Goal: Task Accomplishment & Management: Manage account settings

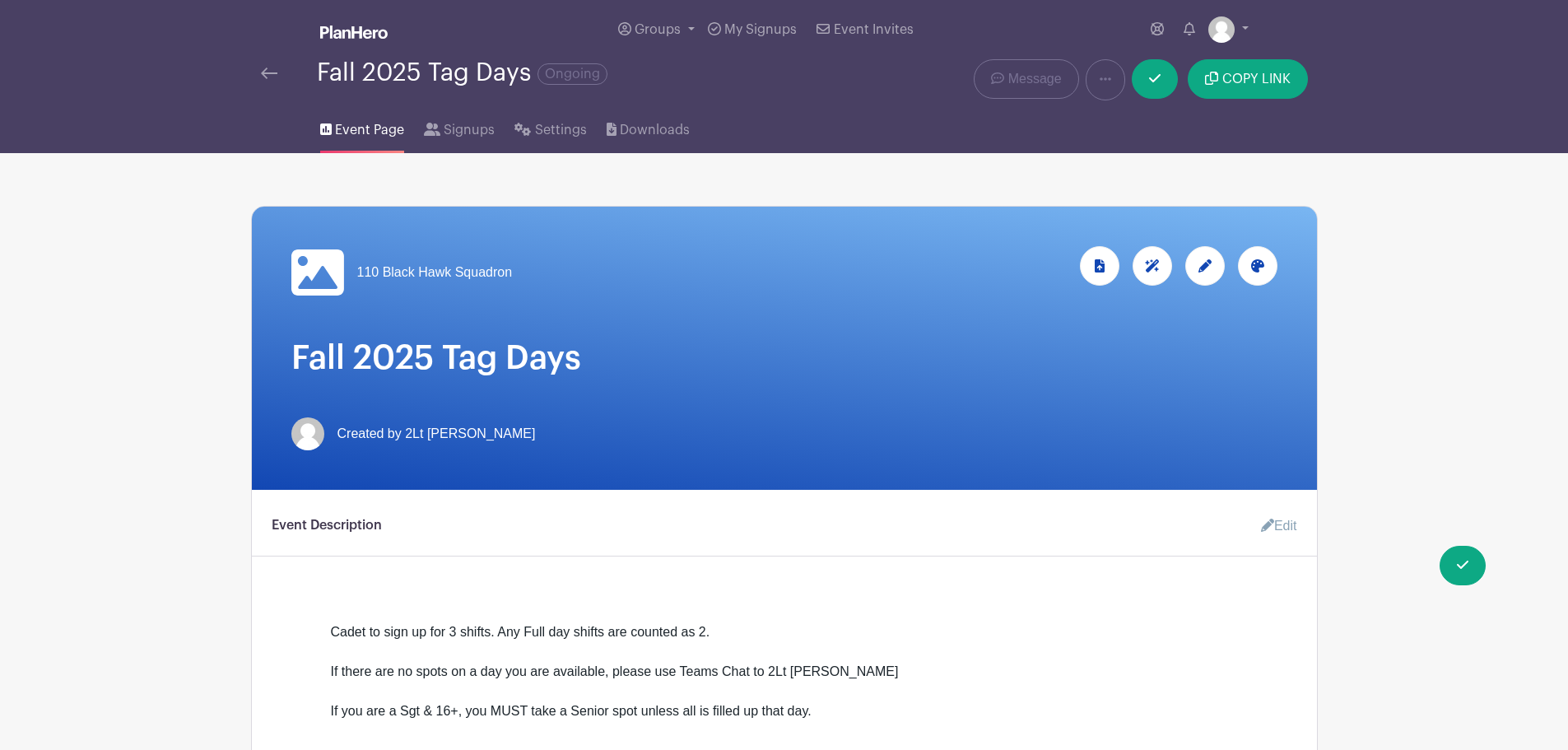
scroll to position [1385, 0]
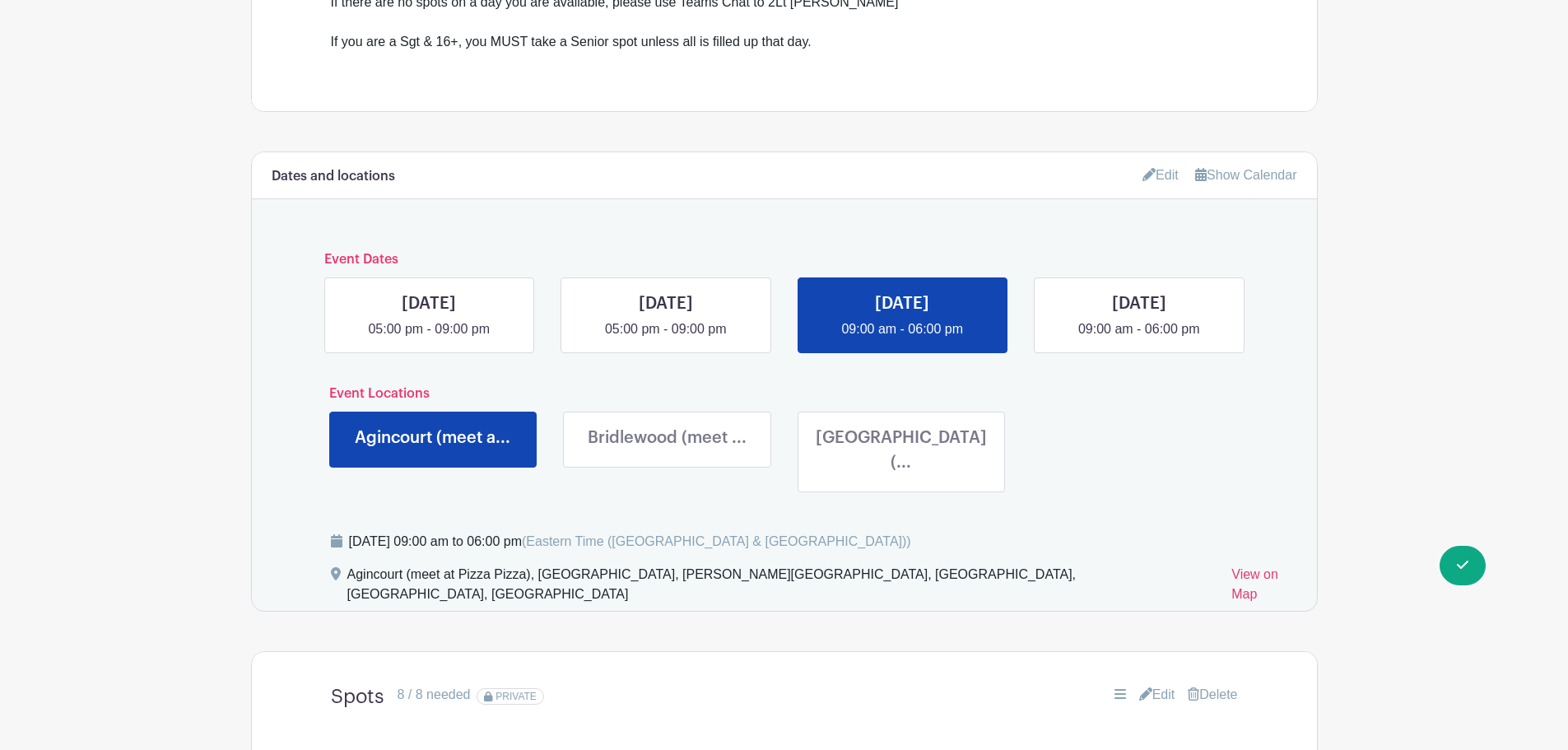
scroll to position [659, 0]
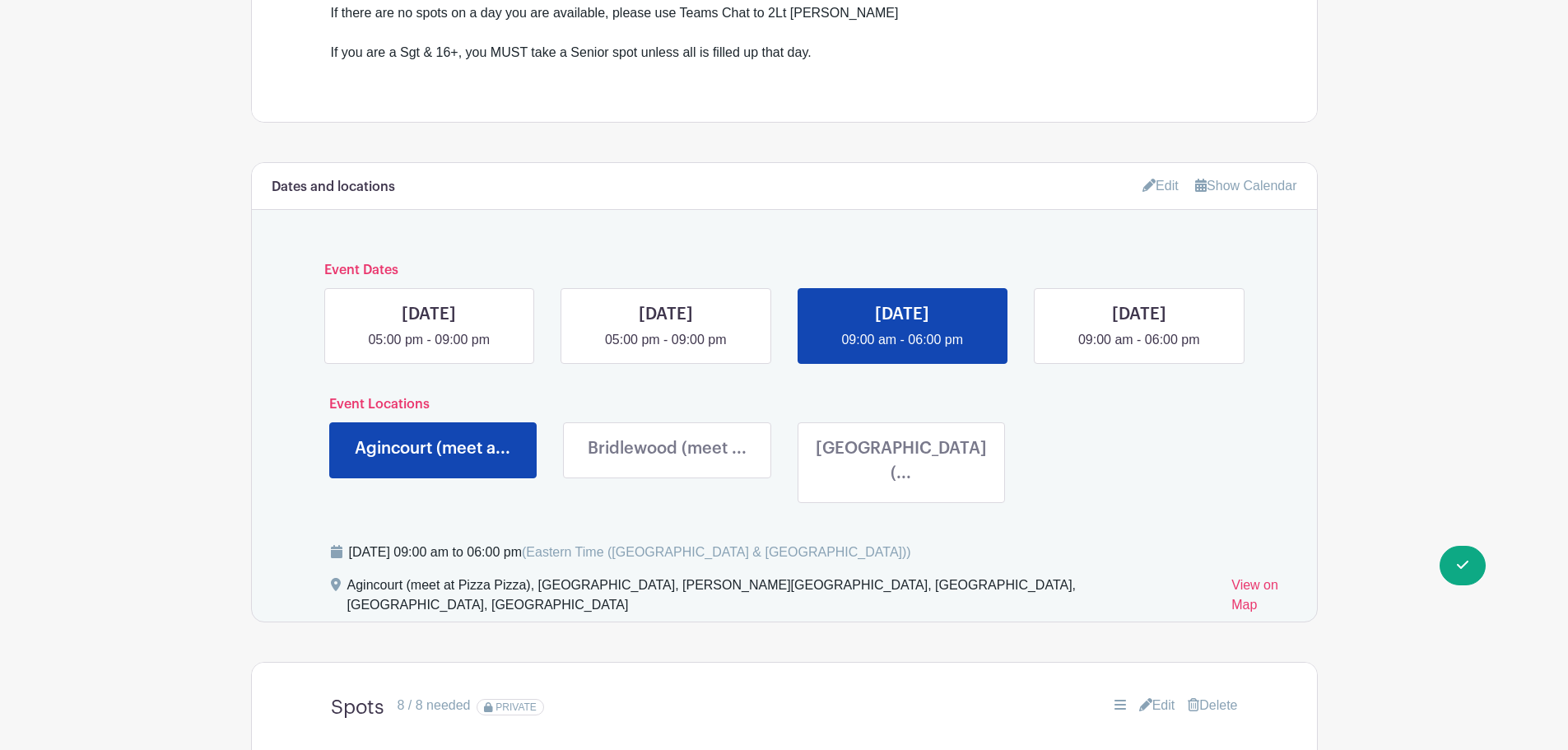
click at [1144, 184] on icon at bounding box center [1149, 185] width 13 height 13
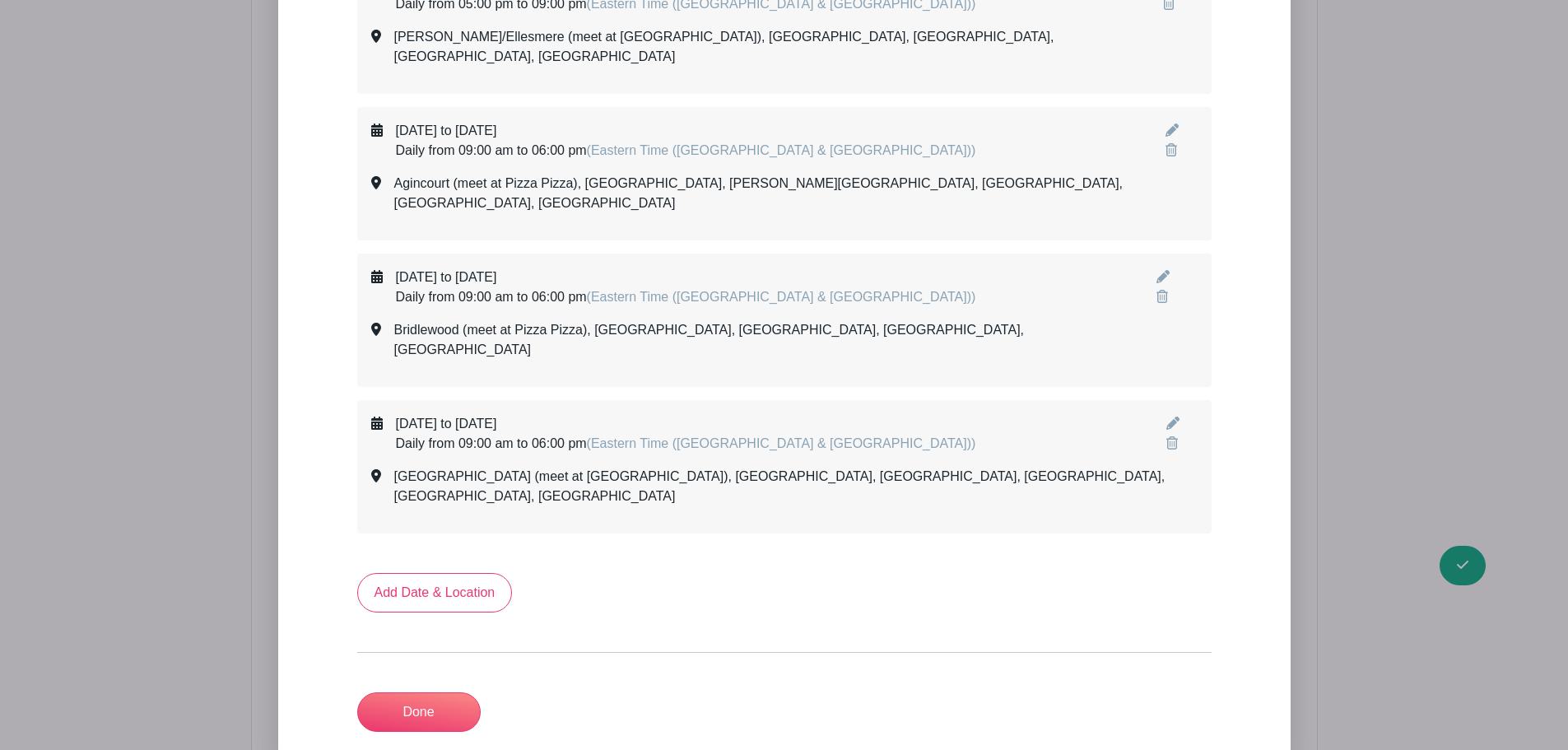
scroll to position [2387, 0]
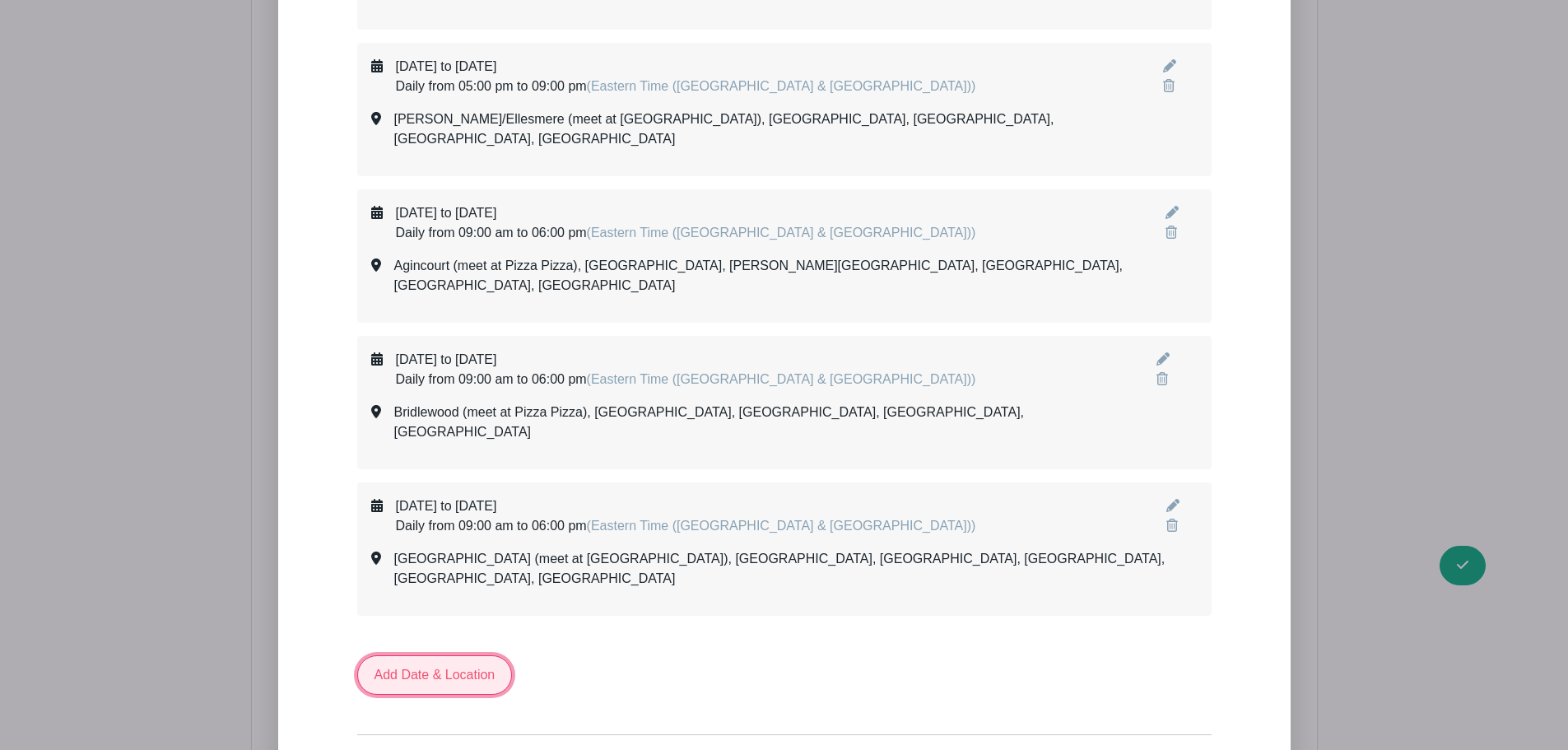
click at [448, 655] on link "Add Date & Location" at bounding box center [435, 674] width 156 height 39
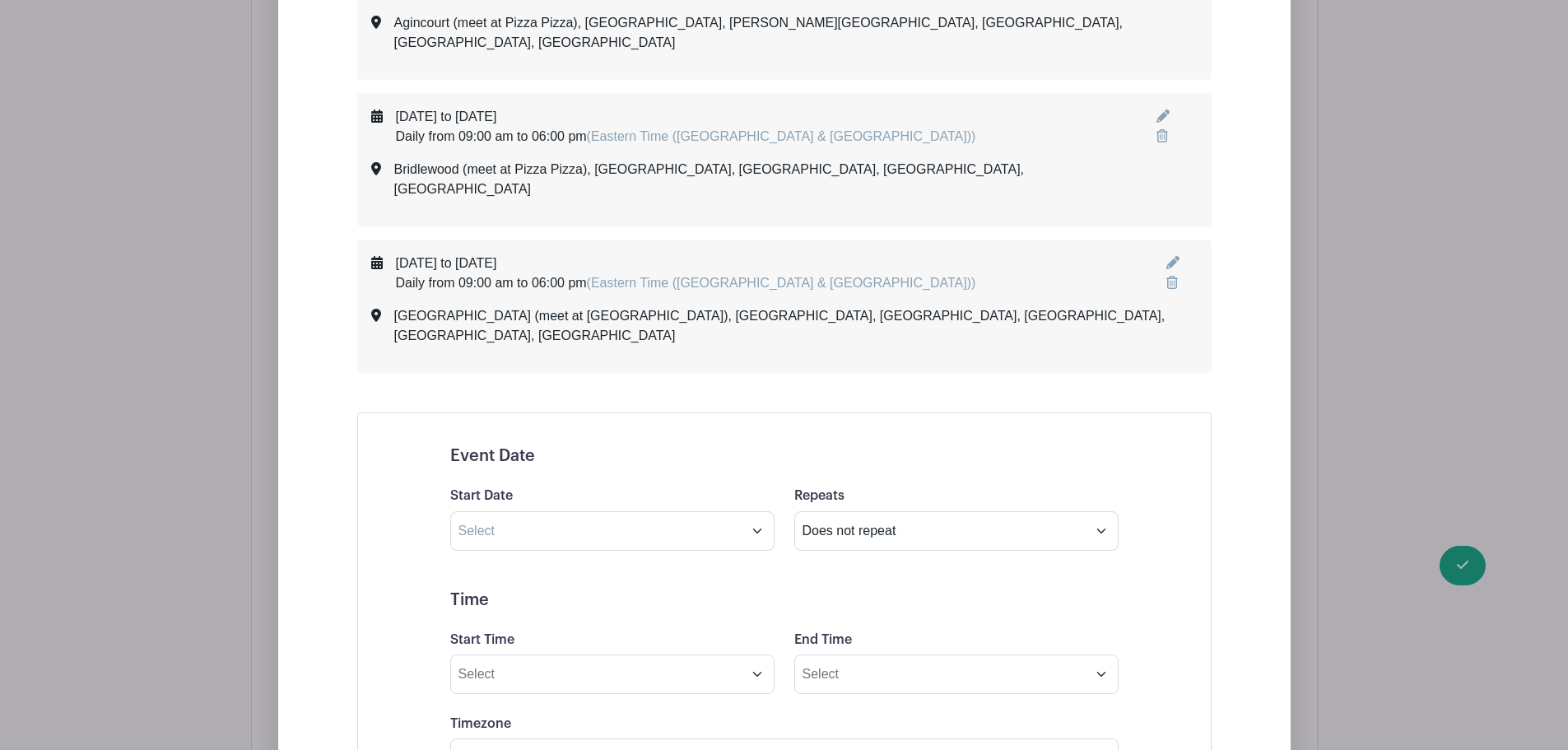
scroll to position [2633, 0]
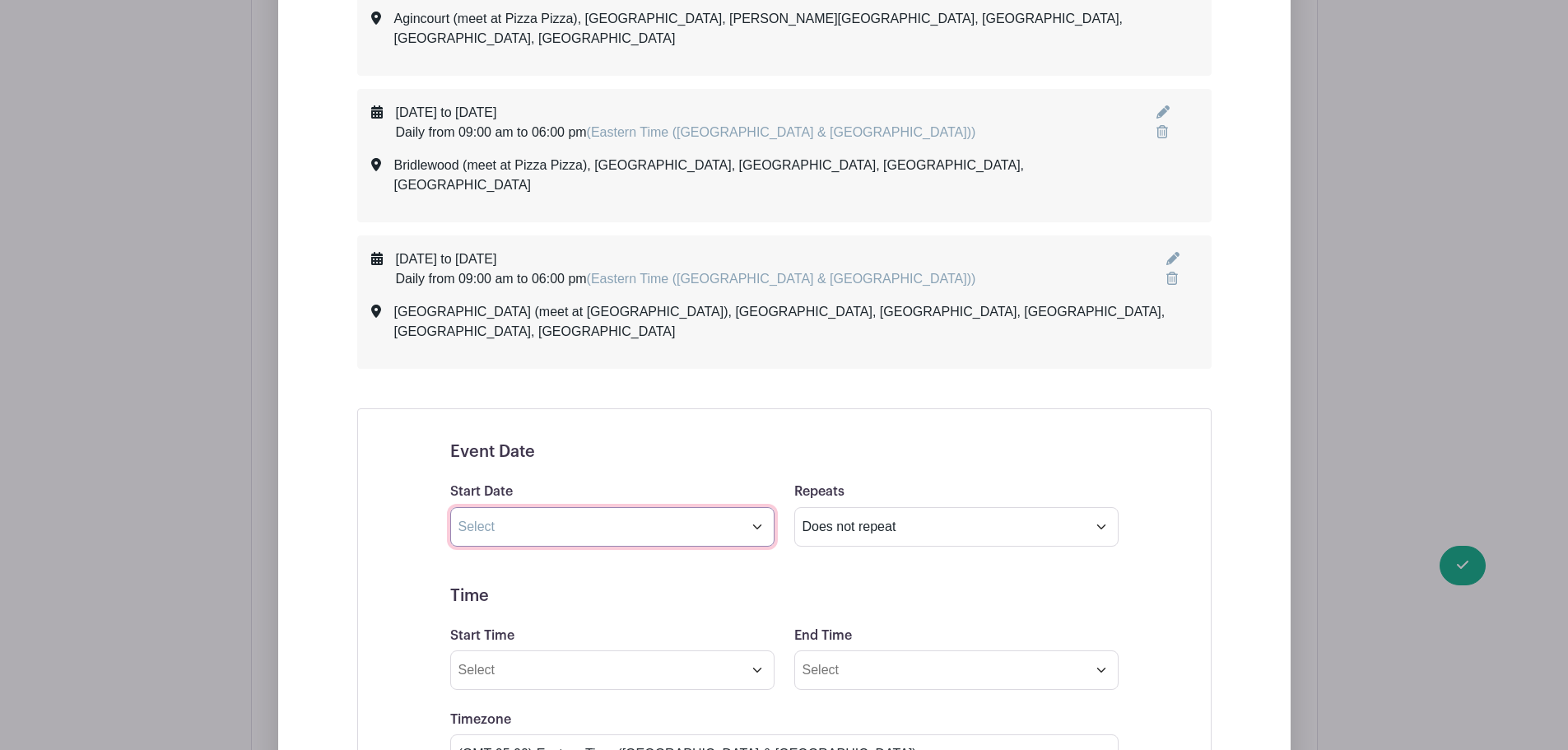
click at [553, 507] on input "text" at bounding box center [612, 526] width 325 height 39
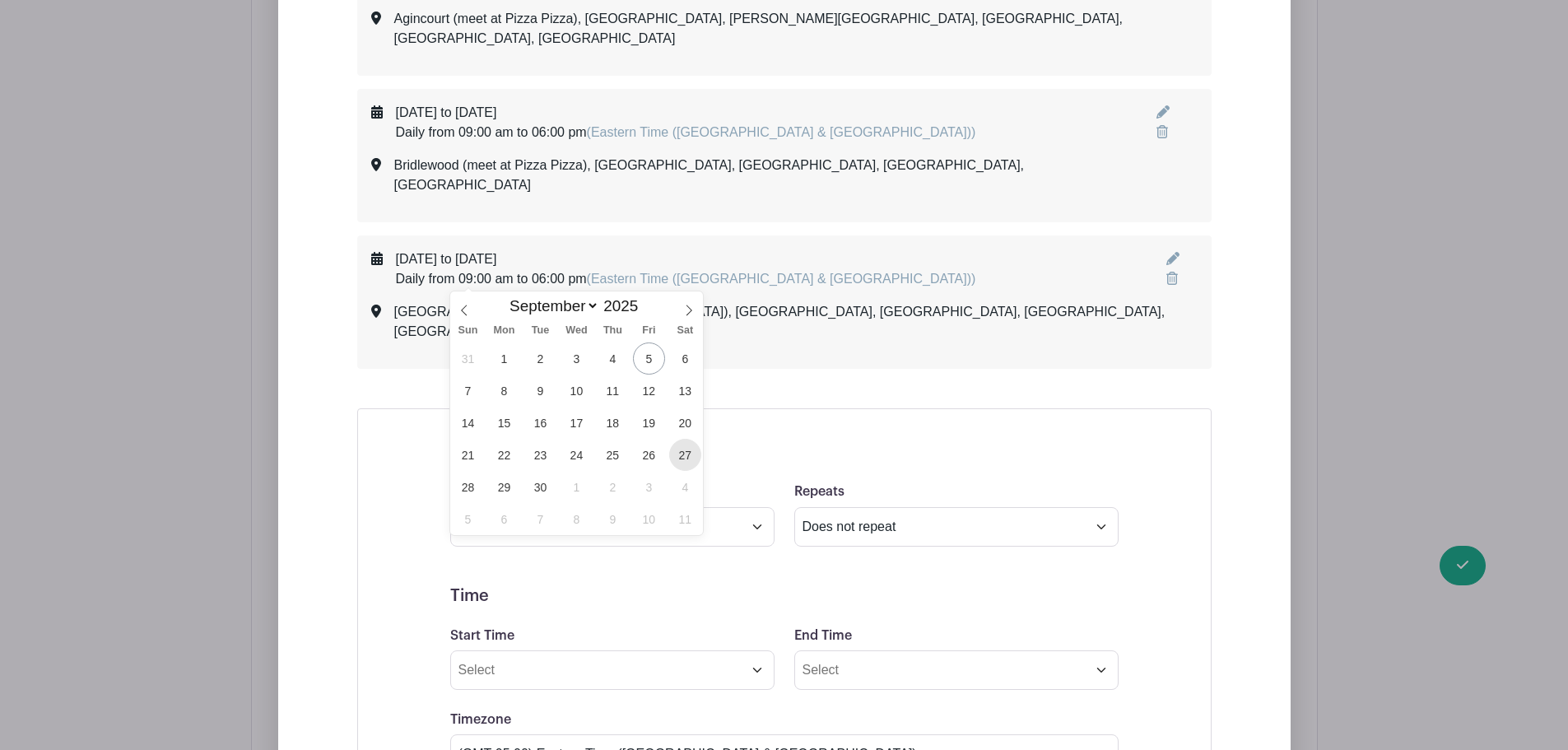
click at [684, 455] on span "27" at bounding box center [685, 455] width 32 height 32
type input "[DATE]"
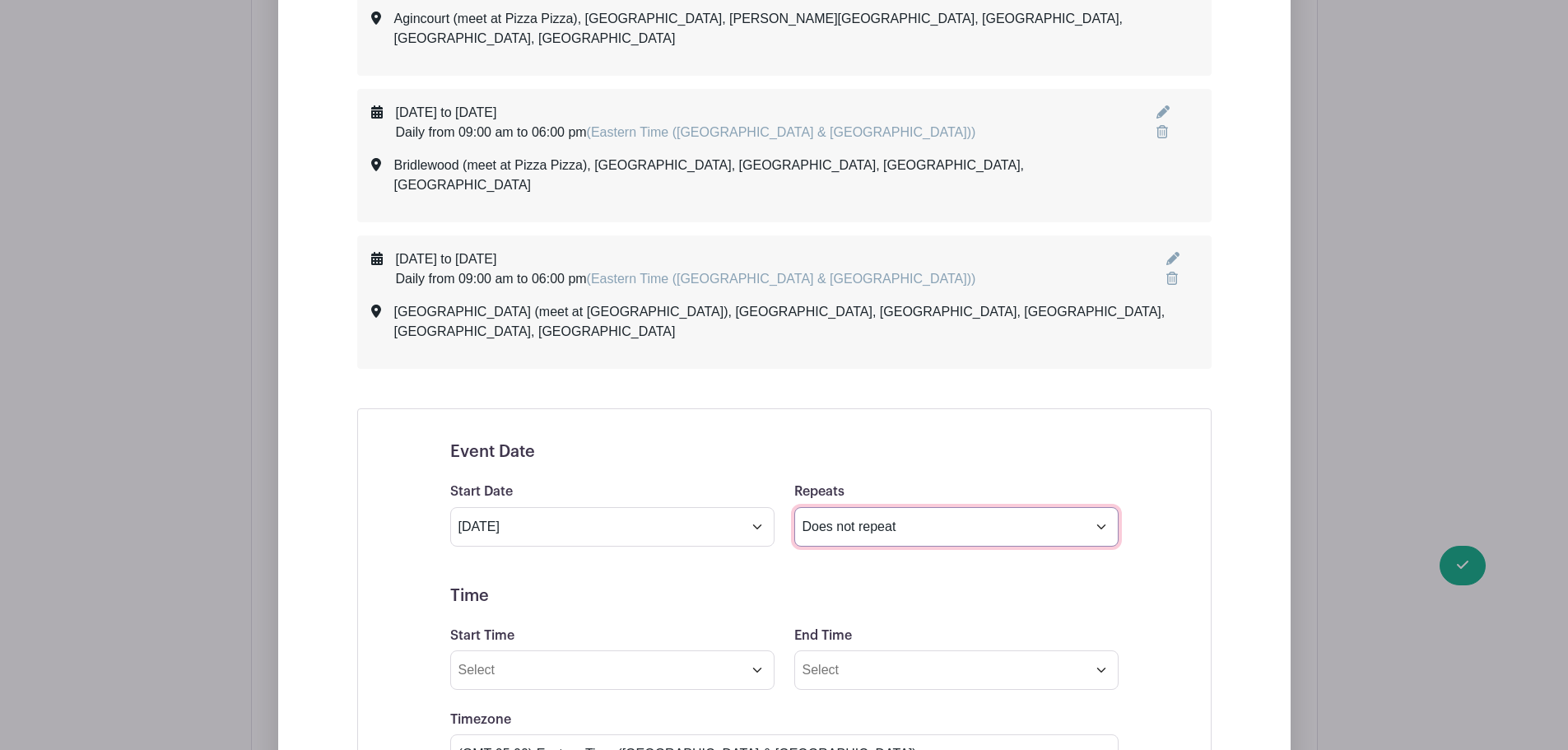
click at [818, 507] on select "Does not repeat Daily Weekly Monthly on day 27 Monthly on the fourth [DATE] Oth…" at bounding box center [956, 526] width 325 height 39
select select "daily"
click at [794, 507] on select "Does not repeat Daily Weekly Monthly on day 27 Monthly on the fourth [DATE] Oth…" at bounding box center [956, 526] width 325 height 39
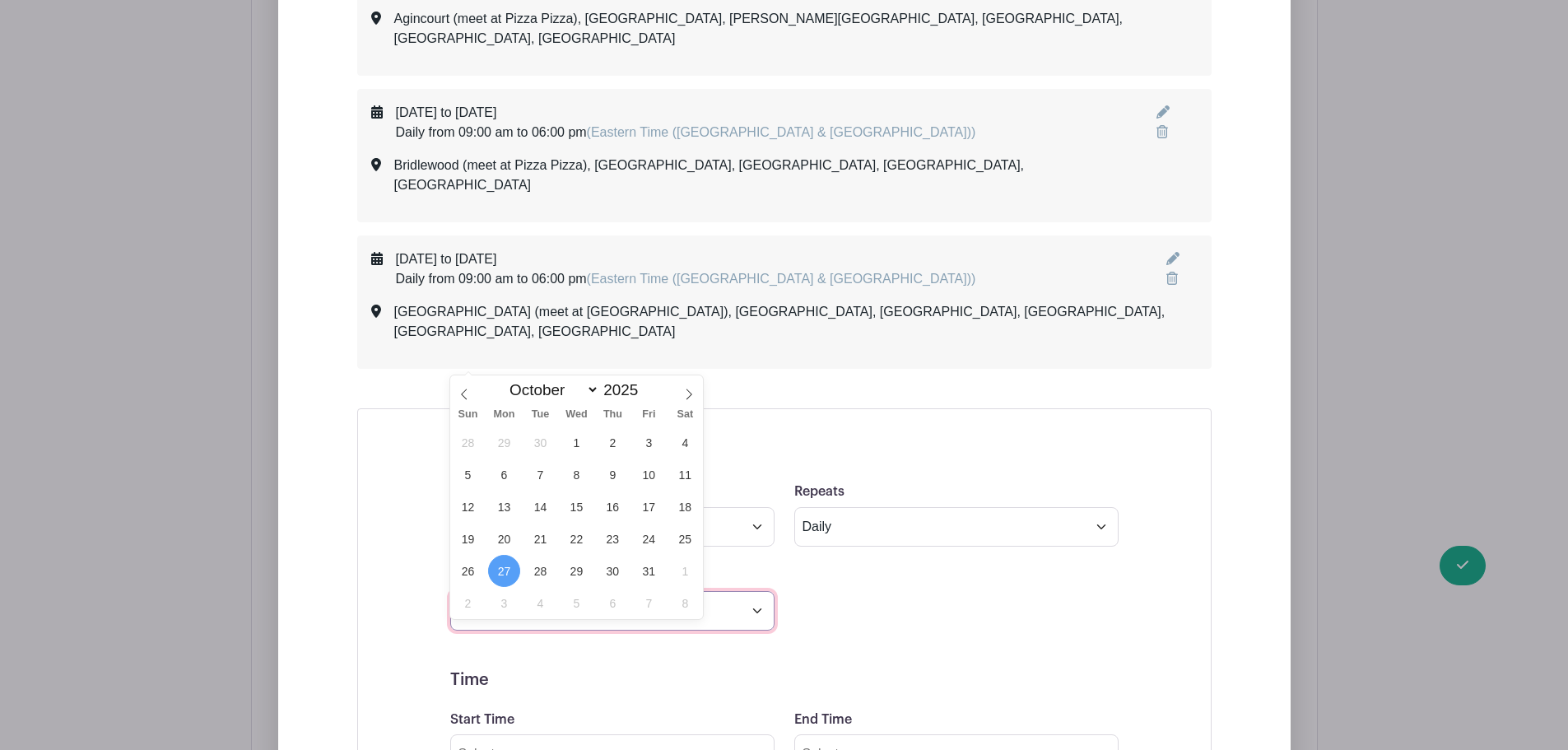
click at [587, 591] on input "[DATE]" at bounding box center [612, 610] width 325 height 39
click at [459, 387] on span at bounding box center [464, 389] width 28 height 28
select select "8"
click at [476, 573] on span "28" at bounding box center [467, 570] width 32 height 32
type input "[DATE]"
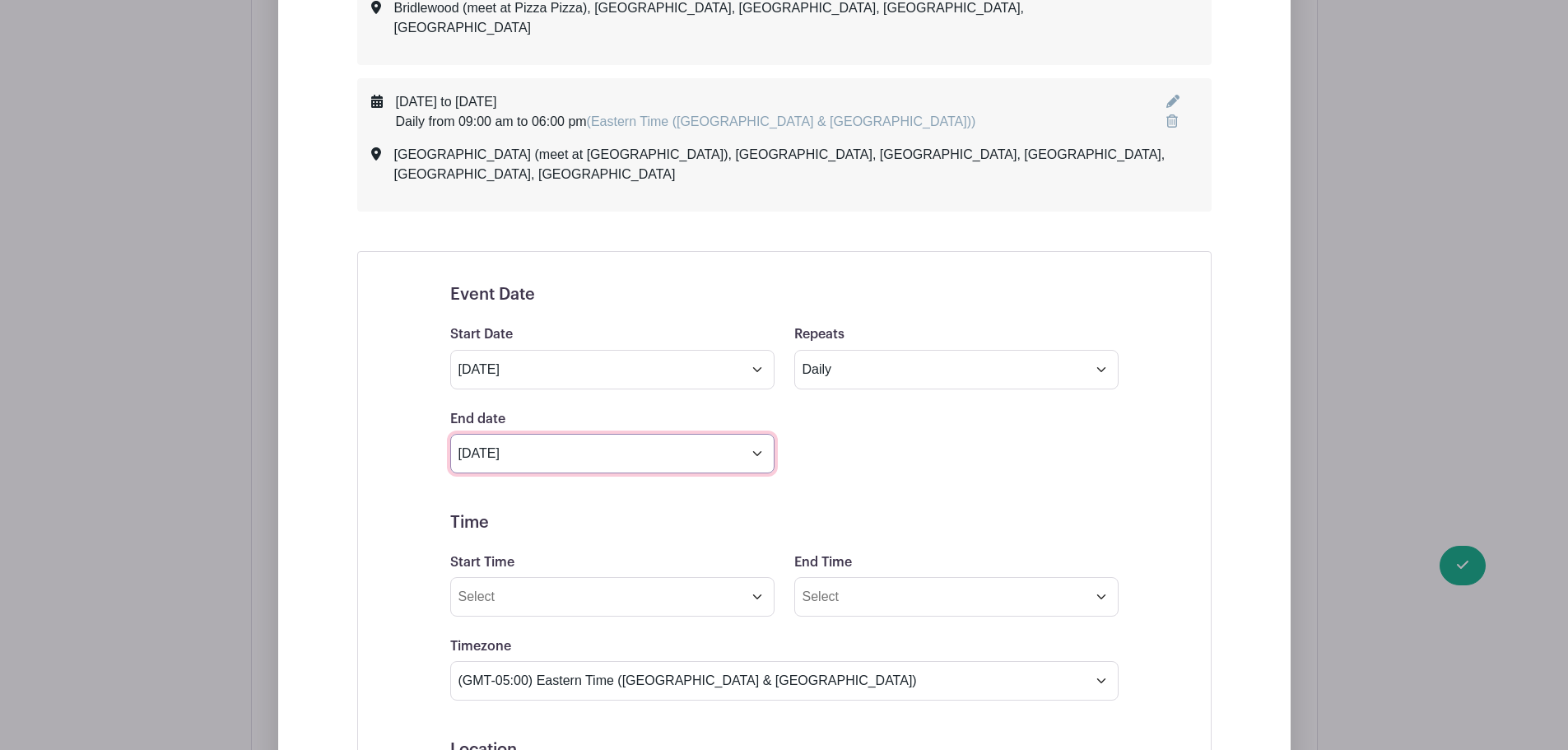
scroll to position [2798, 0]
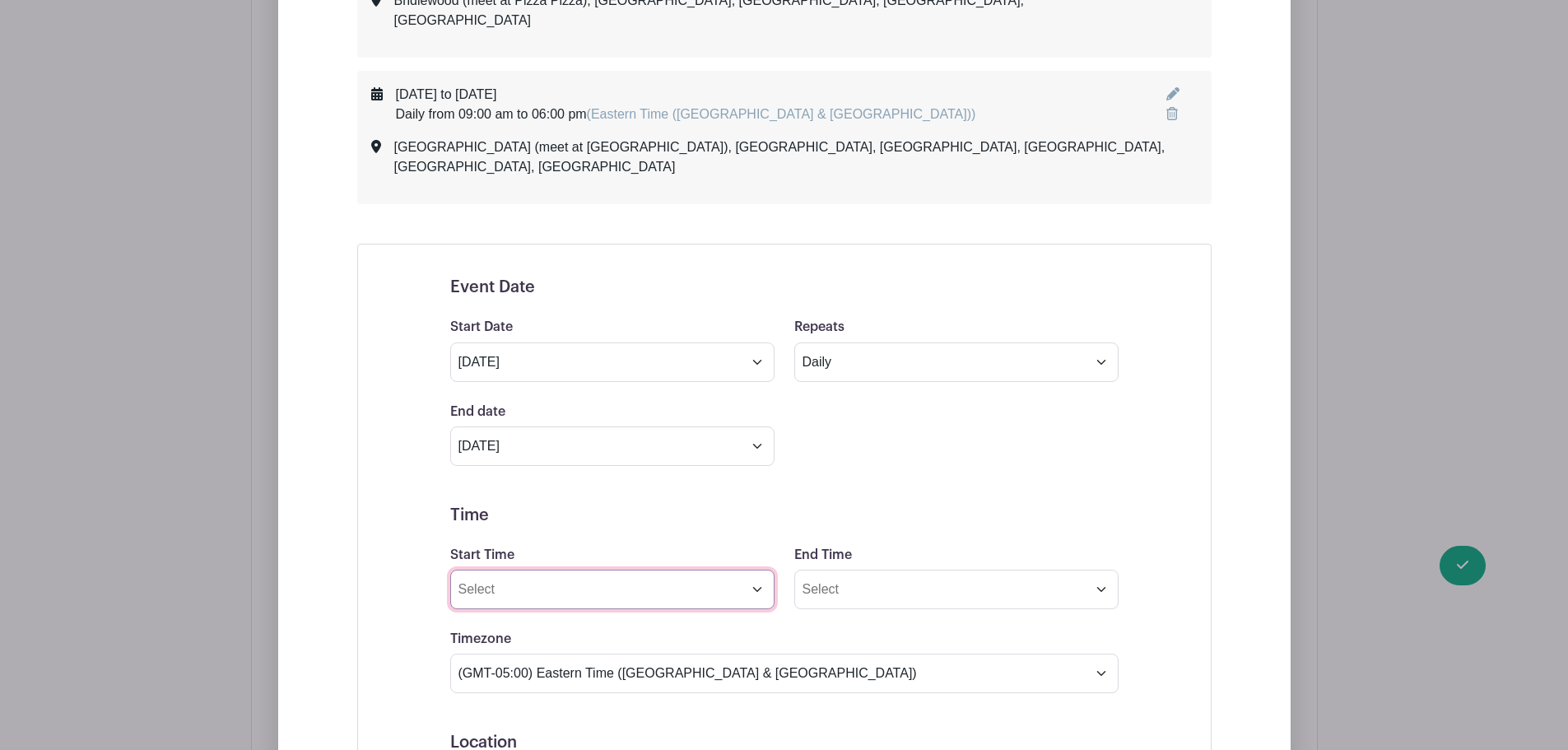
click at [543, 570] on input "Start Time" at bounding box center [612, 589] width 325 height 39
type input "09:00am"
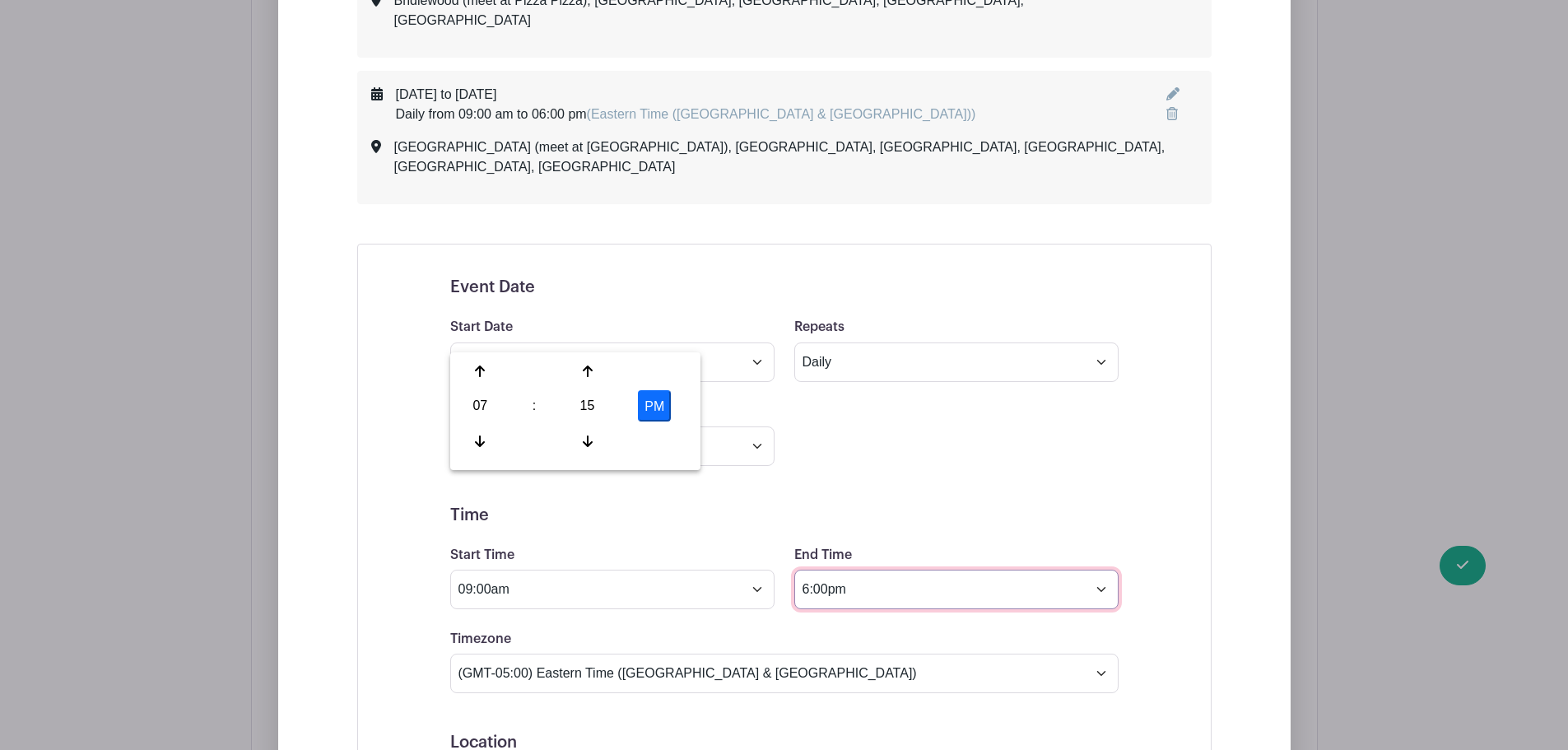
type input "6:00pm"
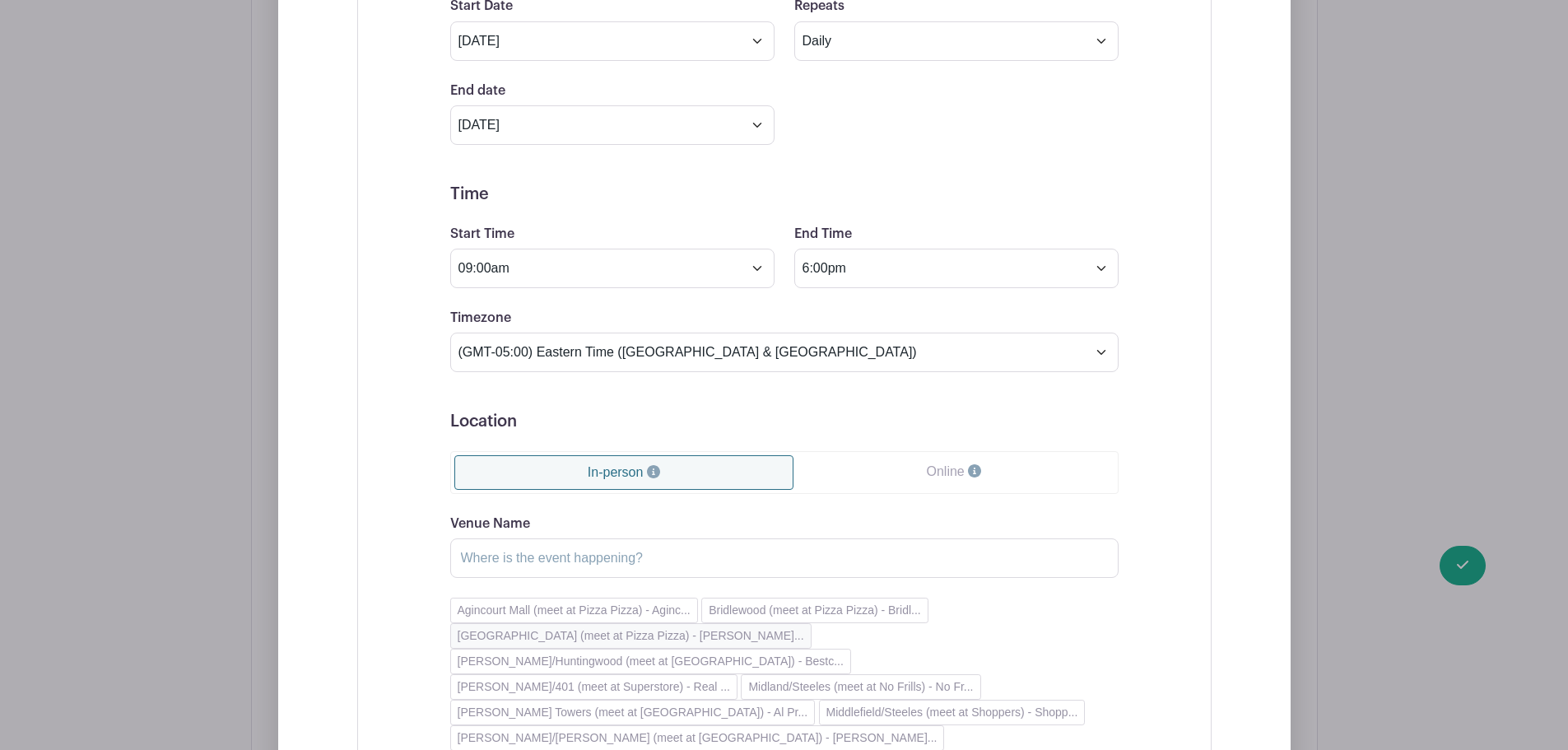
scroll to position [3127, 0]
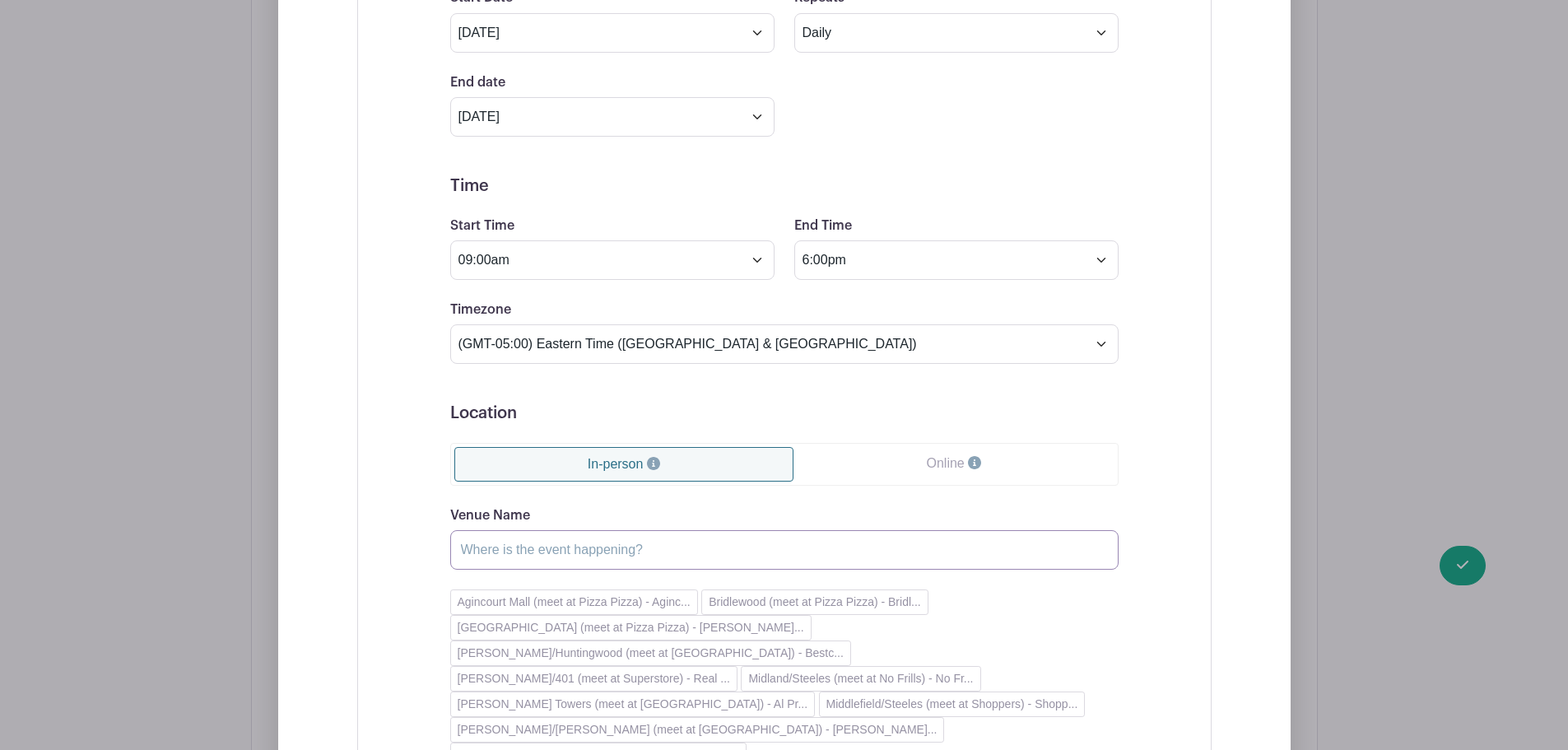
click at [506, 530] on input "Venue Name" at bounding box center [784, 549] width 669 height 39
paste input "[PERSON_NAME]/Huntingwood (meet at [GEOGRAPHIC_DATA])"
type input "[PERSON_NAME]/Huntingwood (meet at [GEOGRAPHIC_DATA])"
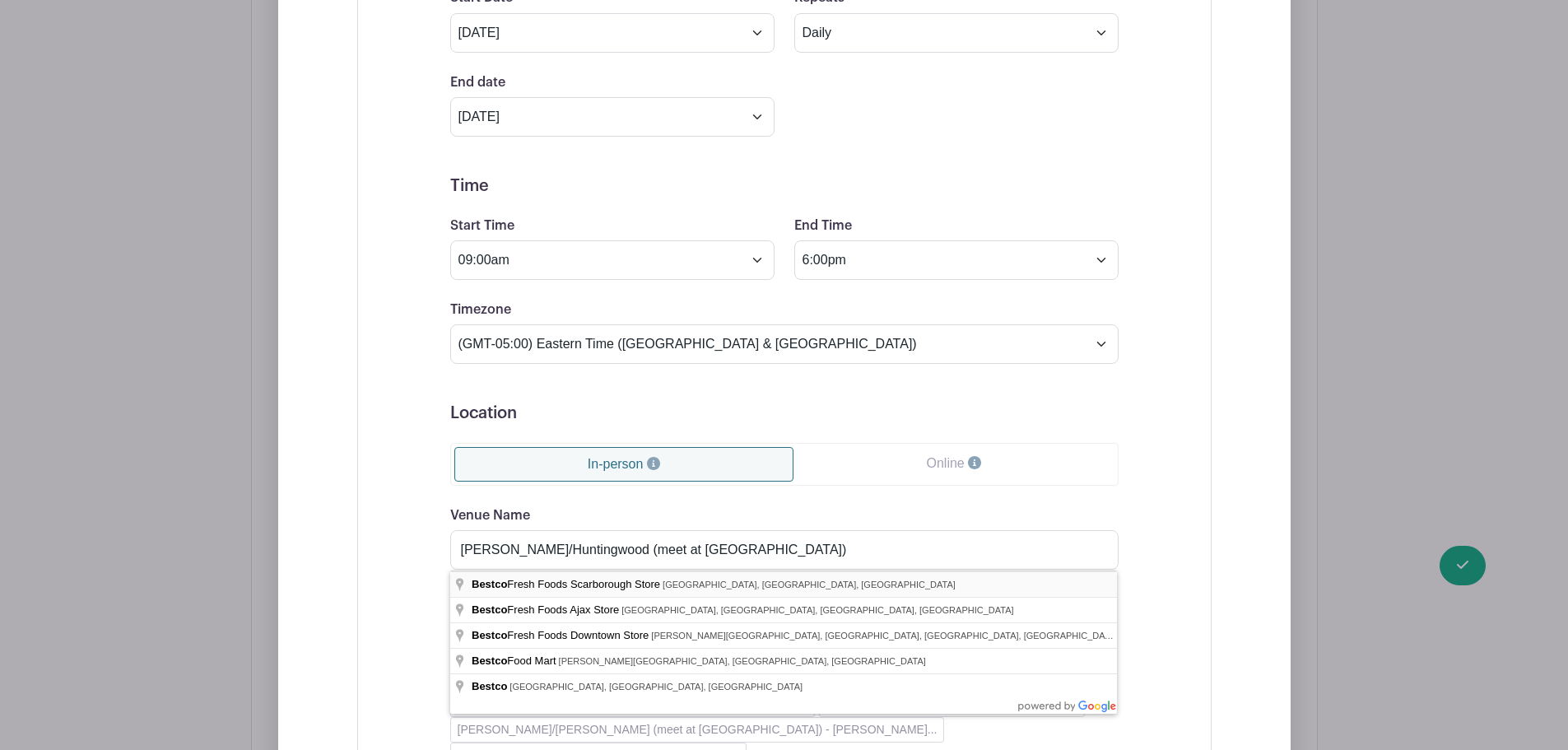
type input "Bestco Fresh Foods Scarborough Store, [GEOGRAPHIC_DATA], [GEOGRAPHIC_DATA], [GE…"
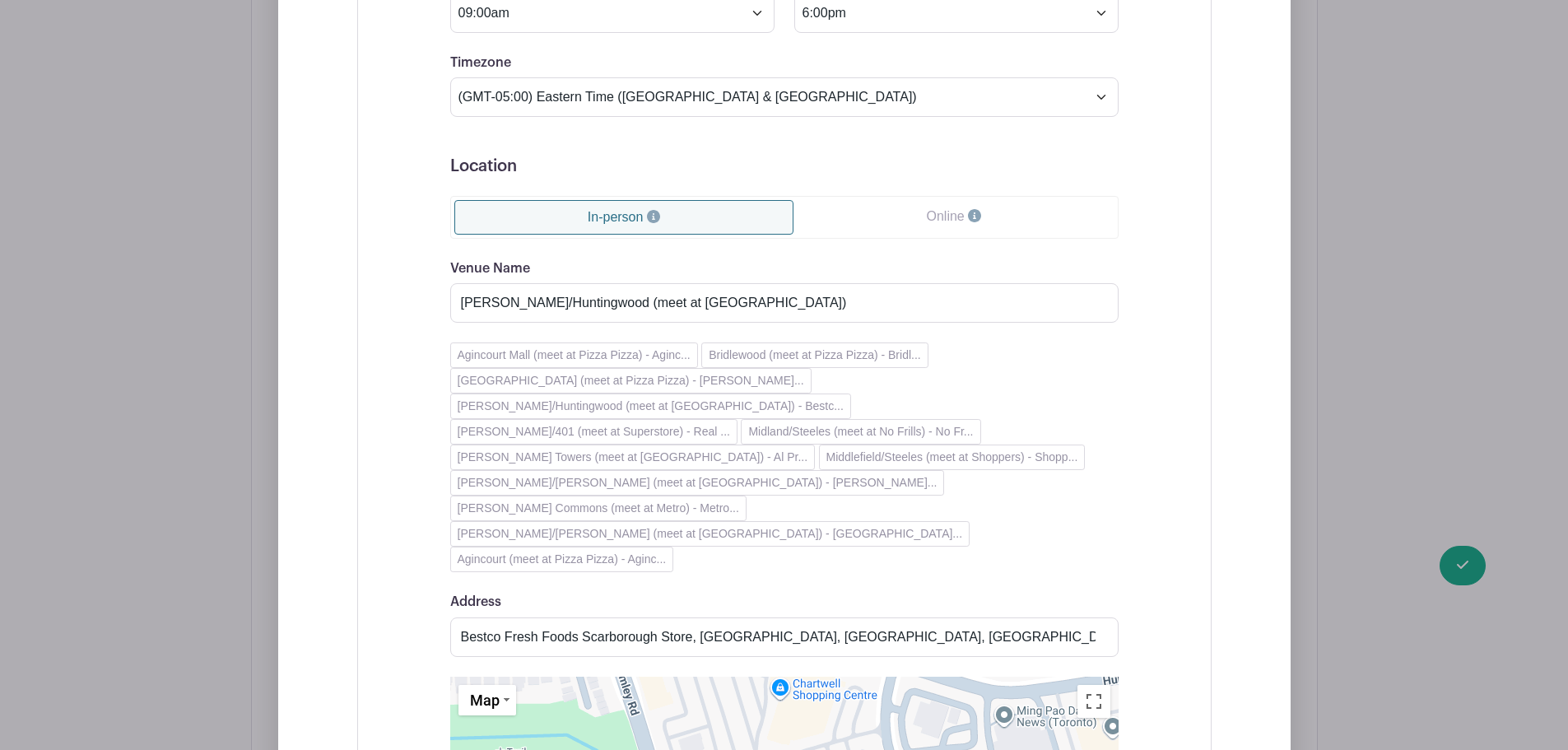
scroll to position [3456, 0]
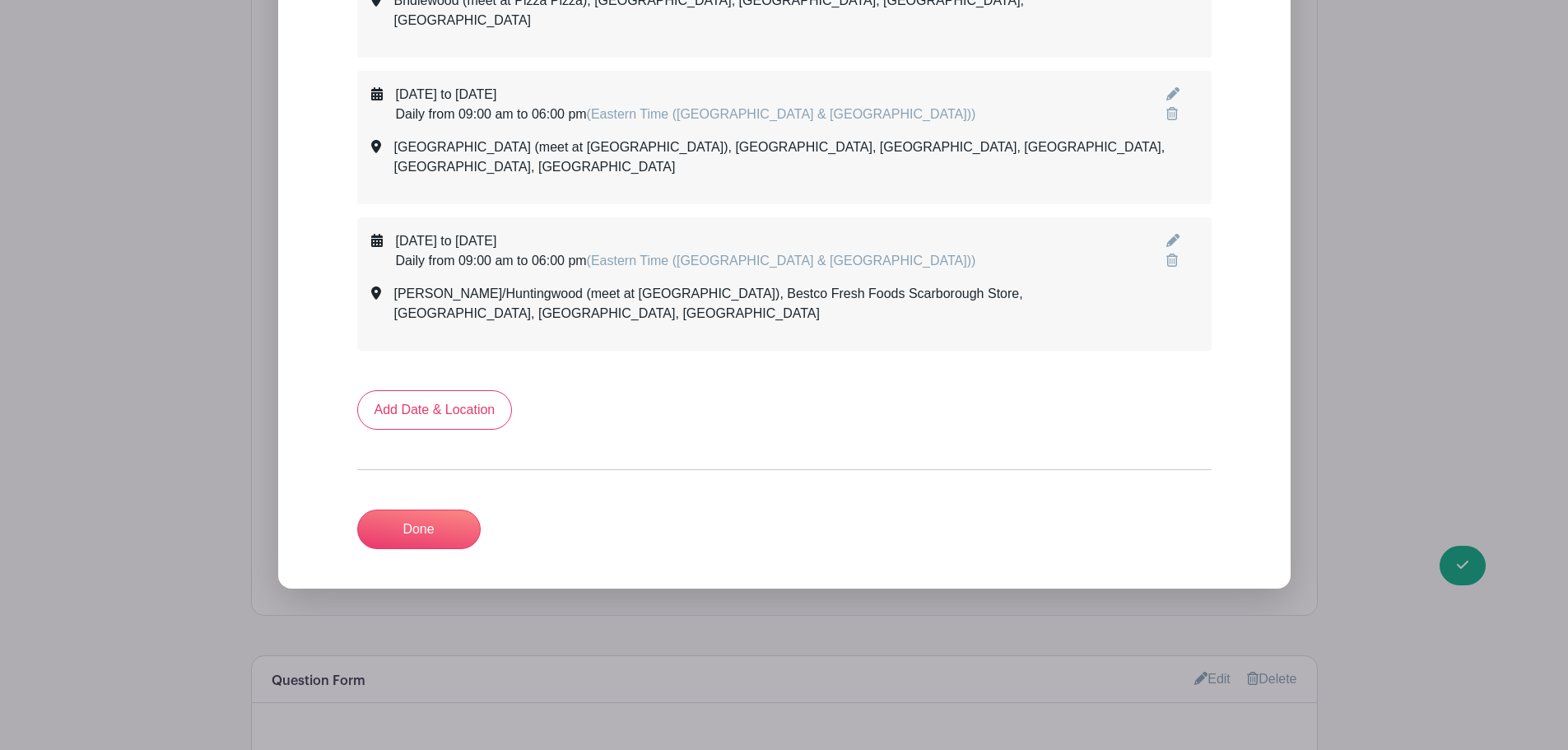
scroll to position [2610, 0]
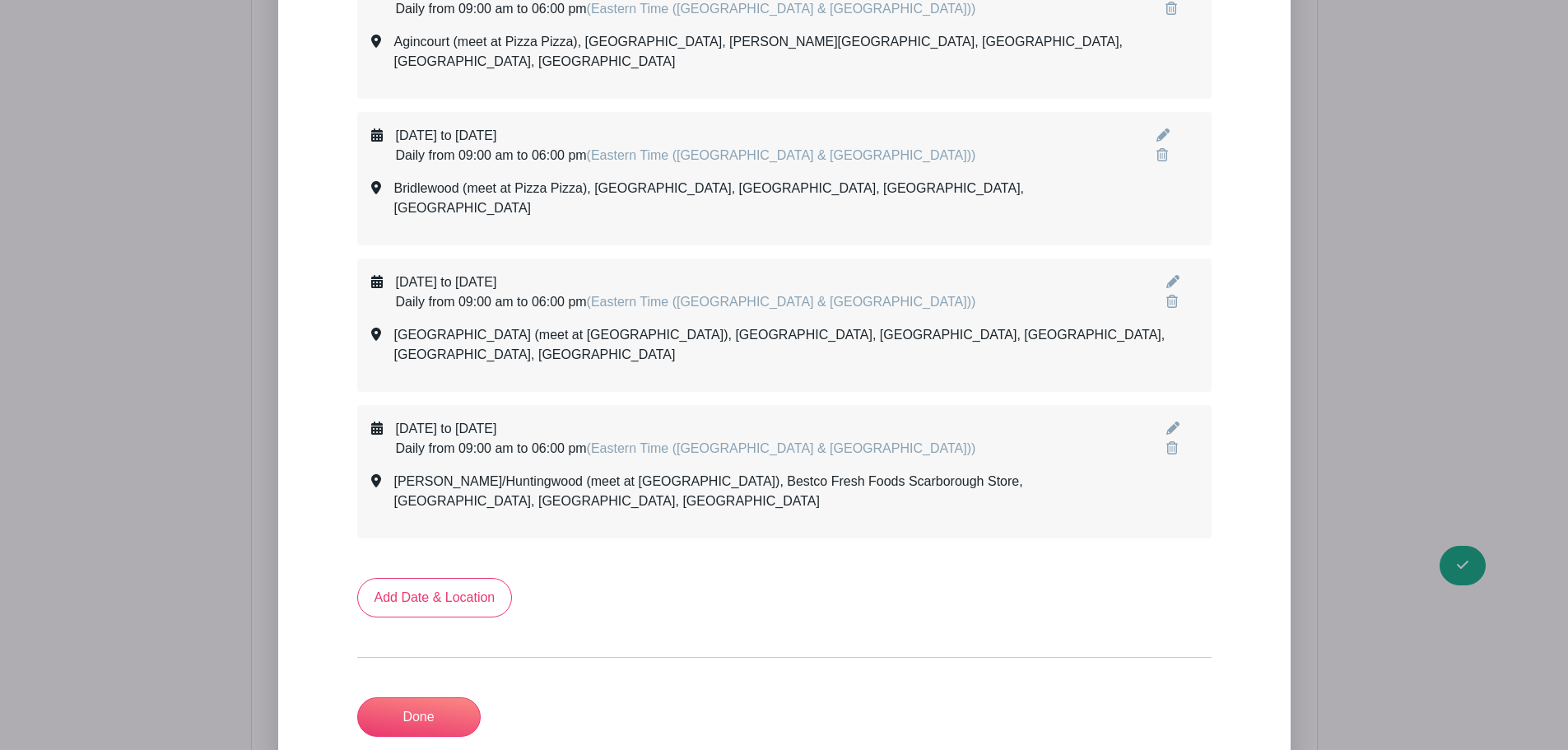
click at [432, 578] on link "Add Date & Location" at bounding box center [435, 597] width 156 height 39
select select "8"
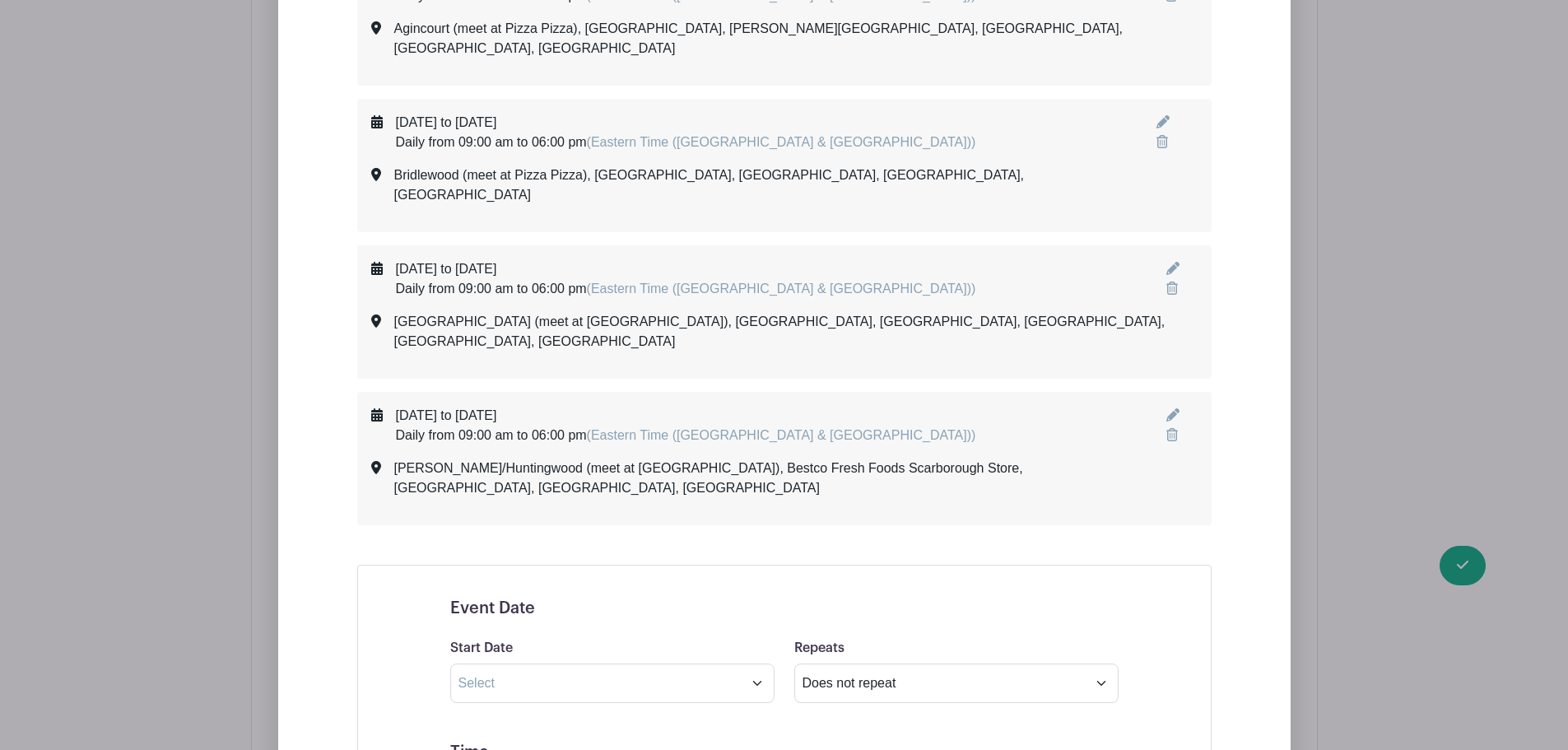
scroll to position [2857, 0]
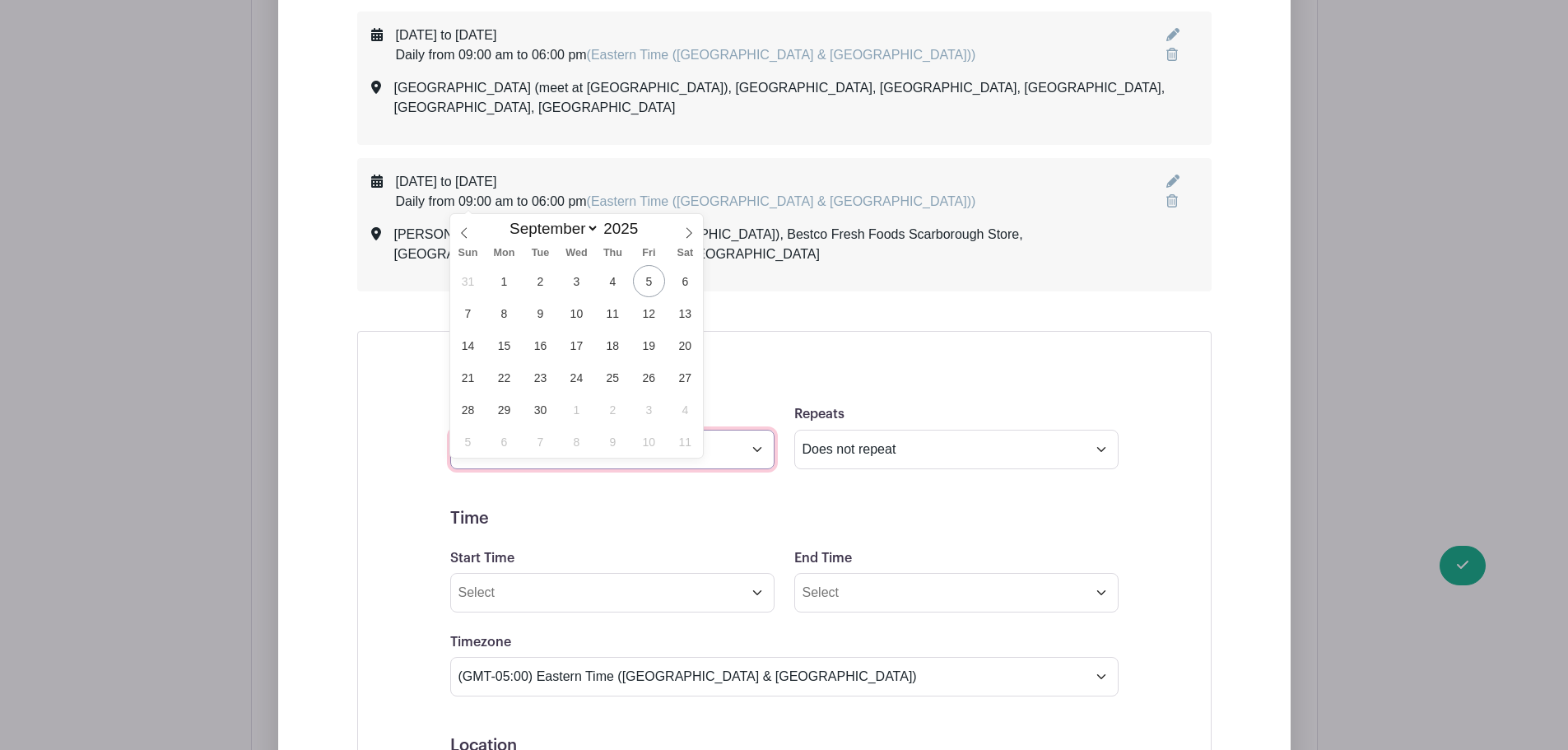
click at [521, 430] on input "text" at bounding box center [612, 449] width 325 height 39
click at [675, 380] on span "27" at bounding box center [685, 377] width 32 height 32
type input "[DATE]"
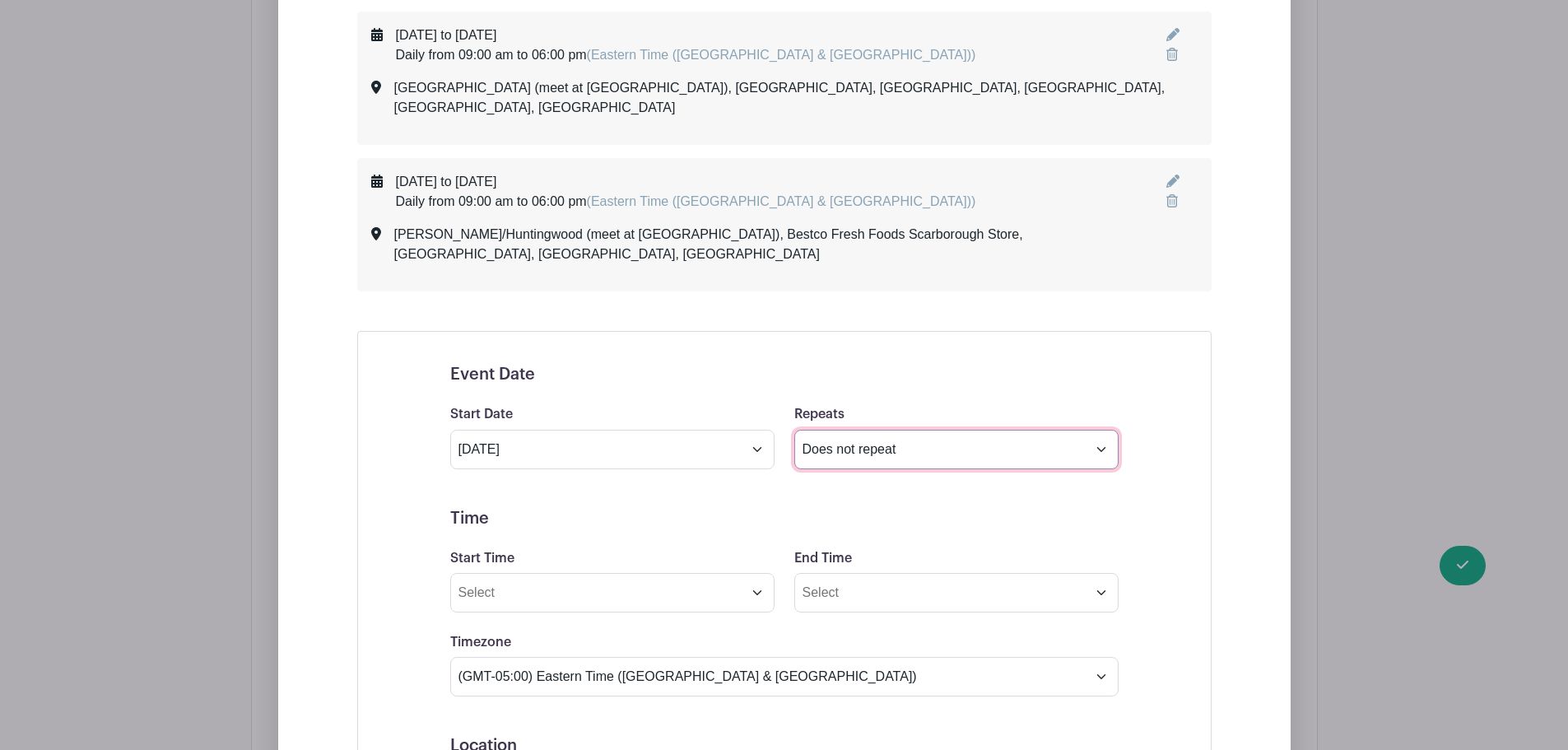
click at [854, 430] on select "Does not repeat Daily Weekly Monthly on day 27 Monthly on the fourth [DATE] Oth…" at bounding box center [956, 449] width 325 height 39
select select "daily"
click at [794, 430] on select "Does not repeat Daily Weekly Monthly on day 27 Monthly on the fourth [DATE] Oth…" at bounding box center [956, 449] width 325 height 39
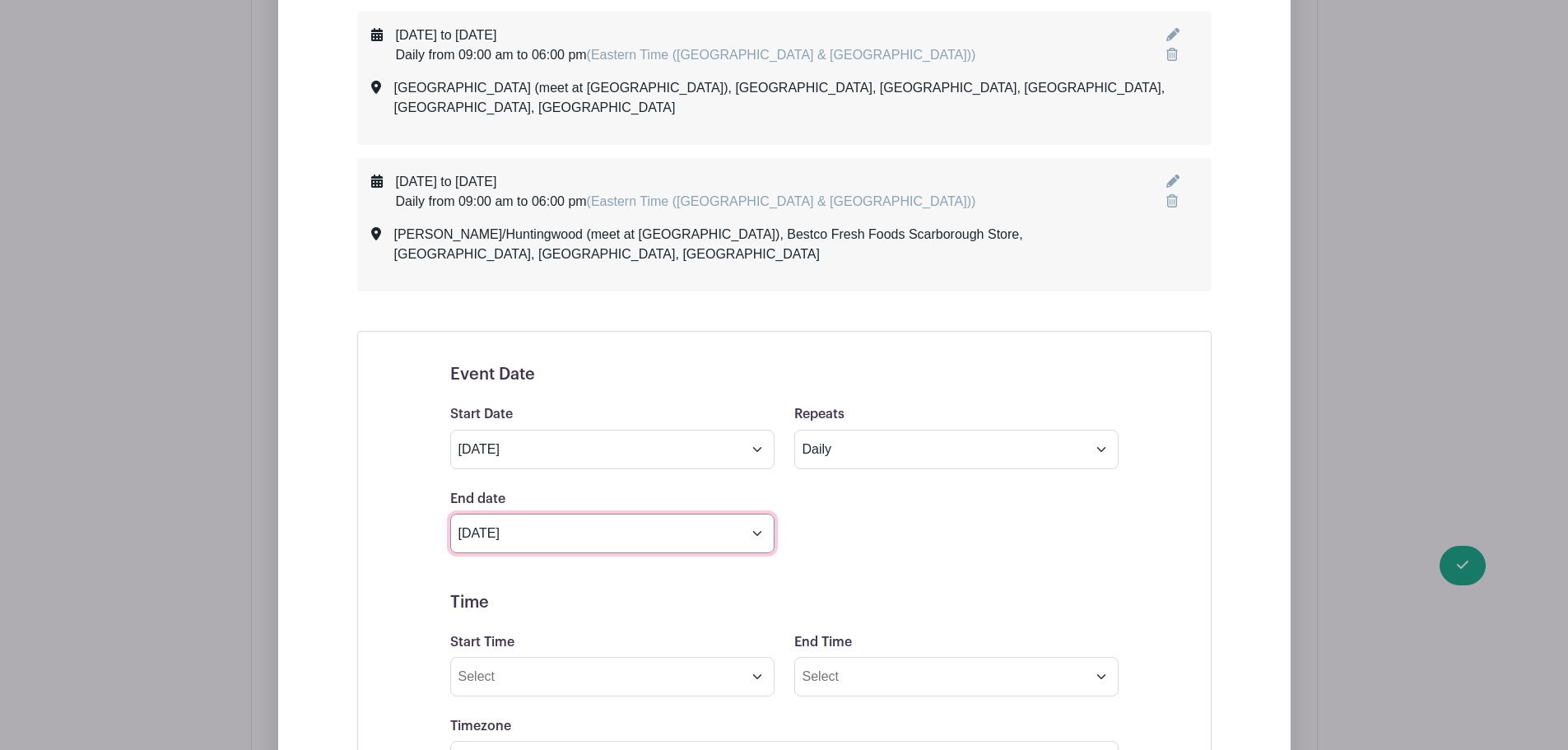
click at [627, 513] on input "[DATE]" at bounding box center [612, 532] width 325 height 39
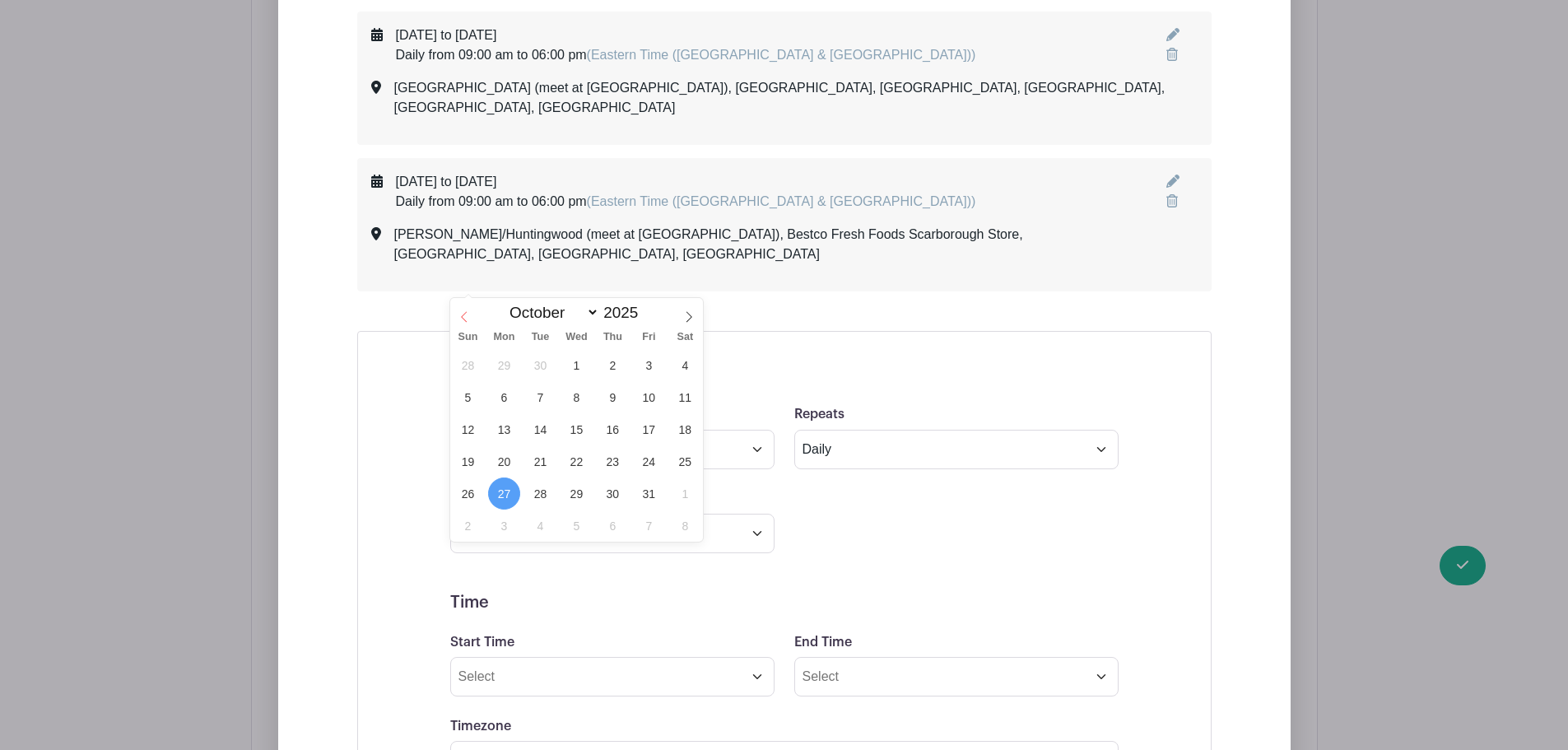
click at [456, 317] on span at bounding box center [464, 312] width 28 height 28
select select "8"
click at [465, 493] on span "28" at bounding box center [467, 493] width 32 height 32
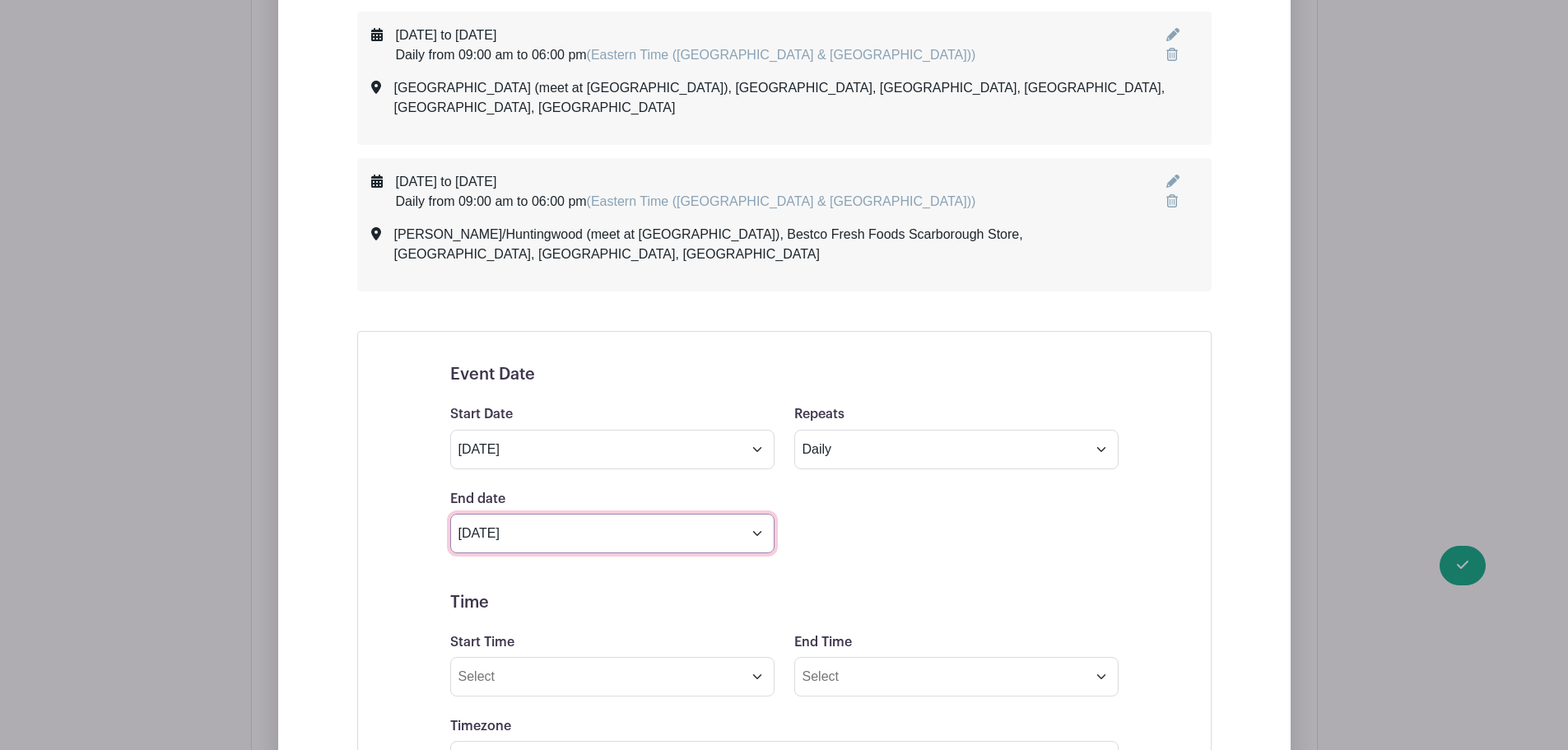
type input "[DATE]"
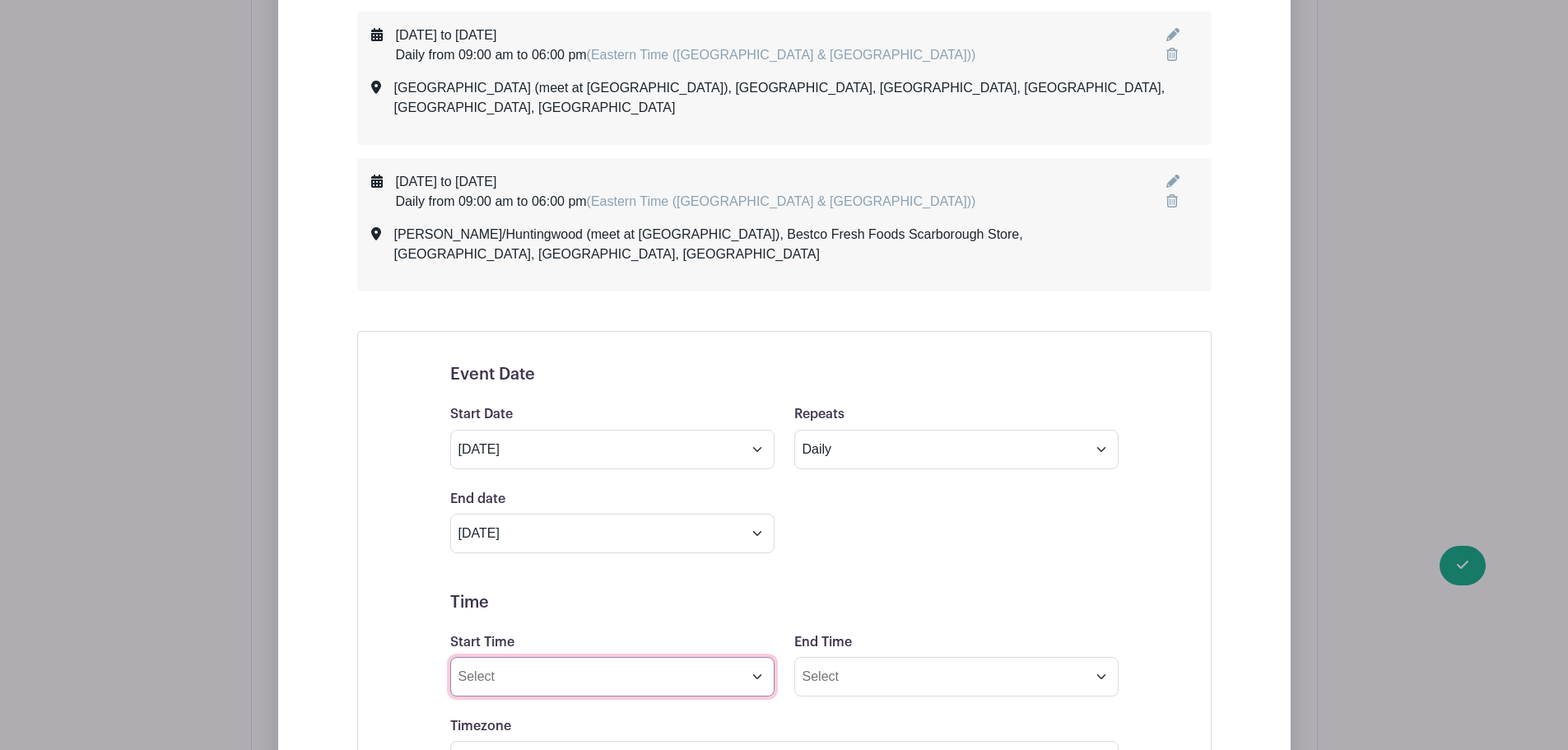
click at [488, 657] on input "Start Time" at bounding box center [612, 676] width 325 height 39
type input "09:00am"
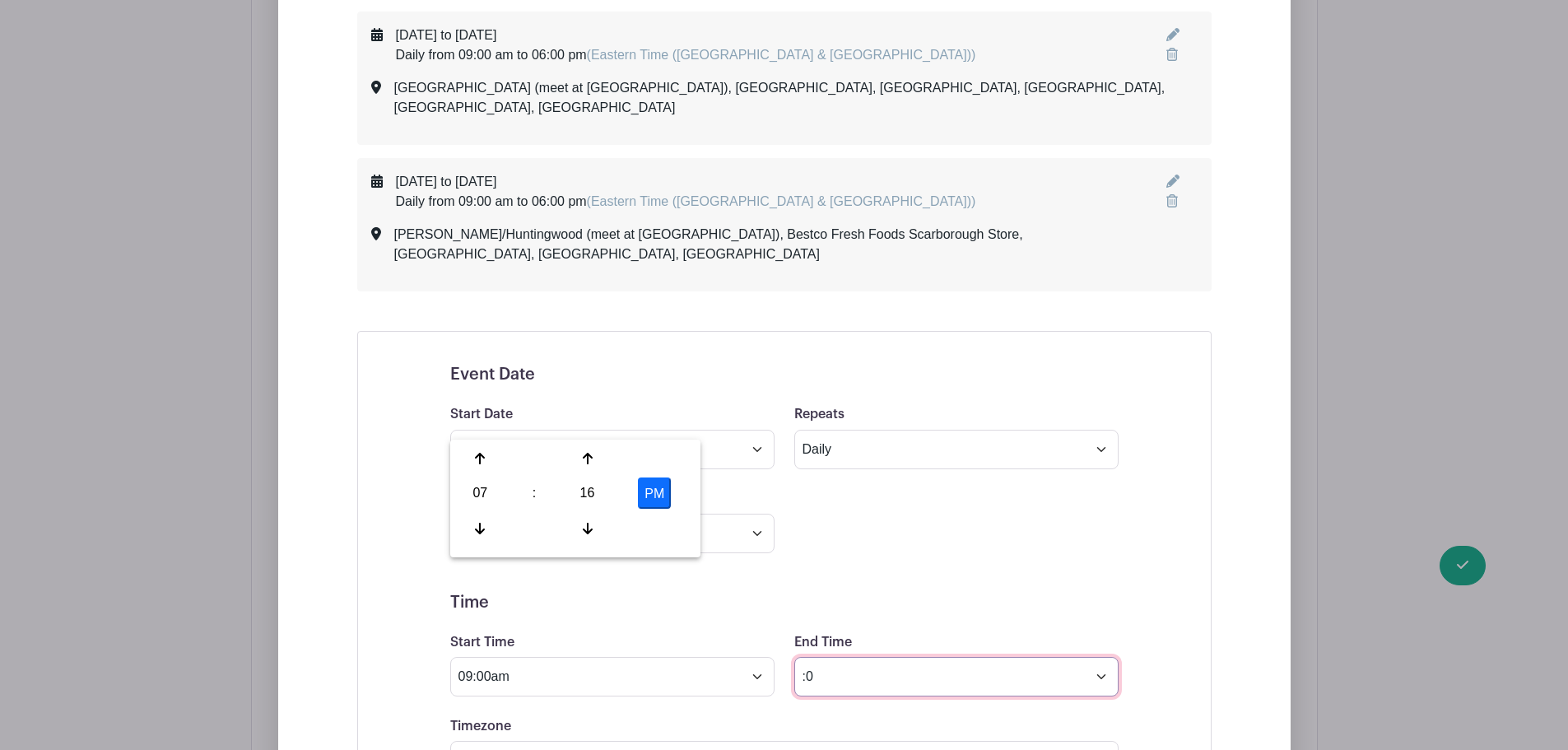
type input ":"
type input "6:00pm"
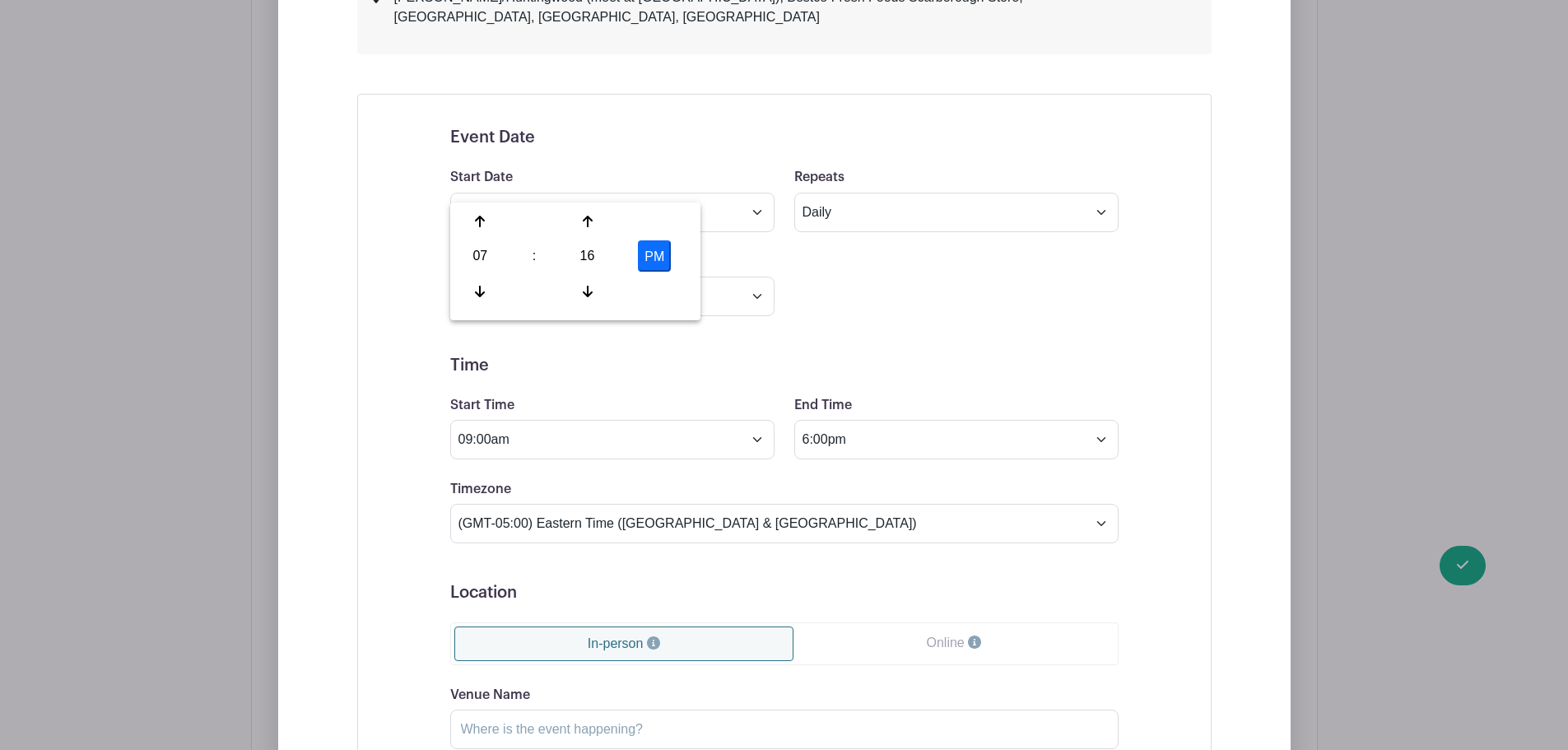
scroll to position [3104, 0]
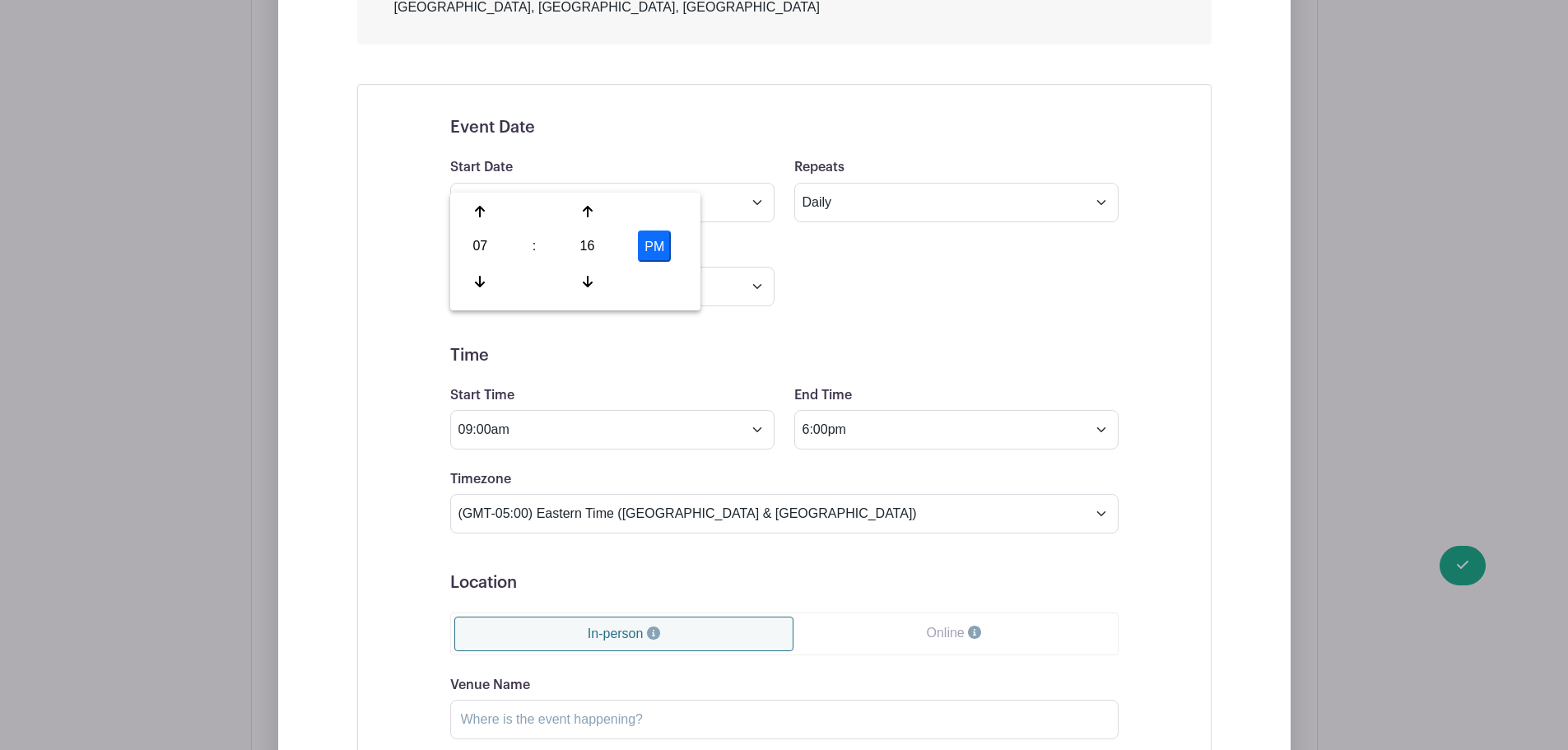
click at [390, 536] on div "Event Date Start Date [DATE] Repeats Does not repeat Daily Weekly Monthly on da…" at bounding box center [785, 655] width 854 height 1141
click at [520, 700] on input "Venue Name" at bounding box center [784, 719] width 669 height 39
paste input "[PERSON_NAME]/401 (meet at Superstore)"
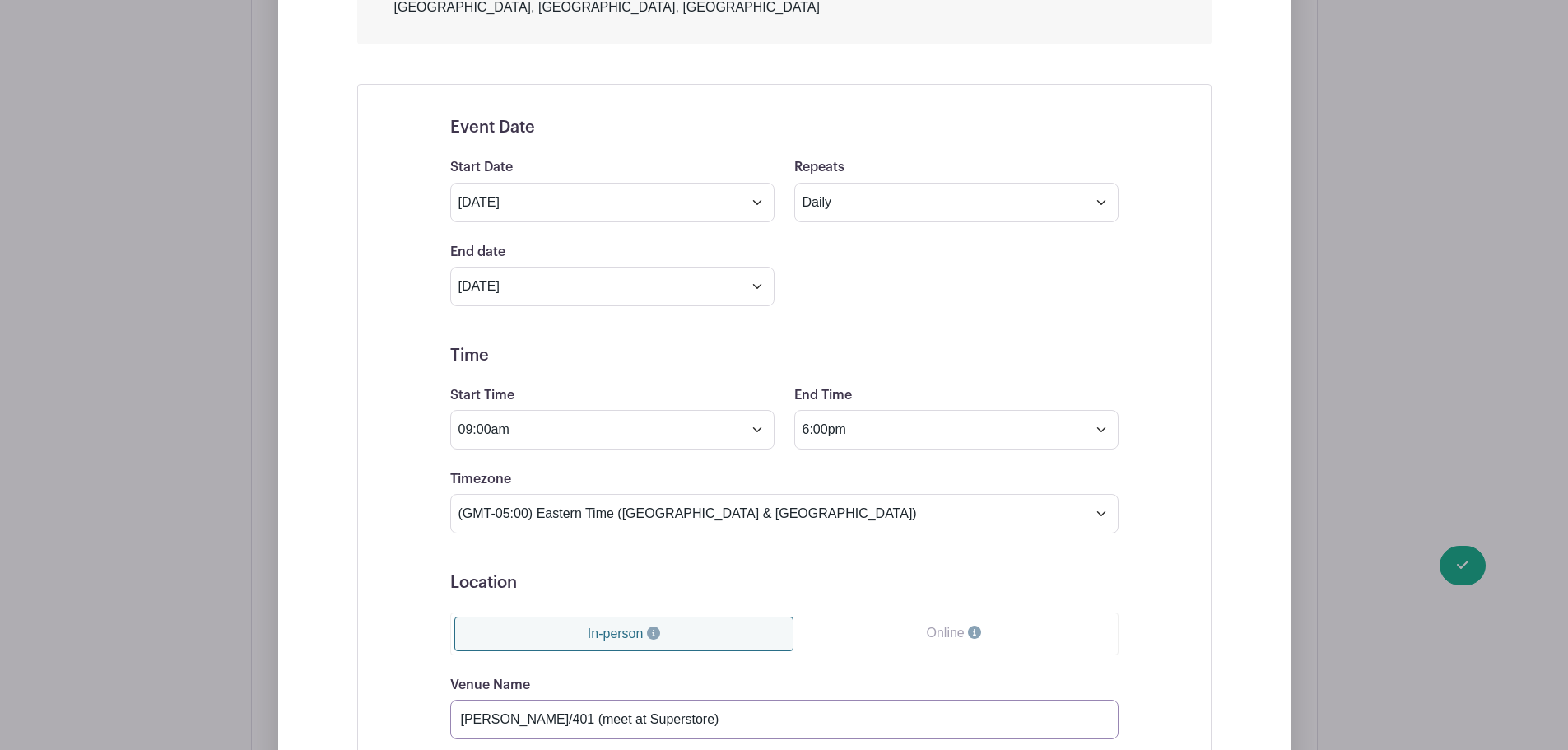
type input "[PERSON_NAME]/401 (meet at Superstore)"
click at [390, 505] on div "Event Date Start Date [DATE] Repeats Does not repeat Daily Weekly Monthly on da…" at bounding box center [785, 655] width 854 height 1141
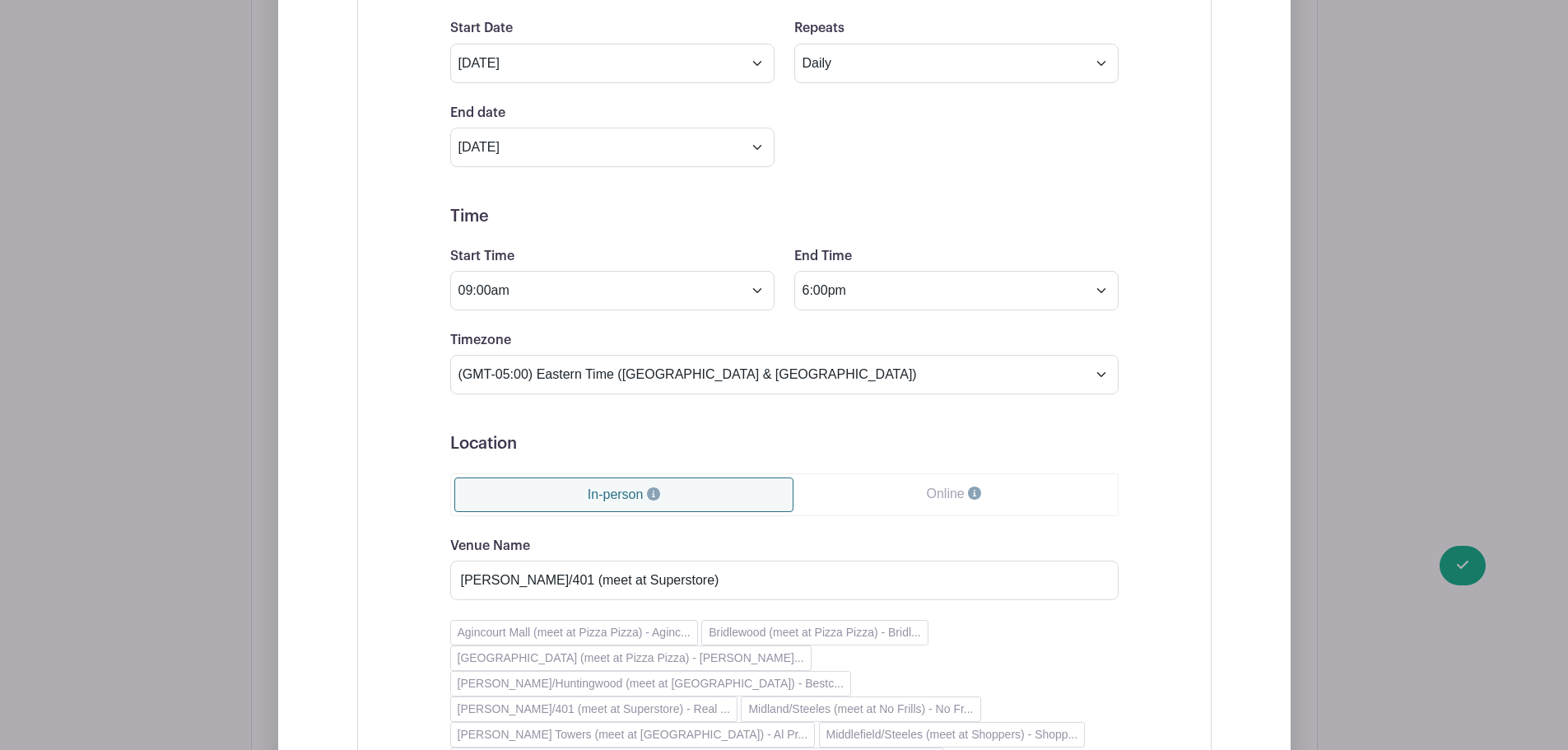
scroll to position [3351, 0]
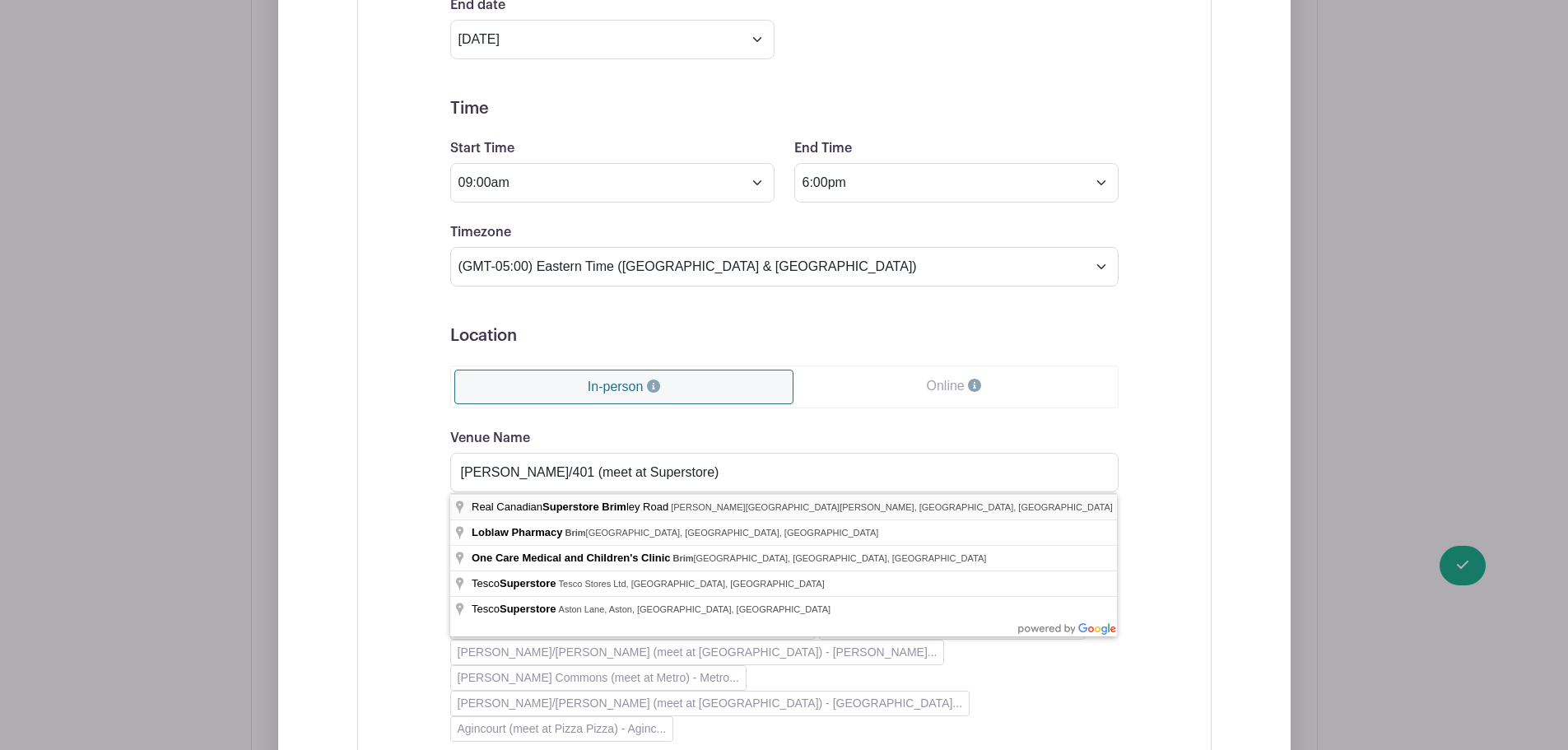
type input "Real Canadian Superstore [PERSON_NAME][GEOGRAPHIC_DATA][PERSON_NAME][PERSON_NAM…"
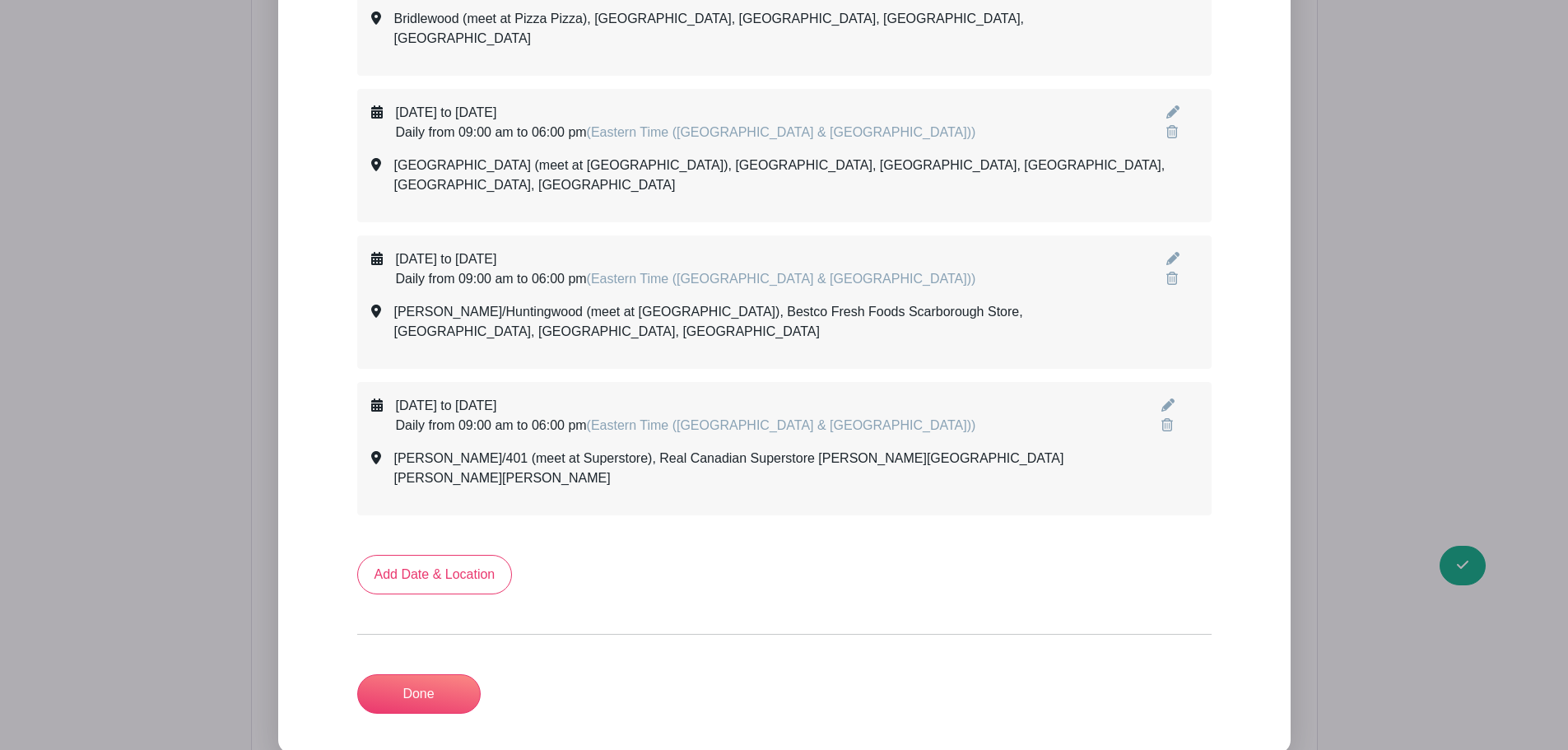
scroll to position [2655, 0]
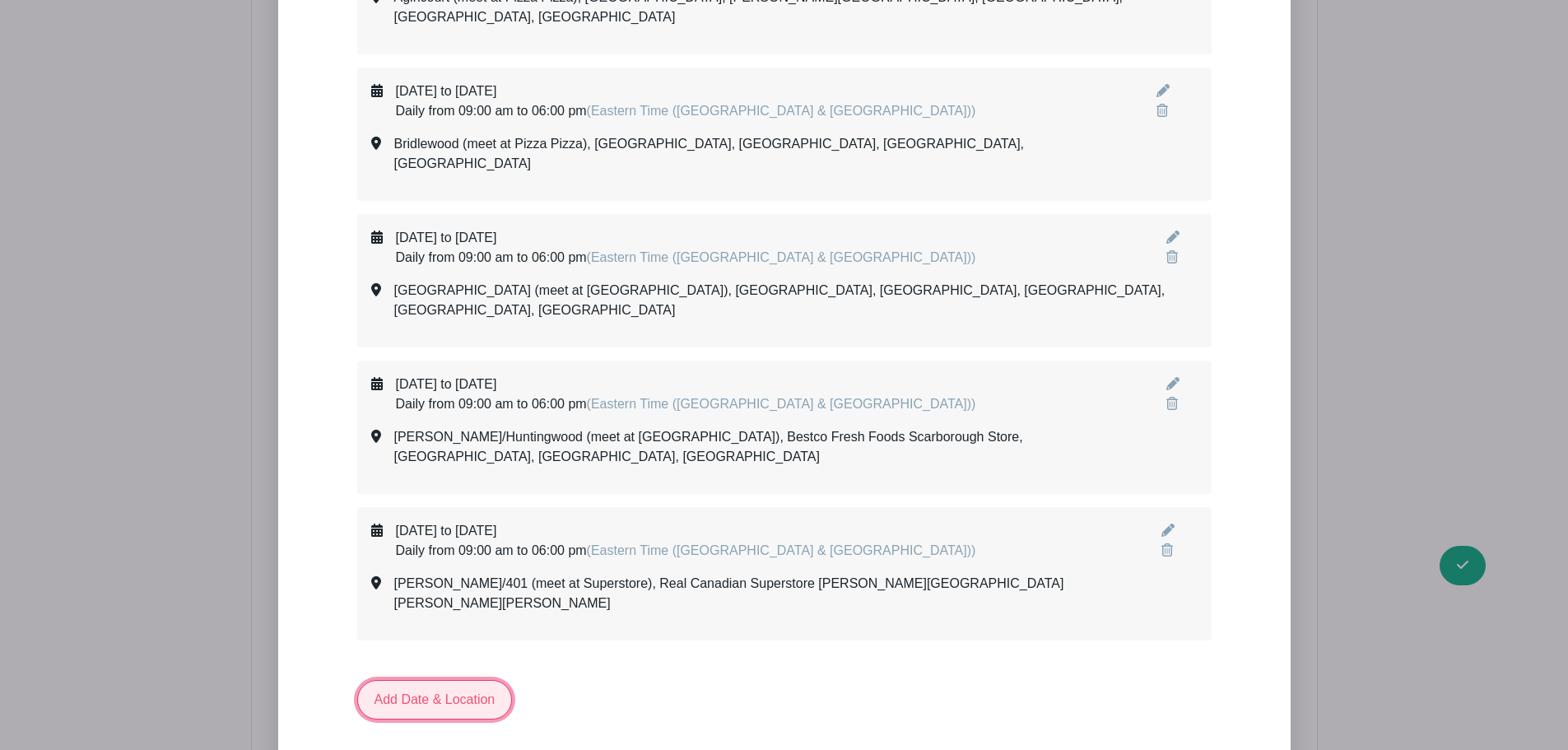
click at [434, 680] on link "Add Date & Location" at bounding box center [435, 699] width 156 height 39
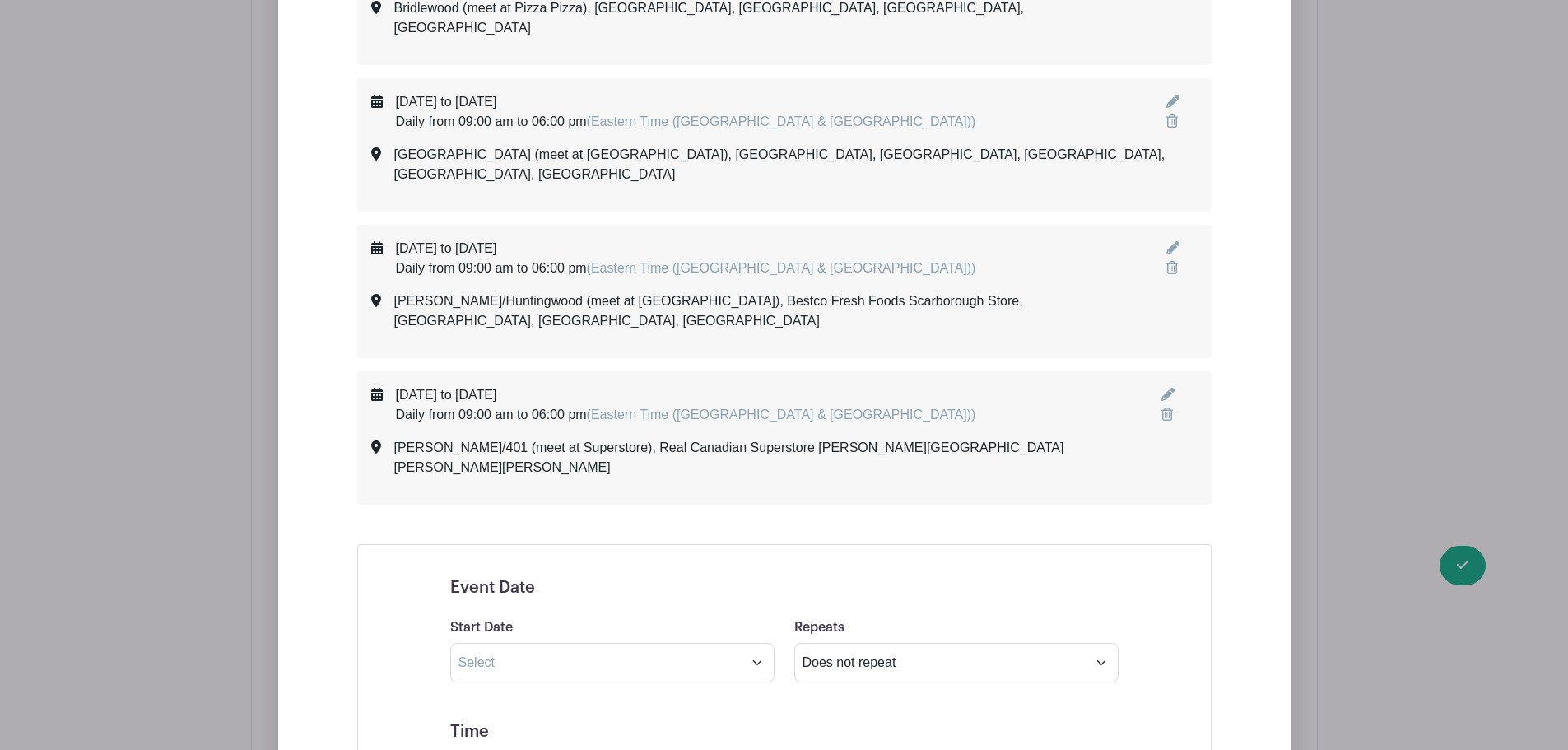
scroll to position [2820, 0]
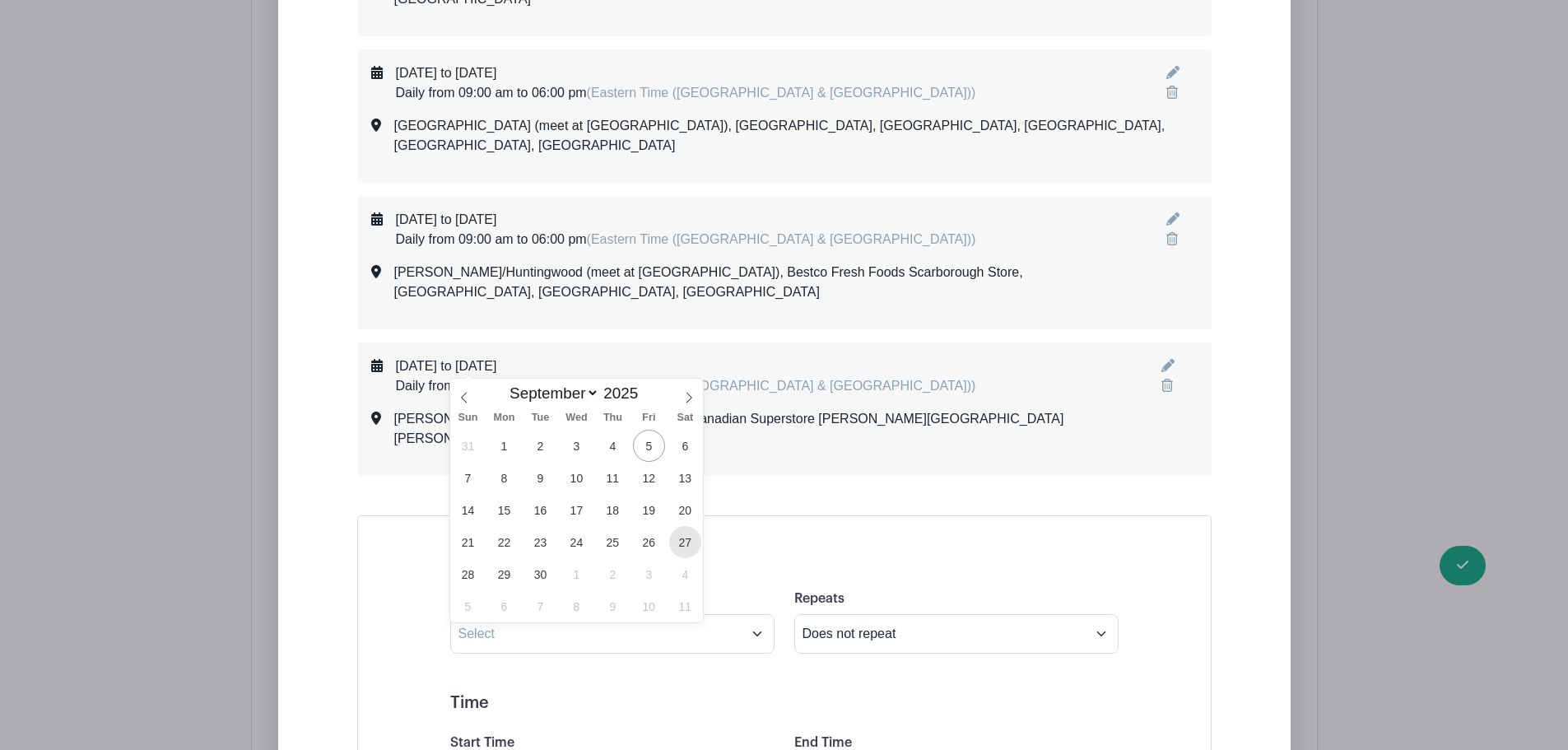
click at [678, 538] on span "27" at bounding box center [685, 541] width 32 height 32
type input "[DATE]"
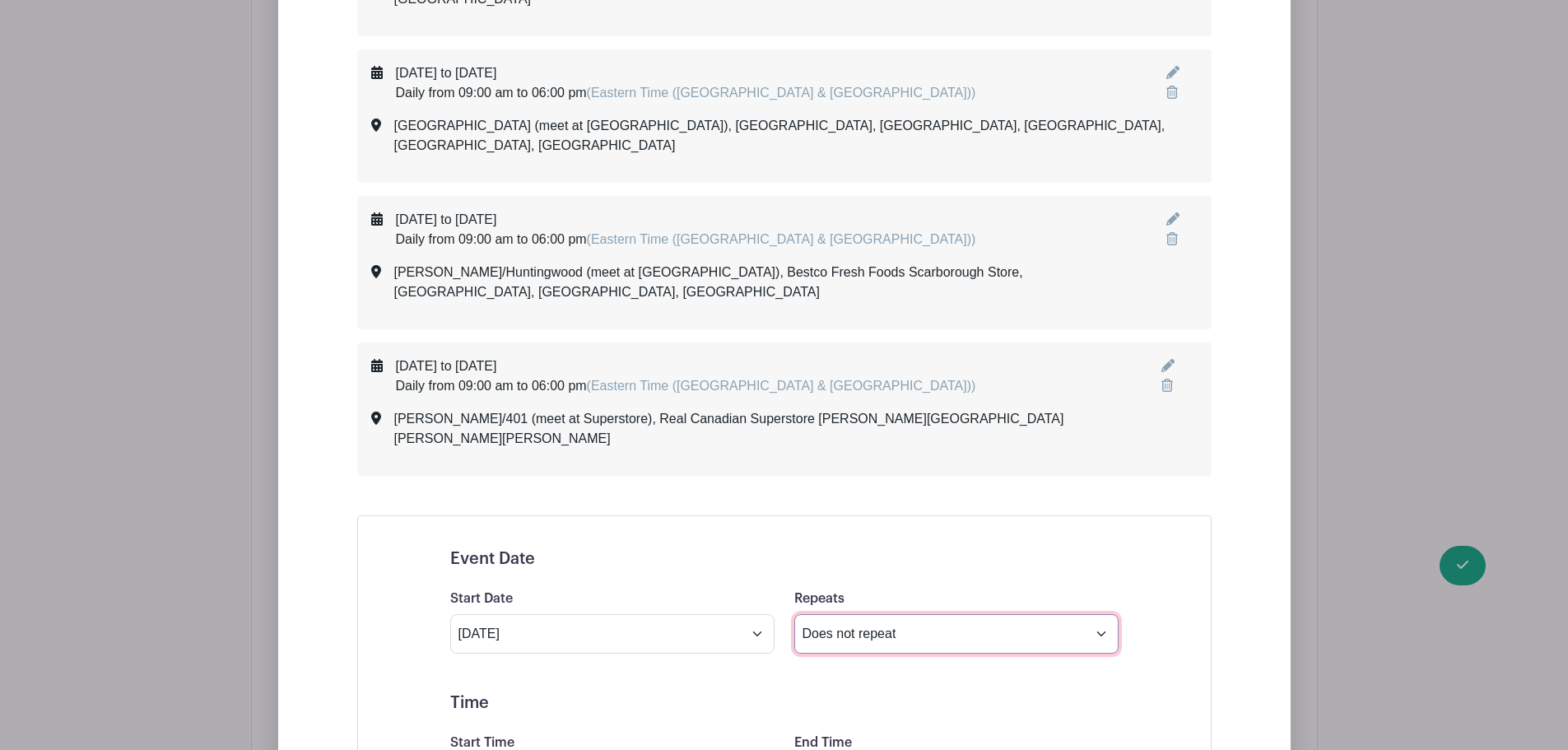
click at [818, 614] on select "Does not repeat Daily Weekly Monthly on day 27 Monthly on the fourth [DATE] Oth…" at bounding box center [956, 633] width 325 height 39
select select "daily"
click at [794, 614] on select "Does not repeat Daily Weekly Monthly on day 27 Monthly on the fourth [DATE] Oth…" at bounding box center [956, 633] width 325 height 39
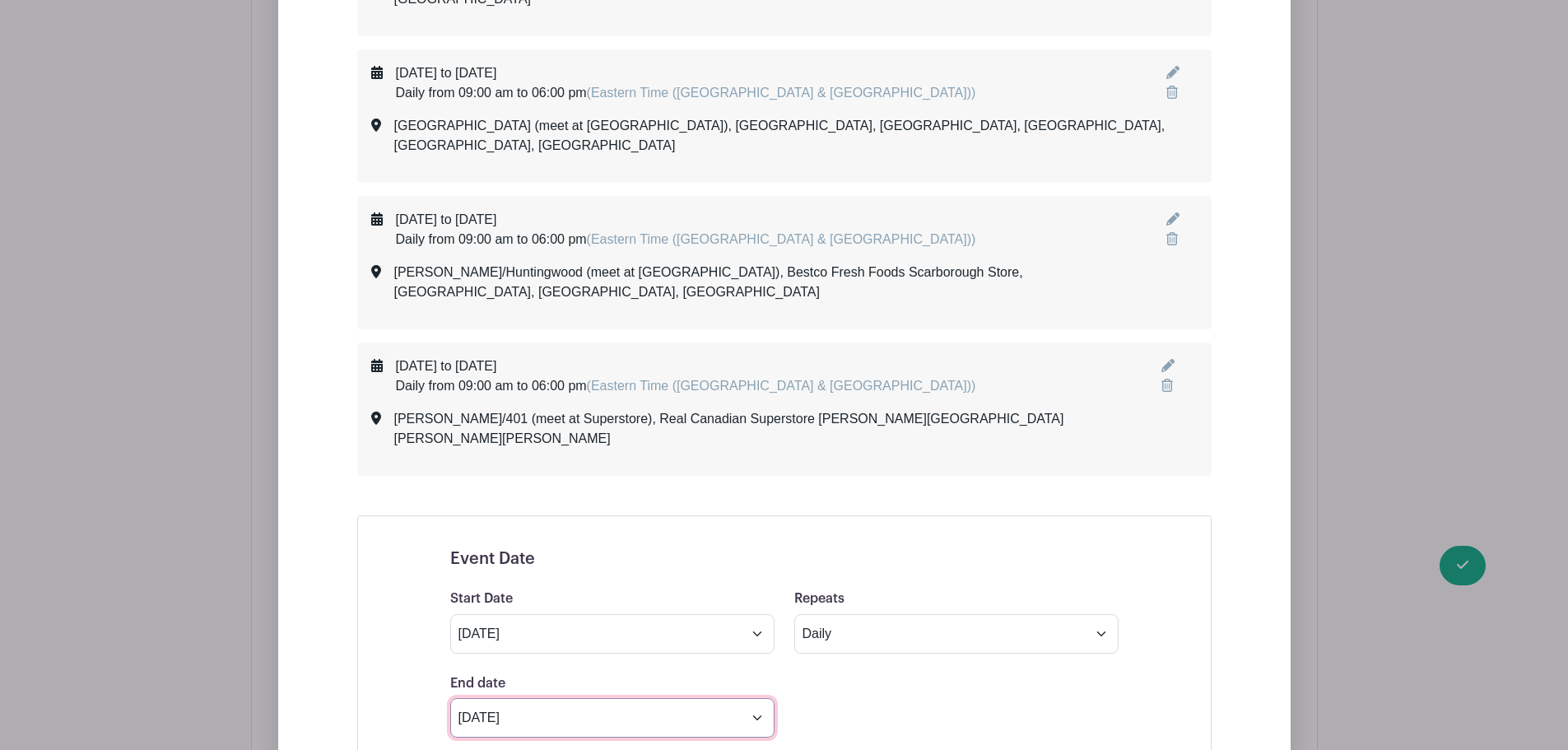
click at [587, 698] on input "[DATE]" at bounding box center [612, 717] width 325 height 39
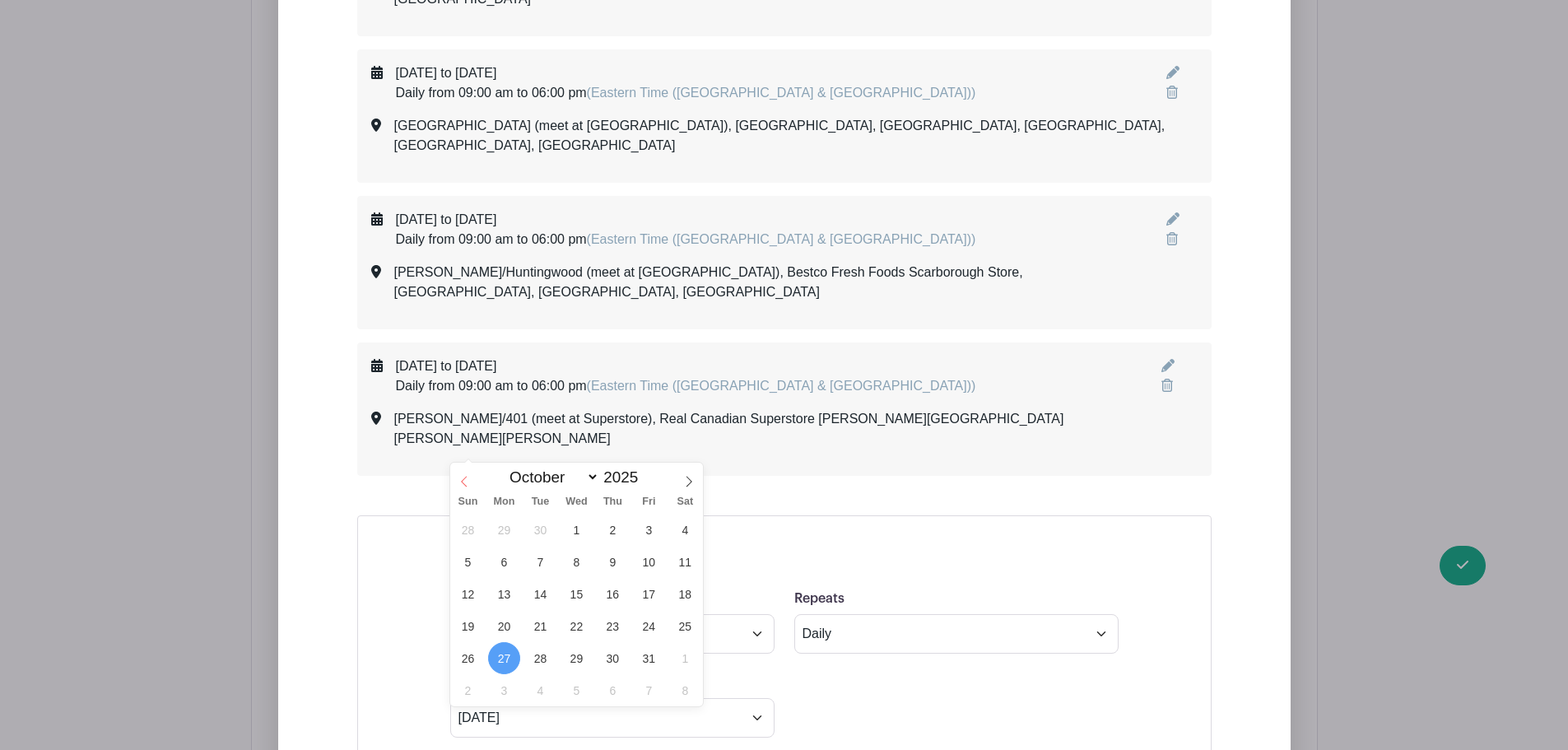
click at [472, 484] on span at bounding box center [464, 477] width 28 height 28
select select "8"
click at [465, 653] on span "28" at bounding box center [467, 658] width 32 height 32
type input "[DATE]"
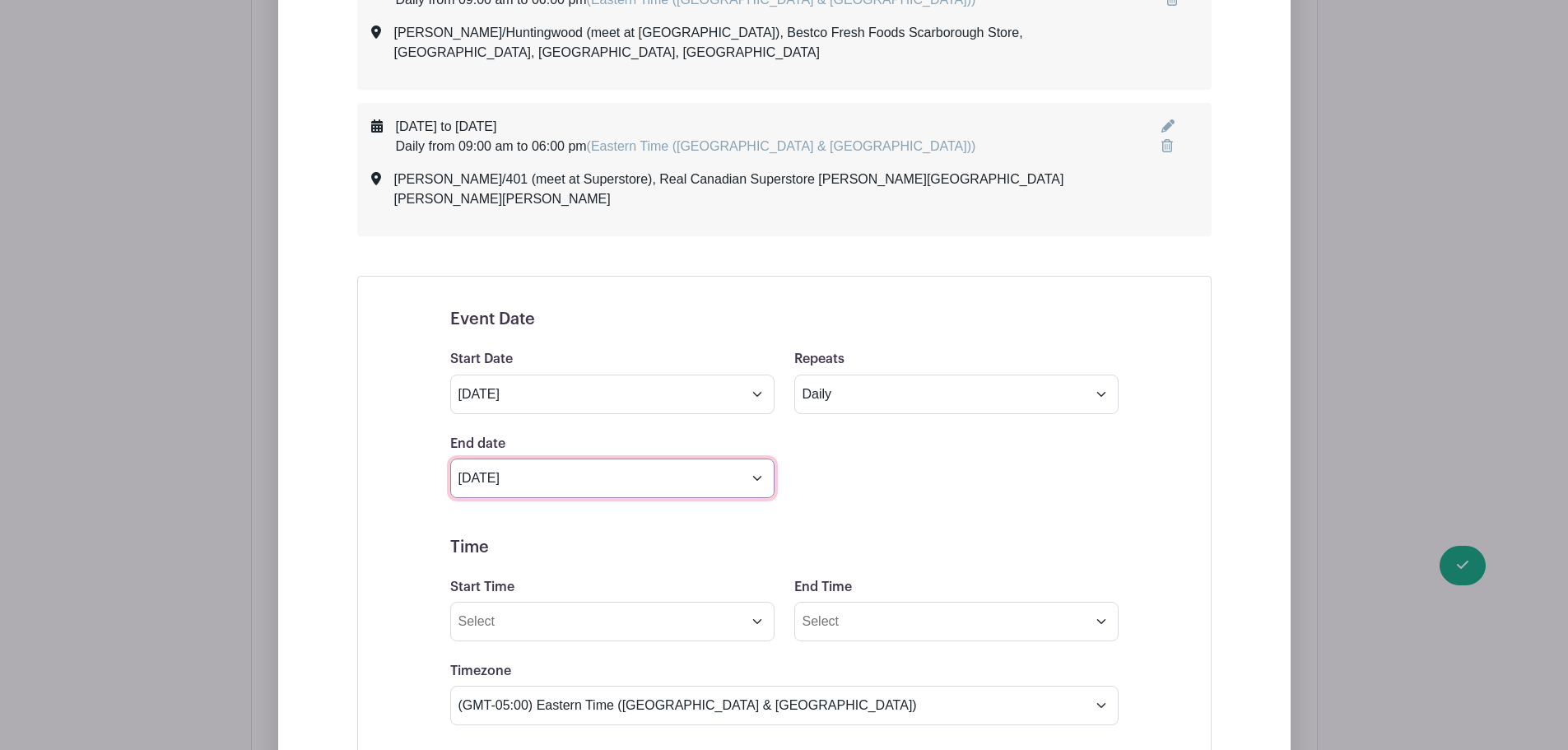
scroll to position [3067, 0]
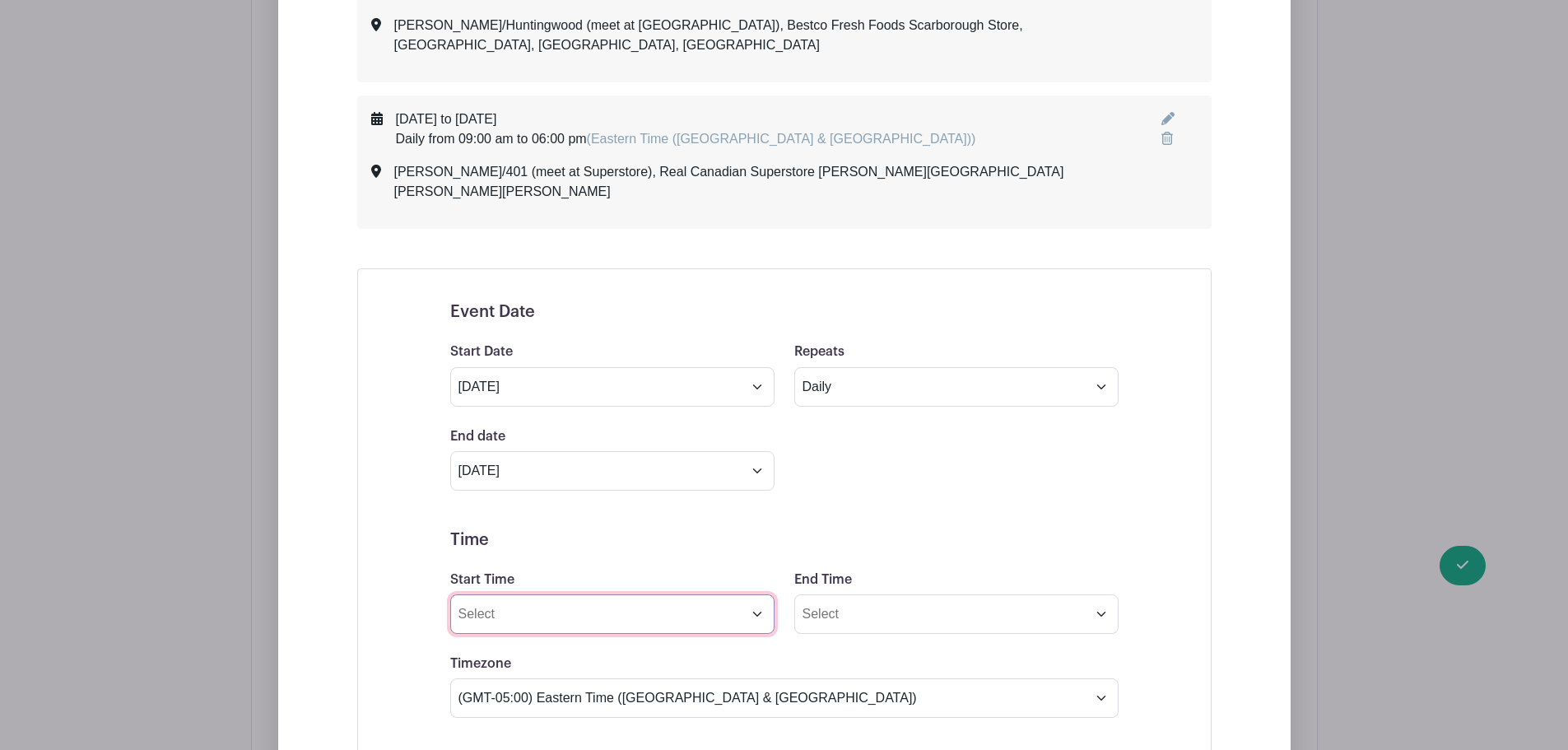
click at [469, 595] on input "Start Time" at bounding box center [612, 614] width 325 height 39
type input "-"
type input "09:00am"
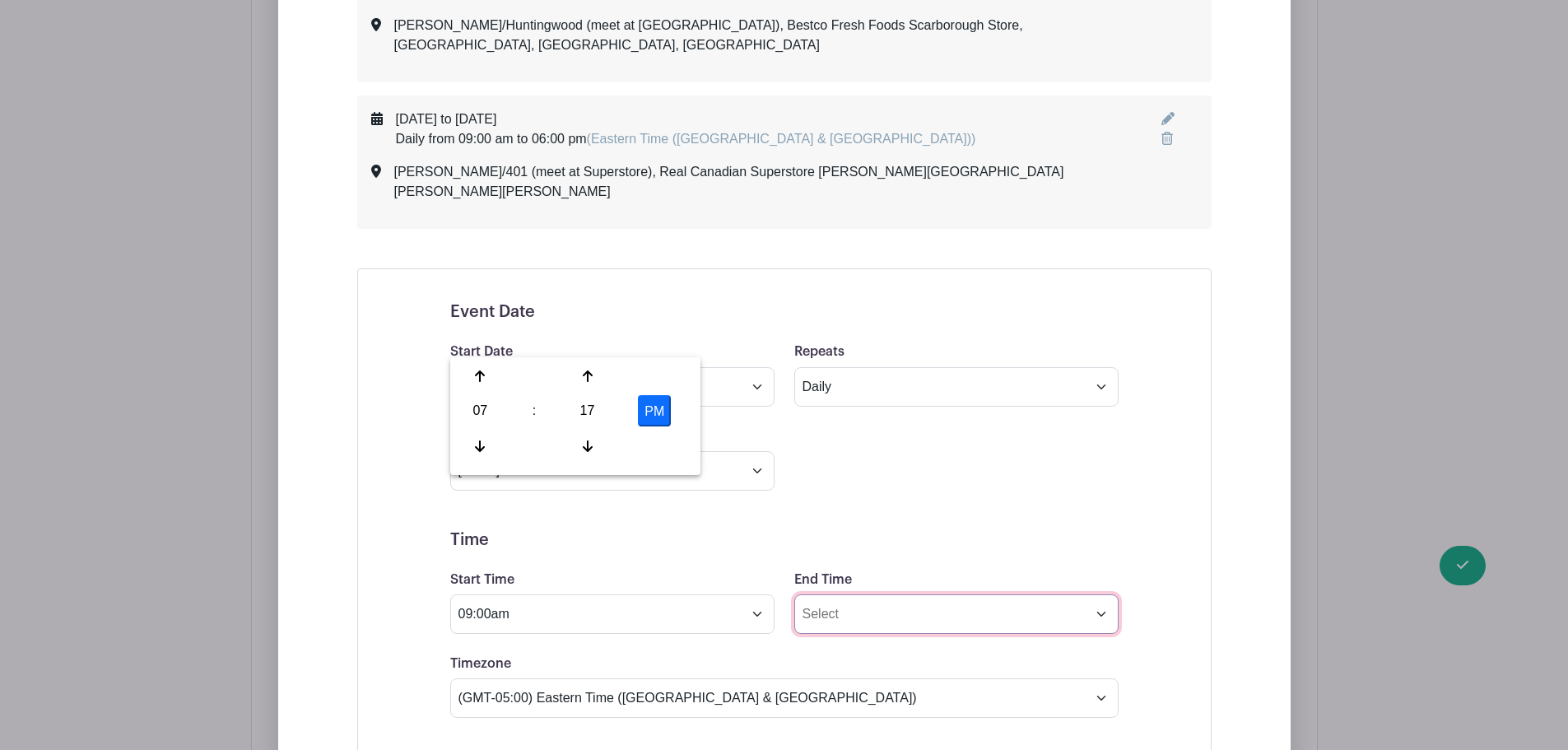
type input "1"
type input "6:00pm"
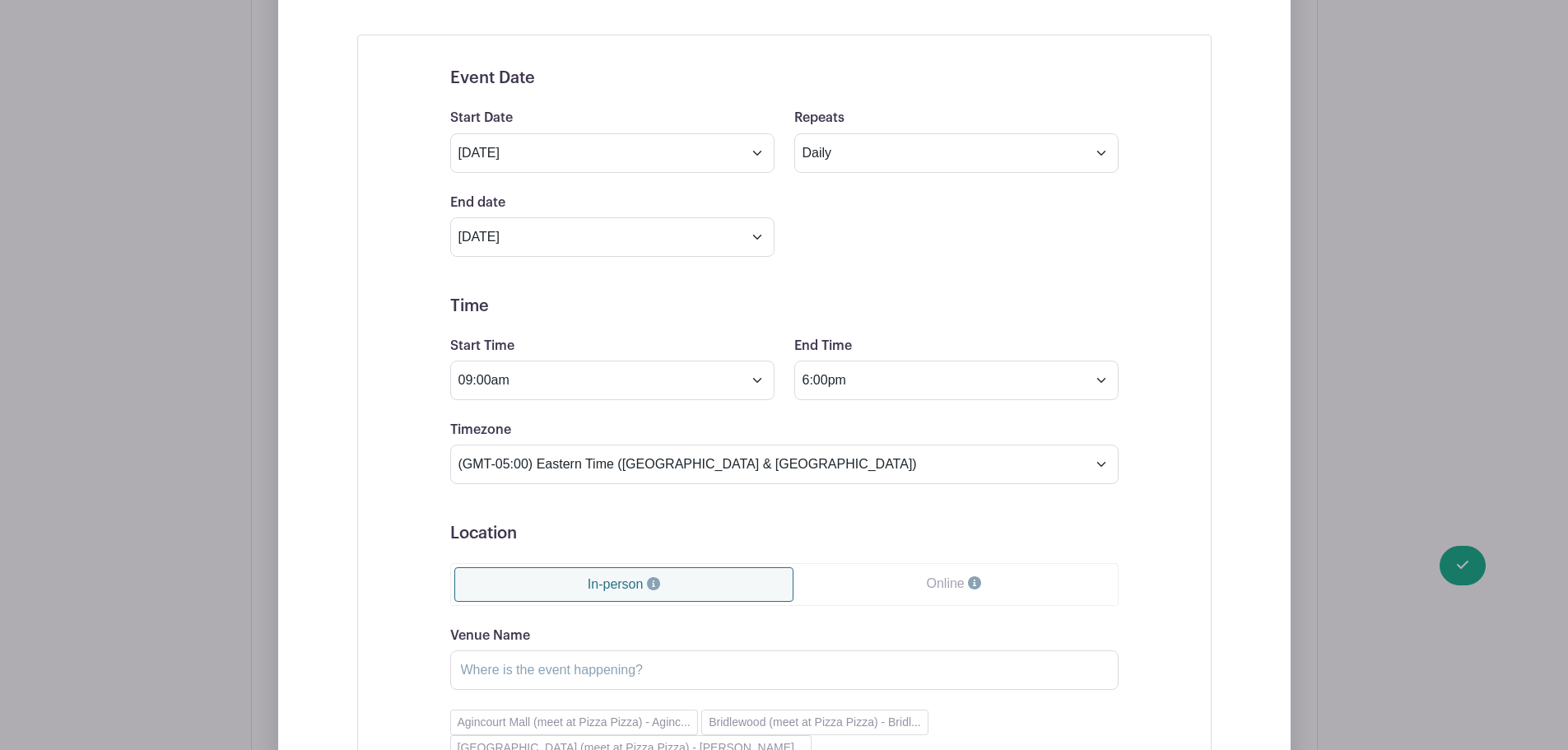
scroll to position [3396, 0]
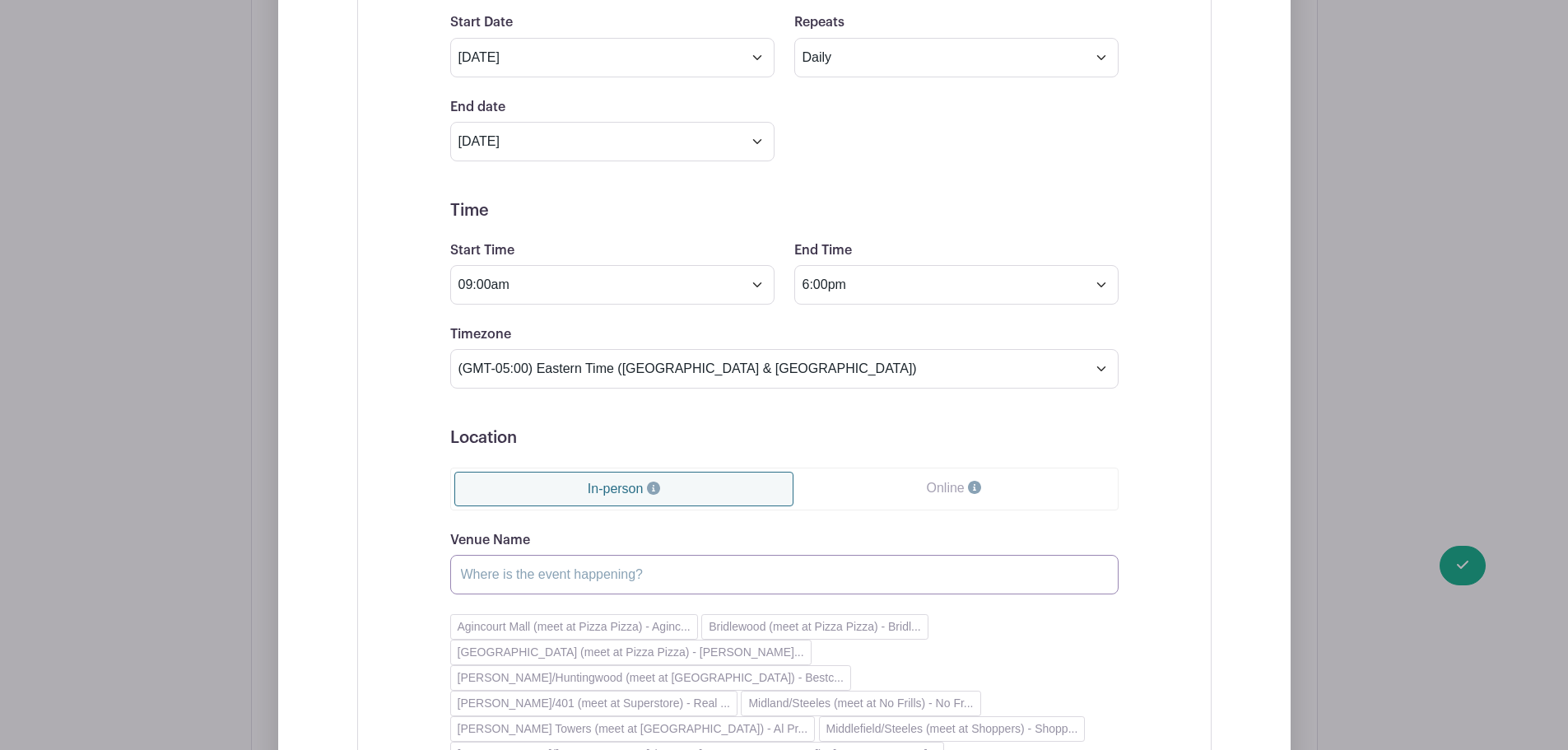
click at [485, 554] on input "Venue Name" at bounding box center [784, 573] width 669 height 39
paste input "Midland/Steeles (meet at No Frills)"
type input "Midland/Steeles (meet at No Frills)"
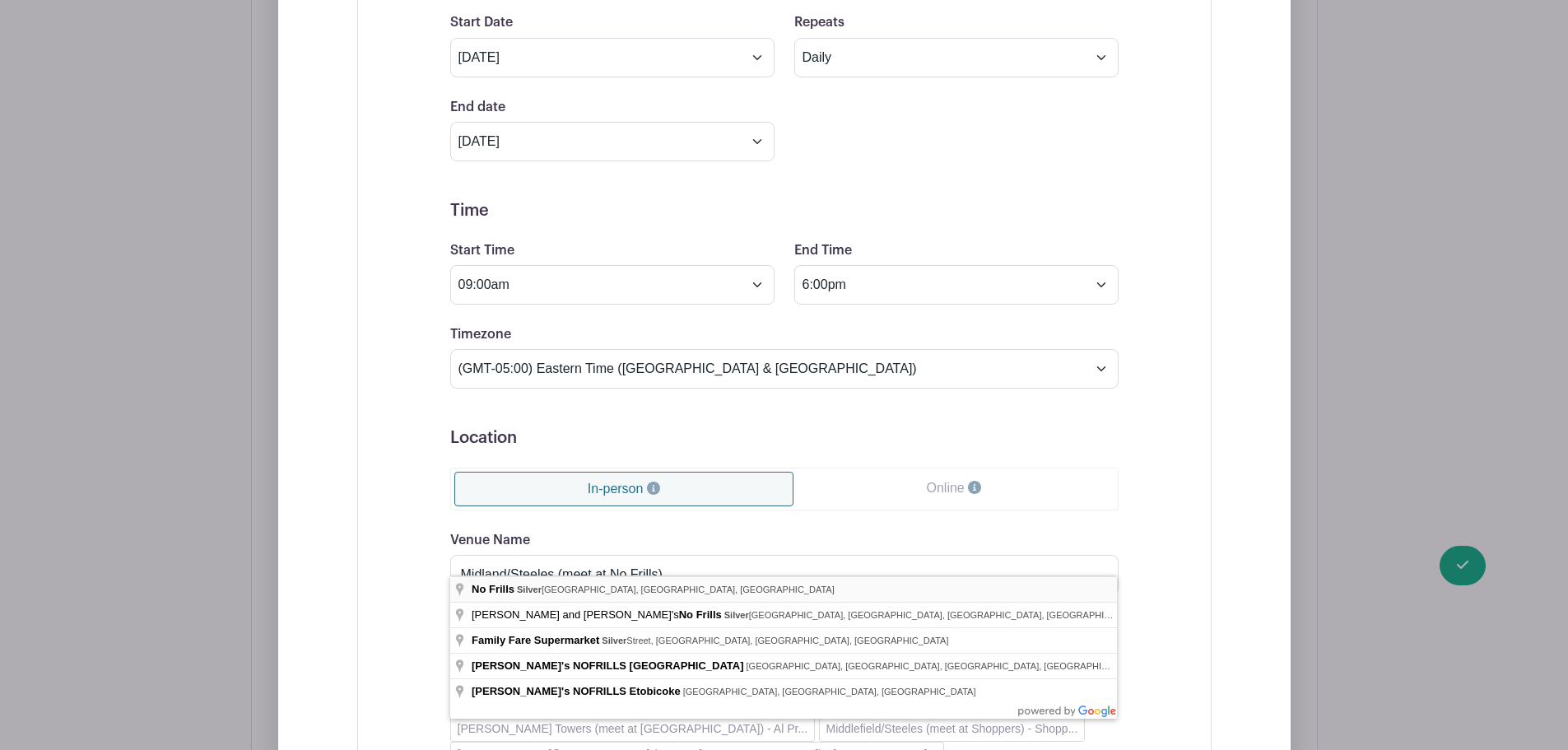
type input "No Frills, [STREET_ADDRESS]"
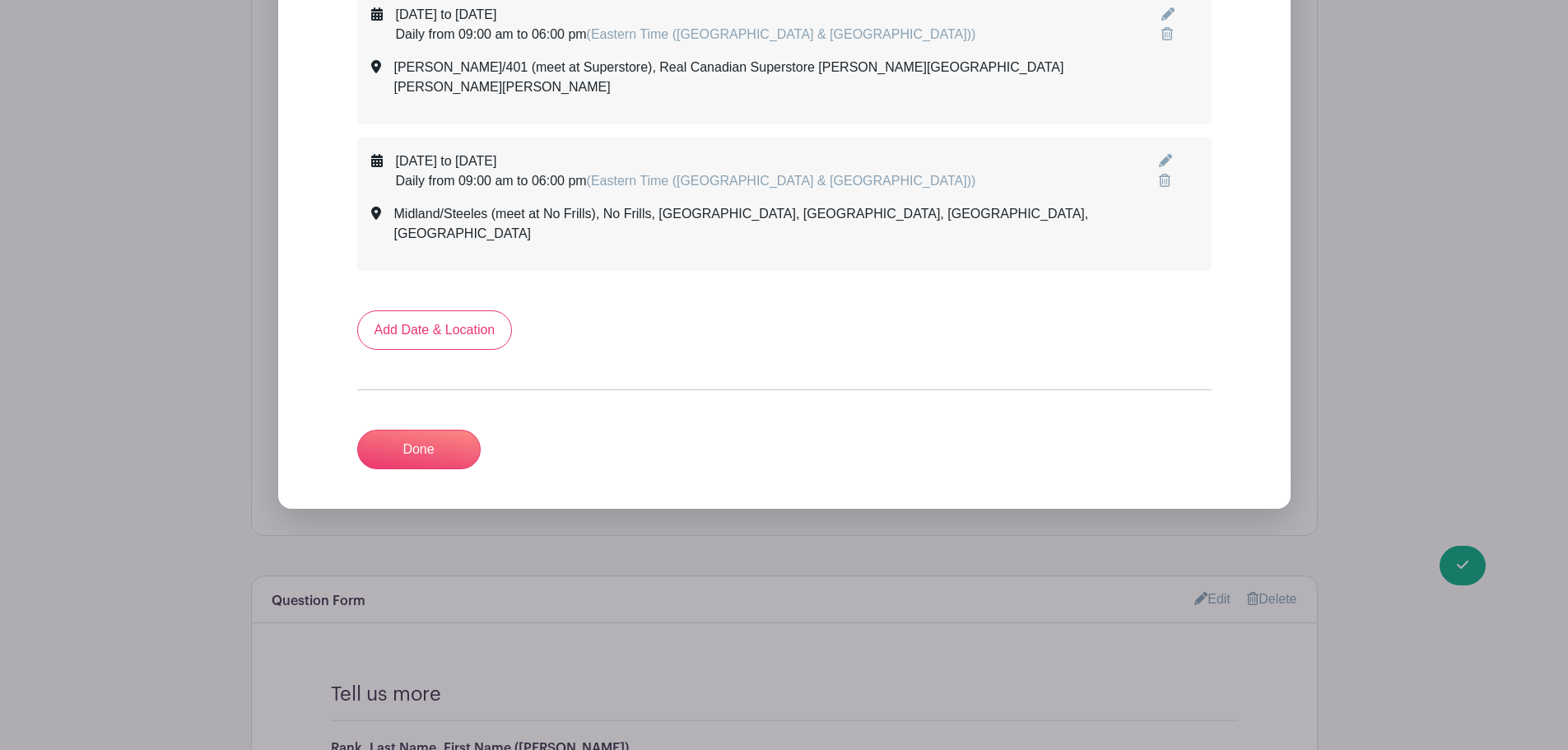
scroll to position [3028, 0]
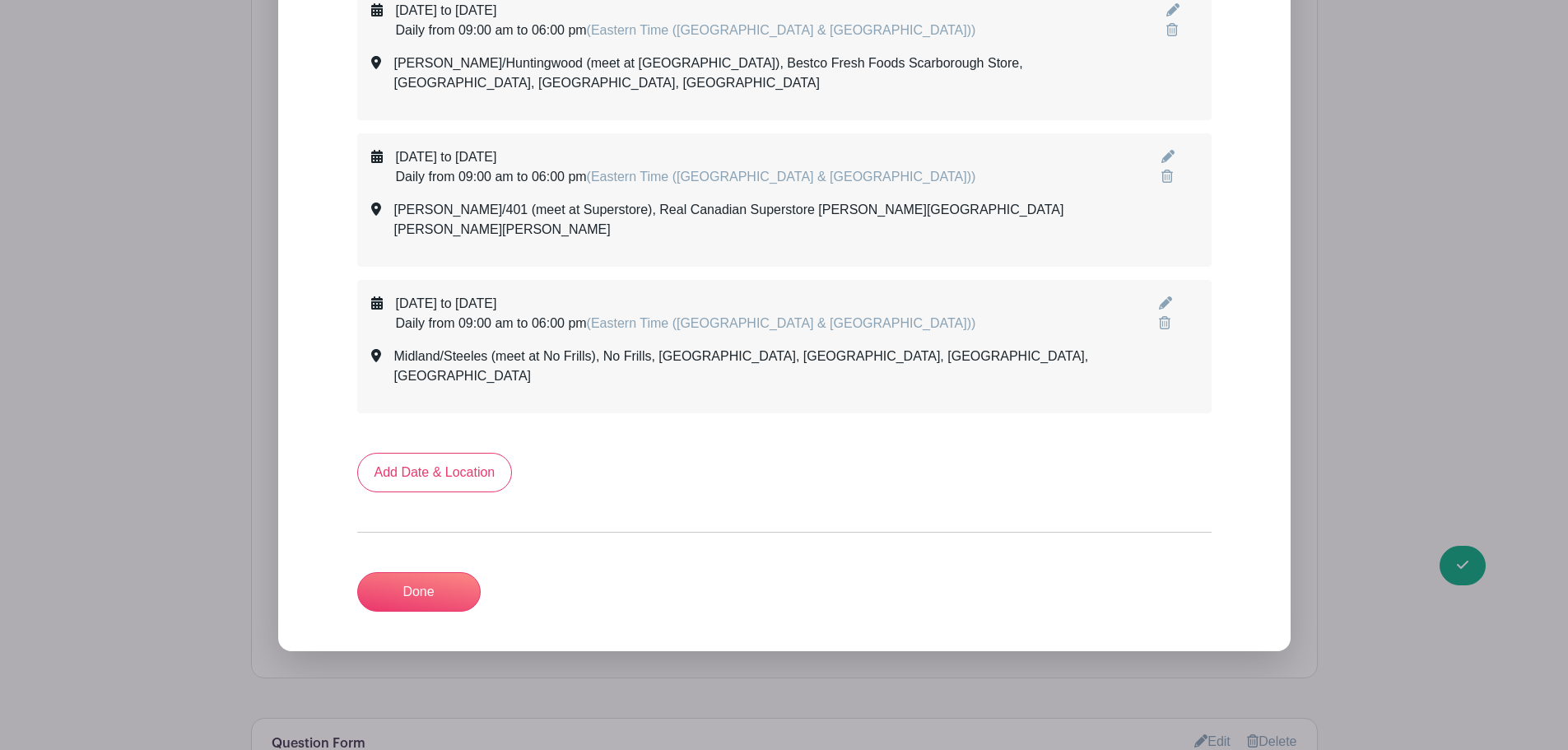
click at [398, 453] on link "Add Date & Location" at bounding box center [435, 472] width 156 height 39
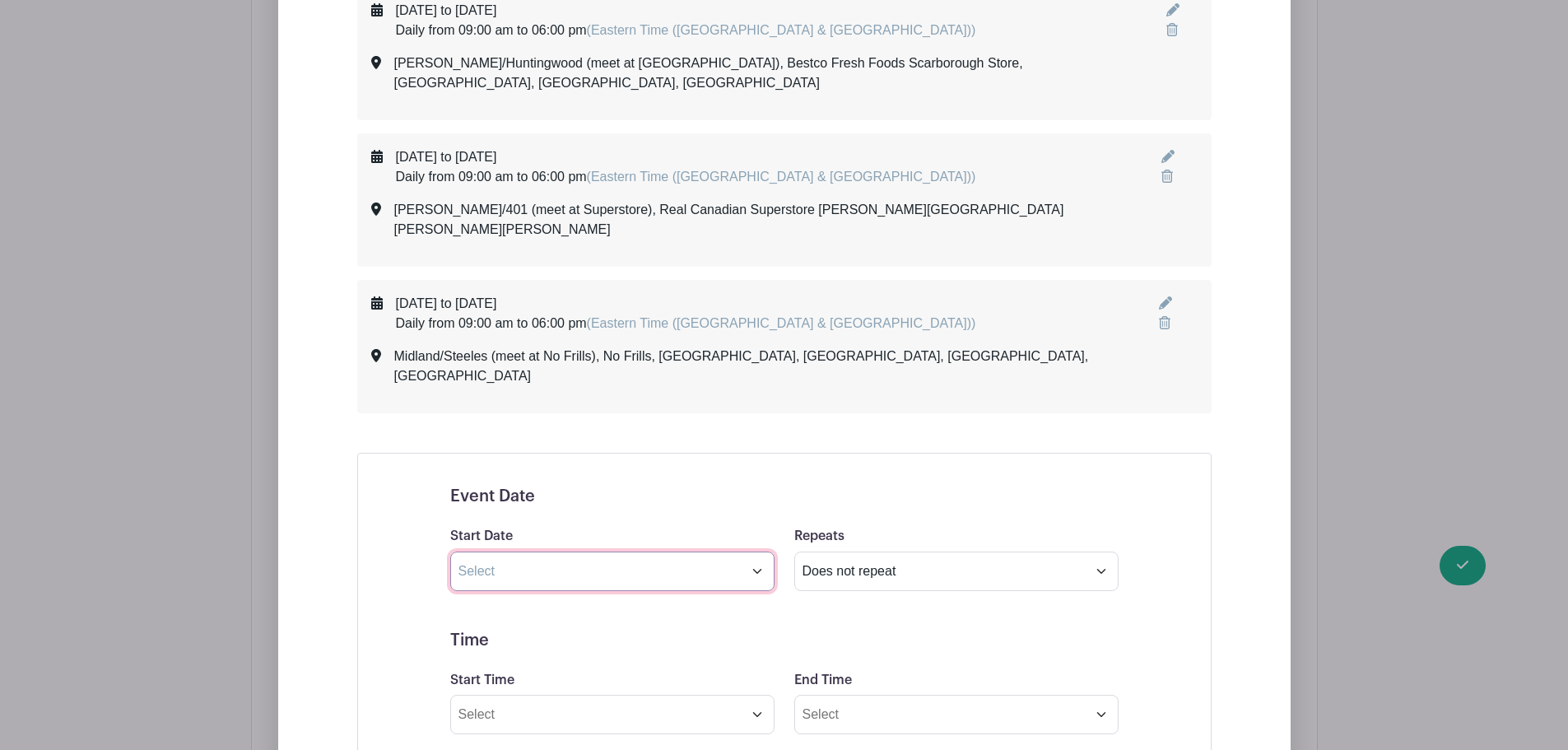
click at [496, 552] on input "text" at bounding box center [612, 571] width 325 height 39
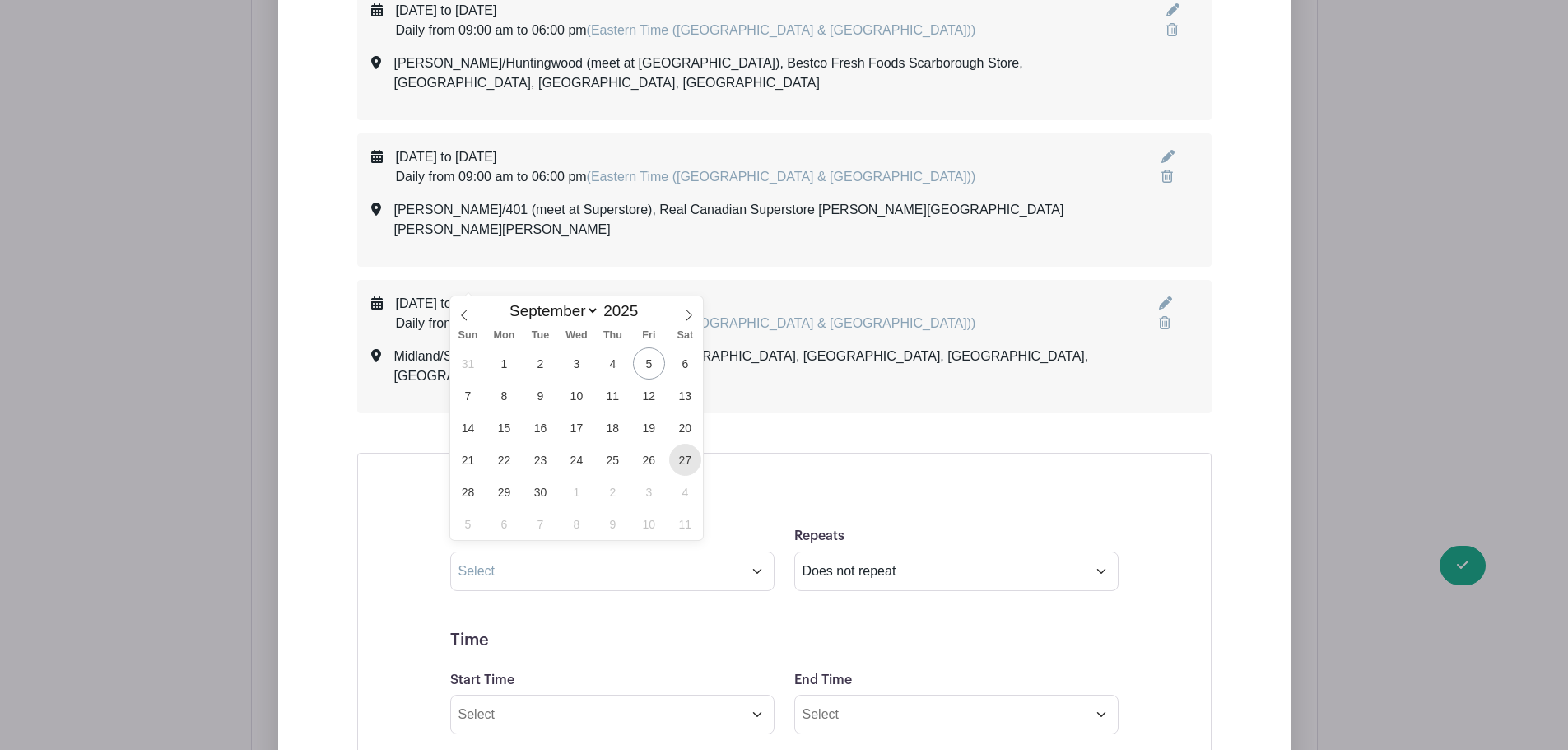
click at [691, 464] on span "27" at bounding box center [685, 459] width 32 height 32
type input "[DATE]"
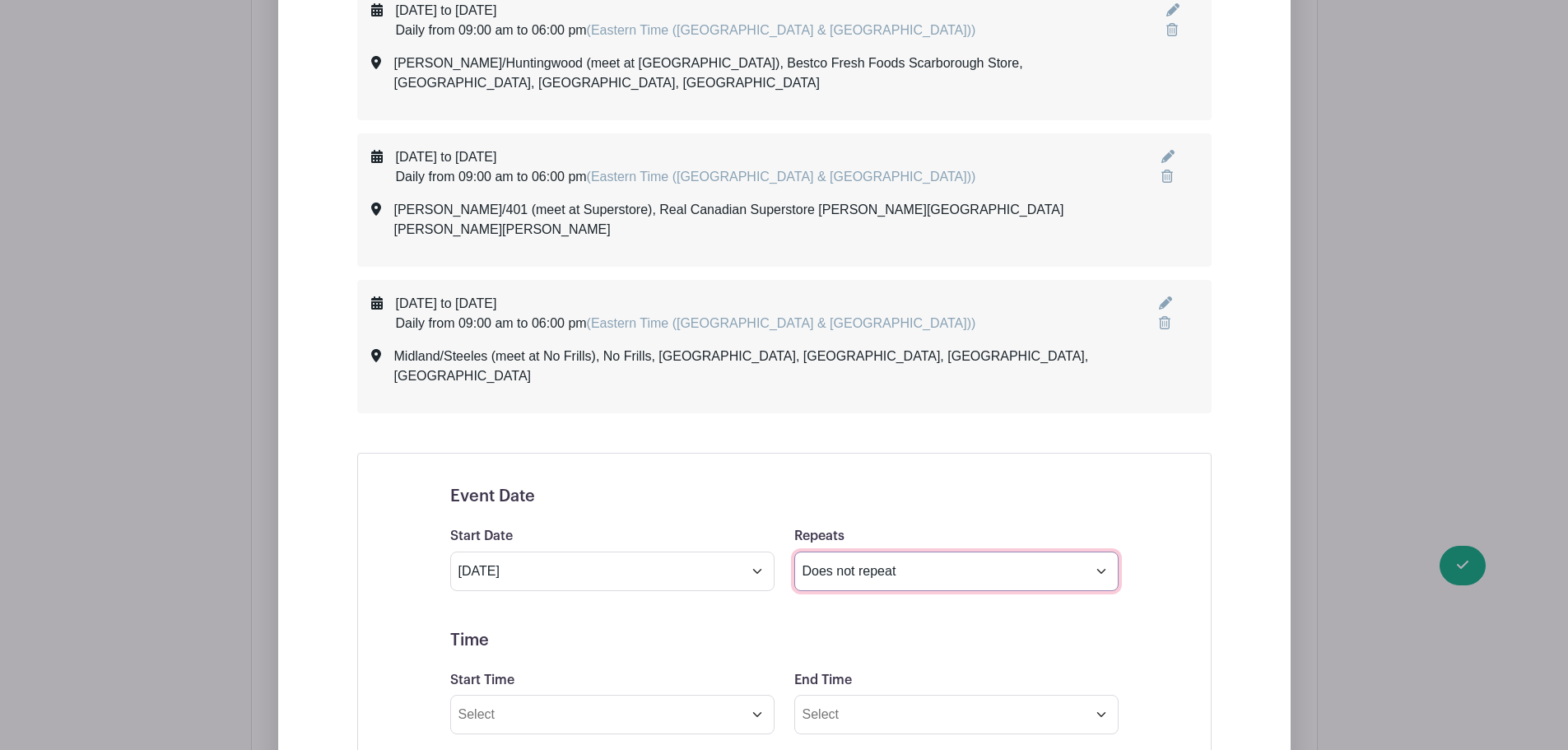
click at [834, 552] on select "Does not repeat Daily Weekly Monthly on day 27 Monthly on the fourth [DATE] Oth…" at bounding box center [956, 571] width 325 height 39
select select "daily"
click at [794, 552] on select "Does not repeat Daily Weekly Monthly on day 27 Monthly on the fourth [DATE] Oth…" at bounding box center [956, 571] width 325 height 39
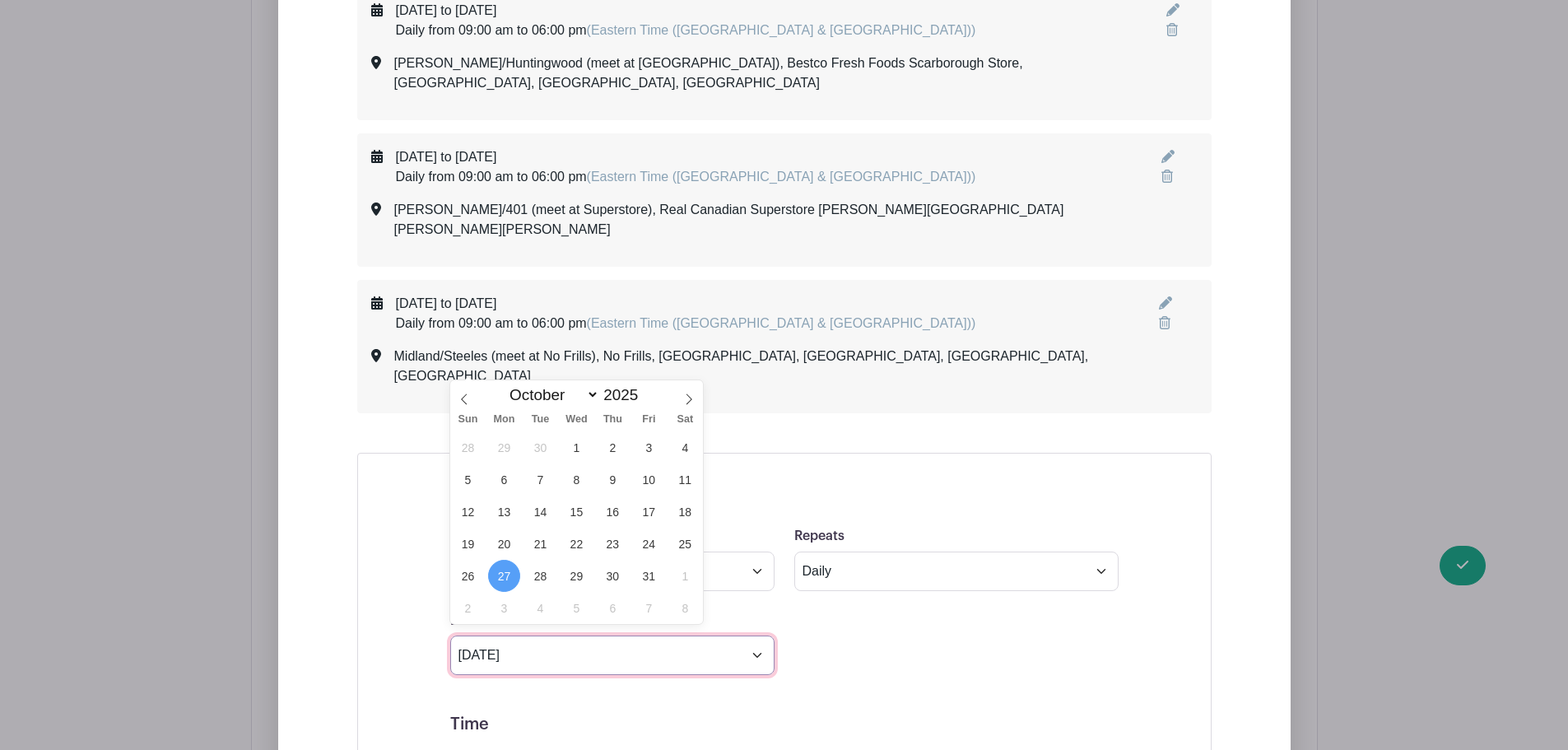
click at [515, 636] on input "[DATE]" at bounding box center [612, 655] width 325 height 39
click at [470, 399] on span at bounding box center [464, 394] width 28 height 28
select select "8"
click at [476, 573] on span "28" at bounding box center [467, 575] width 32 height 32
type input "[DATE]"
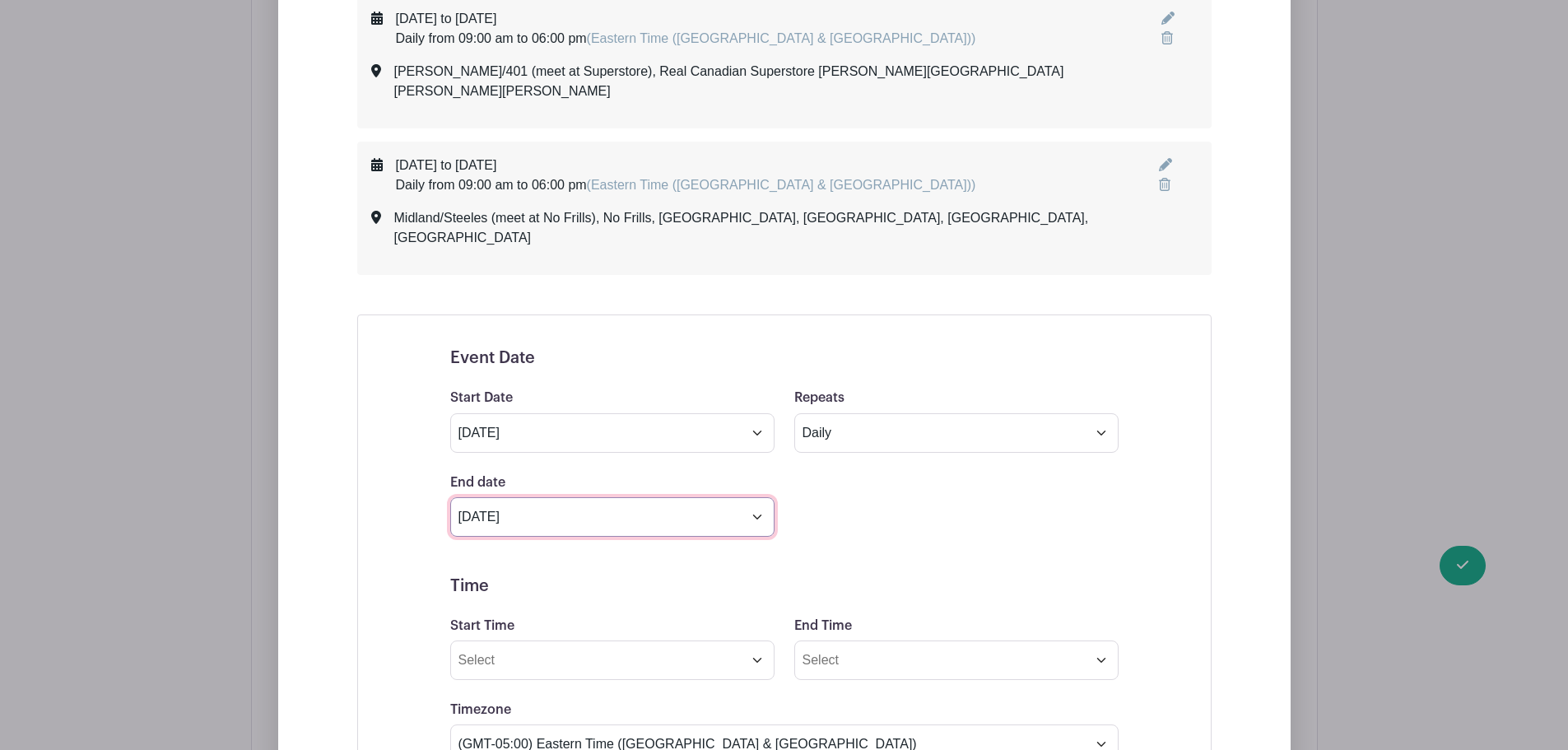
scroll to position [3193, 0]
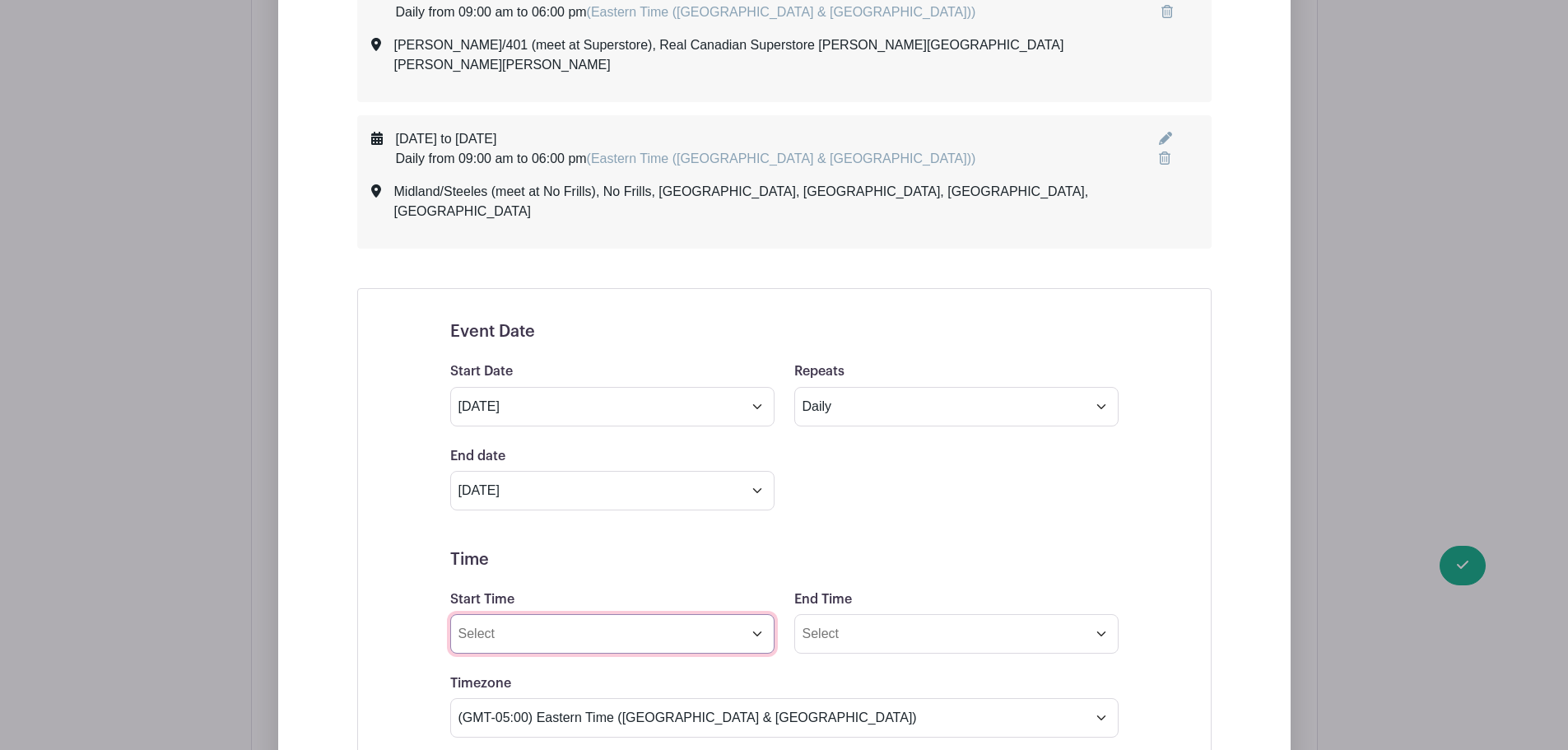
click at [527, 614] on input "Start Time" at bounding box center [612, 633] width 325 height 39
type input "09:00am"
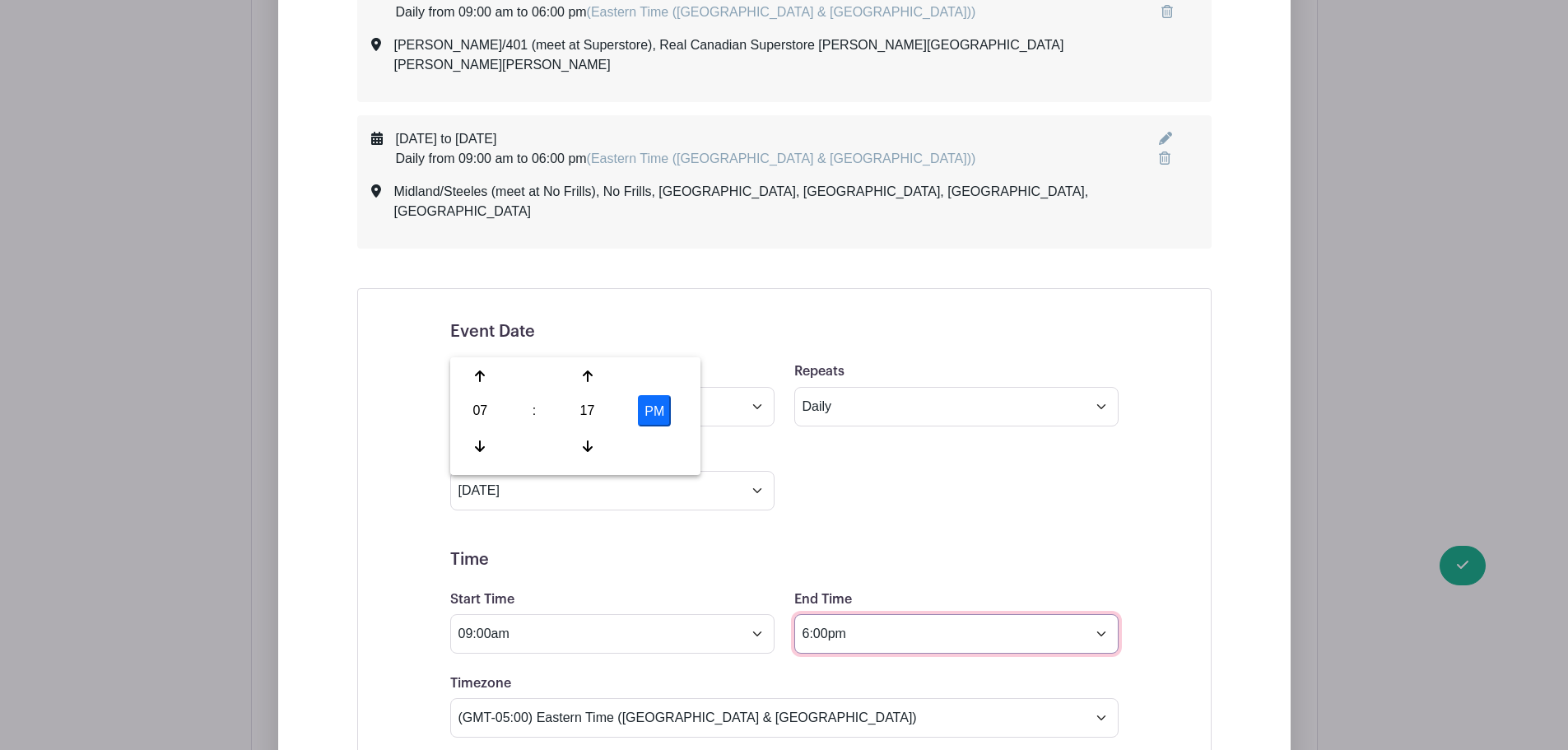
type input "6:00pm"
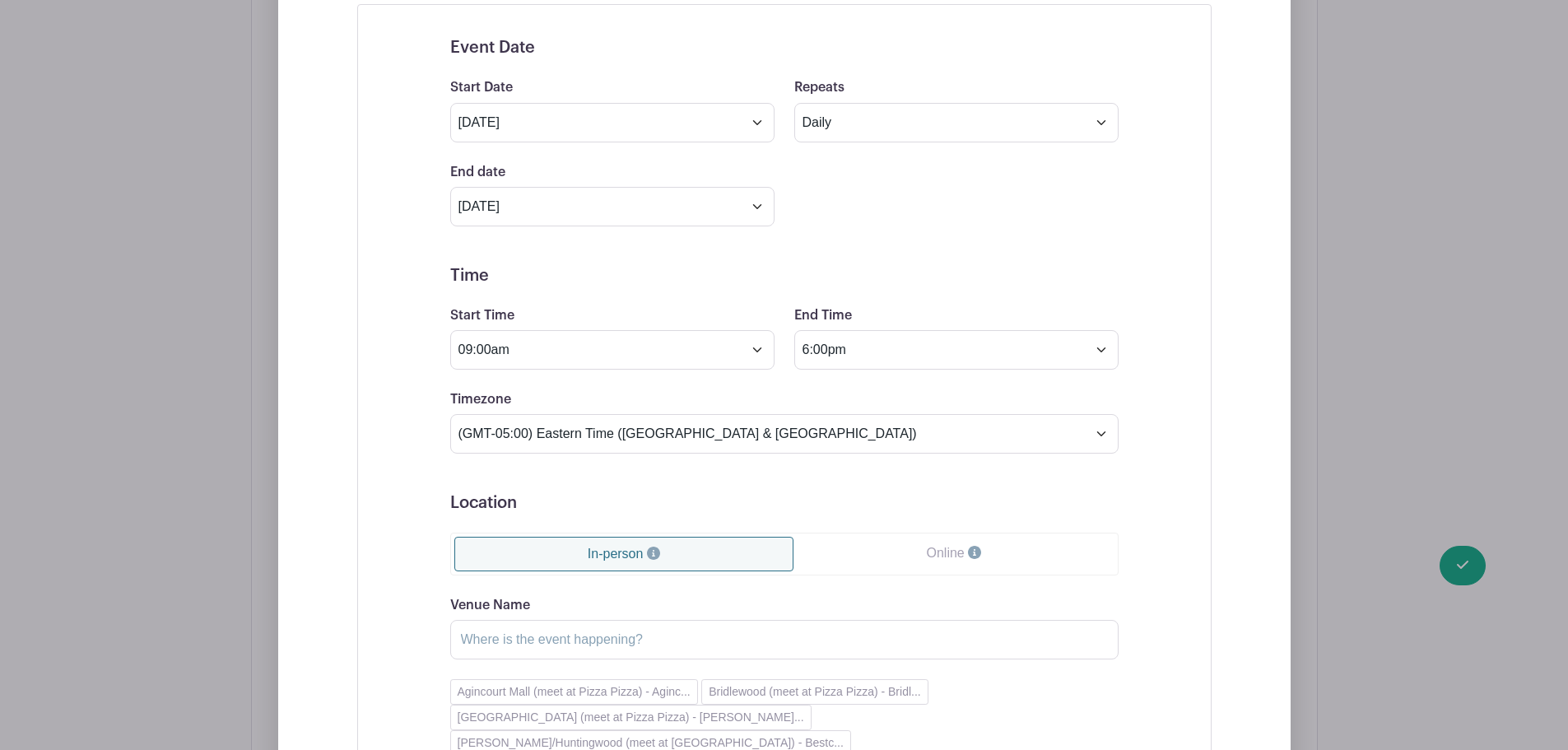
scroll to position [3522, 0]
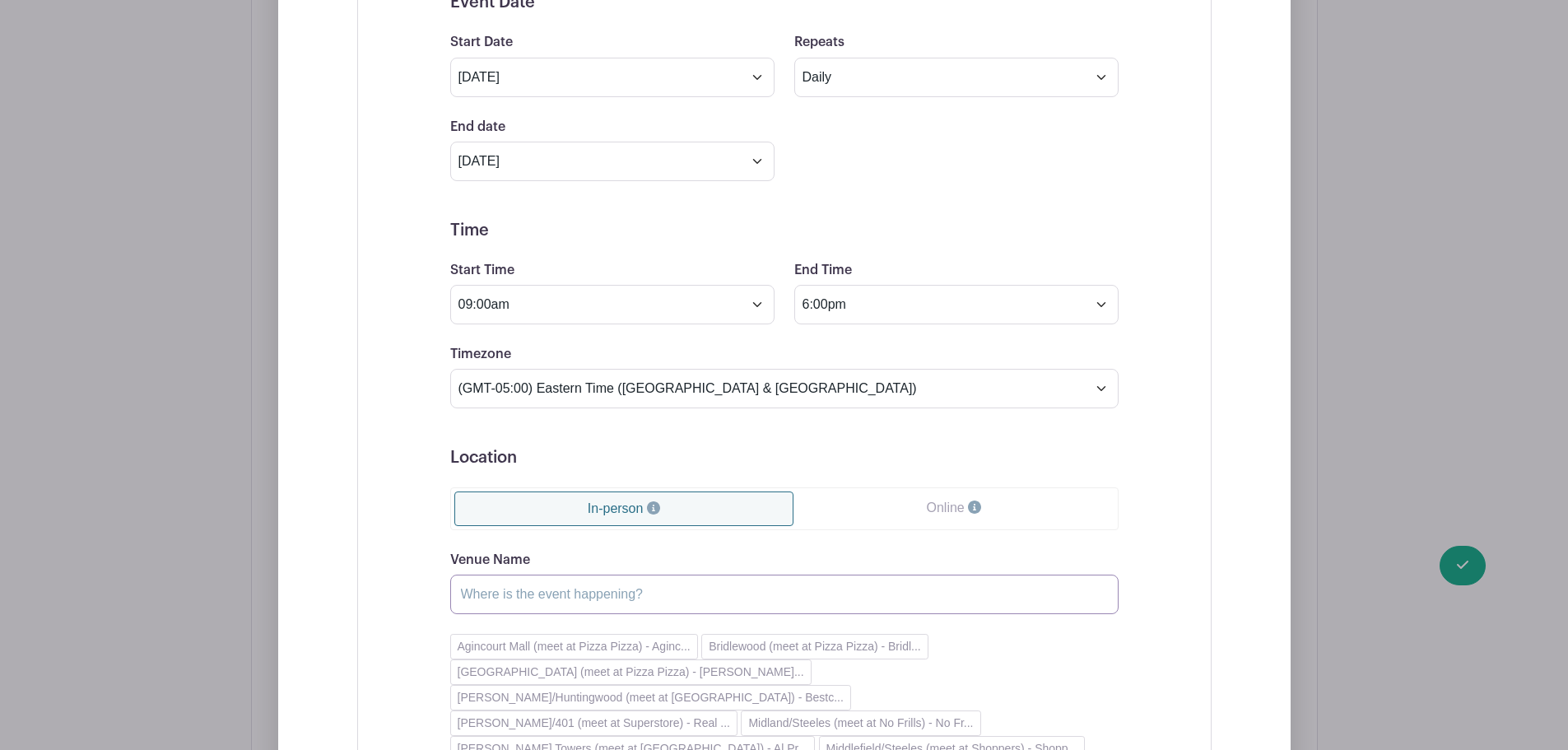
click at [520, 574] on input "Venue Name" at bounding box center [784, 594] width 669 height 39
paste input "[PERSON_NAME][GEOGRAPHIC_DATA] (meet at [GEOGRAPHIC_DATA])"
type input "[PERSON_NAME][GEOGRAPHIC_DATA] (meet at [GEOGRAPHIC_DATA])"
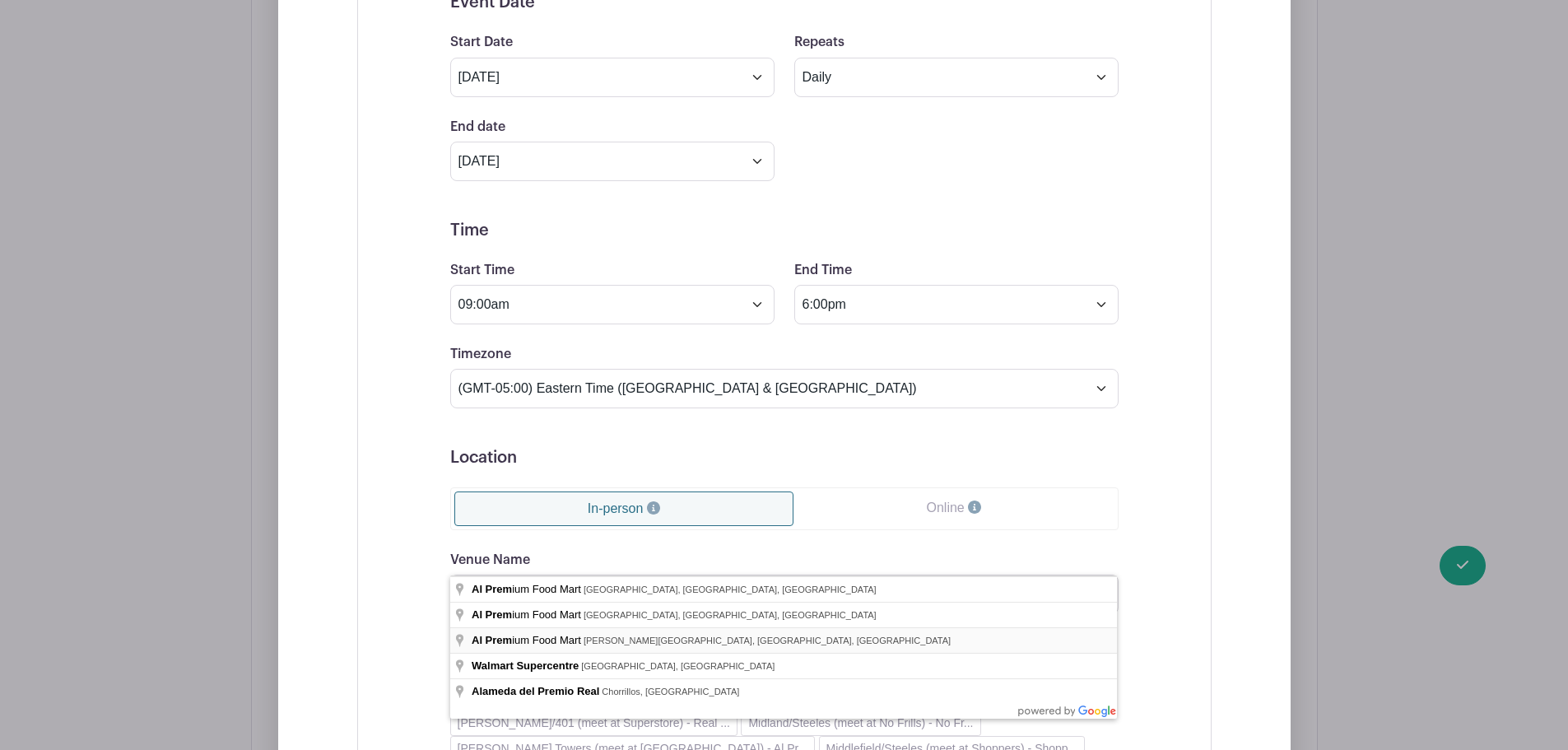
type input "Al Premium Food Mart, [PERSON_NAME][GEOGRAPHIC_DATA], [GEOGRAPHIC_DATA], [GEOGR…"
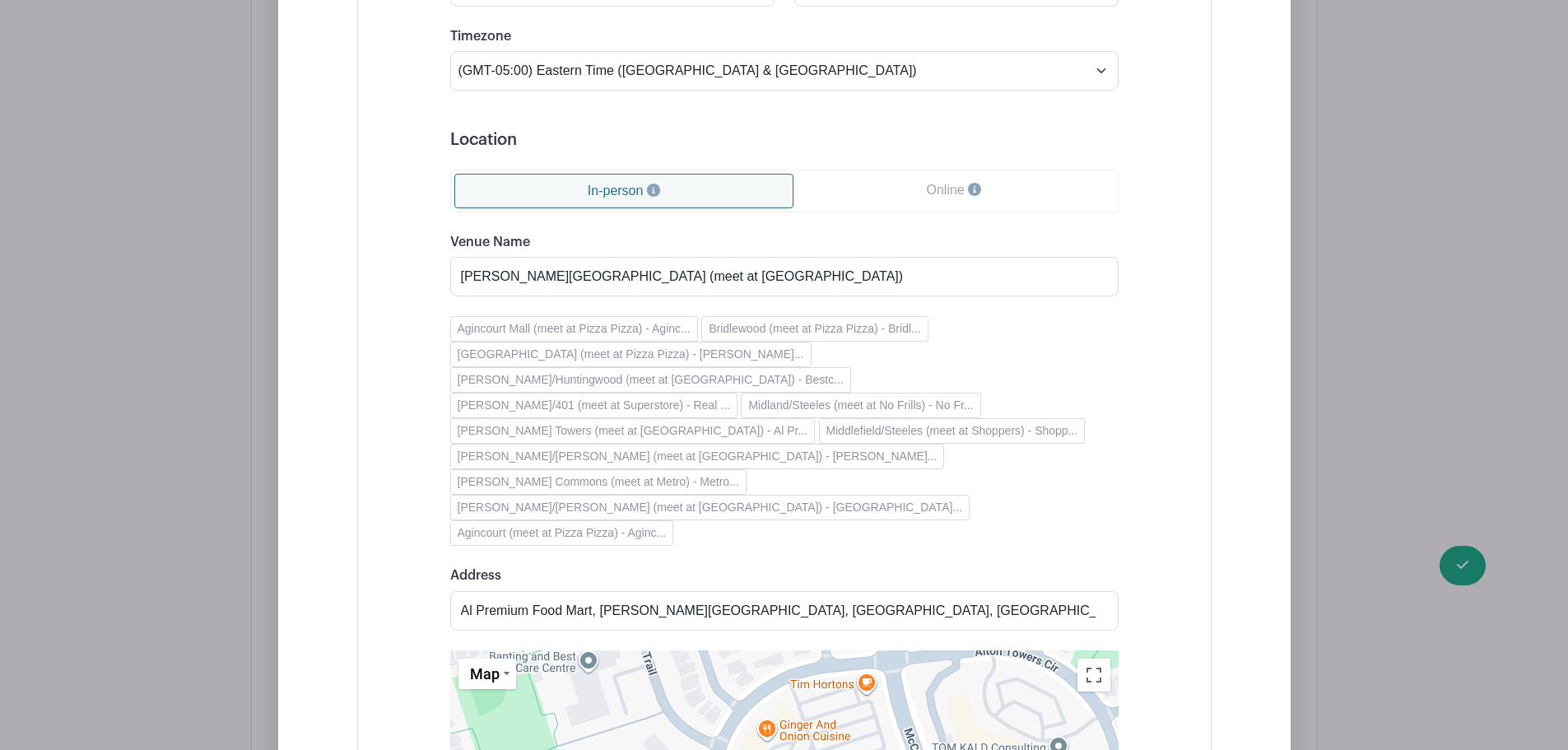
scroll to position [3852, 0]
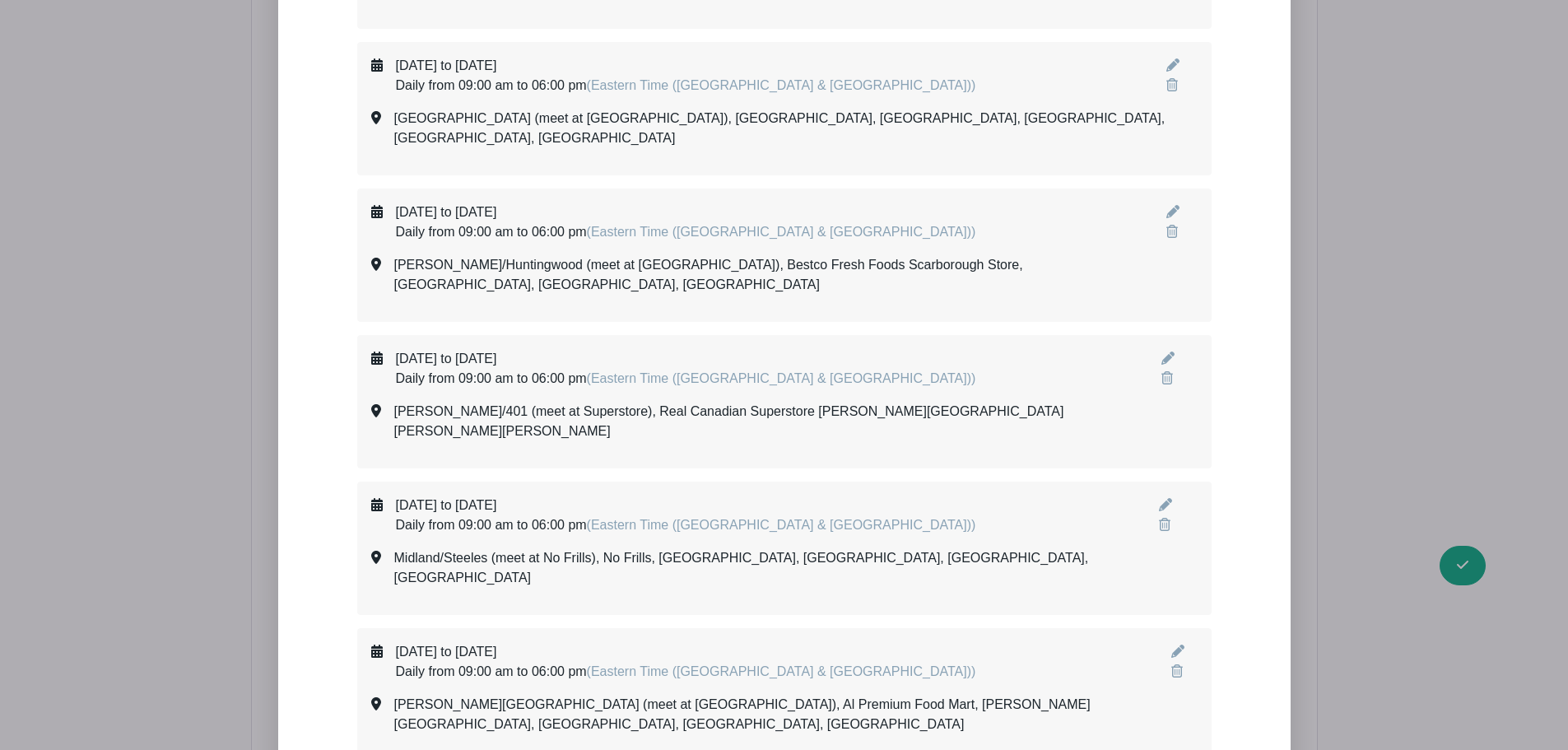
scroll to position [2826, 0]
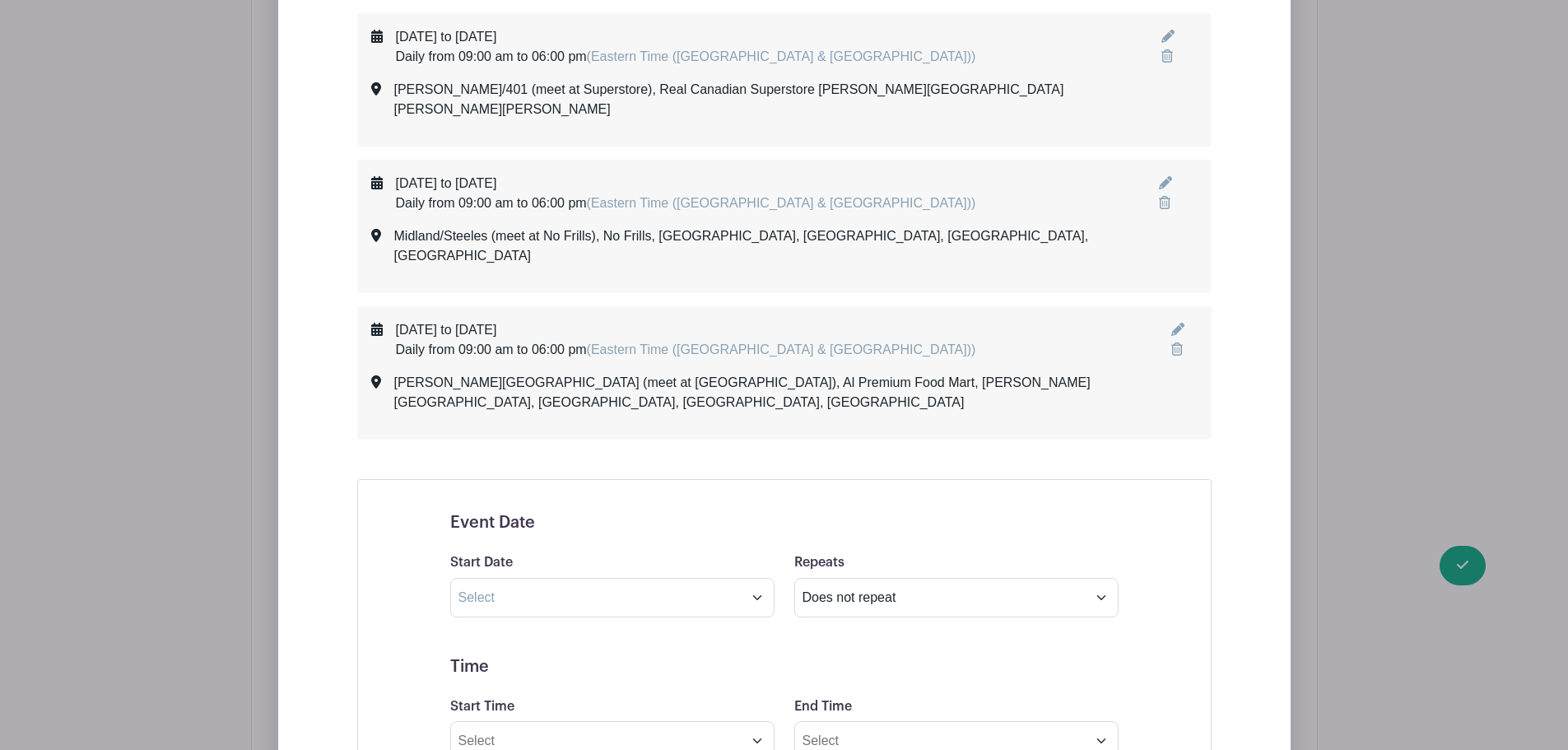
scroll to position [3155, 0]
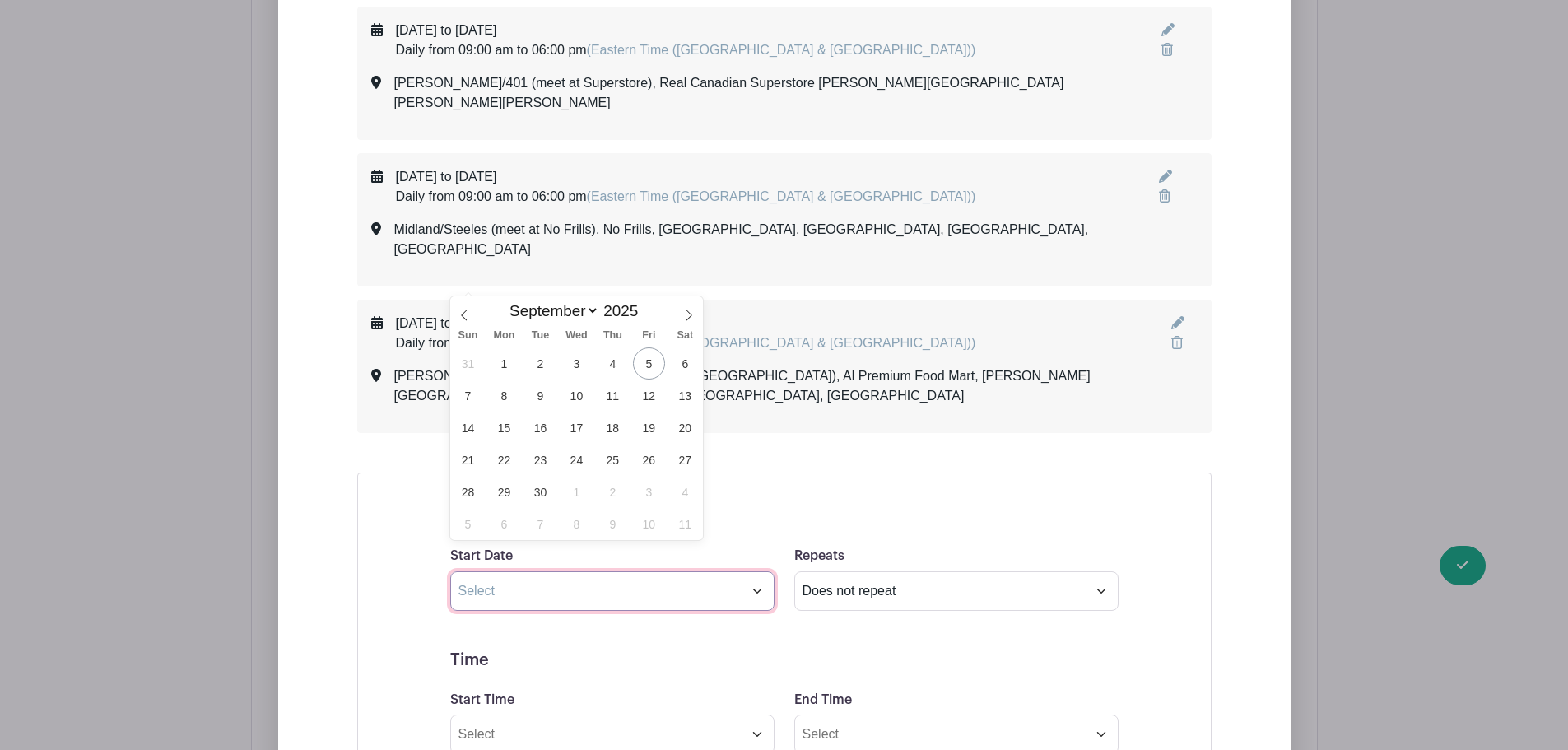
click at [576, 571] on input "text" at bounding box center [612, 590] width 325 height 39
click at [678, 458] on span "27" at bounding box center [685, 459] width 32 height 32
type input "[DATE]"
select select "9"
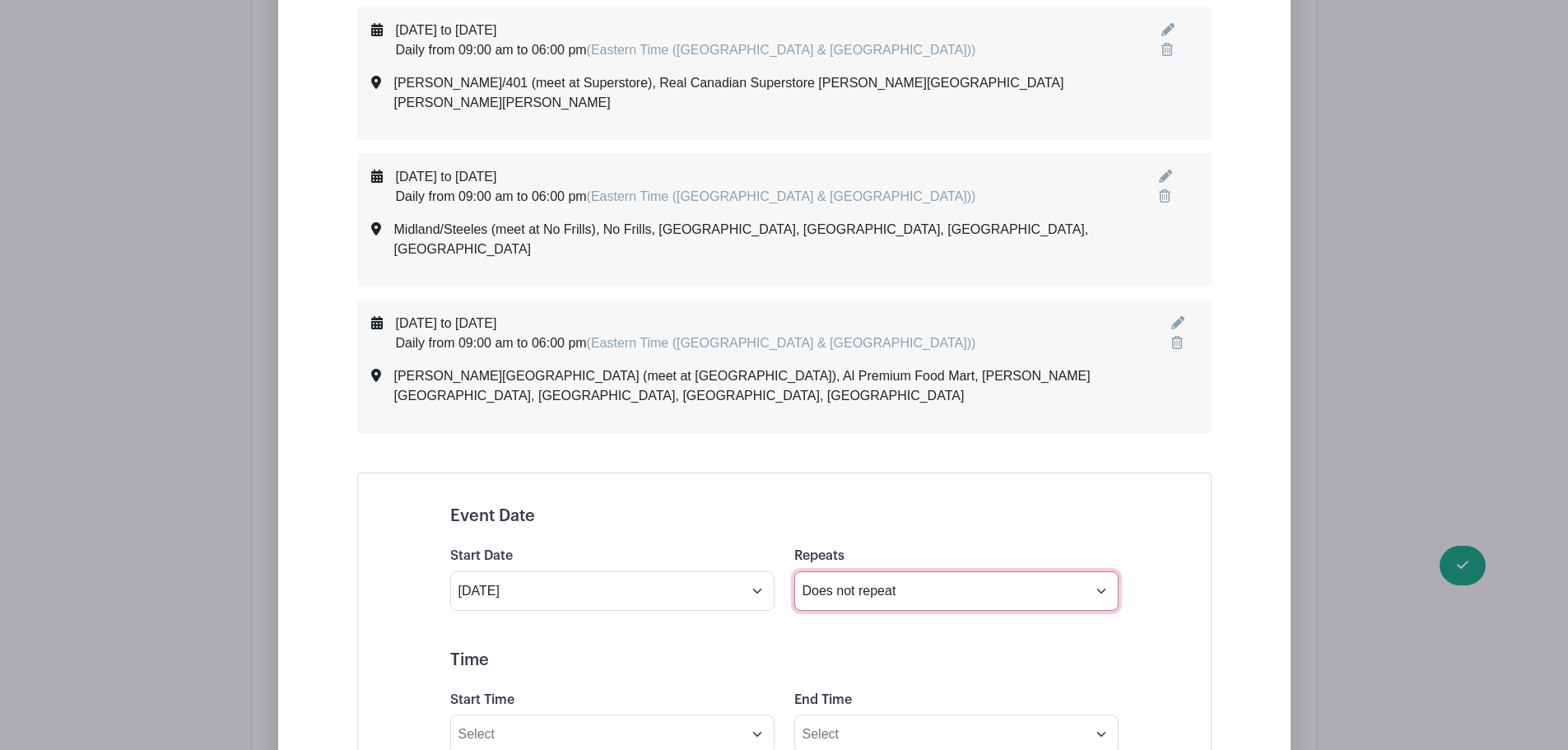
click at [948, 571] on select "Does not repeat Daily Weekly Monthly on day 27 Monthly on the fourth [DATE] Oth…" at bounding box center [956, 590] width 325 height 39
select select "daily"
click at [794, 571] on select "Does not repeat Daily Weekly Monthly on day 27 Monthly on the fourth [DATE] Oth…" at bounding box center [956, 590] width 325 height 39
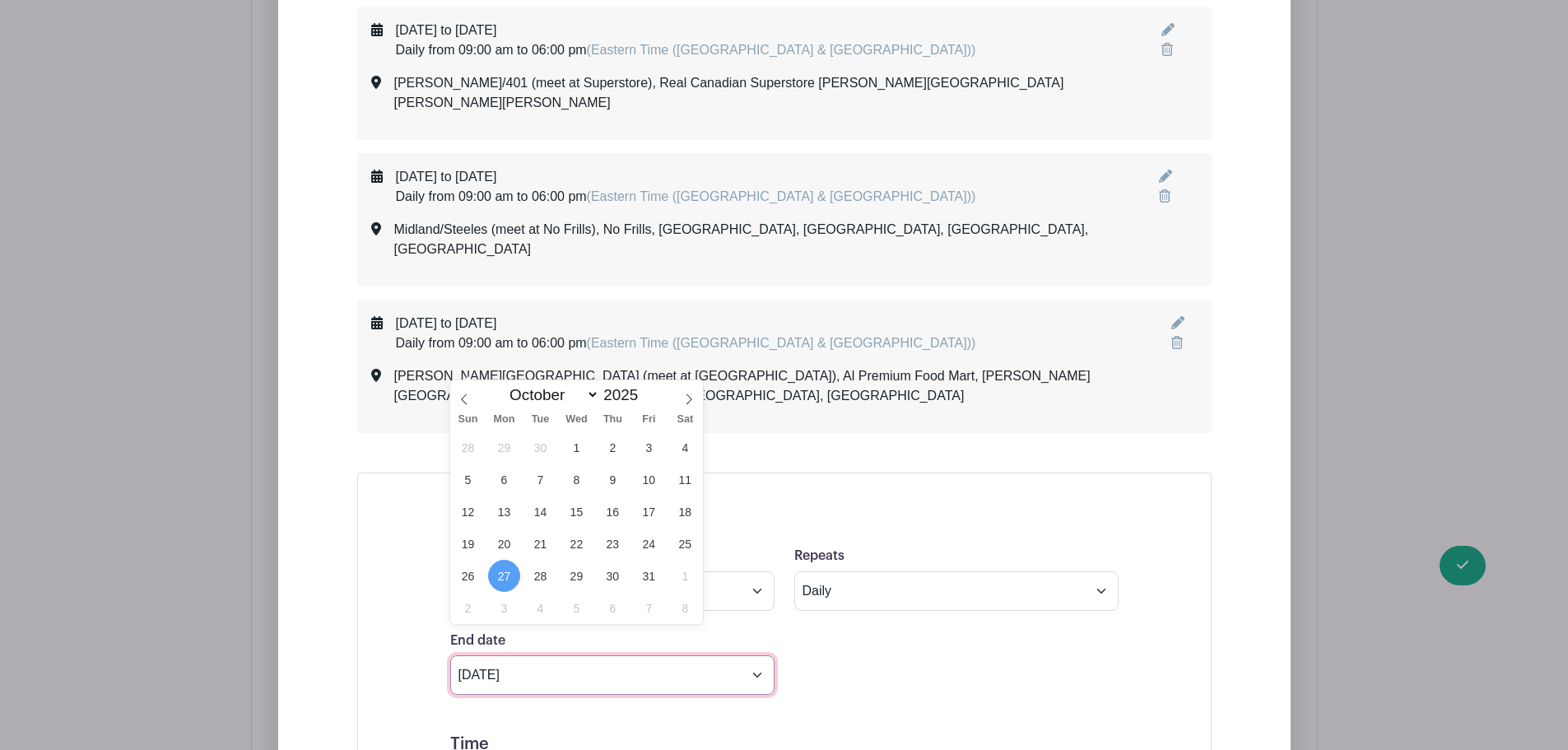
click at [610, 655] on input "[DATE]" at bounding box center [612, 674] width 325 height 39
click at [467, 408] on div "Sun Mon Tue Wed Thu Fri Sat" at bounding box center [576, 419] width 253 height 23
click at [465, 399] on icon at bounding box center [464, 399] width 12 height 12
select select "8"
click at [467, 575] on span "28" at bounding box center [467, 575] width 32 height 32
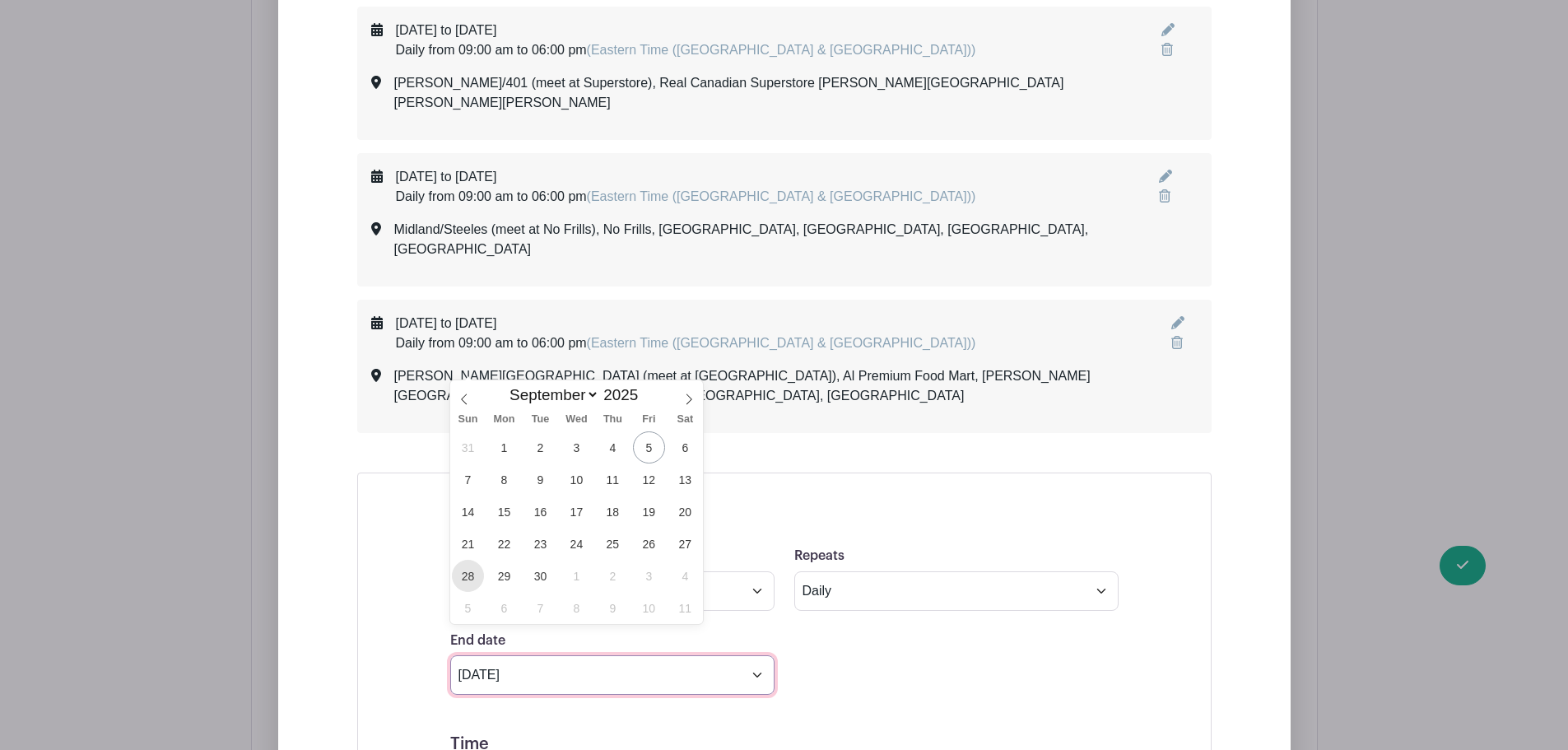
type input "[DATE]"
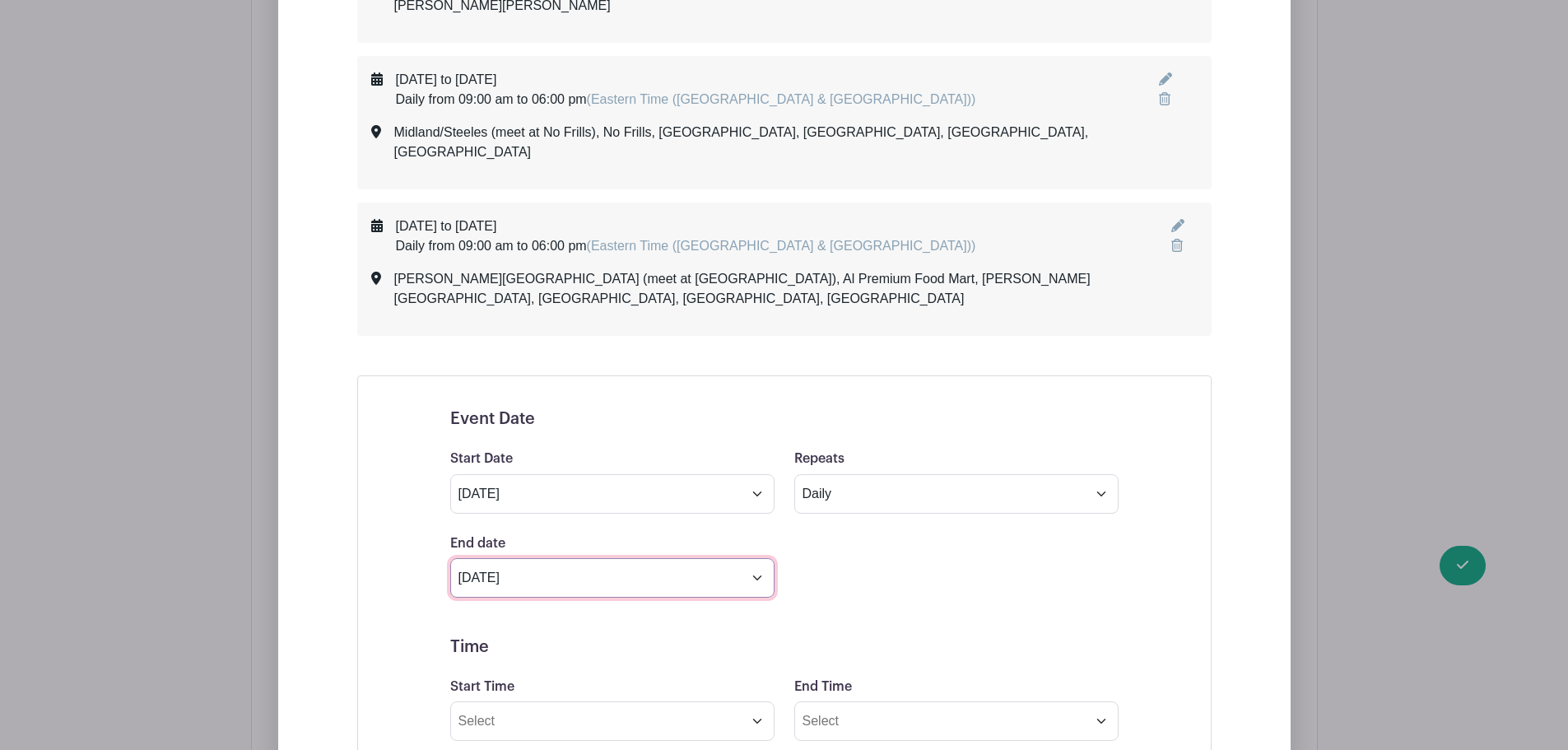
scroll to position [3402, 0]
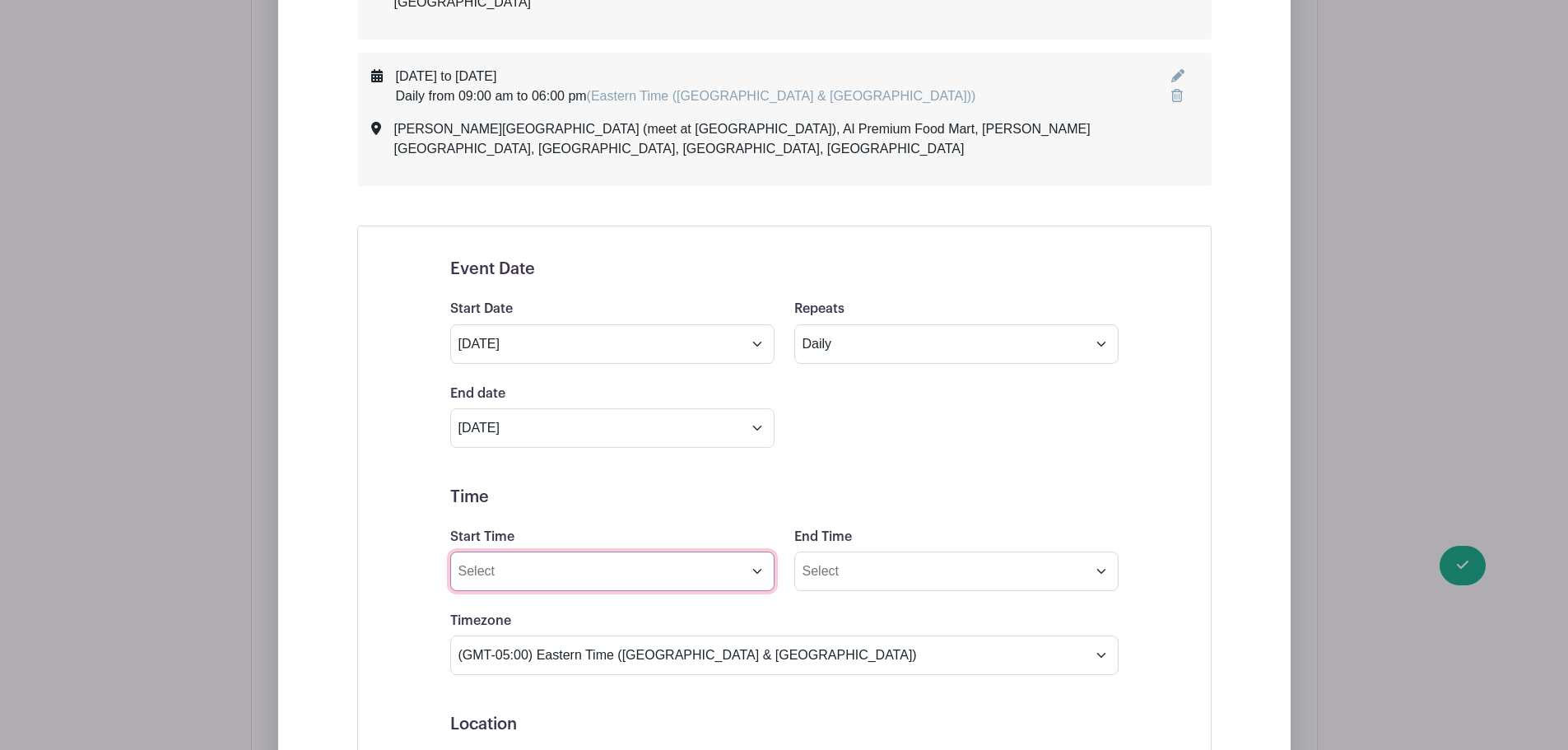
click at [518, 552] on input "Start Time" at bounding box center [612, 571] width 325 height 39
type input "09:00am"
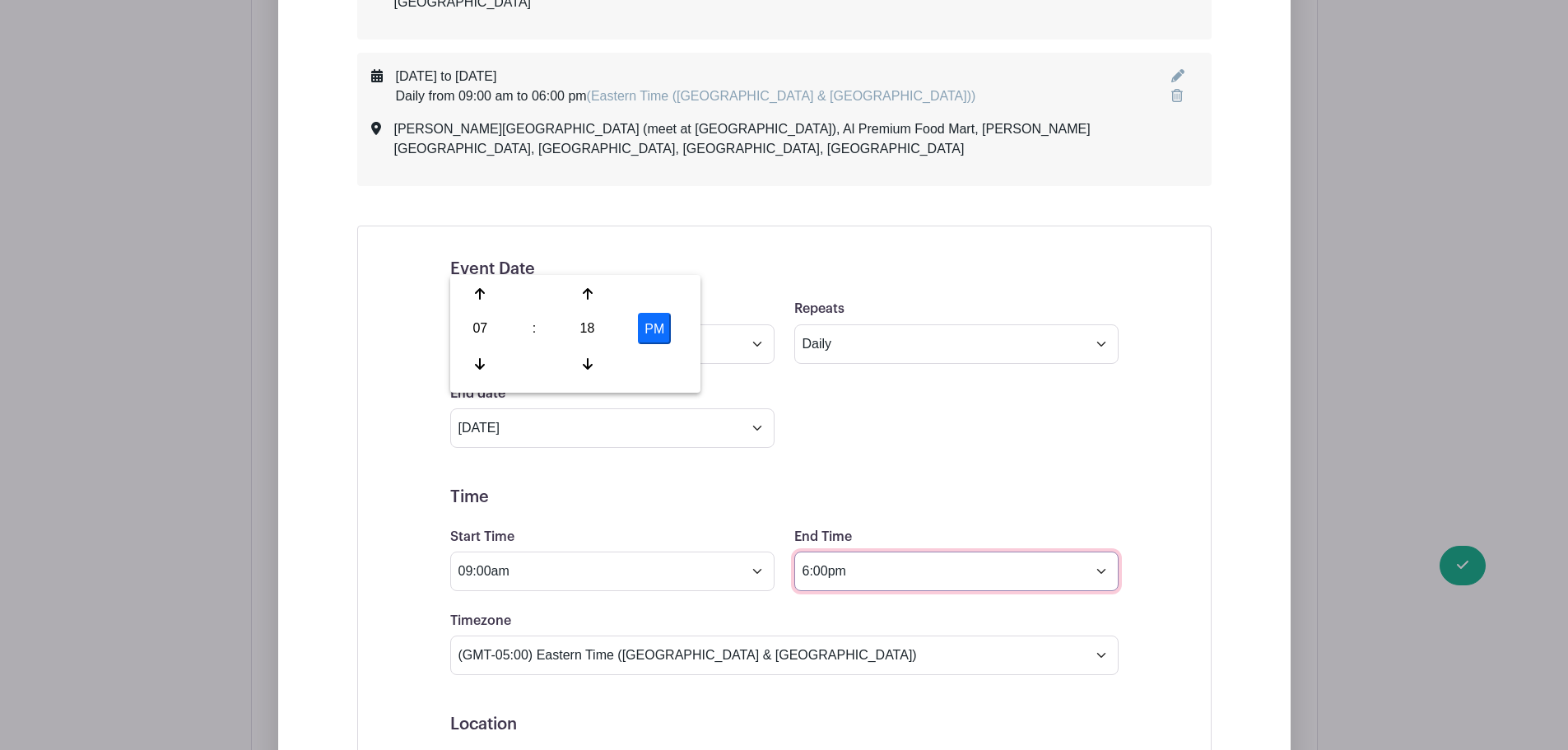
type input "6:00pm"
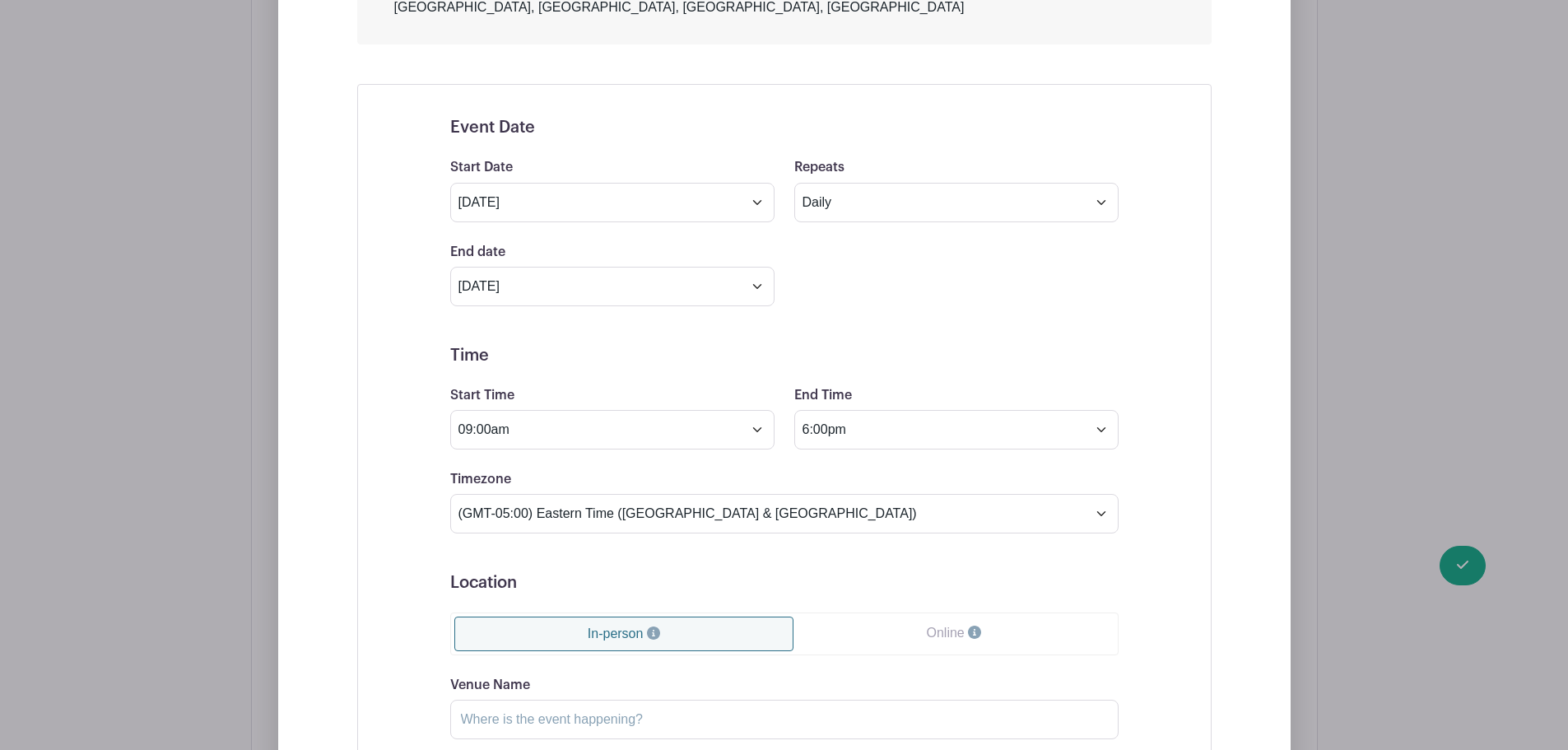
scroll to position [3649, 0]
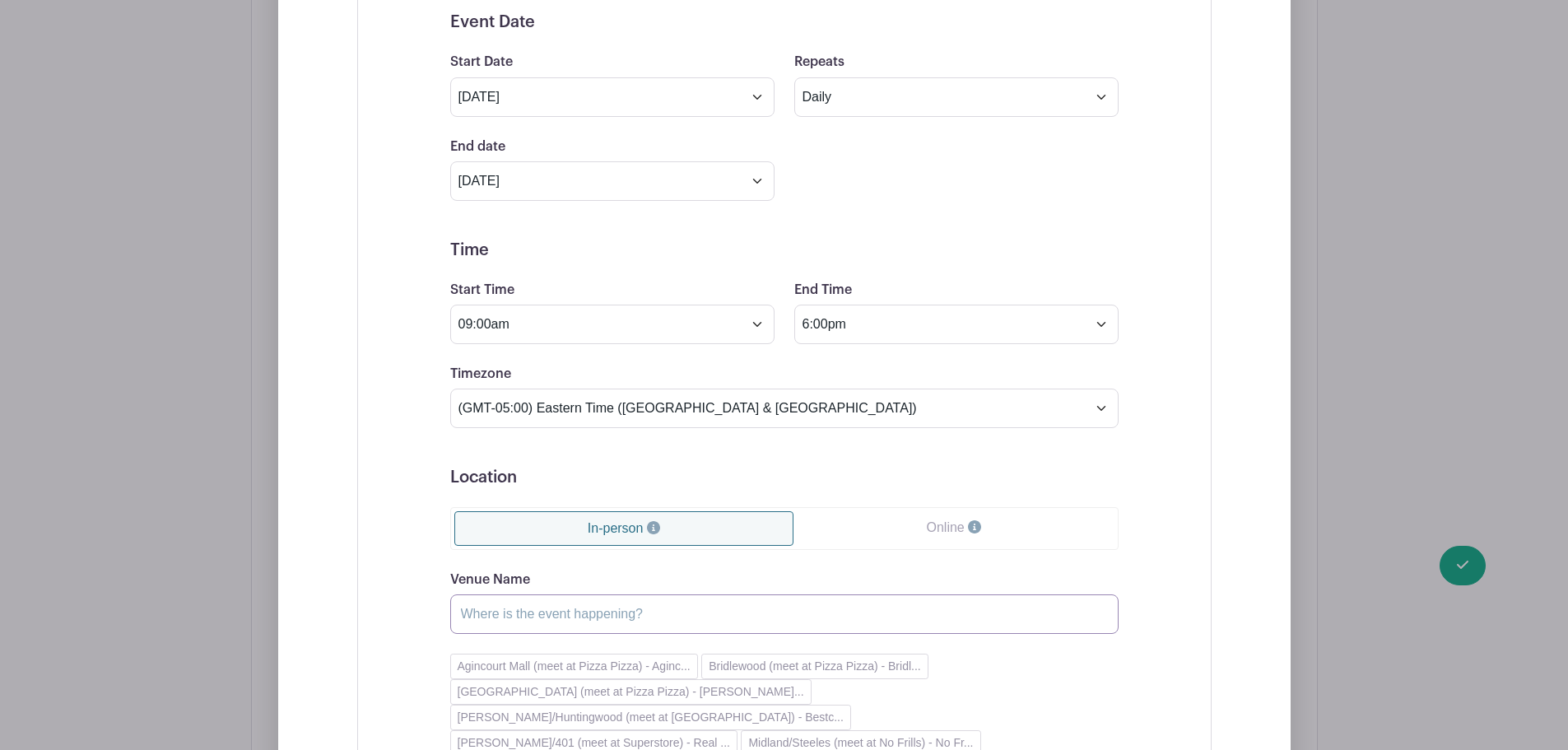
click at [489, 595] on input "Venue Name" at bounding box center [784, 614] width 669 height 39
paste input "Middlefield/Steeles (meet at Shoppers)"
type input "Middlefield/Steeles (meet at Shoppers)"
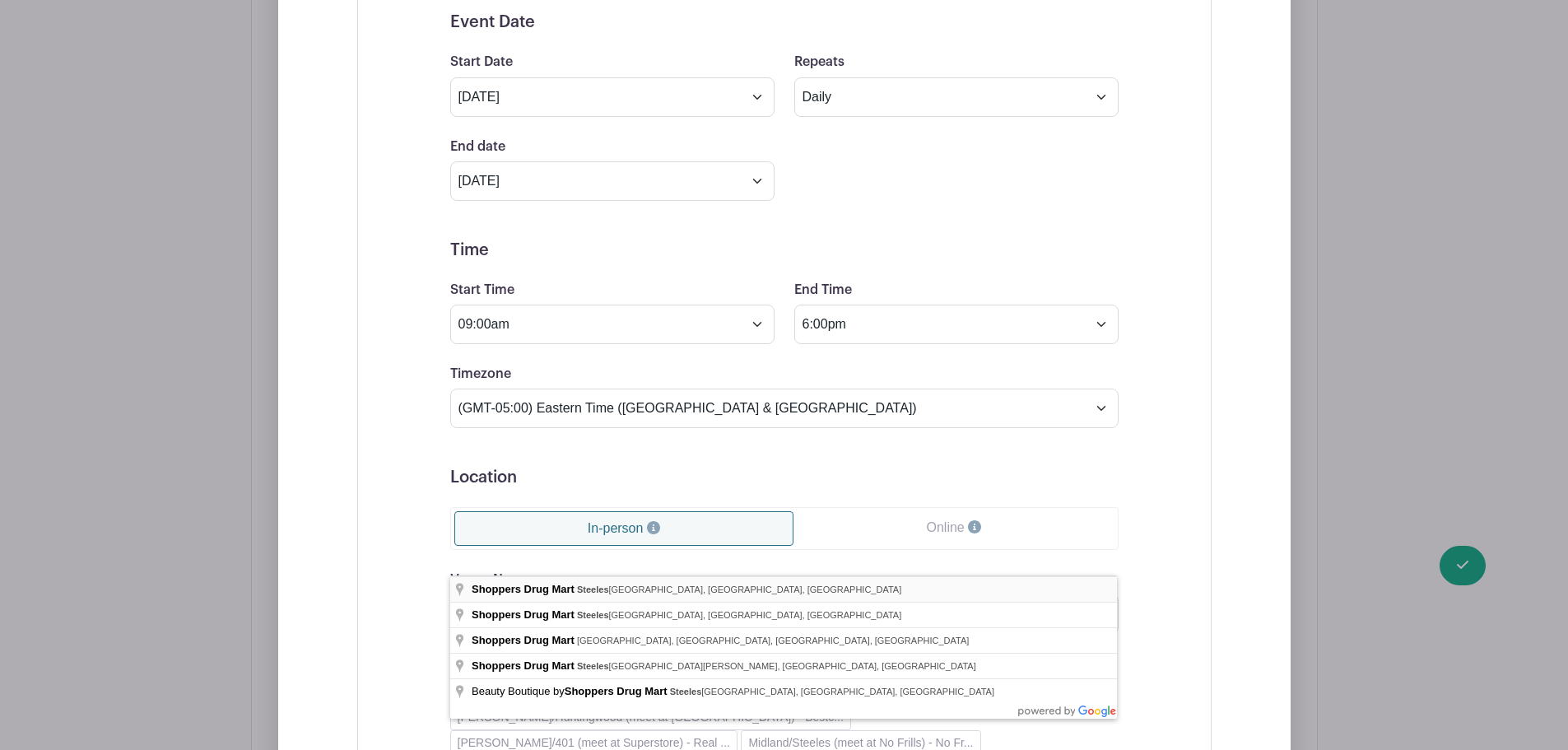
type input "Shoppers Drug Mart, [GEOGRAPHIC_DATA], [GEOGRAPHIC_DATA], [GEOGRAPHIC_DATA], [G…"
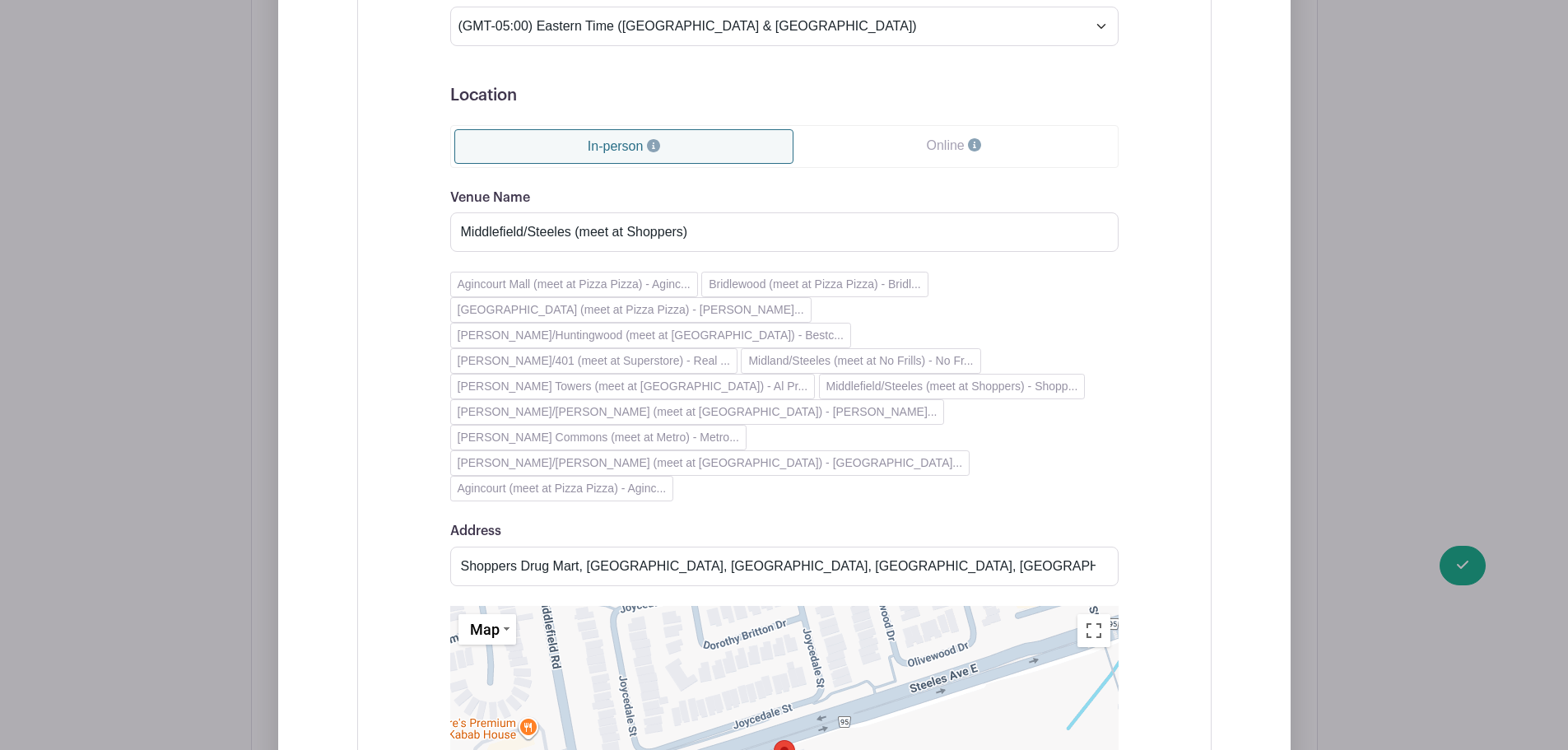
scroll to position [4061, 0]
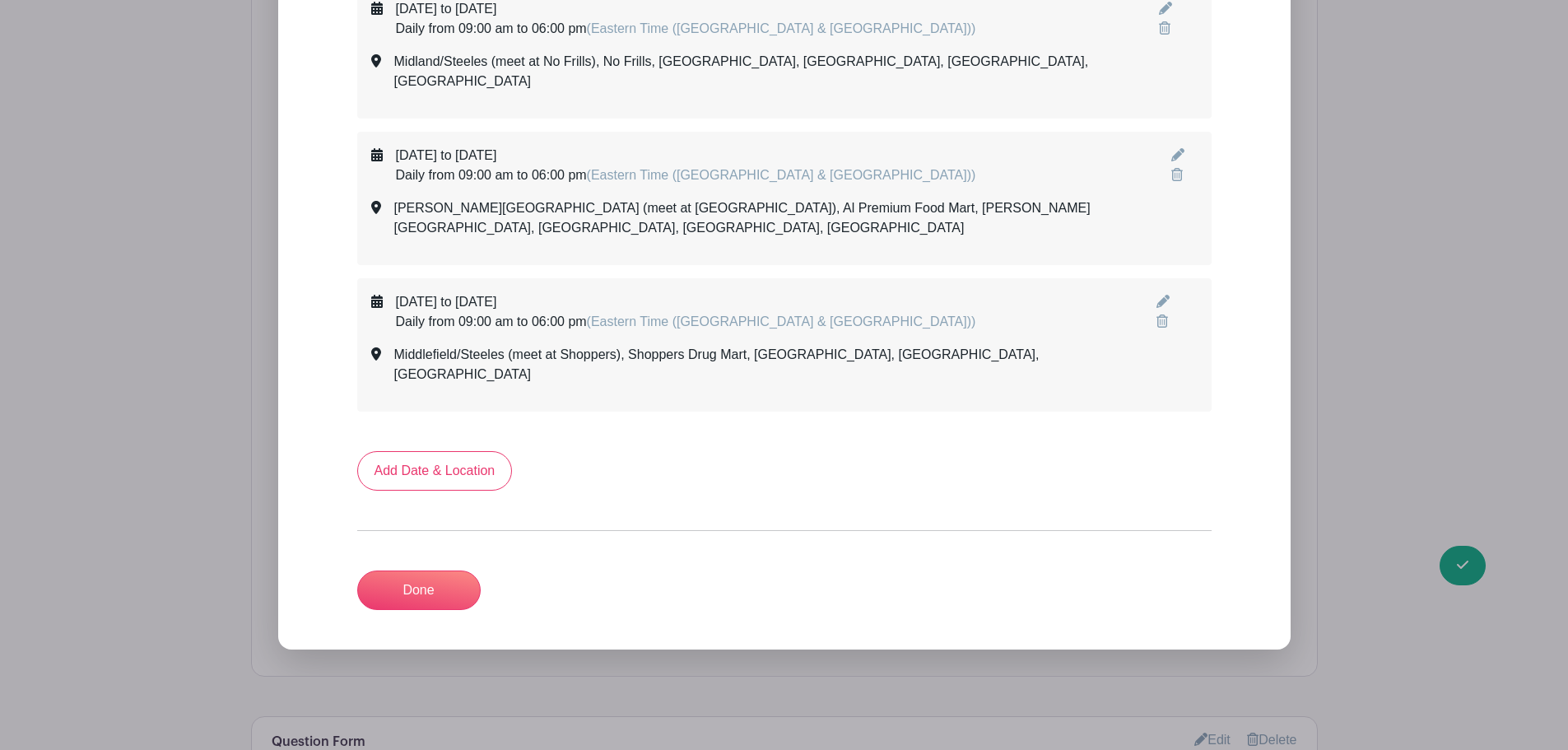
scroll to position [3200, 0]
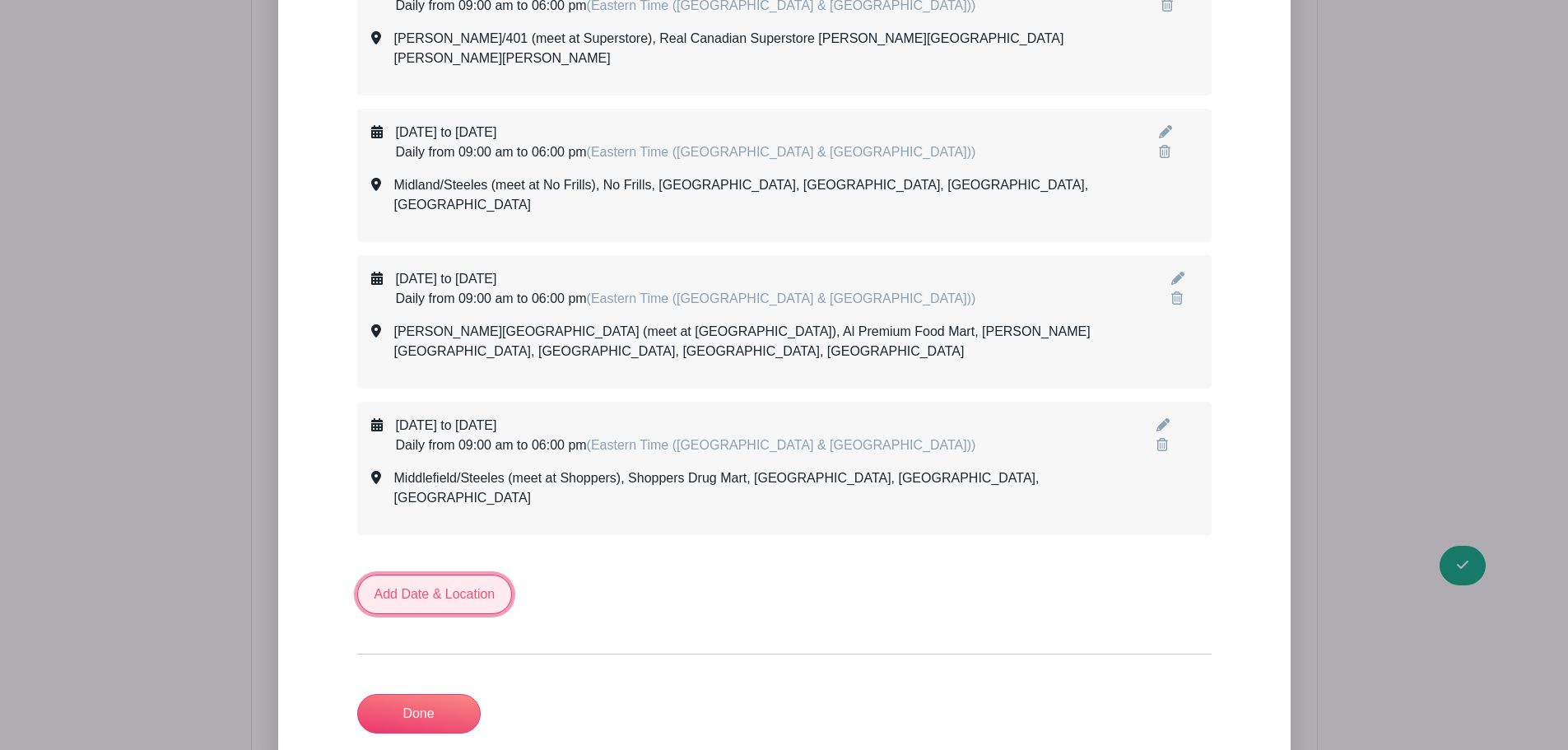
click at [428, 574] on link "Add Date & Location" at bounding box center [435, 594] width 156 height 39
select select "8"
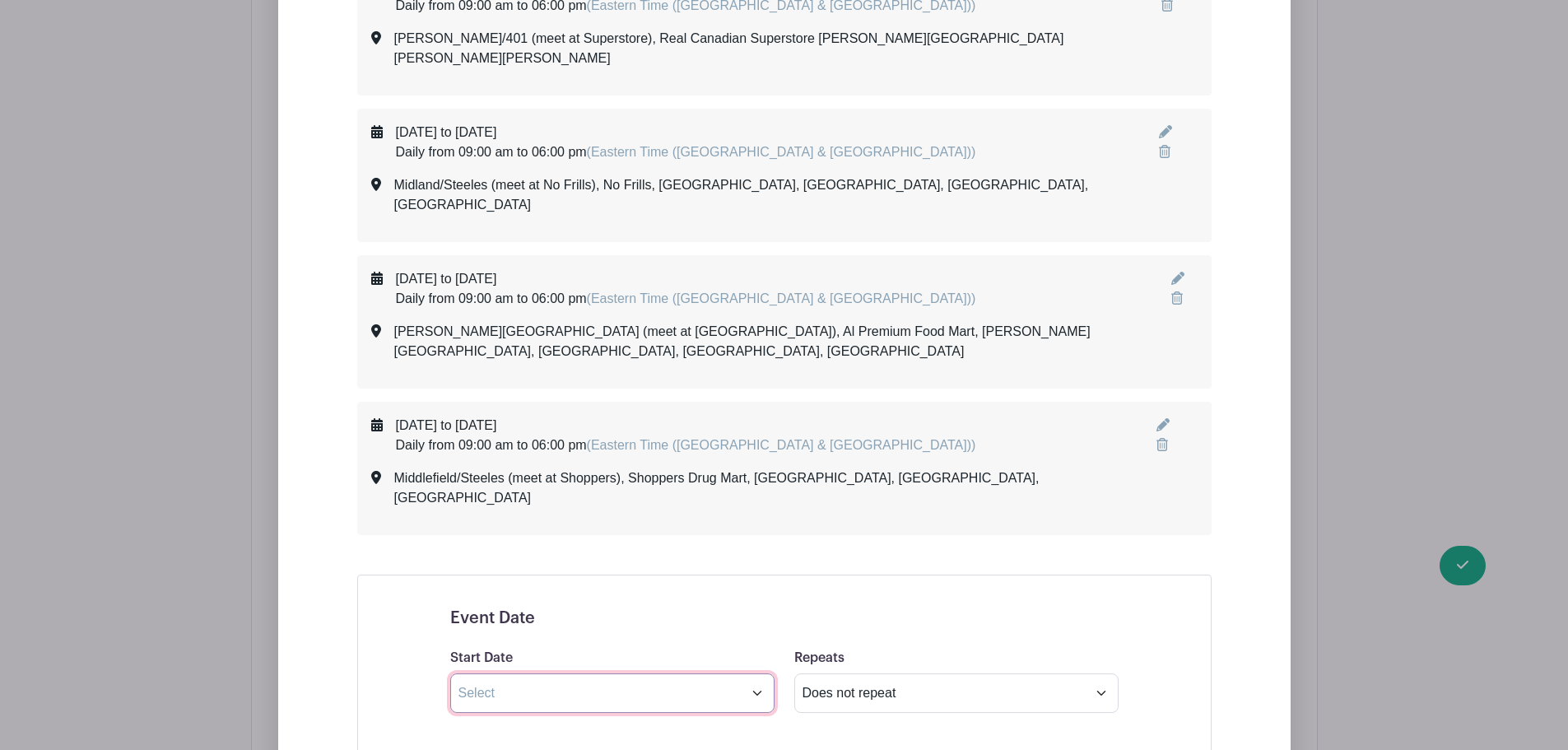
click at [527, 673] on input "text" at bounding box center [612, 692] width 325 height 39
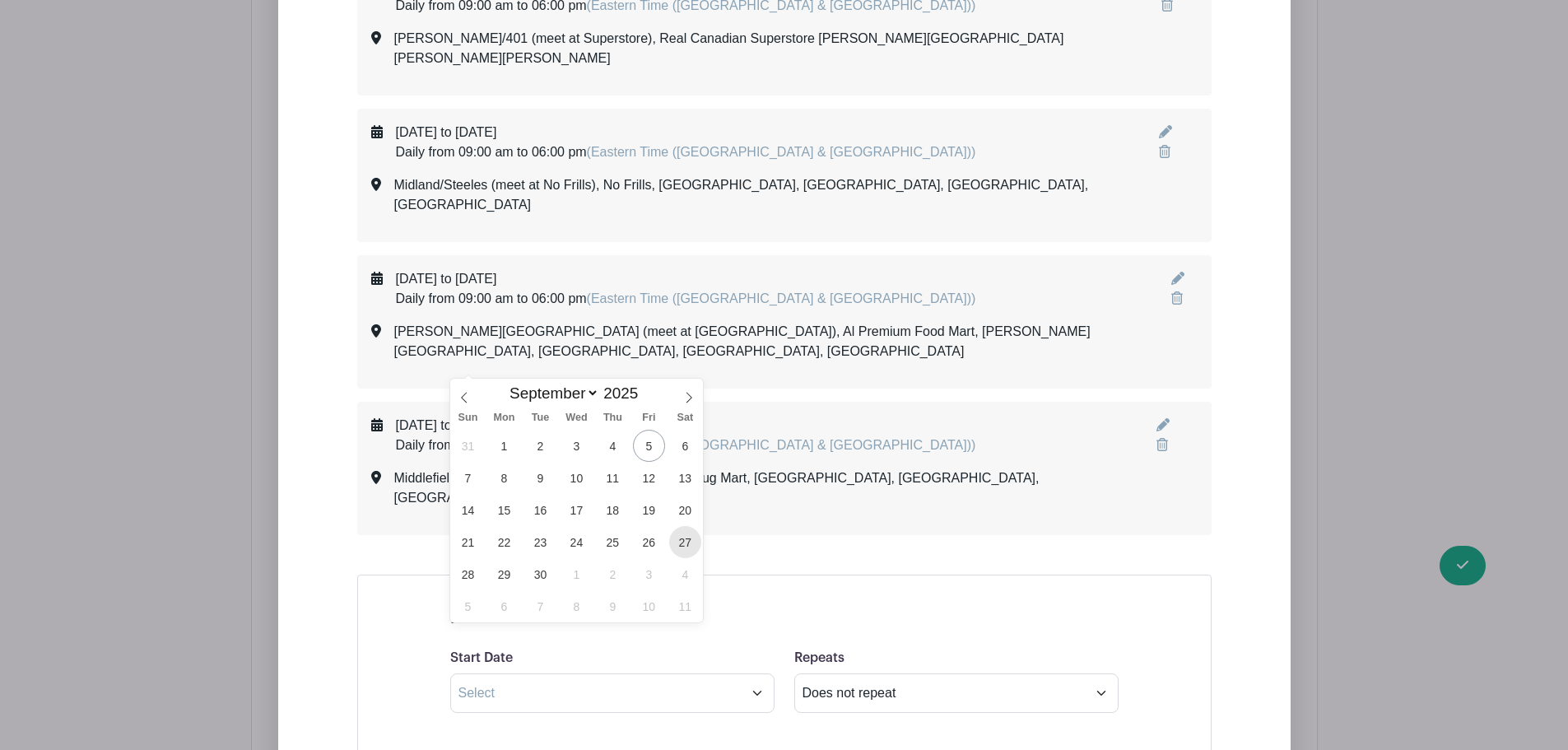
click at [686, 546] on span "27" at bounding box center [685, 541] width 32 height 32
type input "[DATE]"
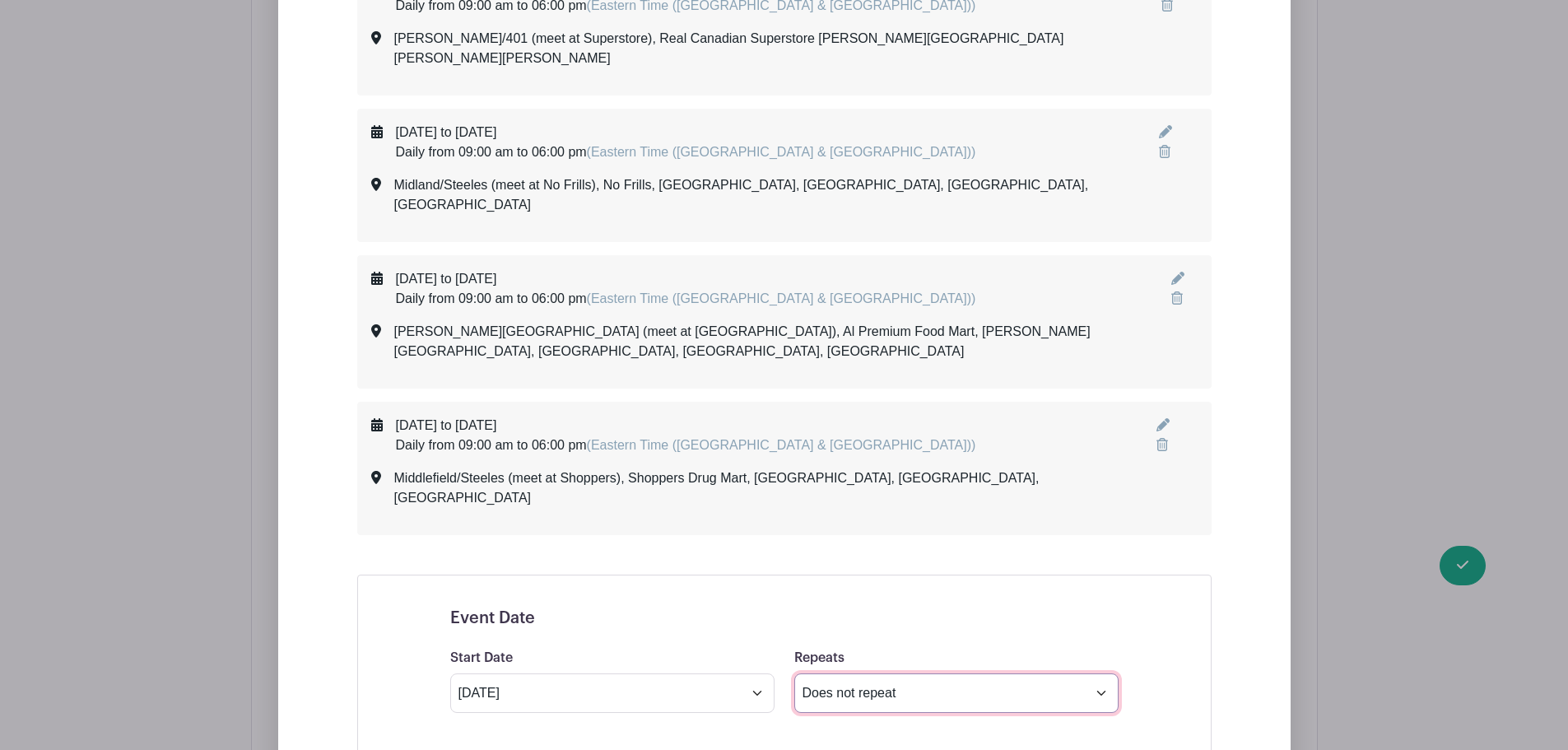
click at [834, 673] on select "Does not repeat Daily Weekly Monthly on day 27 Monthly on the fourth [DATE] Oth…" at bounding box center [956, 692] width 325 height 39
select select "daily"
click at [794, 673] on select "Does not repeat Daily Weekly Monthly on day 27 Monthly on the fourth [DATE] Oth…" at bounding box center [956, 692] width 325 height 39
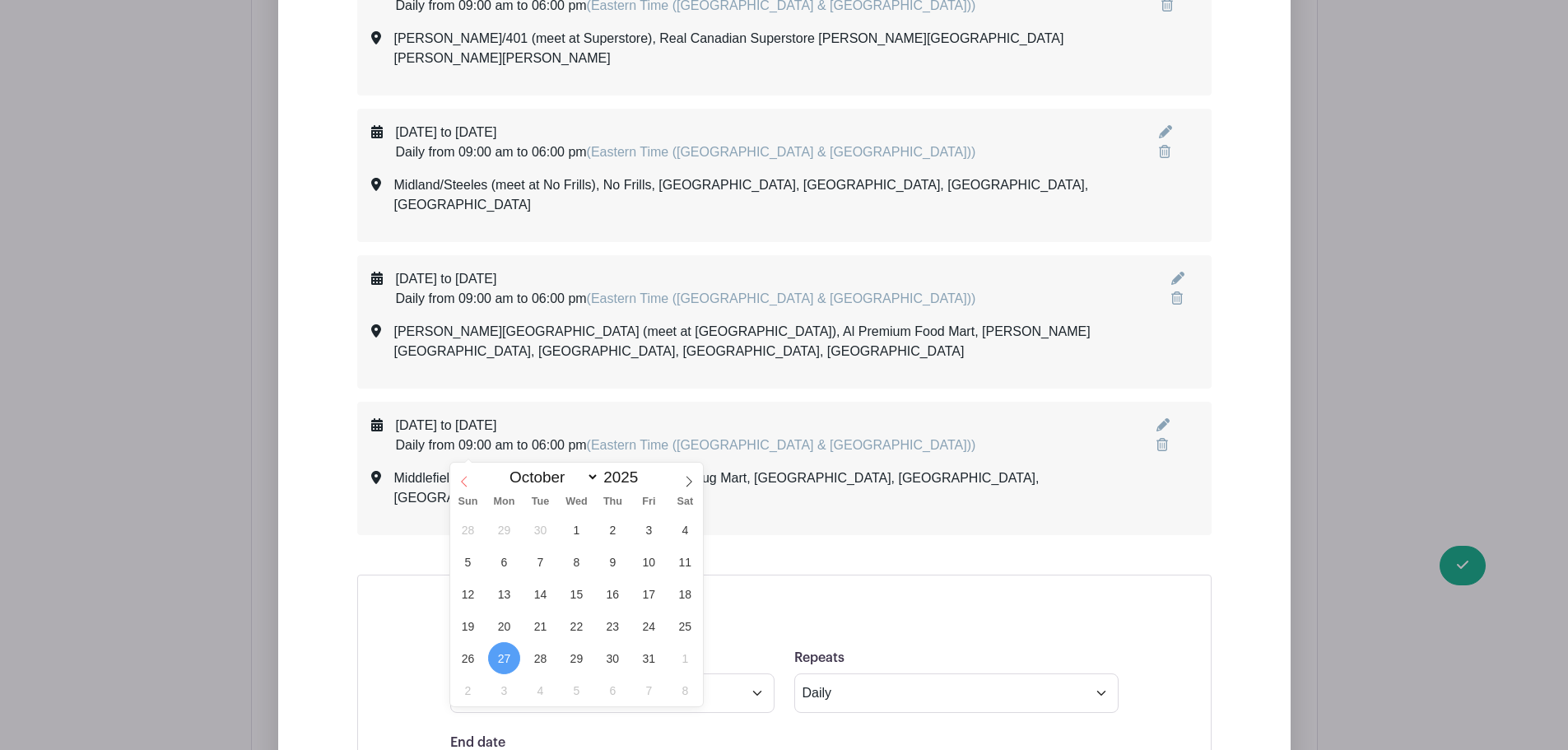
click at [464, 480] on icon at bounding box center [464, 481] width 12 height 12
select select "8"
click at [462, 652] on span "28" at bounding box center [467, 658] width 32 height 32
type input "[DATE]"
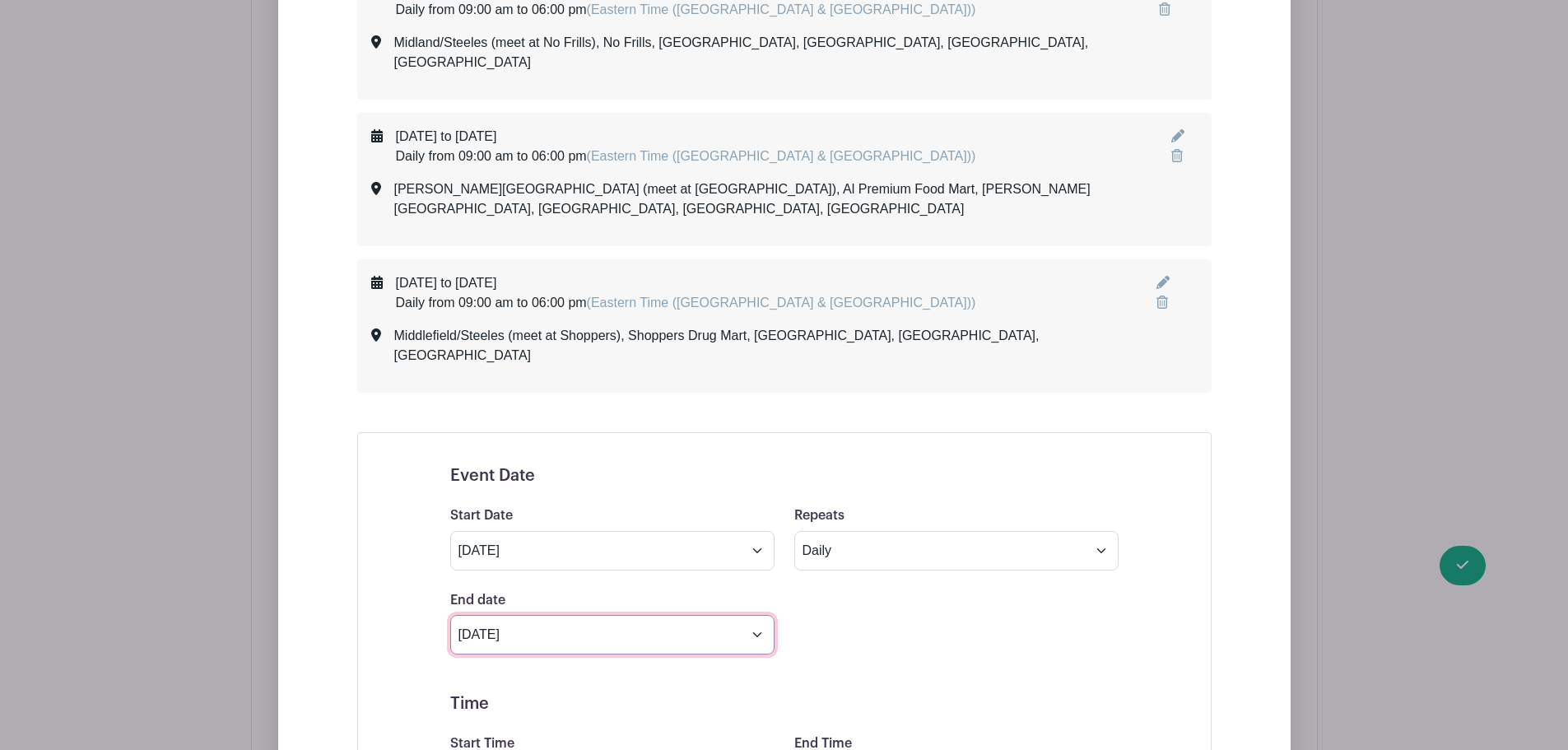
scroll to position [3365, 0]
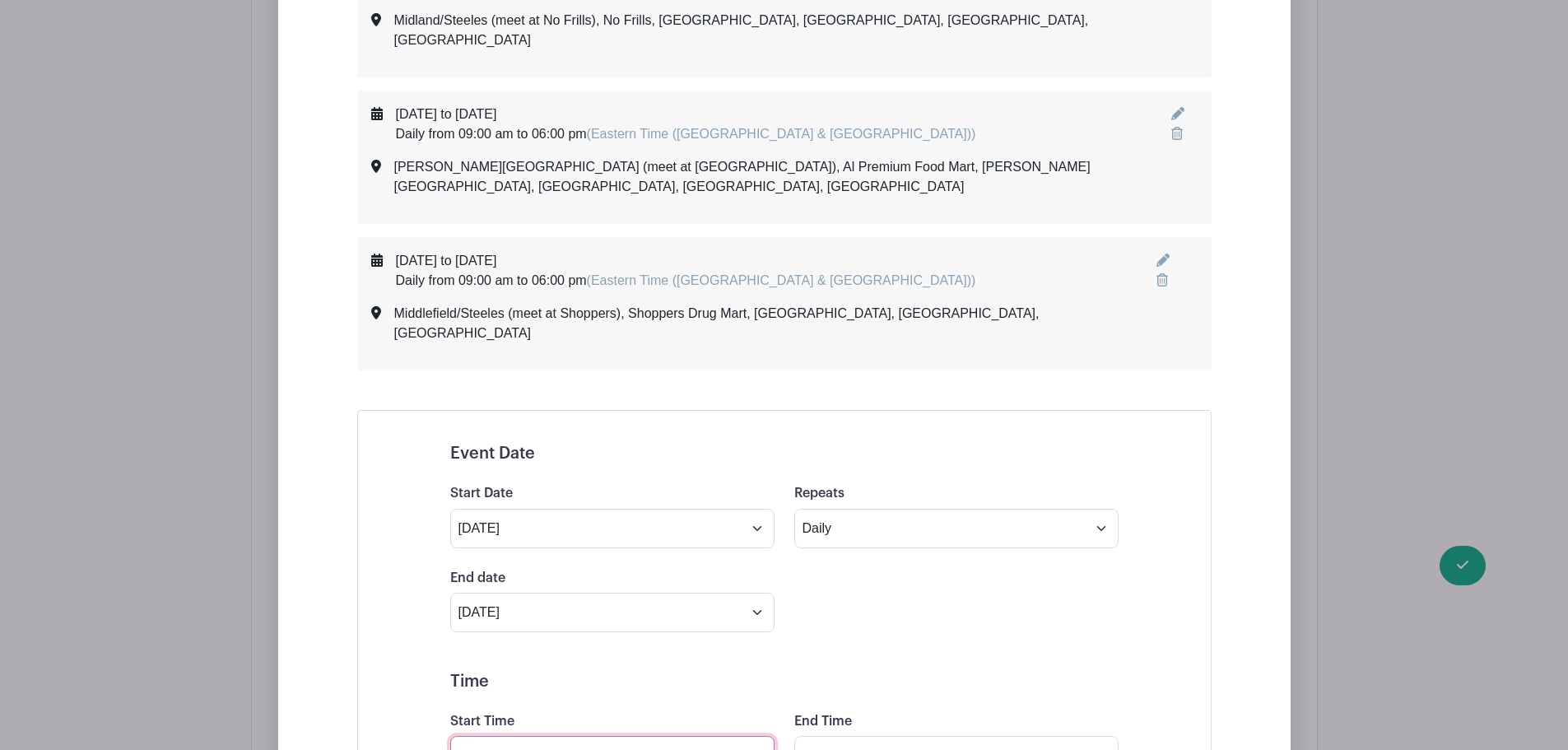
click at [533, 735] on input "Start Time" at bounding box center [612, 755] width 325 height 39
type input "09:00am"
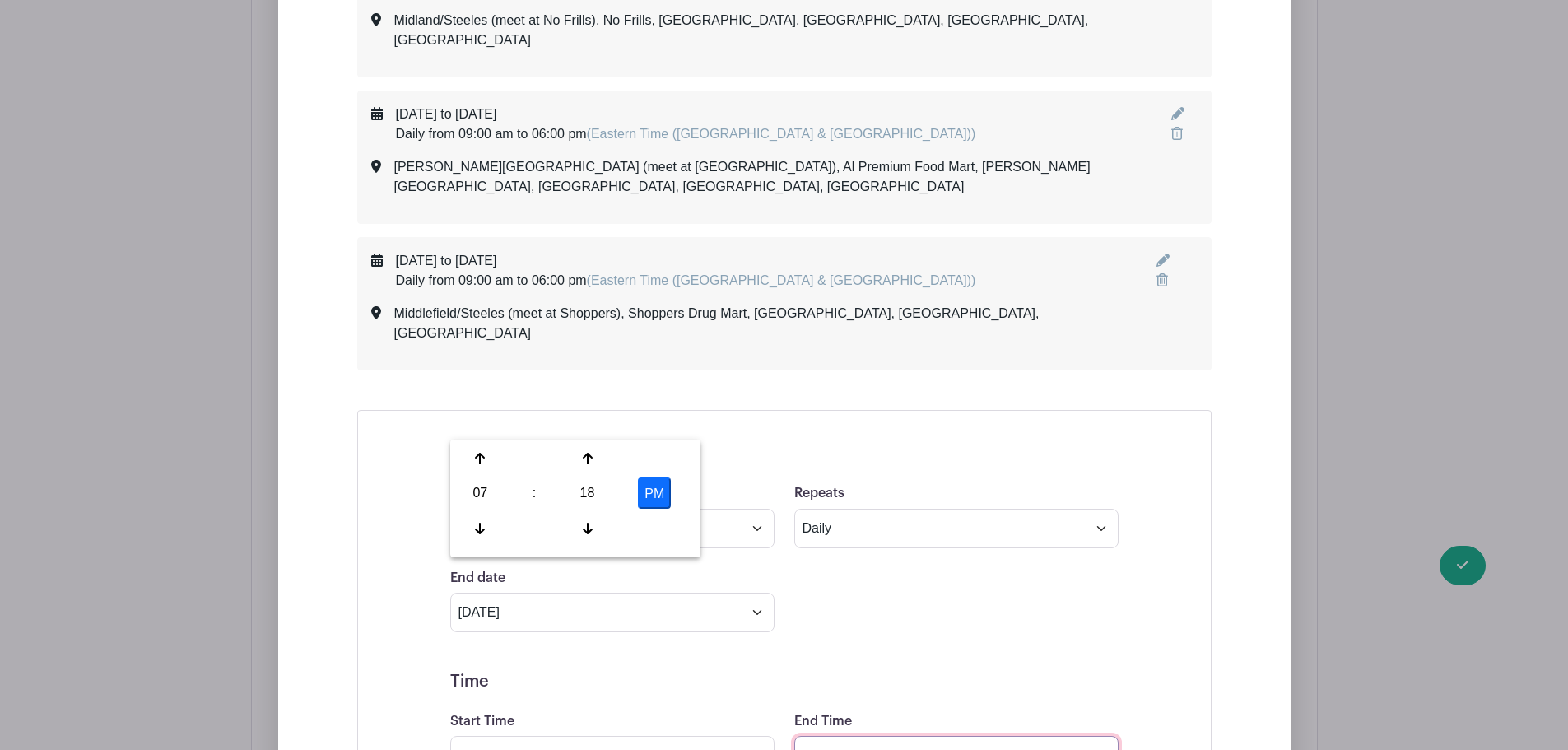
type input "6:00pm"
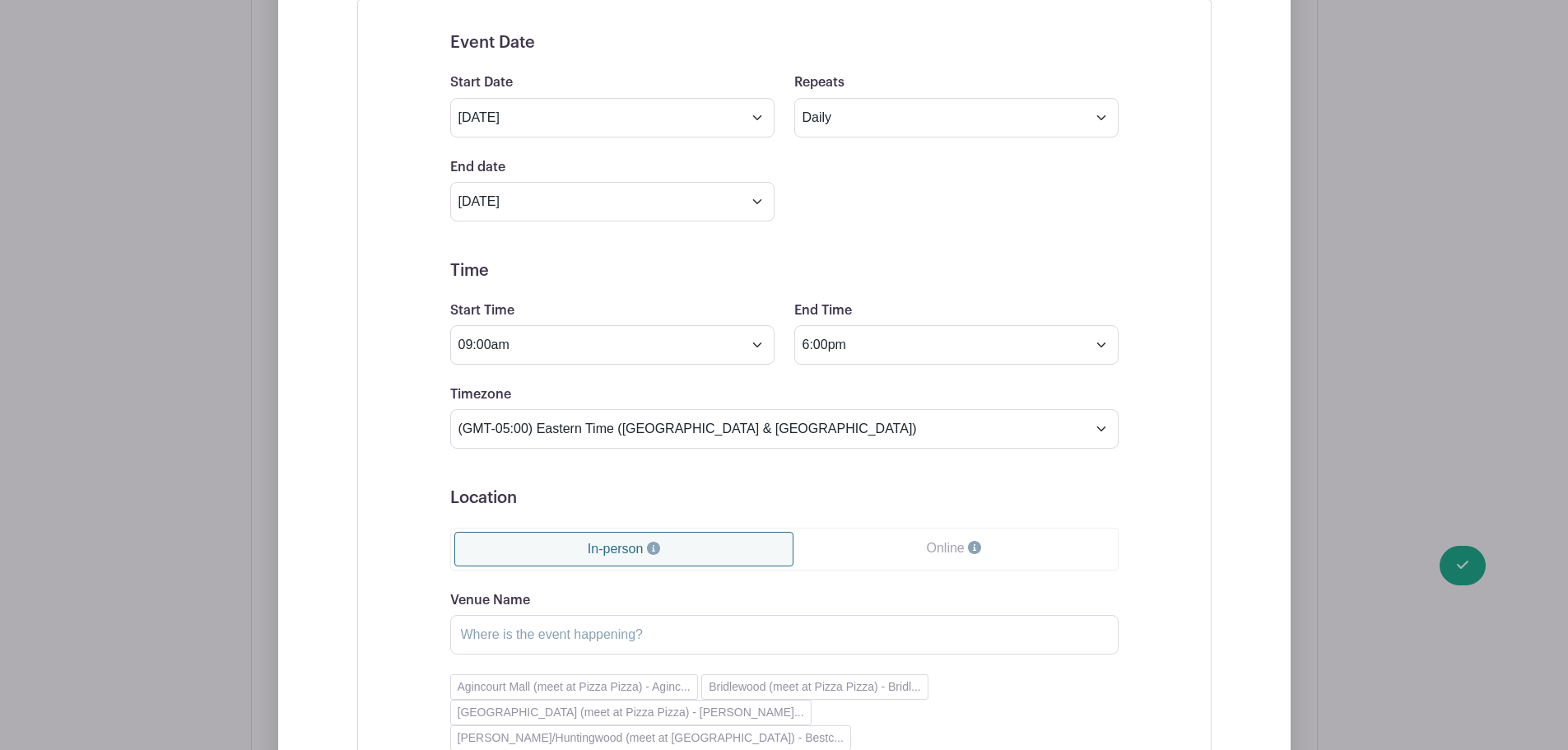
scroll to position [3776, 0]
click at [574, 614] on input "Venue Name" at bounding box center [784, 633] width 669 height 39
paste input "[PERSON_NAME]/Steeles (meet at [GEOGRAPHIC_DATA])"
type input "[PERSON_NAME]/Steeles (meet at [GEOGRAPHIC_DATA])"
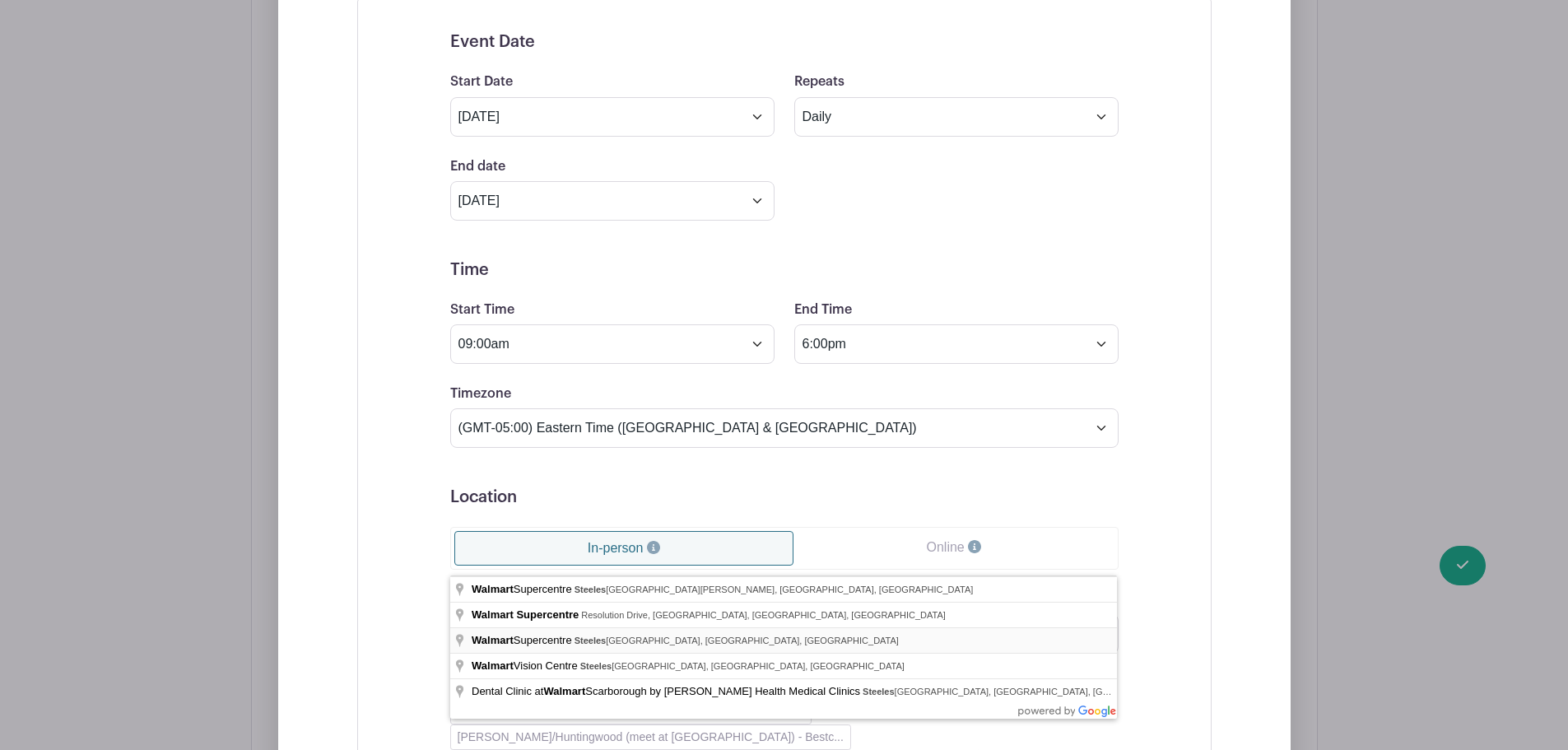
type input "Walmart Supercentre, [GEOGRAPHIC_DATA], [GEOGRAPHIC_DATA], [GEOGRAPHIC_DATA], […"
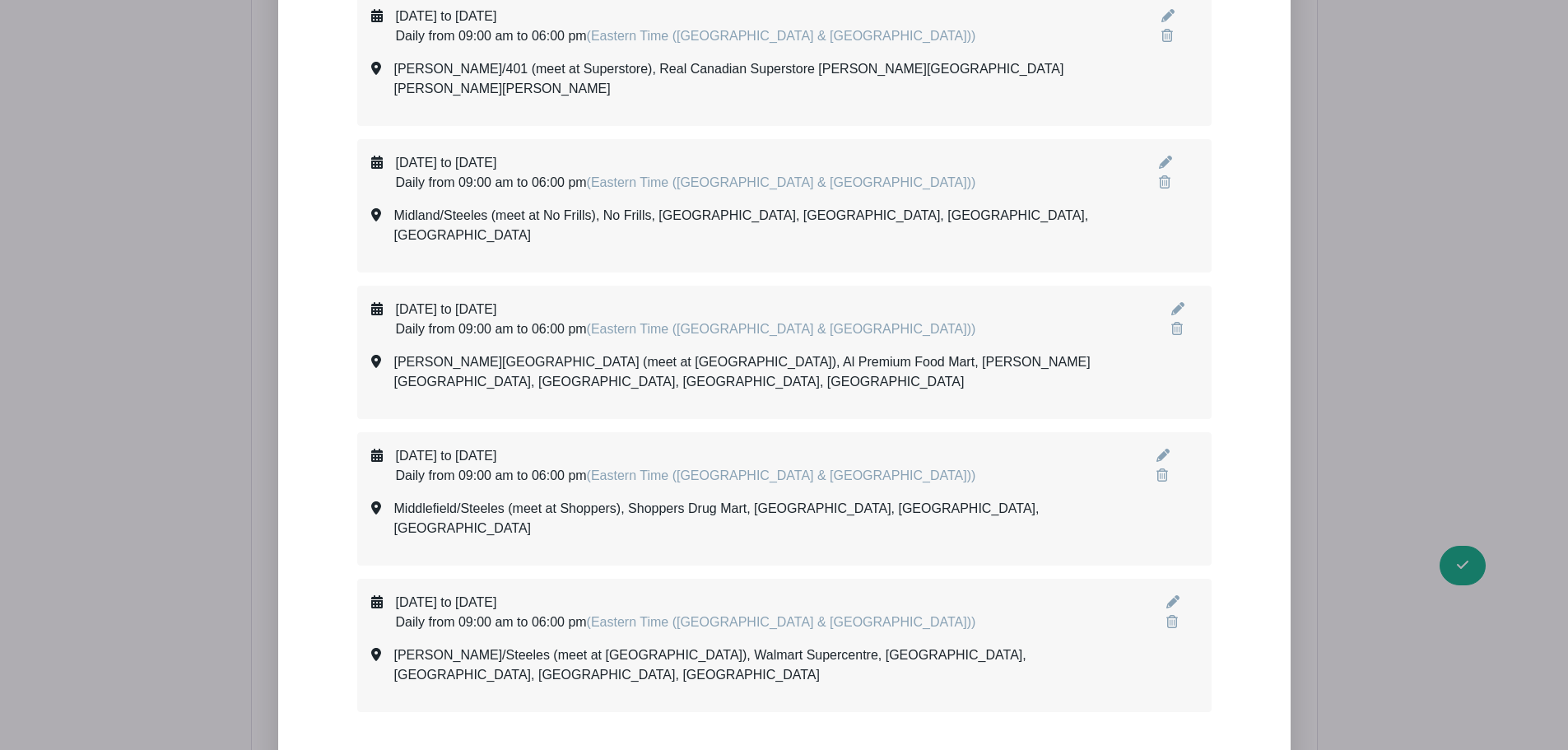
scroll to position [2997, 0]
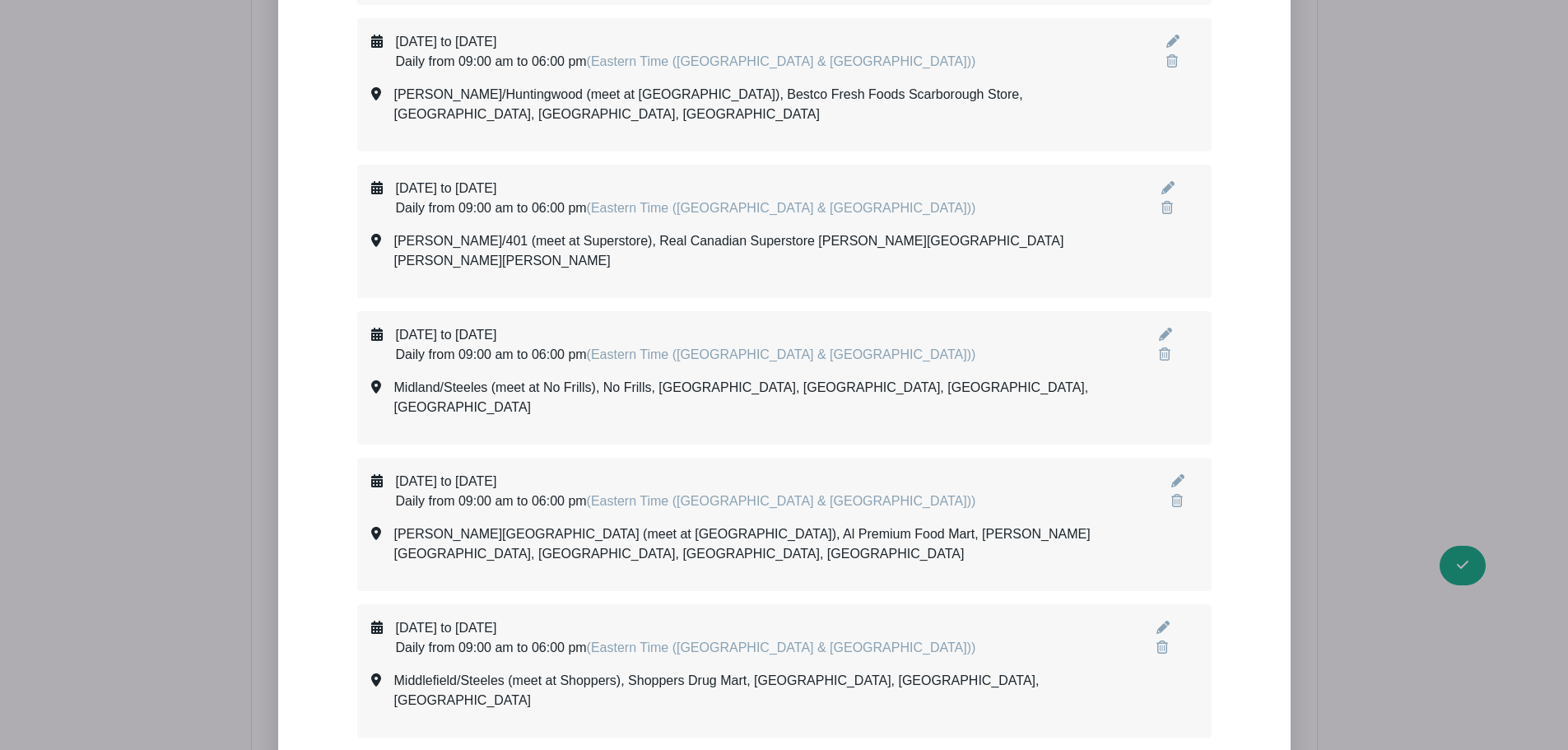
select select "8"
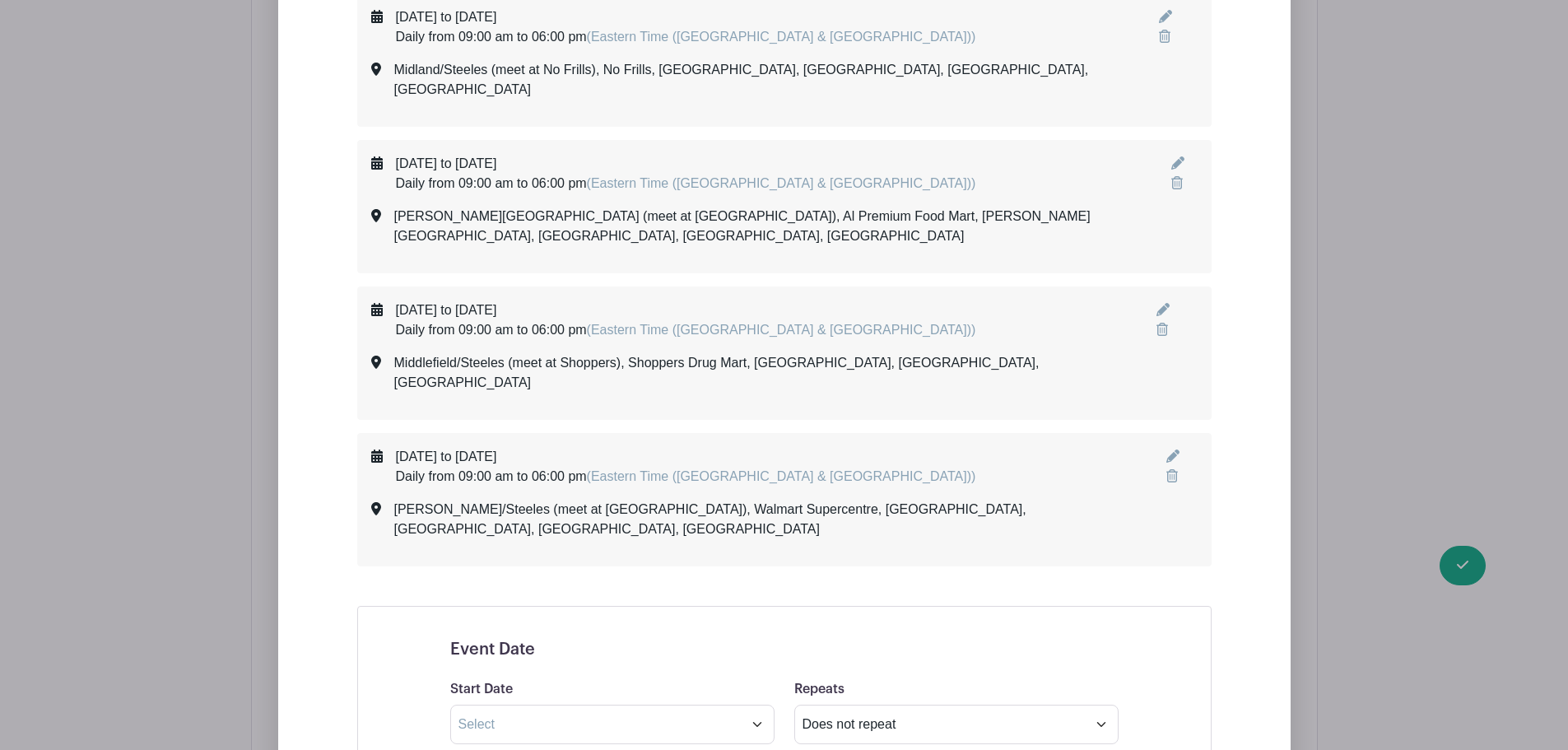
scroll to position [3327, 0]
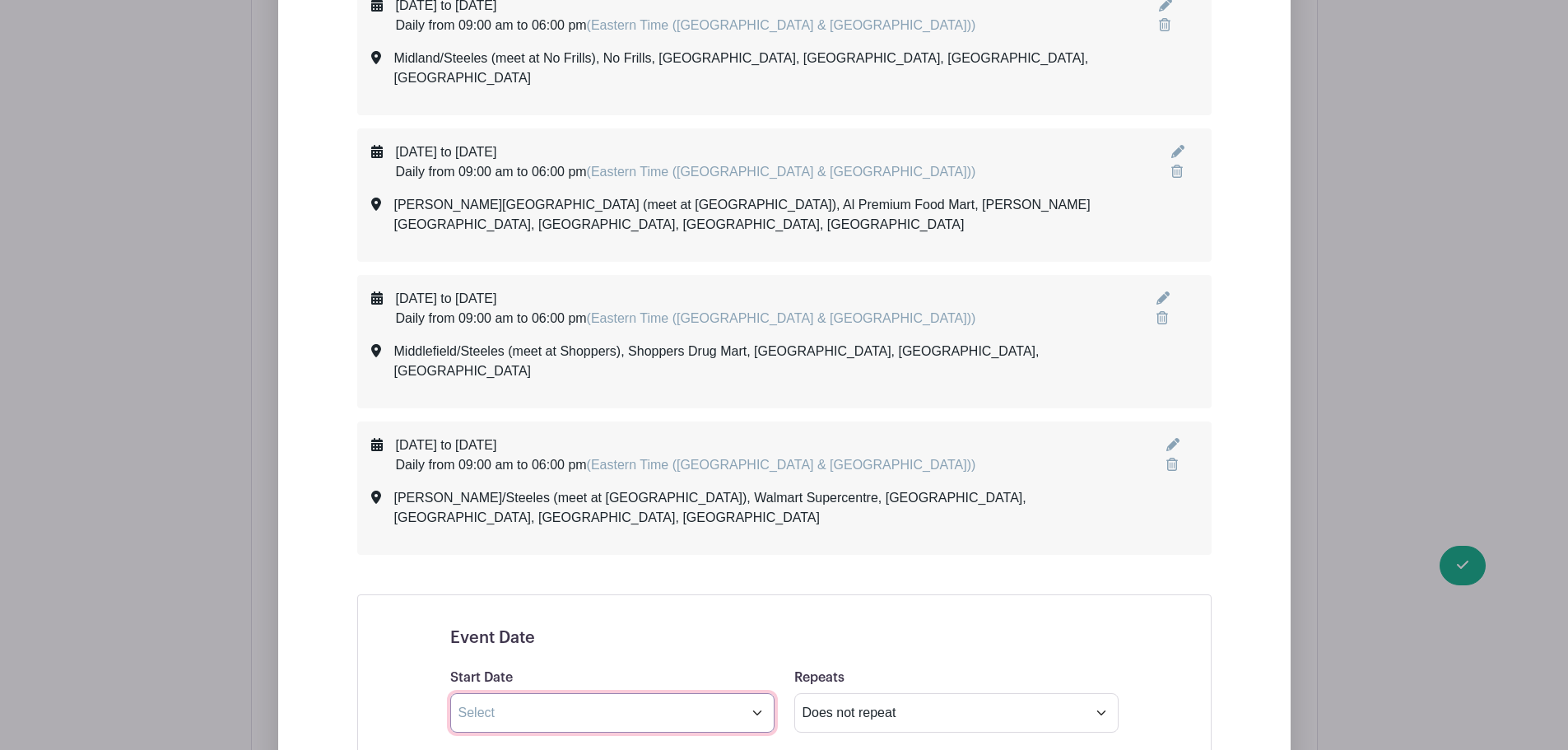
click at [517, 693] on input "text" at bounding box center [612, 712] width 325 height 39
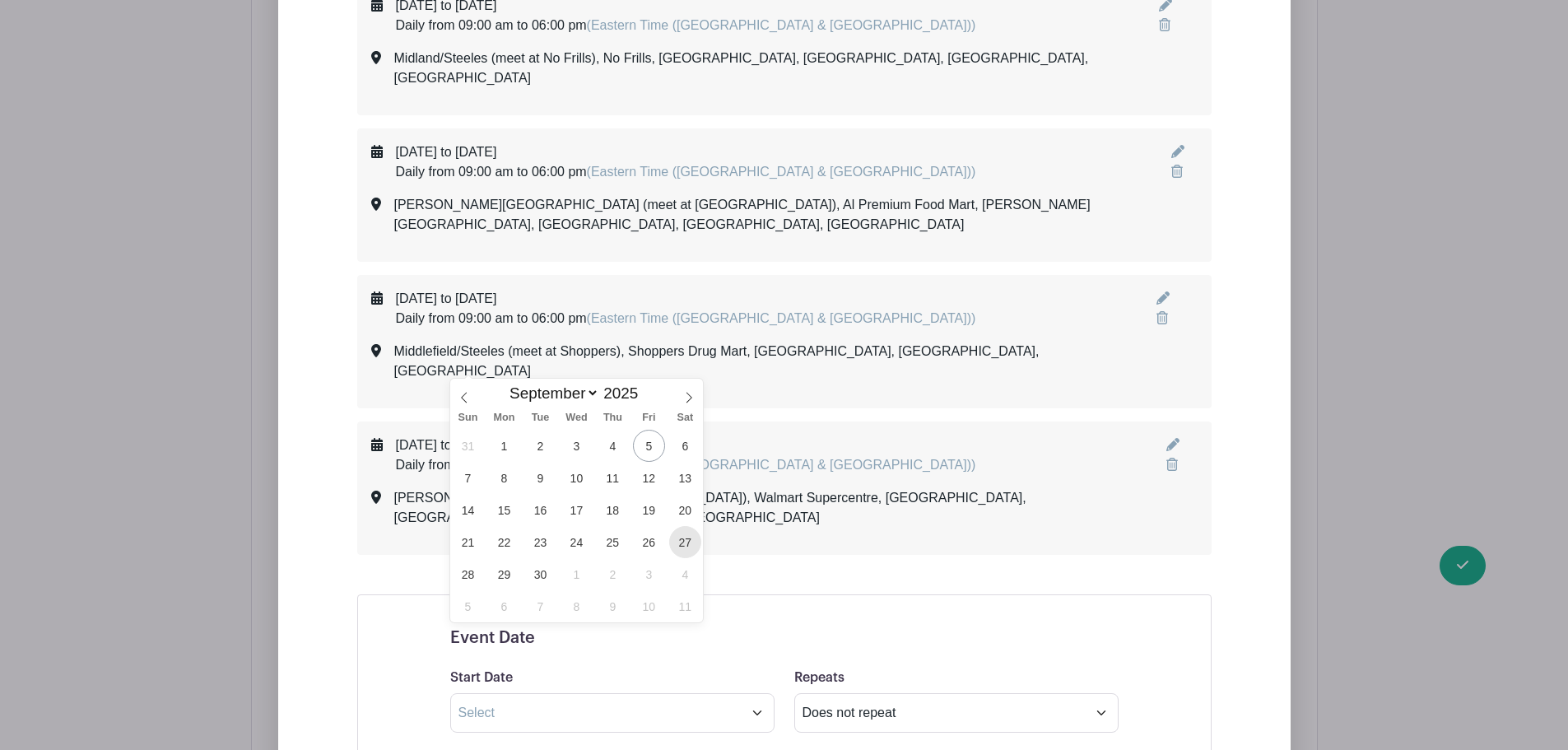
click at [691, 545] on span "27" at bounding box center [685, 541] width 32 height 32
type input "[DATE]"
select select "9"
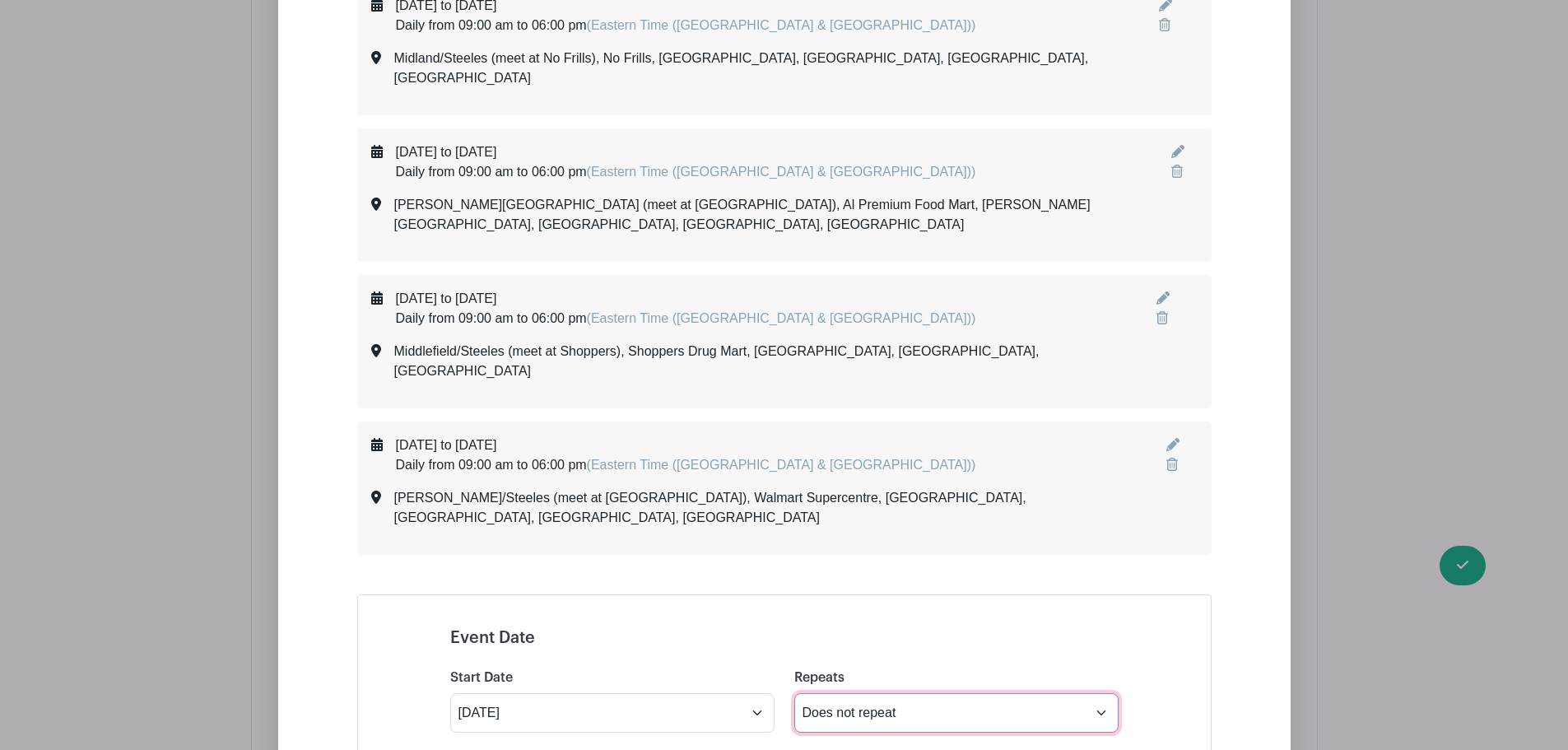
click at [840, 693] on select "Does not repeat Daily Weekly Monthly on day 27 Monthly on the fourth [DATE] Oth…" at bounding box center [956, 712] width 325 height 39
select select "daily"
click at [794, 693] on select "Does not repeat Daily Weekly Monthly on day 27 Monthly on the fourth [DATE] Oth…" at bounding box center [956, 712] width 325 height 39
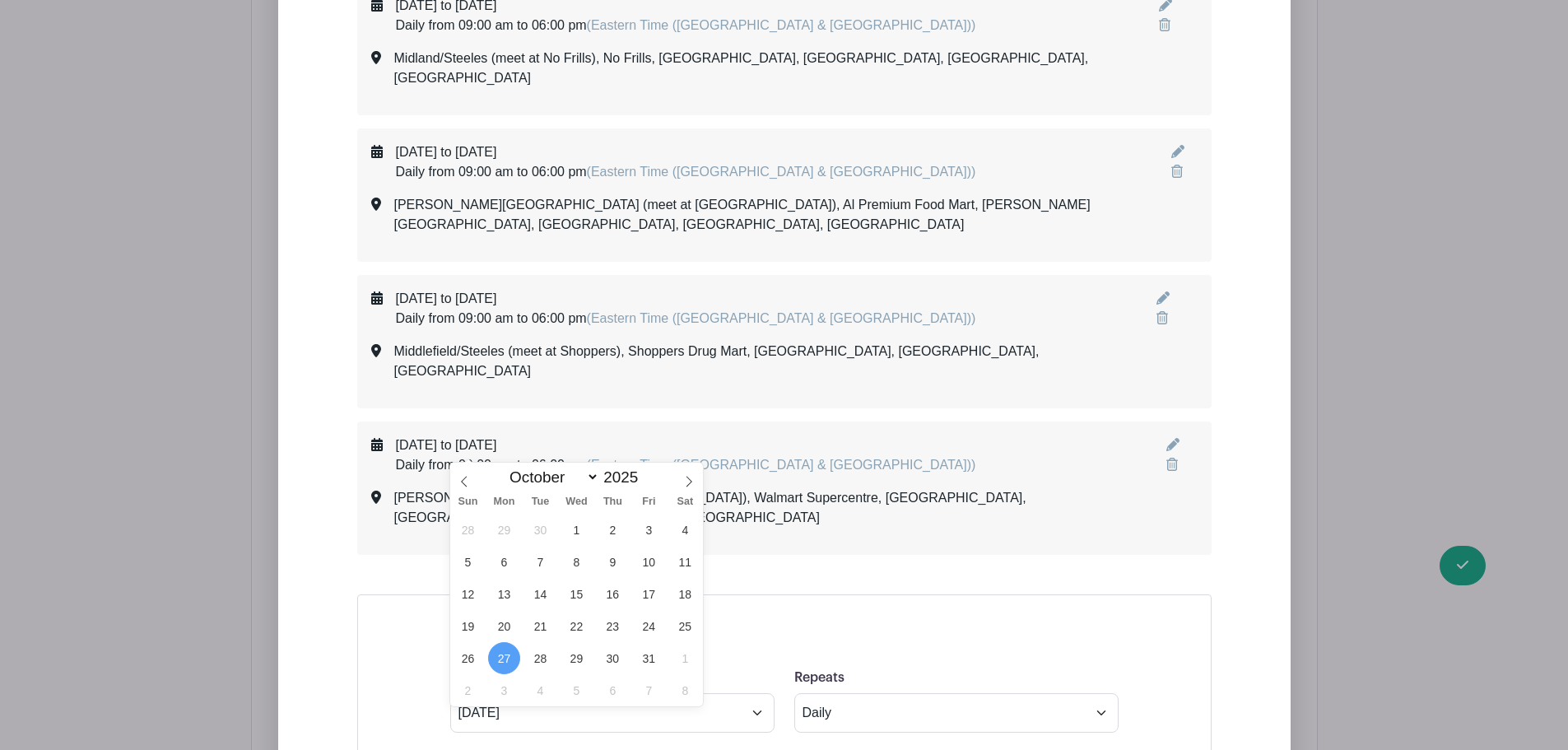
click at [466, 477] on icon at bounding box center [464, 482] width 5 height 11
select select "8"
click at [469, 650] on span "28" at bounding box center [467, 658] width 32 height 32
type input "[DATE]"
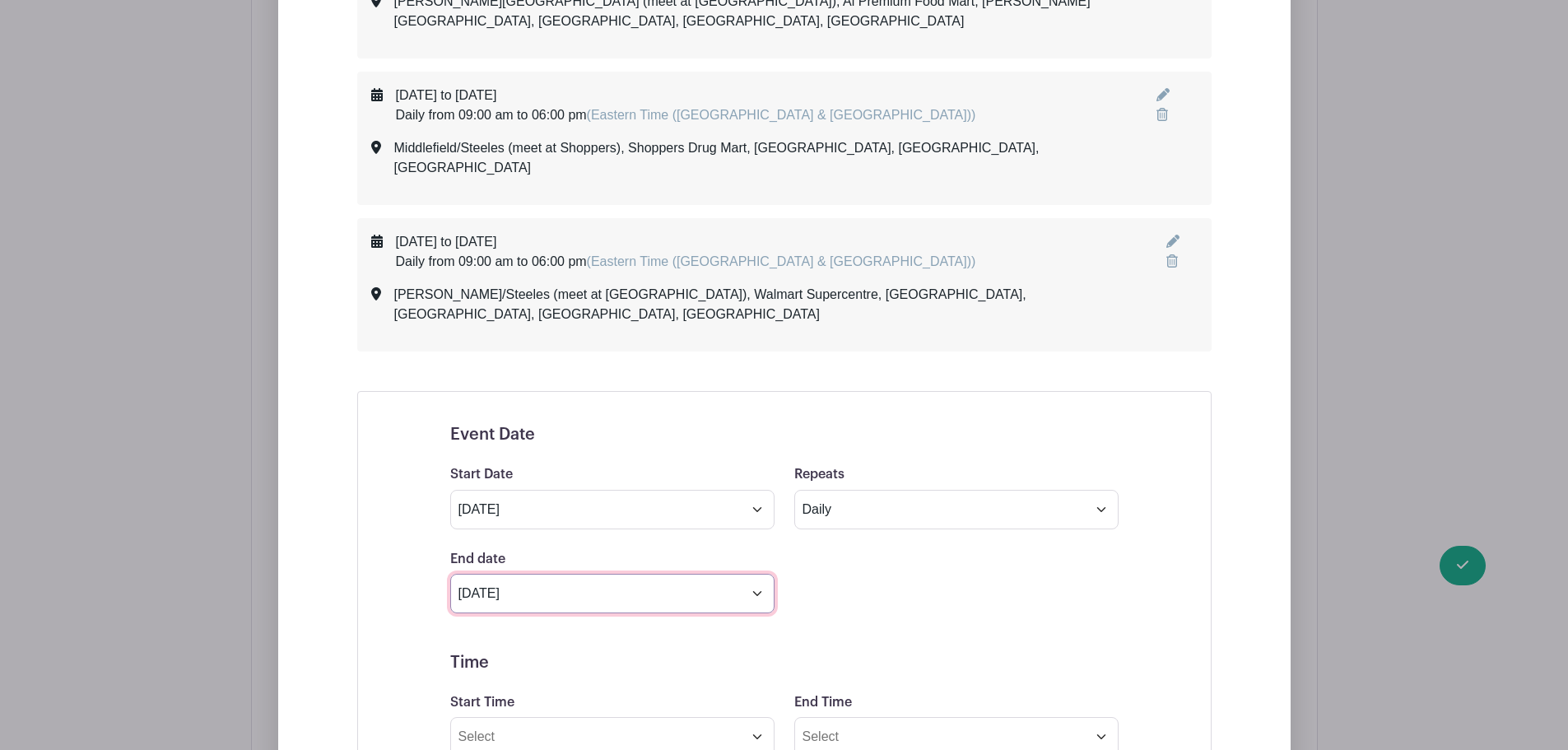
scroll to position [3573, 0]
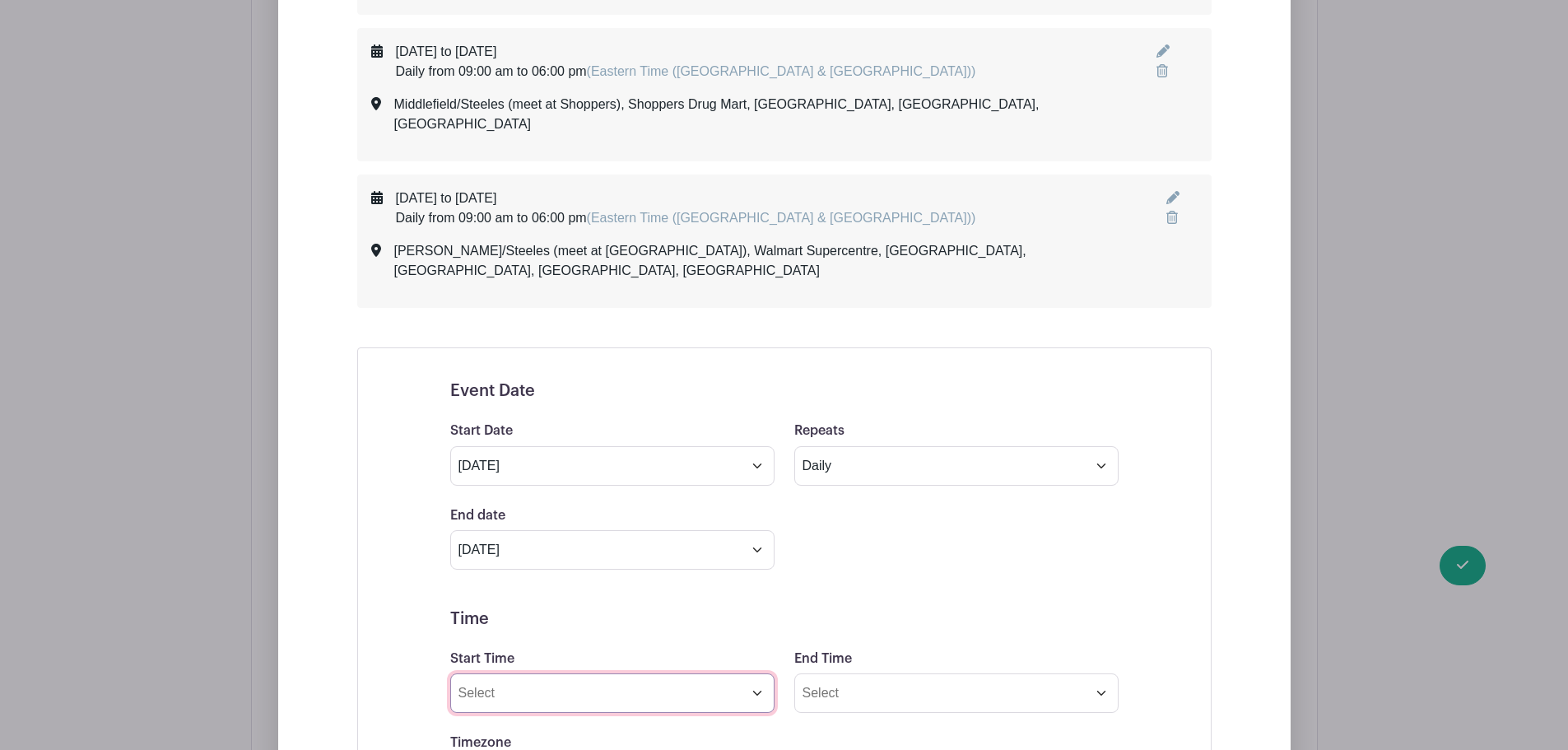
click at [505, 673] on input "Start Time" at bounding box center [612, 692] width 325 height 39
click at [516, 673] on input "09:00pm" at bounding box center [612, 692] width 325 height 39
type input "09:00am"
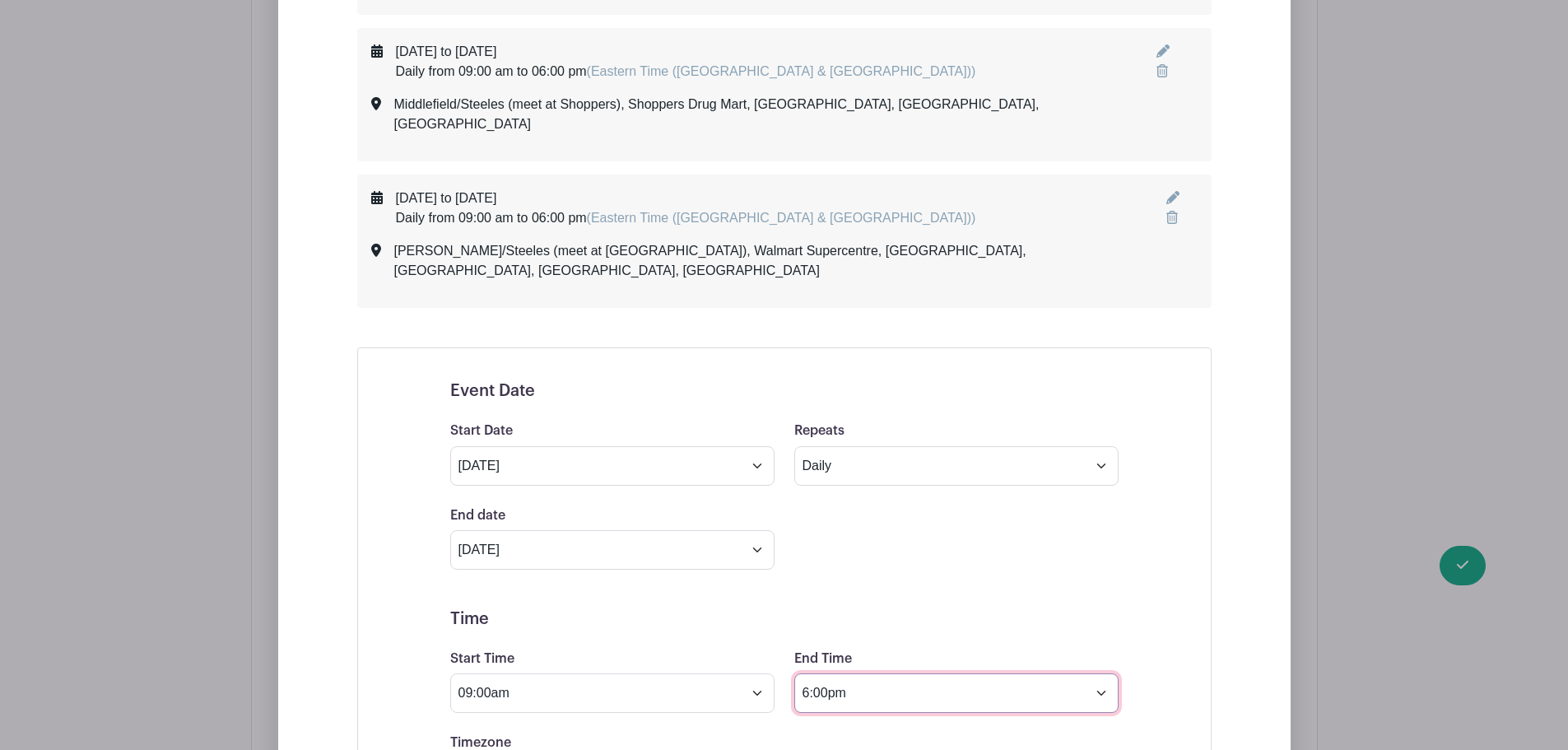
type input "6:00pm"
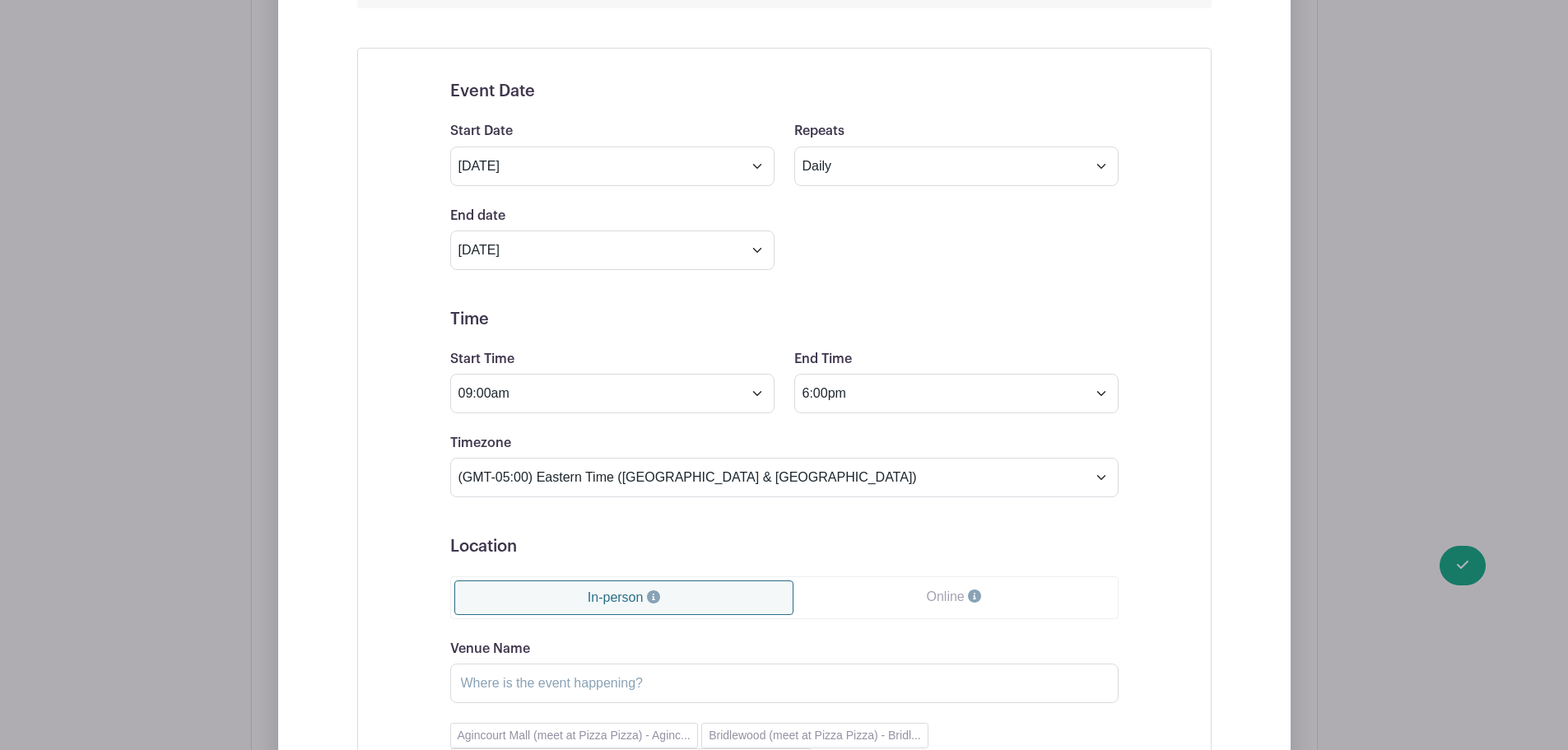
scroll to position [3903, 0]
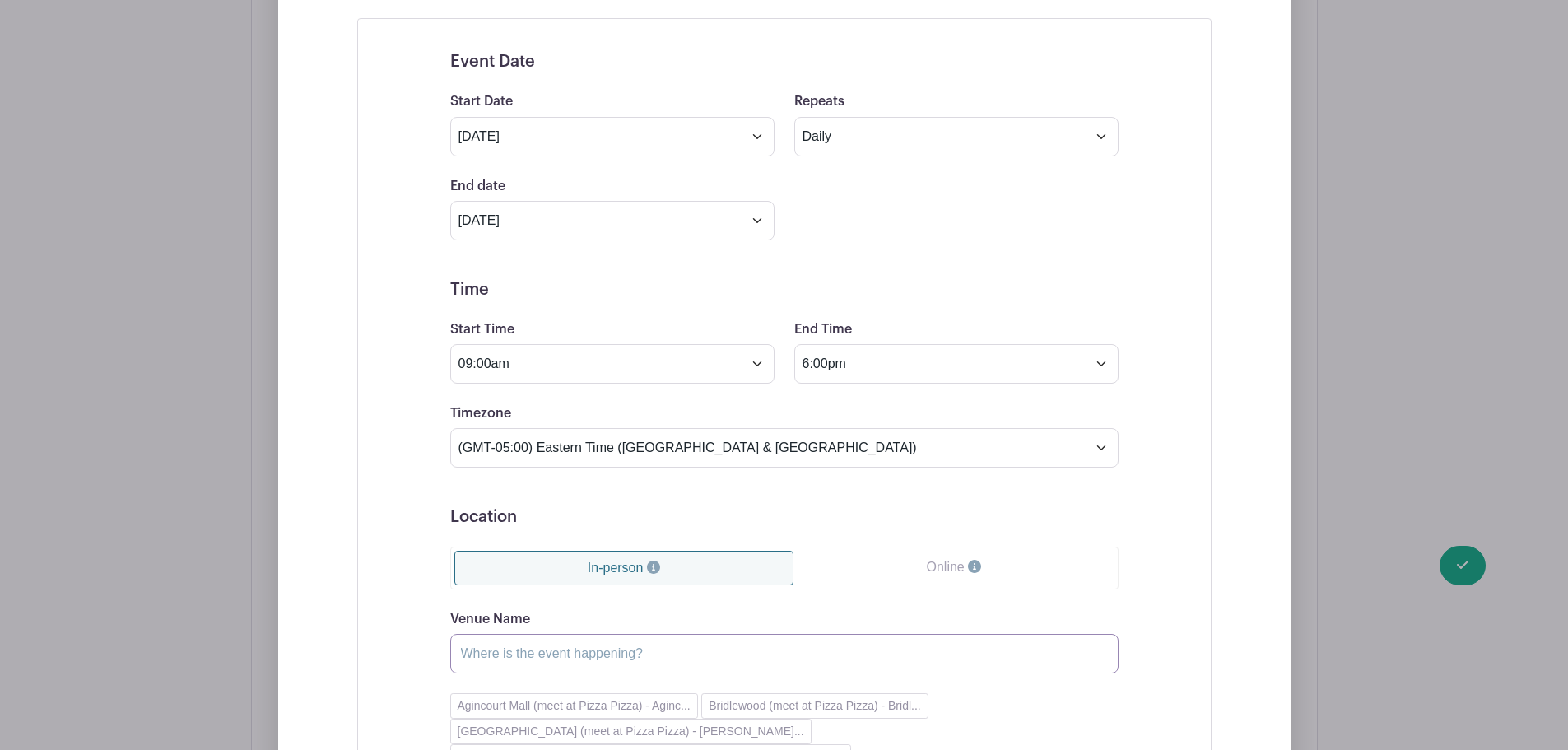
click at [527, 634] on input "Venue Name" at bounding box center [784, 653] width 669 height 39
paste input "[PERSON_NAME] Commons (meet at Metro)"
type input "[PERSON_NAME] Commons (meet at Metro)"
type input "Metro, [PERSON_NAME][GEOGRAPHIC_DATA], [GEOGRAPHIC_DATA], [GEOGRAPHIC_DATA]"
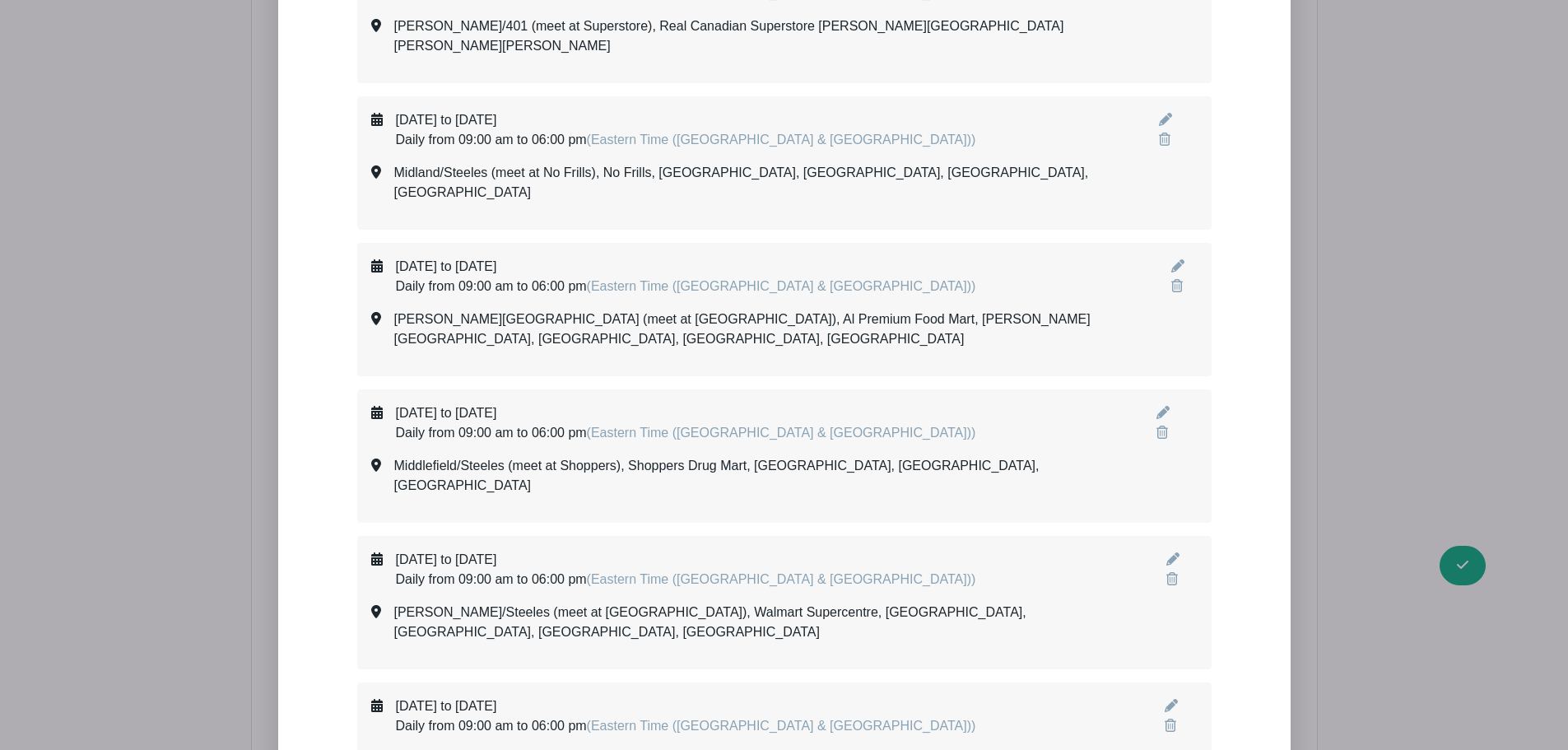
scroll to position [3207, 0]
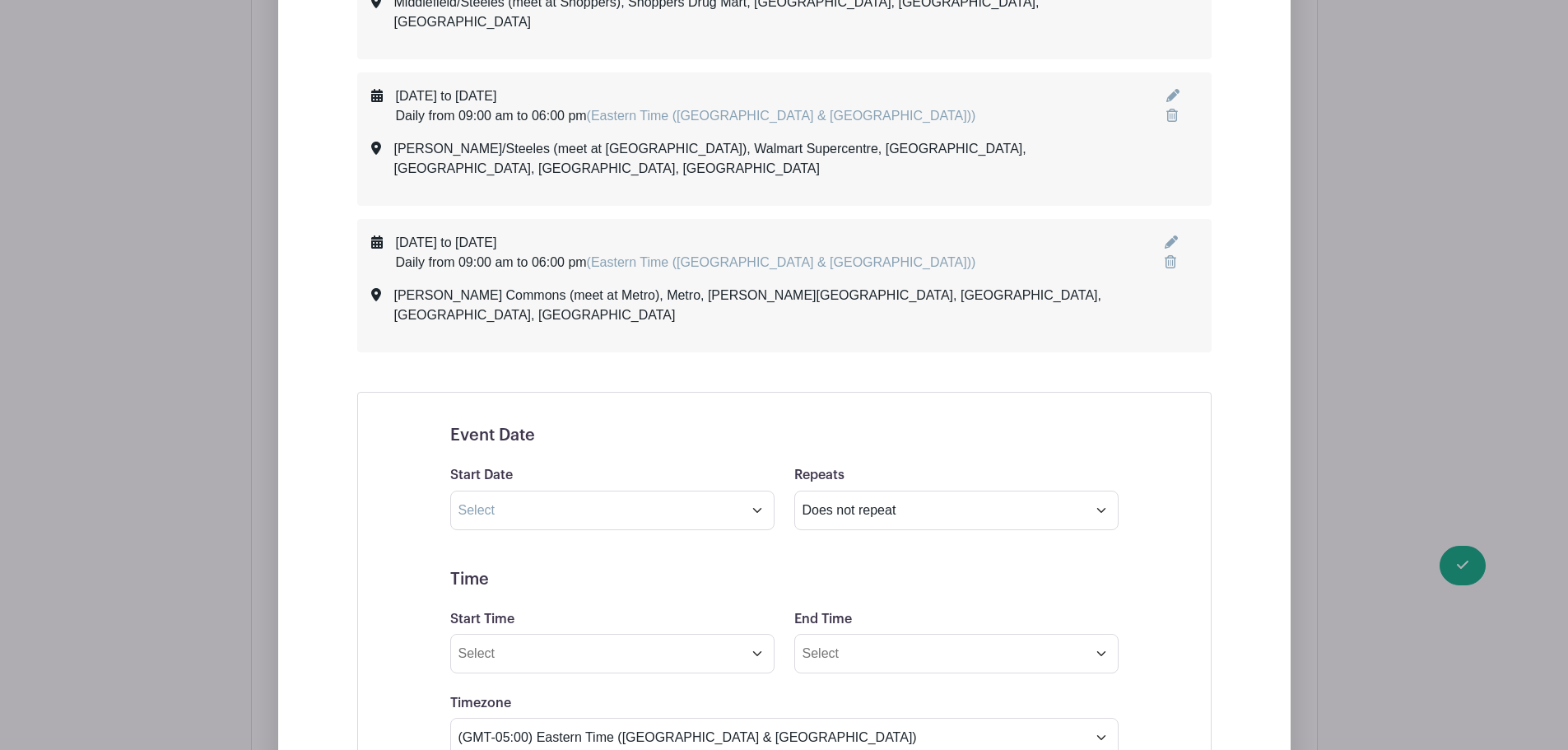
scroll to position [3701, 0]
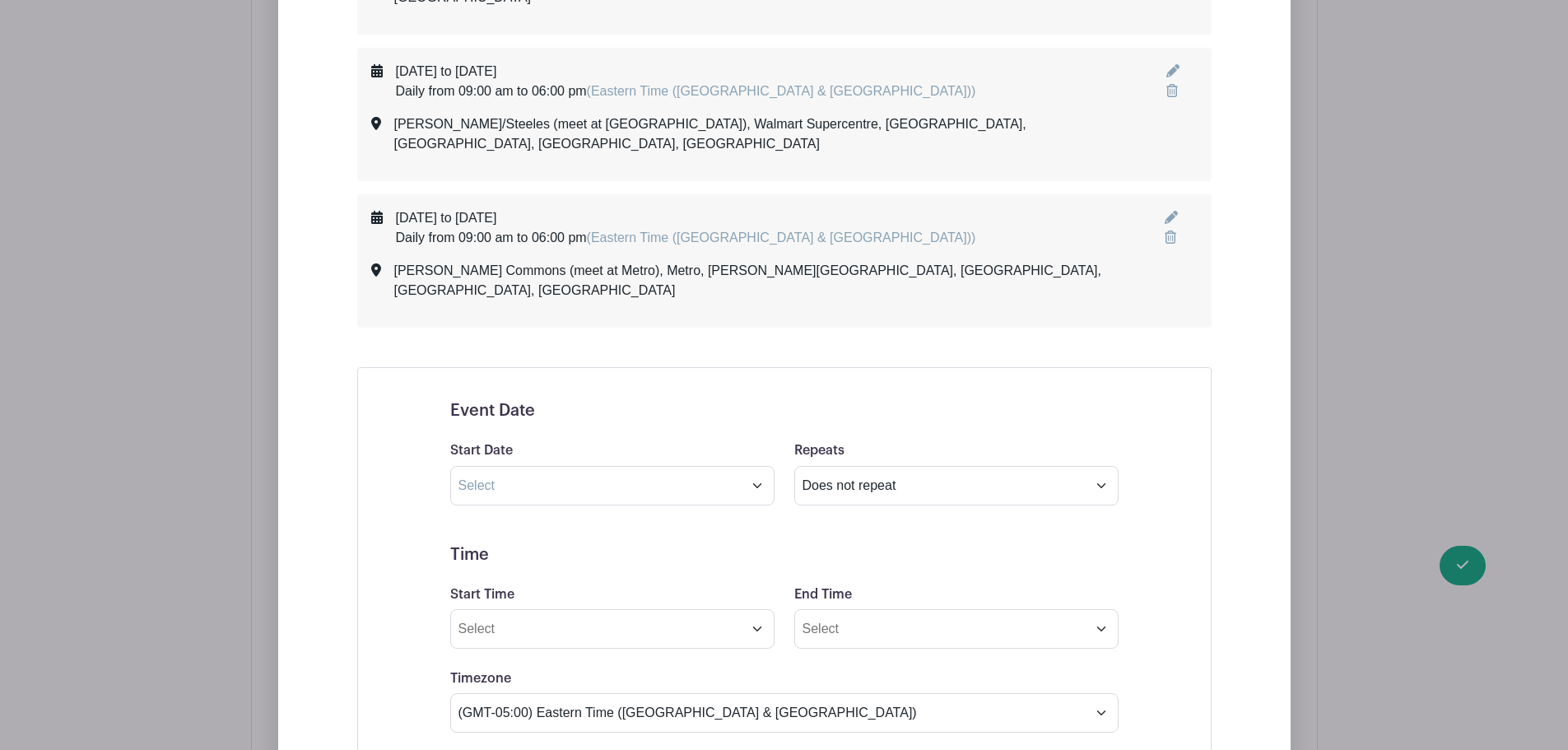
paste input "[PERSON_NAME]/[PERSON_NAME] (meet at [GEOGRAPHIC_DATA])"
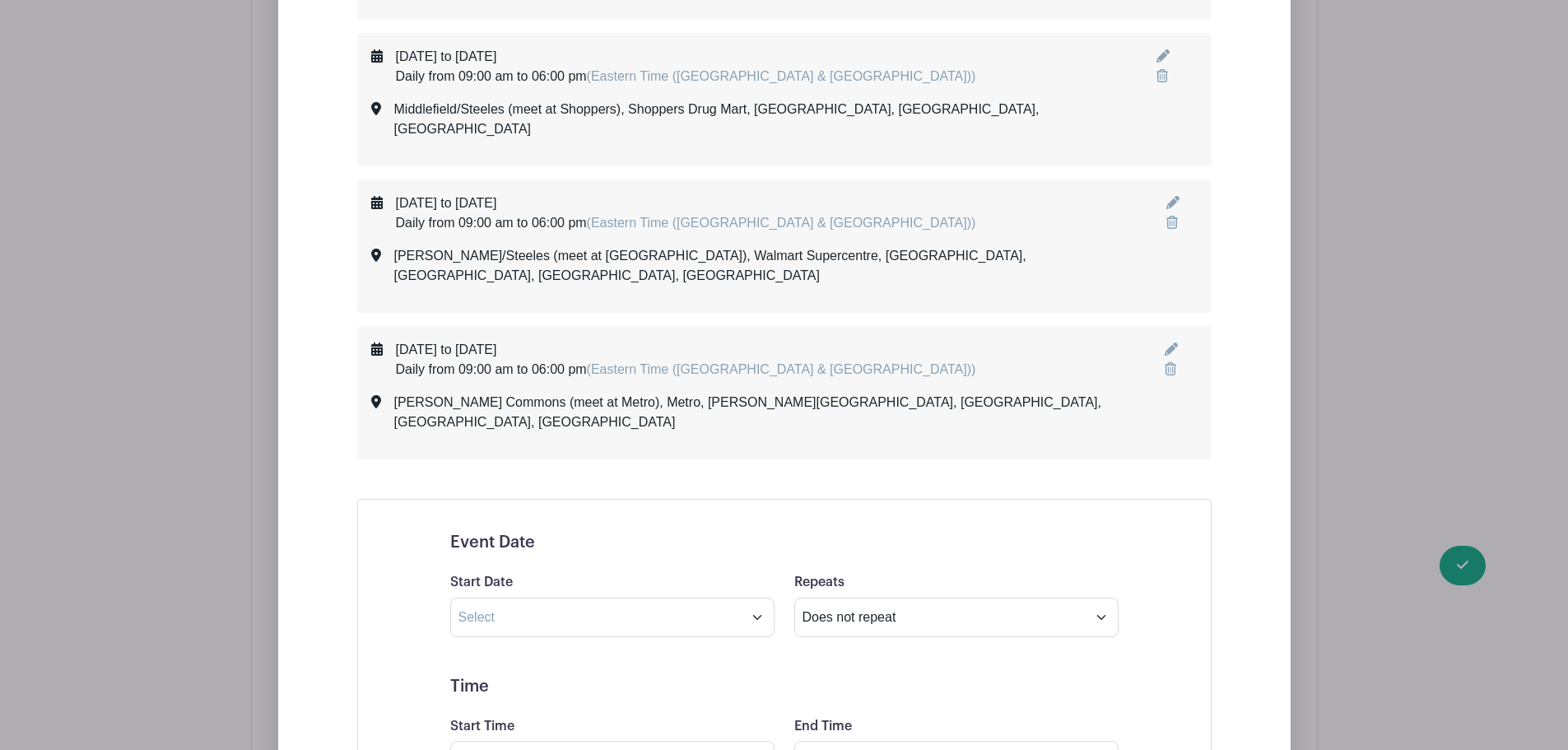
scroll to position [3371, 0]
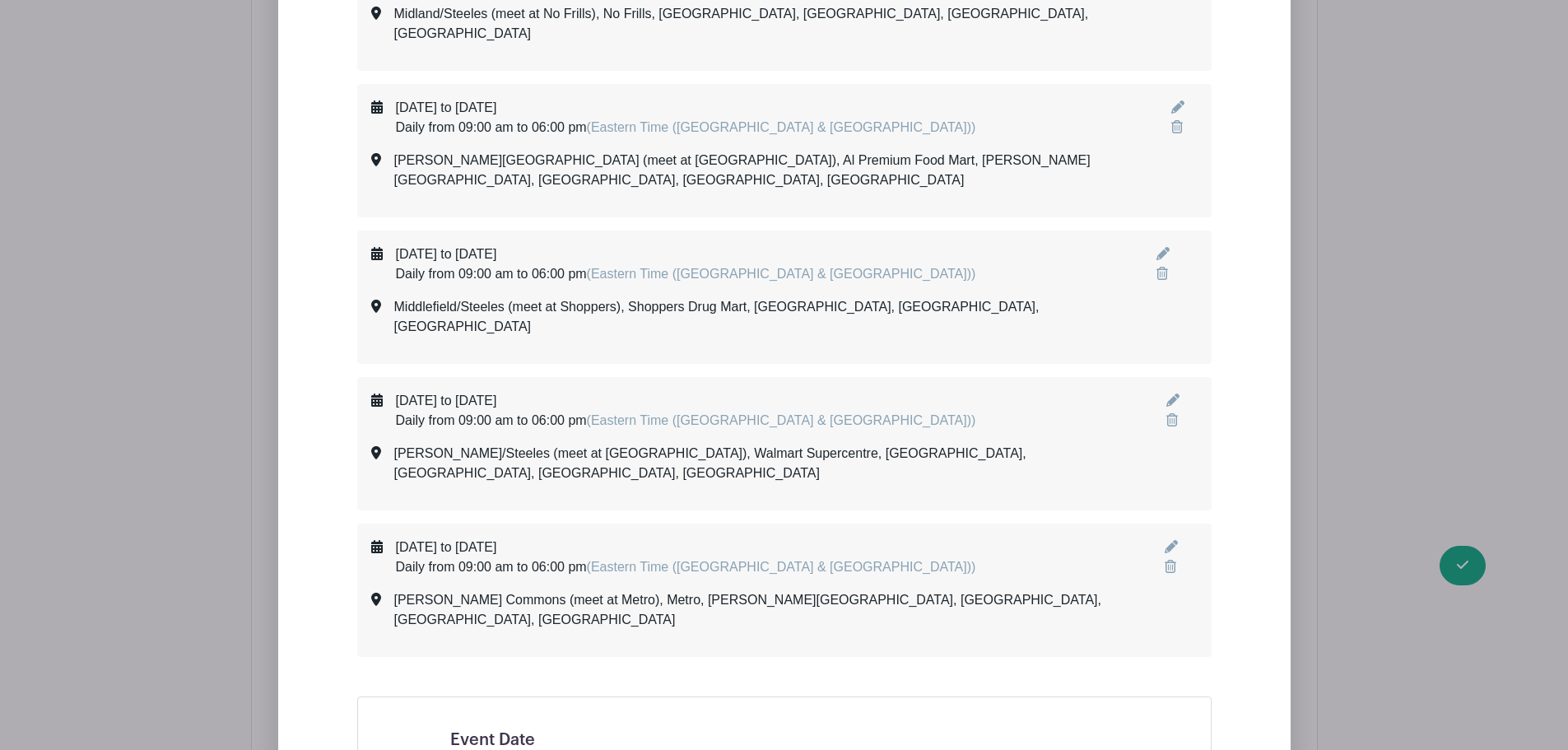
type input "[PERSON_NAME]/[PERSON_NAME] (meet at [GEOGRAPHIC_DATA])"
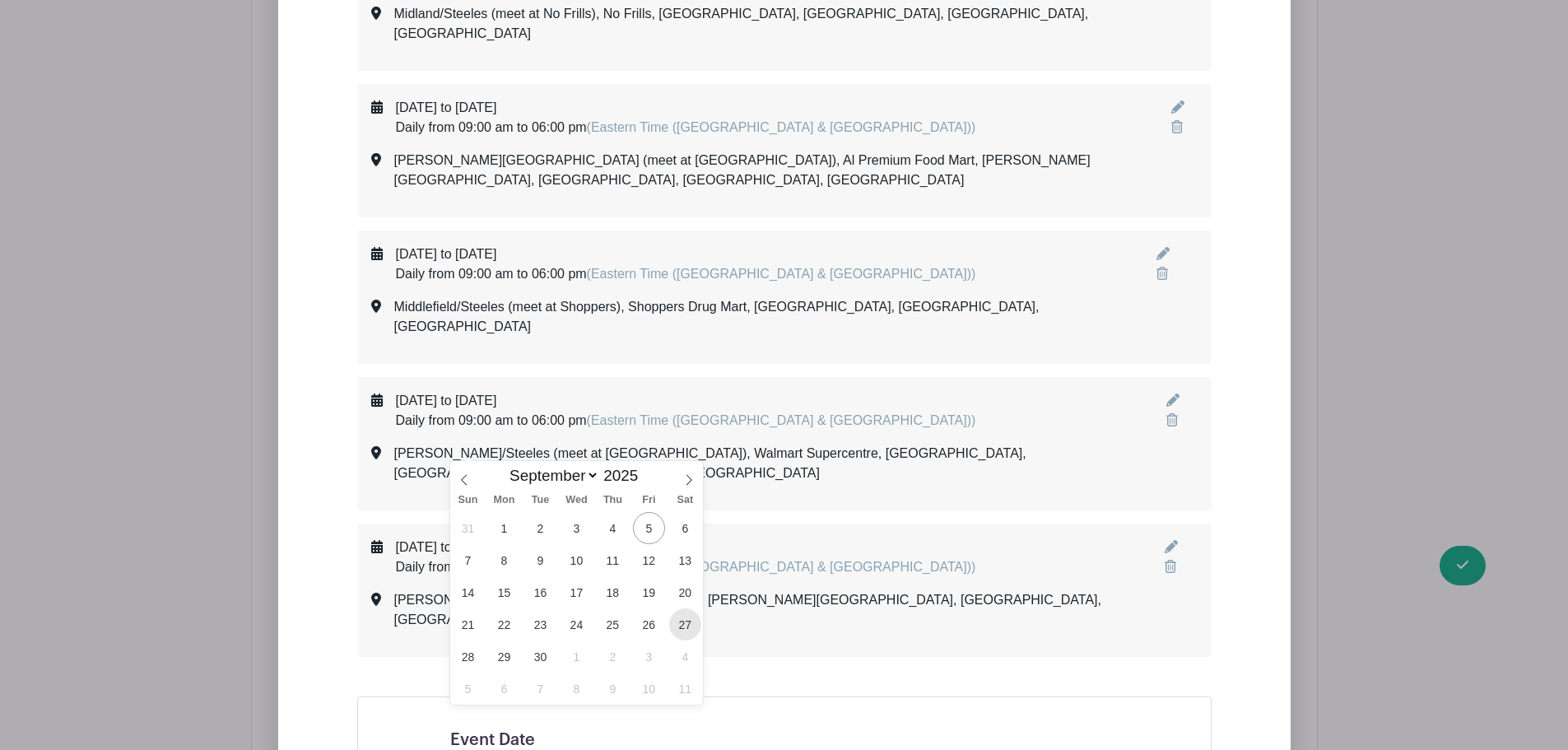
click at [682, 625] on span "27" at bounding box center [685, 624] width 32 height 32
type input "[DATE]"
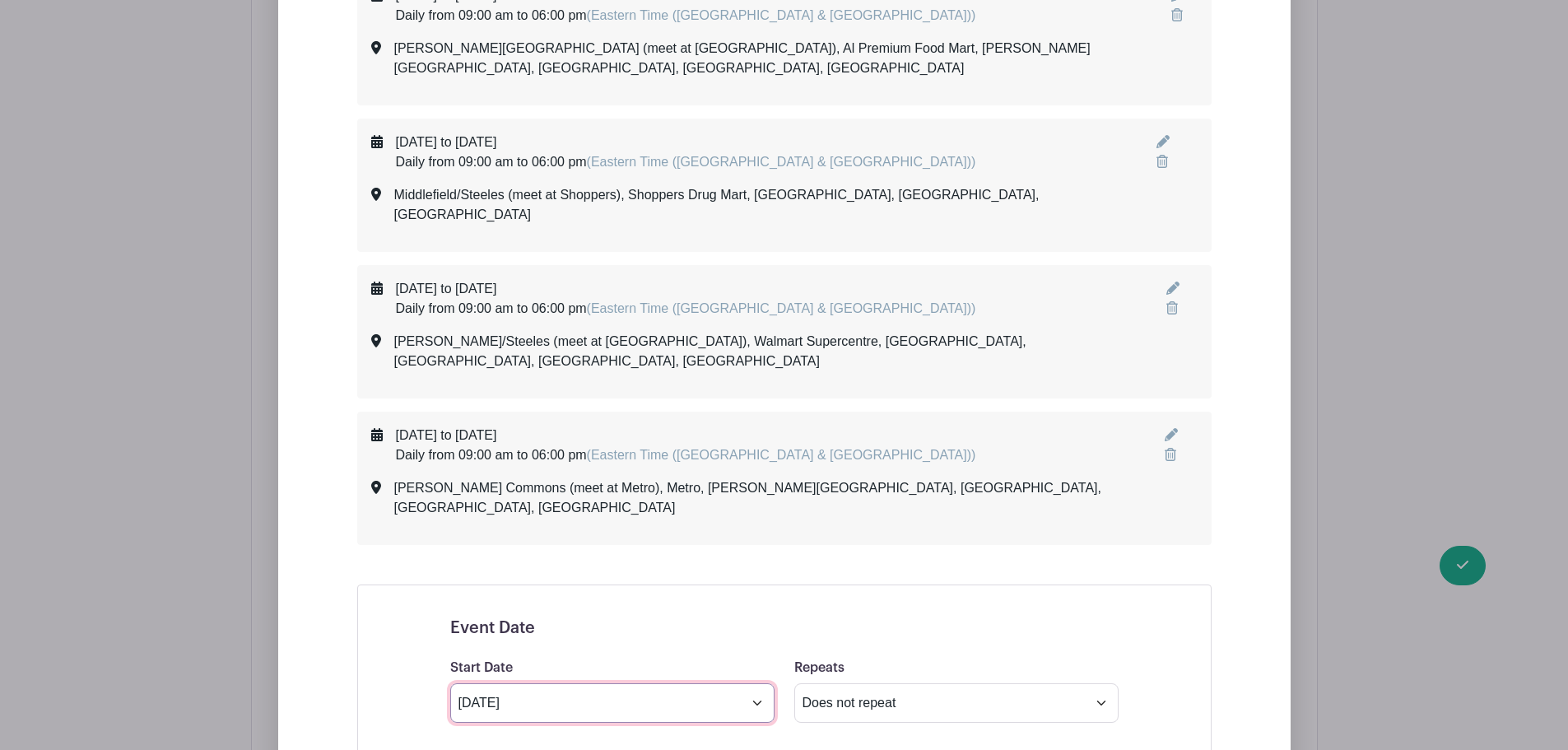
scroll to position [3618, 0]
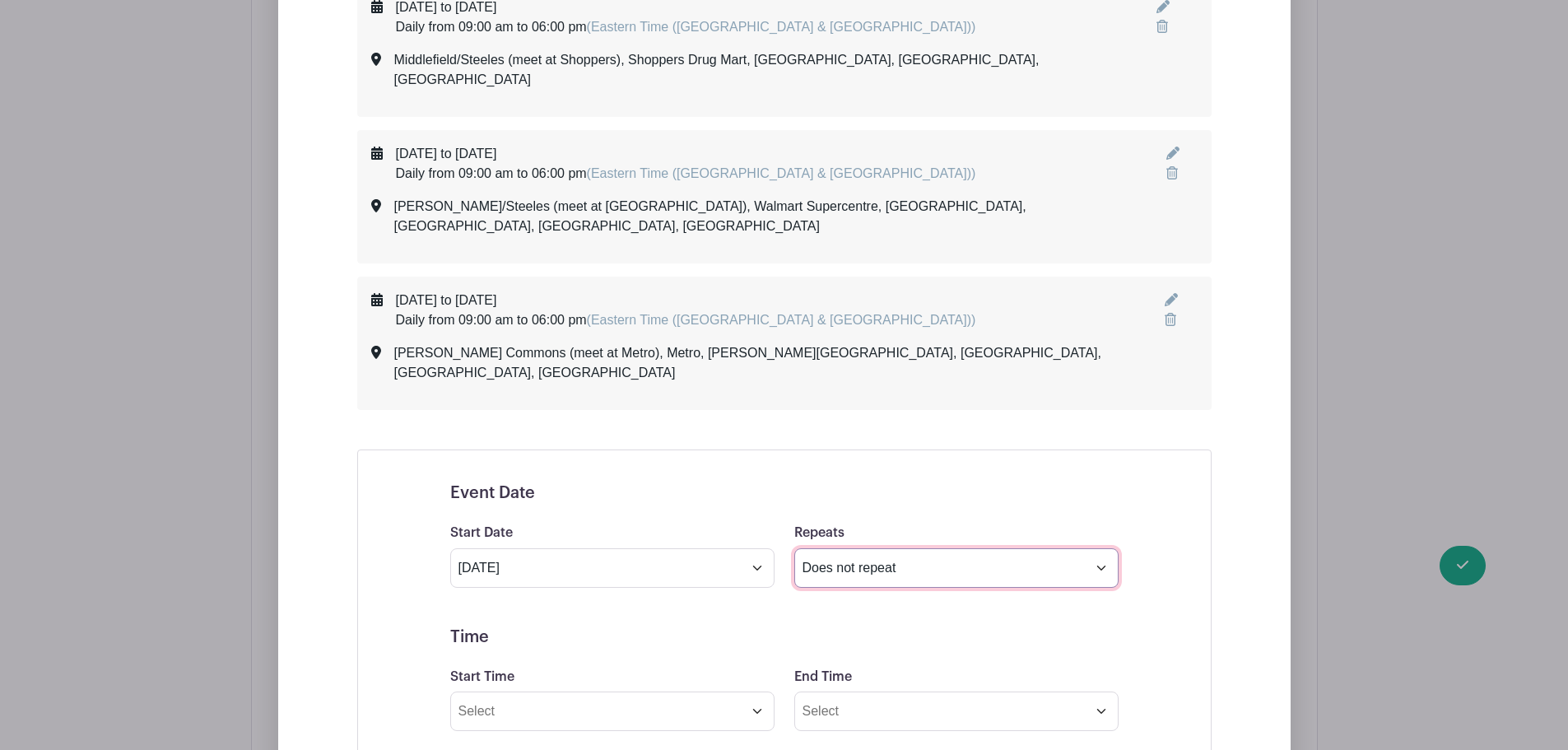
click at [826, 548] on select "Does not repeat Daily Weekly Monthly on day 27 Monthly on the fourth [DATE] Oth…" at bounding box center [956, 567] width 325 height 39
select select "daily"
click at [794, 548] on select "Does not repeat Daily Weekly Monthly on day 27 Monthly on the fourth [DATE] Oth…" at bounding box center [956, 567] width 325 height 39
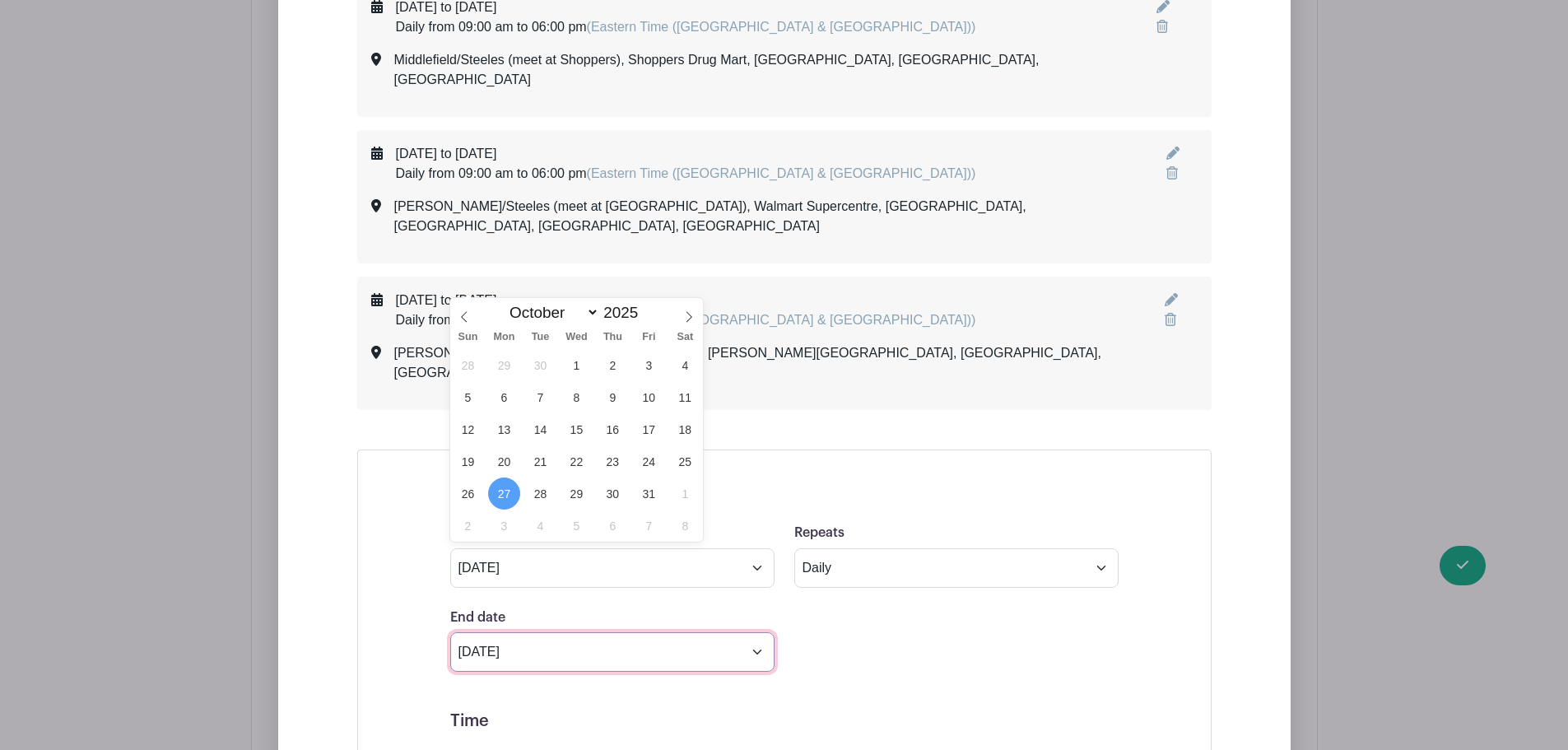
click at [526, 632] on input "[DATE]" at bounding box center [612, 651] width 325 height 39
click at [459, 316] on icon at bounding box center [464, 316] width 12 height 12
select select "8"
click at [459, 491] on span "28" at bounding box center [467, 493] width 32 height 32
type input "[DATE]"
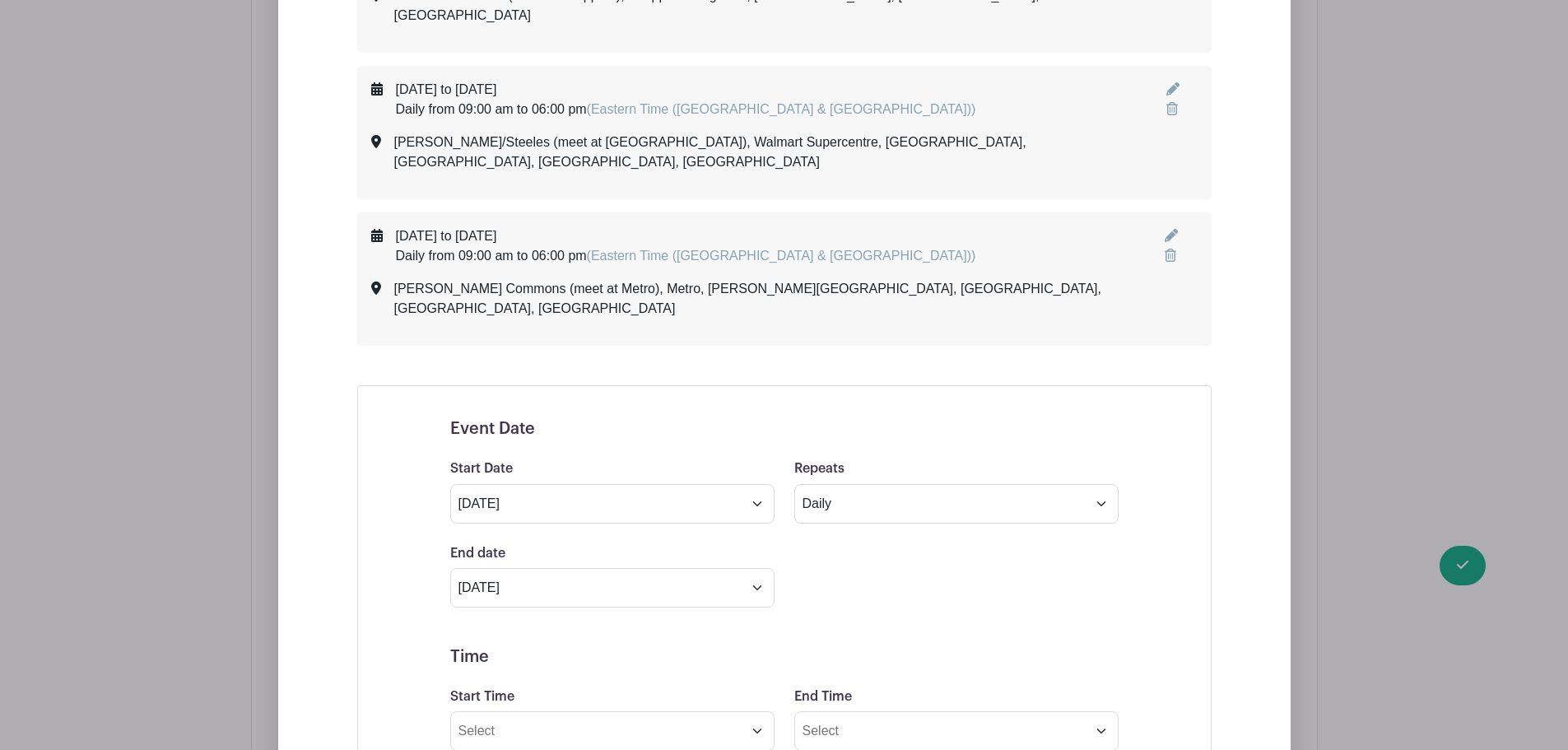
scroll to position [3701, 0]
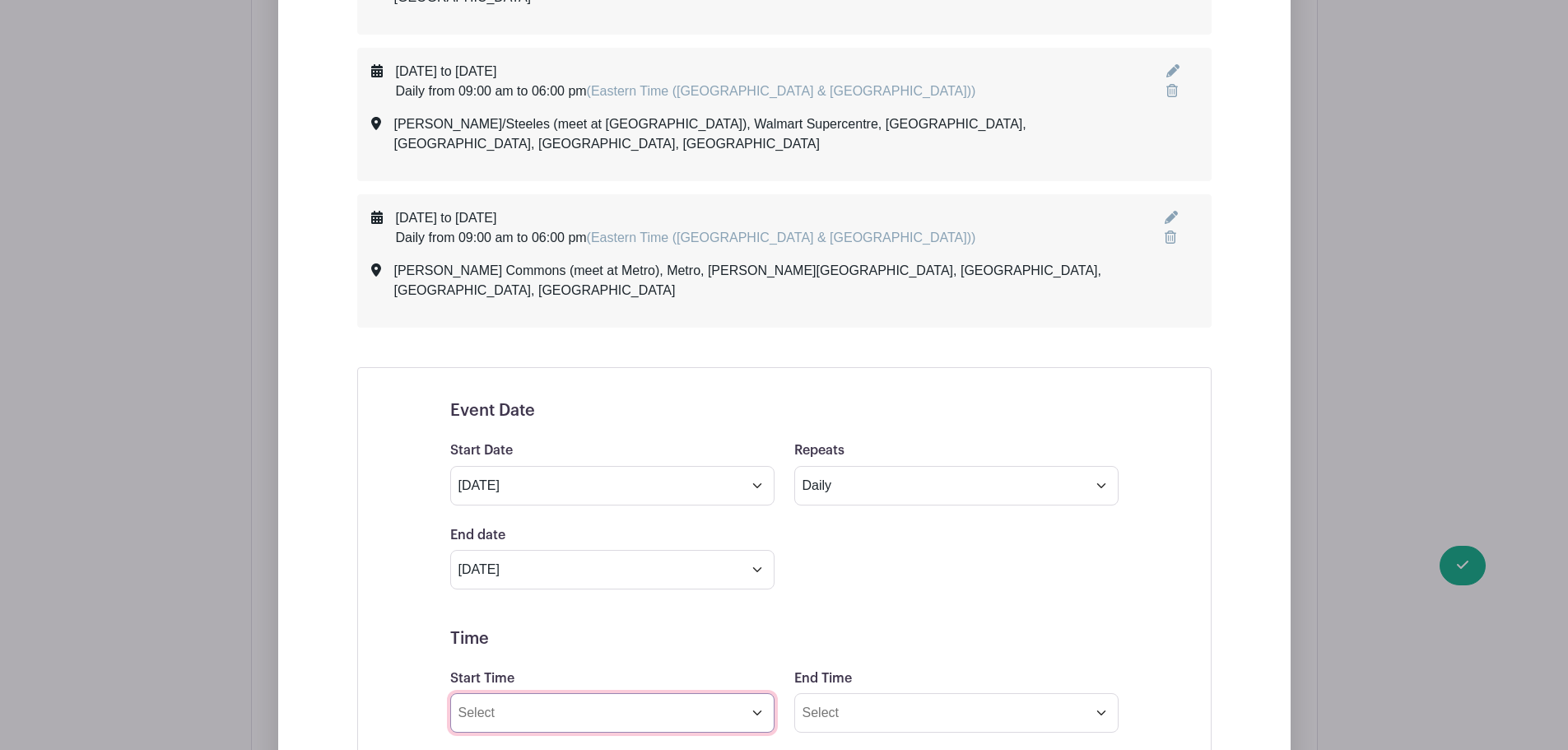
click at [515, 693] on input "Start Time" at bounding box center [612, 712] width 325 height 39
type input "09:00am"
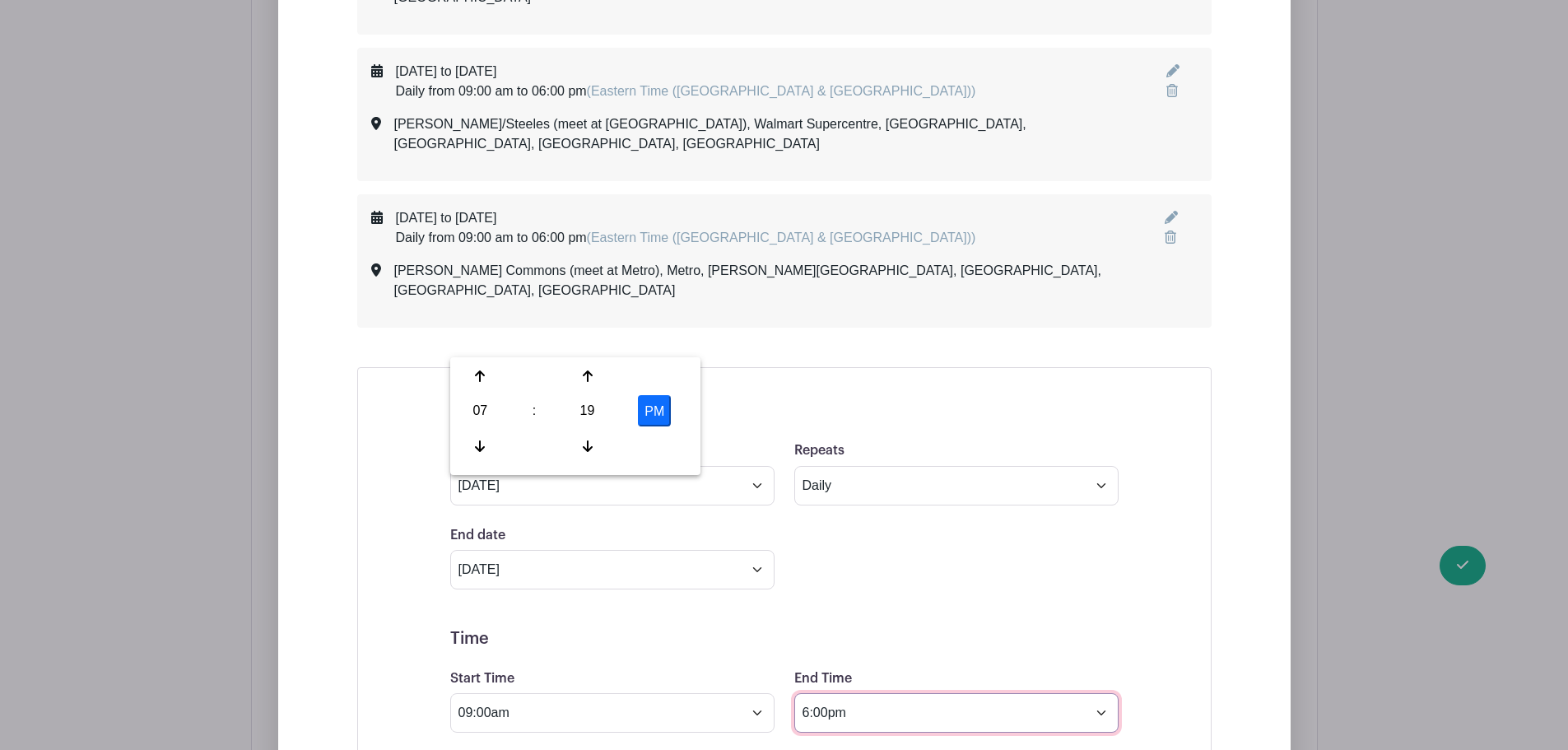
type input "6:00pm"
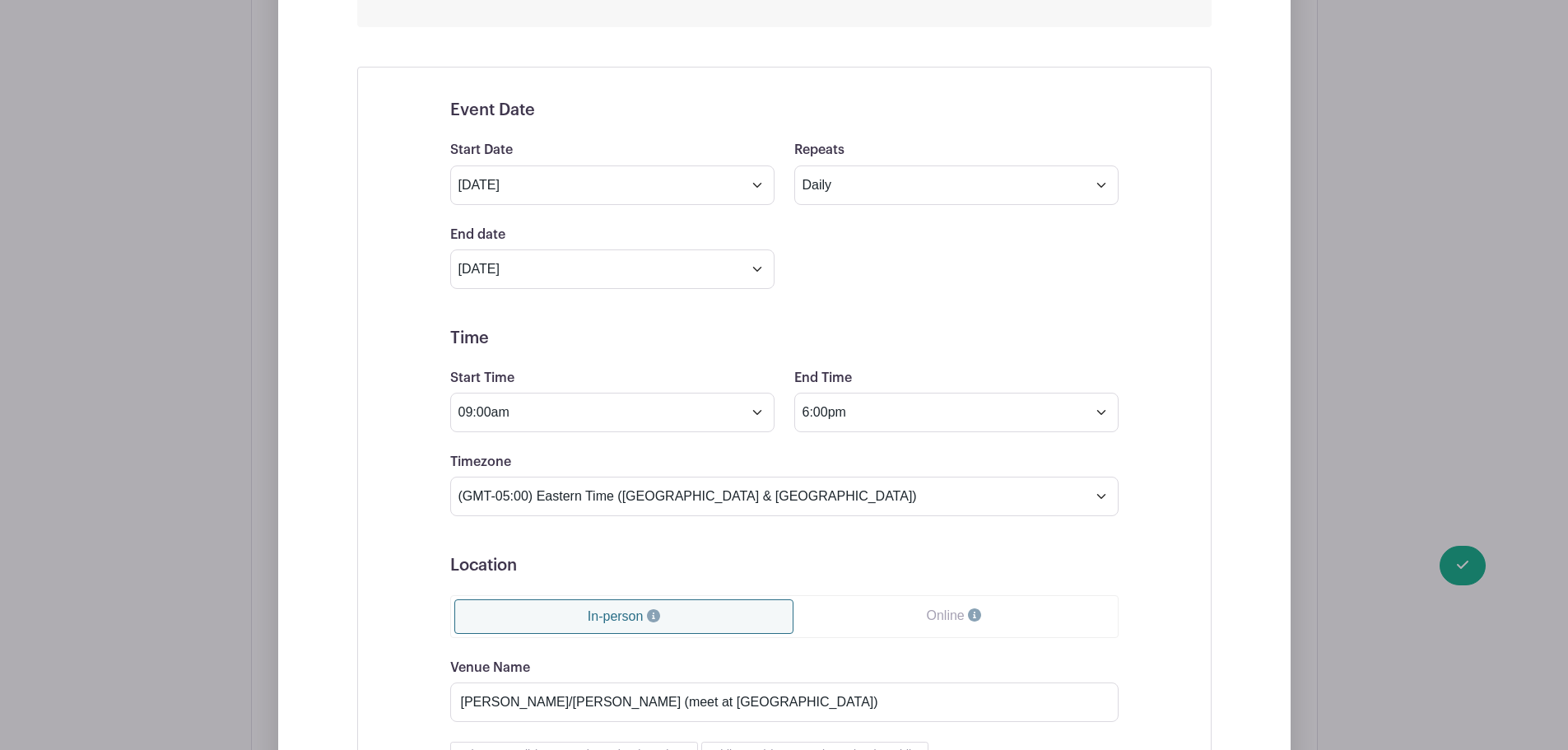
scroll to position [4030, 0]
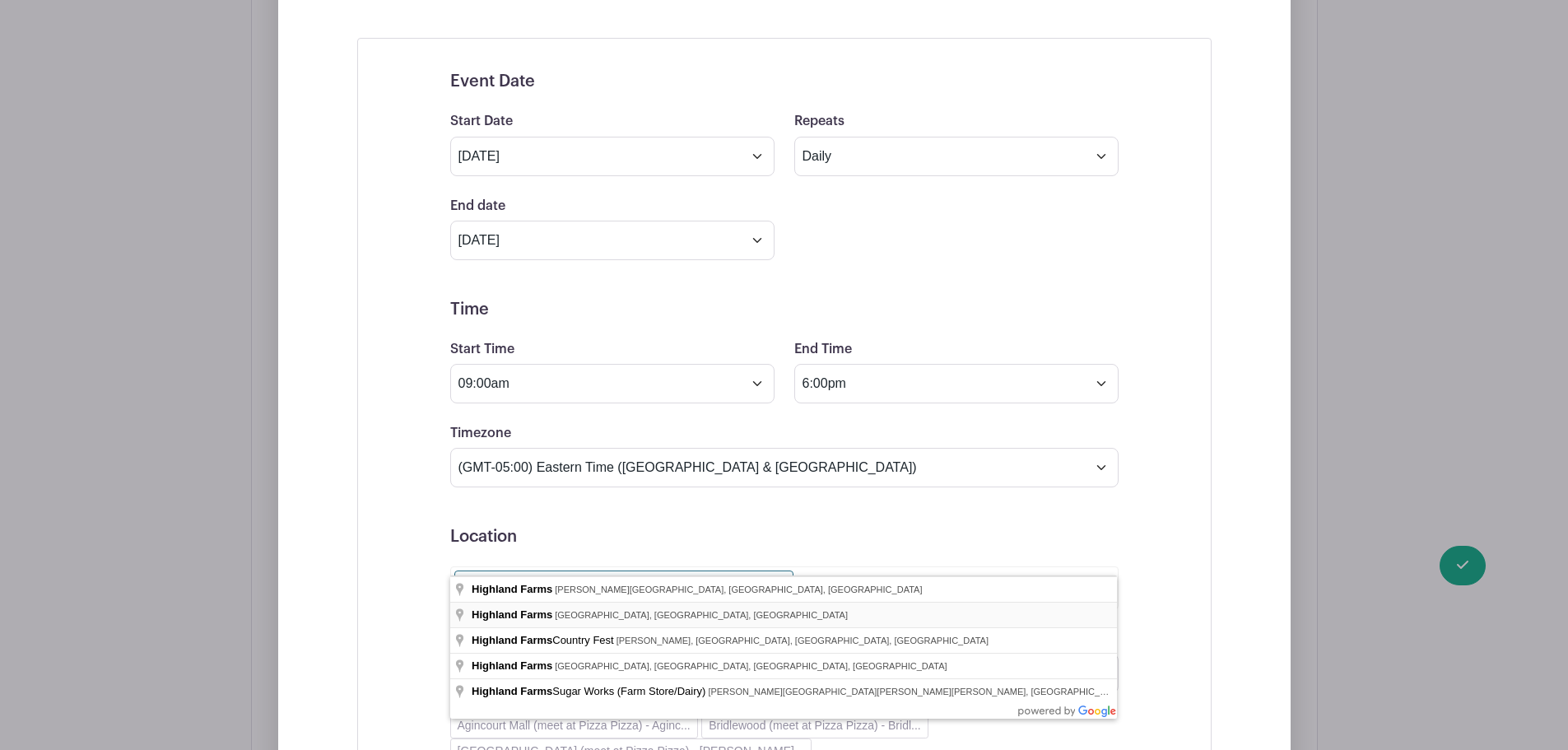
type input "[GEOGRAPHIC_DATA], [GEOGRAPHIC_DATA], [GEOGRAPHIC_DATA], [GEOGRAPHIC_DATA]"
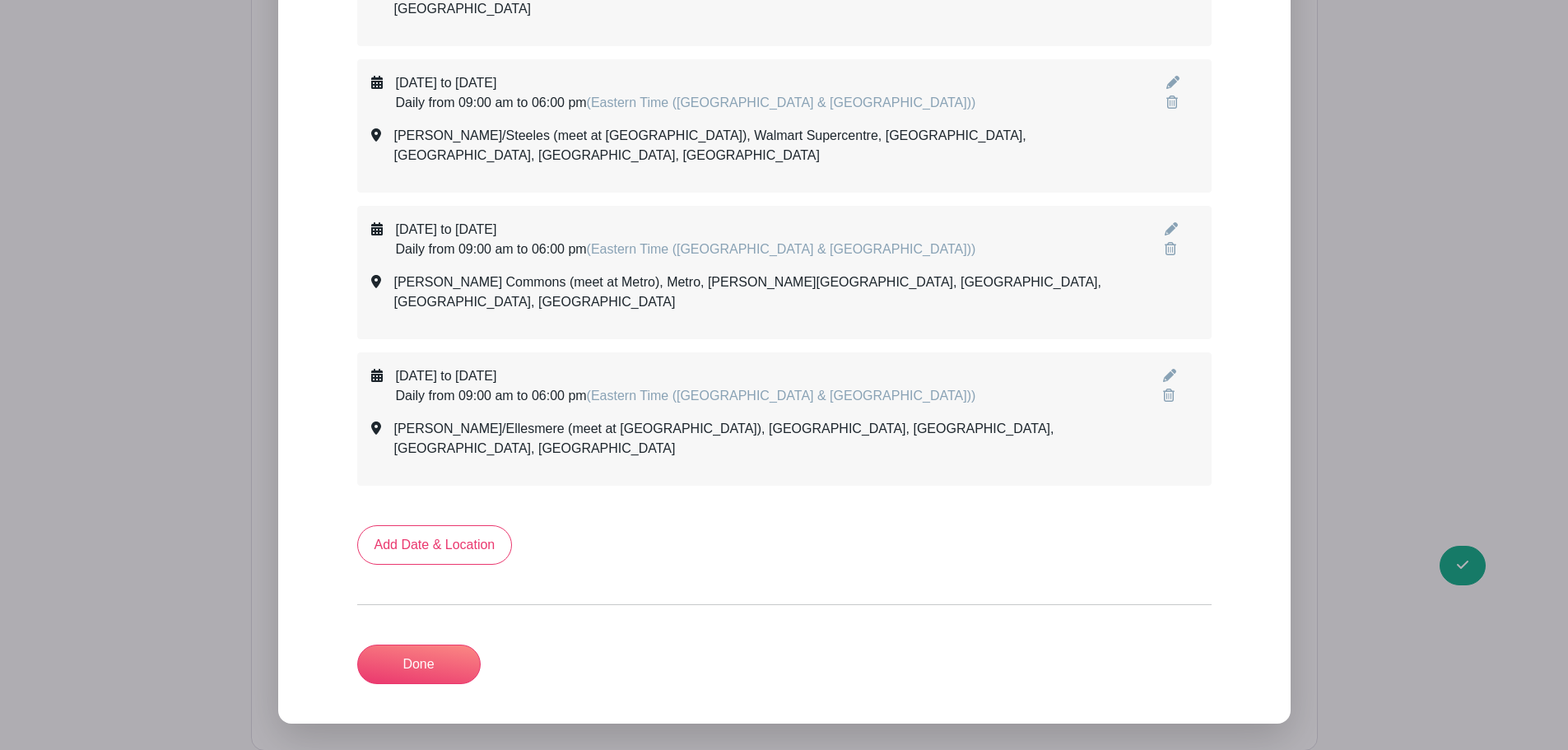
scroll to position [3580, 0]
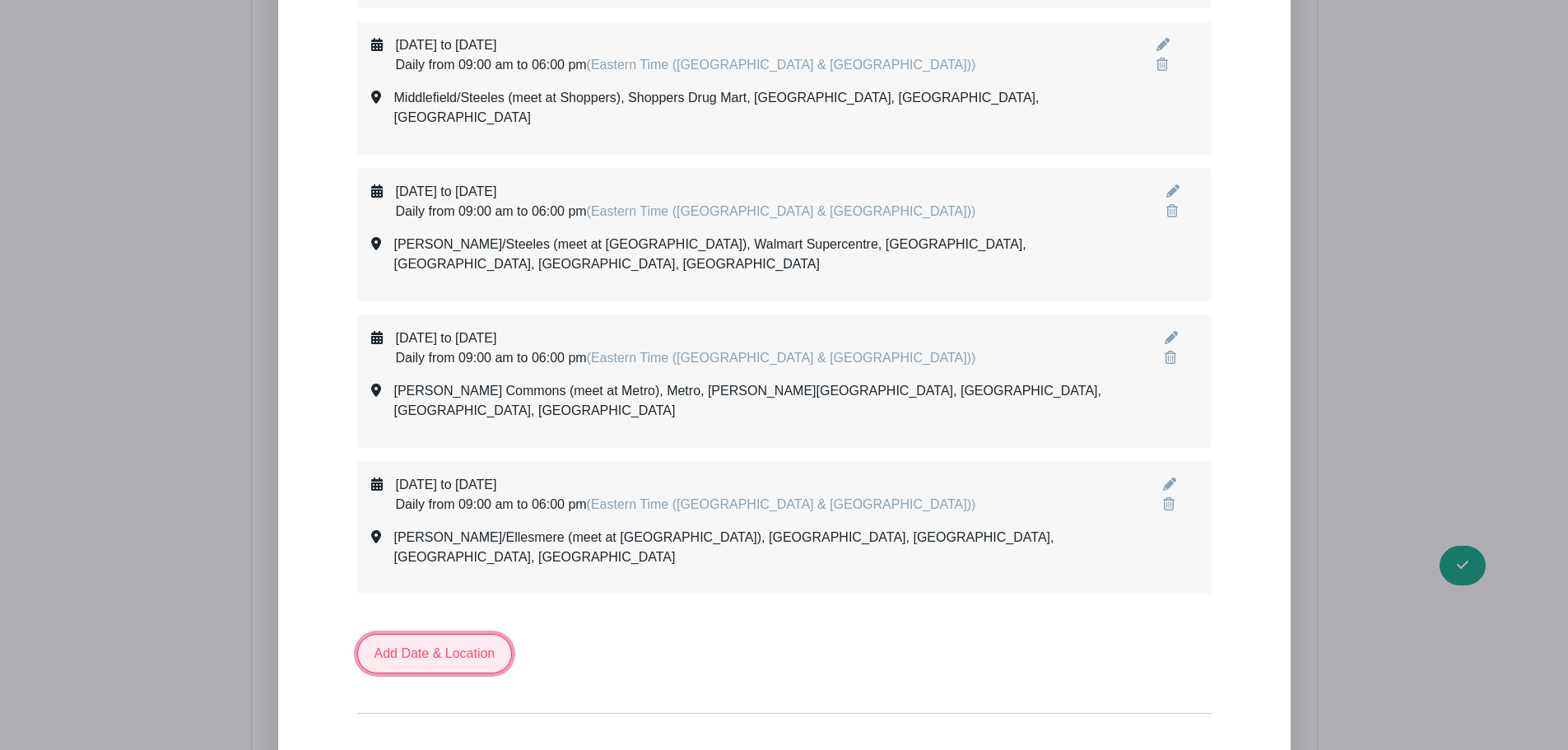
click at [427, 634] on link "Add Date & Location" at bounding box center [435, 653] width 156 height 39
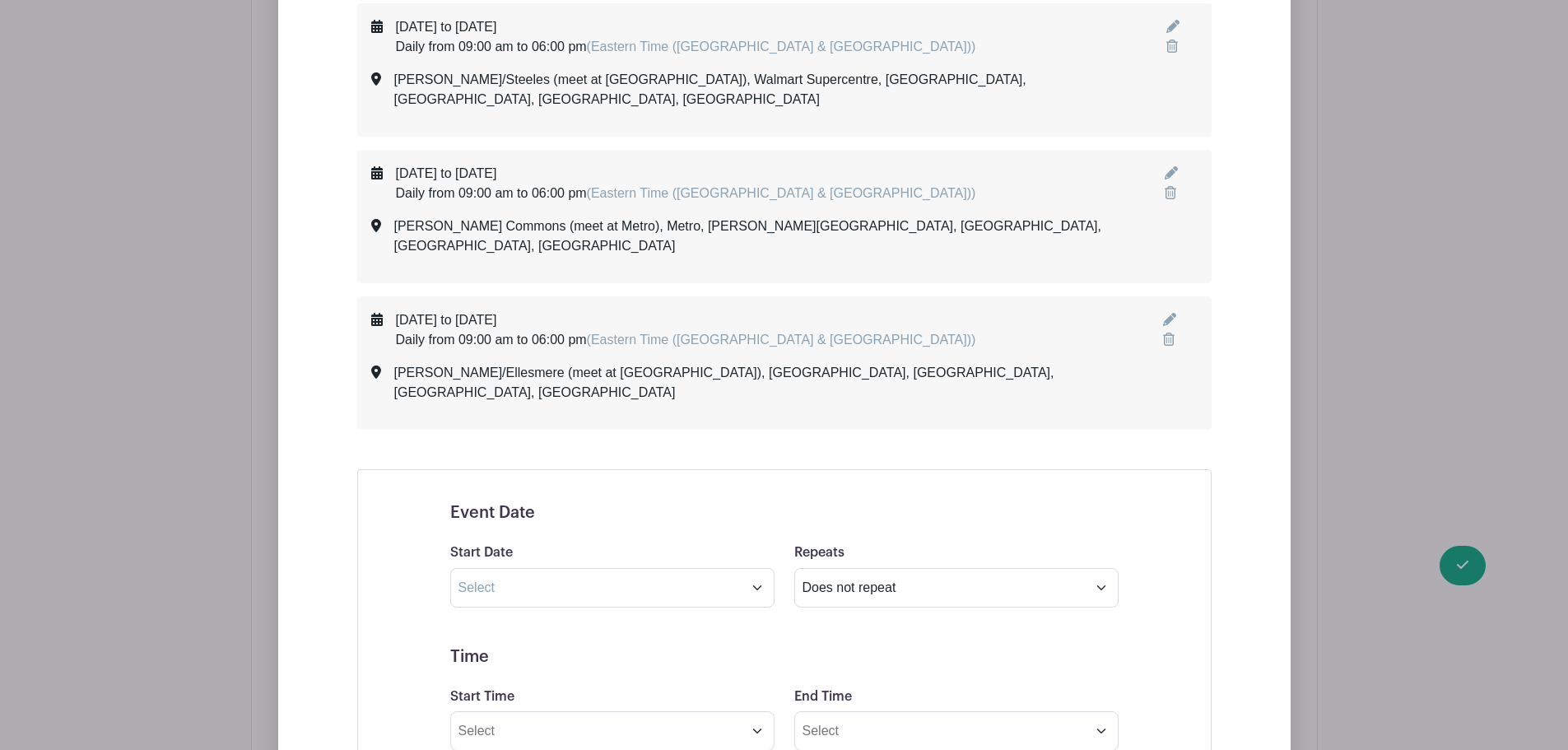
scroll to position [4074, 0]
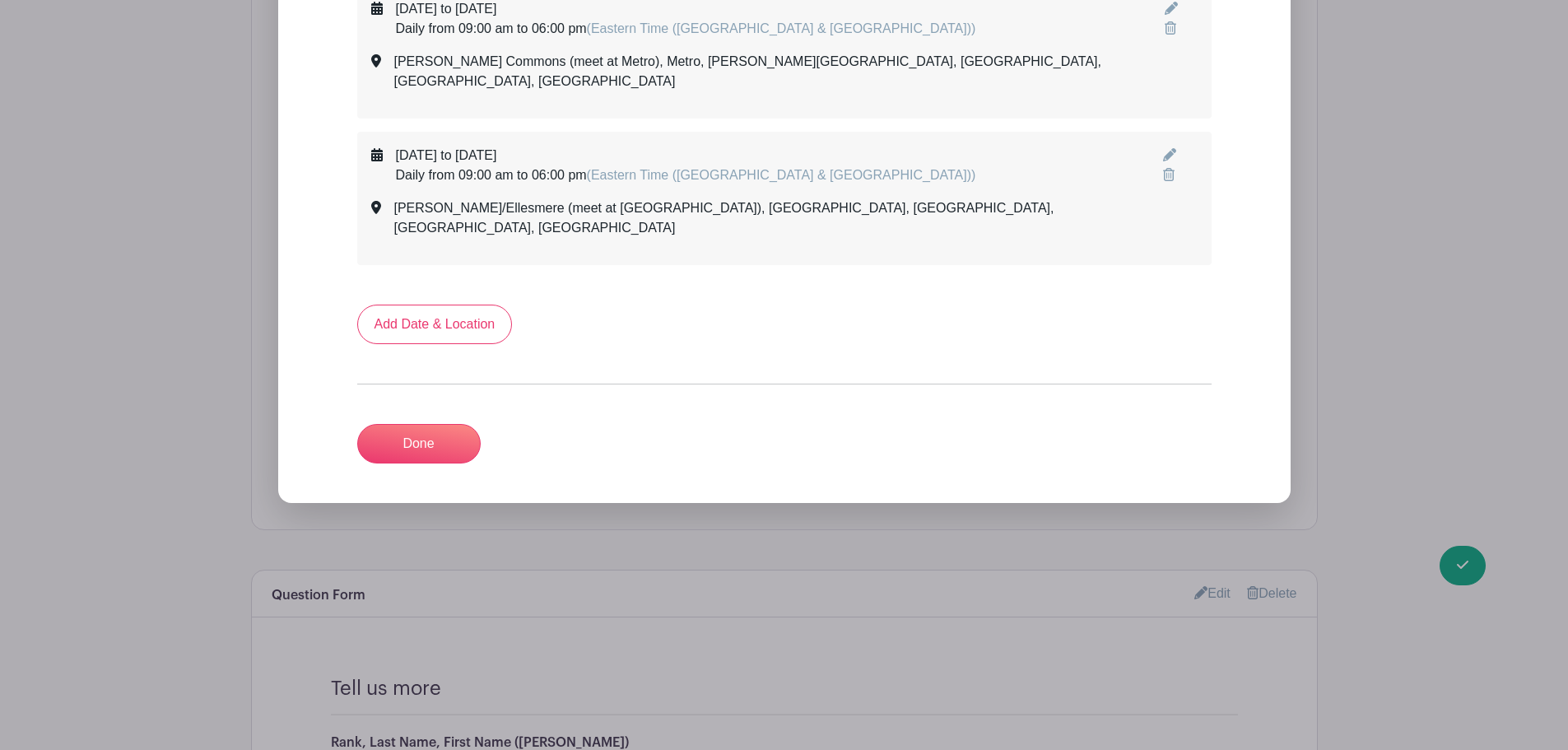
scroll to position [3662, 0]
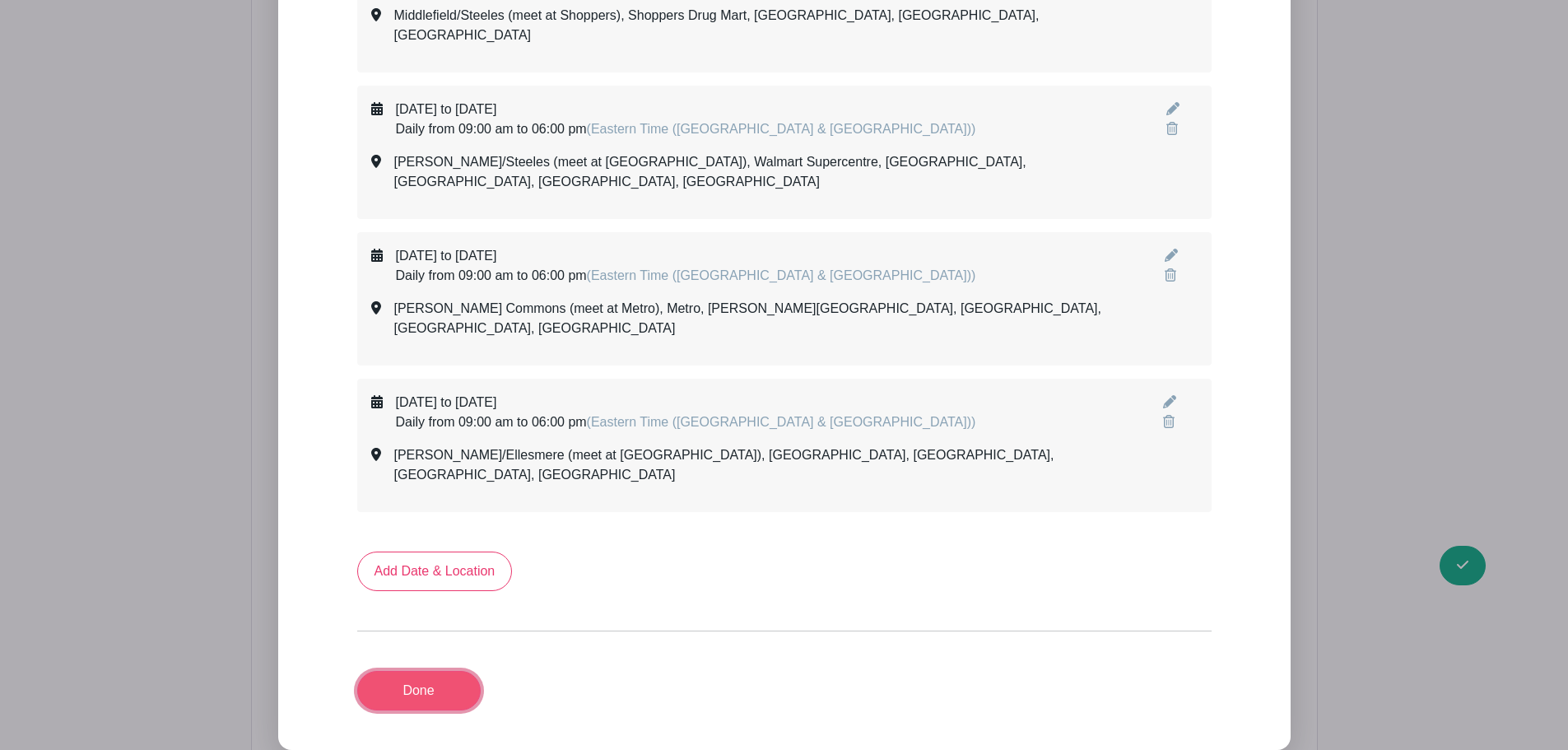
click at [429, 670] on link "Done" at bounding box center [419, 690] width 124 height 39
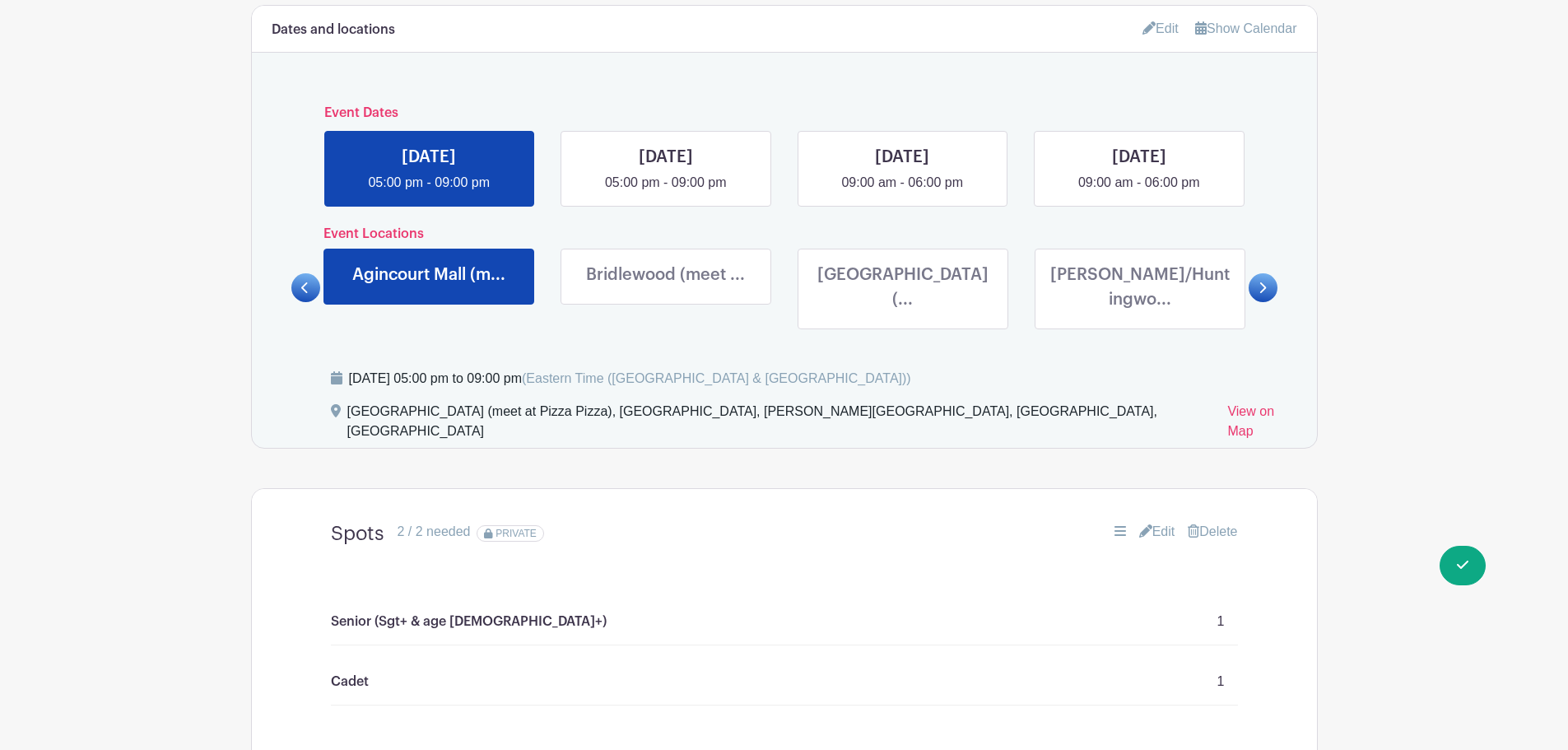
scroll to position [898, 0]
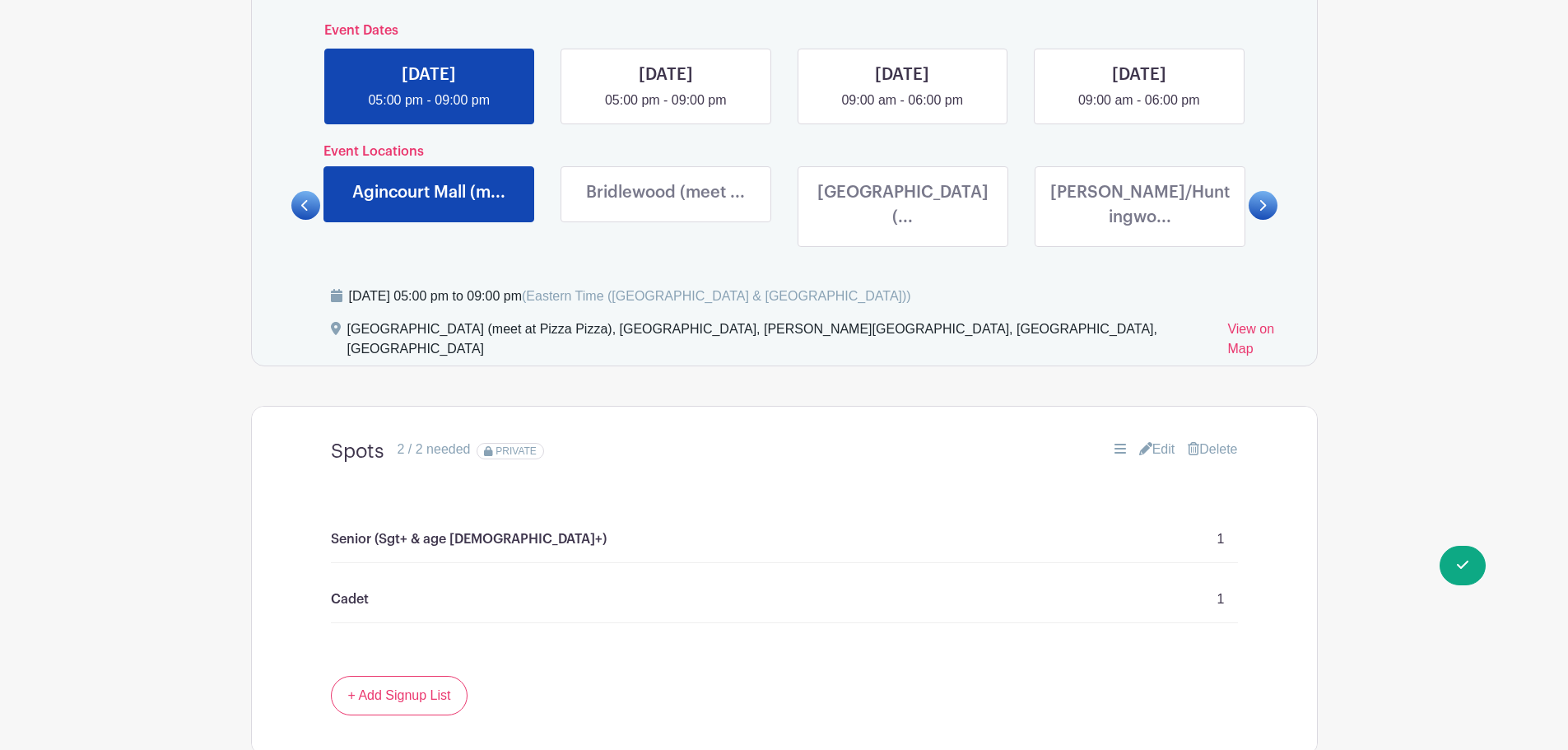
click at [666, 209] on link at bounding box center [666, 209] width 0 height 0
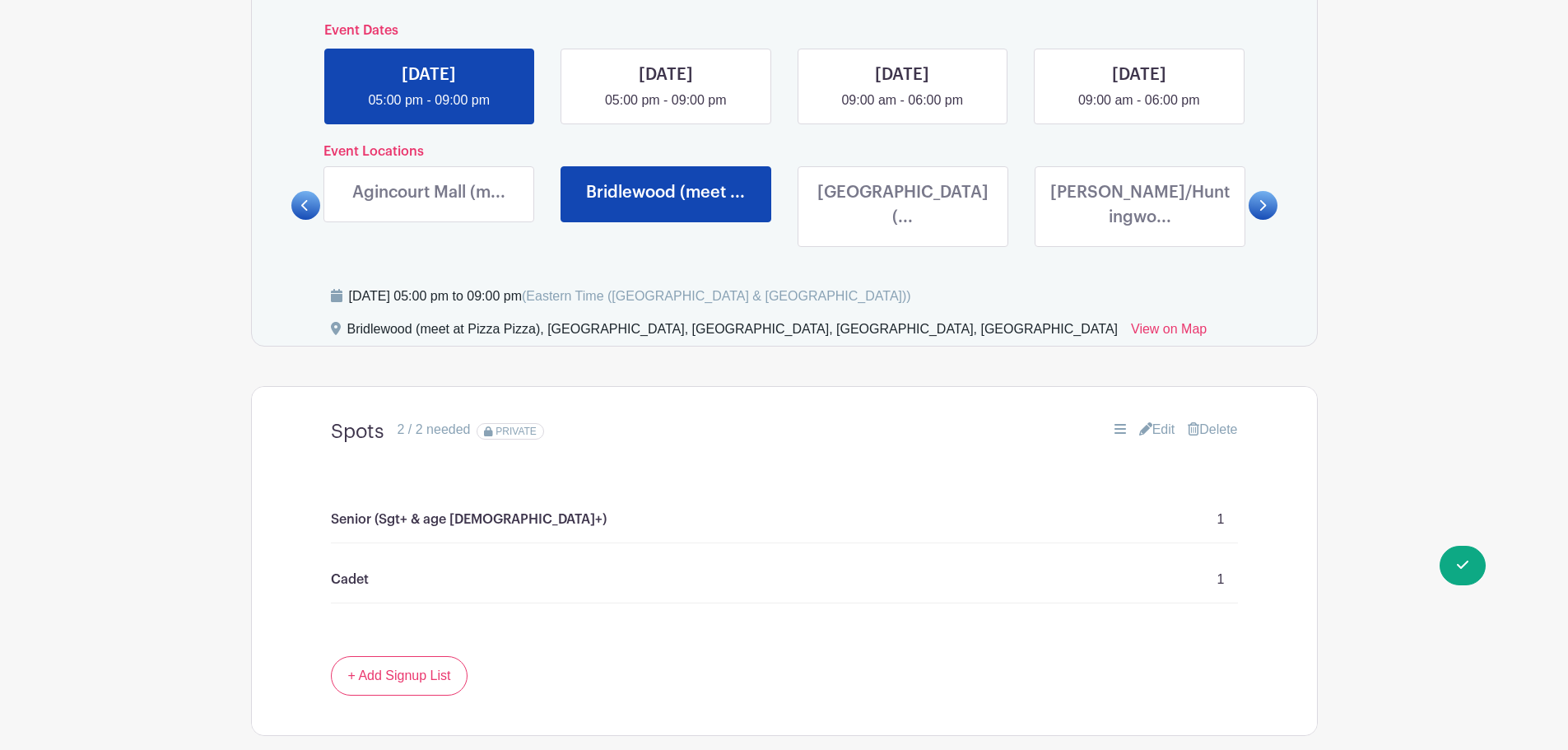
click at [1142, 423] on icon at bounding box center [1145, 429] width 13 height 13
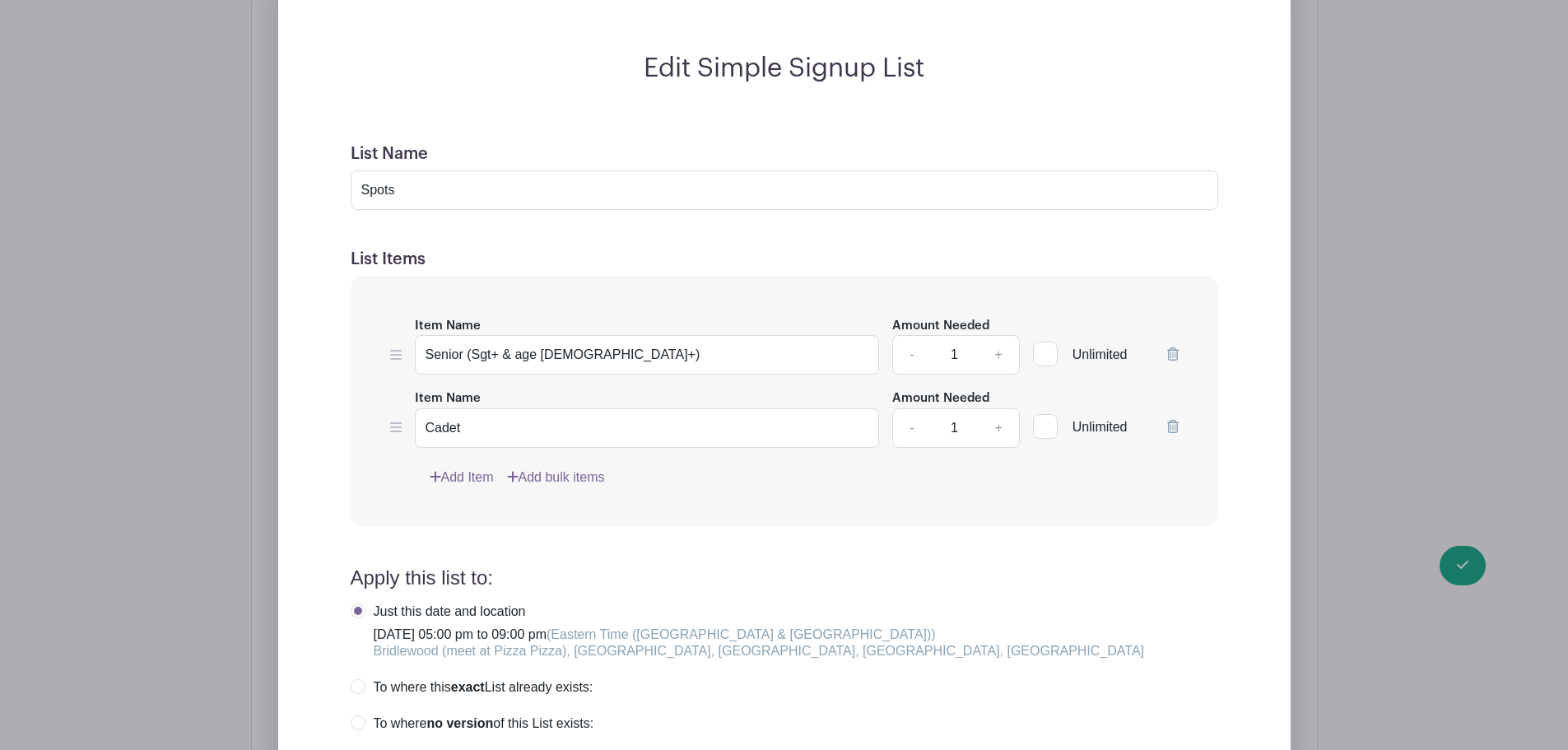
scroll to position [1392, 0]
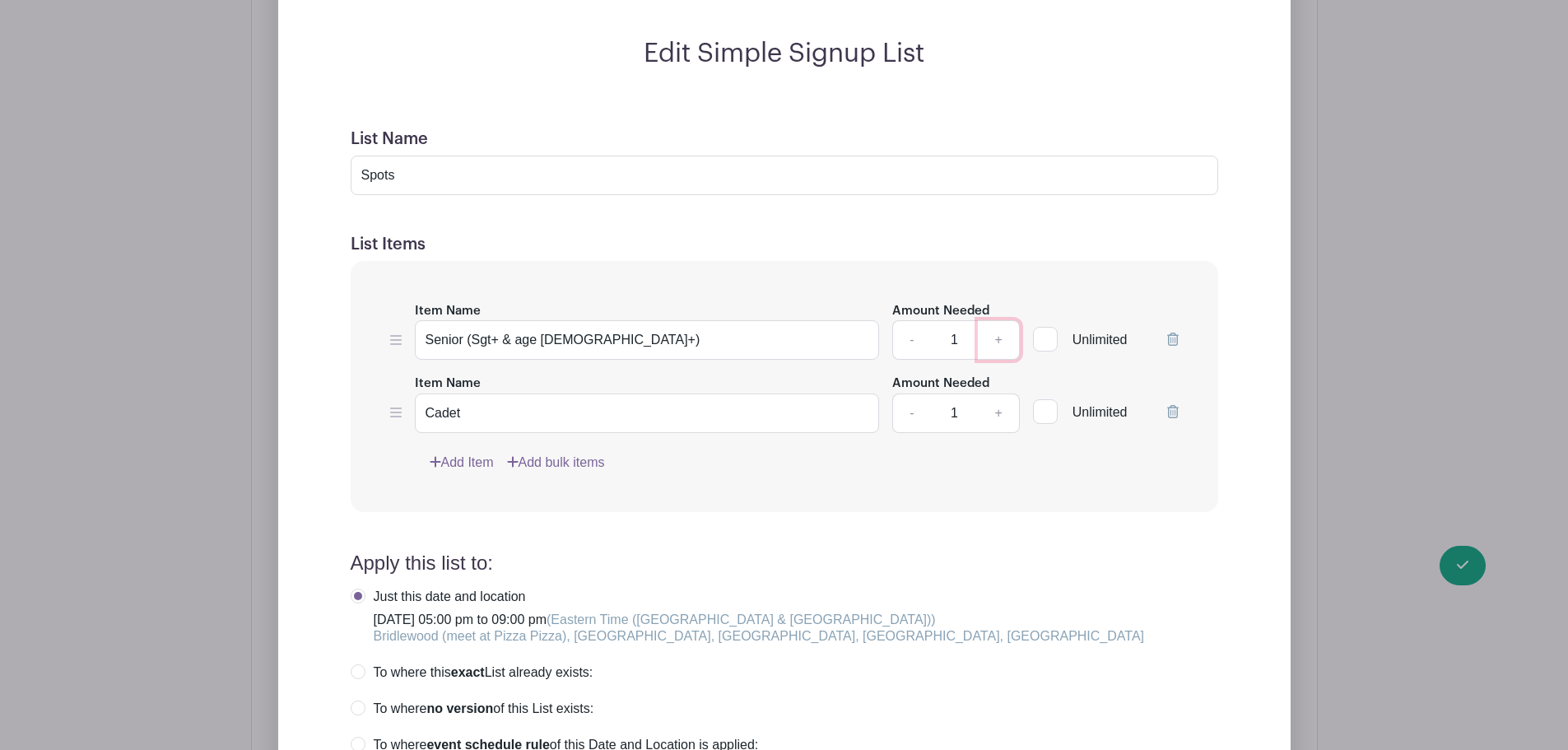
click at [999, 320] on link "+" at bounding box center [998, 339] width 41 height 39
type input "2"
click at [1001, 393] on link "+" at bounding box center [998, 412] width 41 height 39
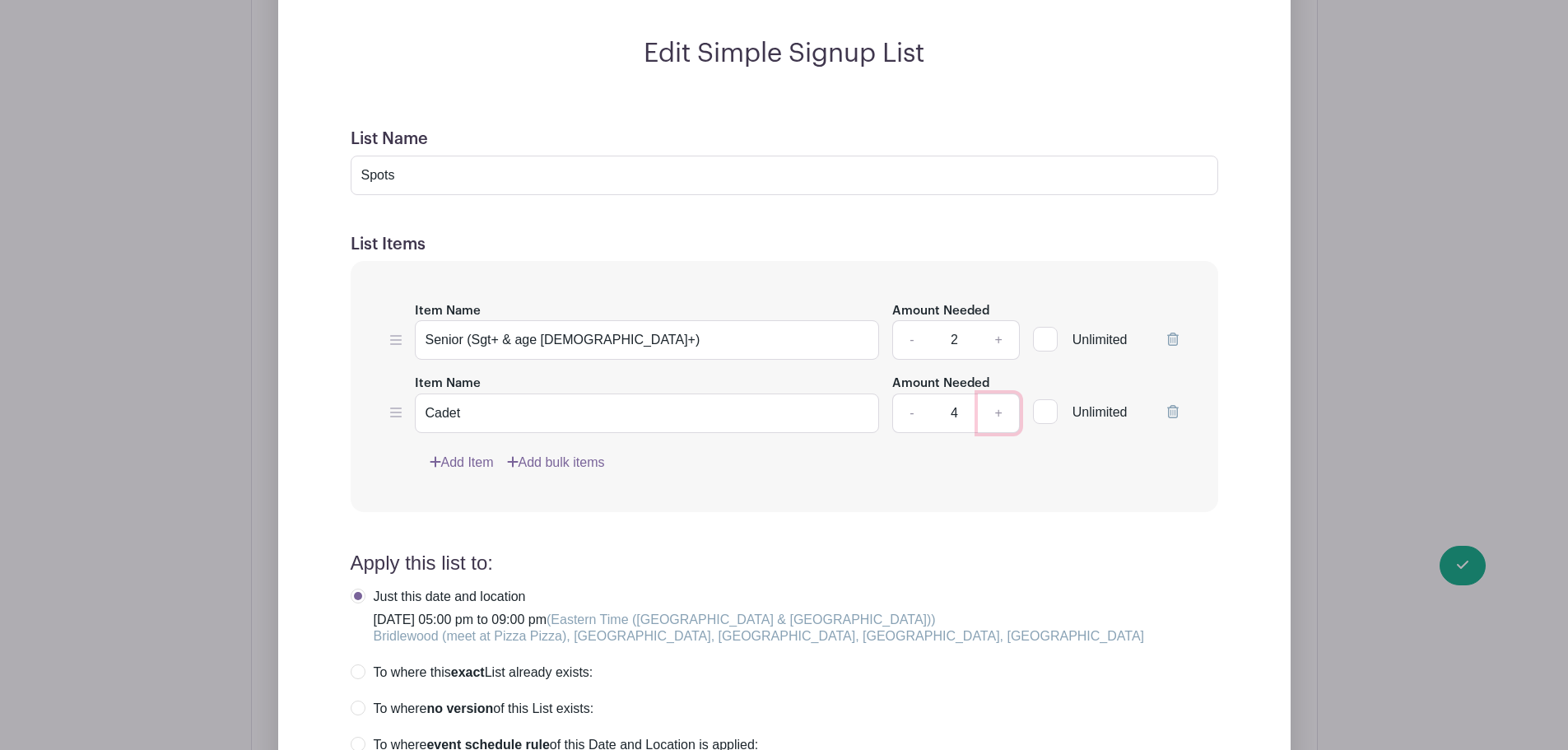
click at [1001, 393] on link "+" at bounding box center [998, 412] width 41 height 39
type input "6"
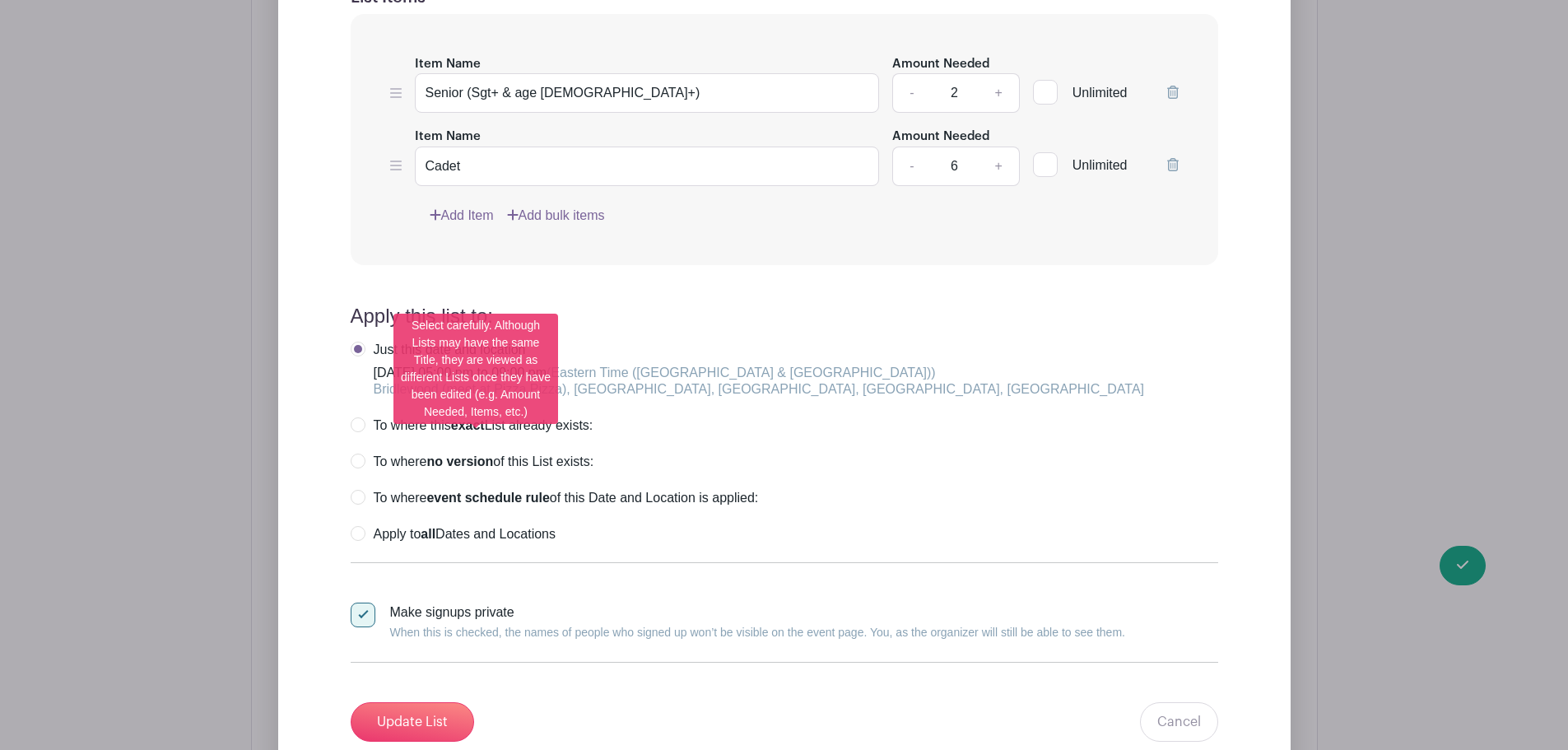
click at [359, 454] on label "To where no version of this List exists:" at bounding box center [472, 462] width 243 height 16
radio input "true"
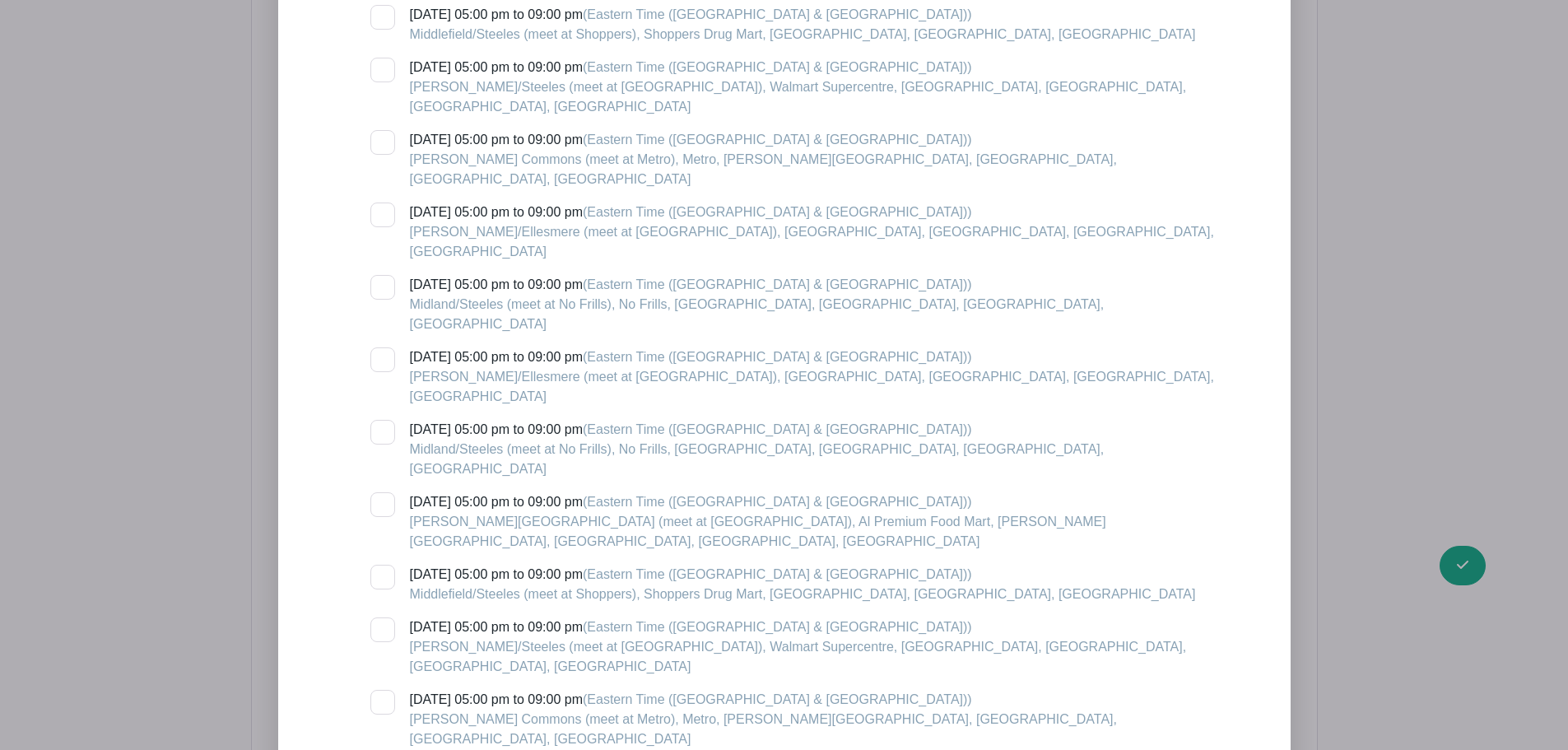
scroll to position [2297, 0]
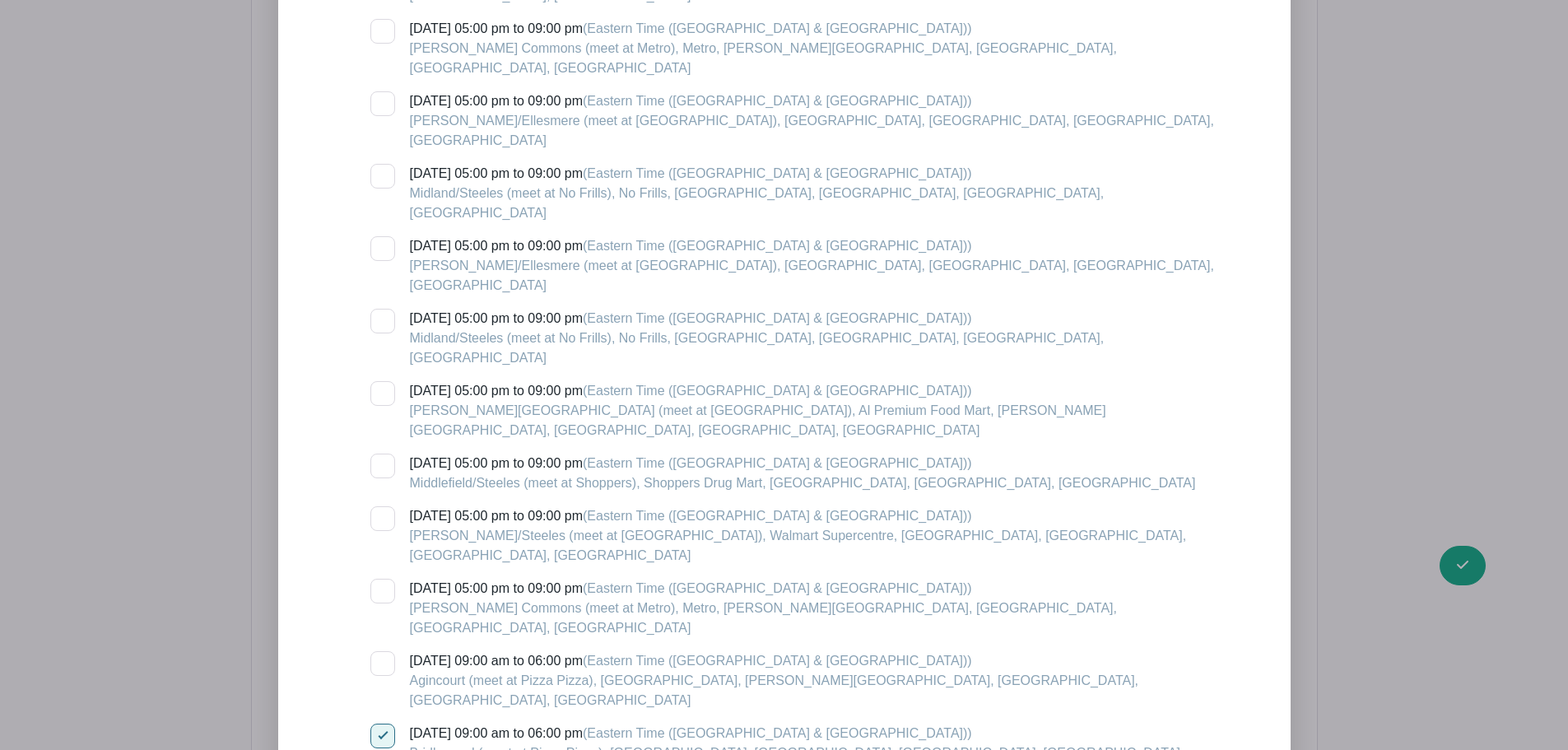
scroll to position [2461, 0]
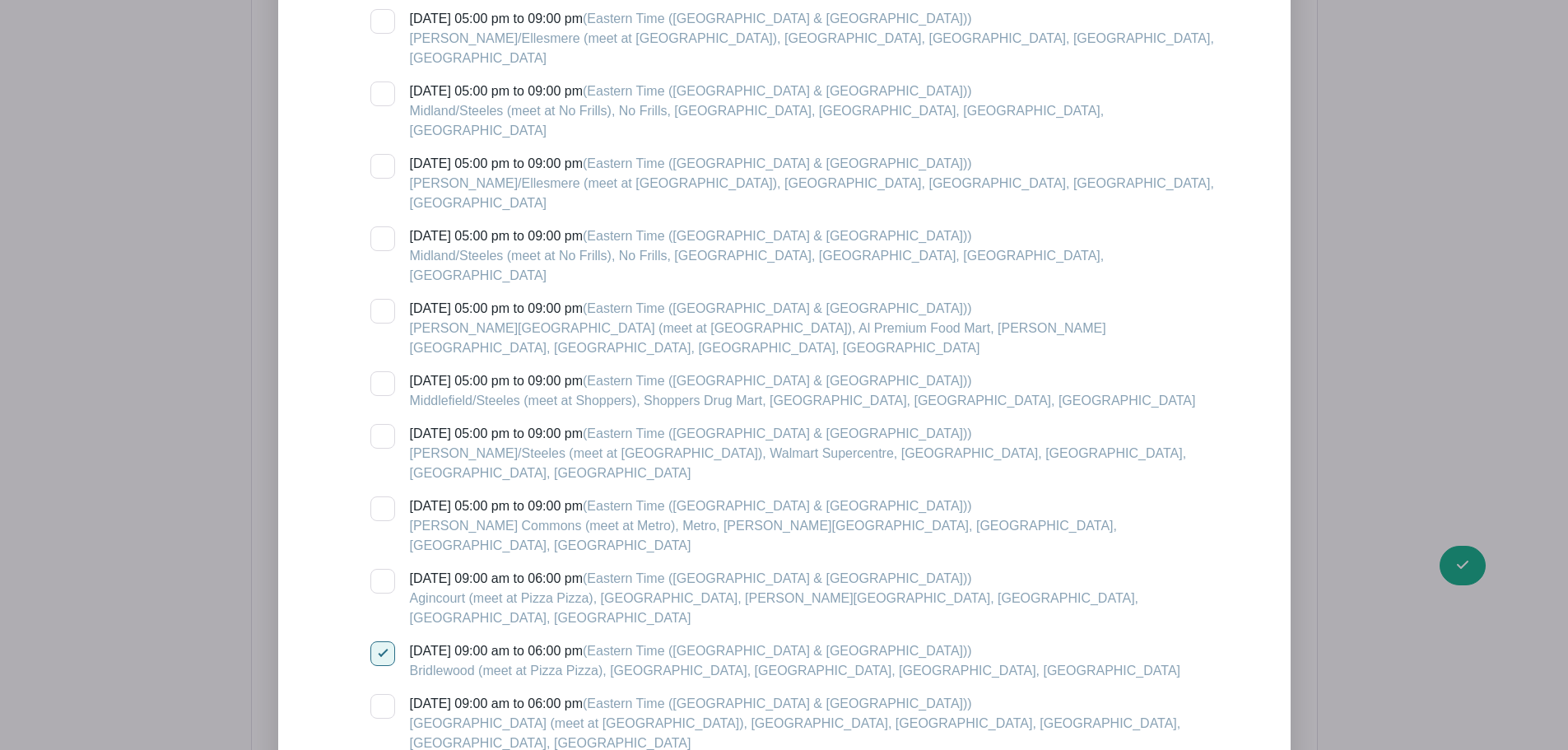
click at [383, 641] on div at bounding box center [382, 653] width 25 height 25
click at [381, 641] on input "[DATE] 09:00 am to 06:00 pm (Eastern Time ([GEOGRAPHIC_DATA] & [GEOGRAPHIC_DATA…" at bounding box center [376, 647] width 11 height 11
checkbox input "false"
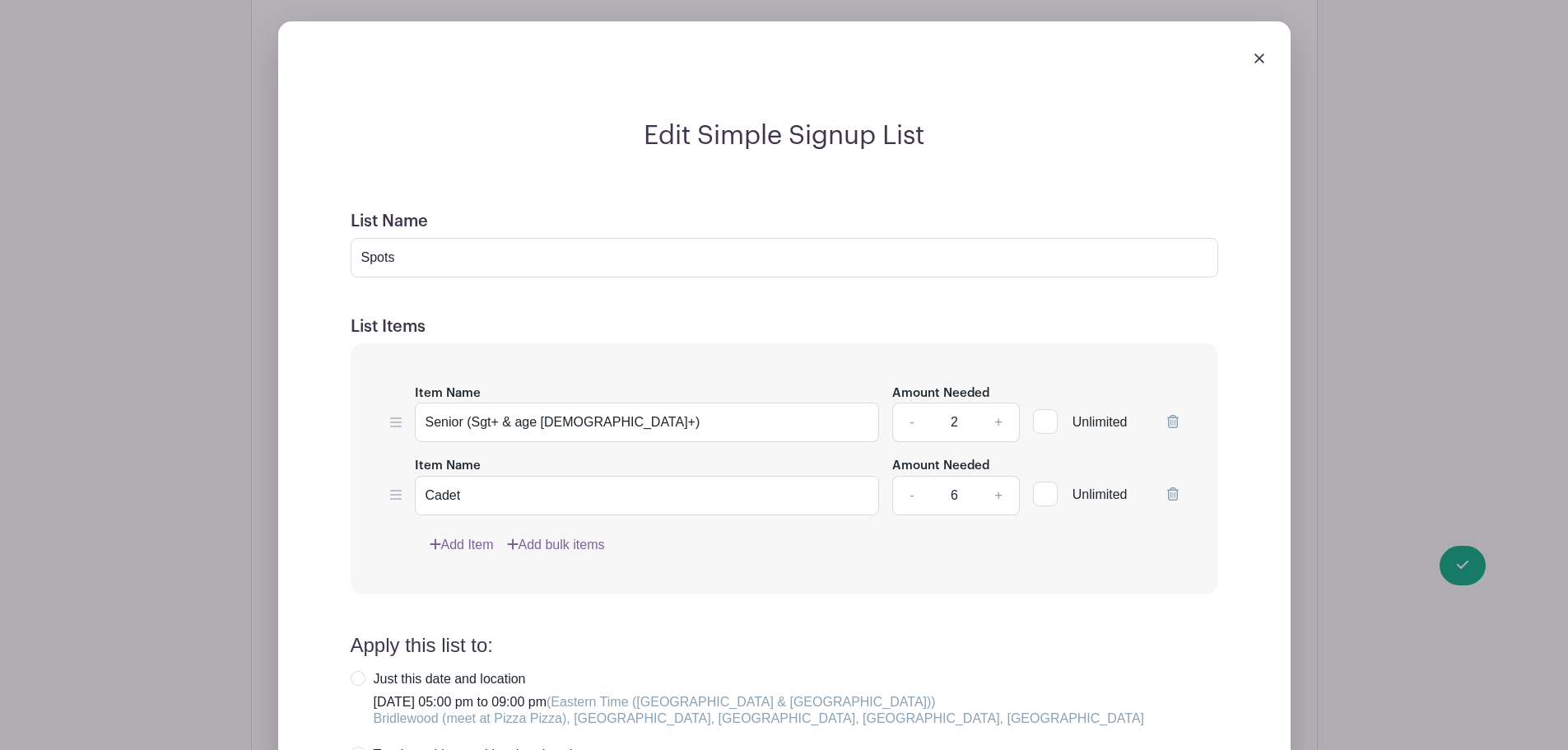
scroll to position [1063, 0]
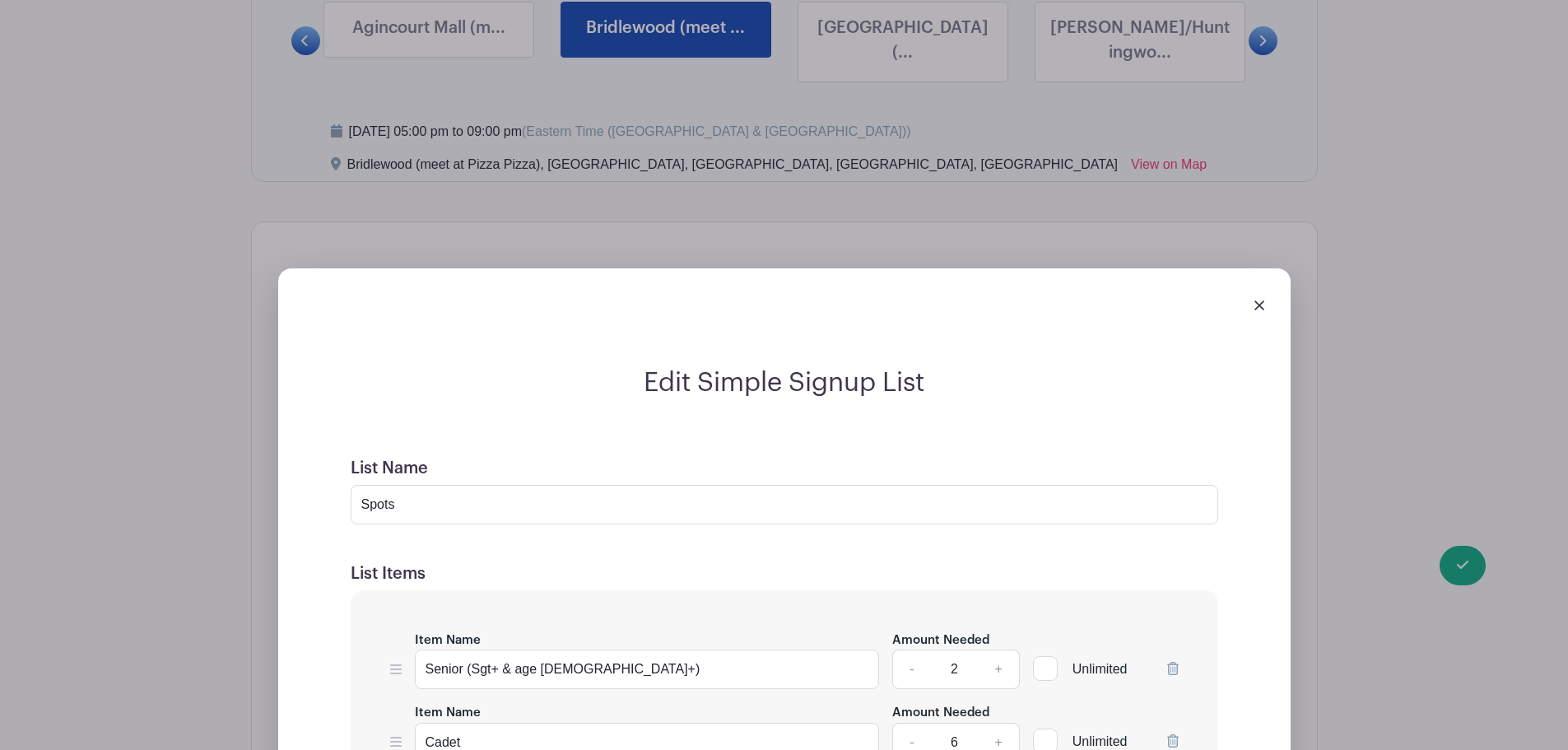
click at [1259, 300] on img at bounding box center [1259, 305] width 10 height 10
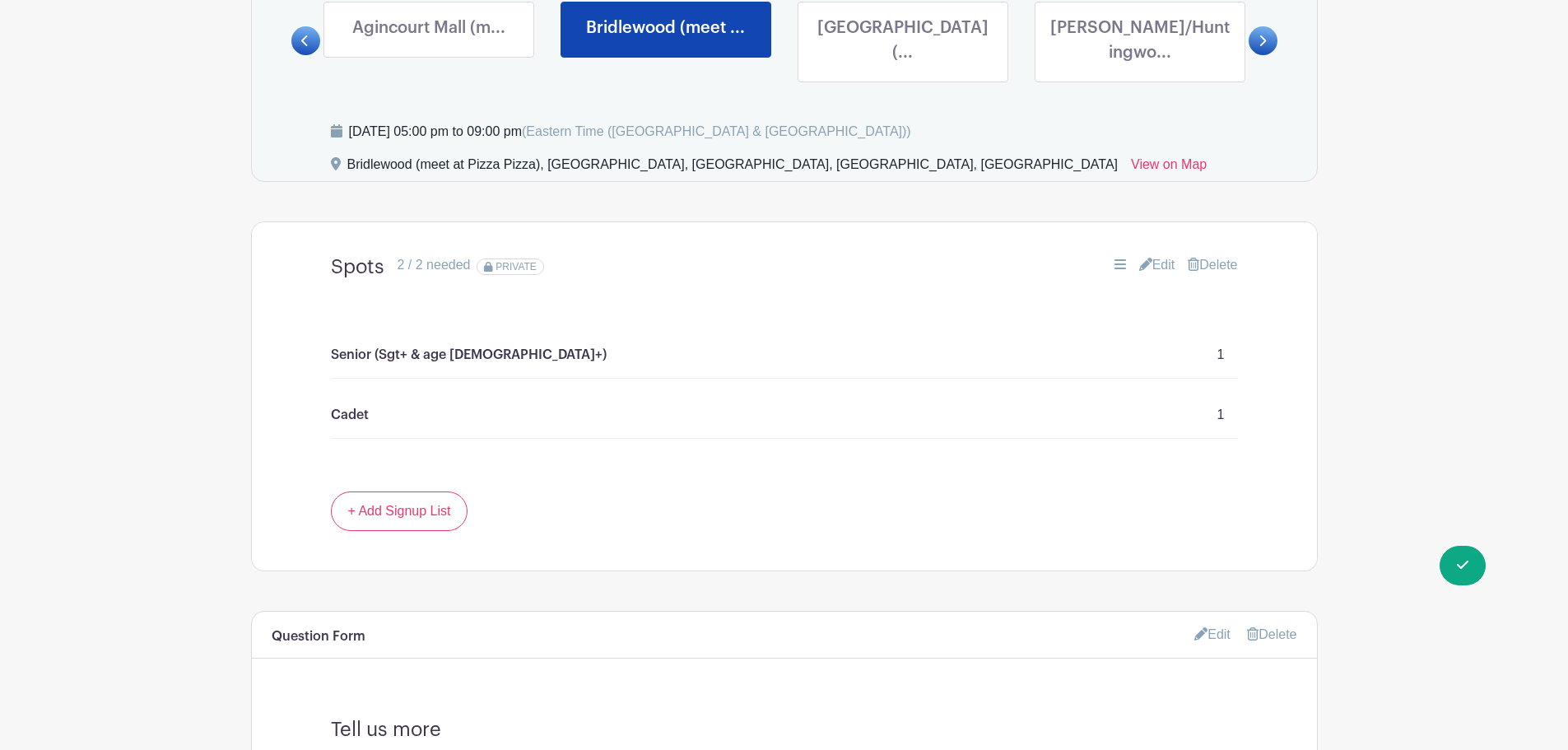
scroll to position [898, 0]
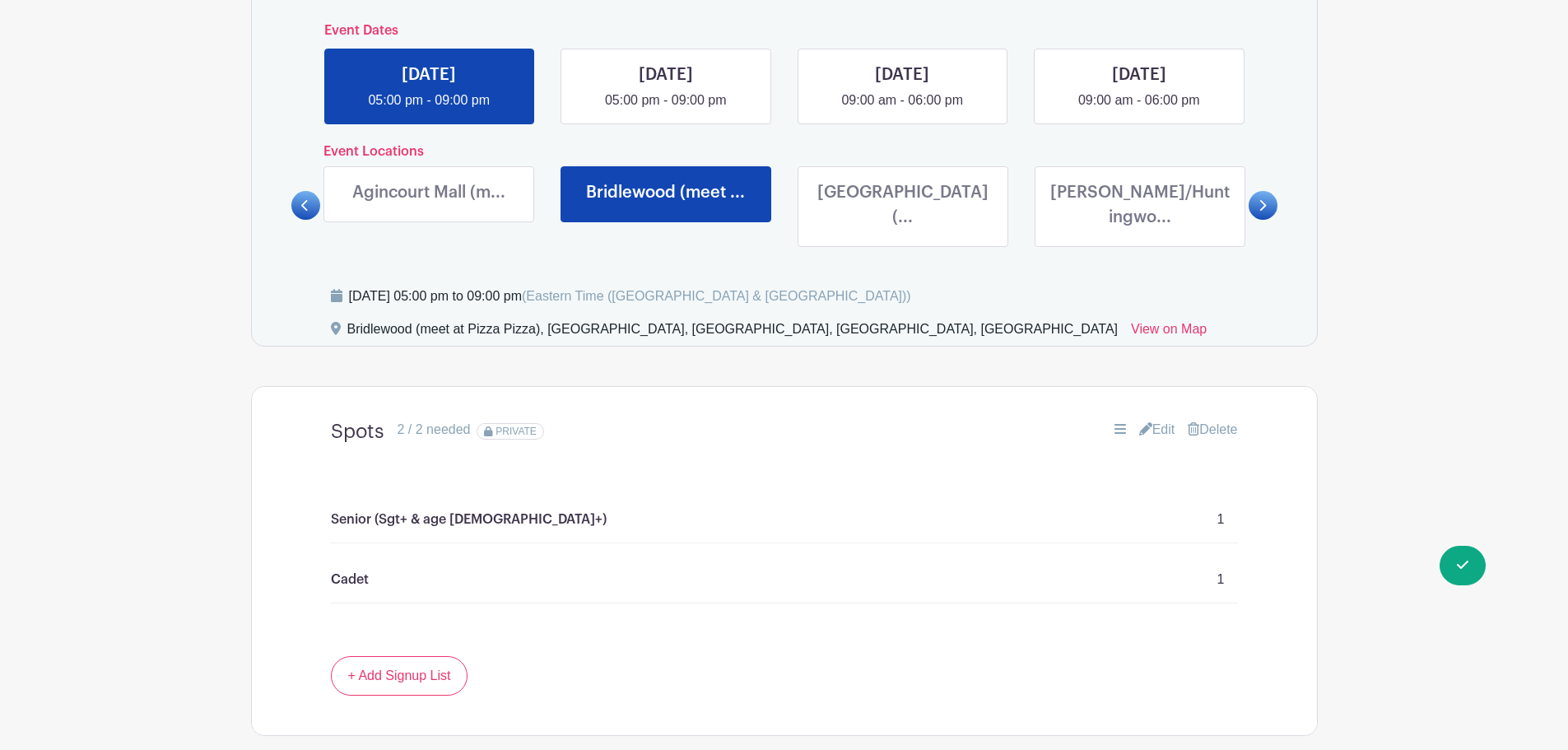
click at [903, 233] on link at bounding box center [903, 233] width 0 height 0
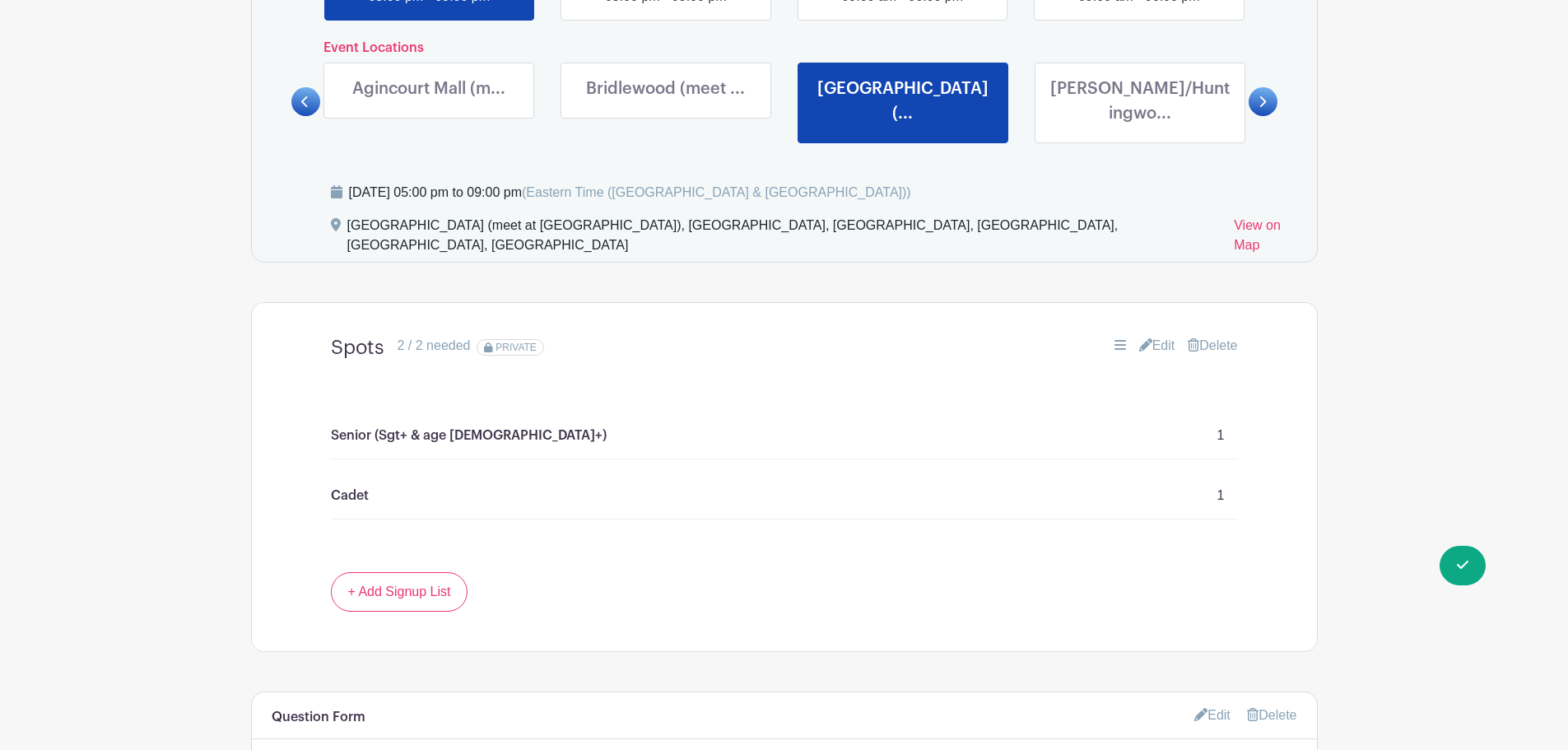
scroll to position [1063, 0]
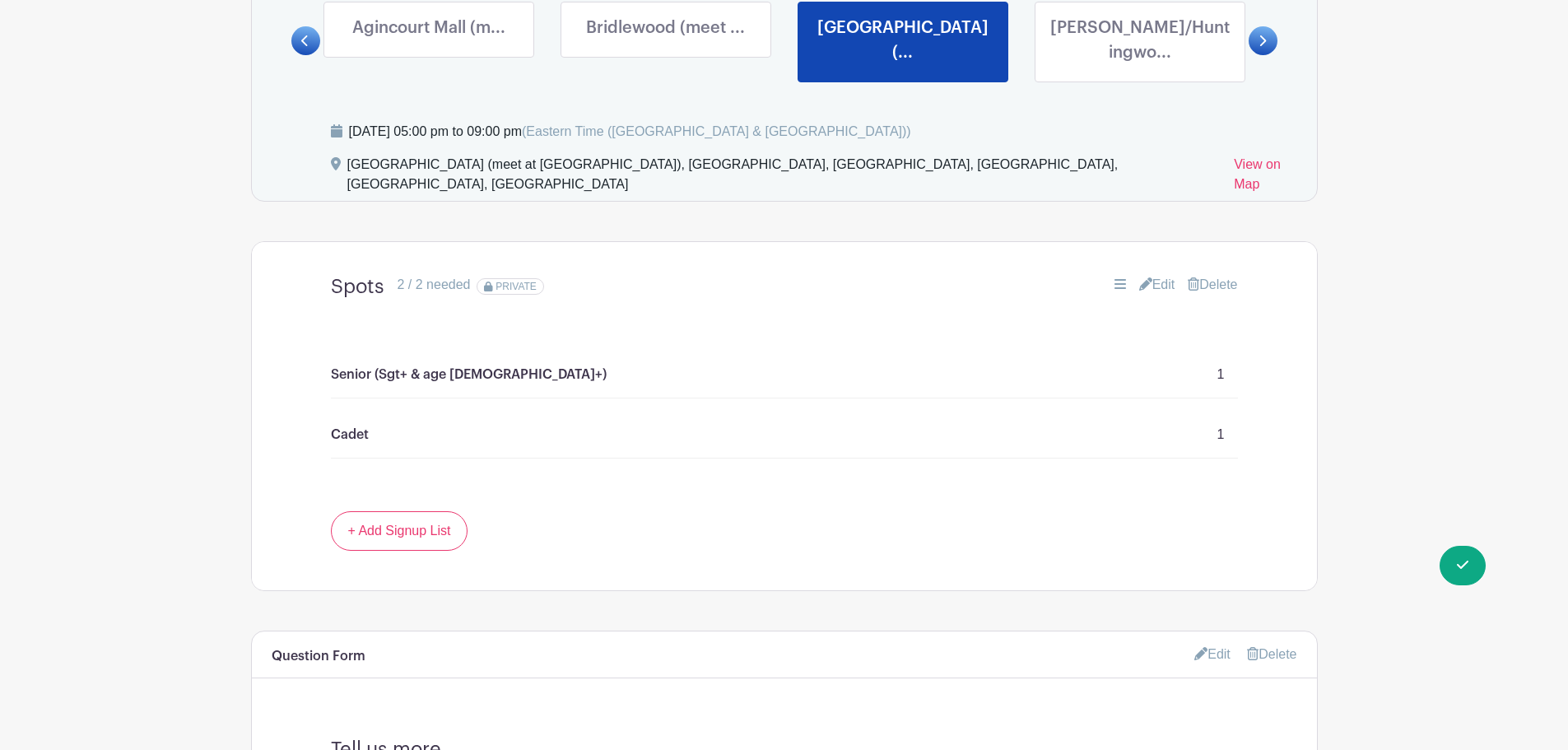
click at [1143, 277] on icon at bounding box center [1145, 284] width 13 height 13
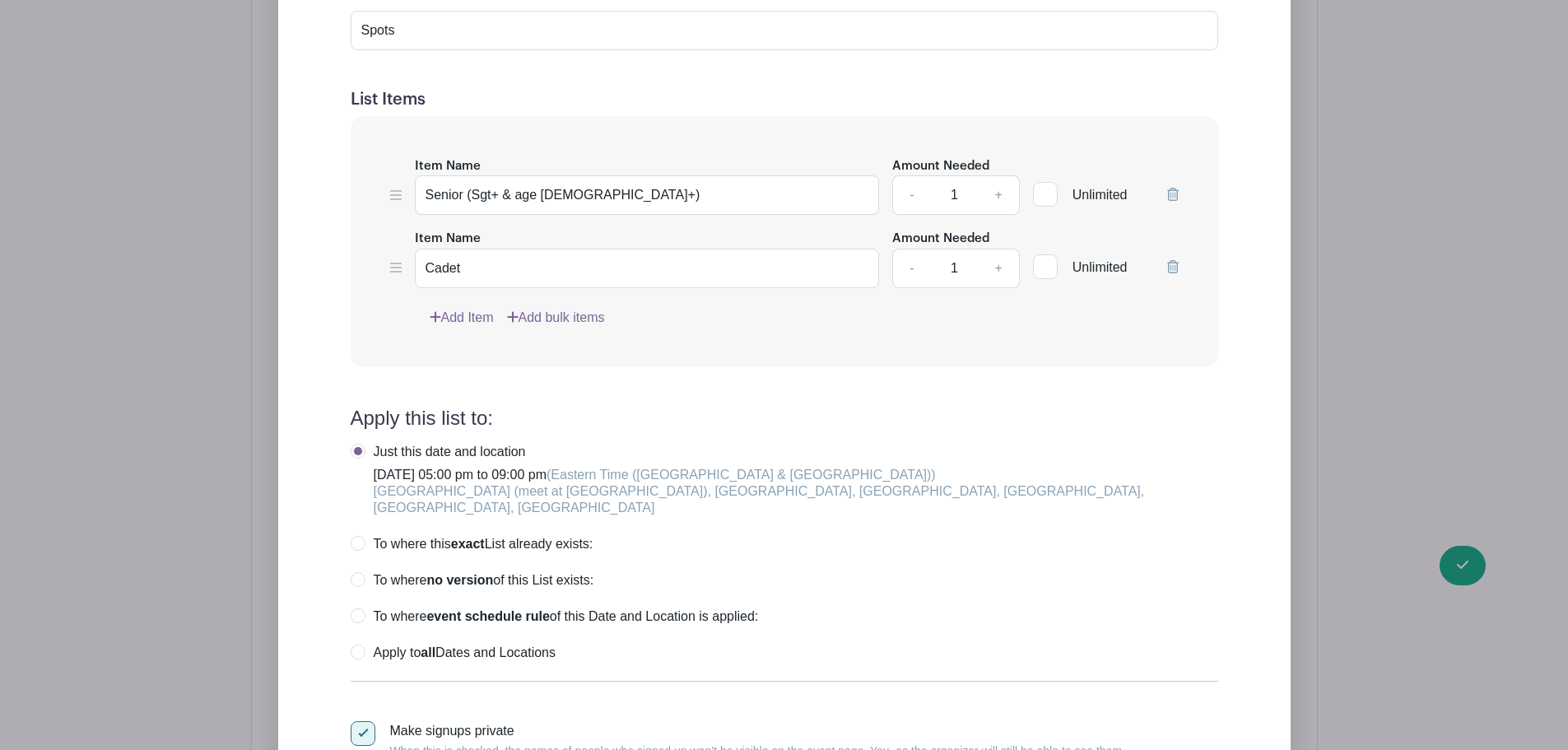
scroll to position [1639, 0]
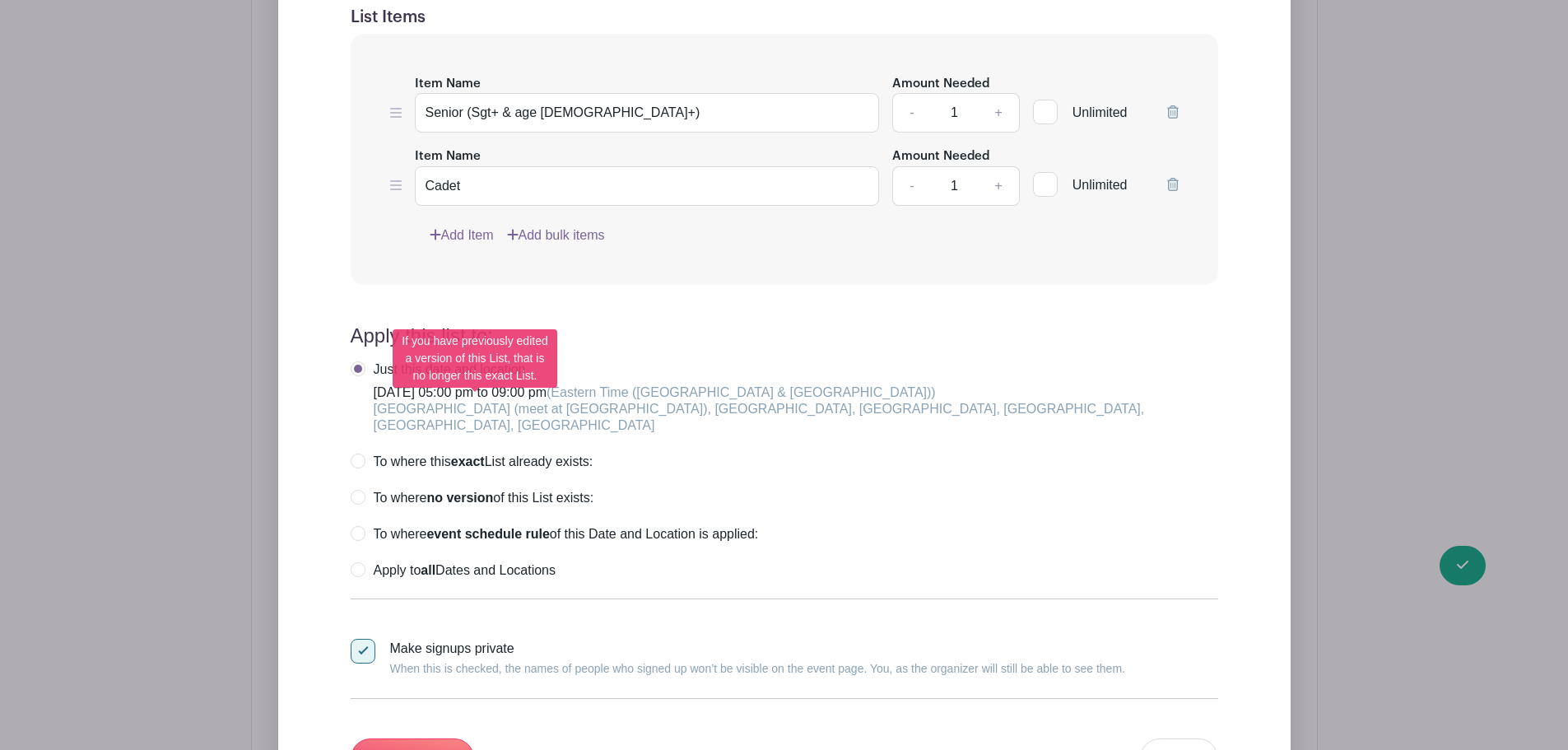
click at [362, 454] on label "To where this exact List already exists:" at bounding box center [471, 462] width 242 height 16
radio input "true"
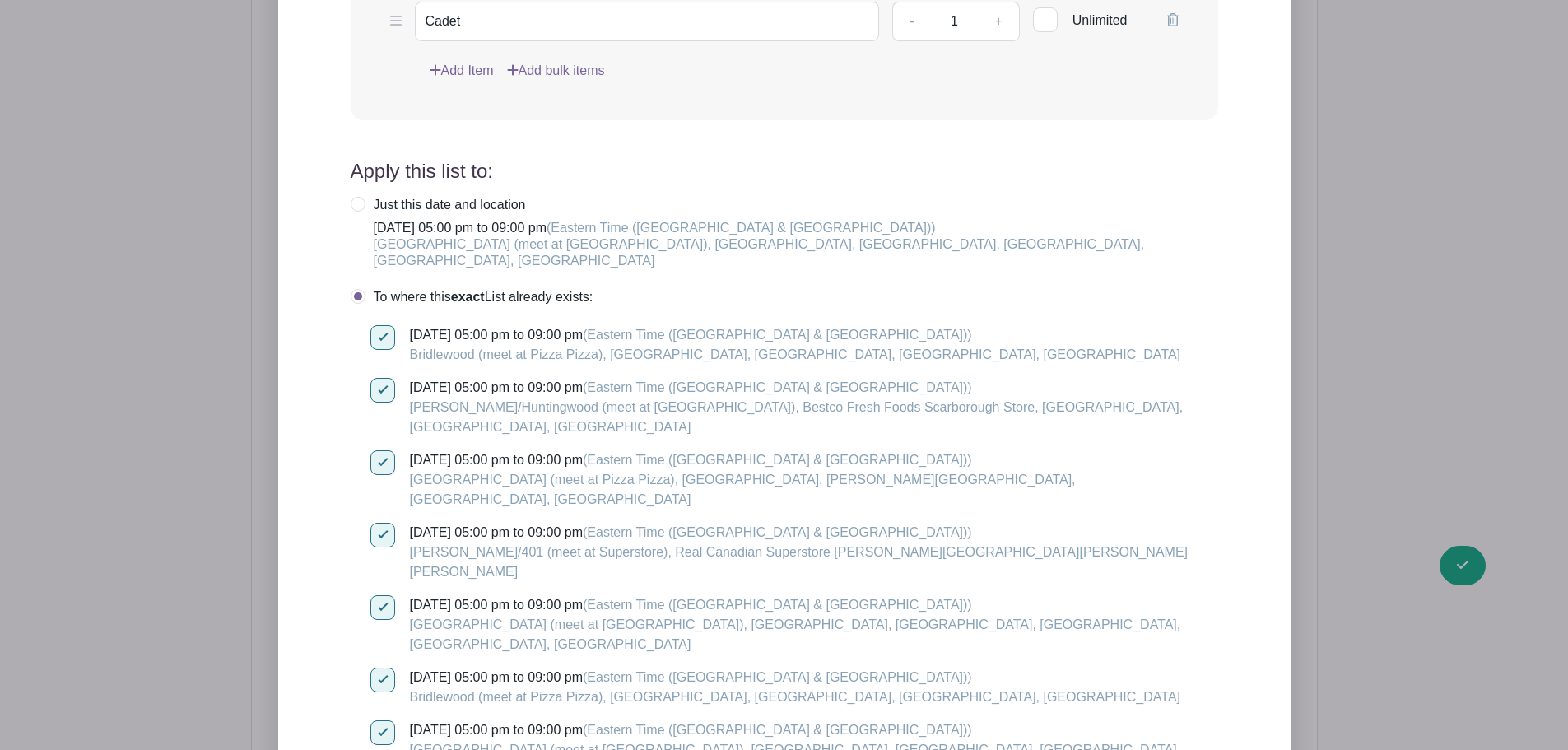
scroll to position [1721, 0]
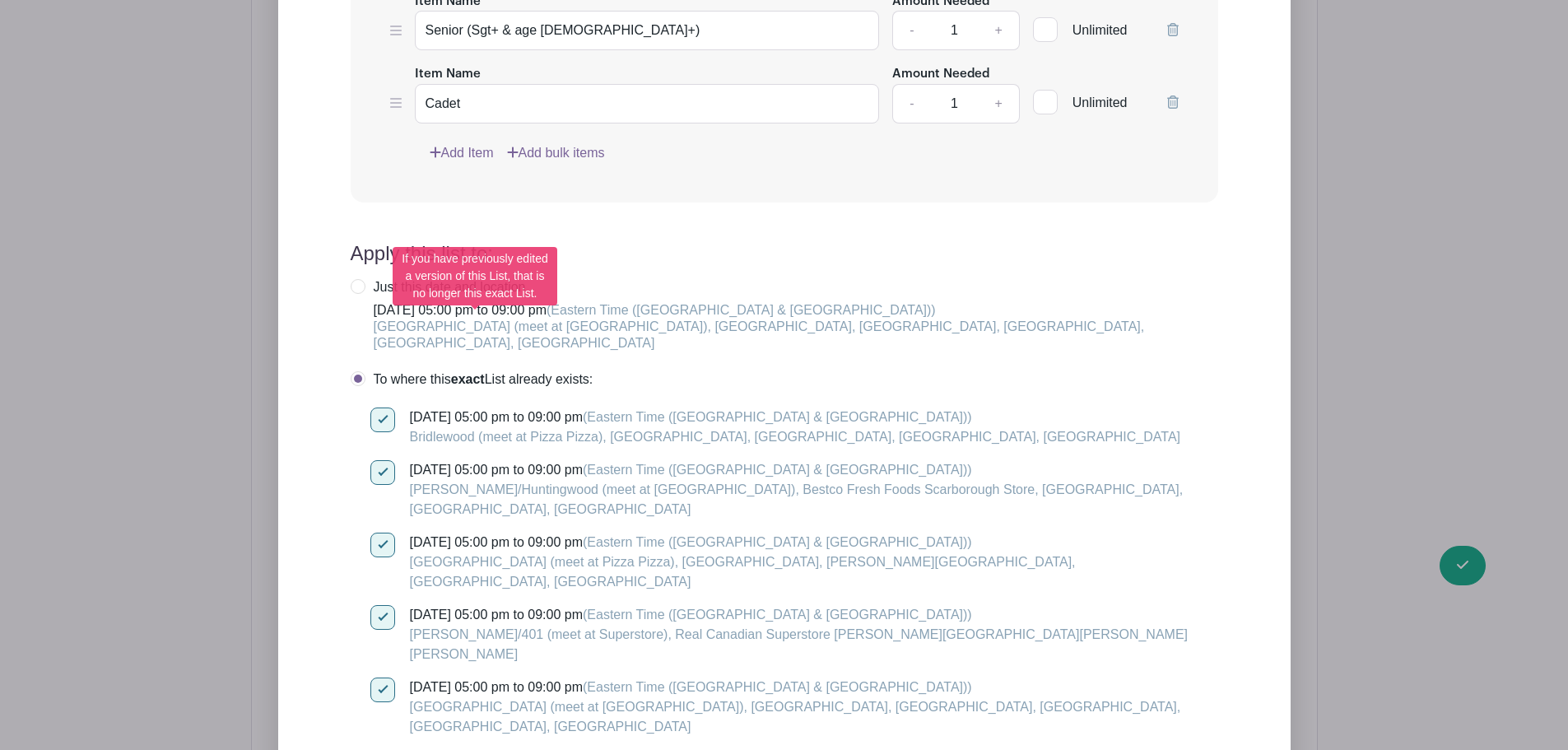
click at [363, 371] on label "To where this exact List already exists:" at bounding box center [471, 380] width 242 height 16
click at [358, 279] on label "Just this date and location [DATE] 05:00 pm to 09:00 pm (Eastern Time ([GEOGRAP…" at bounding box center [784, 315] width 867 height 72
radio input "true"
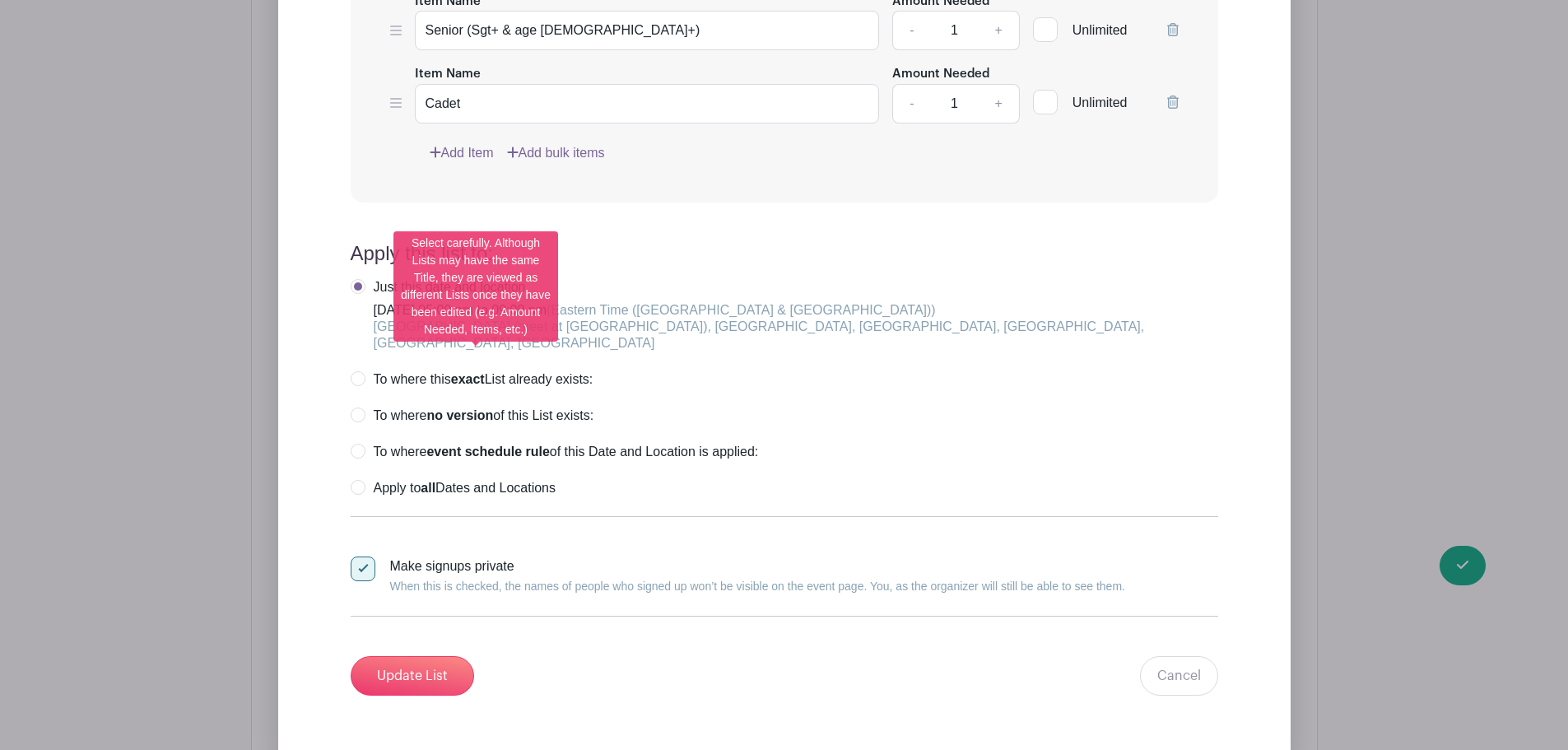
click at [361, 407] on label "To where no version of this List exists:" at bounding box center [472, 415] width 243 height 16
radio input "true"
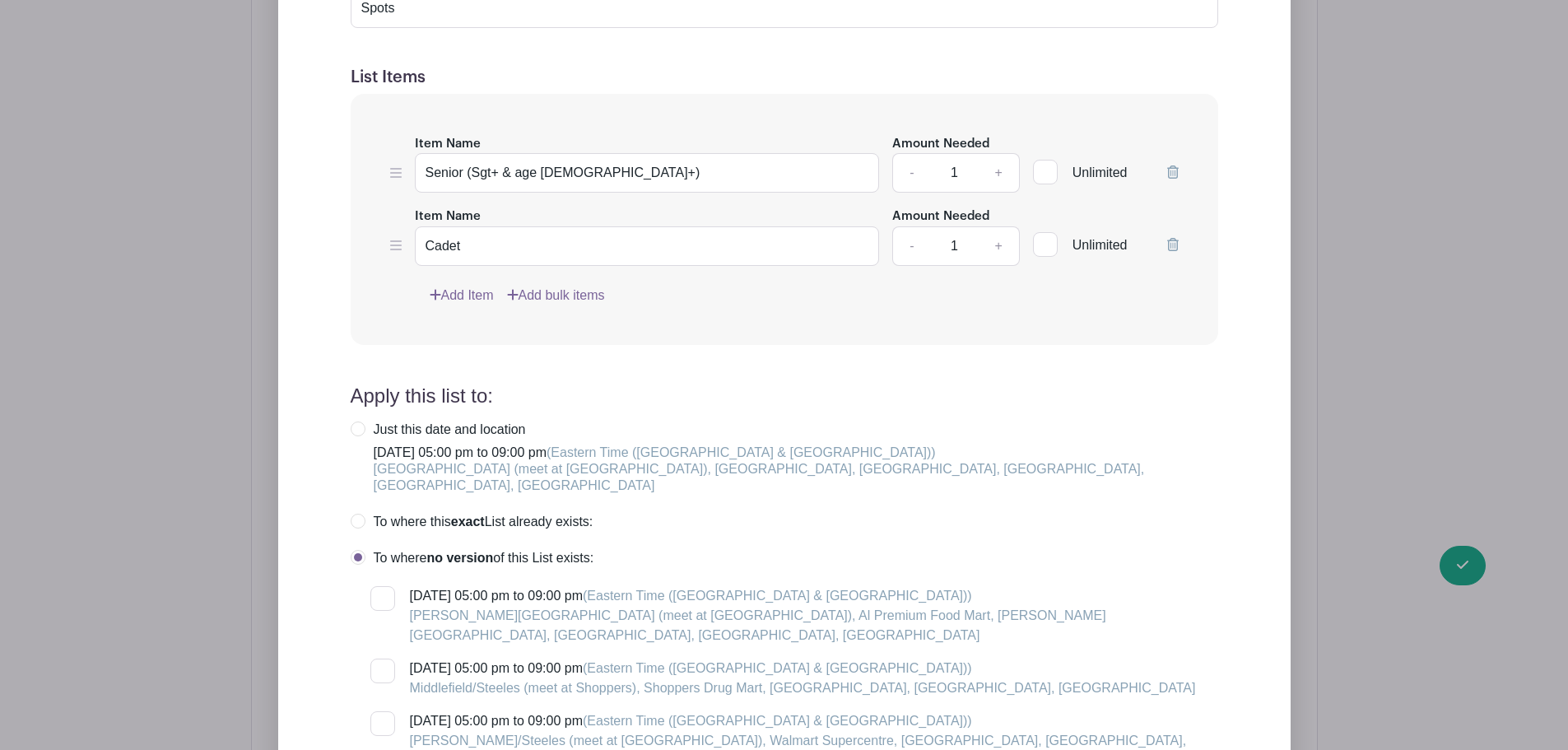
scroll to position [1474, 0]
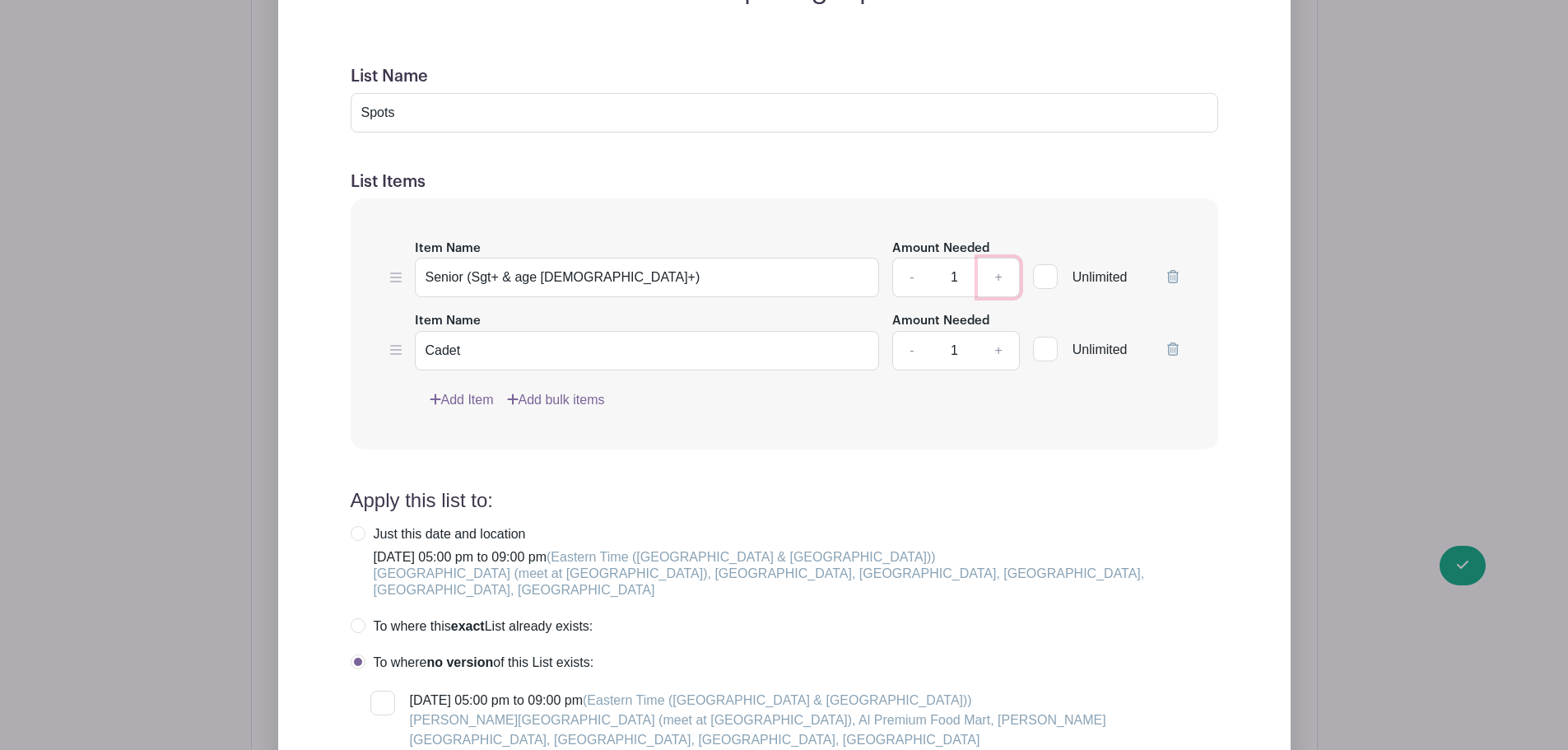
click at [998, 258] on link "+" at bounding box center [998, 277] width 41 height 39
type input "2"
click at [1005, 331] on link "+" at bounding box center [998, 350] width 41 height 39
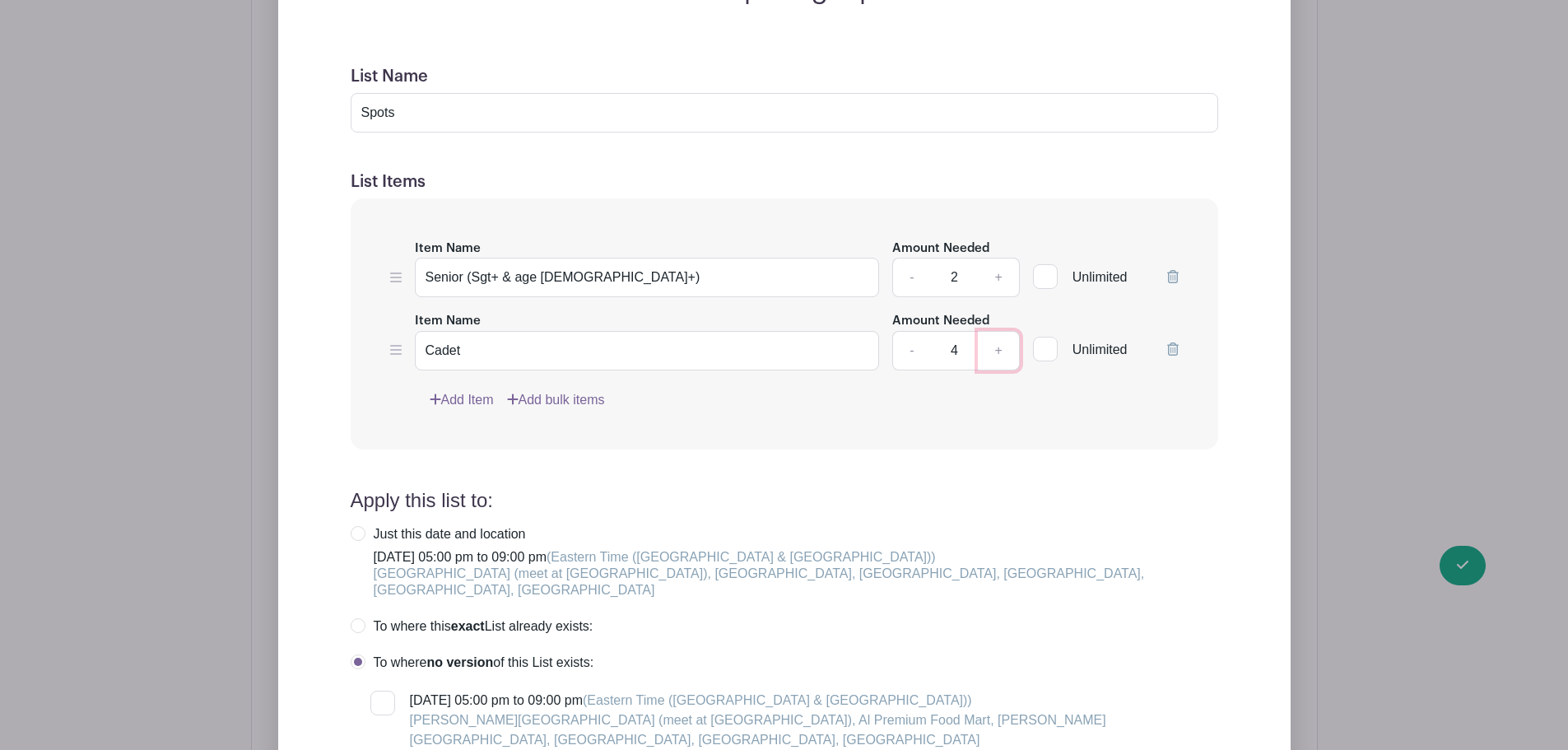
click at [1005, 331] on link "+" at bounding box center [998, 350] width 41 height 39
type input "6"
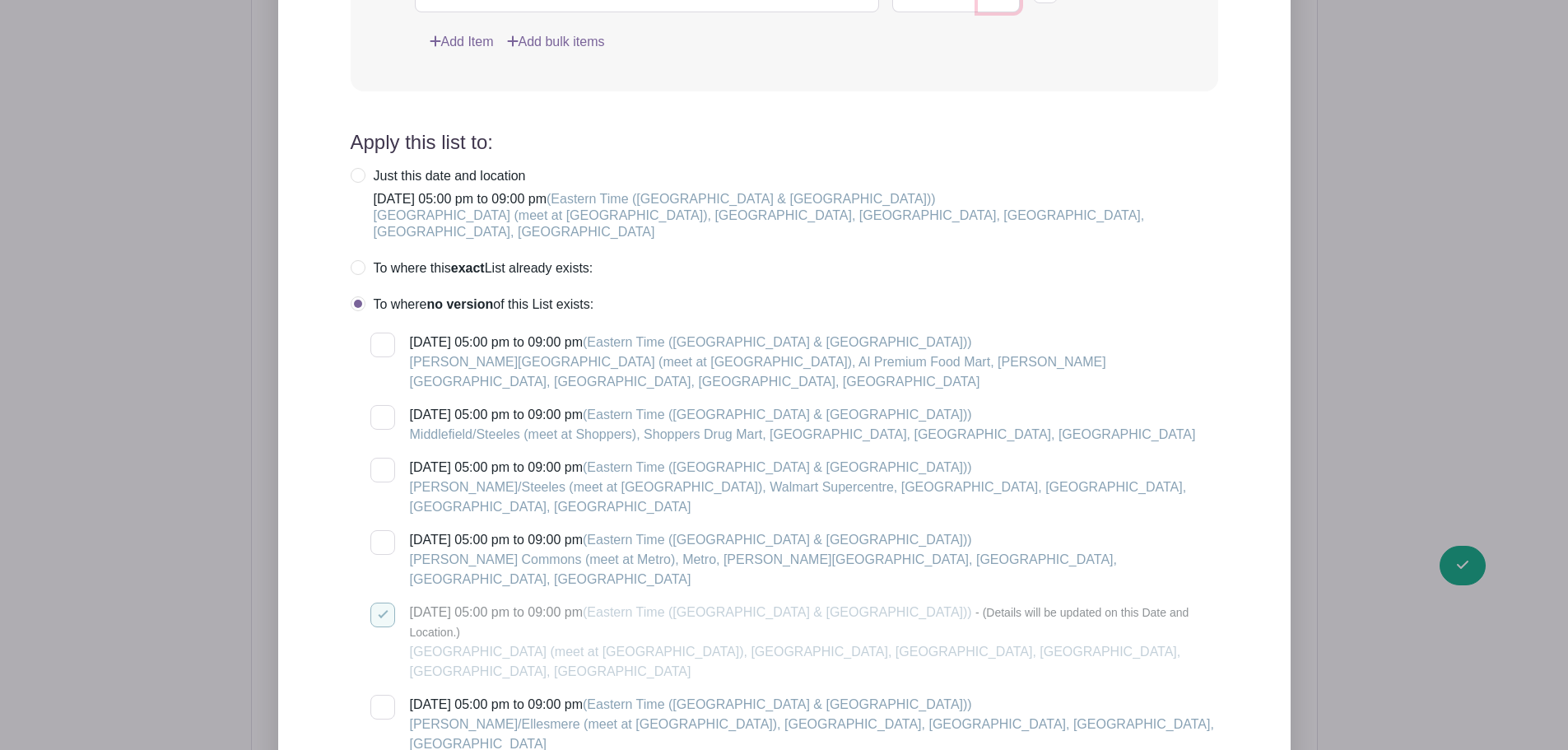
scroll to position [1804, 0]
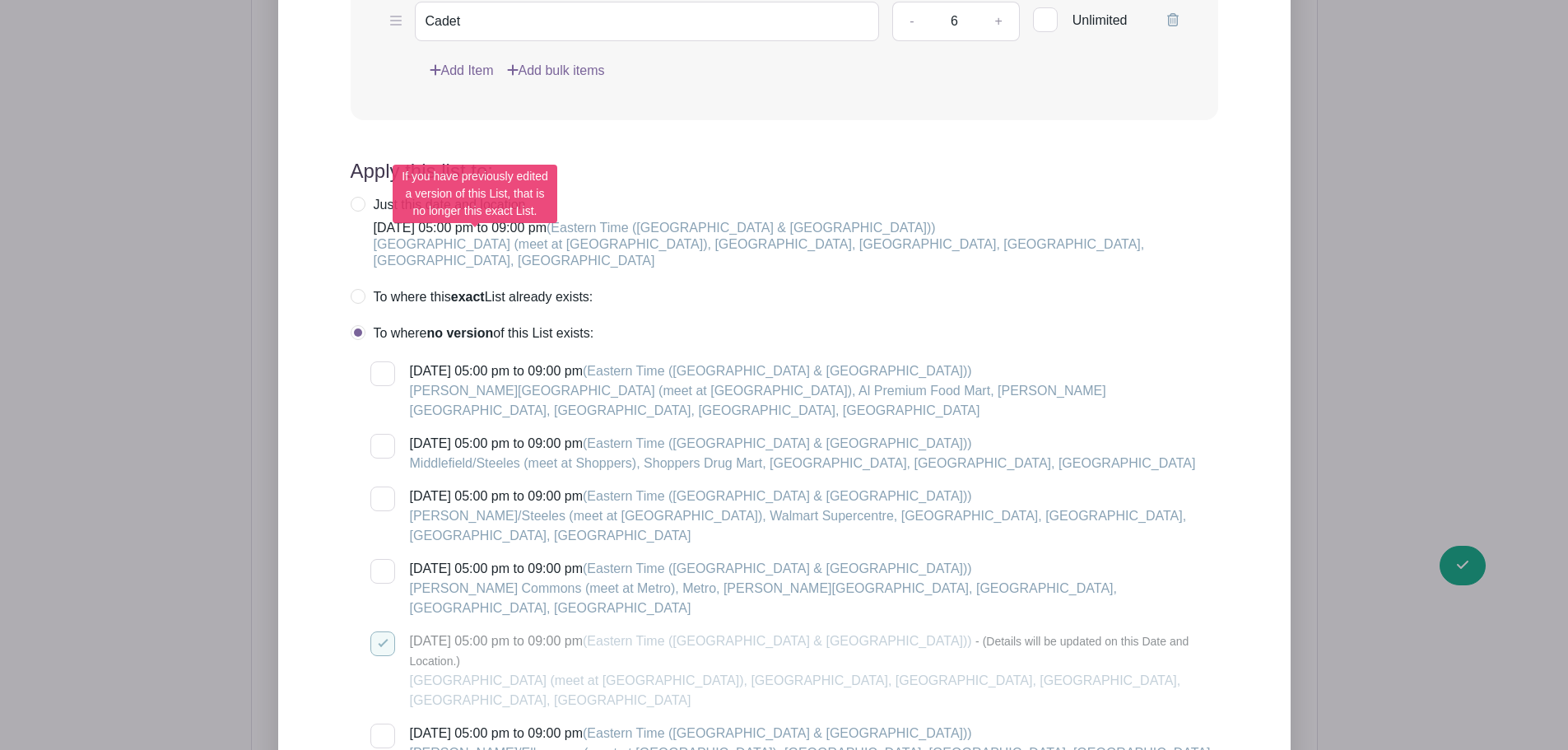
click at [360, 289] on label "To where this exact List already exists:" at bounding box center [471, 297] width 242 height 16
radio input "true"
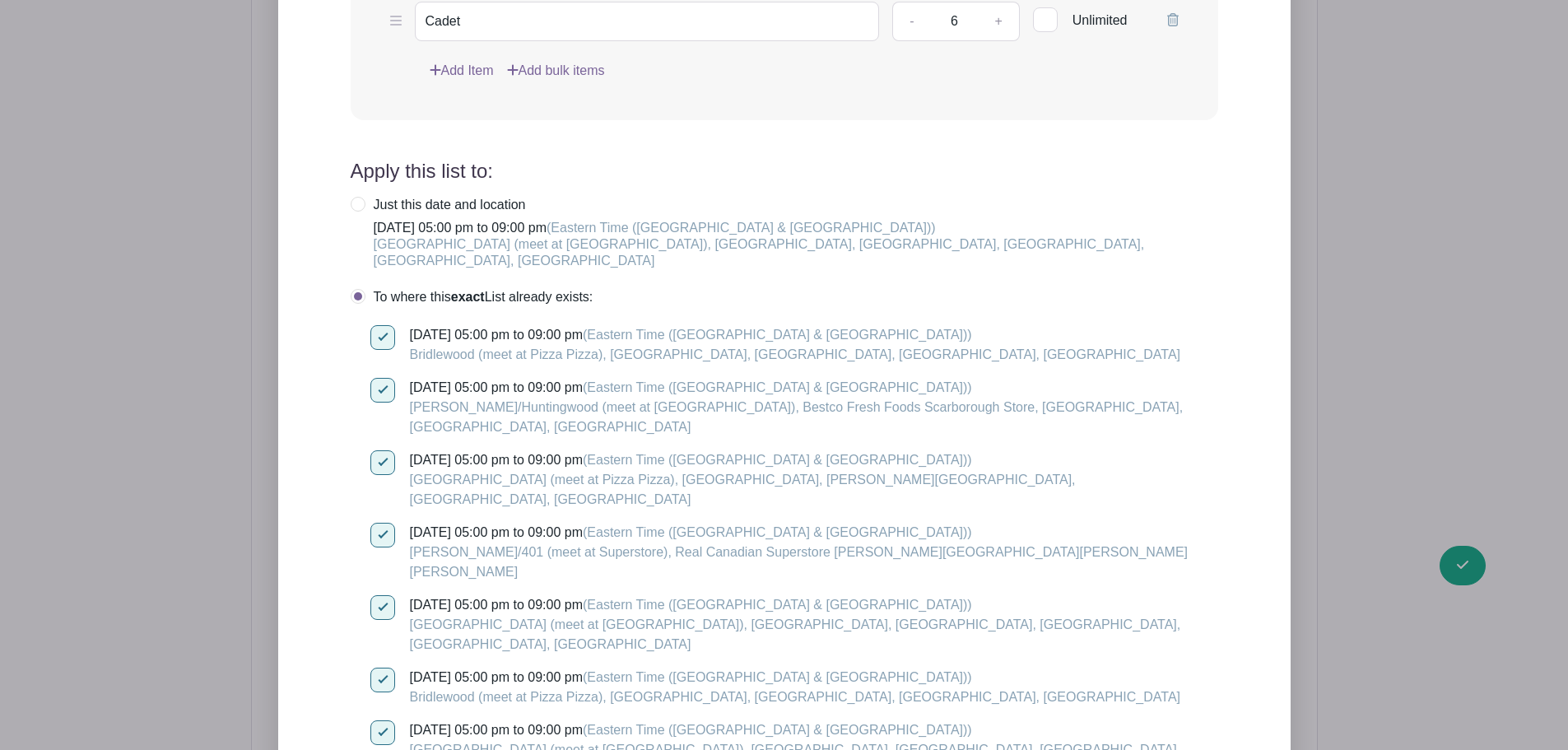
click at [384, 378] on div at bounding box center [382, 390] width 25 height 25
click at [381, 378] on input "[DATE] 05:00 pm to 09:00 pm (Eastern Time ([GEOGRAPHIC_DATA] & [GEOGRAPHIC_DATA…" at bounding box center [376, 383] width 11 height 11
checkbox input "false"
click at [382, 450] on div at bounding box center [382, 462] width 25 height 25
click at [381, 450] on input "[DATE] 05:00 pm to 09:00 pm (Eastern Time ([GEOGRAPHIC_DATA] & [GEOGRAPHIC_DATA…" at bounding box center [376, 455] width 11 height 11
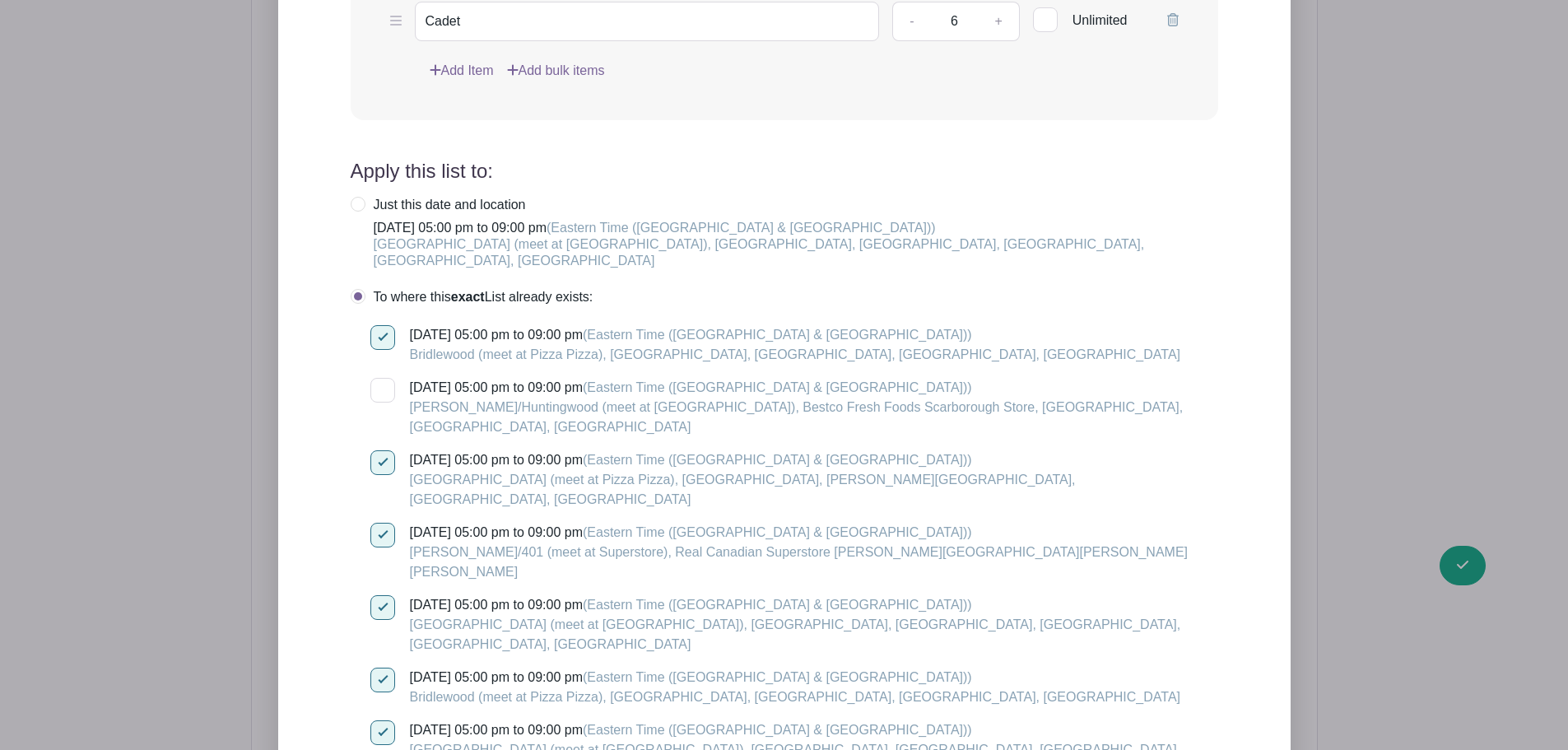
checkbox input "false"
click at [382, 522] on div at bounding box center [382, 534] width 25 height 25
click at [381, 522] on input "[DATE] 05:00 pm to 09:00 pm (Eastern Time ([GEOGRAPHIC_DATA] & [GEOGRAPHIC_DATA…" at bounding box center [376, 528] width 11 height 11
checkbox input "false"
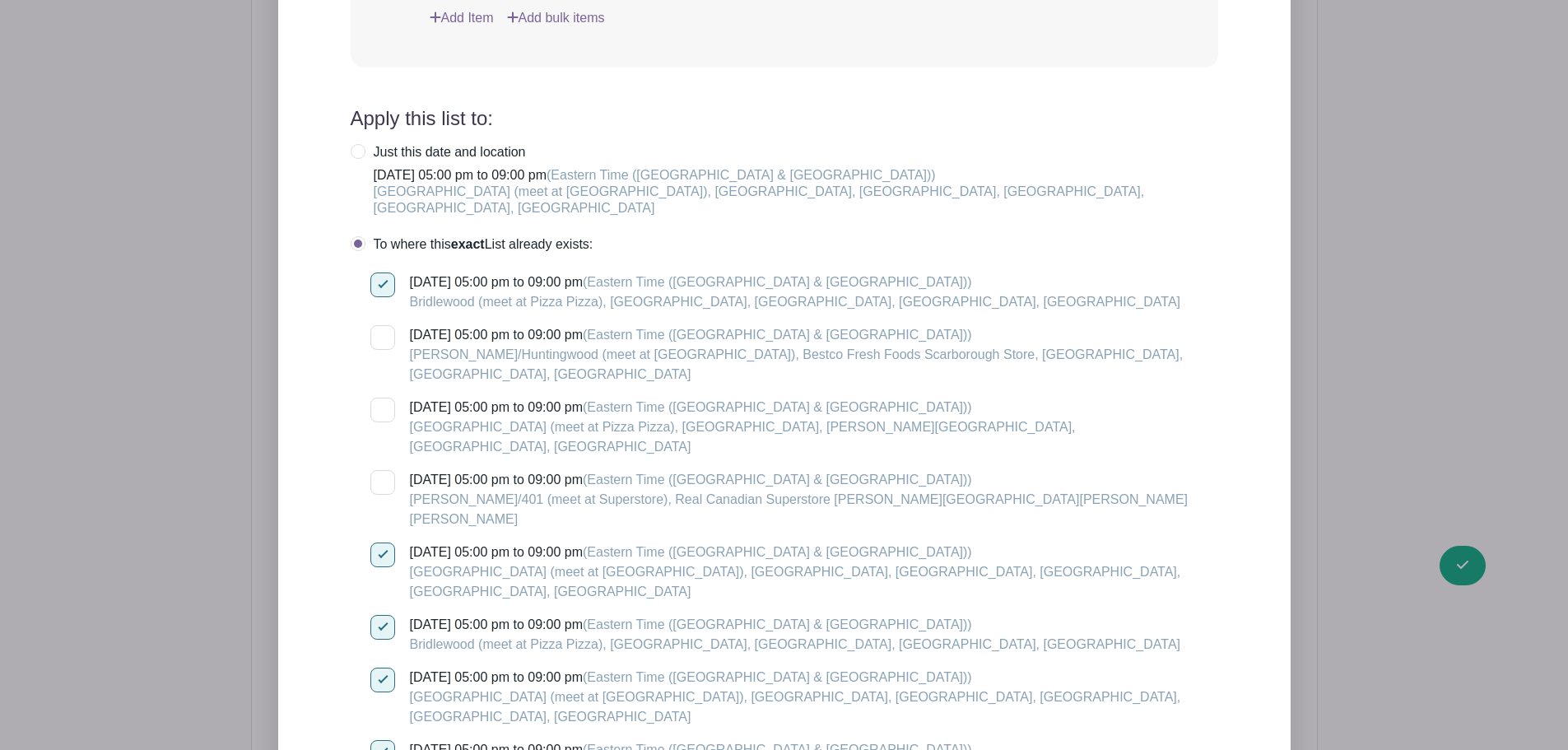
scroll to position [1886, 0]
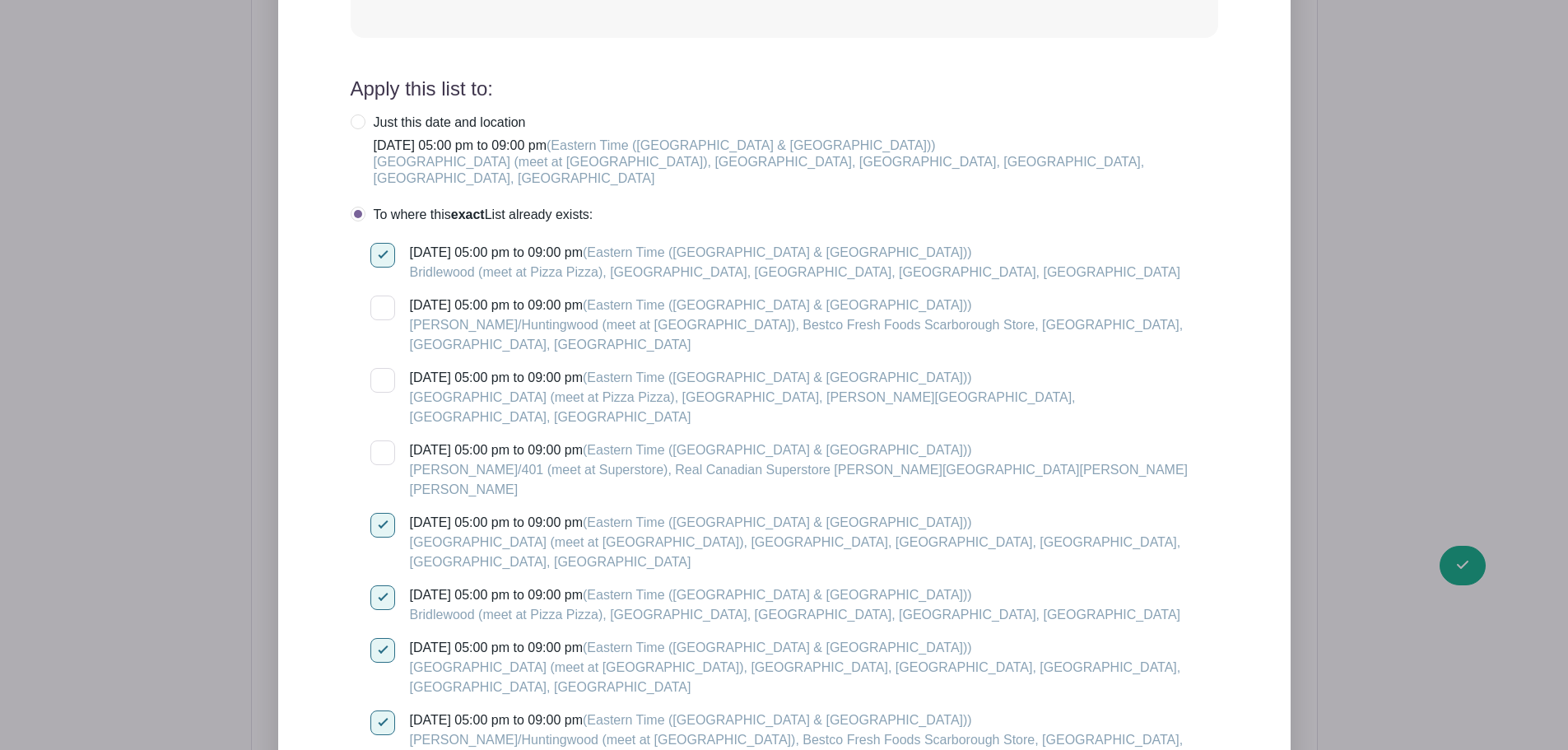
click at [387, 711] on div at bounding box center [382, 723] width 25 height 25
click at [381, 711] on input "[DATE] 05:00 pm to 09:00 pm (Eastern Time ([GEOGRAPHIC_DATA] & [GEOGRAPHIC_DATA…" at bounding box center [376, 716] width 11 height 11
checkbox input "false"
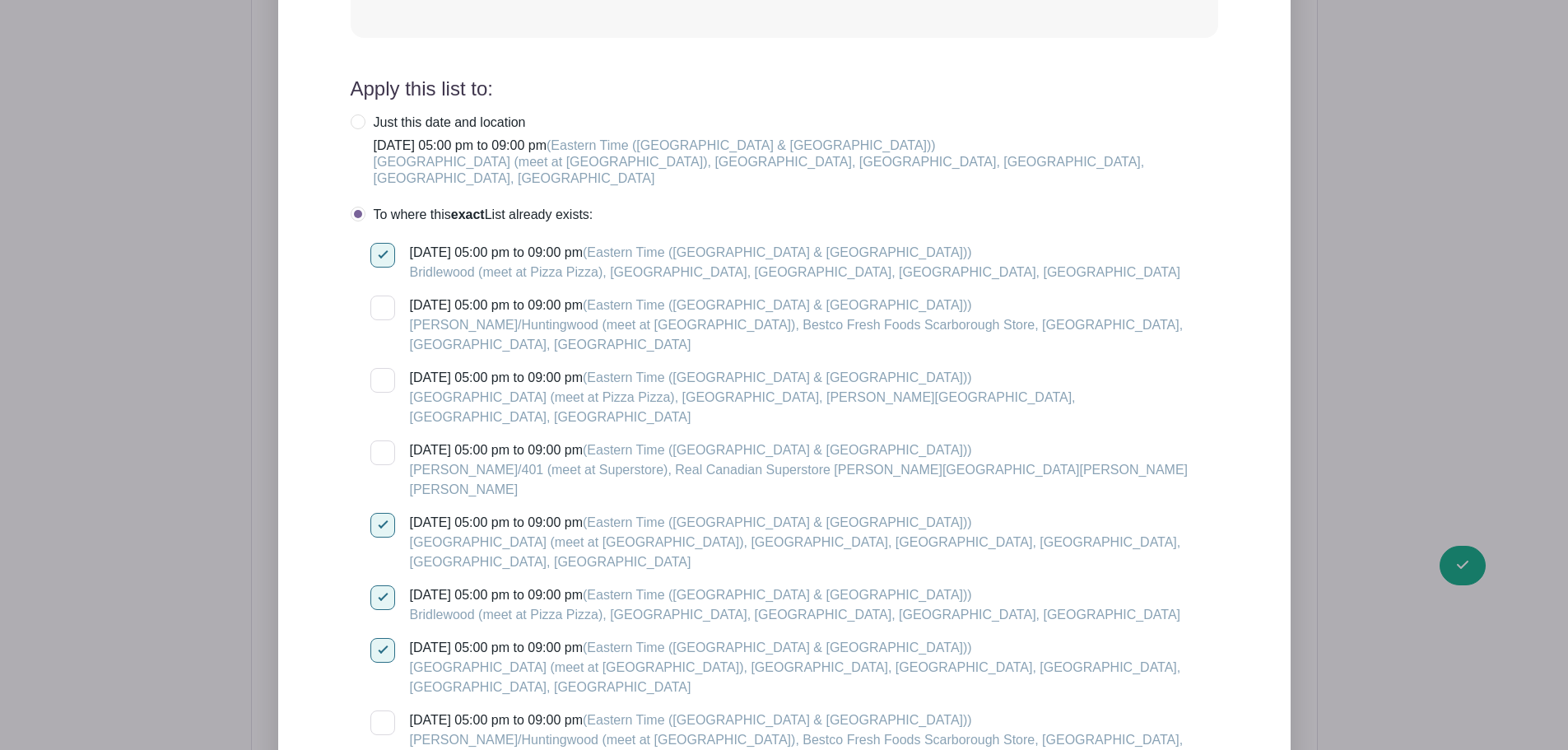
checkbox input "false"
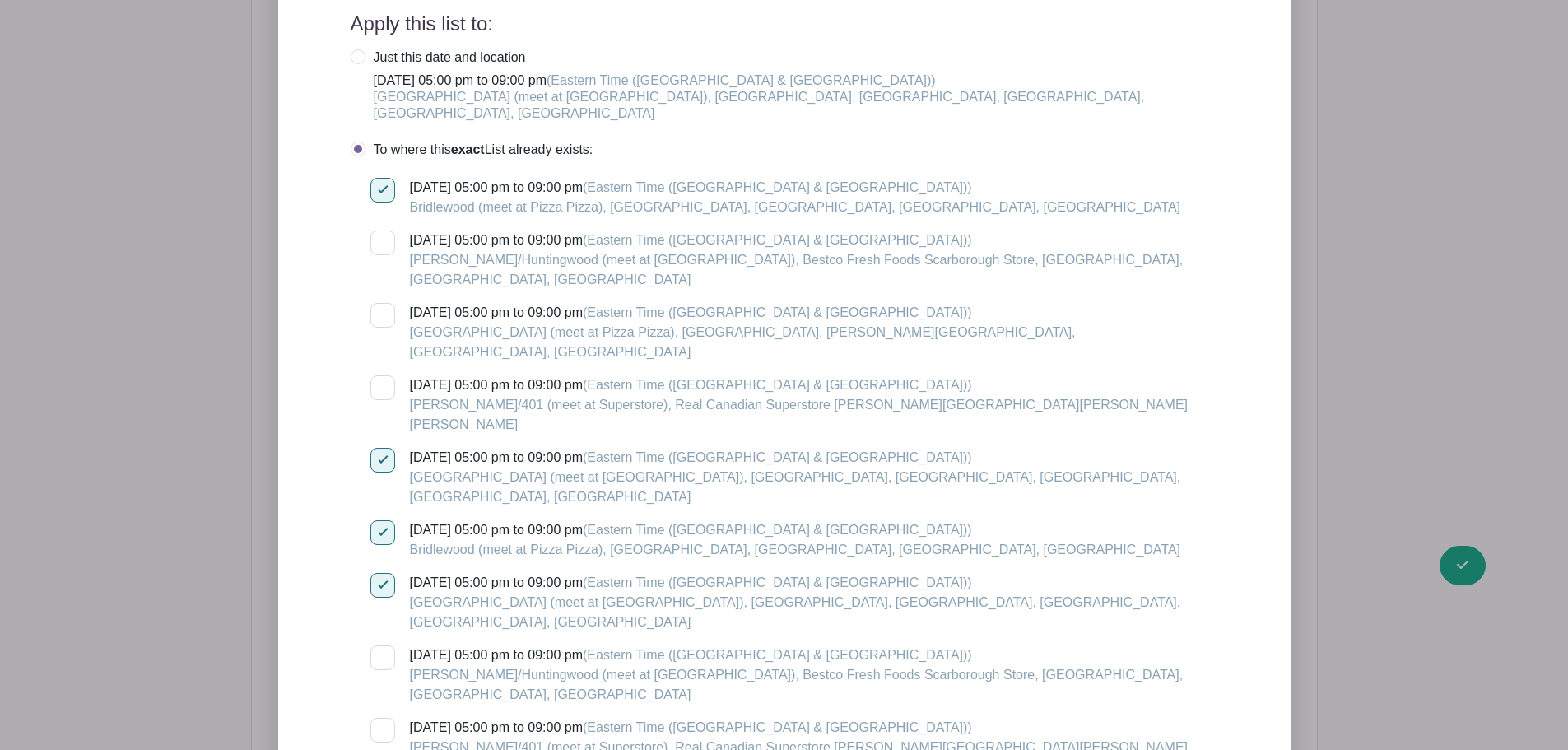
scroll to position [1967, 0]
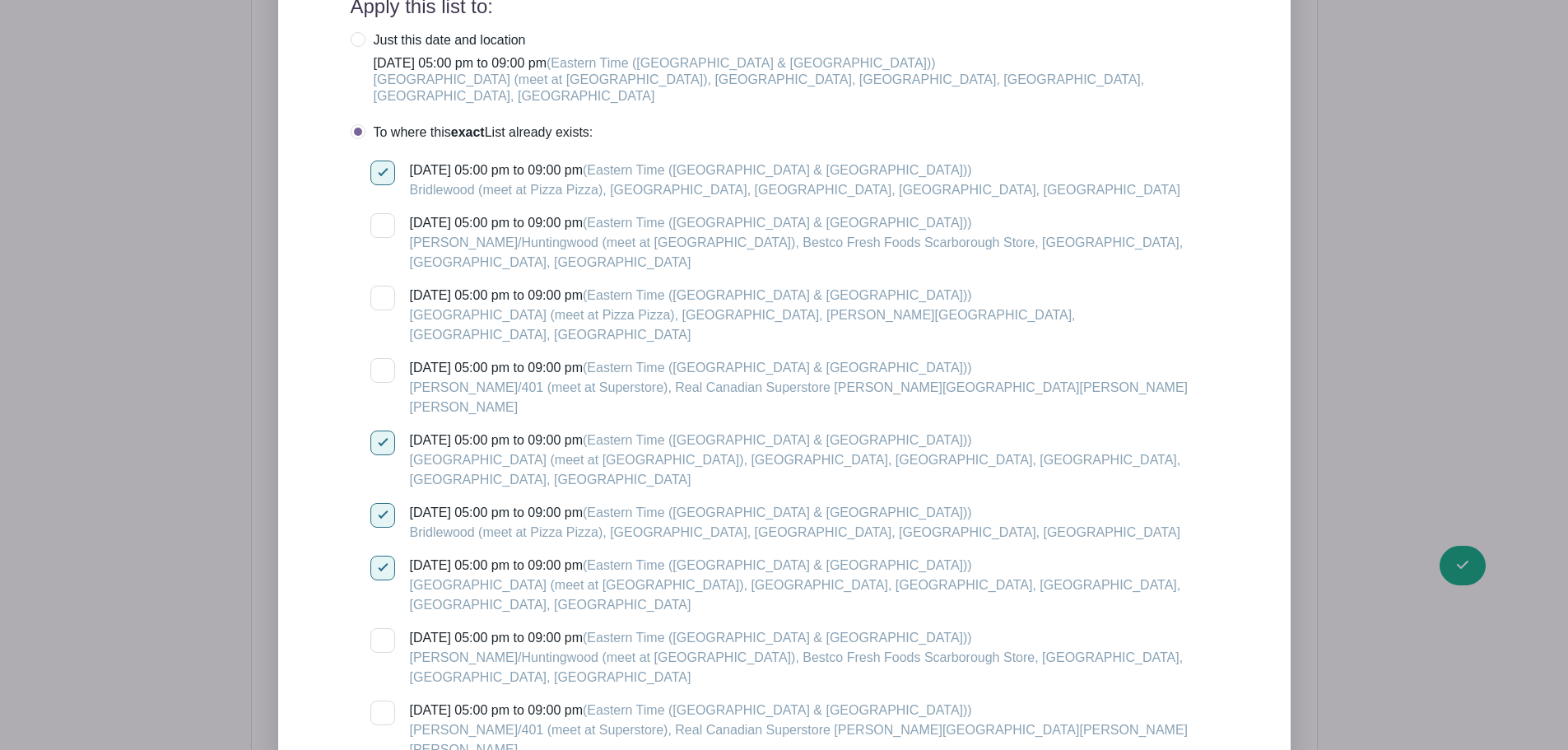
checkbox input "false"
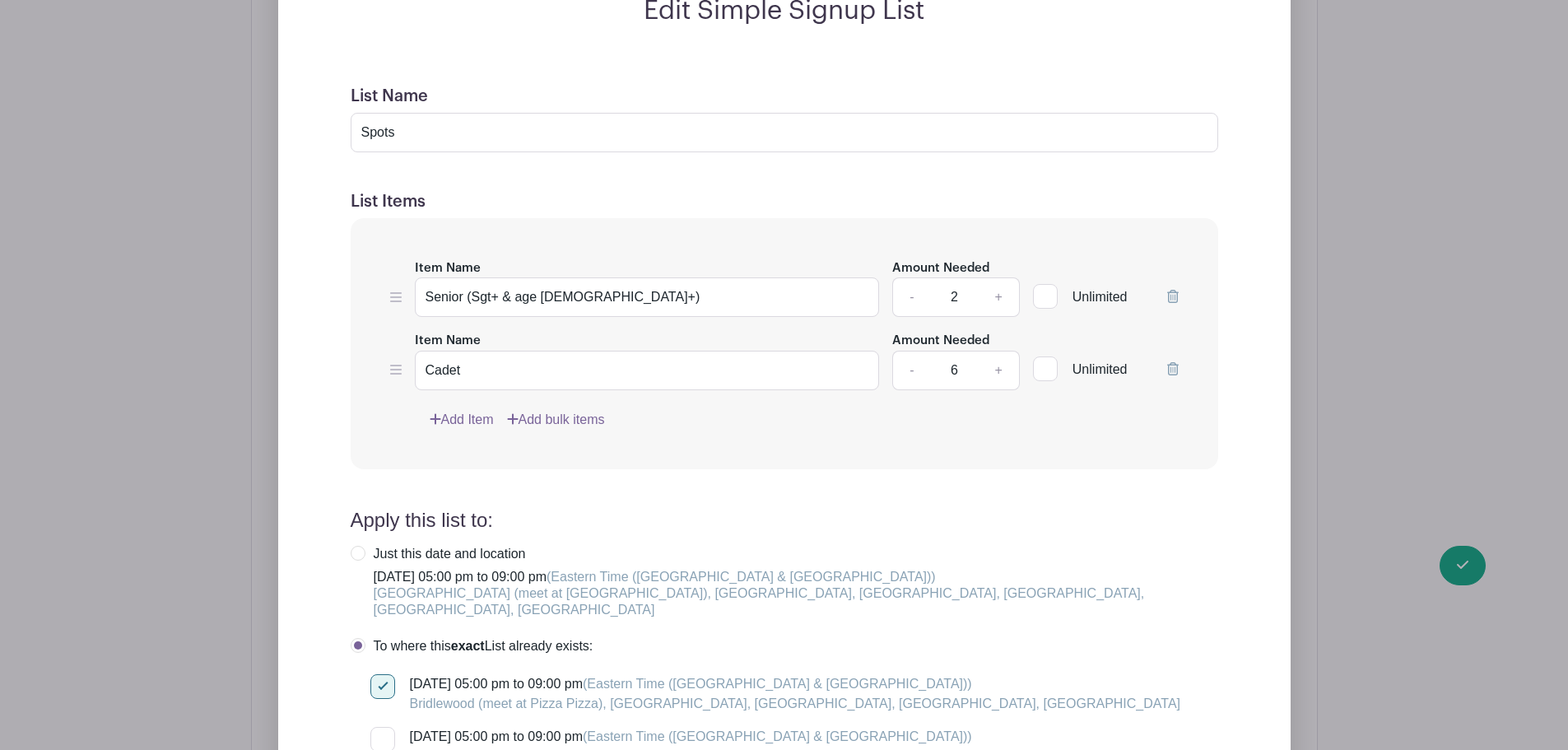
scroll to position [1310, 0]
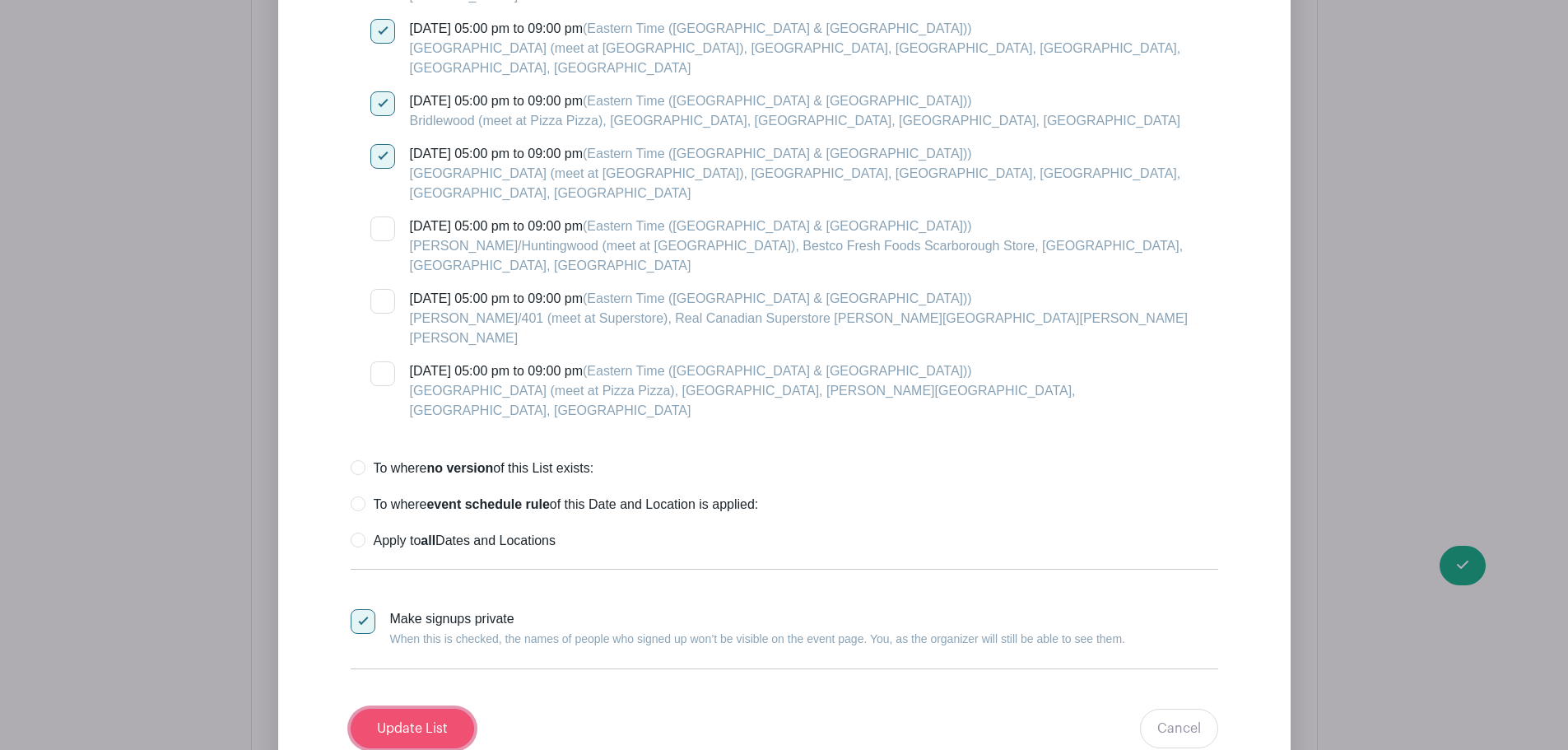
click at [405, 709] on input "Update List" at bounding box center [412, 728] width 124 height 39
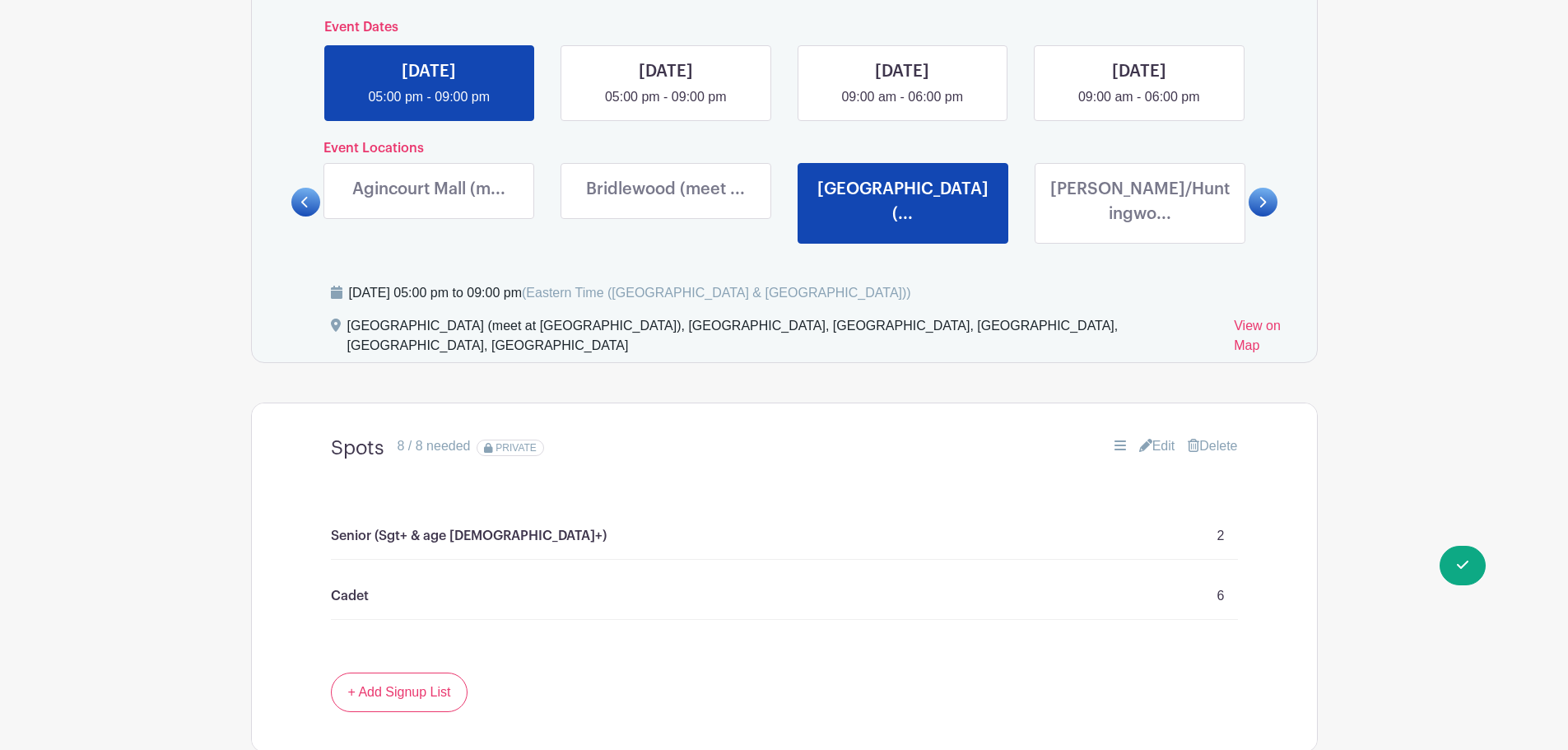
click at [666, 205] on link at bounding box center [666, 205] width 0 height 0
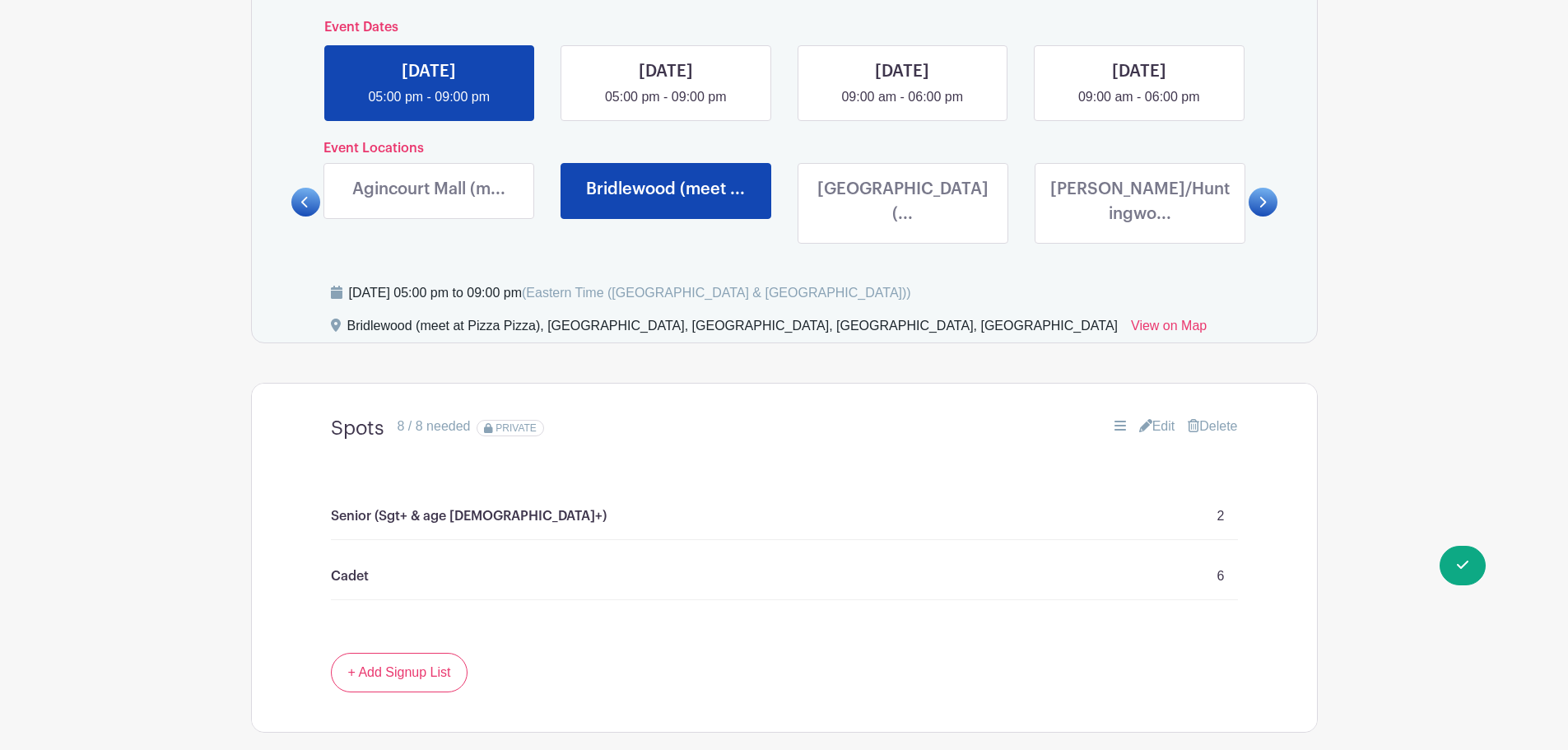
click at [429, 205] on link at bounding box center [429, 205] width 0 height 0
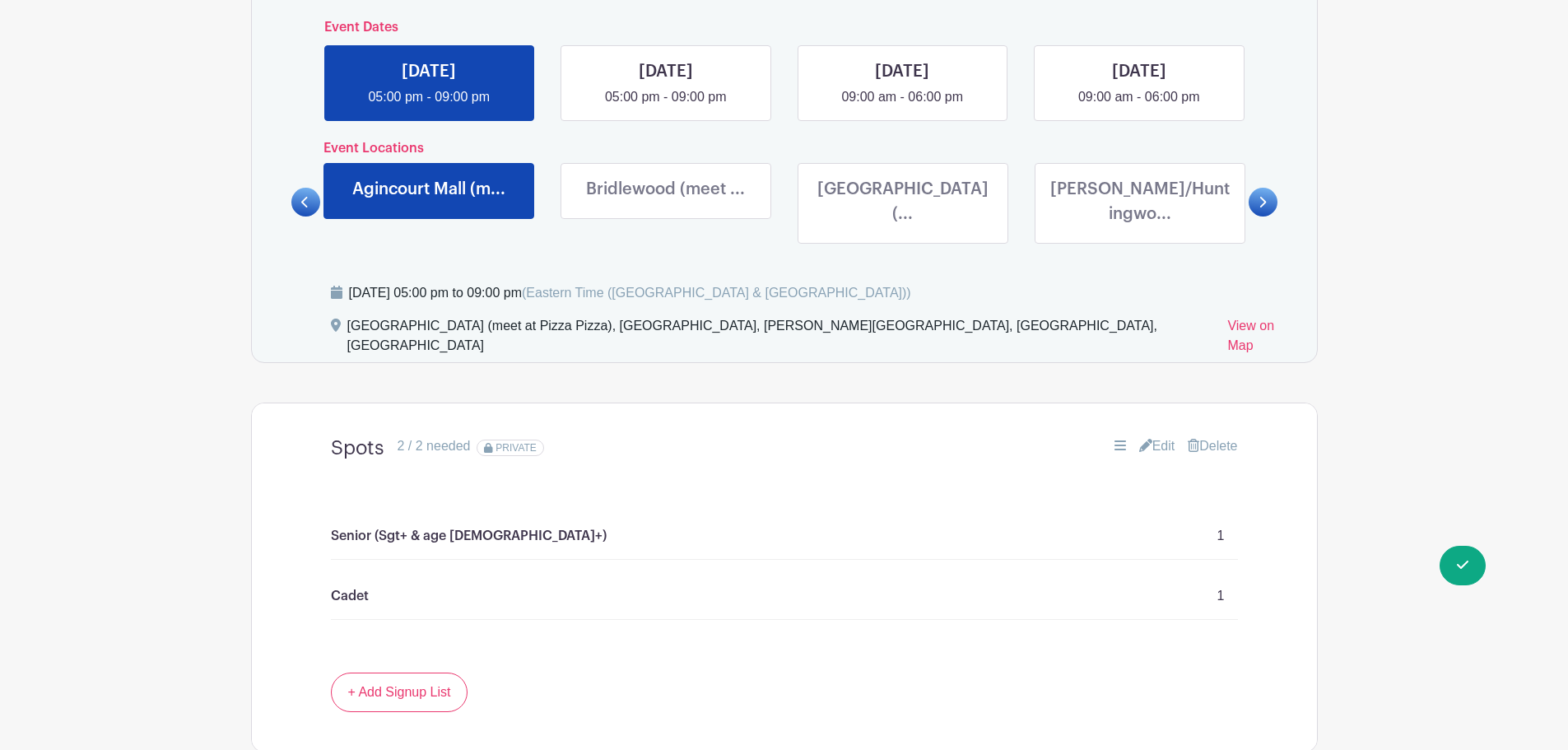
click at [1142, 439] on icon at bounding box center [1145, 445] width 13 height 13
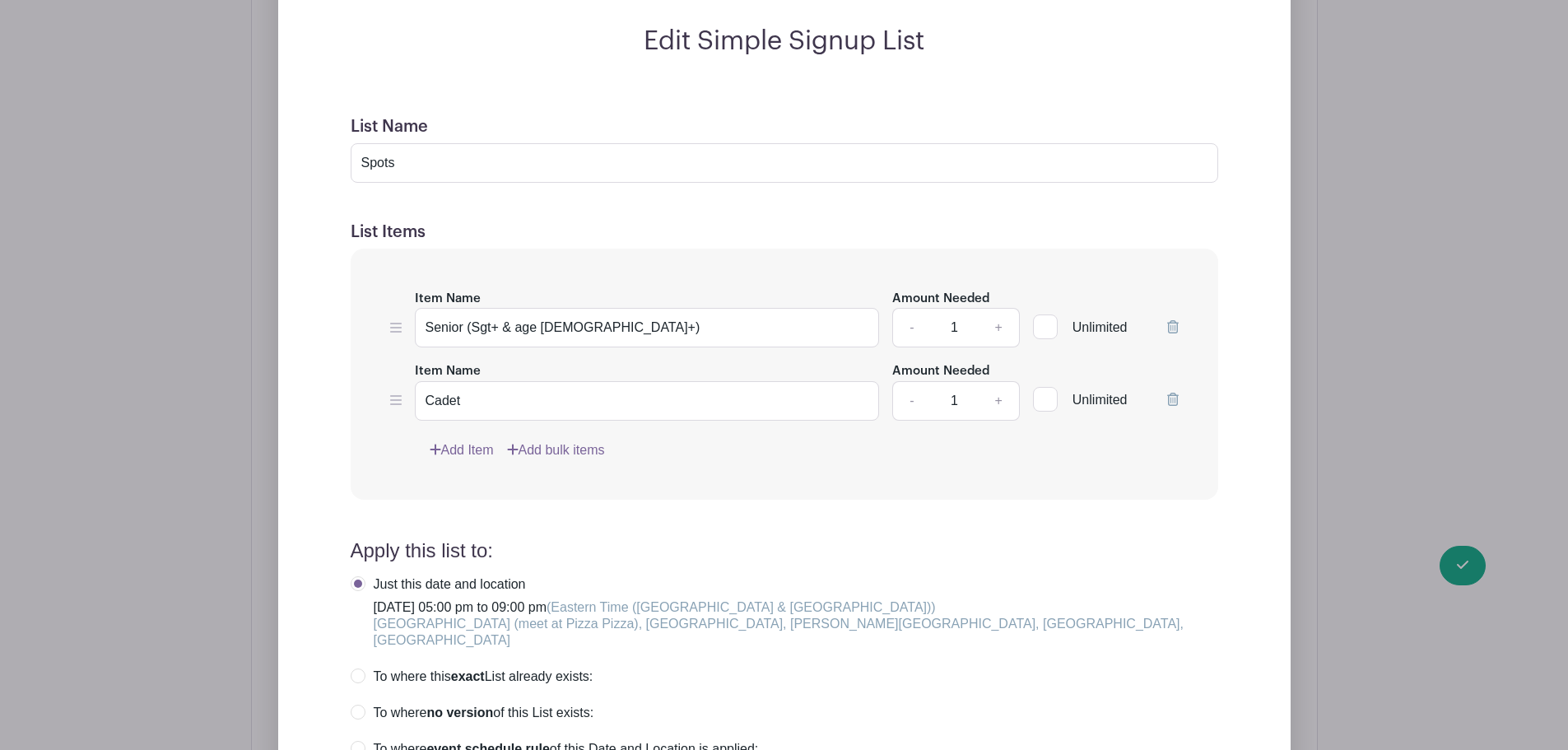
scroll to position [1395, 0]
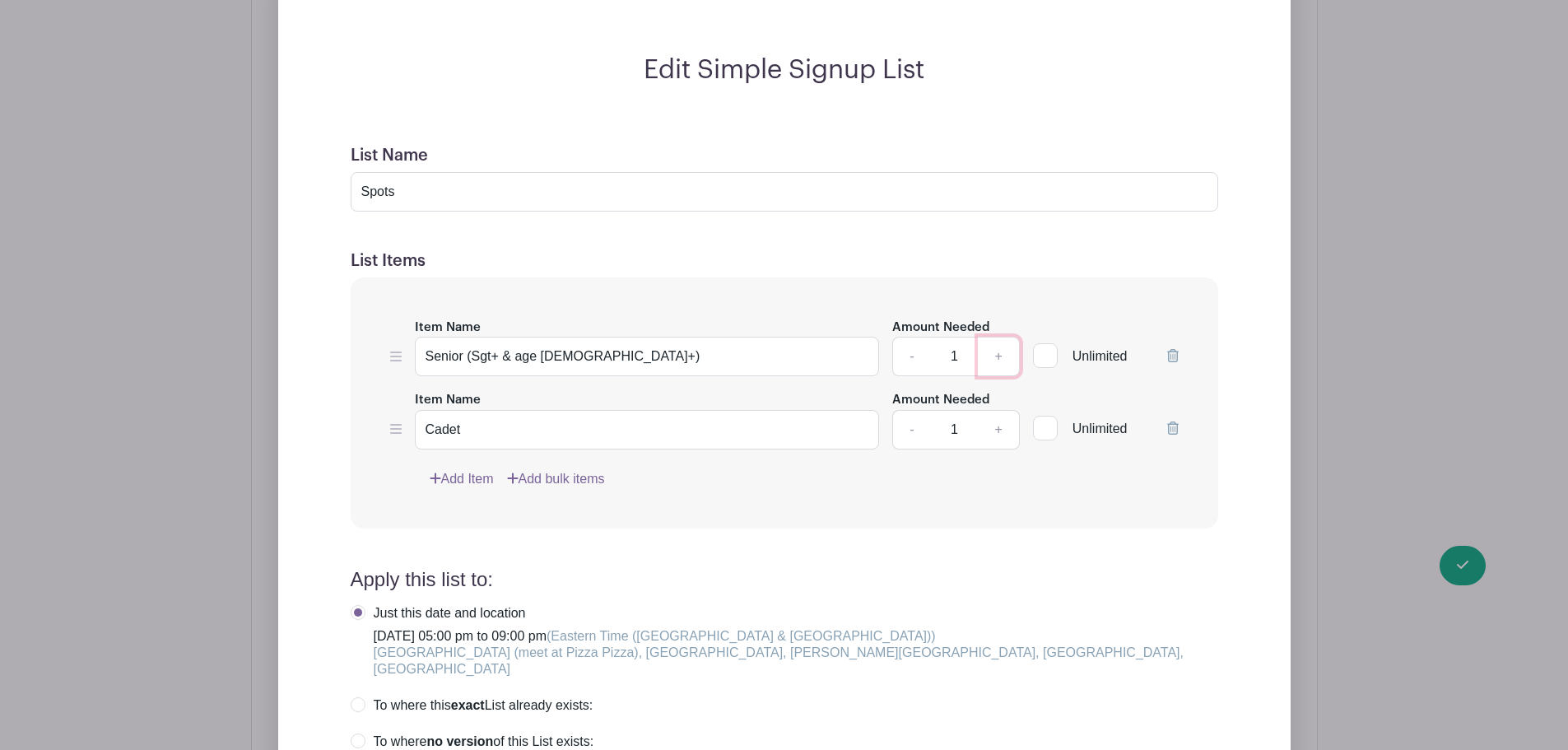
click at [1001, 337] on link "+" at bounding box center [998, 356] width 41 height 39
type input "3"
click at [996, 410] on link "+" at bounding box center [998, 429] width 41 height 39
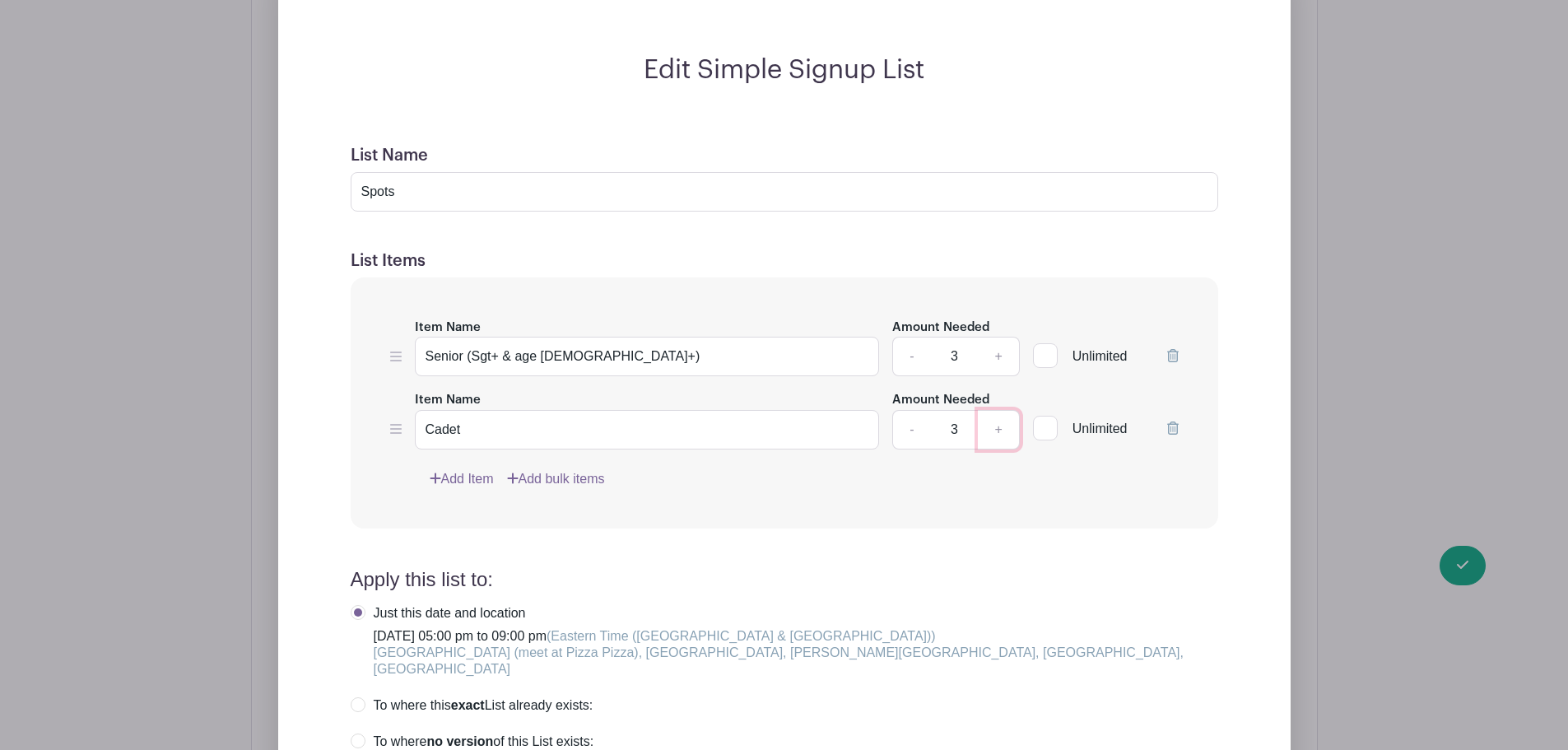
click at [996, 410] on link "+" at bounding box center [998, 429] width 41 height 39
type input "5"
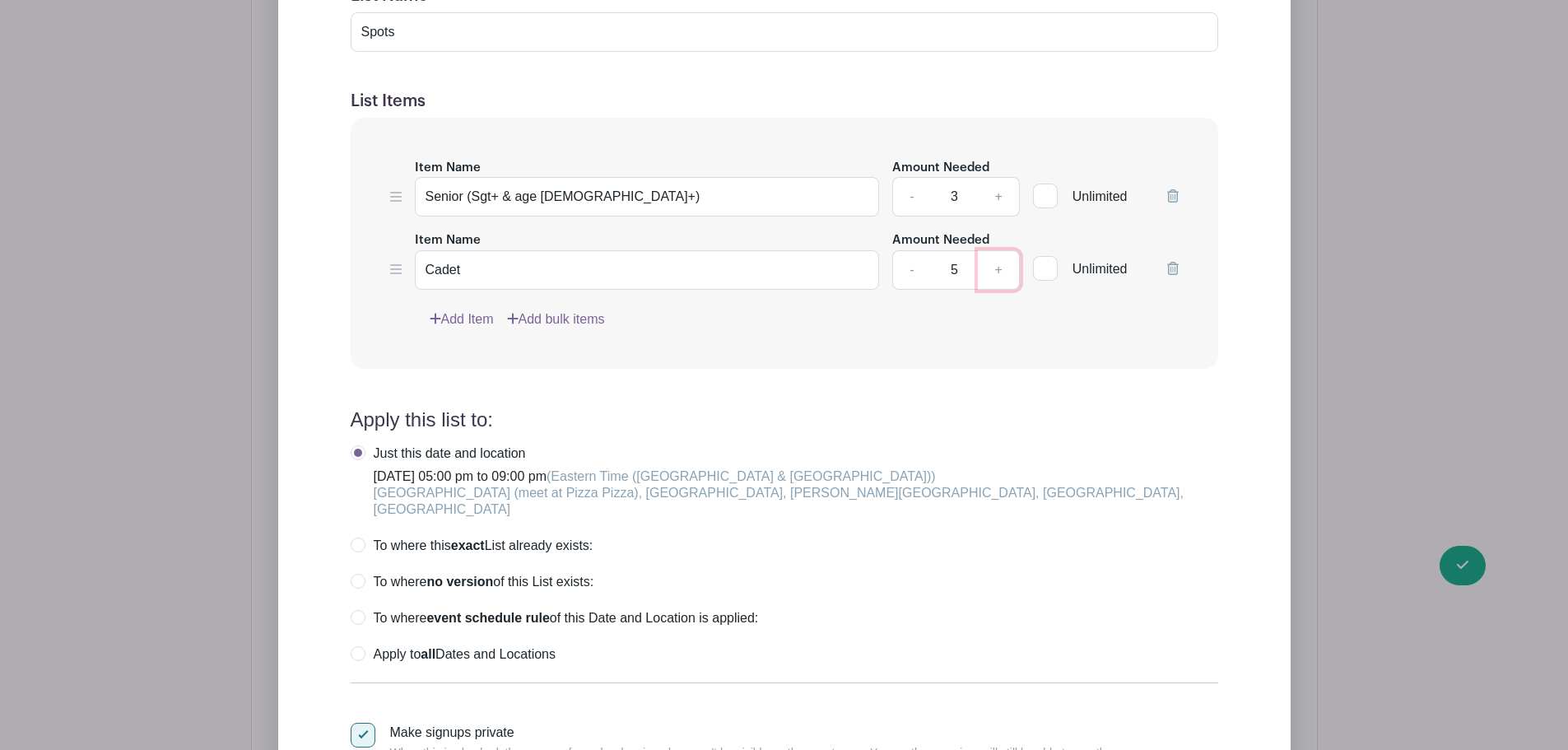
scroll to position [1559, 0]
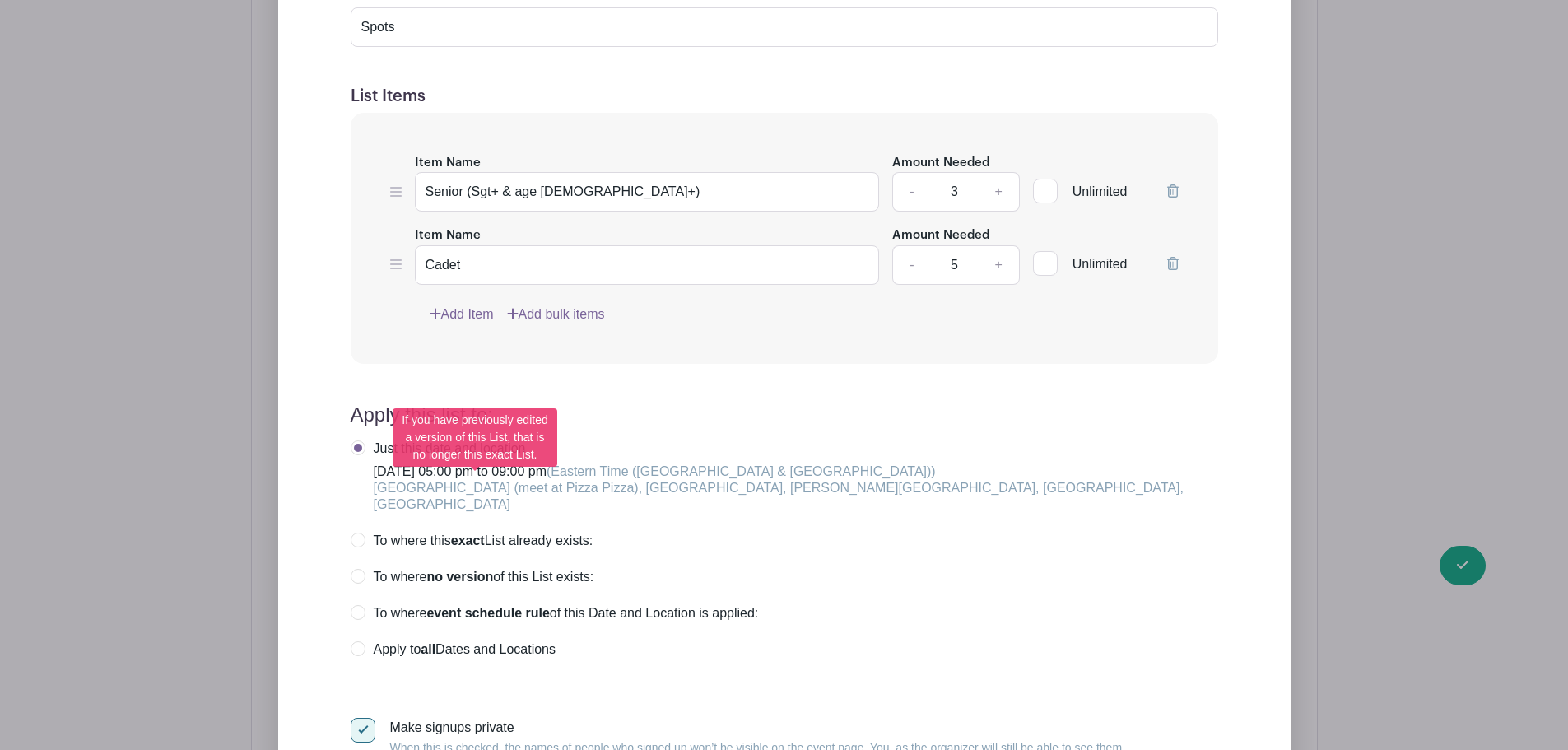
click at [358, 532] on label "To where this exact List already exists:" at bounding box center [471, 541] width 242 height 16
radio input "true"
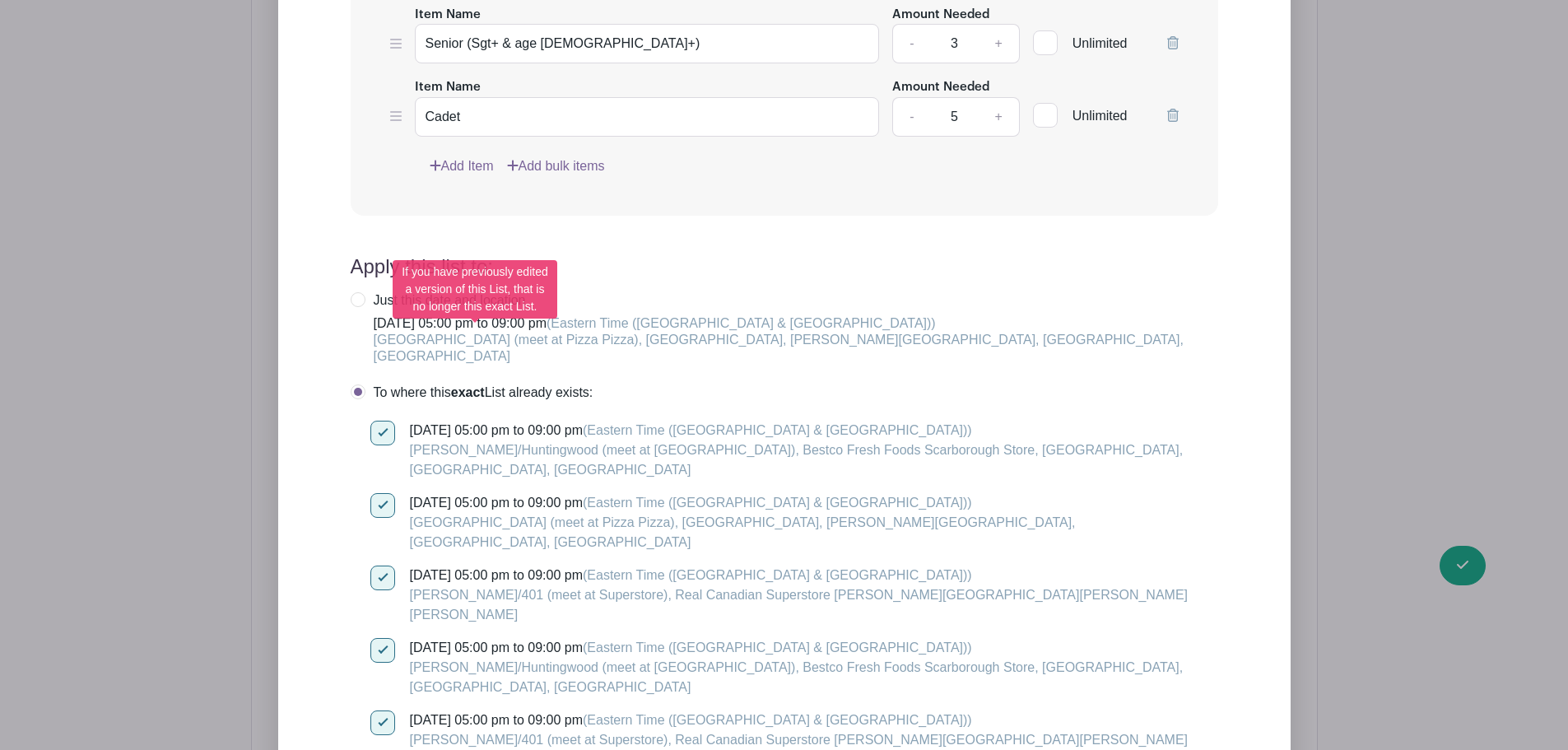
scroll to position [1724, 0]
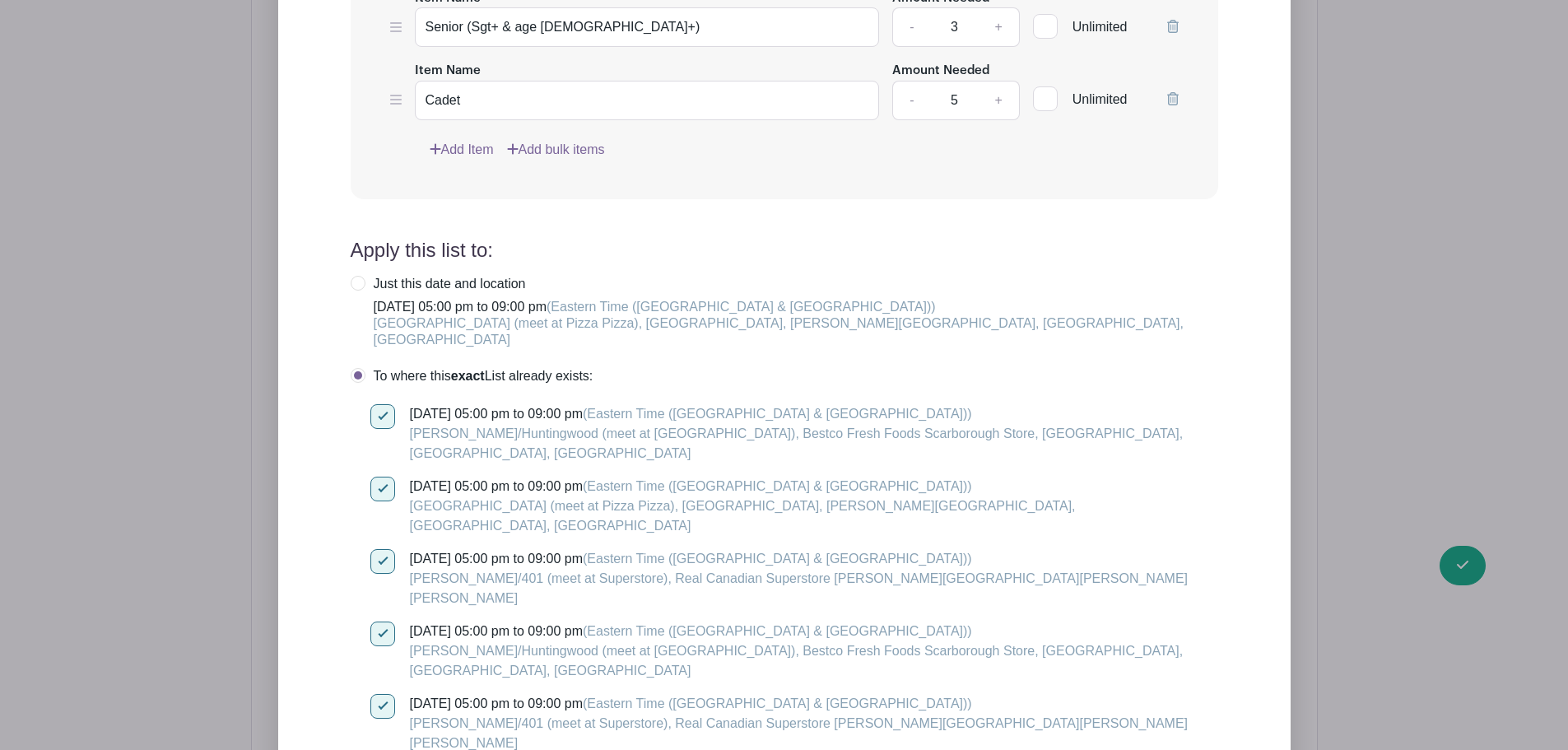
click at [378, 404] on div at bounding box center [382, 416] width 25 height 25
click at [378, 404] on input "[DATE] 05:00 pm to 09:00 pm (Eastern Time ([GEOGRAPHIC_DATA] & [GEOGRAPHIC_DATA…" at bounding box center [376, 410] width 11 height 11
checkbox input "false"
click at [382, 549] on div at bounding box center [382, 561] width 25 height 25
click at [381, 549] on input "[DATE] 05:00 pm to 09:00 pm (Eastern Time ([GEOGRAPHIC_DATA] & [GEOGRAPHIC_DATA…" at bounding box center [376, 554] width 11 height 11
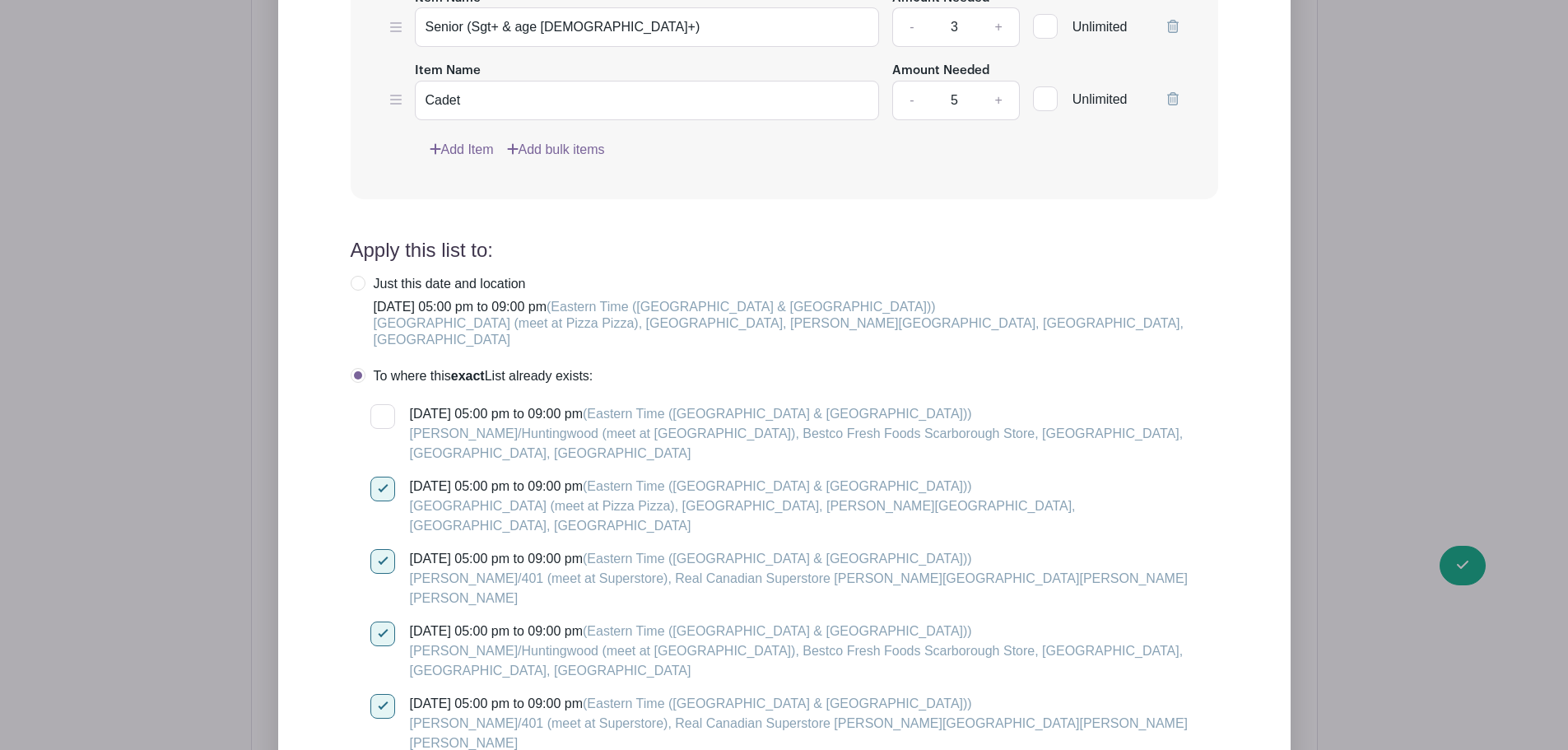
checkbox input "false"
click at [381, 621] on div at bounding box center [382, 633] width 25 height 25
click at [381, 621] on input "[DATE] 05:00 pm to 09:00 pm (Eastern Time ([GEOGRAPHIC_DATA] & [GEOGRAPHIC_DATA…" at bounding box center [376, 627] width 11 height 11
checkbox input "false"
click at [386, 694] on div at bounding box center [382, 706] width 25 height 25
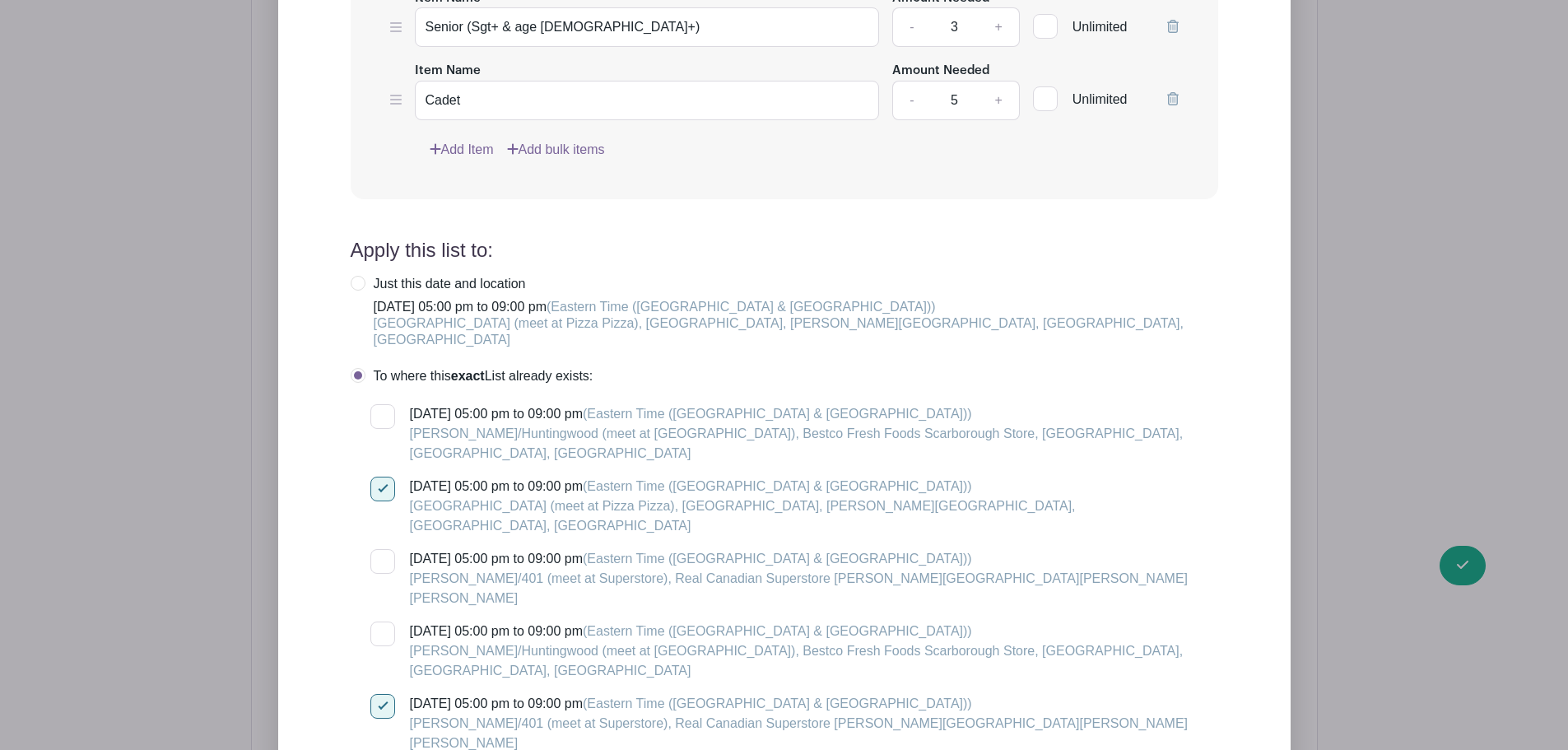
click at [381, 694] on input "[DATE] 05:00 pm to 09:00 pm (Eastern Time ([GEOGRAPHIC_DATA] & [GEOGRAPHIC_DATA…" at bounding box center [376, 700] width 11 height 11
checkbox input "false"
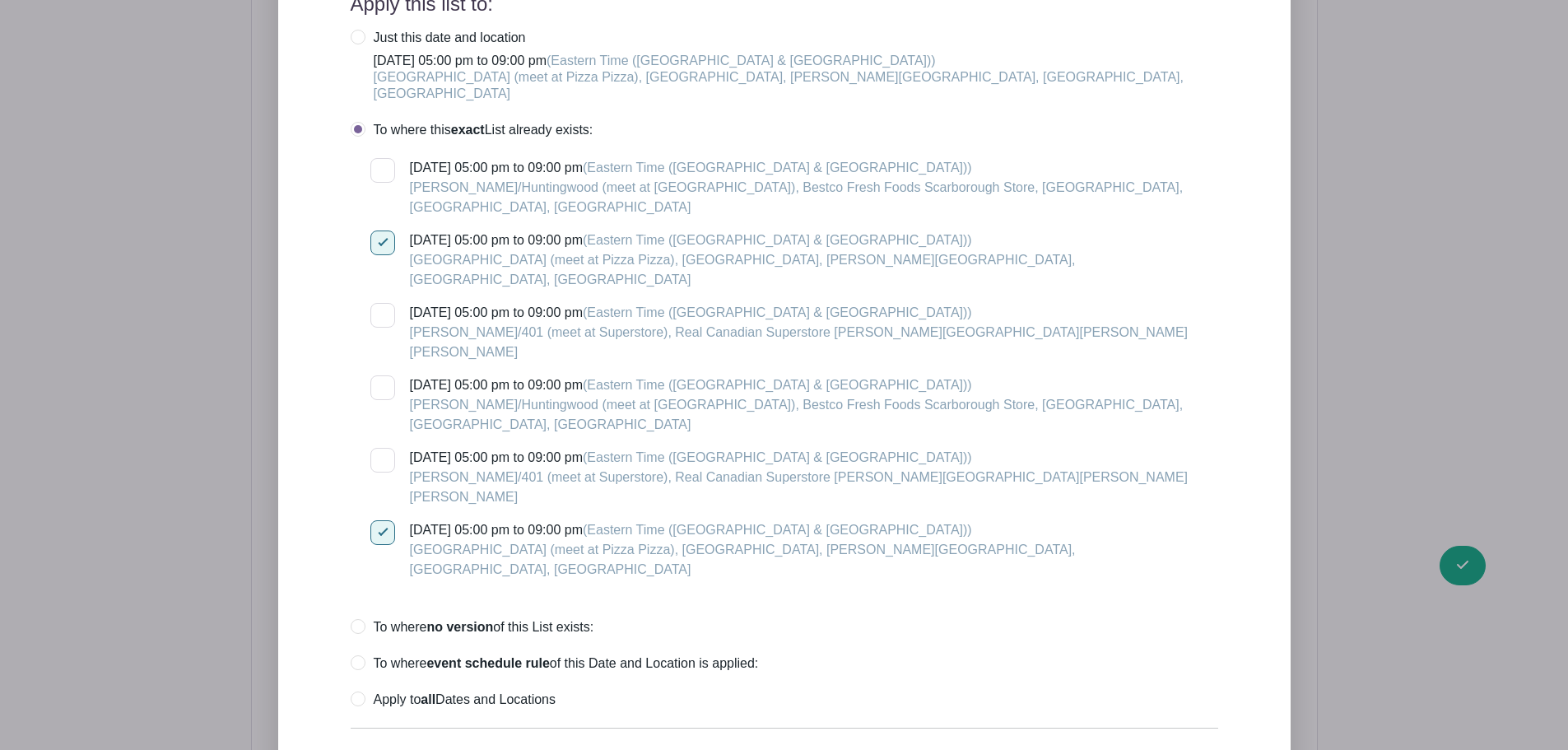
scroll to position [1971, 0]
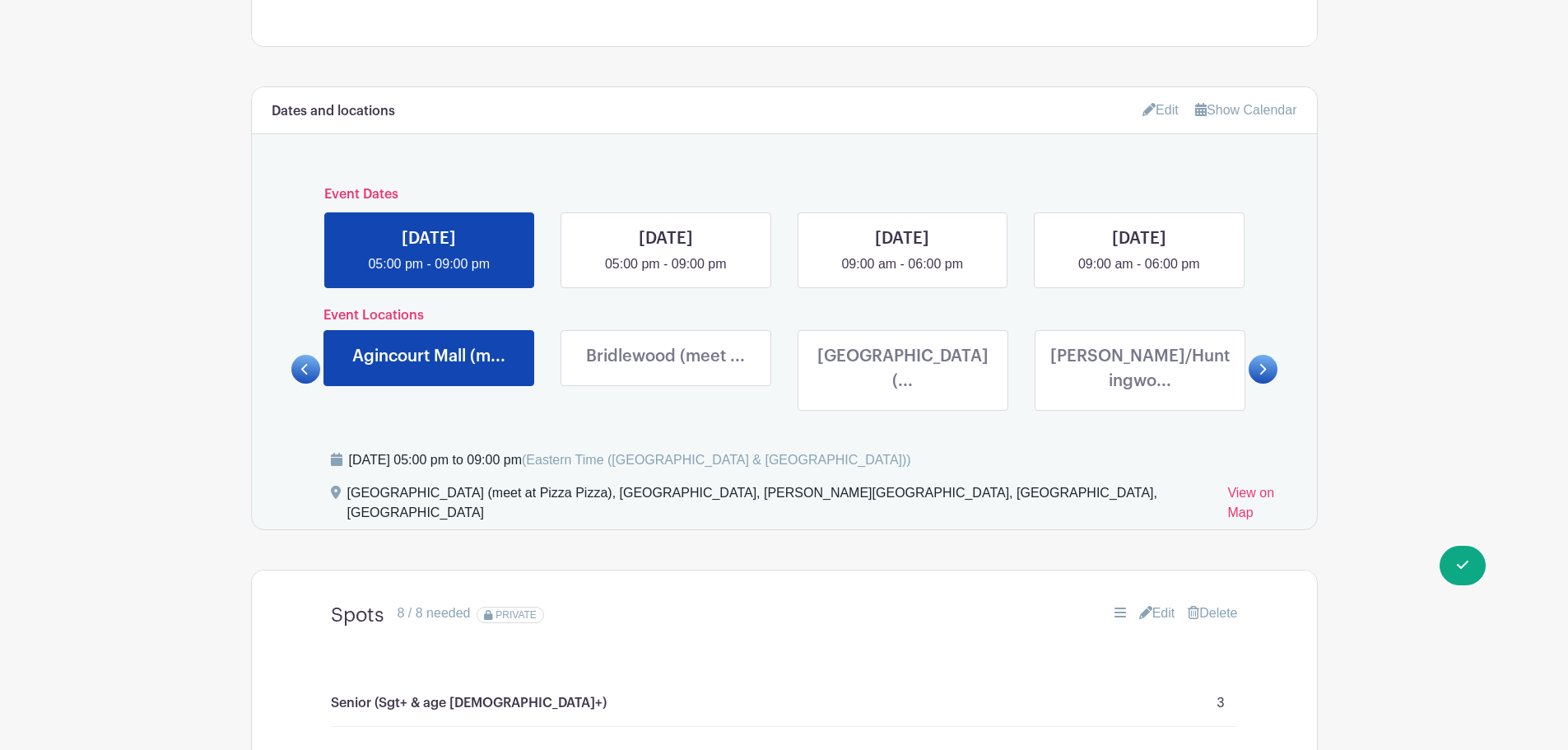
scroll to position [734, 0]
click at [1140, 398] on link at bounding box center [1140, 398] width 0 height 0
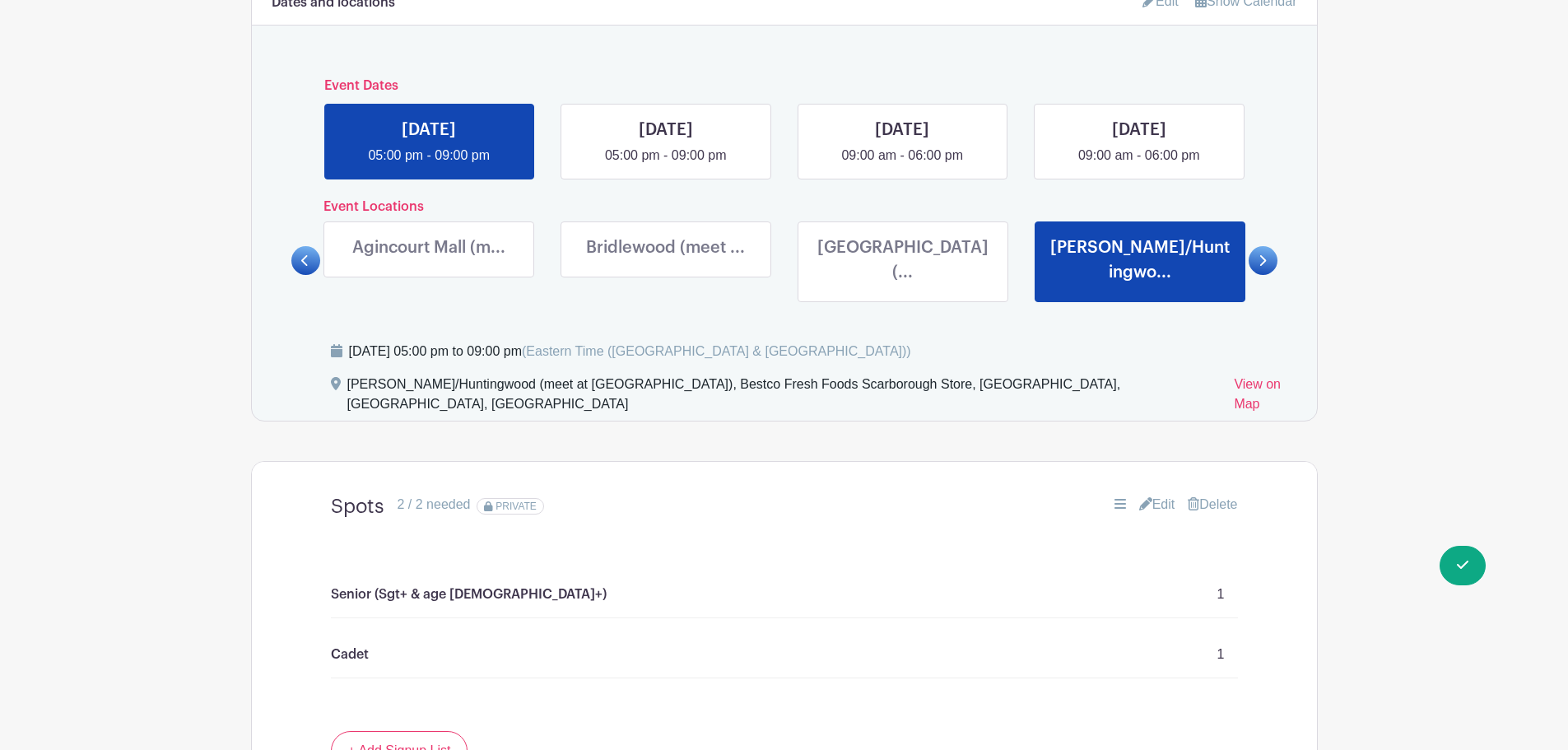
scroll to position [980, 0]
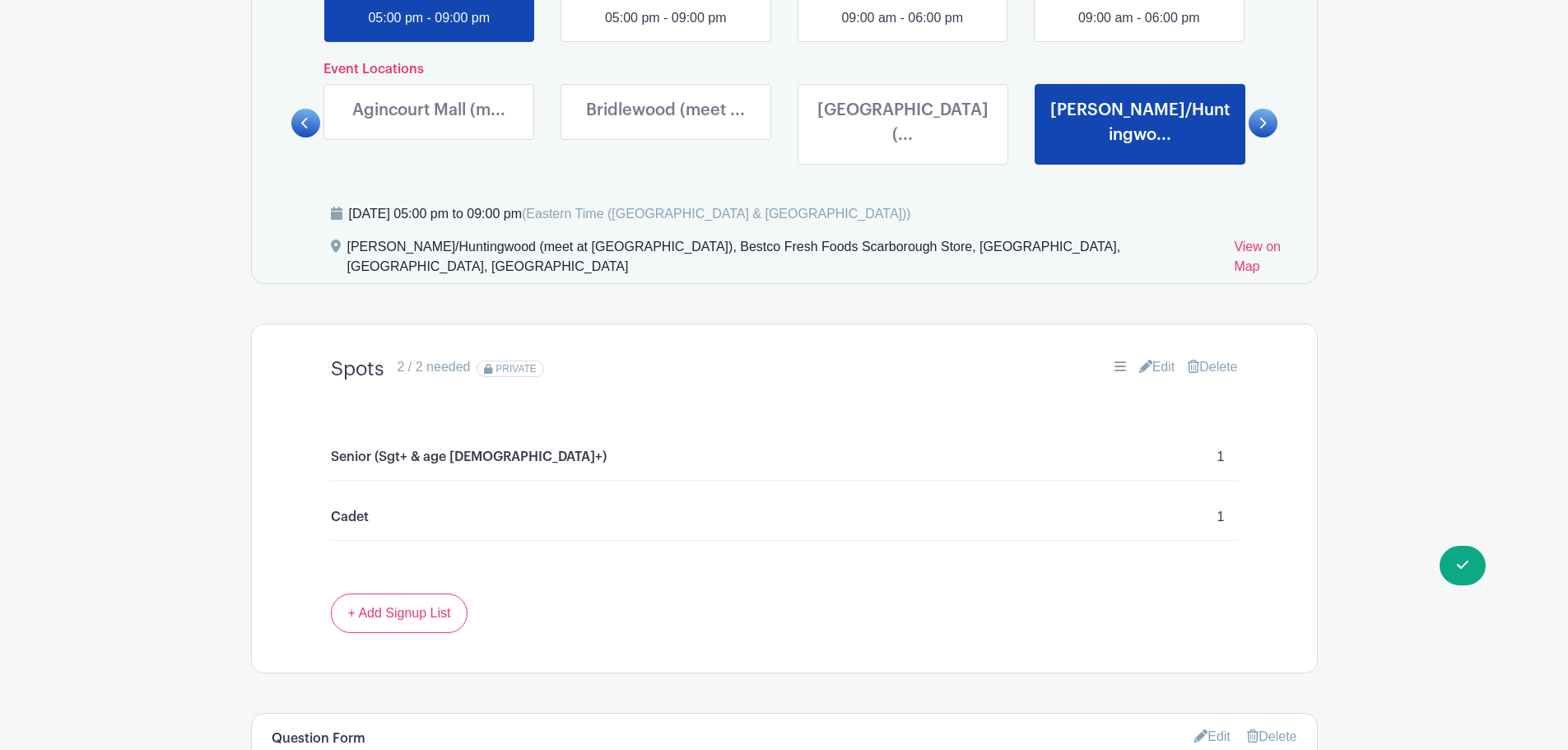
click at [1139, 359] on icon at bounding box center [1145, 366] width 13 height 13
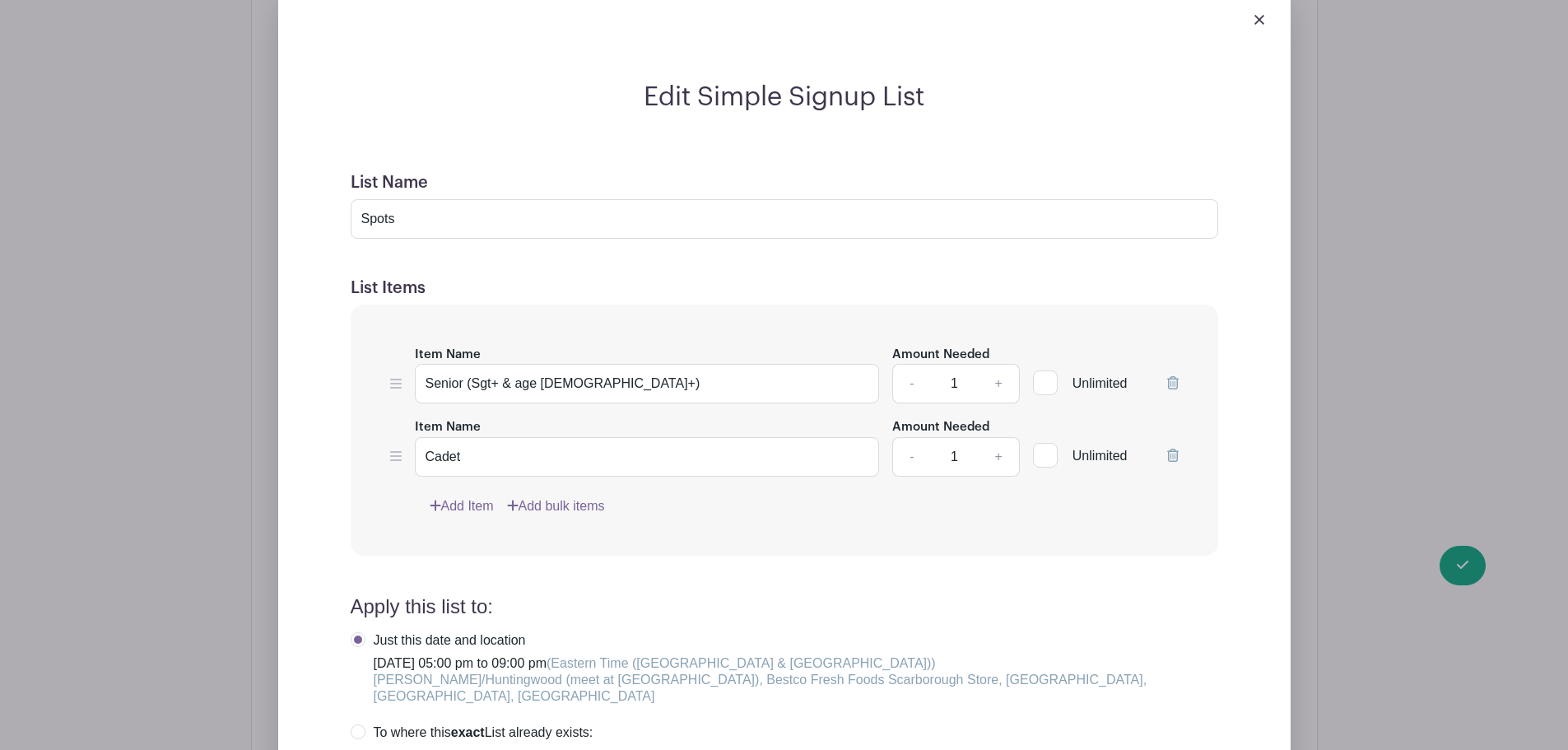
scroll to position [1392, 0]
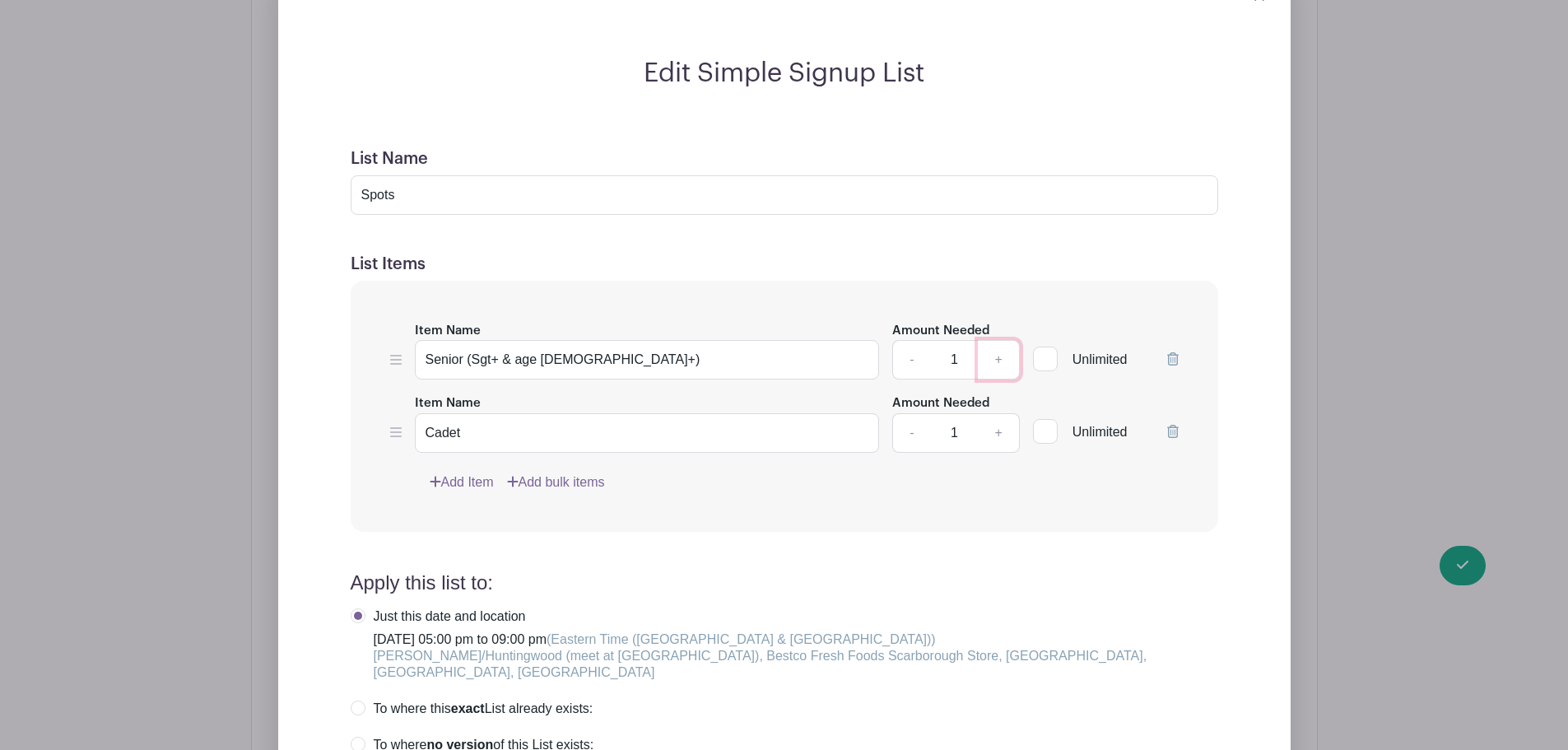
click at [999, 340] on link "+" at bounding box center [998, 359] width 41 height 39
type input "2"
click at [999, 413] on link "+" at bounding box center [998, 433] width 41 height 39
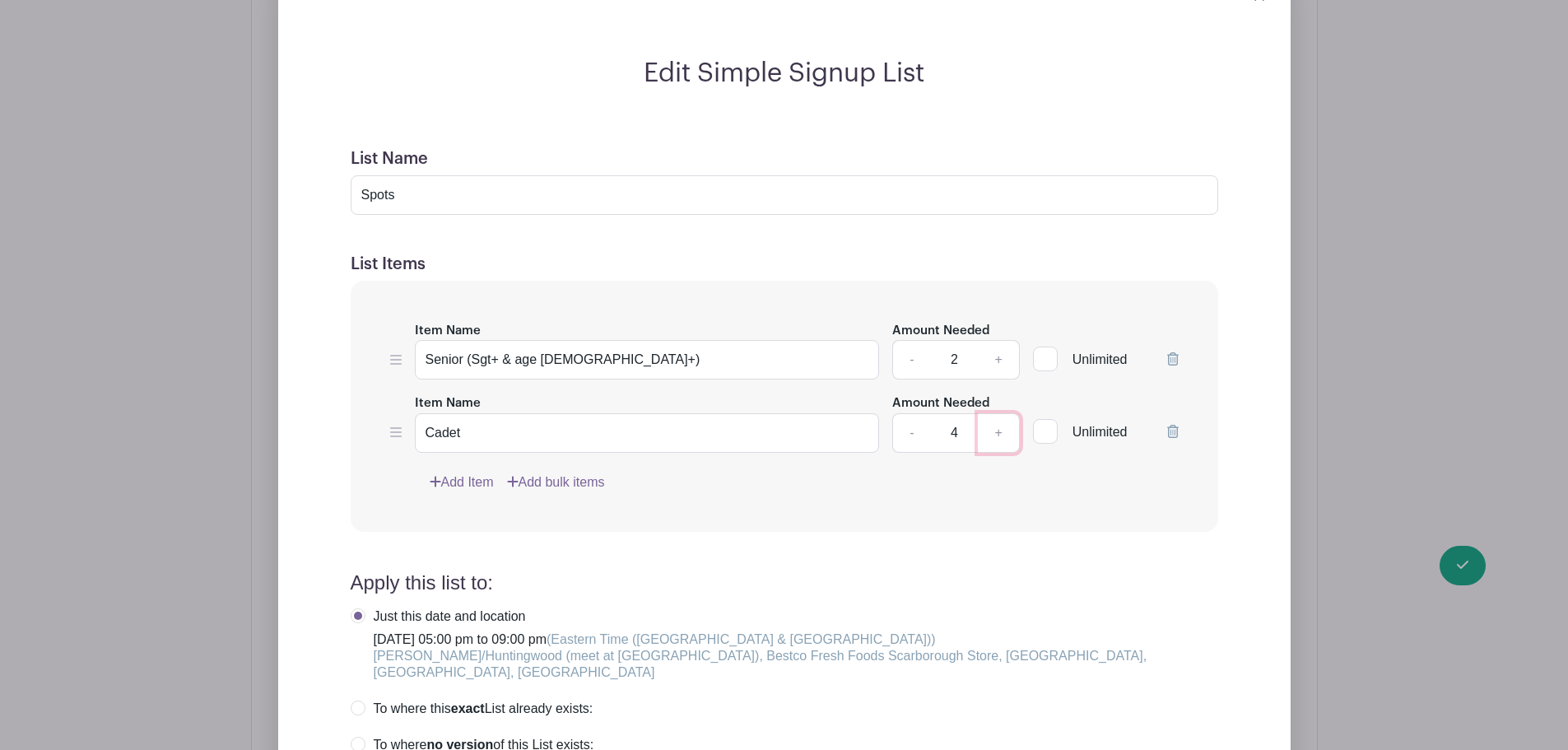
click at [999, 413] on link "+" at bounding box center [998, 433] width 41 height 39
click at [901, 413] on link "-" at bounding box center [910, 433] width 38 height 39
type input "4"
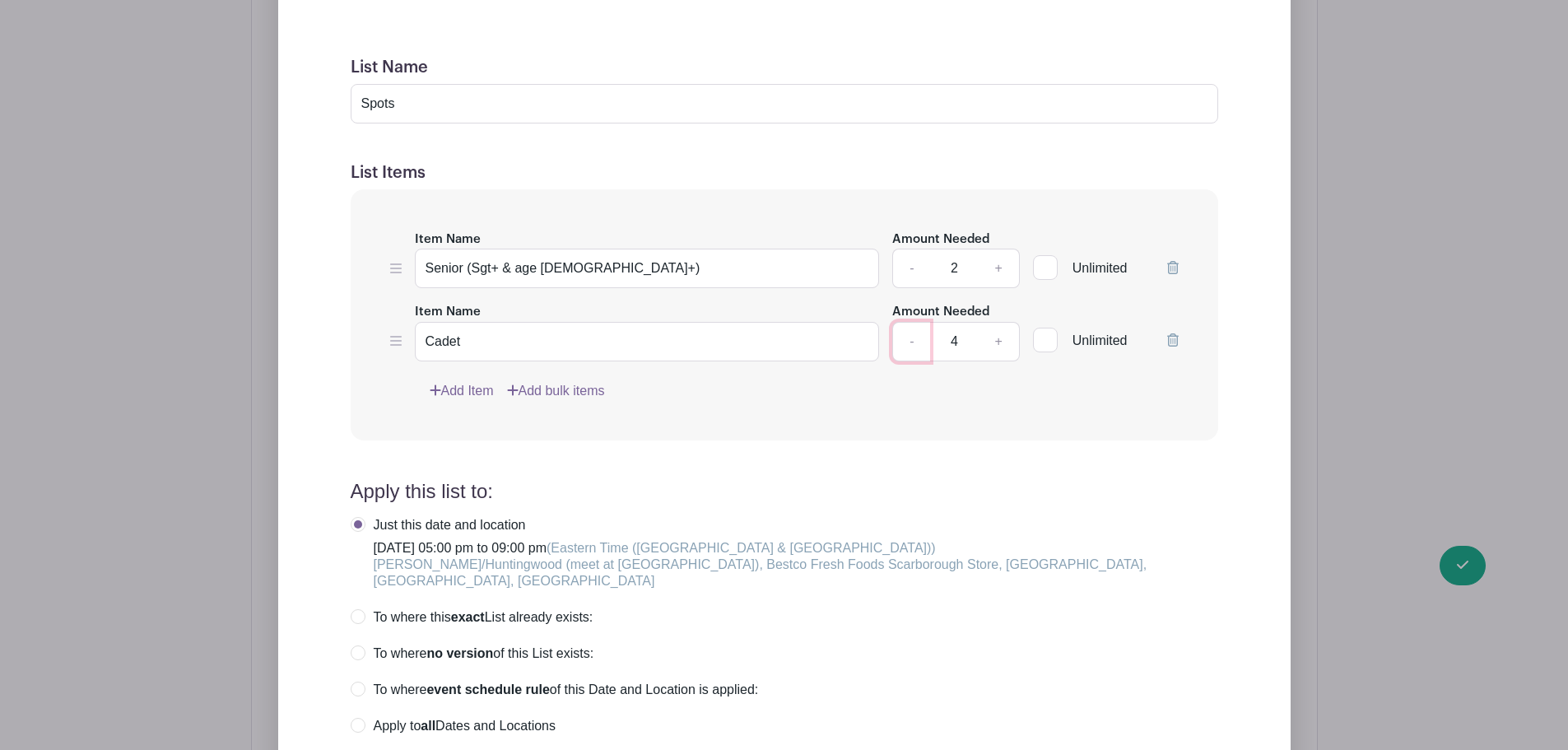
scroll to position [1557, 0]
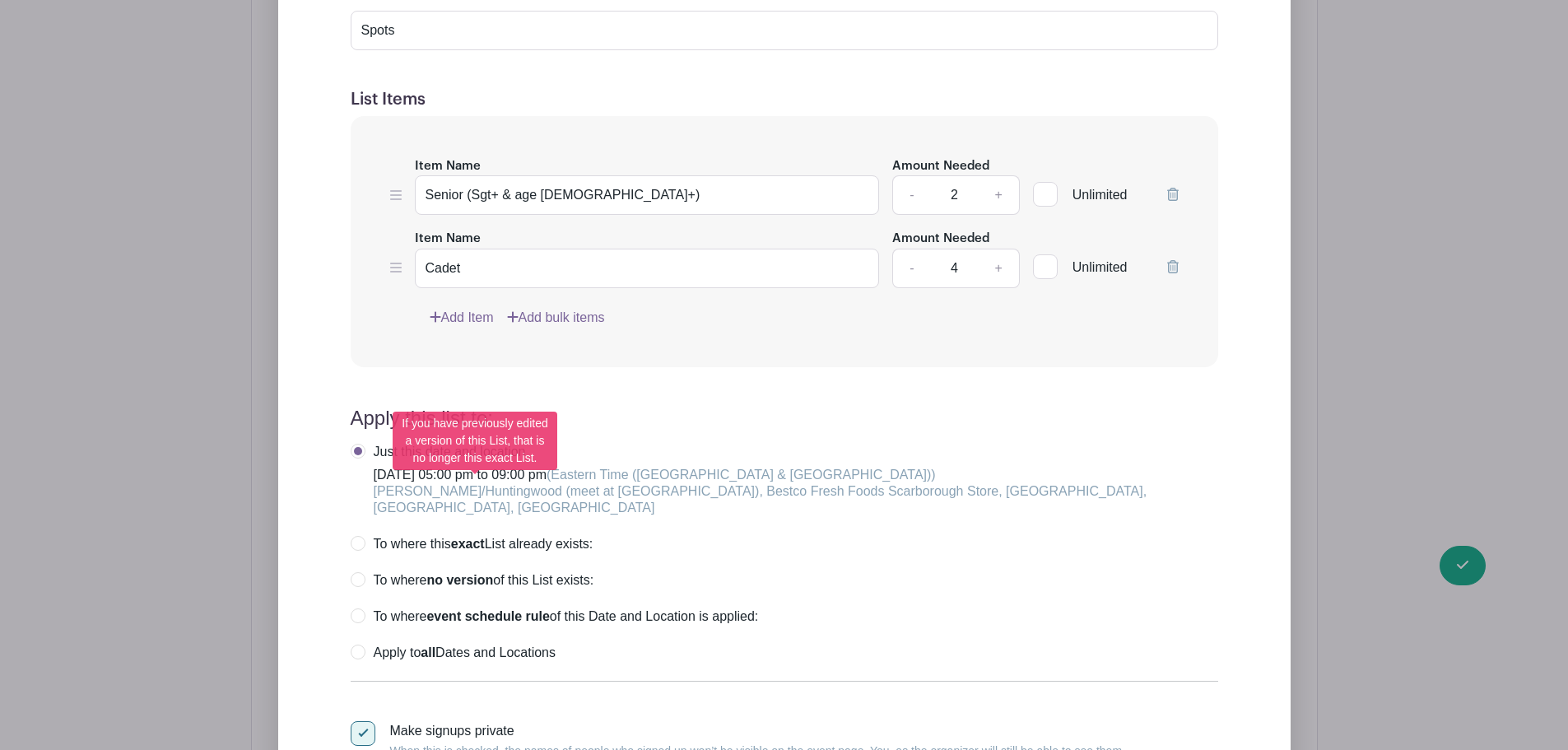
click at [361, 536] on label "To where this exact List already exists:" at bounding box center [471, 544] width 242 height 16
radio input "true"
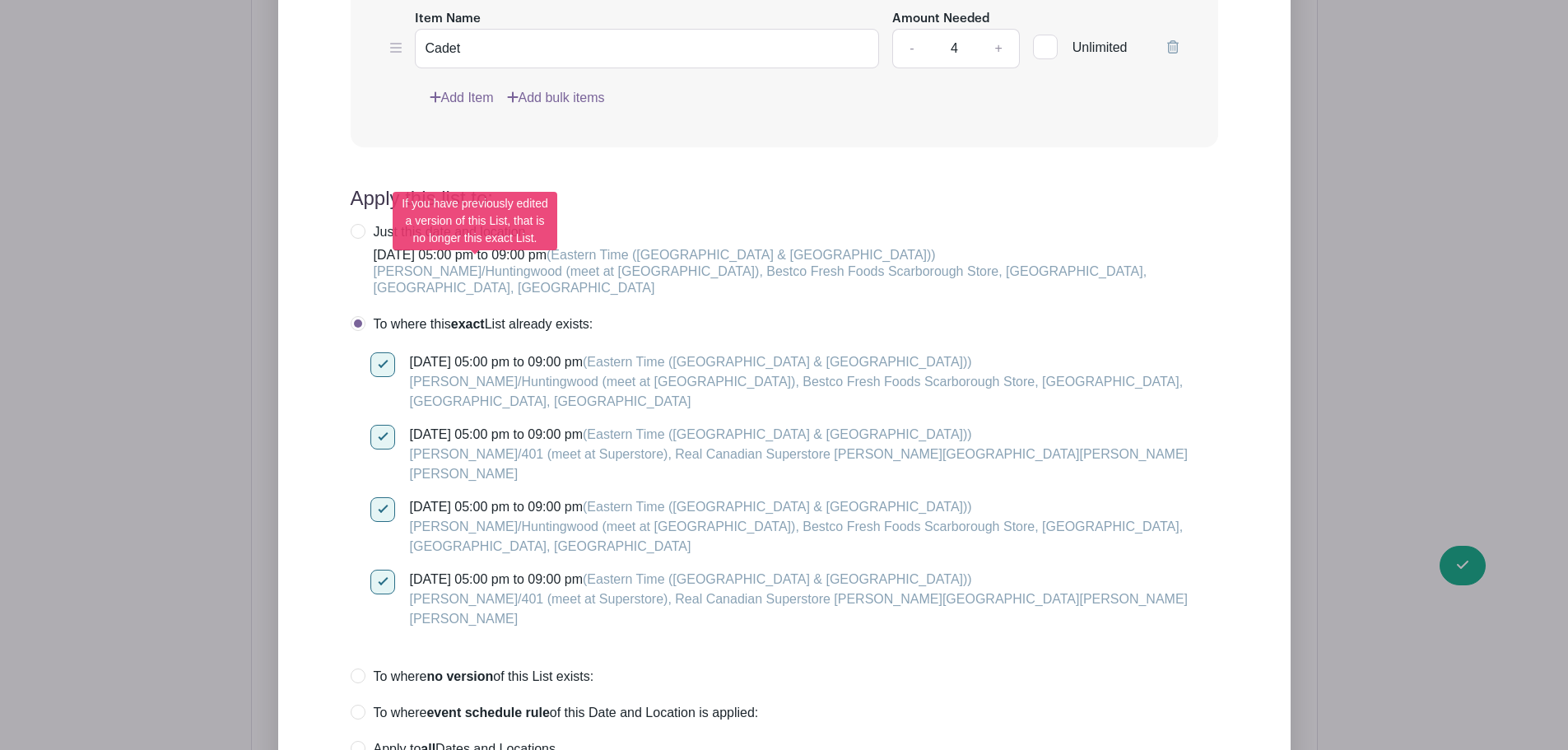
scroll to position [1804, 0]
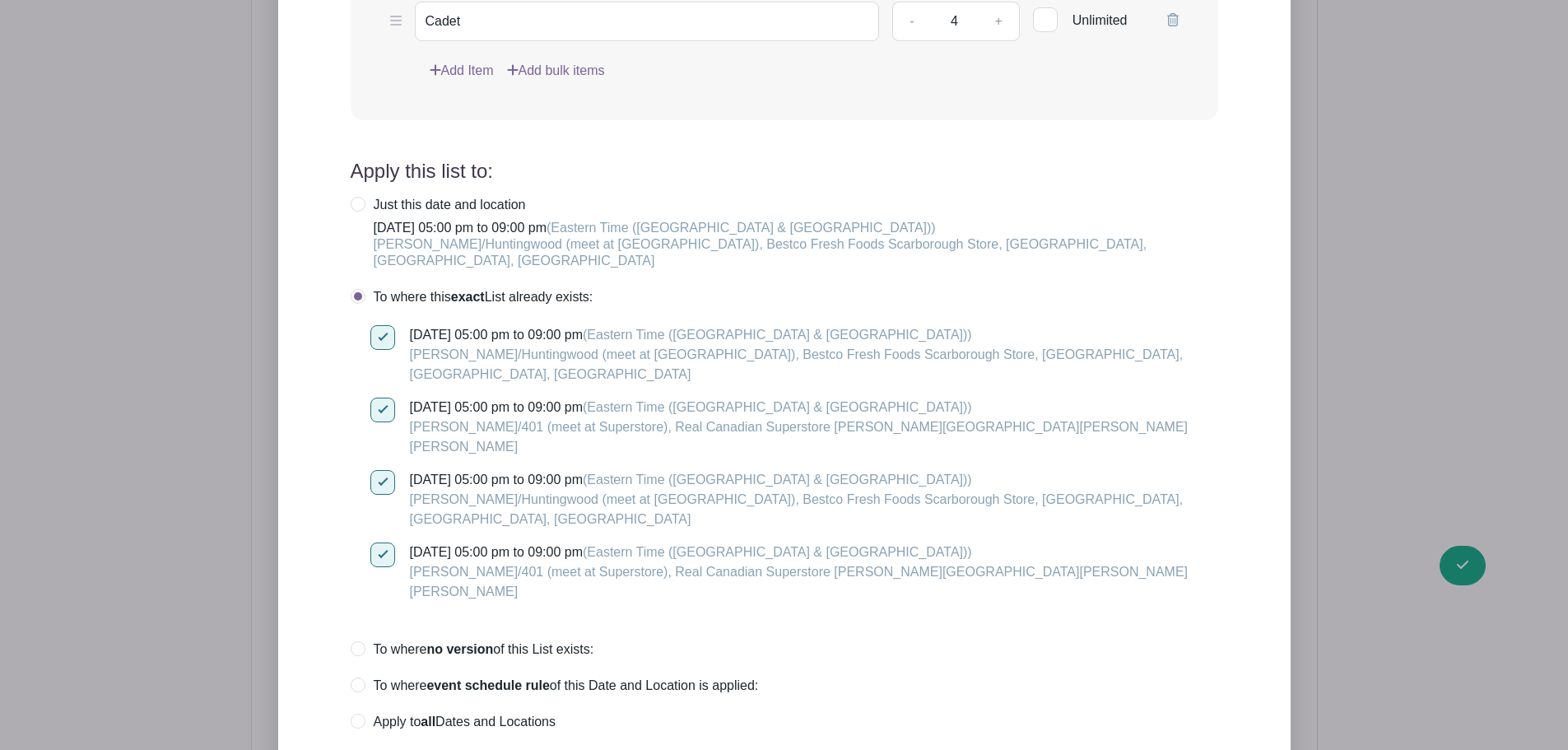
click at [388, 398] on div at bounding box center [382, 410] width 25 height 25
click at [381, 398] on input "[DATE] 05:00 pm to 09:00 pm (Eastern Time ([GEOGRAPHIC_DATA] & [GEOGRAPHIC_DATA…" at bounding box center [376, 403] width 11 height 11
checkbox input "false"
click at [387, 542] on div at bounding box center [382, 554] width 25 height 25
click at [381, 542] on input "[DATE] 05:00 pm to 09:00 pm (Eastern Time ([GEOGRAPHIC_DATA] & [GEOGRAPHIC_DATA…" at bounding box center [376, 548] width 11 height 11
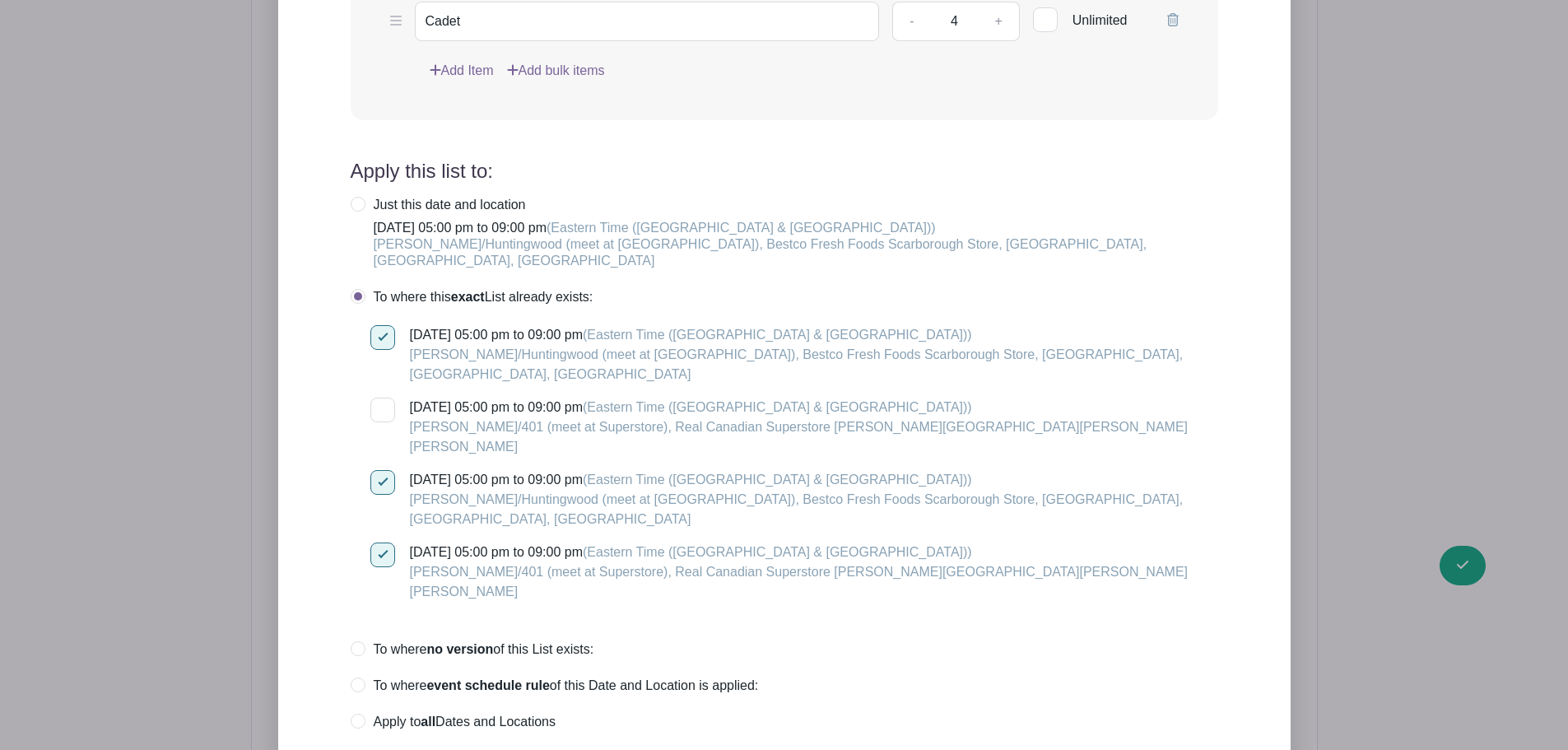
checkbox input "false"
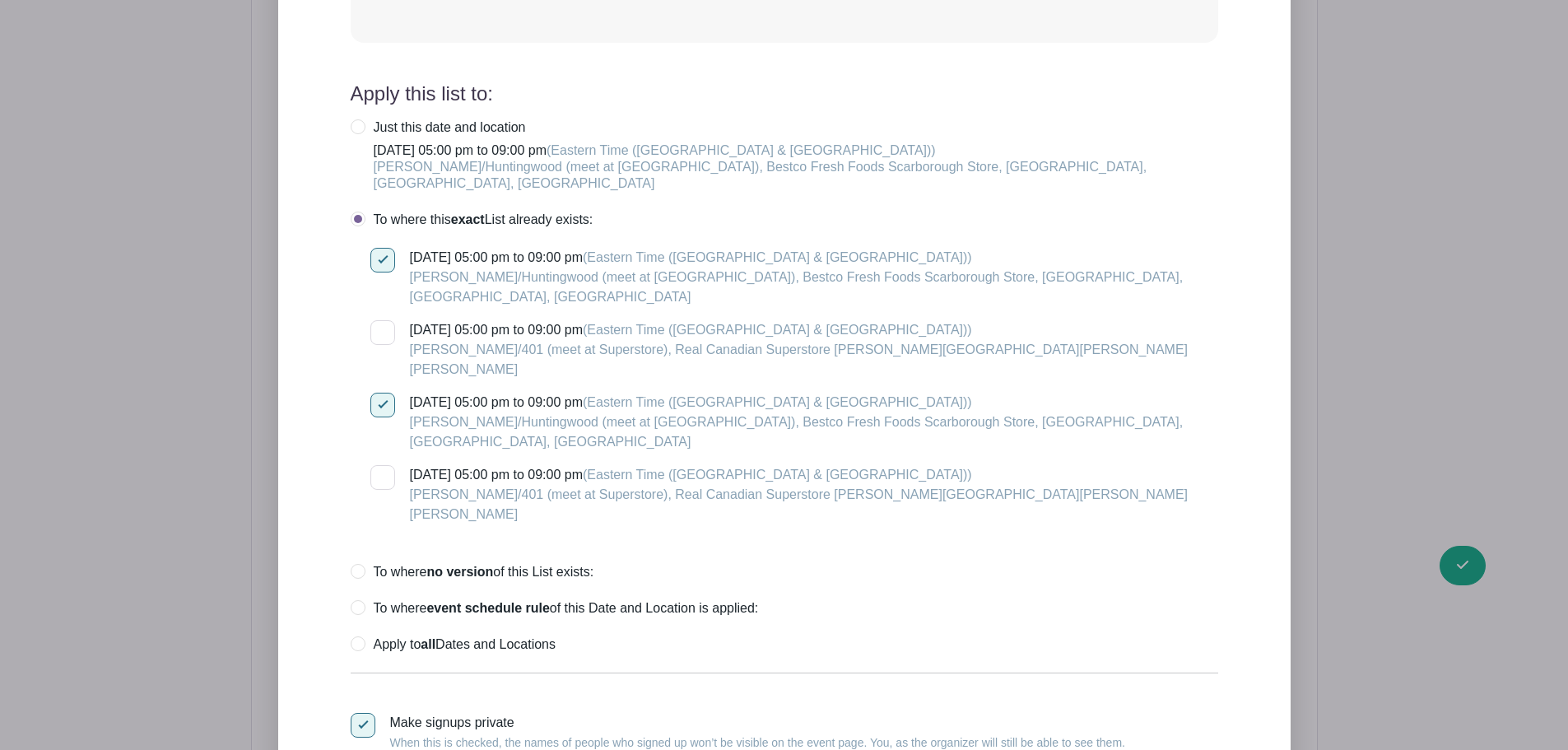
scroll to position [1967, 0]
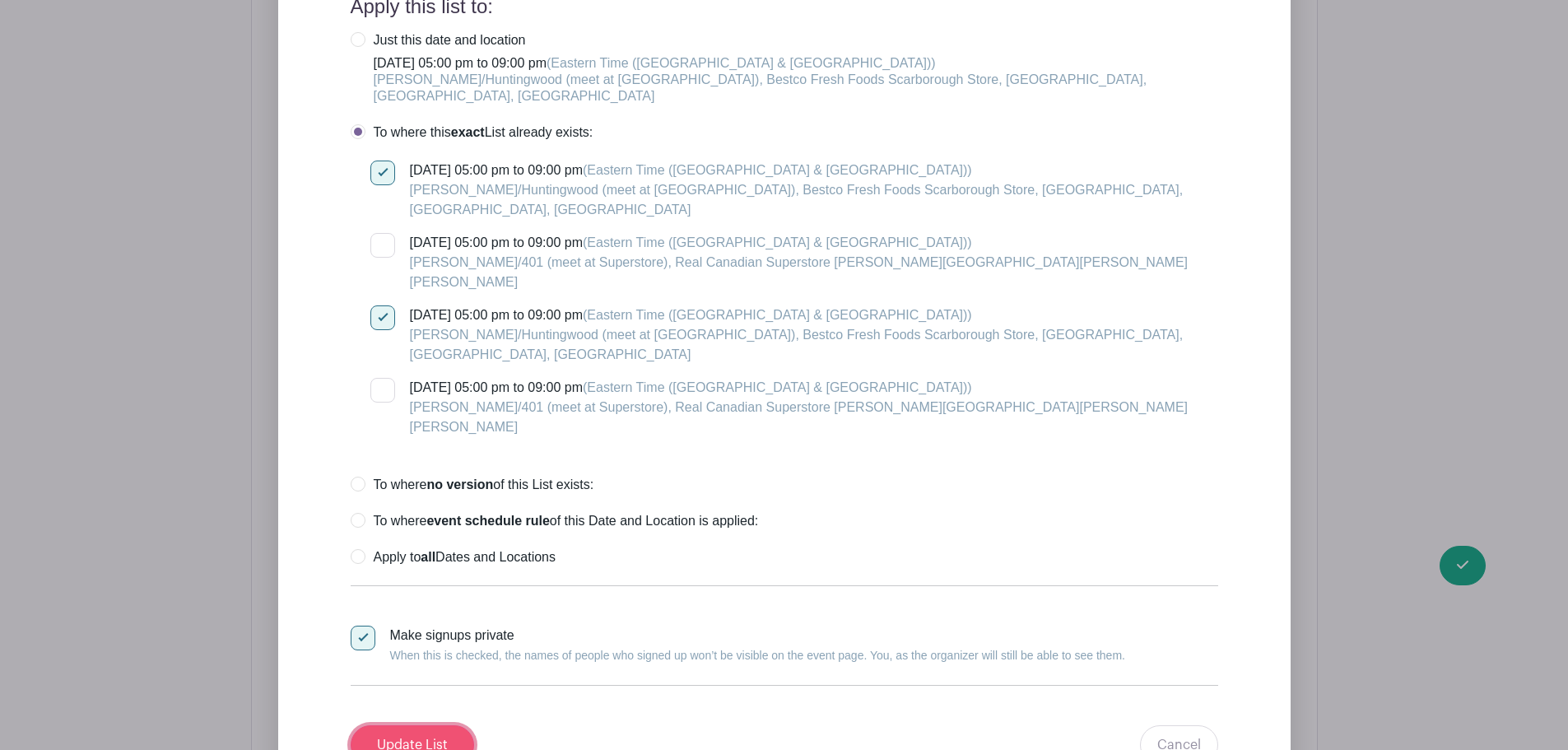
click at [446, 725] on input "Update List" at bounding box center [412, 745] width 124 height 39
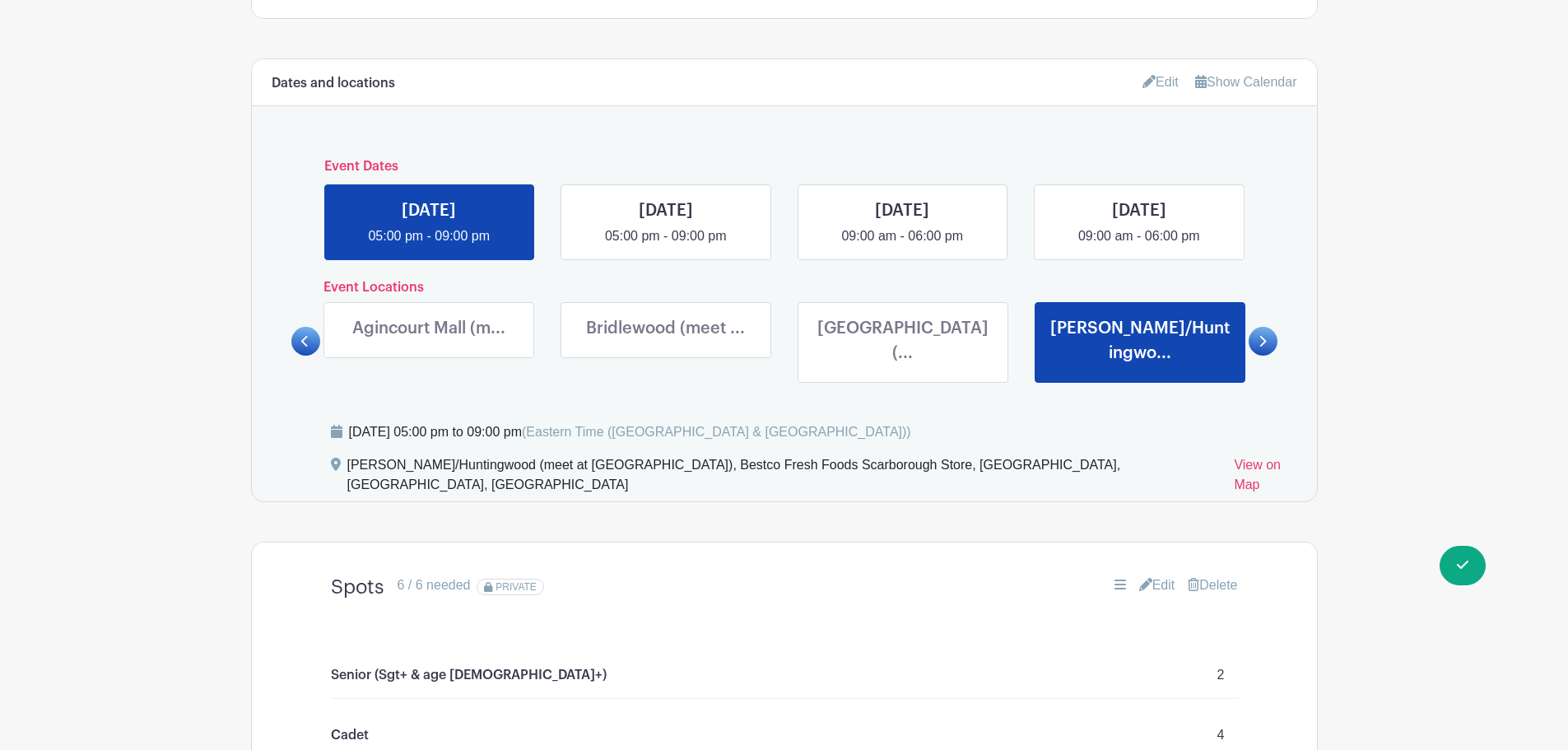
scroll to position [734, 0]
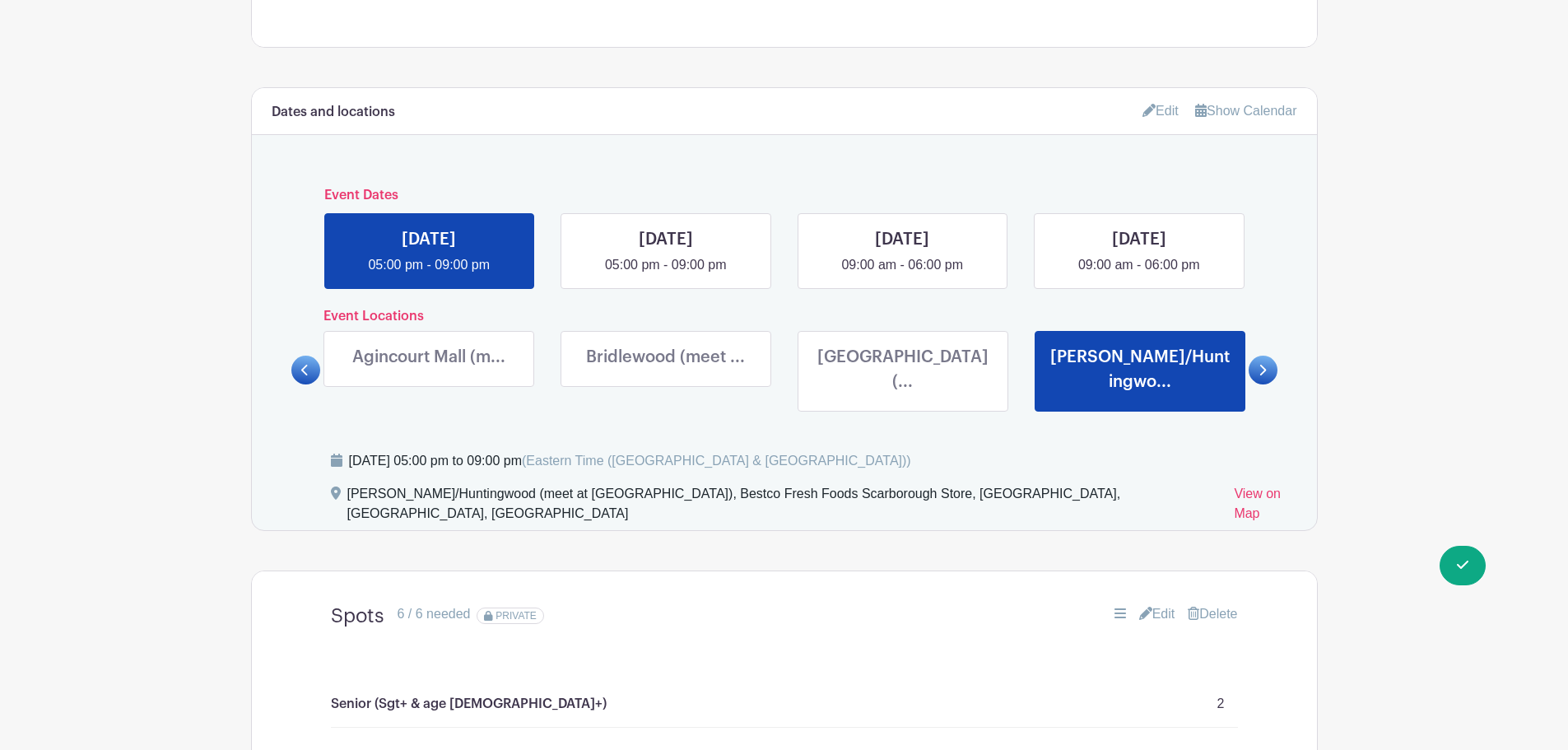
click at [1256, 356] on link at bounding box center [1262, 370] width 28 height 28
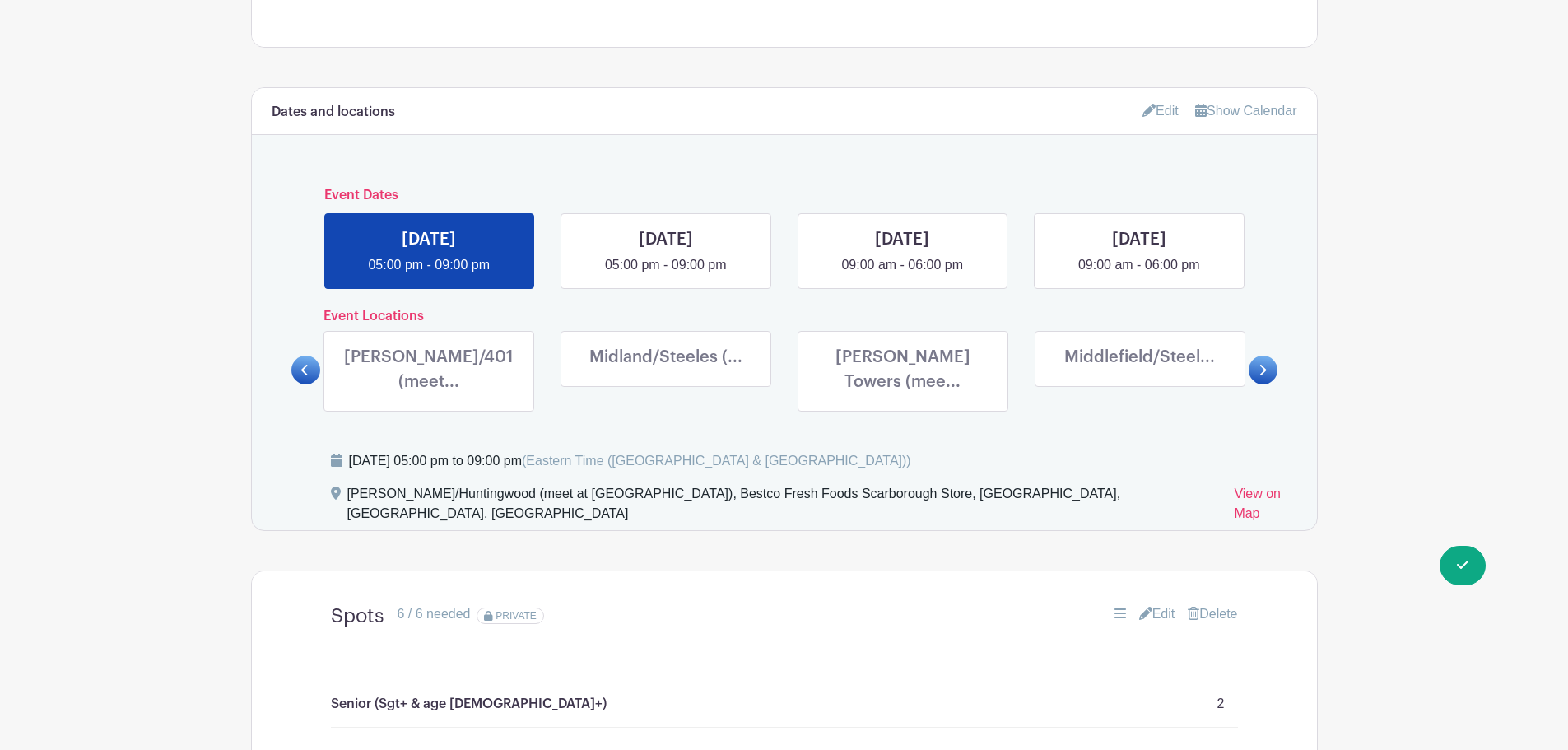
click at [429, 398] on link at bounding box center [429, 398] width 0 height 0
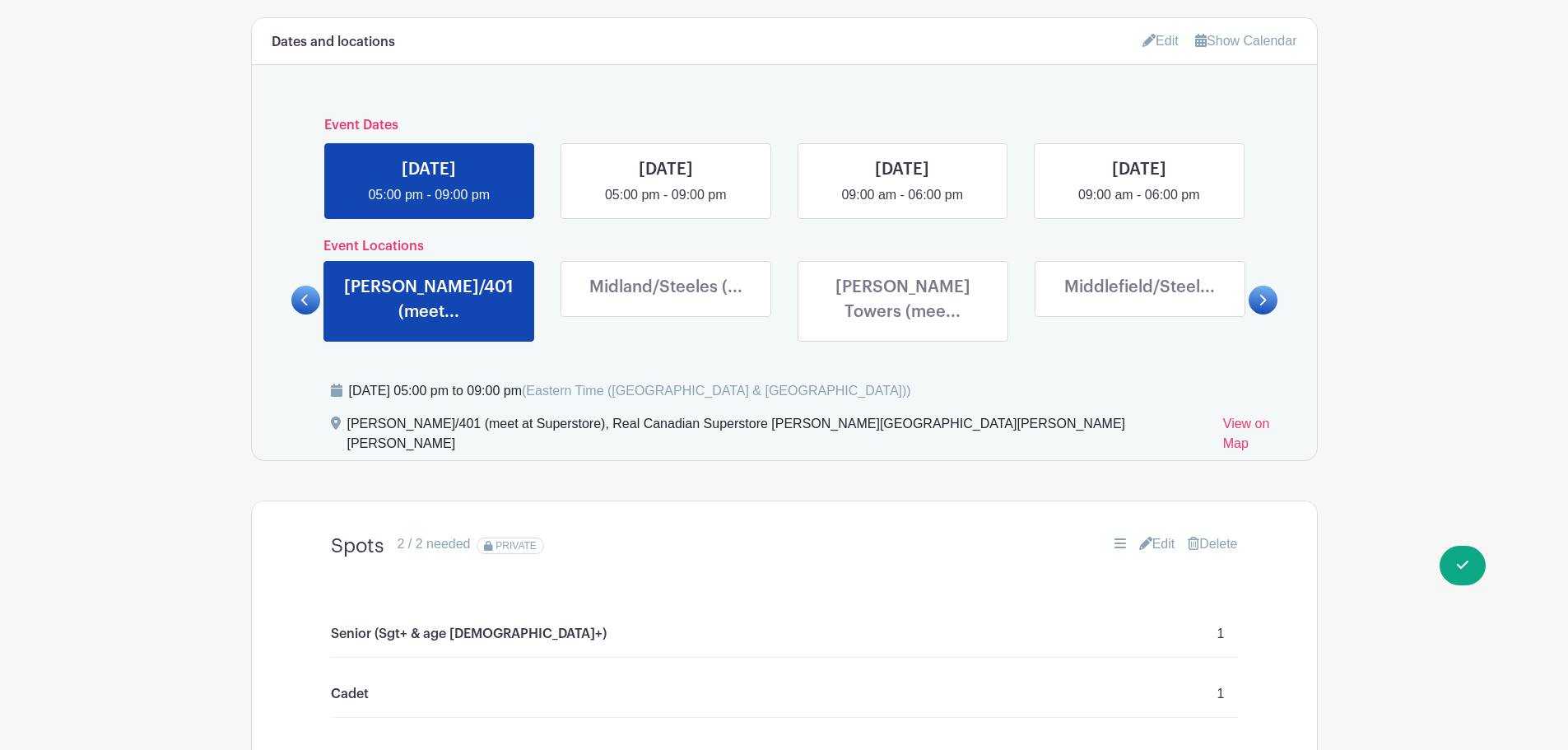
scroll to position [898, 0]
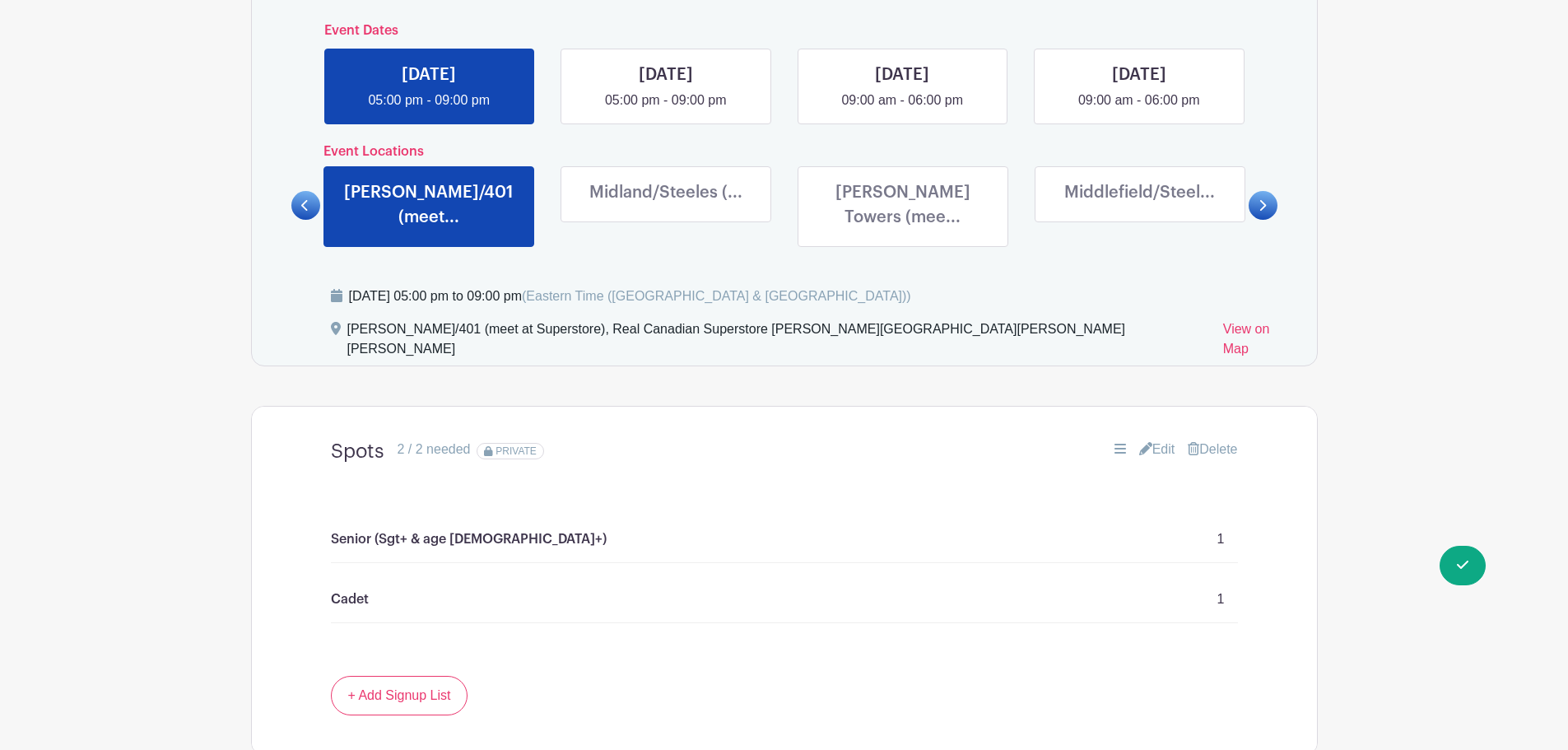
click at [1142, 442] on icon at bounding box center [1145, 448] width 13 height 13
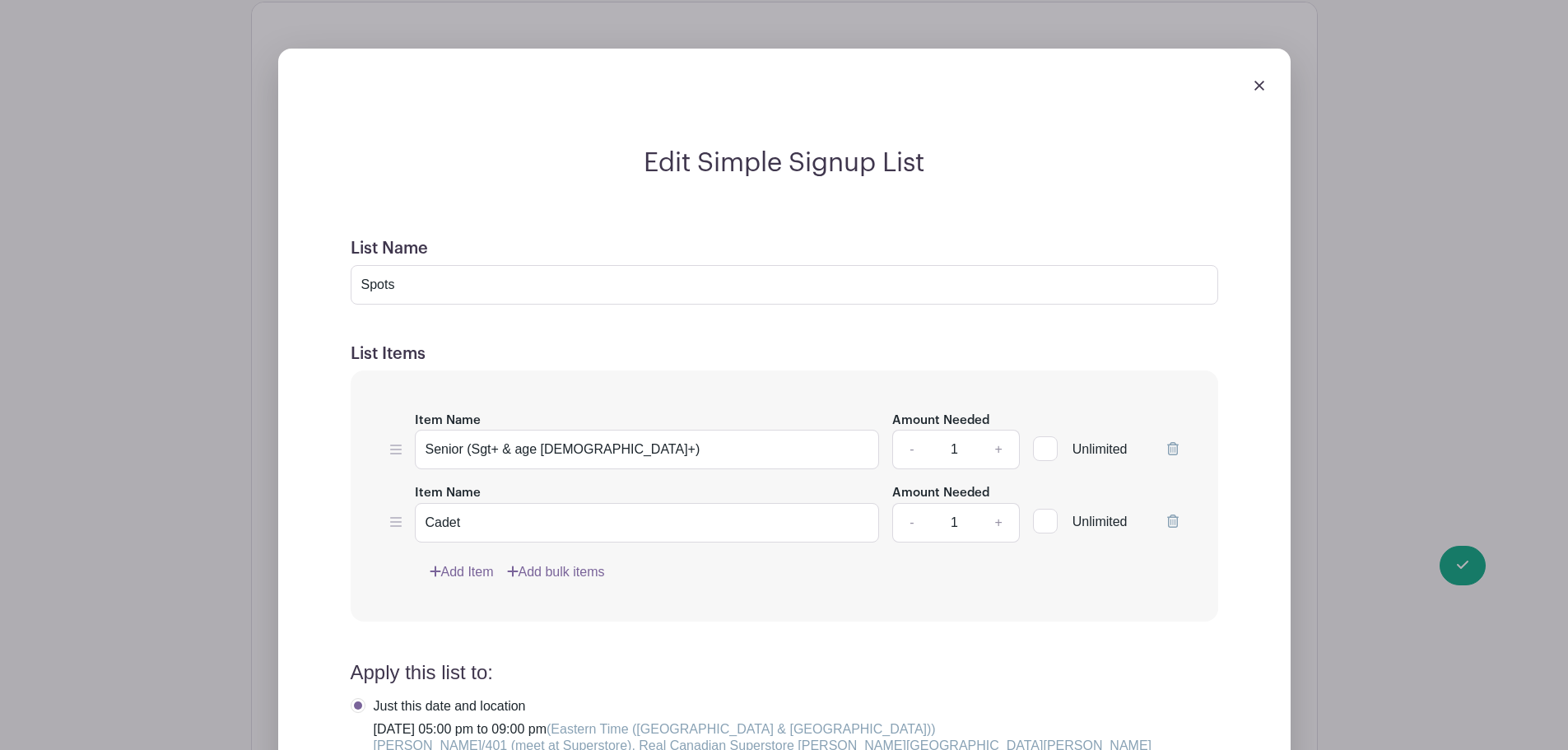
scroll to position [1310, 0]
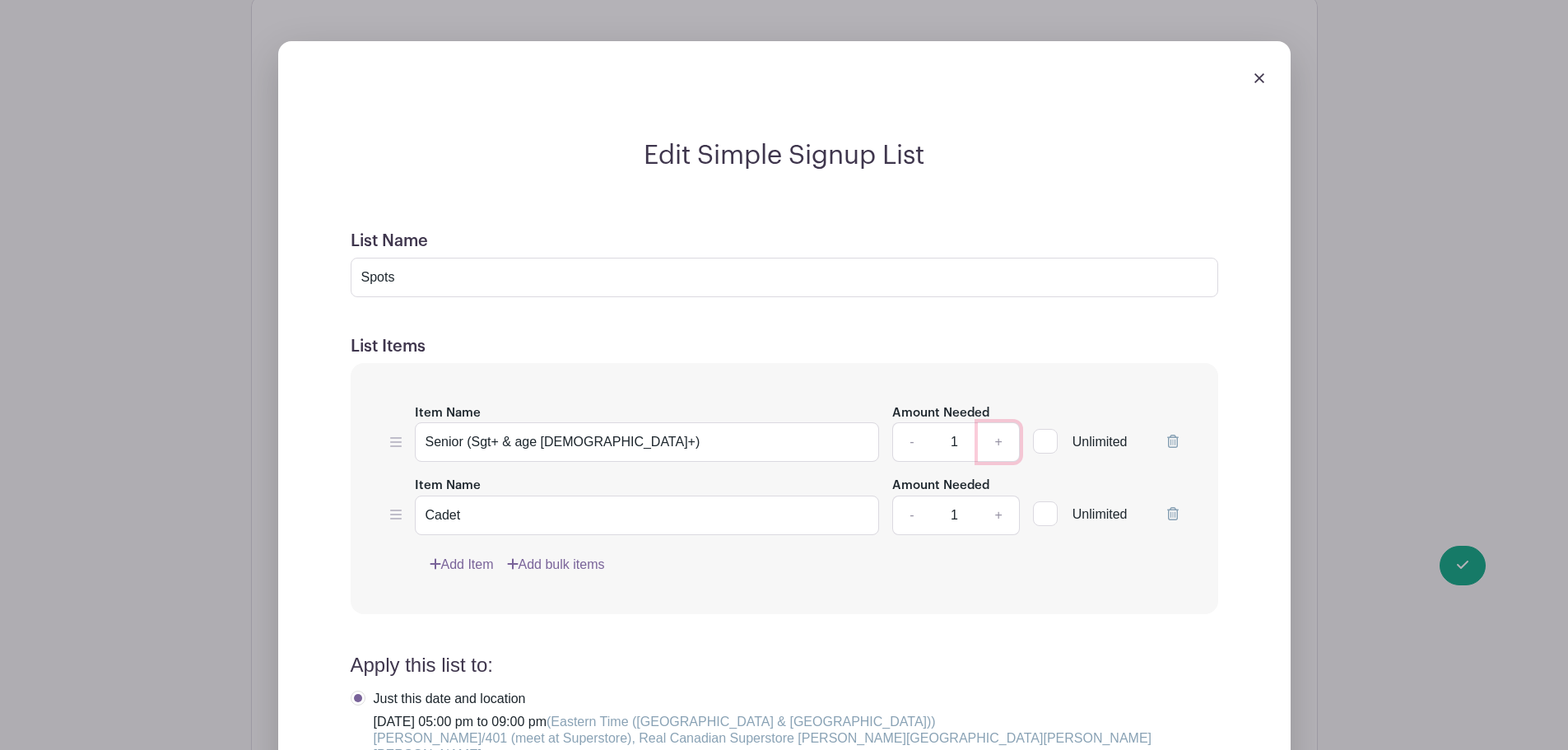
click at [1007, 423] on link "+" at bounding box center [998, 442] width 41 height 39
click at [908, 423] on link "-" at bounding box center [910, 442] width 38 height 39
type input "1"
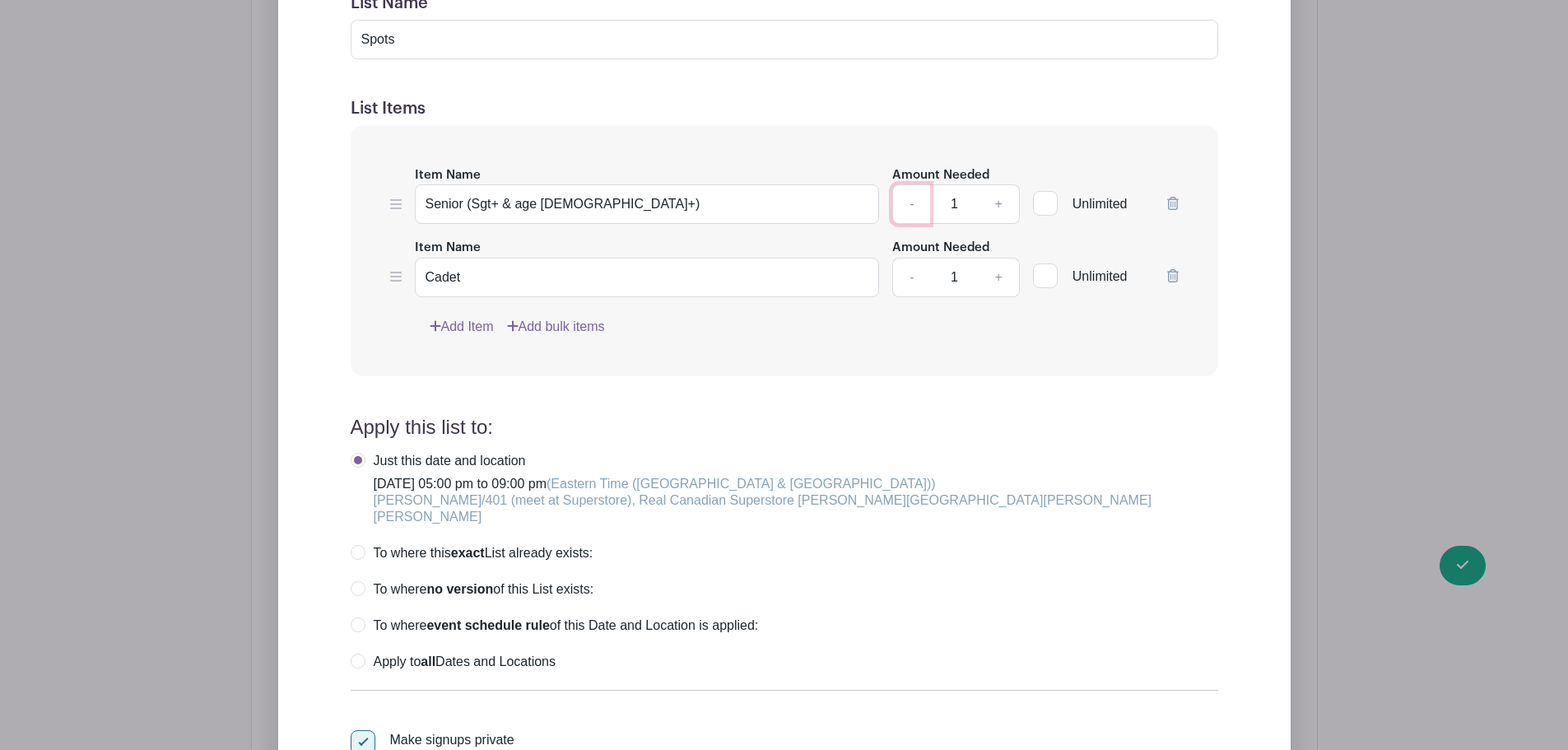
scroll to position [1557, 0]
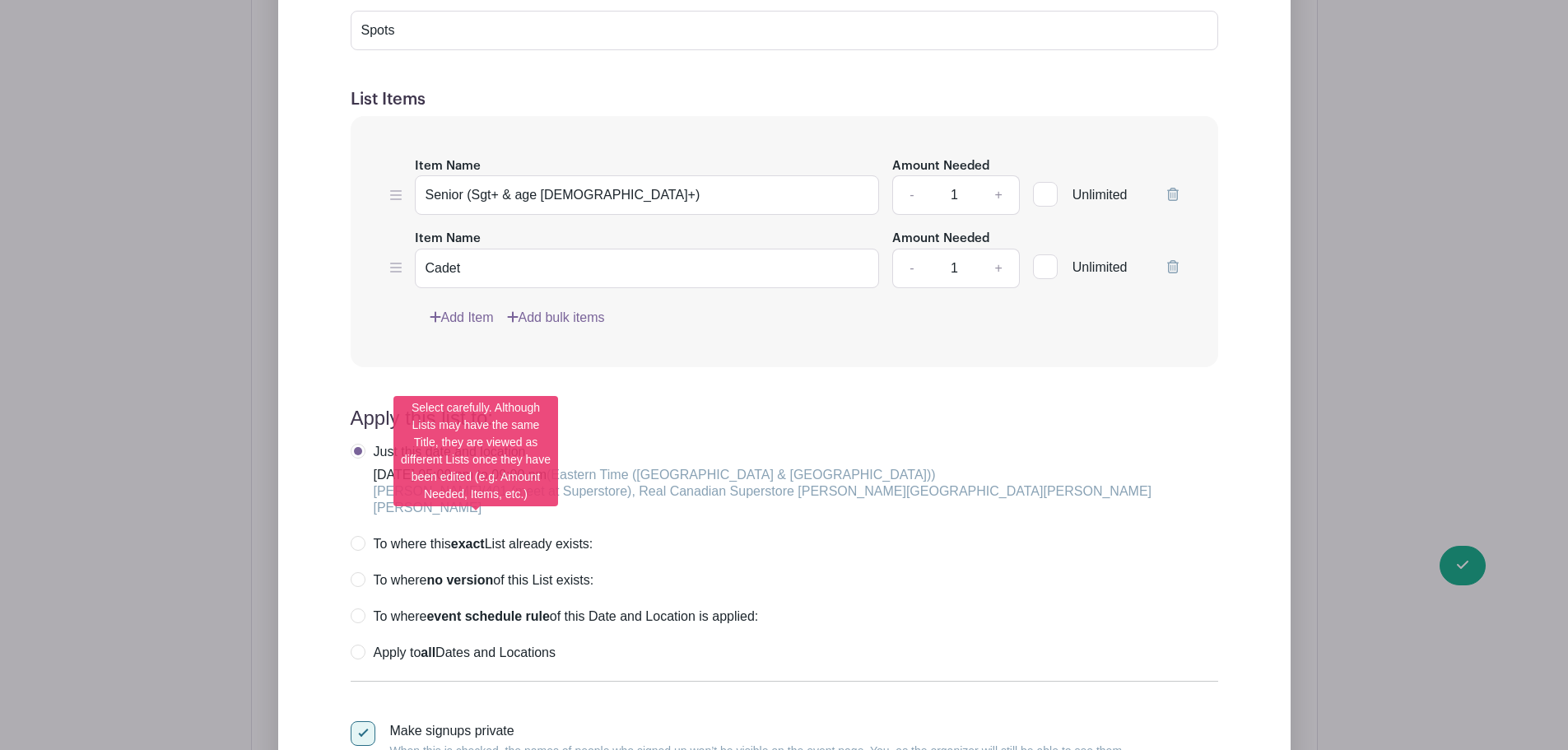
click at [358, 572] on label "To where no version of this List exists:" at bounding box center [472, 580] width 243 height 16
radio input "true"
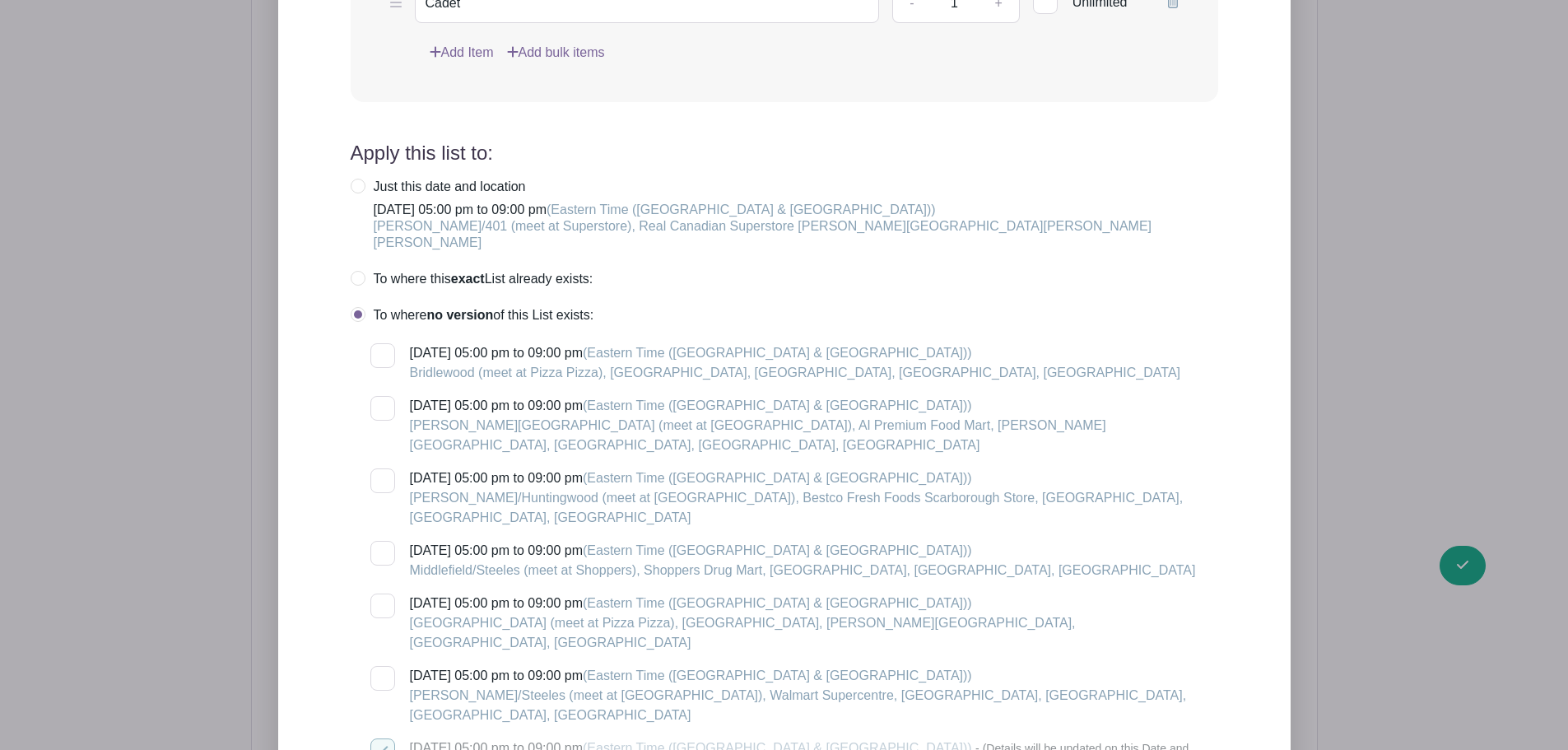
scroll to position [1804, 0]
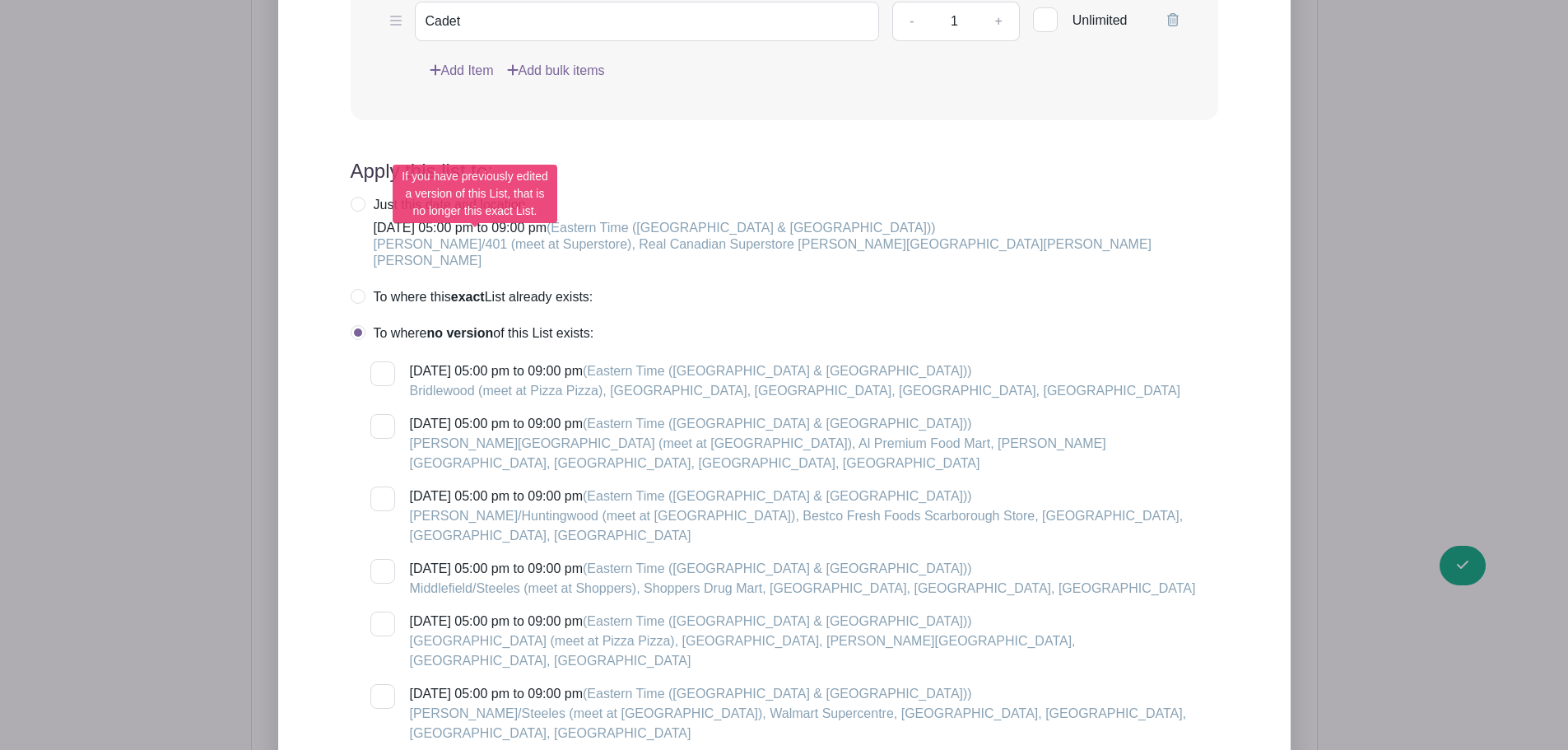
click at [360, 289] on label "To where this exact List already exists:" at bounding box center [471, 297] width 242 height 16
radio input "true"
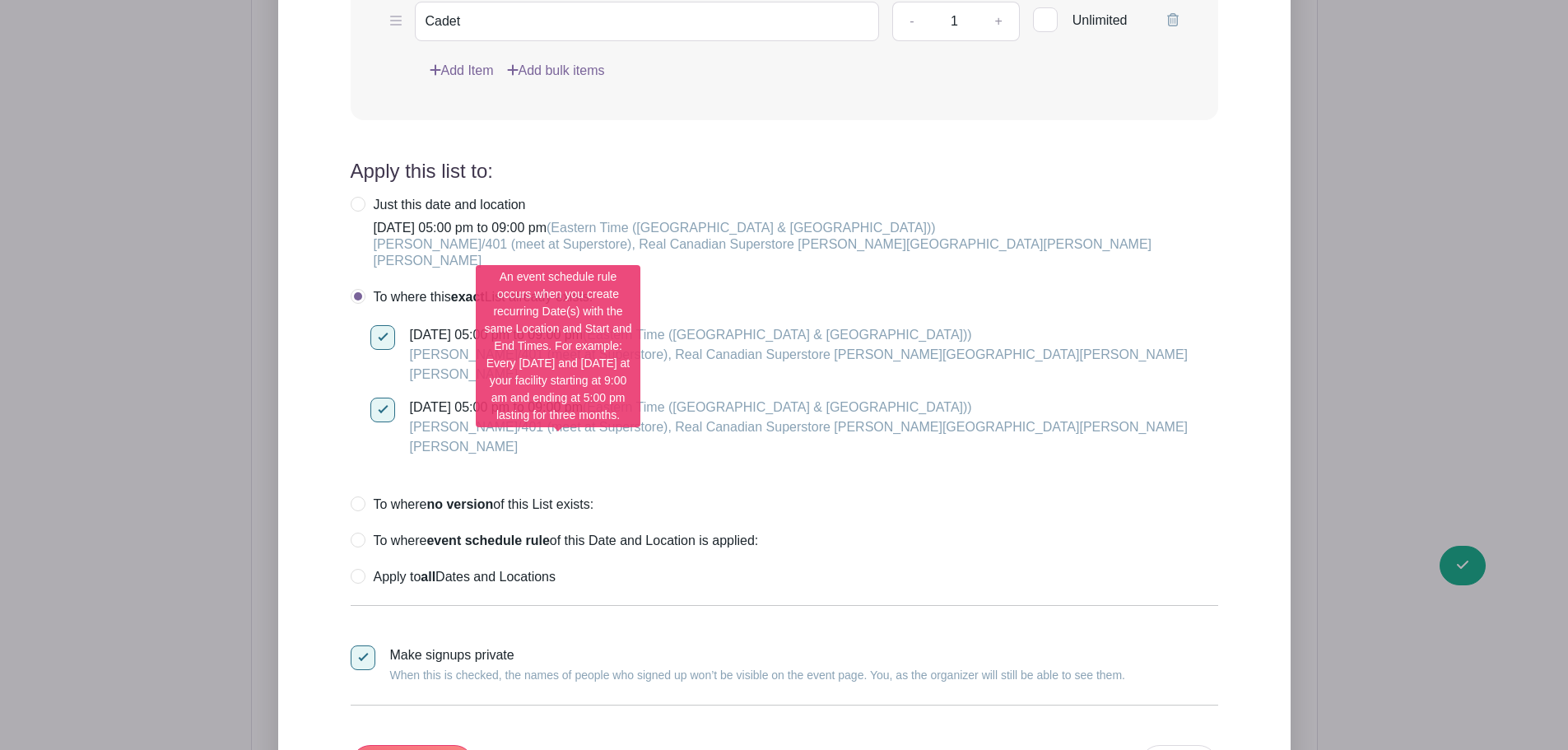
click at [361, 532] on label "To where event schedule rule of this Date and Location is applied:" at bounding box center [554, 541] width 408 height 16
radio input "true"
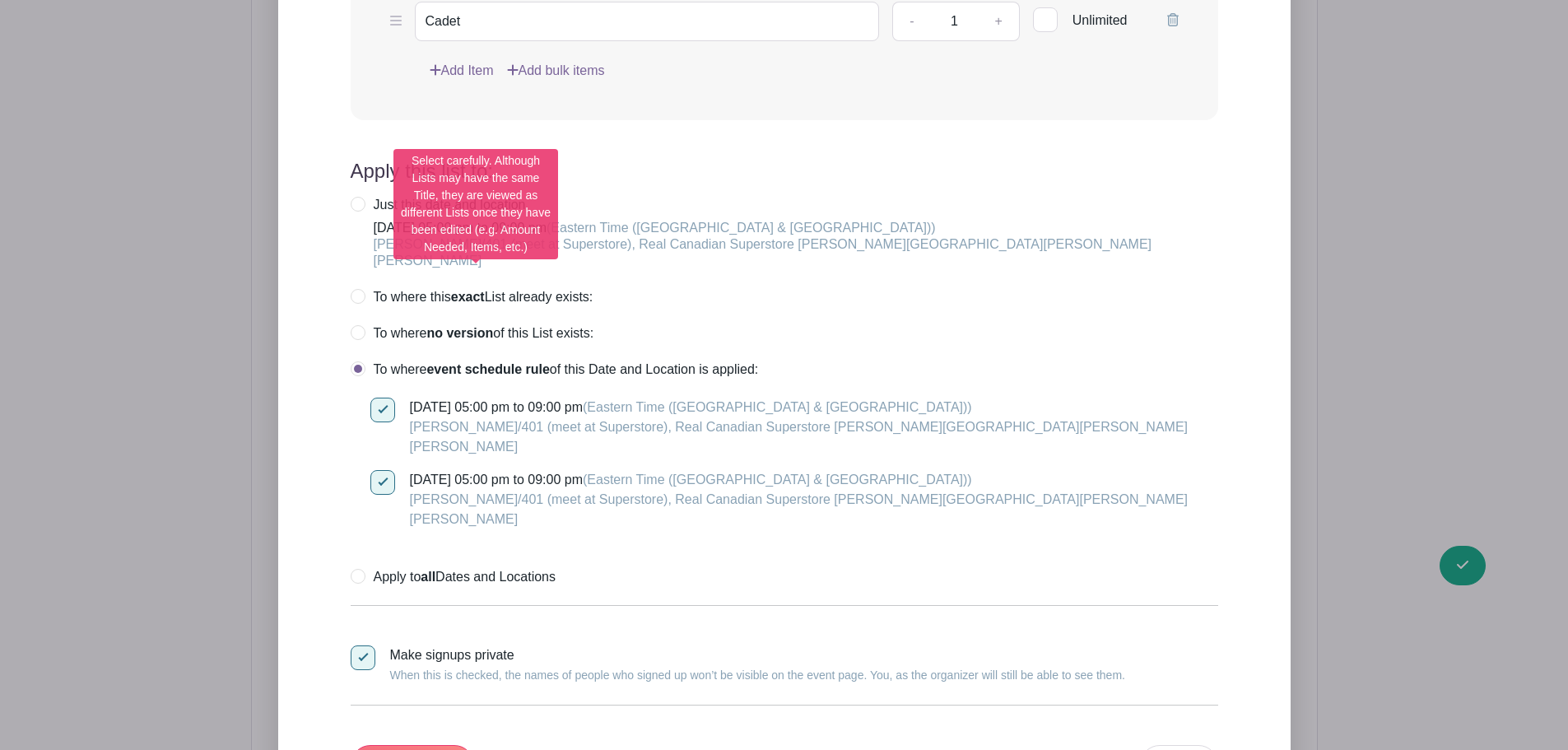
click at [358, 325] on label "To where no version of this List exists:" at bounding box center [472, 333] width 243 height 16
radio input "true"
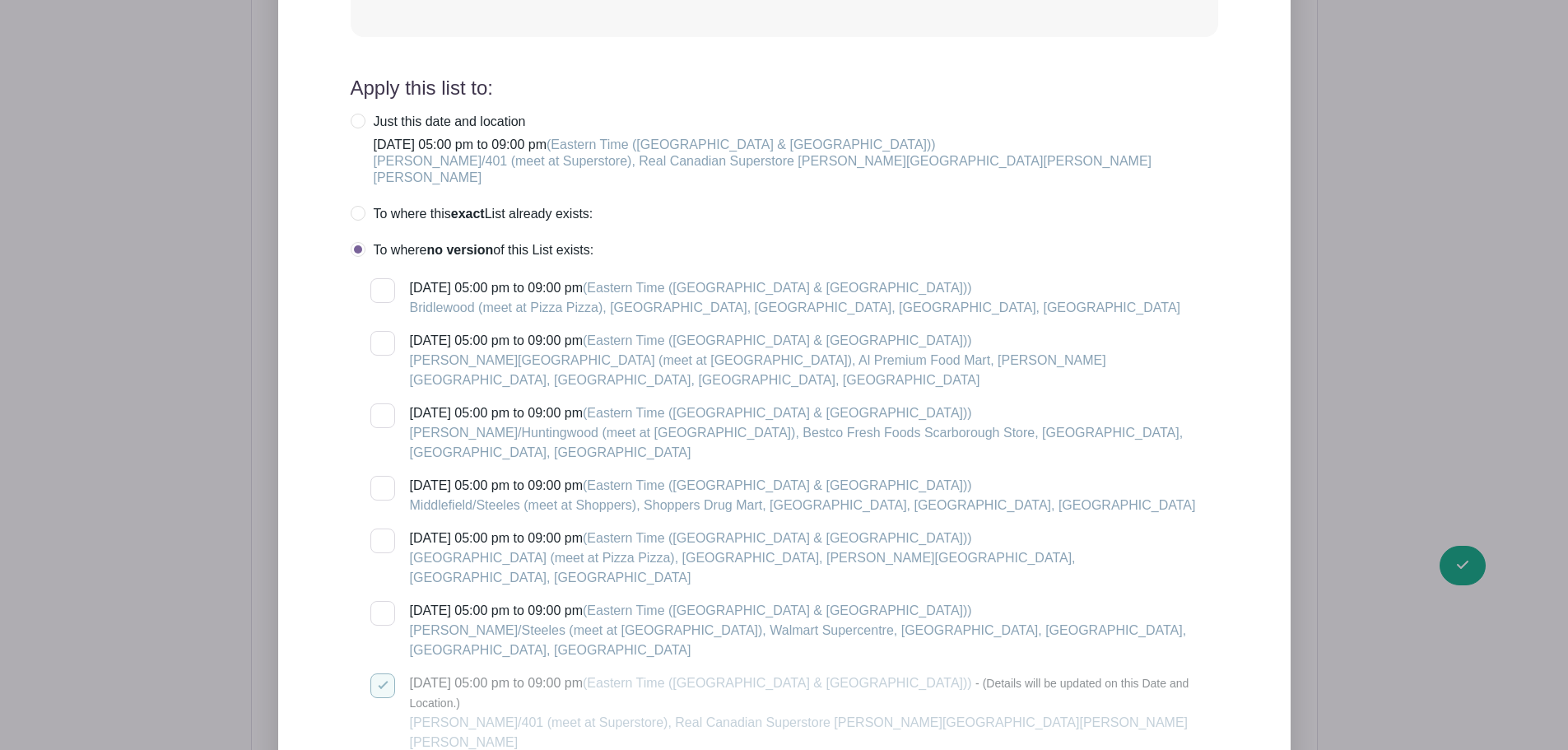
scroll to position [1886, 0]
click at [389, 477] on div at bounding box center [382, 488] width 25 height 25
click at [381, 477] on input "[DATE] 05:00 pm to 09:00 pm (Eastern Time ([GEOGRAPHIC_DATA] & [GEOGRAPHIC_DATA…" at bounding box center [376, 482] width 11 height 11
checkbox input "true"
click at [381, 602] on div at bounding box center [382, 614] width 25 height 25
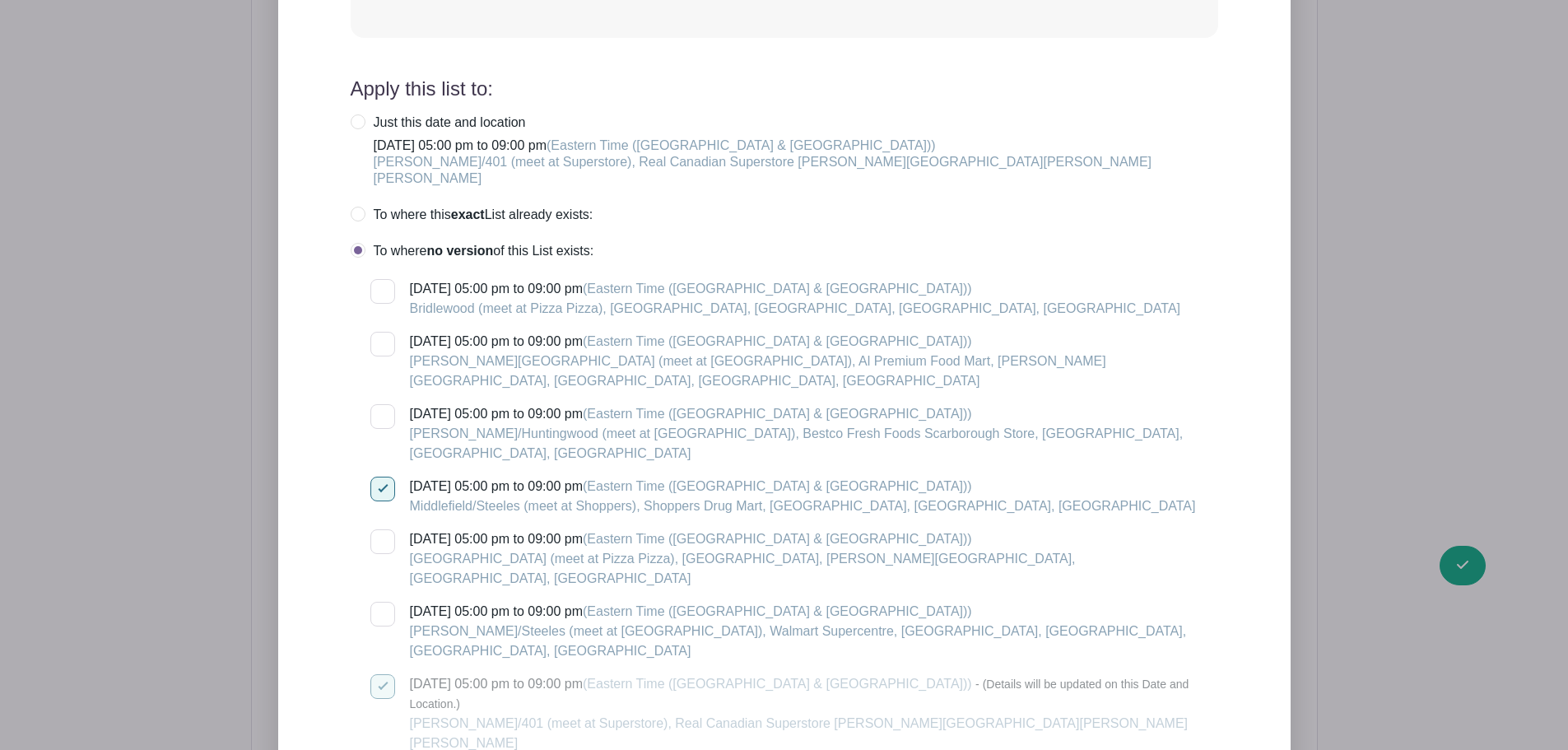
click at [381, 602] on input "[DATE] 05:00 pm to 09:00 pm (Eastern Time ([GEOGRAPHIC_DATA] & [GEOGRAPHIC_DATA…" at bounding box center [376, 607] width 11 height 11
checkbox input "true"
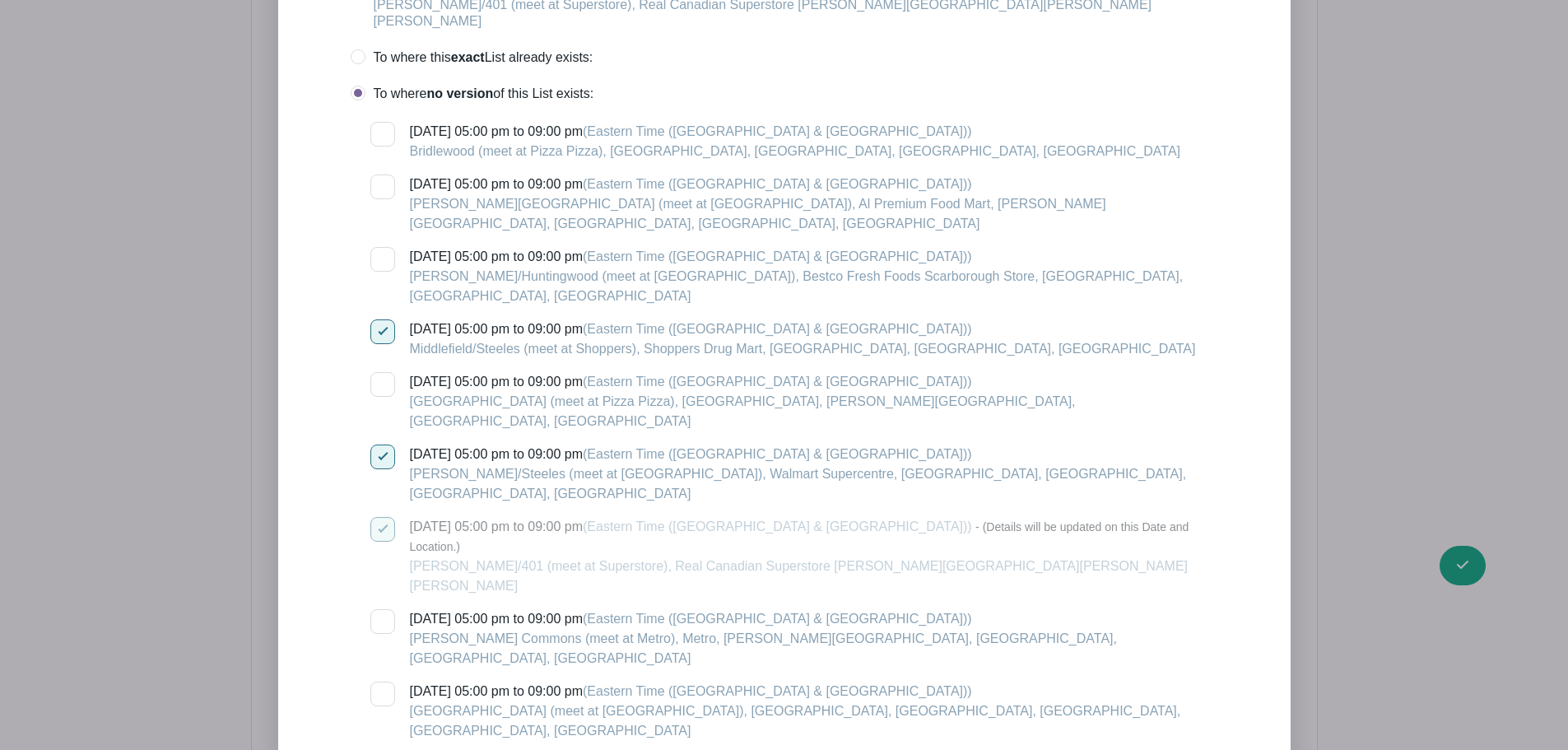
scroll to position [2050, 0]
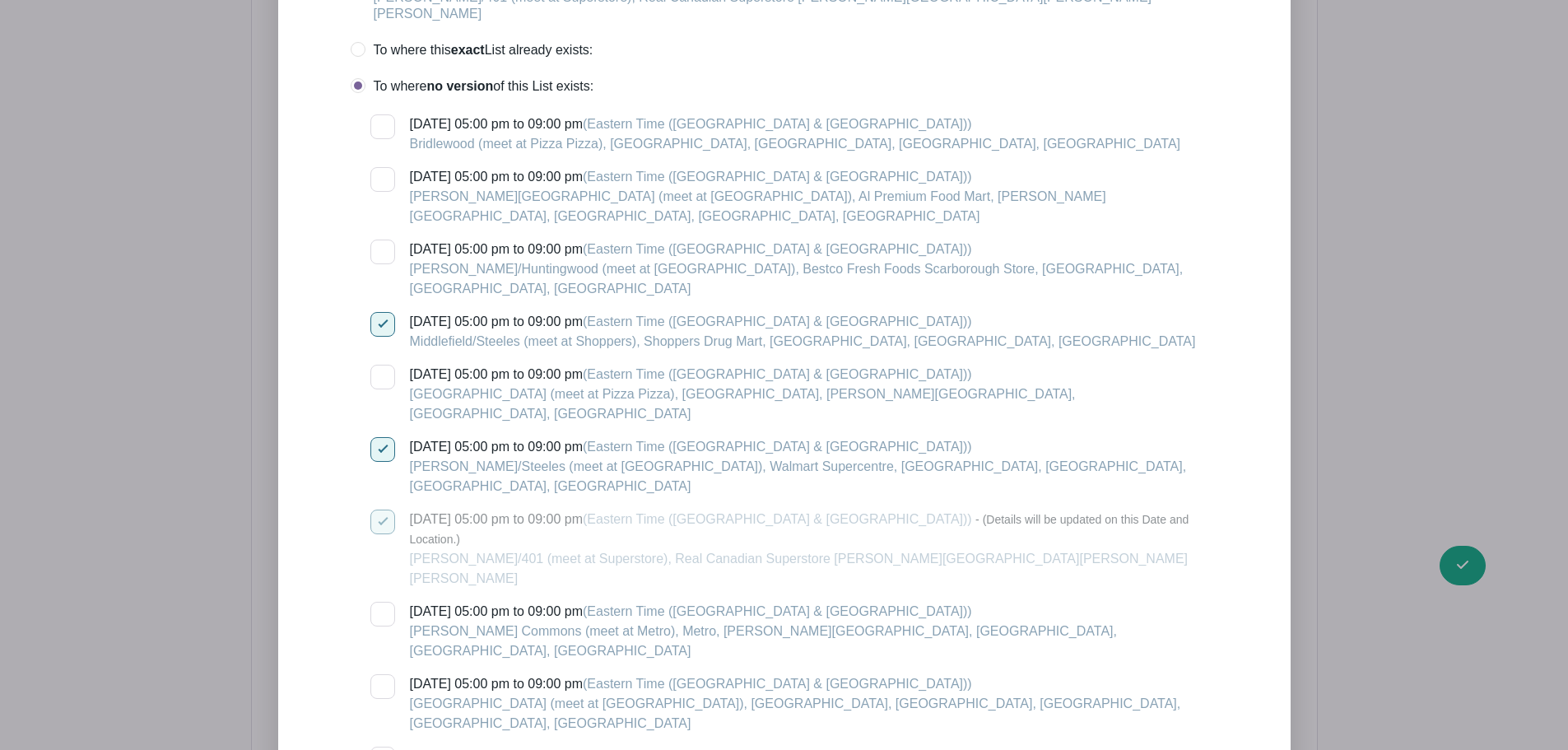
click at [388, 602] on div at bounding box center [382, 614] width 25 height 25
click at [381, 602] on input "[DATE] 05:00 pm to 09:00 pm (Eastern Time ([GEOGRAPHIC_DATA] & [GEOGRAPHIC_DATA…" at bounding box center [376, 607] width 11 height 11
checkbox input "true"
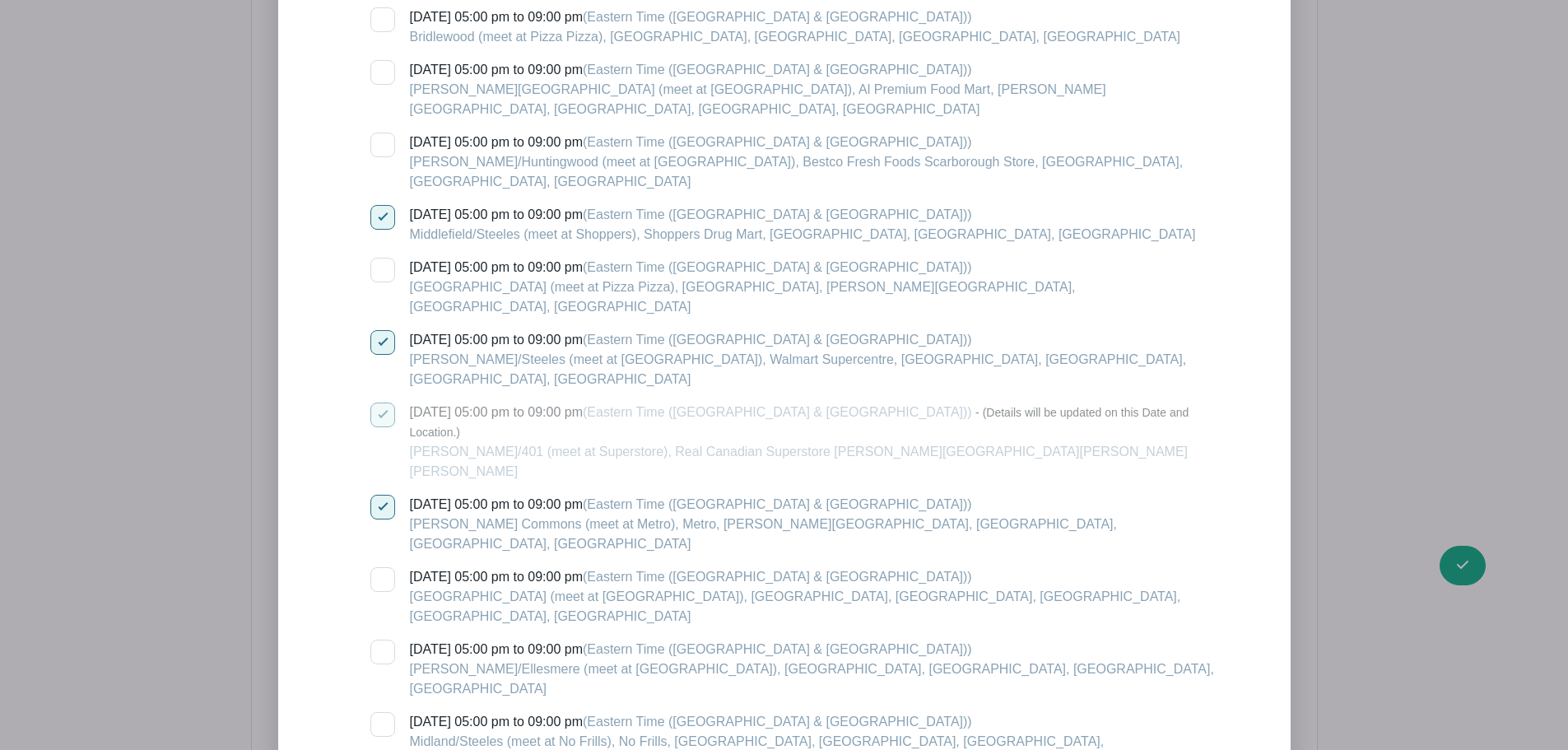
scroll to position [2214, 0]
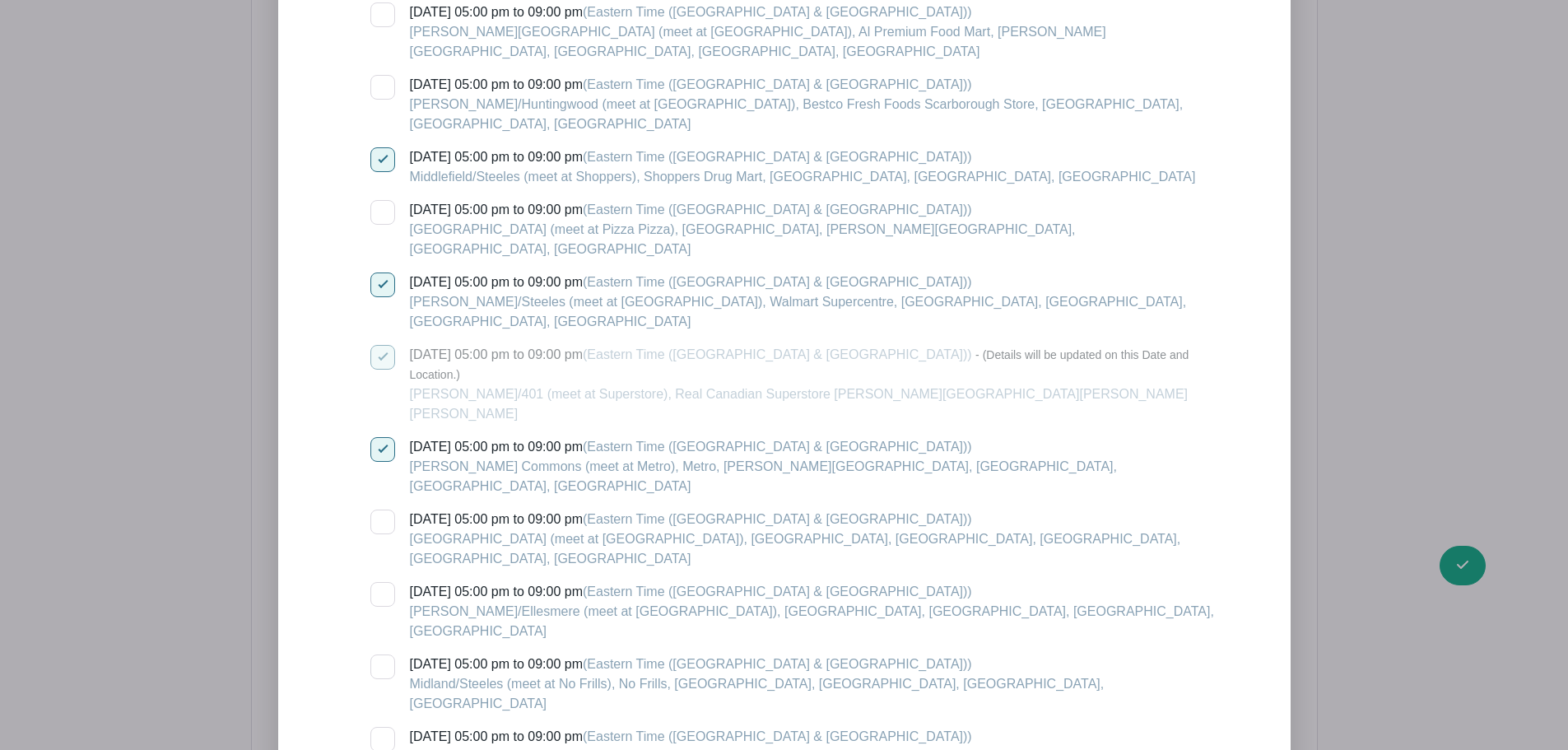
click at [383, 582] on div at bounding box center [382, 594] width 25 height 25
click at [381, 582] on input "[DATE] 05:00 pm to 09:00 pm (Eastern Time ([GEOGRAPHIC_DATA] & [GEOGRAPHIC_DATA…" at bounding box center [376, 587] width 11 height 11
checkbox input "true"
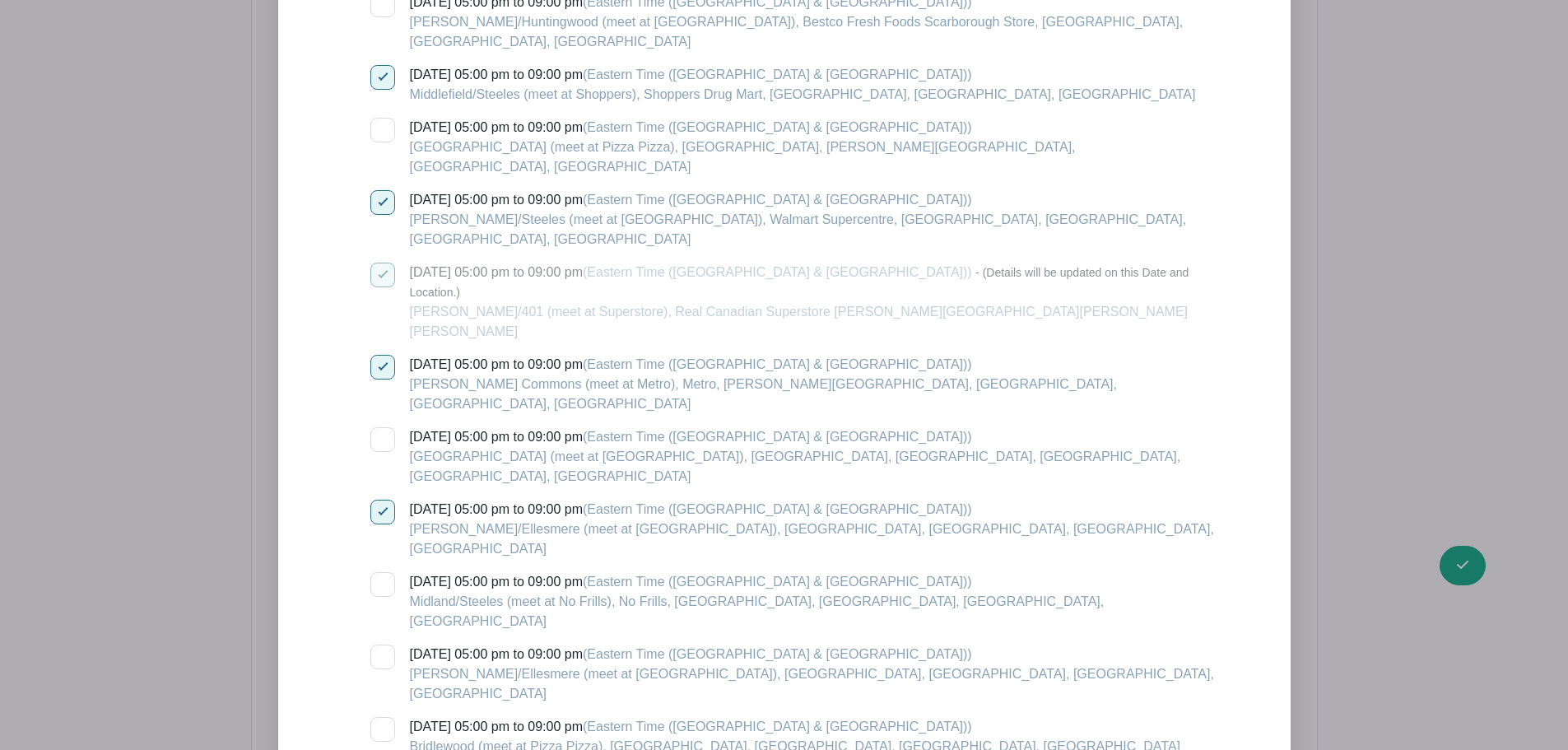
click at [385, 645] on div at bounding box center [382, 657] width 25 height 25
click at [381, 645] on input "[DATE] 05:00 pm to 09:00 pm (Eastern Time ([GEOGRAPHIC_DATA] & [GEOGRAPHIC_DATA…" at bounding box center [376, 650] width 11 height 11
checkbox input "true"
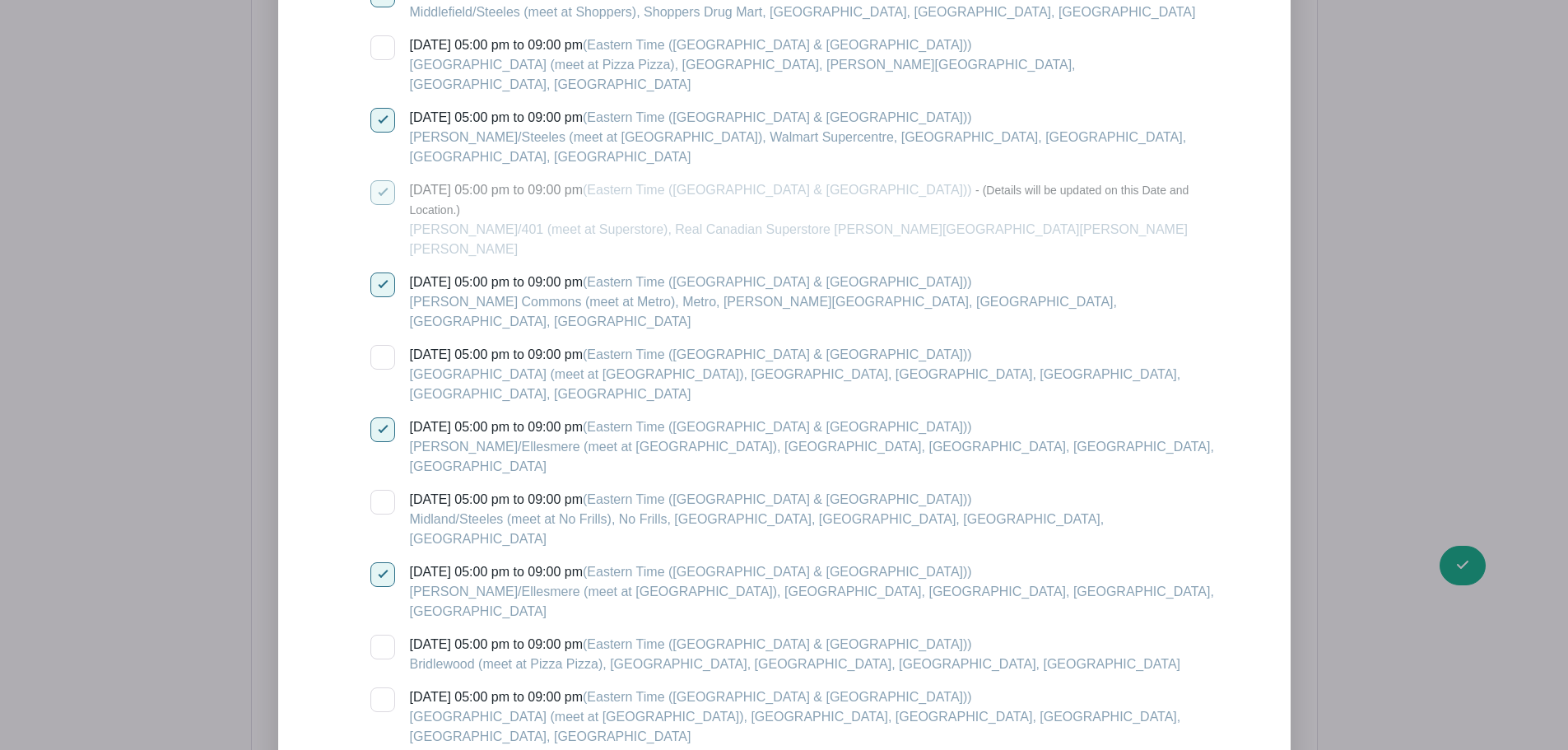
scroll to position [2461, 0]
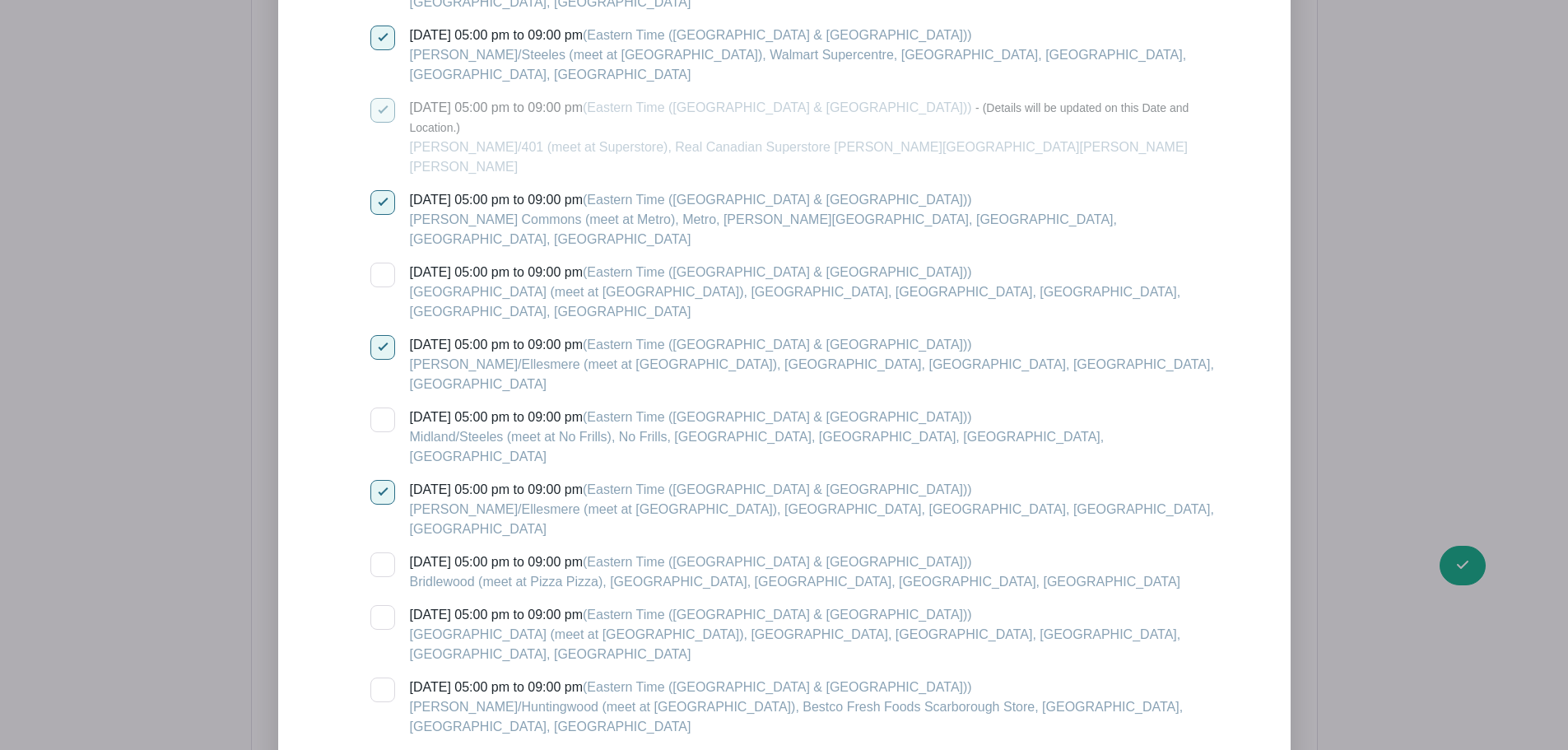
click at [381, 749] on input "[DATE] 05:00 pm to 09:00 pm (Eastern Time ([GEOGRAPHIC_DATA] & [GEOGRAPHIC_DATA…" at bounding box center [376, 755] width 11 height 11
checkbox input "true"
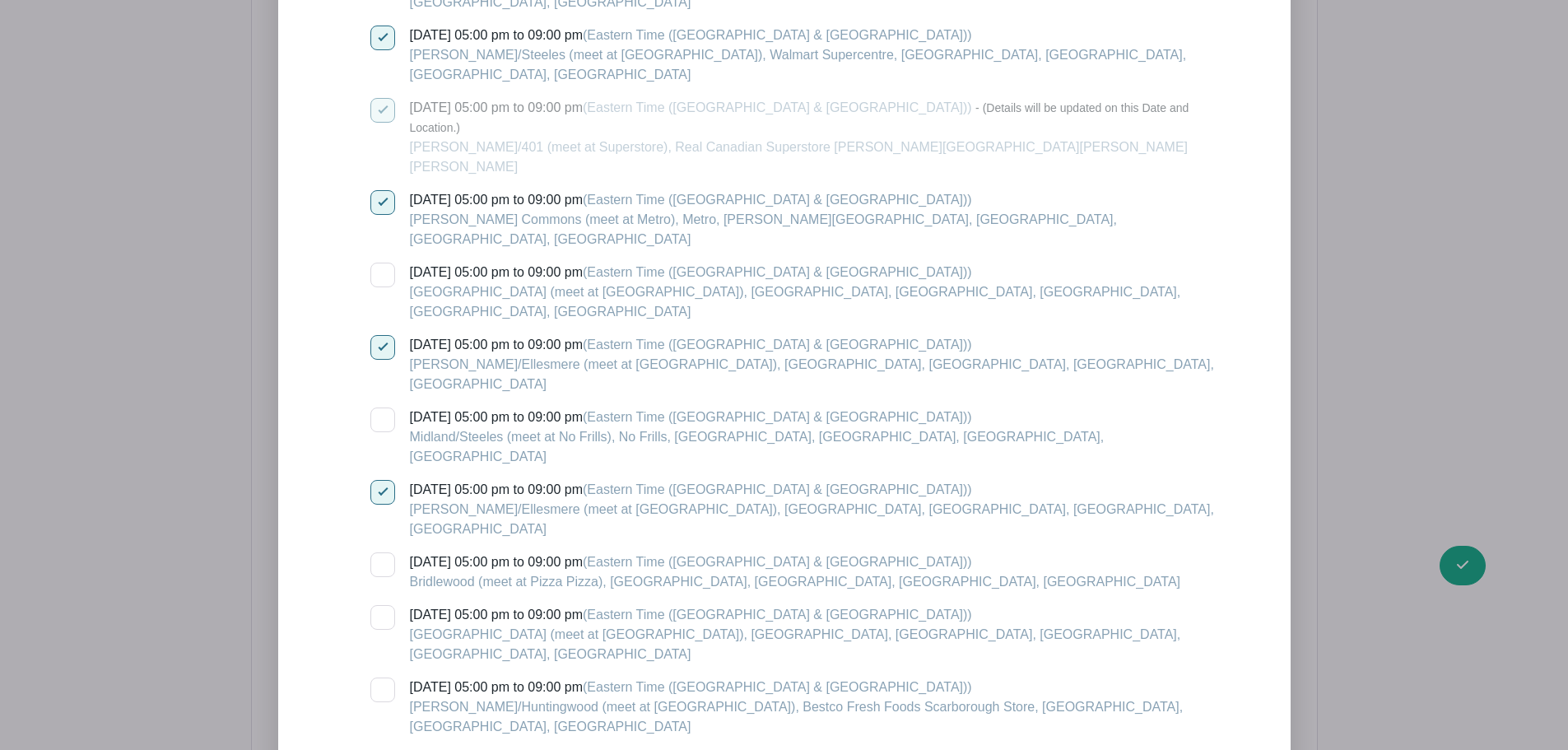
checkbox input "true"
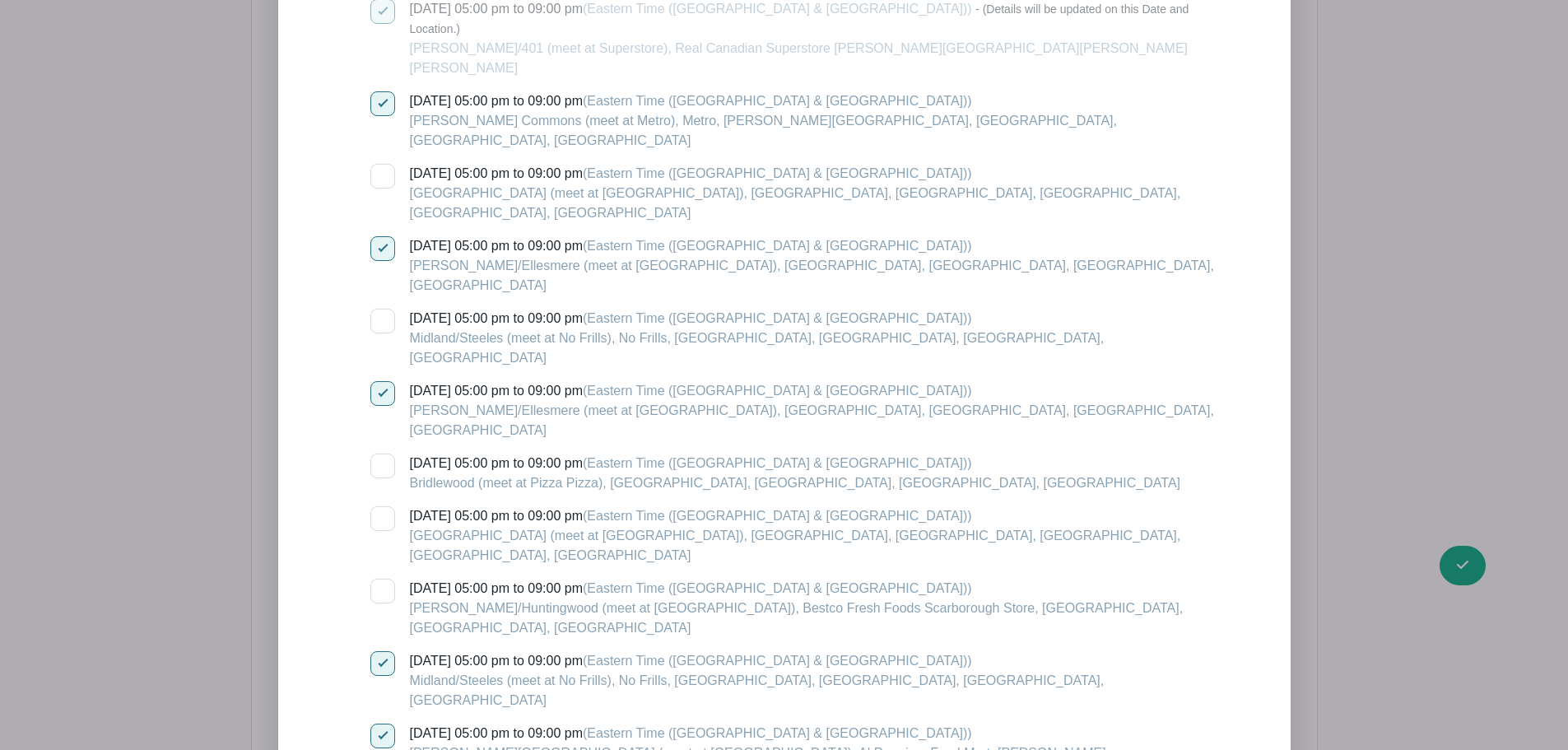
scroll to position [2708, 0]
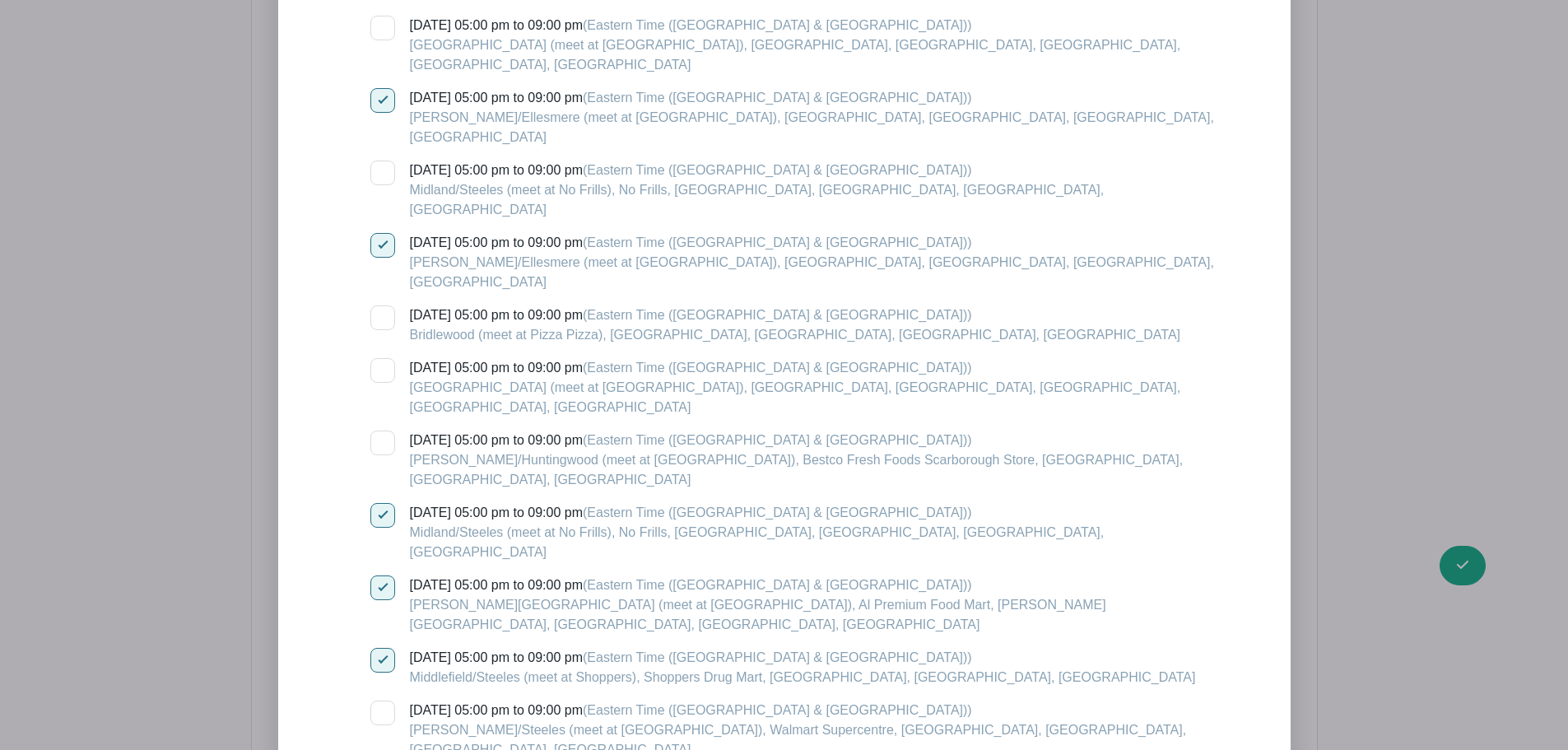
click at [383, 701] on div at bounding box center [382, 712] width 25 height 25
click at [381, 701] on input "[DATE] 05:00 pm to 09:00 pm (Eastern Time ([GEOGRAPHIC_DATA] & [GEOGRAPHIC_DATA…" at bounding box center [376, 706] width 11 height 11
checkbox input "true"
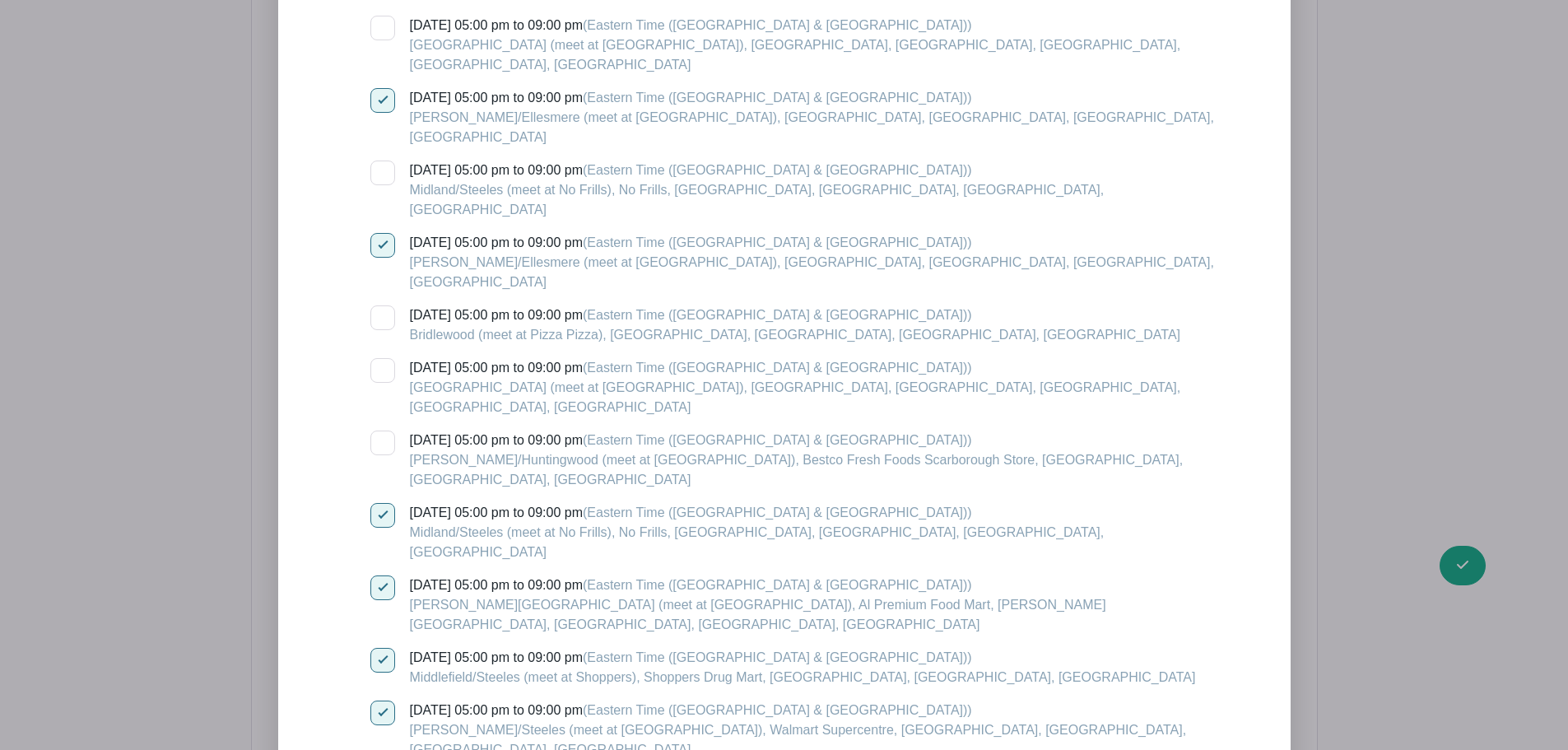
checkbox input "true"
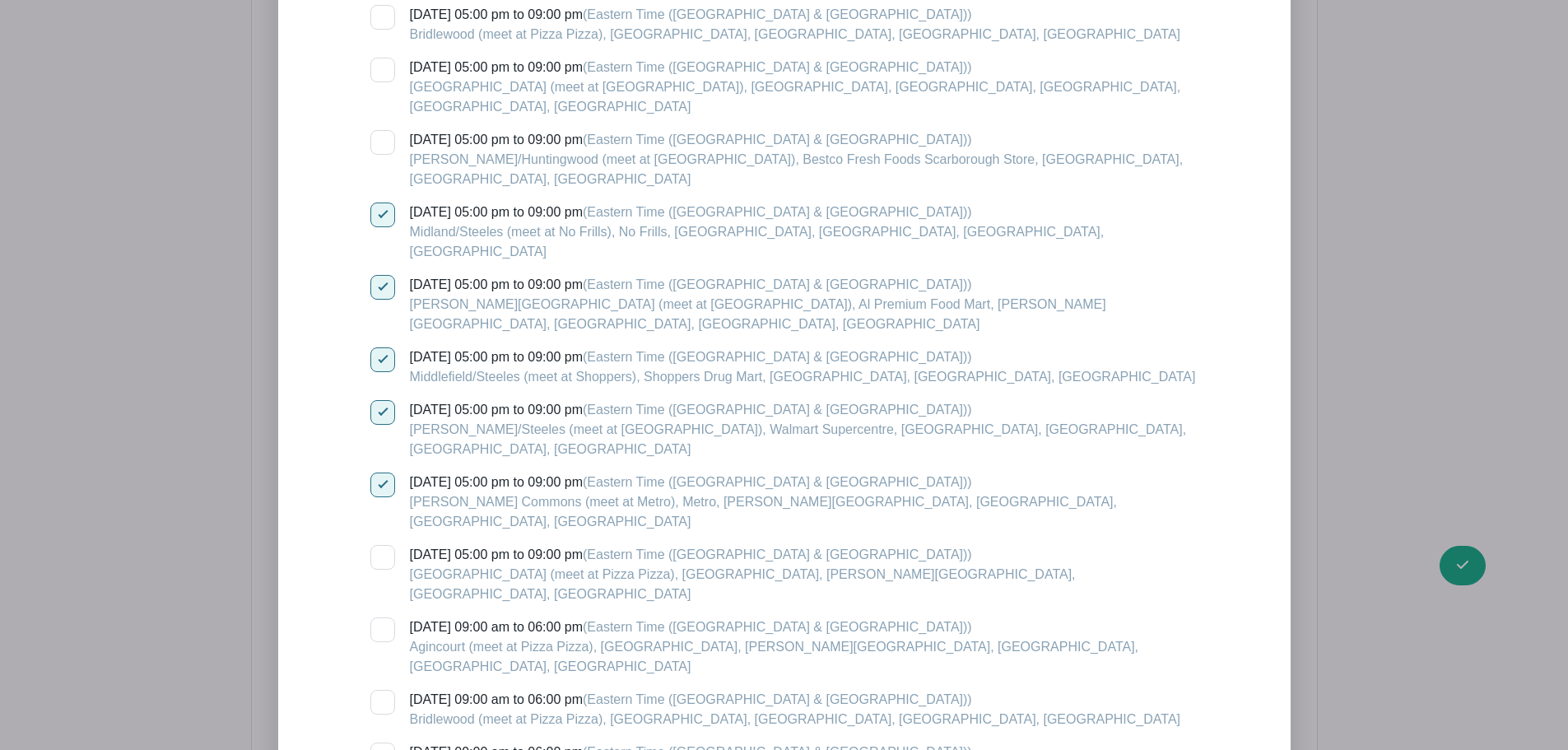
scroll to position [3038, 0]
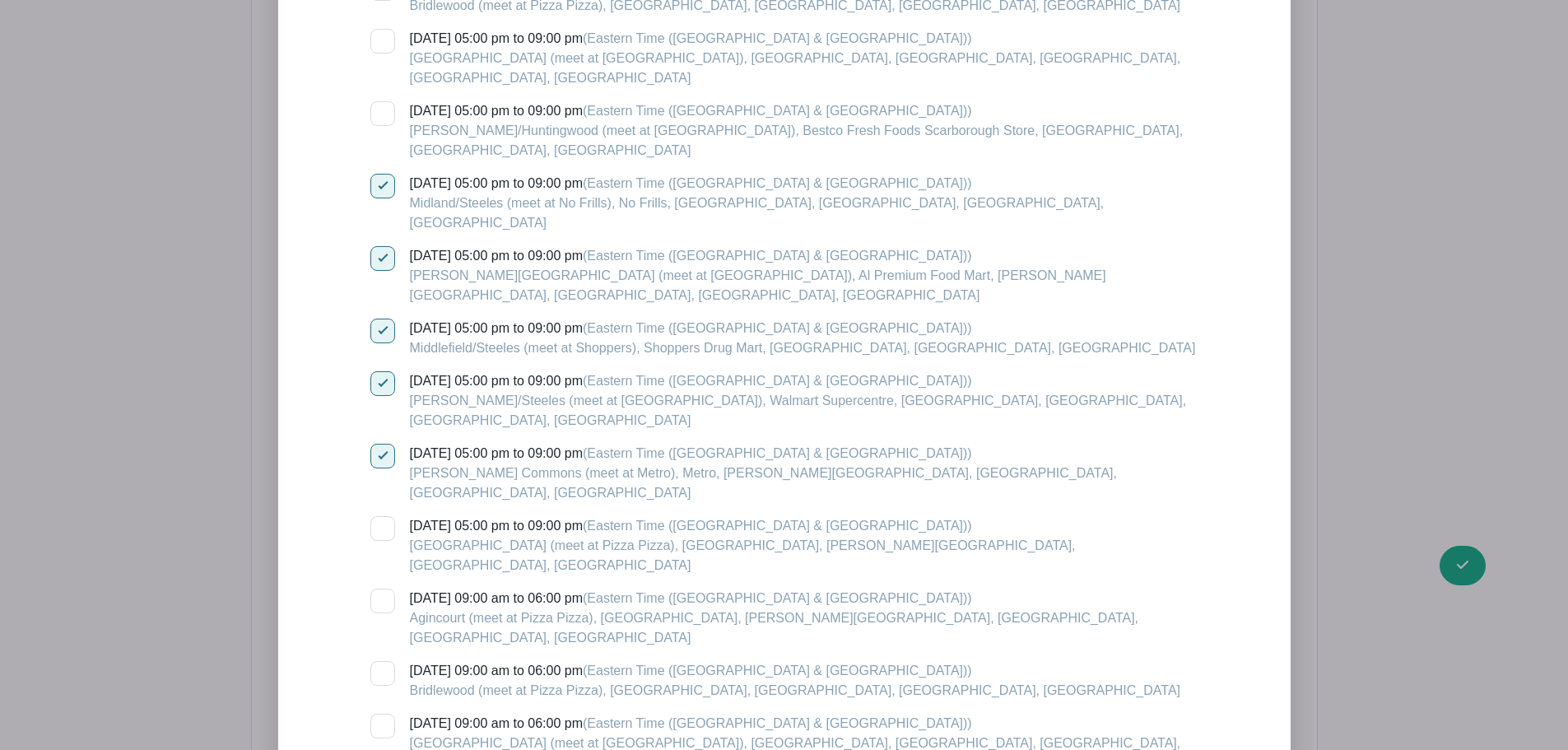
checkbox input "true"
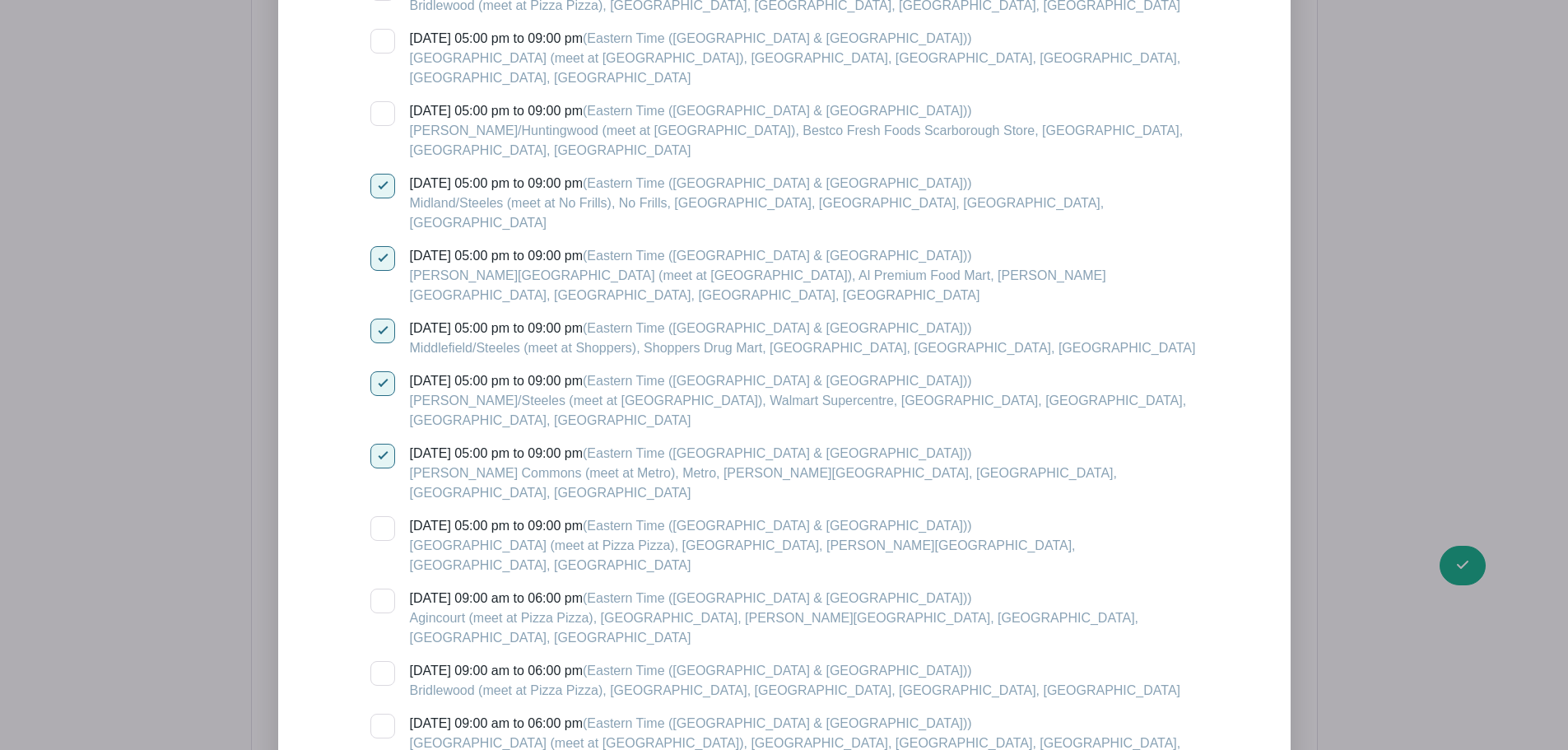
checkbox input "true"
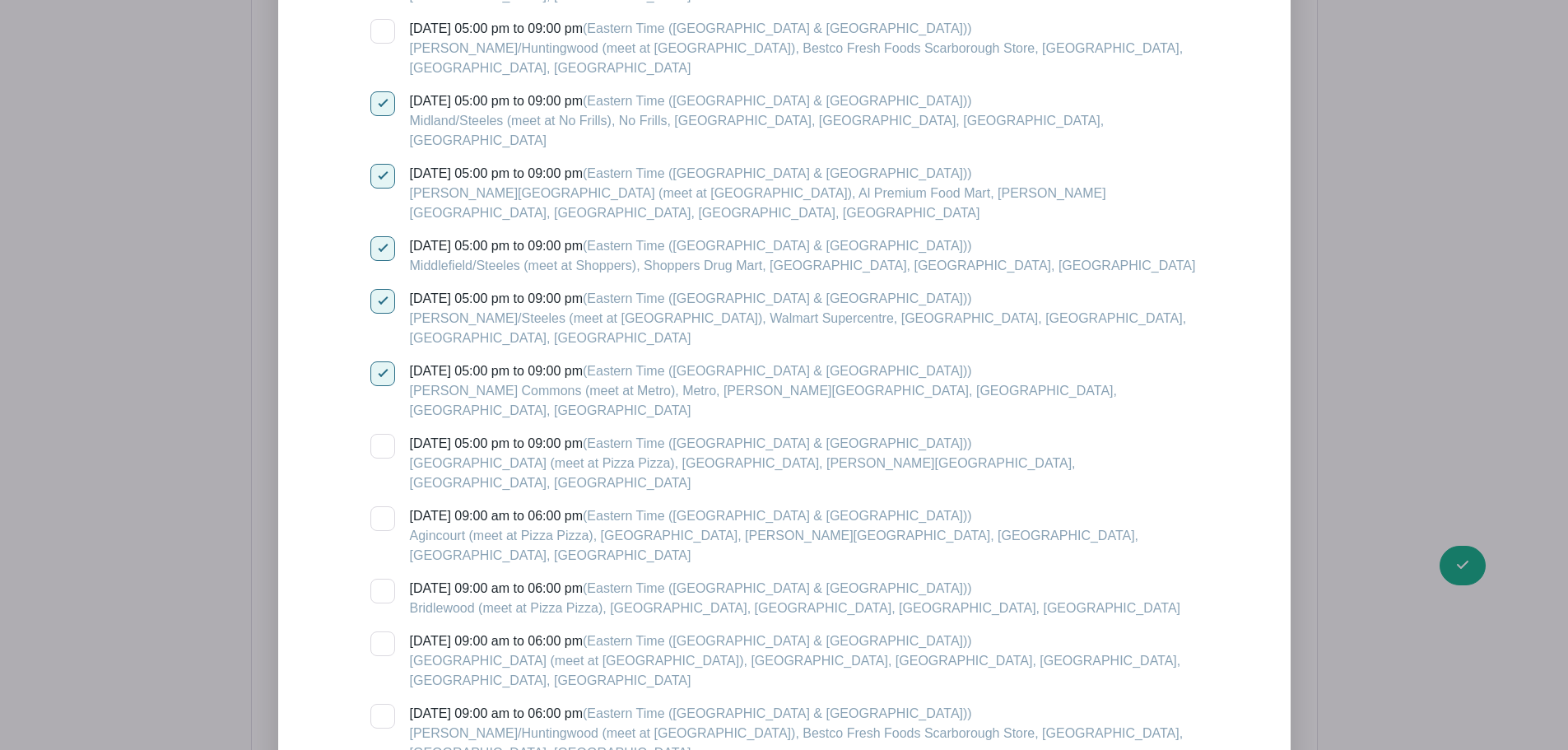
checkbox input "true"
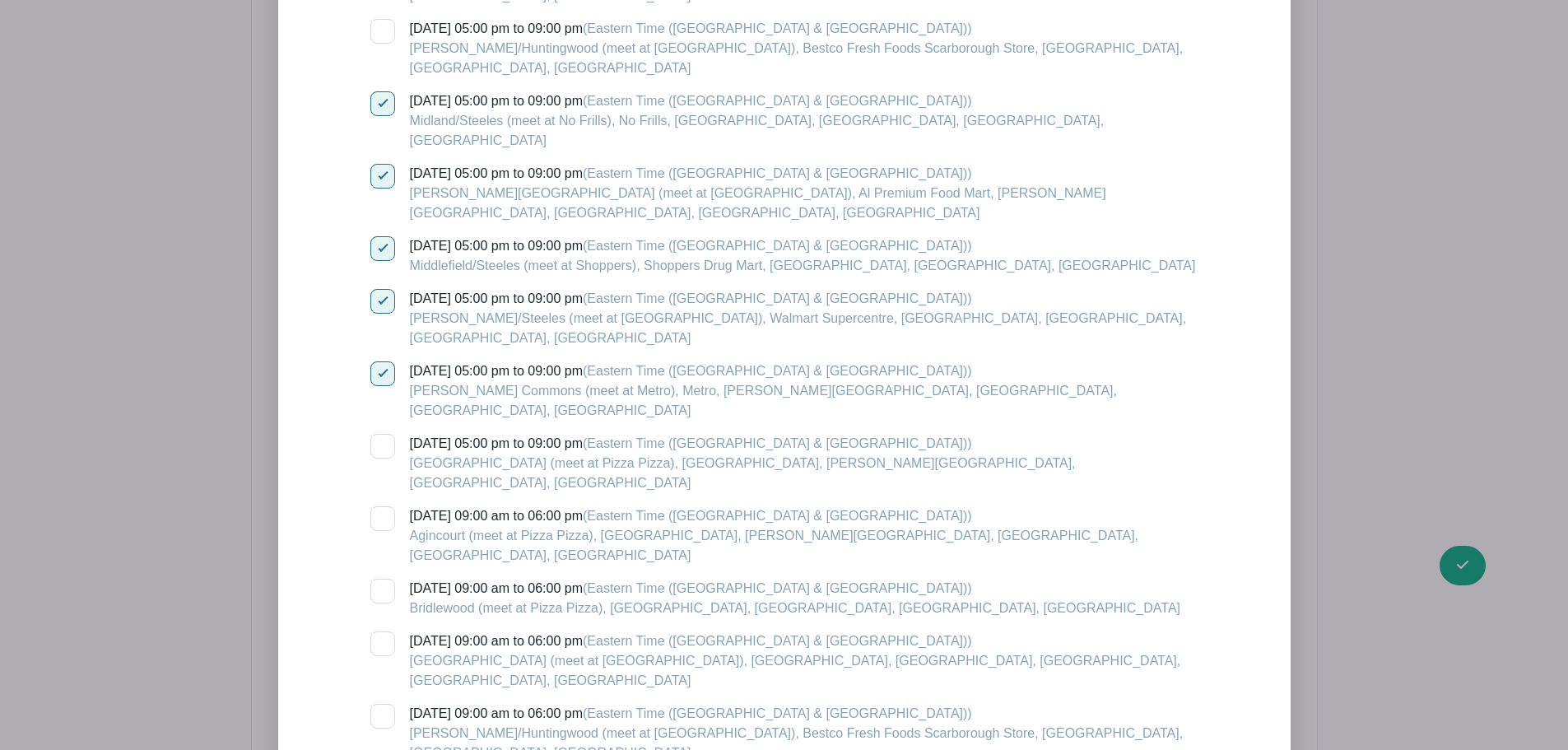
checkbox input "true"
click at [386, 506] on div at bounding box center [382, 518] width 25 height 25
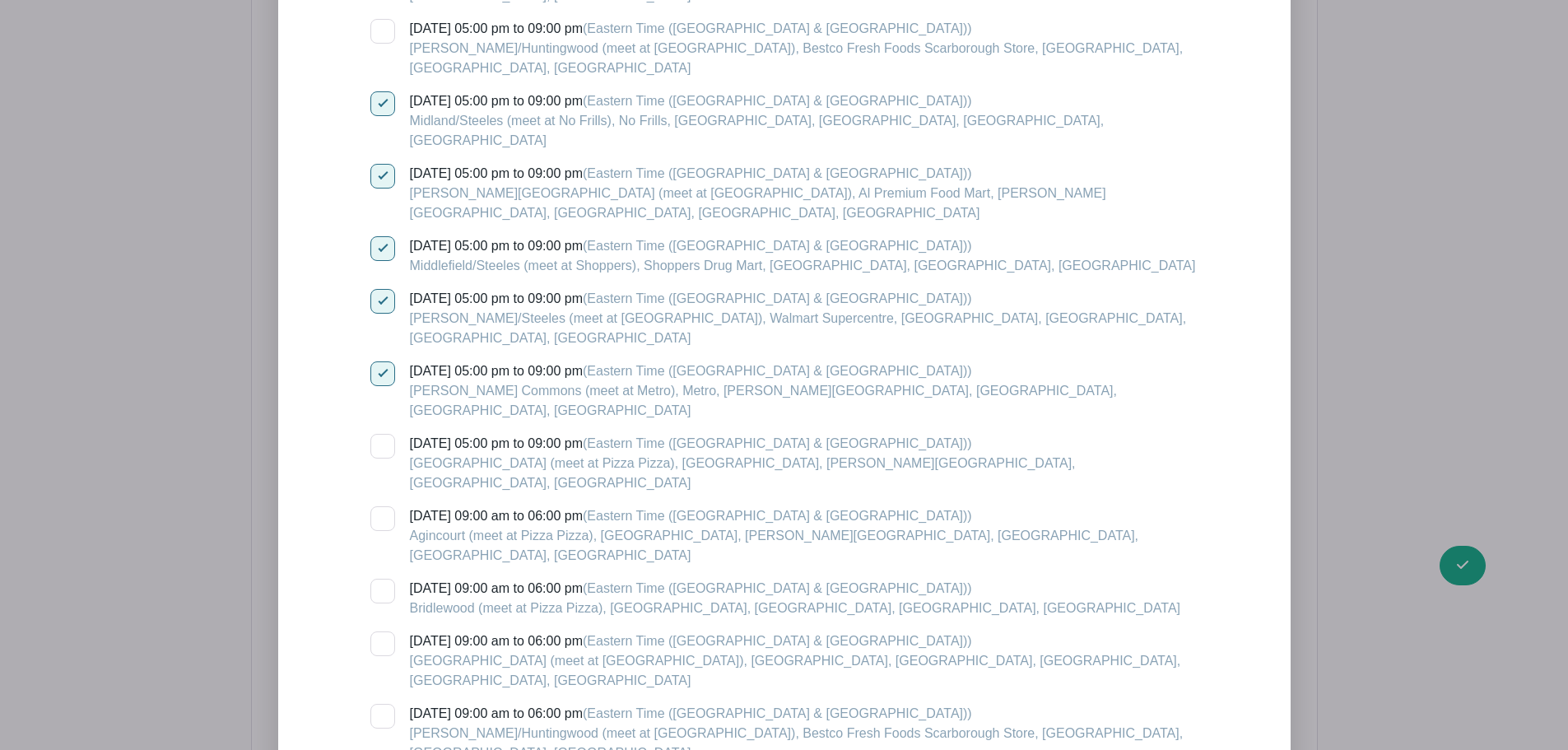
click at [381, 506] on input "[DATE] 09:00 am to 06:00 pm (Eastern Time ([GEOGRAPHIC_DATA] & [GEOGRAPHIC_DATA…" at bounding box center [376, 511] width 11 height 11
checkbox input "true"
click at [379, 579] on input "[DATE] 09:00 am to 06:00 pm (Eastern Time ([GEOGRAPHIC_DATA] & [GEOGRAPHIC_DATA…" at bounding box center [376, 584] width 11 height 11
checkbox input "true"
click at [382, 631] on div at bounding box center [382, 643] width 25 height 25
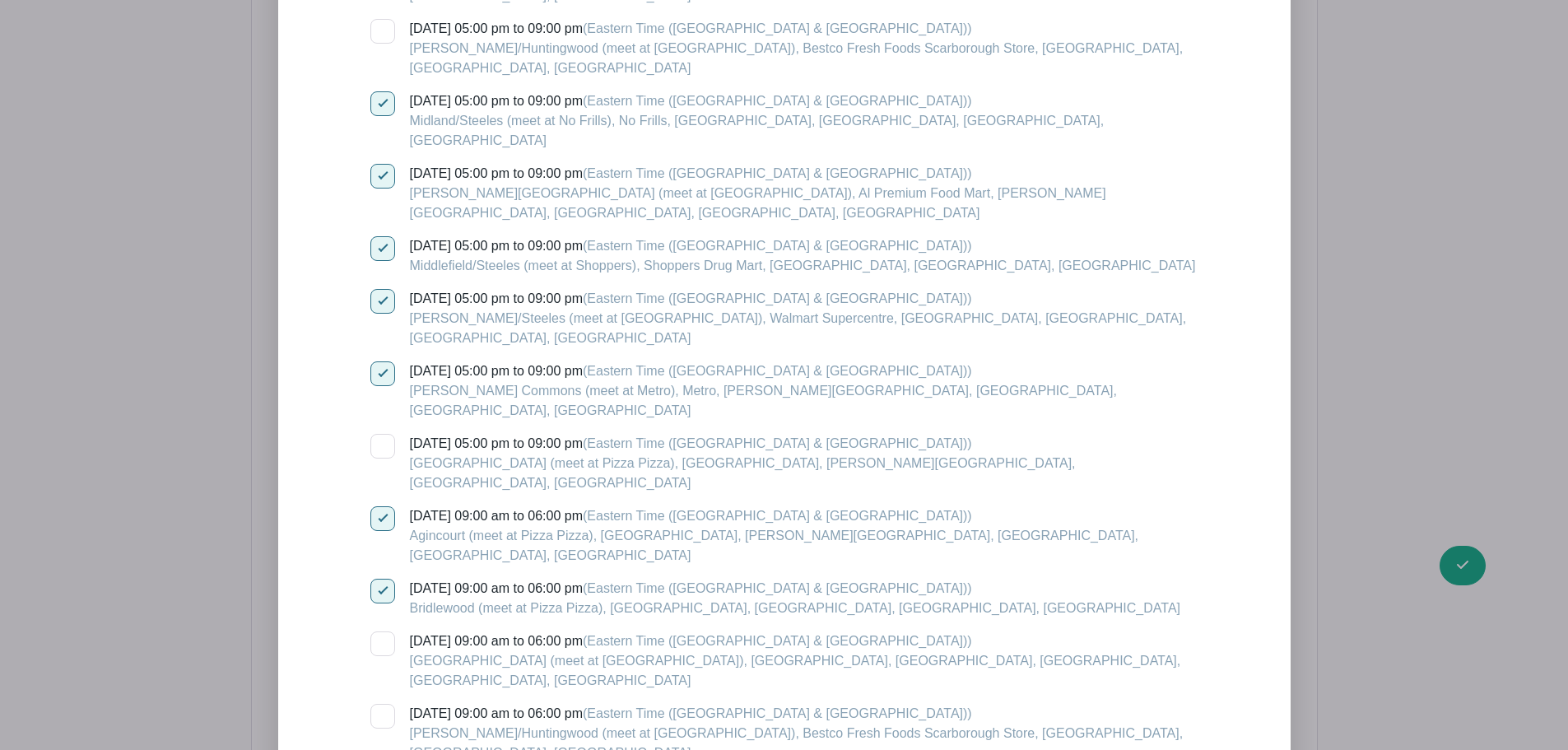
click at [381, 631] on input "[DATE] 09:00 am to 06:00 pm (Eastern Time ([GEOGRAPHIC_DATA] & [GEOGRAPHIC_DATA…" at bounding box center [376, 637] width 11 height 11
checkbox input "true"
click at [378, 703] on div at bounding box center [382, 715] width 25 height 25
click at [378, 703] on input "[DATE] 09:00 am to 06:00 pm (Eastern Time ([GEOGRAPHIC_DATA] & [GEOGRAPHIC_DATA…" at bounding box center [376, 709] width 11 height 11
checkbox input "true"
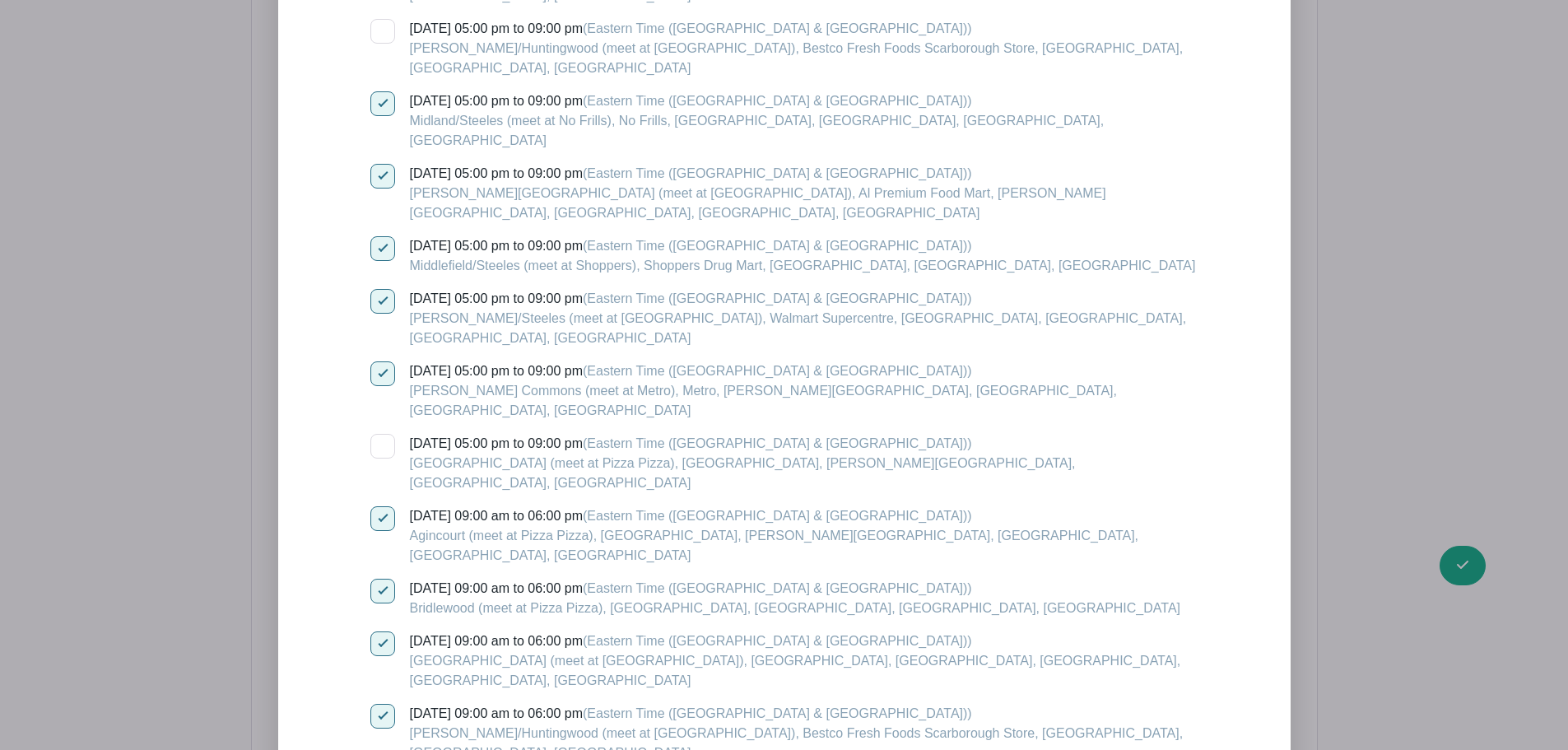
checkbox input "true"
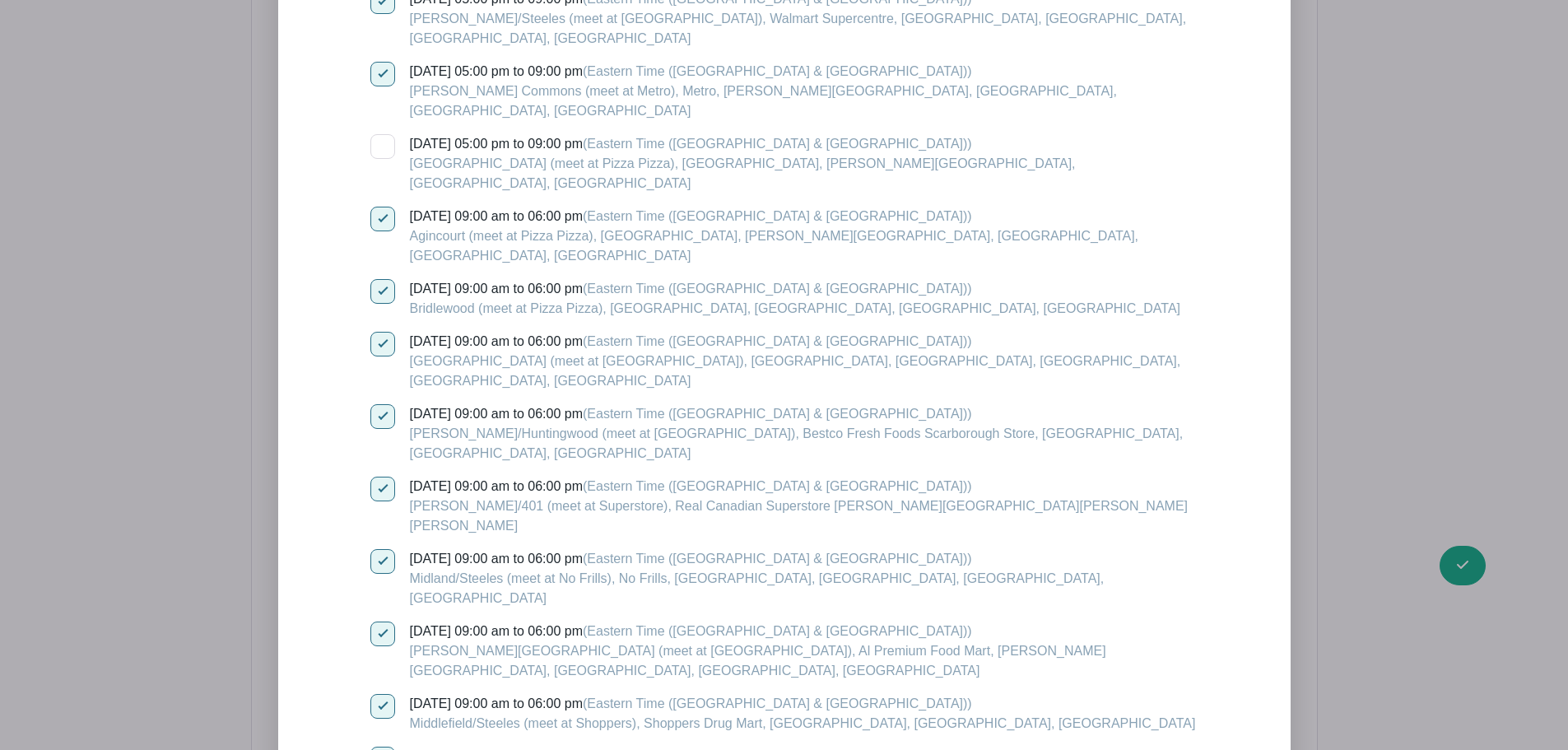
scroll to position [3449, 0]
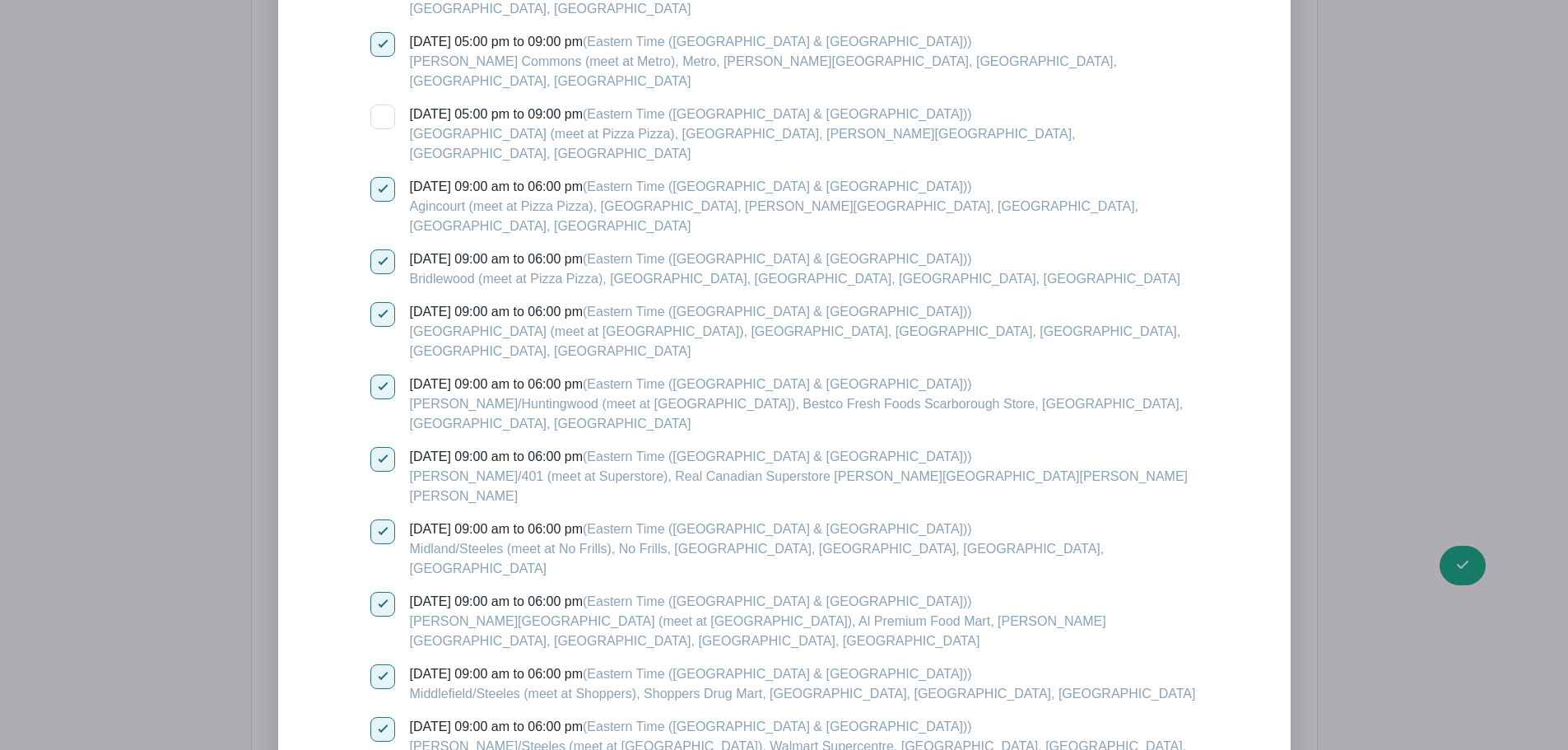
checkbox input "true"
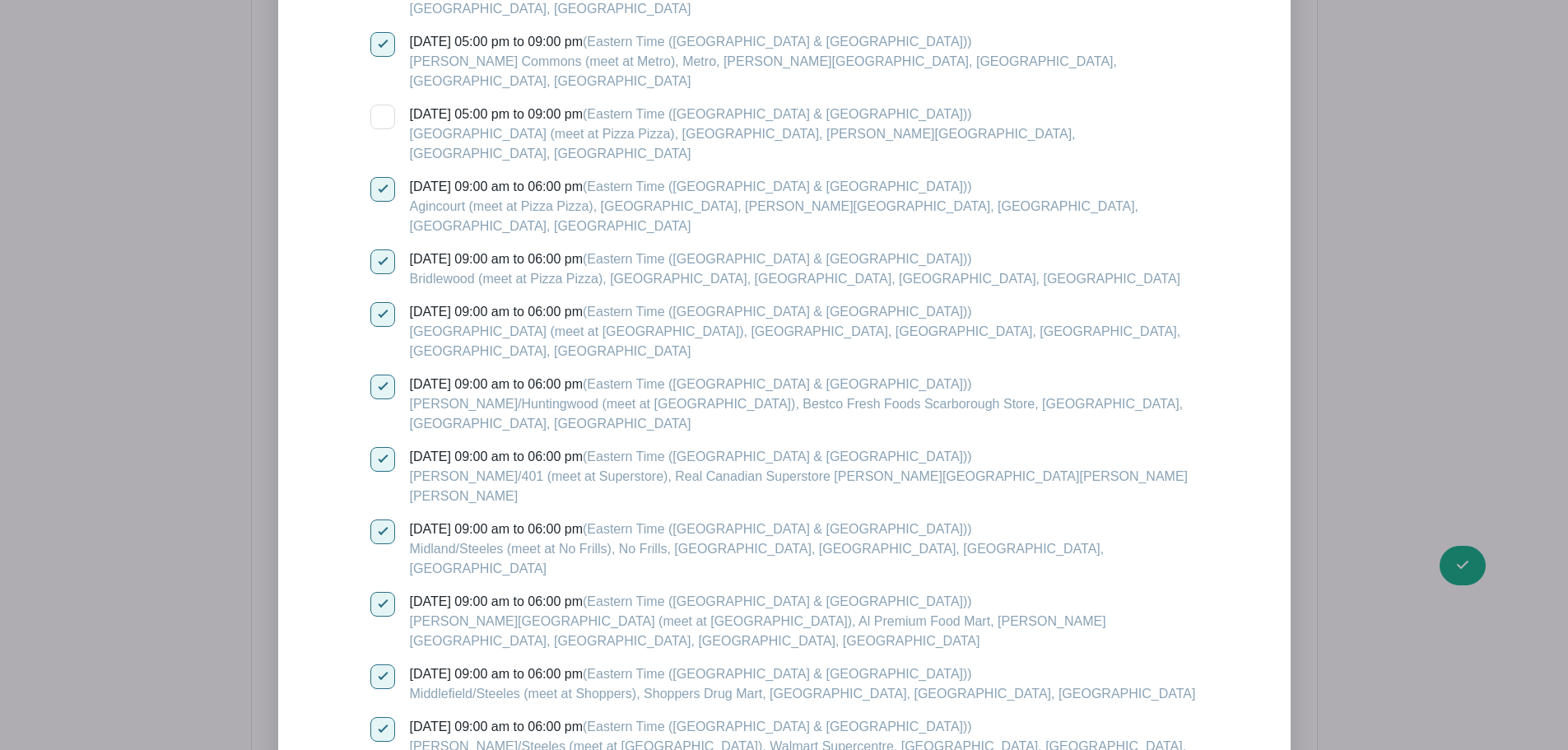
checkbox input "true"
click at [382, 443] on div "[DATE] 05:00 pm to 09:00 pm (Eastern Time ([GEOGRAPHIC_DATA] & [GEOGRAPHIC_DATA…" at bounding box center [794, 196] width 848 height 2962
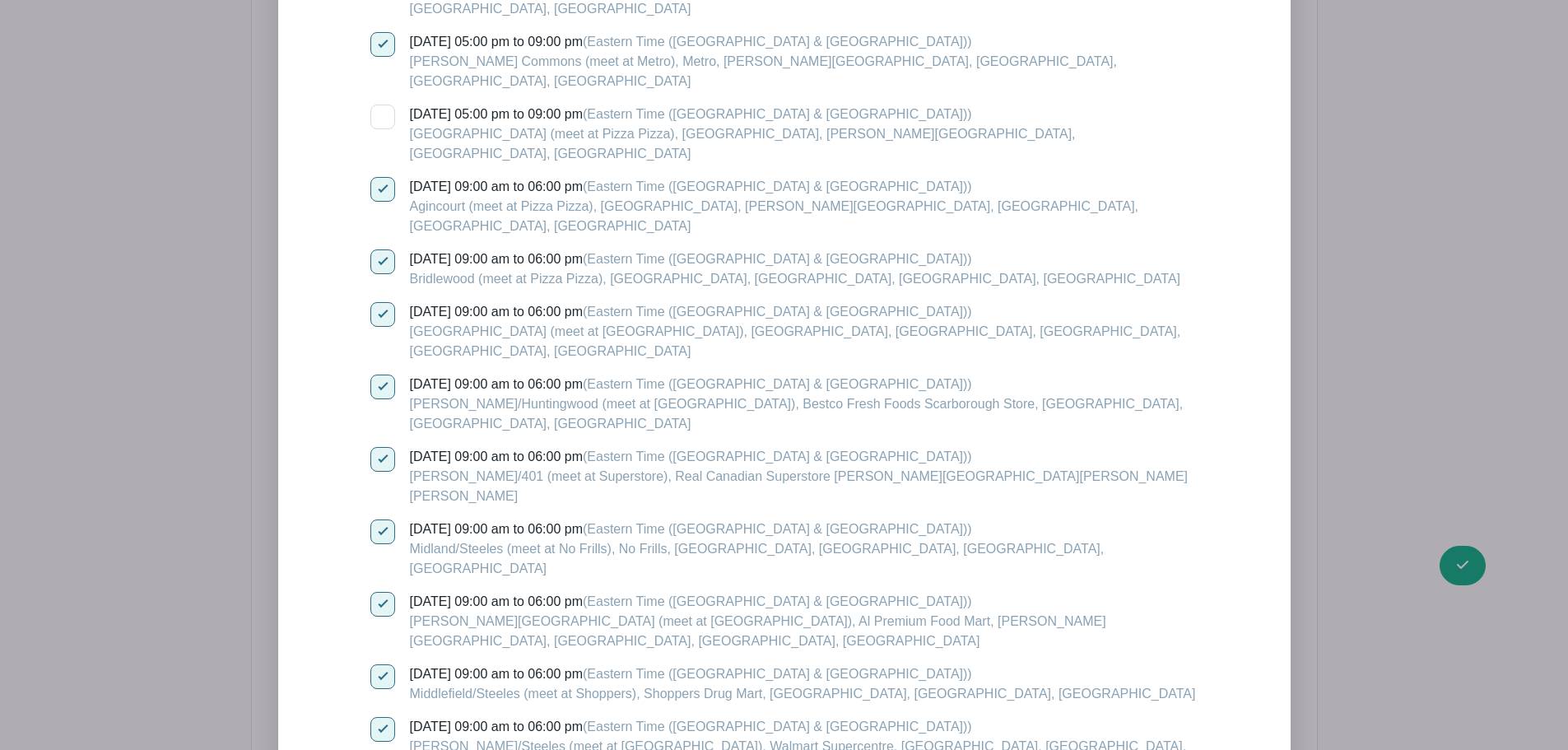
checkbox input "true"
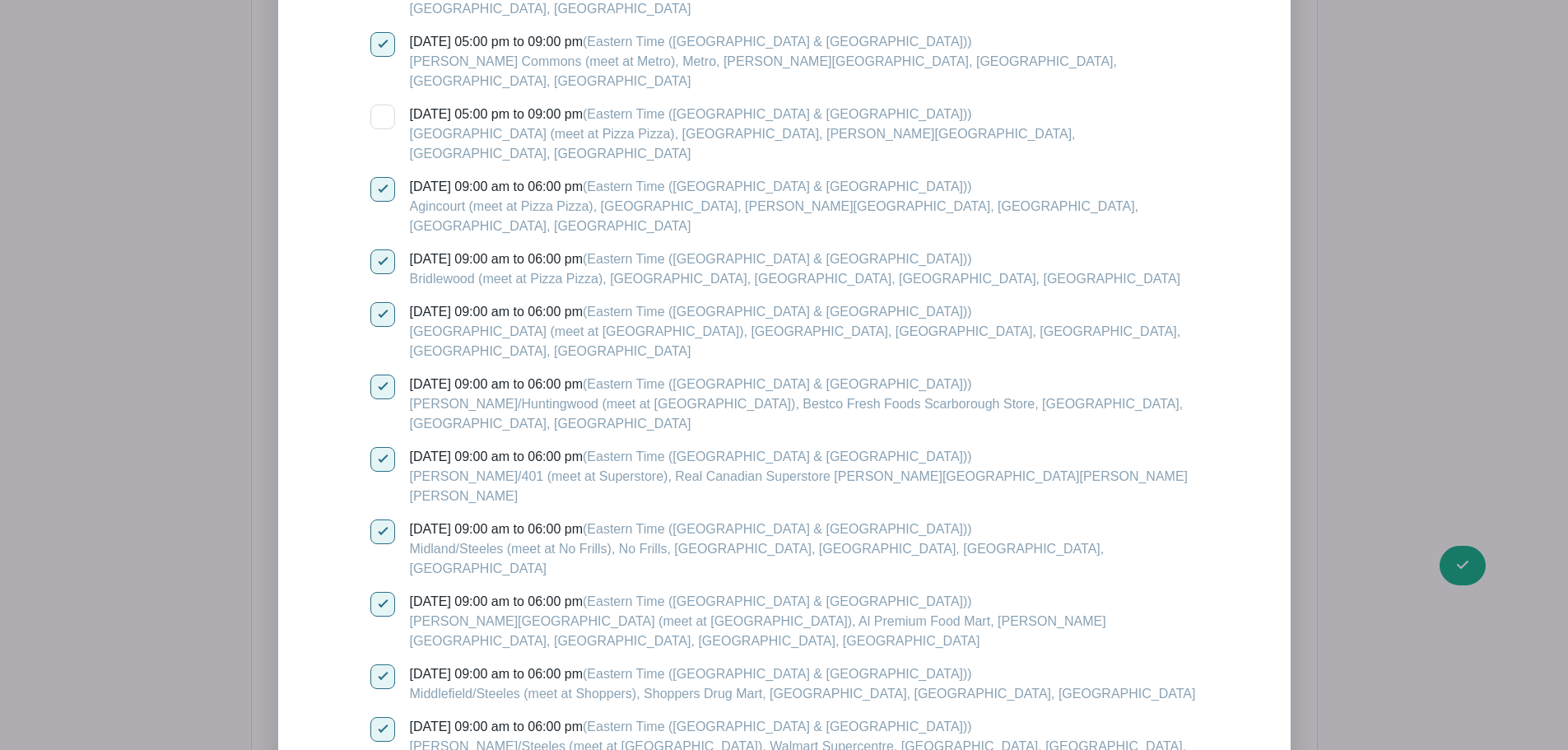
checkbox input "true"
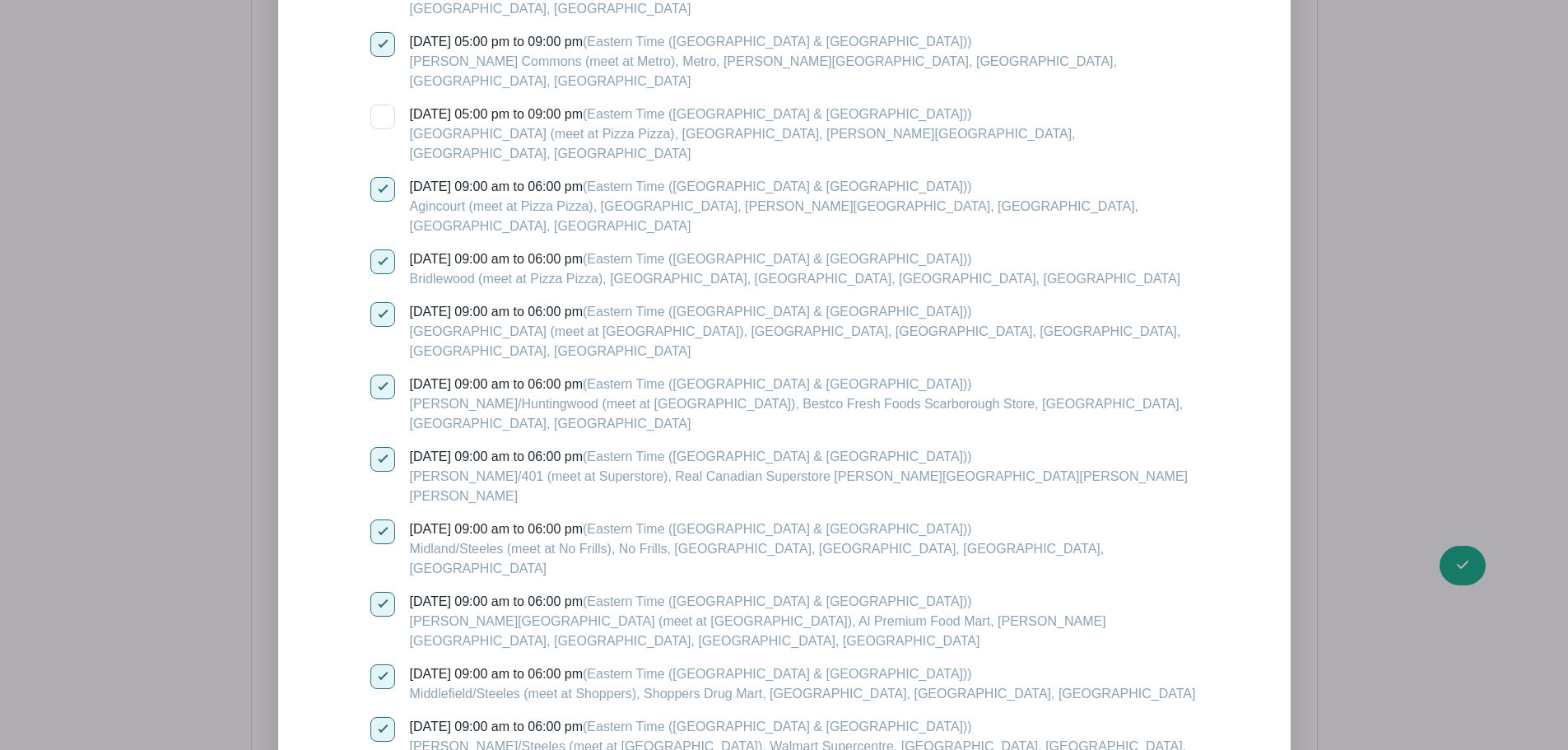
checkbox input "true"
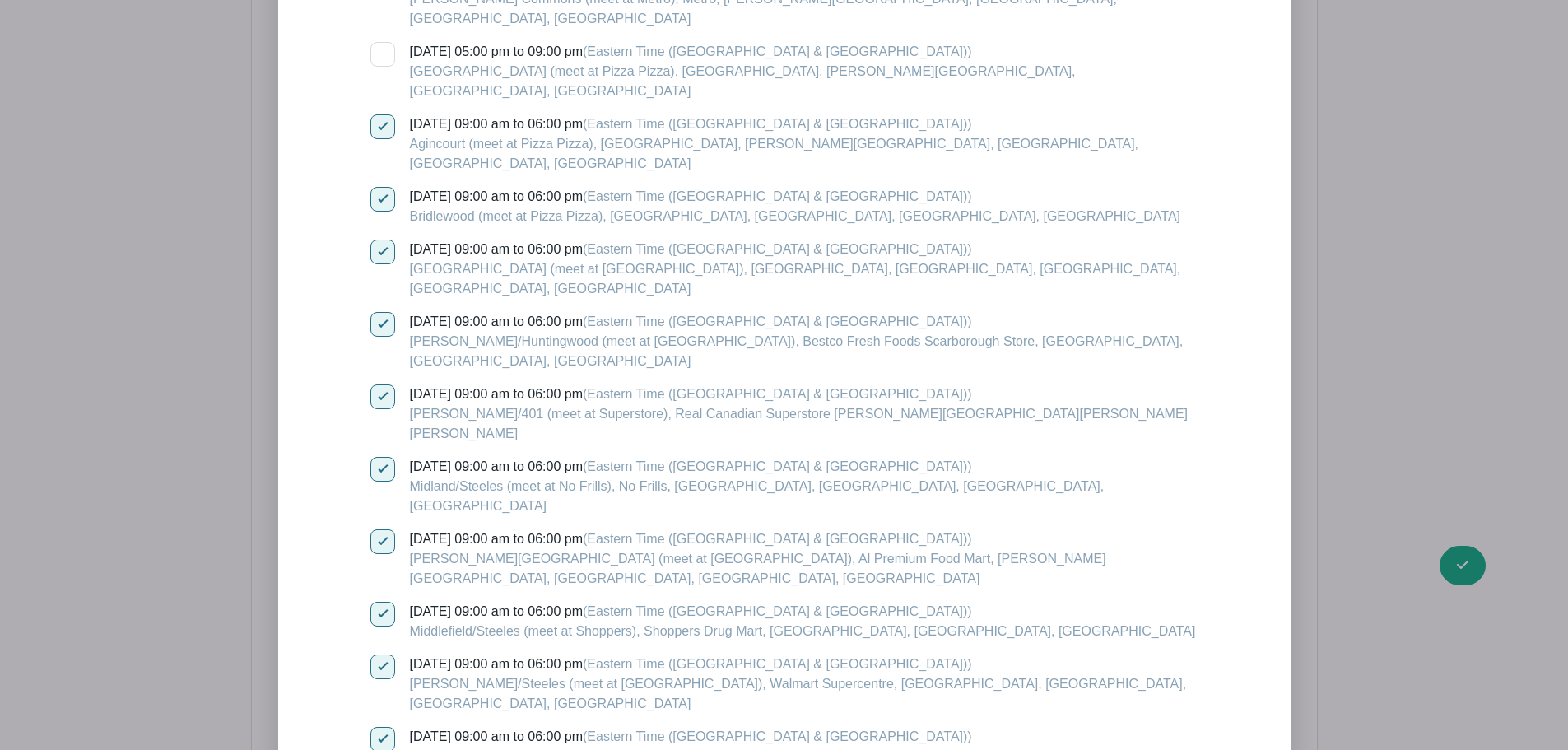
scroll to position [3696, 0]
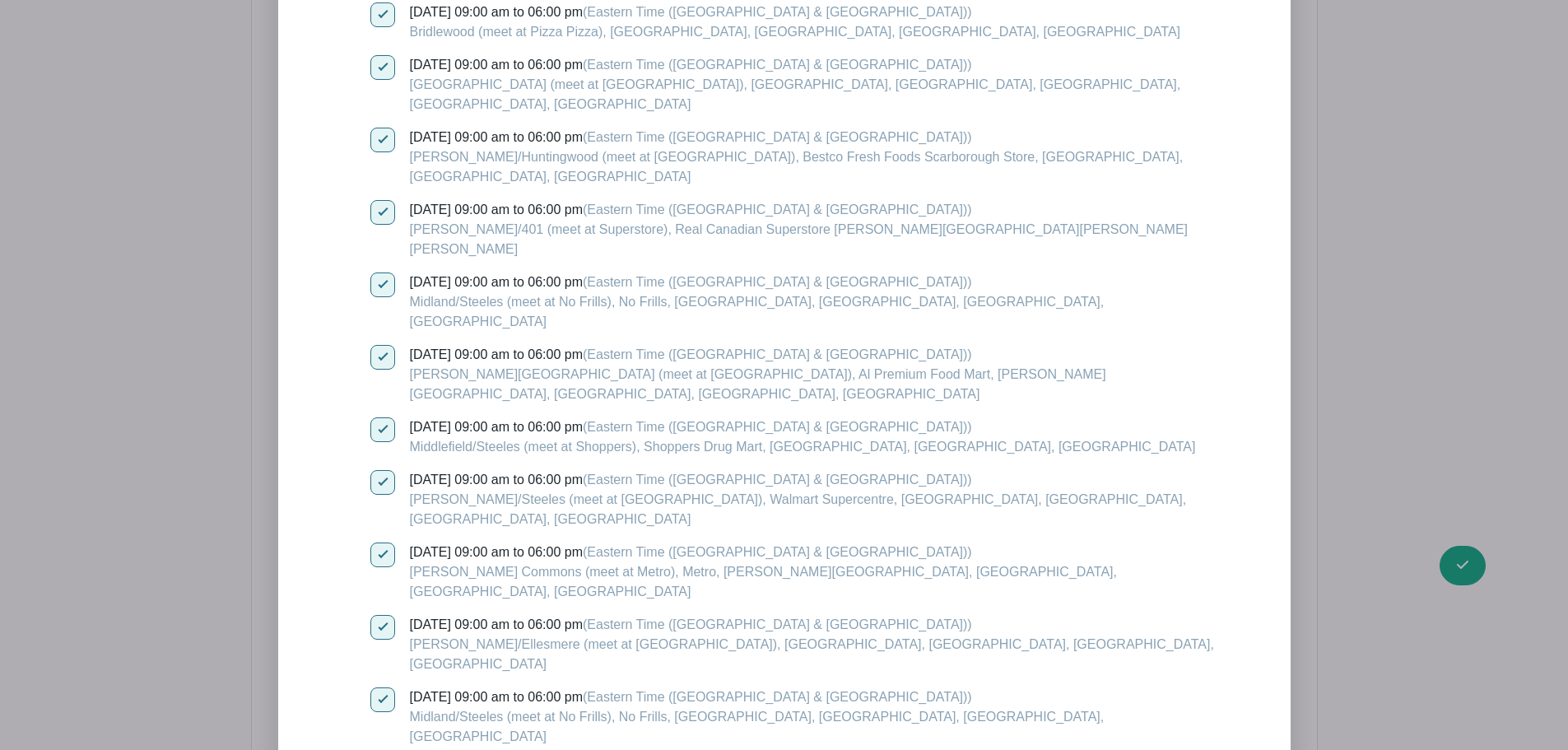
checkbox input "true"
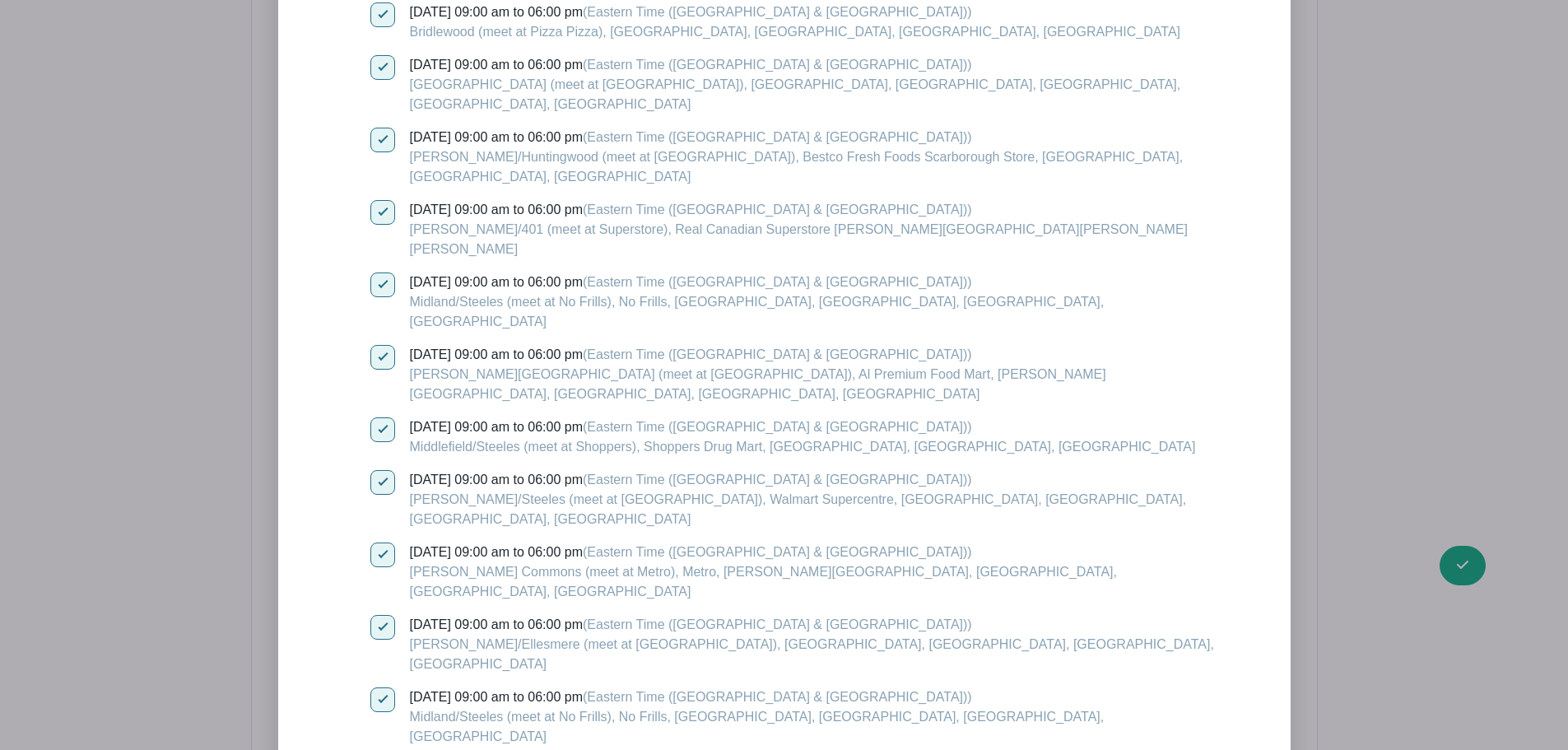
checkbox input "true"
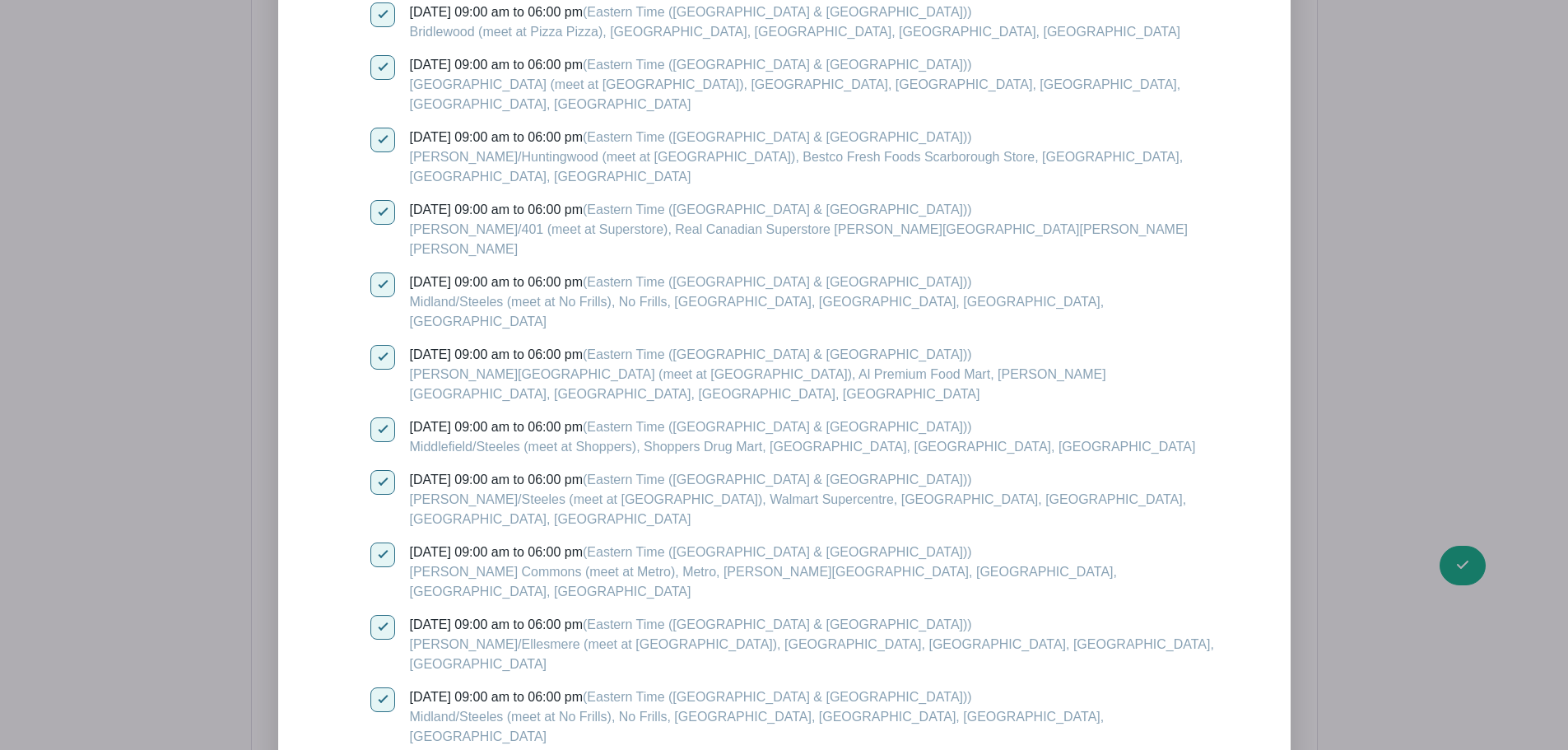
checkbox input "true"
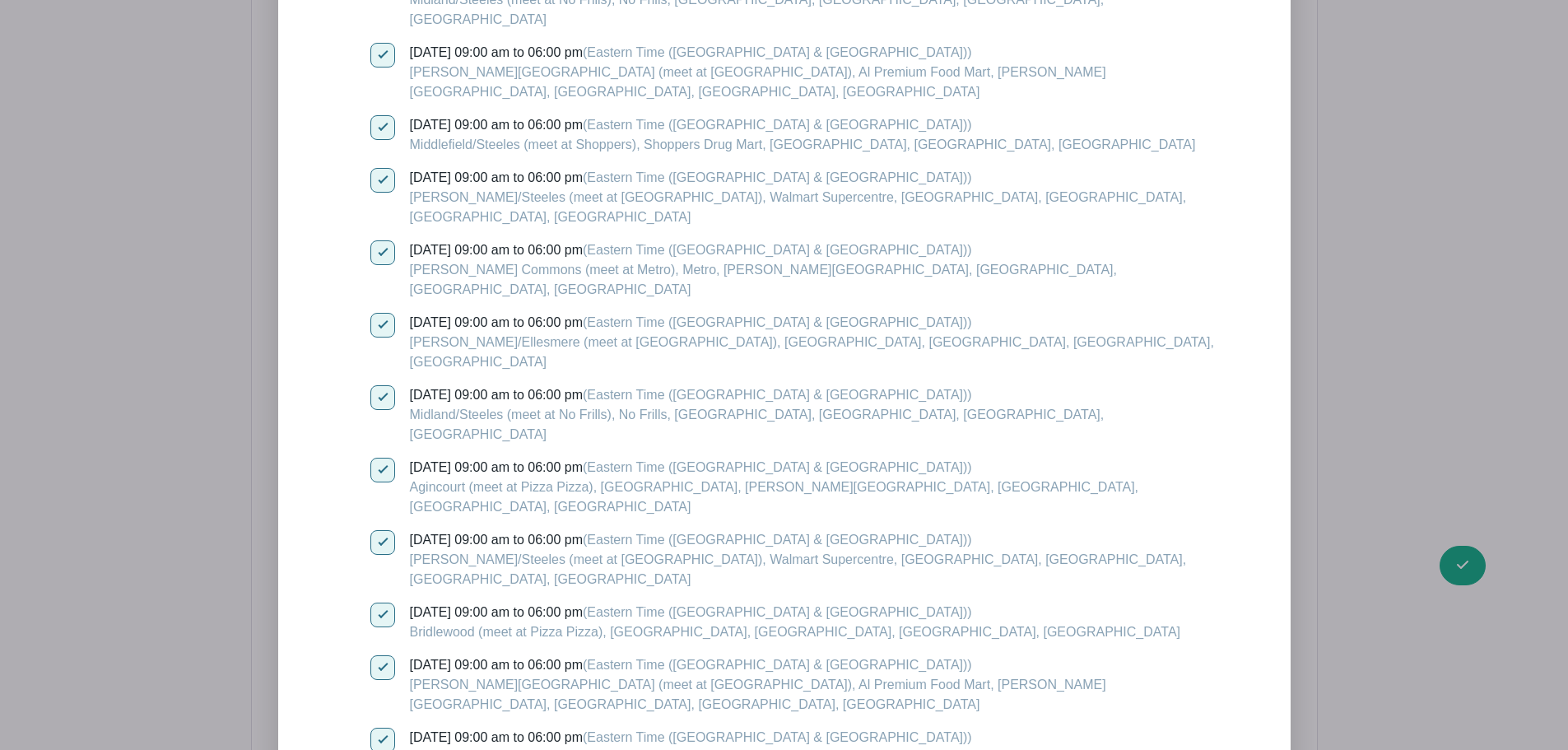
scroll to position [4025, 0]
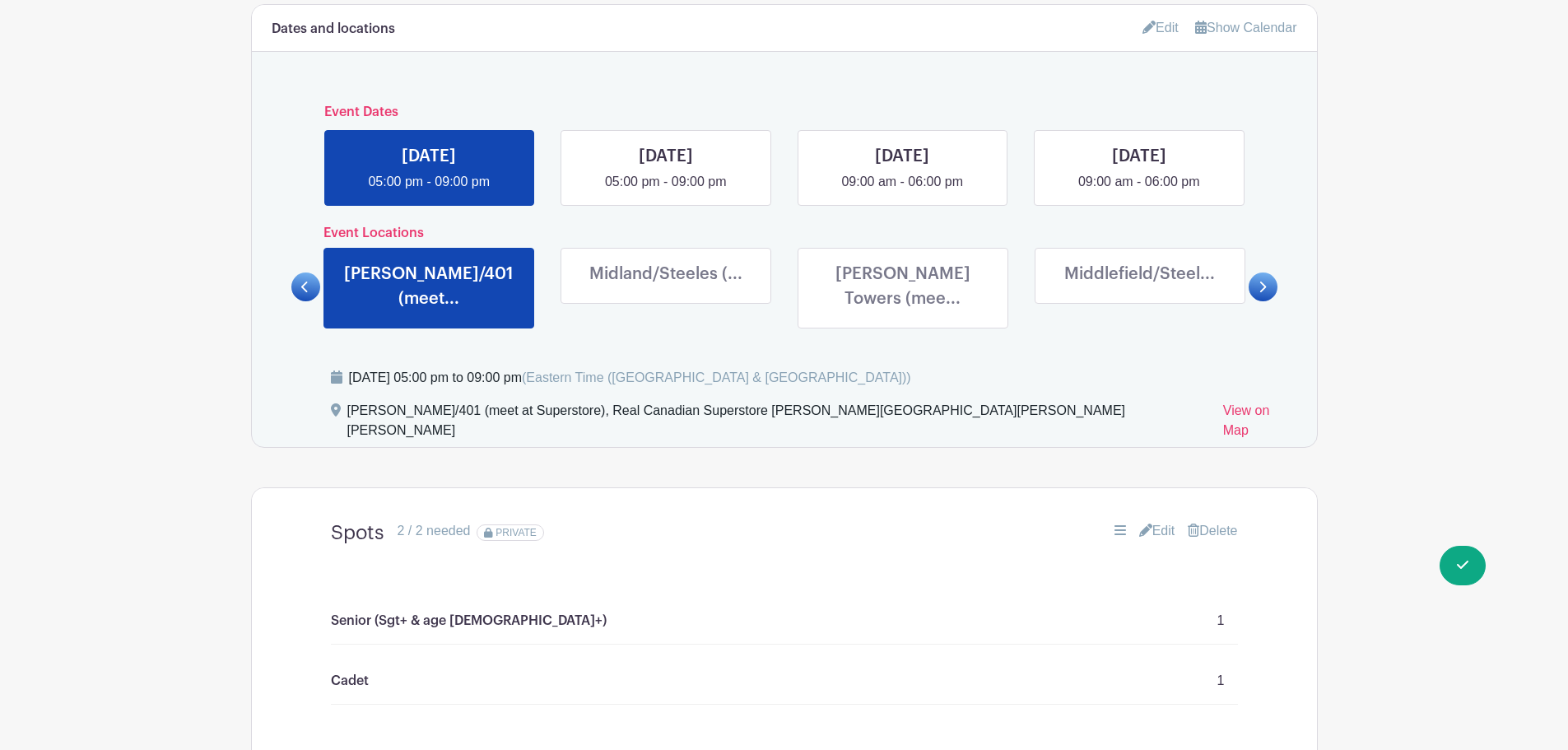
scroll to position [816, 0]
click at [666, 291] on link at bounding box center [666, 291] width 0 height 0
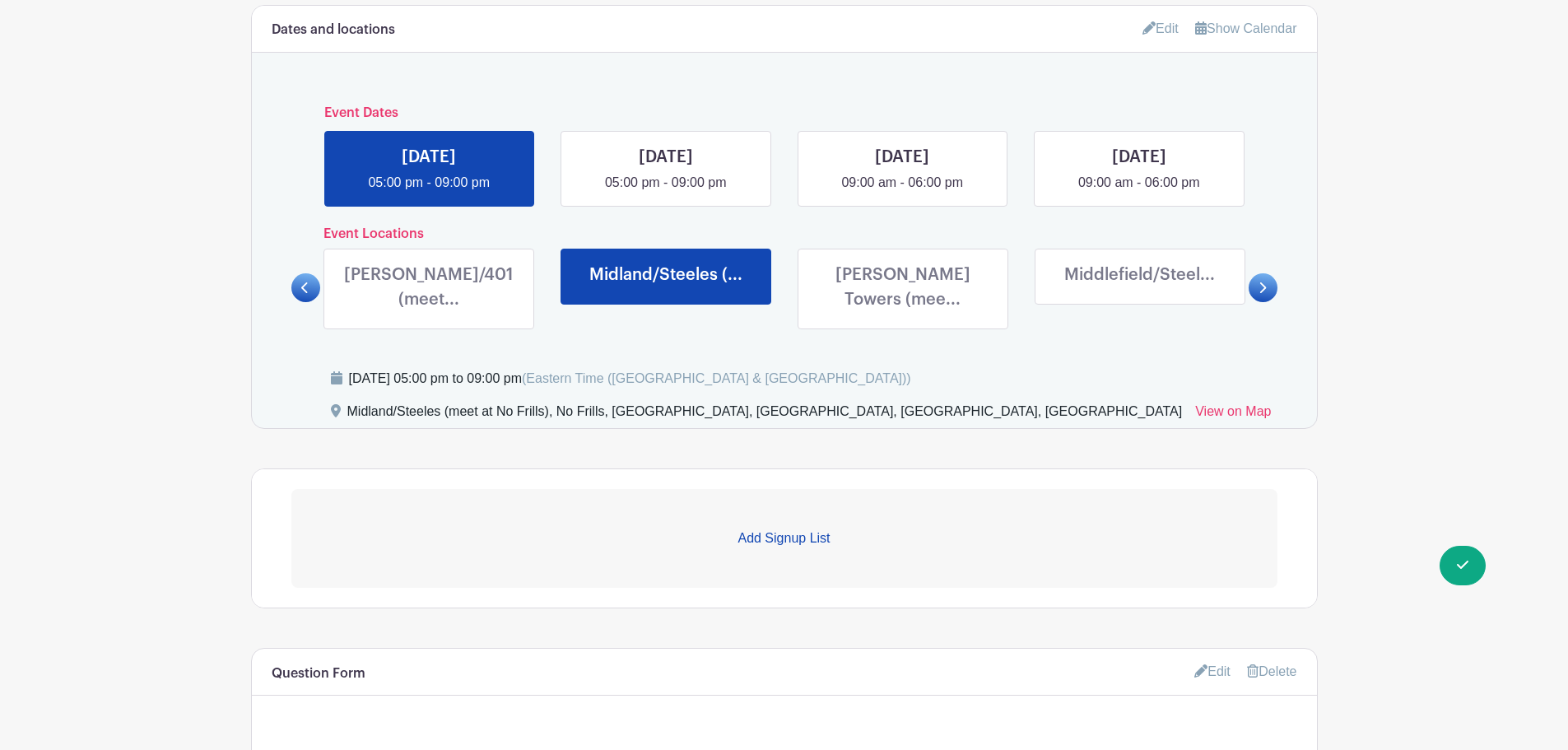
click at [903, 316] on link at bounding box center [903, 316] width 0 height 0
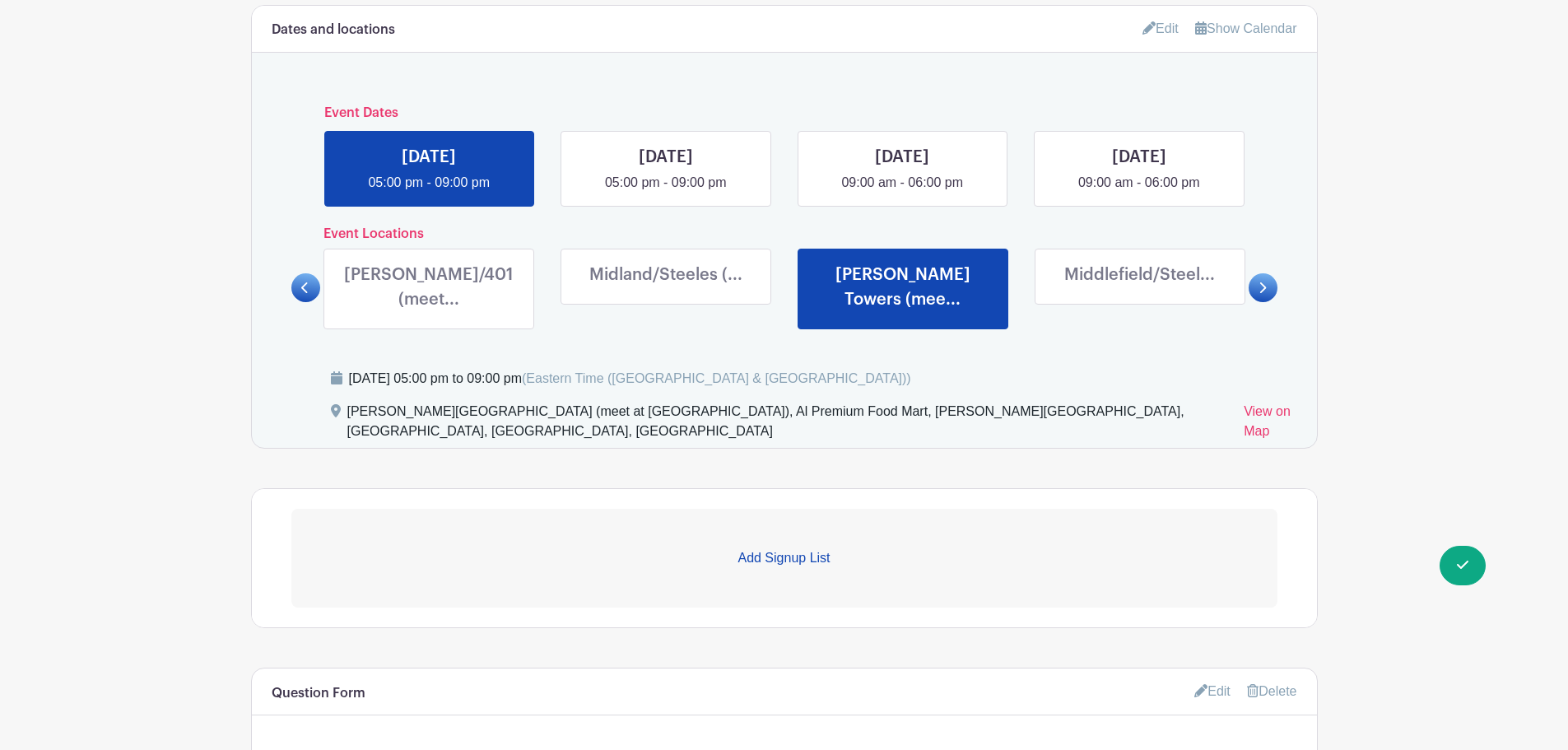
click at [429, 316] on link at bounding box center [429, 316] width 0 height 0
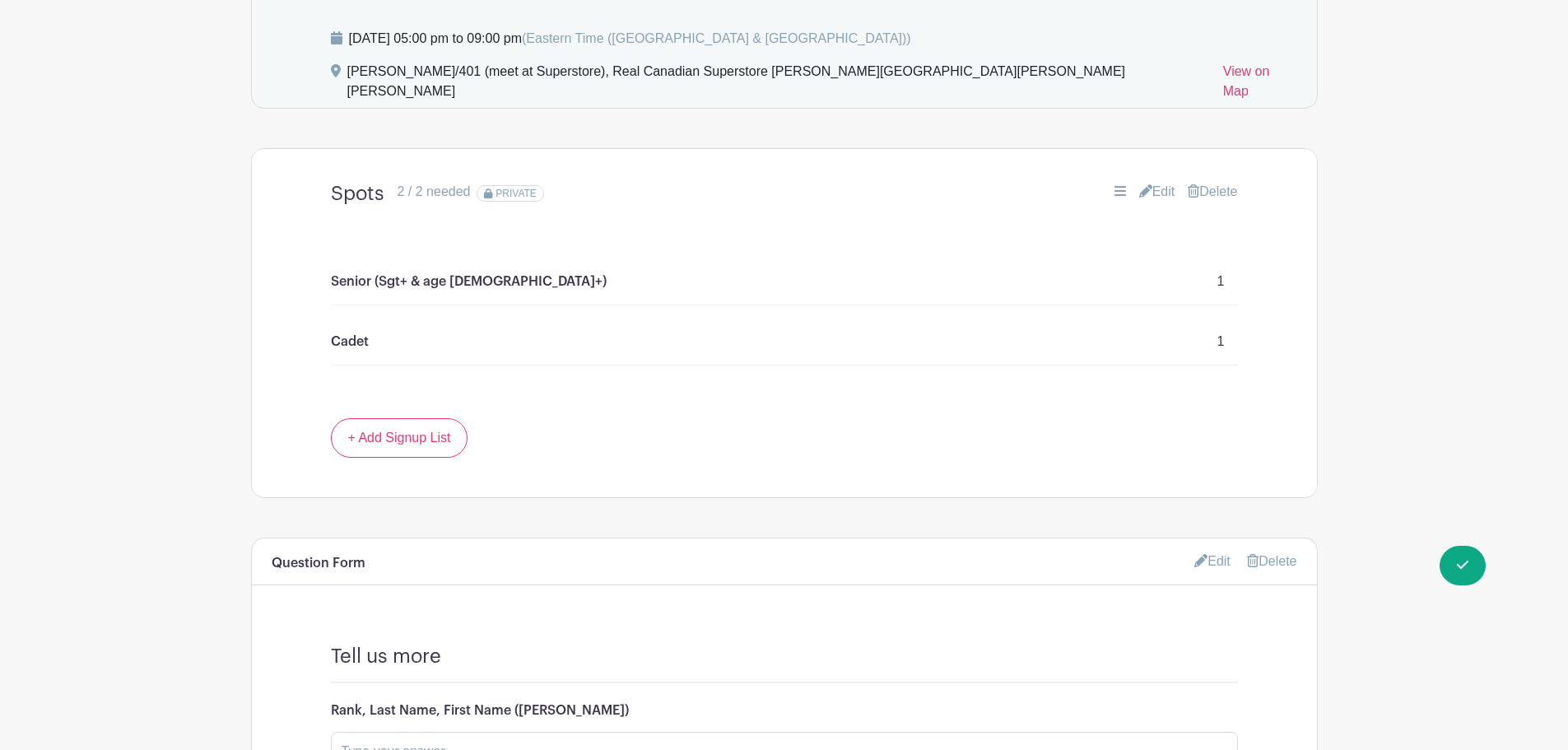
scroll to position [1063, 0]
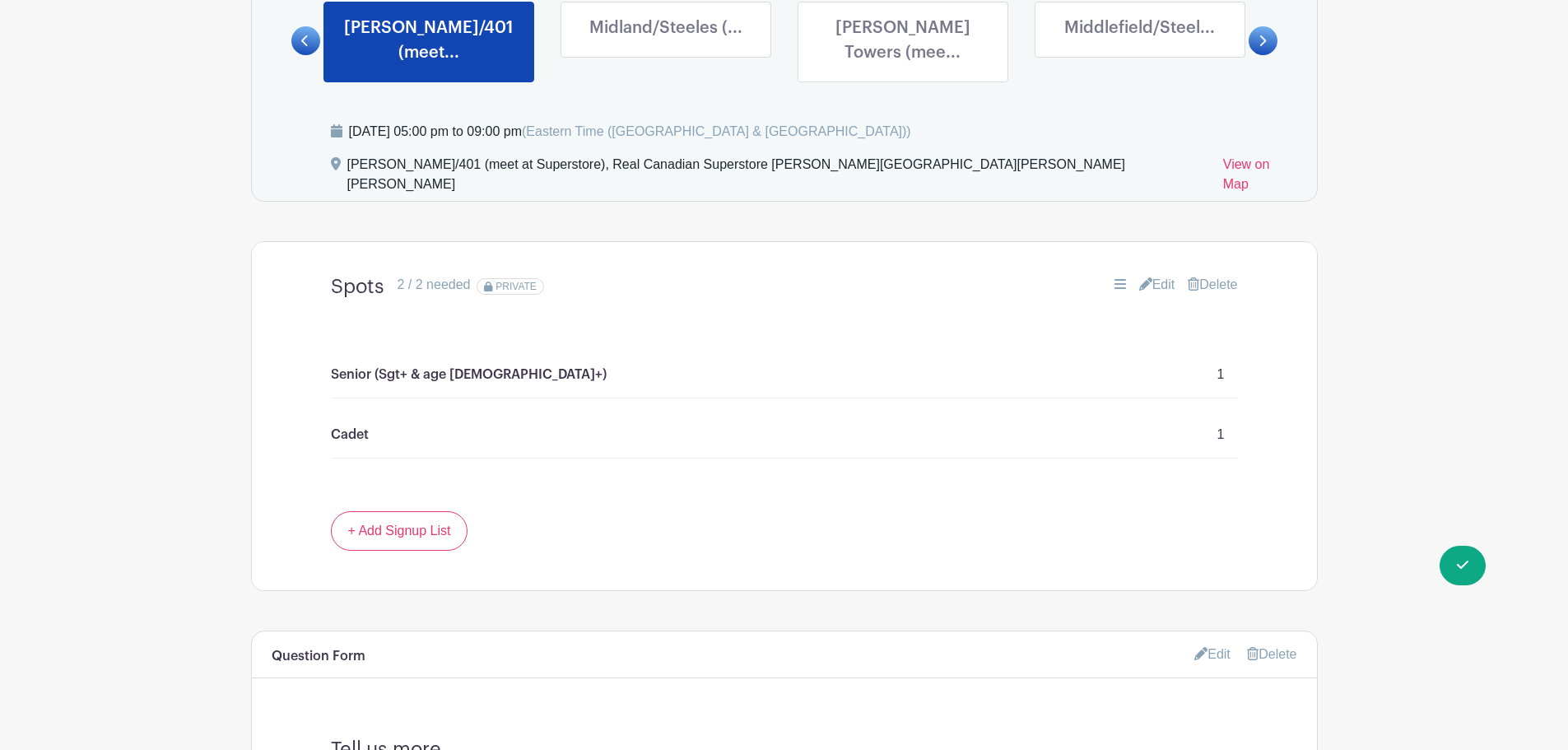
click at [1149, 275] on link "Edit" at bounding box center [1157, 285] width 37 height 20
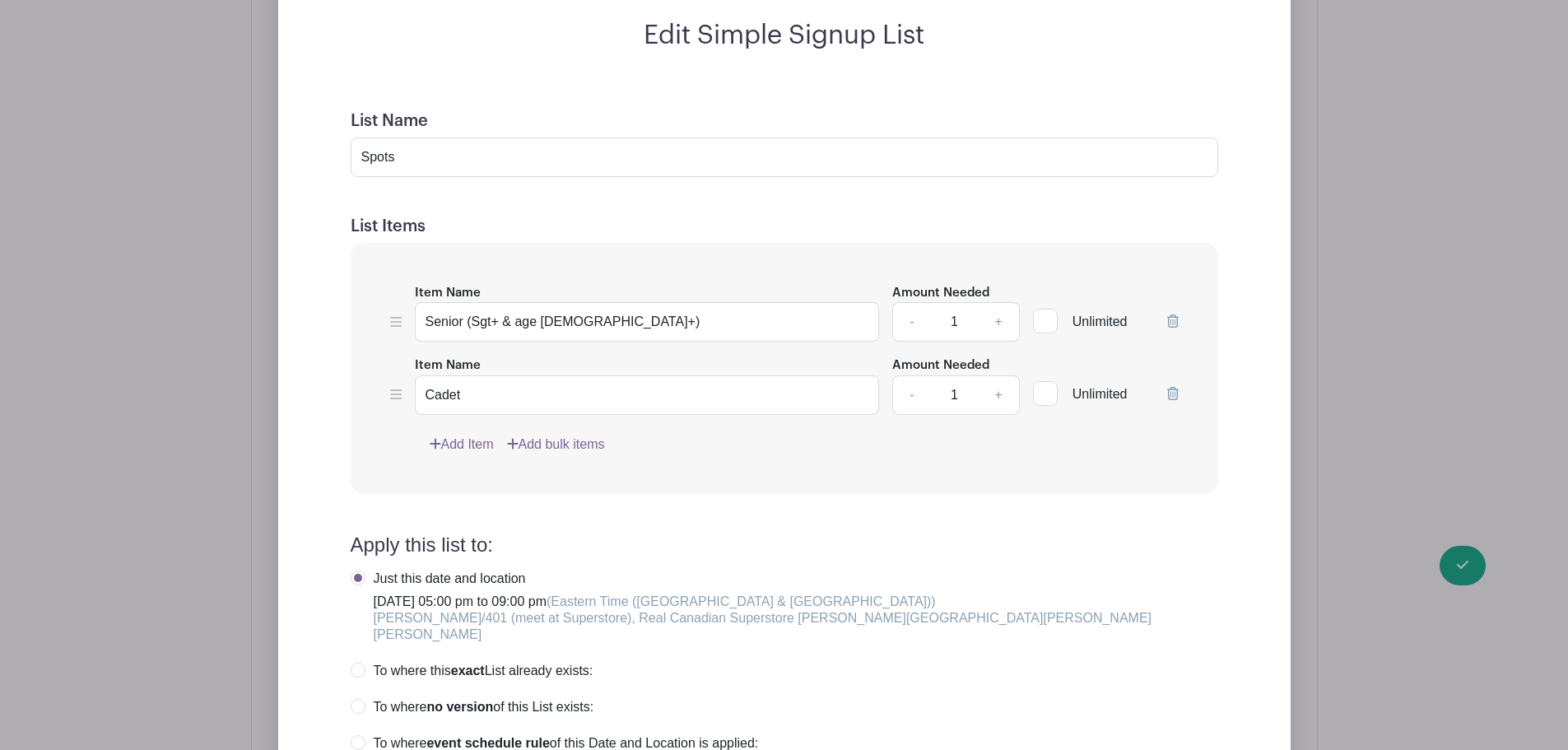
scroll to position [1557, 0]
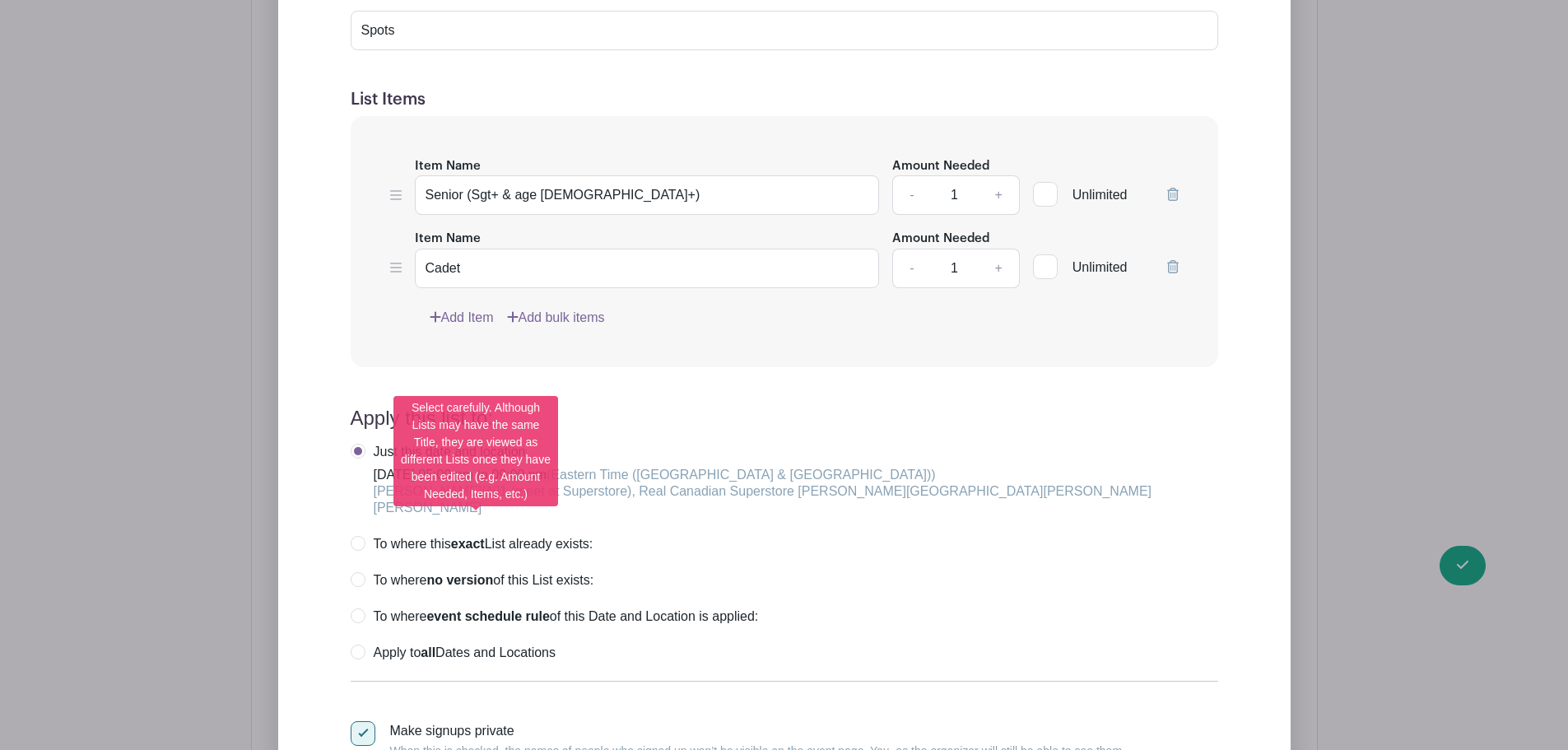
click at [360, 572] on label "To where no version of this List exists:" at bounding box center [472, 580] width 243 height 16
radio input "true"
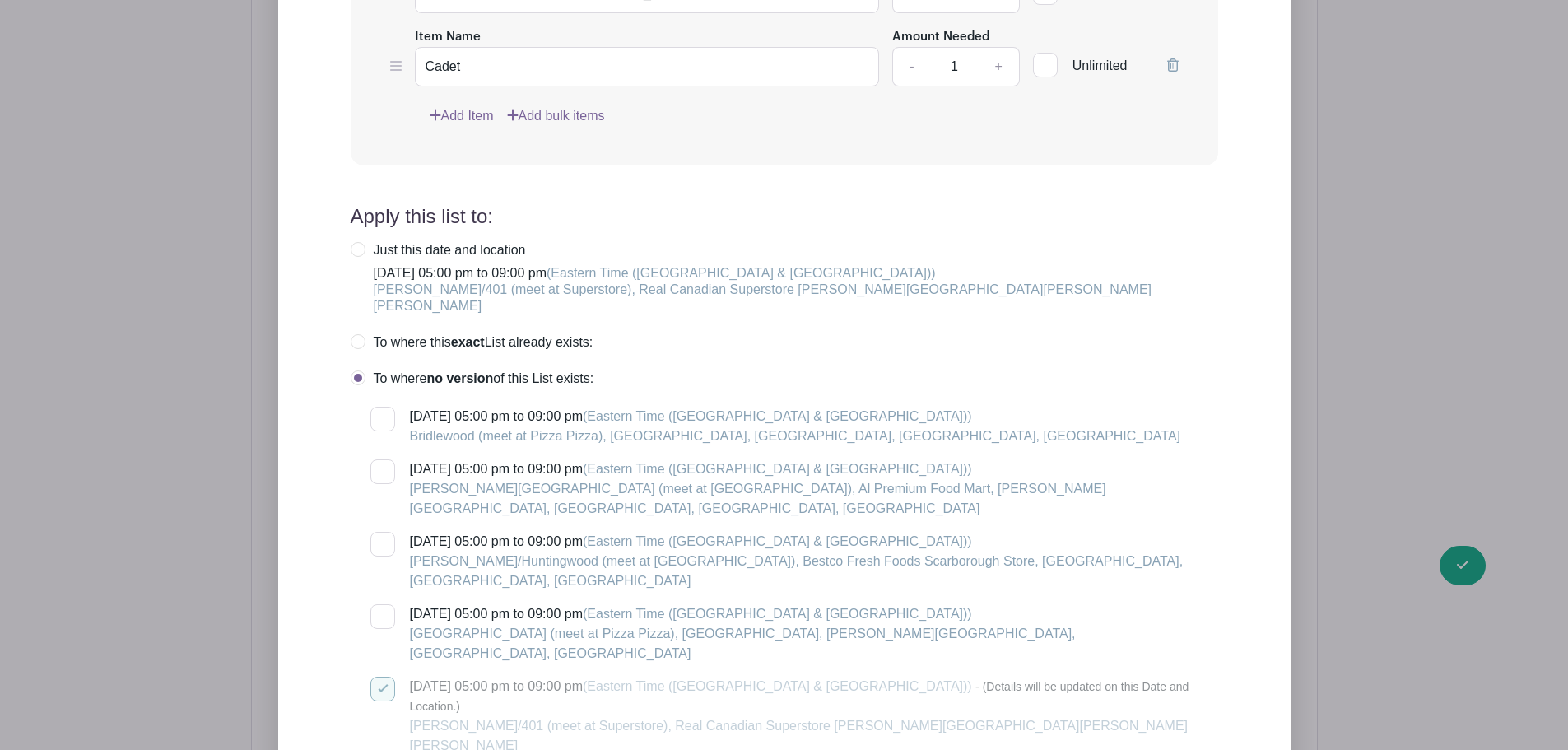
scroll to position [1721, 0]
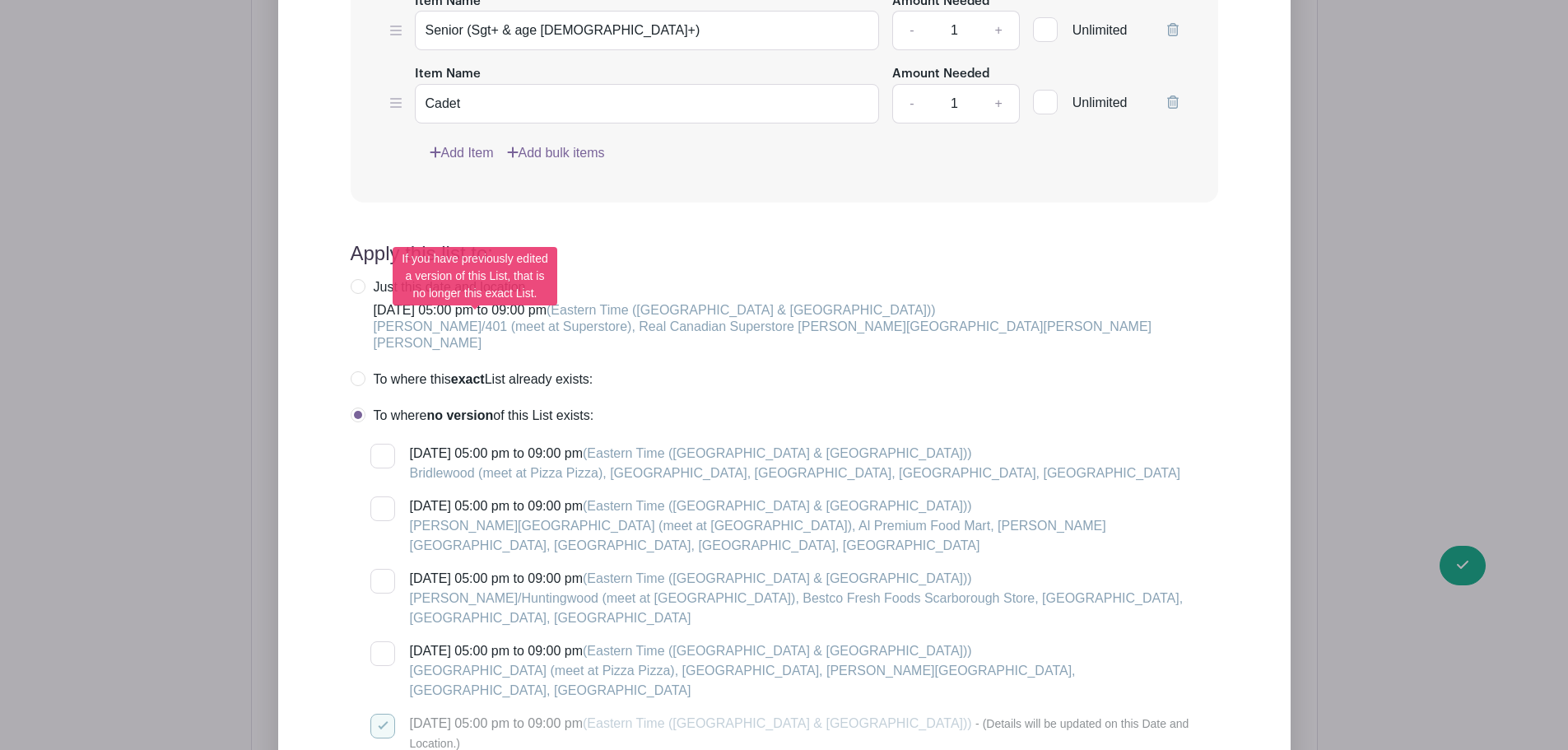
click at [360, 371] on label "To where this exact List already exists:" at bounding box center [471, 380] width 242 height 16
radio input "true"
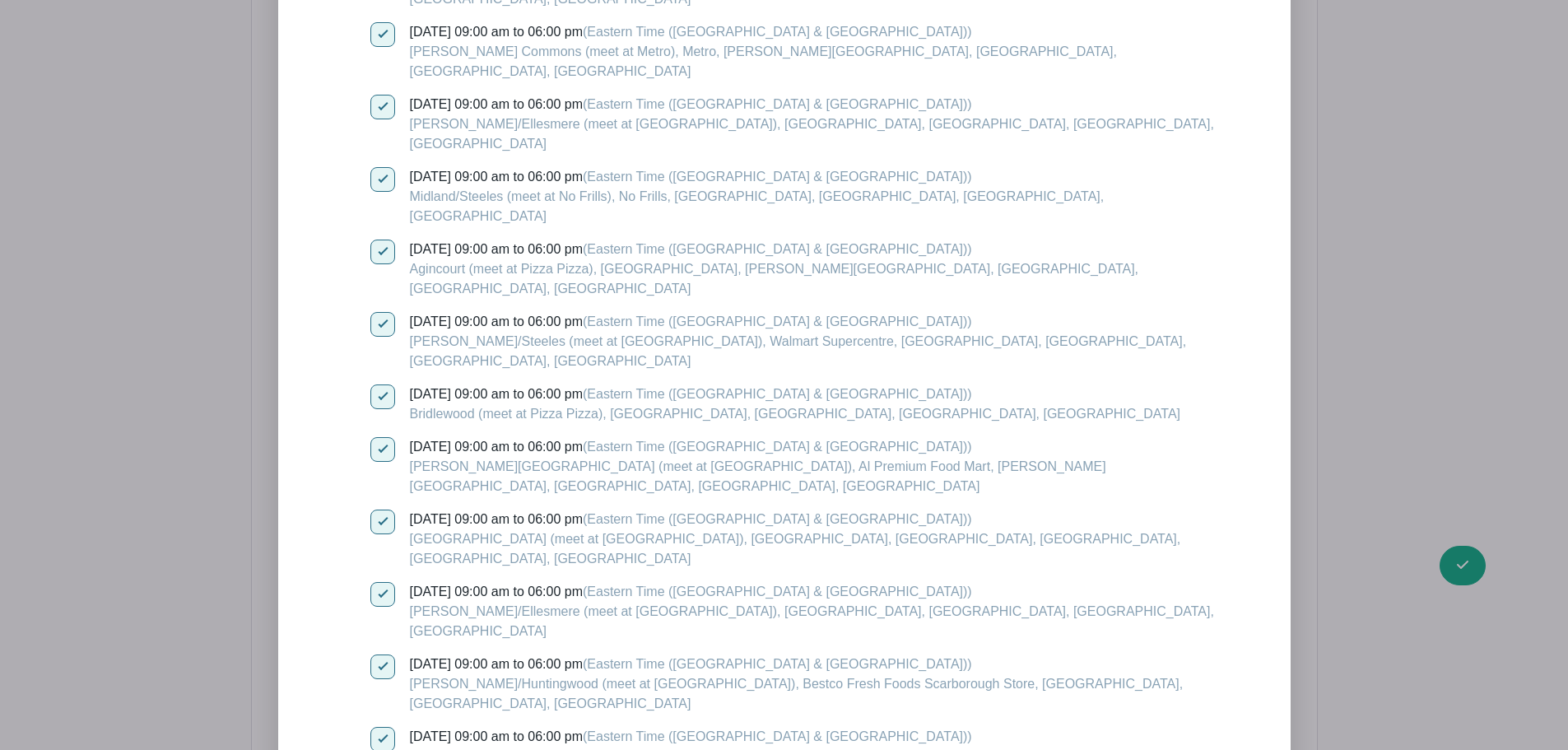
scroll to position [3531, 0]
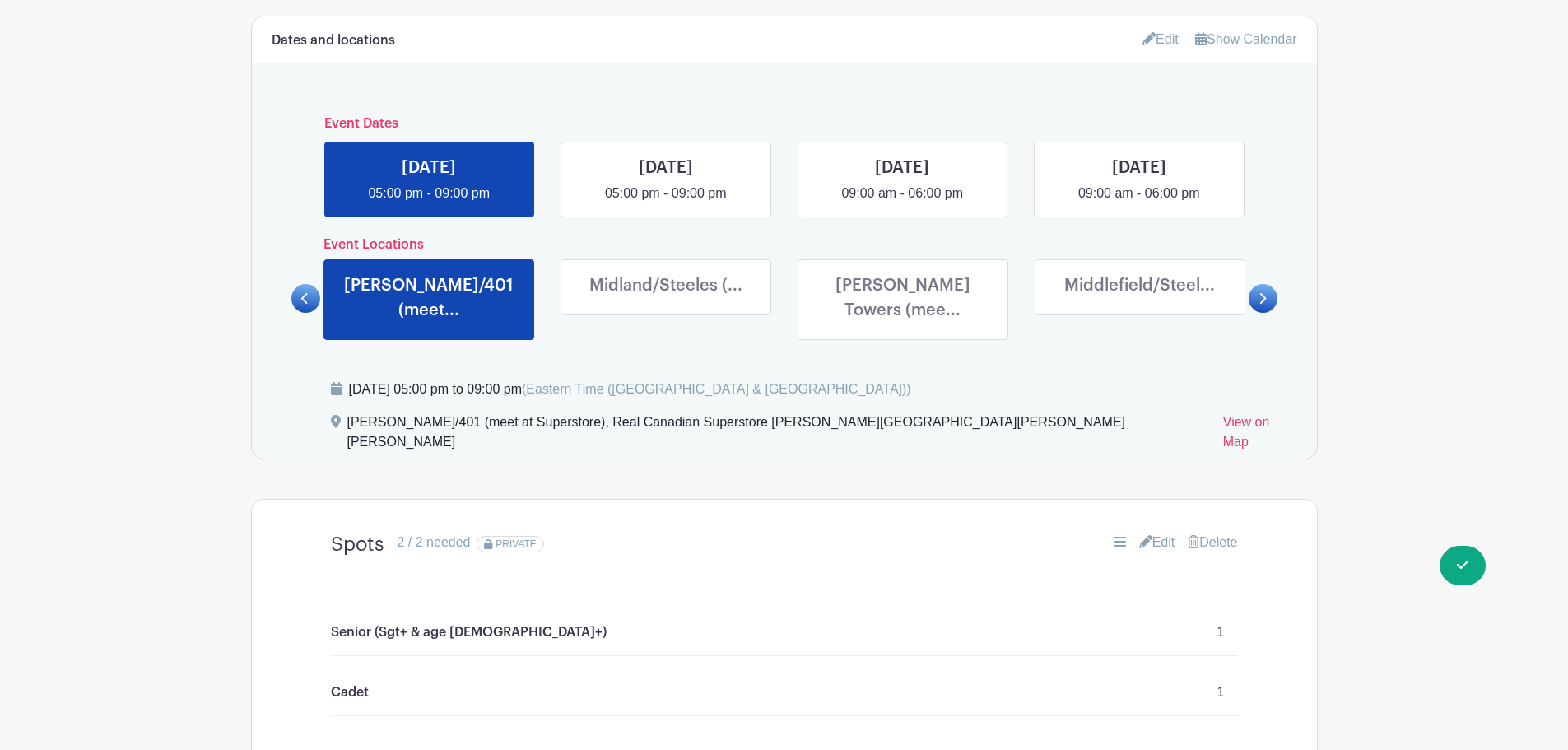
scroll to position [651, 0]
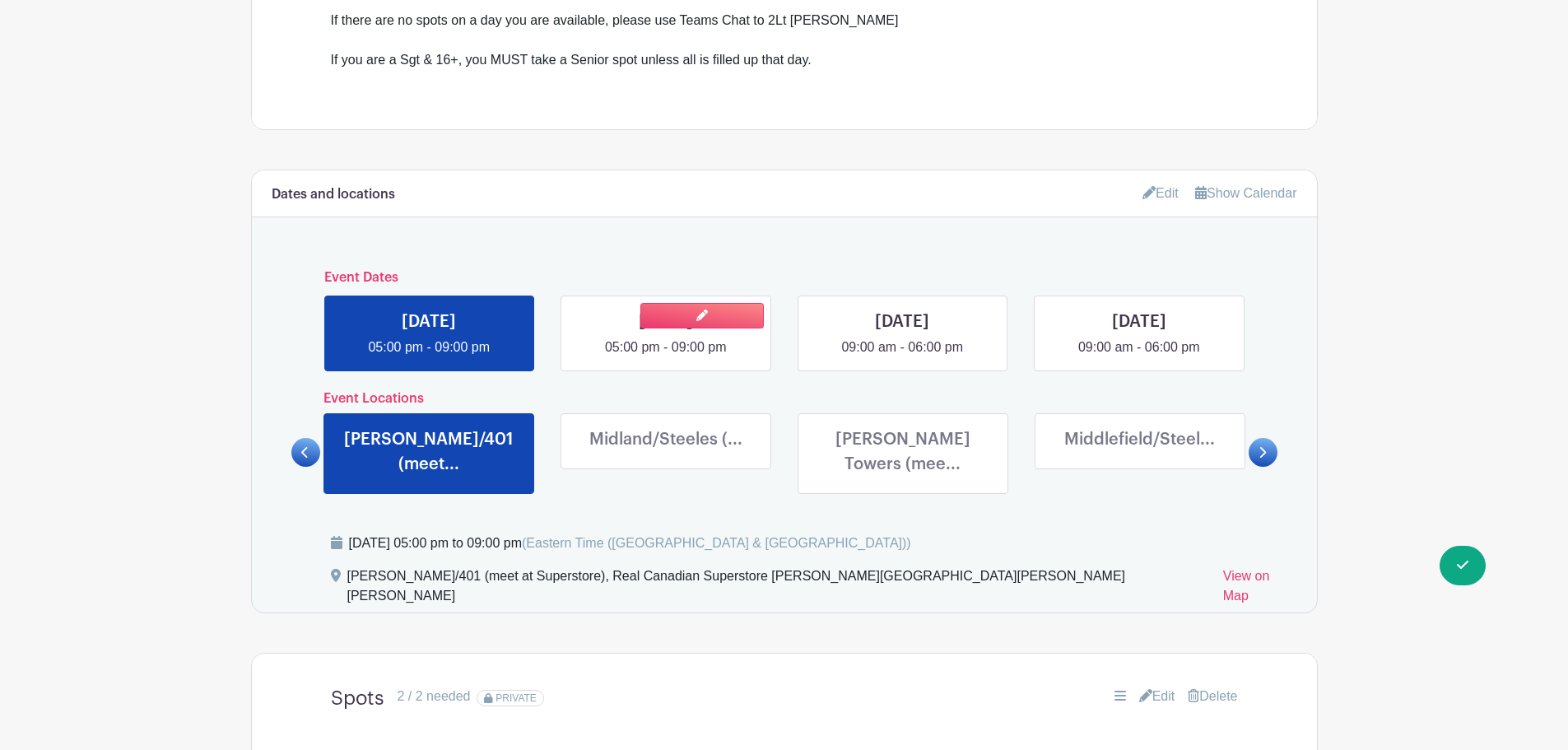
click at [666, 358] on link at bounding box center [666, 358] width 0 height 0
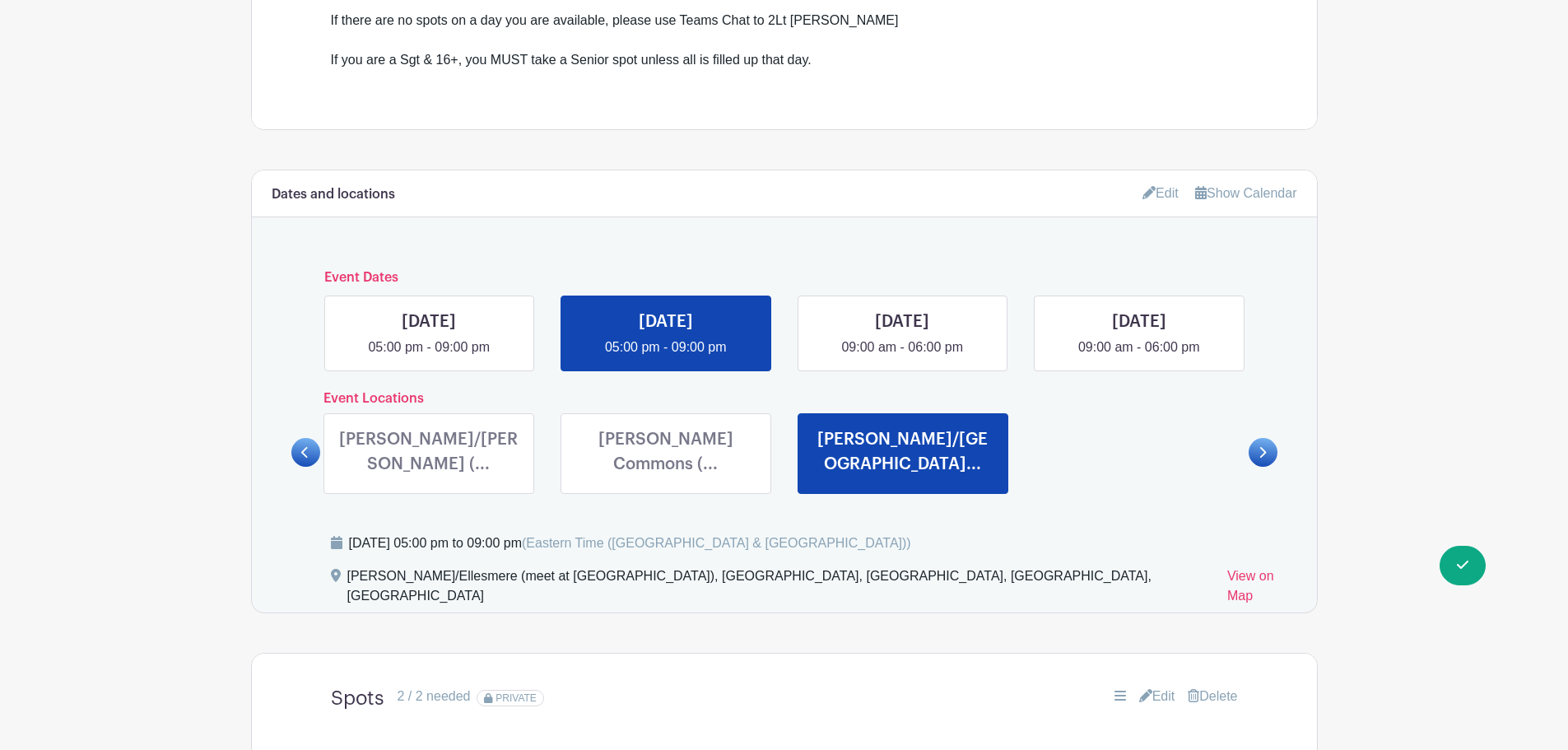
click at [308, 446] on icon at bounding box center [305, 452] width 7 height 12
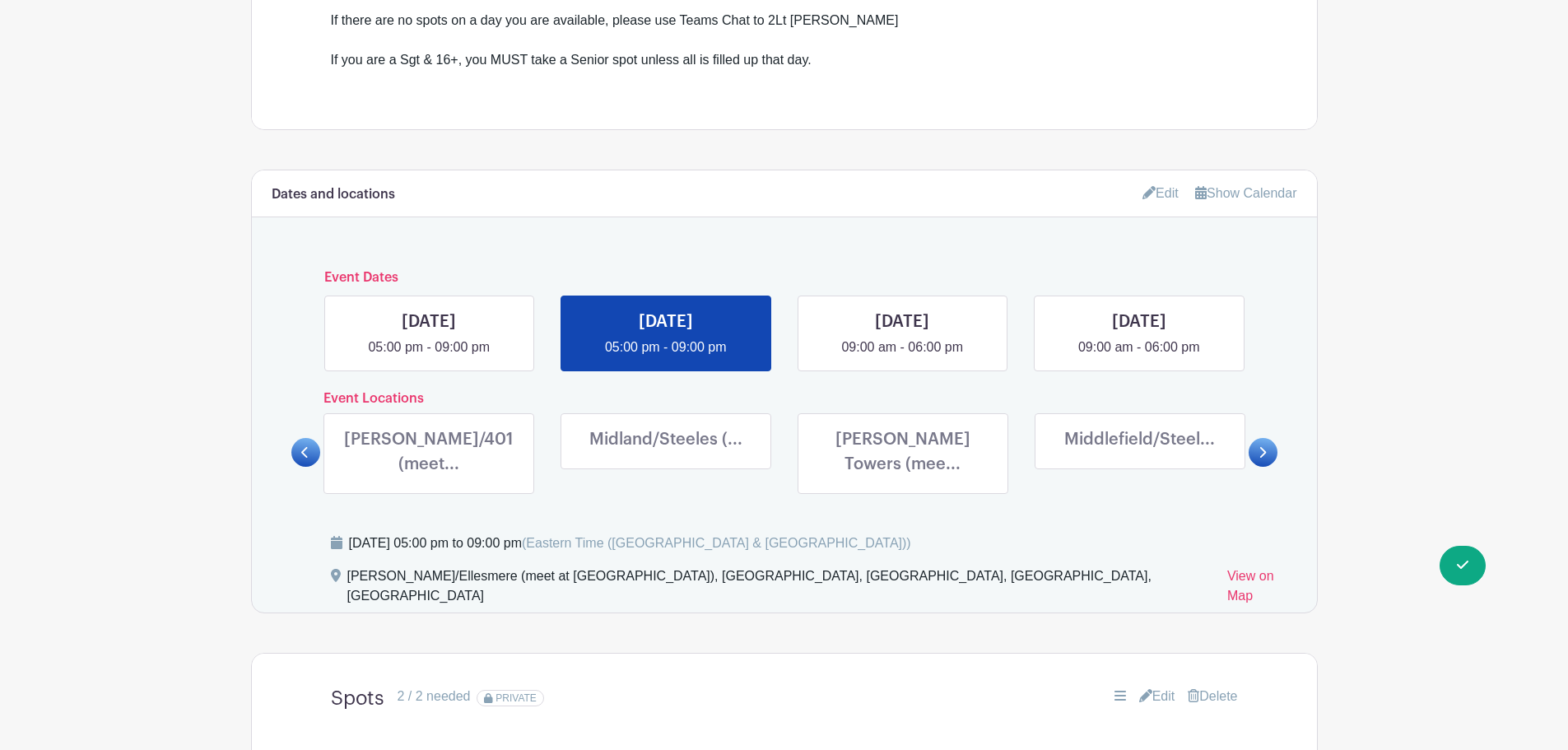
click at [666, 455] on link at bounding box center [666, 455] width 0 height 0
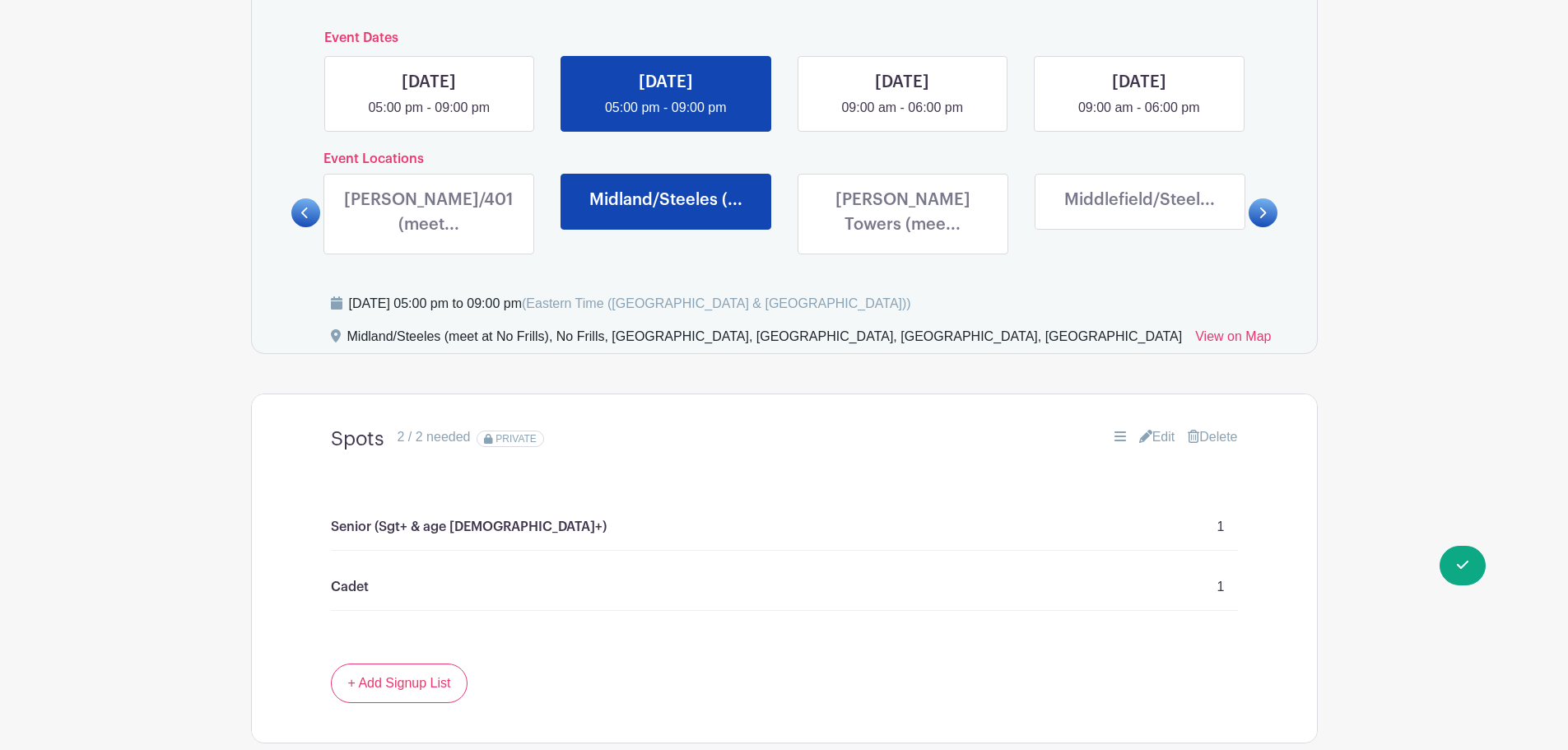
scroll to position [898, 0]
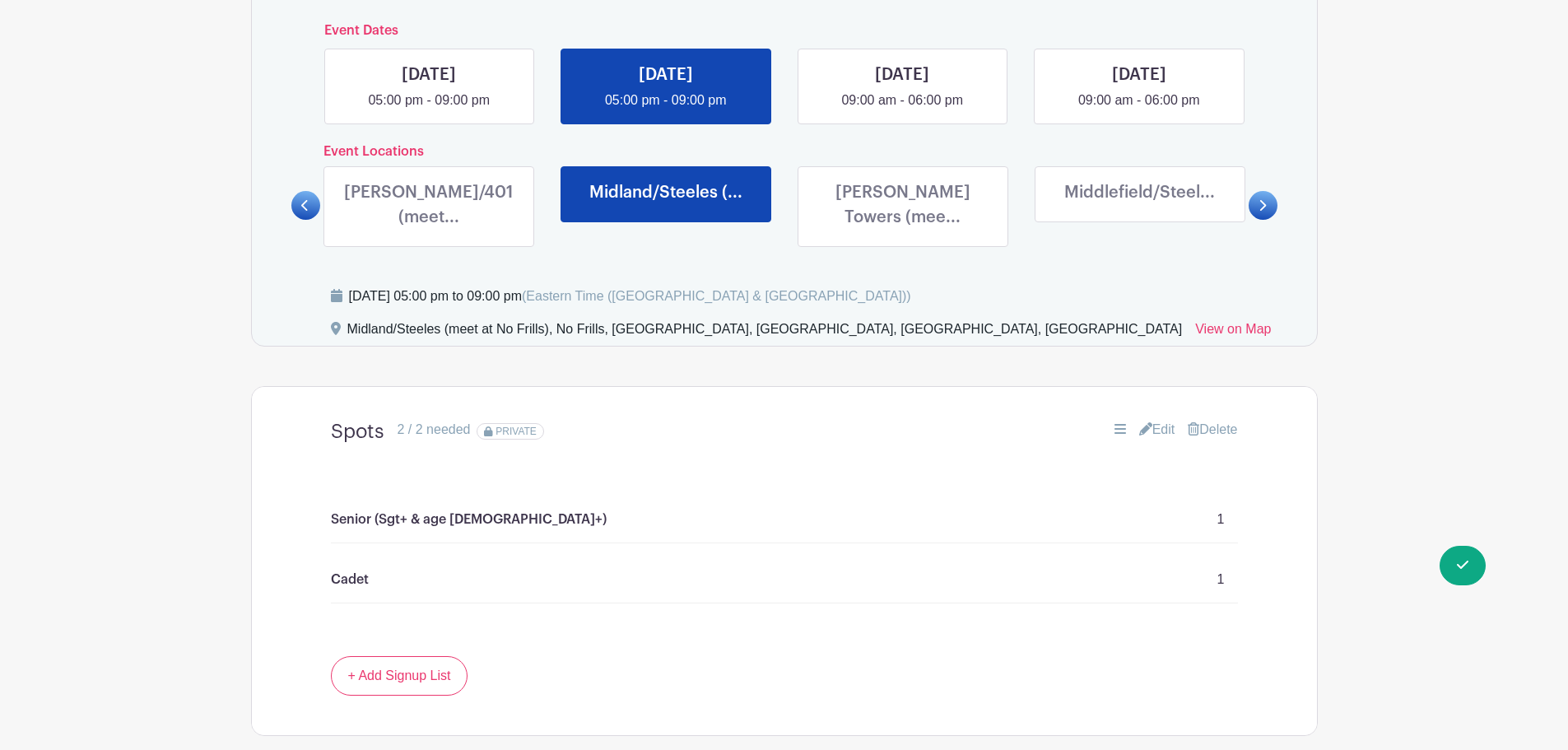
click at [1139, 423] on icon at bounding box center [1145, 429] width 13 height 13
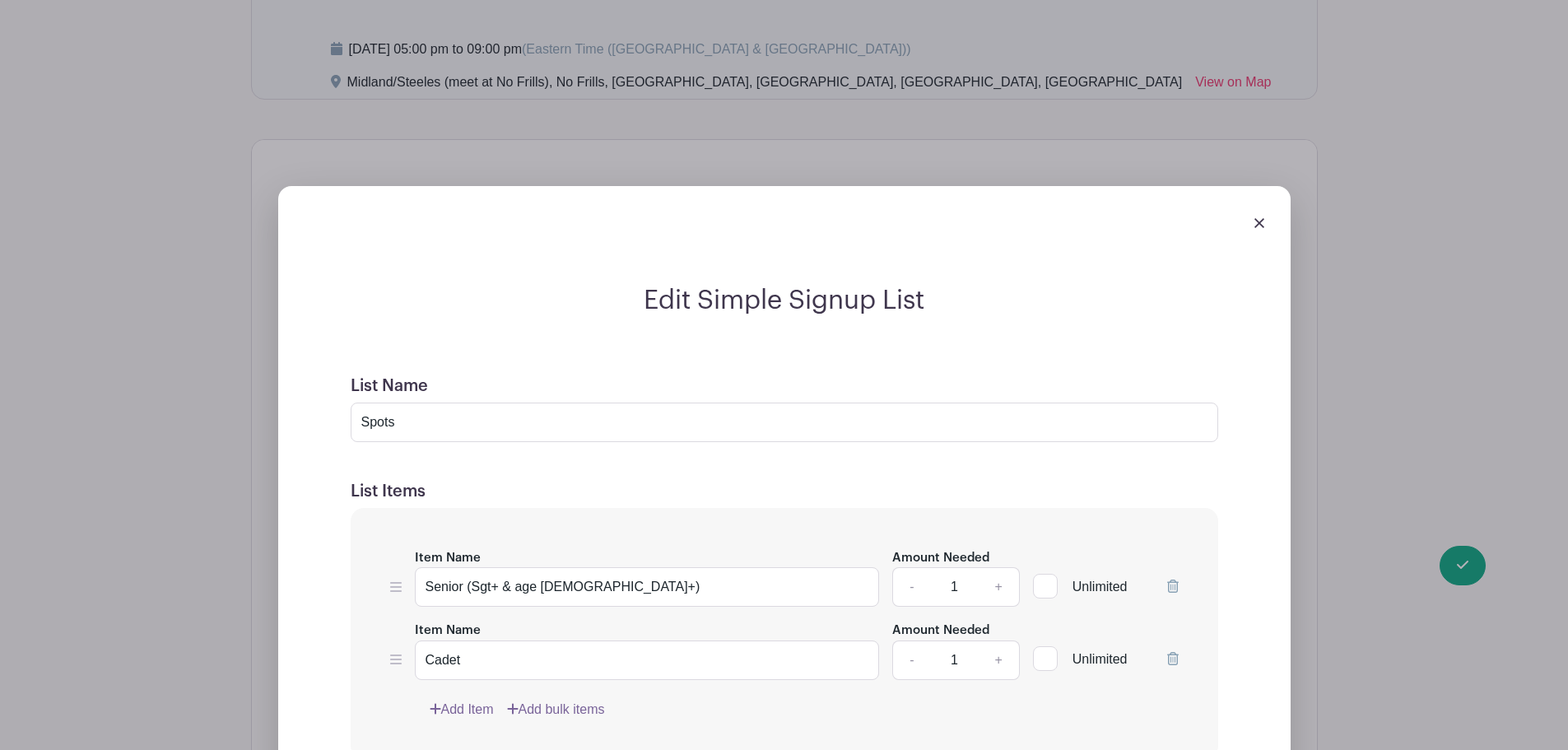
scroll to position [1227, 0]
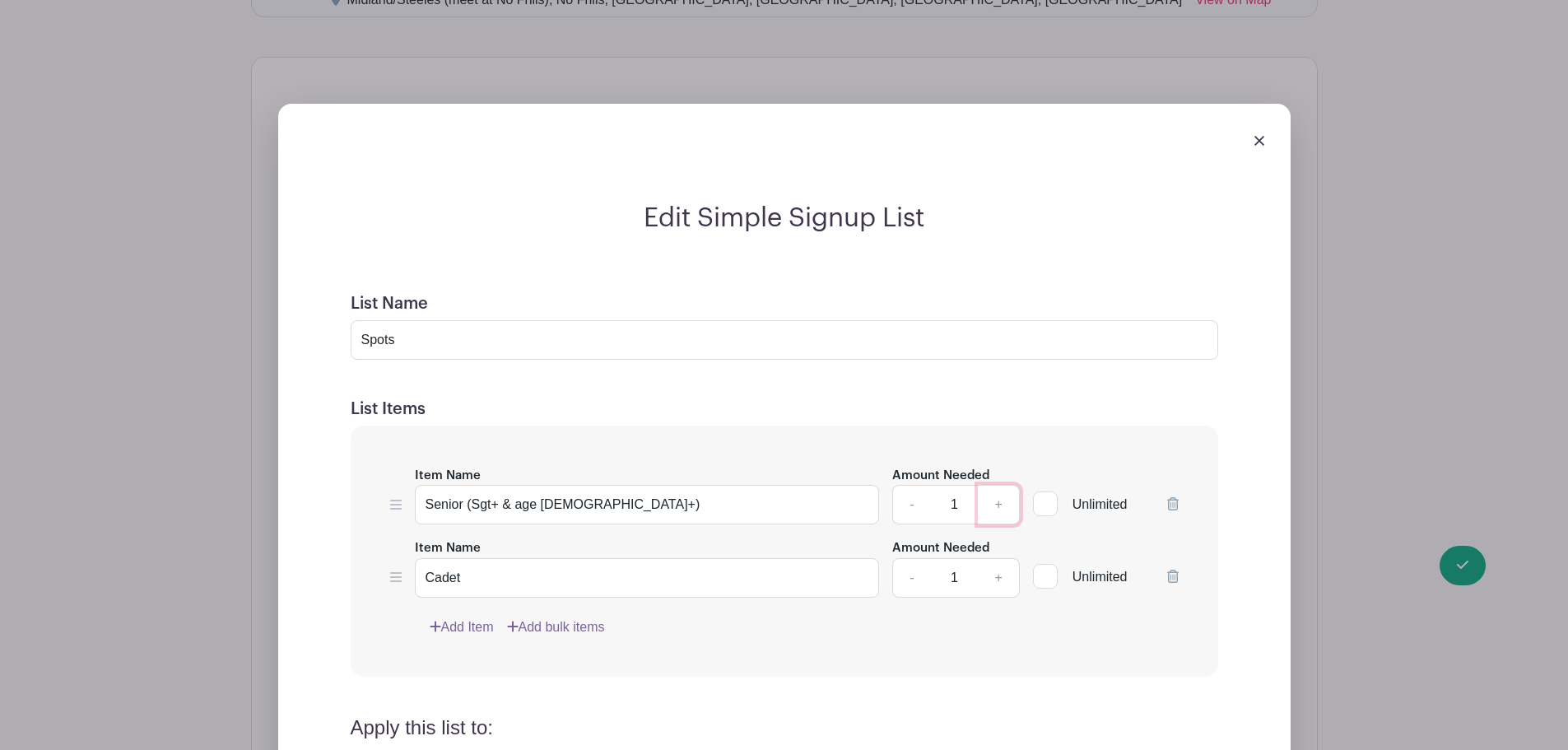
click at [997, 485] on link "+" at bounding box center [998, 504] width 41 height 39
type input "2"
click at [994, 558] on link "+" at bounding box center [998, 577] width 41 height 39
type input "2"
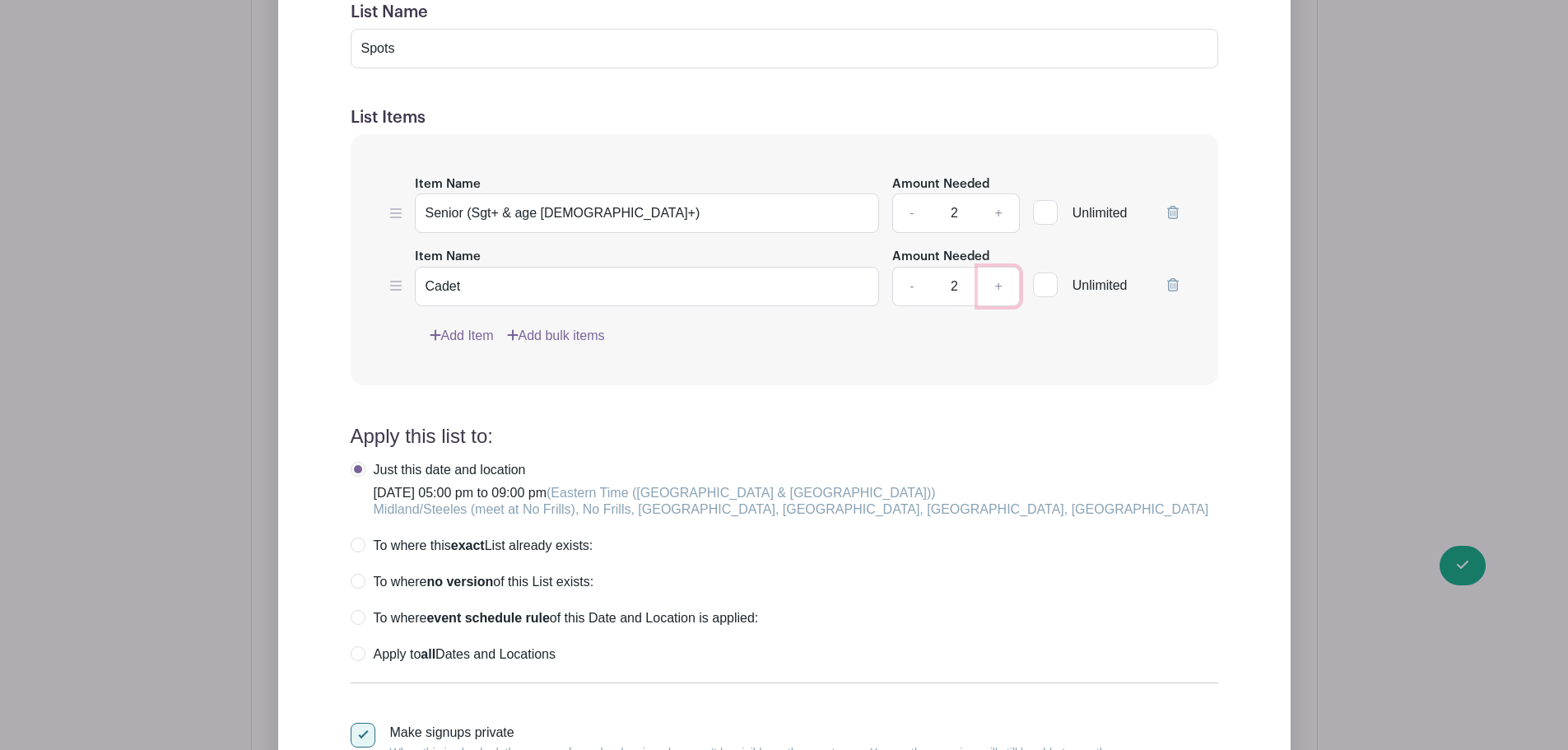
scroll to position [1557, 0]
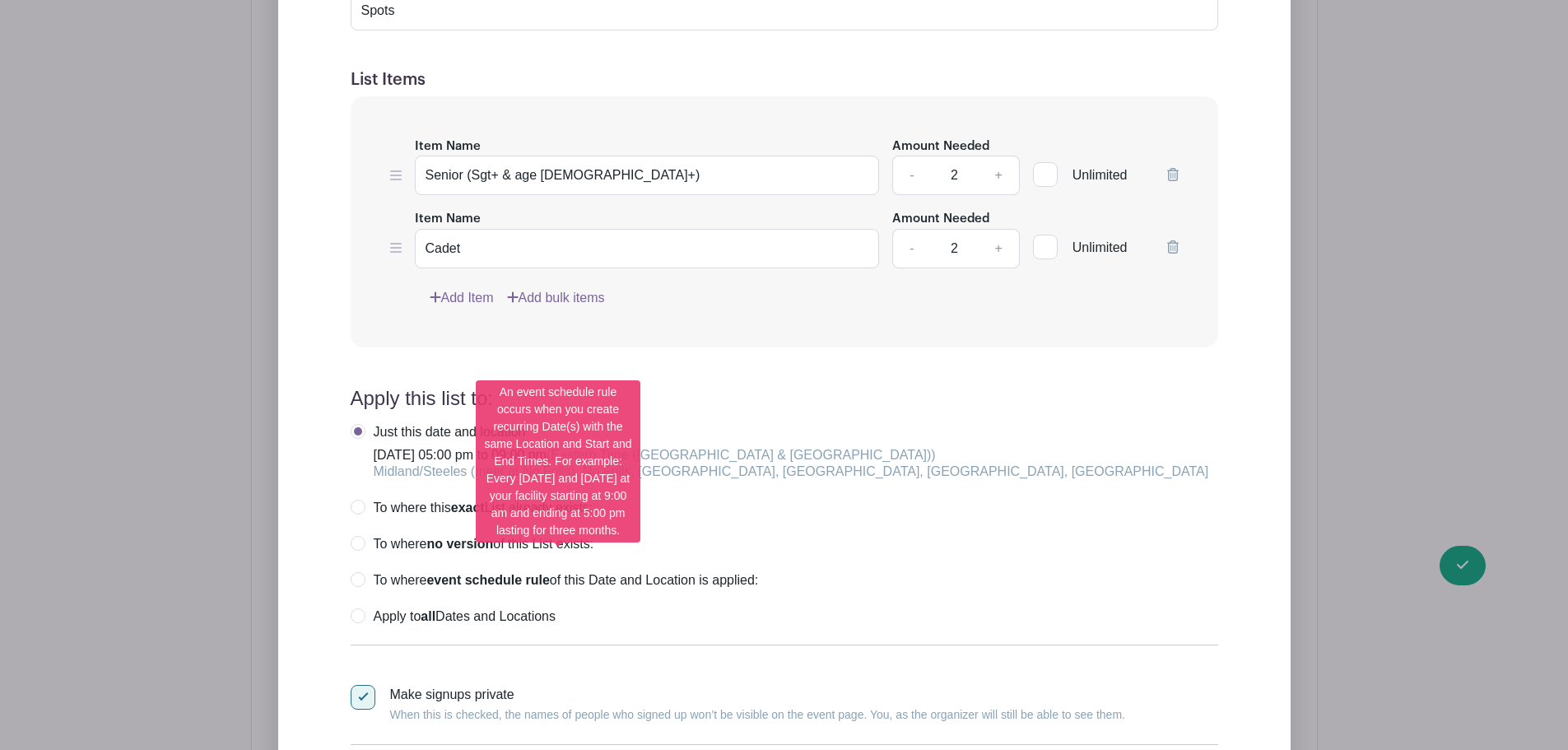
click at [357, 572] on label "To where event schedule rule of this Date and Location is applied:" at bounding box center [554, 580] width 408 height 16
radio input "true"
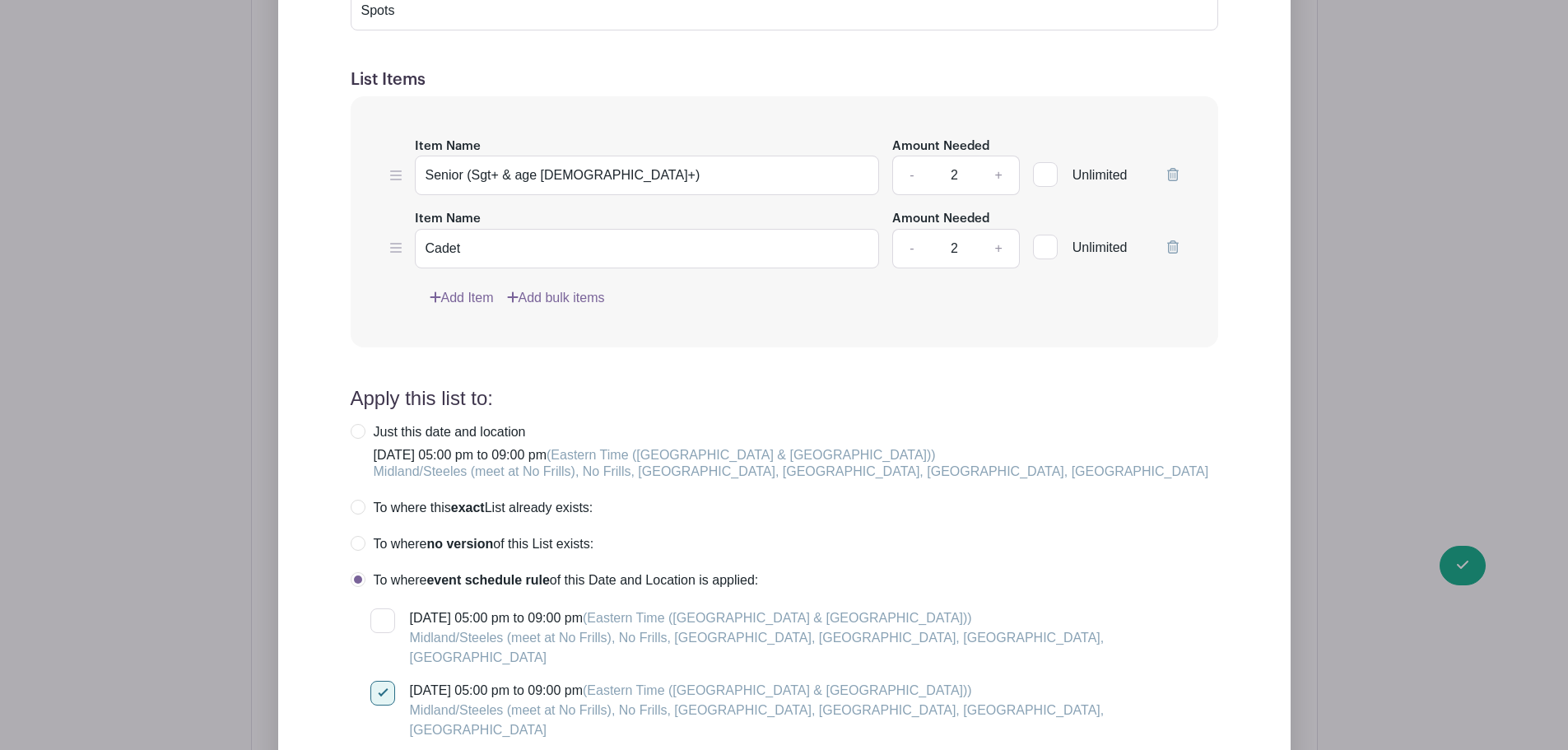
scroll to position [1721, 0]
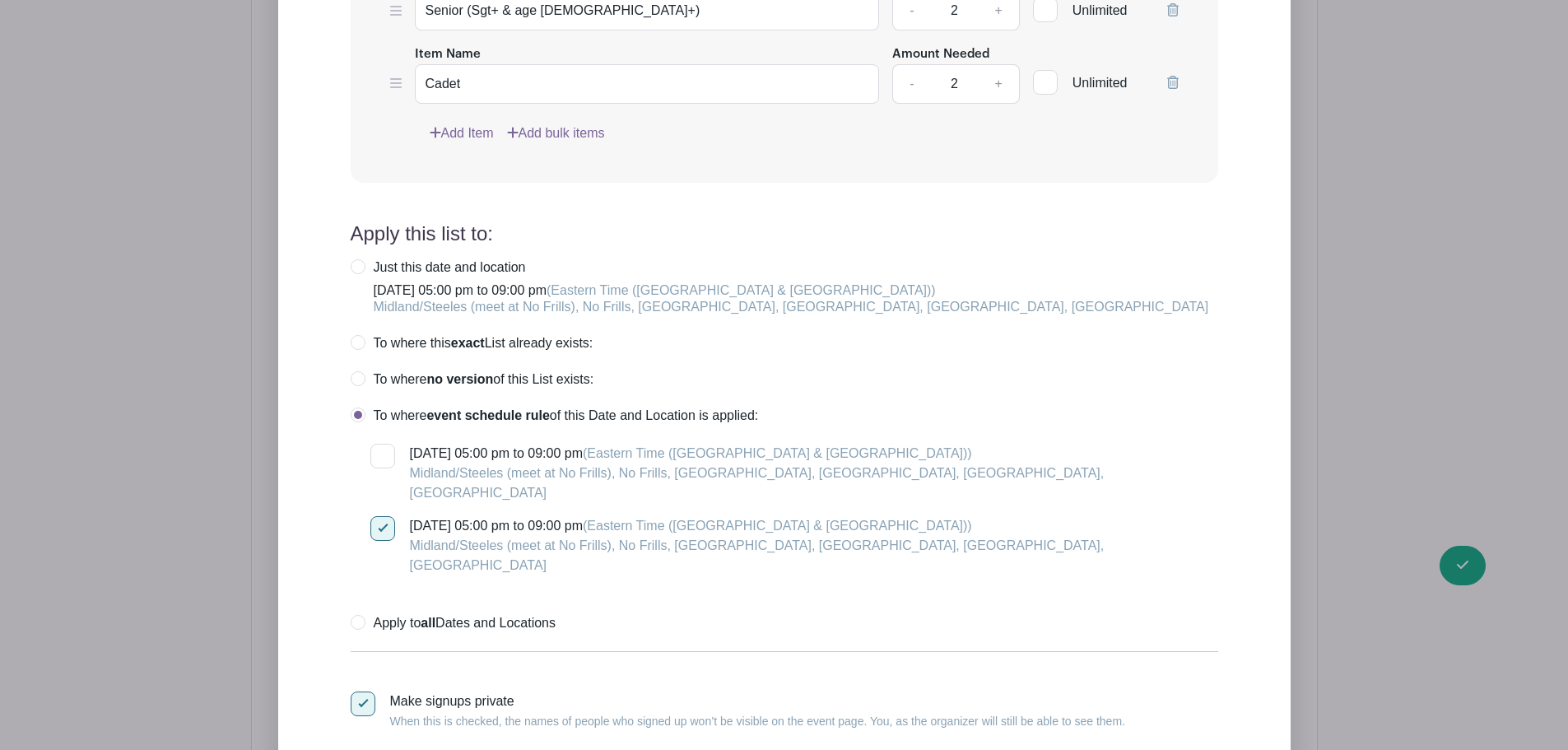
click at [377, 444] on div at bounding box center [382, 455] width 25 height 25
click at [377, 444] on input "[DATE] 05:00 pm to 09:00 pm (Eastern Time ([GEOGRAPHIC_DATA] & [GEOGRAPHIC_DATA…" at bounding box center [376, 449] width 11 height 11
checkbox input "true"
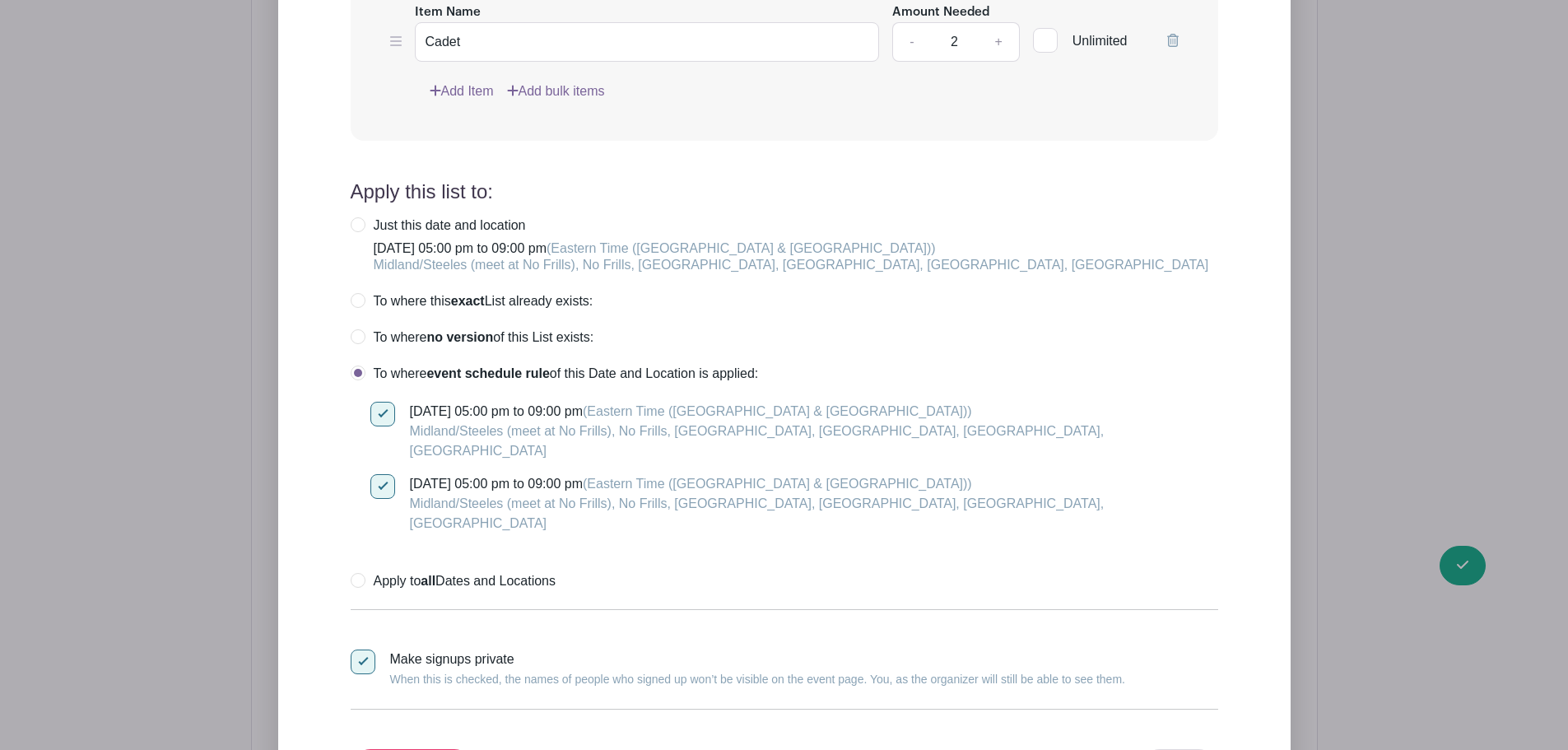
scroll to position [1804, 0]
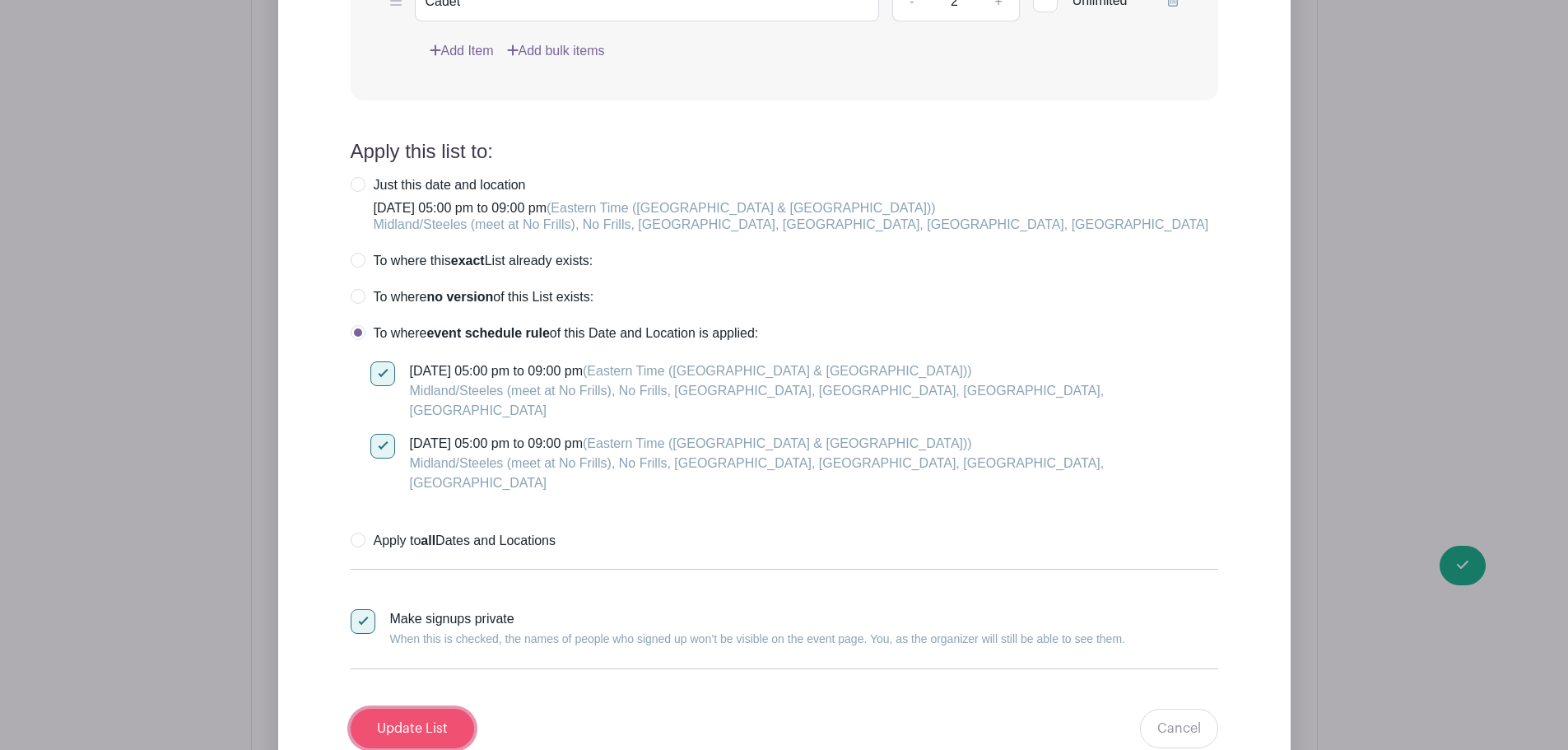
click at [432, 709] on input "Update List" at bounding box center [412, 728] width 124 height 39
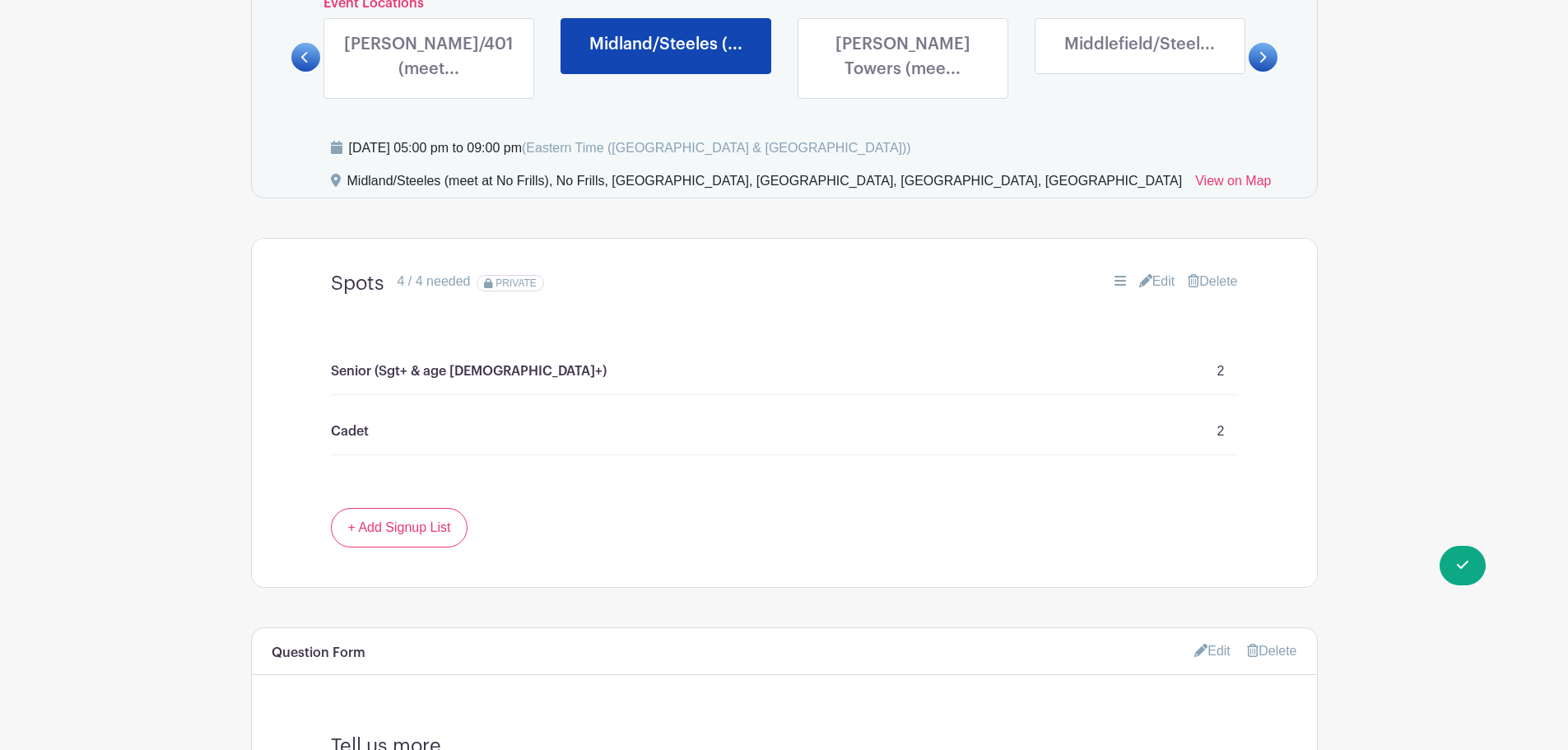
scroll to position [898, 0]
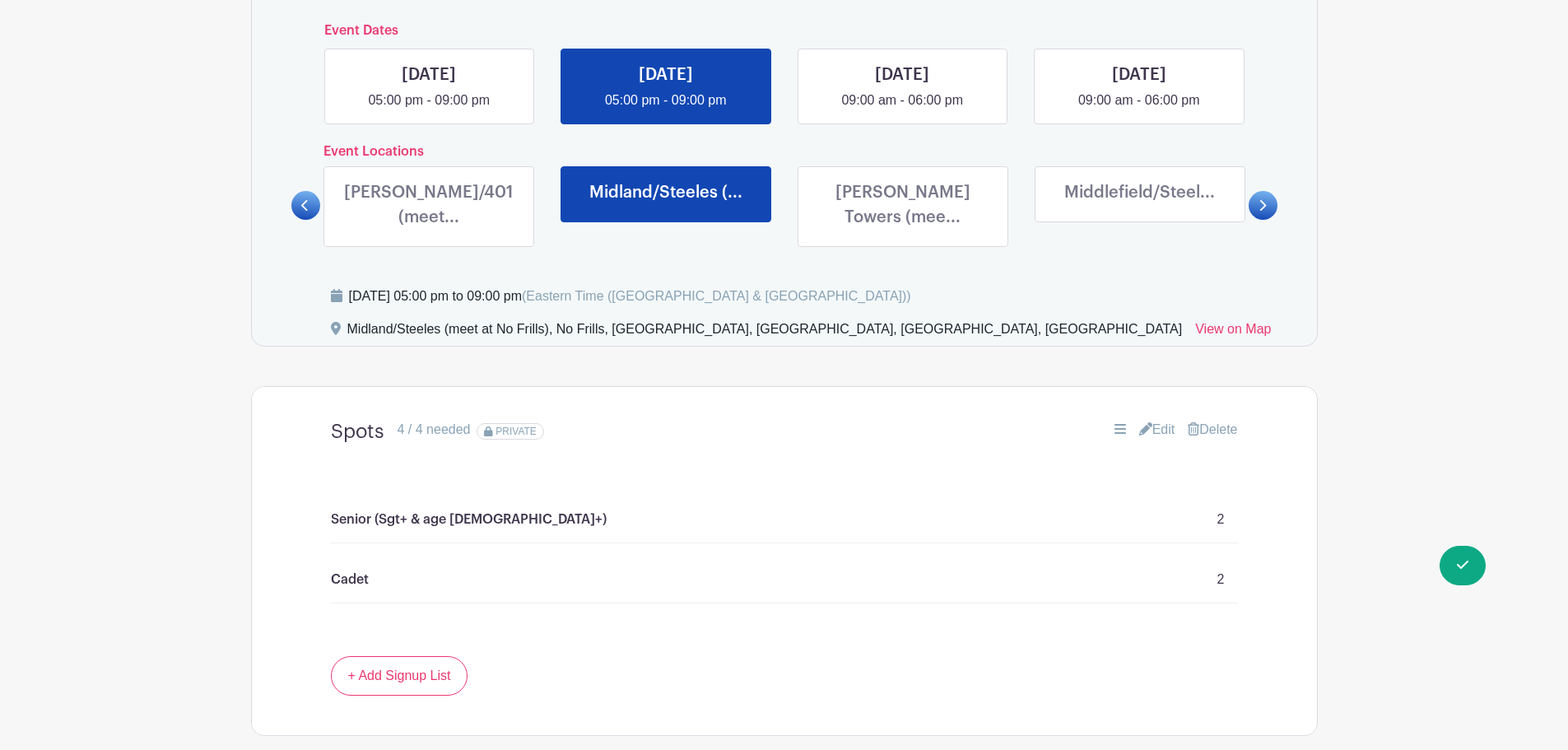
click at [903, 233] on link at bounding box center [903, 233] width 0 height 0
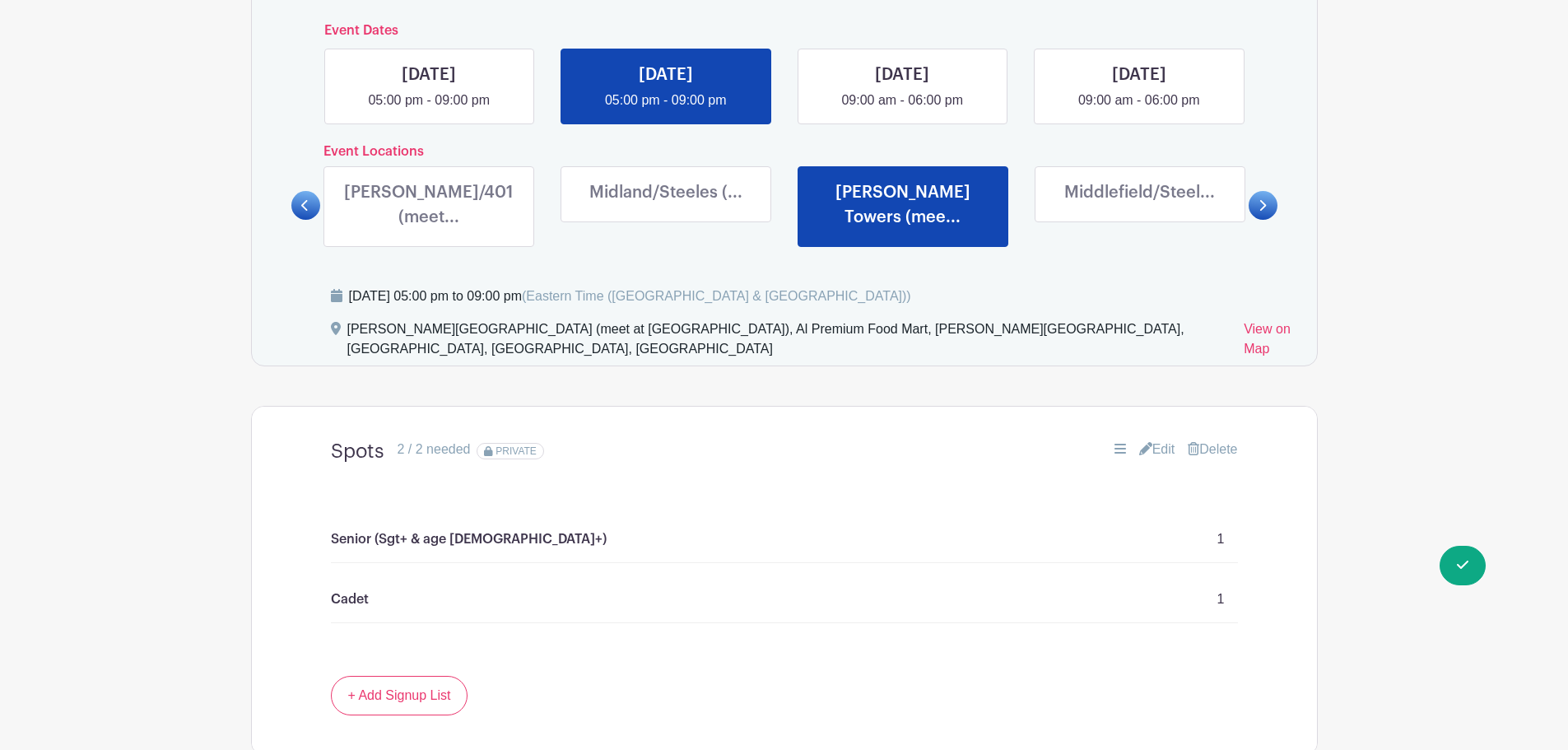
click at [1141, 442] on icon at bounding box center [1145, 448] width 13 height 13
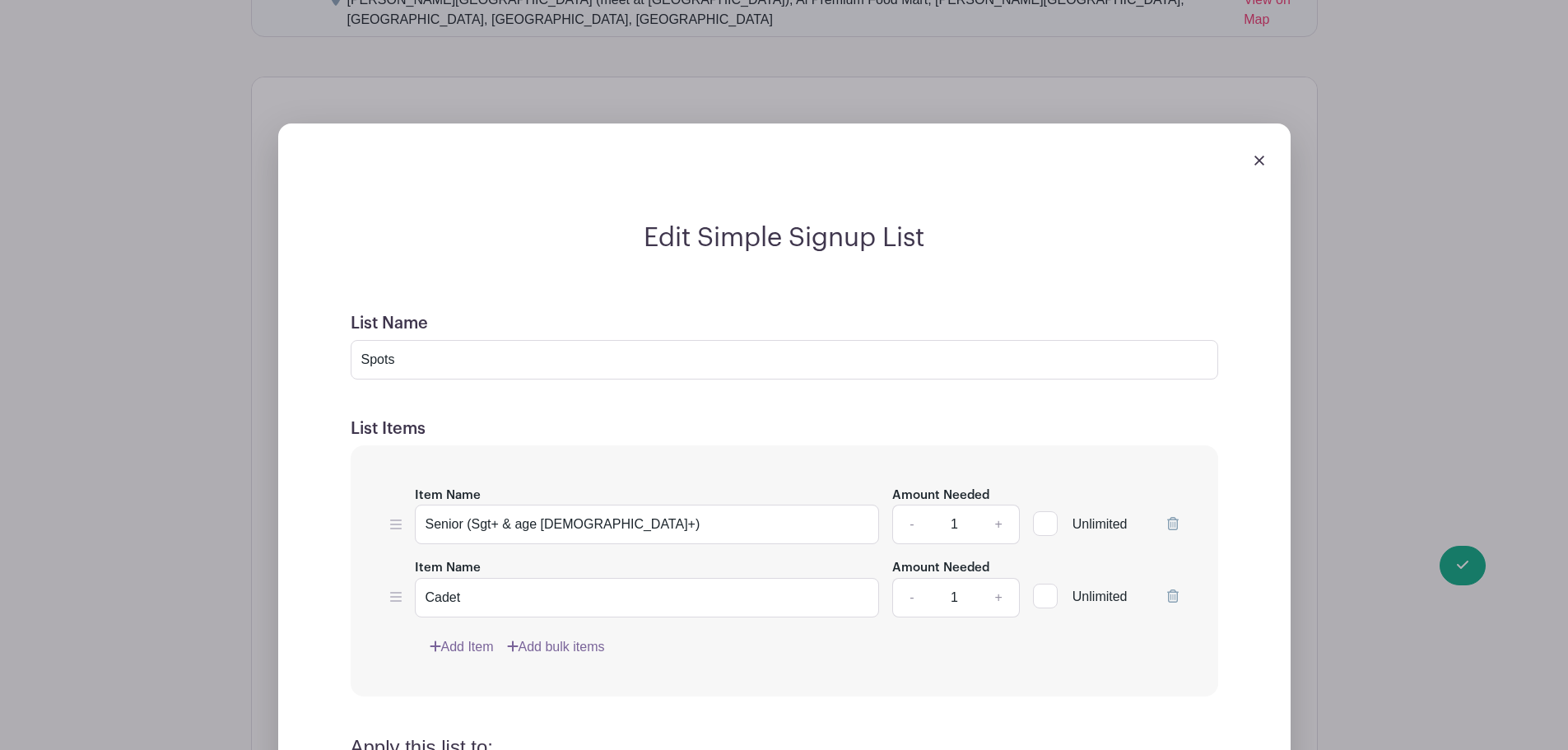
scroll to position [1310, 0]
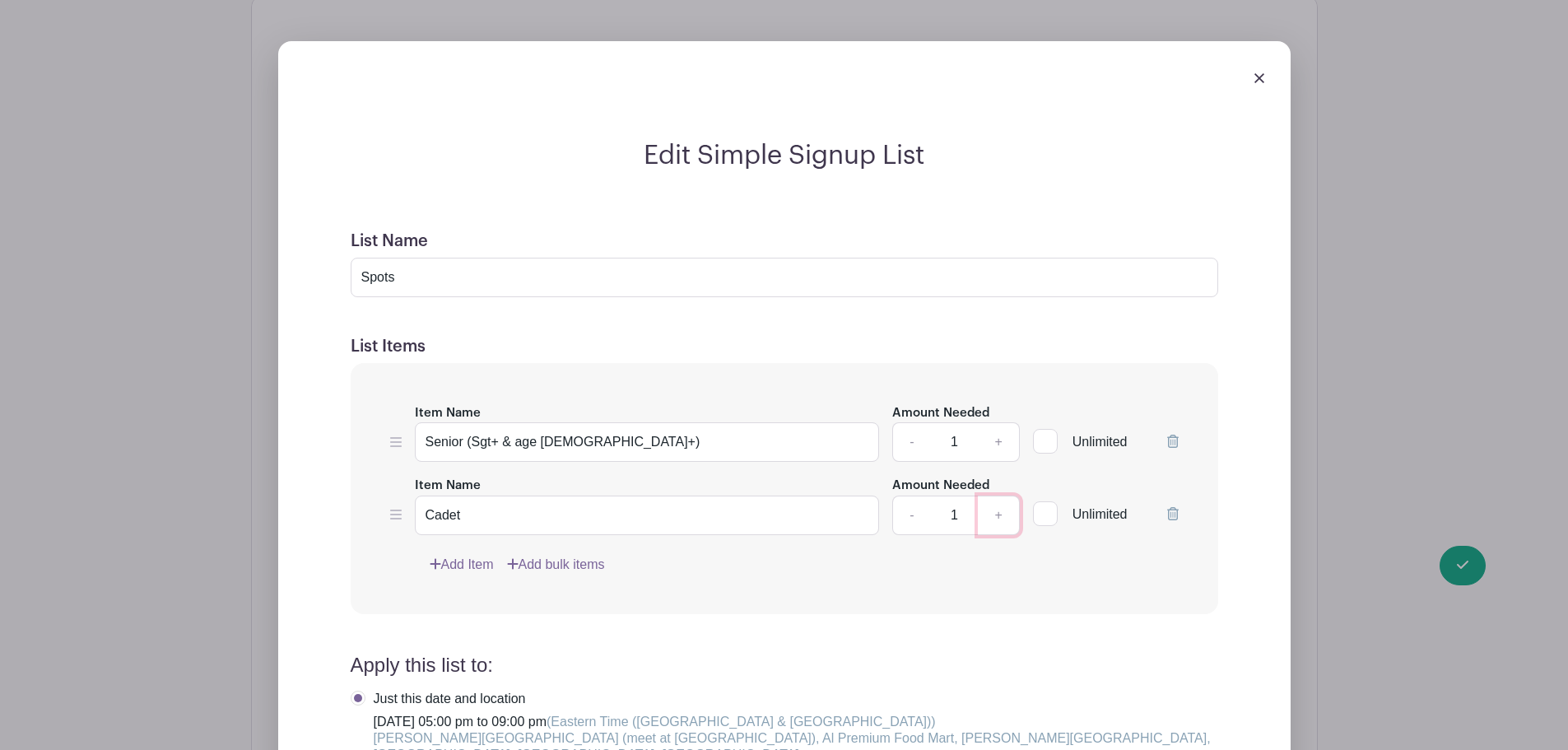
click at [998, 496] on link "+" at bounding box center [998, 515] width 41 height 39
type input "3"
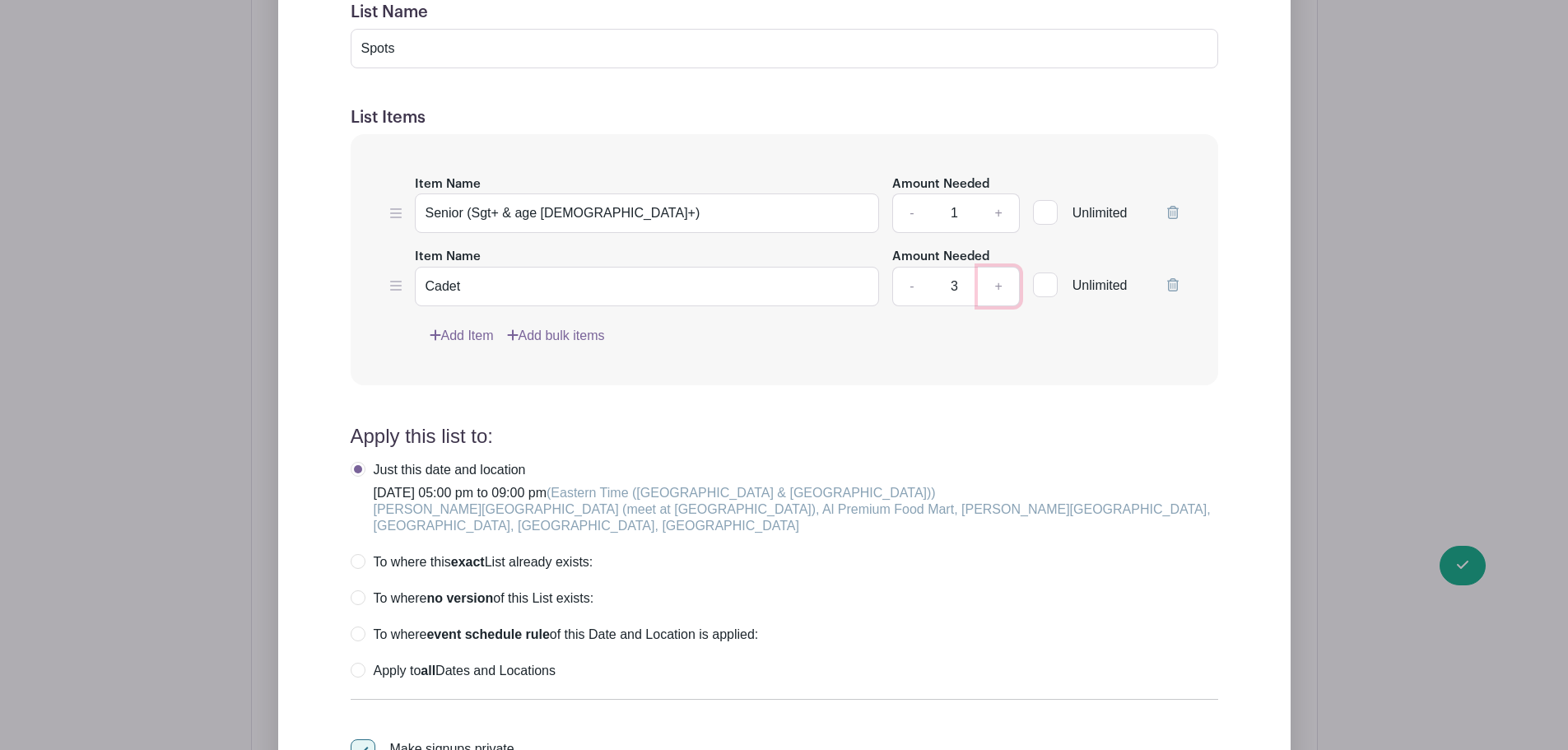
scroll to position [1557, 0]
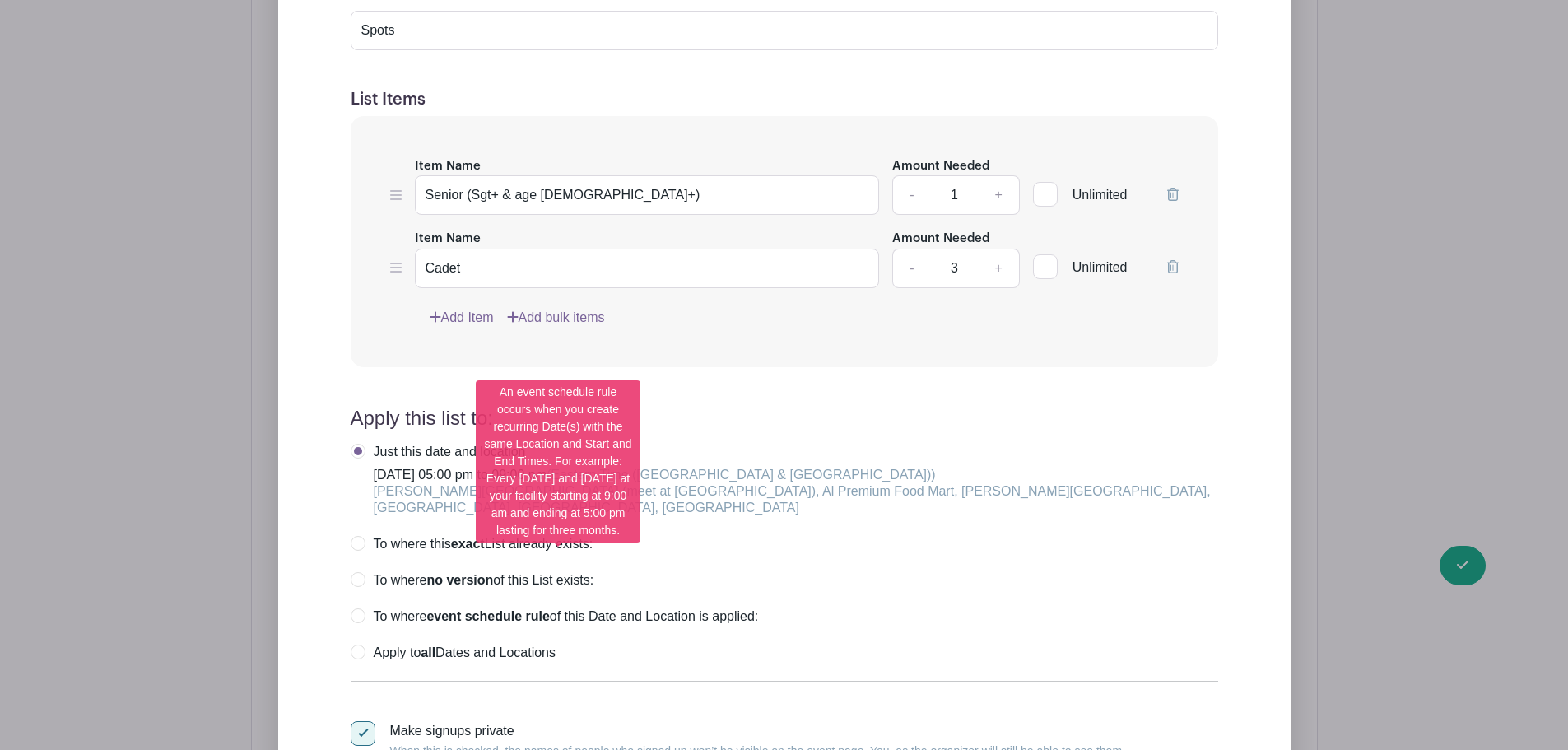
click at [355, 608] on label "To where event schedule rule of this Date and Location is applied:" at bounding box center [554, 616] width 408 height 16
radio input "true"
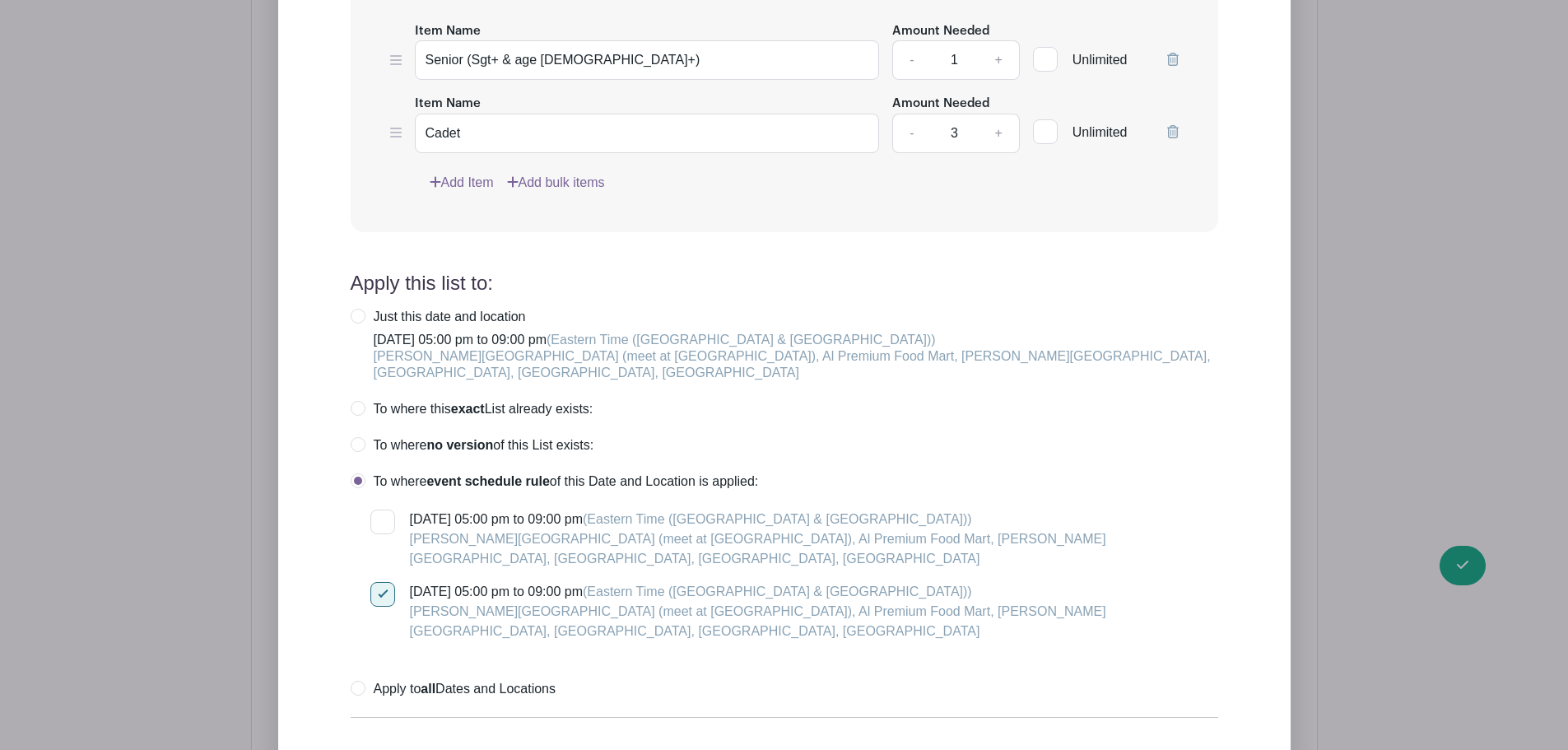
scroll to position [1804, 0]
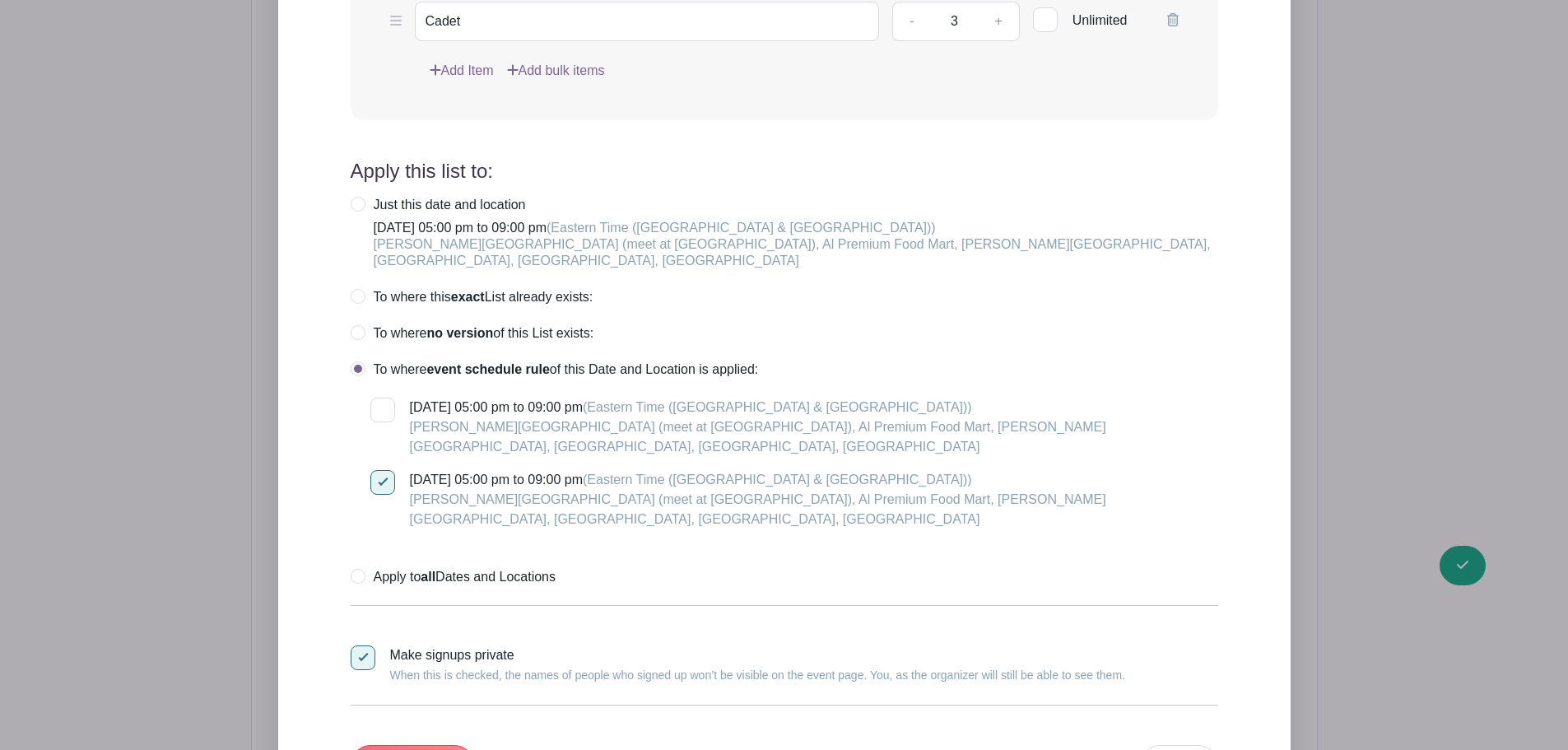
click at [382, 398] on div at bounding box center [382, 410] width 25 height 25
click at [381, 398] on input "[DATE] 05:00 pm to 09:00 pm (Eastern Time ([GEOGRAPHIC_DATA] & [GEOGRAPHIC_DATA…" at bounding box center [376, 403] width 11 height 11
checkbox input "true"
click at [413, 745] on input "Update List" at bounding box center [412, 764] width 124 height 39
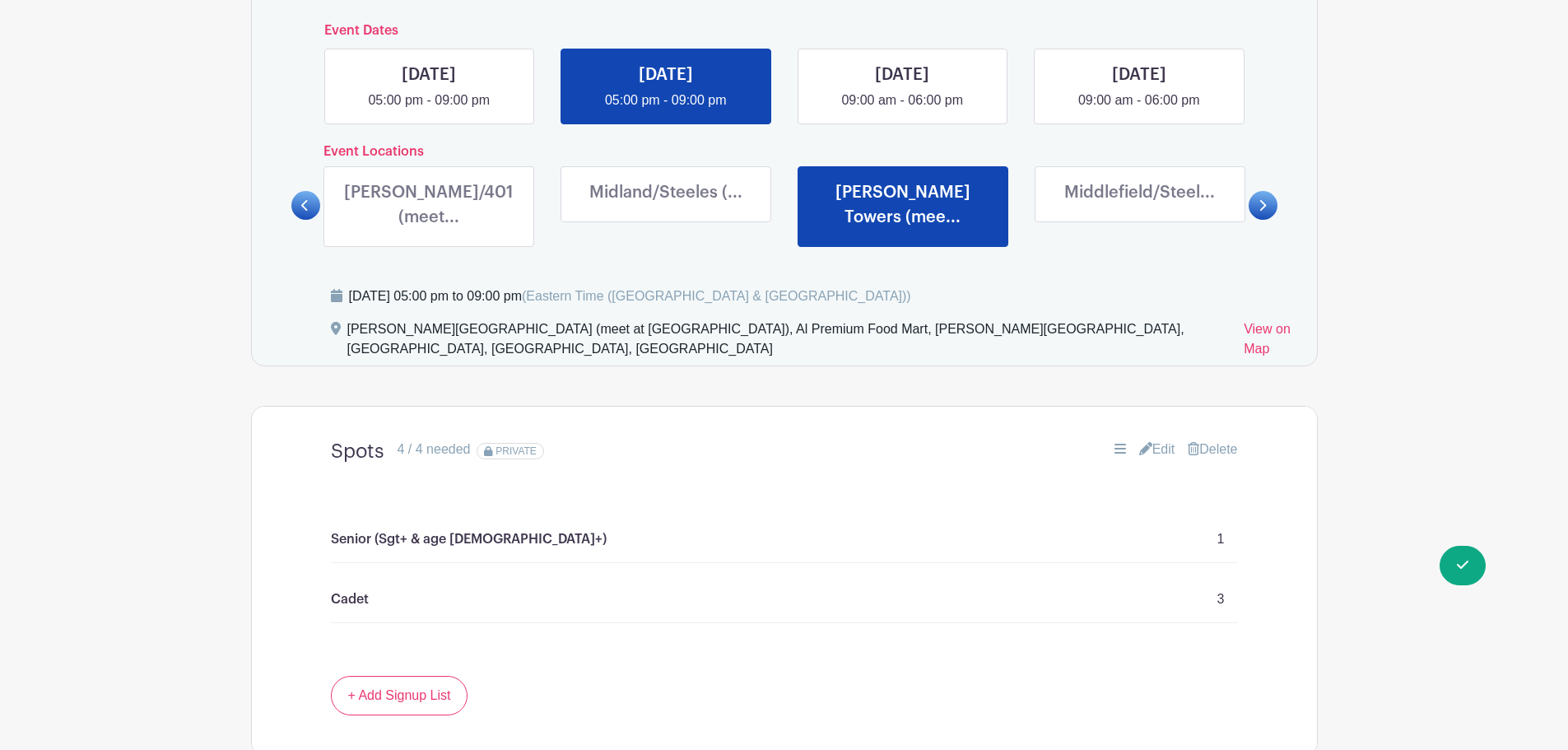
scroll to position [651, 0]
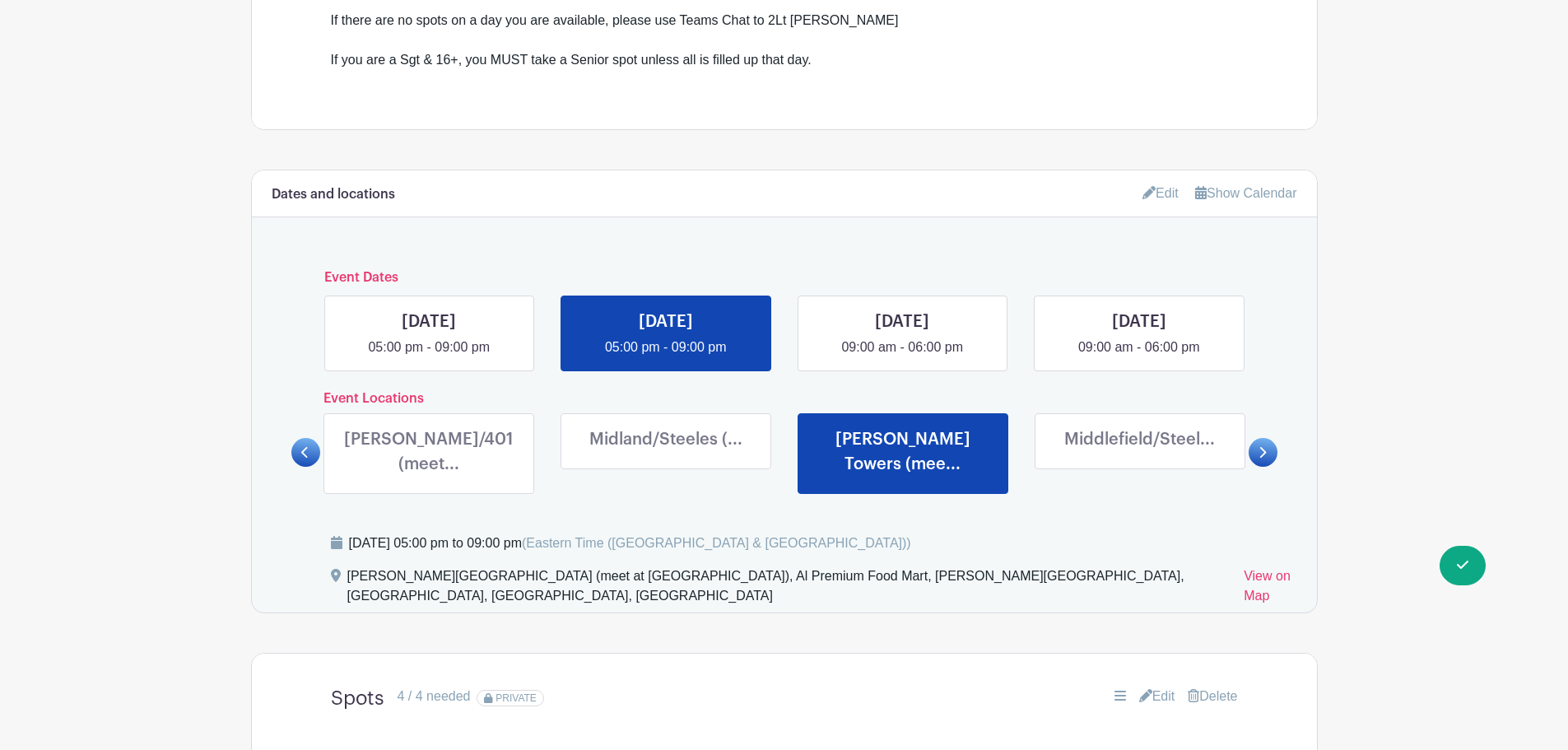
click at [429, 480] on link at bounding box center [429, 480] width 0 height 0
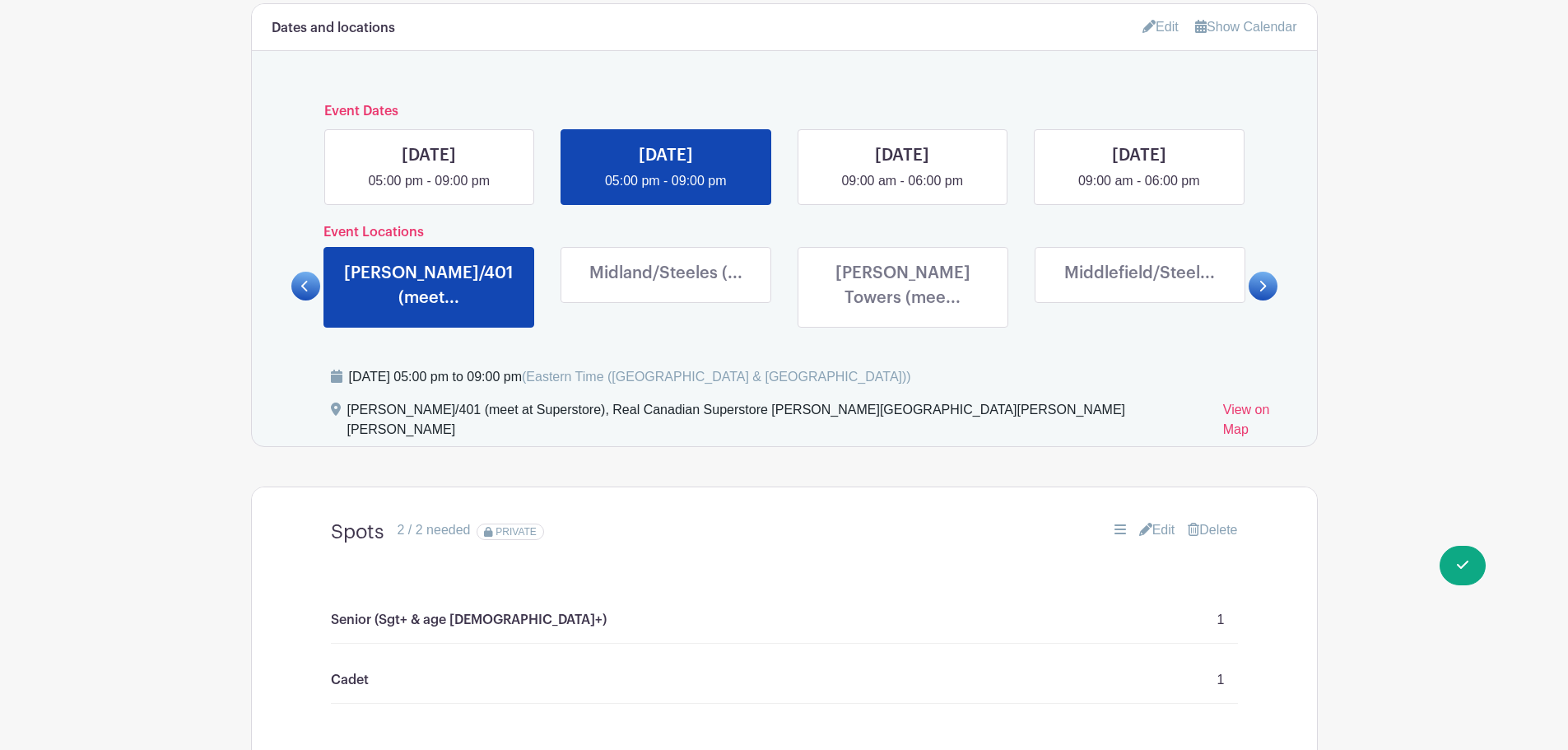
scroll to position [816, 0]
click at [1140, 291] on link at bounding box center [1140, 291] width 0 height 0
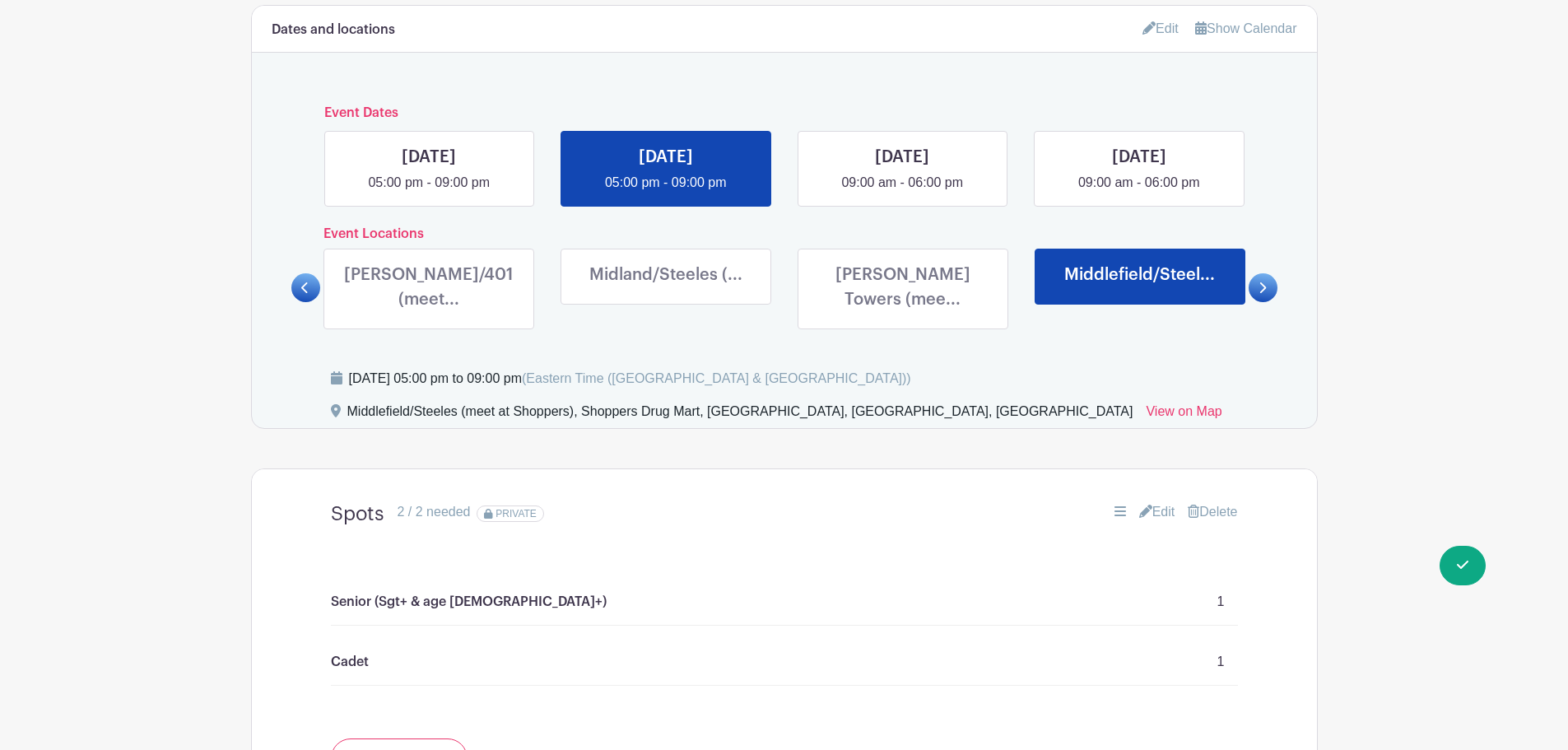
click at [1149, 502] on link "Edit" at bounding box center [1157, 512] width 37 height 20
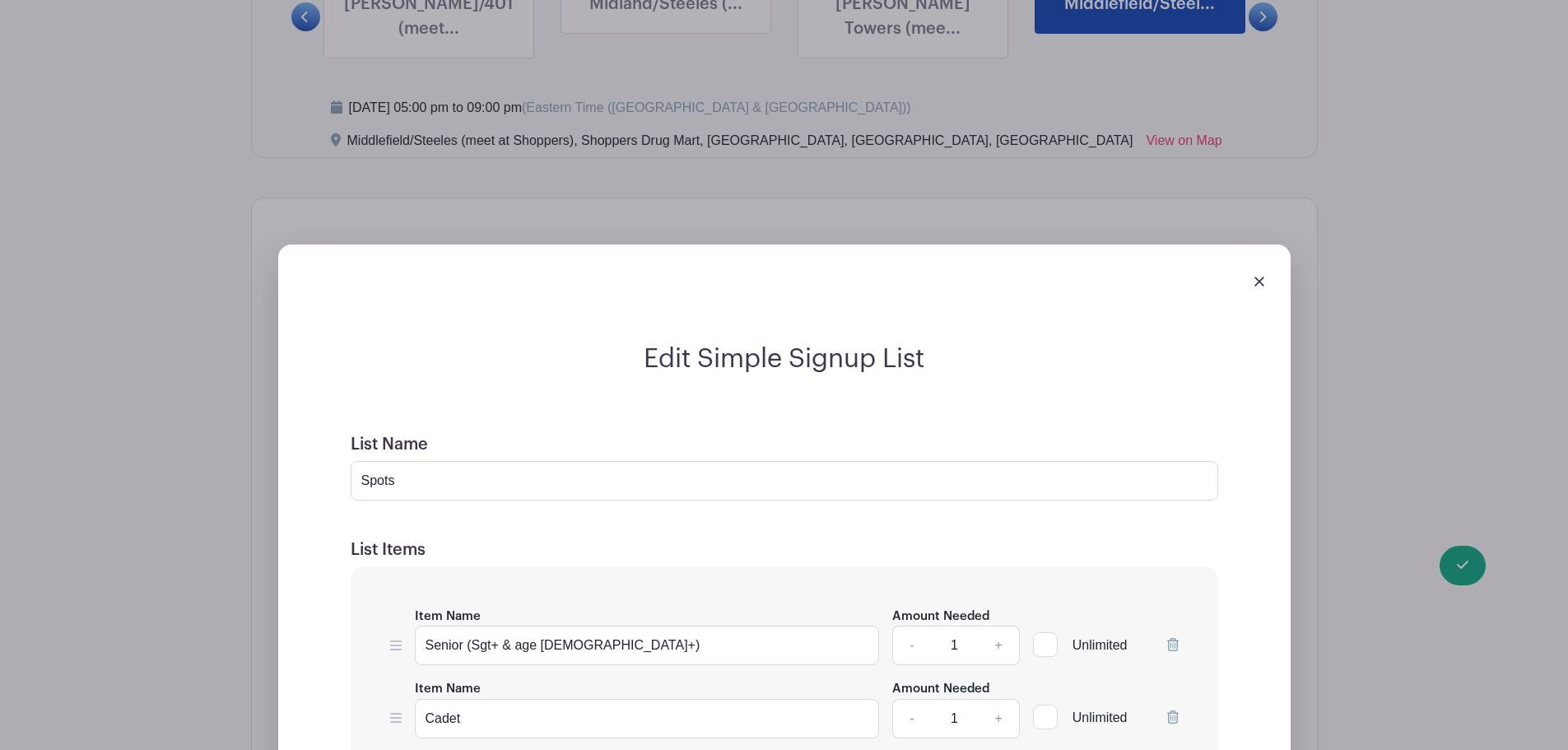
scroll to position [1310, 0]
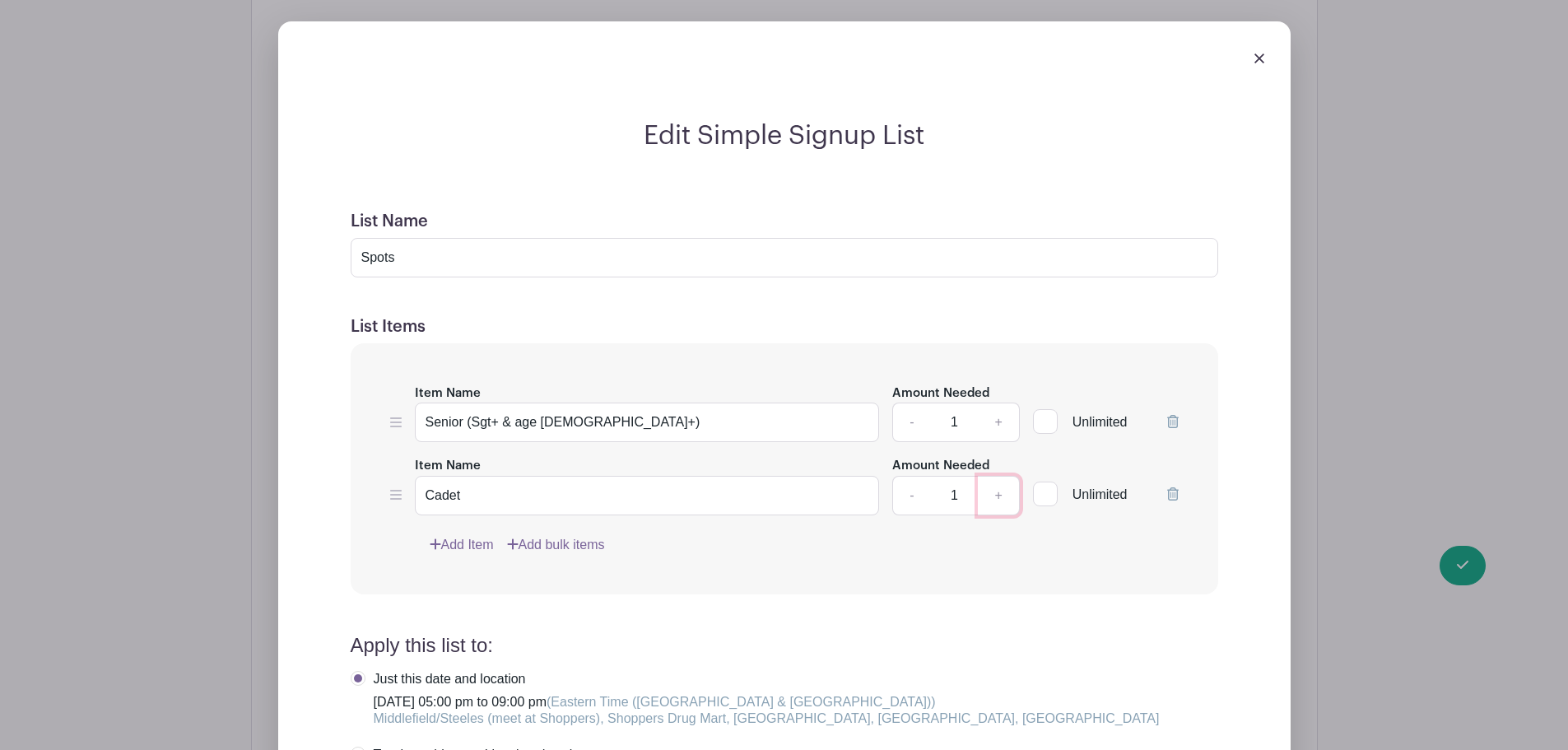
click at [997, 476] on link "+" at bounding box center [998, 495] width 41 height 39
type input "3"
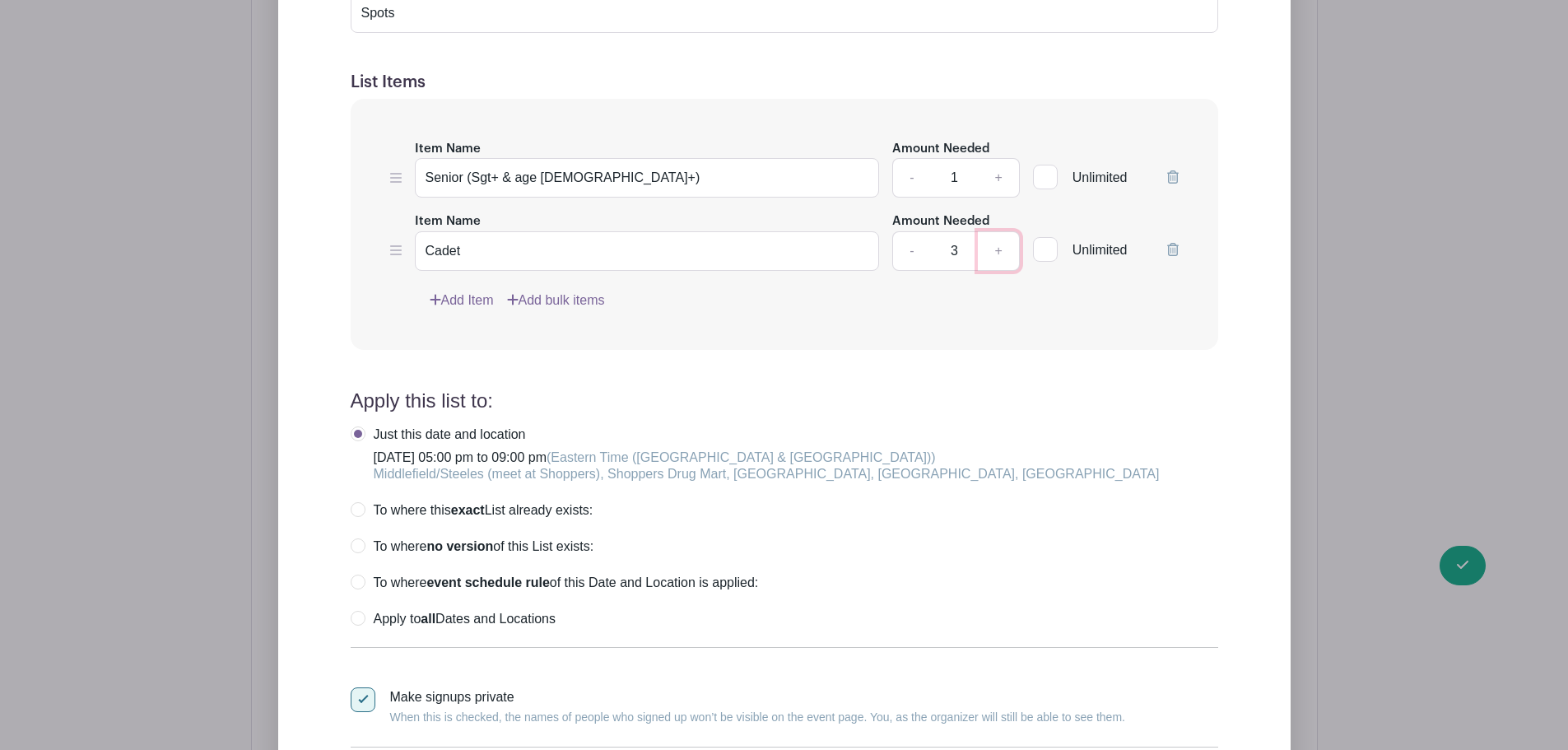
scroll to position [1639, 0]
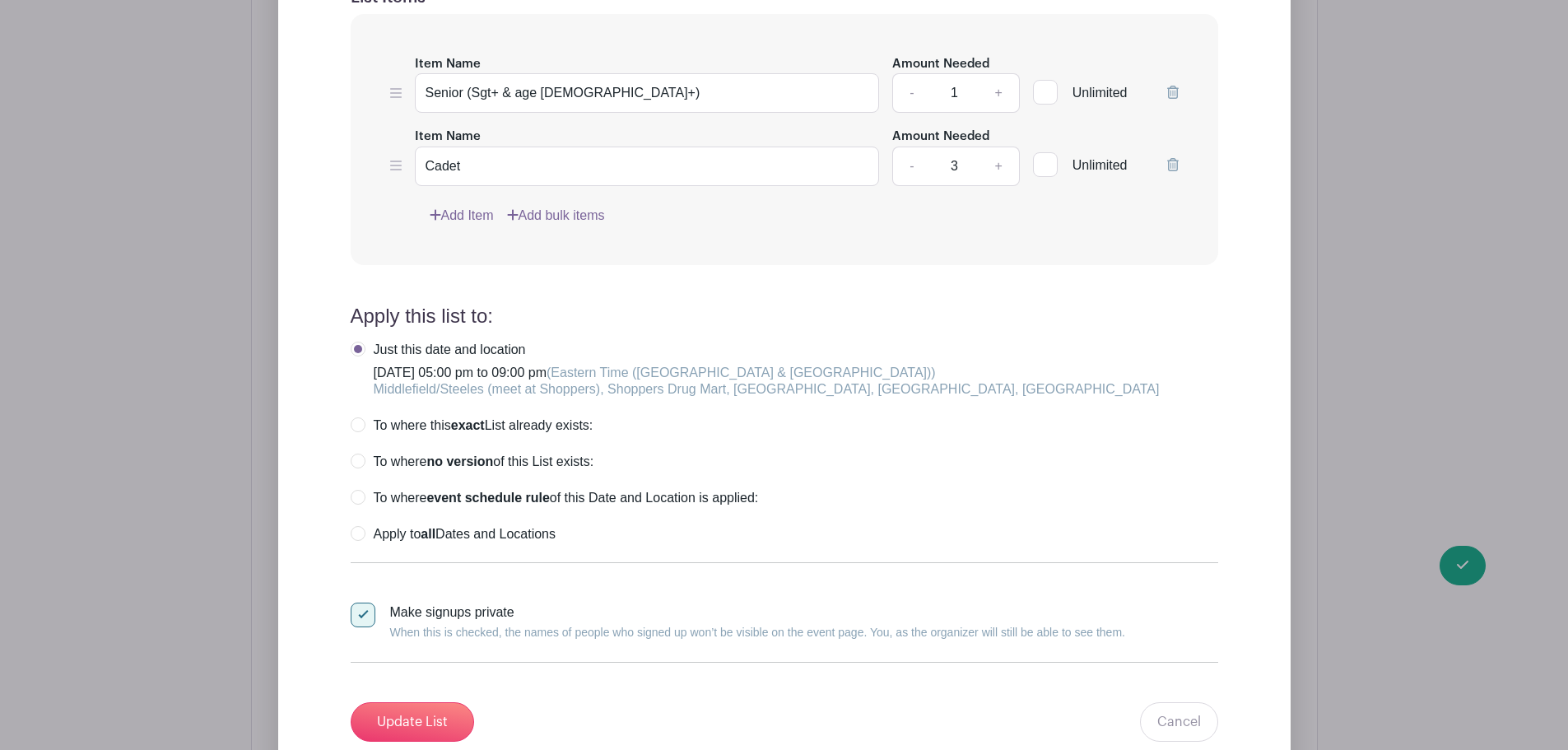
click at [352, 489] on label "To where event schedule rule of this Date and Location is applied:" at bounding box center [554, 498] width 408 height 16
radio input "true"
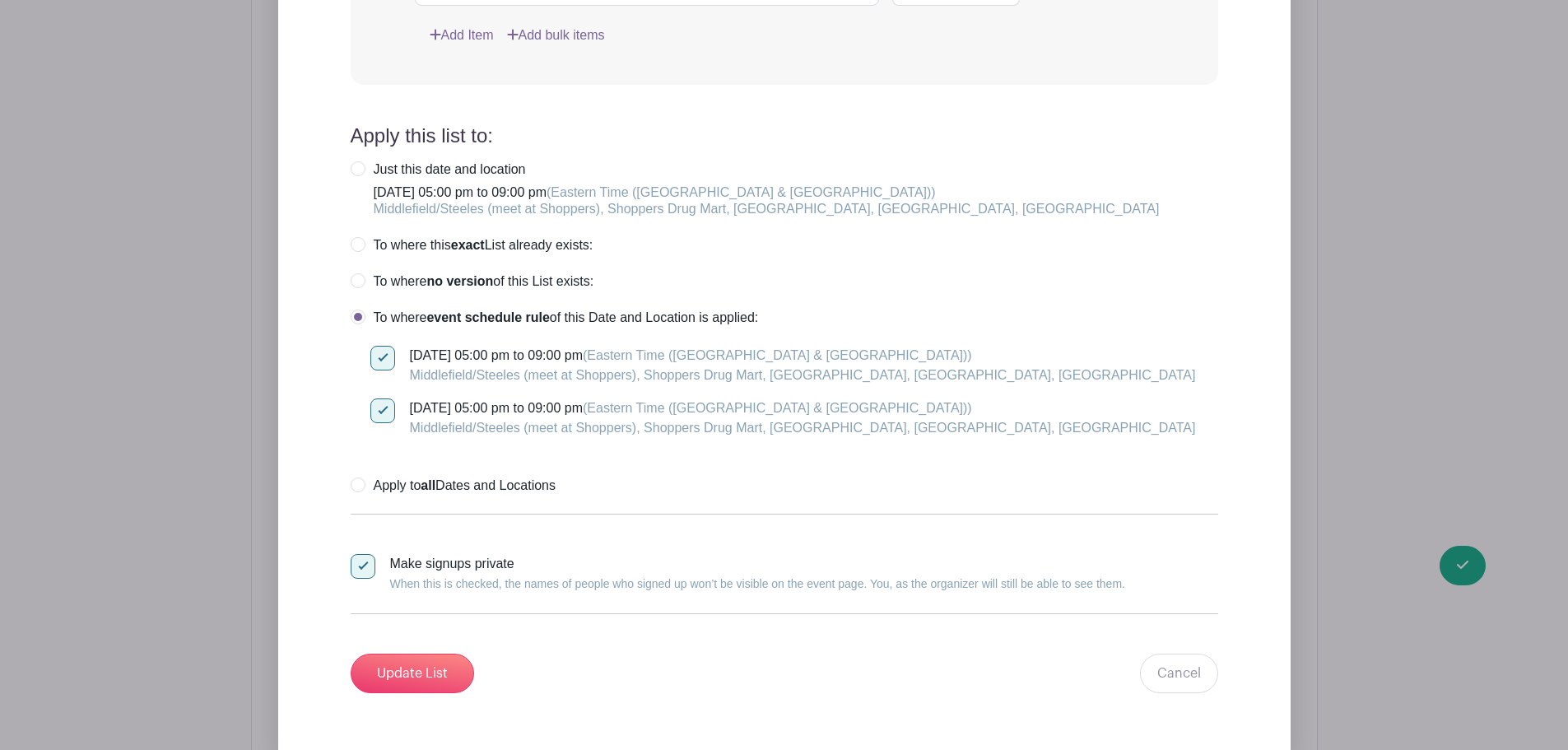
scroll to position [1967, 0]
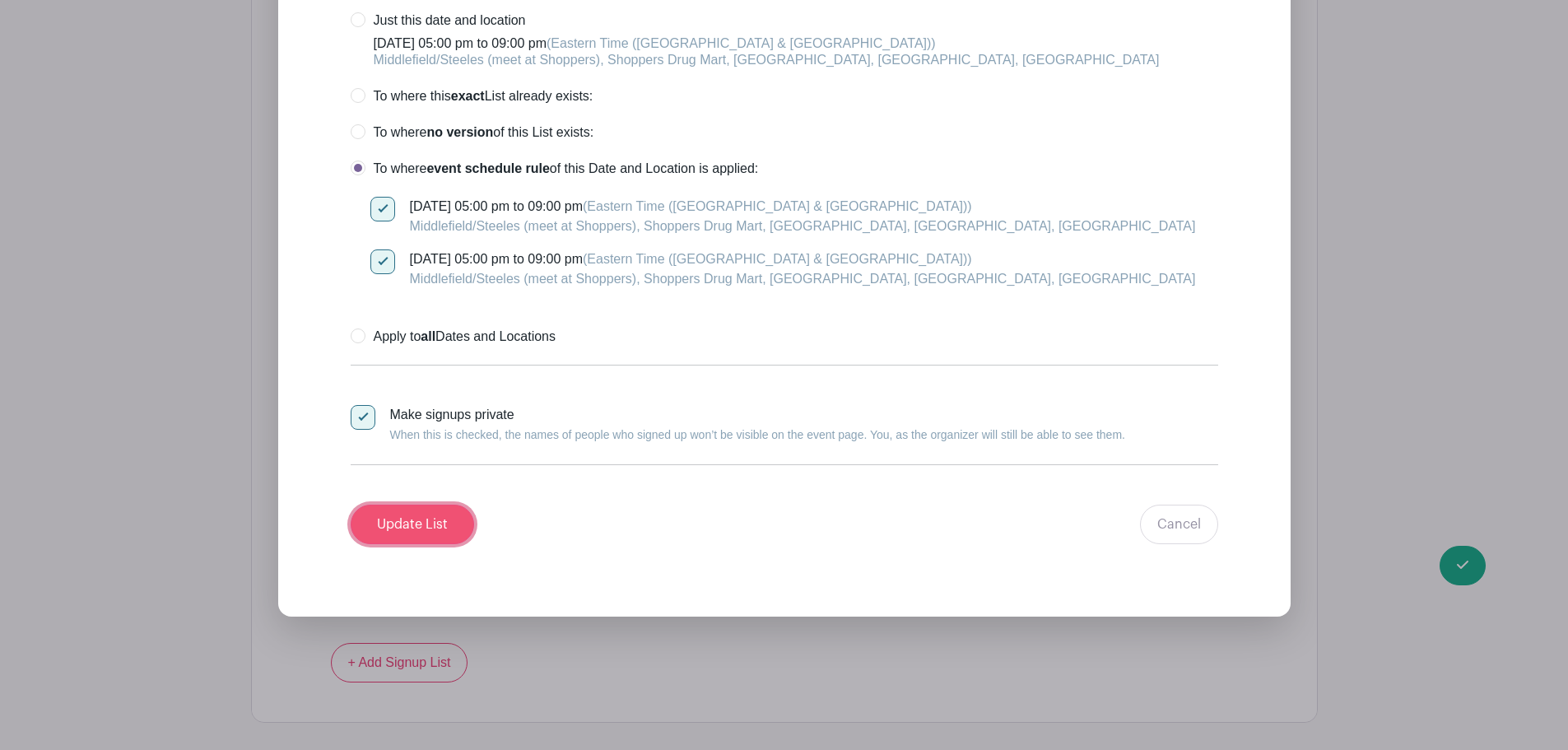
click at [419, 505] on input "Update List" at bounding box center [412, 524] width 124 height 39
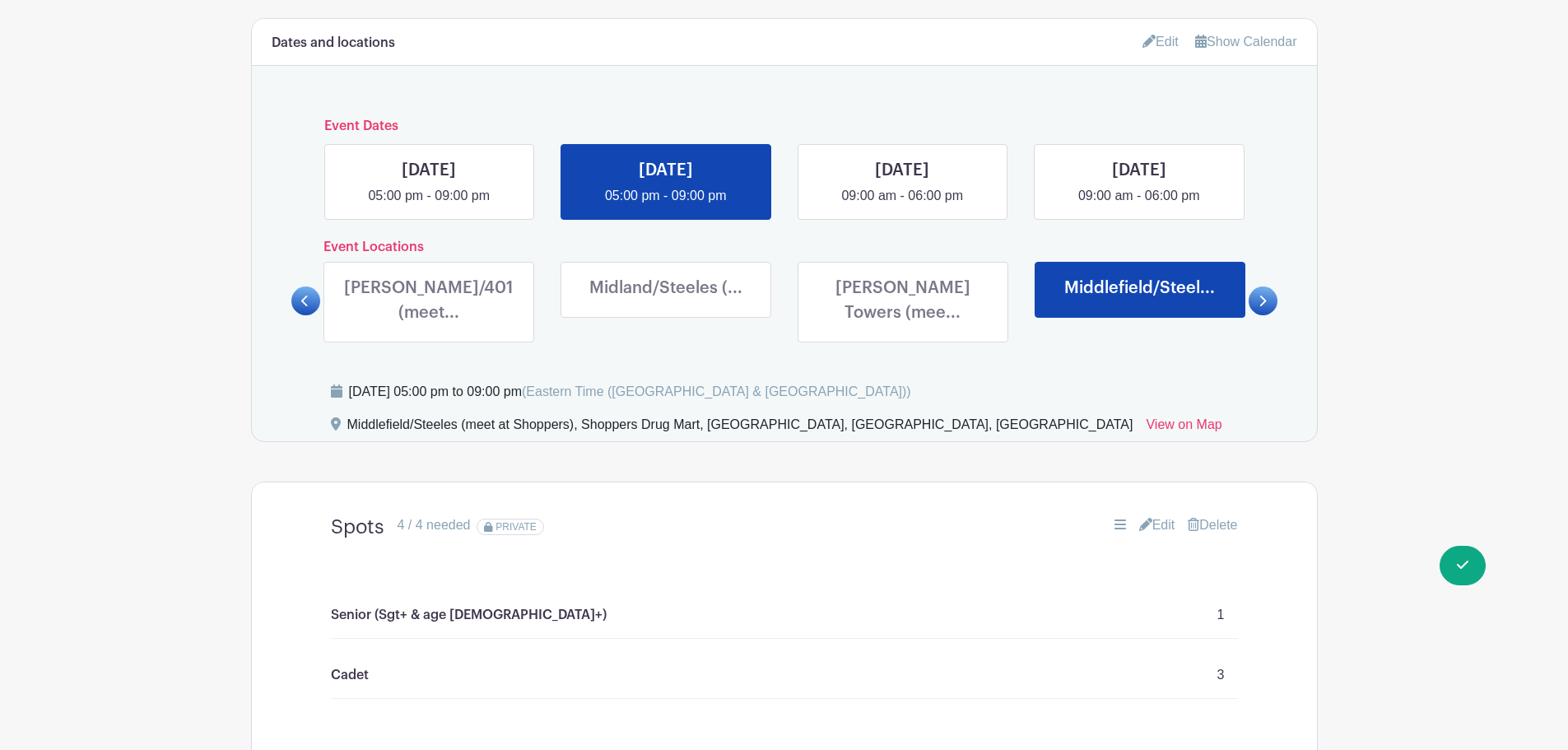
scroll to position [664, 0]
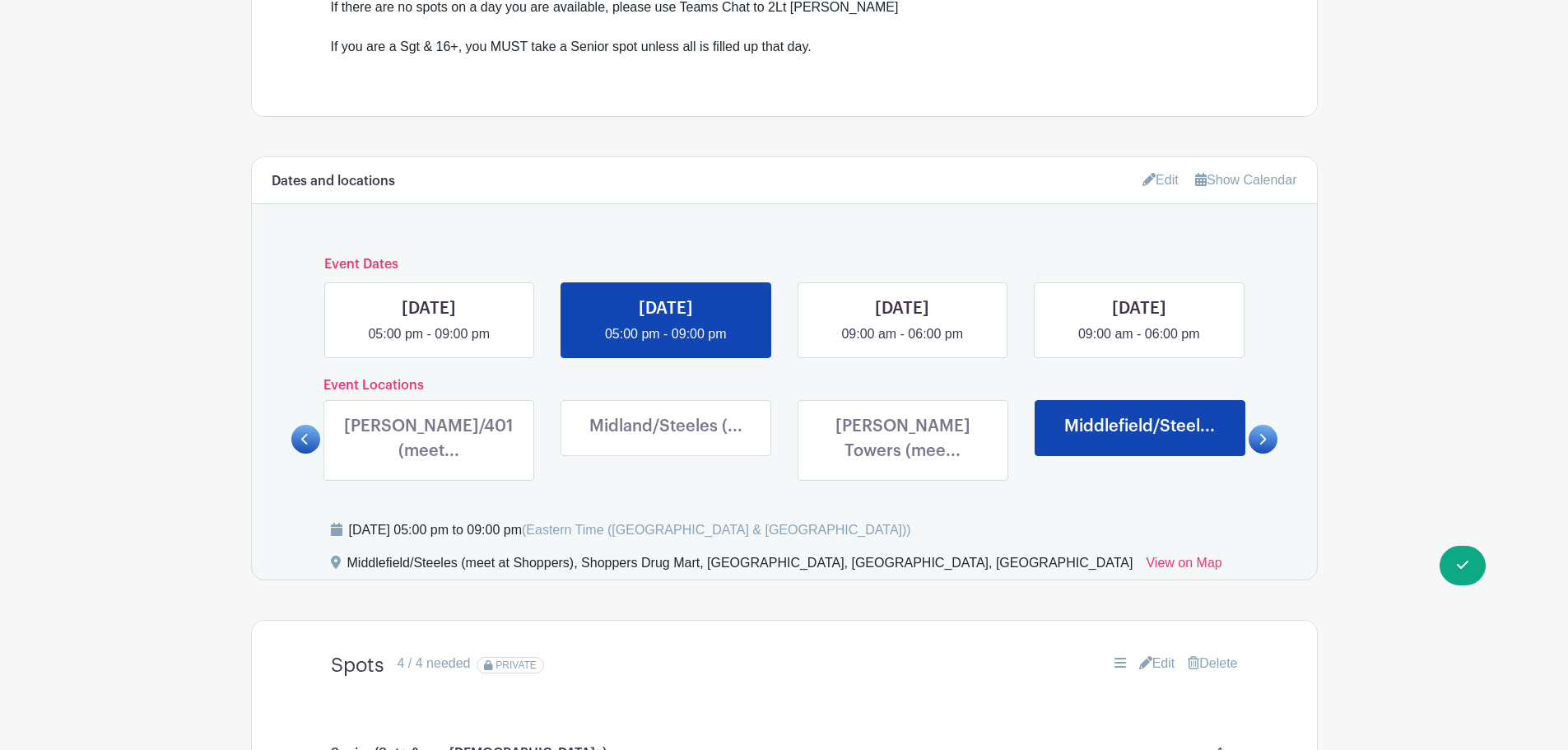
click at [1259, 433] on icon at bounding box center [1262, 438] width 7 height 12
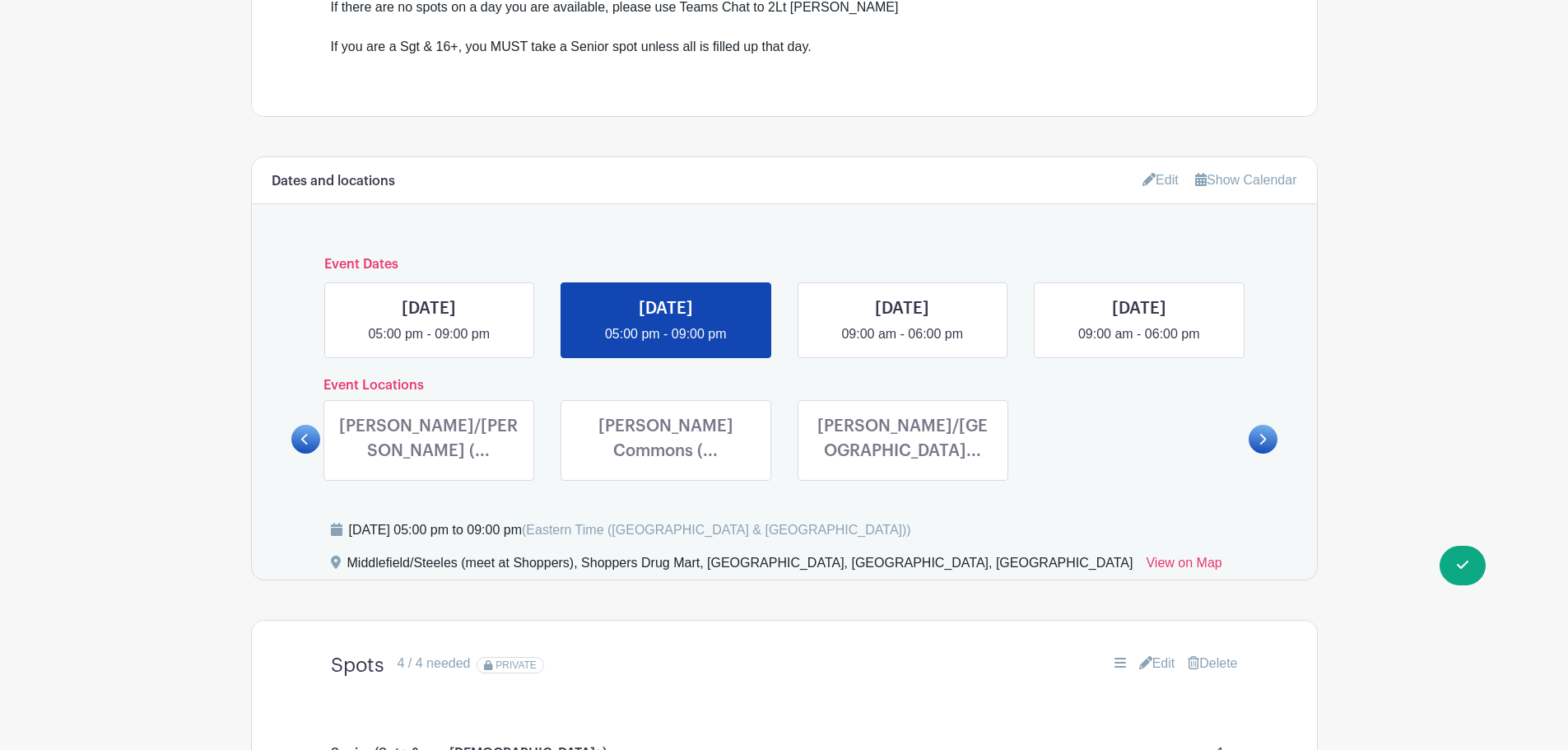
click at [429, 466] on link at bounding box center [429, 466] width 0 height 0
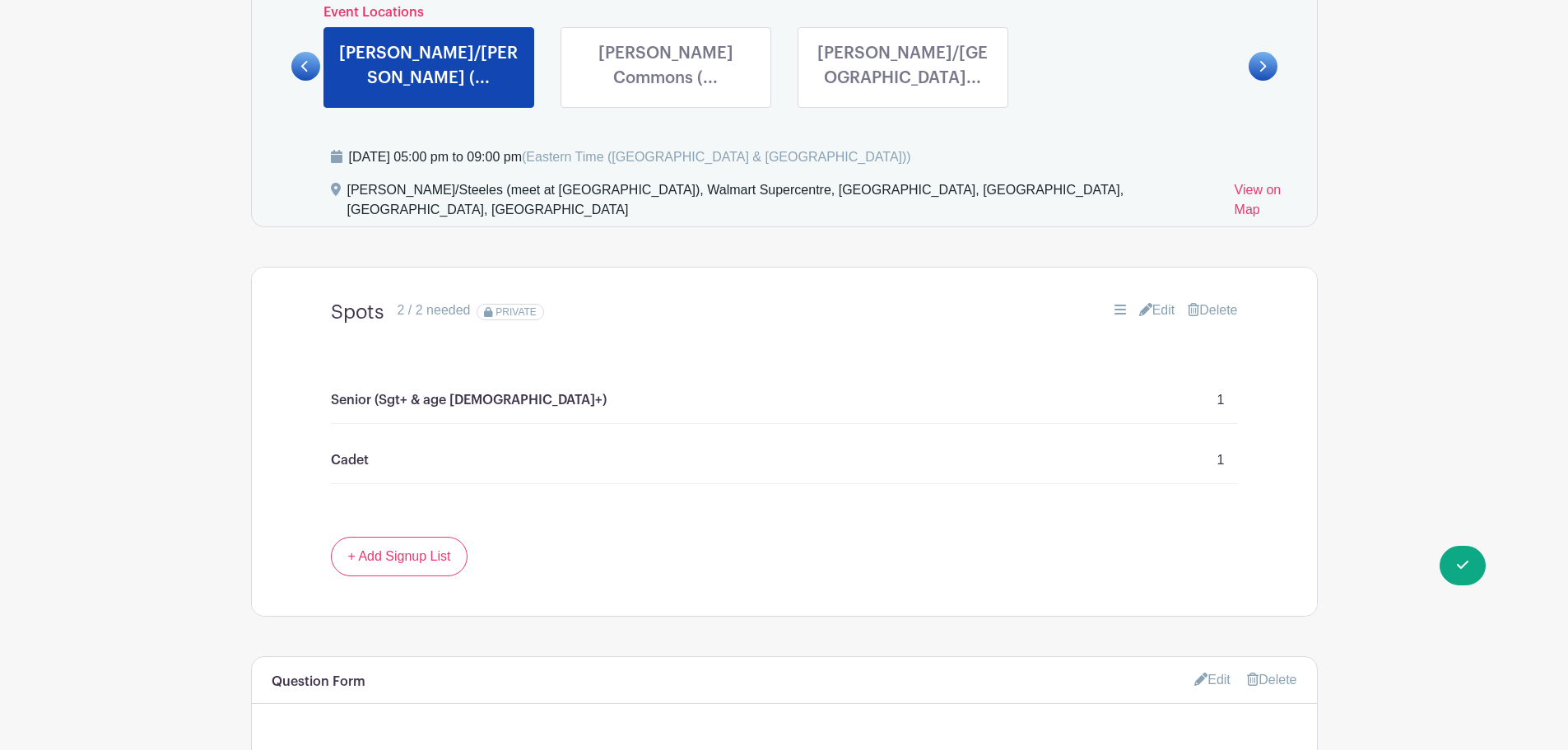
scroll to position [993, 0]
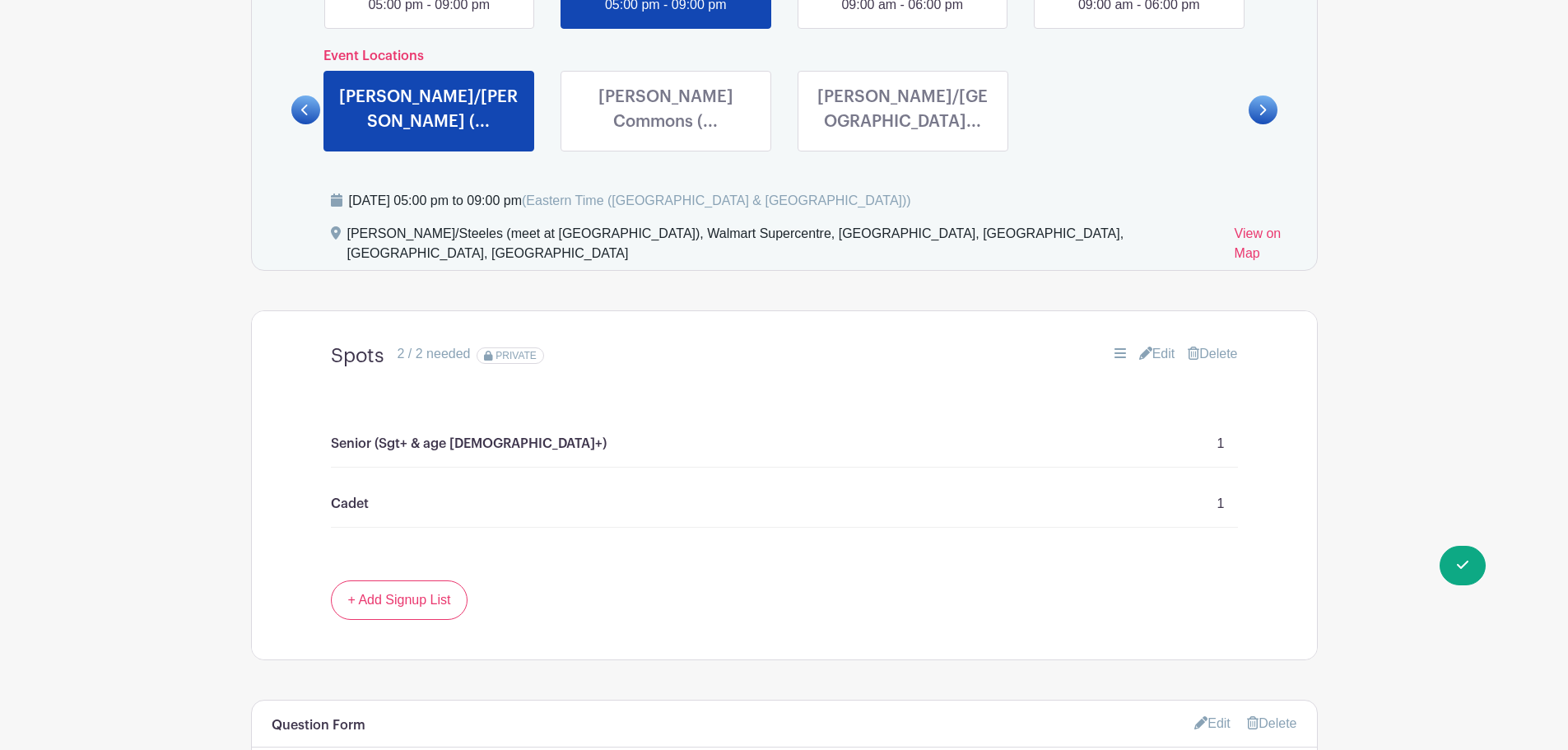
click at [1149, 344] on link "Edit" at bounding box center [1157, 354] width 37 height 20
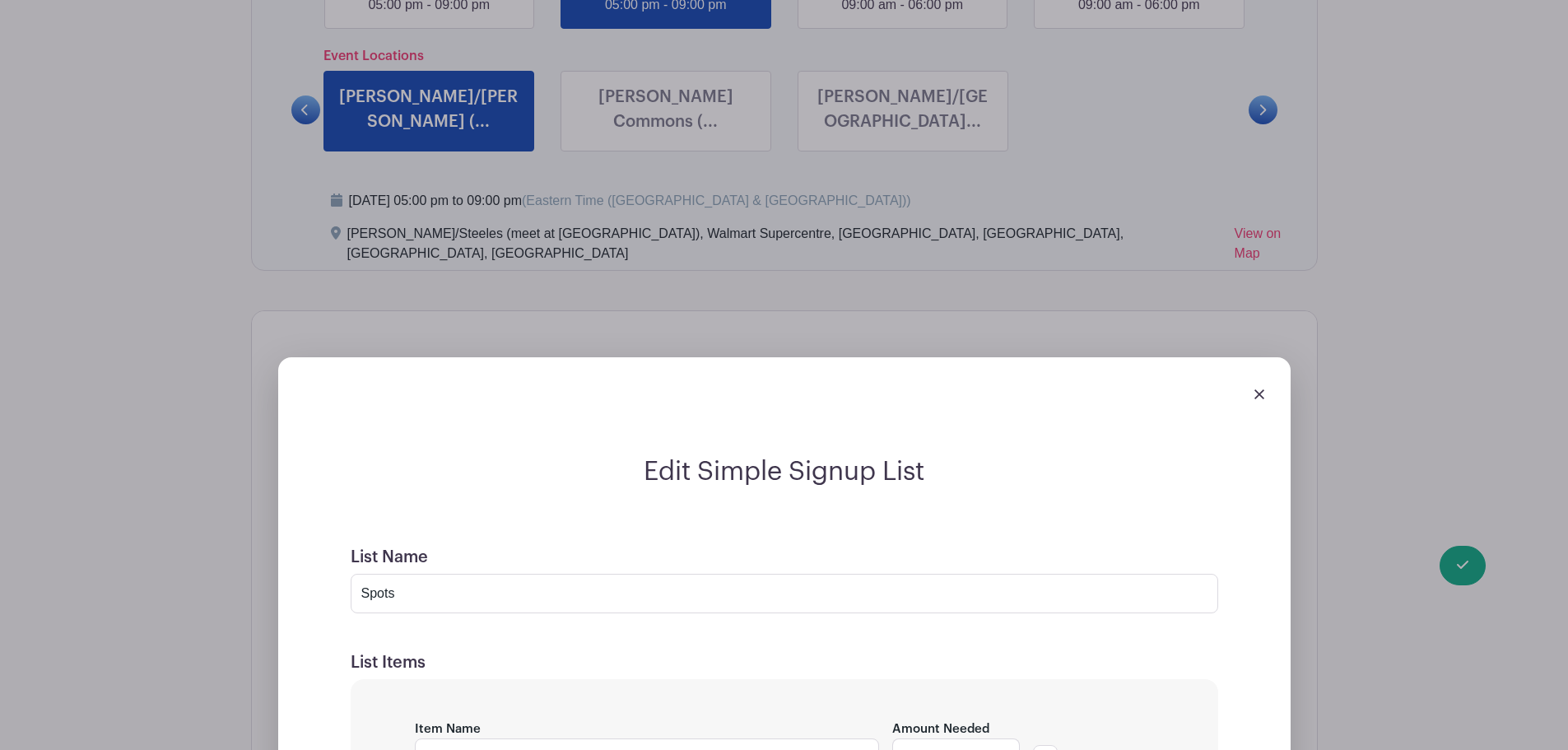
scroll to position [1240, 0]
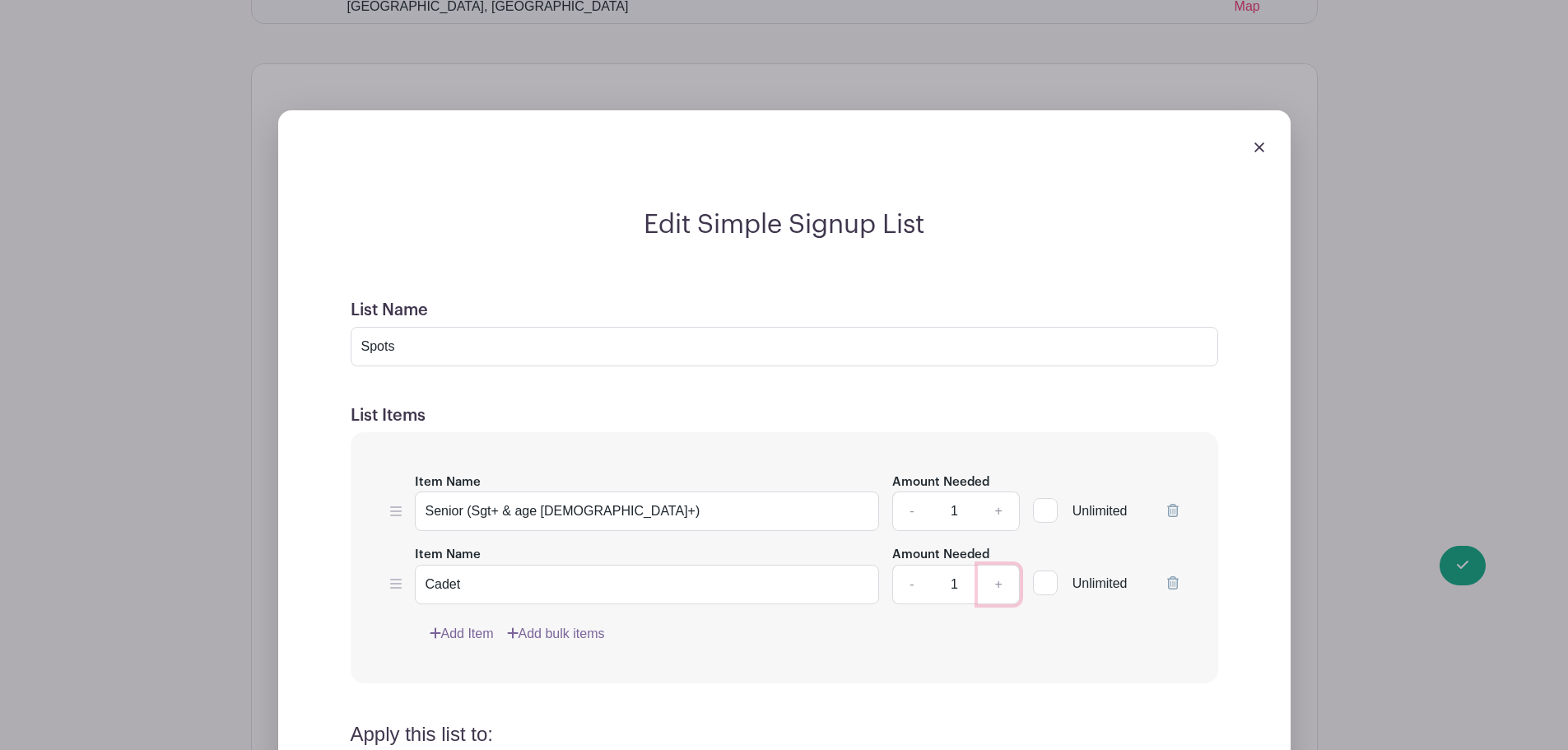
click at [1001, 564] on link "+" at bounding box center [998, 584] width 41 height 39
type input "3"
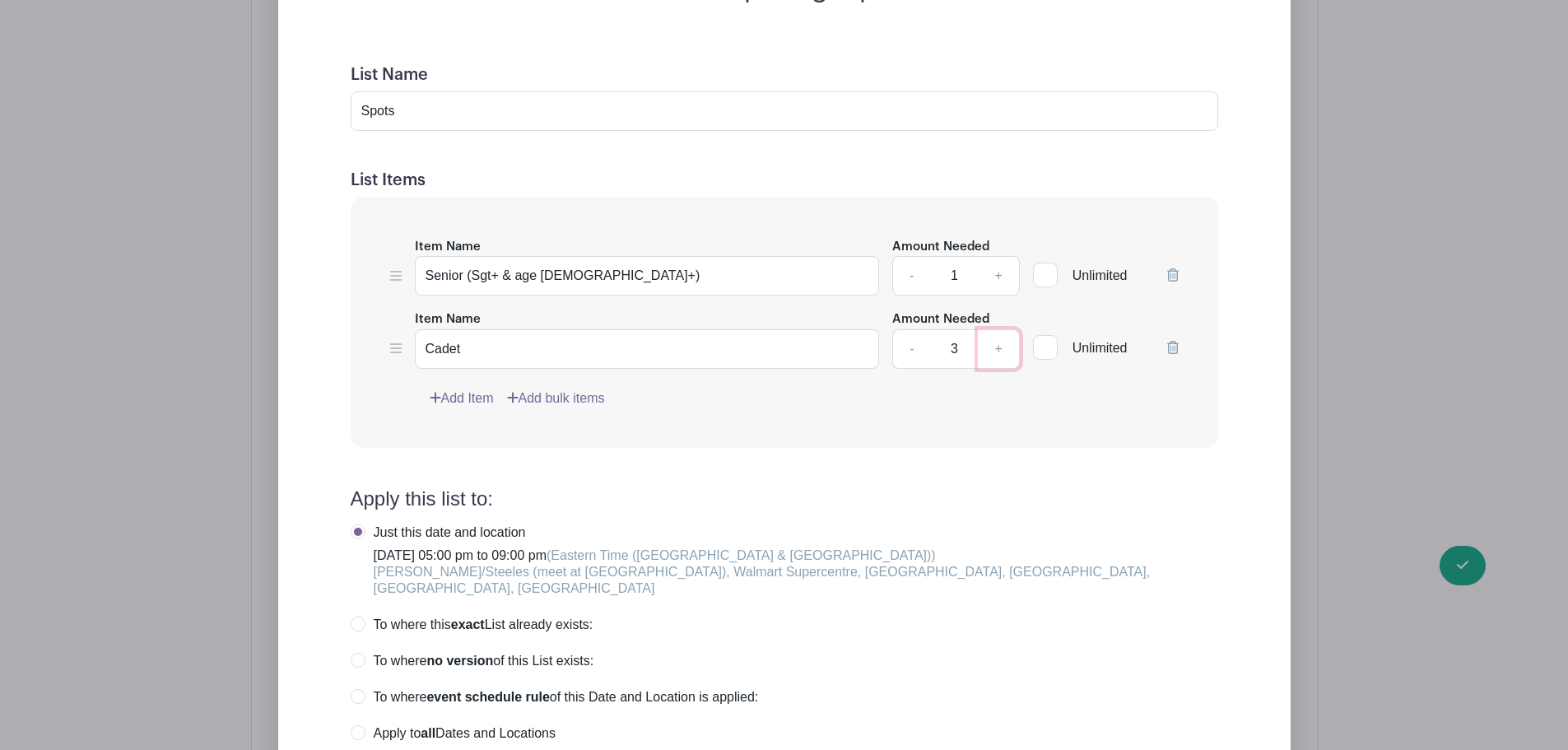
scroll to position [1570, 0]
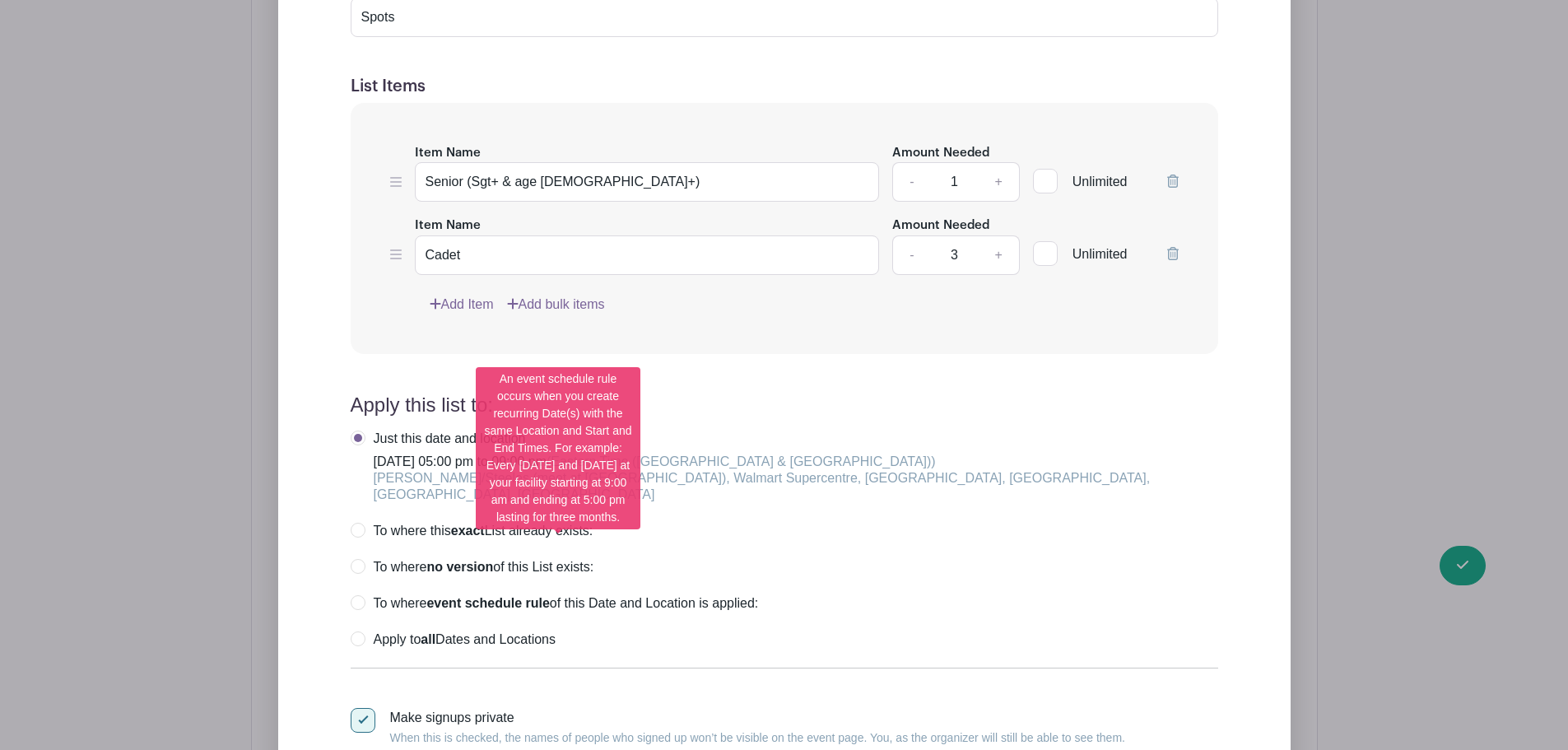
click at [366, 595] on label "To where event schedule rule of this Date and Location is applied:" at bounding box center [554, 604] width 408 height 16
radio input "true"
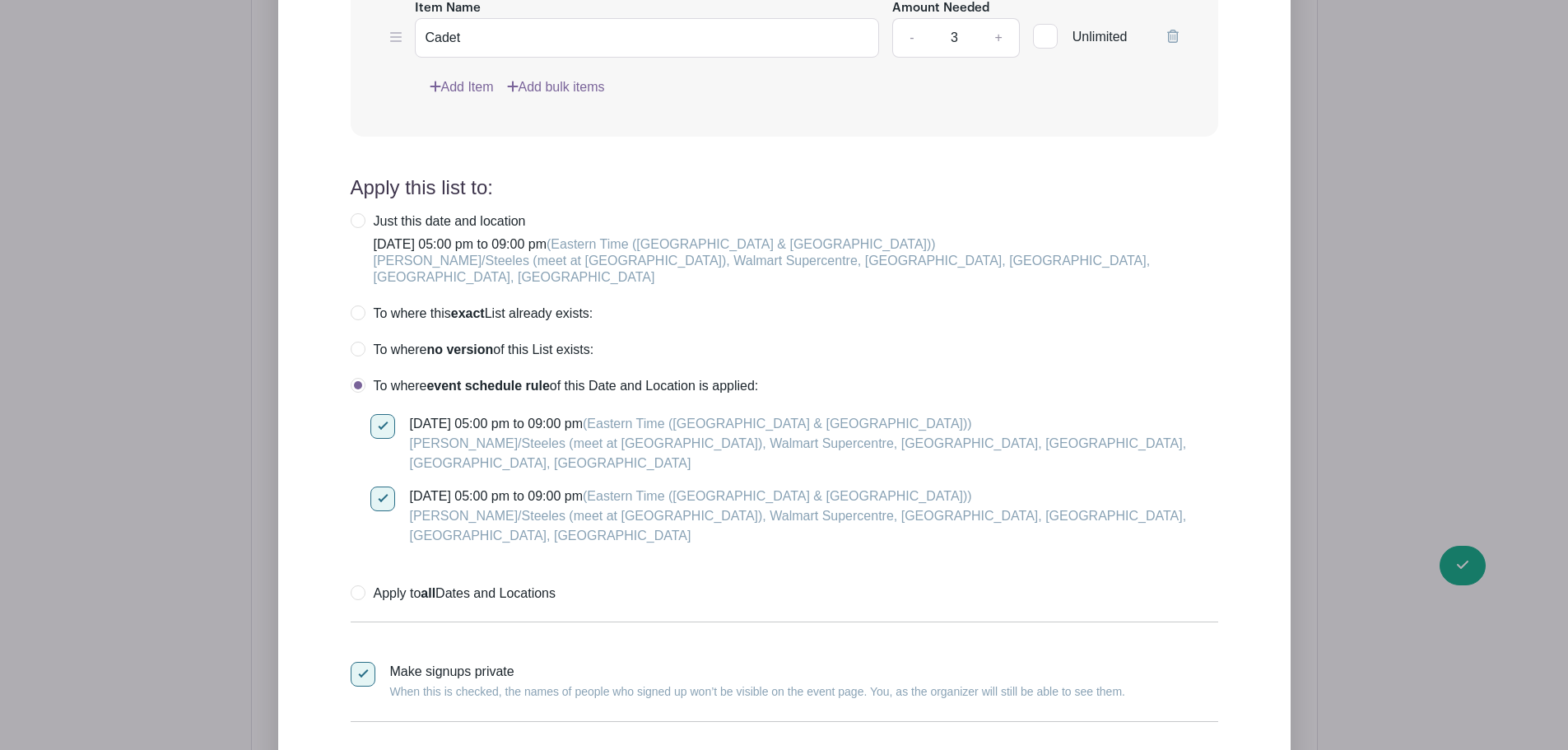
scroll to position [1816, 0]
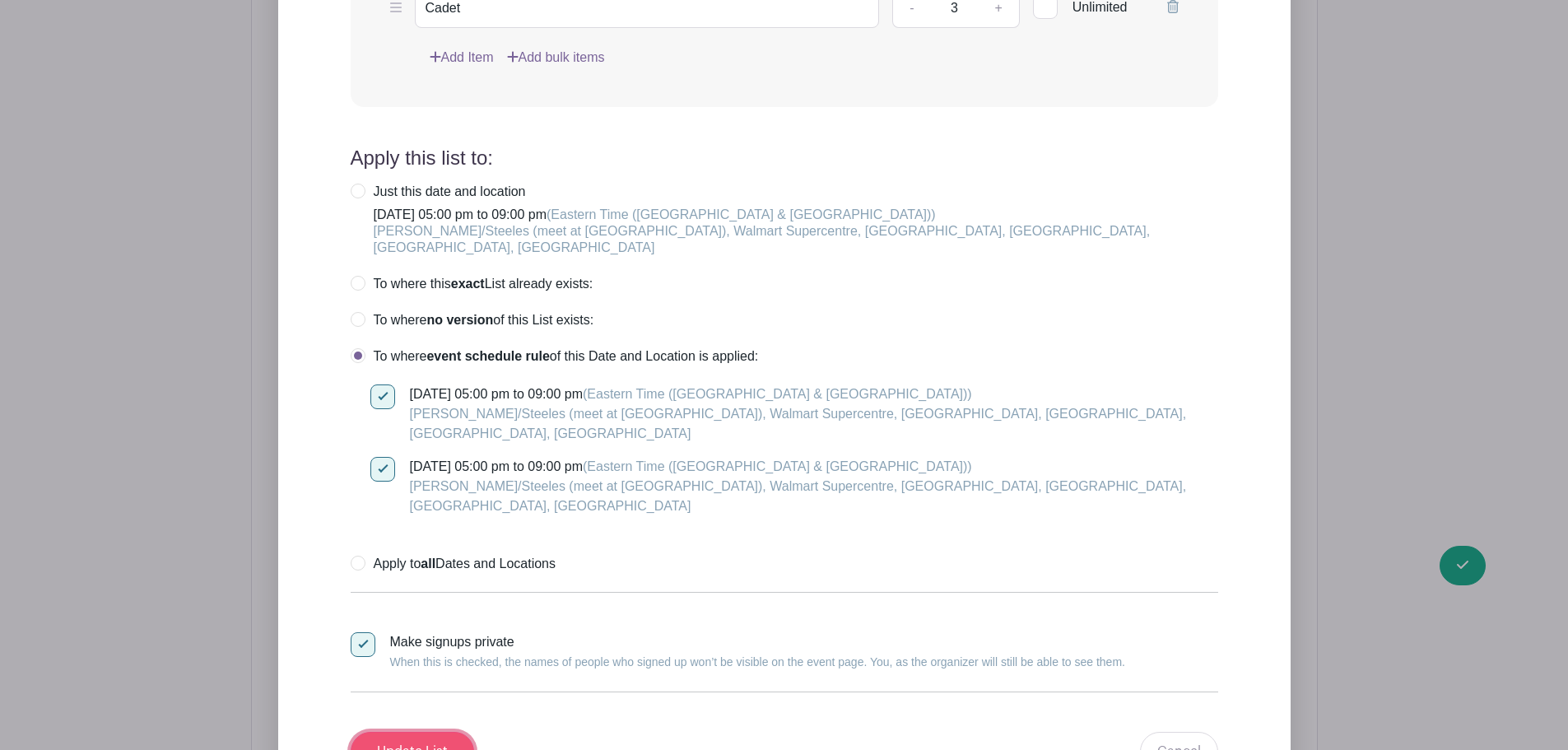
click at [450, 732] on input "Update List" at bounding box center [412, 751] width 124 height 39
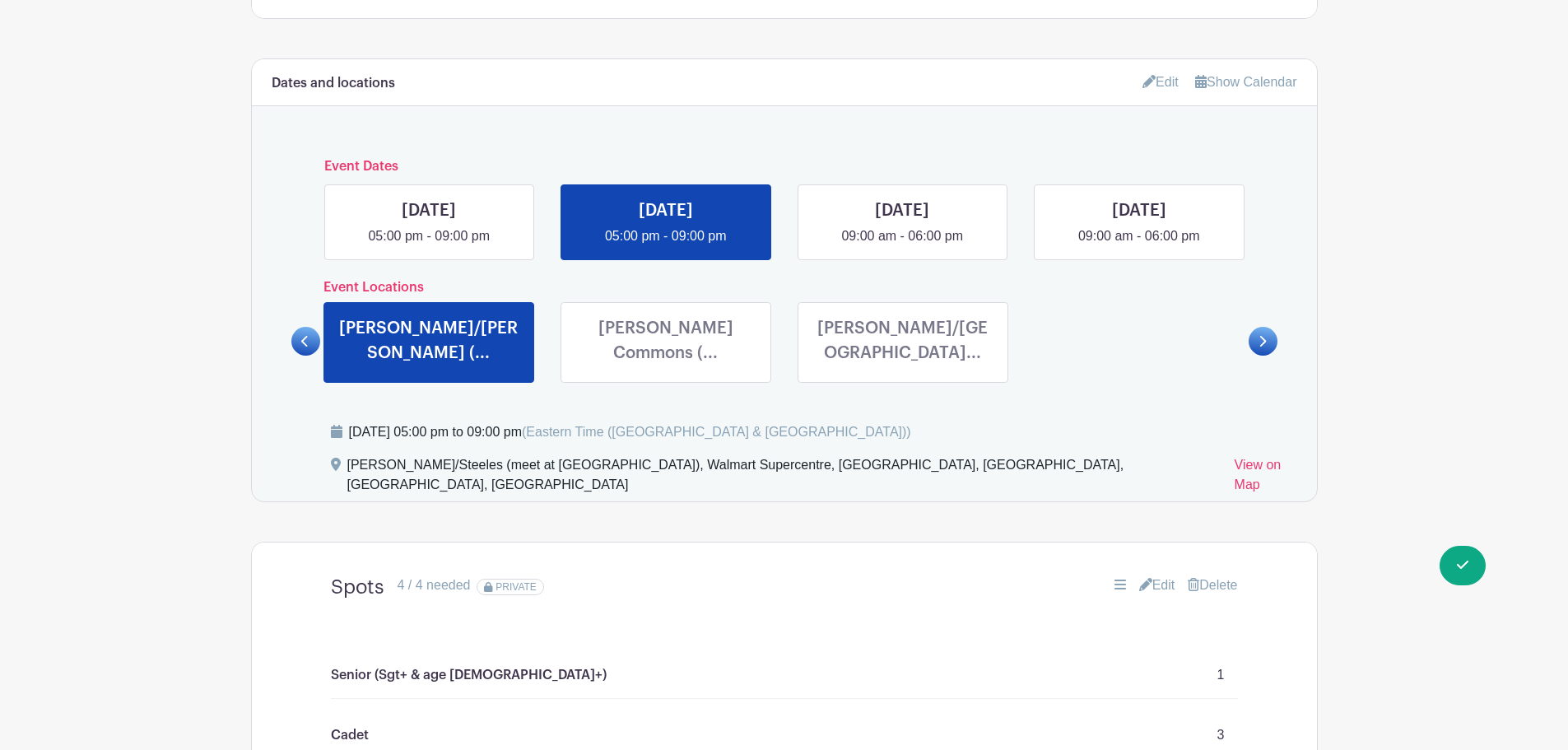
scroll to position [734, 0]
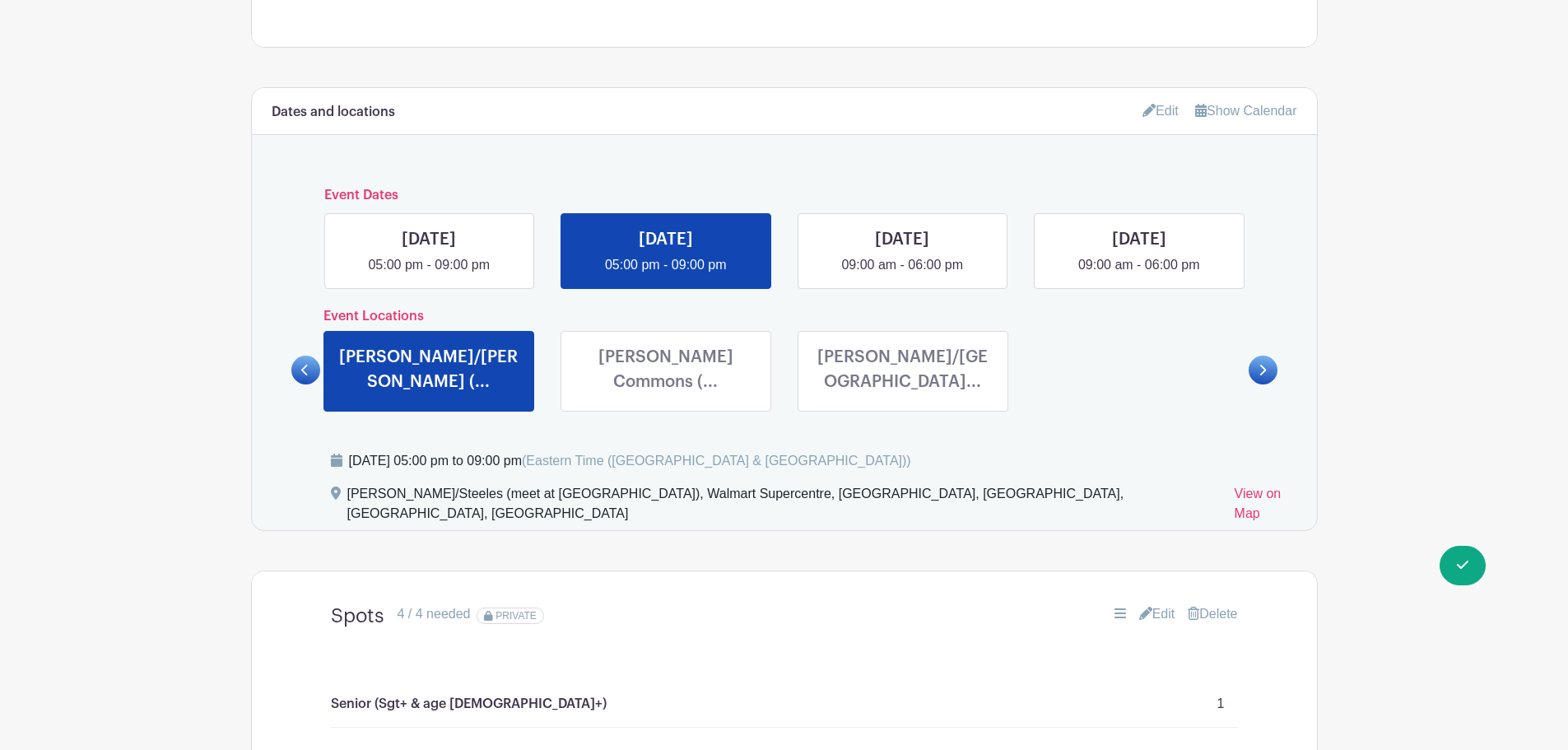
click at [666, 398] on link at bounding box center [666, 398] width 0 height 0
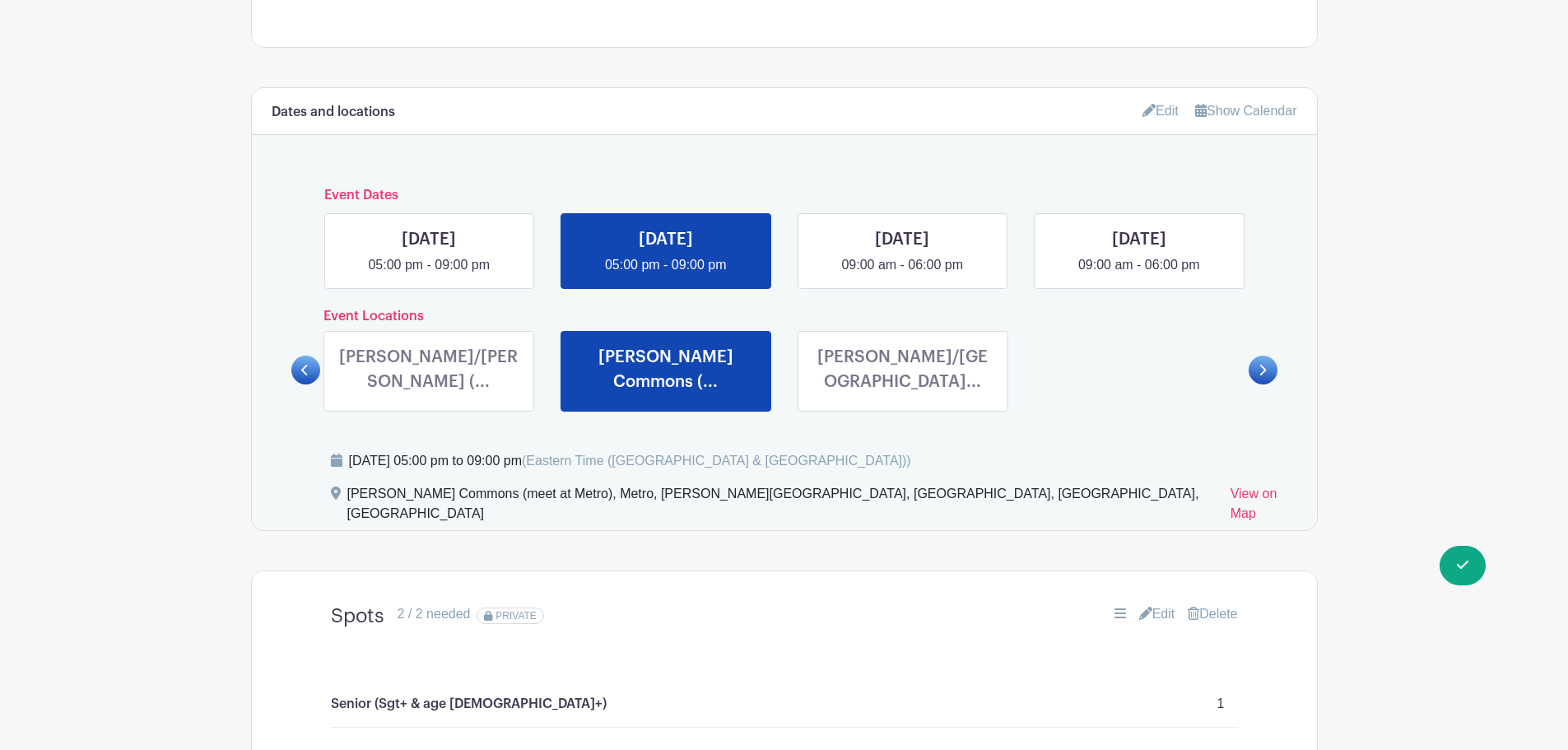
scroll to position [898, 0]
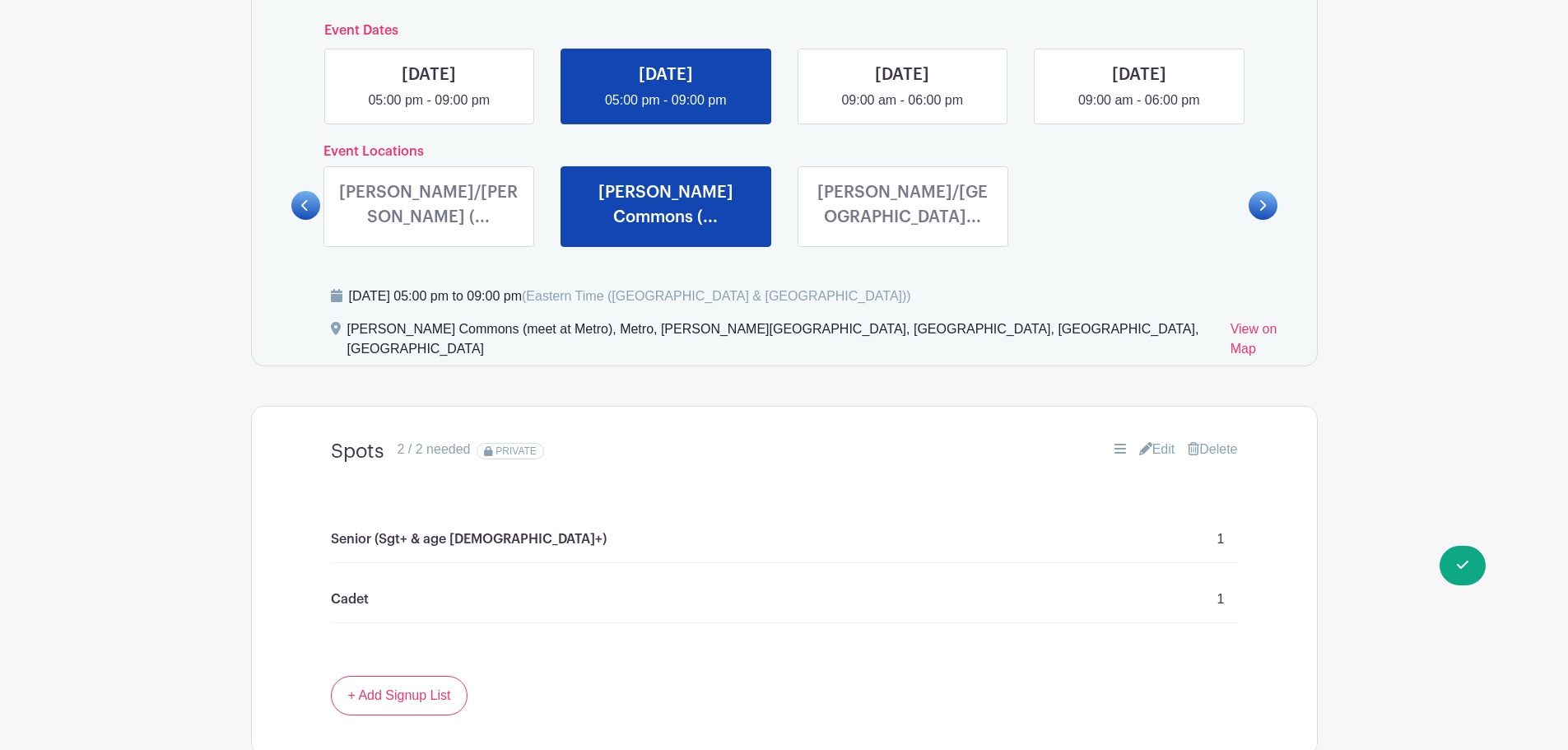
click at [1158, 440] on link "Edit" at bounding box center [1157, 450] width 37 height 20
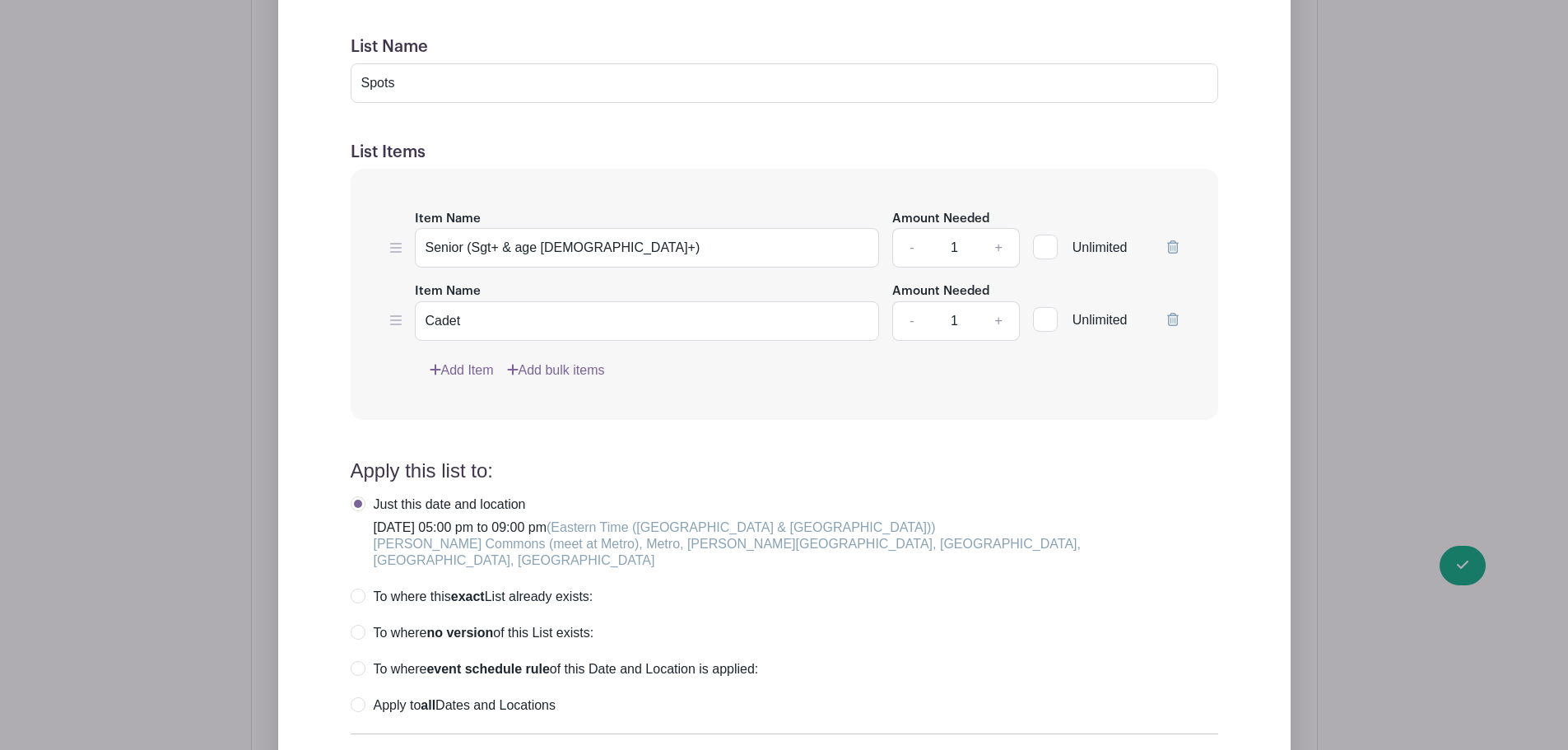
scroll to position [1474, 0]
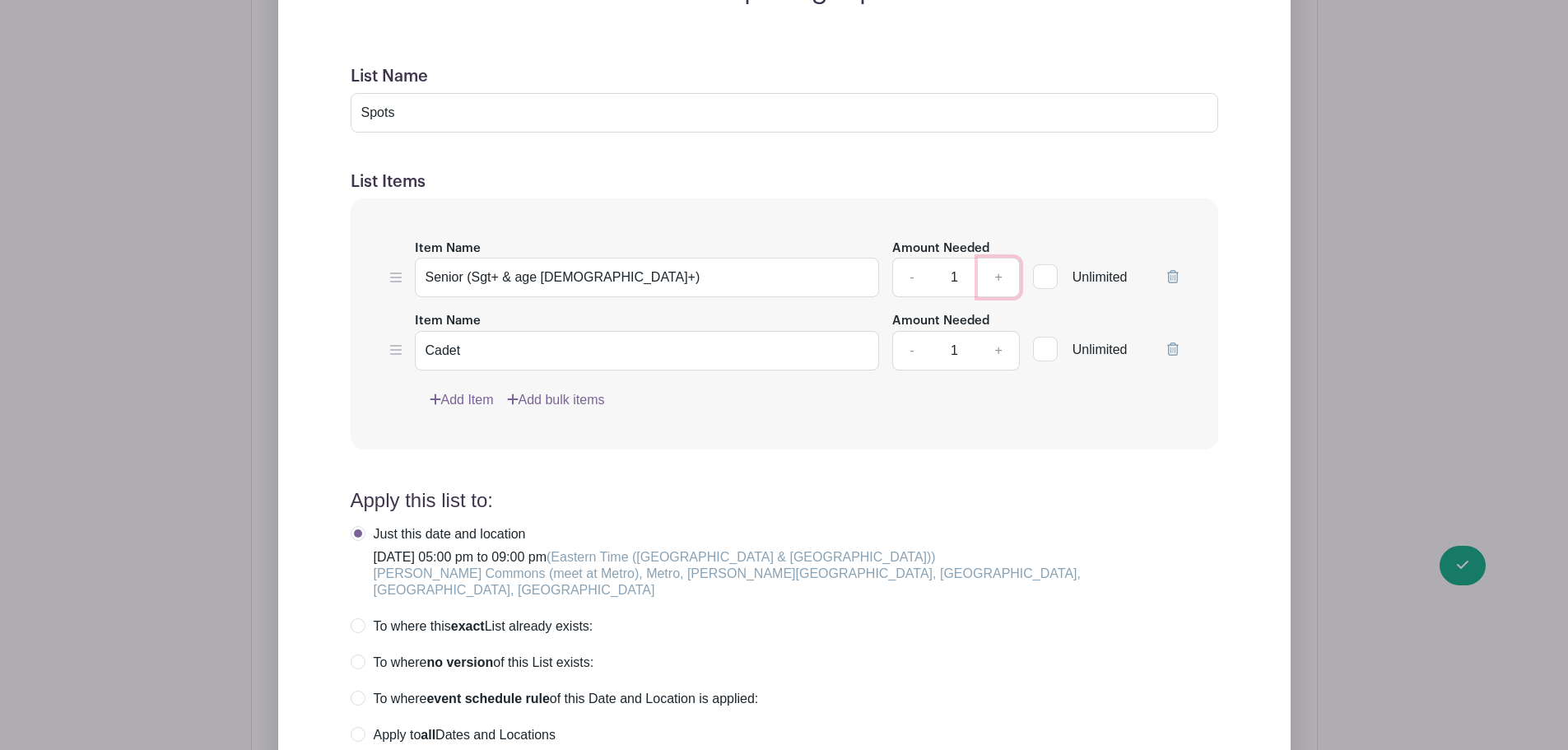
click at [1009, 258] on link "+" at bounding box center [998, 277] width 41 height 39
click at [1008, 258] on link "+" at bounding box center [998, 277] width 41 height 39
click at [915, 258] on link "-" at bounding box center [910, 277] width 38 height 39
type input "3"
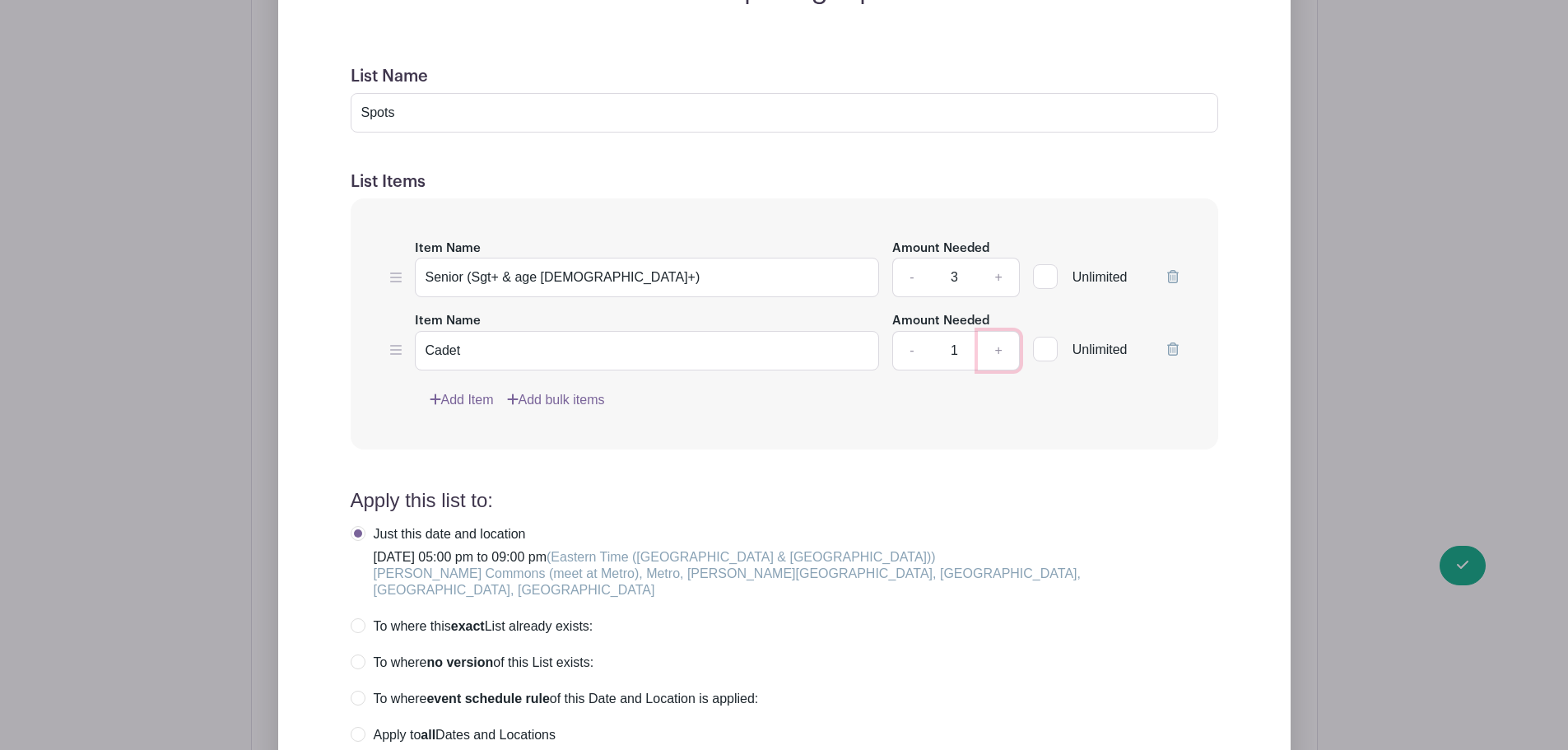
click at [1002, 331] on link "+" at bounding box center [998, 350] width 41 height 39
drag, startPoint x: 917, startPoint y: 313, endPoint x: 907, endPoint y: 324, distance: 14.9
click at [916, 331] on link "-" at bounding box center [910, 350] width 38 height 39
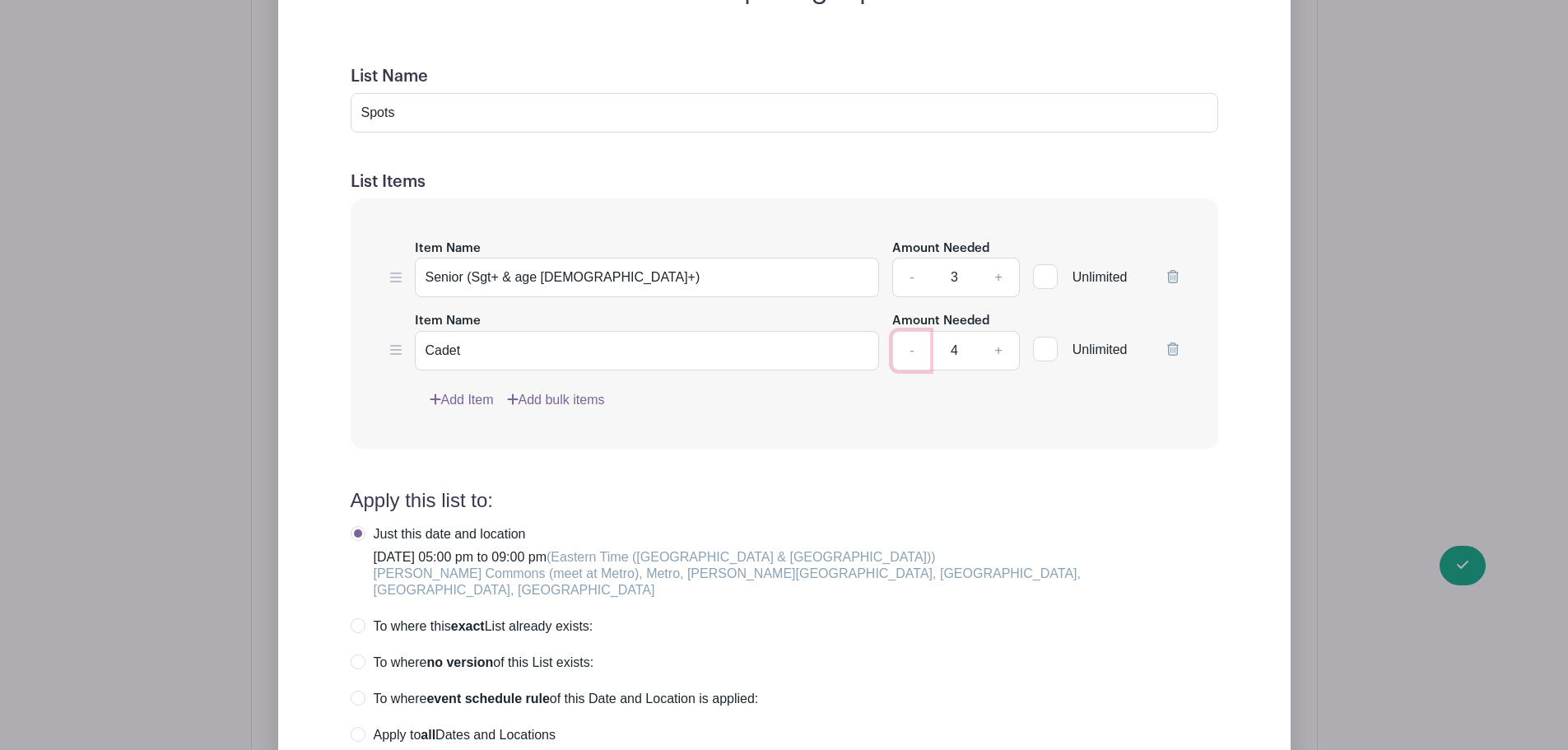
type input "3"
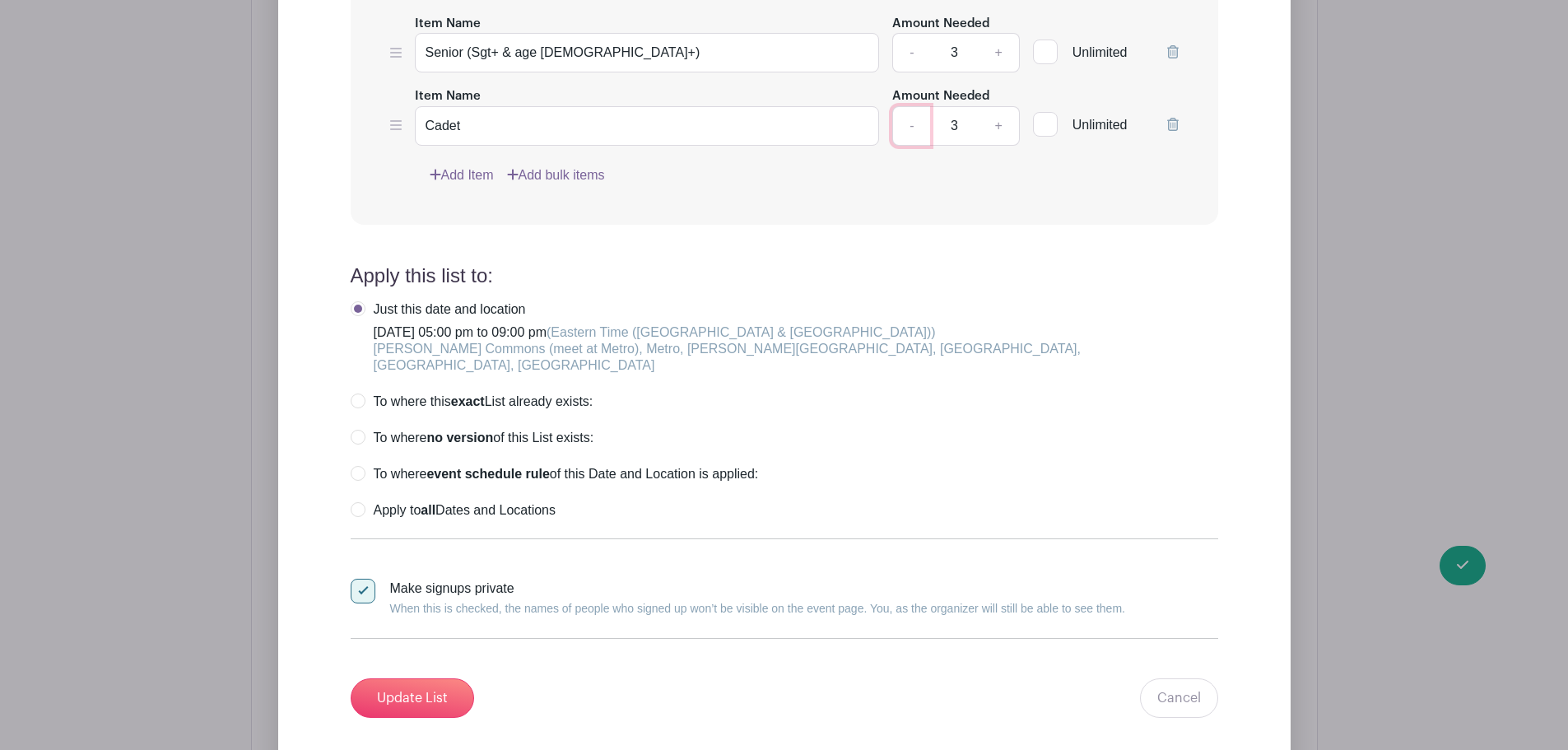
scroll to position [1721, 0]
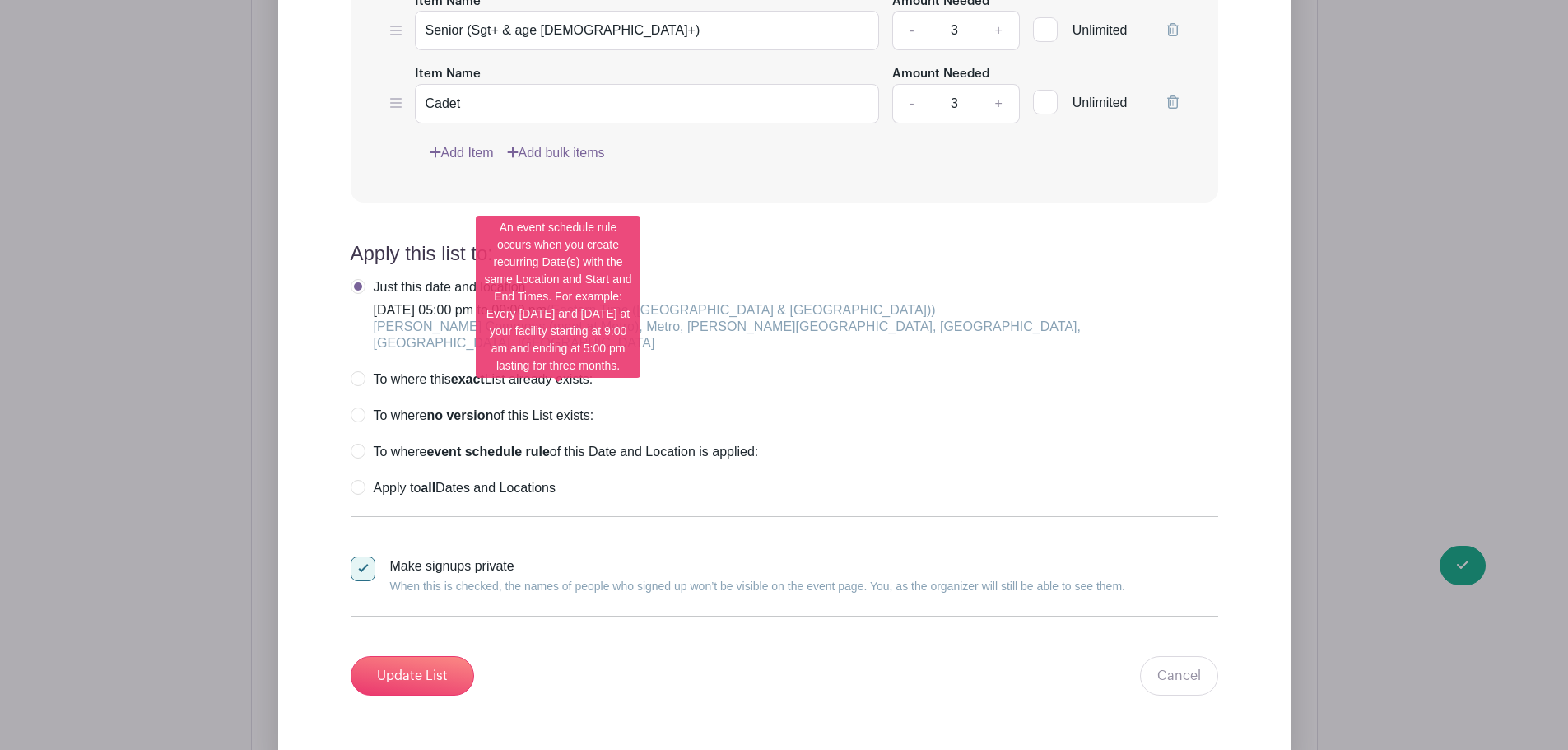
click at [365, 444] on label "To where event schedule rule of this Date and Location is applied:" at bounding box center [554, 452] width 408 height 16
radio input "true"
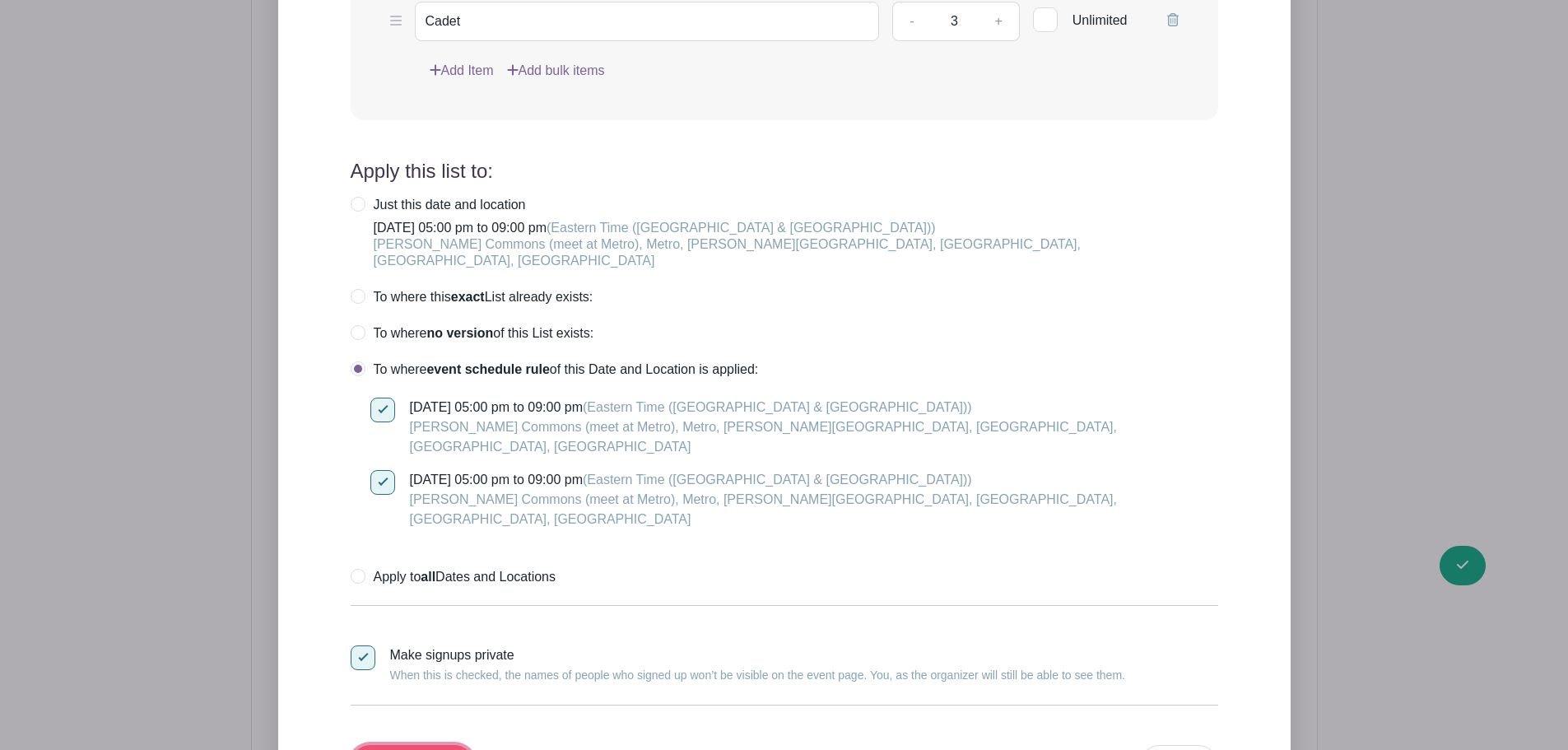
click at [443, 745] on input "Update List" at bounding box center [412, 764] width 124 height 39
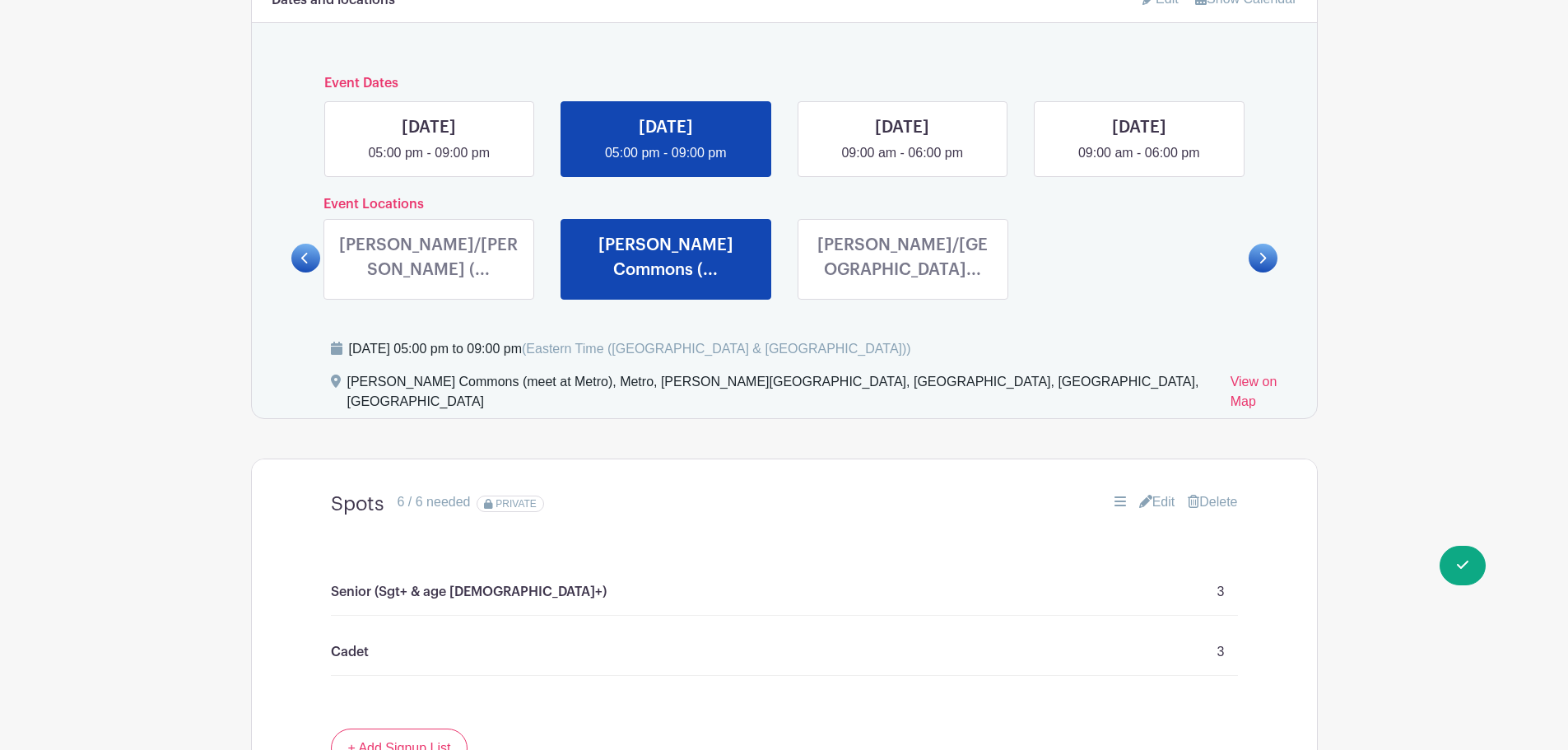
scroll to position [816, 0]
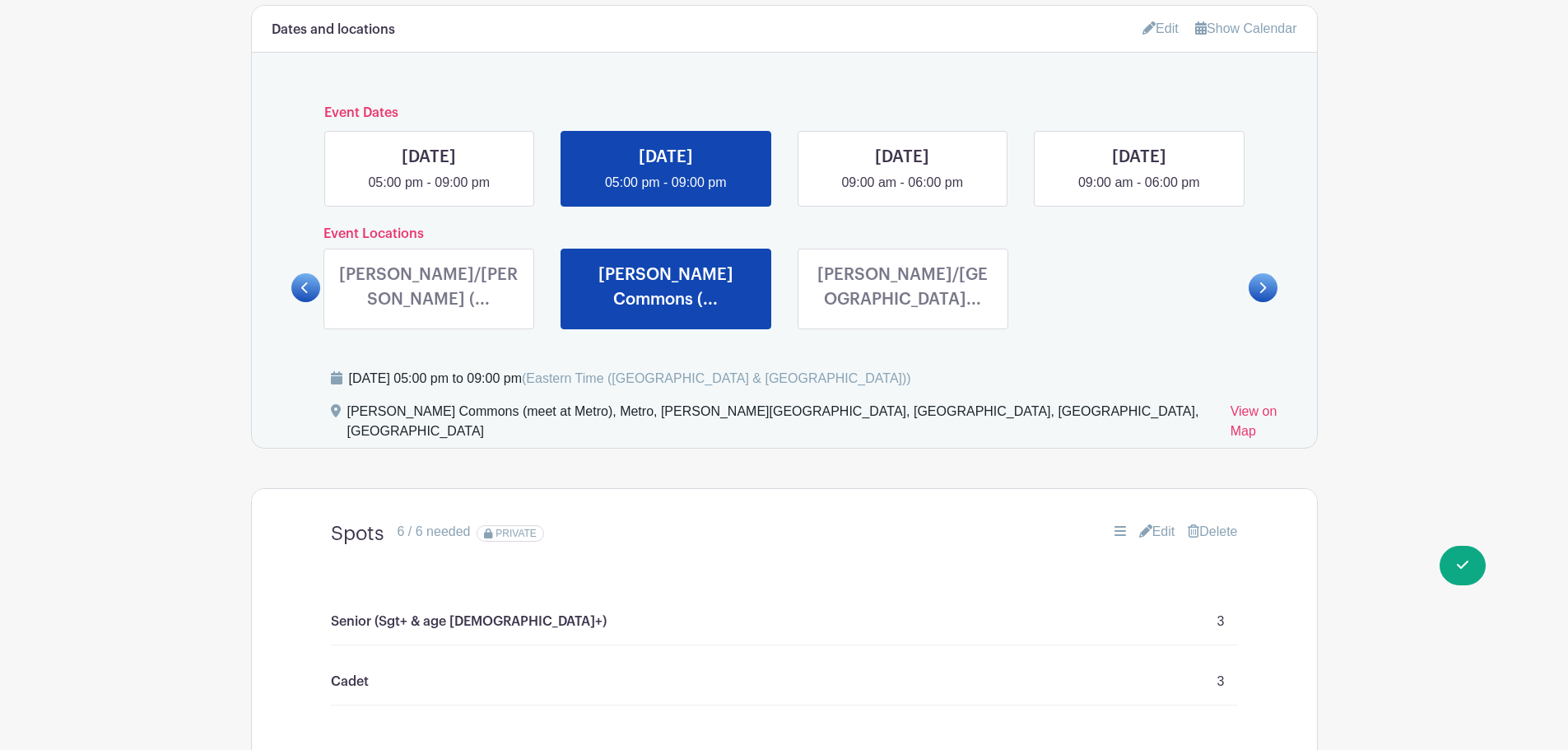
click at [903, 316] on link at bounding box center [903, 316] width 0 height 0
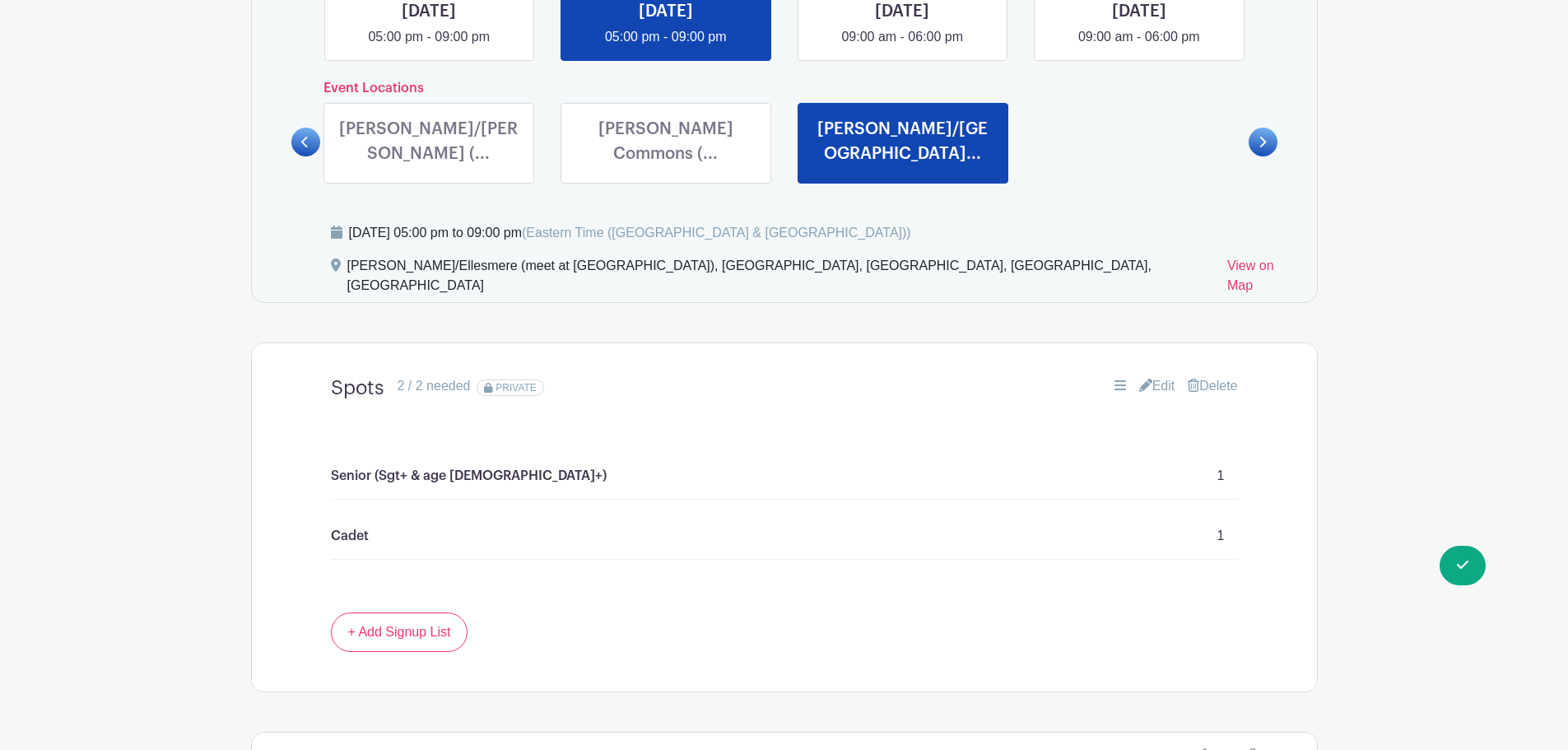
scroll to position [1063, 0]
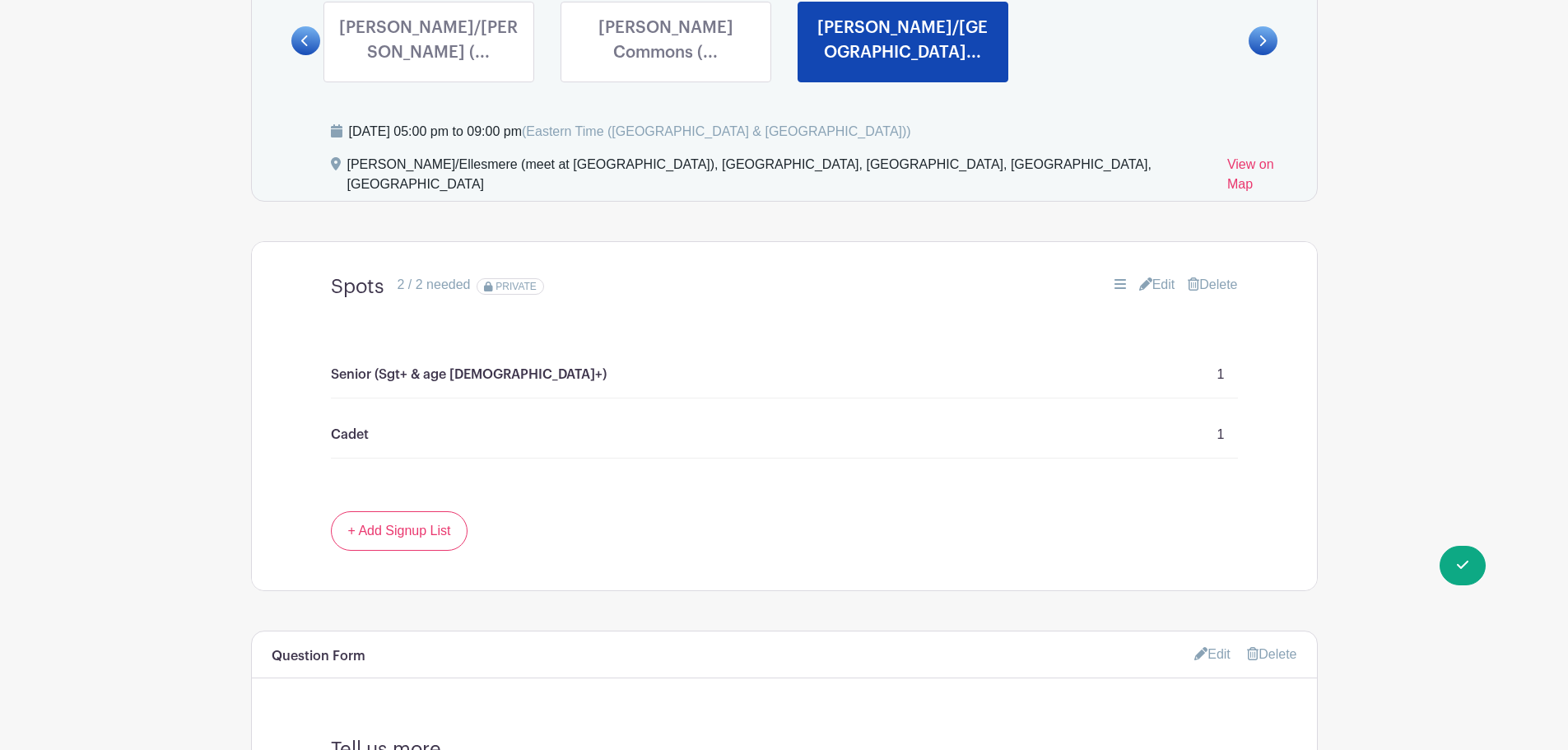
click at [1155, 275] on link "Edit" at bounding box center [1157, 285] width 37 height 20
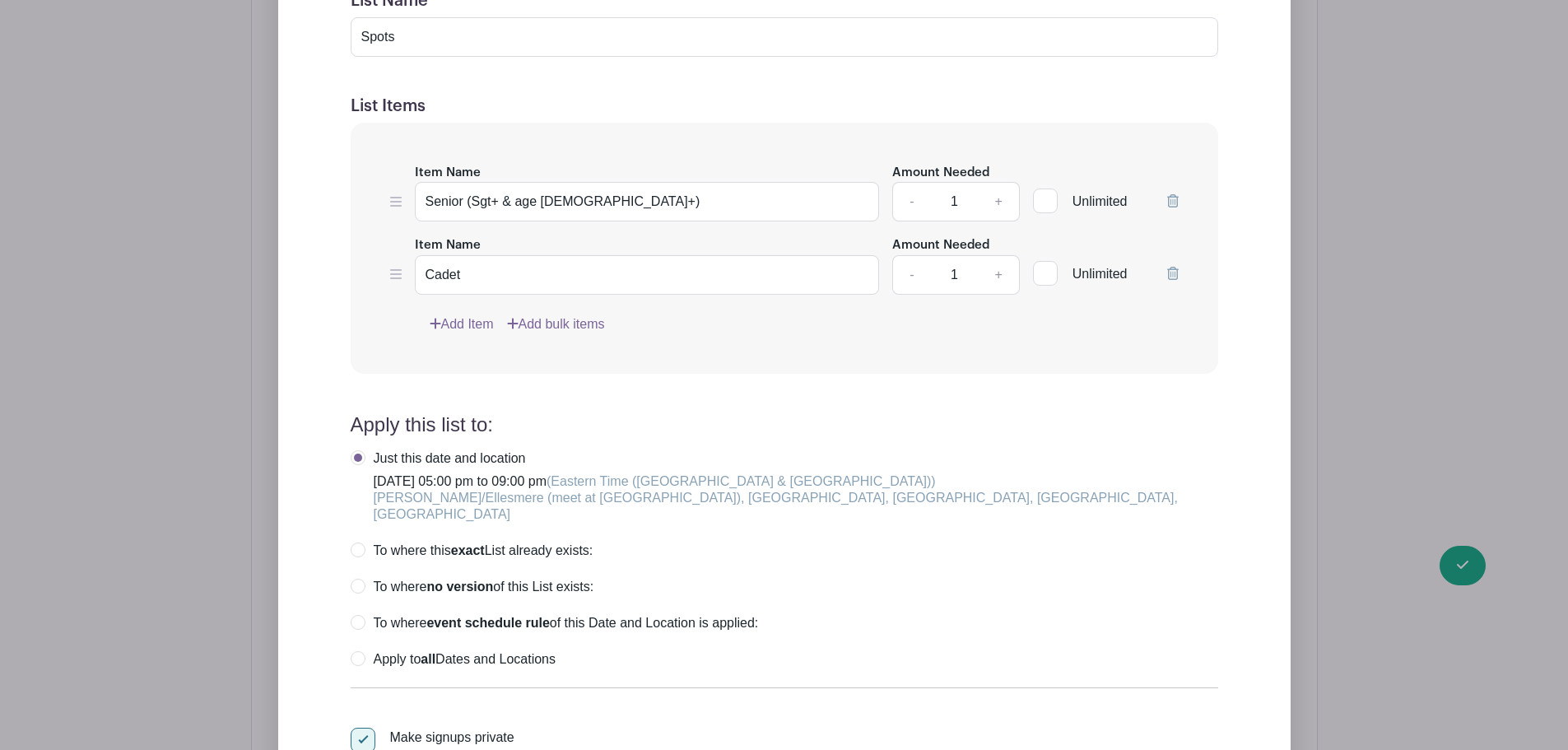
scroll to position [1721, 0]
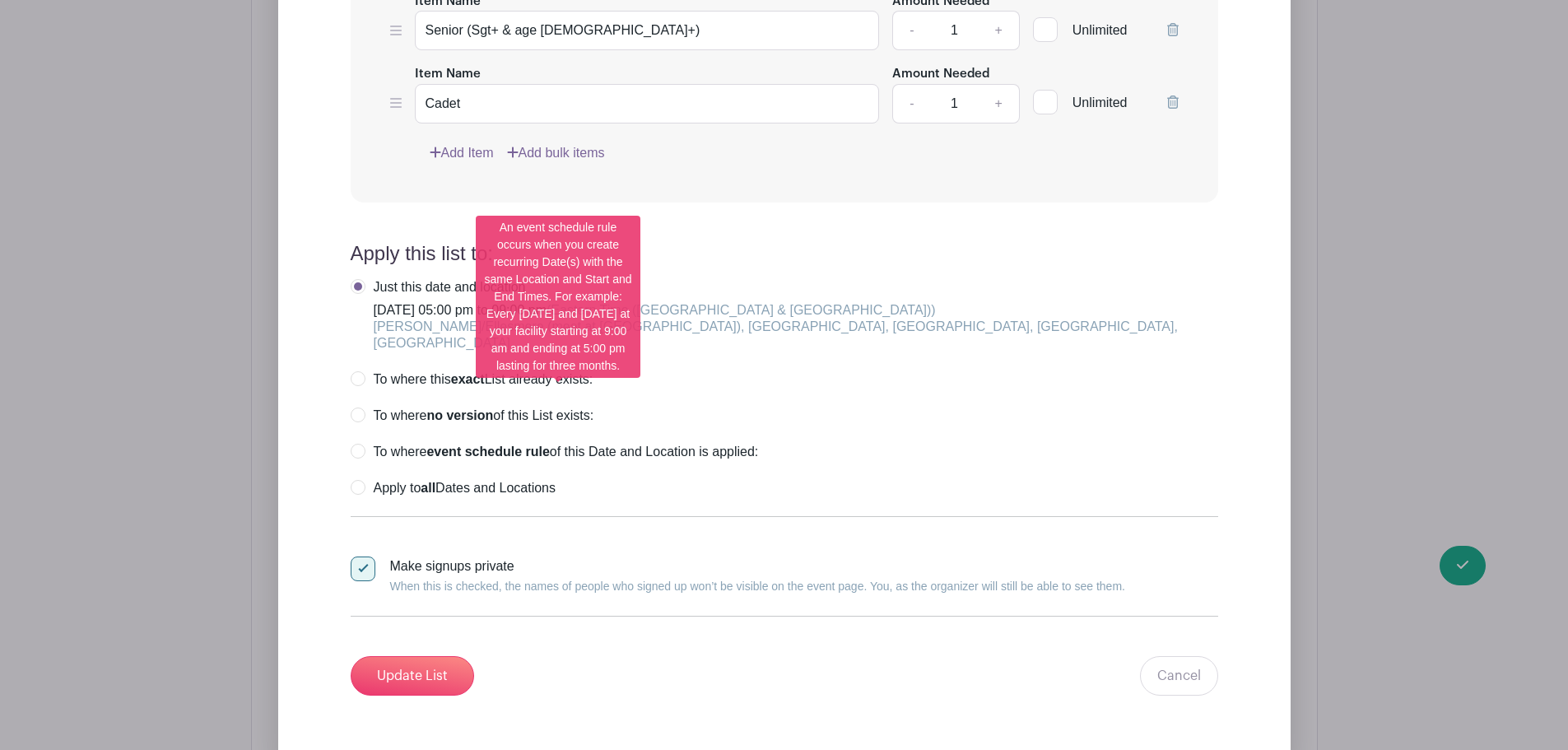
click at [358, 381] on div "Just this date and location [DATE] 05:00 pm to 09:00 pm (Eastern Time ([GEOGRAP…" at bounding box center [784, 388] width 867 height 218
click at [358, 444] on label "To where event schedule rule of this Date and Location is applied:" at bounding box center [554, 452] width 408 height 16
radio input "true"
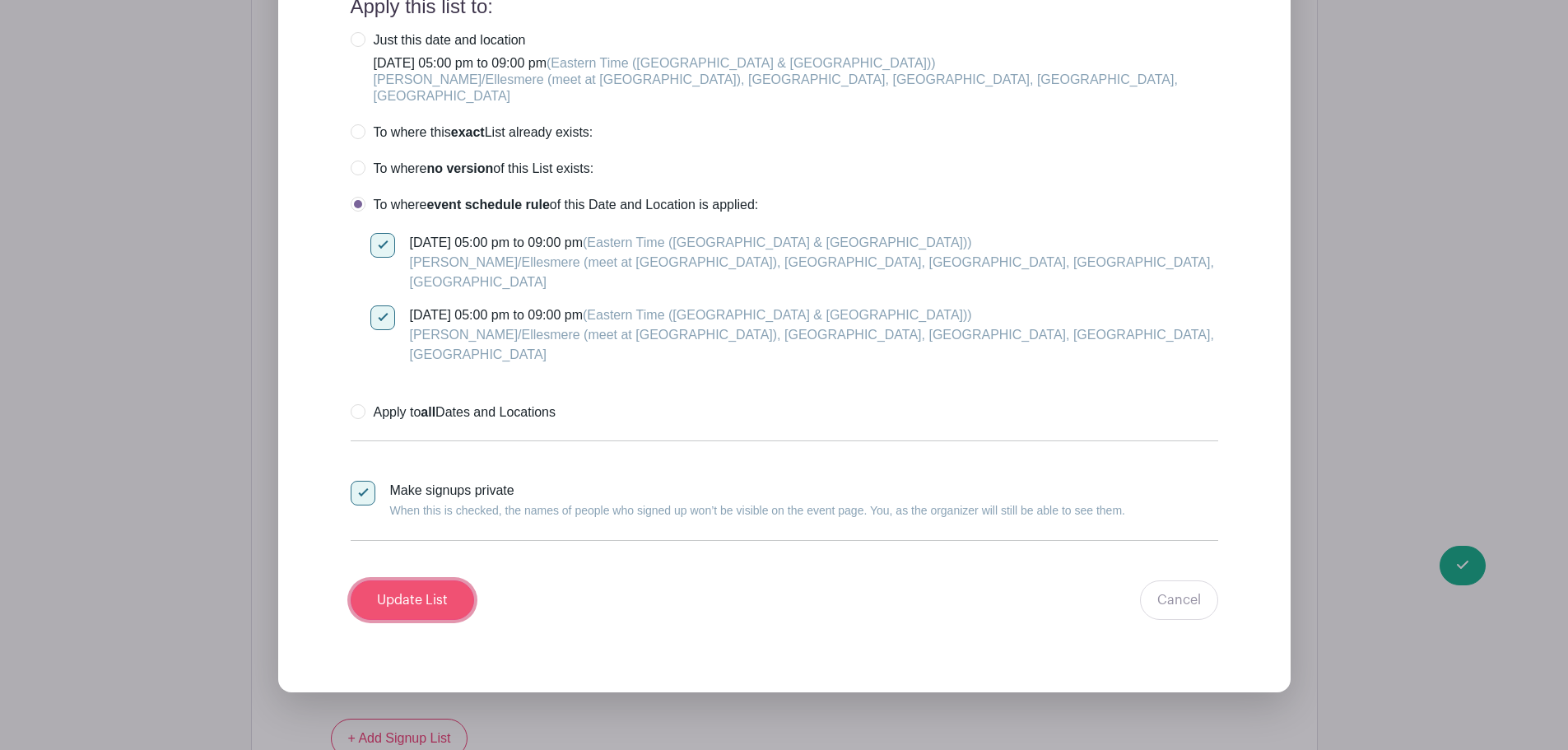
click at [432, 580] on input "Update List" at bounding box center [412, 599] width 124 height 39
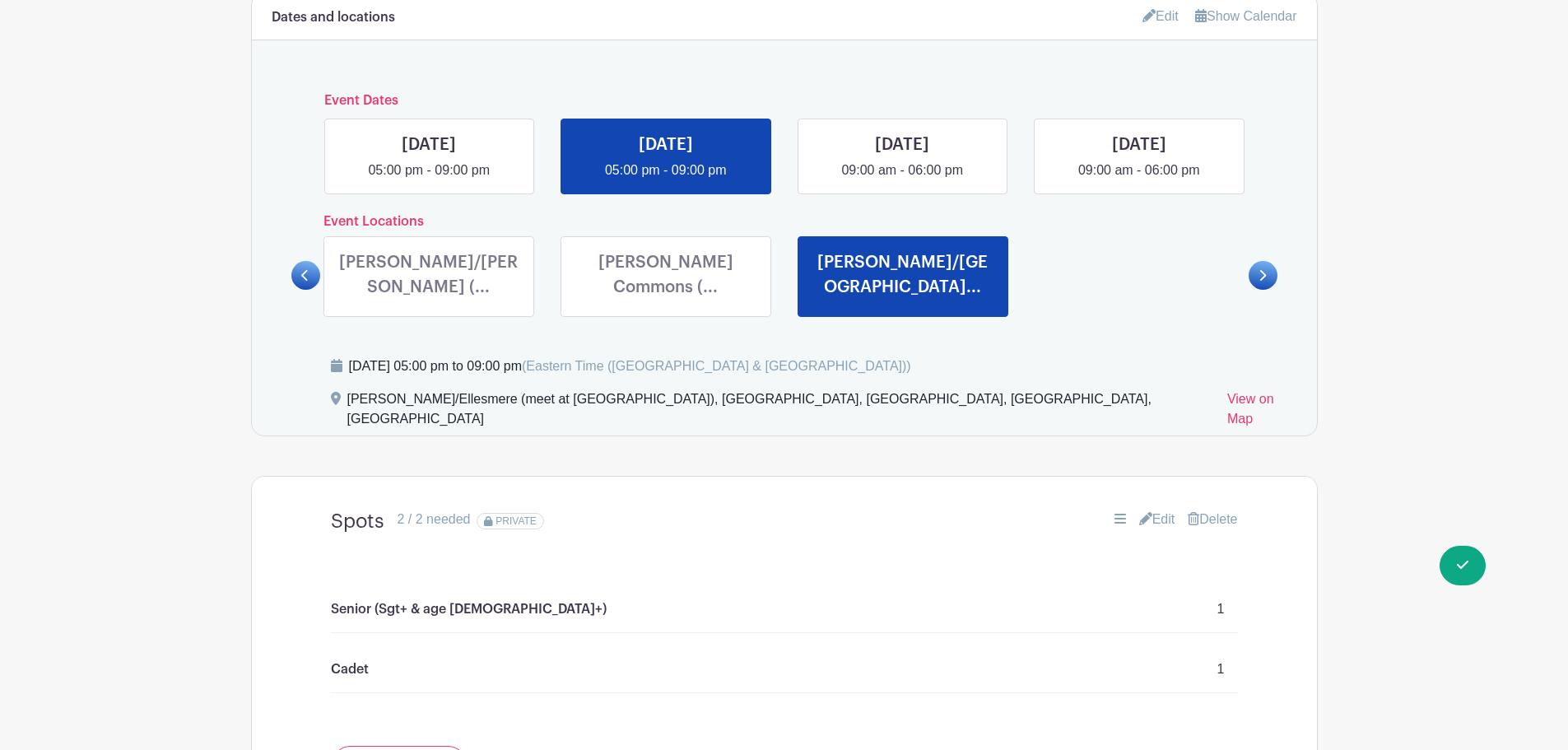
scroll to position [911, 0]
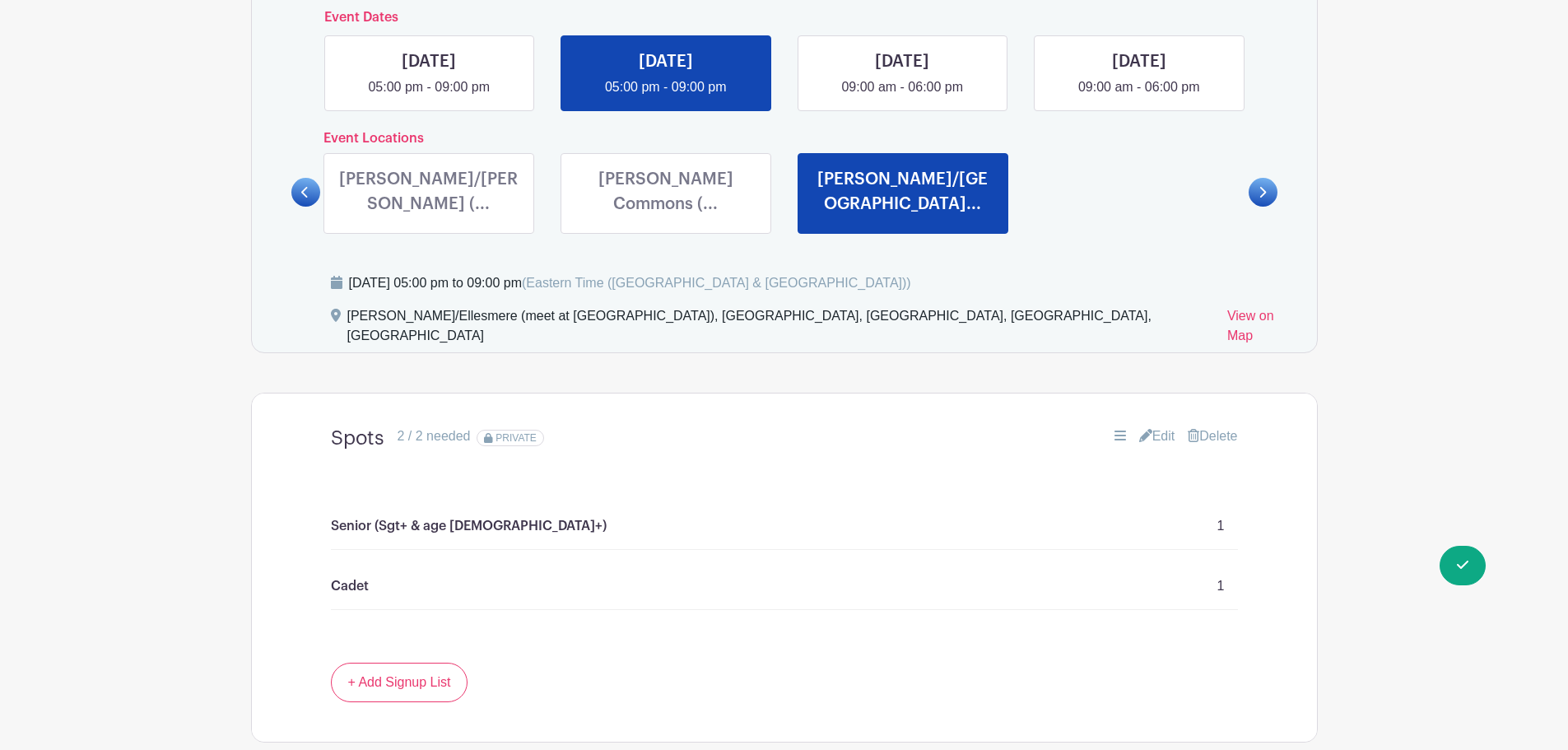
click at [1141, 426] on link "Edit" at bounding box center [1157, 436] width 37 height 20
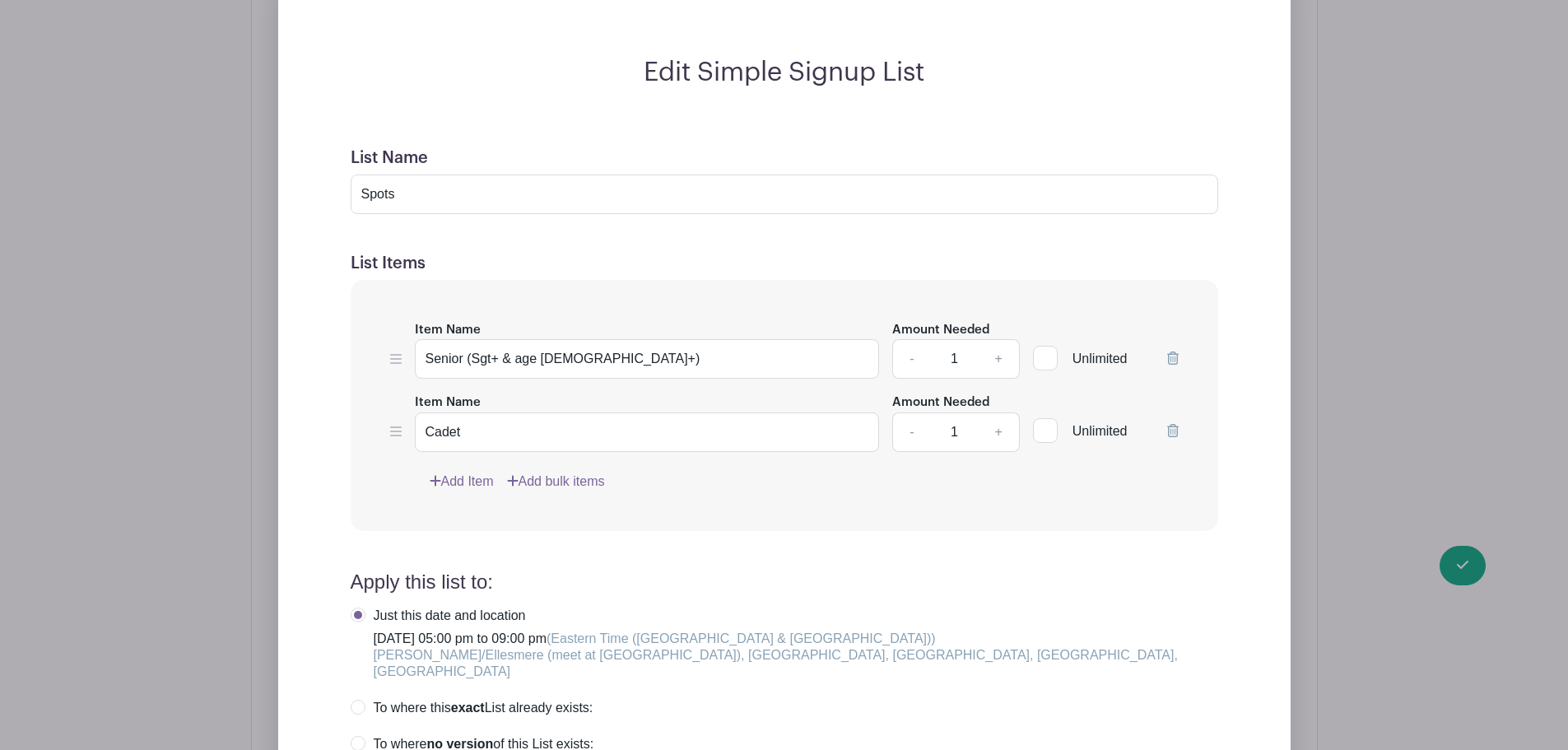
scroll to position [1405, 0]
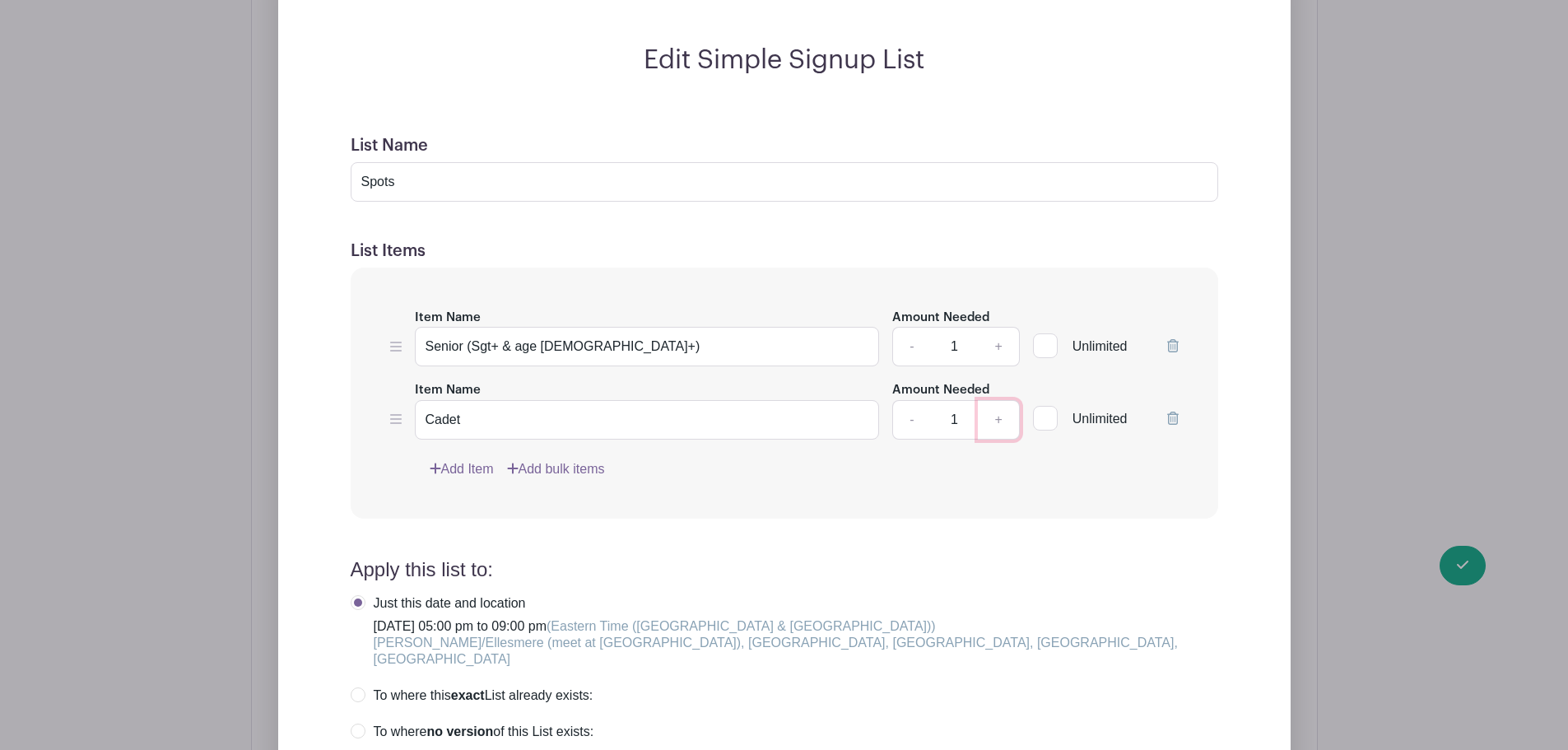
click at [1002, 400] on link "+" at bounding box center [998, 419] width 41 height 39
type input "3"
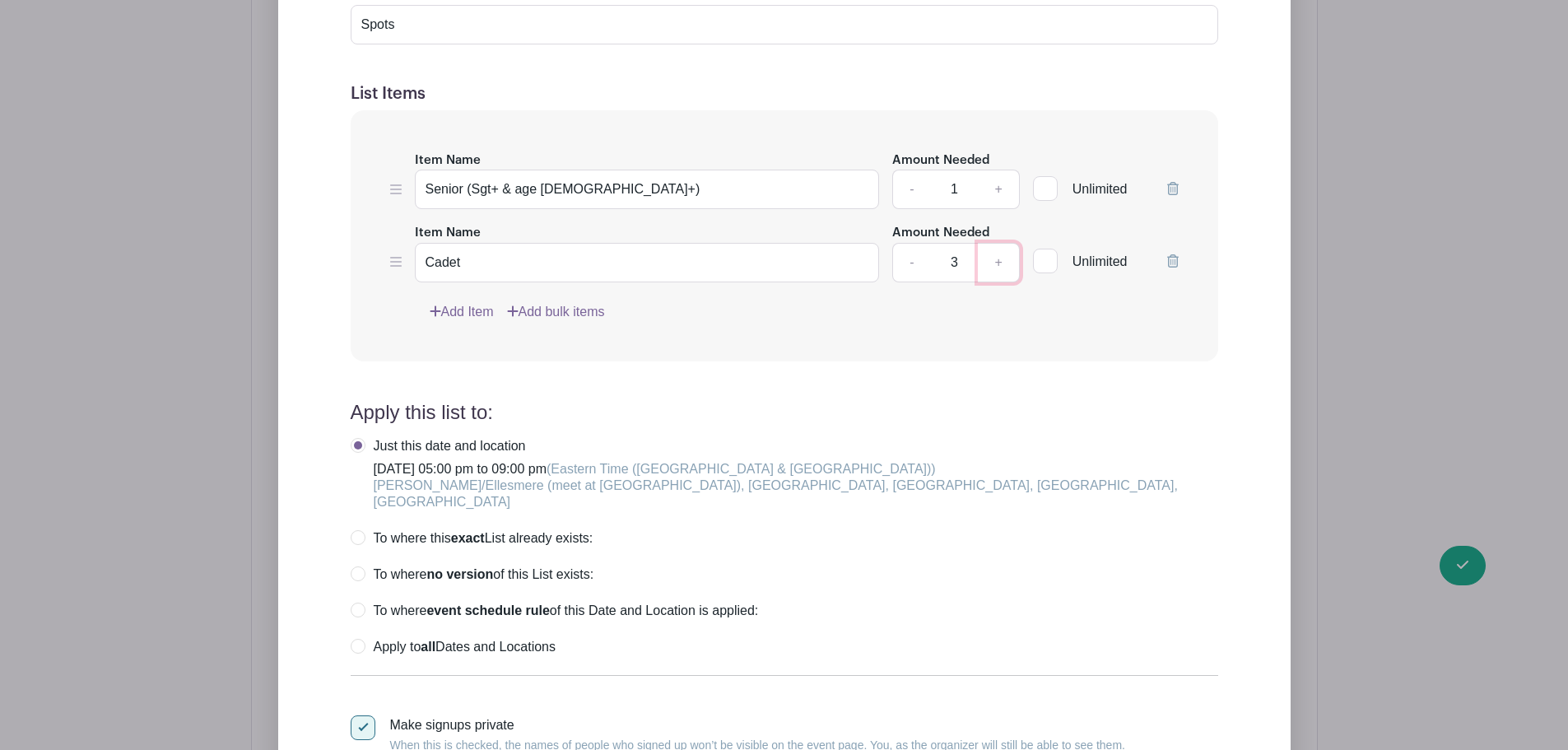
scroll to position [1652, 0]
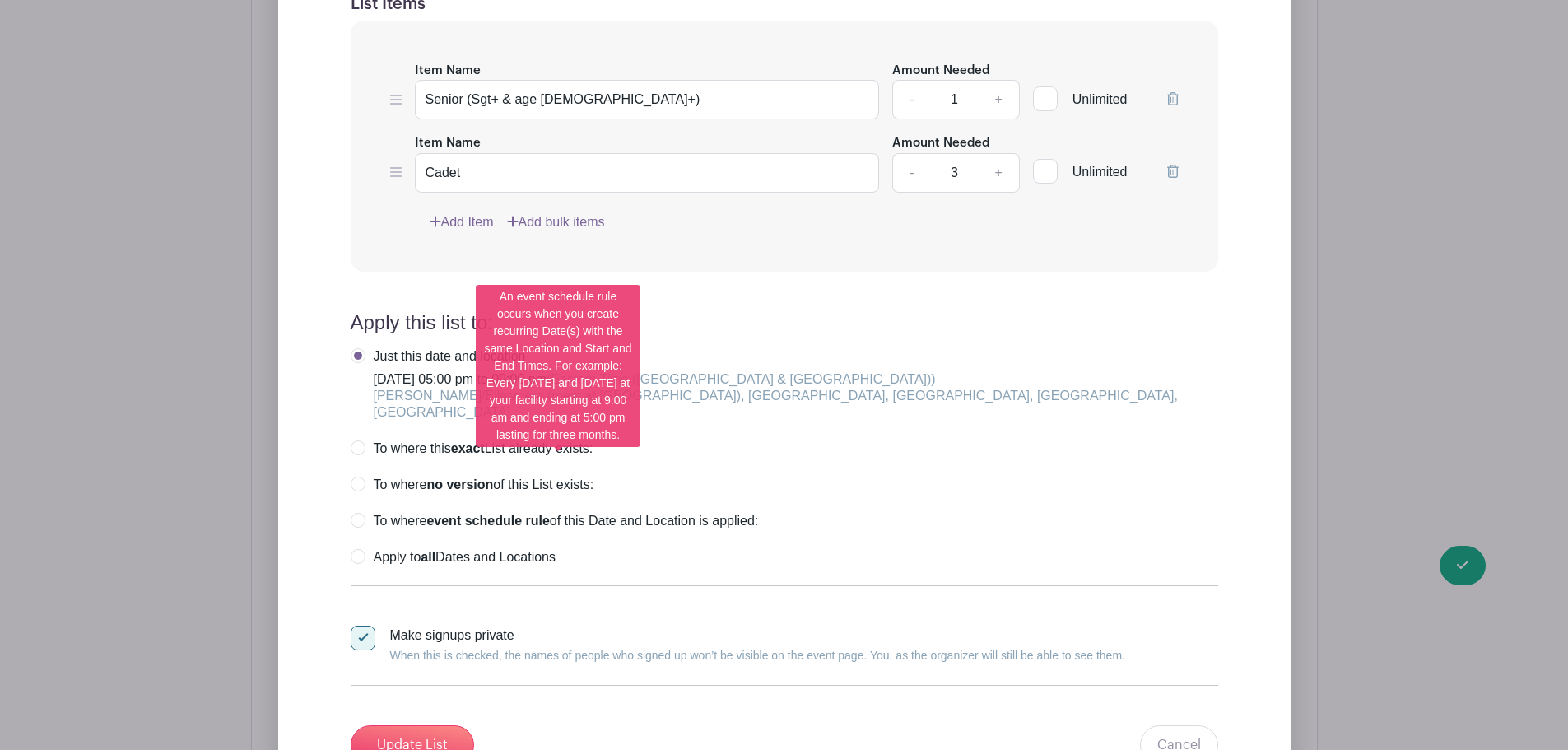
click at [364, 513] on label "To where event schedule rule of this Date and Location is applied:" at bounding box center [554, 521] width 408 height 16
radio input "true"
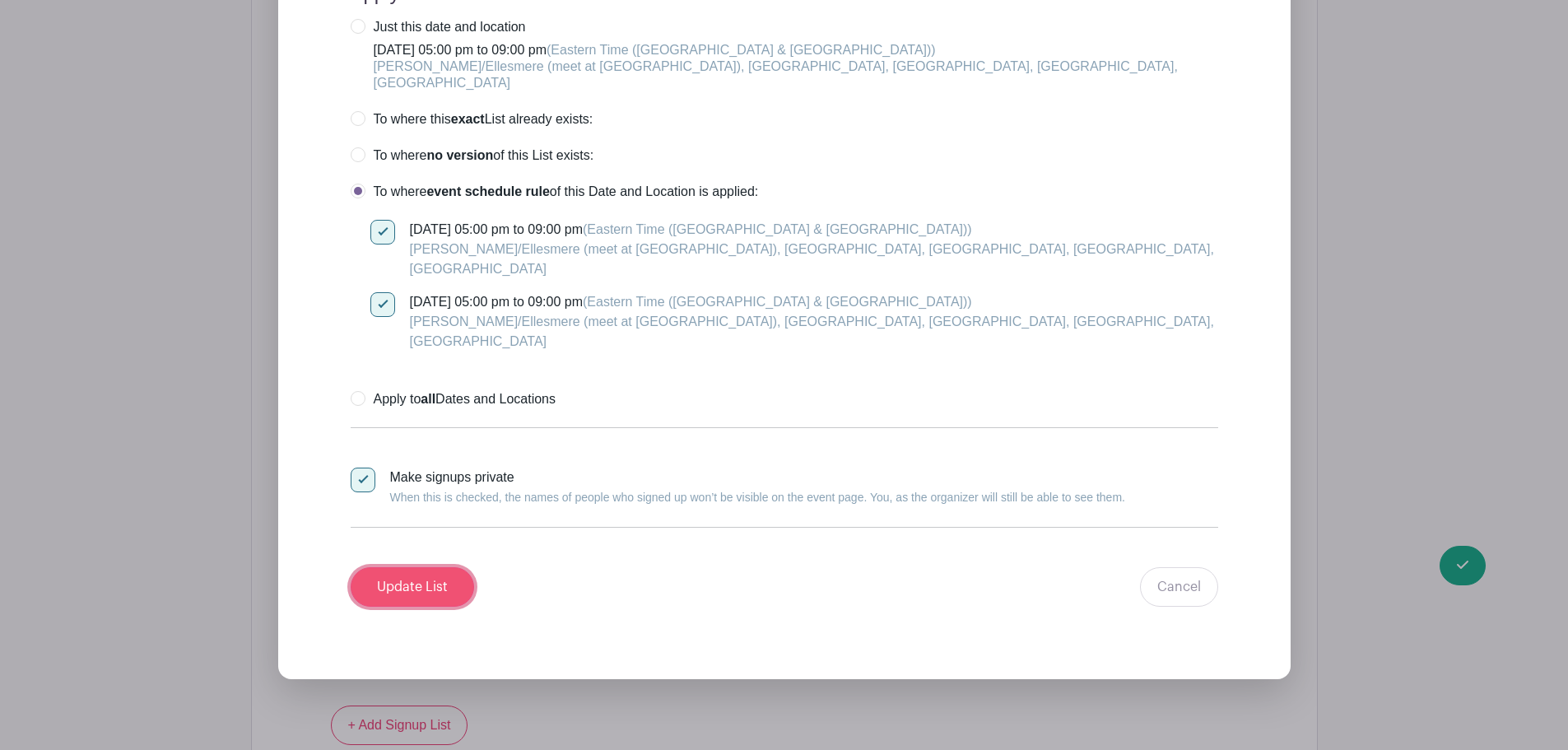
click at [436, 567] on input "Update List" at bounding box center [412, 586] width 124 height 39
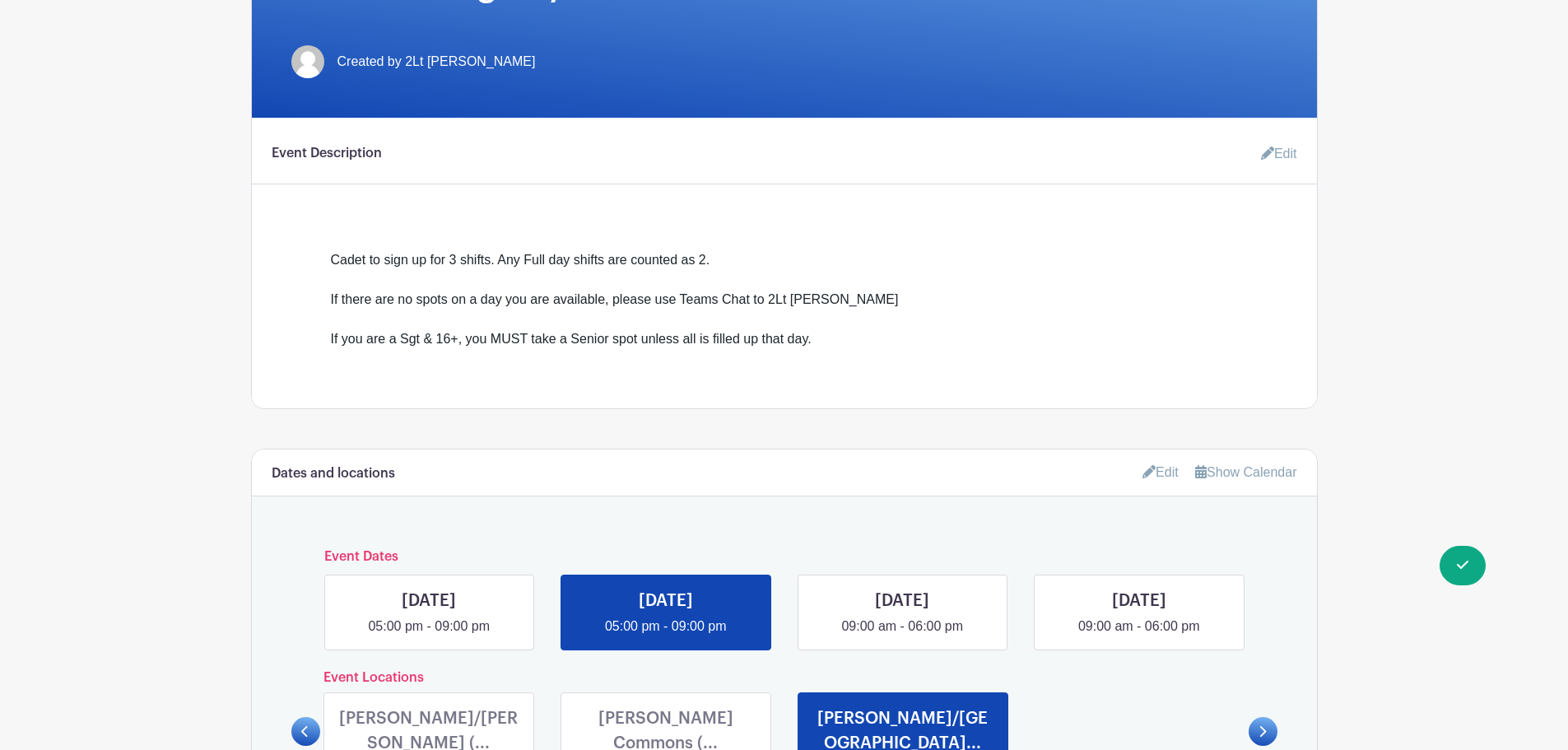
scroll to position [432, 0]
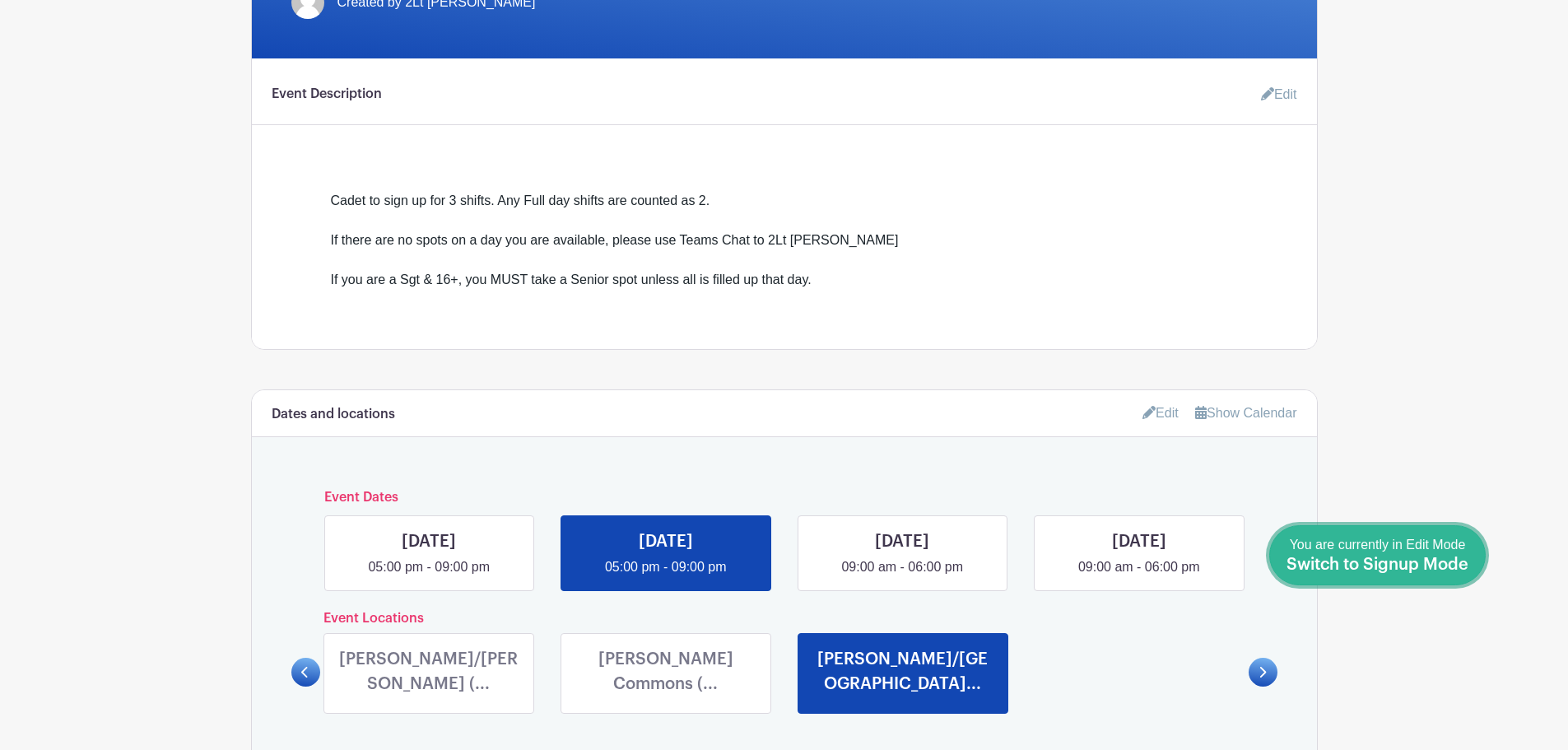
click at [1459, 570] on span "Switch to Signup Mode" at bounding box center [1377, 564] width 182 height 16
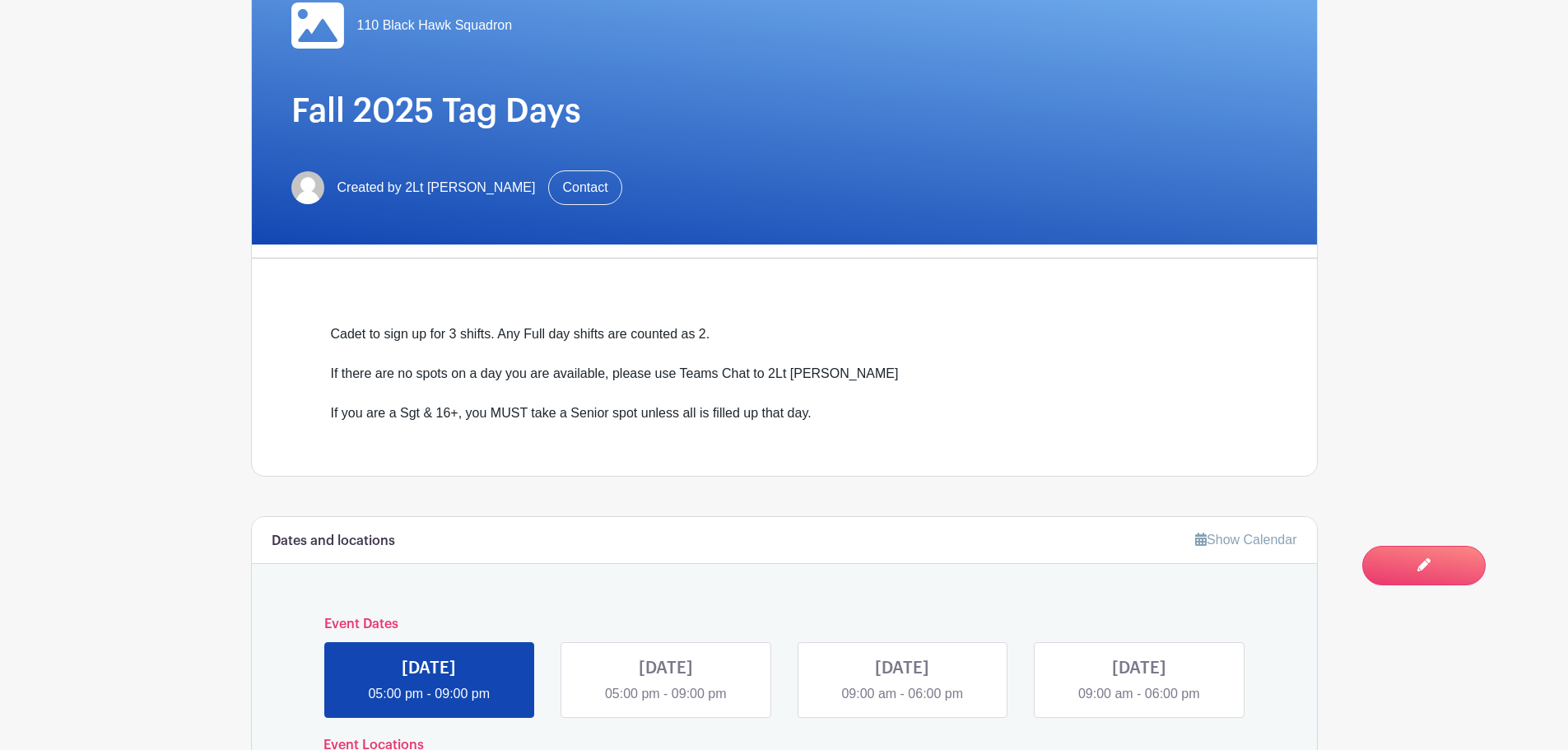
scroll to position [494, 0]
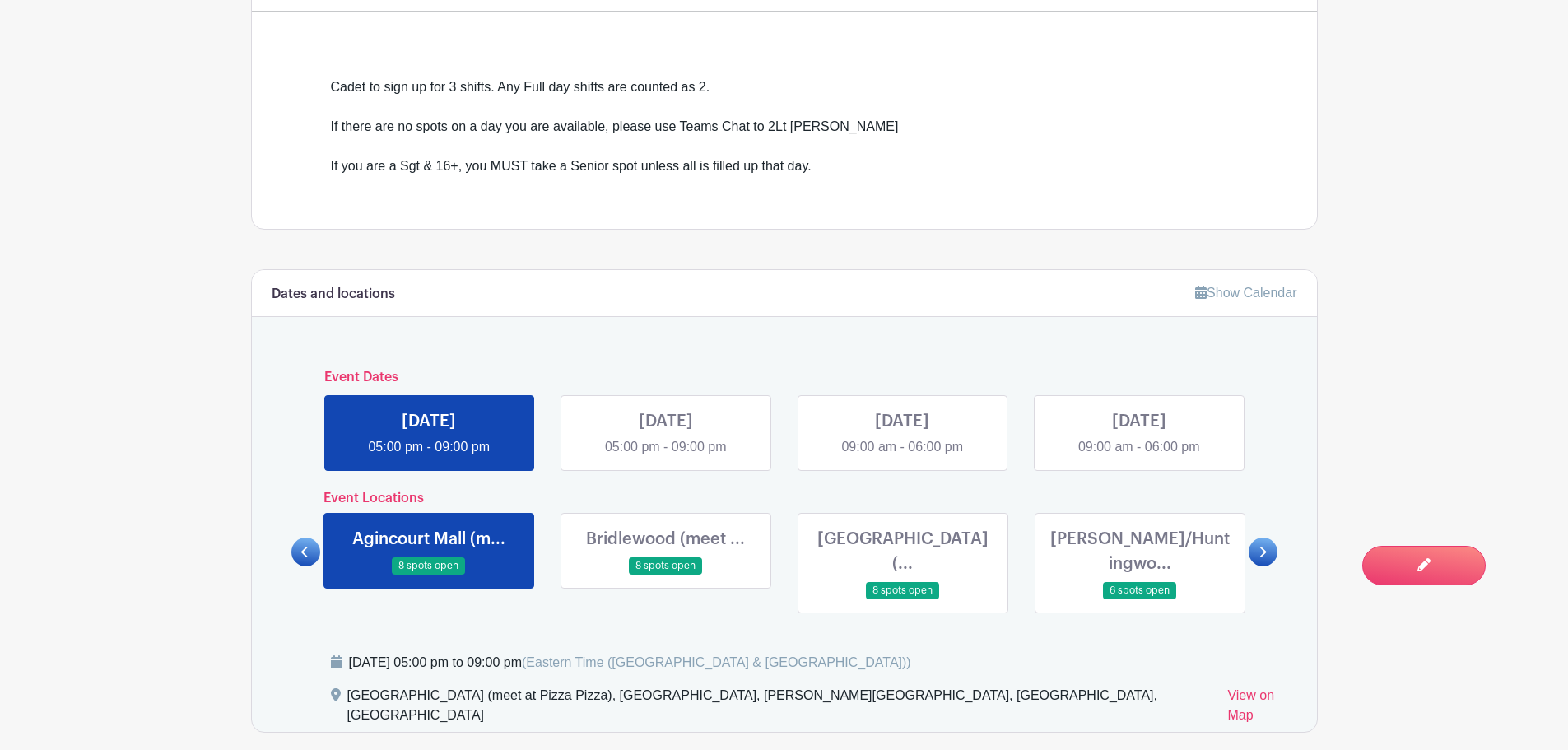
click at [1260, 546] on icon at bounding box center [1262, 552] width 7 height 12
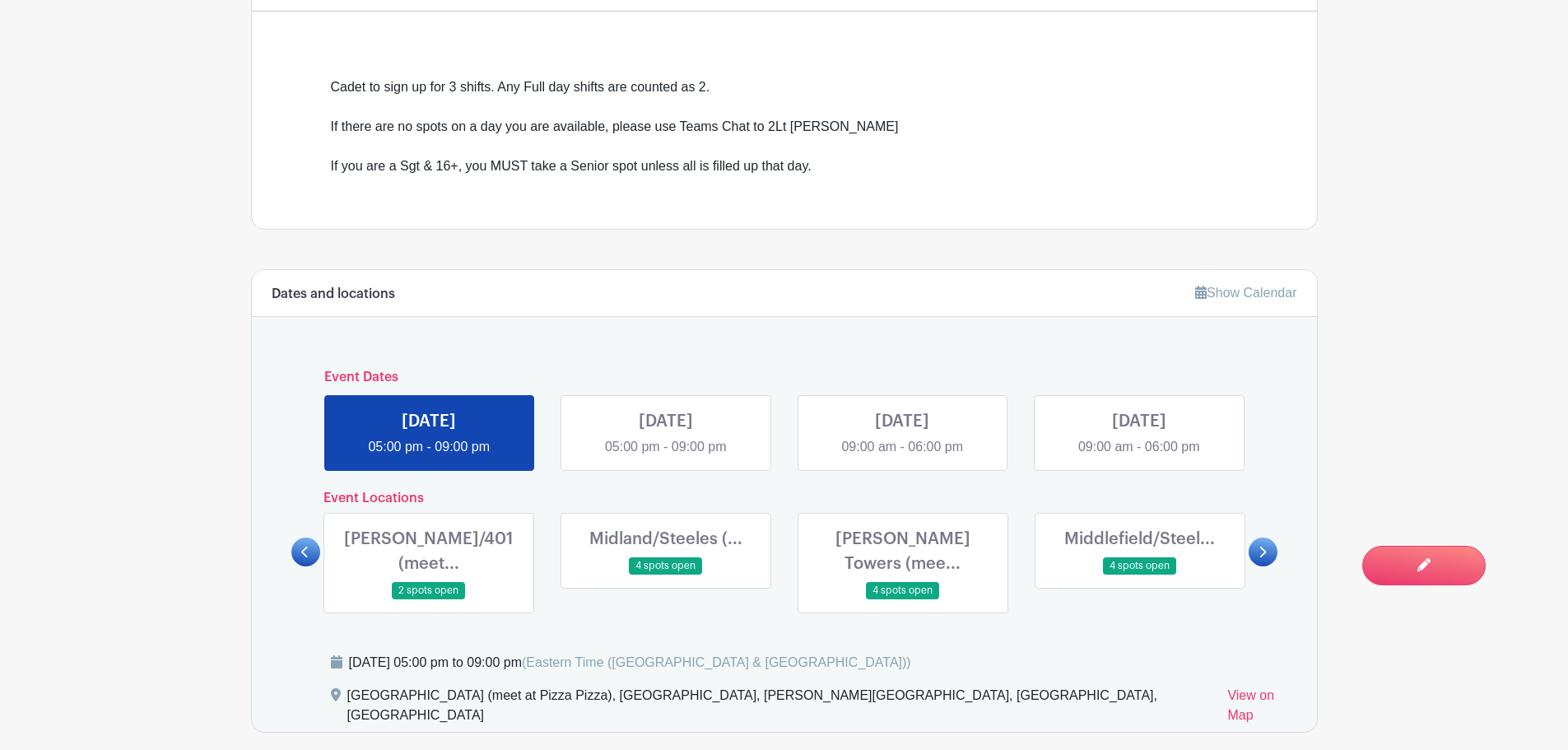
click at [1260, 546] on icon at bounding box center [1262, 552] width 7 height 12
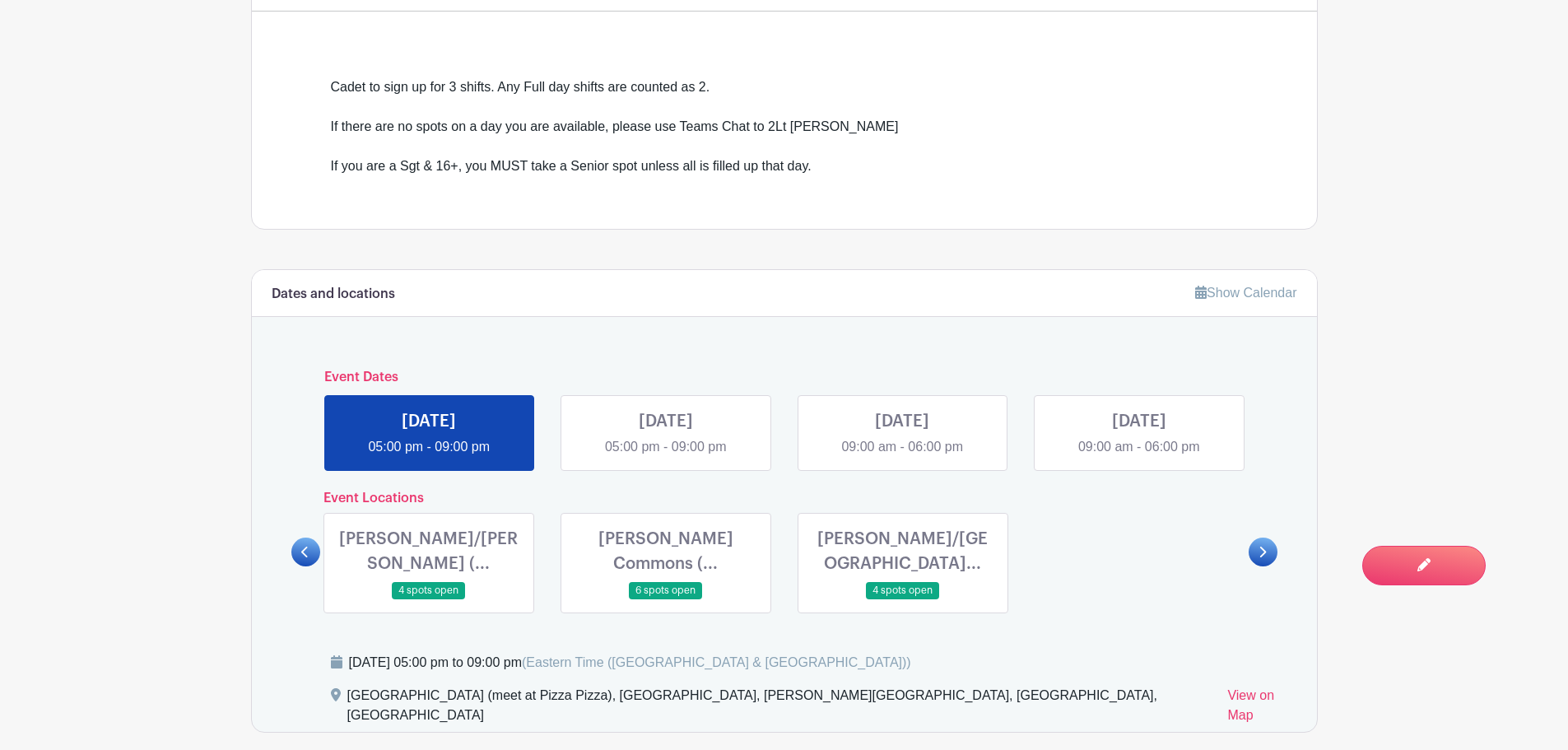
click at [903, 599] on link at bounding box center [903, 599] width 0 height 0
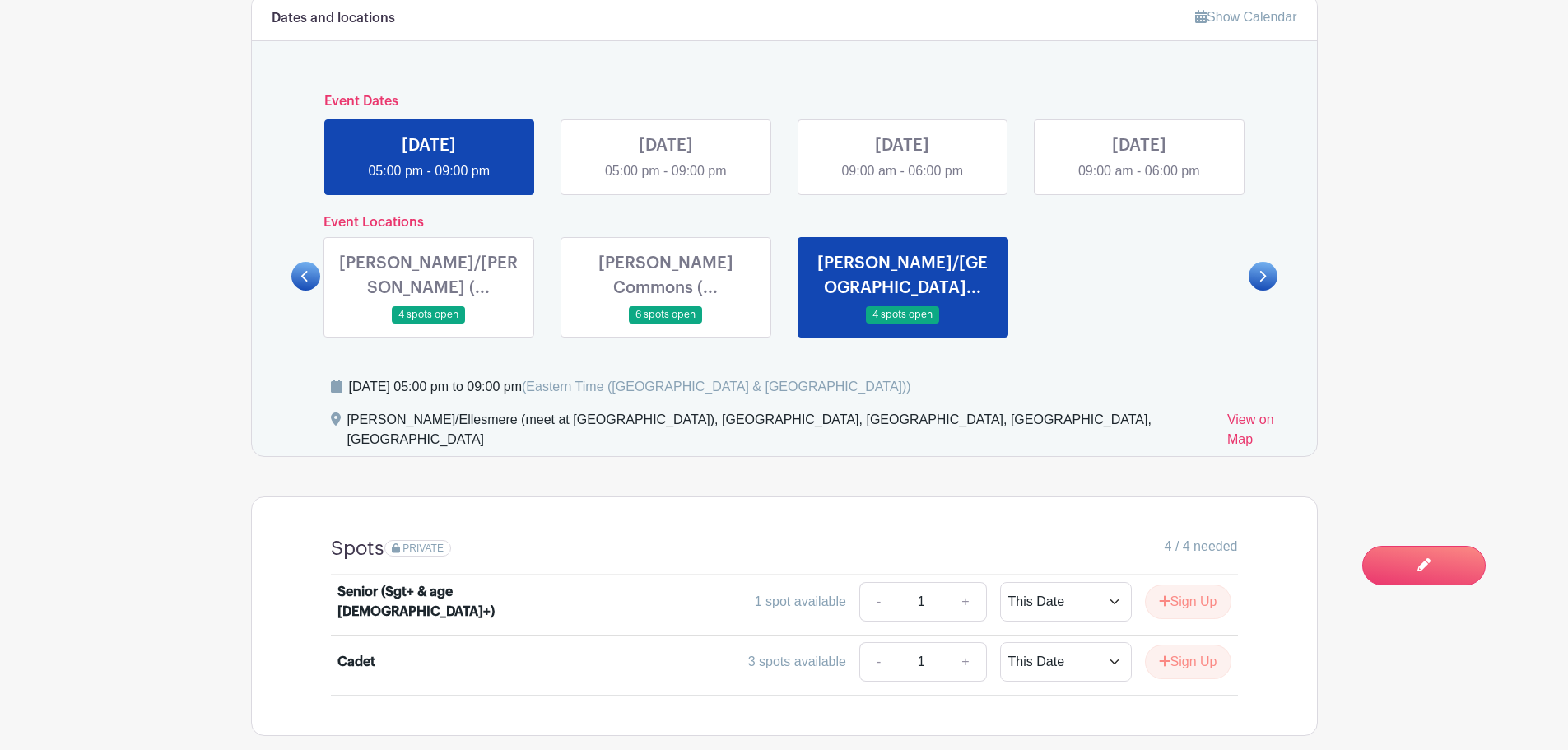
scroll to position [741, 0]
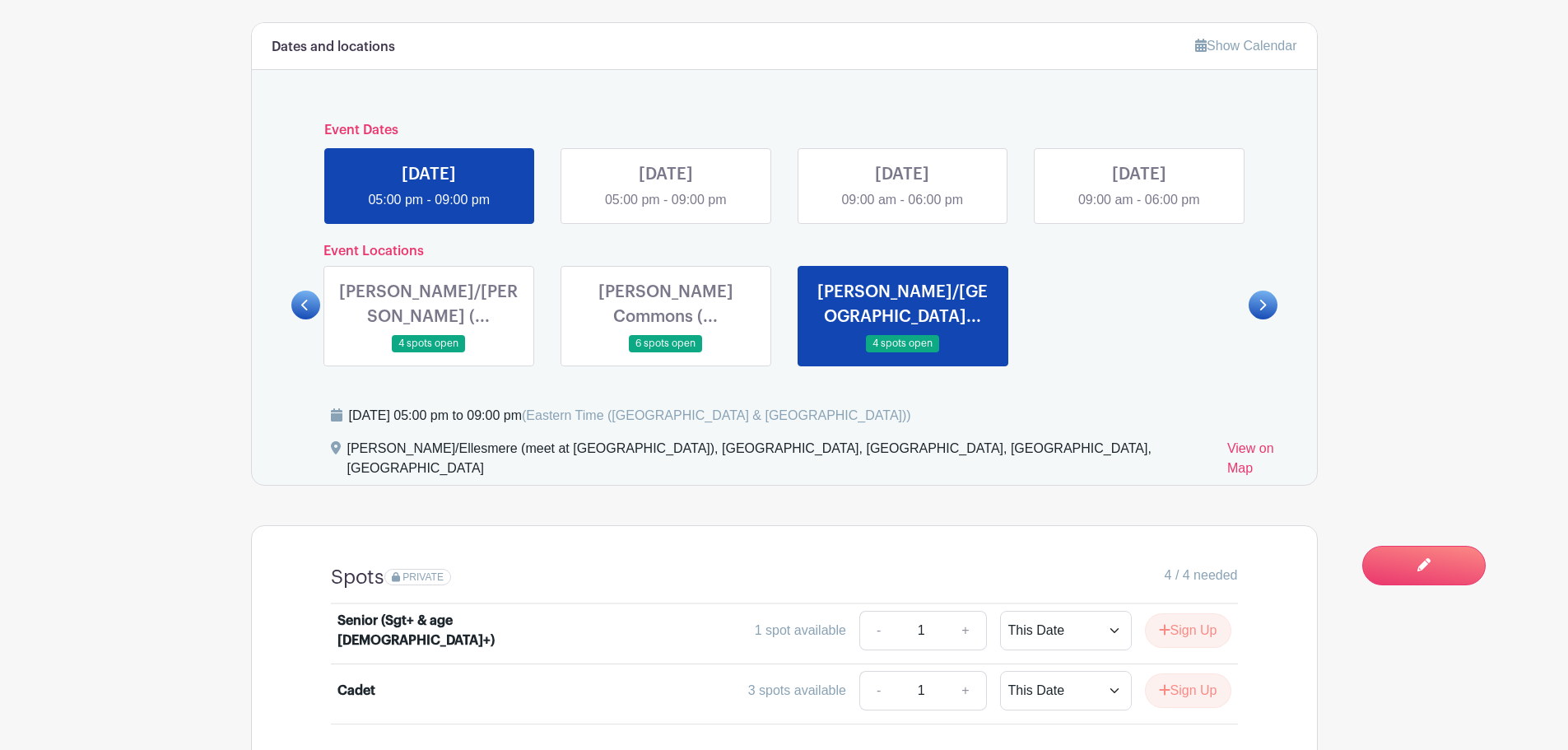
click at [666, 352] on link at bounding box center [666, 352] width 0 height 0
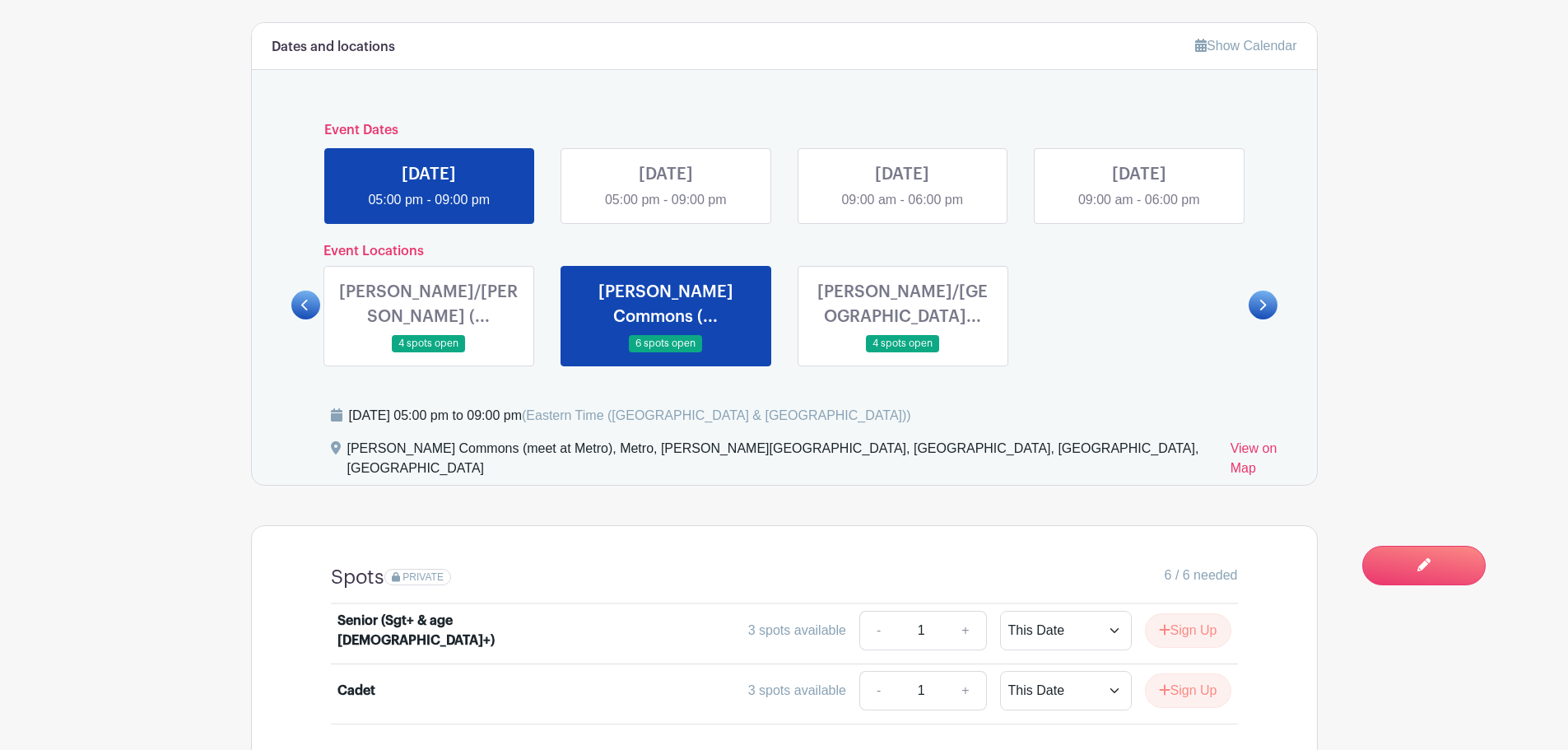
click at [429, 352] on link at bounding box center [429, 352] width 0 height 0
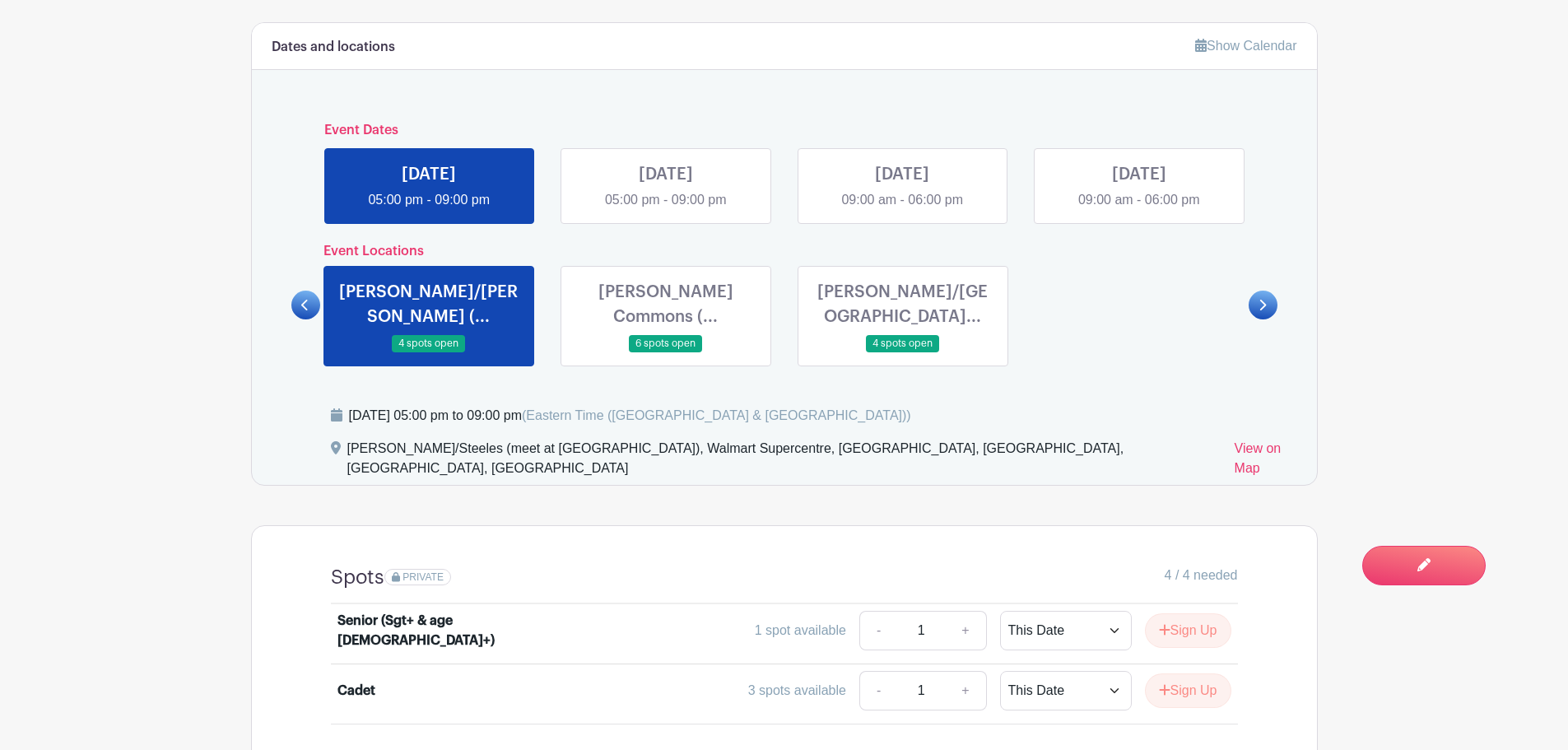
click at [292, 291] on link at bounding box center [306, 305] width 28 height 28
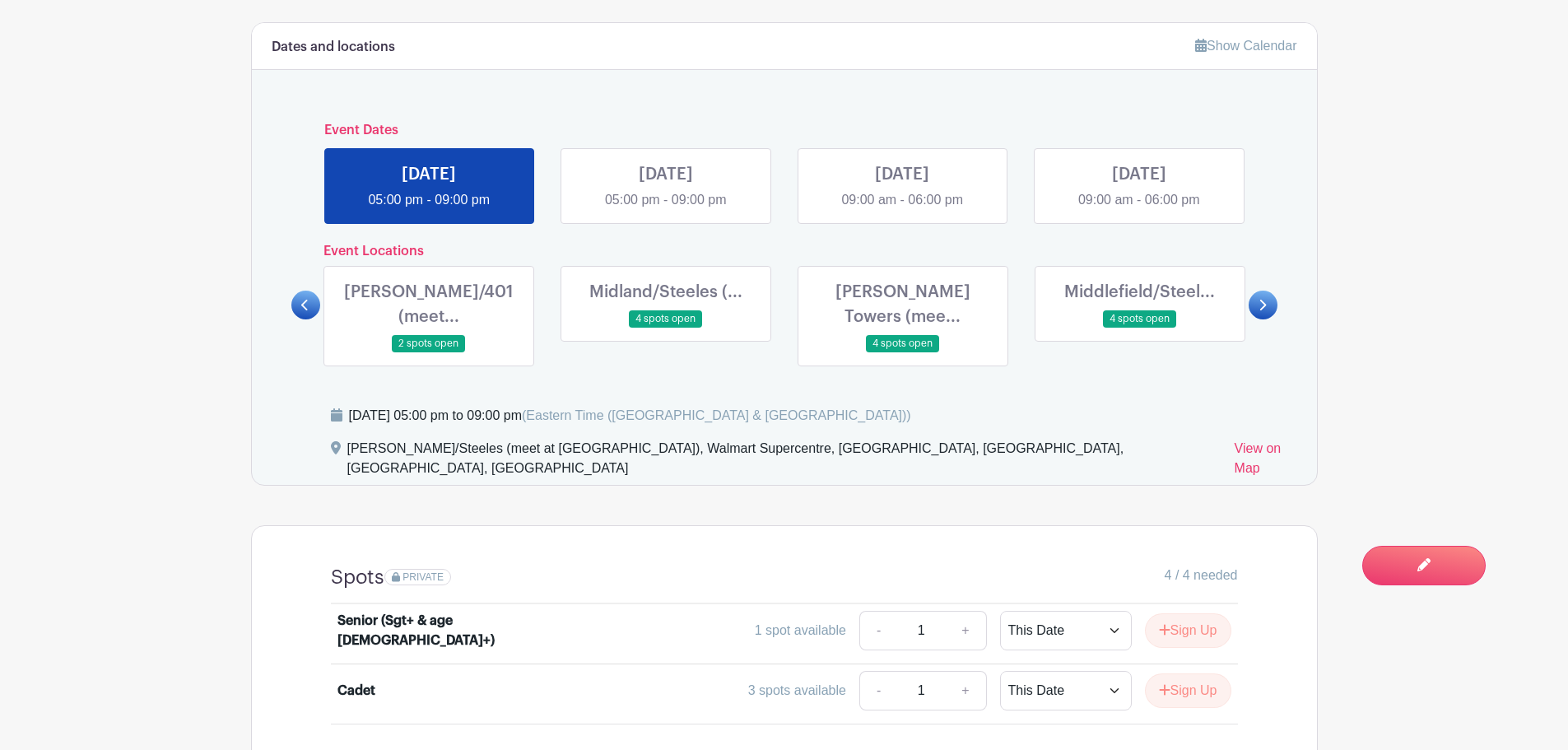
click at [1140, 327] on link at bounding box center [1140, 327] width 0 height 0
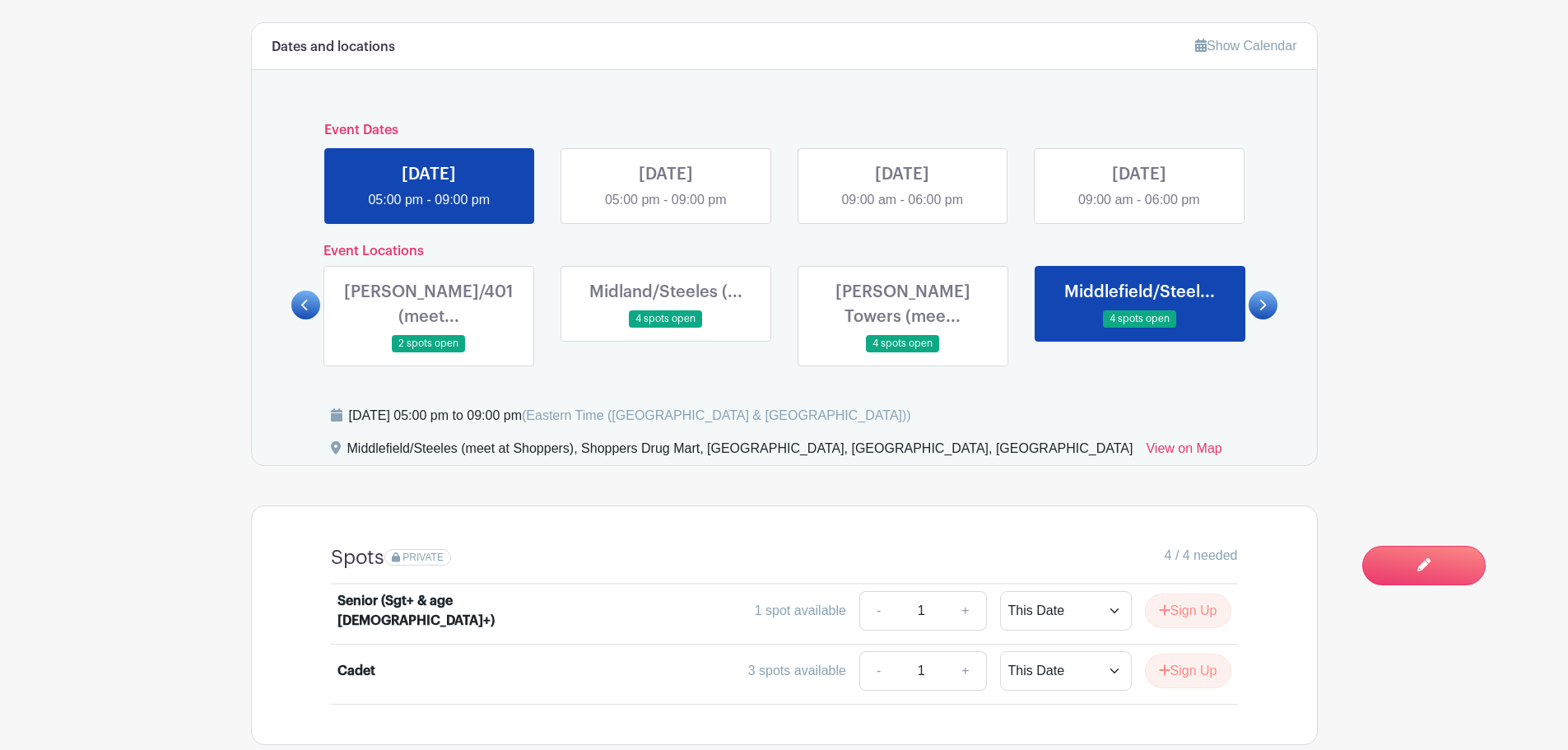
click at [903, 352] on link at bounding box center [903, 352] width 0 height 0
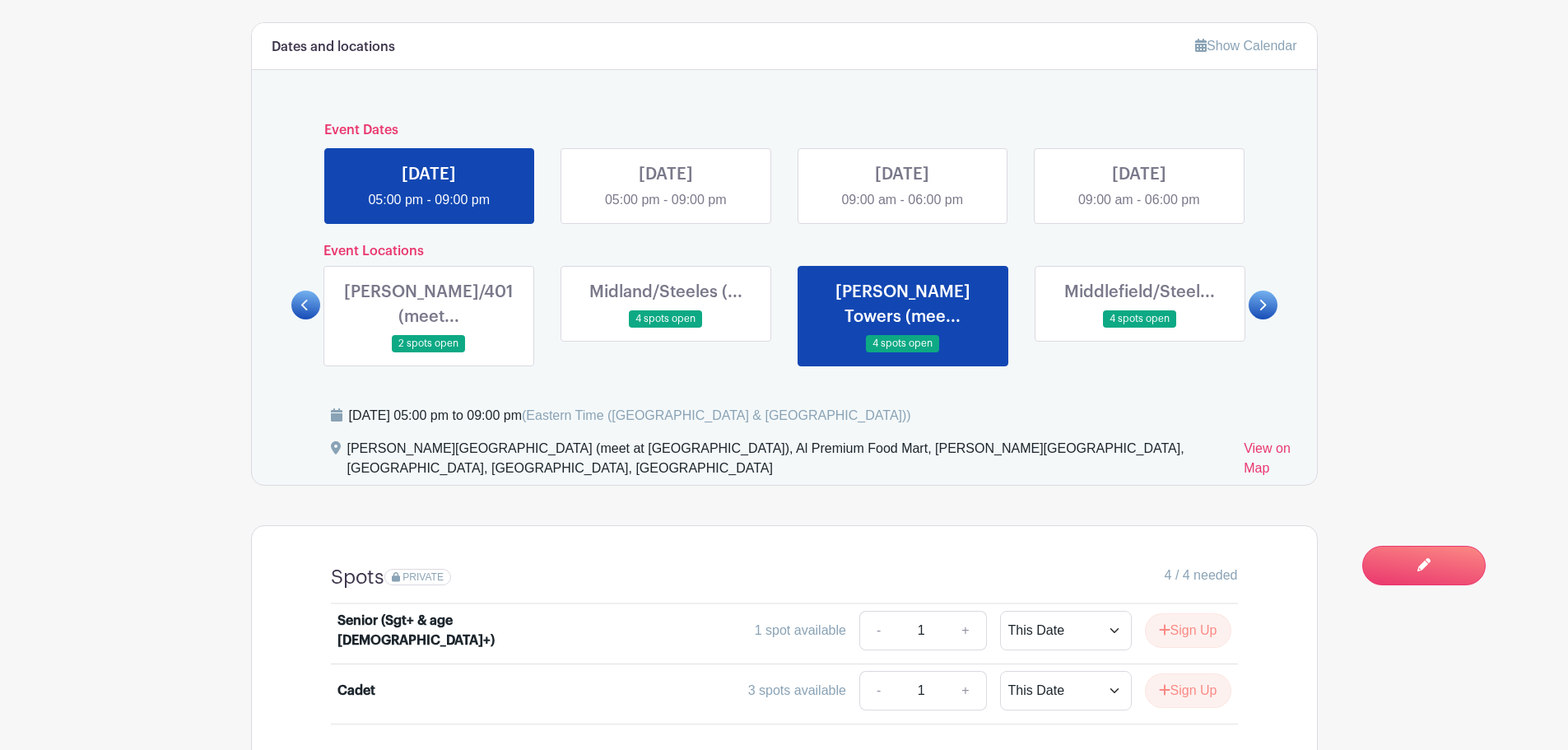
click at [666, 327] on link at bounding box center [666, 327] width 0 height 0
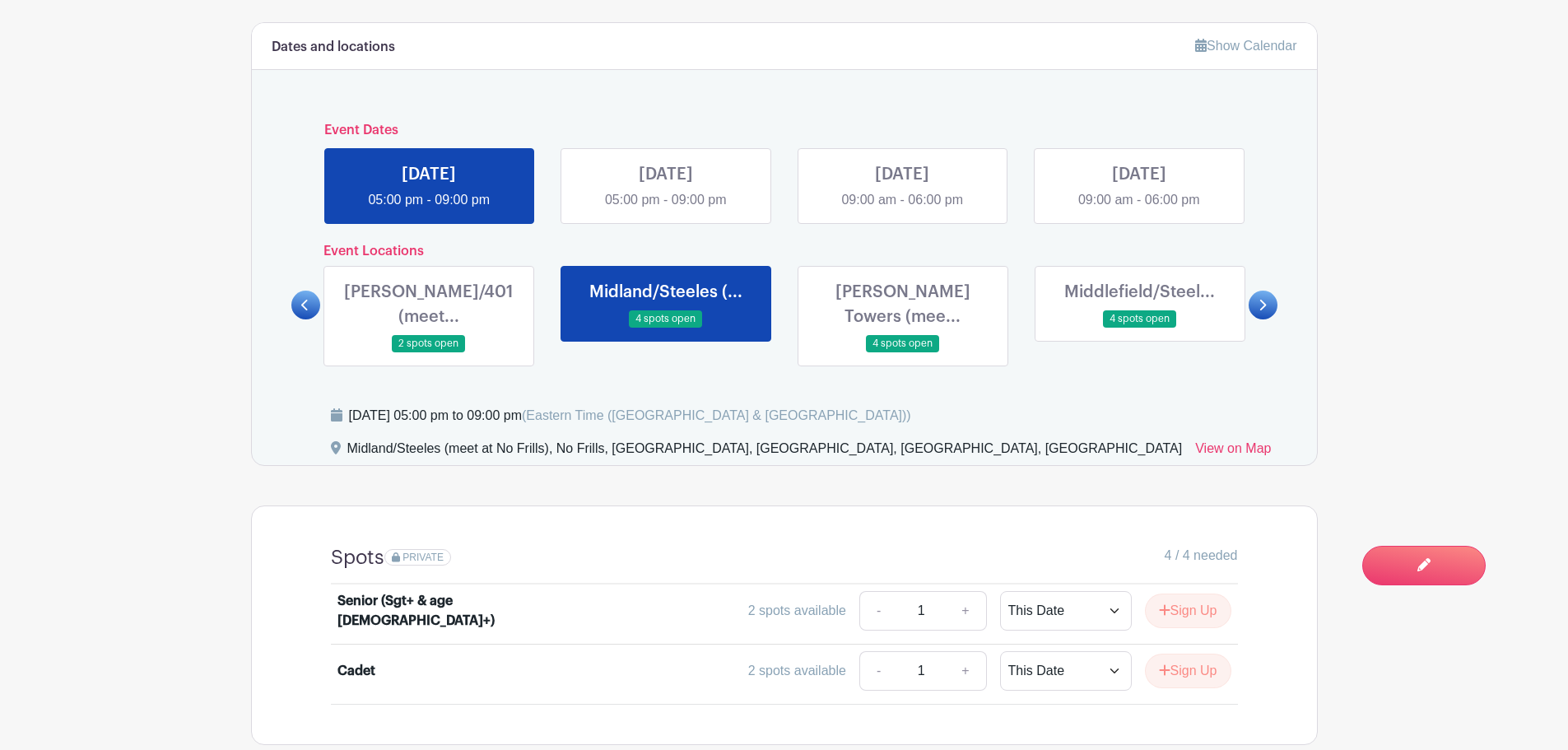
click at [666, 209] on link at bounding box center [666, 209] width 0 height 0
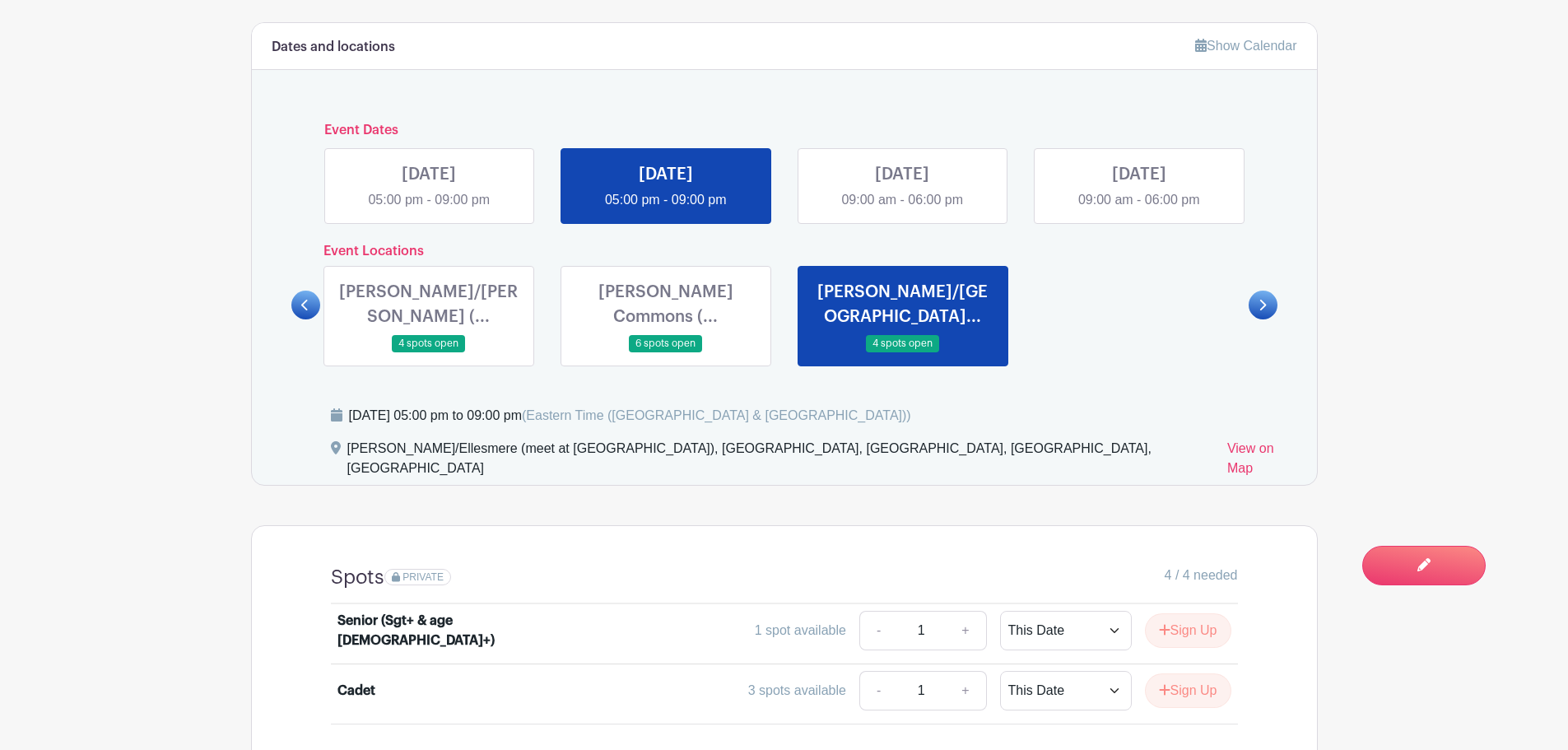
click at [302, 299] on icon at bounding box center [305, 305] width 7 height 12
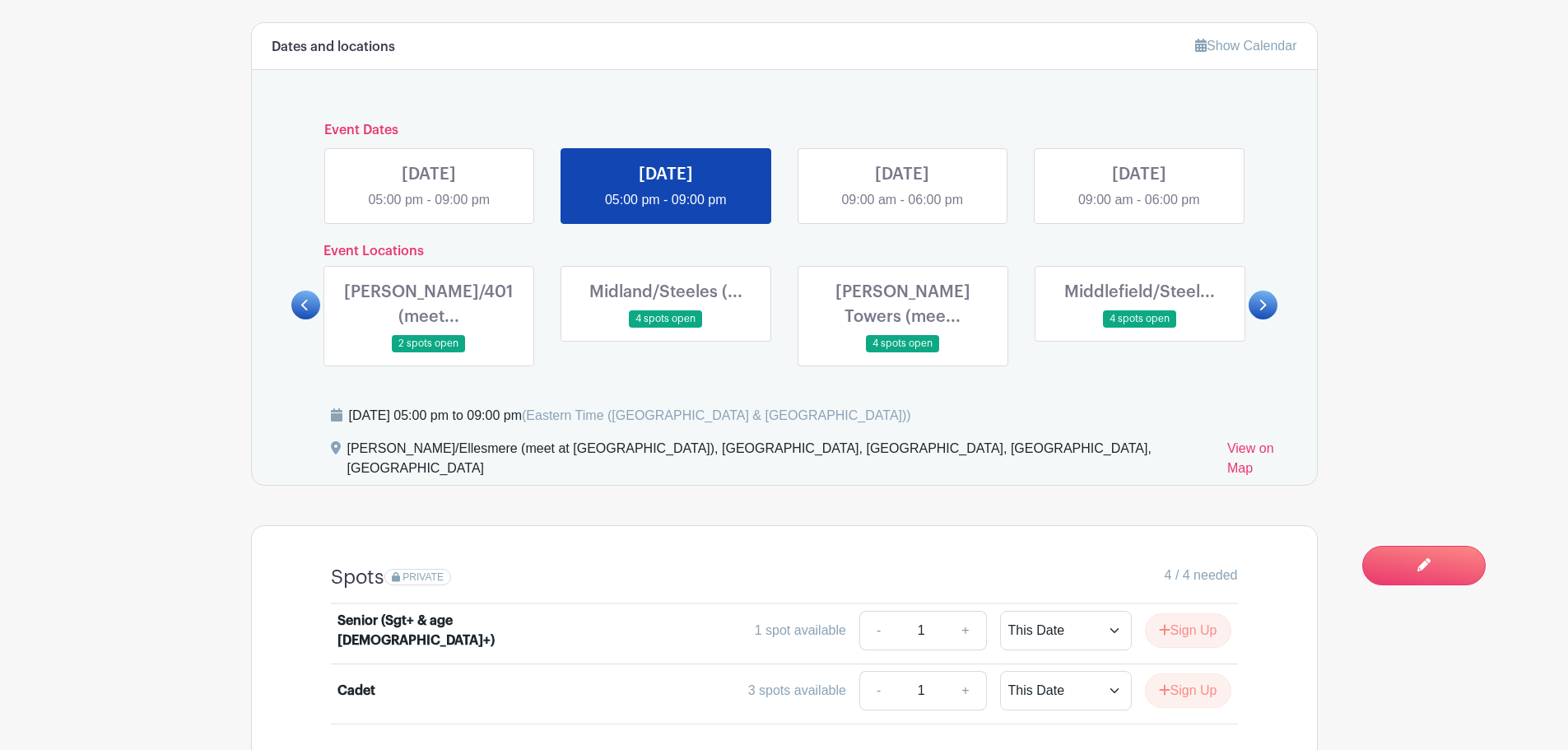
click at [302, 299] on icon at bounding box center [305, 305] width 7 height 12
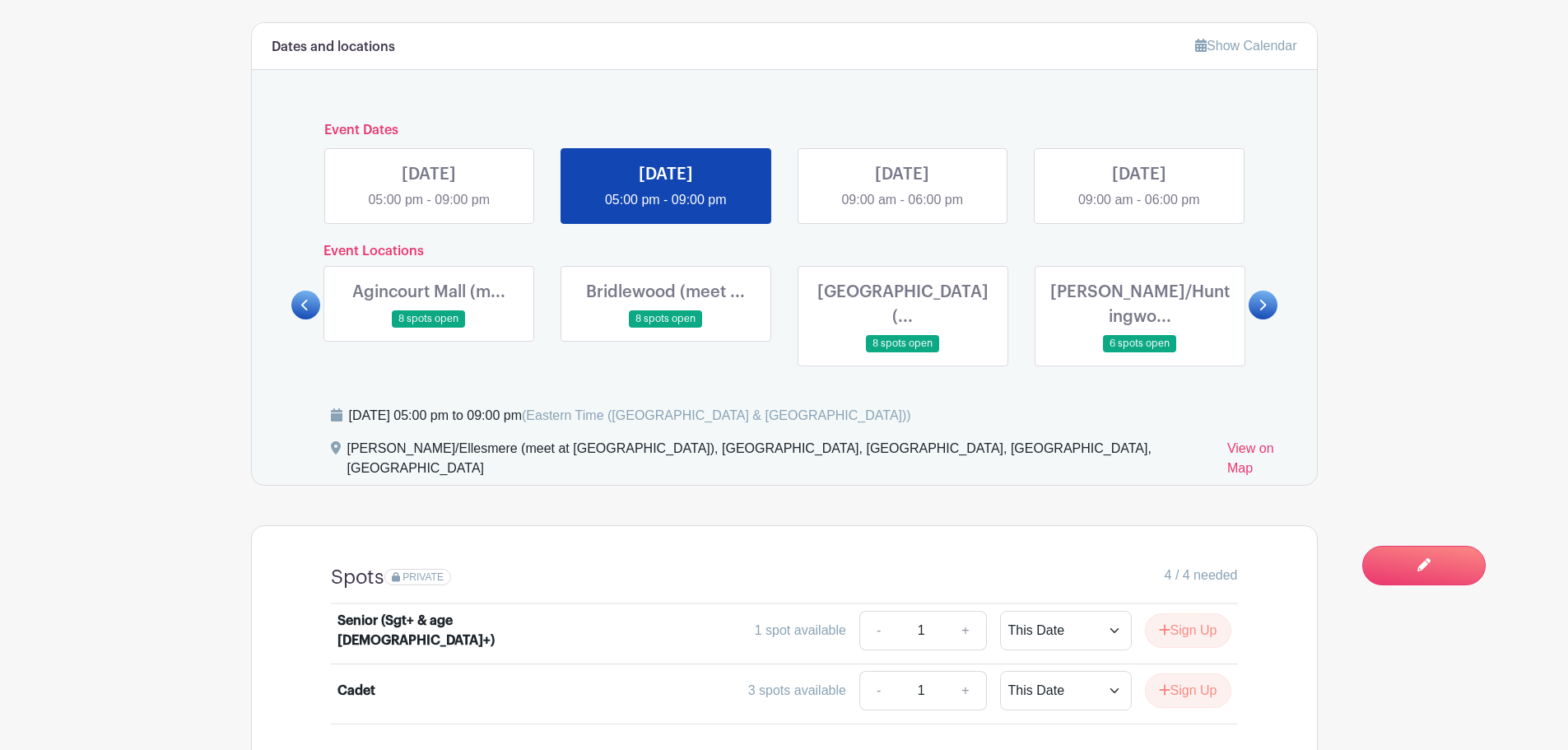
click at [302, 299] on icon at bounding box center [305, 305] width 7 height 12
click at [902, 209] on link at bounding box center [902, 209] width 0 height 0
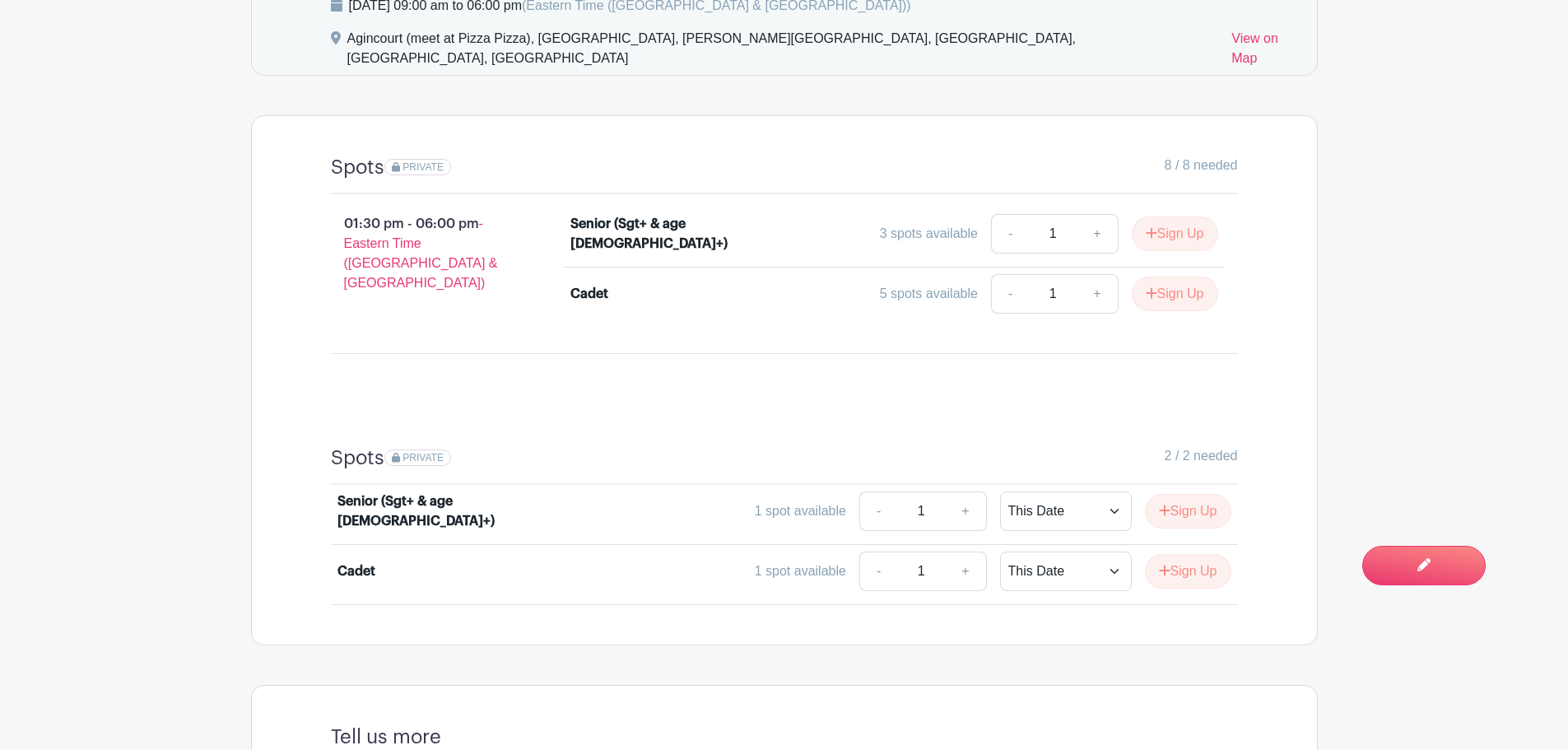
scroll to position [1152, 0]
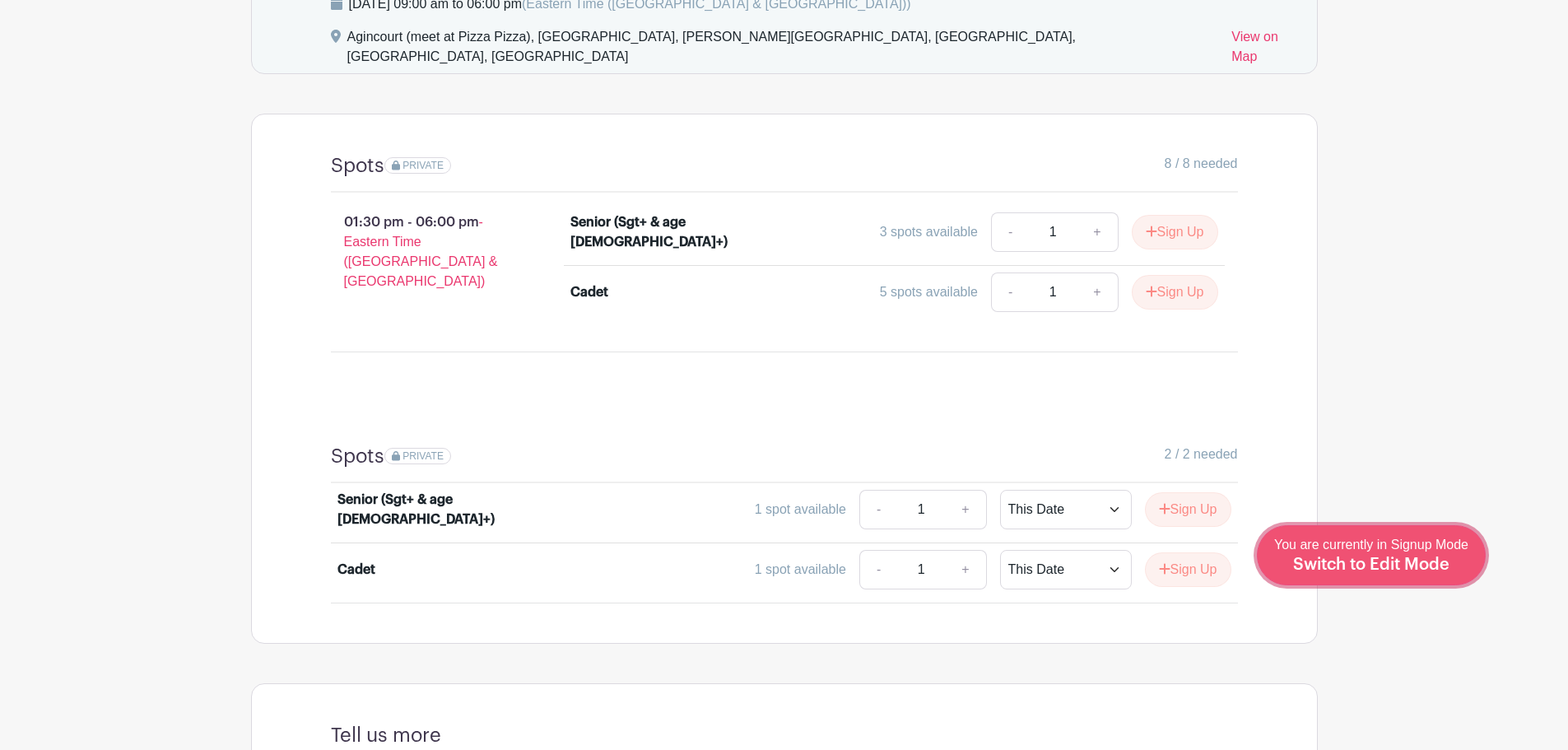
click at [1423, 567] on span "Switch to Edit Mode" at bounding box center [1371, 564] width 156 height 16
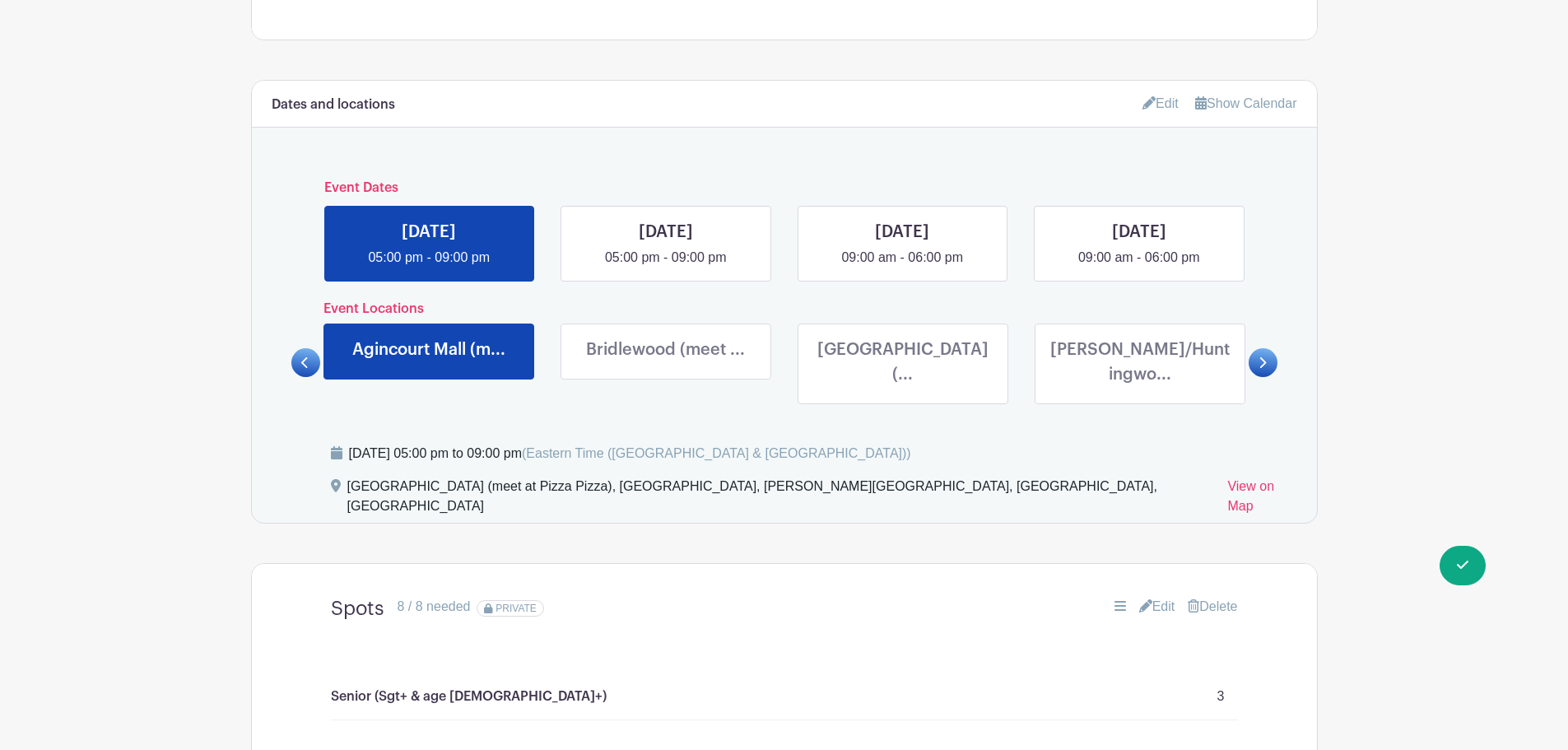
scroll to position [823, 0]
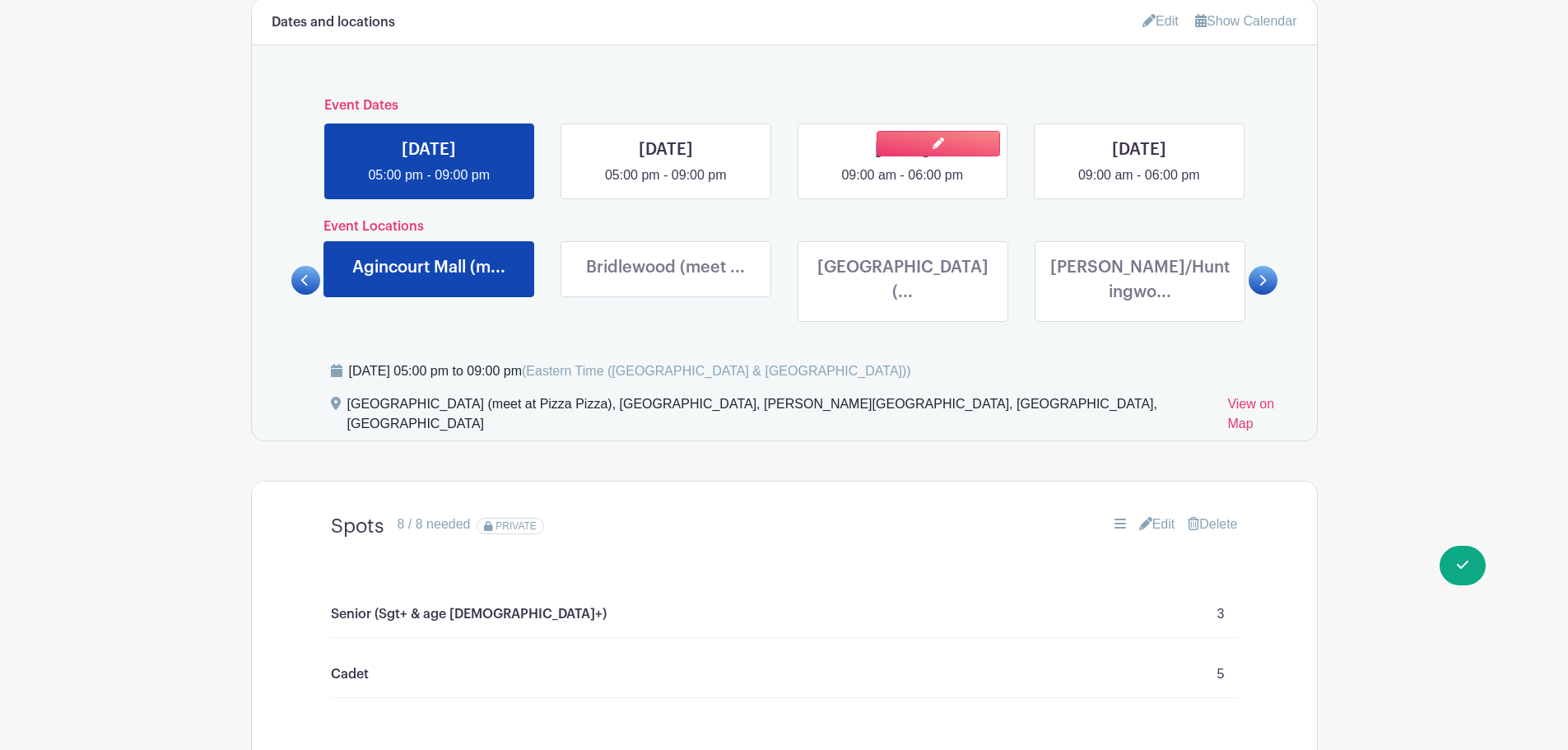
click at [902, 185] on link at bounding box center [902, 185] width 0 height 0
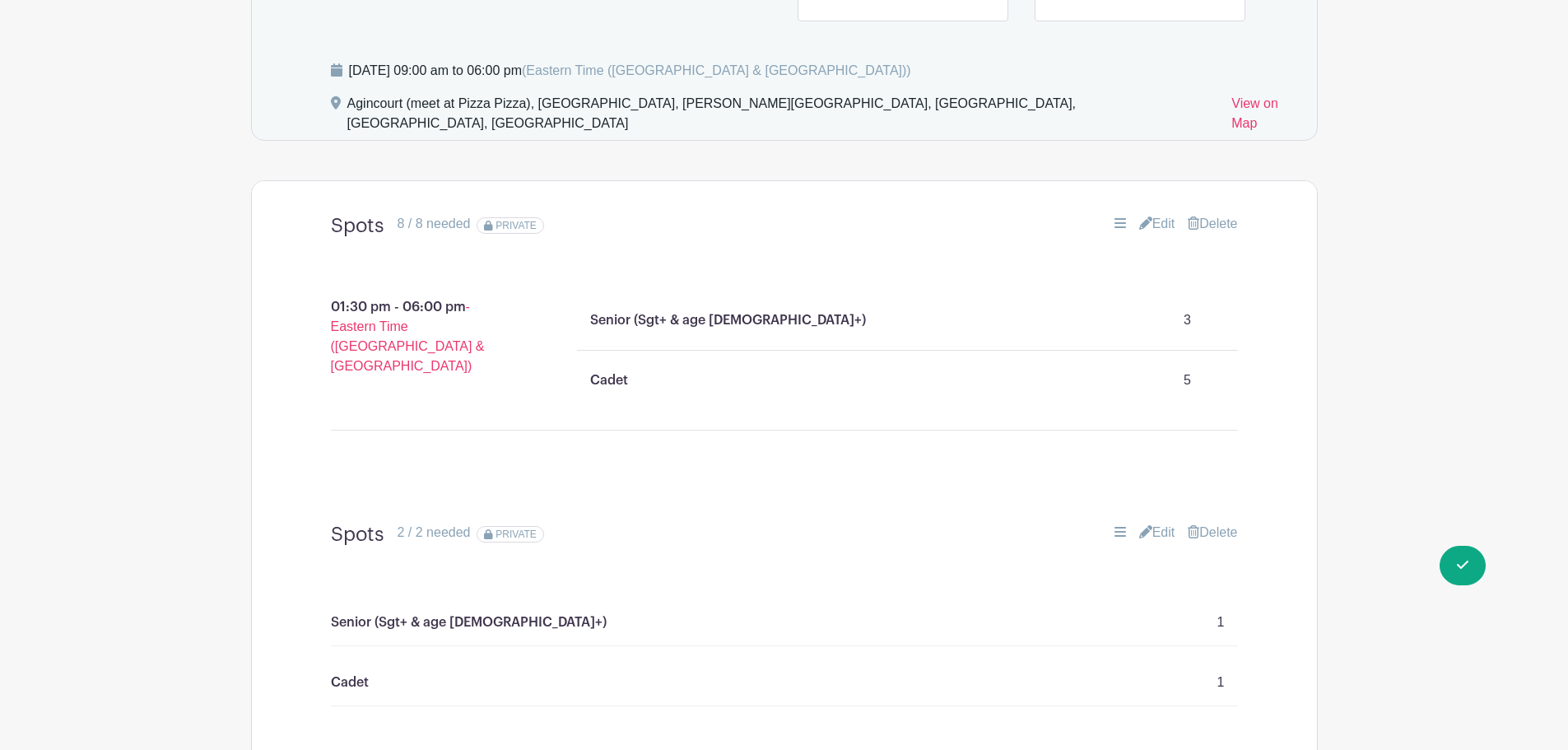
scroll to position [1152, 0]
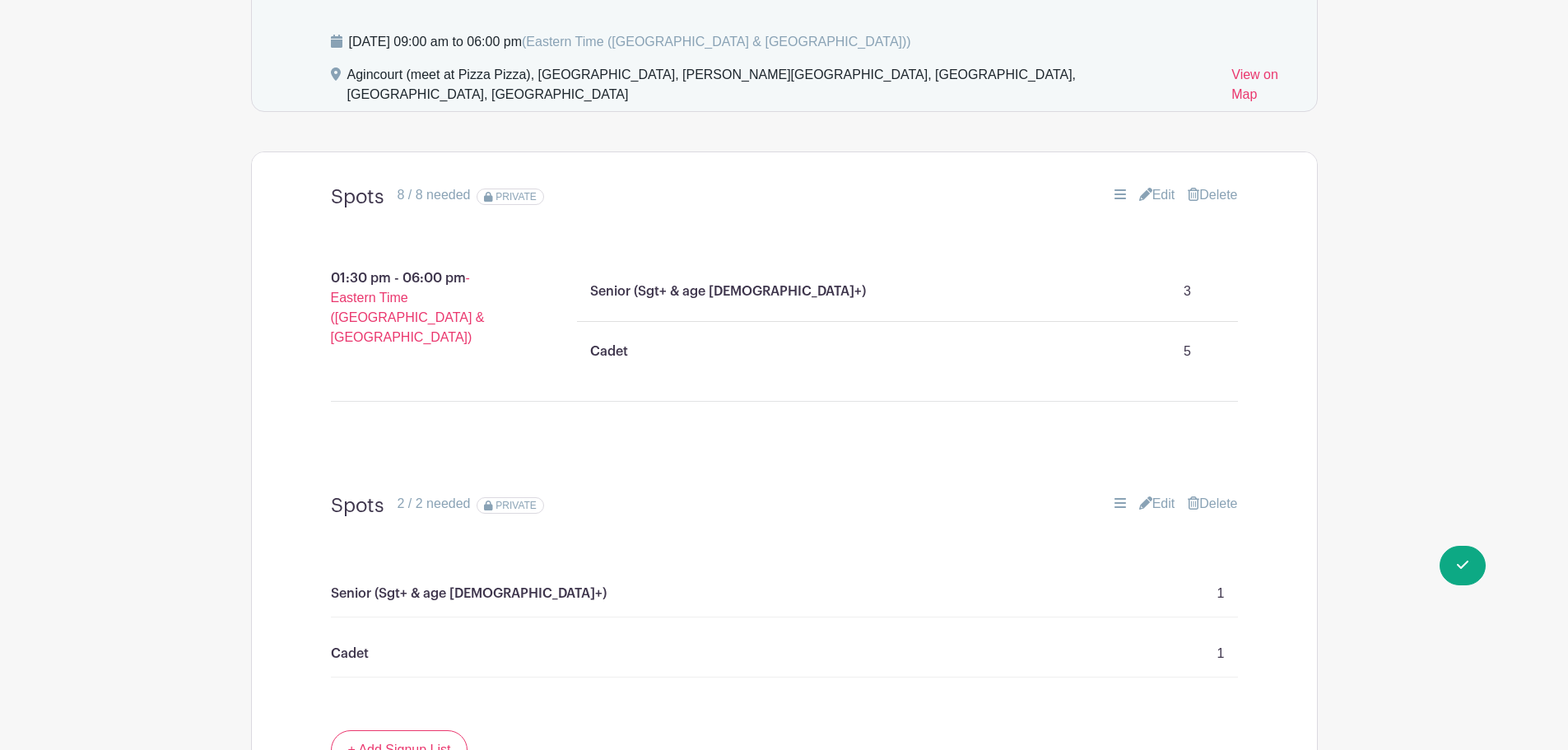
click at [1156, 494] on link "Edit" at bounding box center [1157, 504] width 37 height 20
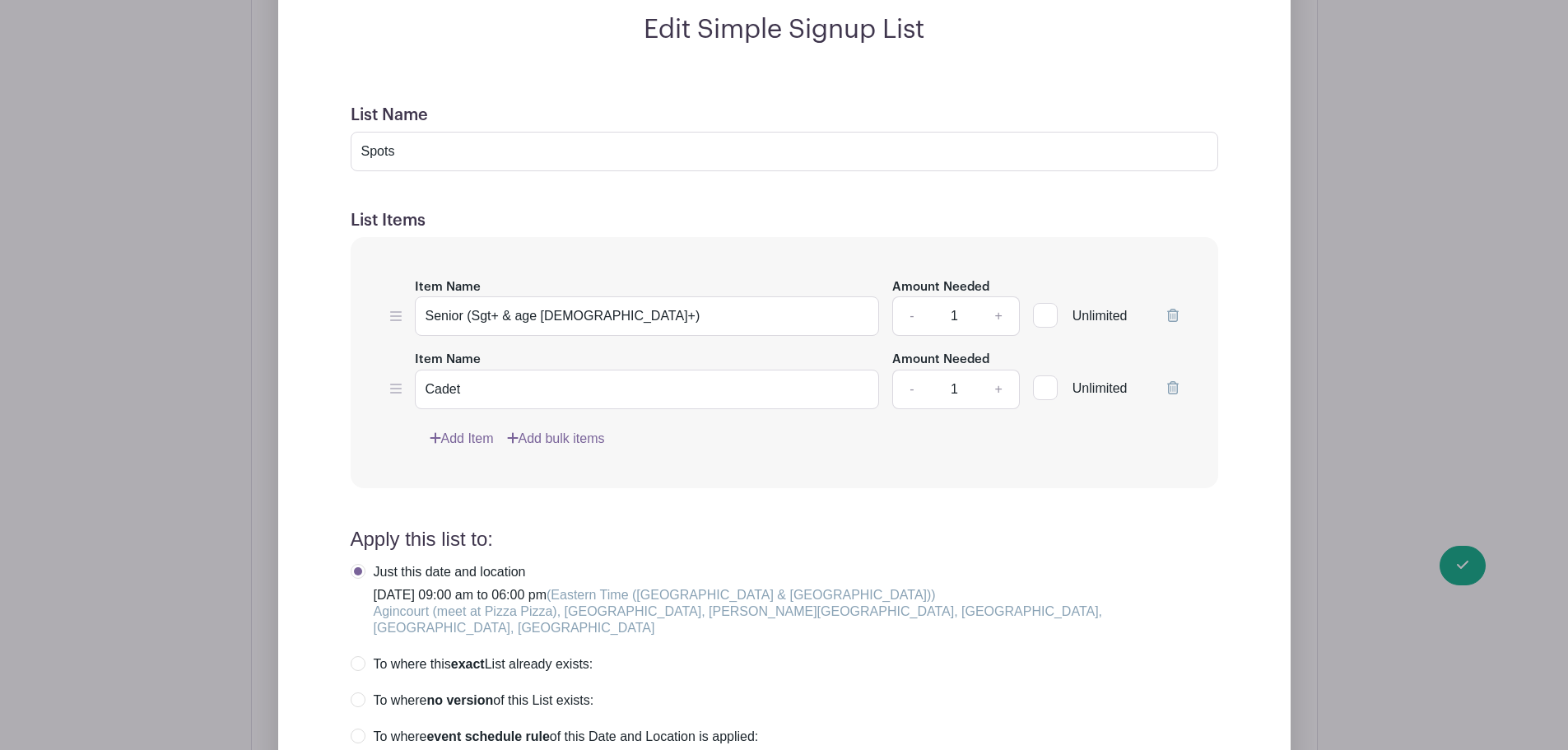
scroll to position [1564, 0]
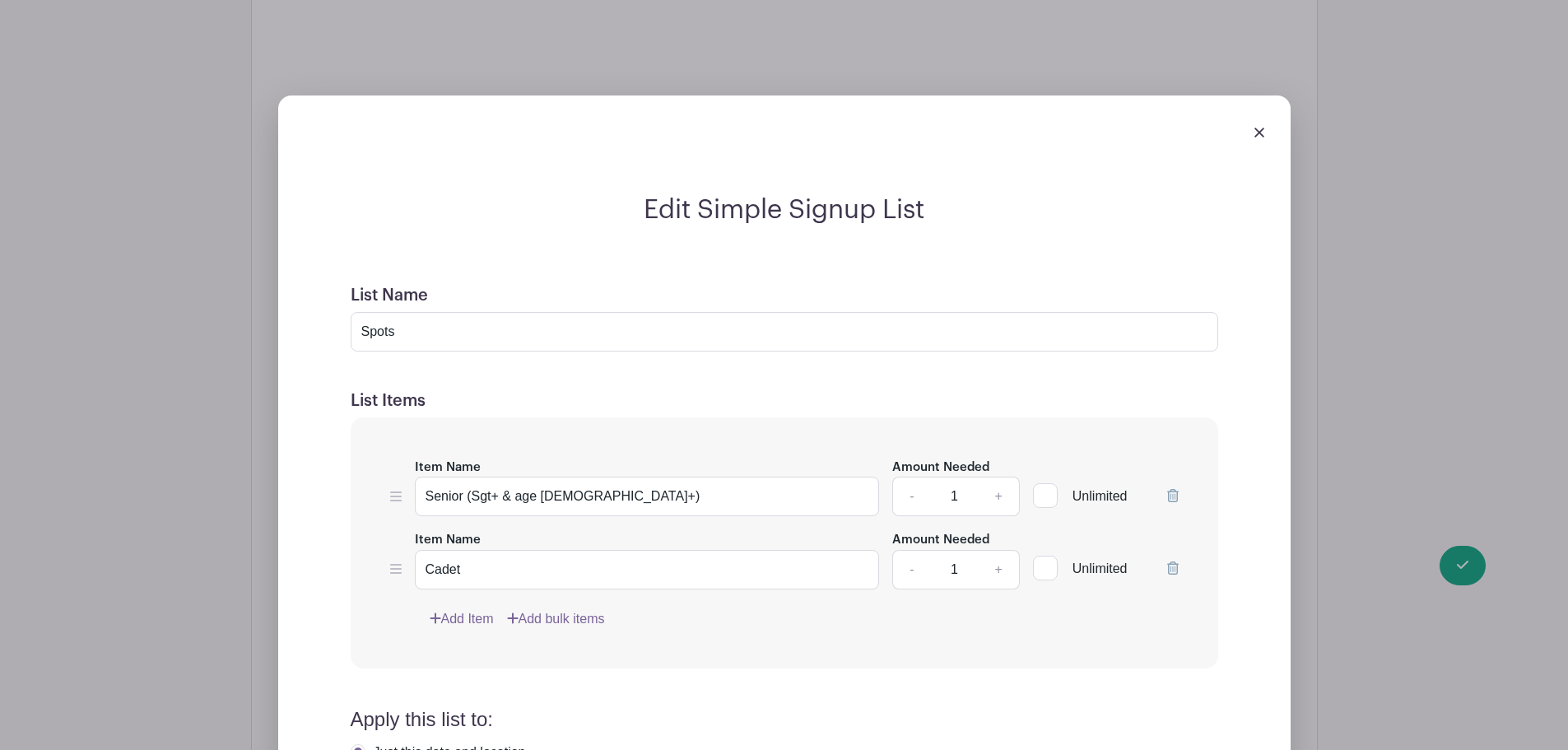
click at [1171, 489] on icon at bounding box center [1173, 496] width 12 height 13
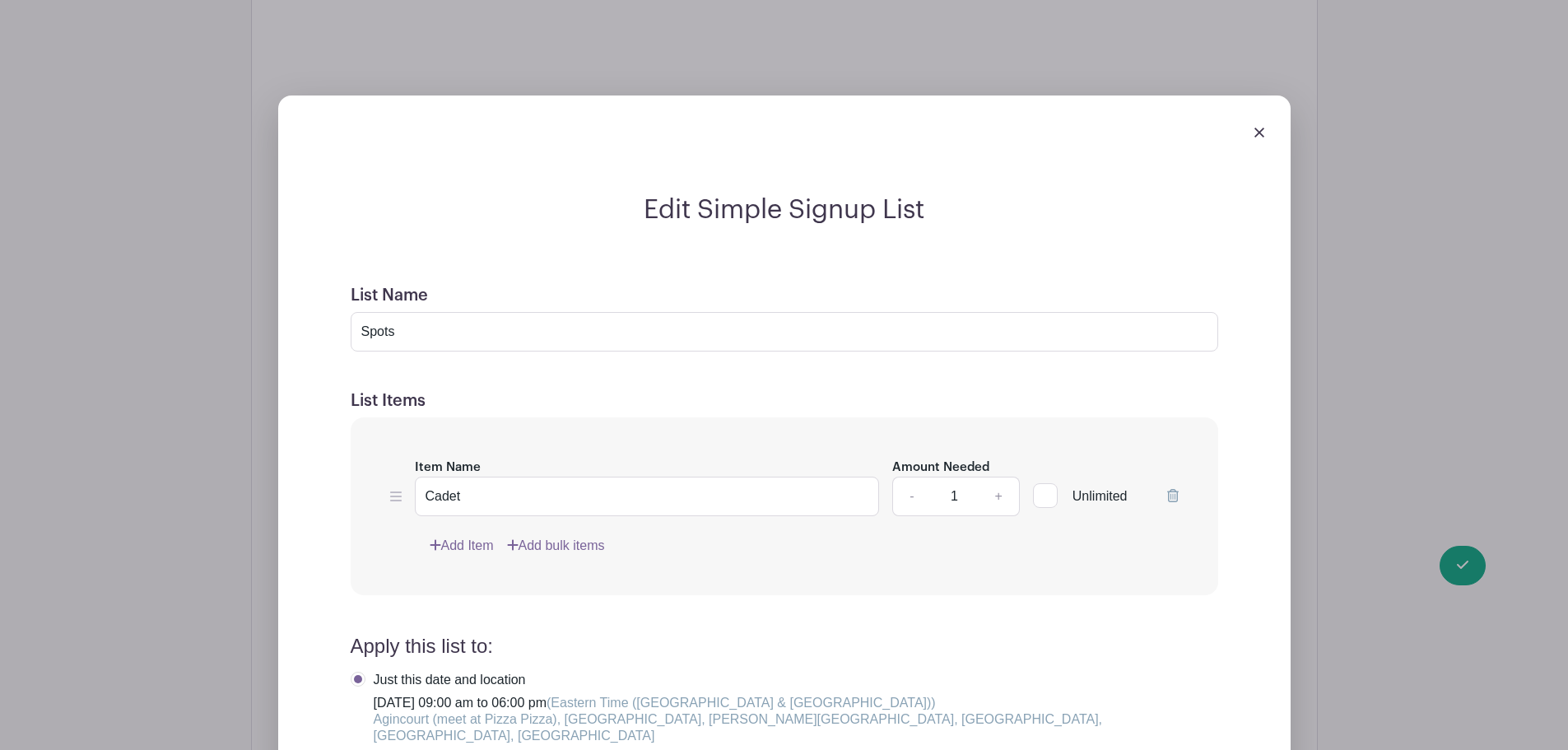
click at [1171, 489] on icon at bounding box center [1173, 496] width 12 height 13
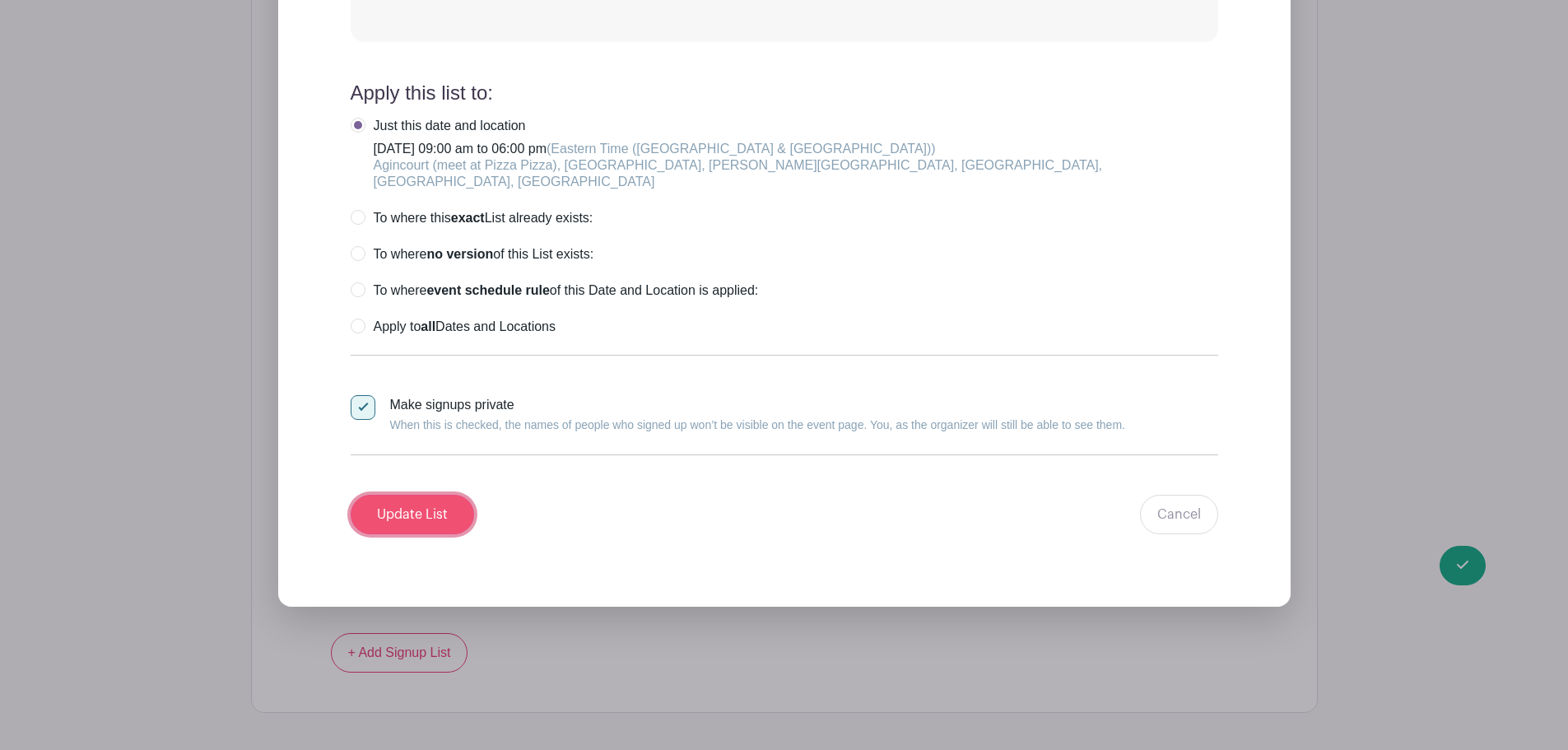
click at [402, 495] on input "Update List" at bounding box center [412, 514] width 124 height 39
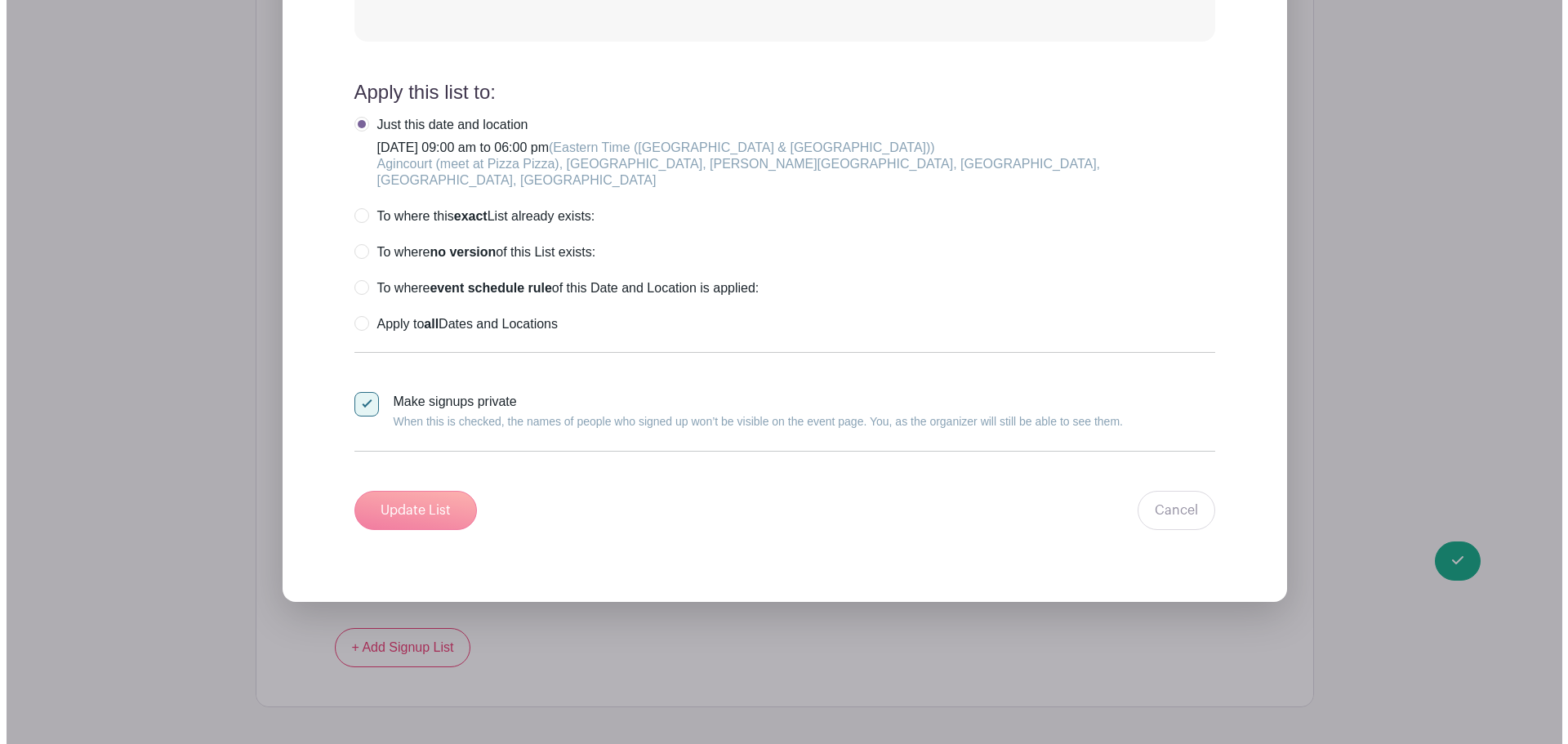
scroll to position [1137, 0]
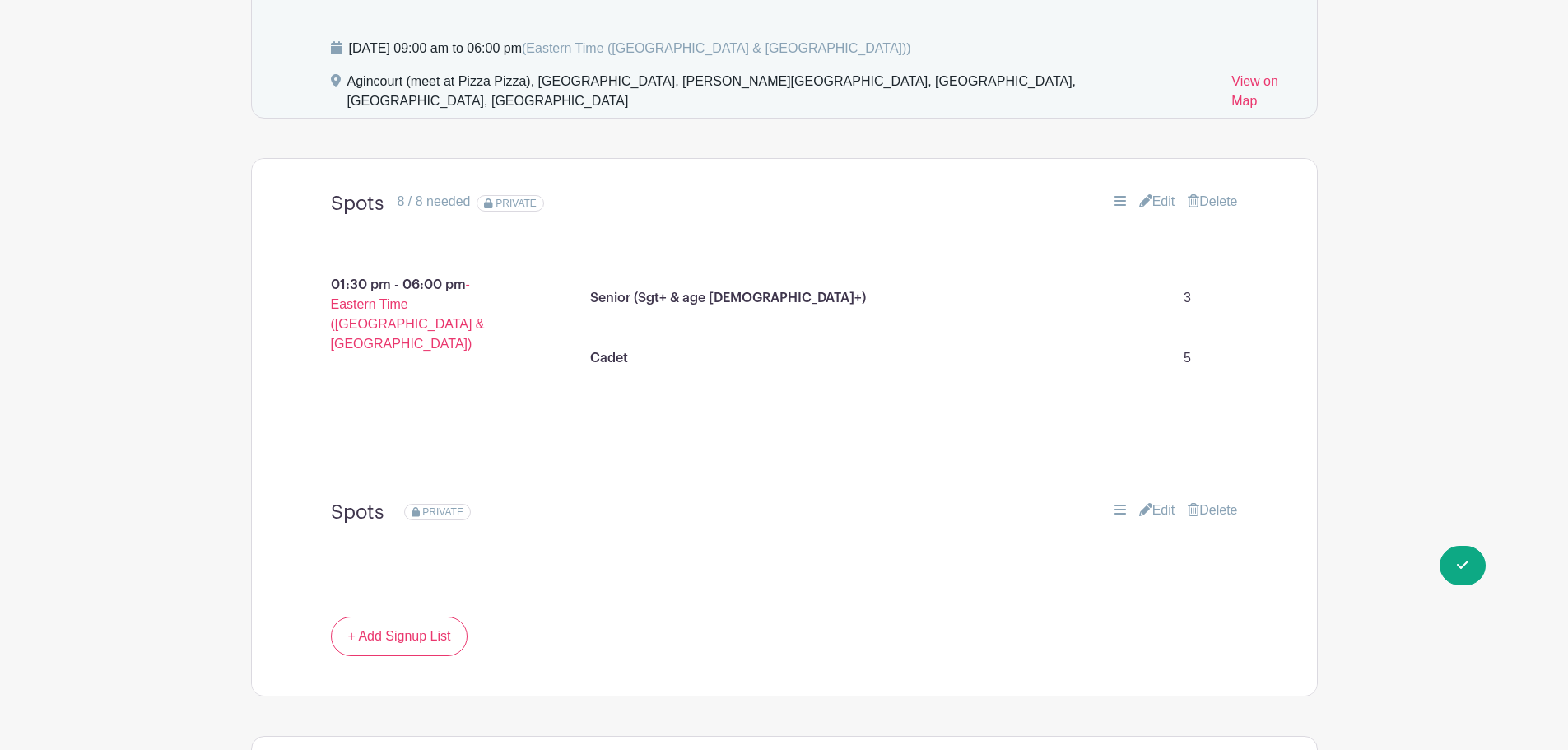
click at [1220, 500] on link "Delete" at bounding box center [1212, 510] width 49 height 20
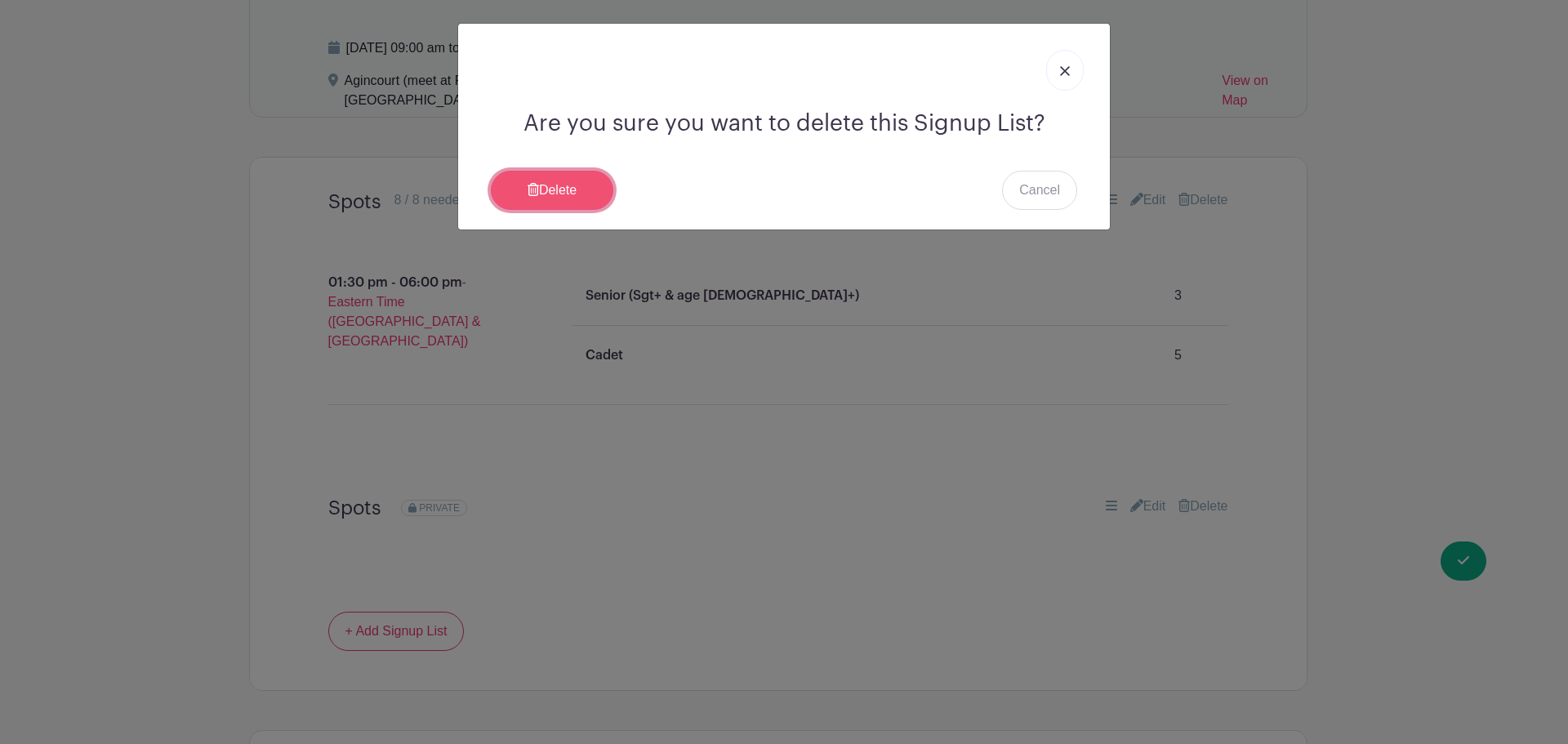
click at [591, 192] on link "Delete" at bounding box center [552, 190] width 122 height 39
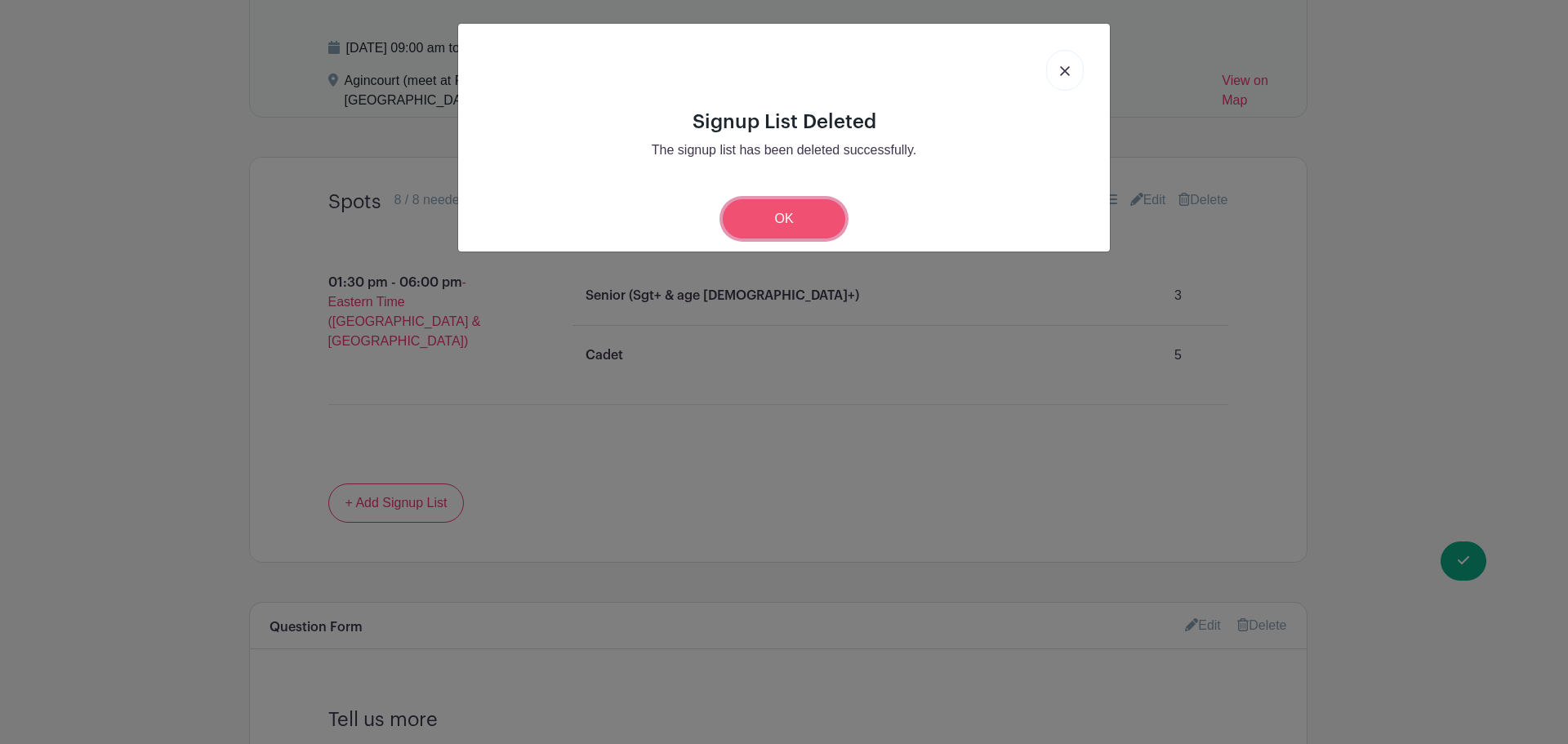
click at [807, 225] on link "OK" at bounding box center [783, 219] width 122 height 39
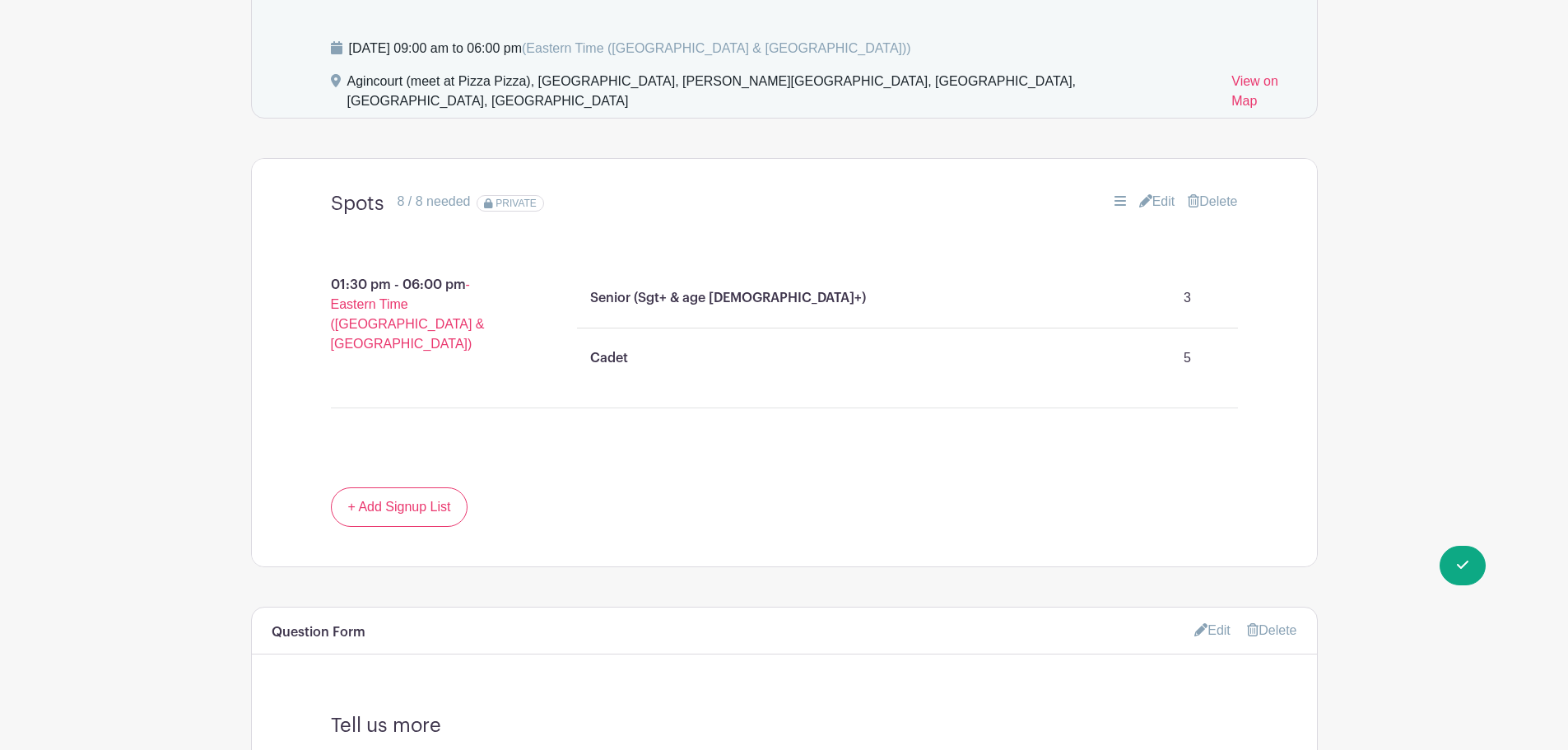
click at [1158, 192] on link "Edit" at bounding box center [1157, 202] width 37 height 20
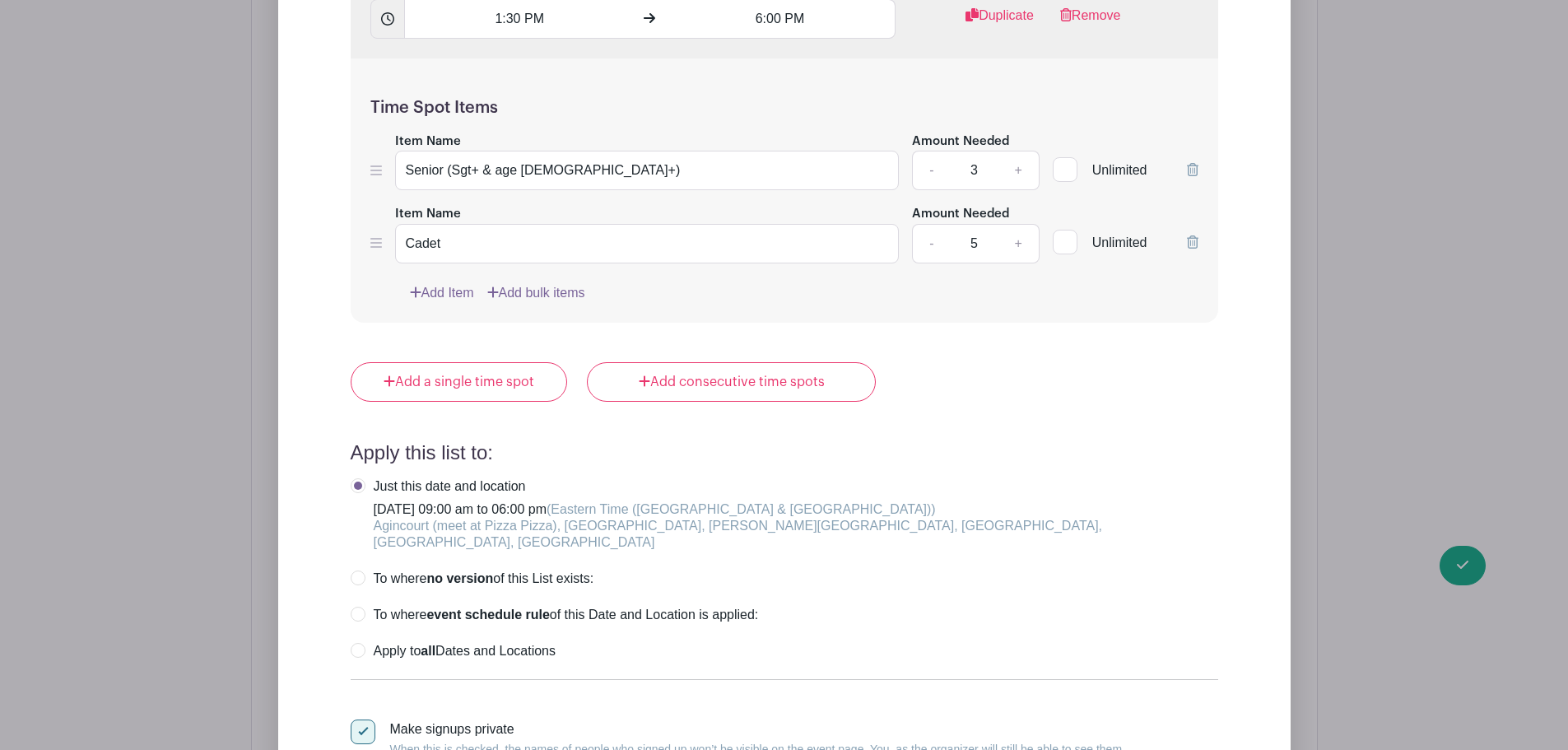
scroll to position [1721, 0]
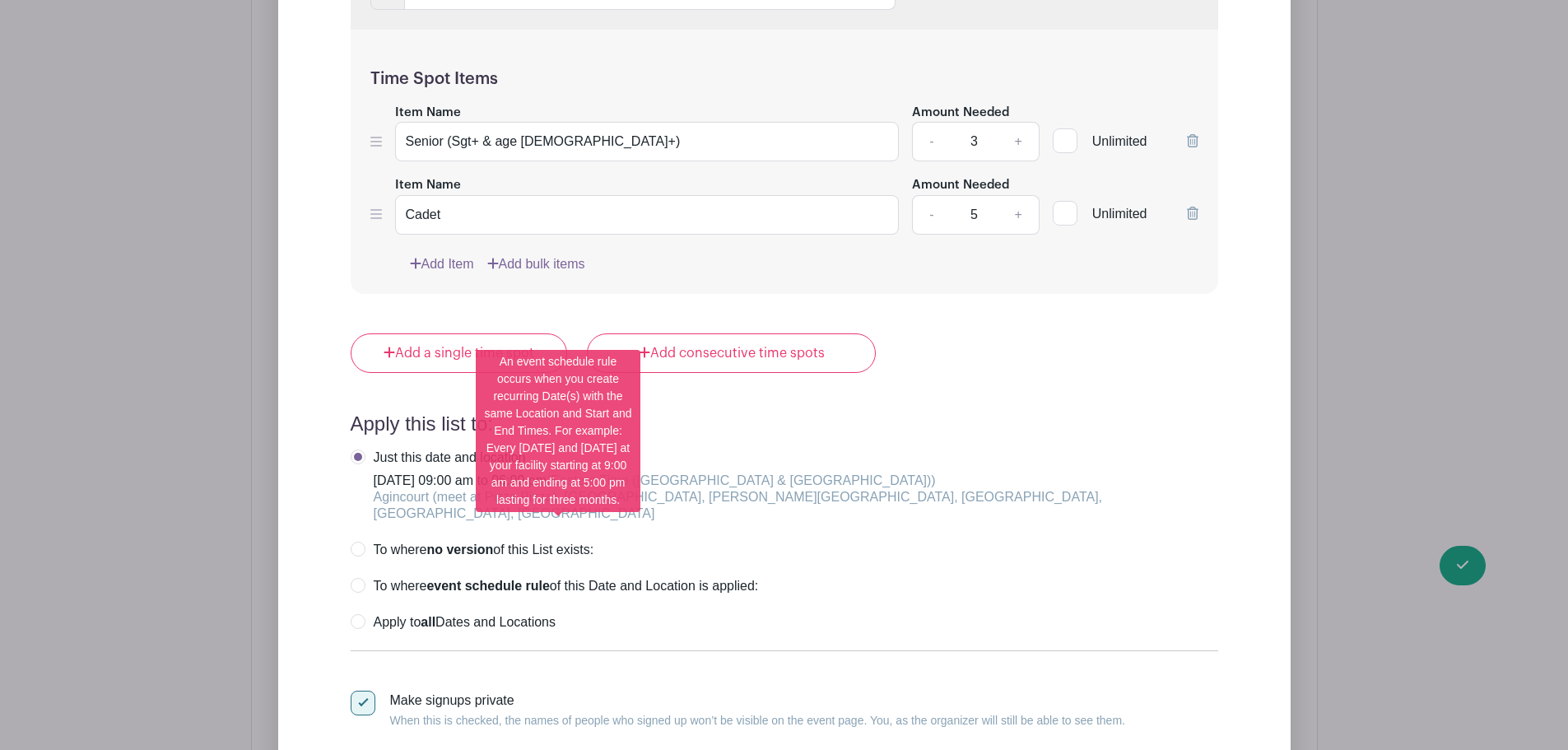
click at [360, 578] on label "To where event schedule rule of this Date and Location is applied:" at bounding box center [554, 586] width 408 height 16
radio input "true"
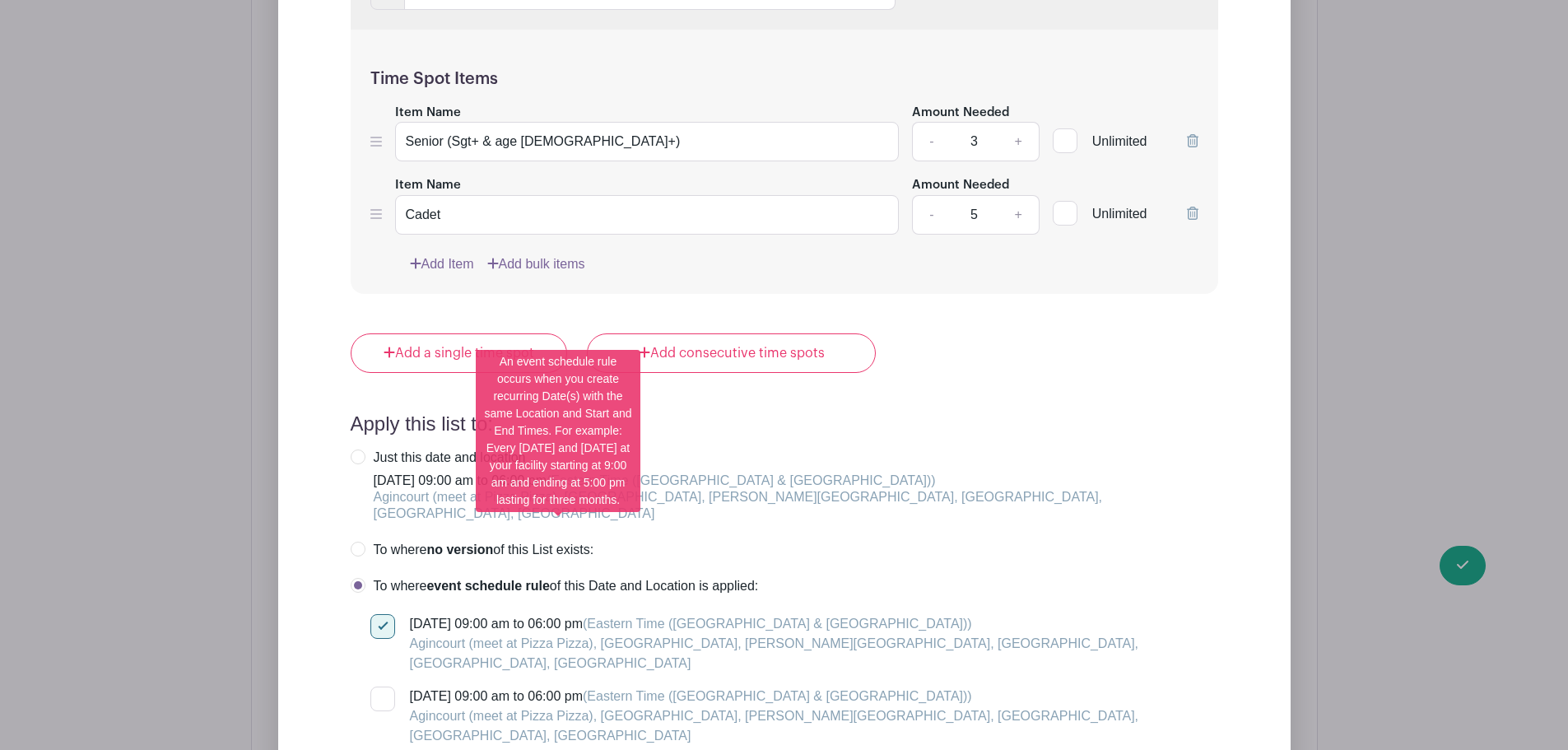
scroll to position [1804, 0]
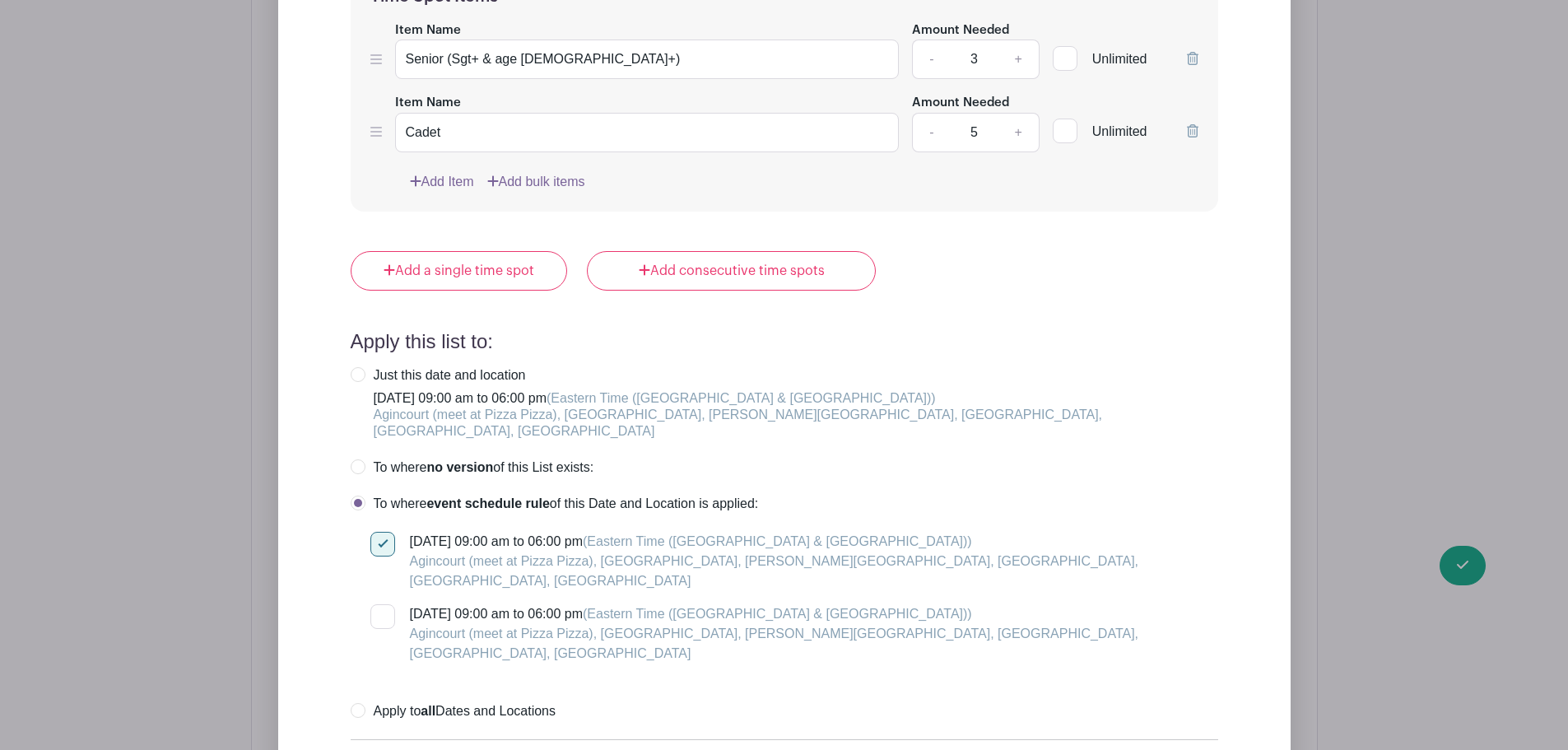
click at [380, 604] on div at bounding box center [382, 616] width 25 height 25
click at [380, 604] on input "[DATE] 09:00 am to 06:00 pm (Eastern Time ([GEOGRAPHIC_DATA] & [GEOGRAPHIC_DATA…" at bounding box center [376, 609] width 11 height 11
checkbox input "true"
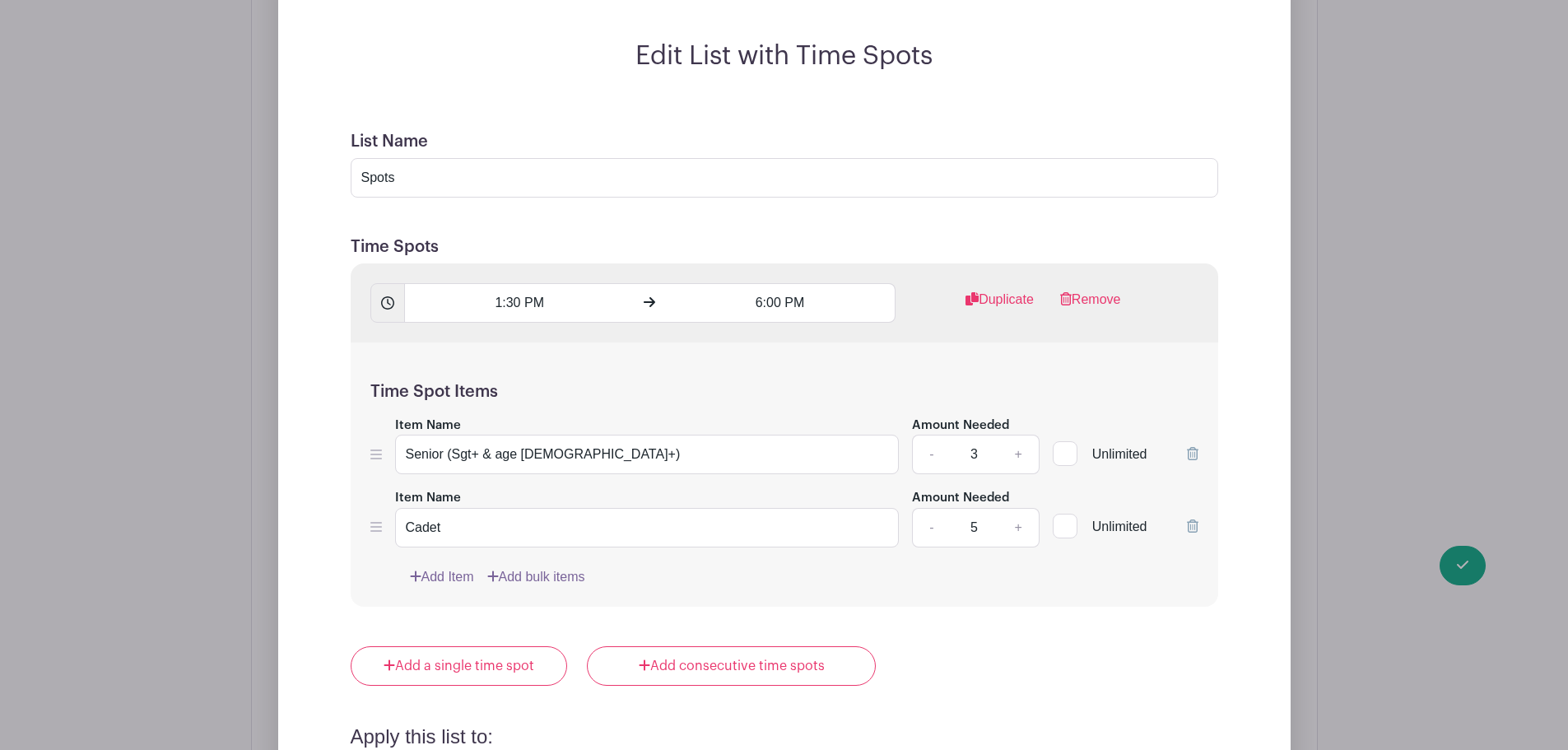
scroll to position [1393, 0]
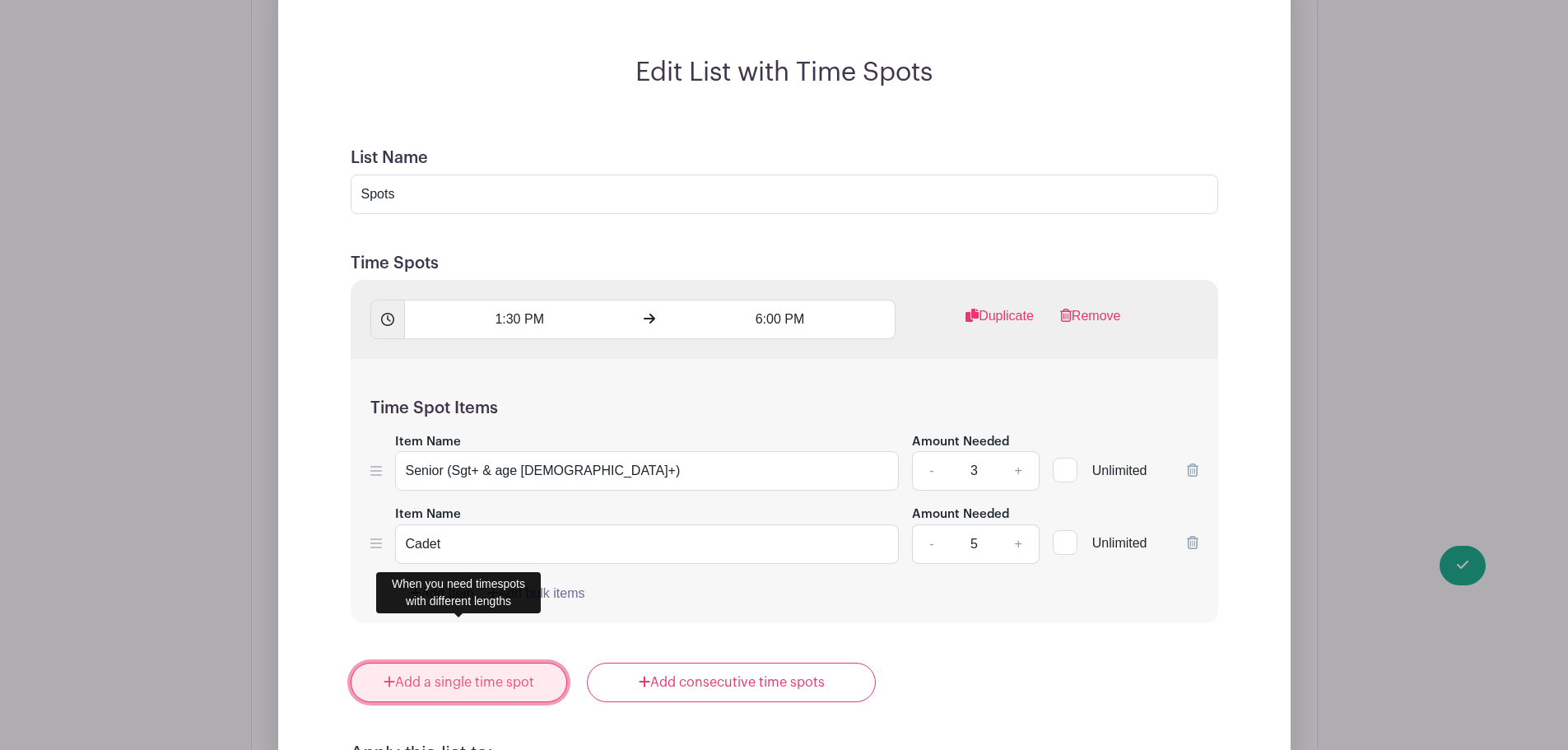
click at [505, 662] on link "Add a single time spot" at bounding box center [459, 681] width 218 height 39
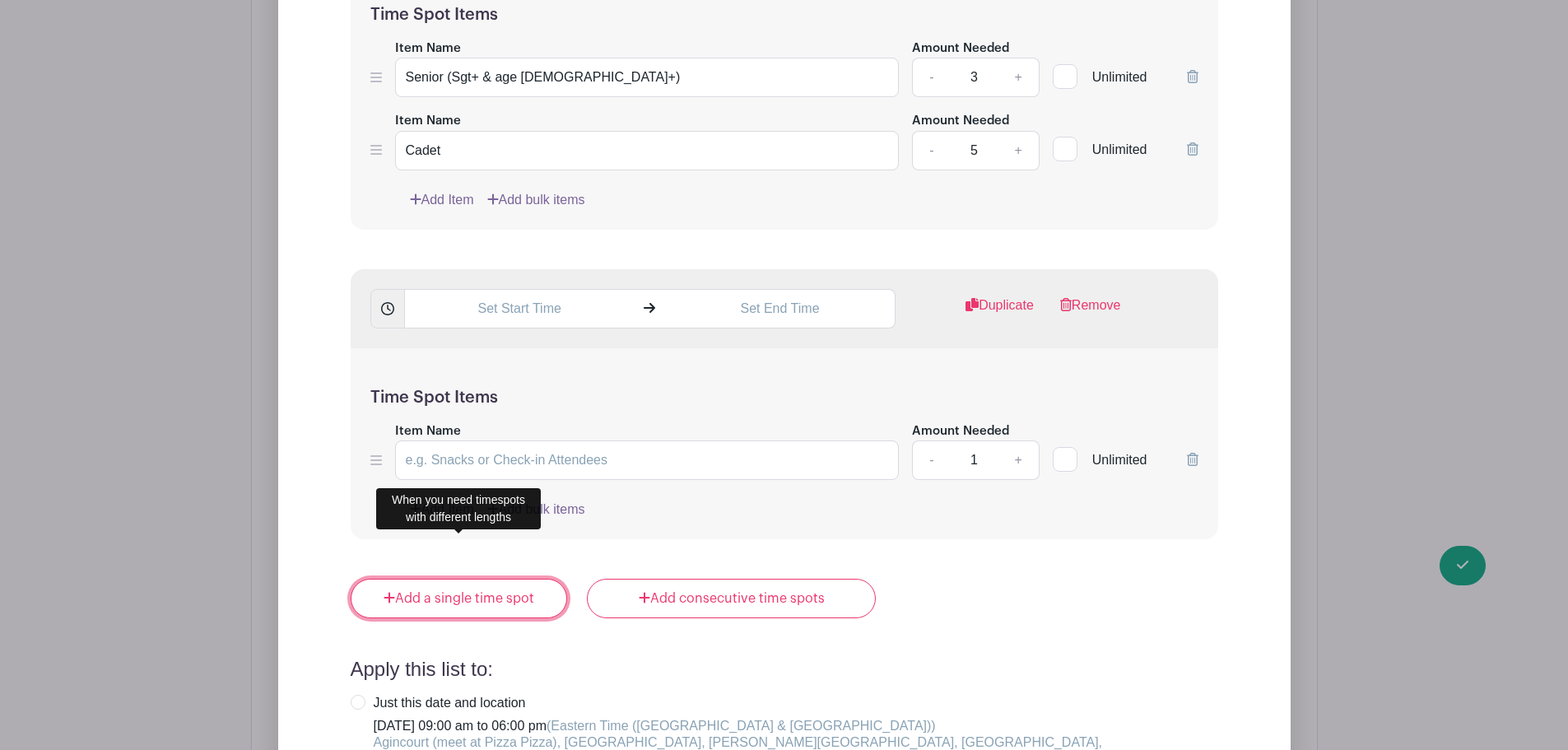
scroll to position [1886, 0]
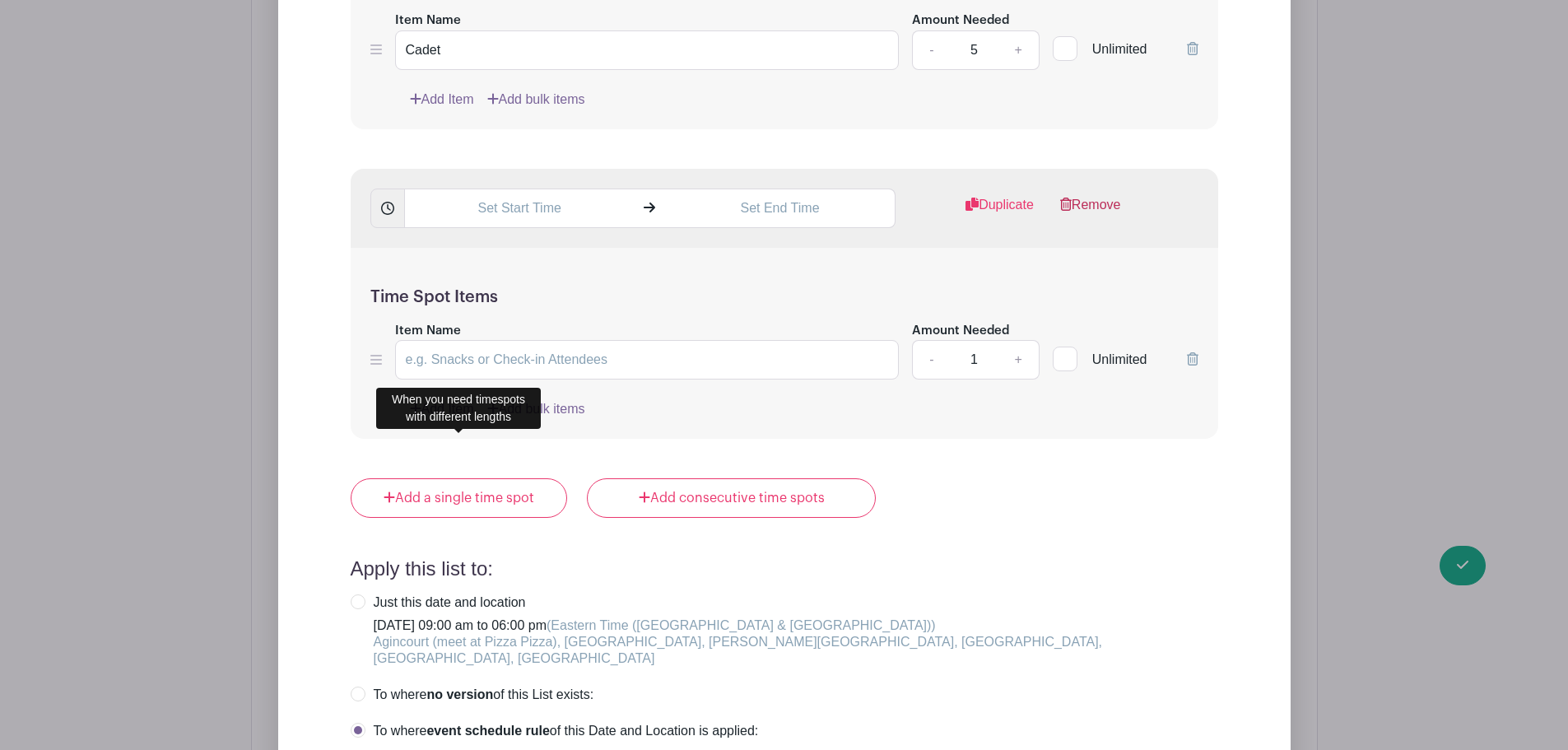
click at [1083, 195] on link "Remove" at bounding box center [1090, 211] width 61 height 33
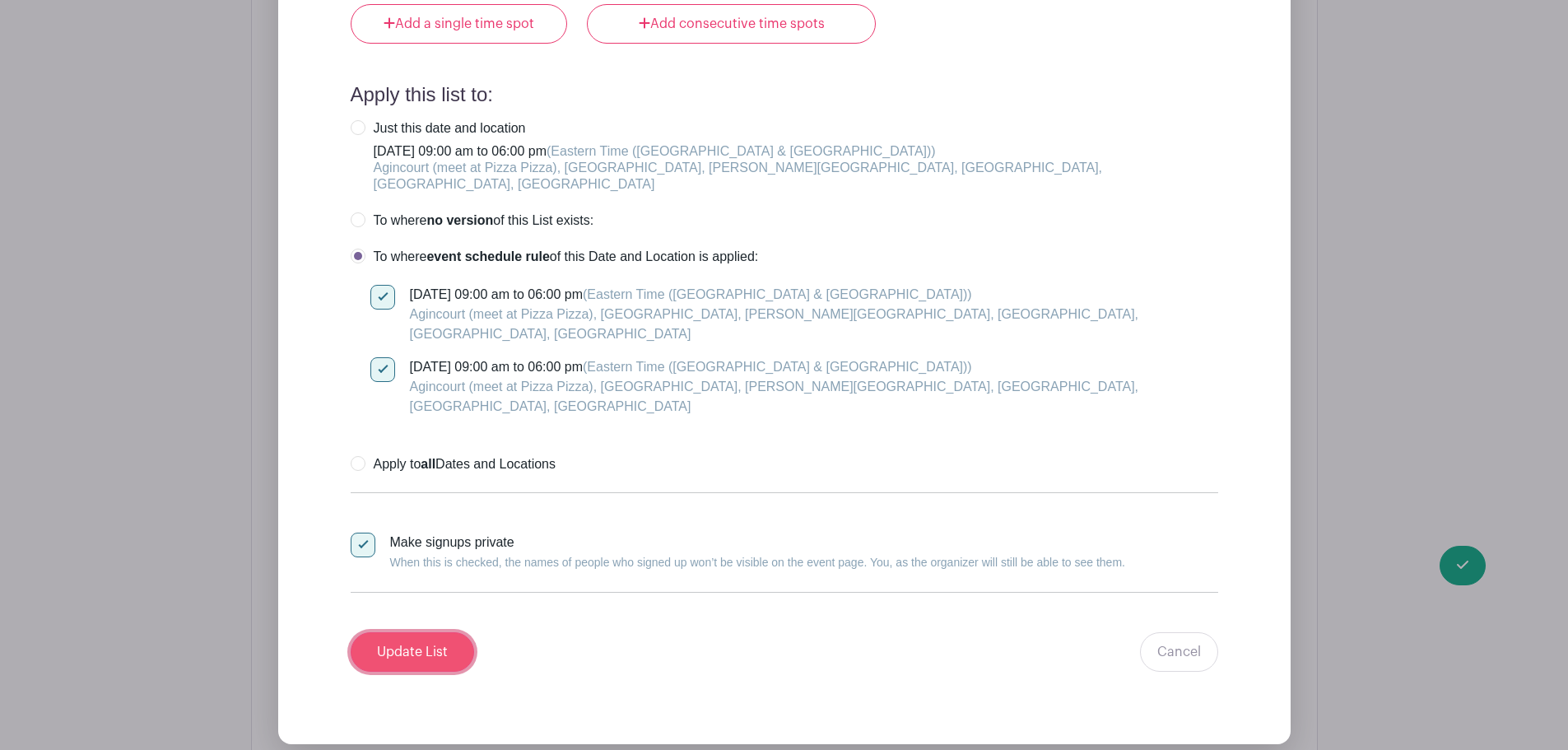
click at [443, 632] on input "Update List" at bounding box center [412, 651] width 124 height 39
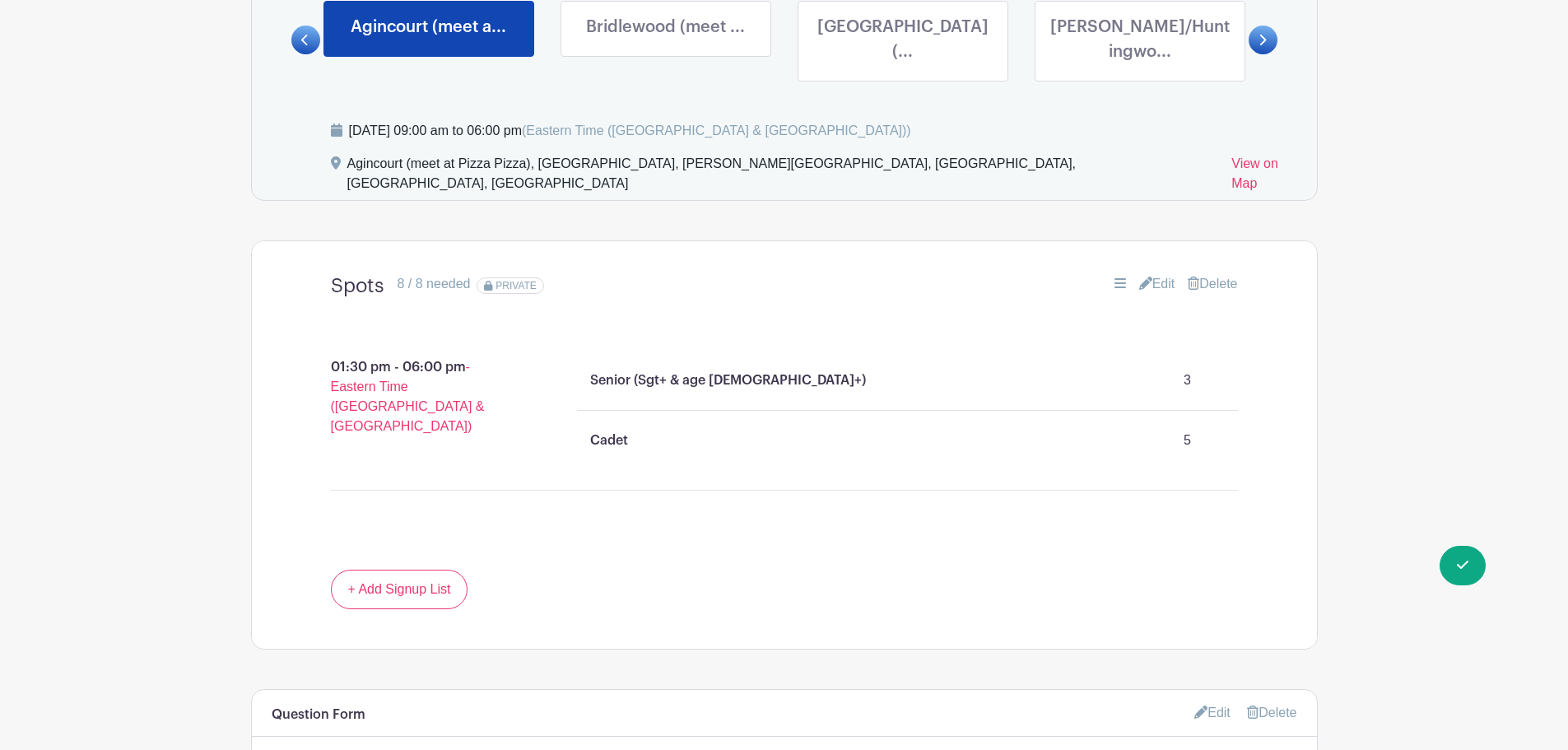
scroll to position [1039, 0]
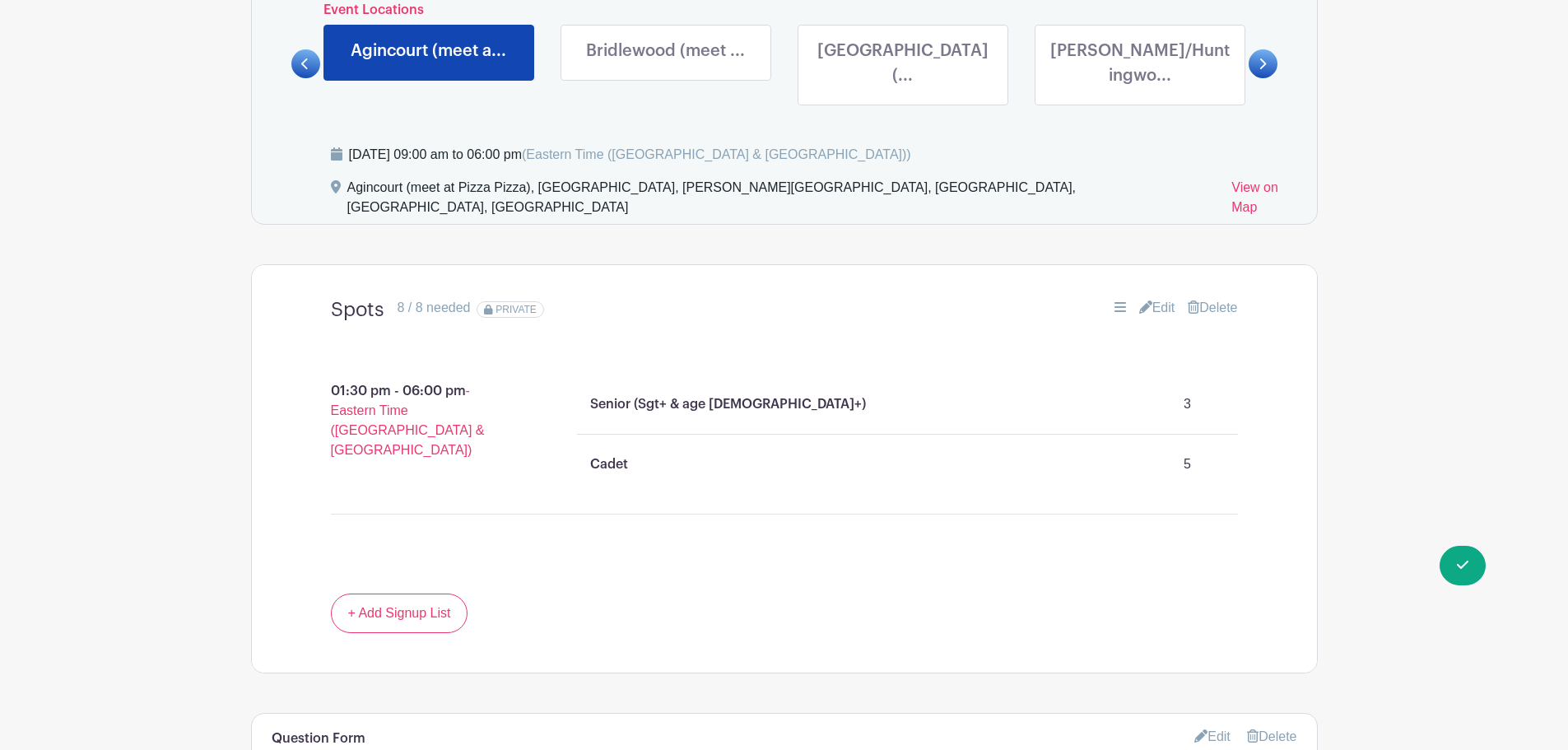
click at [1149, 298] on link "Edit" at bounding box center [1157, 308] width 37 height 20
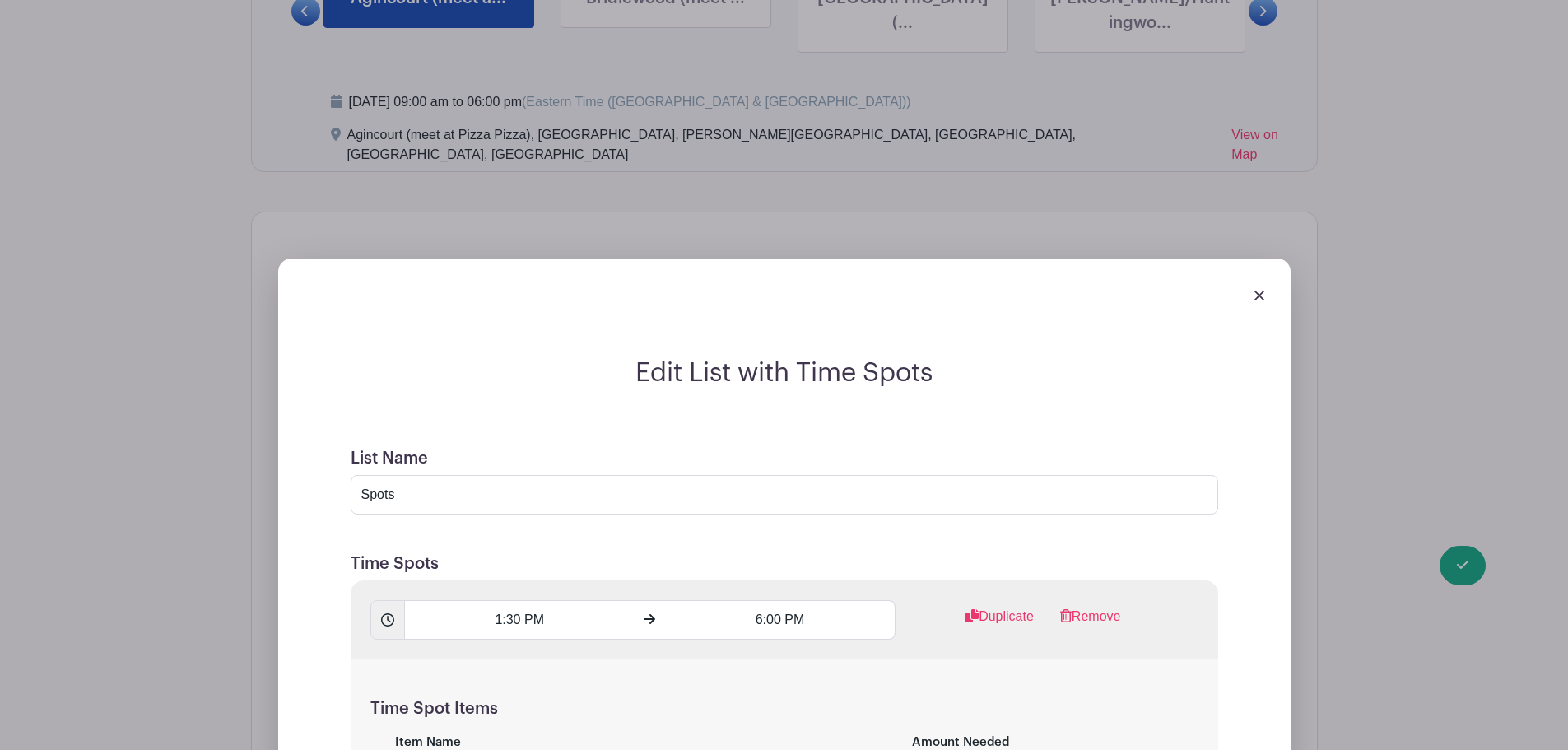
scroll to position [1121, 0]
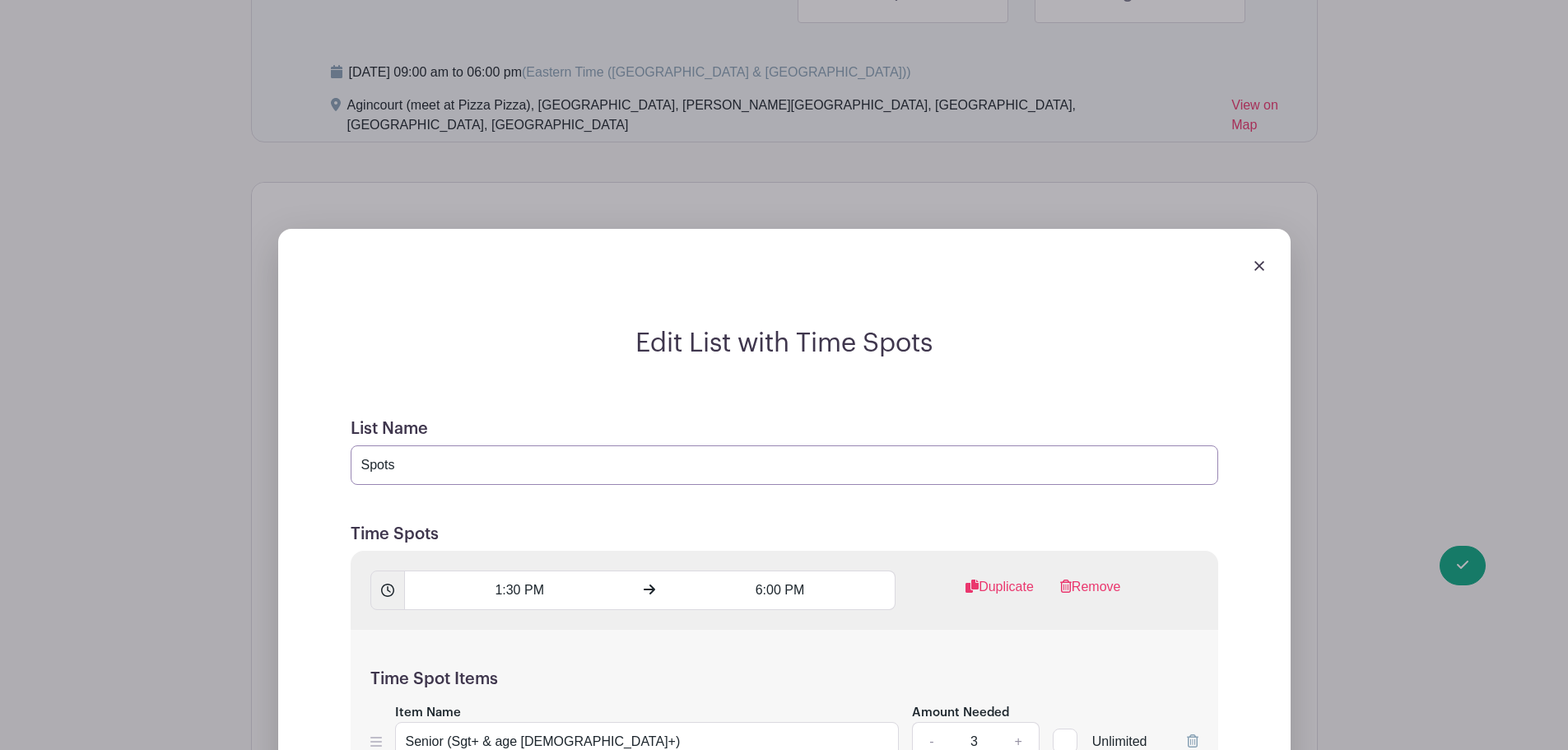
click at [360, 445] on input "Spots" at bounding box center [784, 465] width 867 height 39
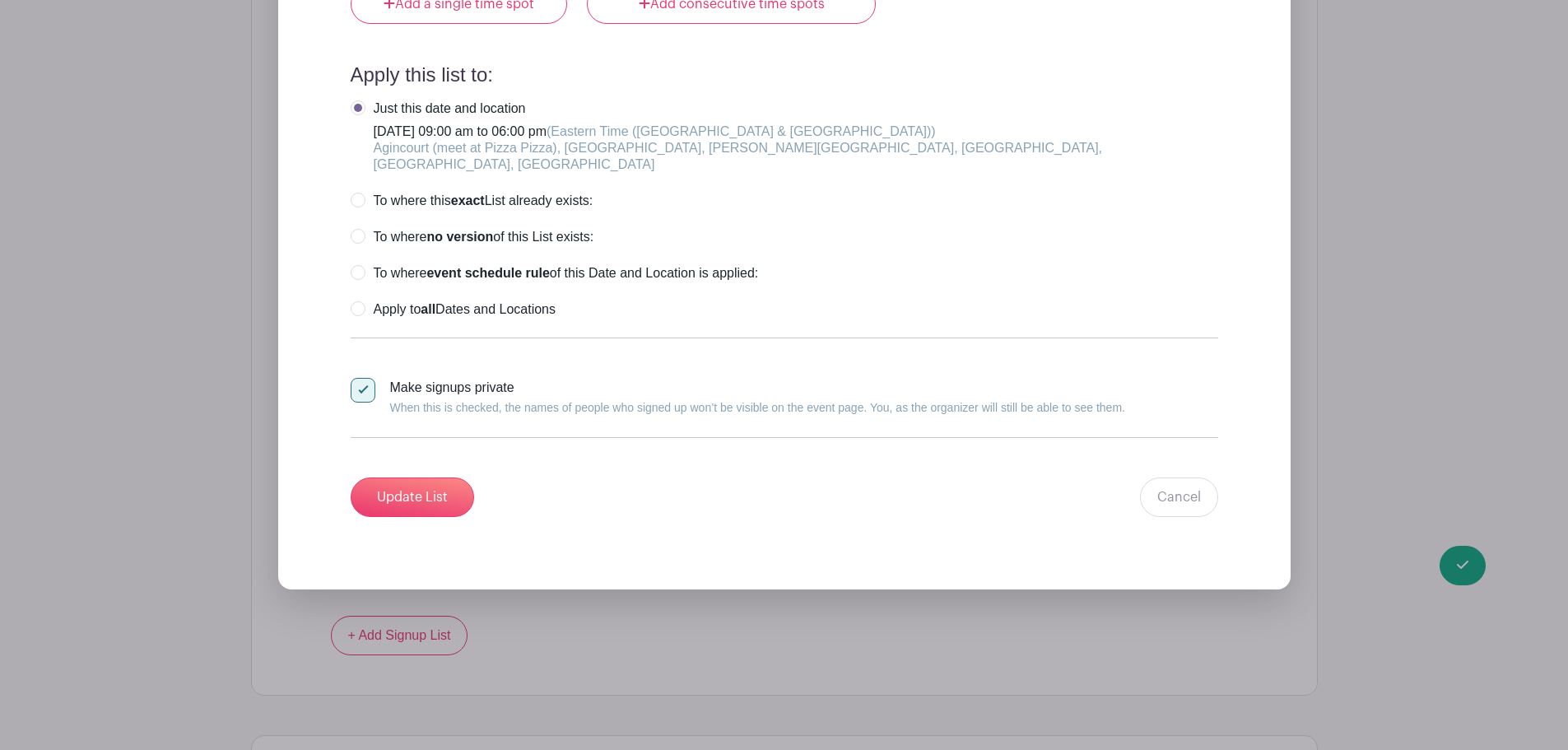
scroll to position [2109, 0]
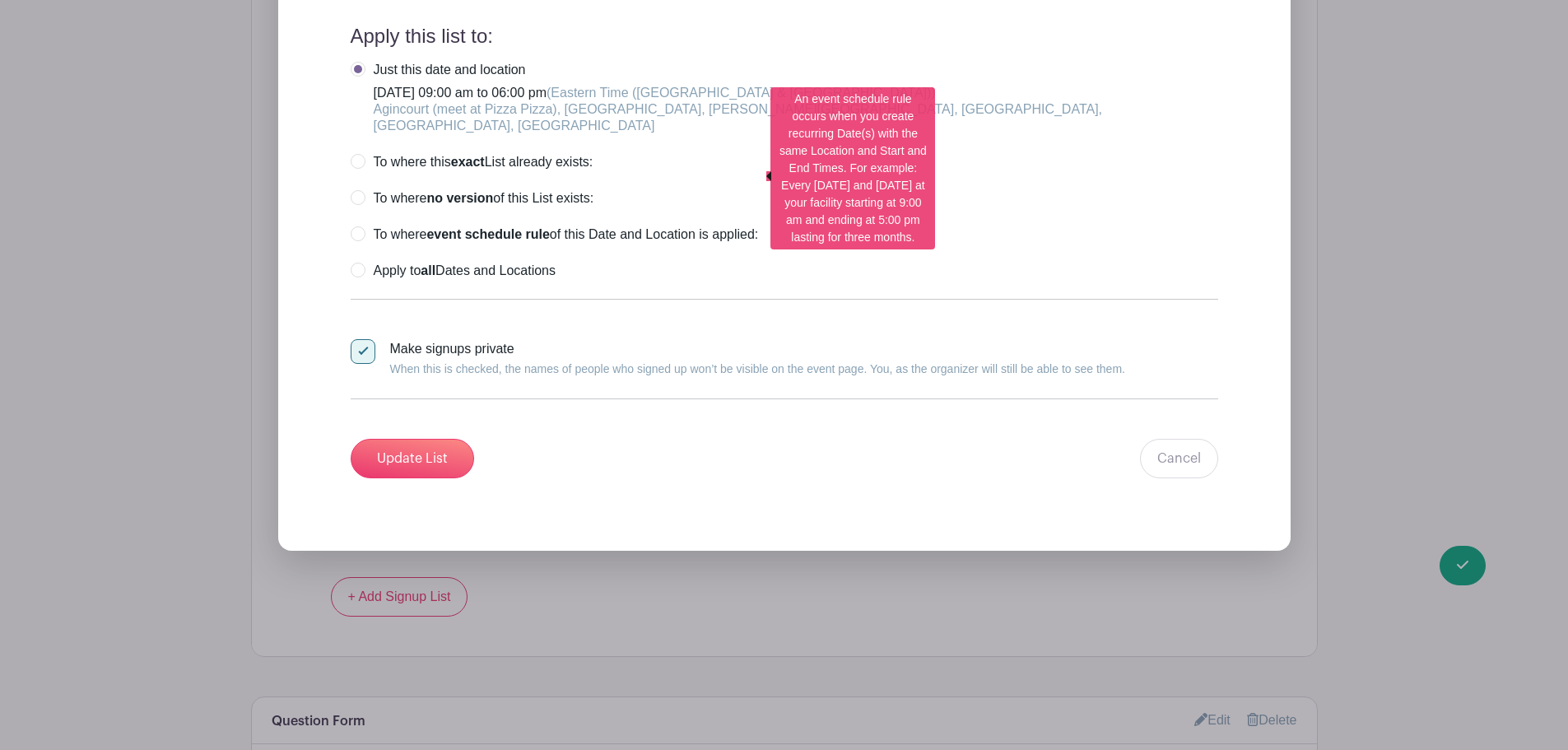
type input "PM Spots"
click at [358, 226] on label "To where event schedule rule of this Date and Location is applied:" at bounding box center [554, 234] width 408 height 16
radio input "true"
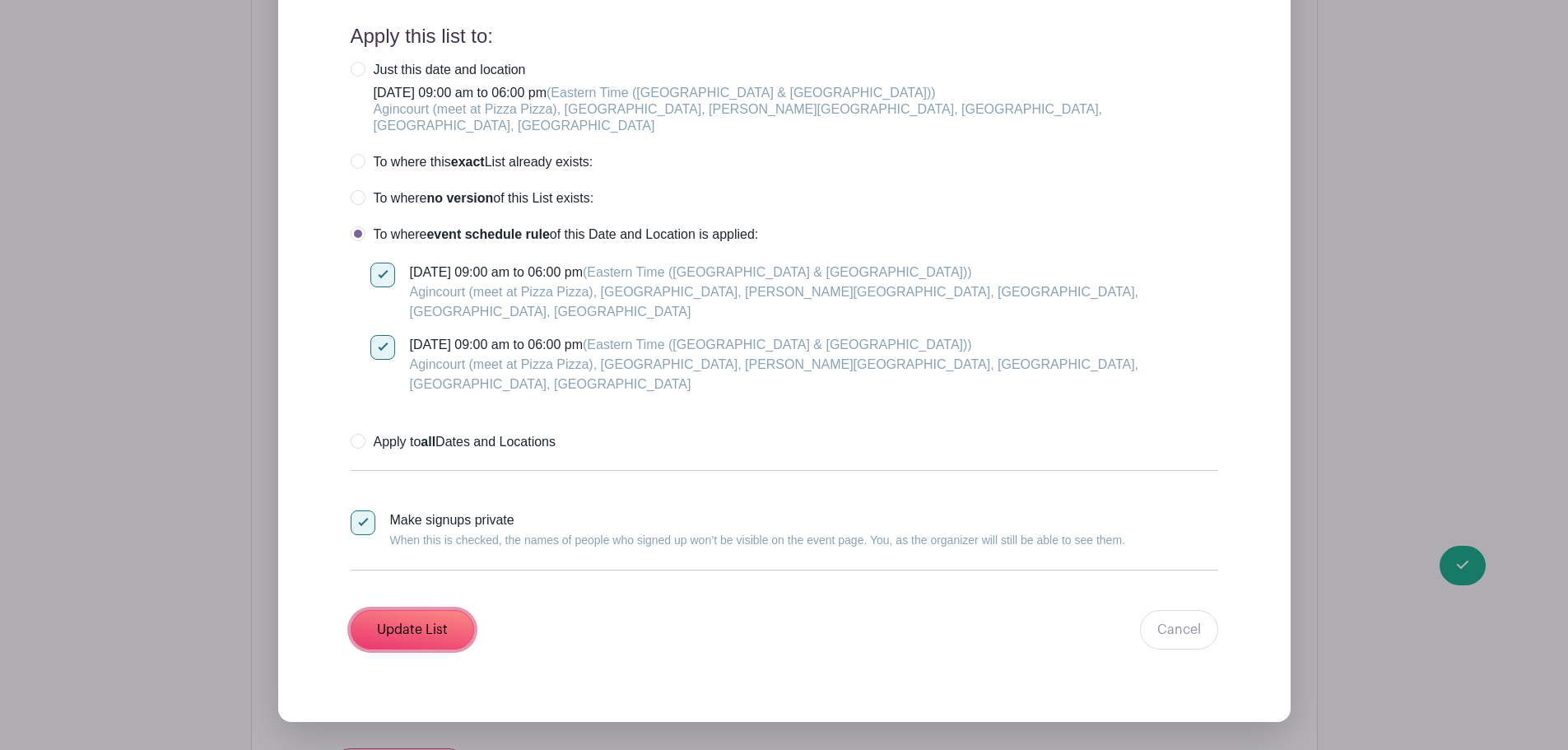
drag, startPoint x: 453, startPoint y: 520, endPoint x: 622, endPoint y: 538, distance: 170.0
click at [622, 610] on div "Update List Cancel" at bounding box center [784, 629] width 867 height 39
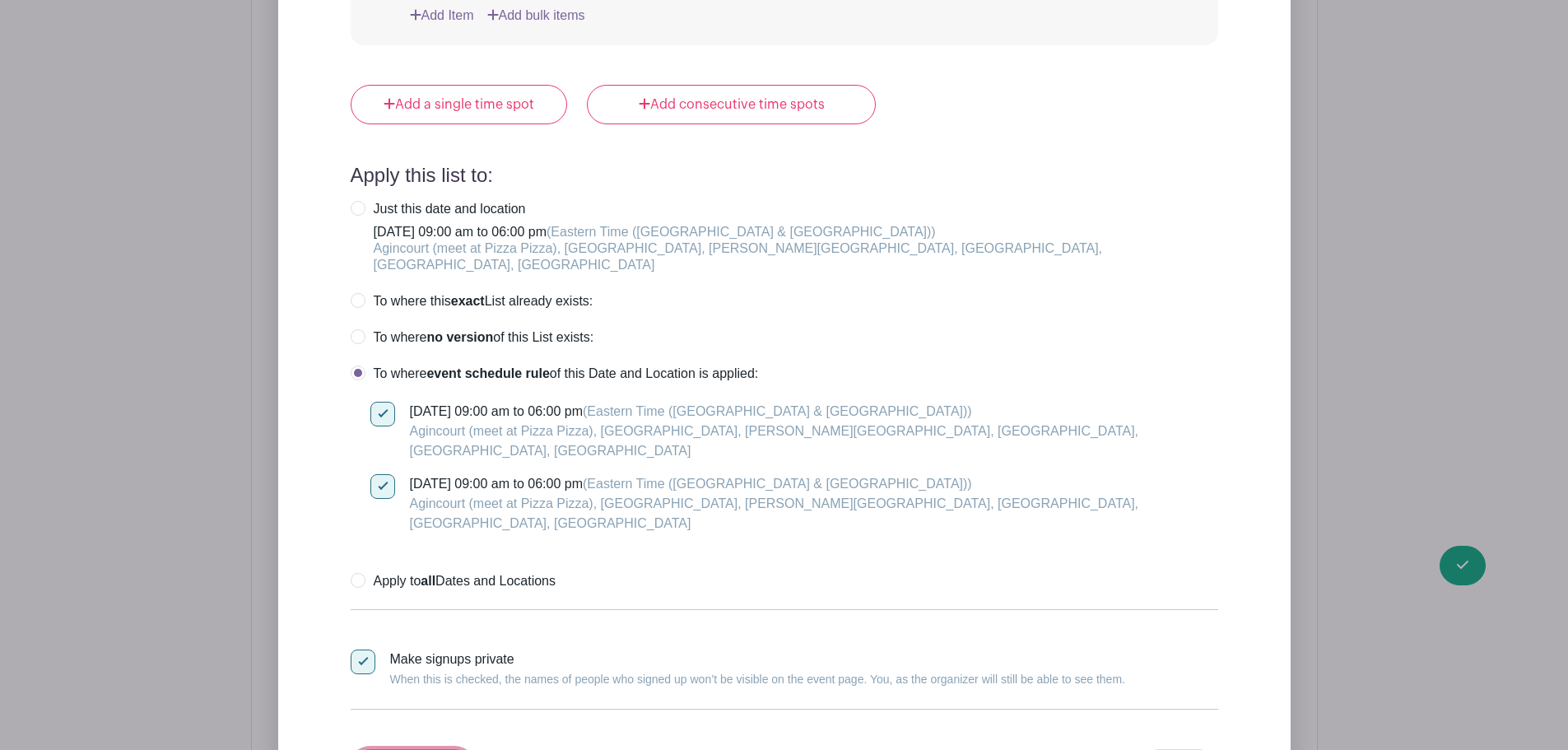
scroll to position [1945, 0]
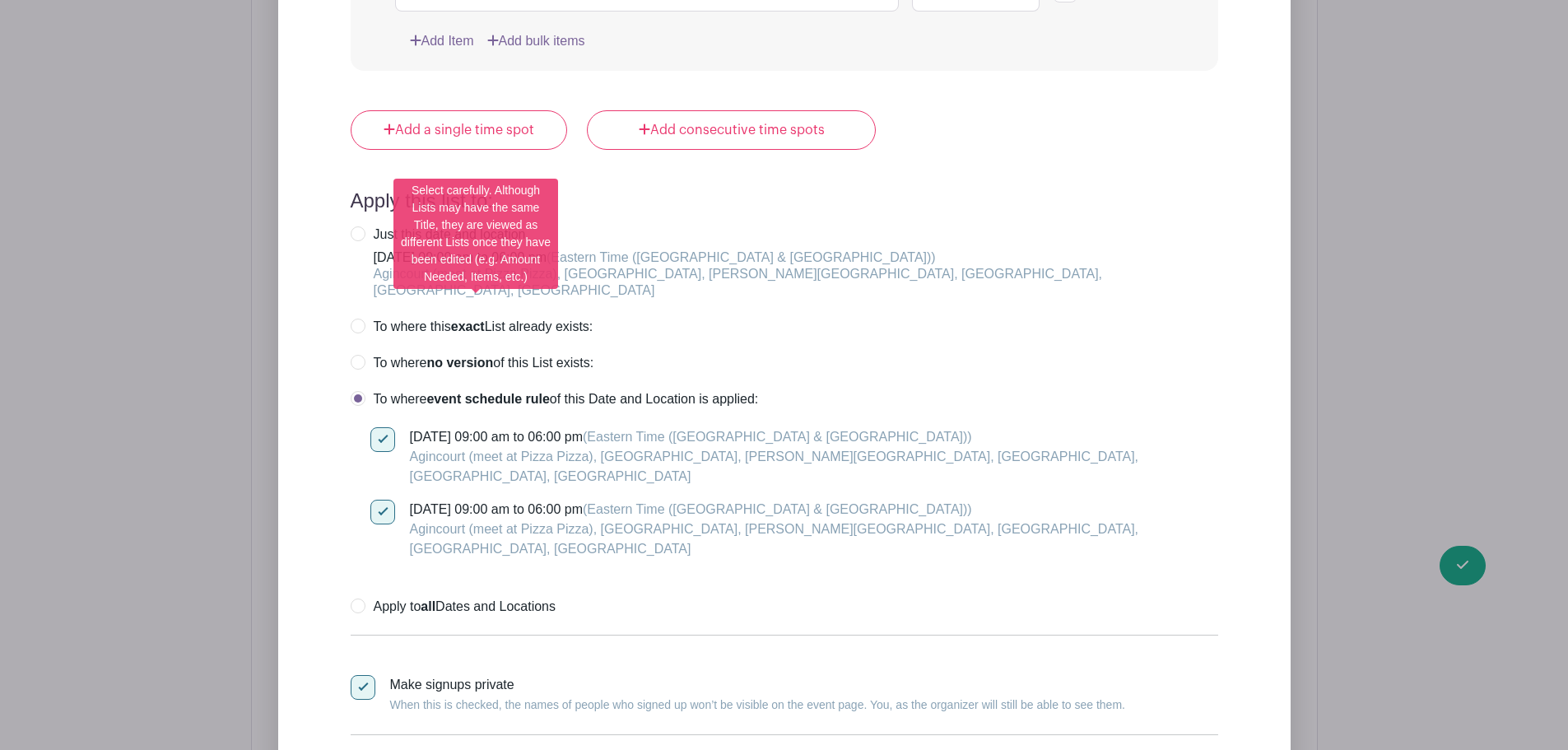
click at [360, 355] on label "To where no version of this List exists:" at bounding box center [472, 363] width 243 height 16
radio input "true"
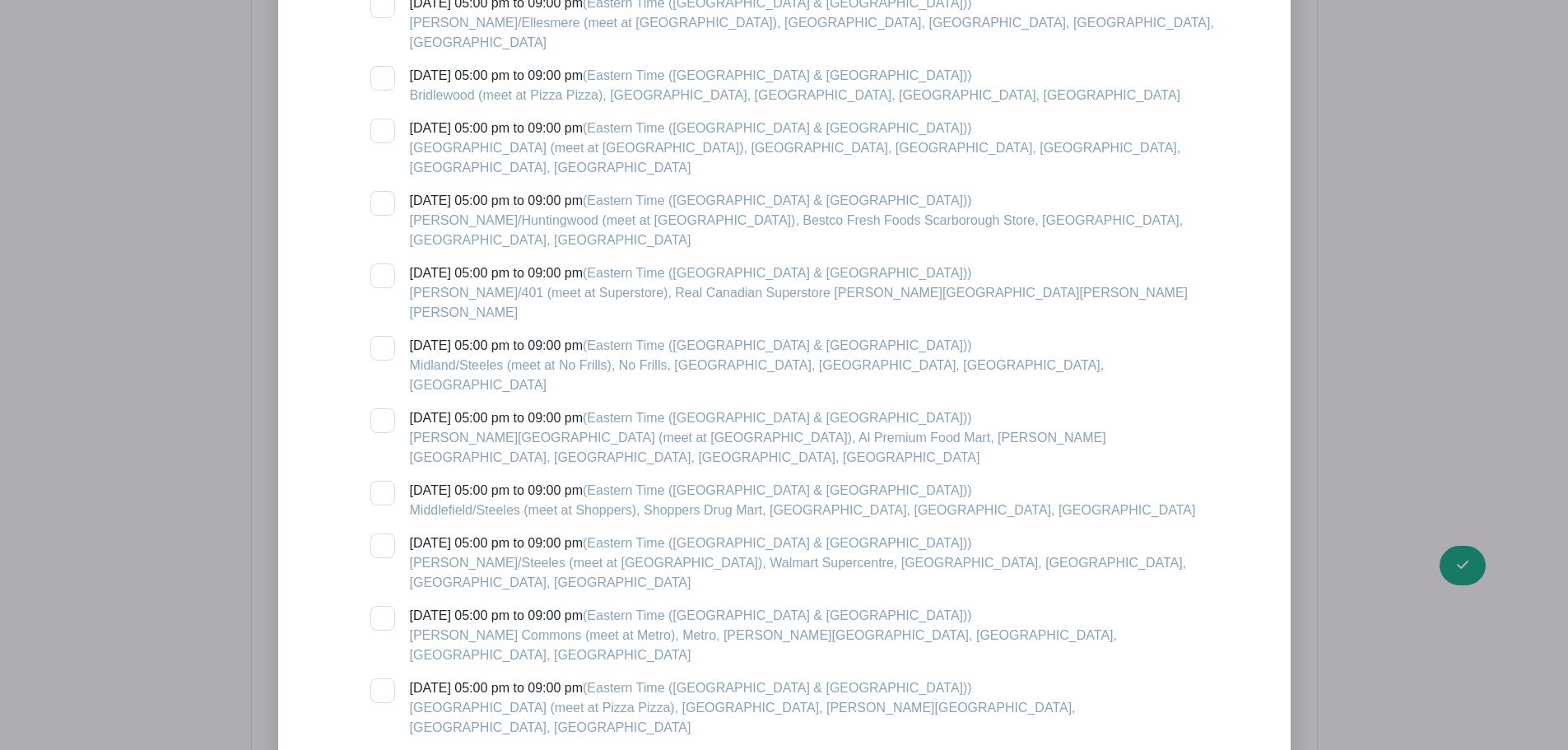
scroll to position [3179, 0]
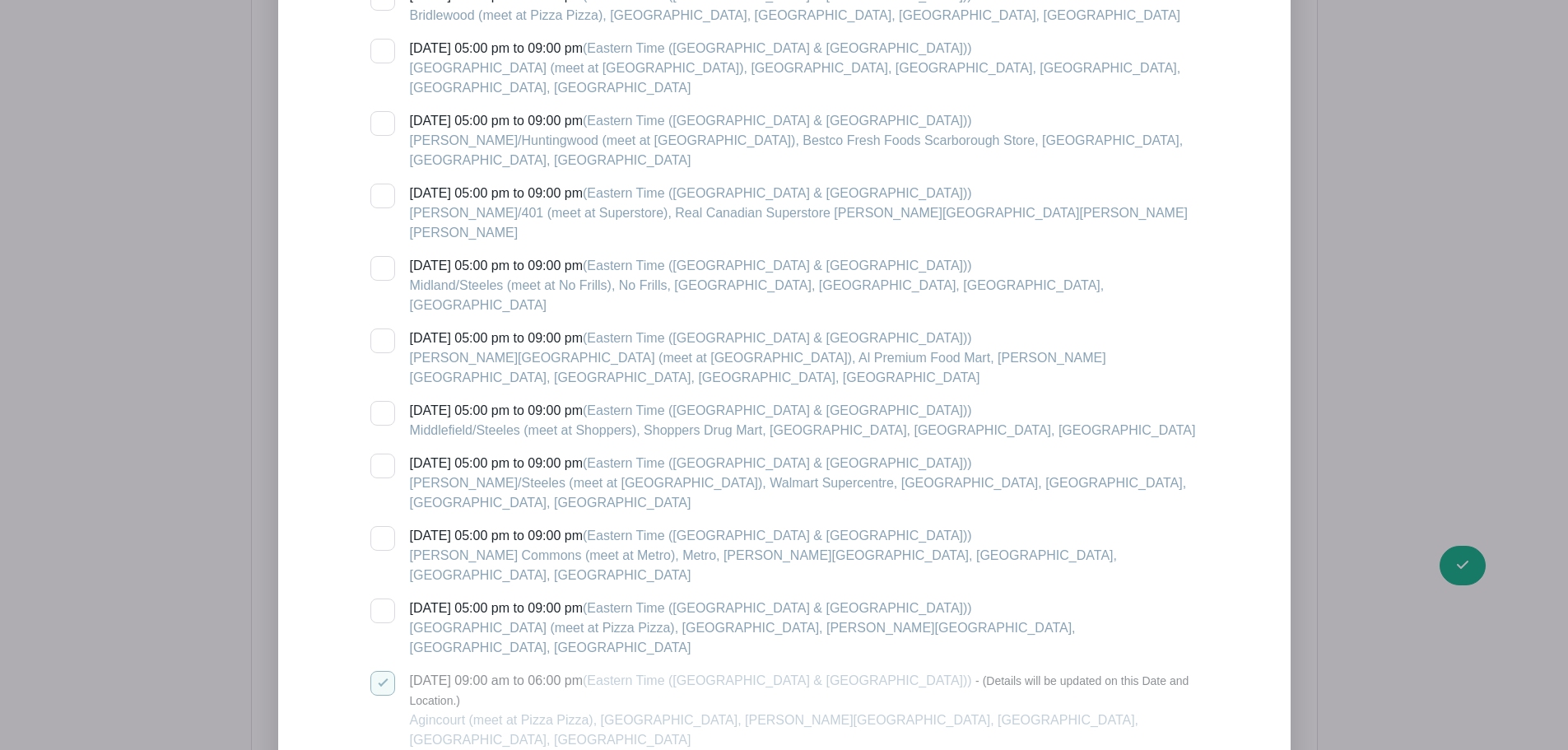
checkbox input "true"
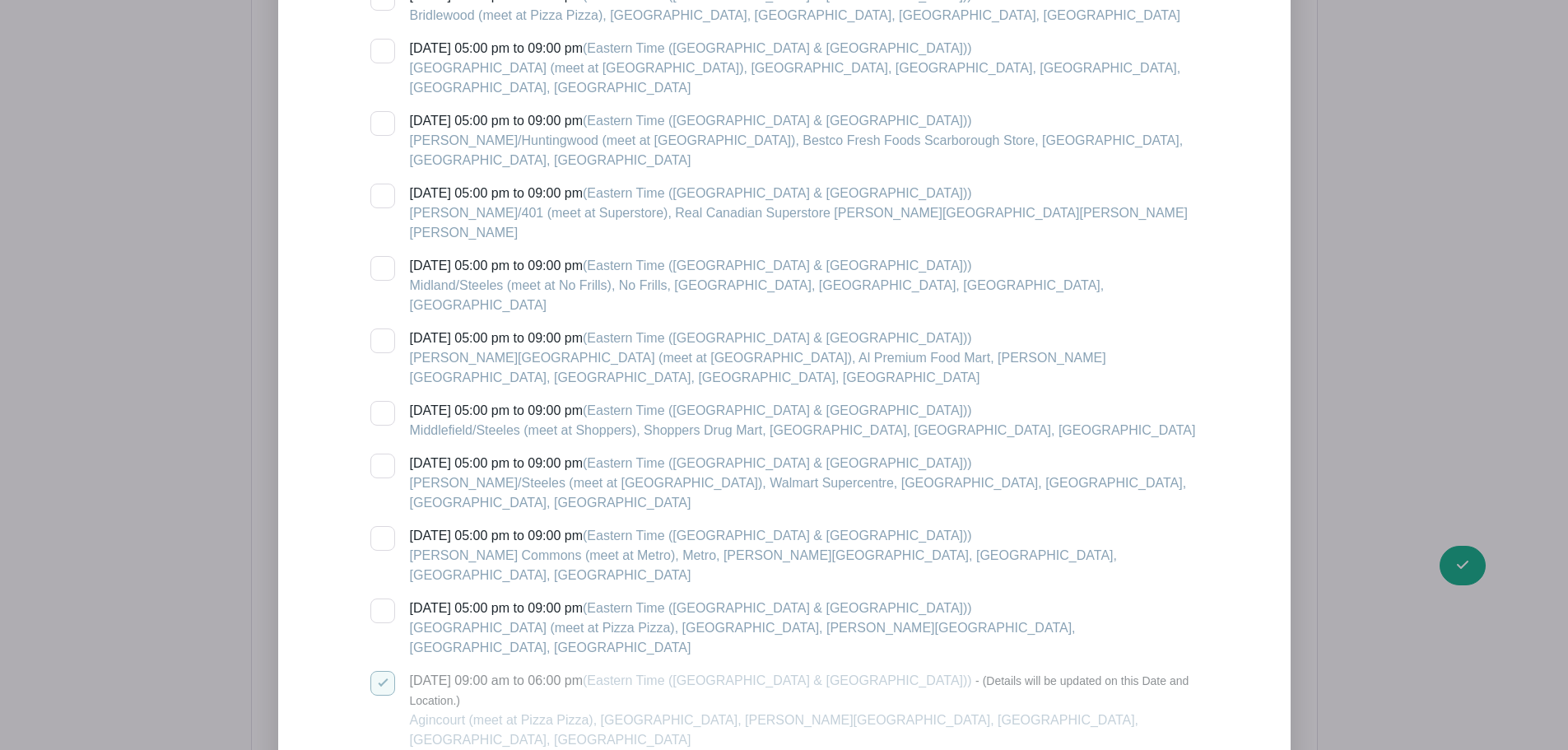
checkbox input "true"
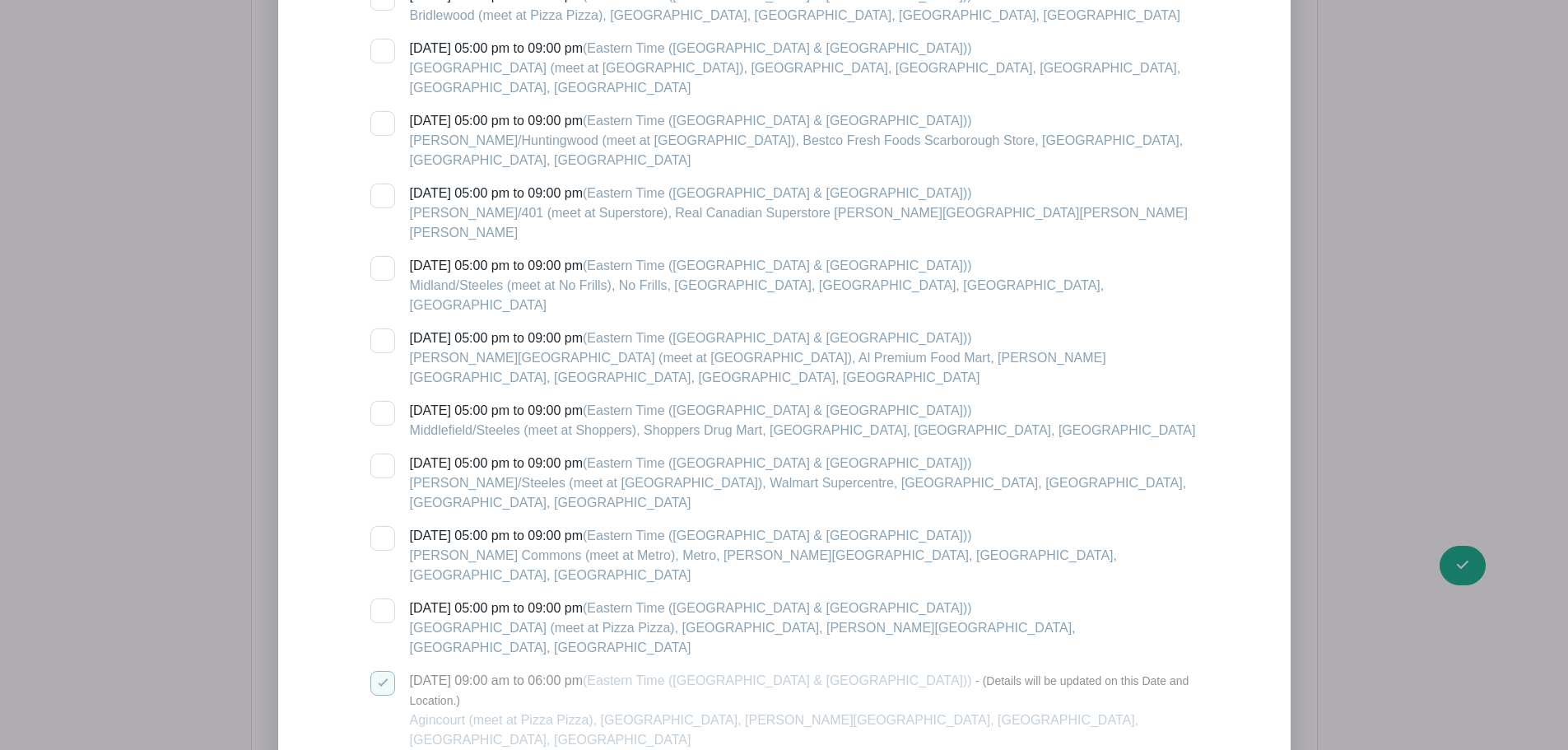
checkbox input "true"
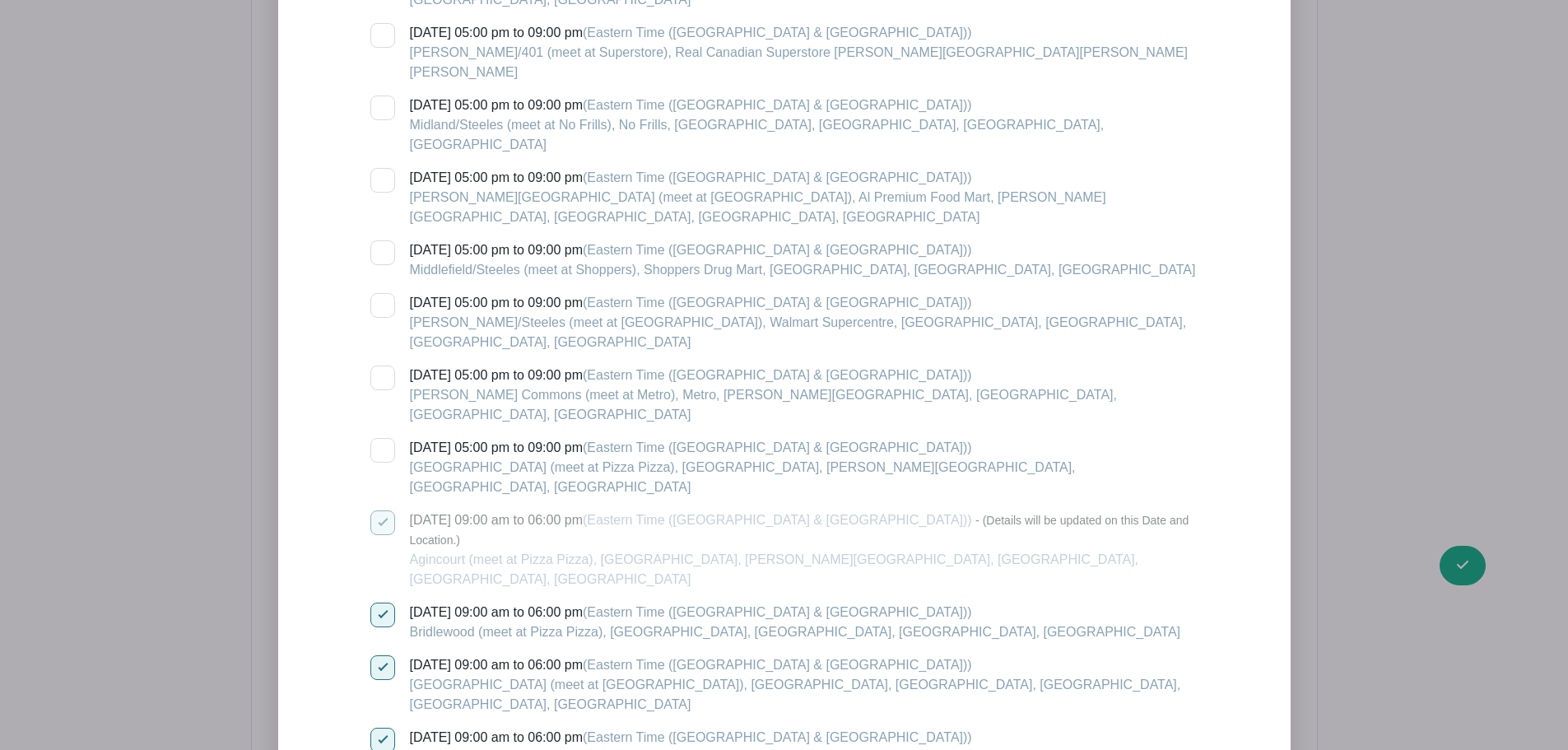
scroll to position [3344, 0]
checkbox input "true"
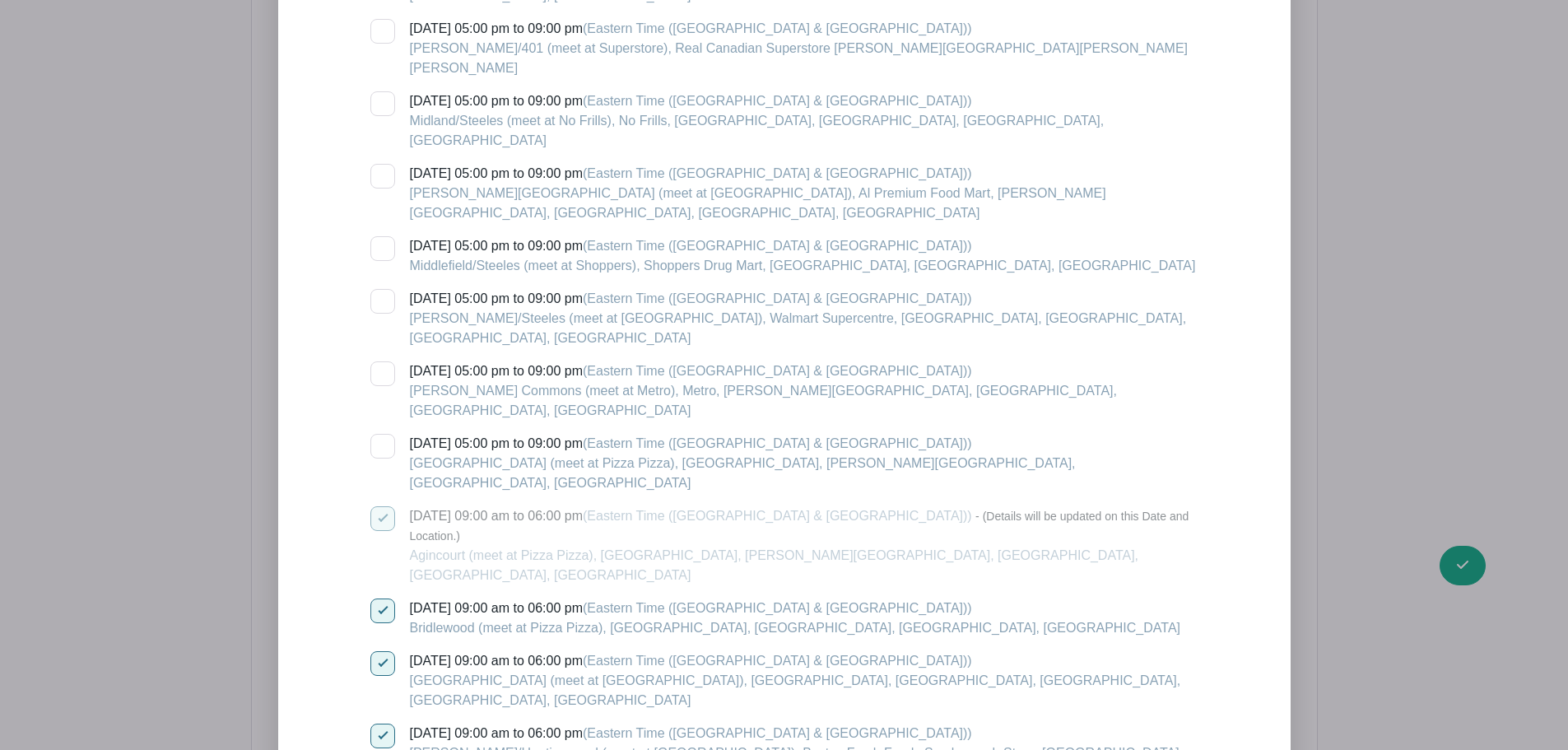
checkbox input "true"
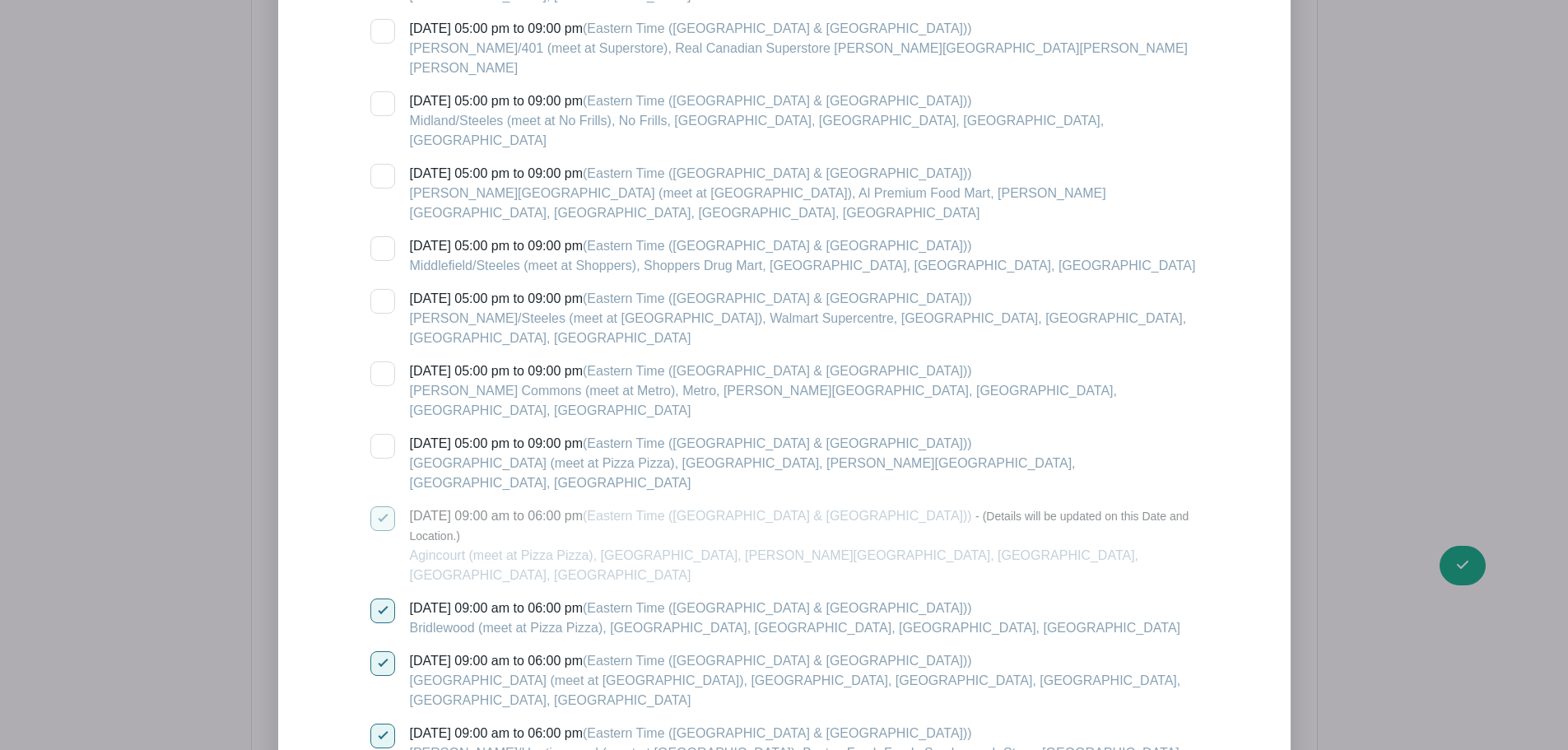
checkbox input "true"
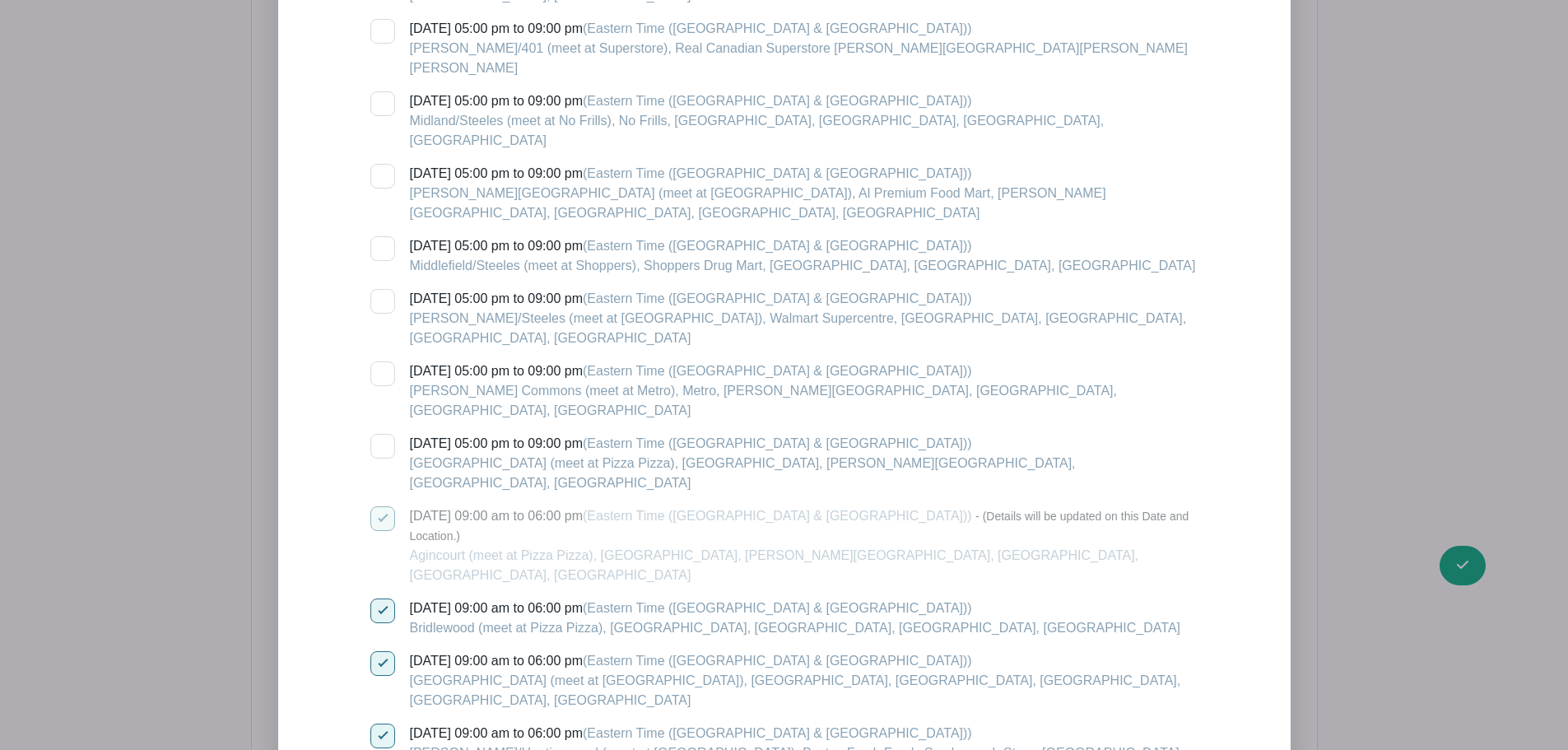
checkbox input "true"
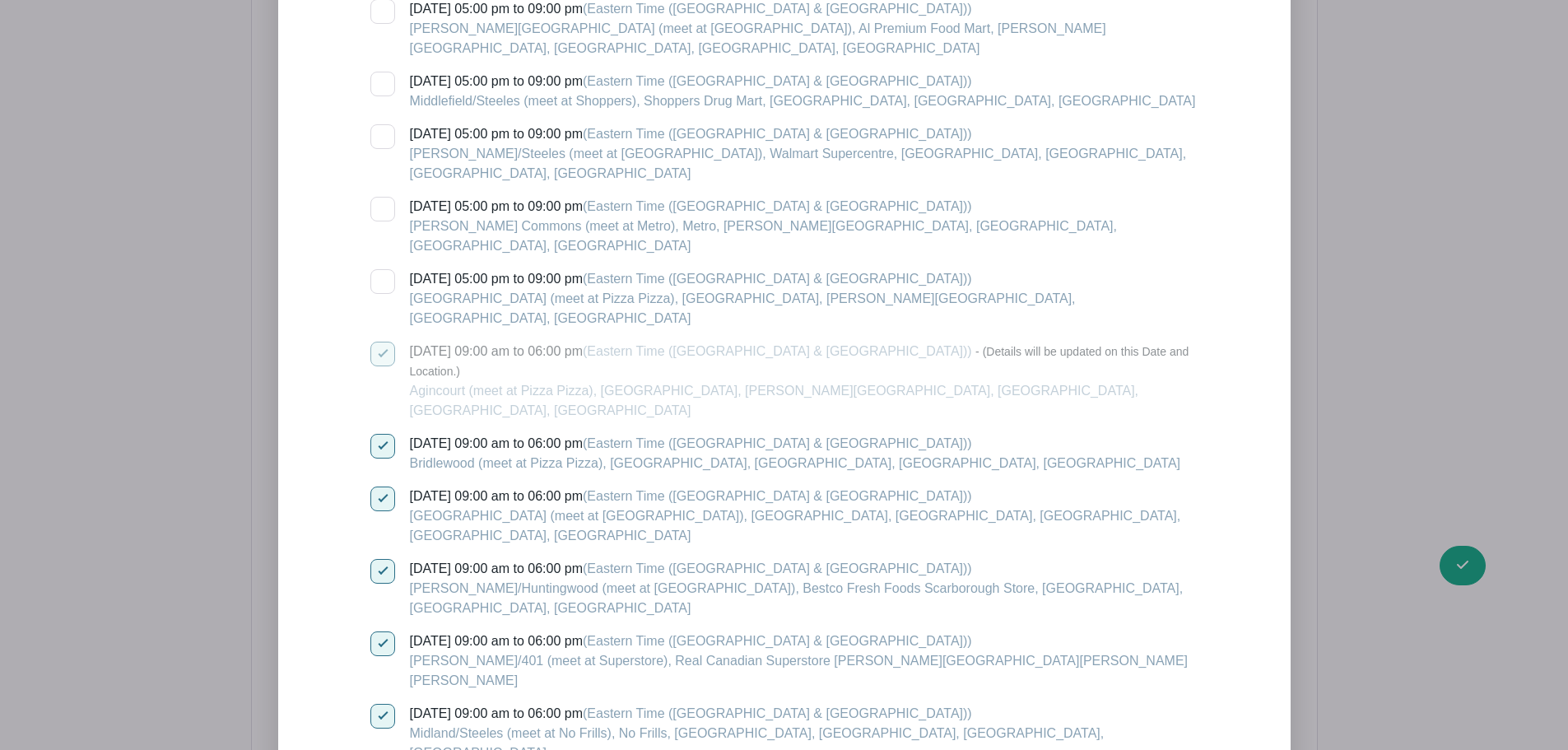
checkbox input "true"
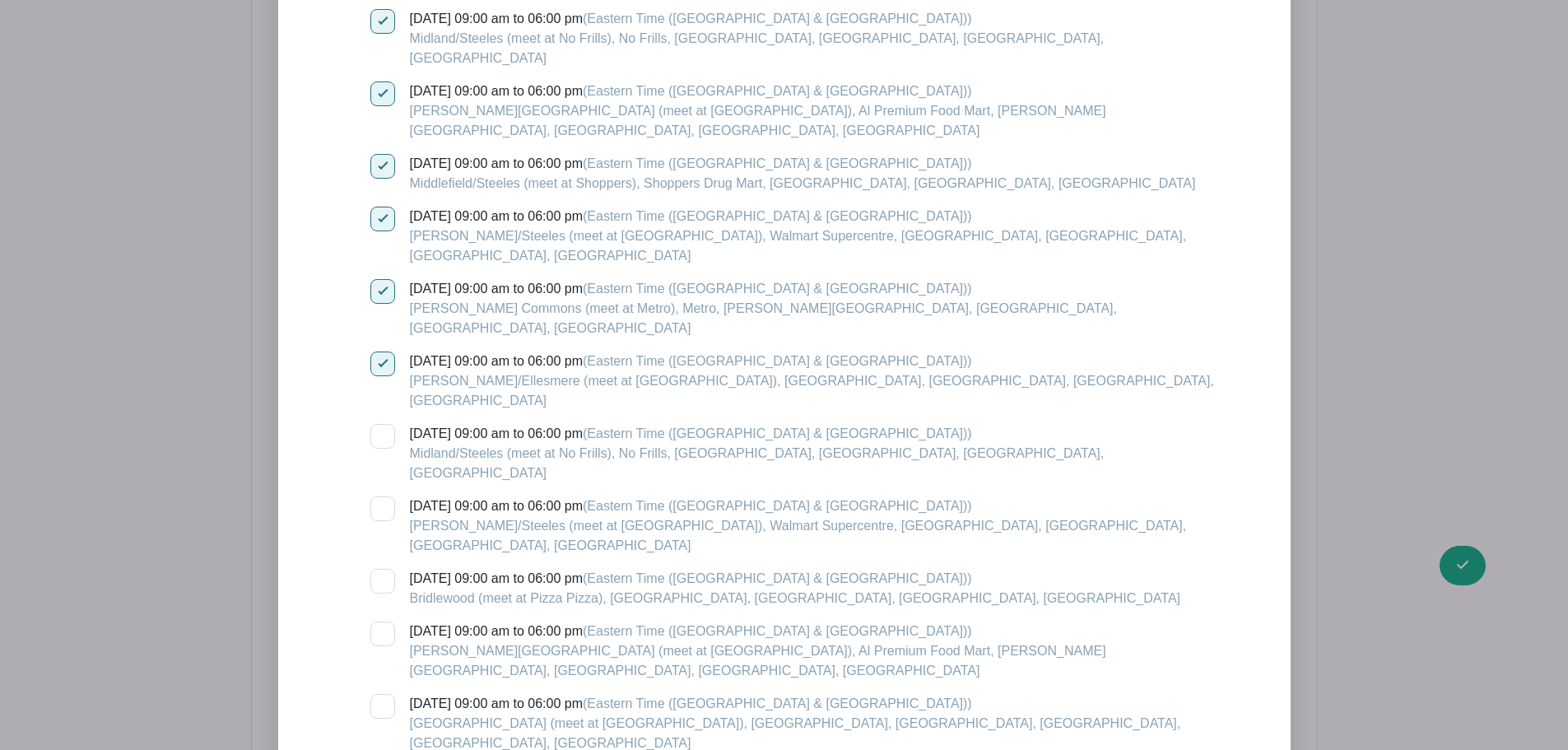
scroll to position [4249, 0]
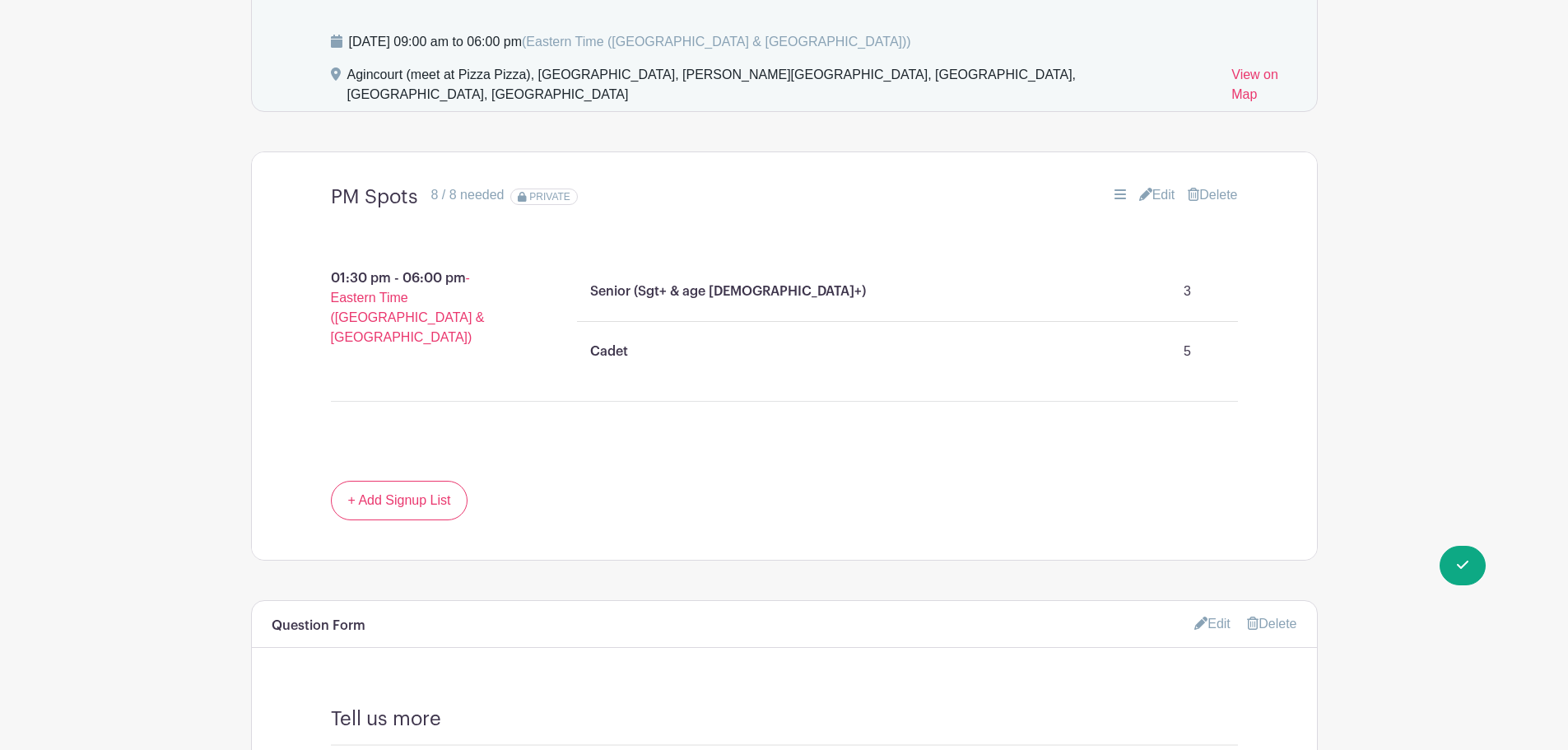
scroll to position [958, 0]
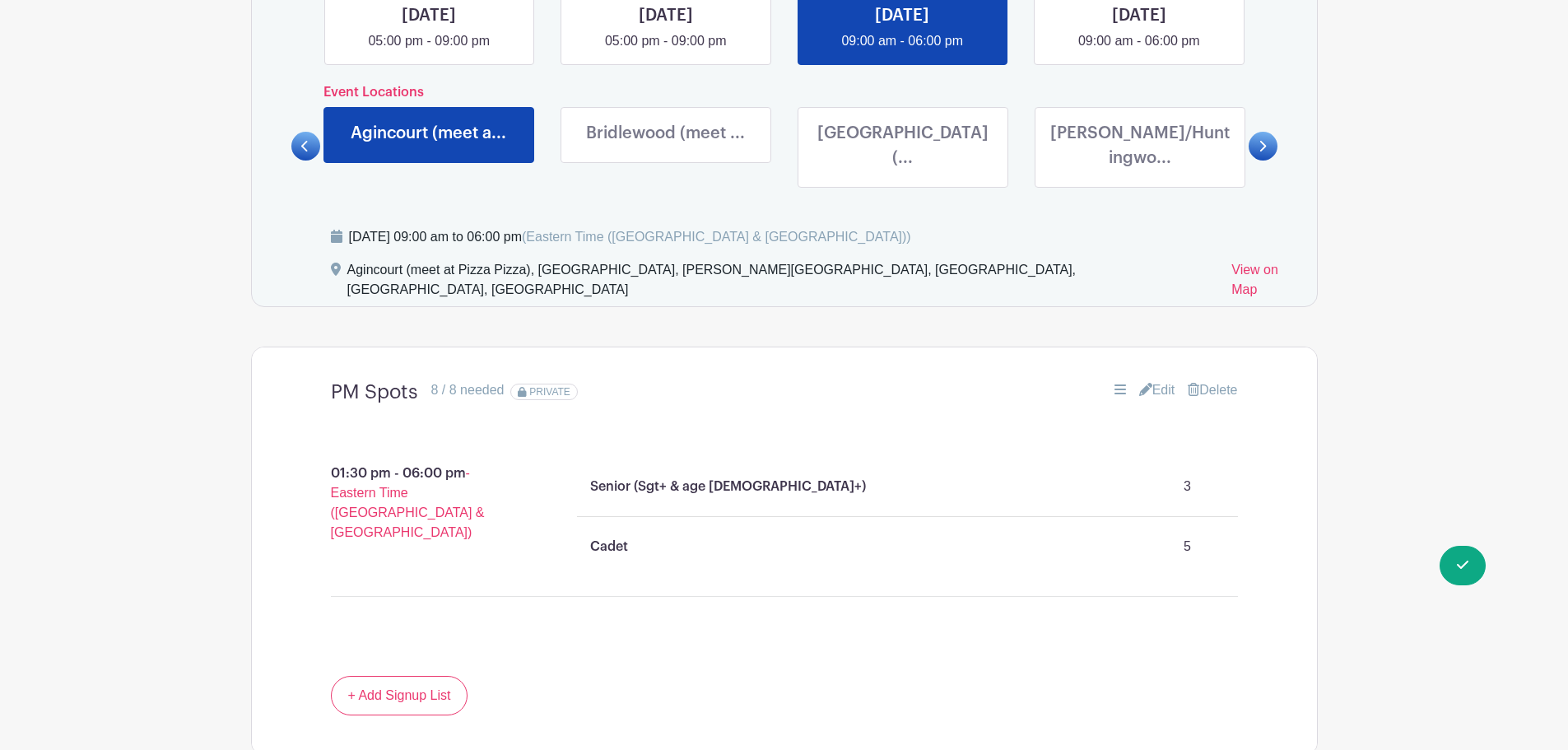
click at [1160, 380] on link "Edit" at bounding box center [1157, 391] width 37 height 20
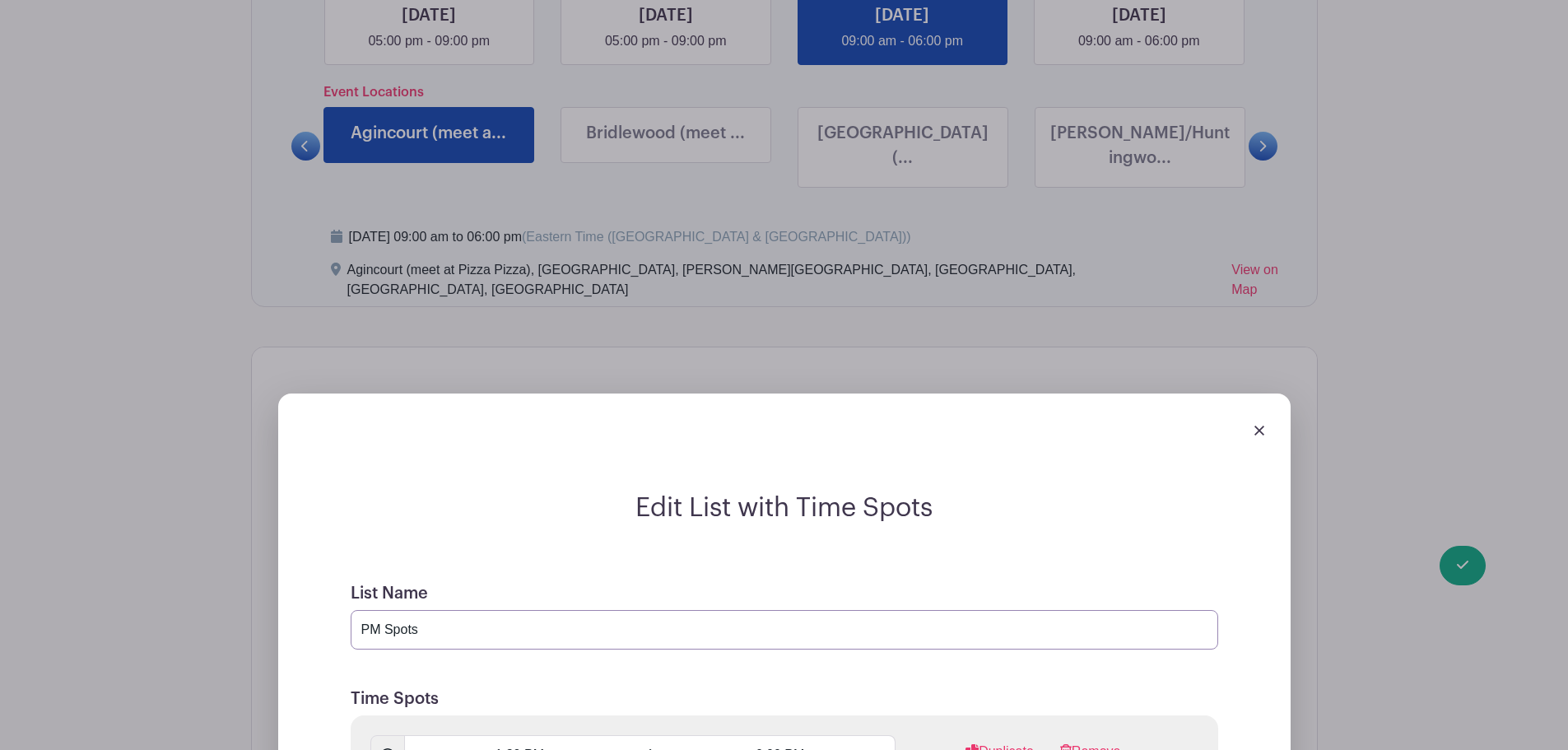
click at [368, 610] on input "PM Spots" at bounding box center [784, 629] width 867 height 39
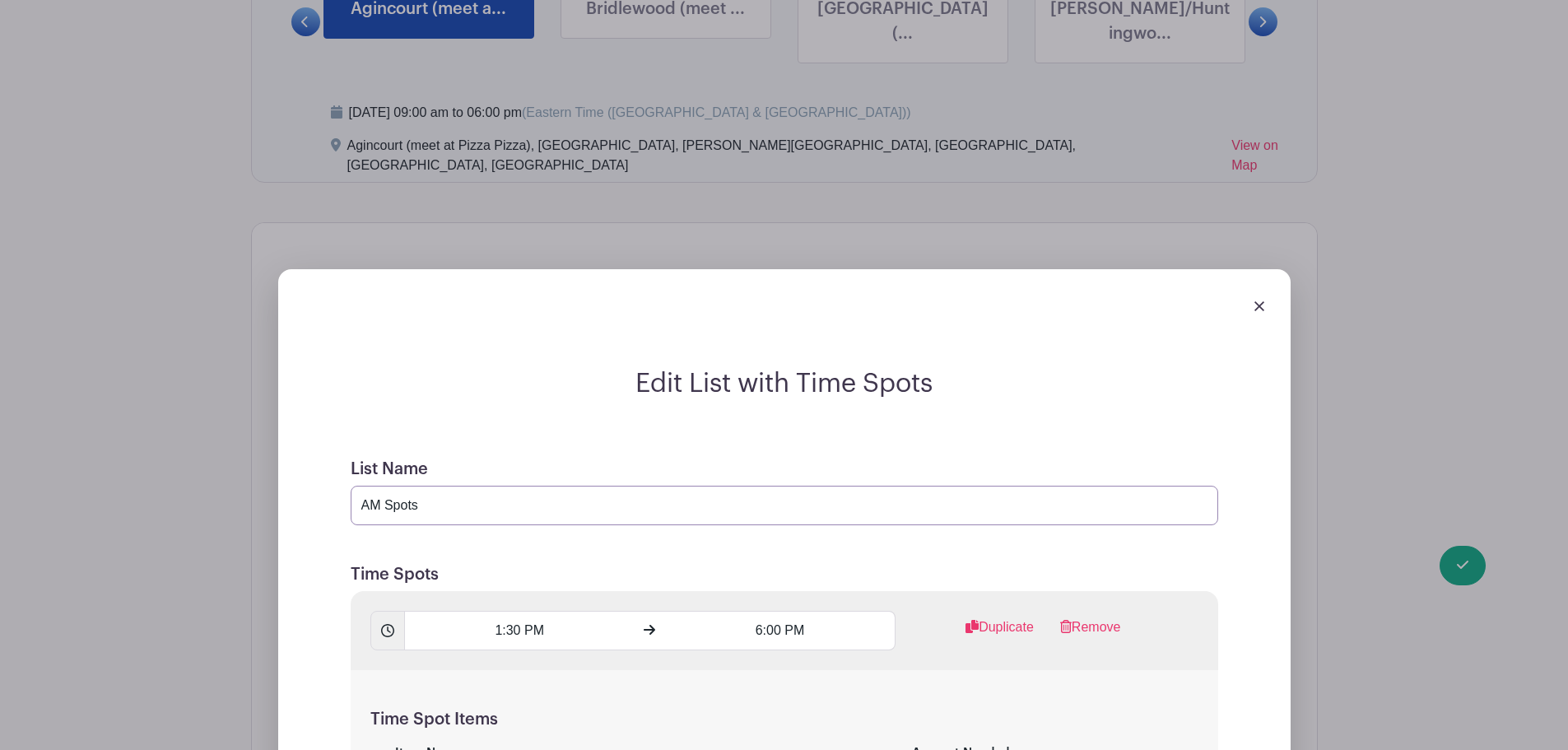
scroll to position [1286, 0]
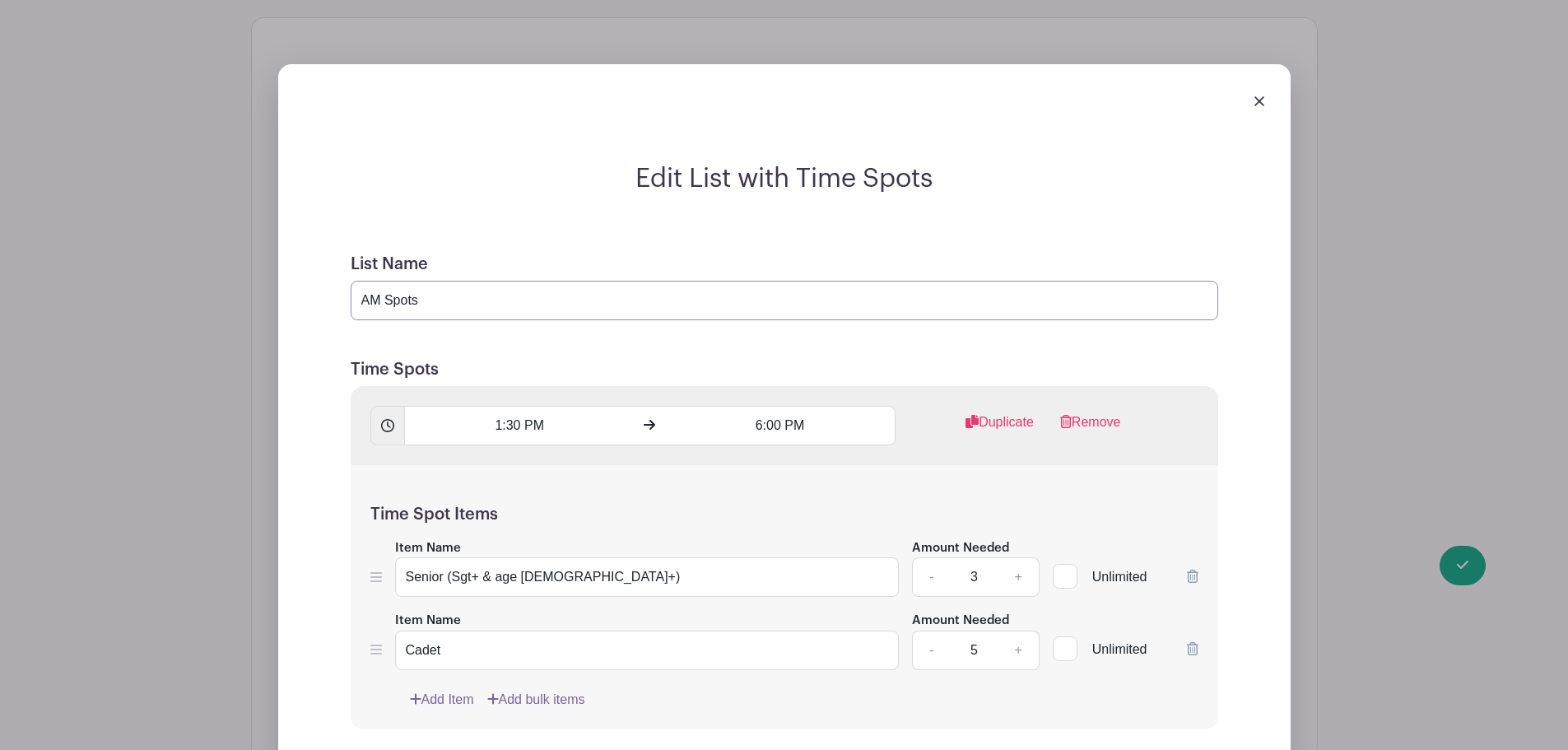
type input "AM Spots"
click at [523, 406] on input "1:30 PM" at bounding box center [520, 425] width 231 height 39
drag, startPoint x: 539, startPoint y: 379, endPoint x: 502, endPoint y: 381, distance: 37.1
click at [502, 406] on input "1:30 PM" at bounding box center [520, 425] width 231 height 39
type input "09:00am"
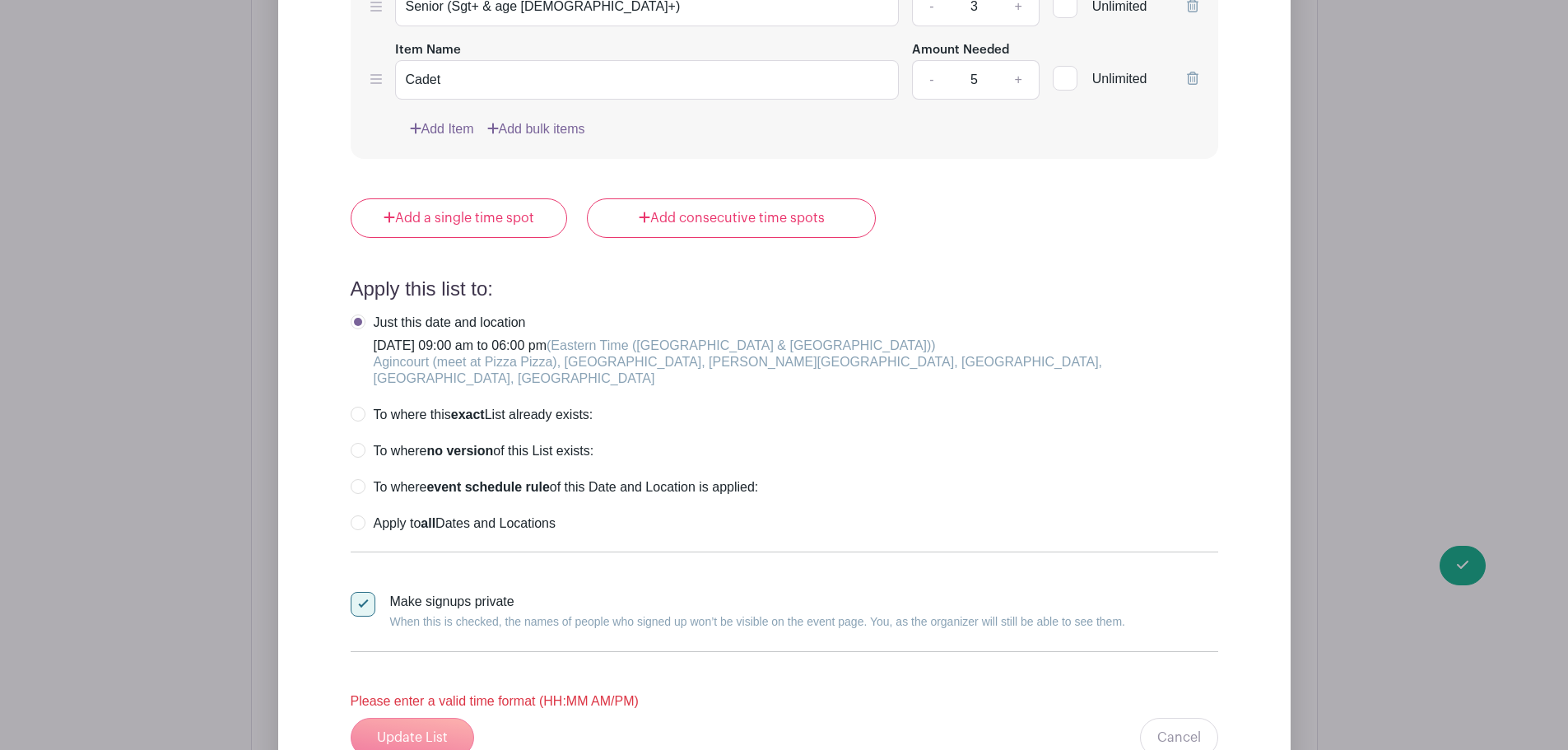
scroll to position [1862, 0]
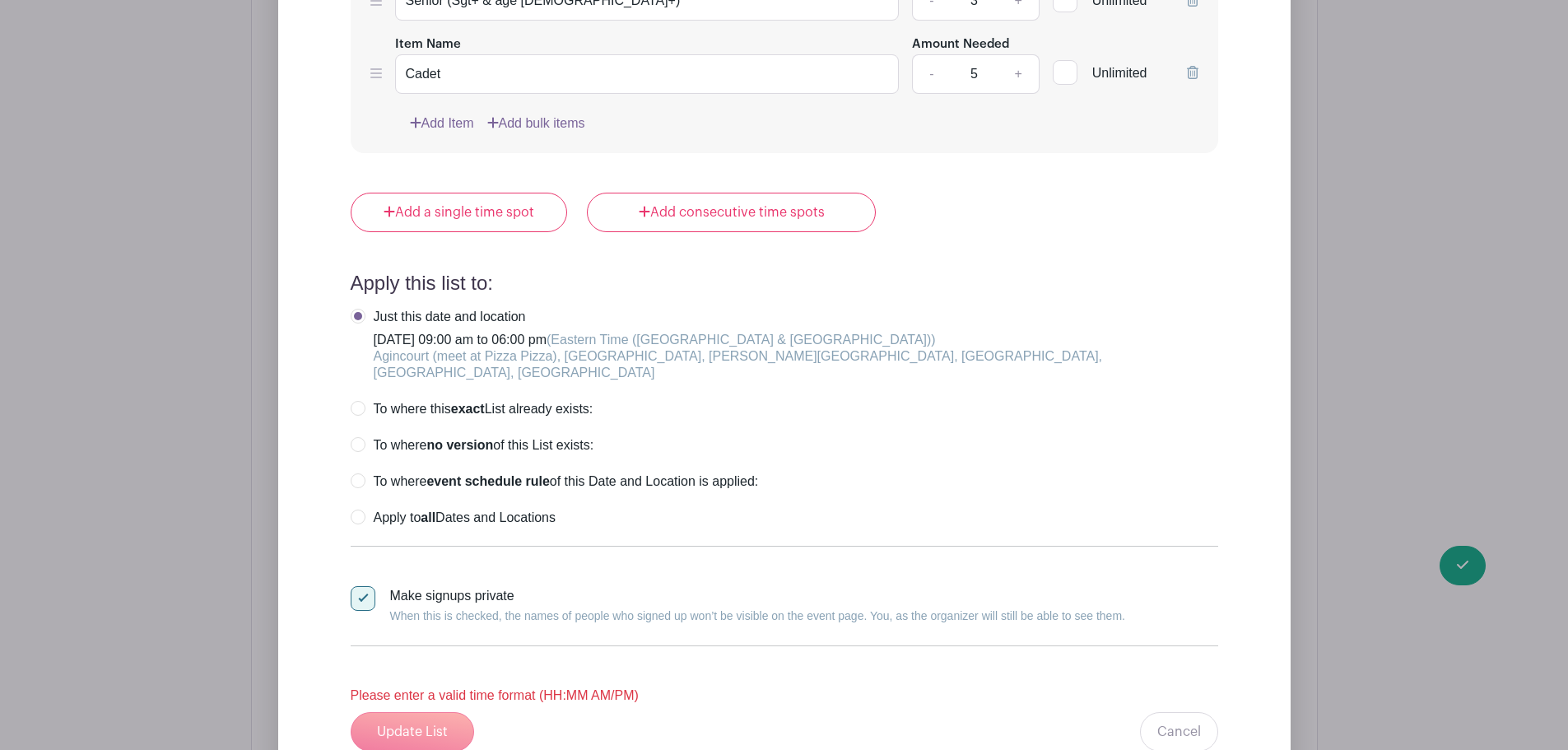
type input "1:30pm"
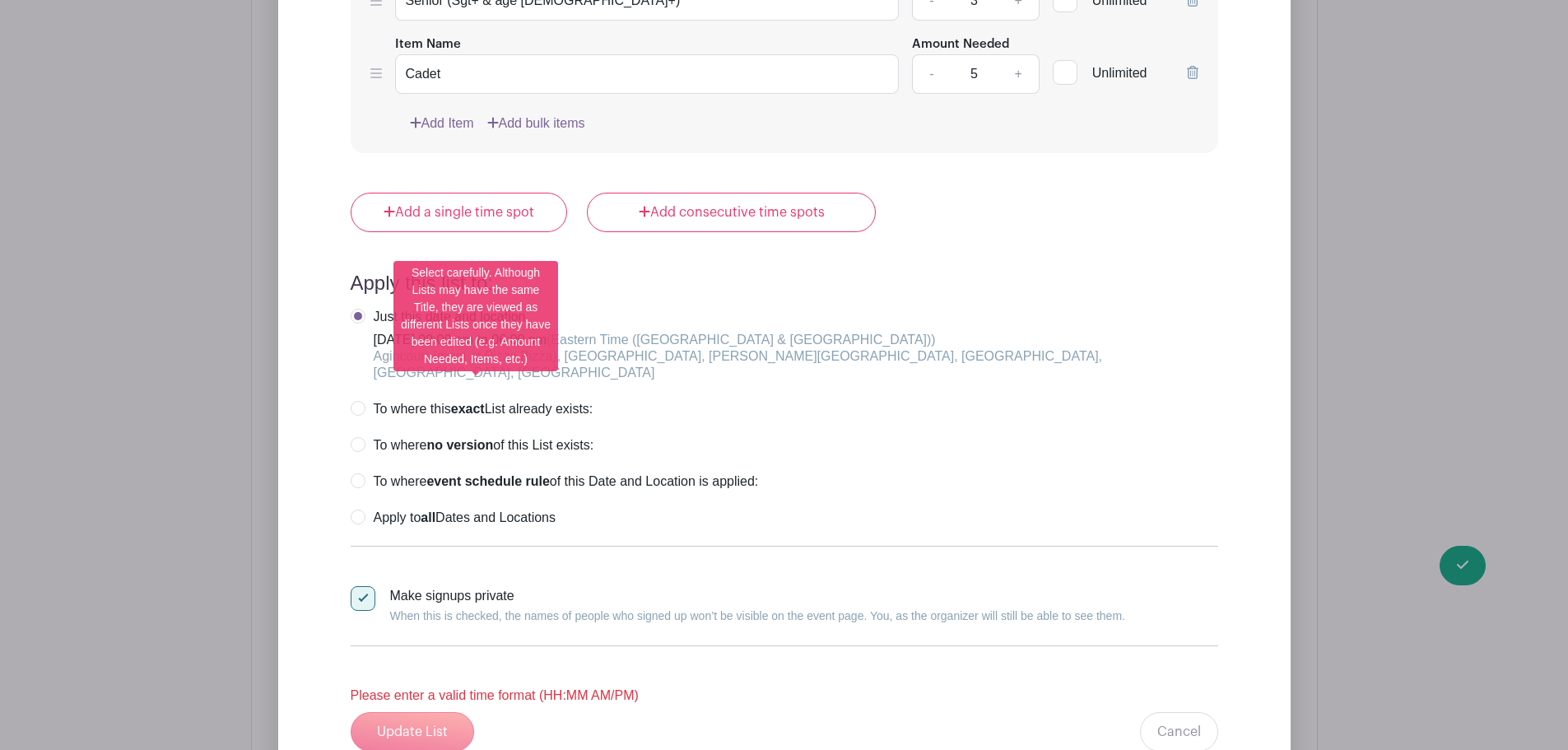
click at [361, 437] on label "To where no version of this List exists:" at bounding box center [472, 445] width 243 height 16
radio input "true"
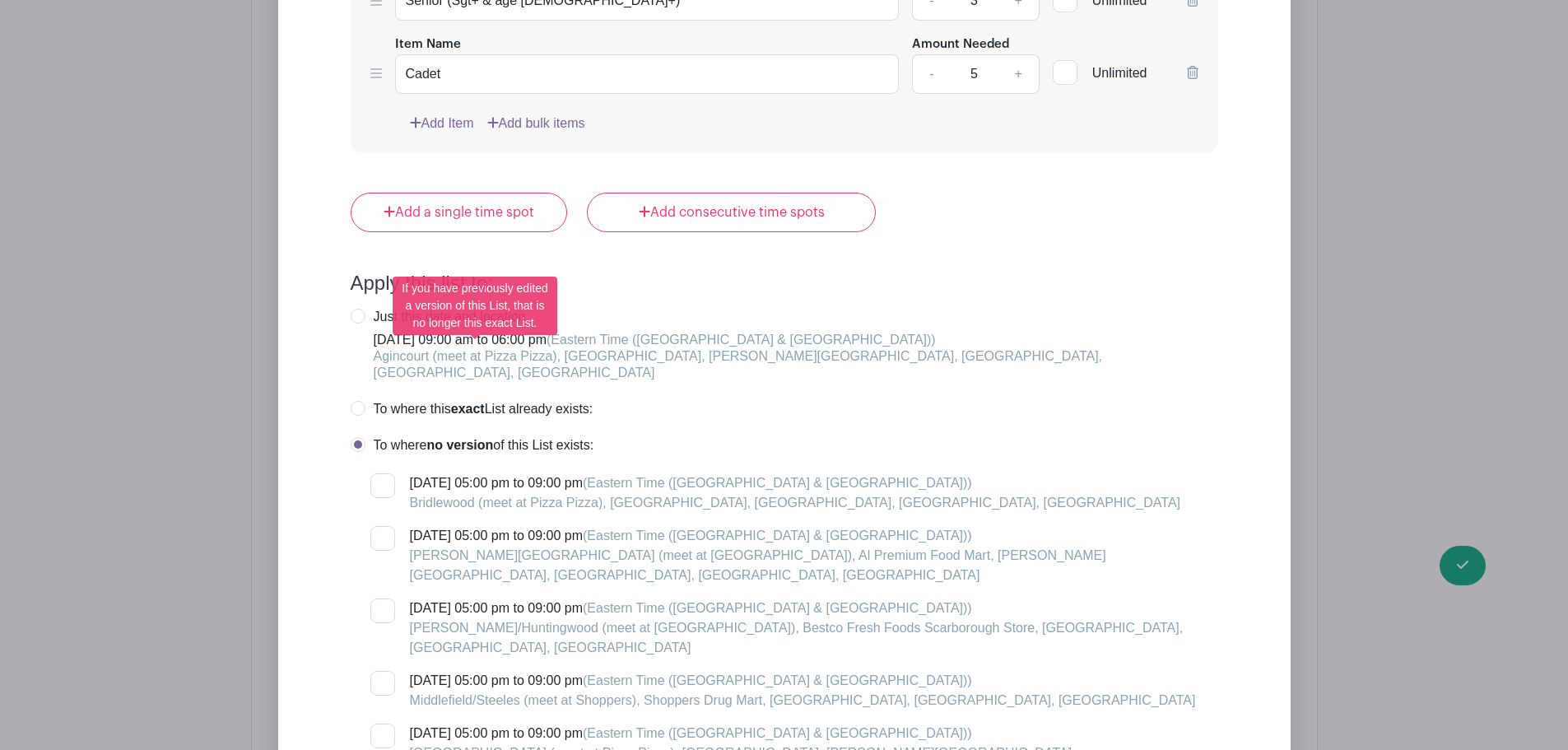
click at [358, 401] on label "To where this exact List already exists:" at bounding box center [471, 409] width 242 height 16
radio input "true"
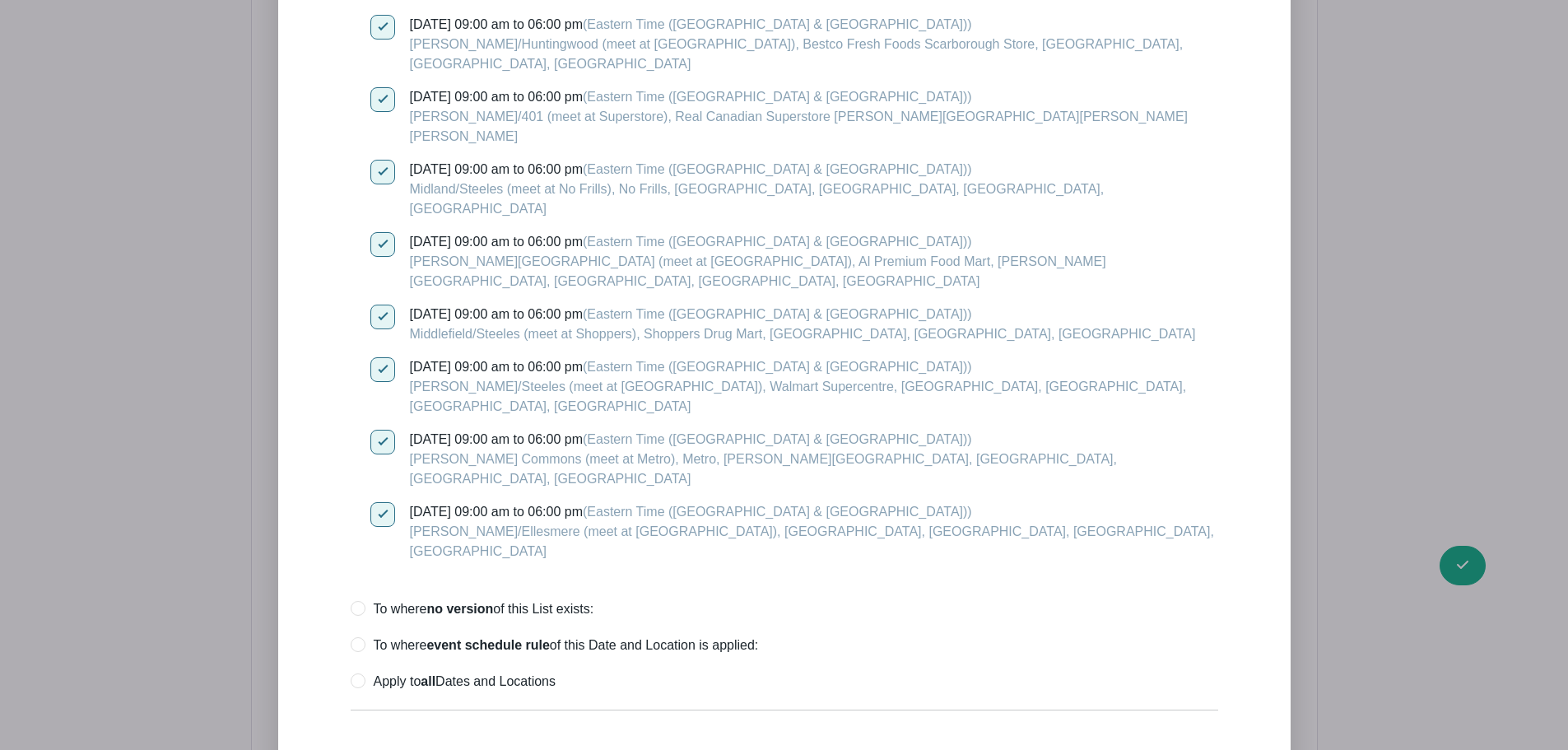
scroll to position [2521, 0]
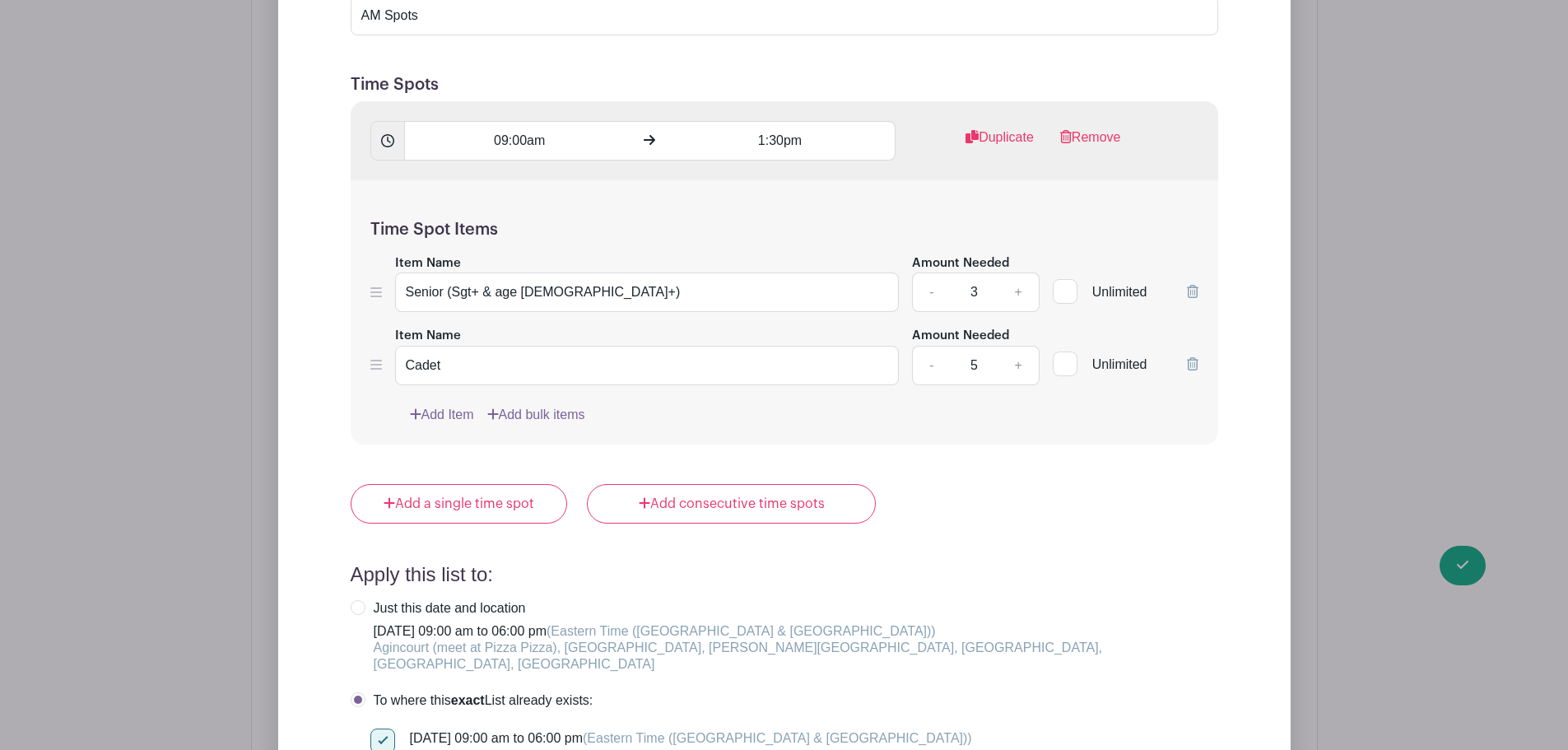
scroll to position [1451, 0]
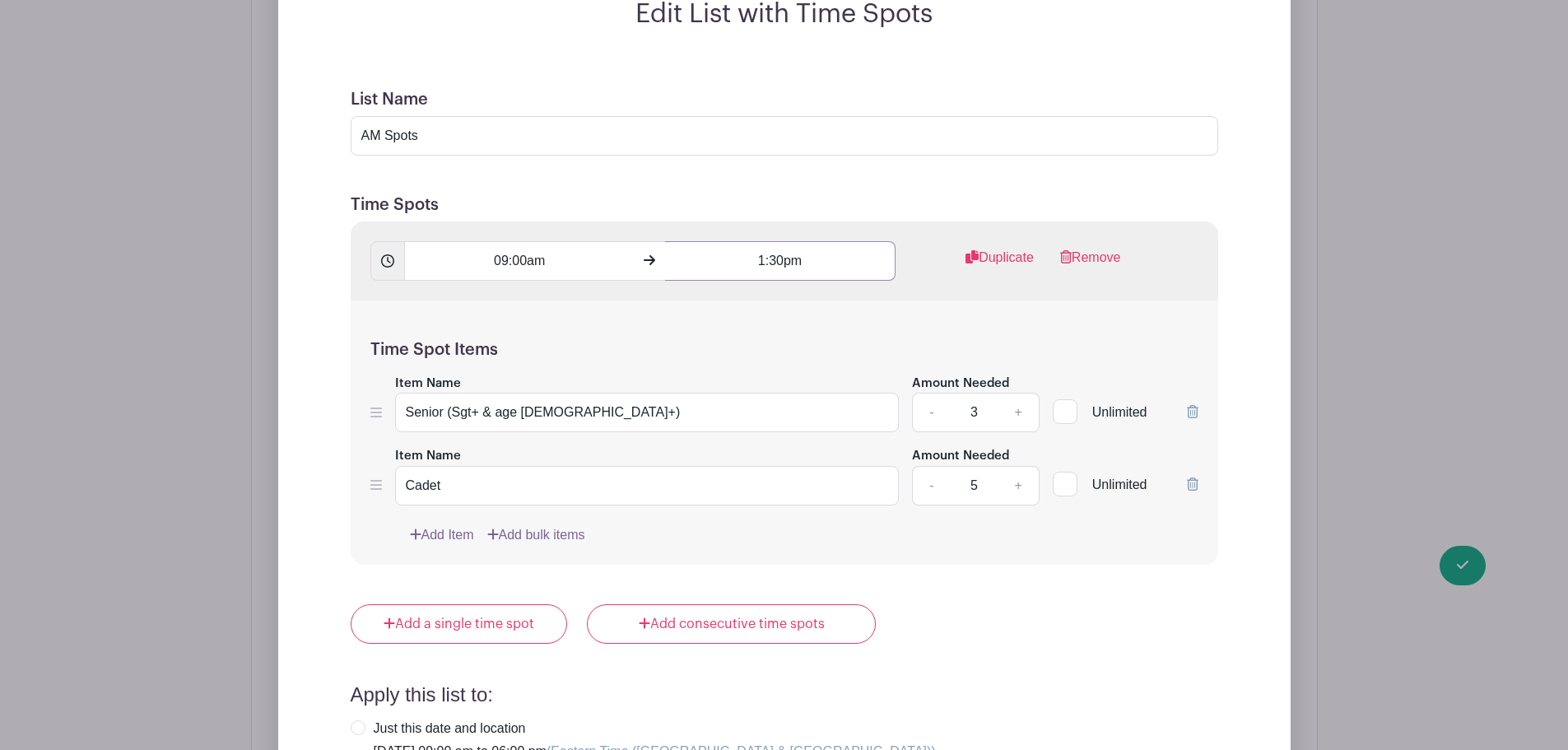
click at [783, 241] on input "1:30pm" at bounding box center [780, 261] width 231 height 39
type input "1:30 pm"
click at [525, 241] on input "09:00am" at bounding box center [520, 261] width 231 height 39
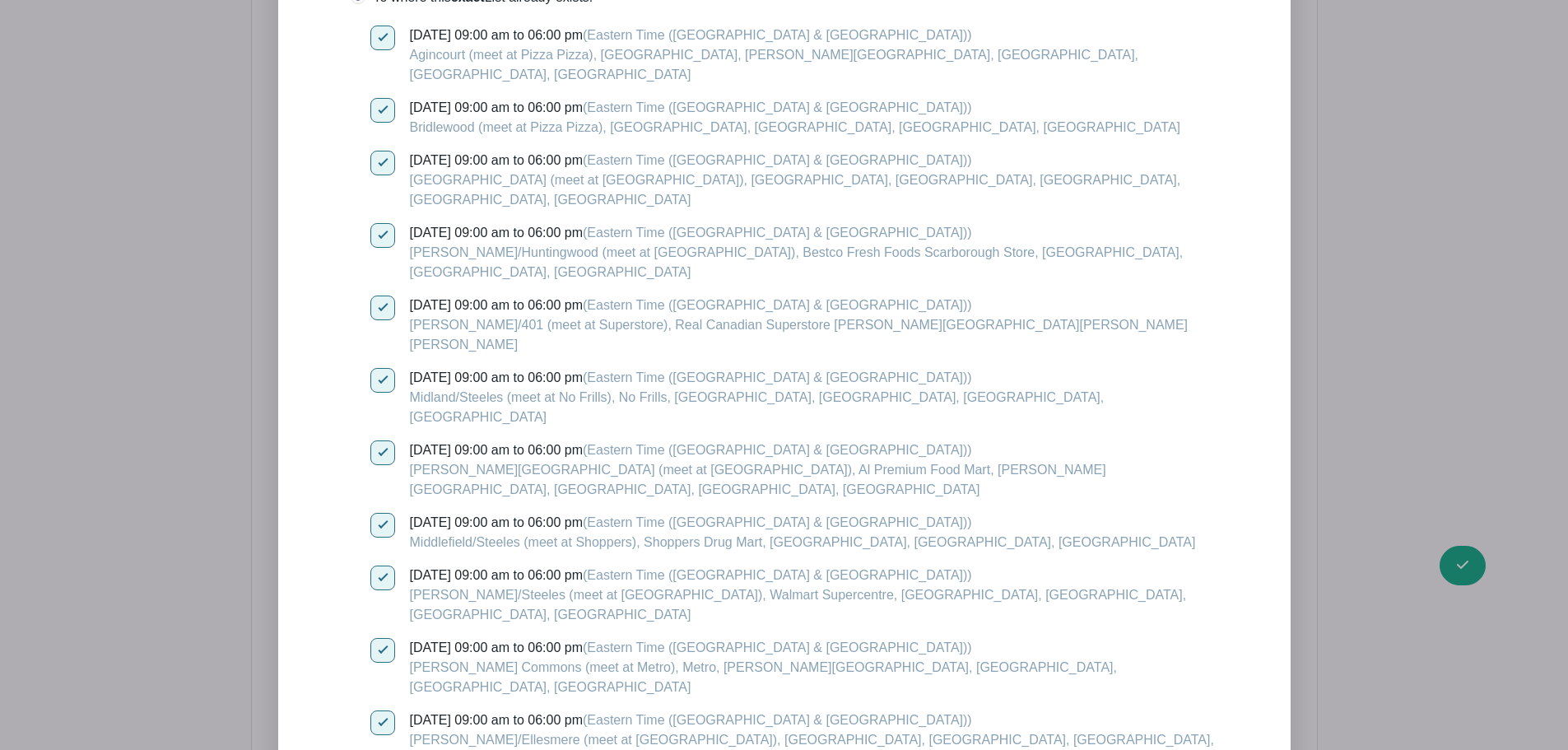
scroll to position [2603, 0]
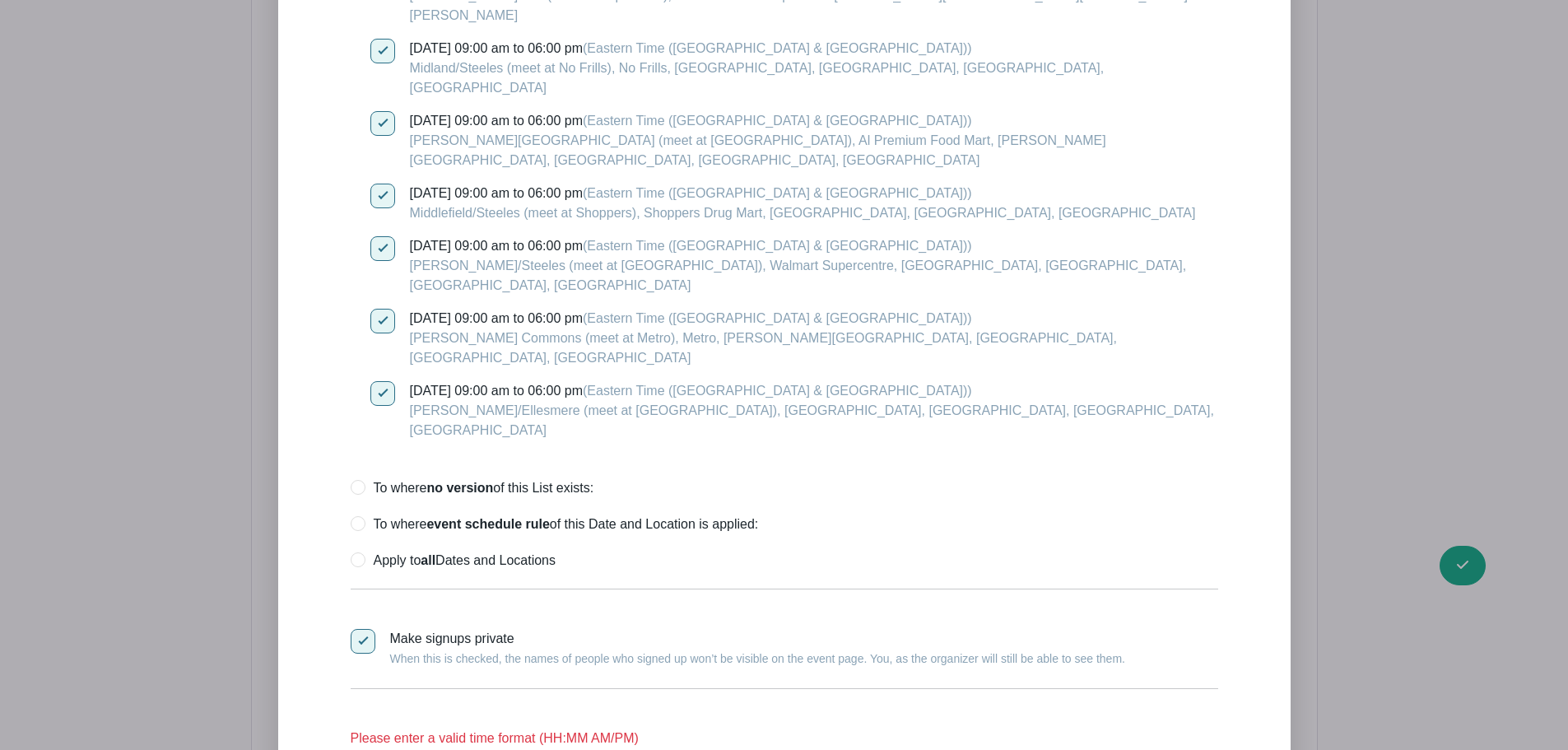
type input "09:00 am"
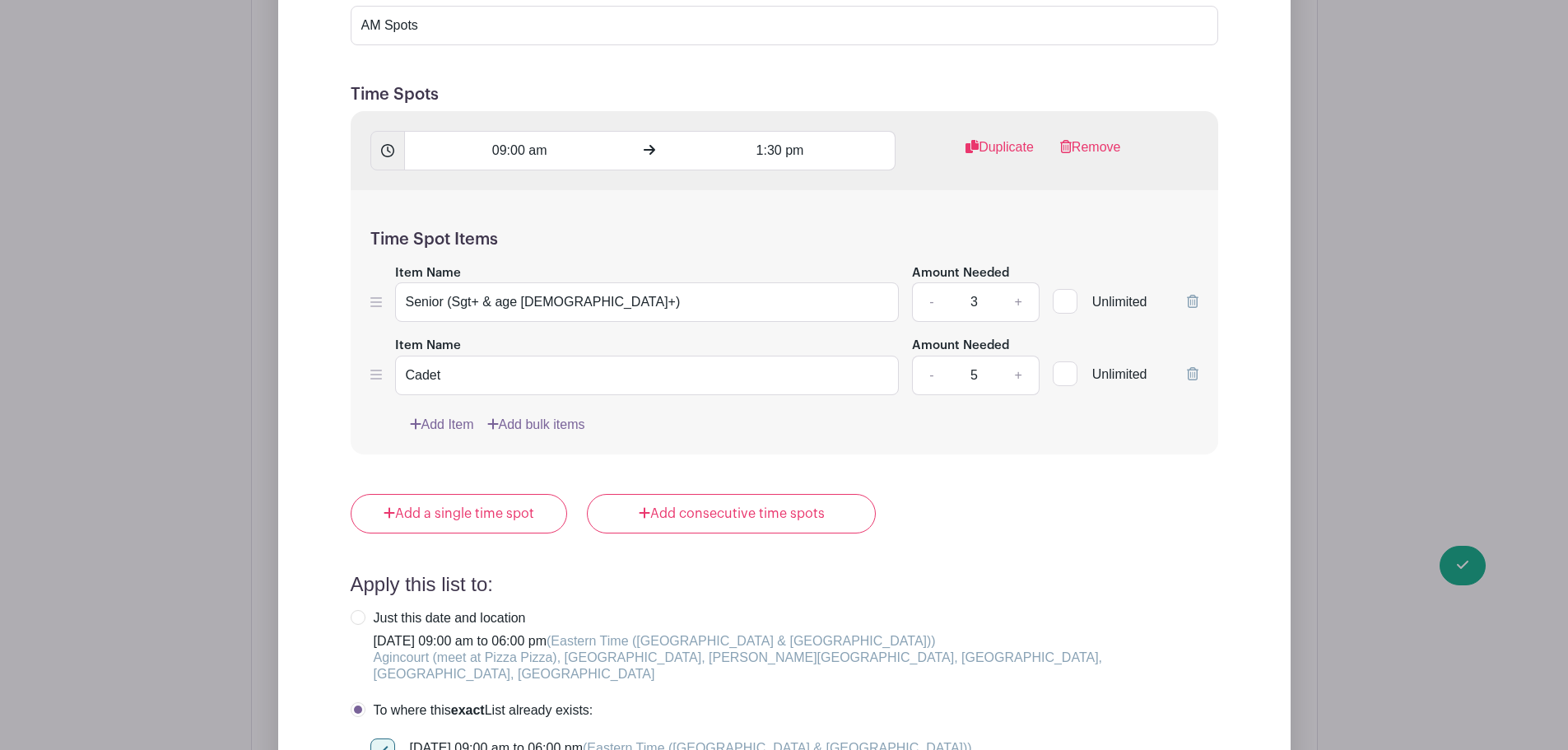
scroll to position [1533, 0]
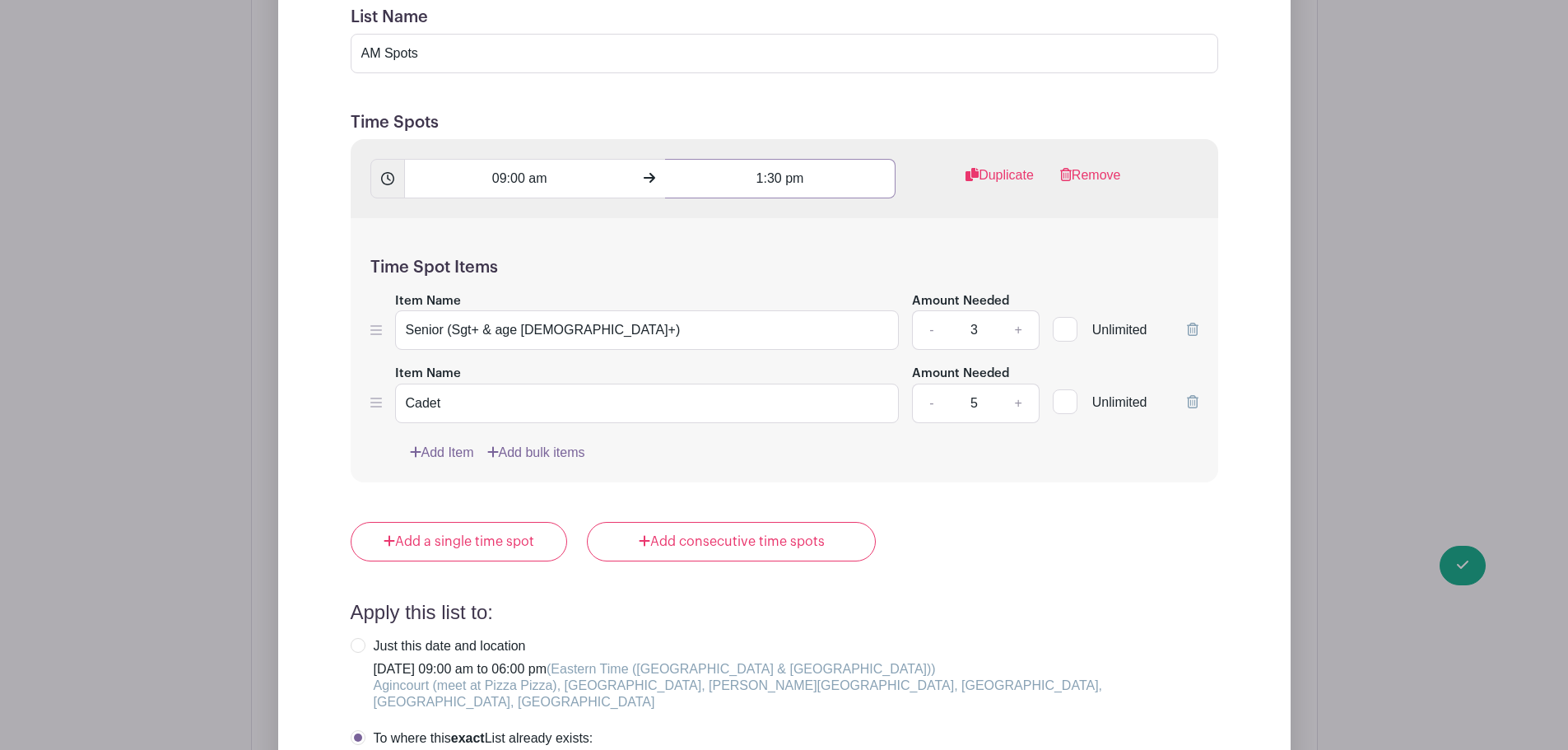
click at [758, 159] on input "1:30 pm" at bounding box center [780, 178] width 231 height 39
type input "01:30 pm"
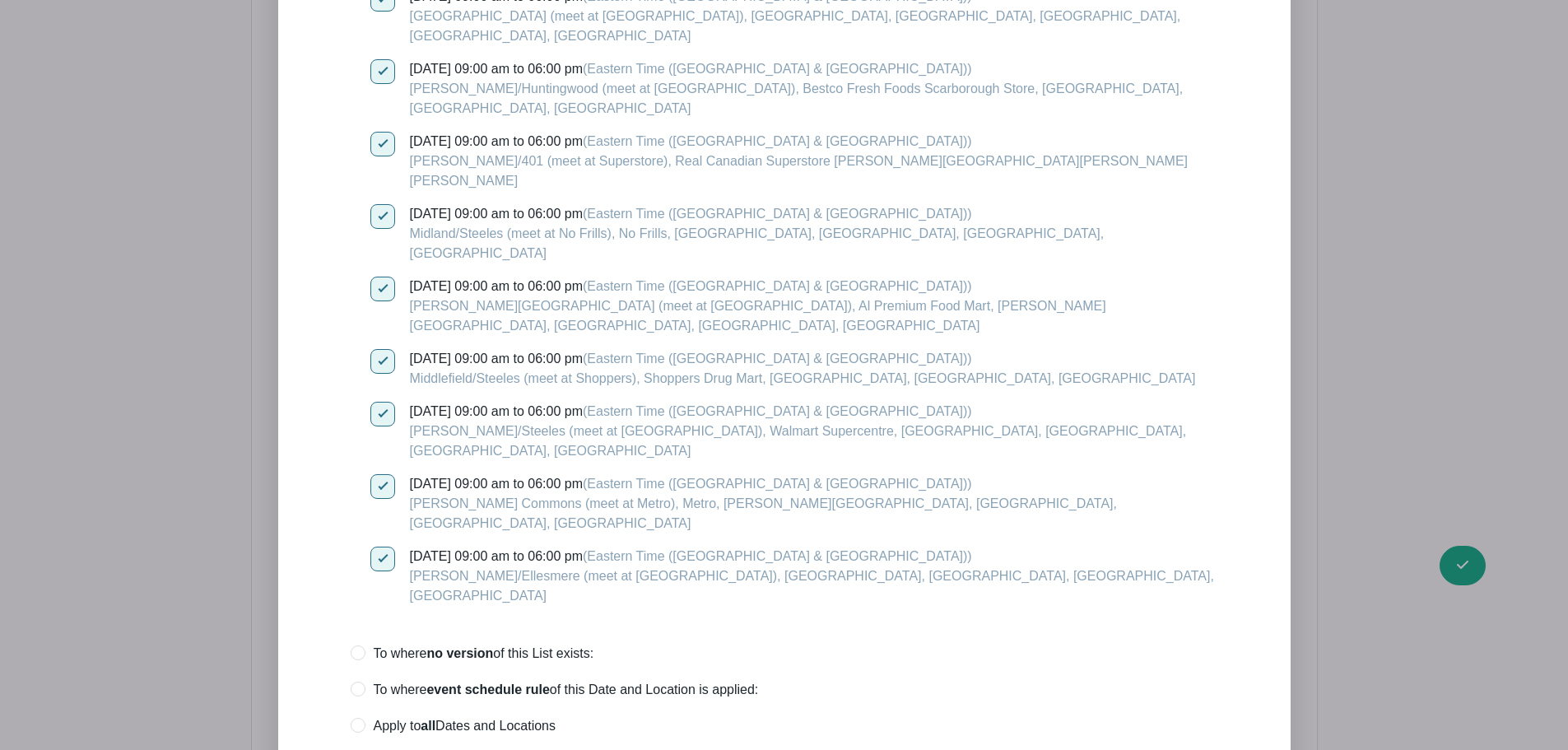
scroll to position [2438, 0]
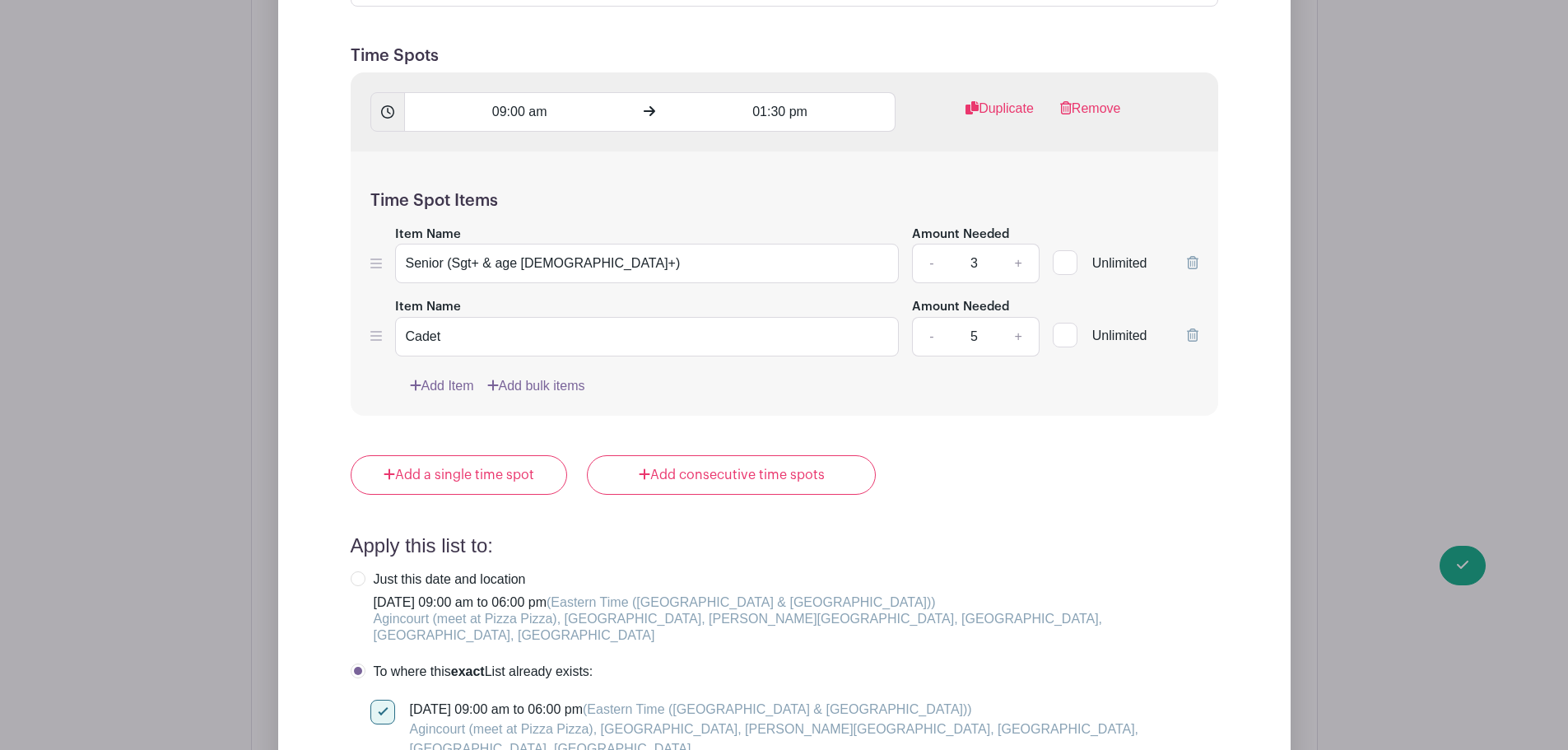
scroll to position [1451, 0]
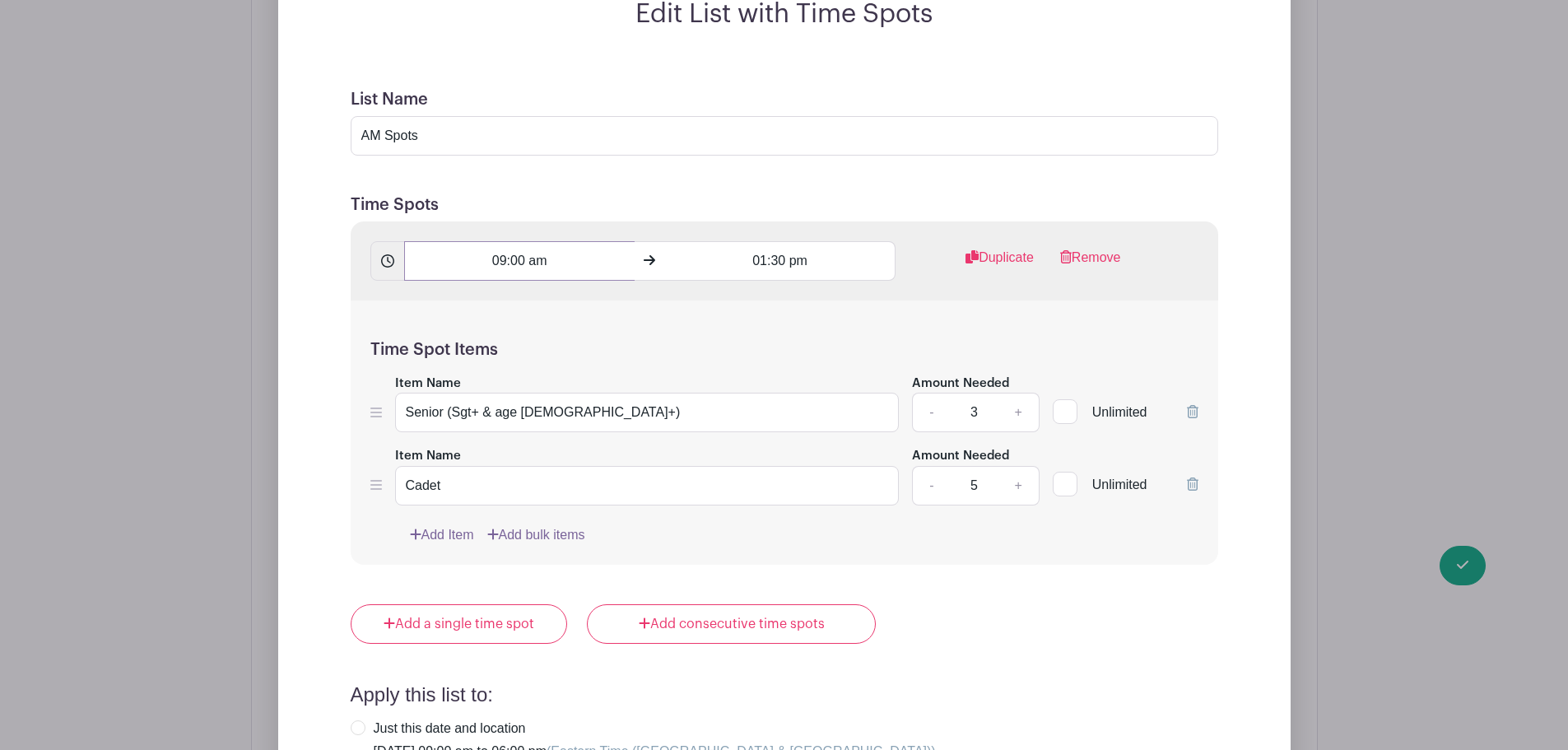
click at [524, 241] on input "09:00 am" at bounding box center [520, 261] width 231 height 39
type input "09:00am"
click at [785, 241] on input "01:30 pm" at bounding box center [780, 261] width 231 height 39
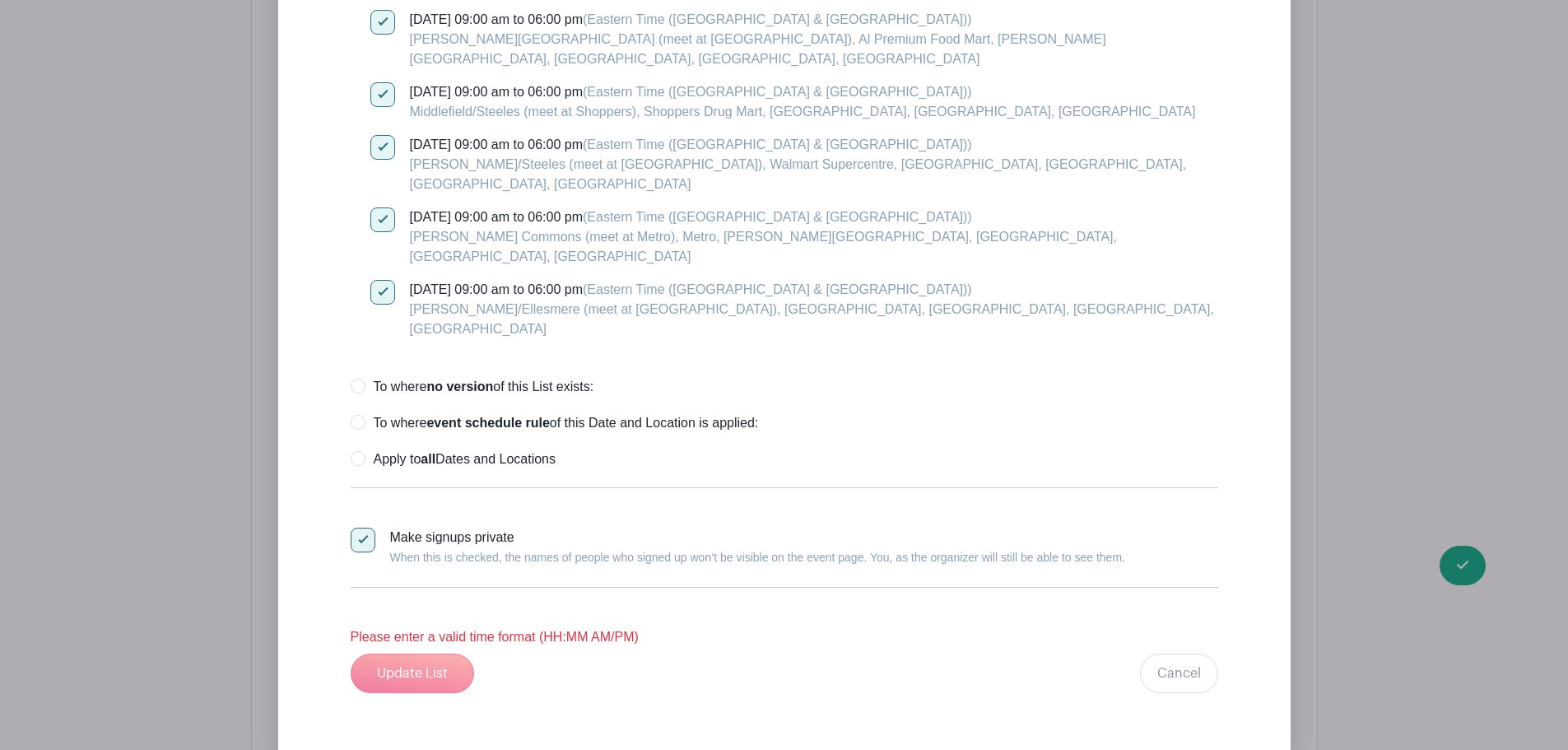
scroll to position [2850, 0]
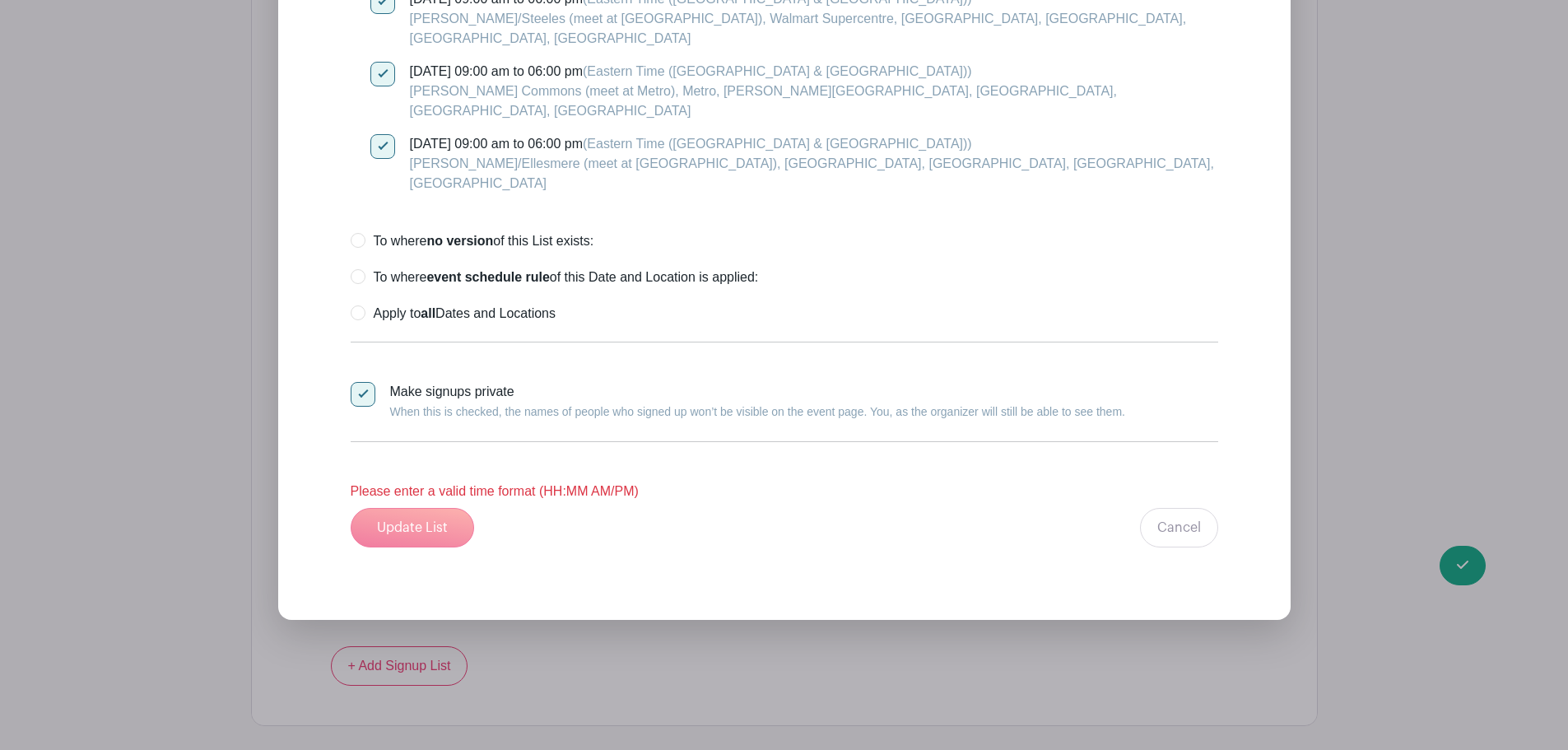
click at [407, 508] on div "Update List Cancel" at bounding box center [784, 527] width 867 height 39
click at [418, 508] on div "Update List Cancel" at bounding box center [784, 527] width 867 height 39
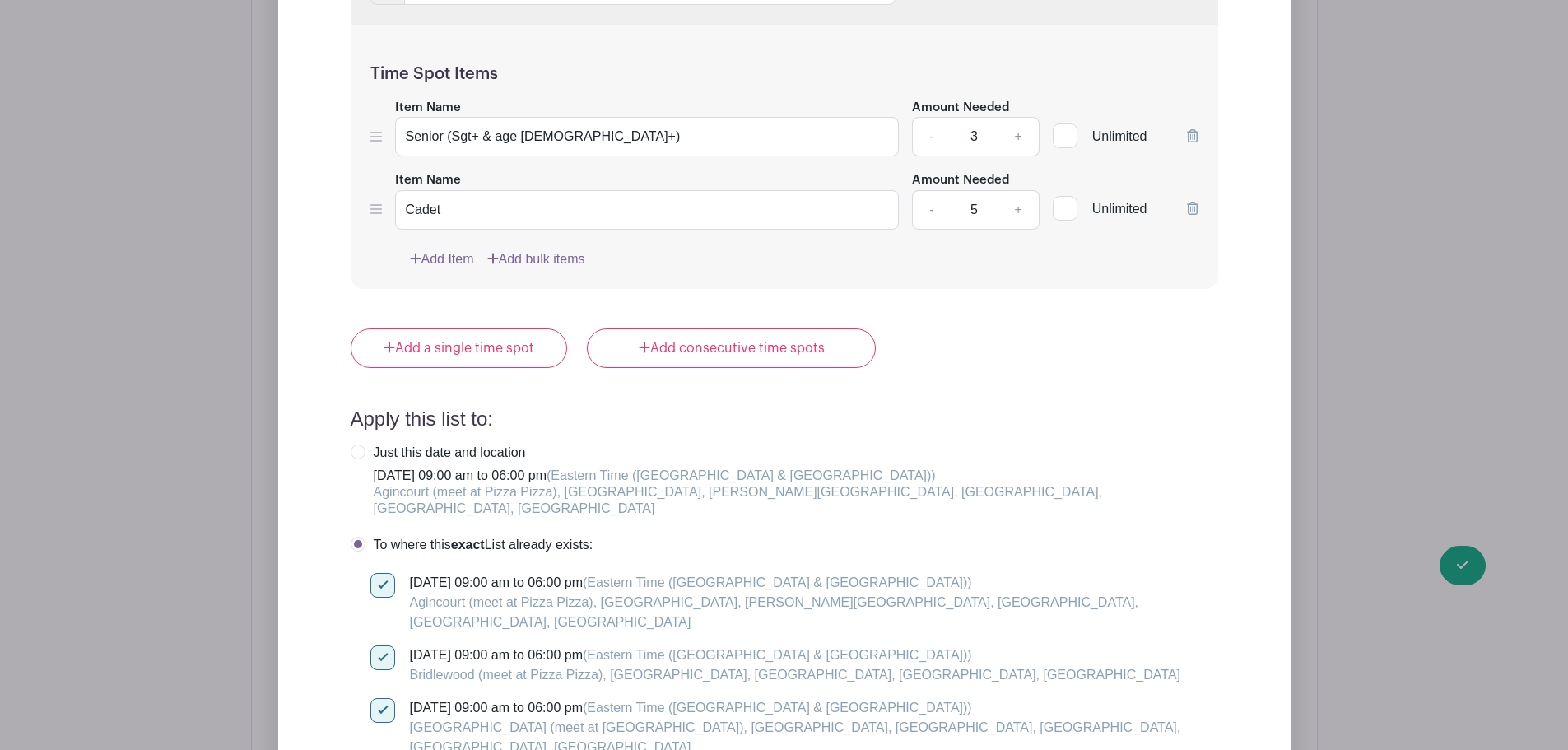
scroll to position [1451, 0]
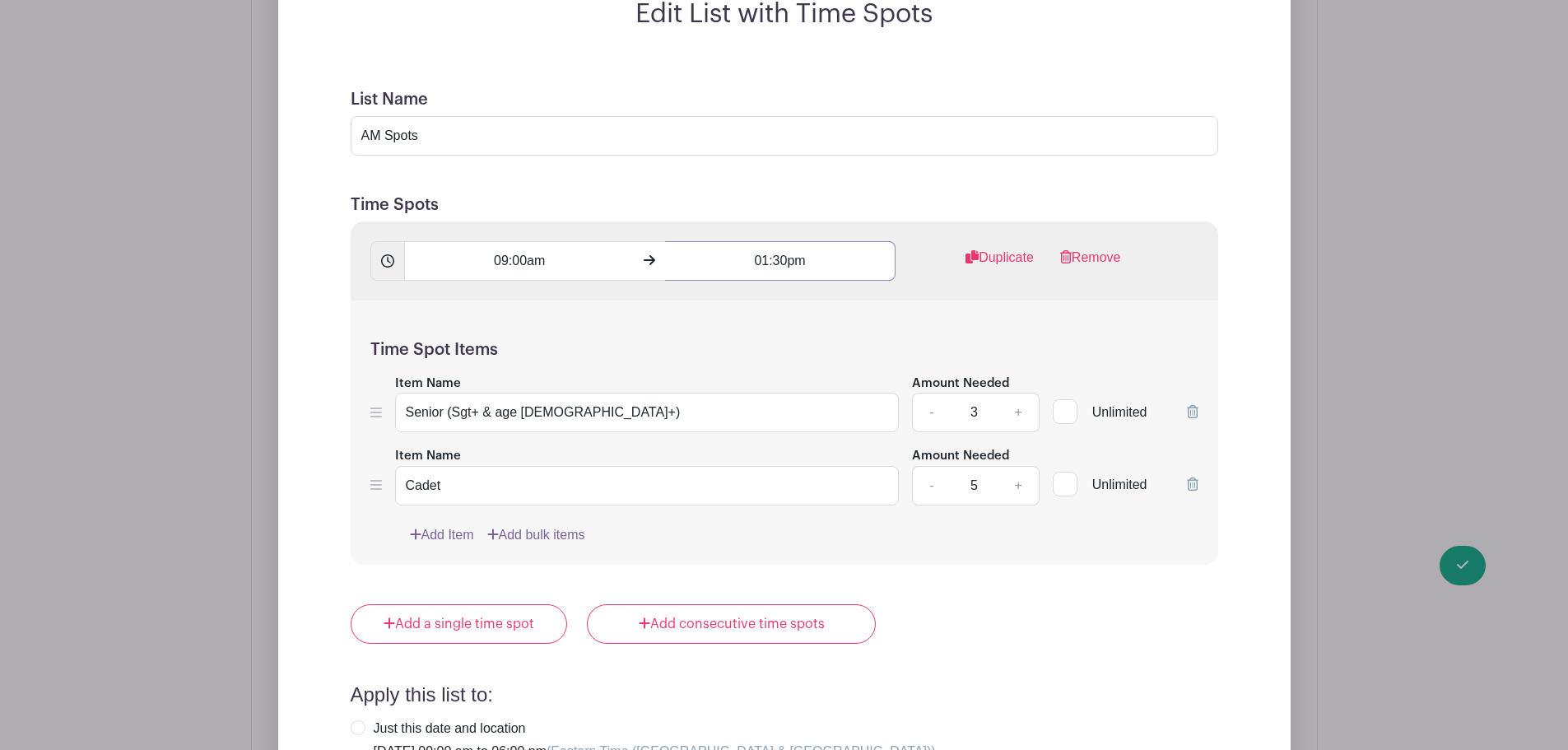
click at [787, 241] on input "01:30pm" at bounding box center [780, 261] width 231 height 39
click at [767, 241] on input "01:30pm" at bounding box center [780, 261] width 231 height 39
click at [811, 241] on input "13:30pm" at bounding box center [780, 261] width 231 height 39
click at [688, 258] on div at bounding box center [695, 255] width 53 height 31
click at [767, 241] on input "7:00 PM" at bounding box center [780, 261] width 231 height 39
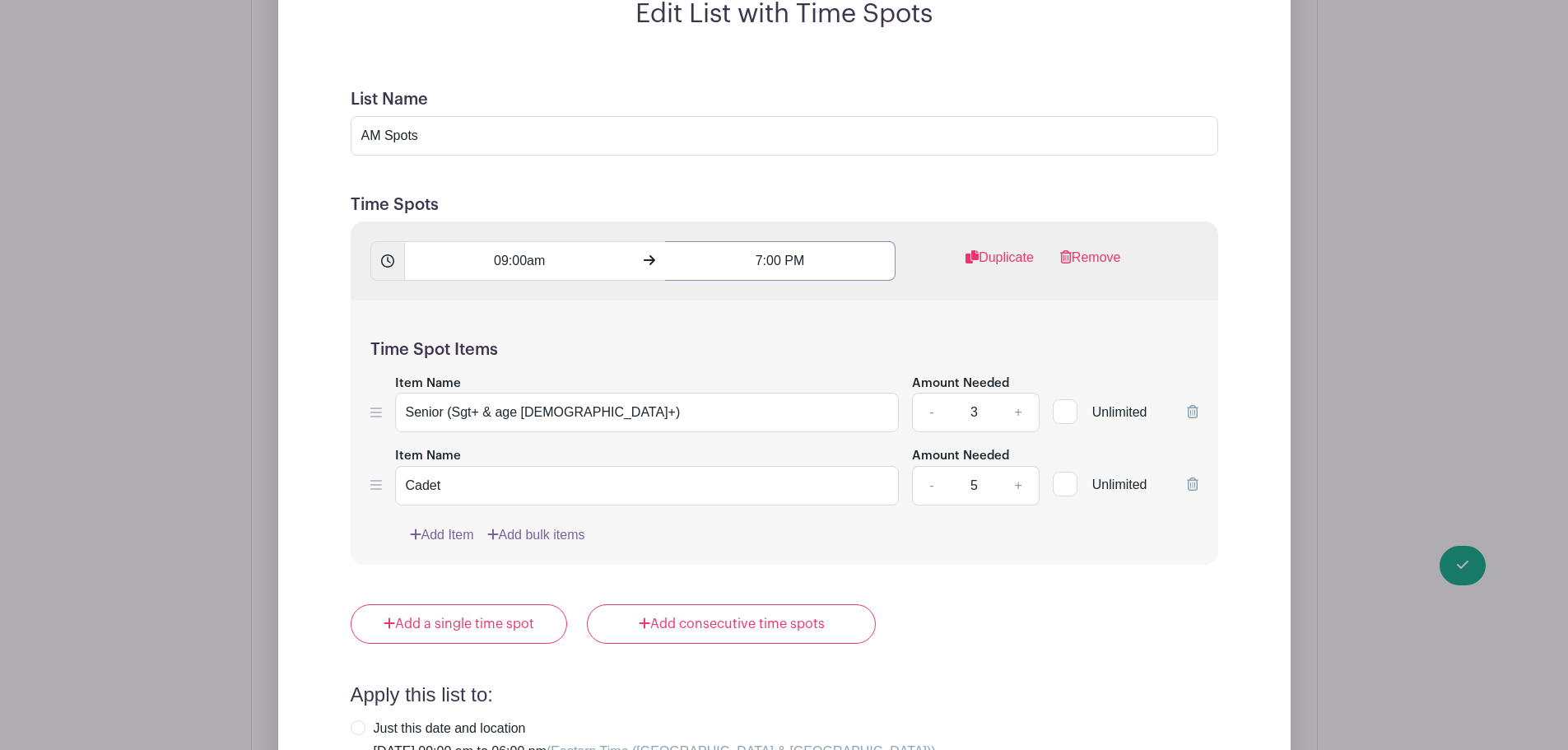
click at [760, 241] on input "7:00 PM" at bounding box center [780, 261] width 231 height 39
click at [800, 331] on icon at bounding box center [802, 325] width 10 height 13
click at [695, 253] on icon at bounding box center [694, 255] width 10 height 12
click at [779, 241] on input "7:59 PM" at bounding box center [780, 261] width 231 height 39
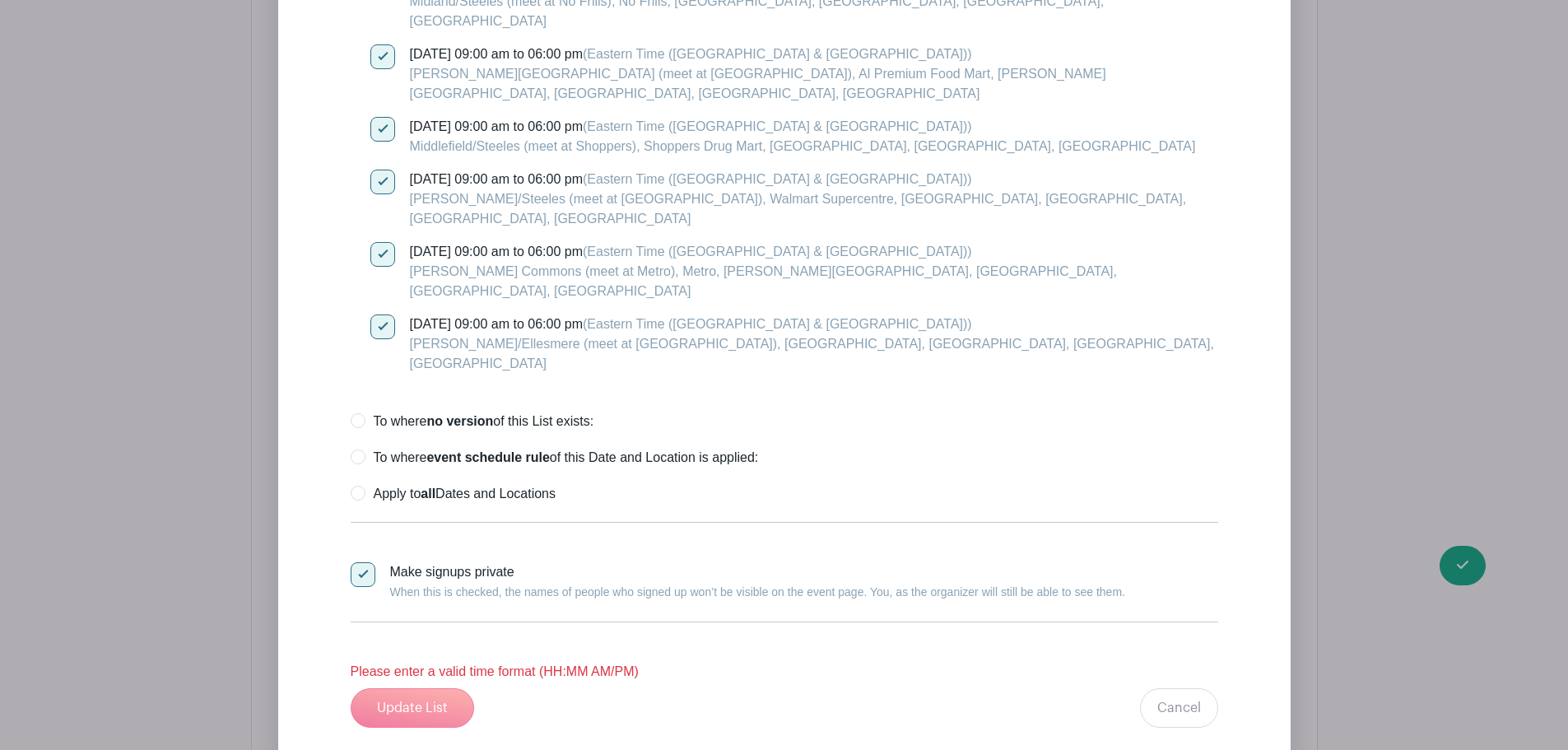
scroll to position [2850, 0]
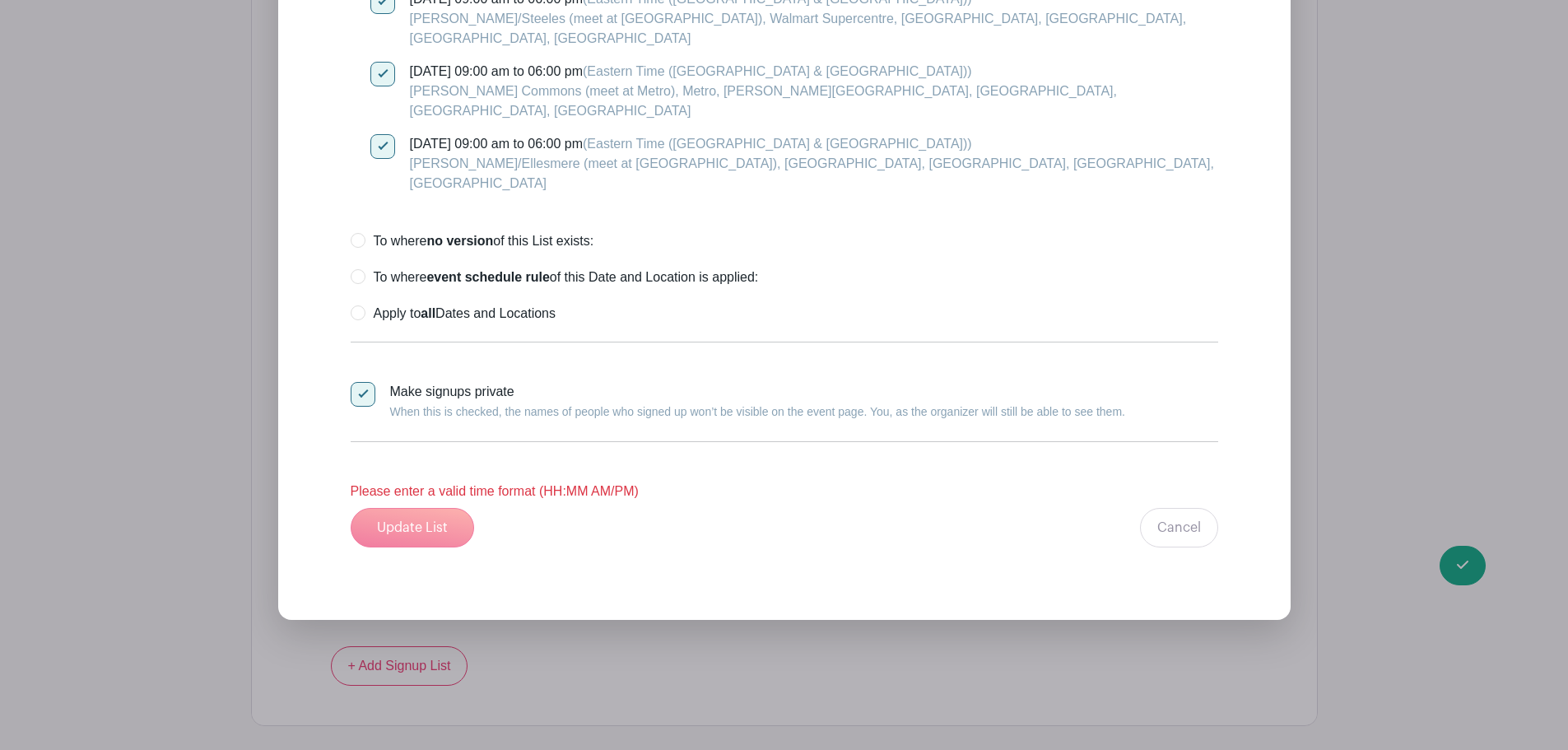
type input "1:30 PM"
click at [420, 508] on div "Update List Cancel" at bounding box center [784, 527] width 867 height 39
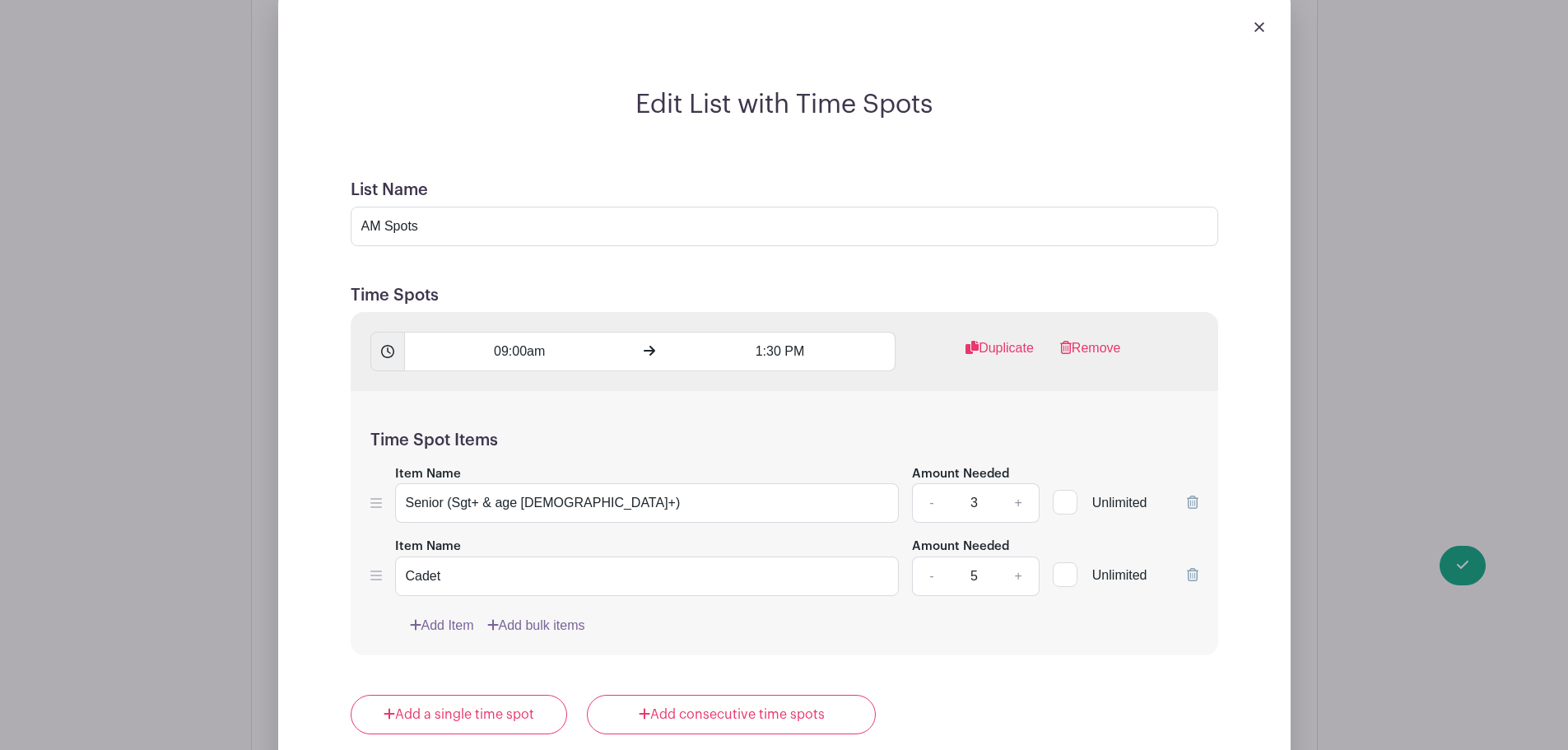
scroll to position [1286, 0]
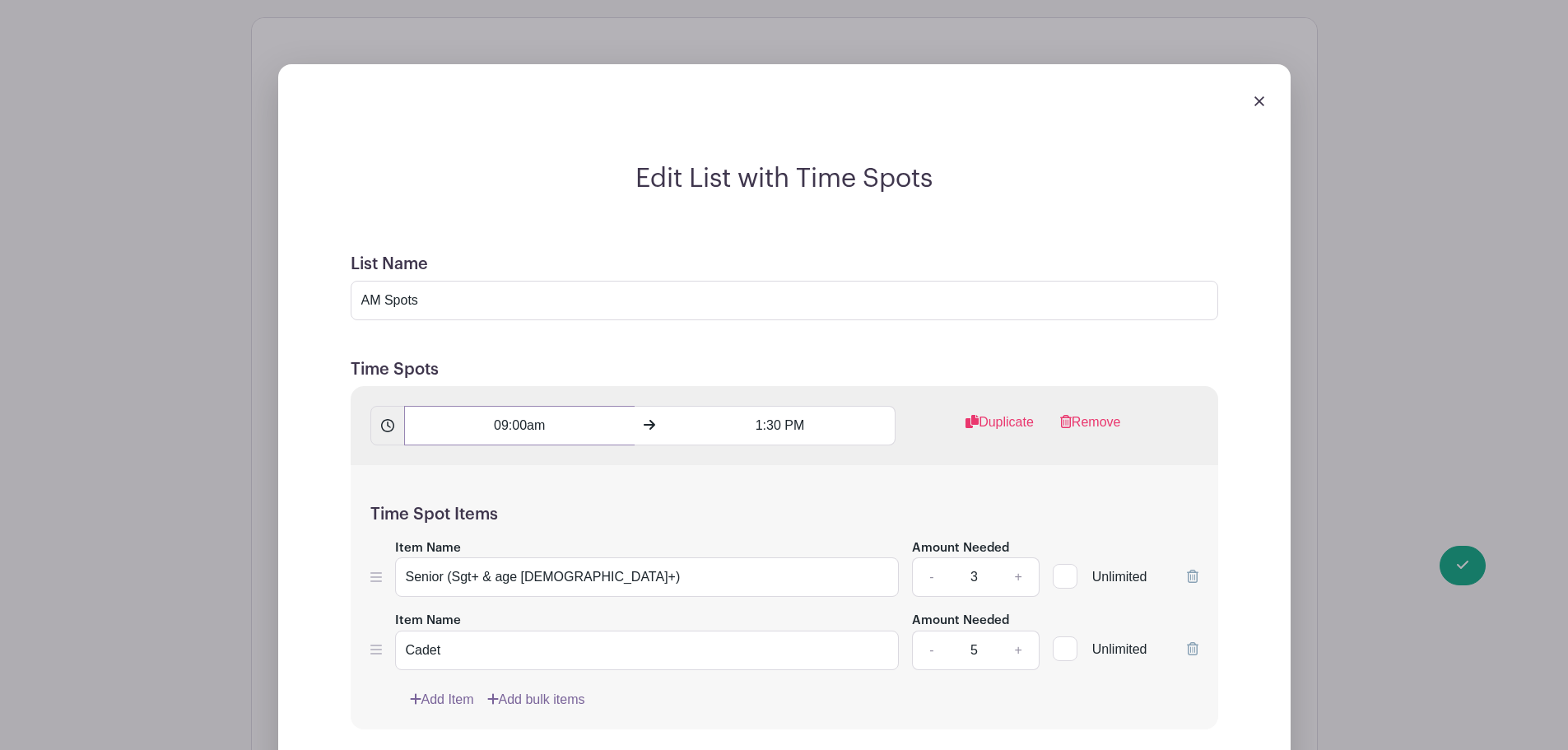
click at [527, 406] on input "09:00am" at bounding box center [520, 425] width 231 height 39
click at [604, 459] on button "PM" at bounding box center [608, 455] width 33 height 31
click at [546, 422] on icon at bounding box center [542, 420] width 10 height 13
click at [435, 453] on div "01" at bounding box center [434, 455] width 53 height 31
click at [491, 484] on div "09" at bounding box center [496, 489] width 55 height 31
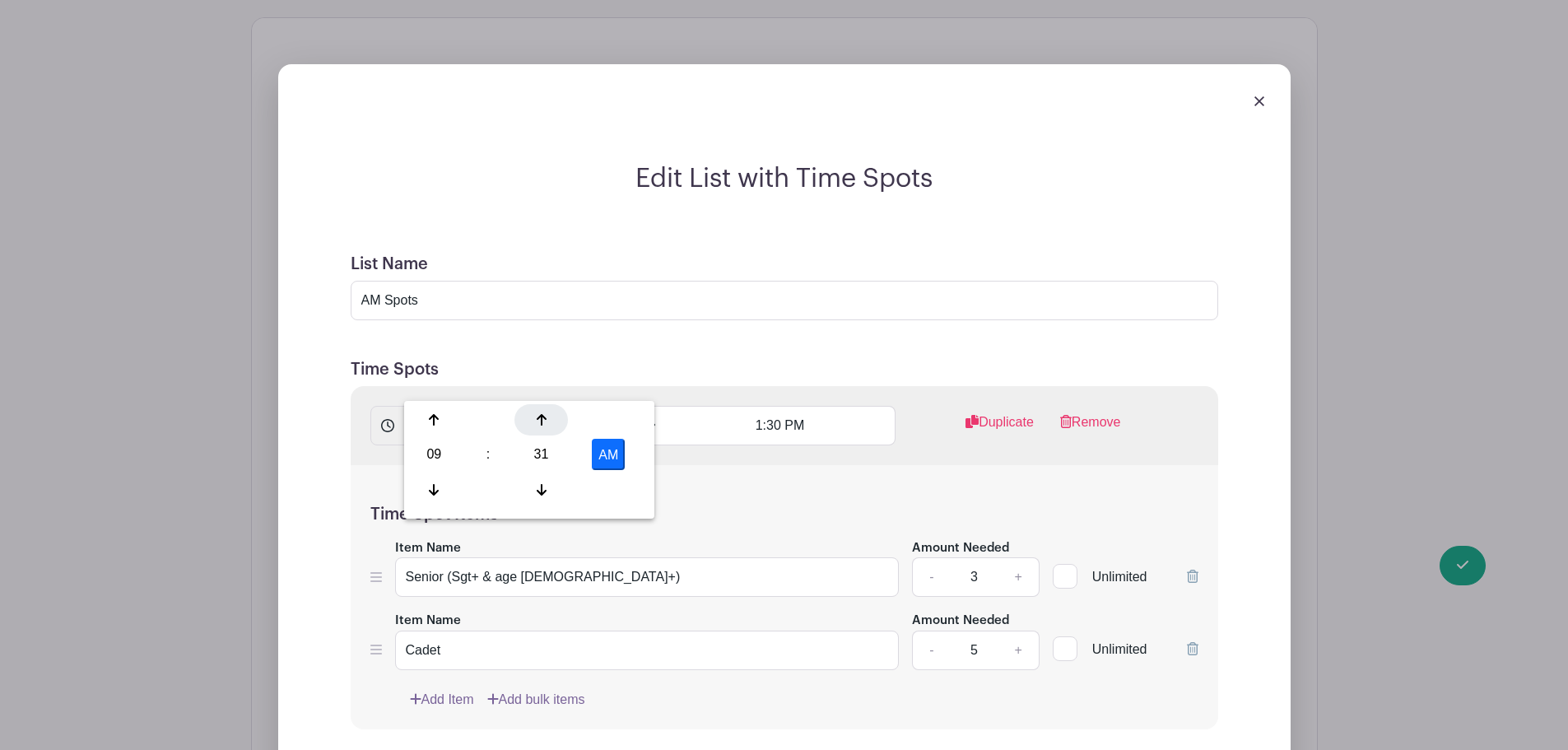
click at [547, 425] on div at bounding box center [541, 420] width 53 height 31
click at [542, 488] on icon at bounding box center [542, 489] width 10 height 12
click at [541, 488] on icon at bounding box center [542, 489] width 10 height 12
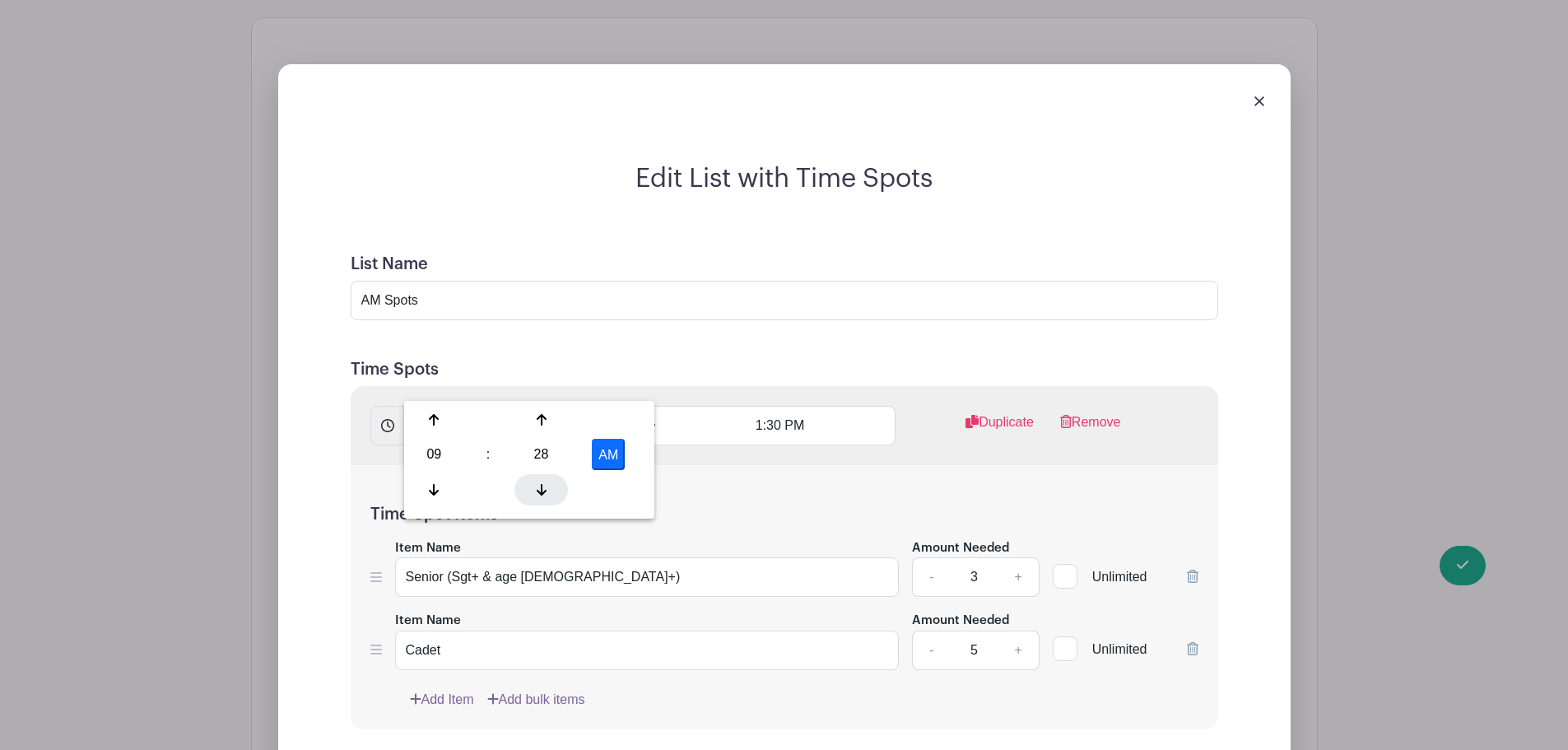
click at [541, 488] on icon at bounding box center [542, 489] width 10 height 12
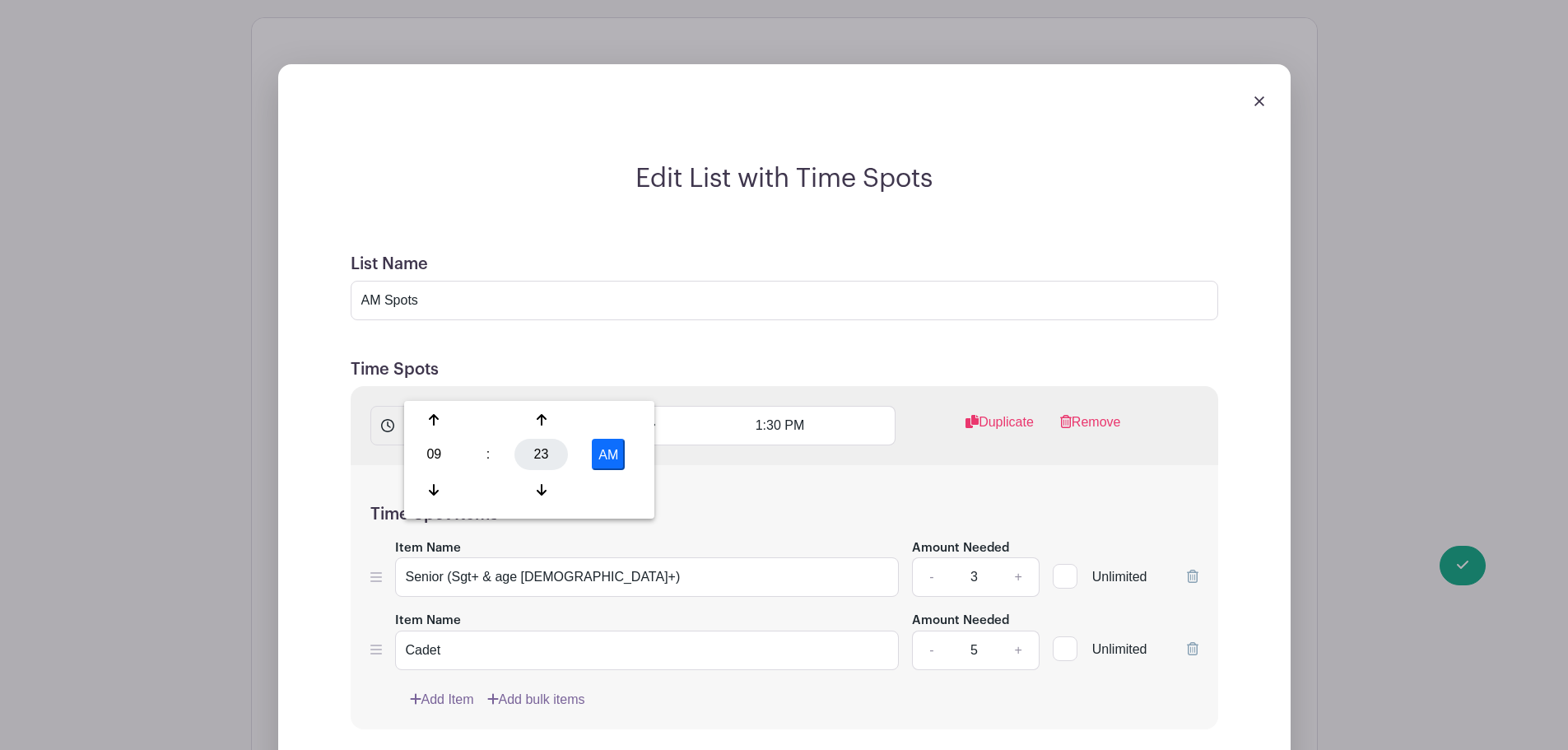
click at [533, 449] on div "23" at bounding box center [541, 455] width 53 height 31
click at [446, 423] on div "00" at bounding box center [435, 420] width 55 height 31
type input "9:00 AM"
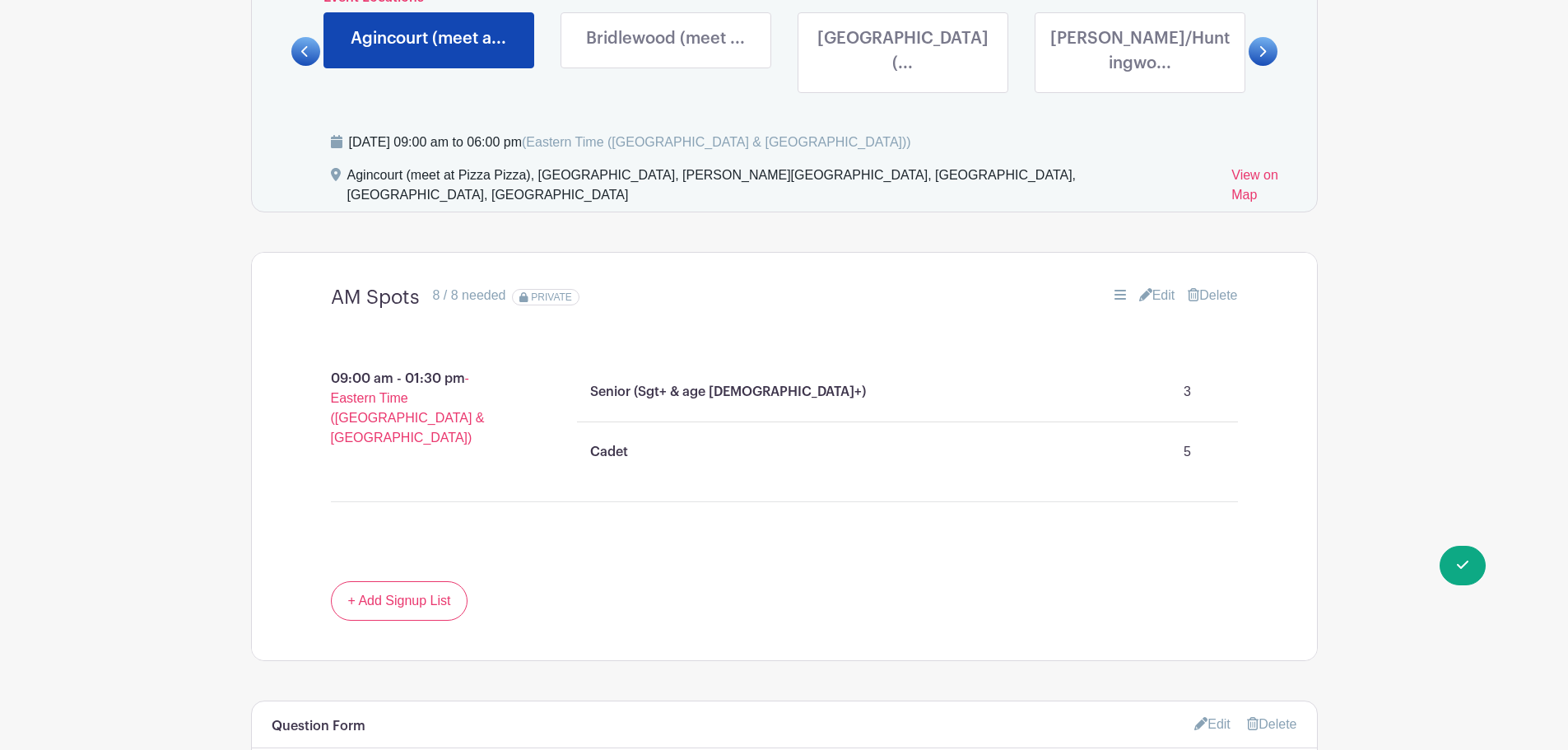
scroll to position [970, 0]
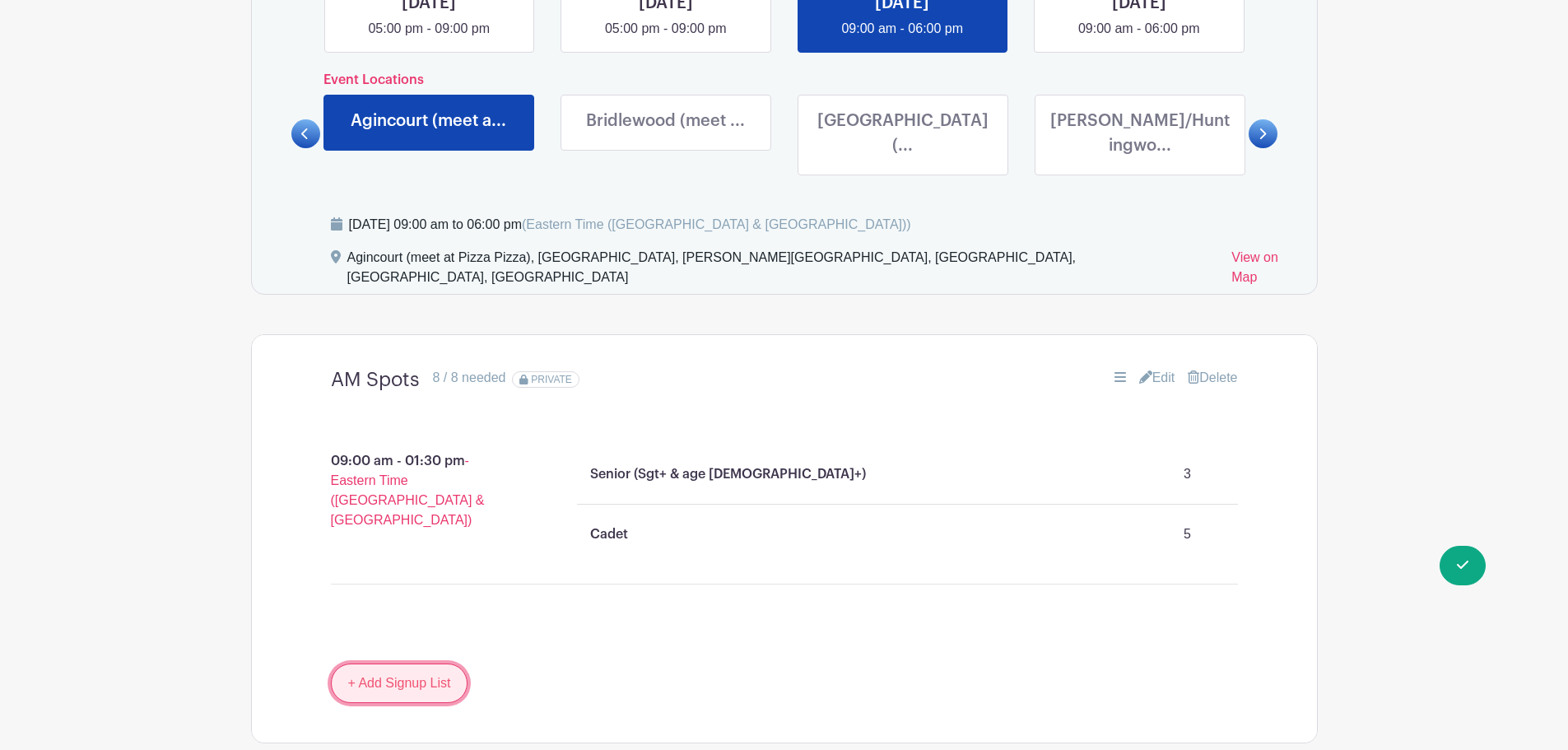
click at [427, 663] on link "+ Add Signup List" at bounding box center [400, 682] width 137 height 39
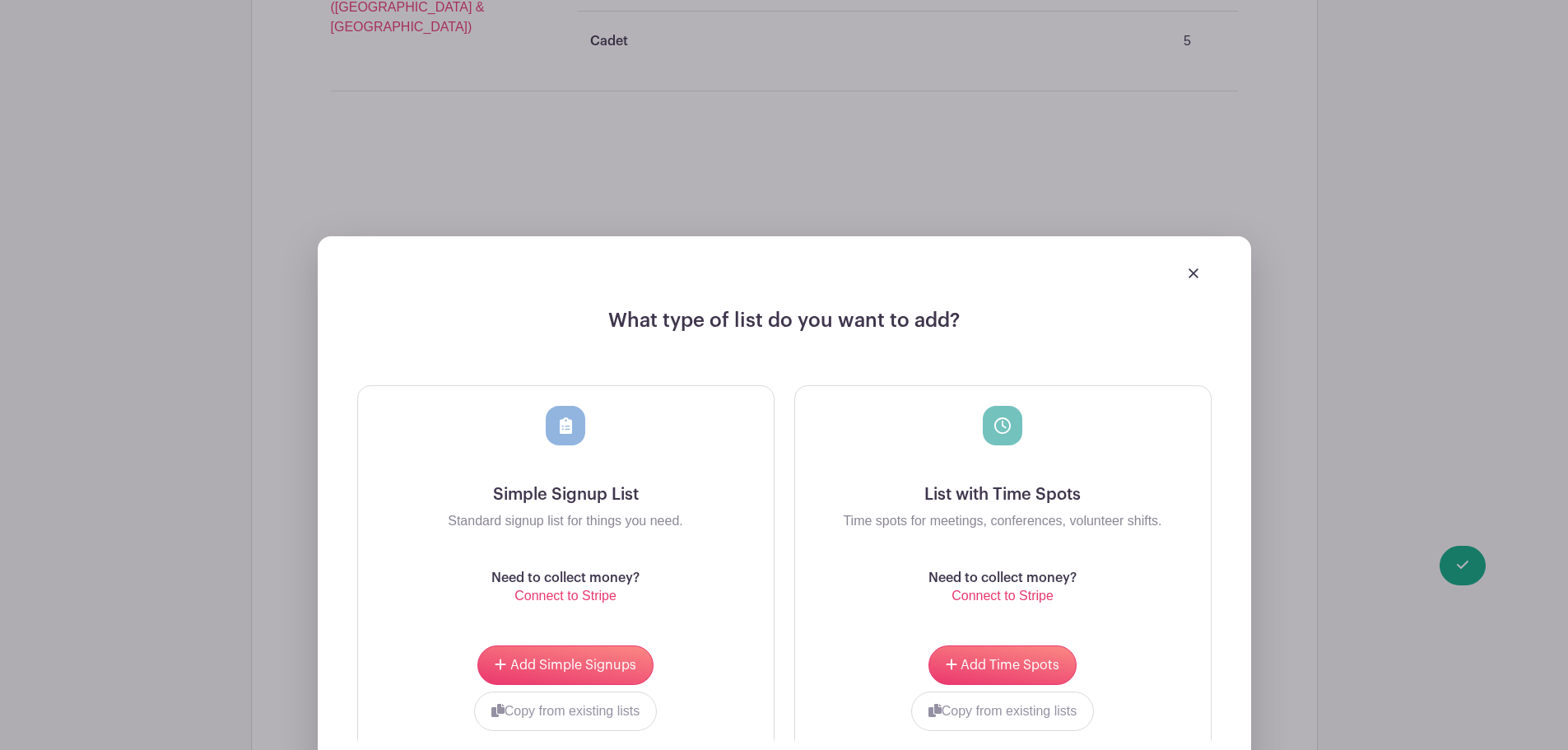
scroll to position [1463, 0]
click at [1017, 658] on span "Add Time Spots" at bounding box center [1010, 664] width 99 height 13
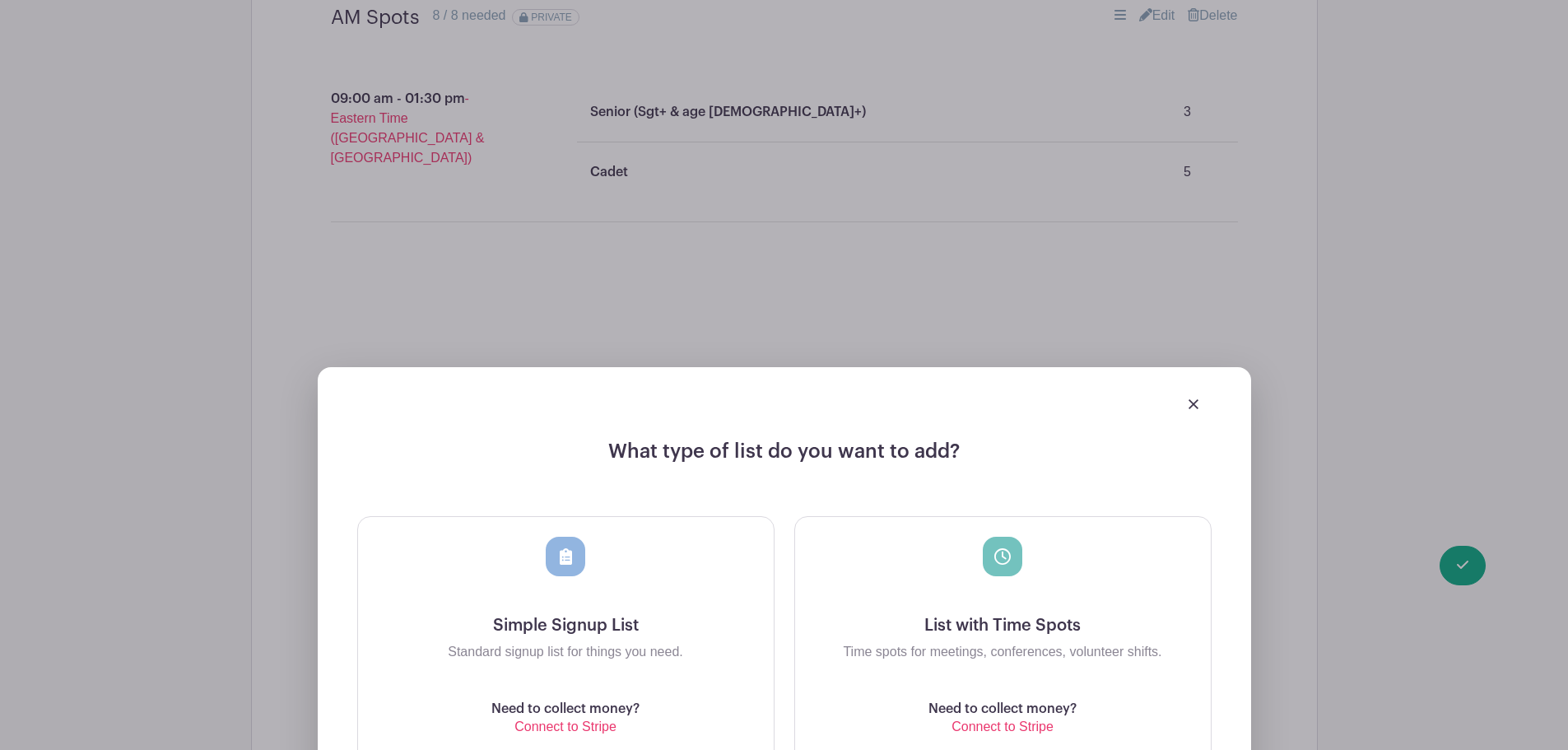
scroll to position [1595, 0]
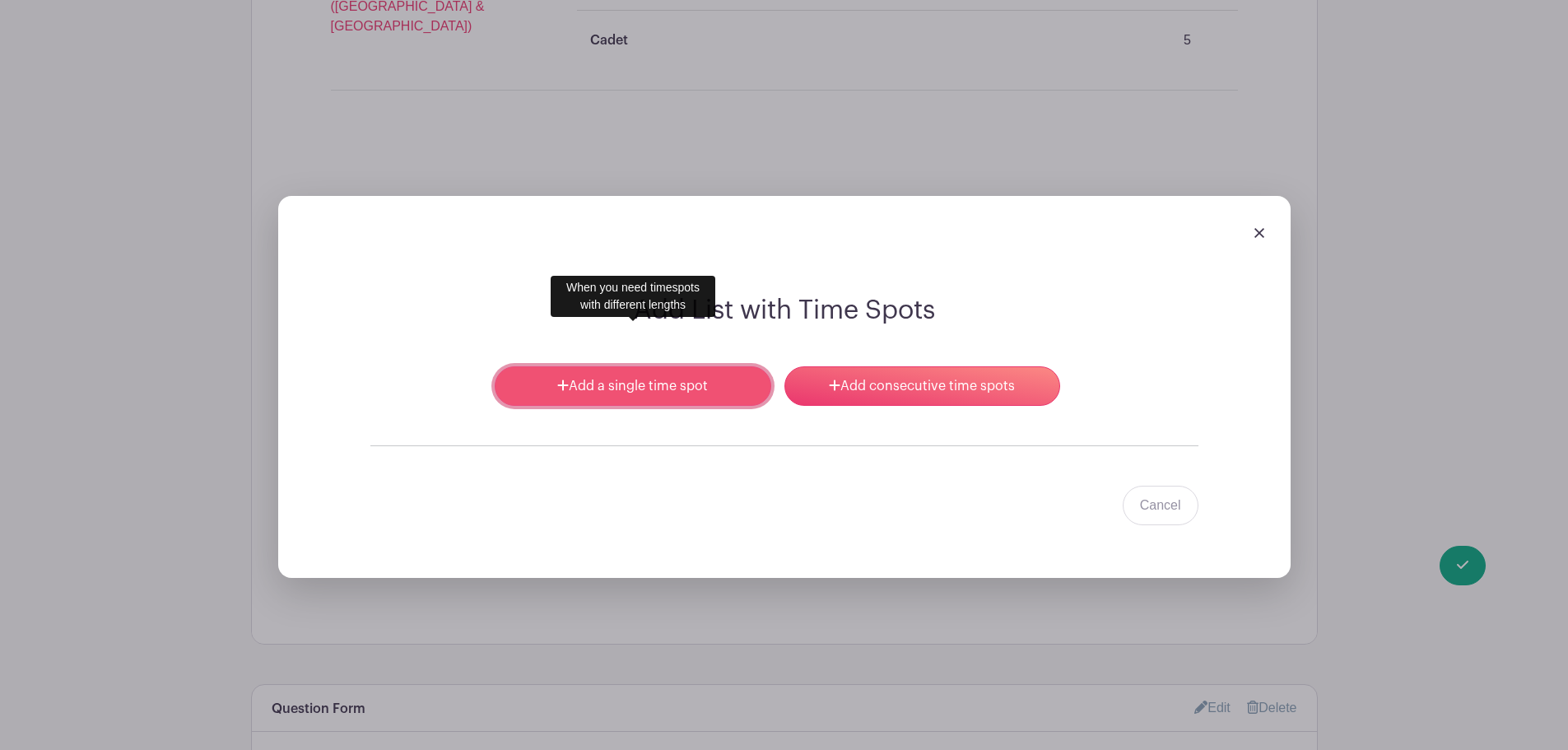
click at [722, 366] on link "Add a single time spot" at bounding box center [632, 385] width 275 height 39
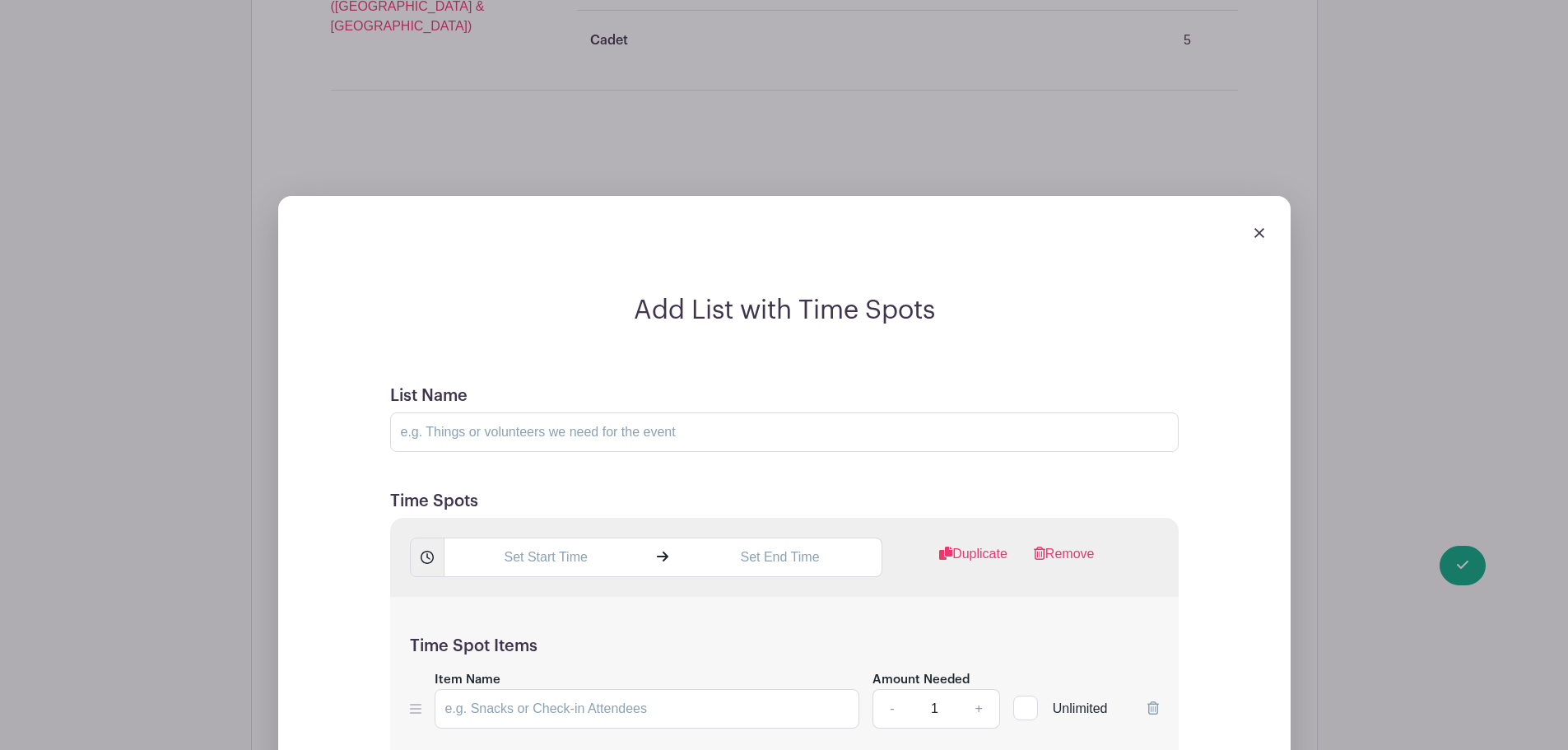
scroll to position [1760, 0]
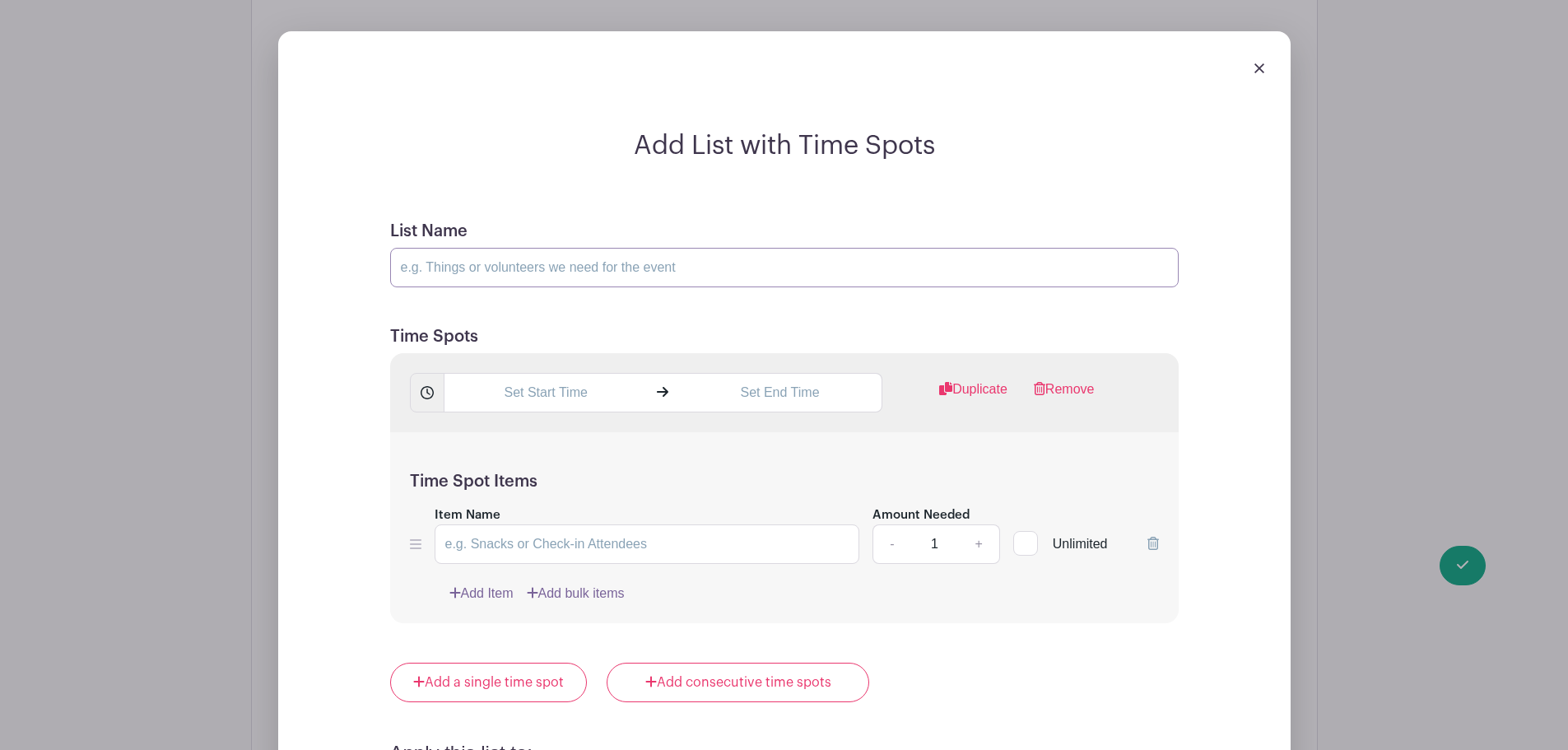
click at [456, 248] on input "List Name" at bounding box center [785, 267] width 789 height 39
type input "PM Spot"
click at [530, 373] on input "text" at bounding box center [545, 392] width 204 height 39
click at [580, 456] on icon at bounding box center [581, 456] width 10 height 12
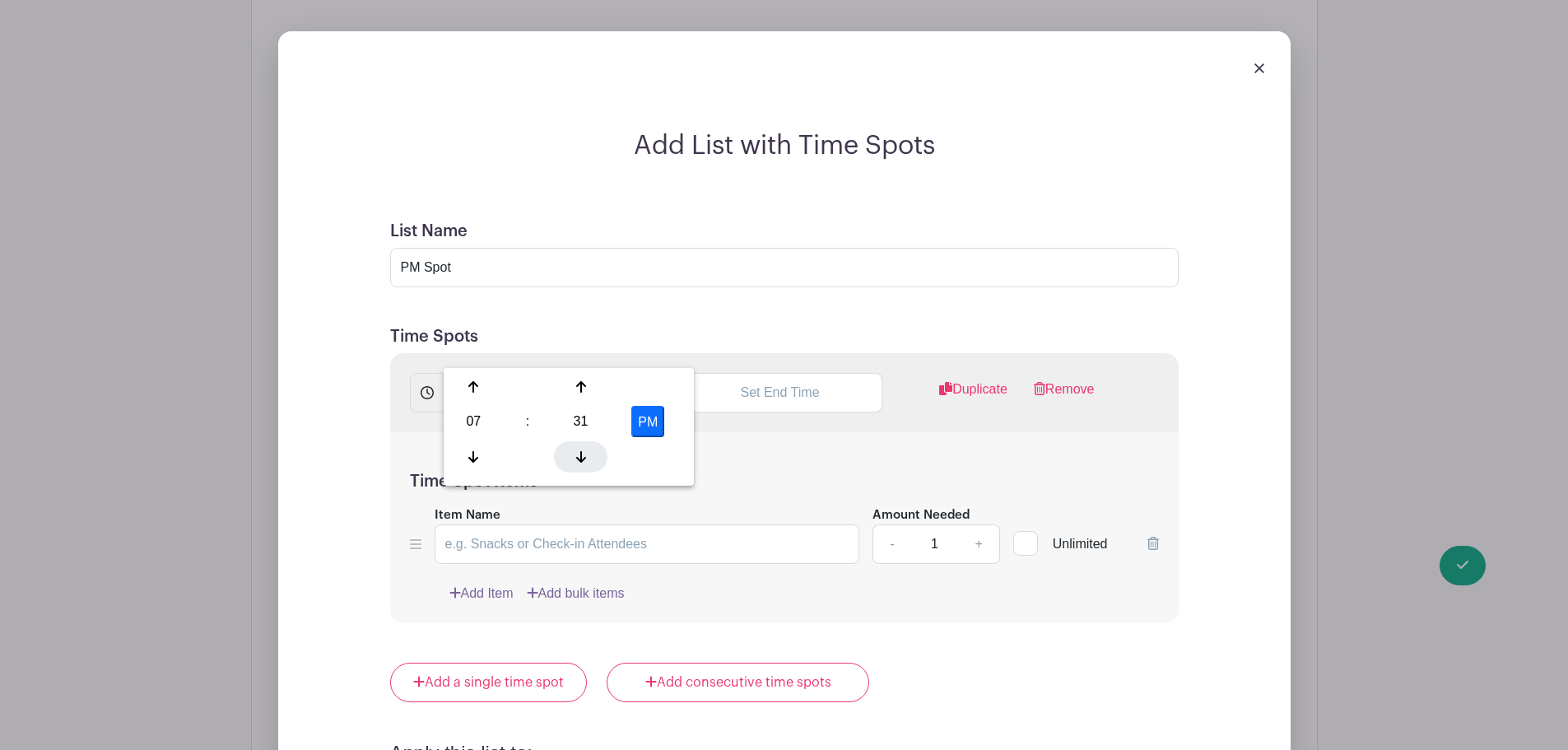
click at [574, 465] on div at bounding box center [581, 456] width 53 height 31
click at [523, 373] on input "7:30 PM" at bounding box center [545, 392] width 204 height 39
type input "1:30 PM"
click at [752, 373] on input "text" at bounding box center [779, 392] width 204 height 39
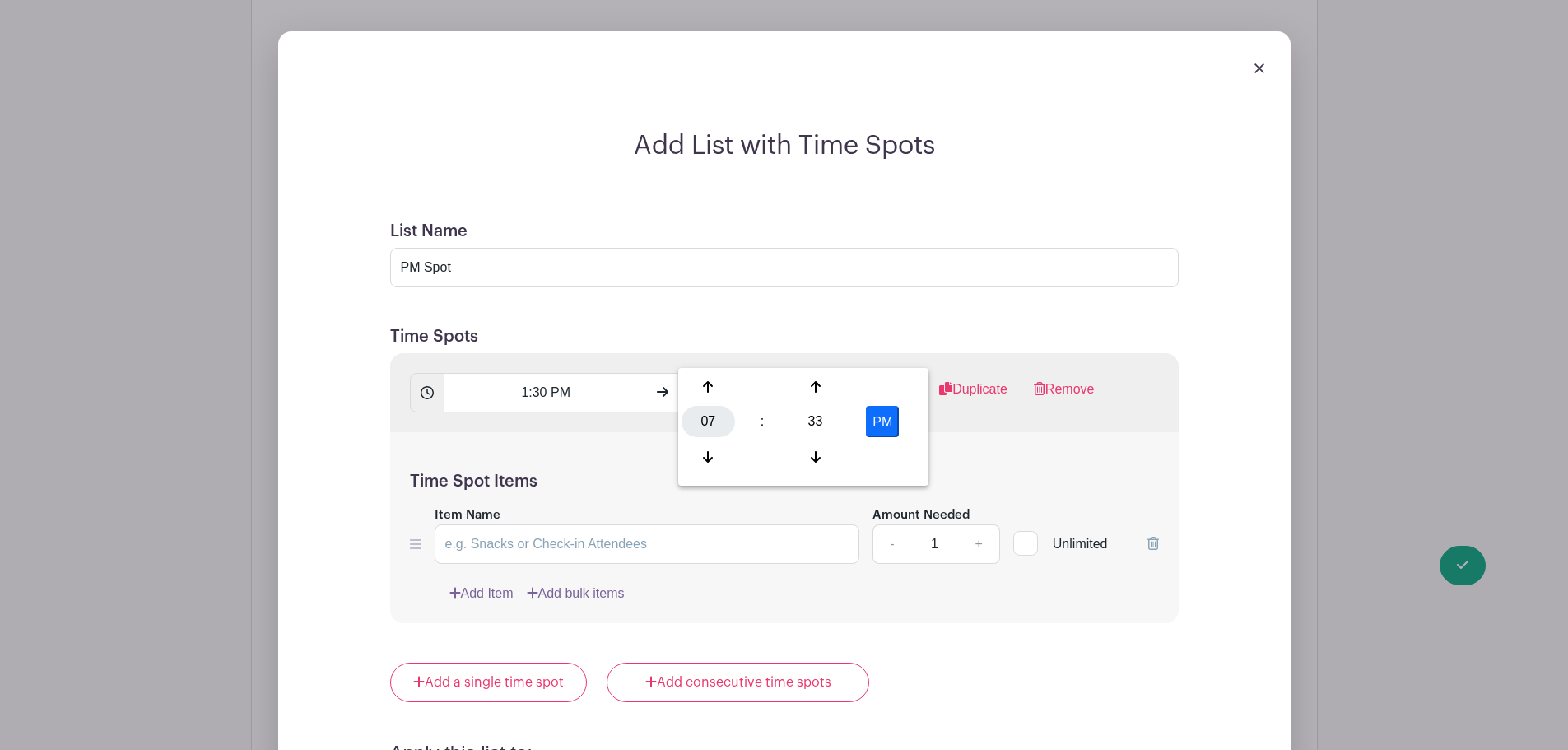
click at [713, 423] on div "07" at bounding box center [708, 422] width 53 height 31
click at [823, 424] on div "06" at bounding box center [831, 422] width 55 height 31
click at [816, 428] on div "33" at bounding box center [815, 422] width 53 height 31
click at [708, 390] on div "00" at bounding box center [709, 387] width 55 height 31
type input "6:00 PM"
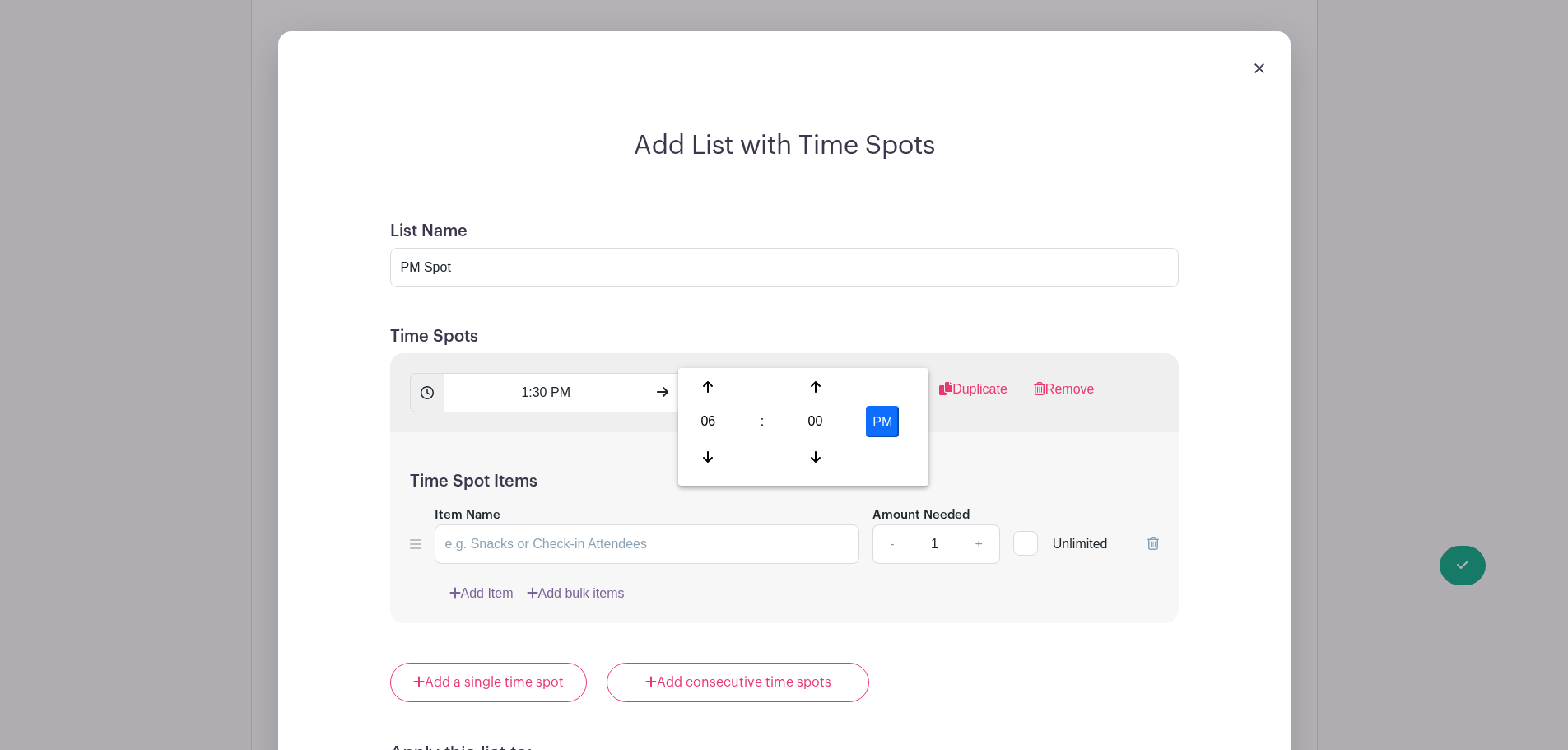
click at [857, 327] on h5 "Time Spots" at bounding box center [785, 337] width 789 height 20
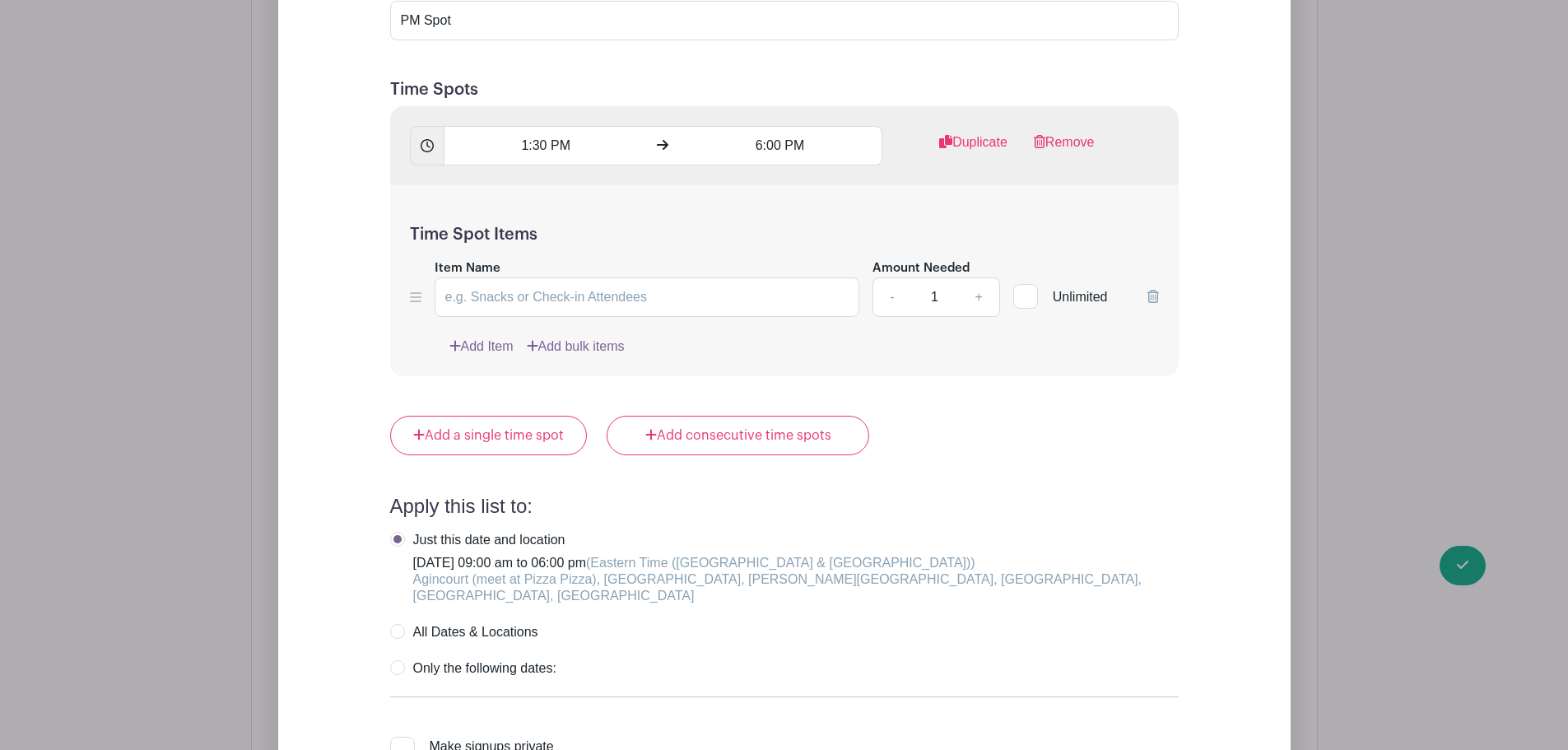
scroll to position [1924, 0]
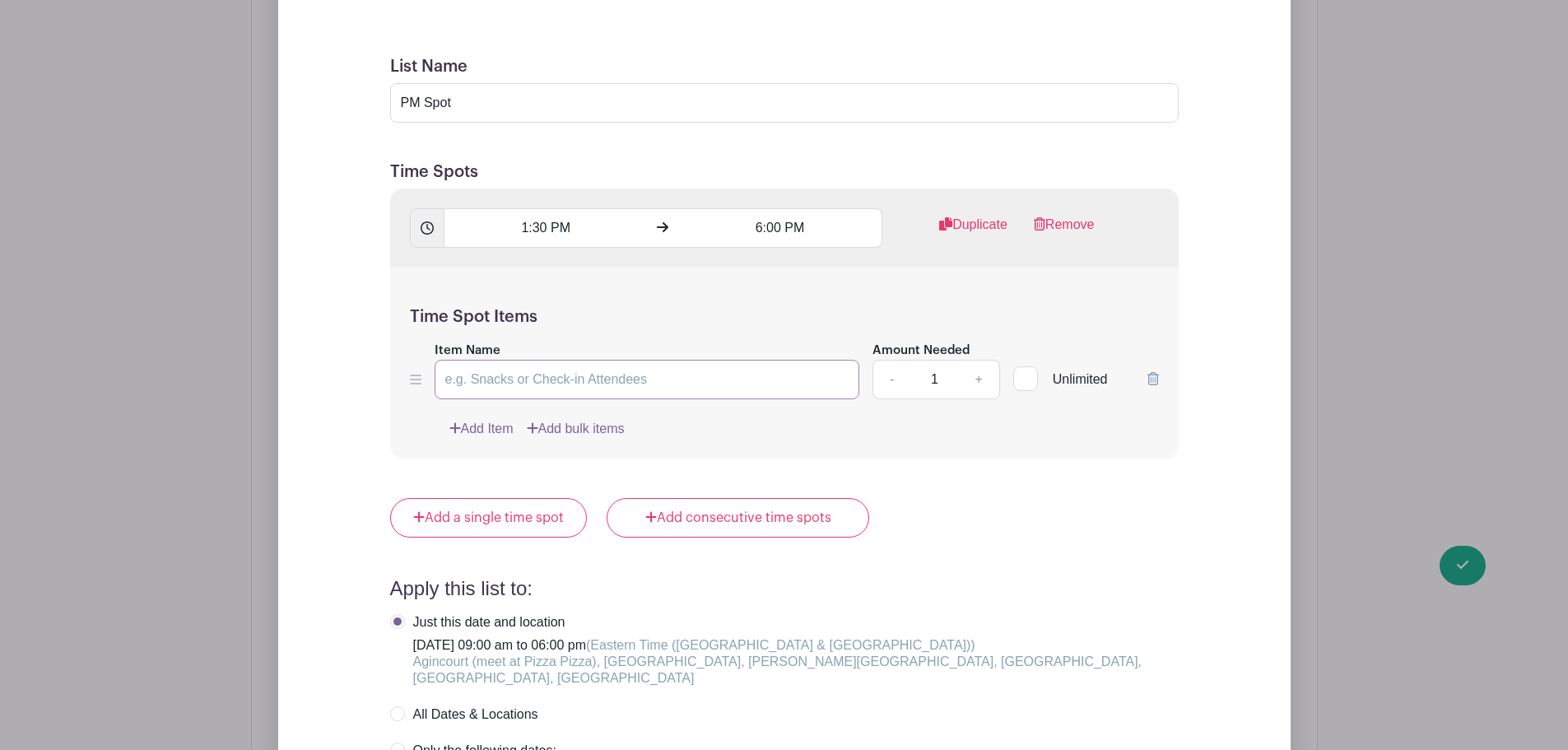
click at [506, 359] on input "Item Name" at bounding box center [647, 379] width 425 height 39
paste input "Senior (Sgt+ & age [DEMOGRAPHIC_DATA]+)"
type input "Senior (Sgt+ & age [DEMOGRAPHIC_DATA]+)"
click at [485, 419] on link "Add Item" at bounding box center [481, 429] width 64 height 20
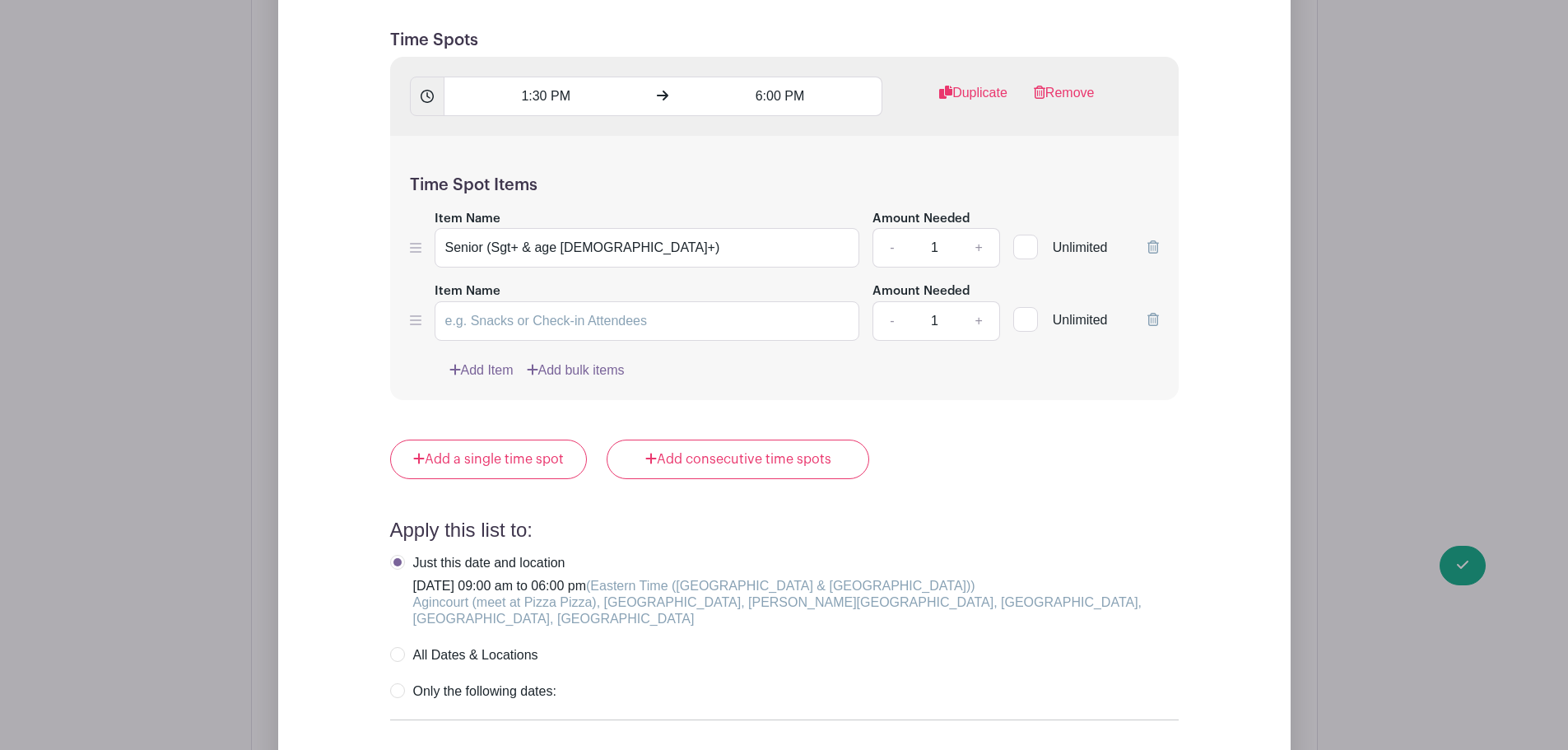
scroll to position [1793, 0]
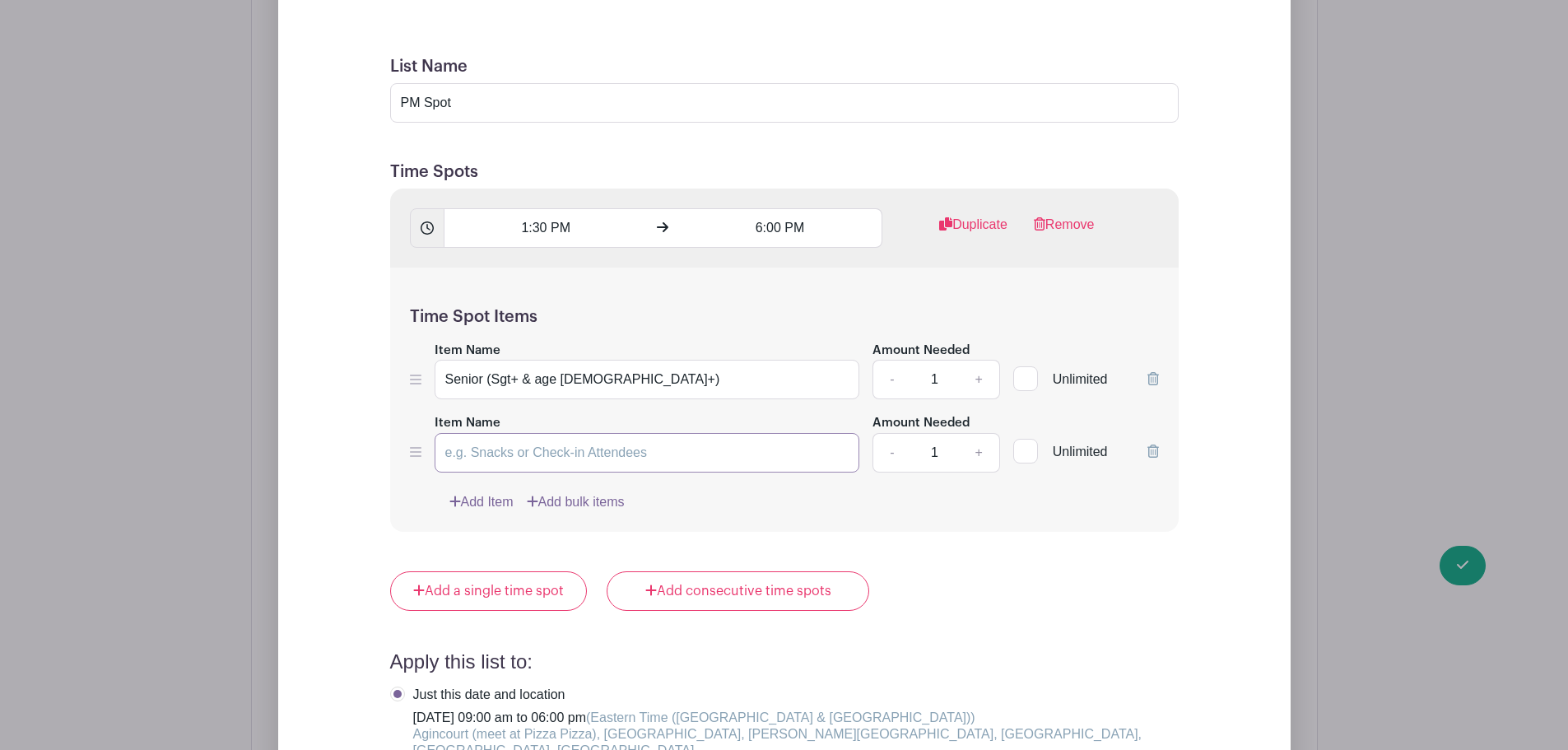
click at [511, 433] on input "Item Name" at bounding box center [647, 452] width 425 height 39
type input "Cadet"
click at [977, 433] on link "+" at bounding box center [978, 452] width 41 height 39
type input "2"
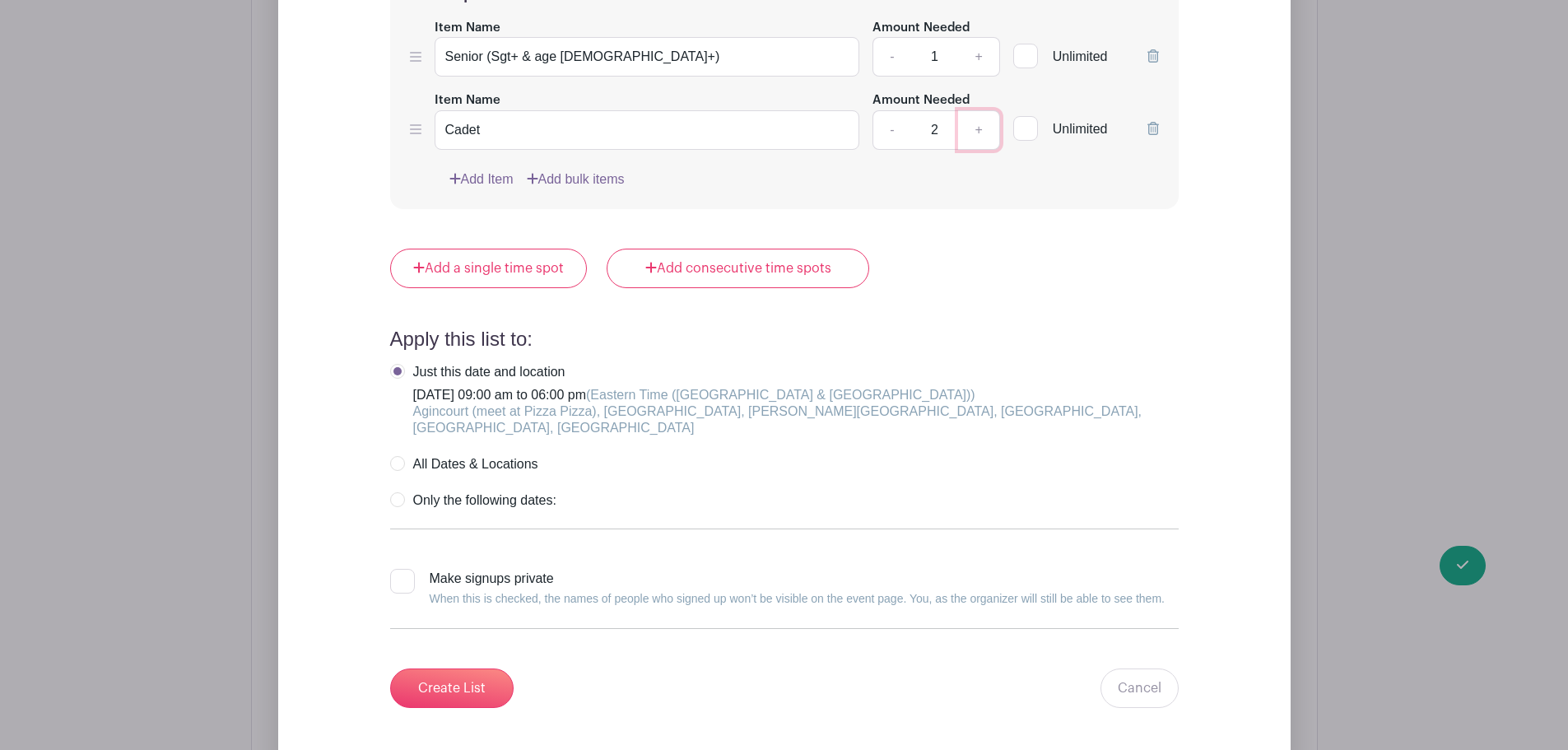
scroll to position [2122, 0]
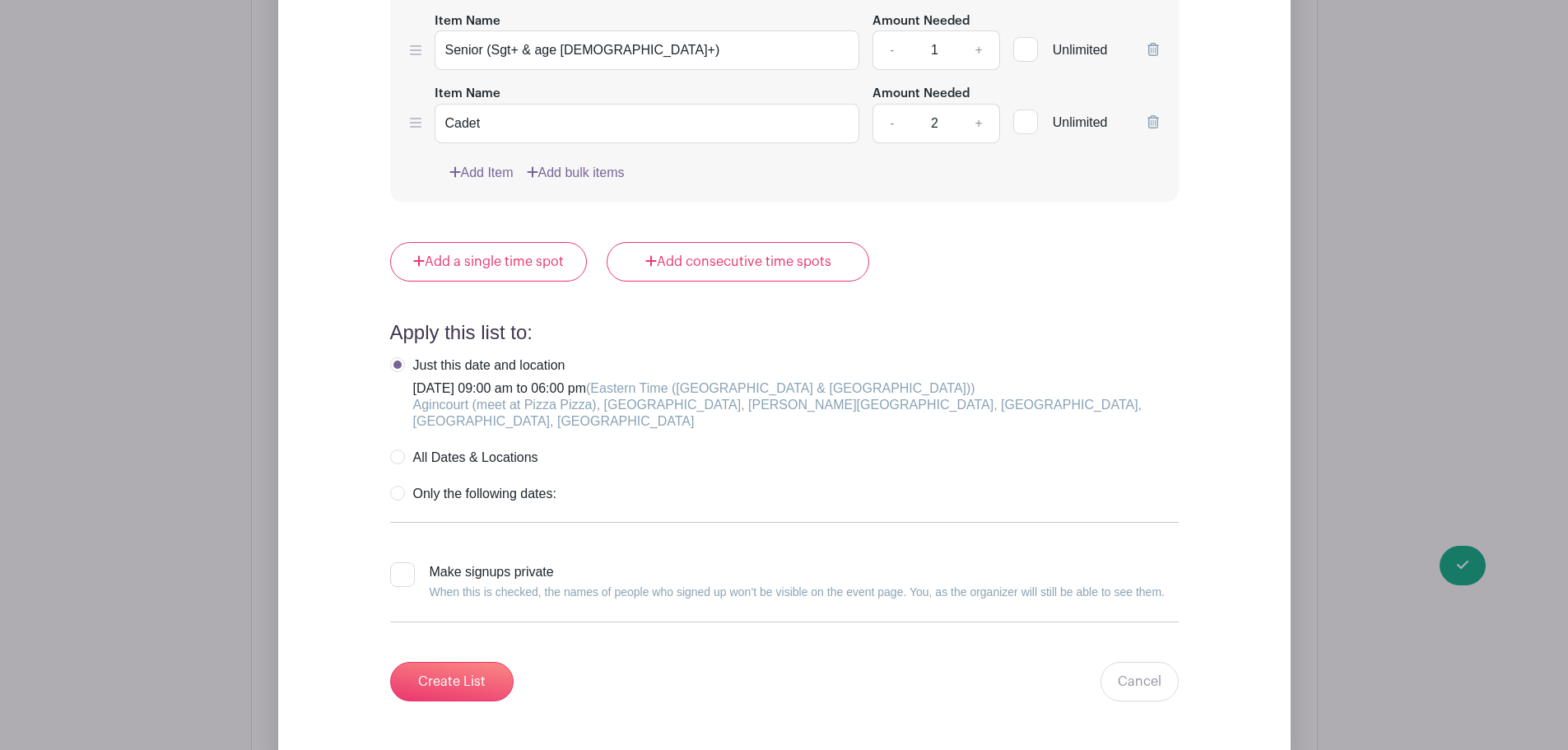
click at [395, 486] on label "Only the following dates:" at bounding box center [474, 494] width 166 height 16
radio input "true"
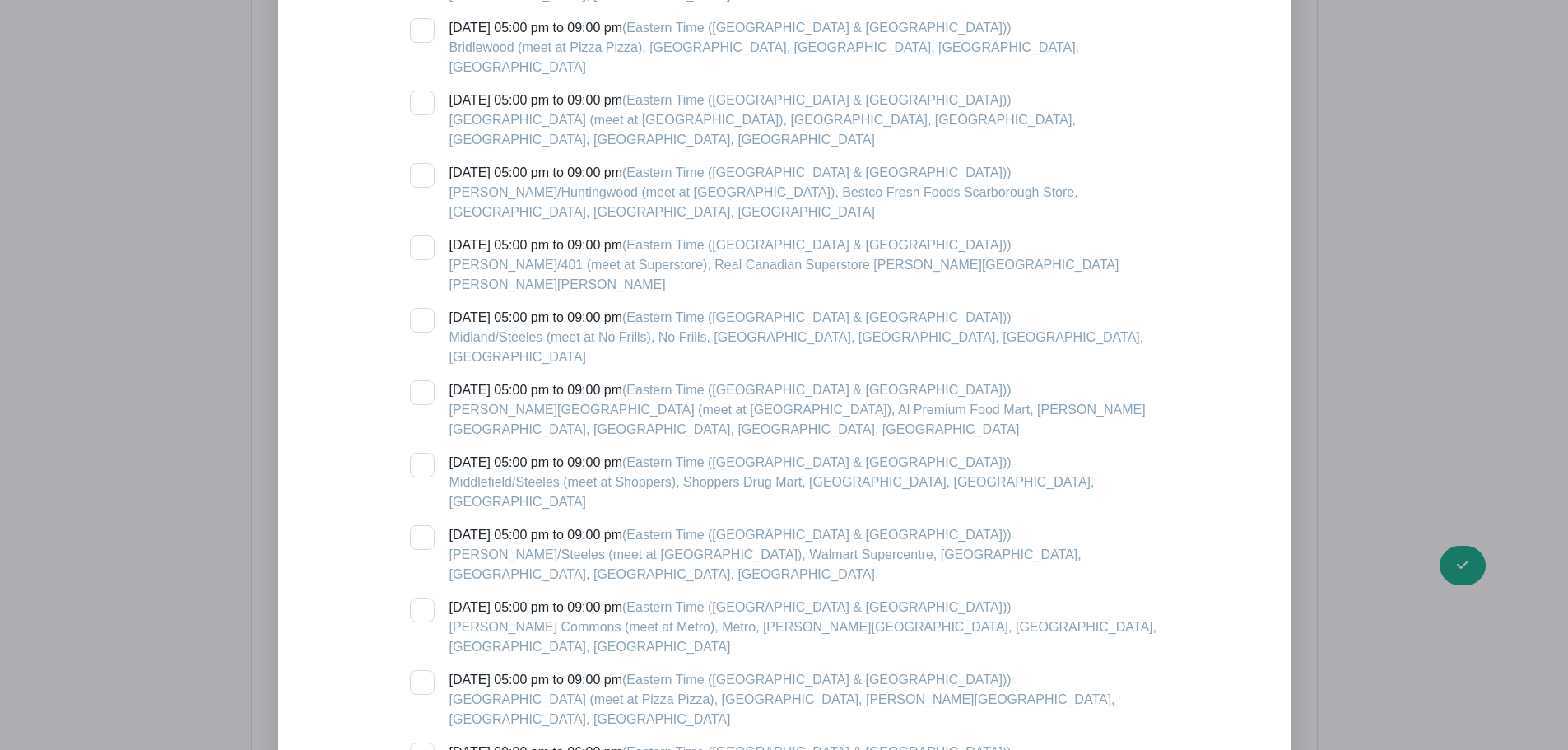
scroll to position [3520, 0]
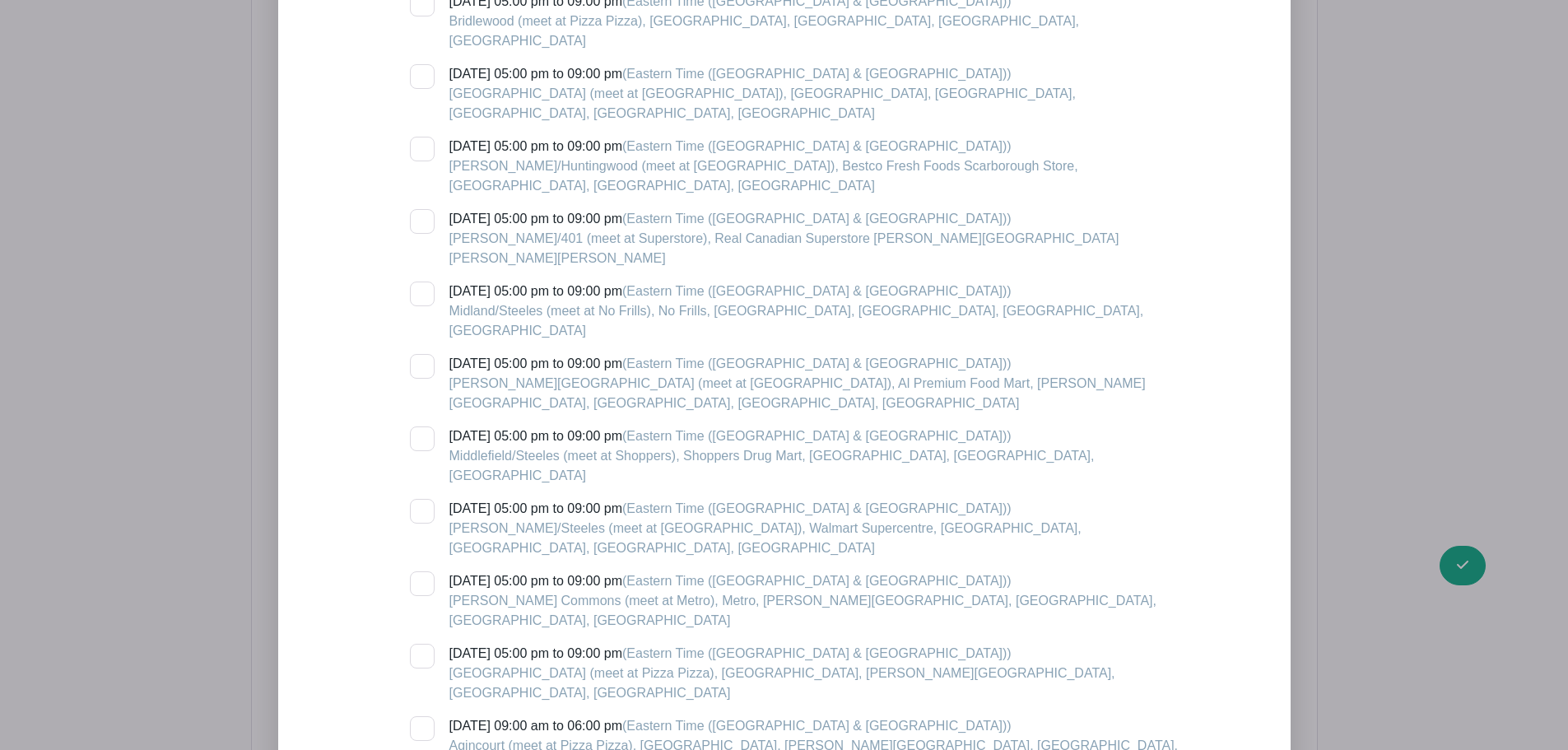
click at [422, 716] on div at bounding box center [422, 728] width 25 height 25
click at [421, 716] on input "[DATE] 09:00 am to 06:00 pm (Eastern Time ([GEOGRAPHIC_DATA] & [GEOGRAPHIC_DATA…" at bounding box center [415, 722] width 11 height 11
checkbox input "true"
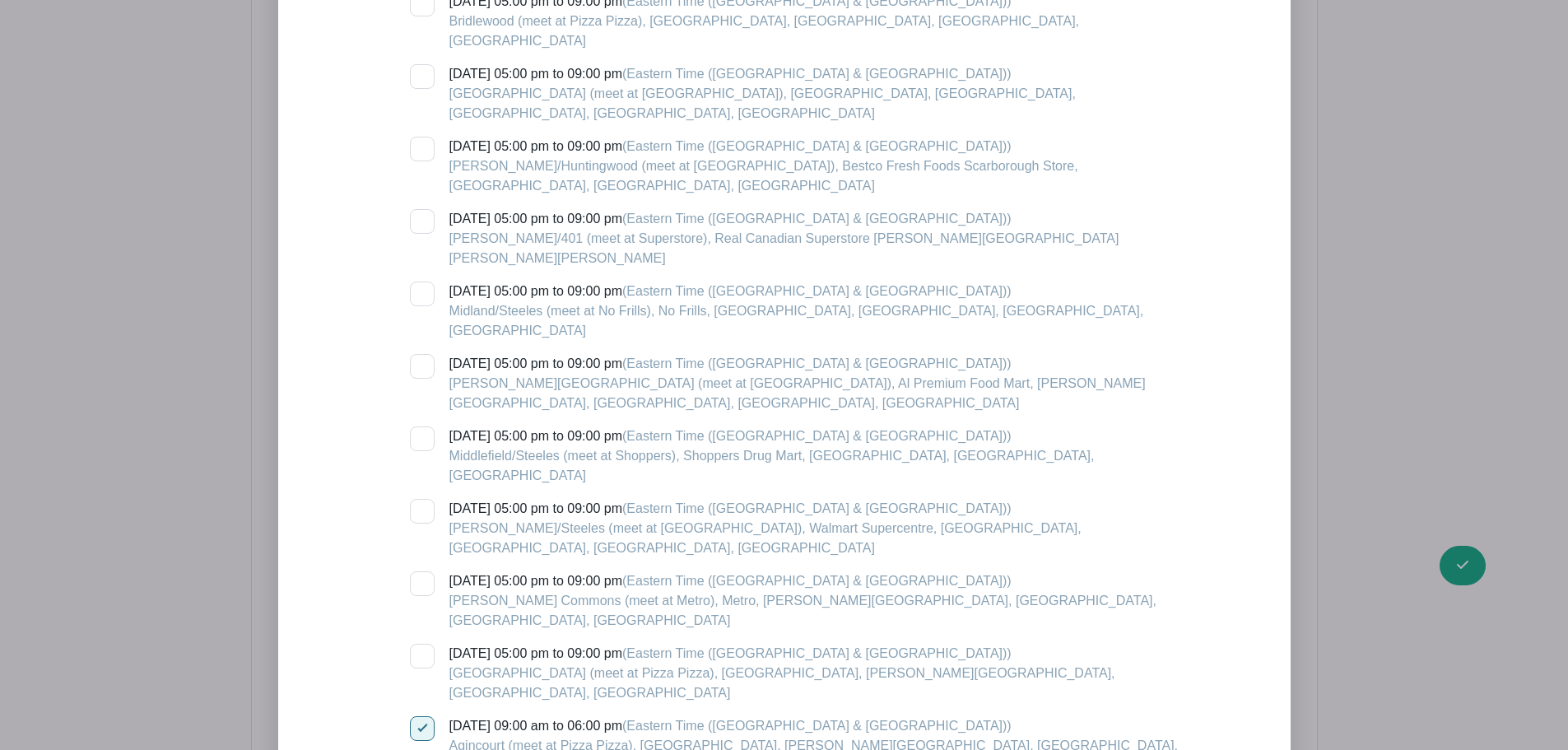
checkbox input "true"
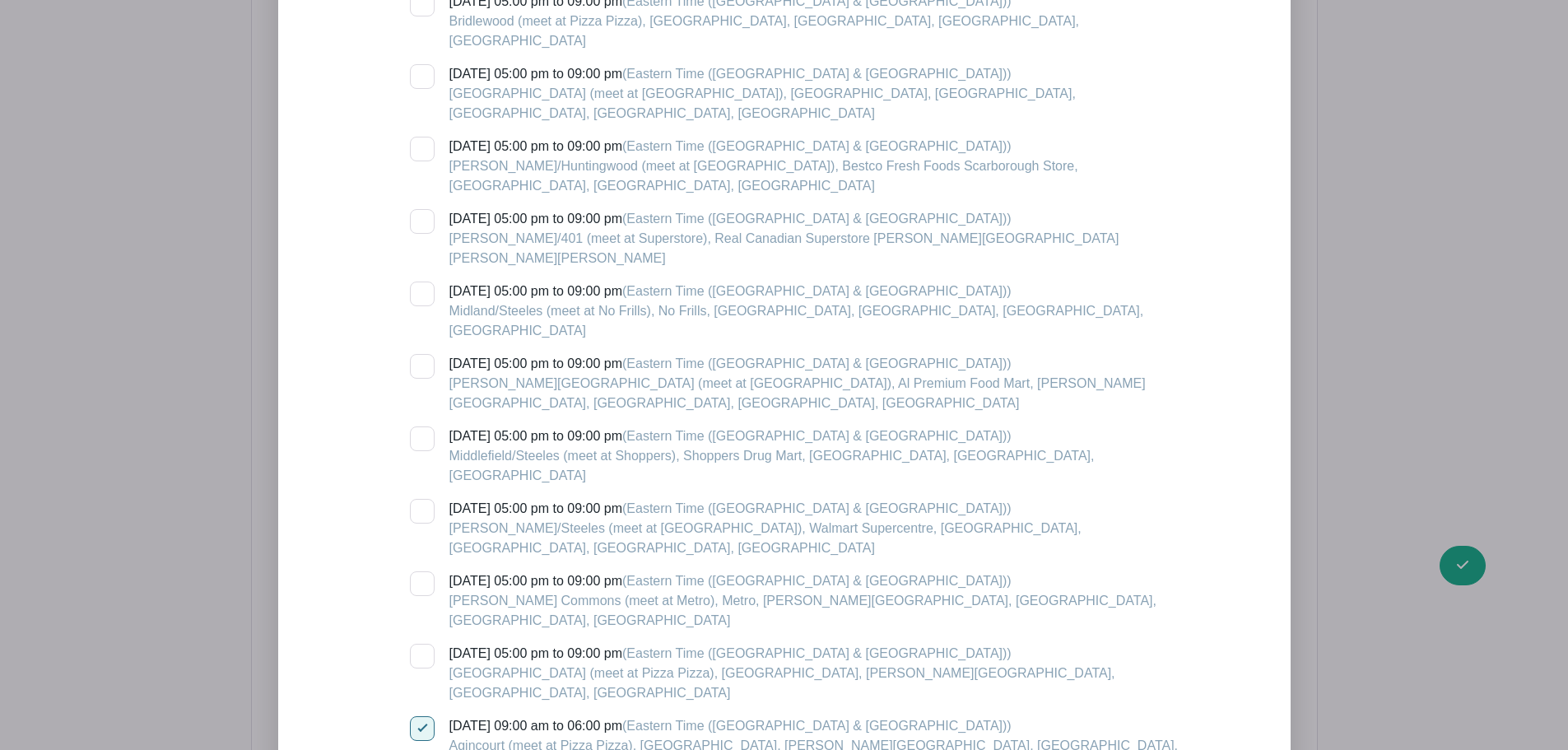
checkbox input "true"
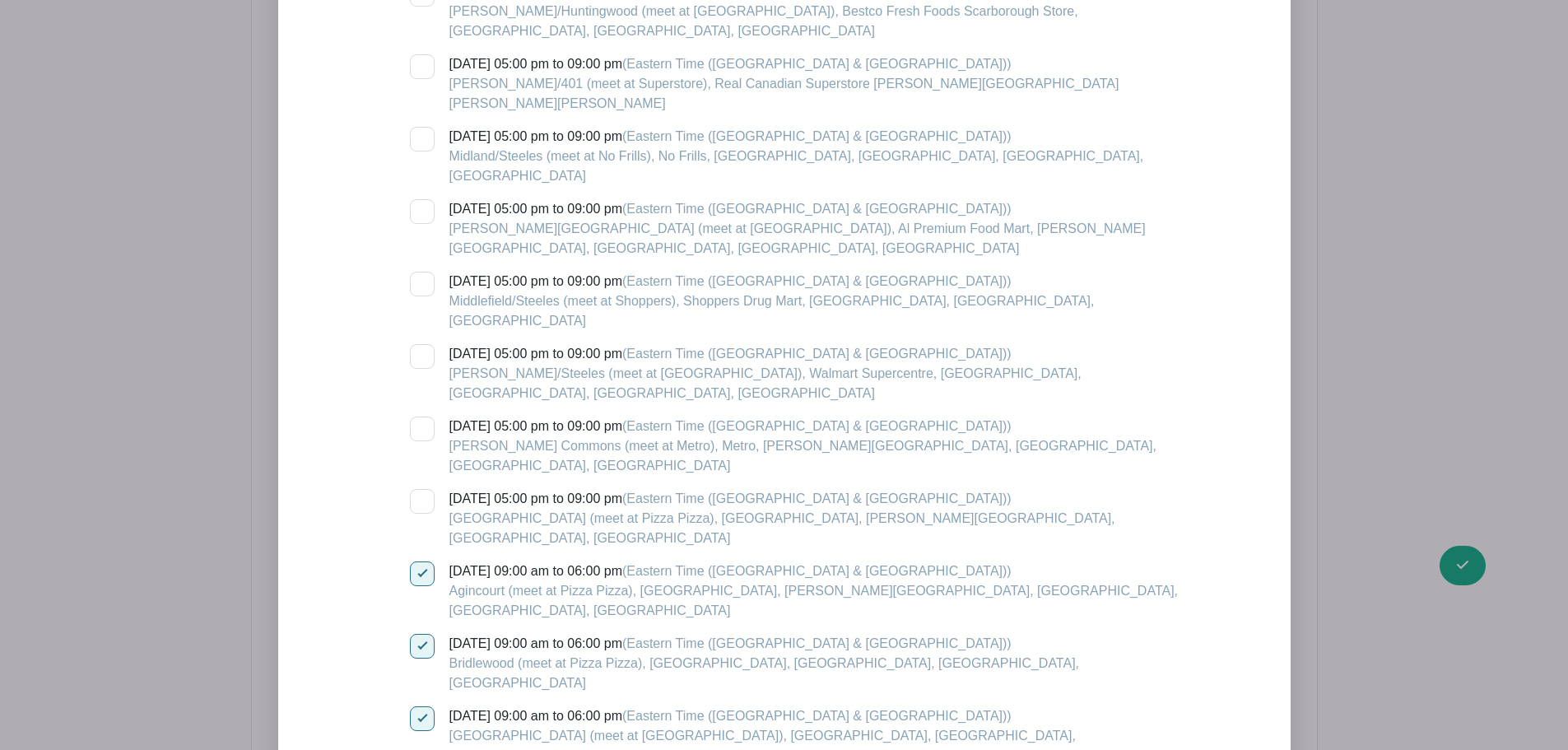
scroll to position [3685, 0]
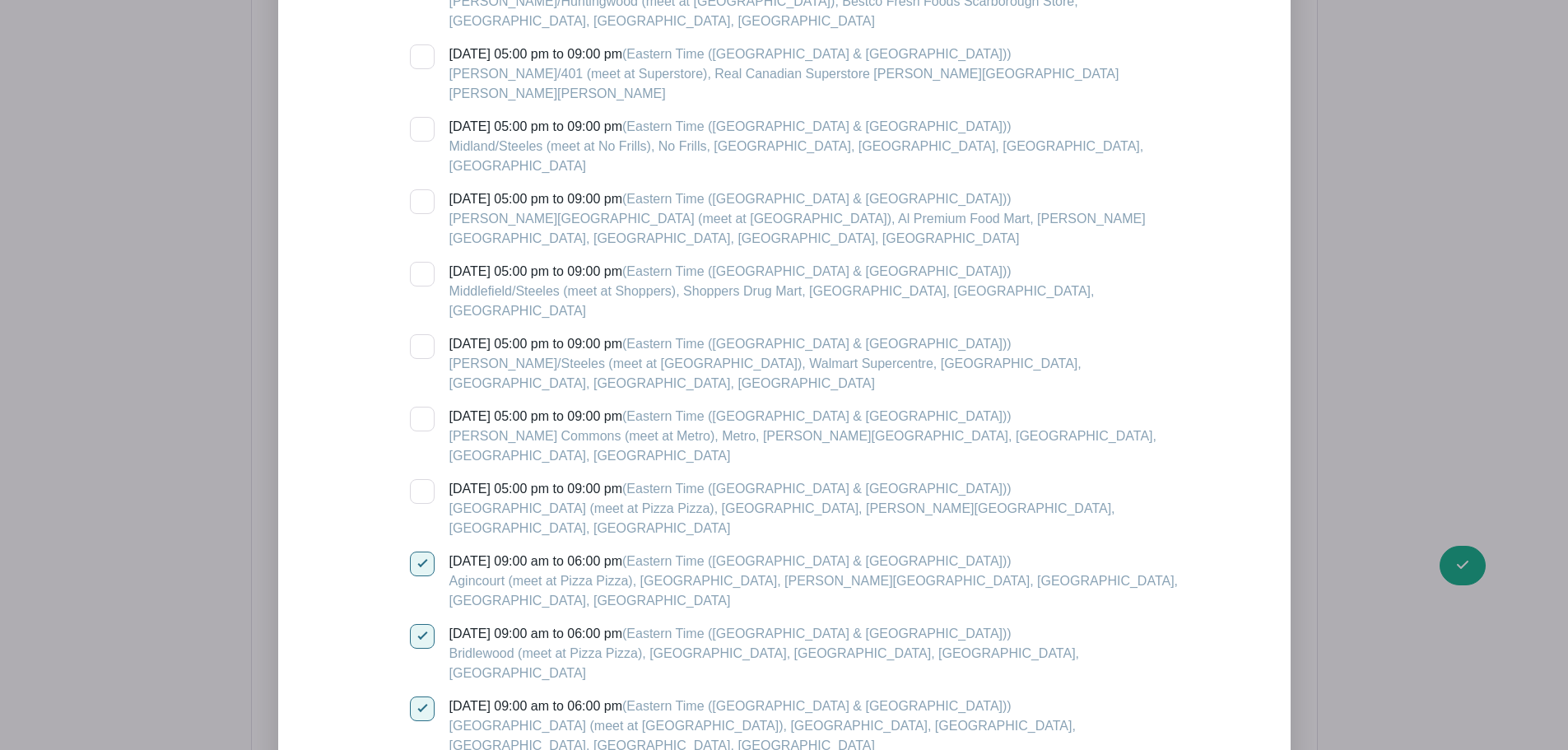
click at [426, 376] on div "[DATE] 05:00 pm to 09:00 pm (Eastern Time ([GEOGRAPHIC_DATA] & [GEOGRAPHIC_DATA…" at bounding box center [794, 545] width 768 height 3174
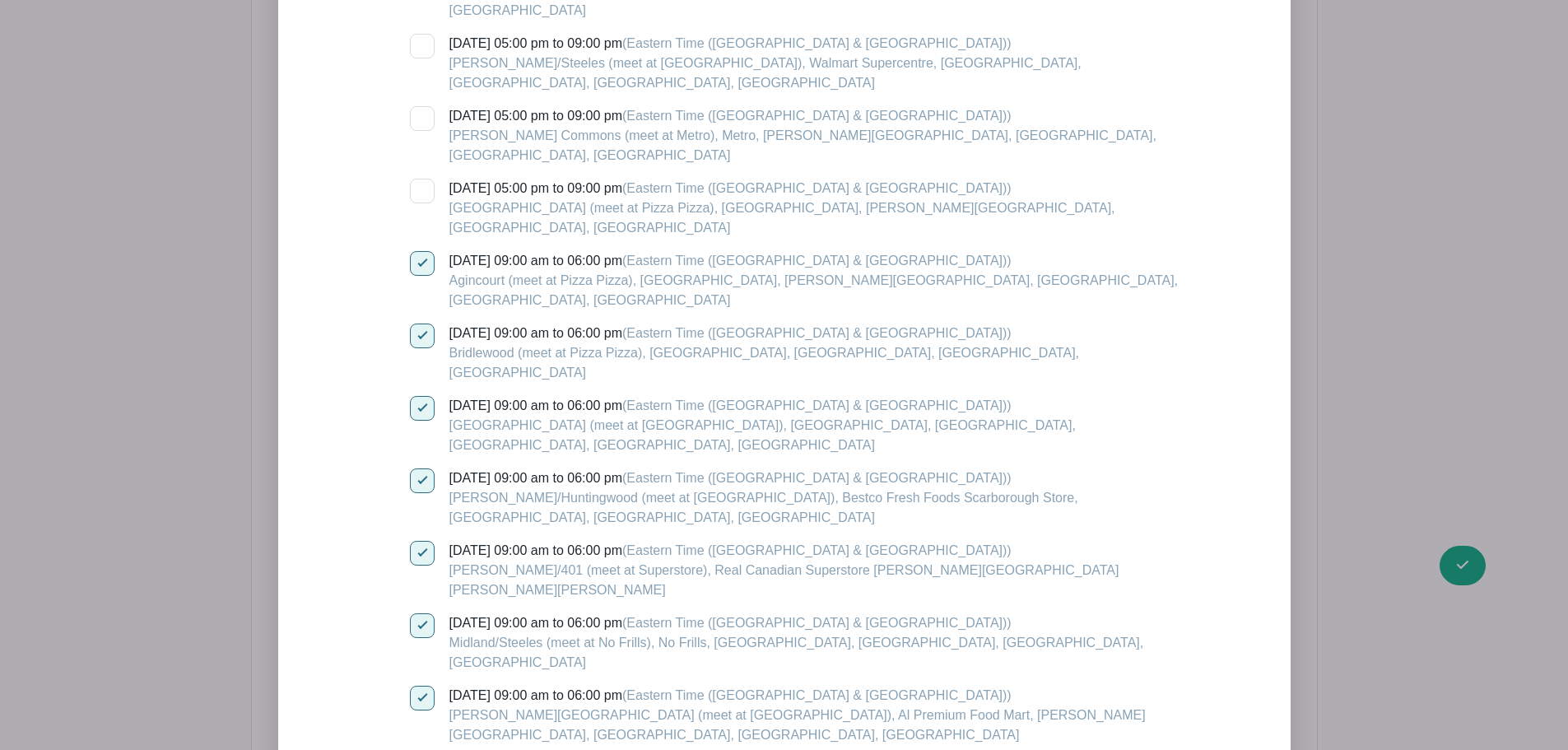
scroll to position [4014, 0]
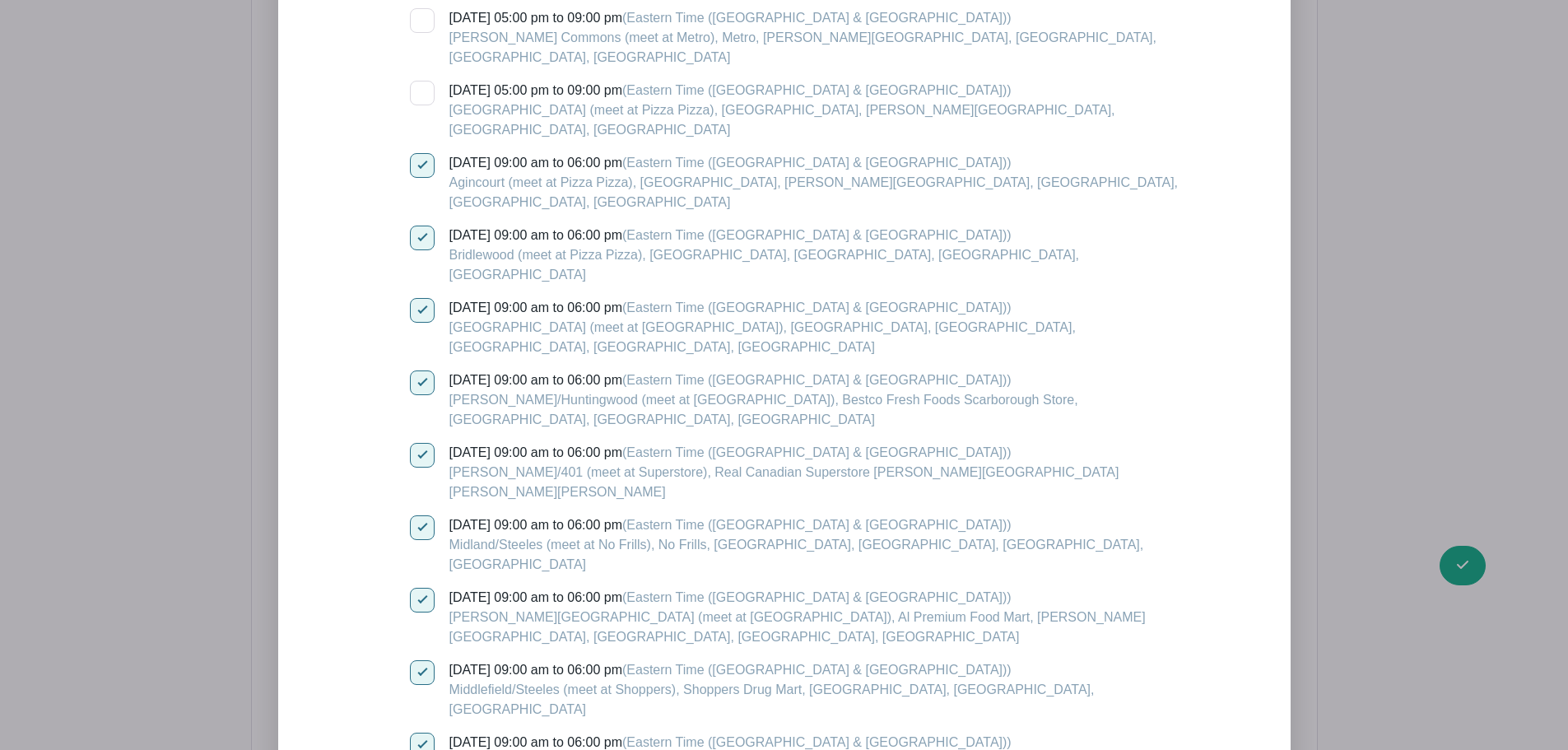
scroll to position [4179, 0]
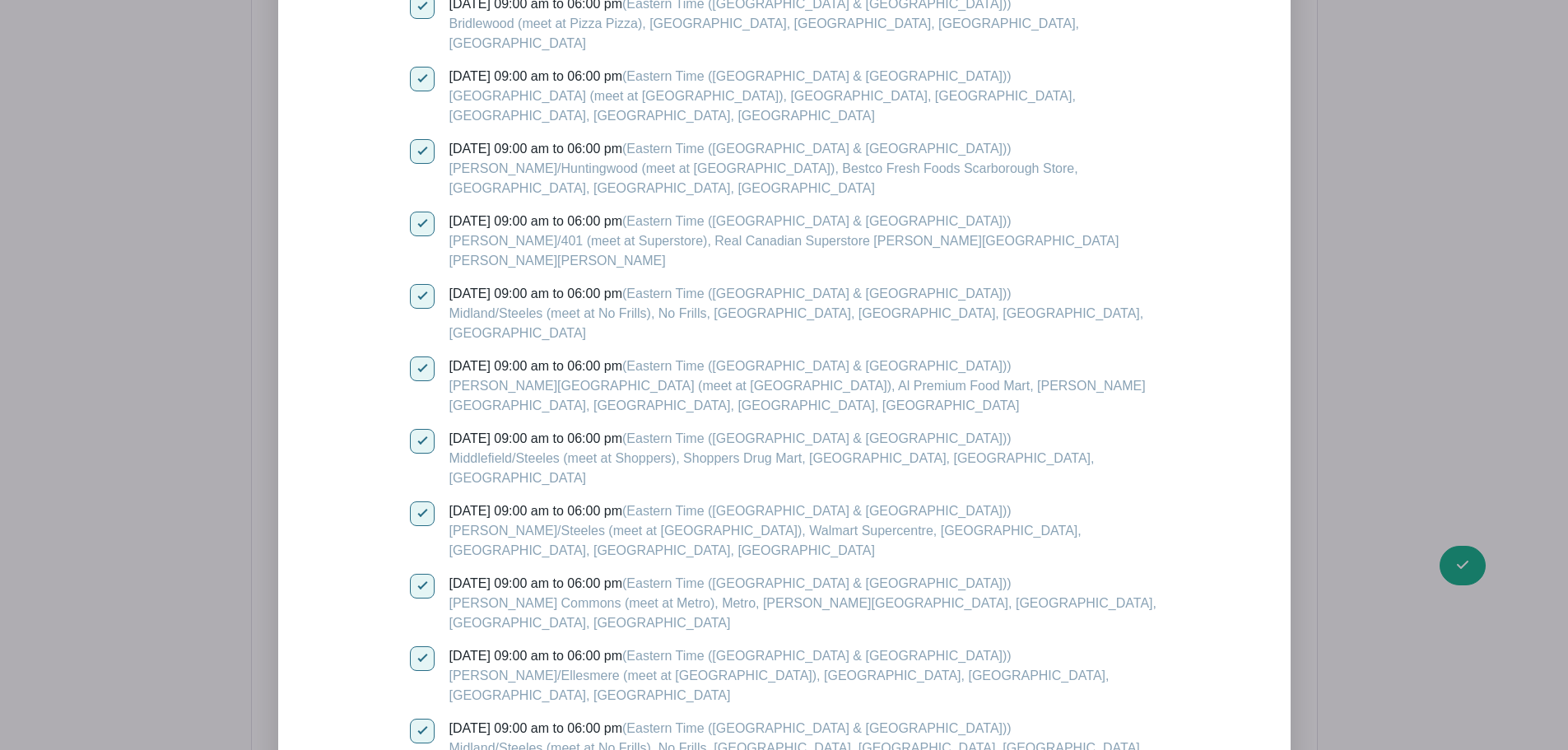
scroll to position [4344, 0]
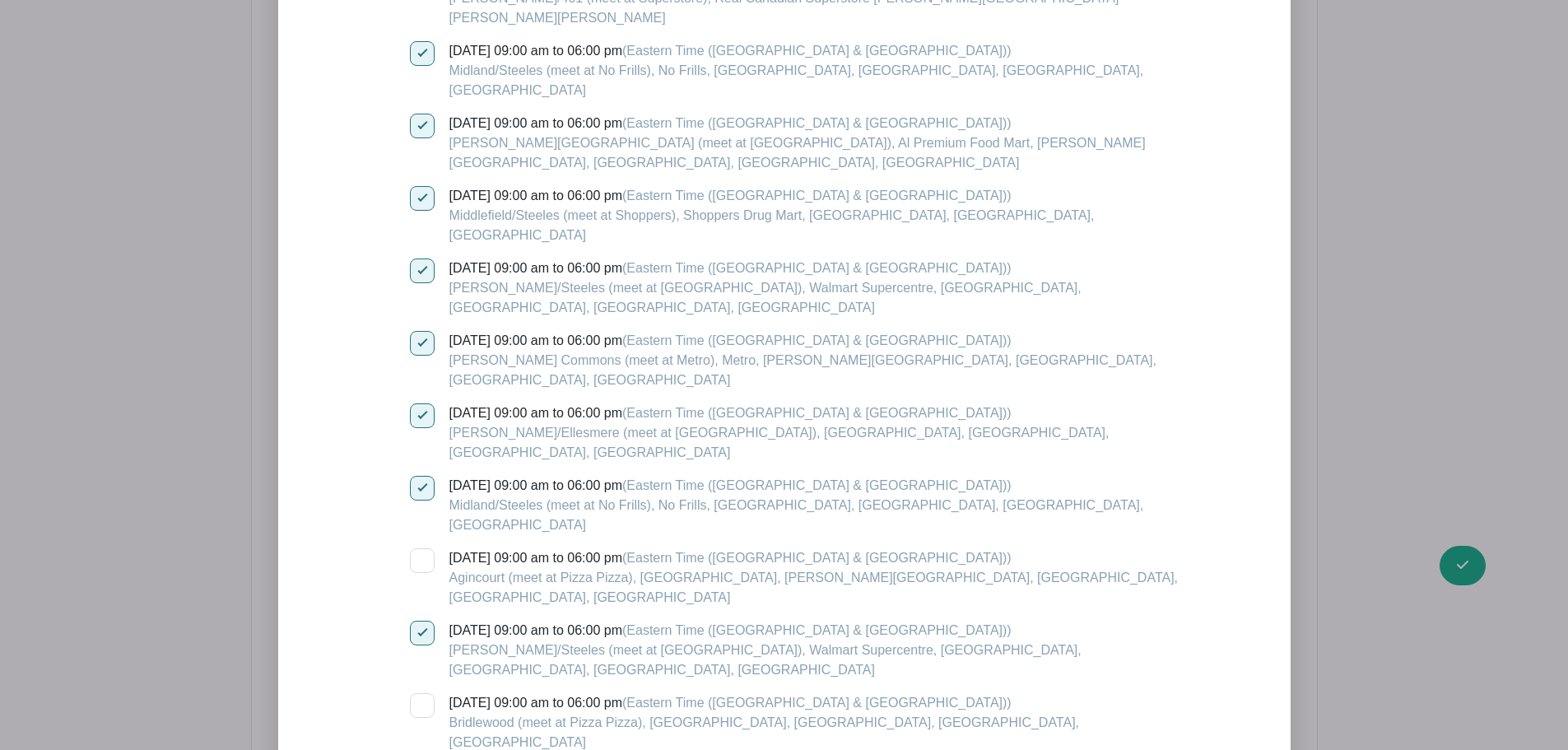
scroll to position [4591, 0]
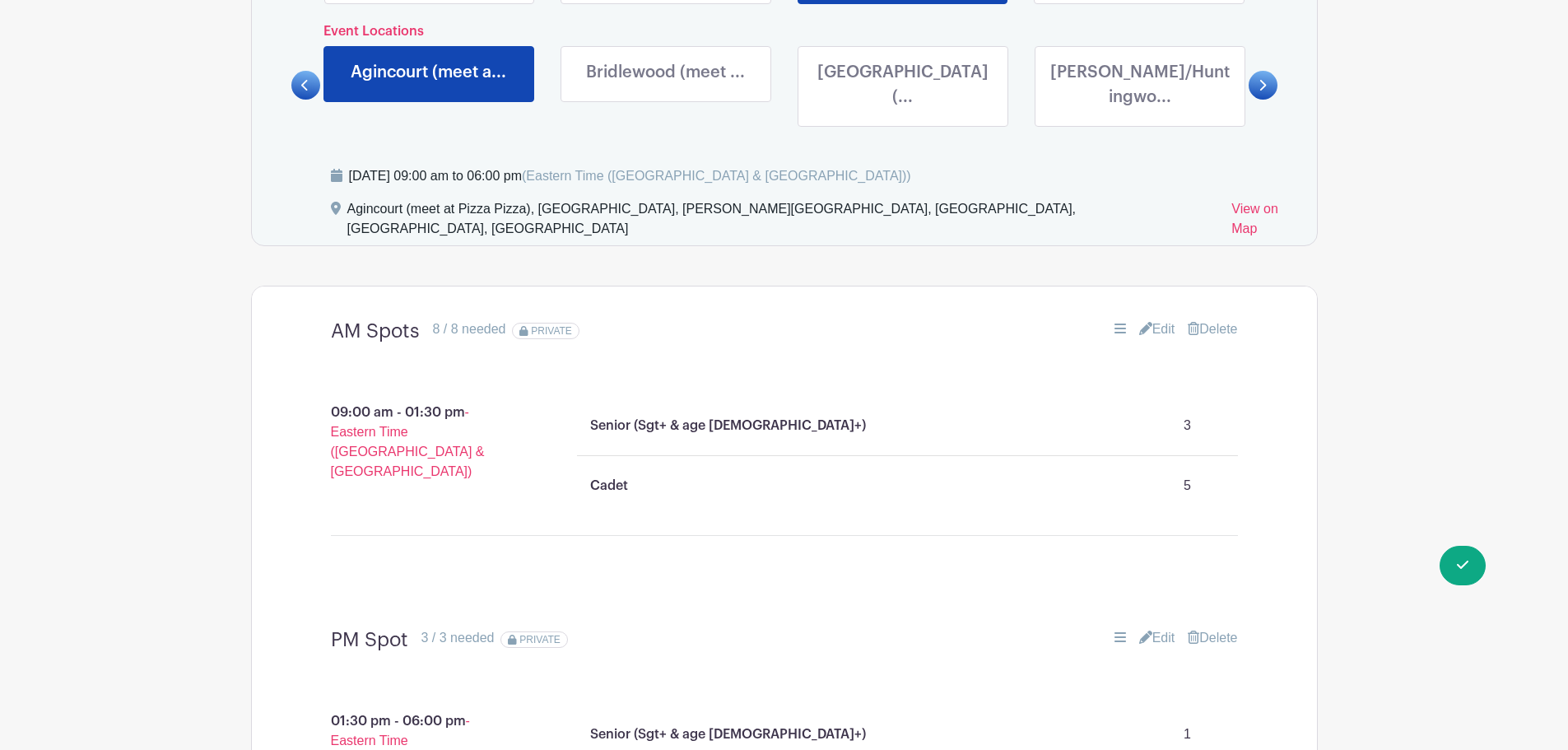
scroll to position [1100, 0]
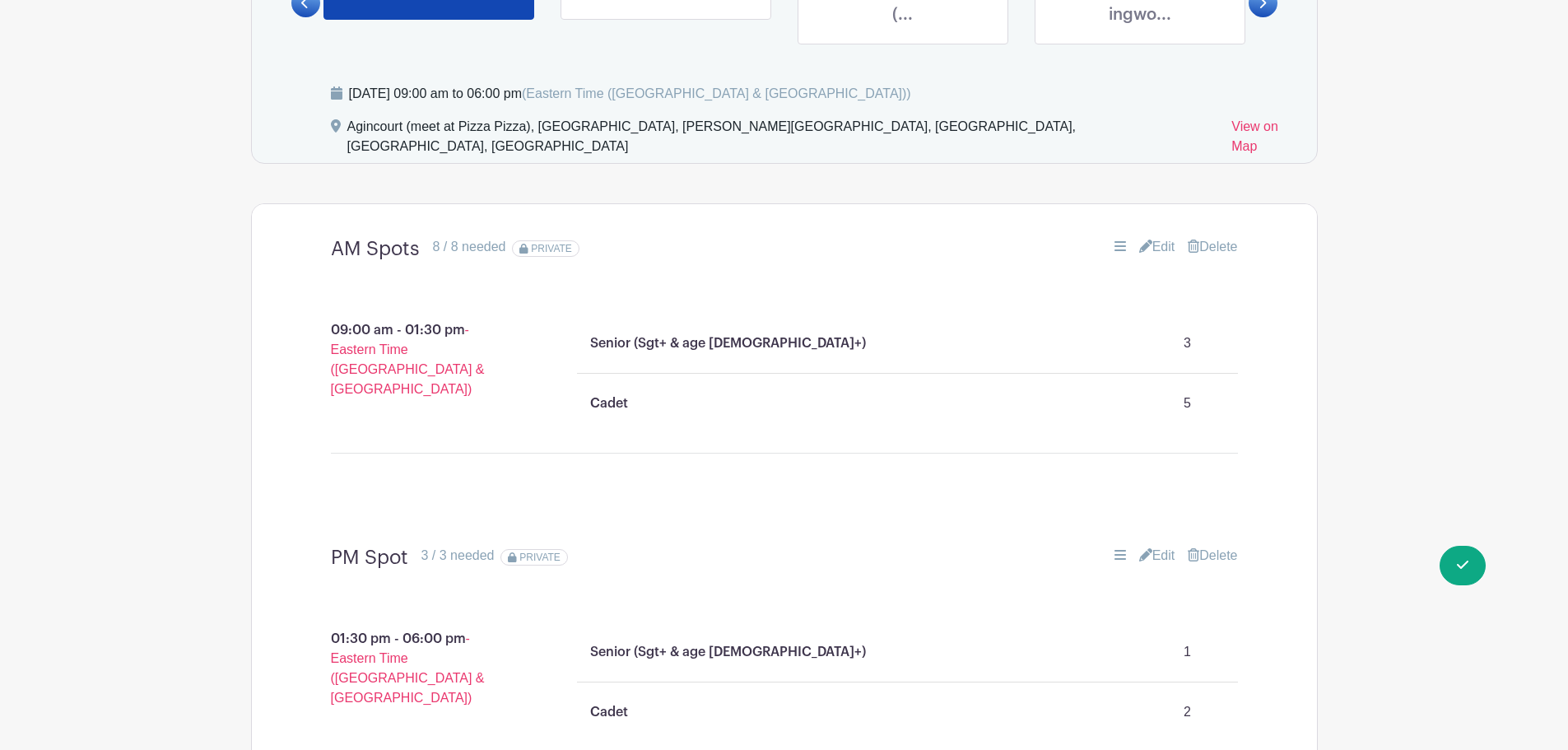
click at [1160, 546] on link "Edit" at bounding box center [1157, 556] width 37 height 20
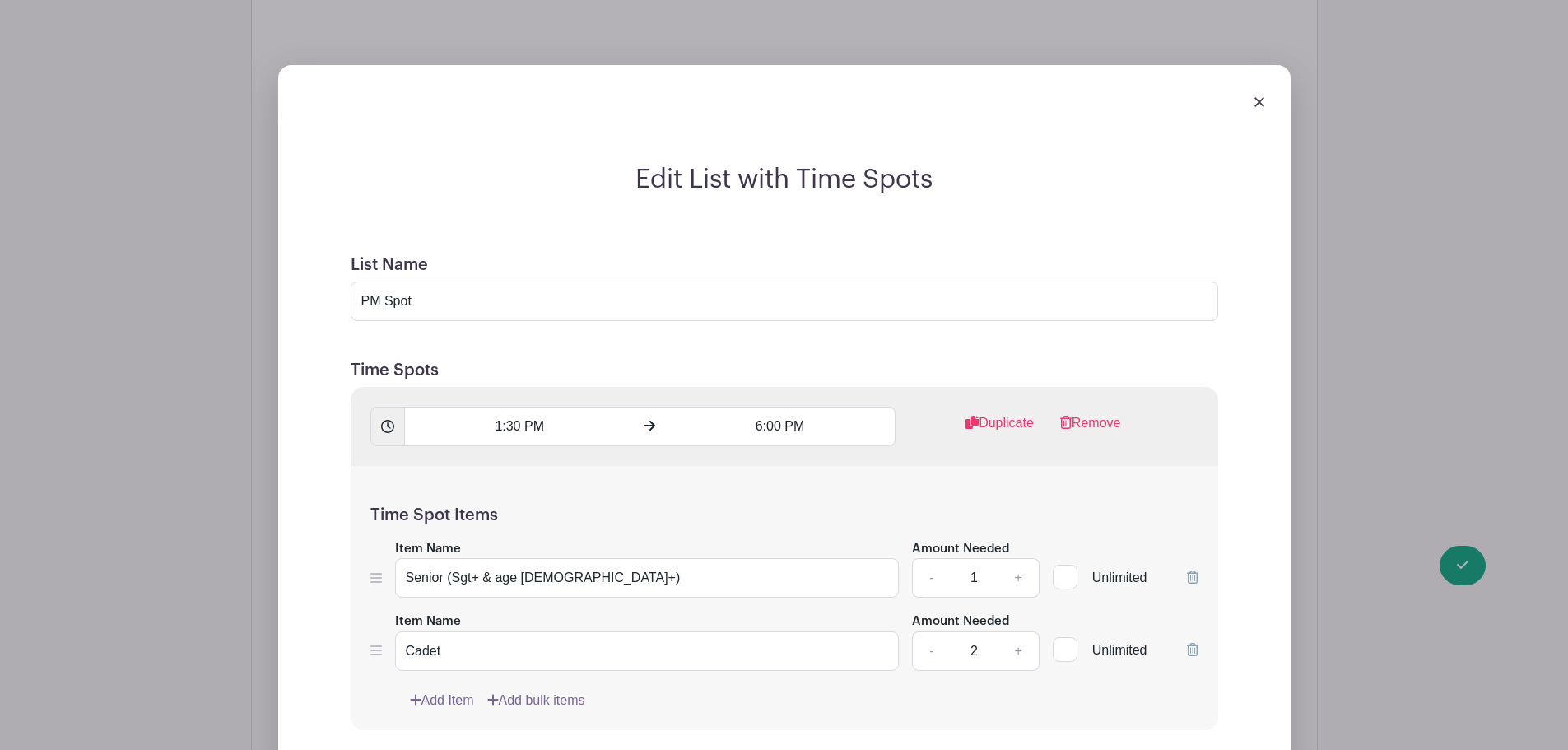
scroll to position [1677, 0]
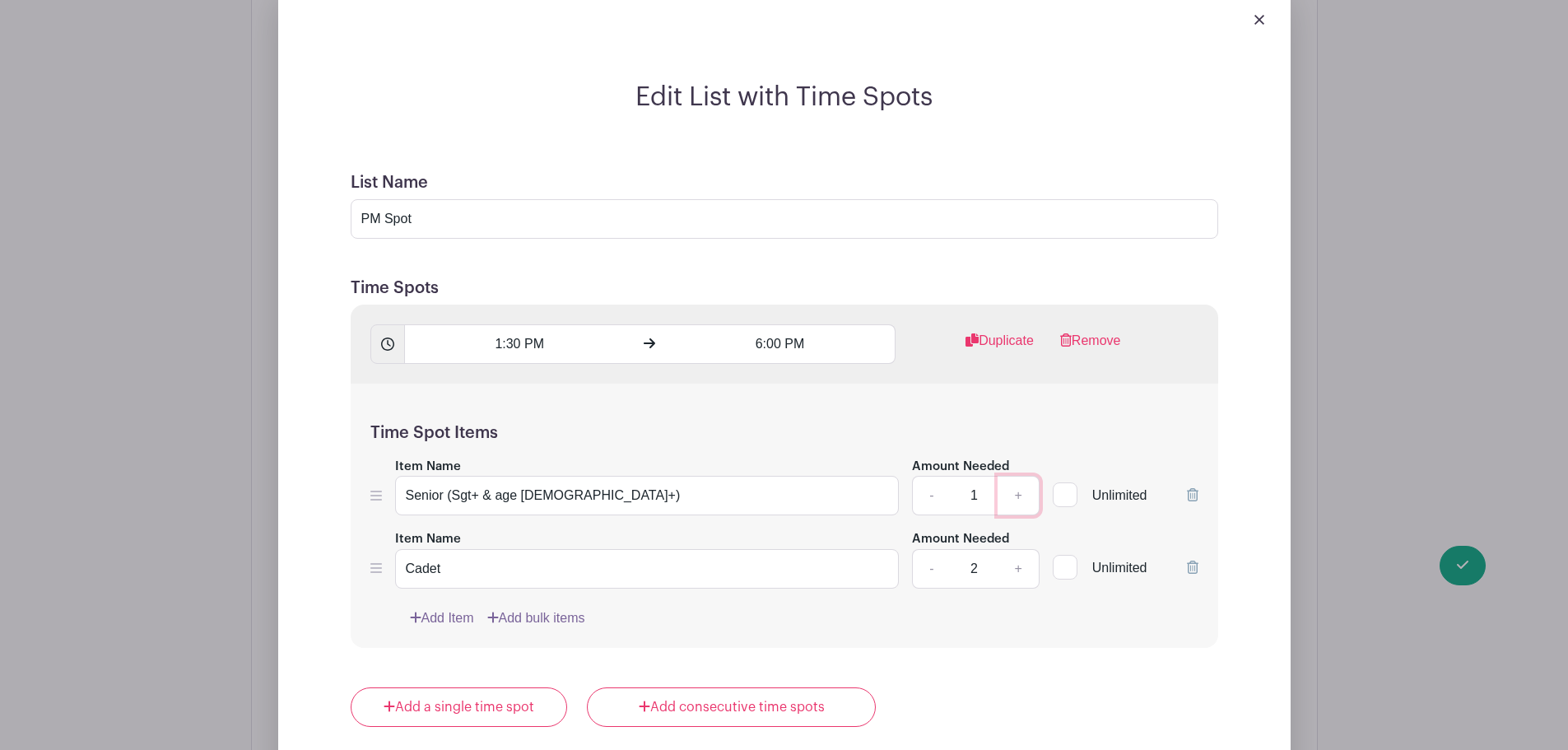
drag, startPoint x: 1011, startPoint y: 445, endPoint x: 1019, endPoint y: 445, distance: 8.0
click at [1012, 476] on link "+" at bounding box center [1018, 495] width 41 height 39
click at [1019, 476] on link "+" at bounding box center [1018, 495] width 41 height 39
click at [1026, 549] on link "+" at bounding box center [1018, 568] width 41 height 39
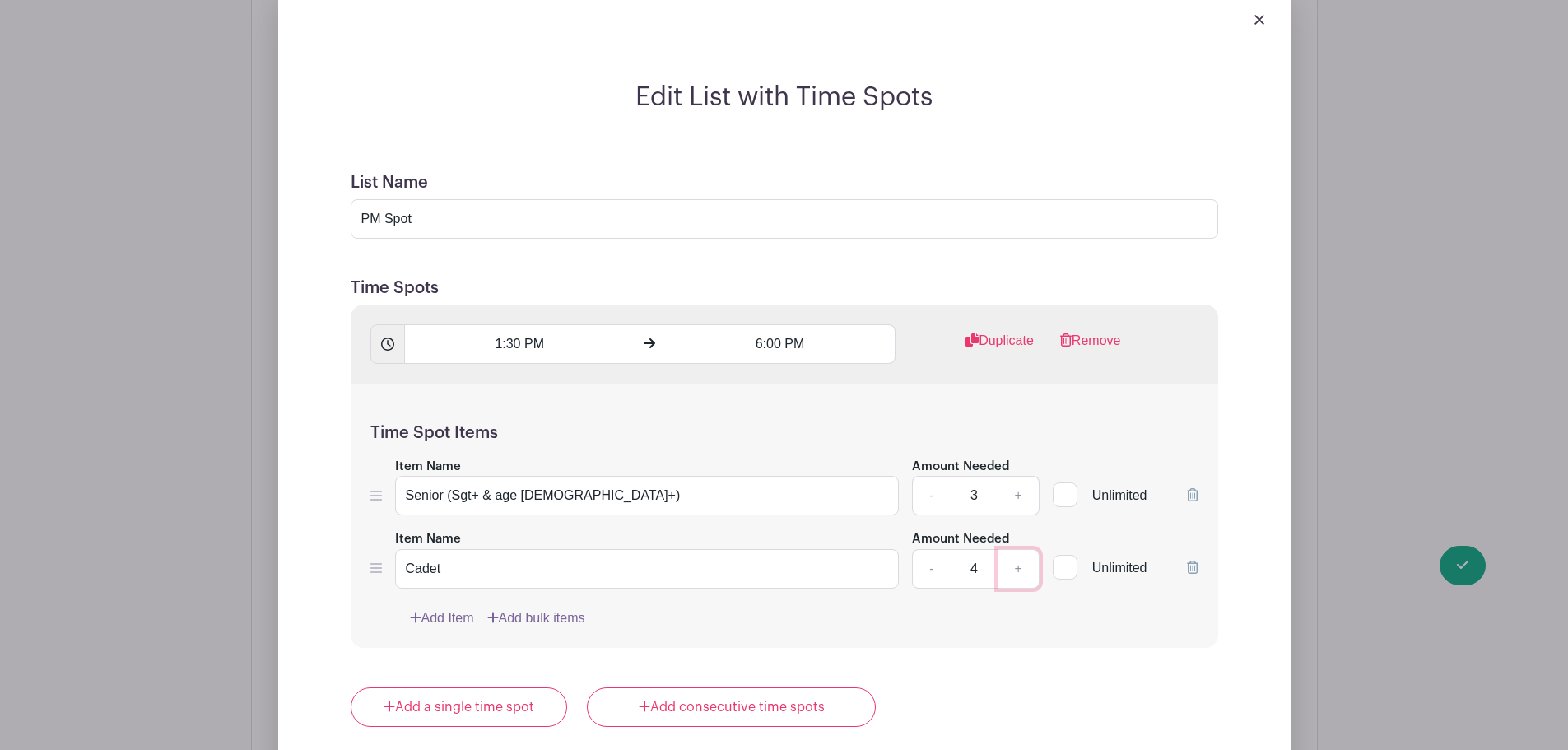
click at [1026, 549] on link "+" at bounding box center [1018, 568] width 41 height 39
click at [929, 549] on link "-" at bounding box center [930, 568] width 38 height 39
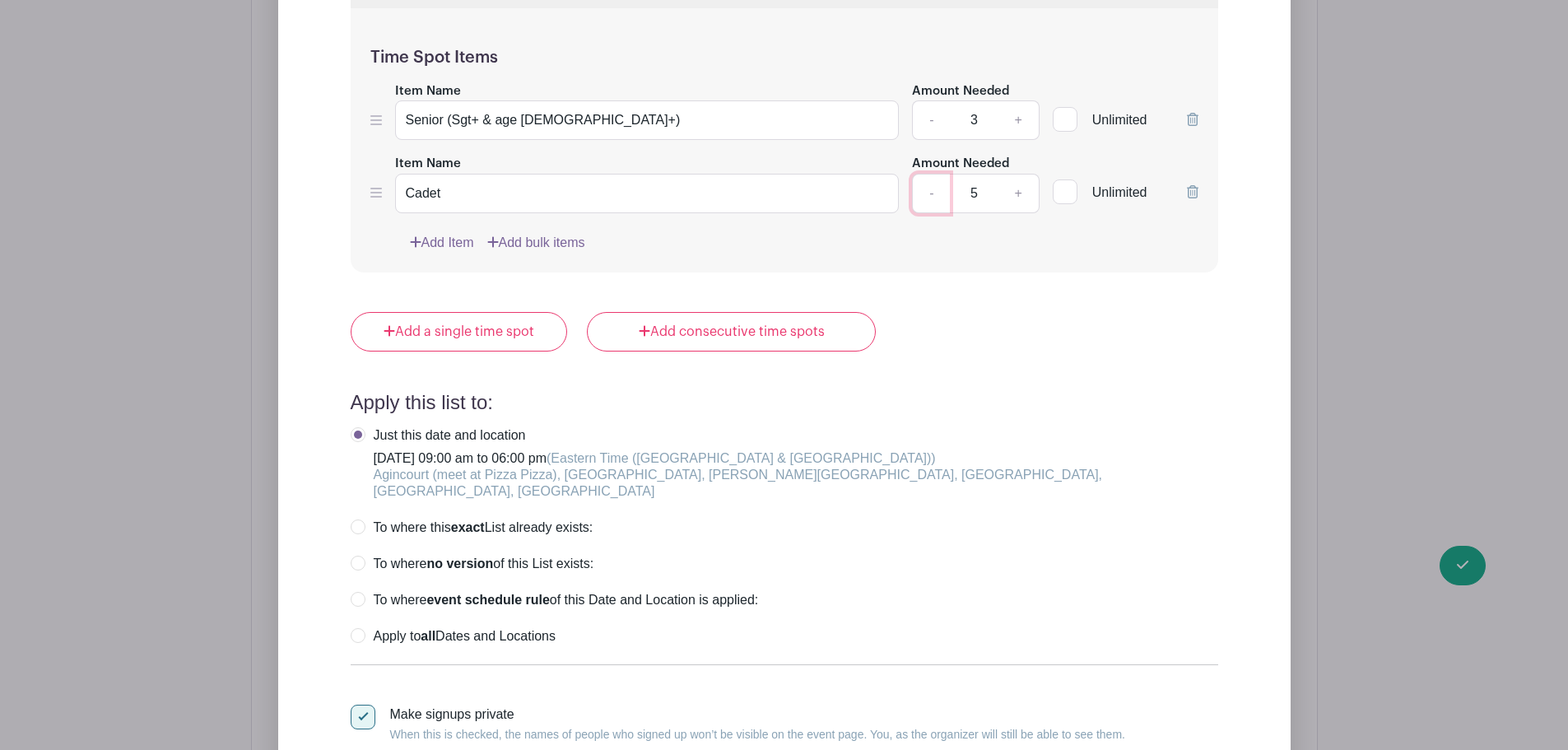
scroll to position [2088, 0]
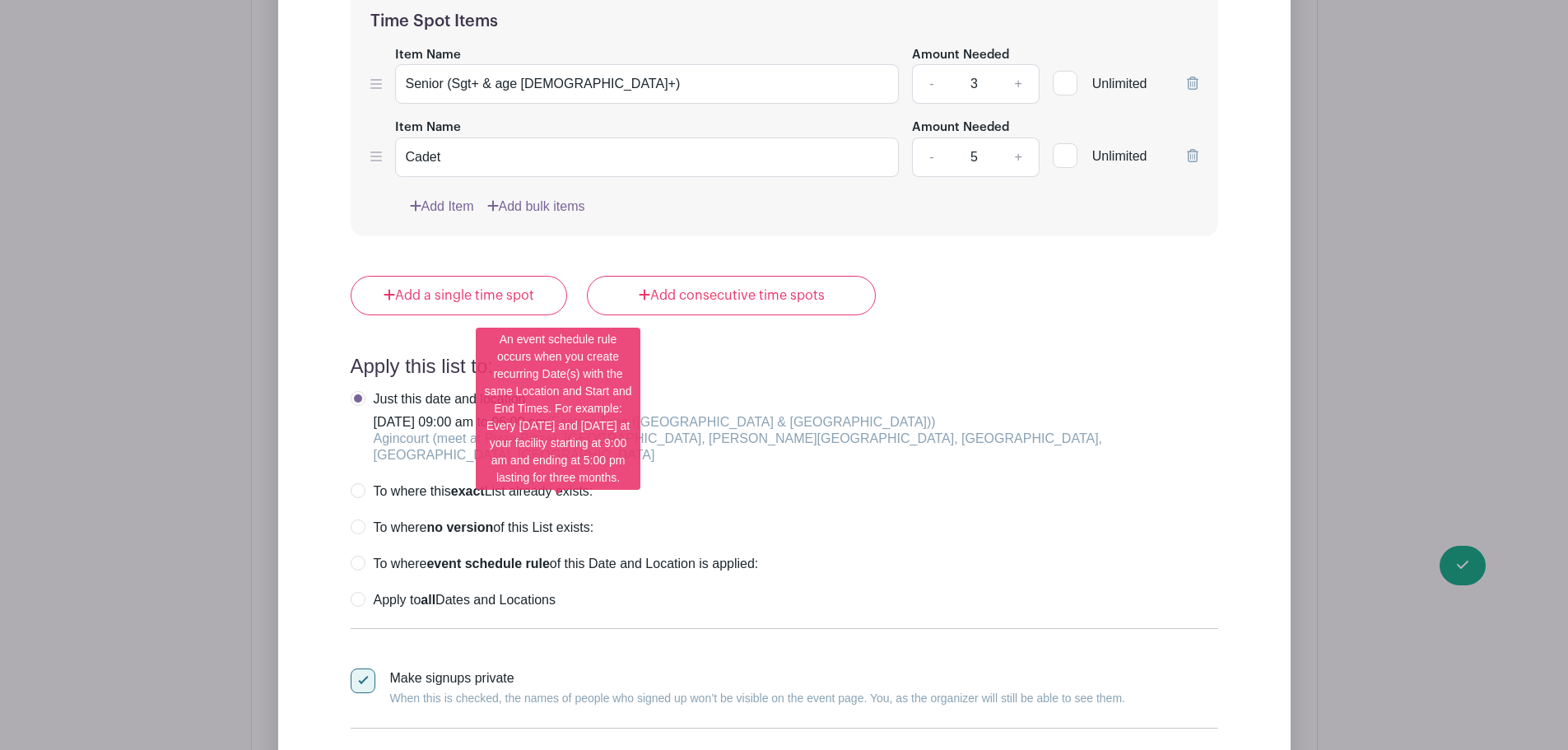
click at [359, 555] on label "To where event schedule rule of this Date and Location is applied:" at bounding box center [554, 563] width 408 height 16
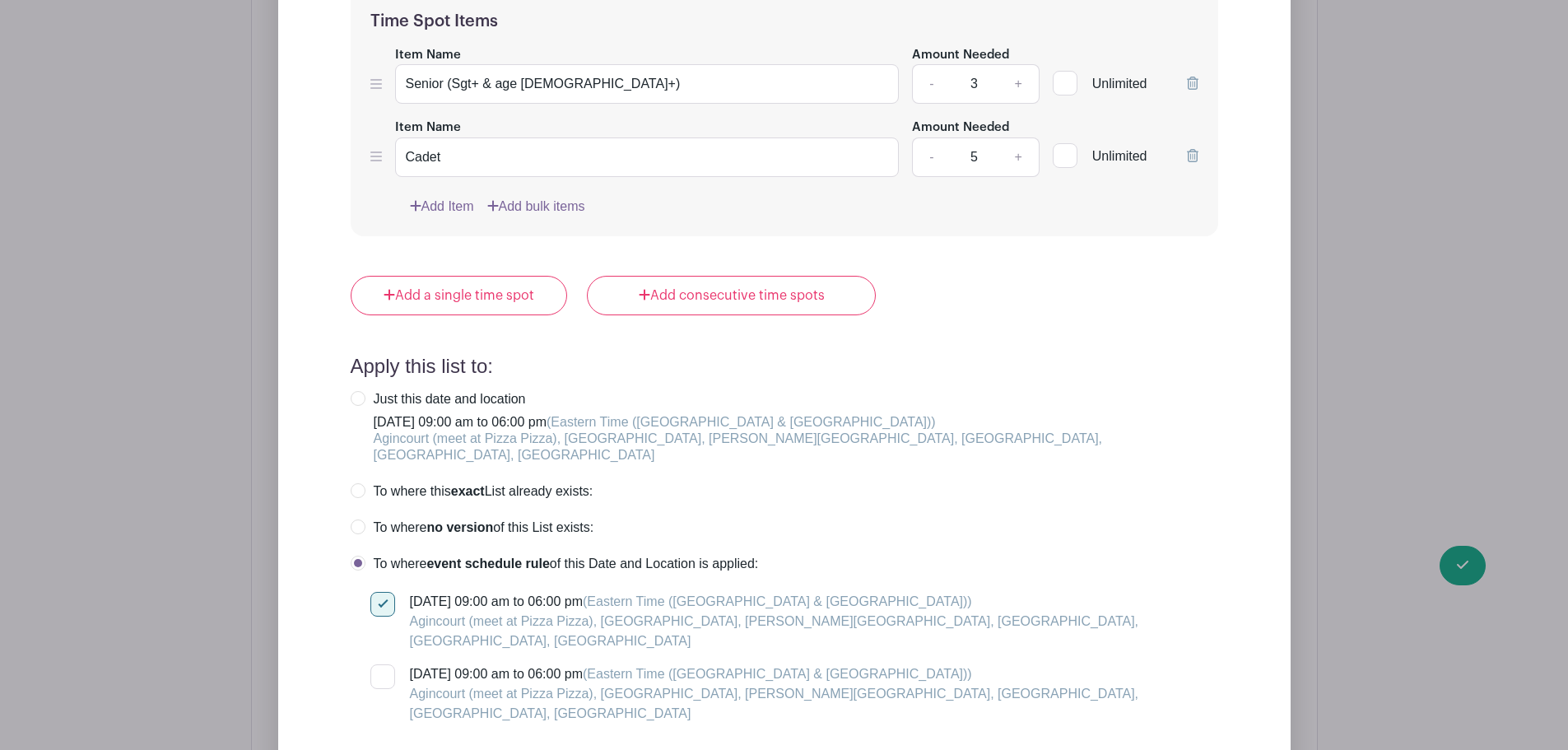
click at [377, 592] on div "[DATE] 09:00 am to 06:00 pm (Eastern Time ([GEOGRAPHIC_DATA] & [GEOGRAPHIC_DATA…" at bounding box center [794, 658] width 848 height 132
click at [381, 664] on div at bounding box center [382, 676] width 25 height 25
click at [381, 664] on input "[DATE] 09:00 am to 06:00 pm (Eastern Time ([GEOGRAPHIC_DATA] & [GEOGRAPHIC_DATA…" at bounding box center [376, 670] width 11 height 11
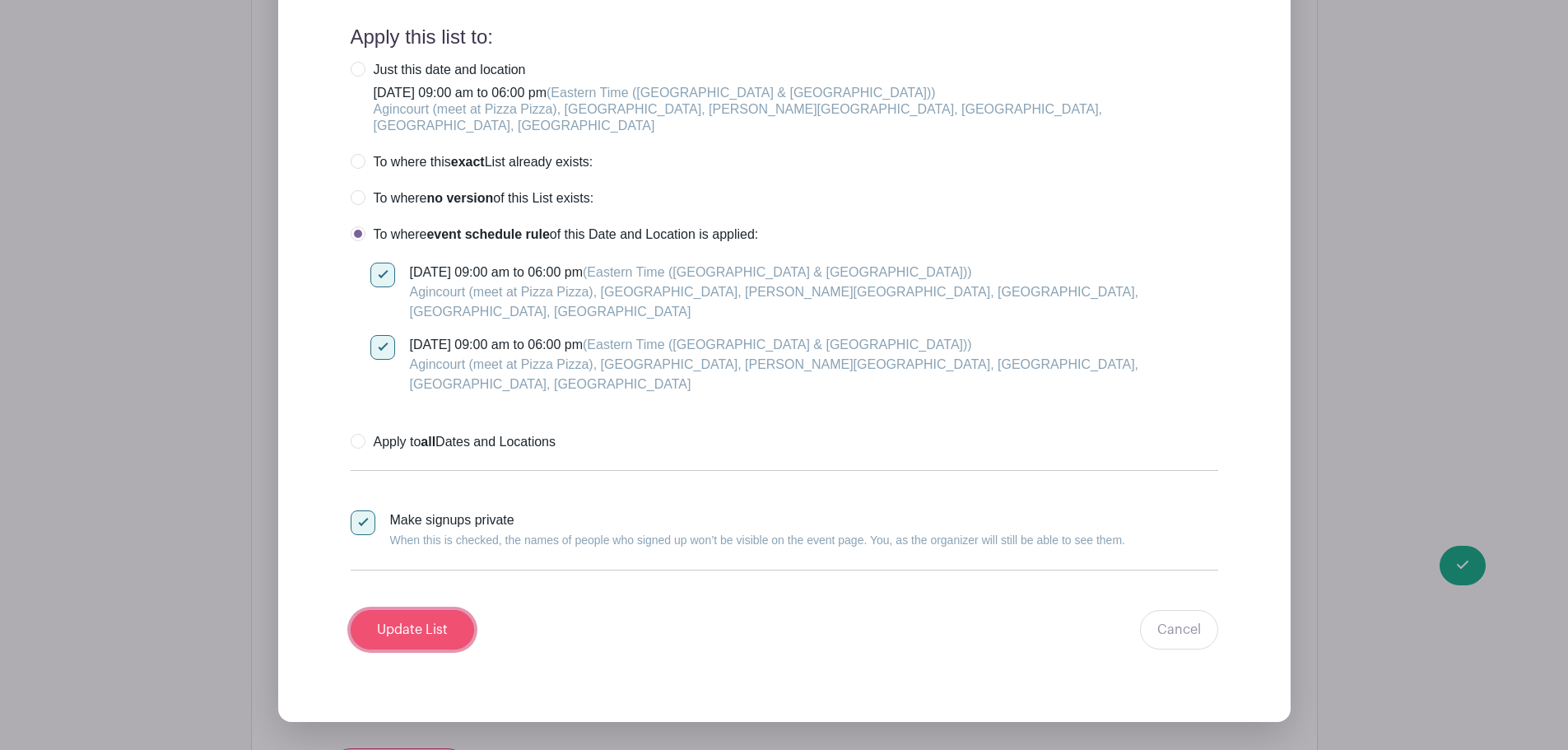
click at [429, 610] on input "Update List" at bounding box center [412, 629] width 124 height 39
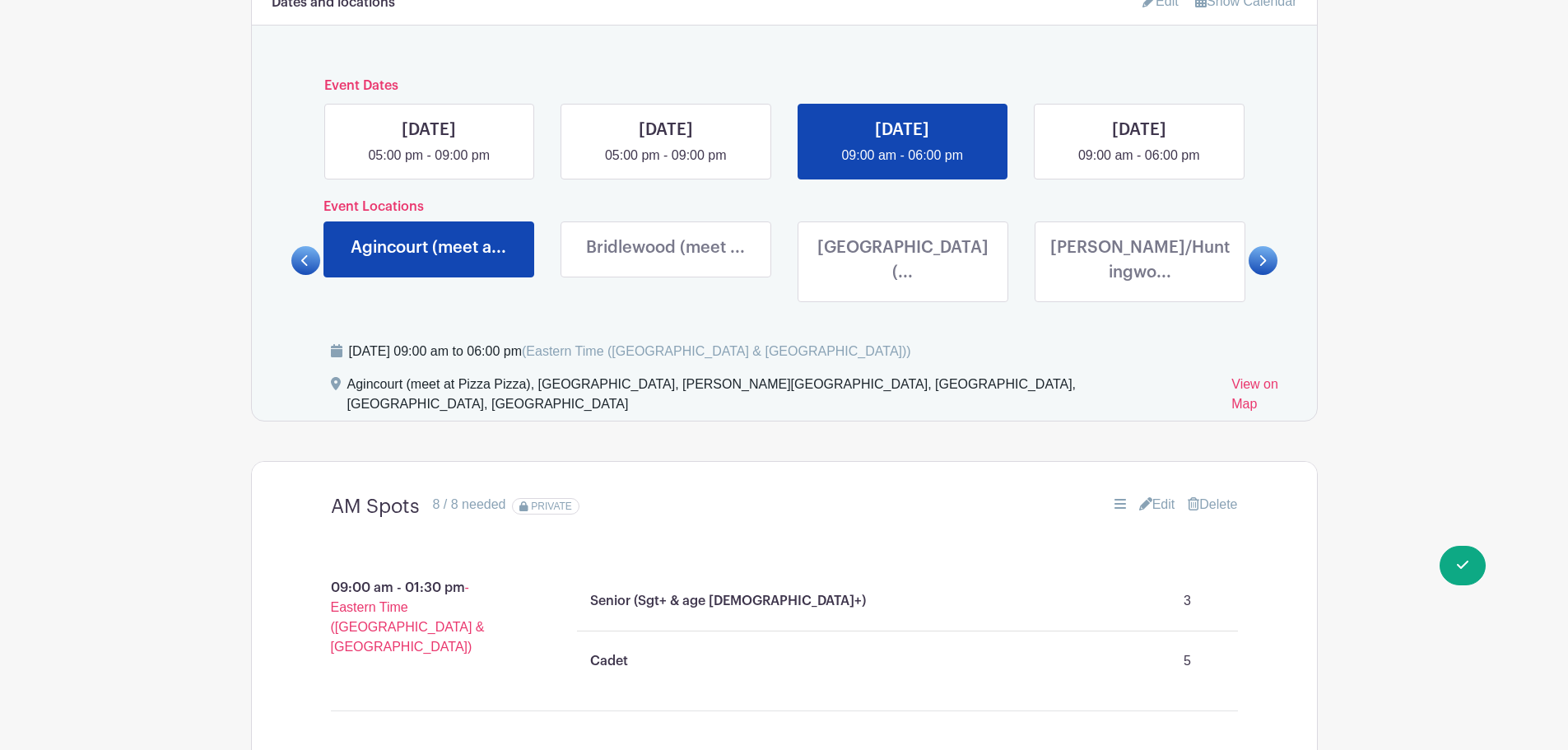
scroll to position [771, 0]
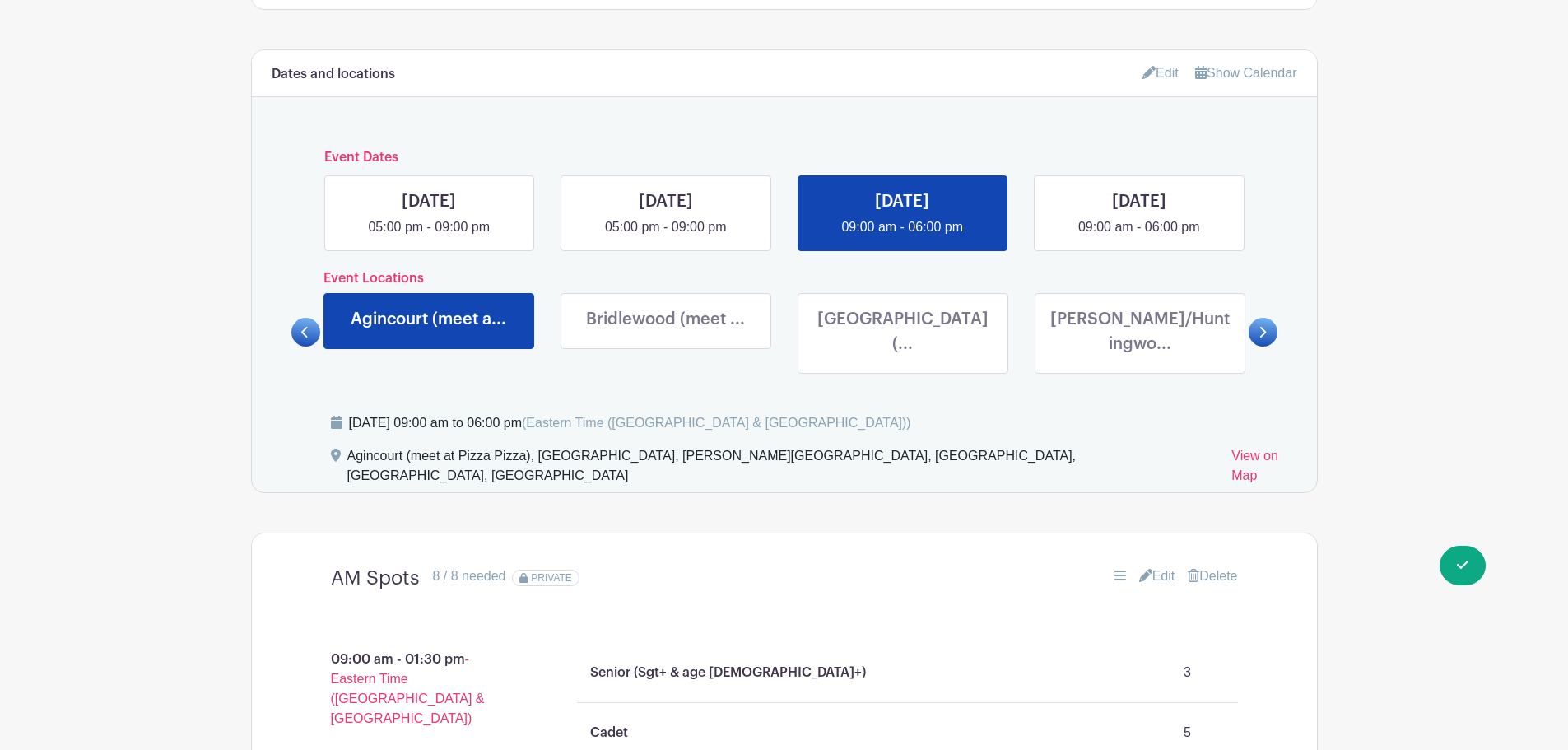
click at [666, 335] on link at bounding box center [666, 335] width 0 height 0
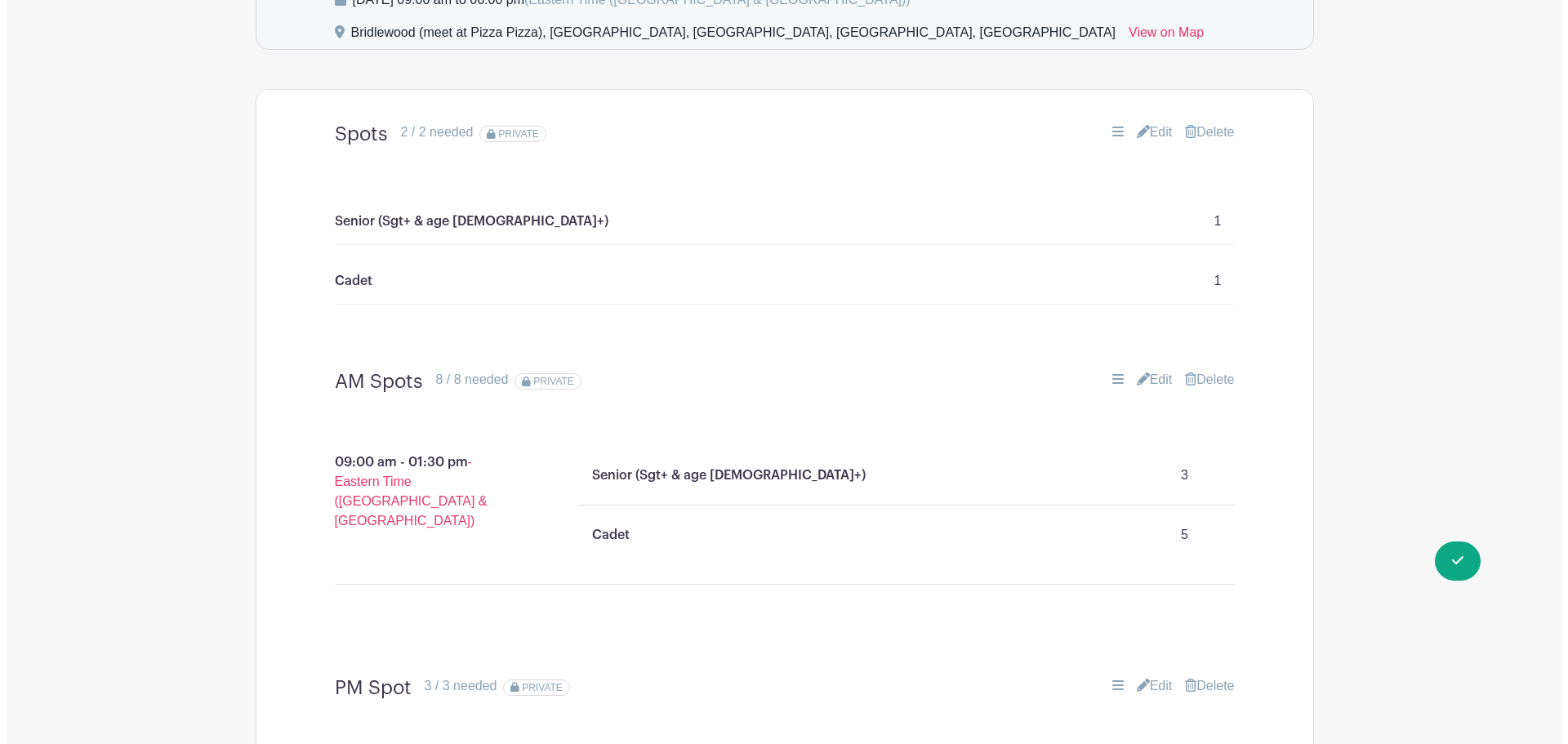
scroll to position [1092, 0]
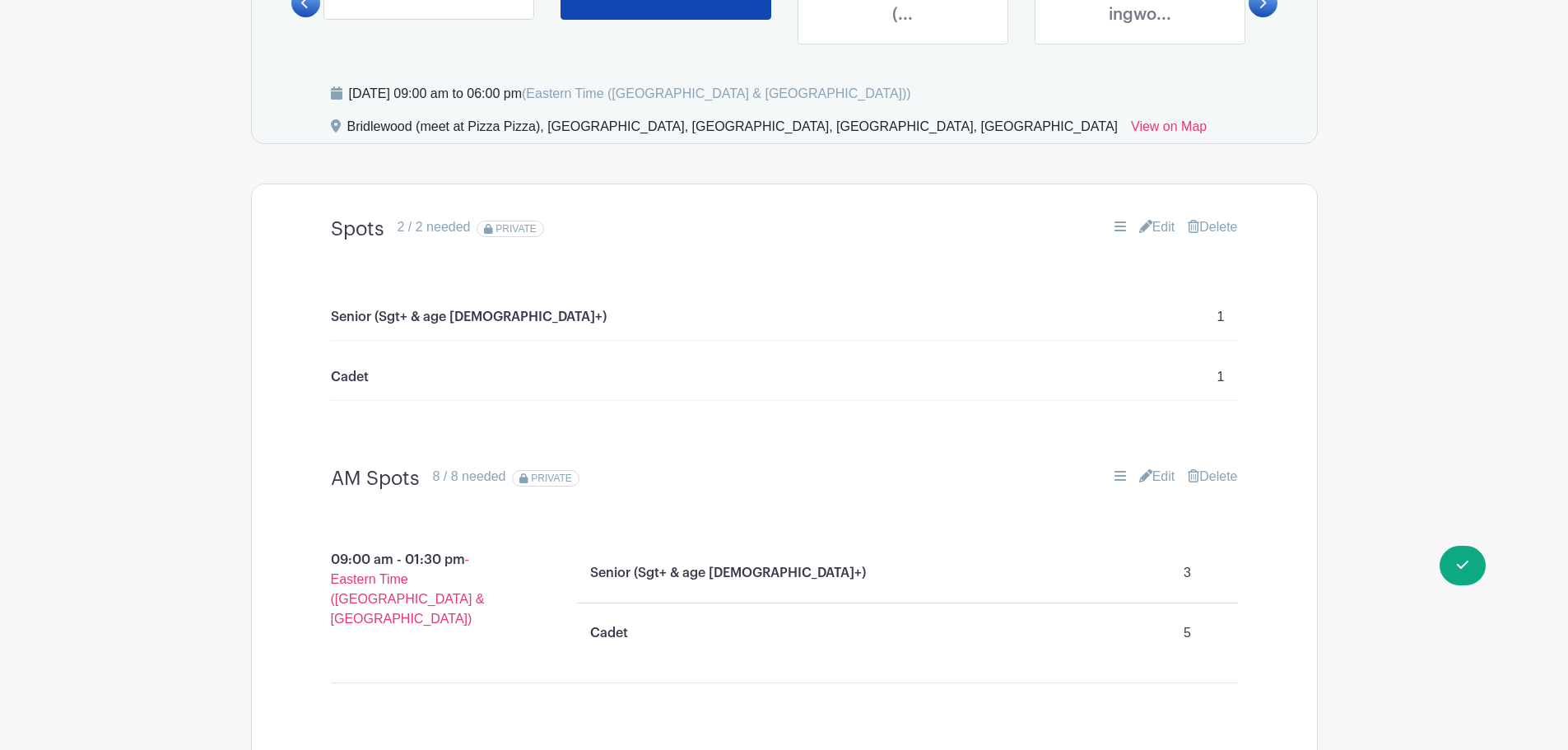
click at [1220, 218] on link "Delete" at bounding box center [1212, 228] width 49 height 20
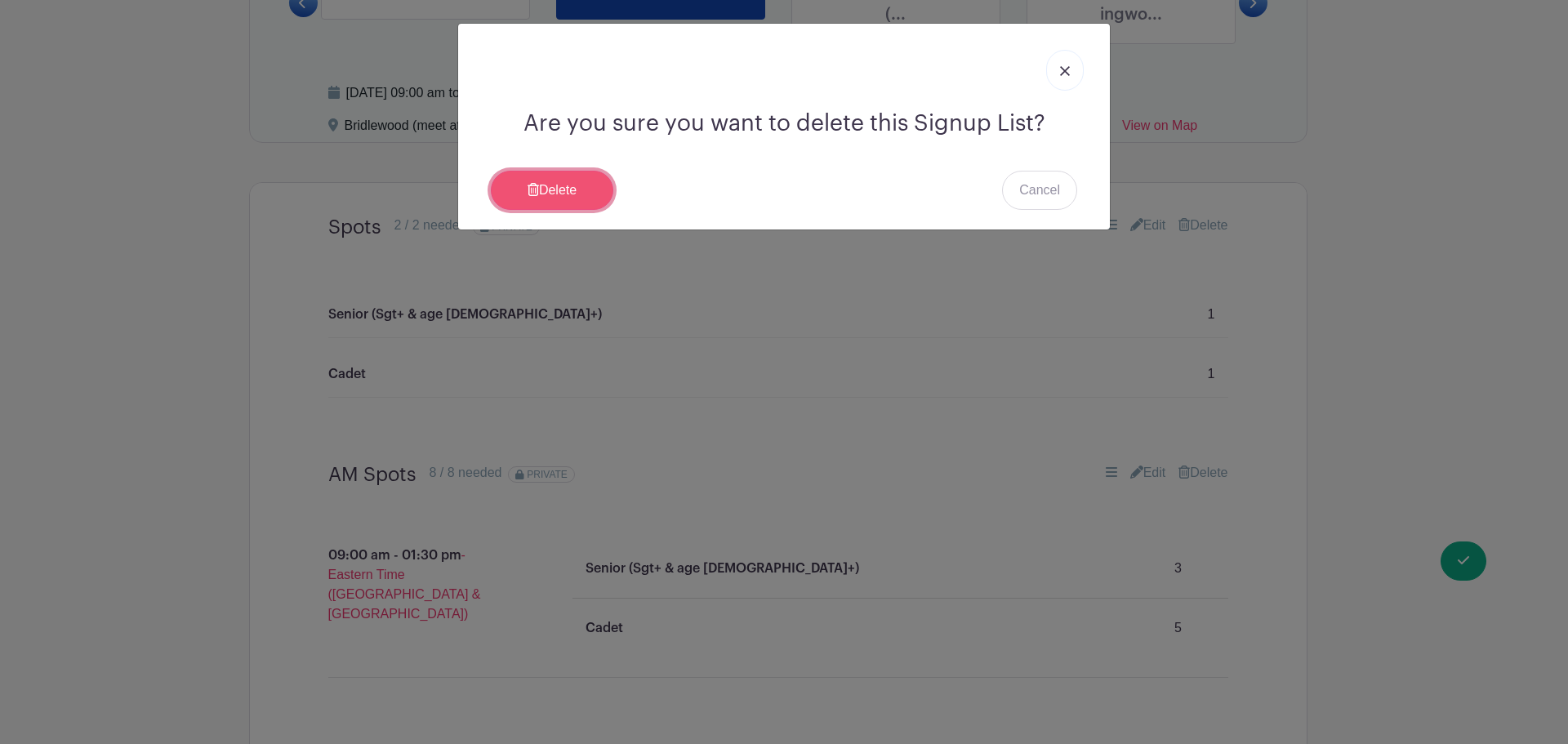
click at [557, 182] on link "Delete" at bounding box center [552, 190] width 122 height 39
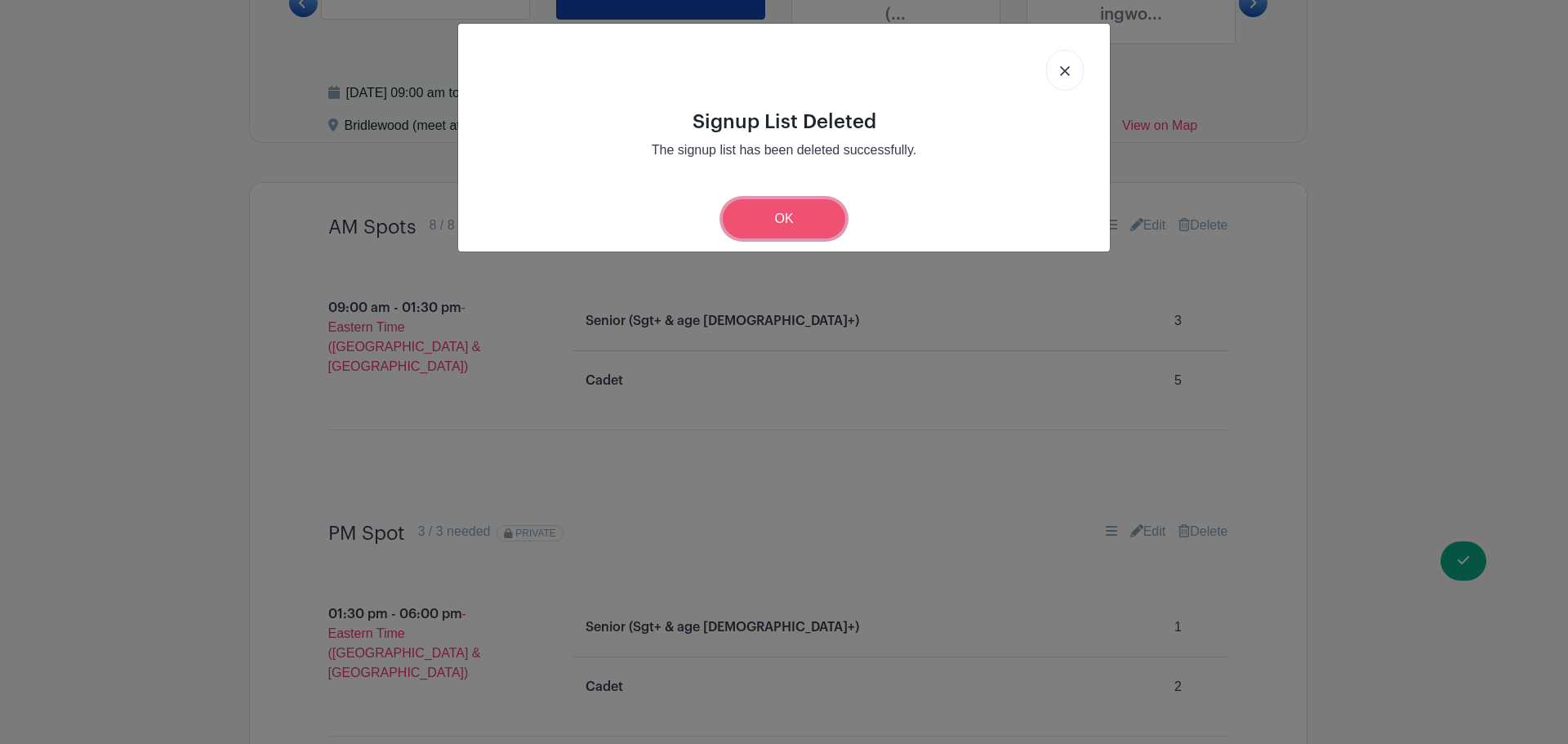
click at [788, 223] on link "OK" at bounding box center [783, 219] width 122 height 39
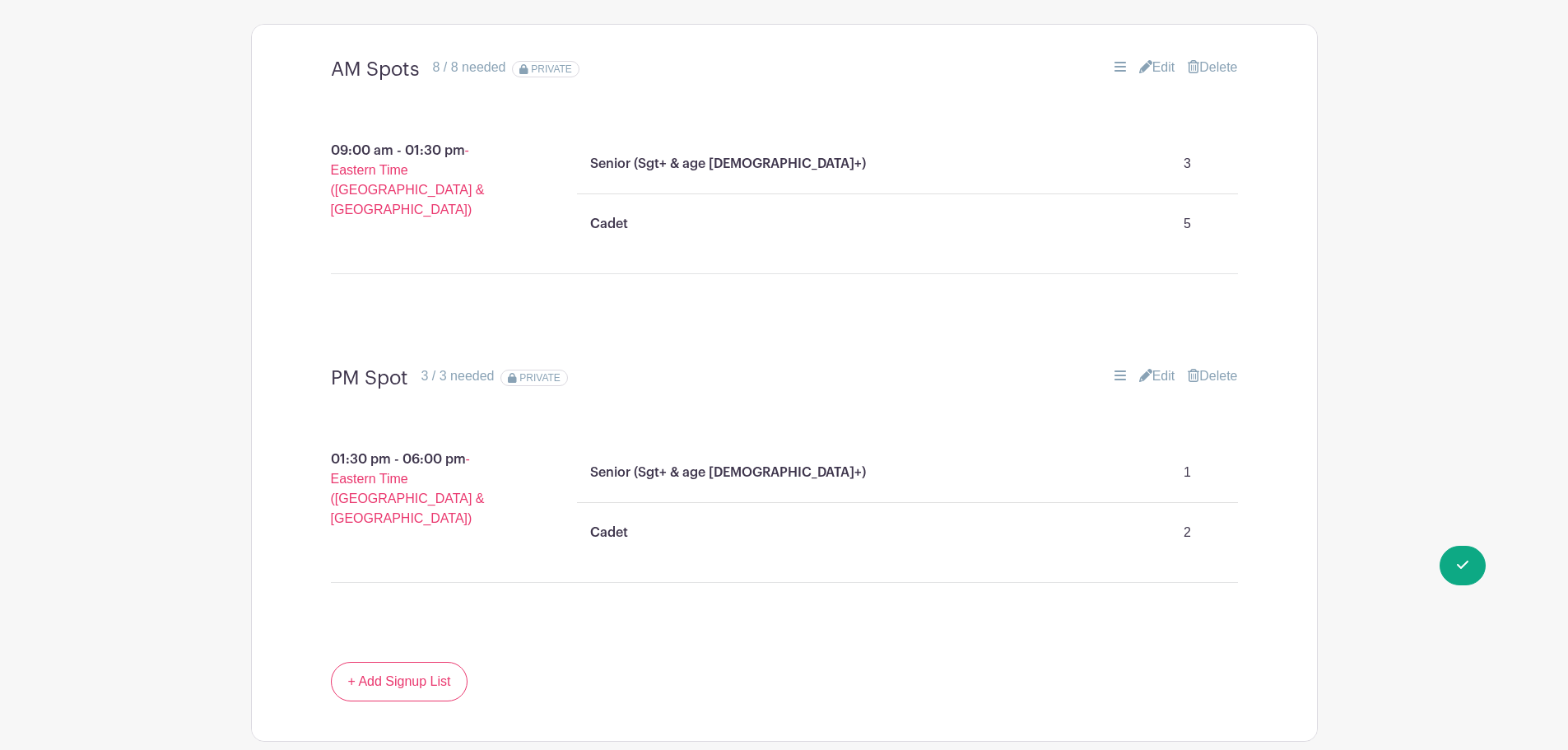
scroll to position [1183, 0]
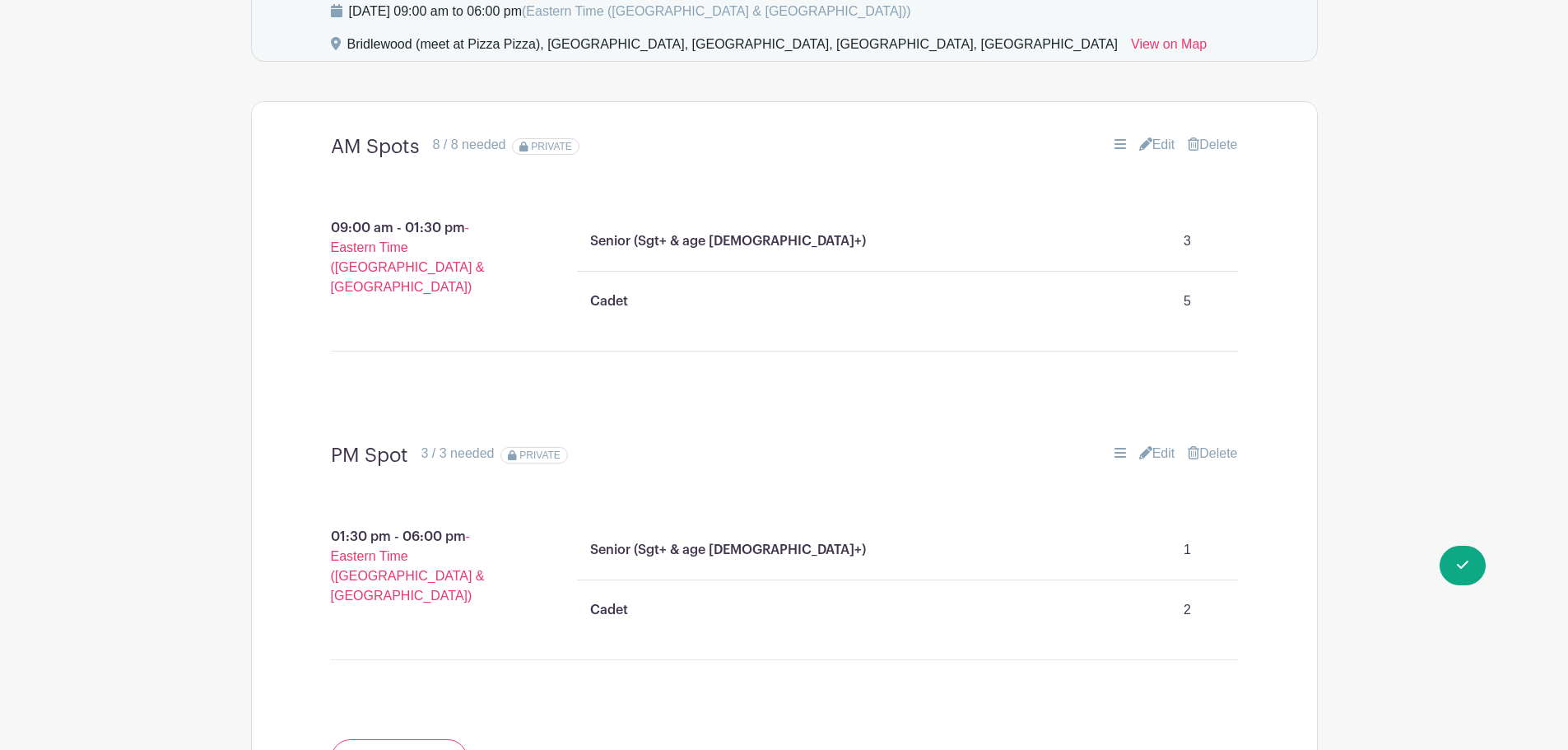
click at [1143, 137] on icon at bounding box center [1145, 144] width 13 height 13
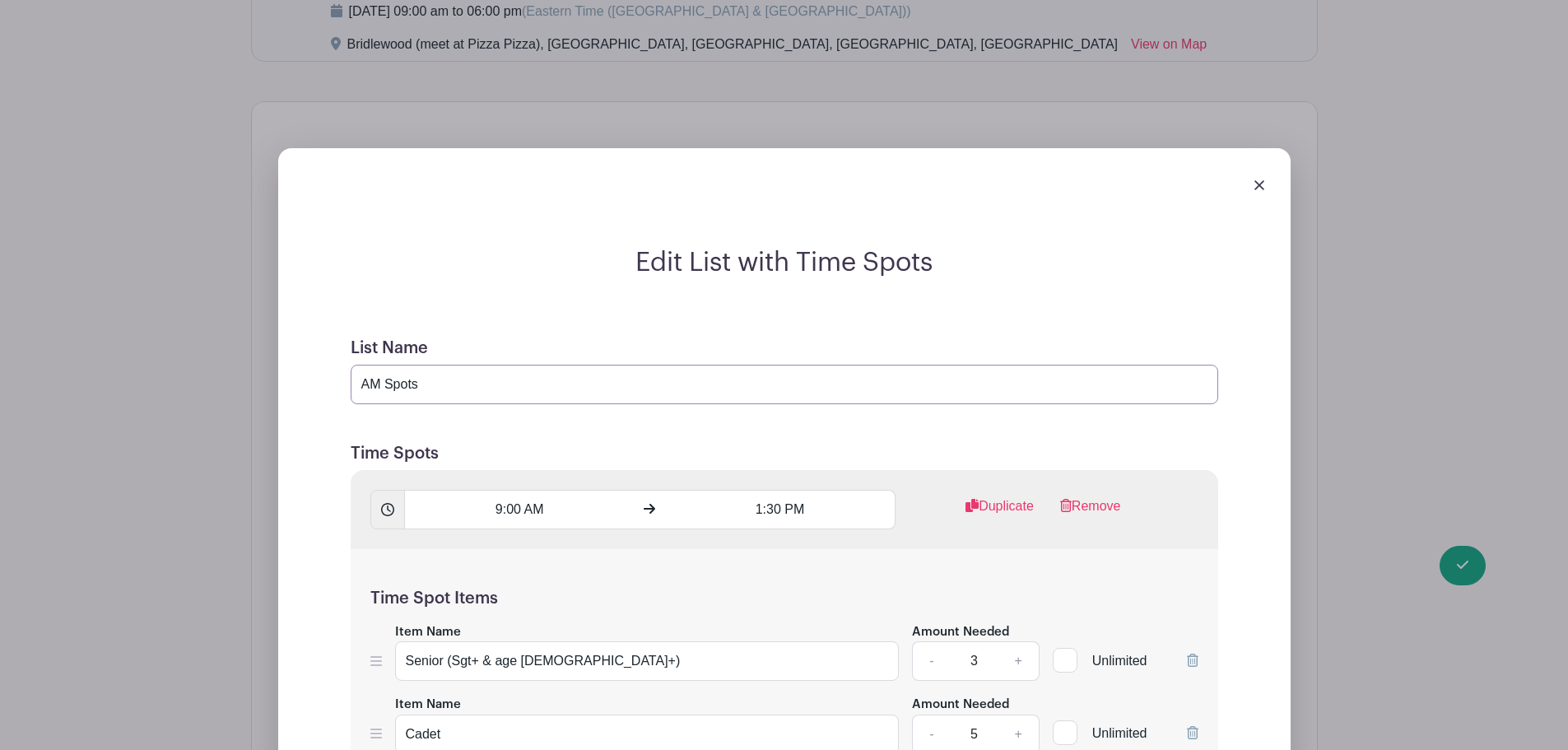
click at [431, 365] on input "AM Spots" at bounding box center [784, 384] width 867 height 39
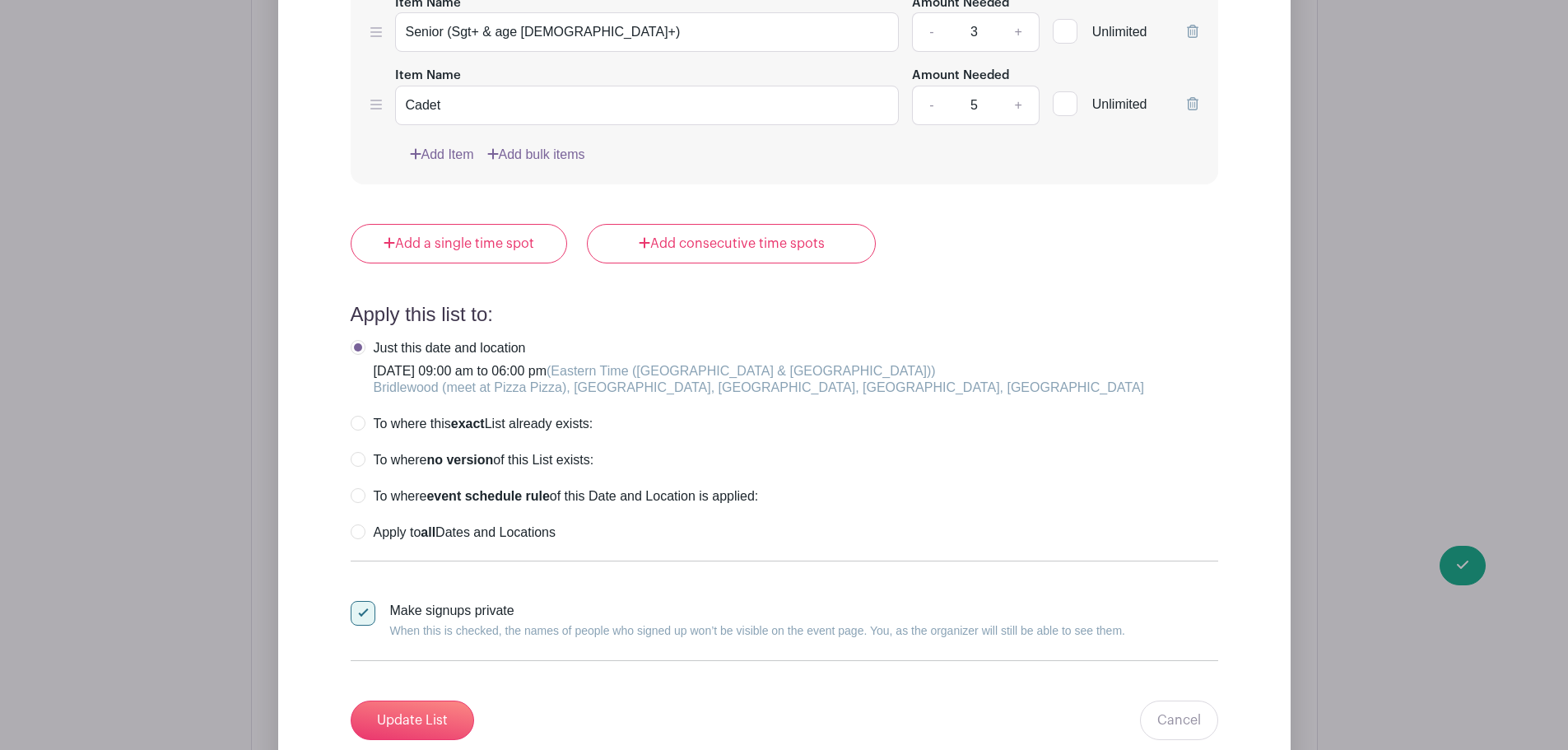
scroll to position [1841, 0]
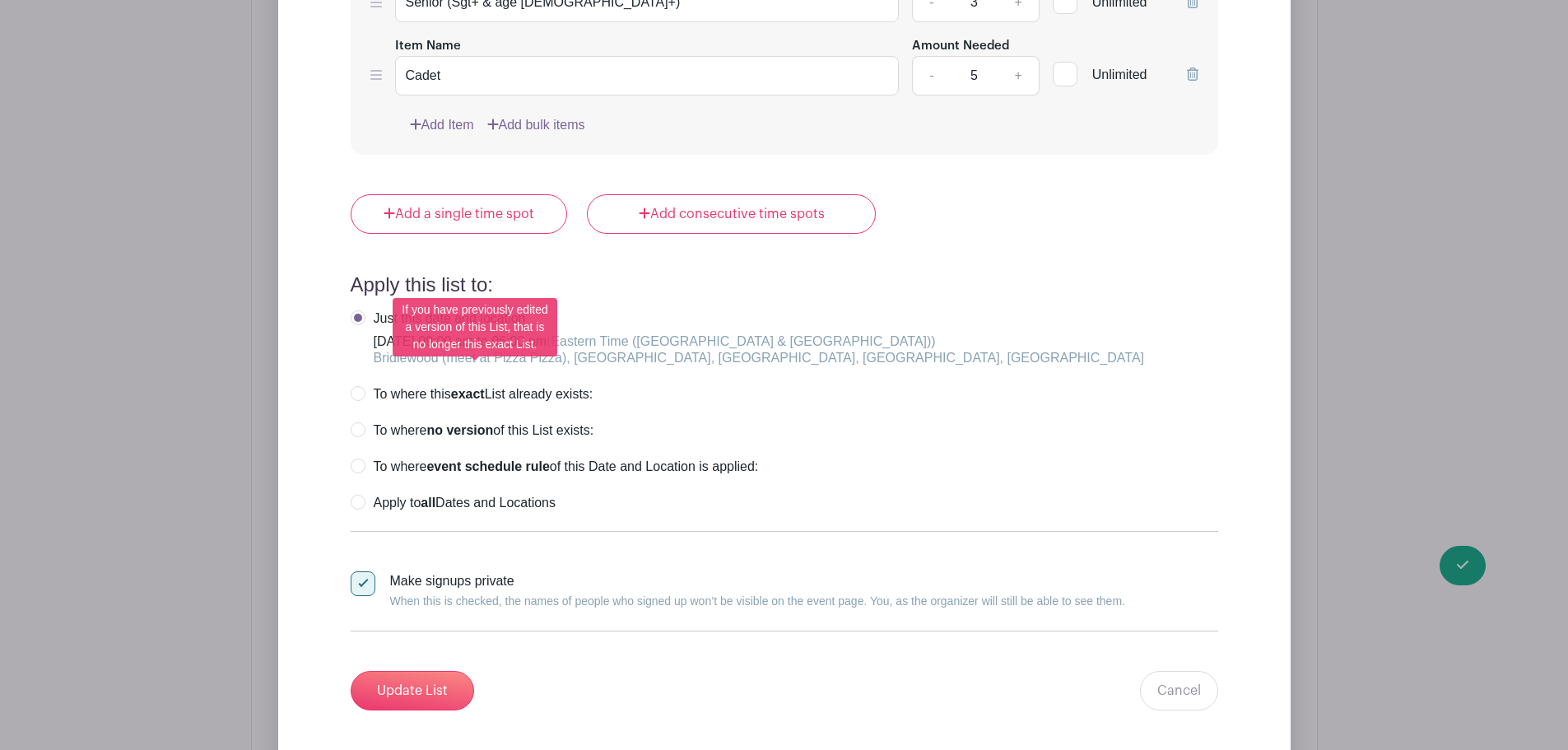
click at [360, 386] on label "To where this exact List already exists:" at bounding box center [471, 394] width 242 height 16
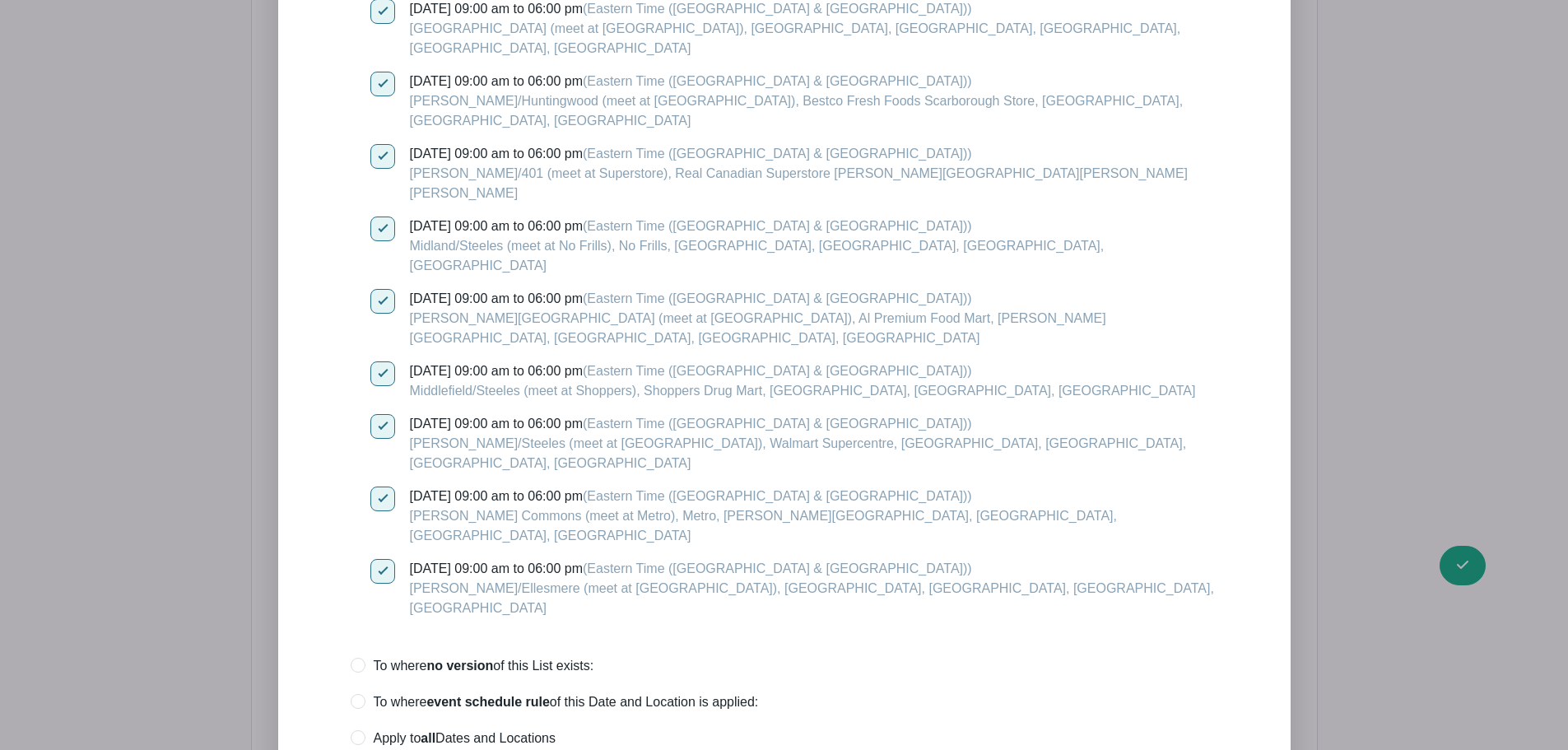
scroll to position [2582, 0]
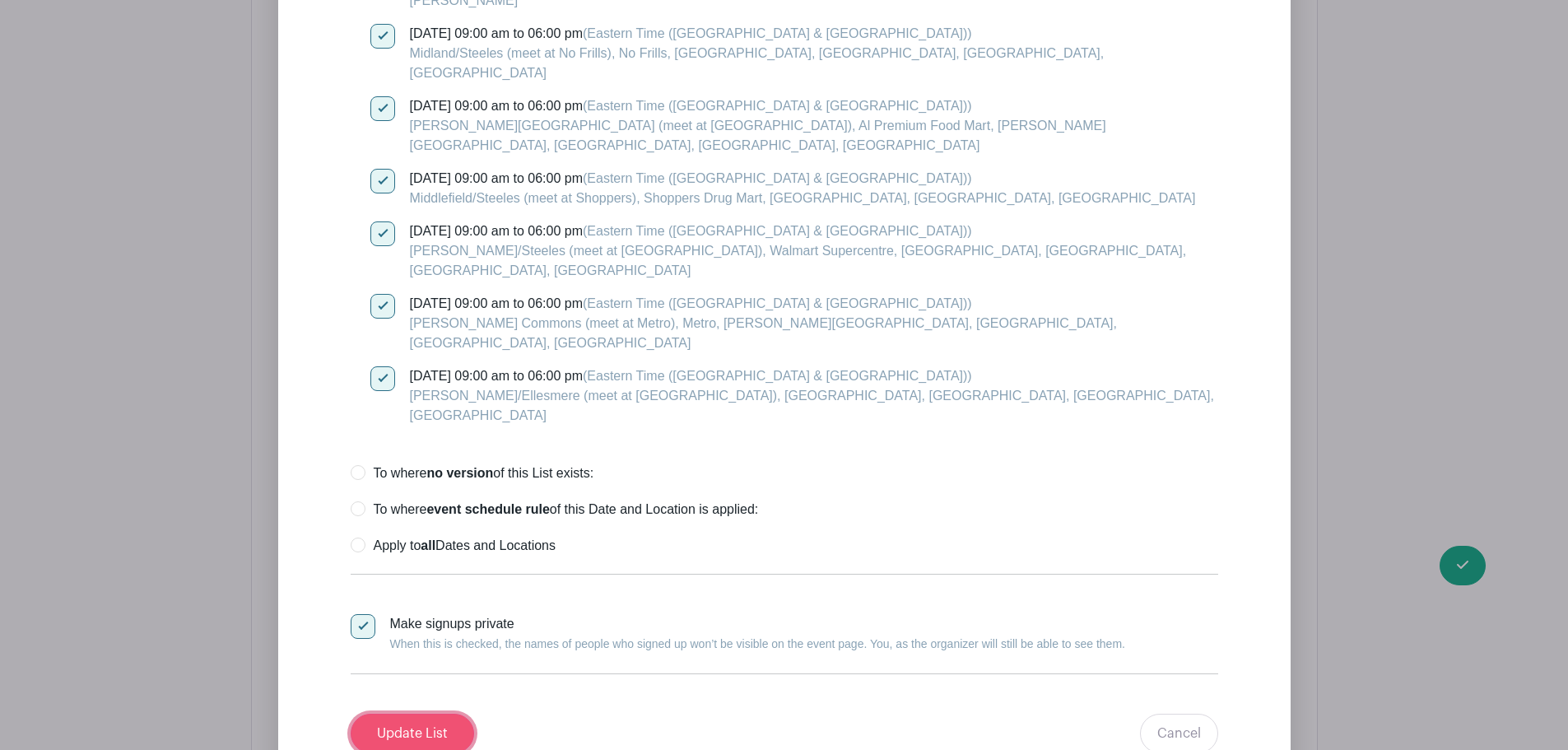
click at [401, 713] on input "Update List" at bounding box center [412, 733] width 124 height 39
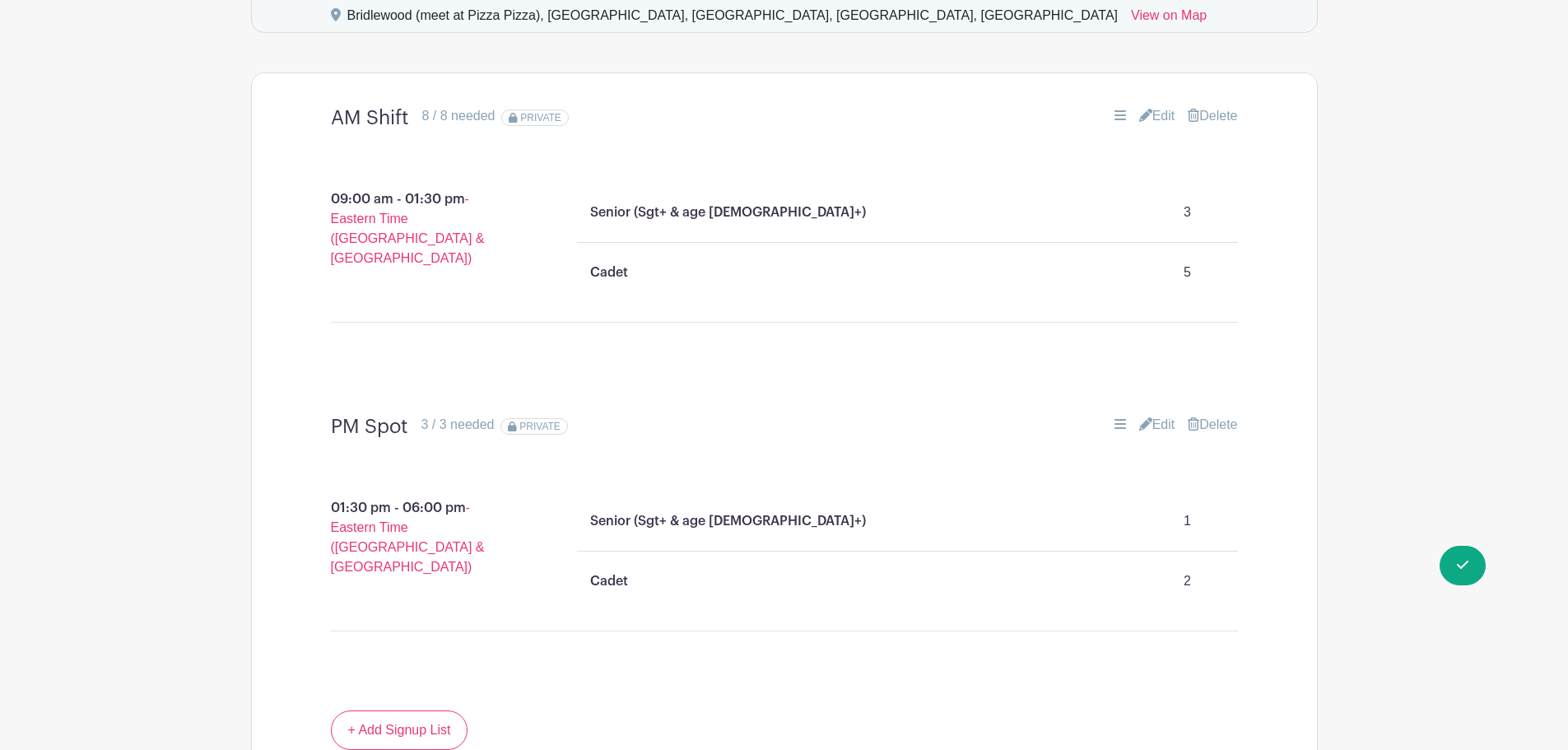
scroll to position [1183, 0]
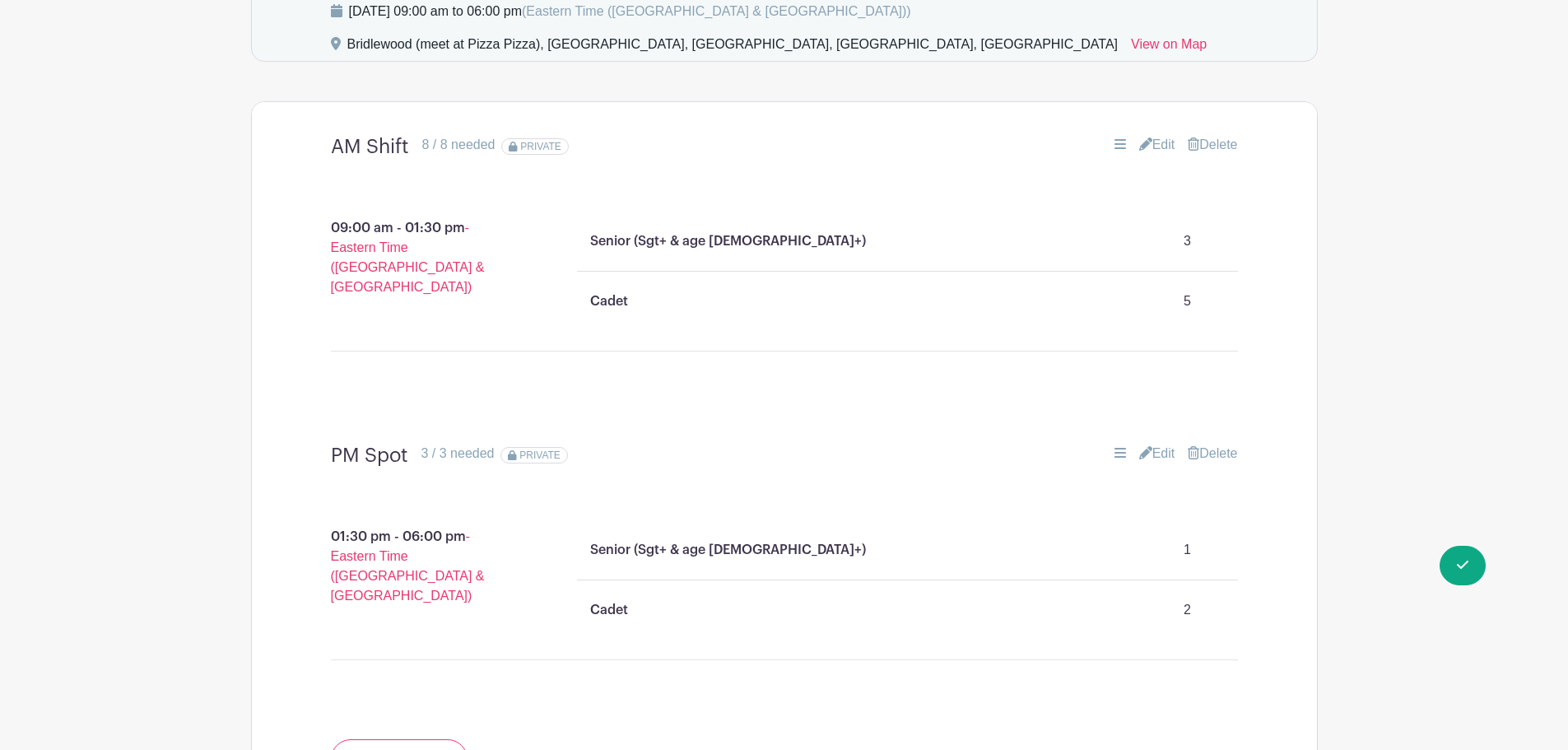
click at [1148, 444] on link "Edit" at bounding box center [1157, 454] width 37 height 20
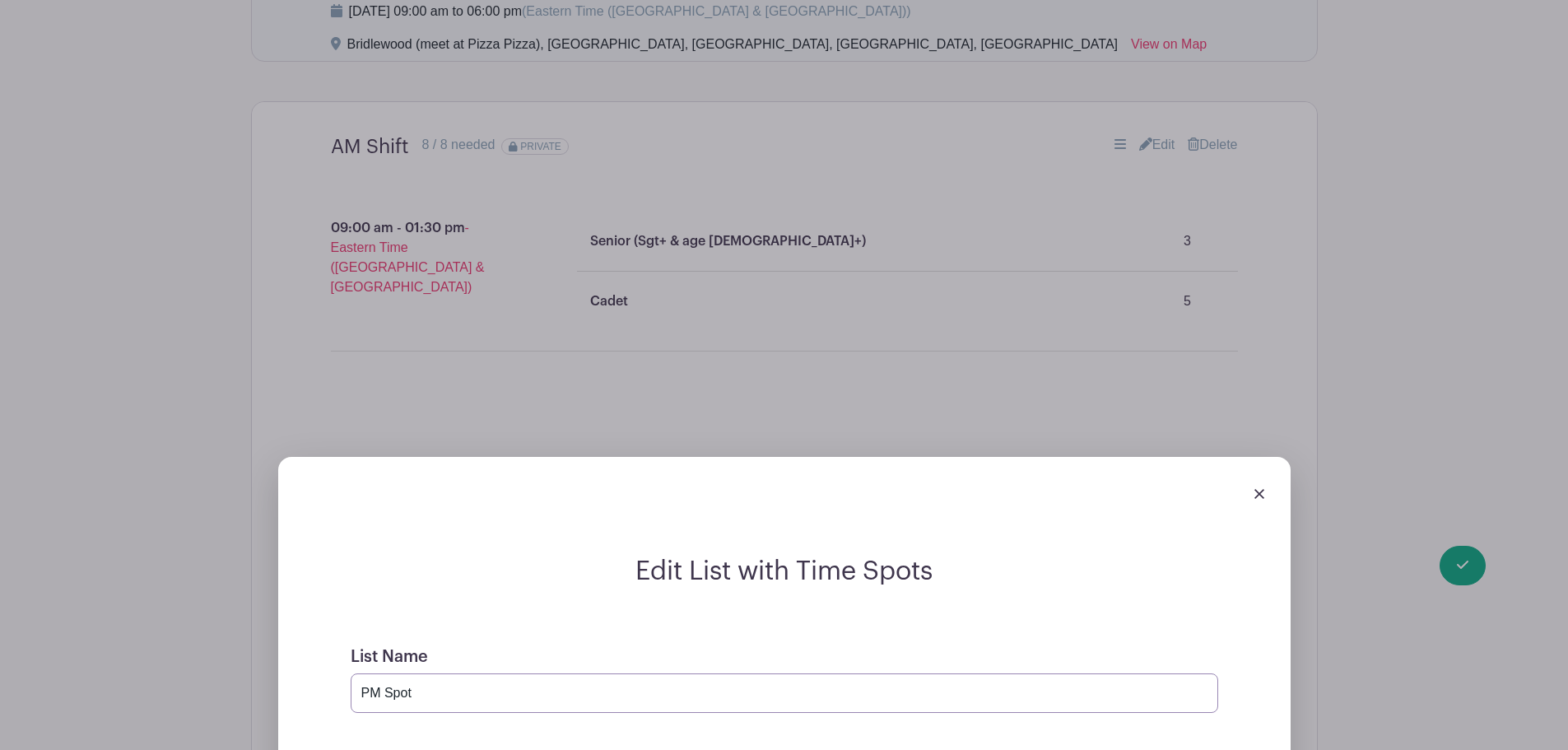
click at [456, 673] on input "PM Spot" at bounding box center [784, 692] width 867 height 39
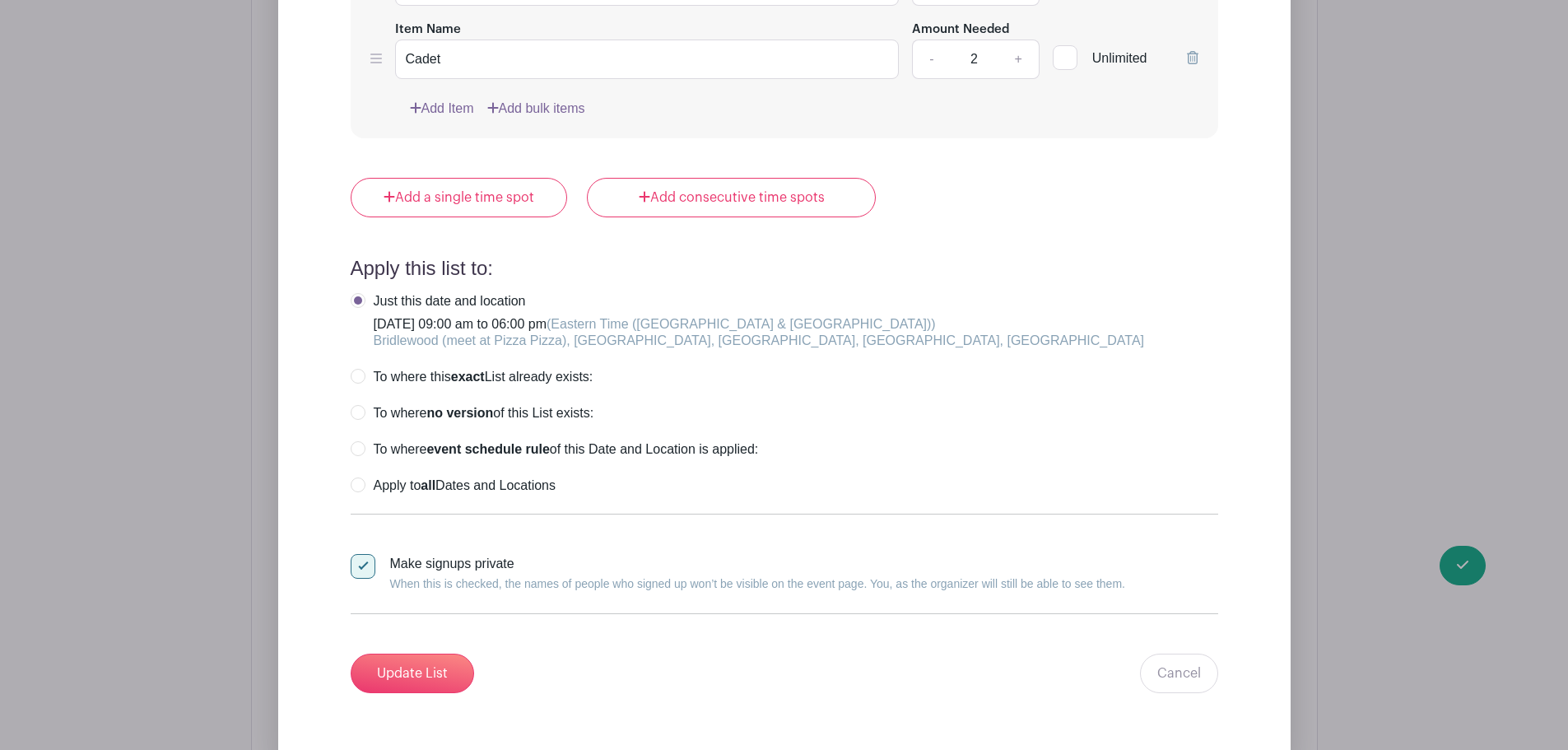
scroll to position [2170, 0]
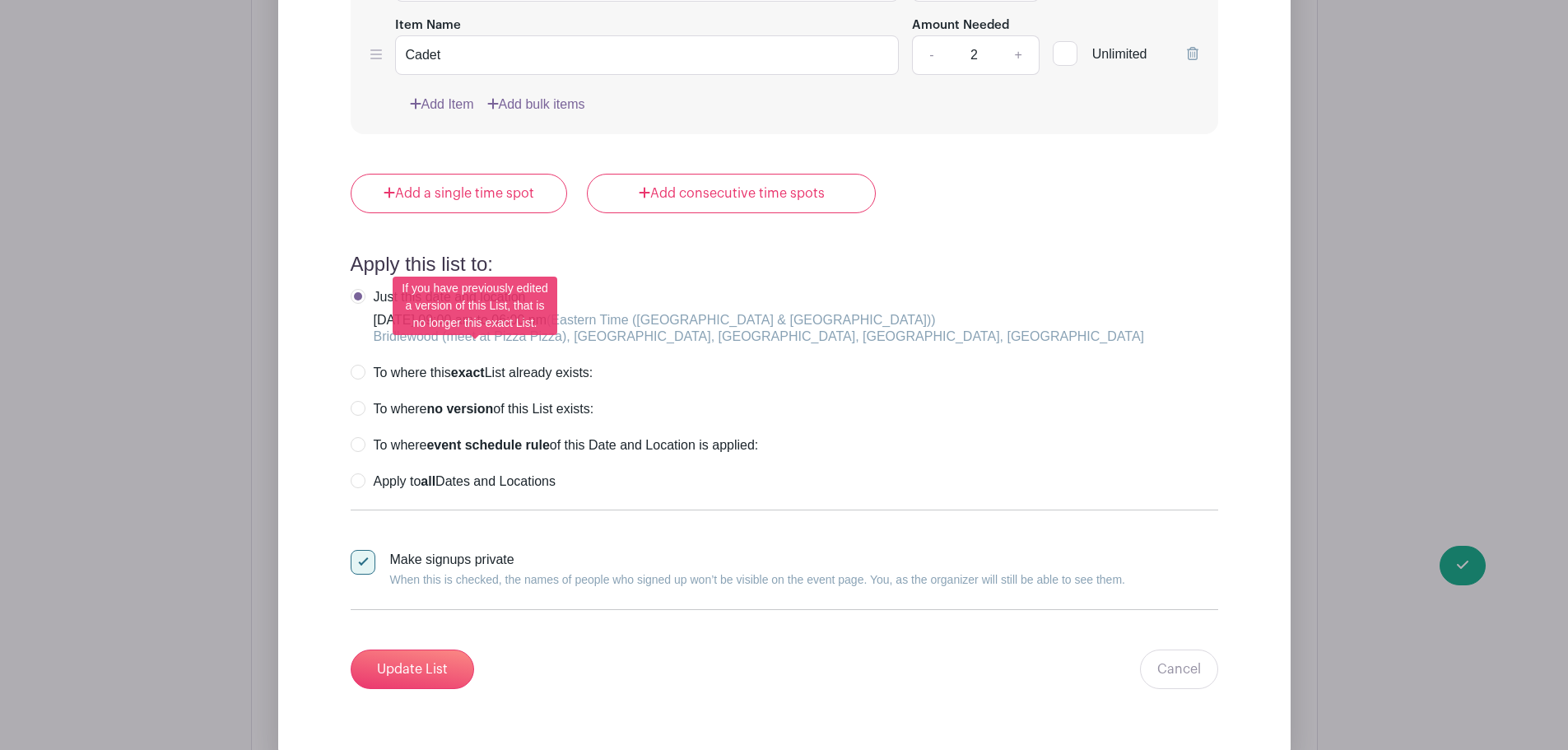
click at [358, 365] on label "To where this exact List already exists:" at bounding box center [471, 373] width 242 height 16
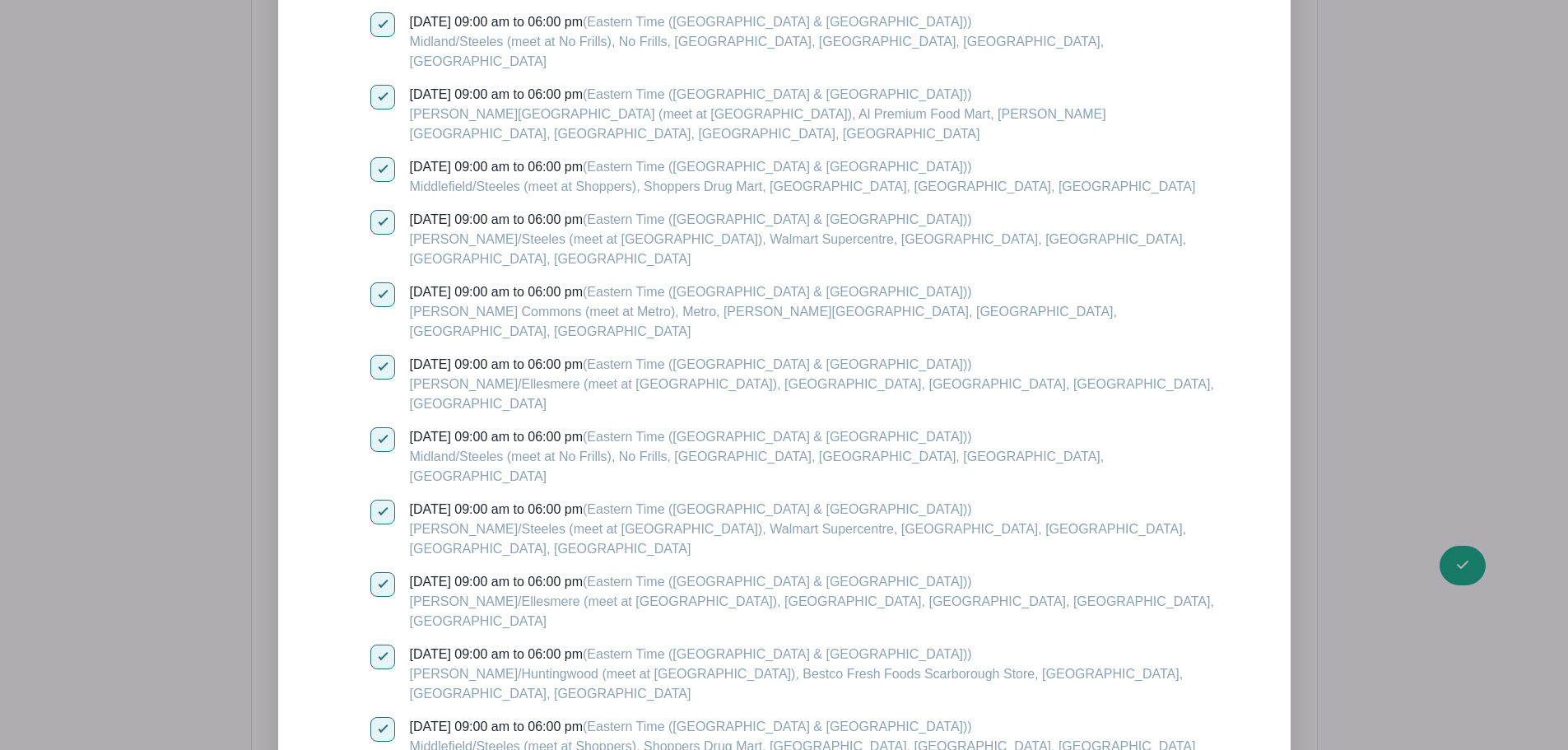
scroll to position [3076, 0]
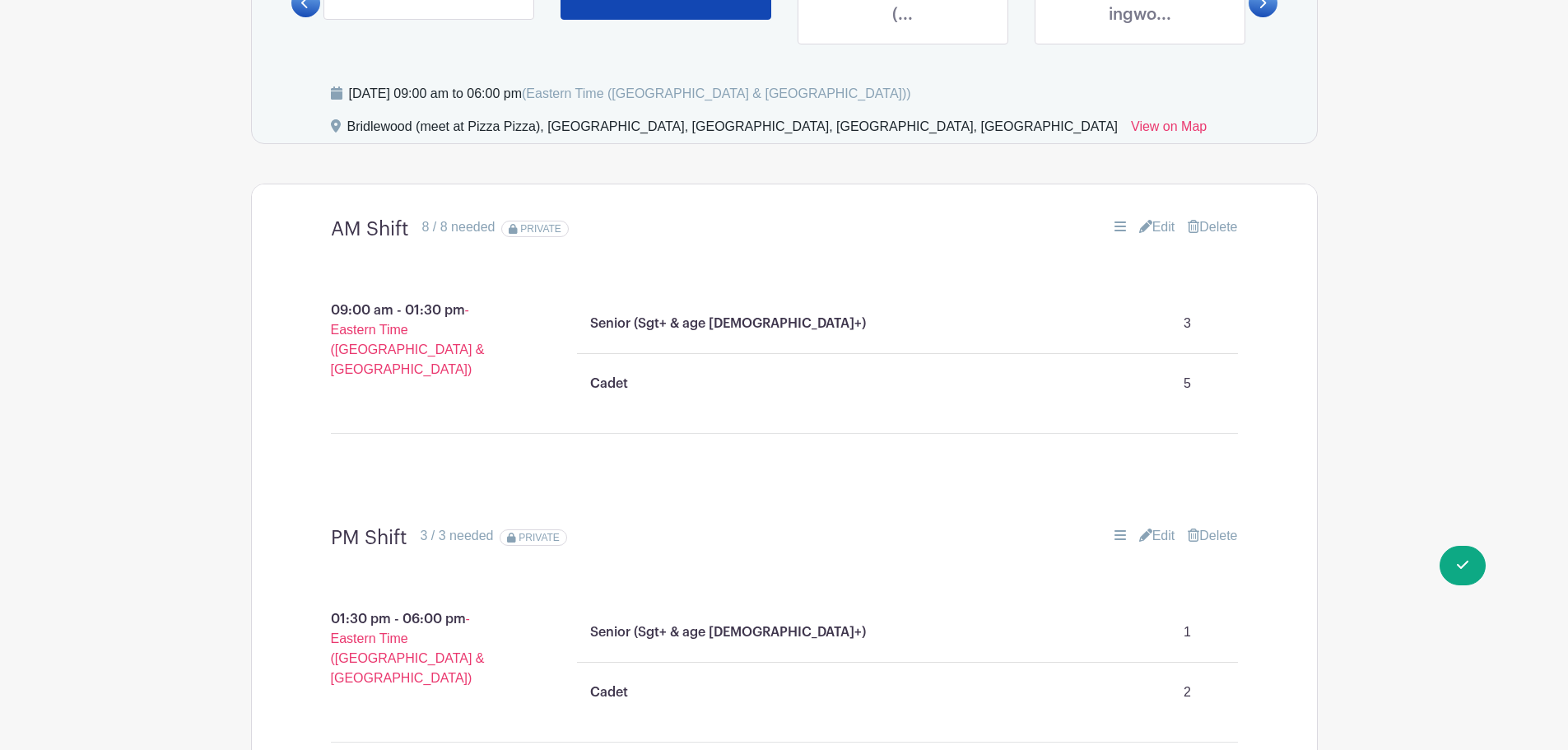
scroll to position [1183, 0]
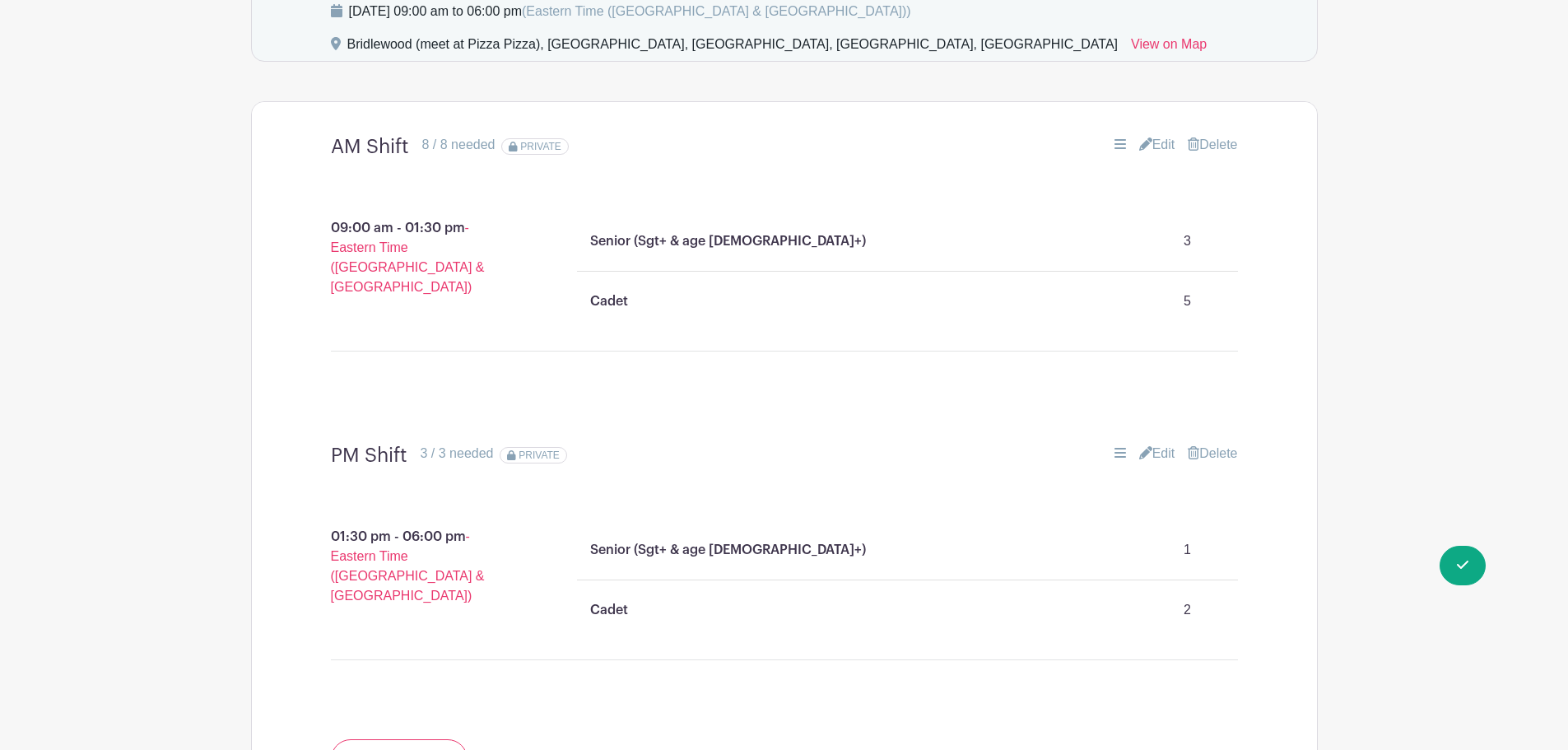
click at [1141, 446] on icon at bounding box center [1145, 453] width 13 height 13
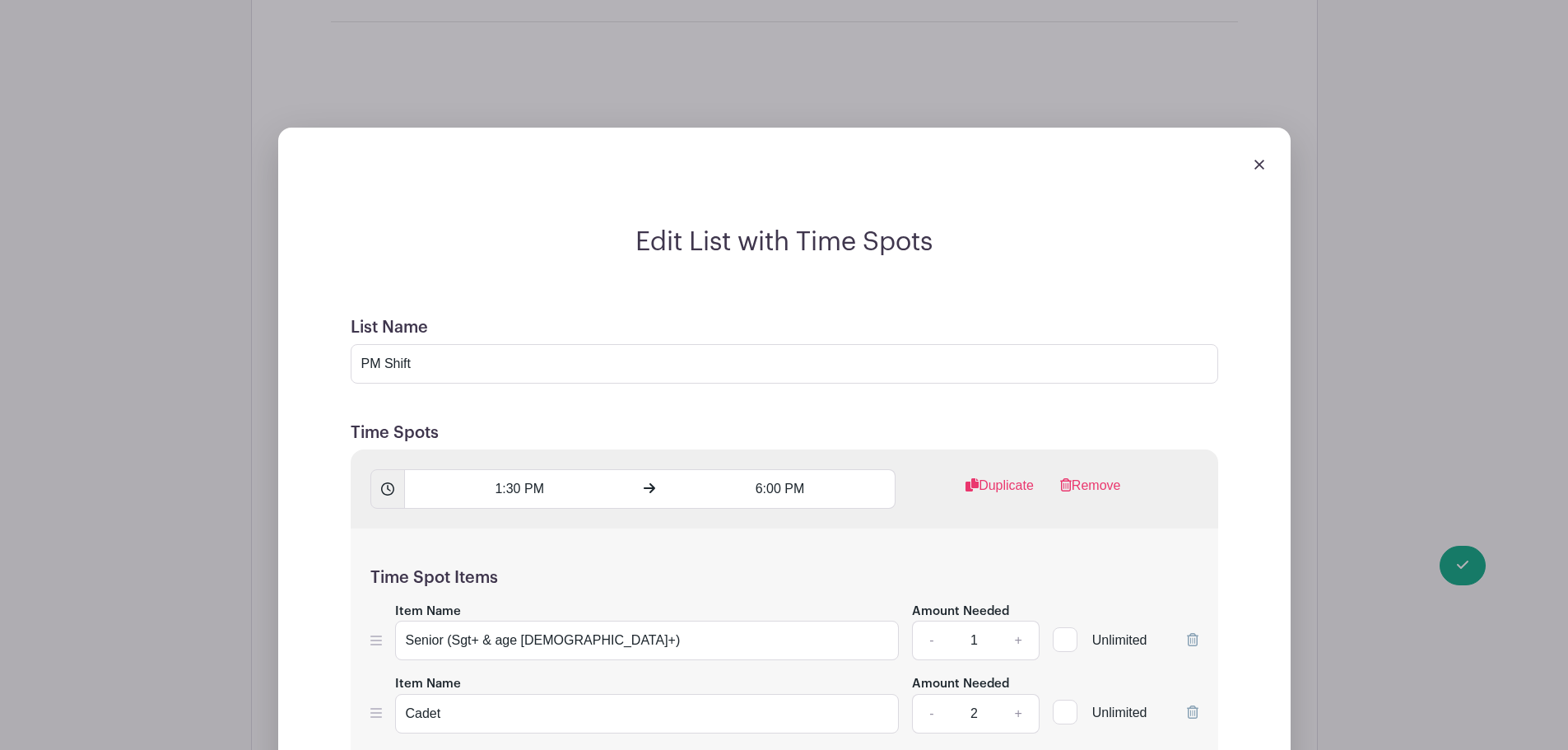
scroll to position [1594, 0]
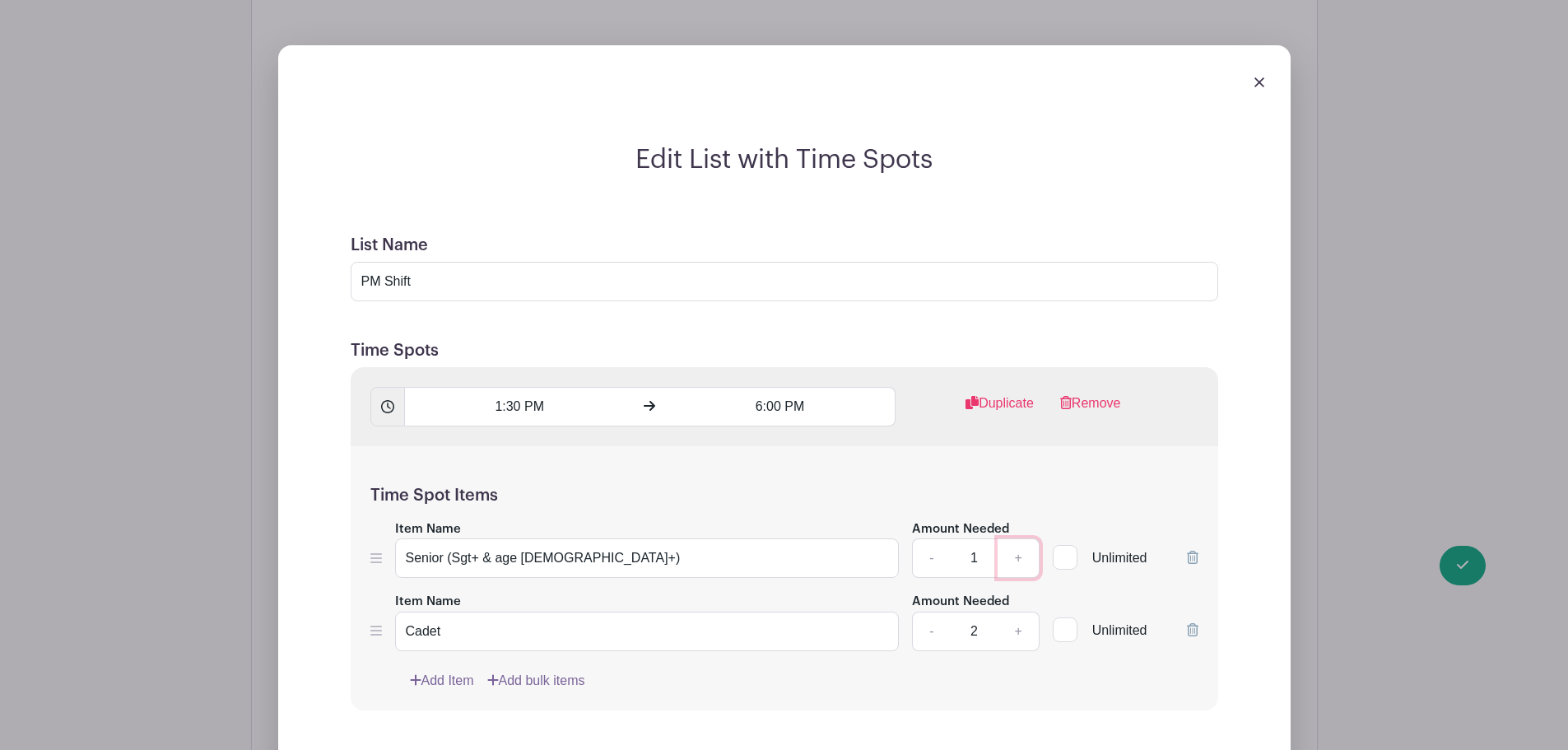
click at [1024, 538] on link "+" at bounding box center [1018, 557] width 41 height 39
click at [1027, 612] on link "+" at bounding box center [1018, 631] width 41 height 39
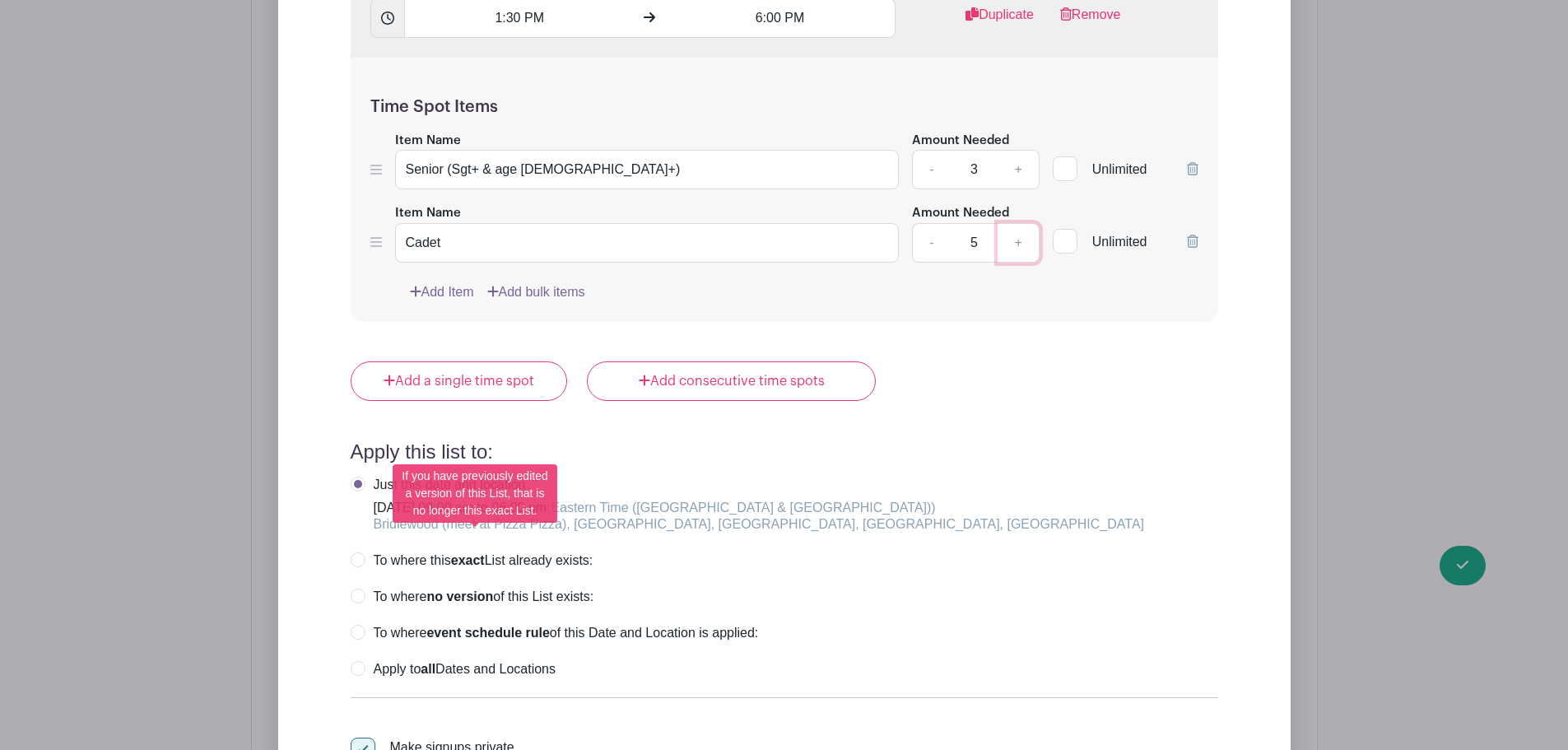
scroll to position [2006, 0]
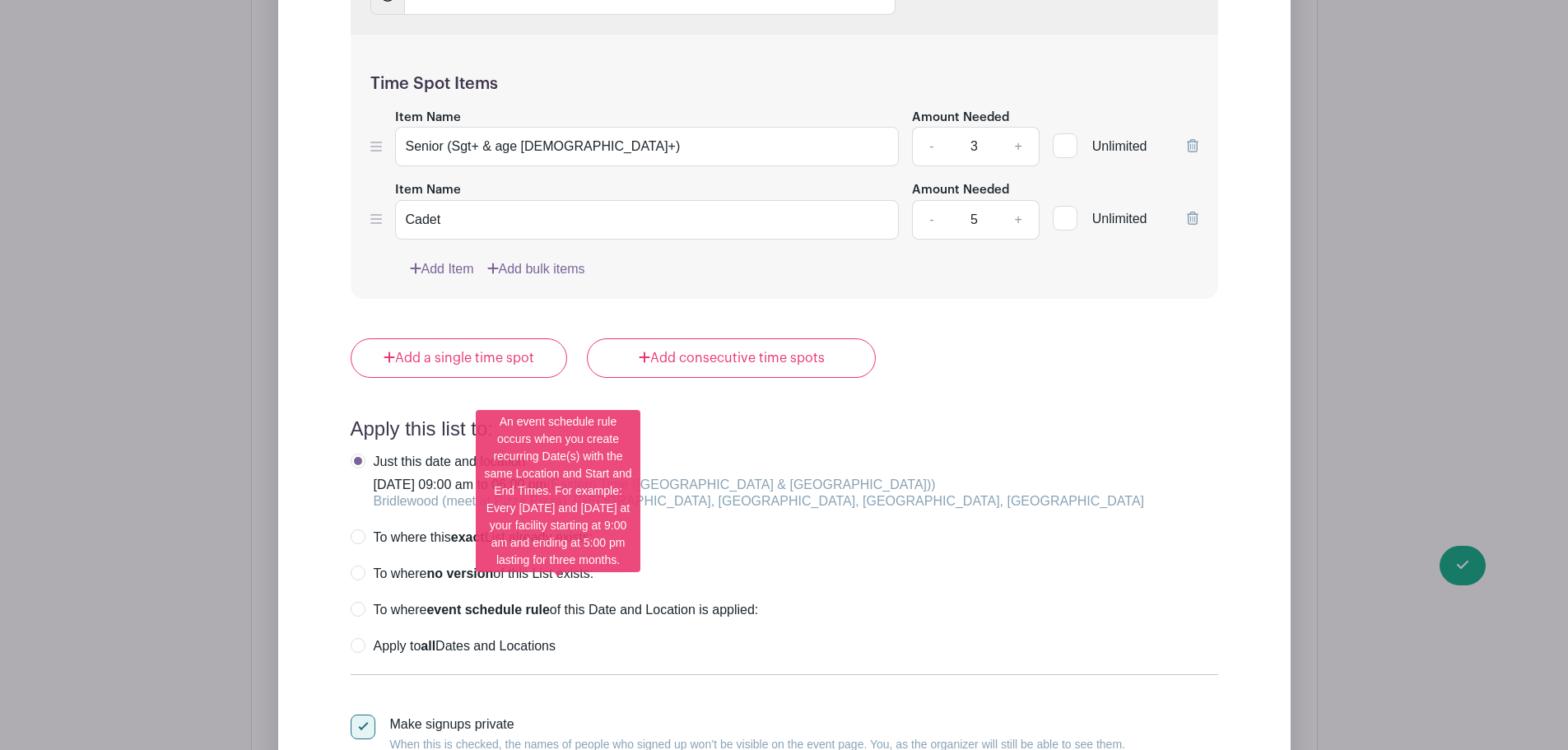
click at [357, 602] on label "To where event schedule rule of this Date and Location is applied:" at bounding box center [554, 610] width 408 height 16
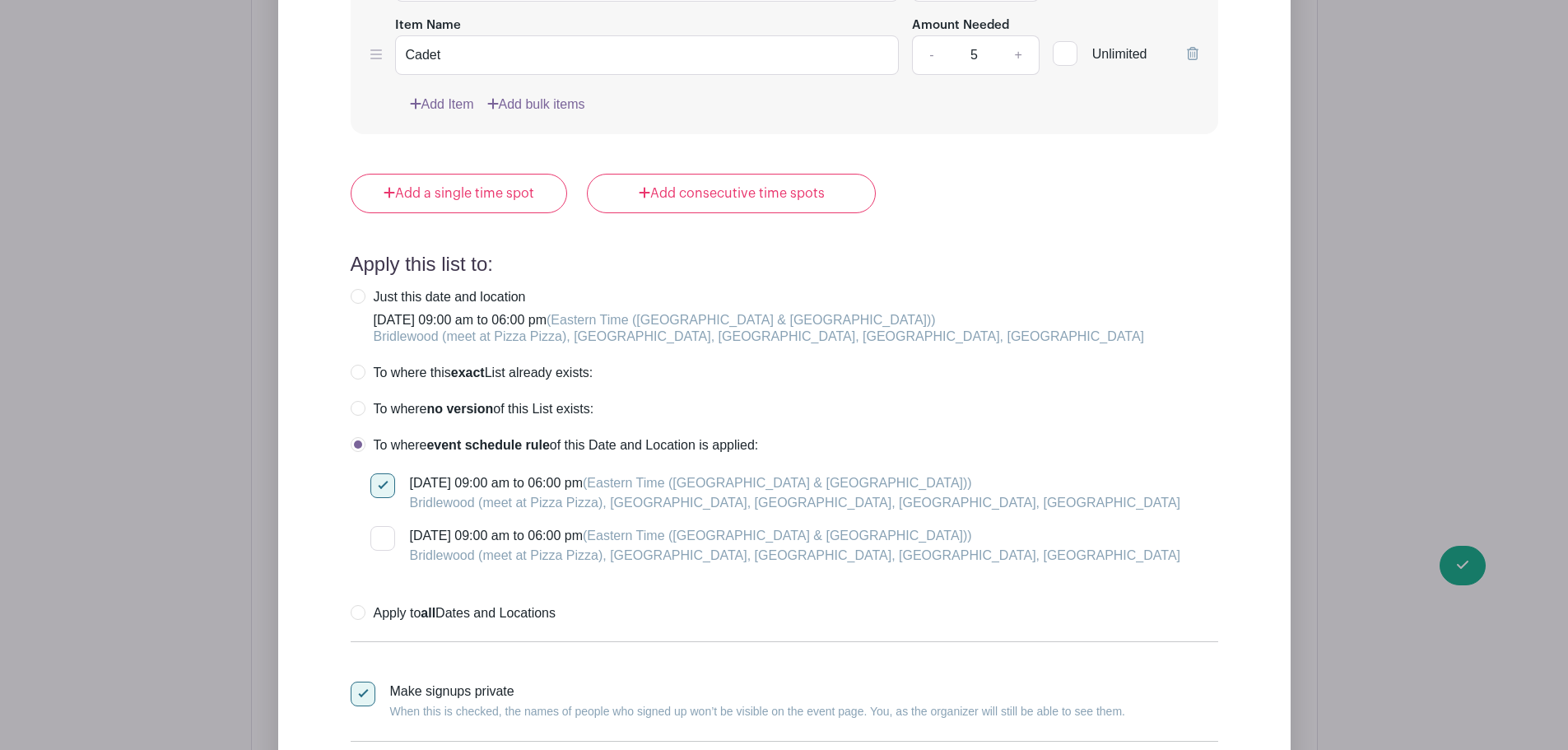
scroll to position [2253, 0]
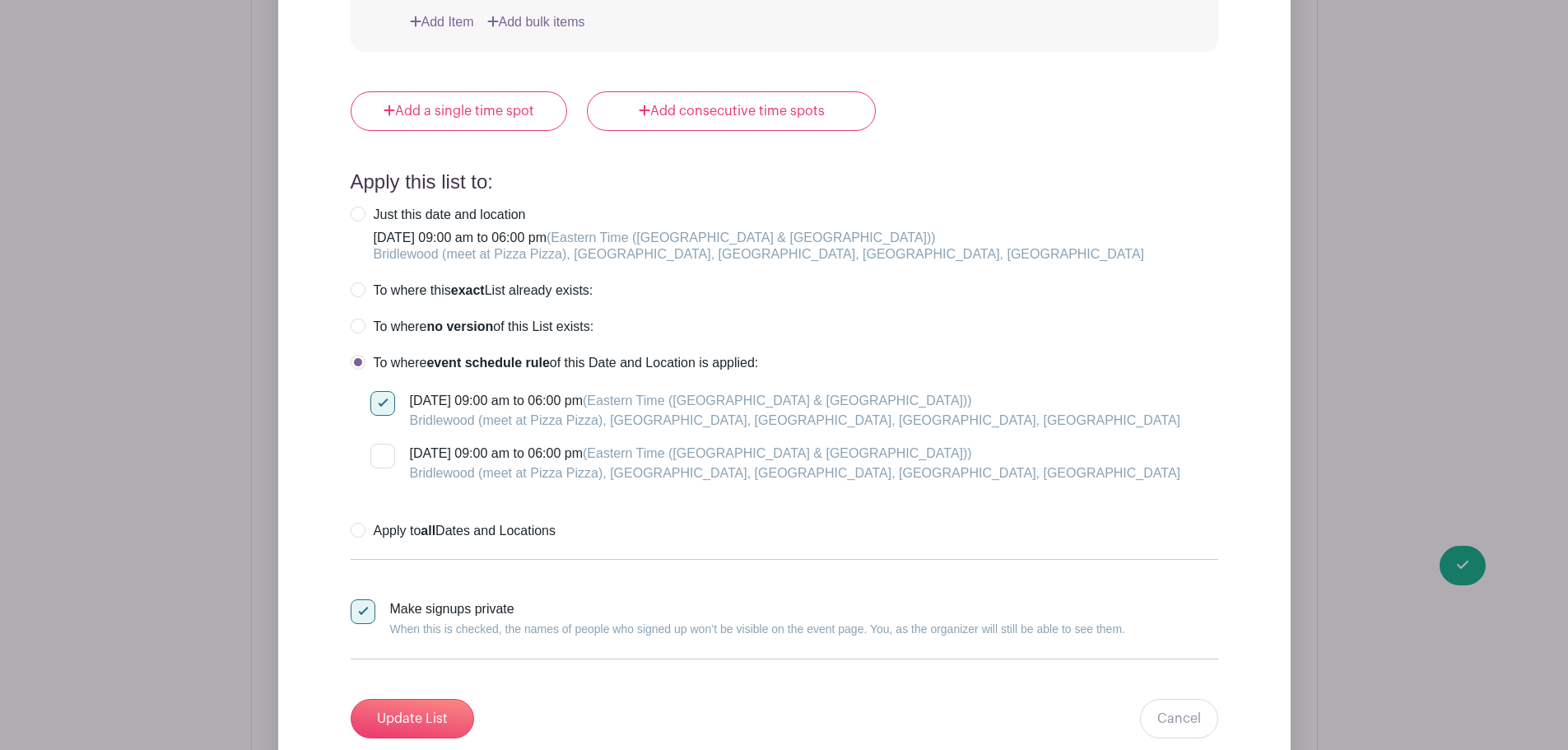
click at [358, 207] on label "Just this date and location [DATE] 09:00 am to 06:00 pm (Eastern Time ([GEOGRAP…" at bounding box center [747, 234] width 794 height 56
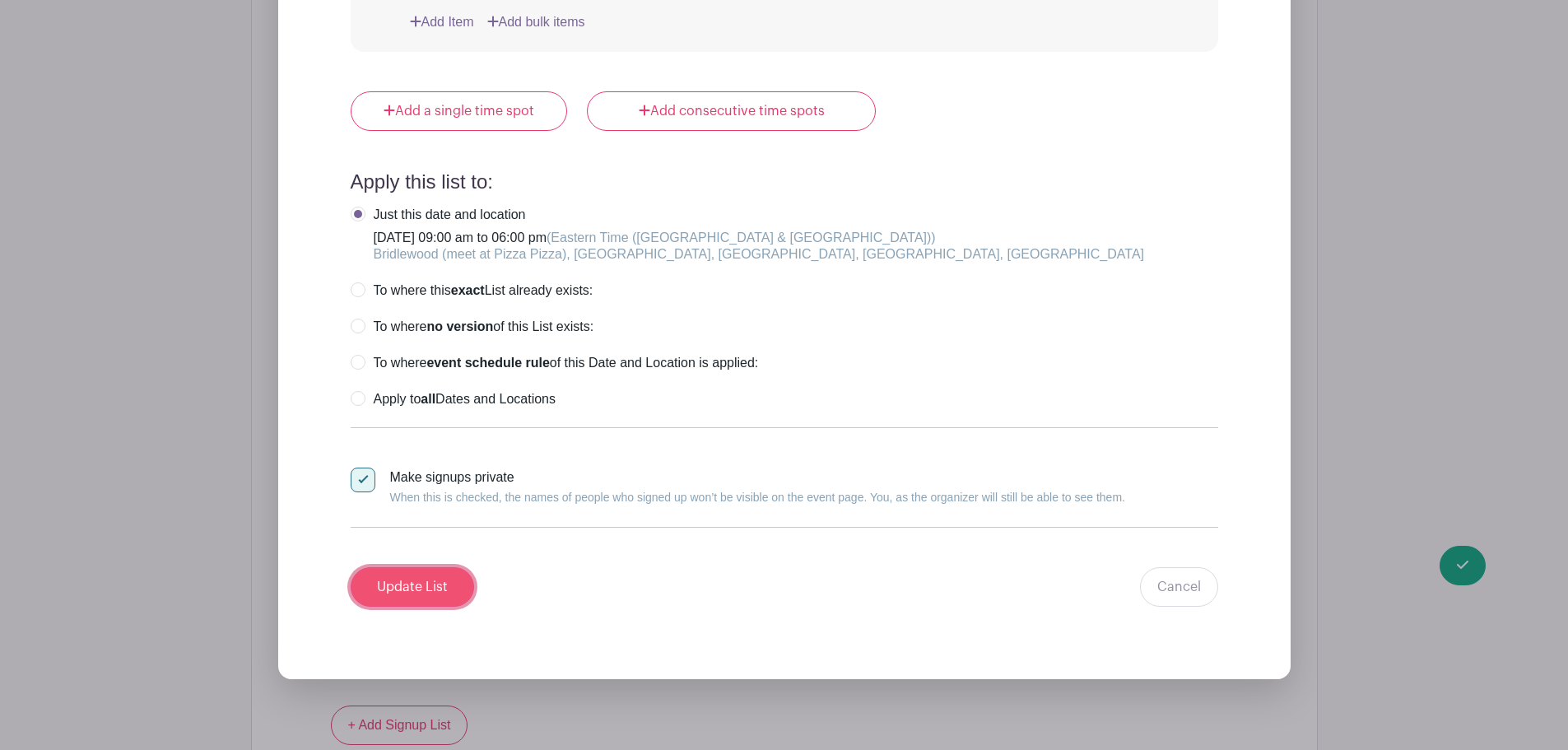
click at [450, 570] on input "Update List" at bounding box center [412, 586] width 124 height 39
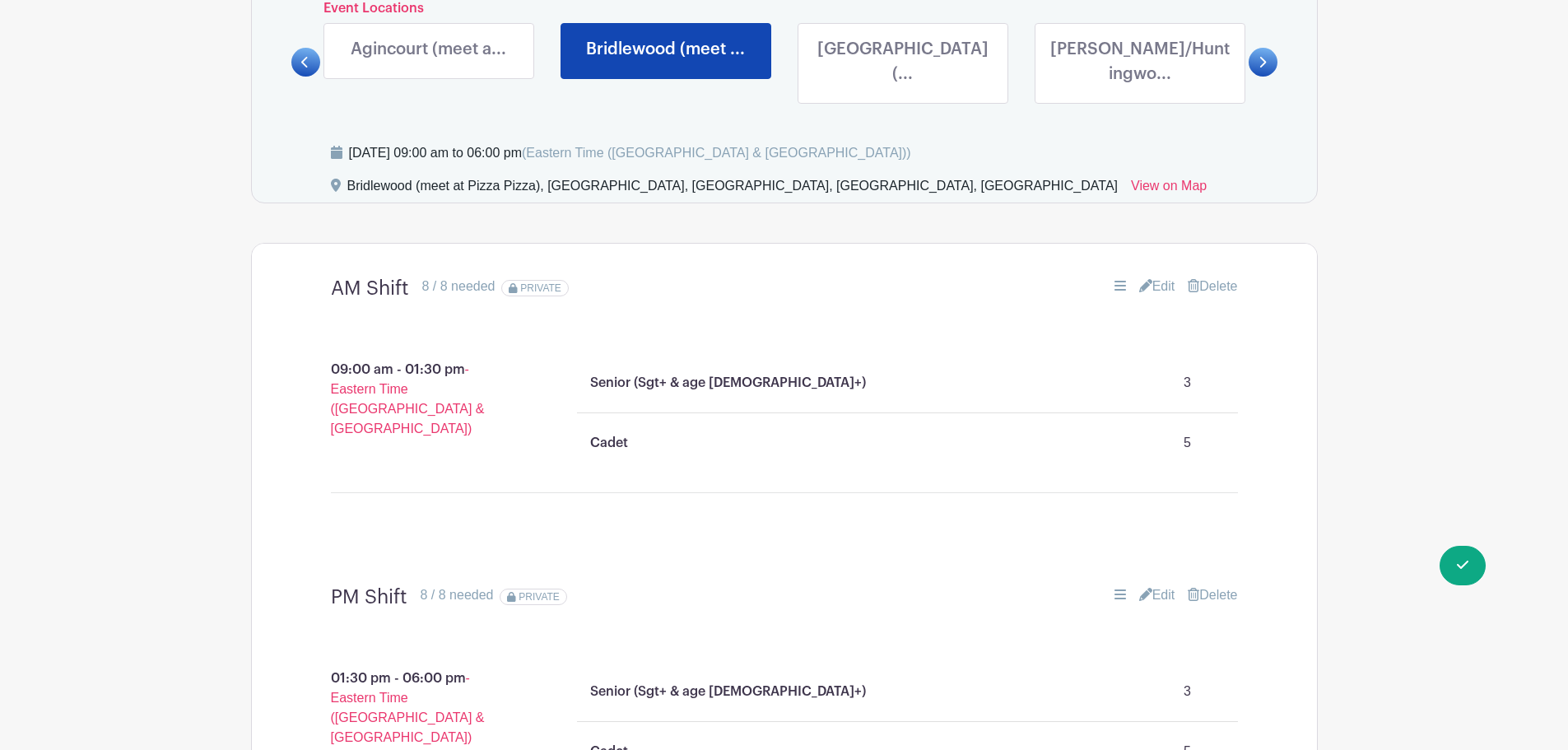
scroll to position [936, 0]
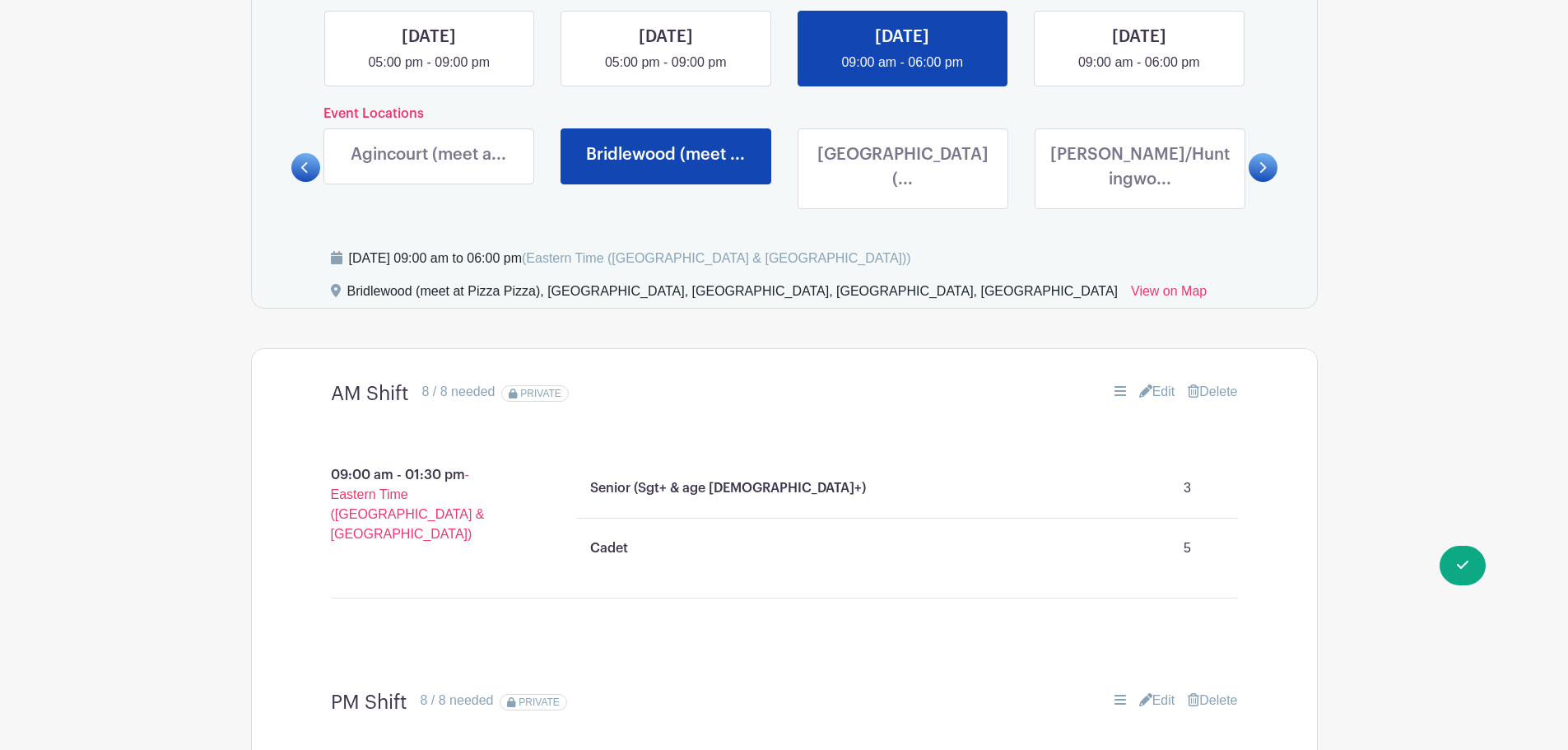
click at [903, 195] on link at bounding box center [903, 195] width 0 height 0
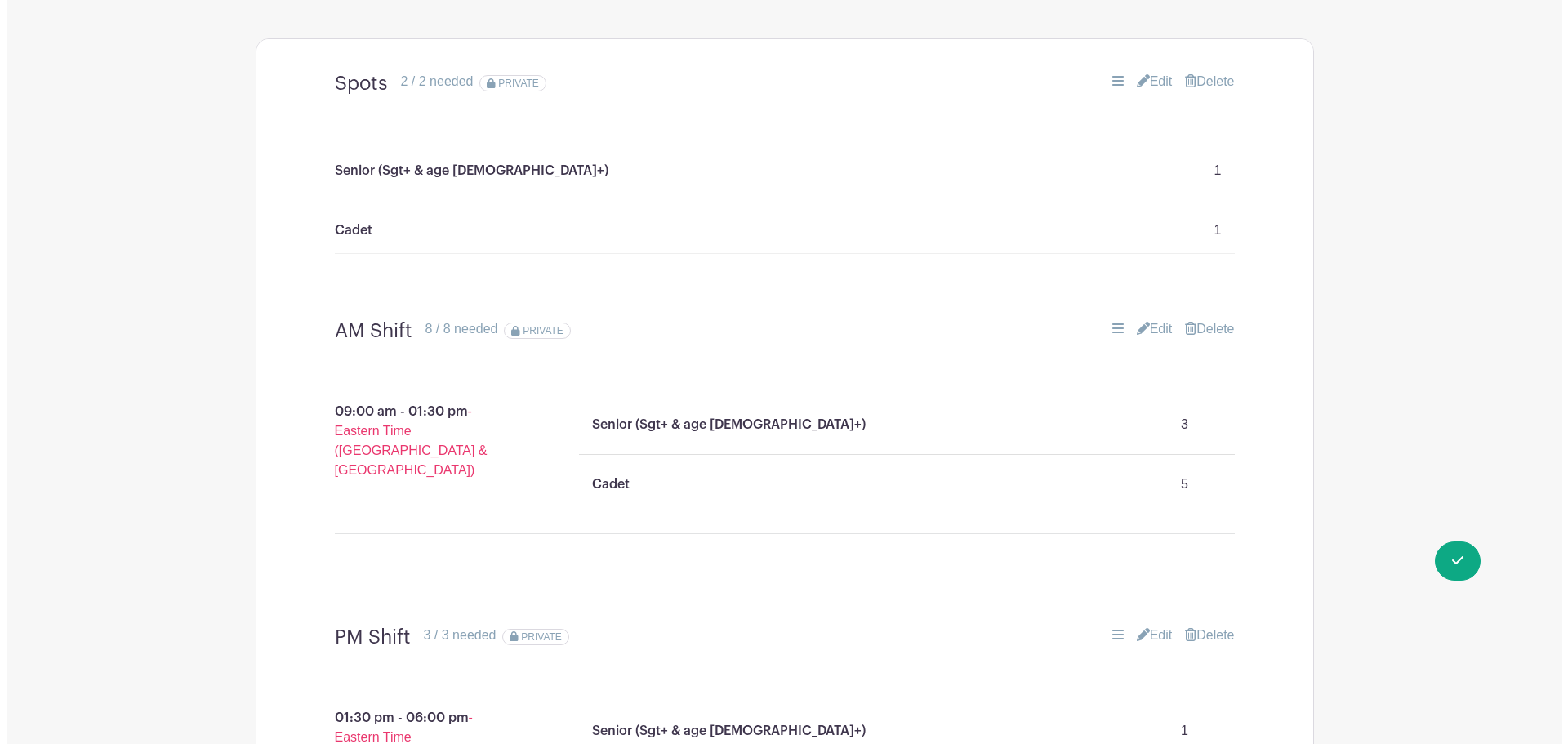
scroll to position [1173, 0]
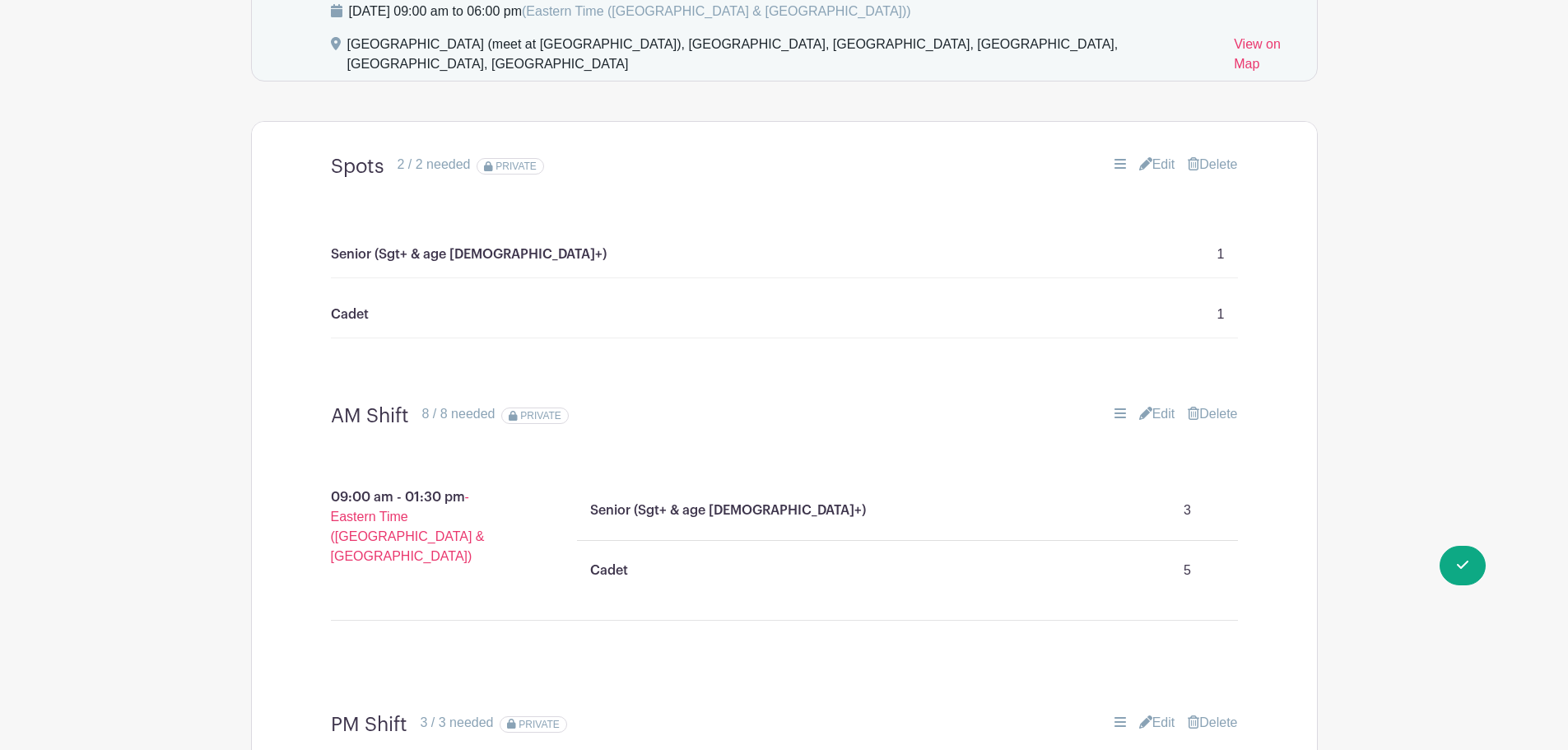
click at [1213, 155] on link "Delete" at bounding box center [1212, 165] width 49 height 20
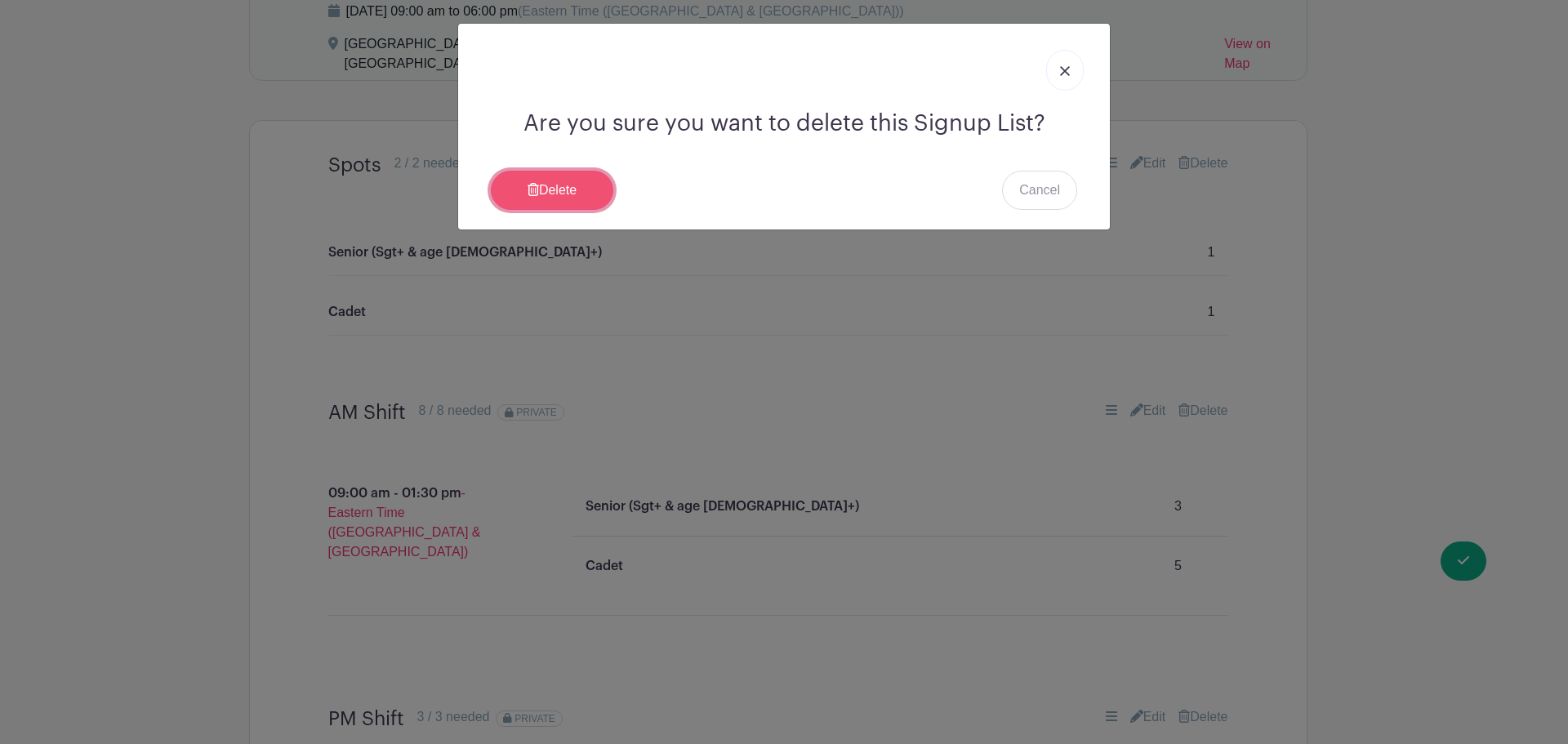
click at [589, 191] on link "Delete" at bounding box center [552, 190] width 122 height 39
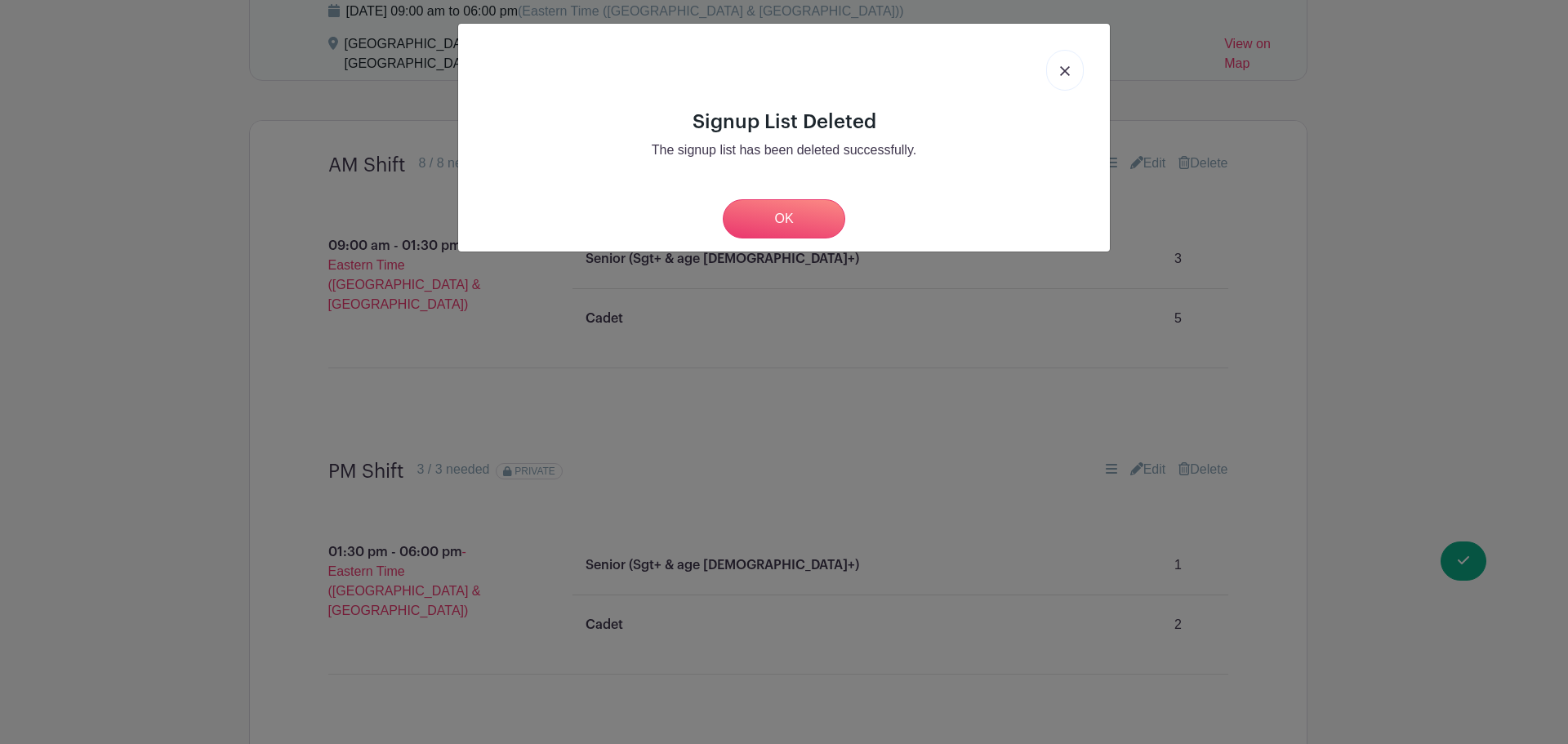
click at [1069, 77] on link at bounding box center [1064, 70] width 37 height 41
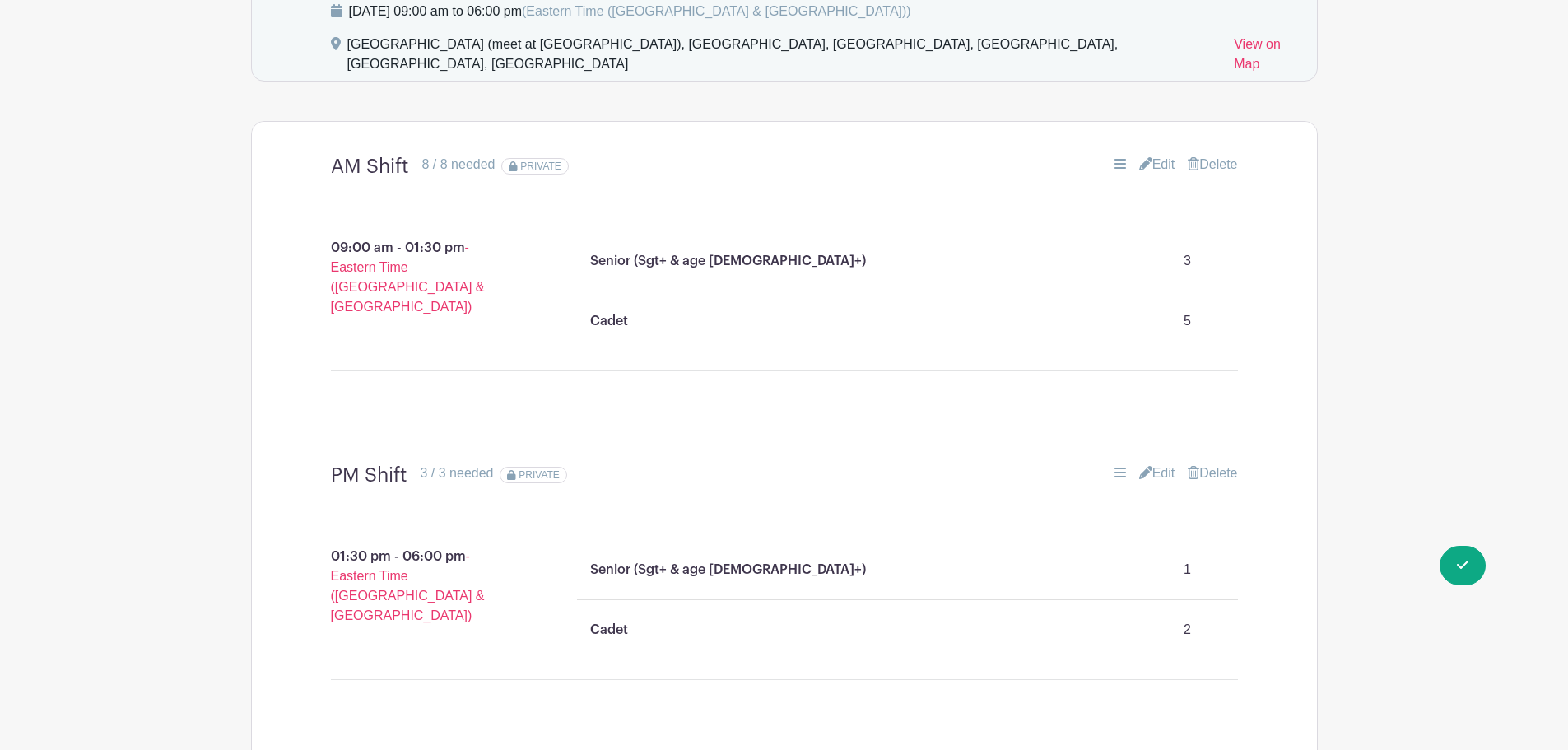
click at [1141, 466] on icon at bounding box center [1145, 472] width 13 height 13
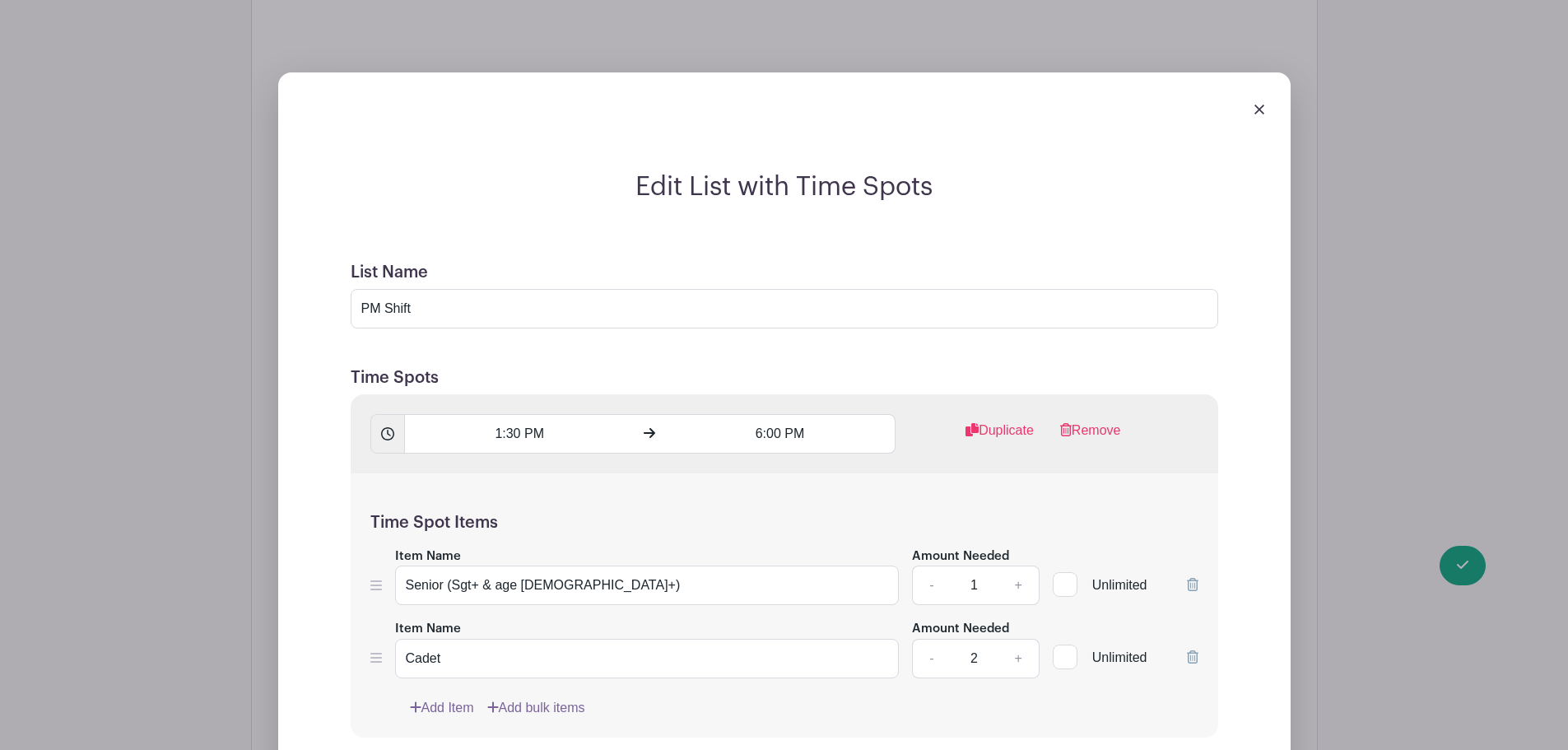
scroll to position [1594, 0]
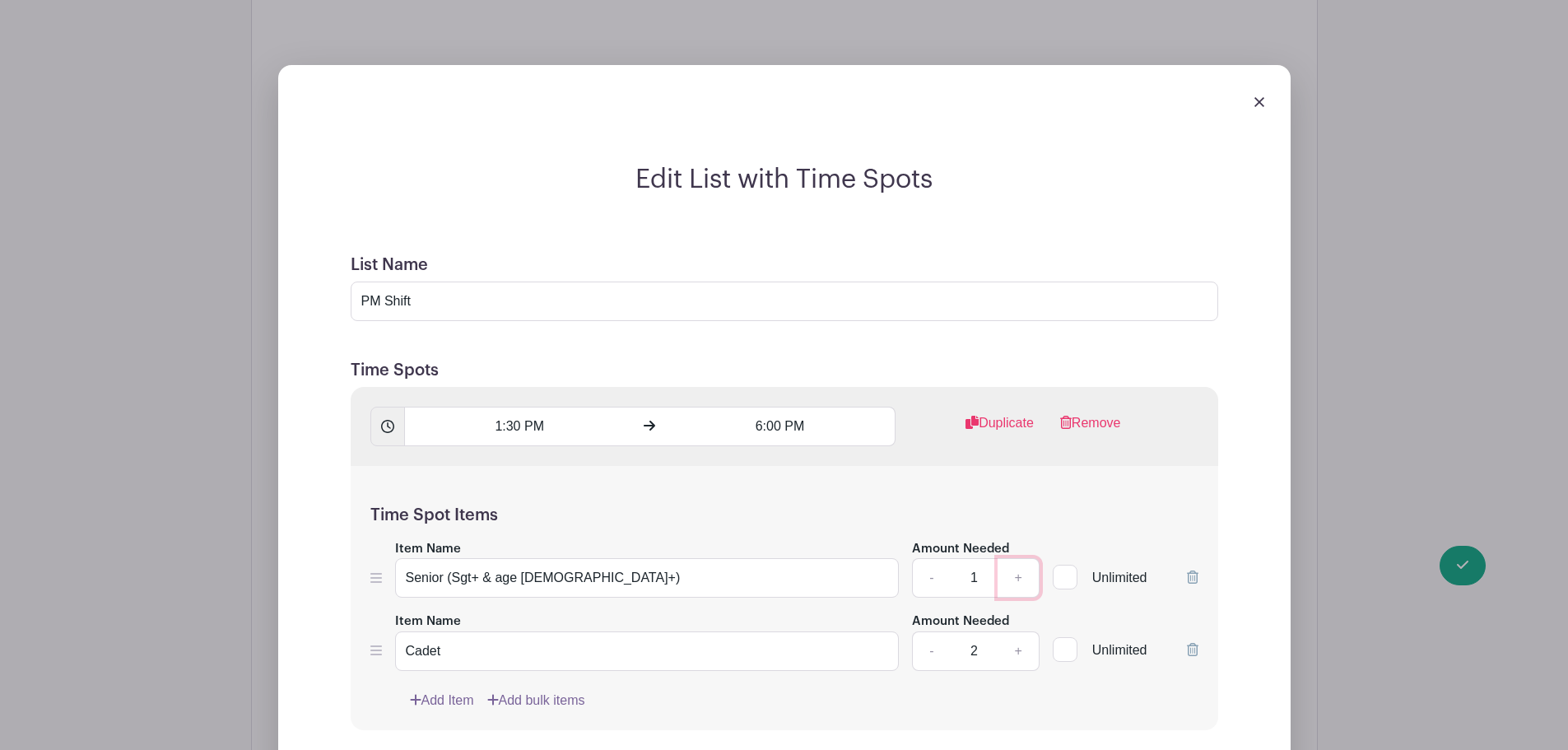
click at [1022, 558] on link "+" at bounding box center [1018, 577] width 41 height 39
click at [936, 558] on link "-" at bounding box center [930, 577] width 38 height 39
click at [1020, 631] on link "+" at bounding box center [1018, 650] width 41 height 39
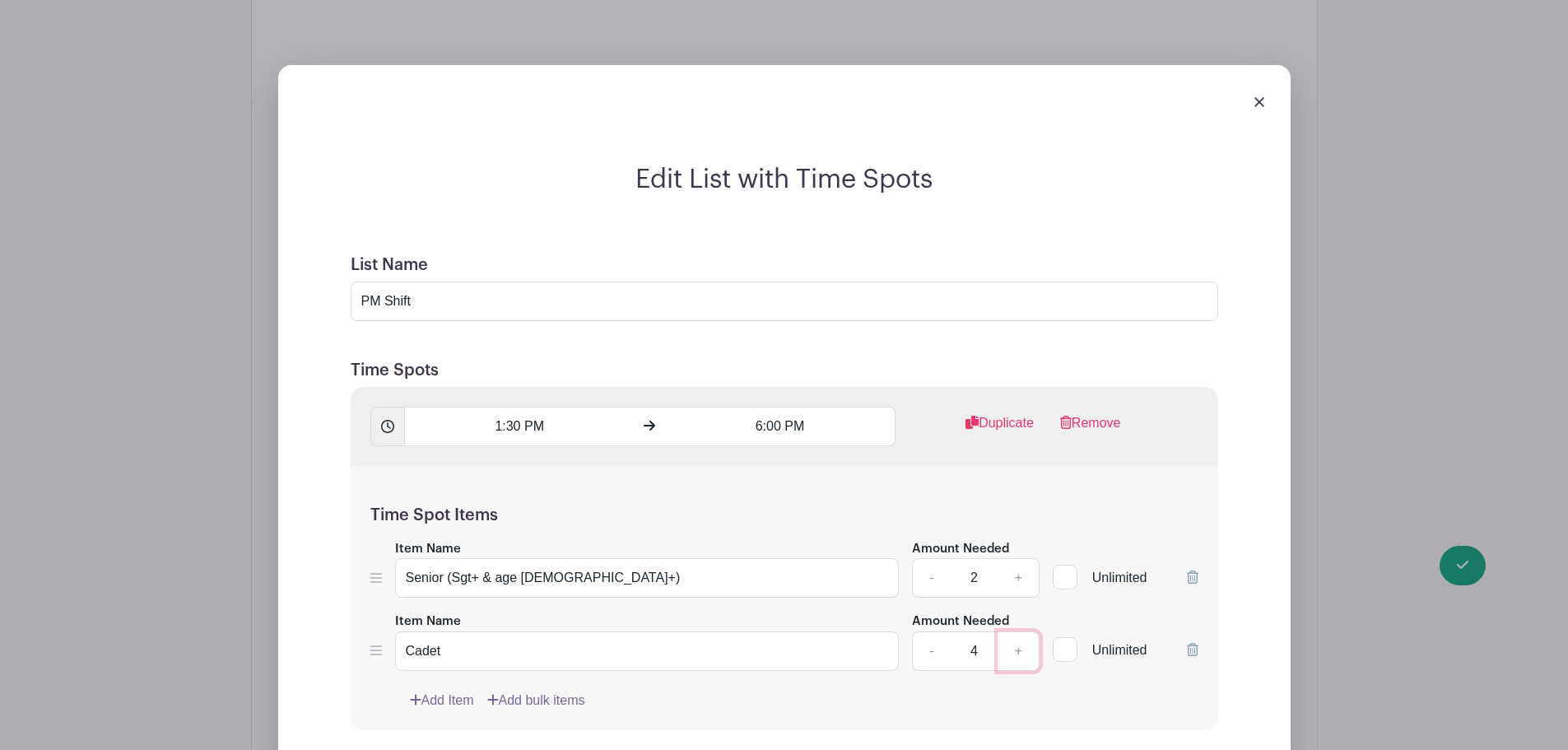
click at [1020, 631] on link "+" at bounding box center [1018, 650] width 41 height 39
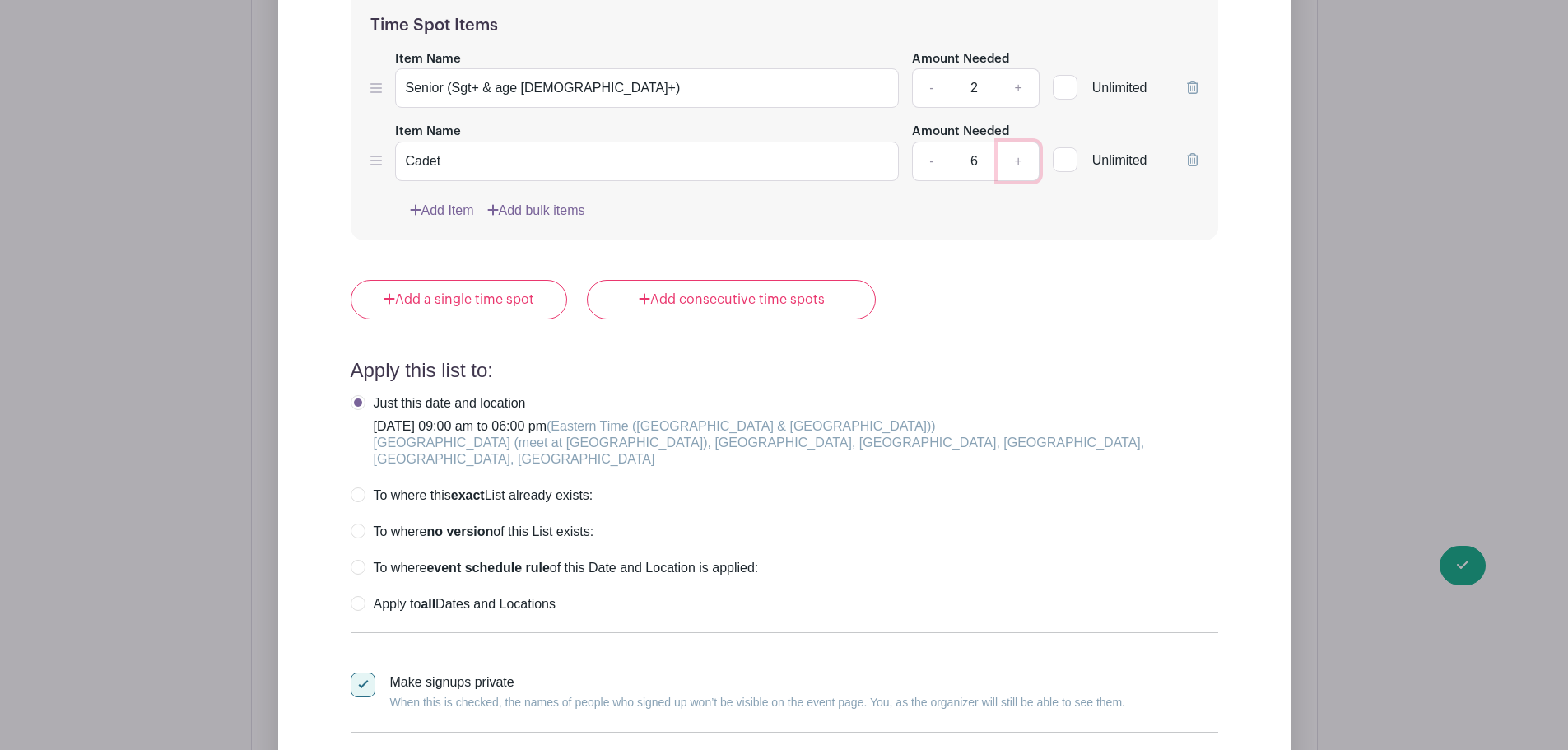
scroll to position [2088, 0]
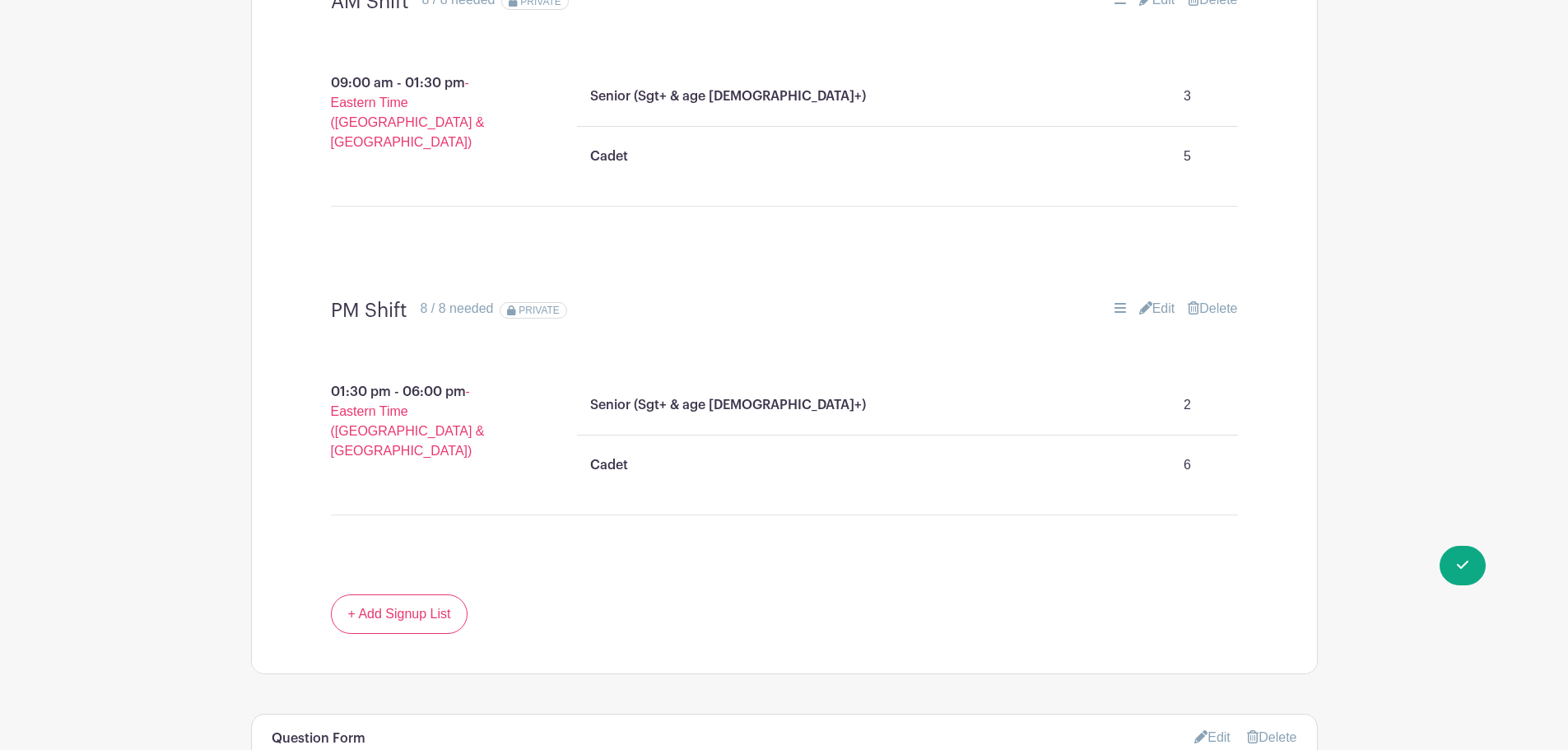
scroll to position [1265, 0]
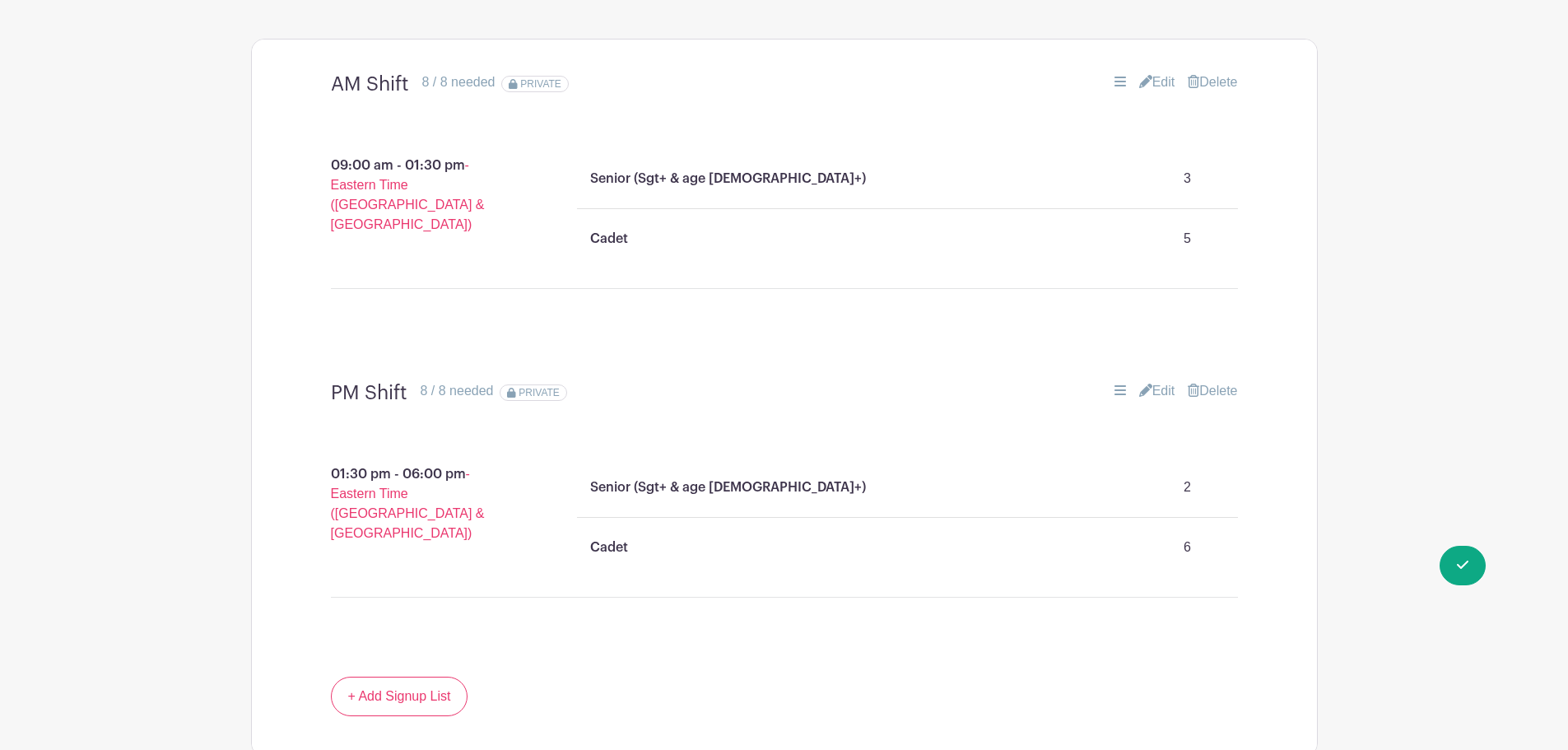
click at [1153, 72] on link "Edit" at bounding box center [1157, 82] width 37 height 20
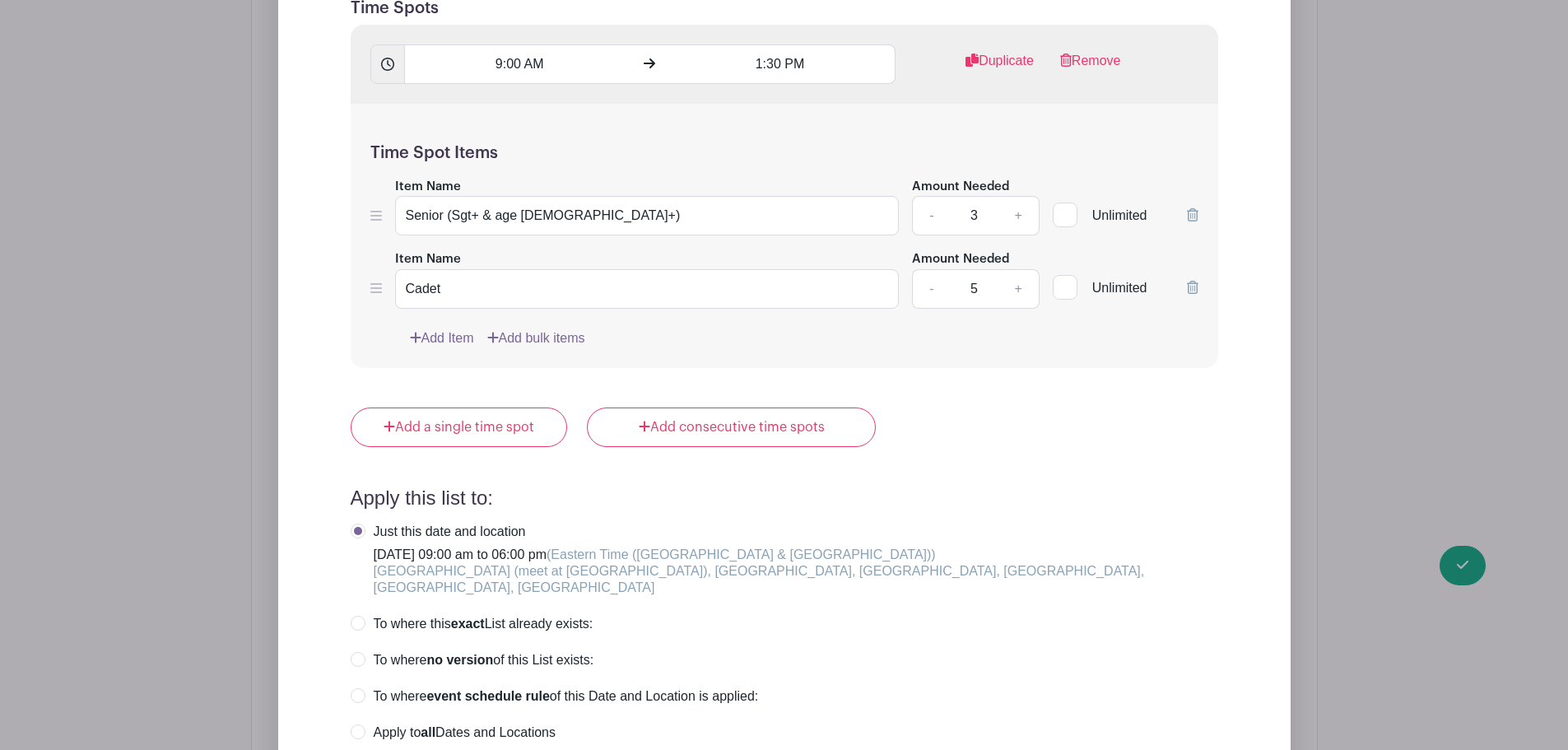
scroll to position [1644, 0]
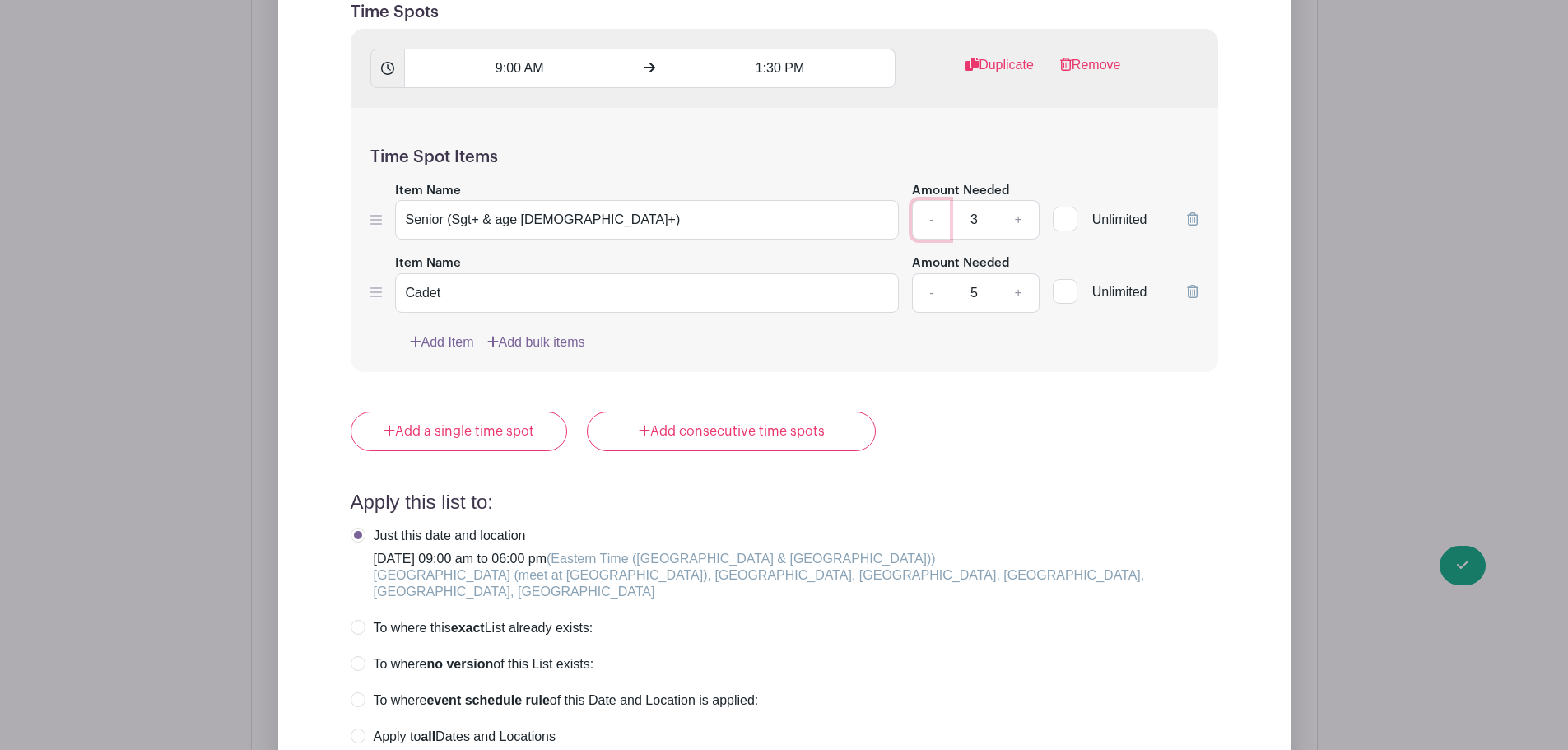
click at [929, 200] on link "-" at bounding box center [930, 220] width 38 height 39
click at [1011, 273] on link "+" at bounding box center [1018, 293] width 41 height 39
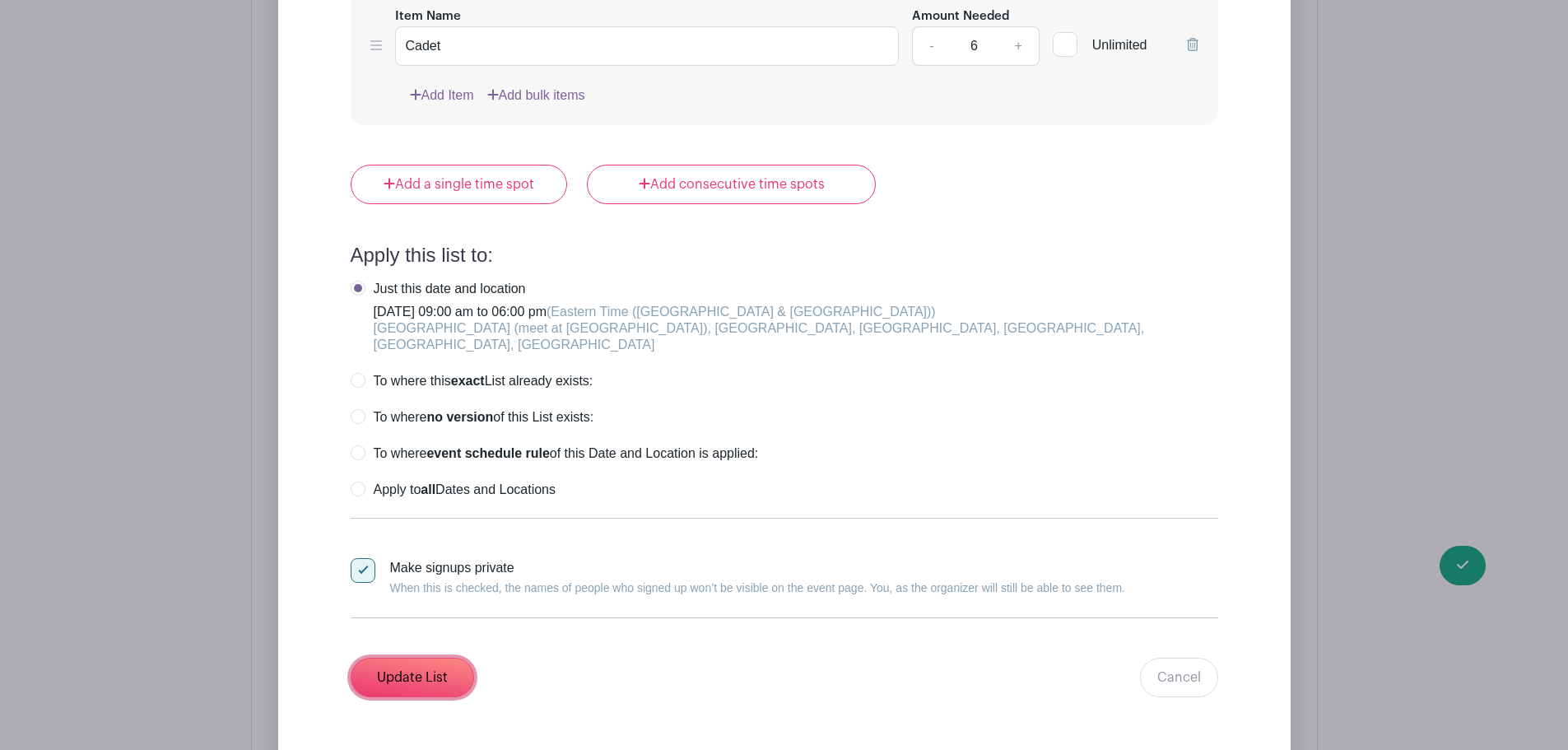
click at [428, 658] on input "Update List" at bounding box center [412, 677] width 124 height 39
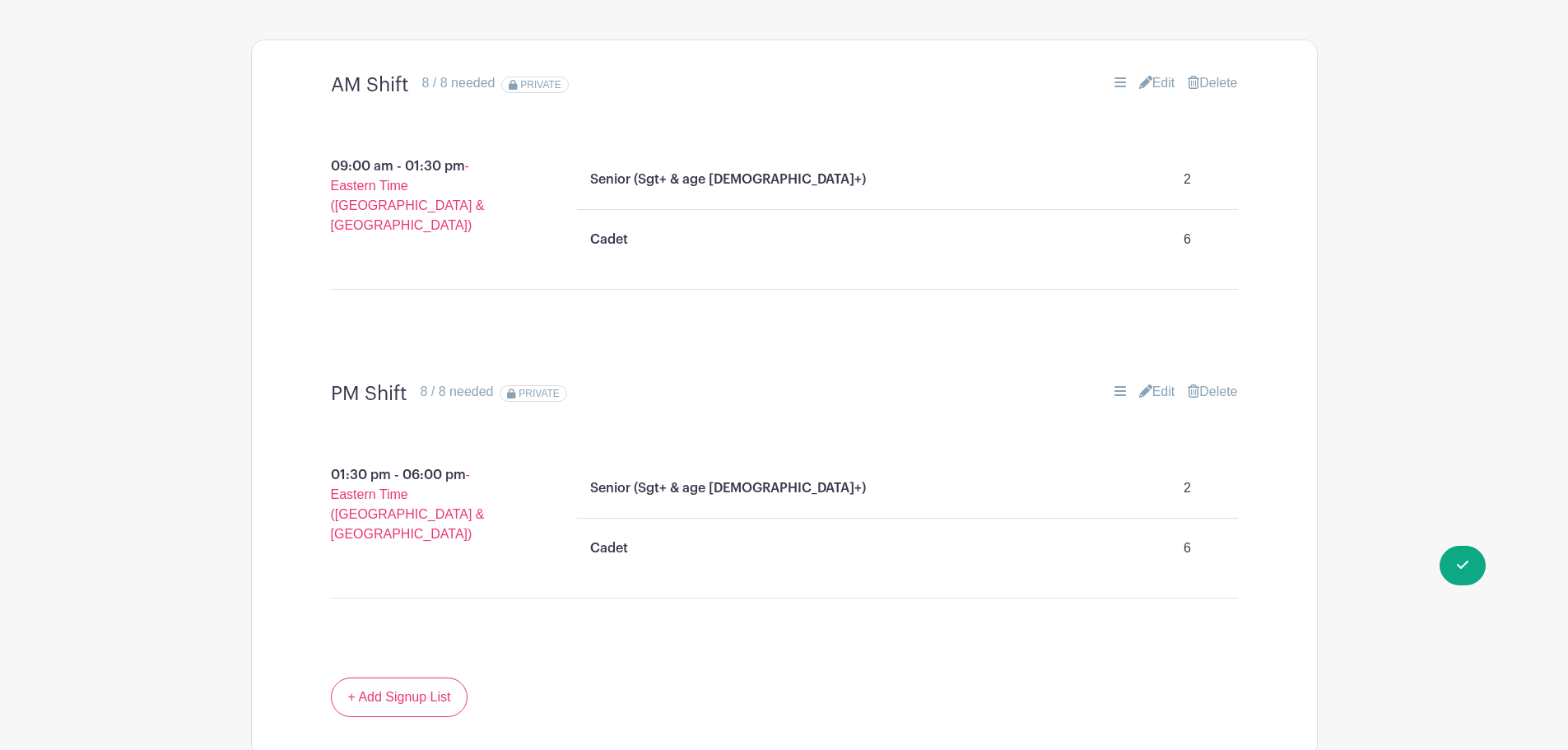
scroll to position [1018, 0]
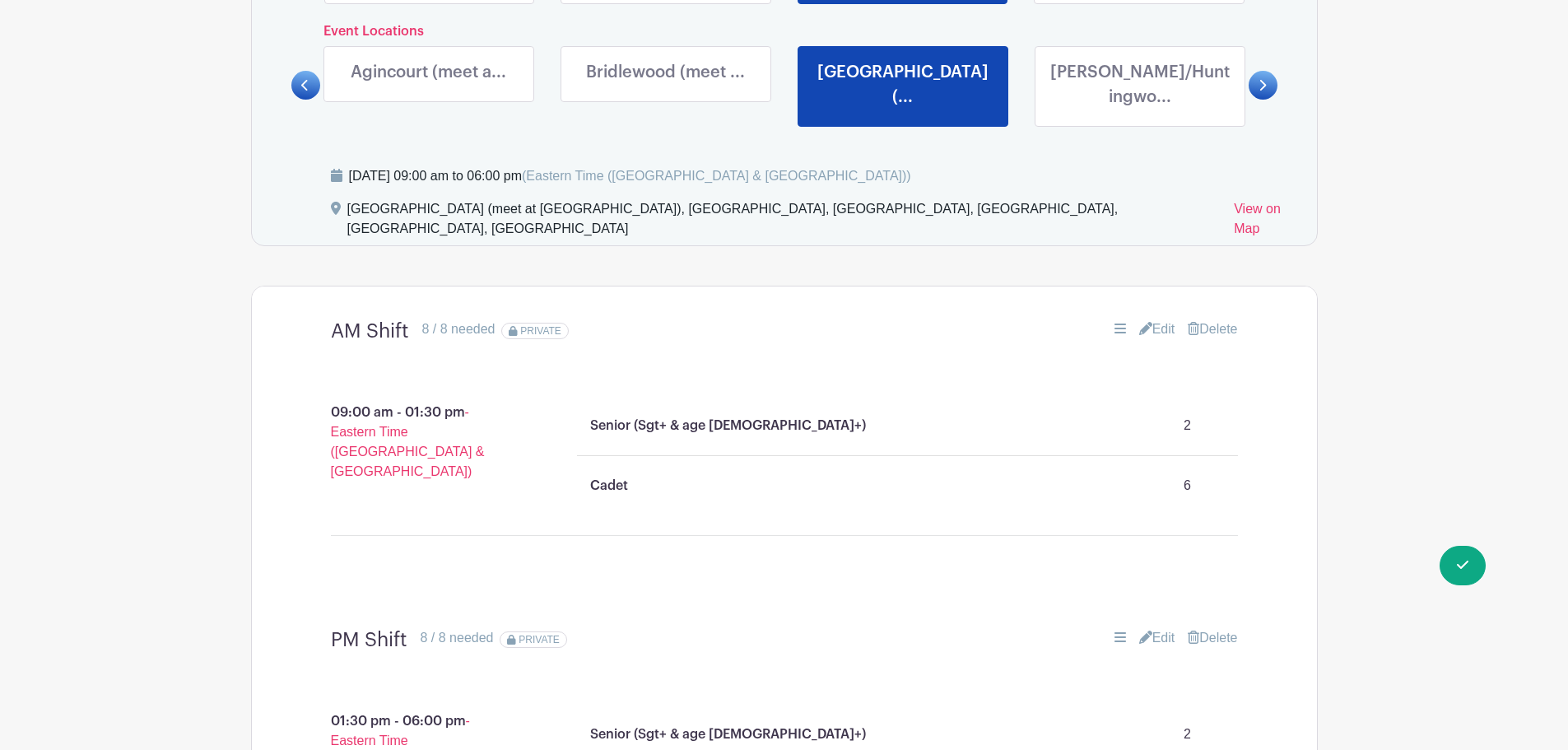
click at [1140, 112] on link at bounding box center [1140, 112] width 0 height 0
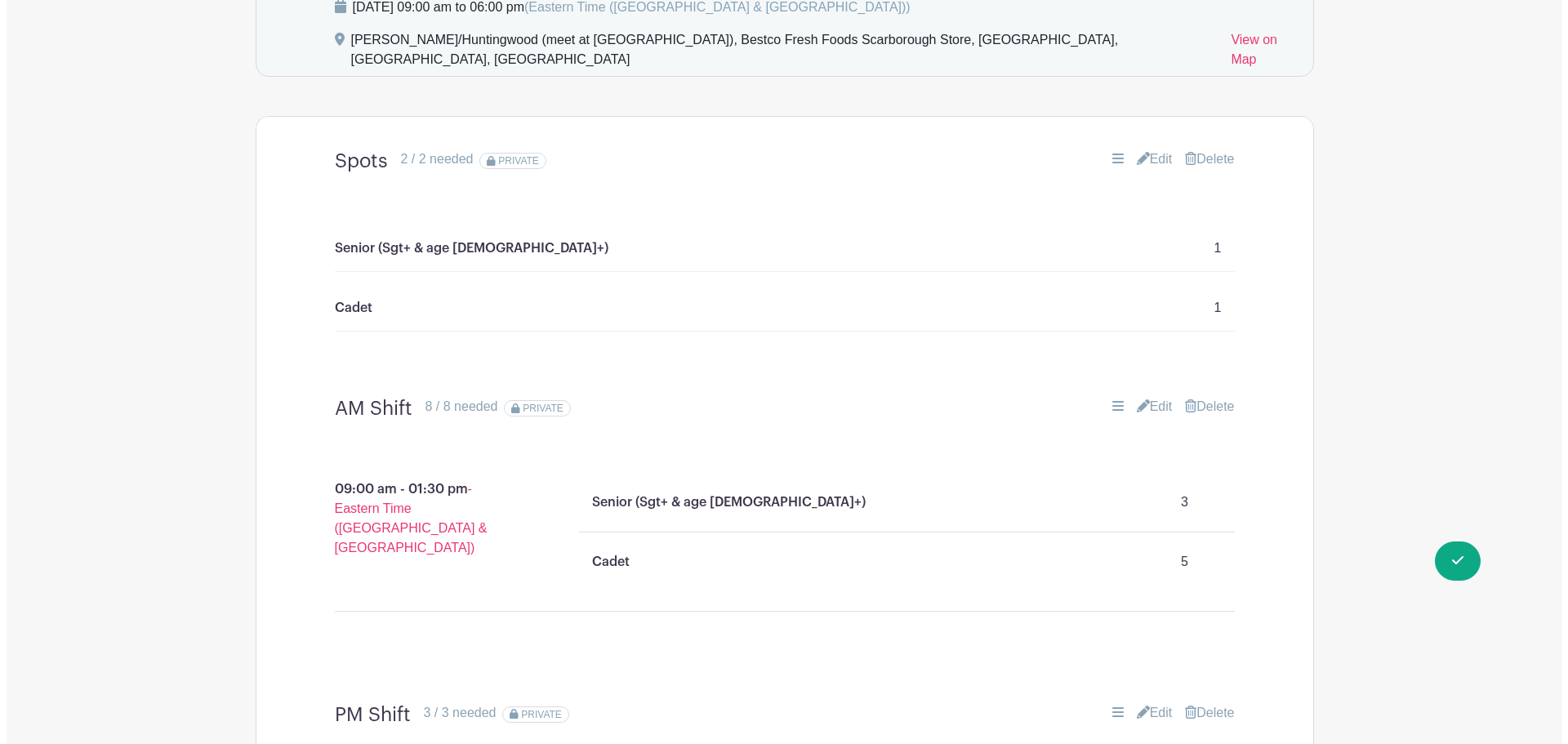
scroll to position [1173, 0]
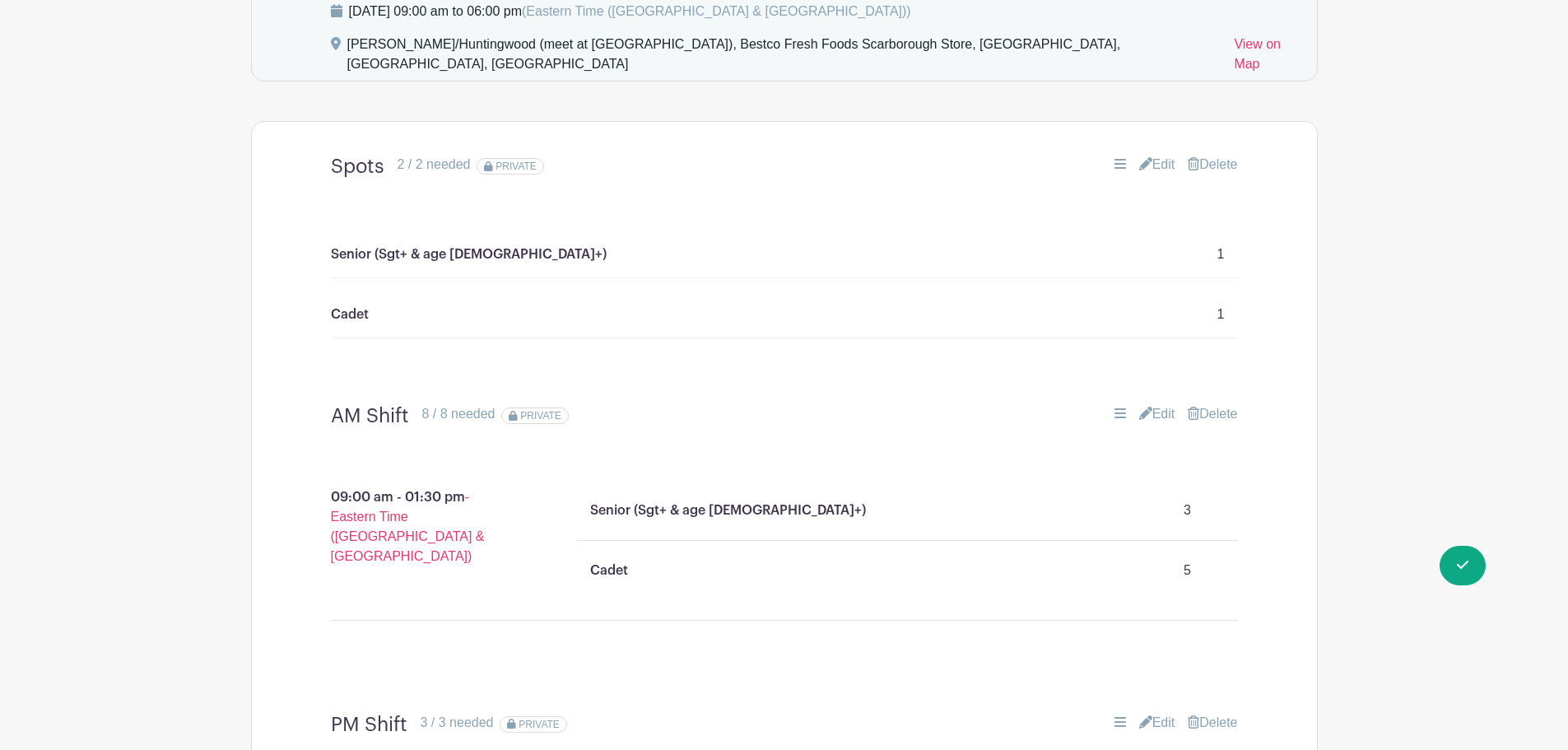
click at [1210, 155] on link "Delete" at bounding box center [1212, 165] width 49 height 20
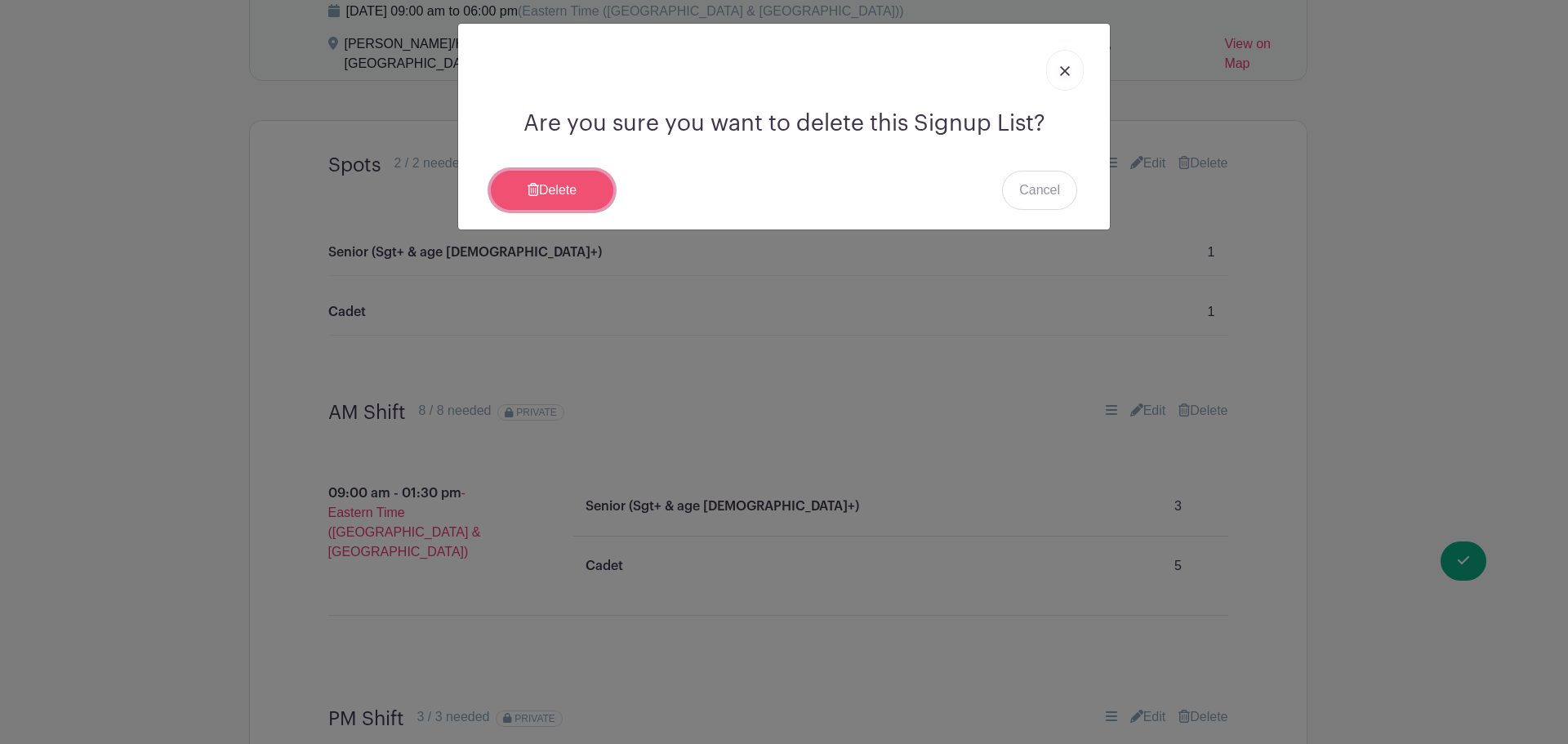
click at [581, 201] on link "Delete" at bounding box center [552, 190] width 122 height 39
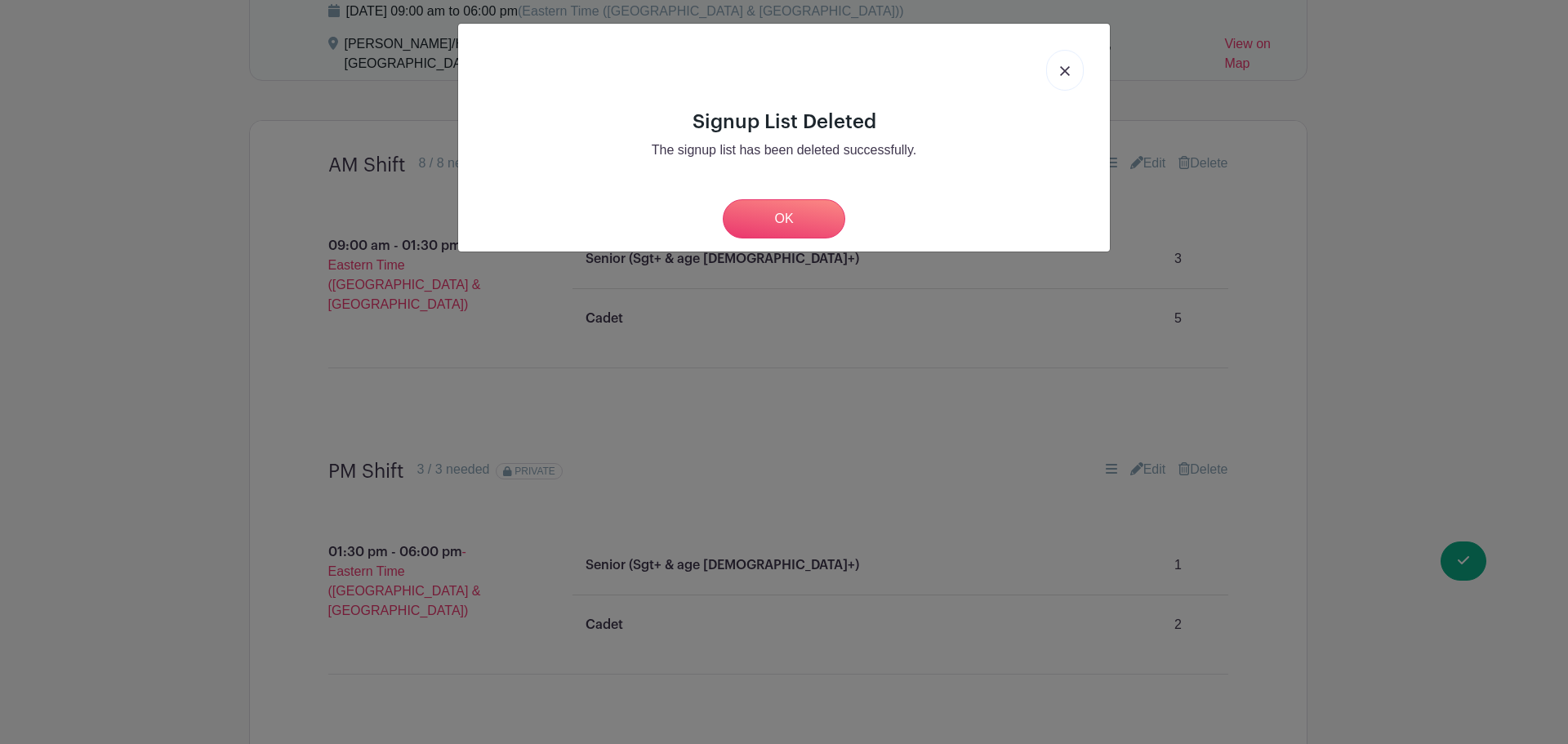
click at [1063, 68] on img at bounding box center [1064, 71] width 10 height 10
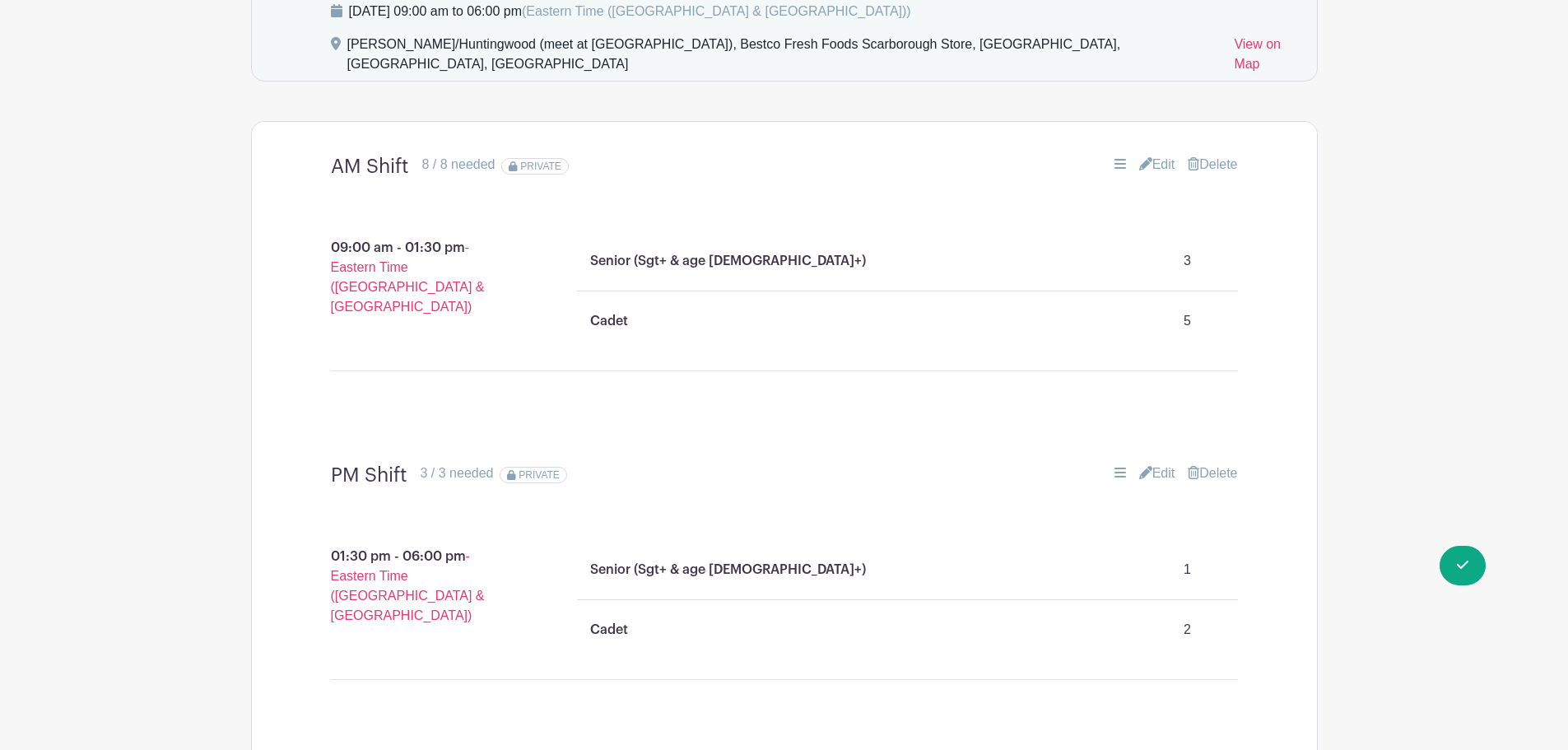
click at [1157, 155] on link "Edit" at bounding box center [1157, 165] width 37 height 20
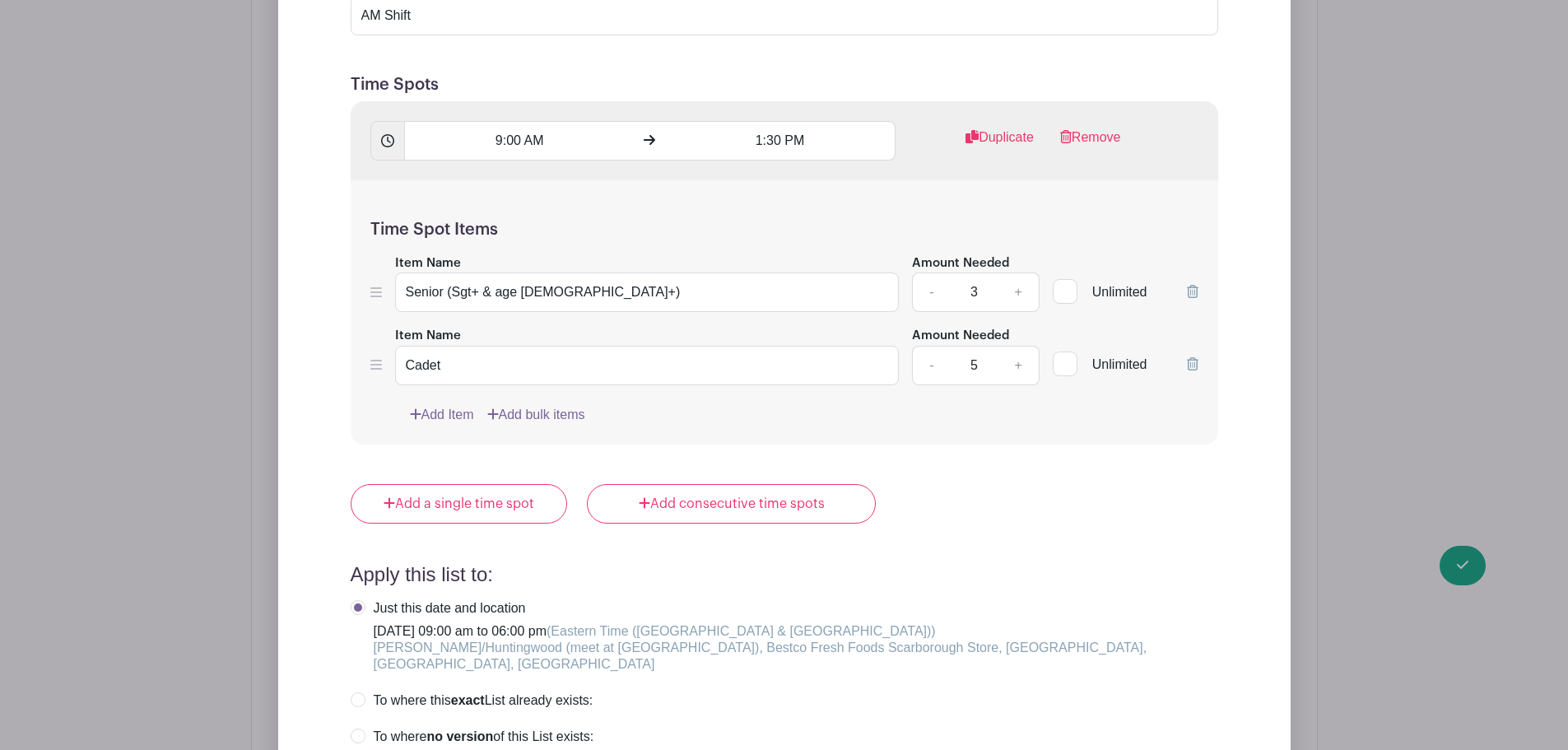
scroll to position [1594, 0]
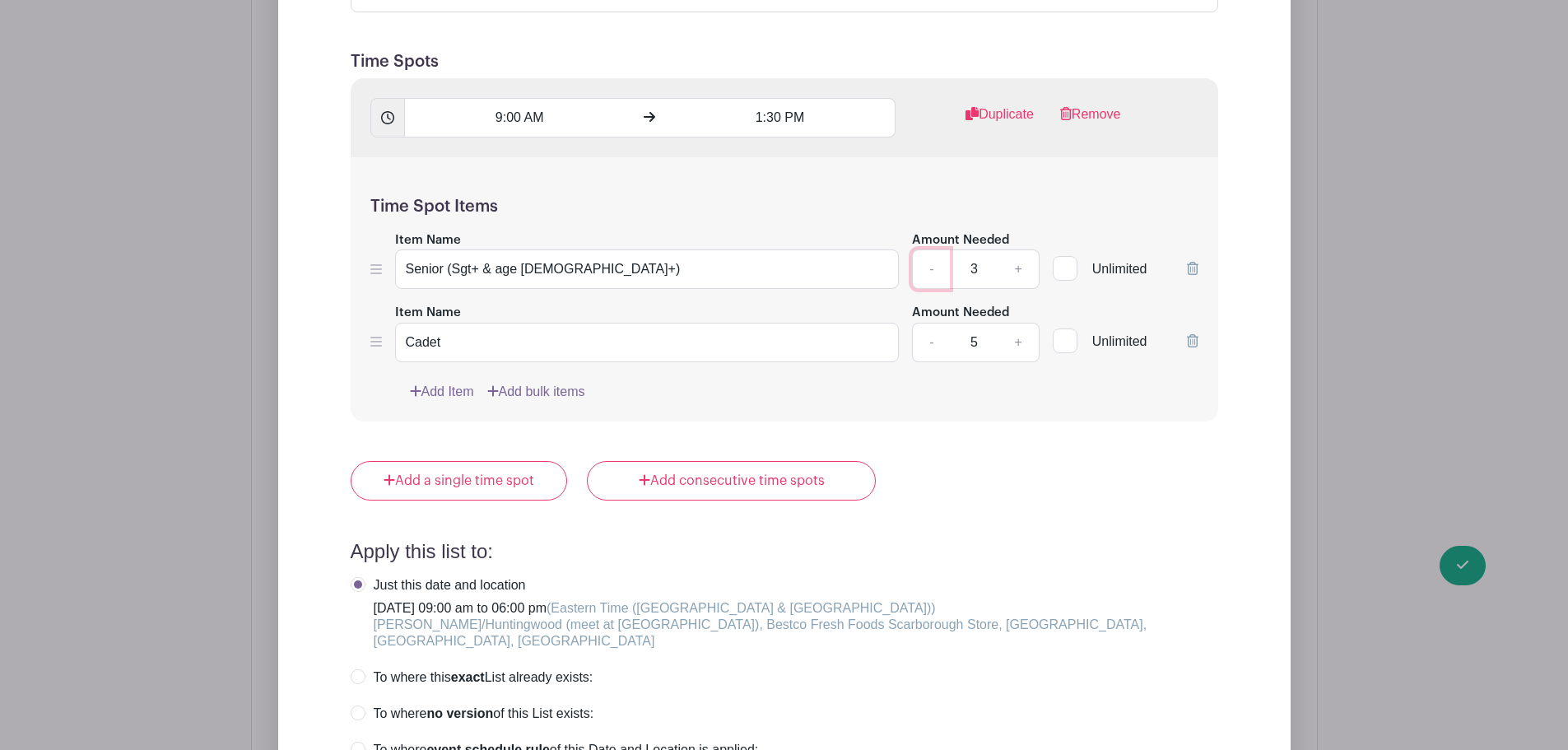
click at [933, 250] on link "-" at bounding box center [930, 269] width 38 height 39
click at [933, 323] on link "-" at bounding box center [930, 342] width 38 height 39
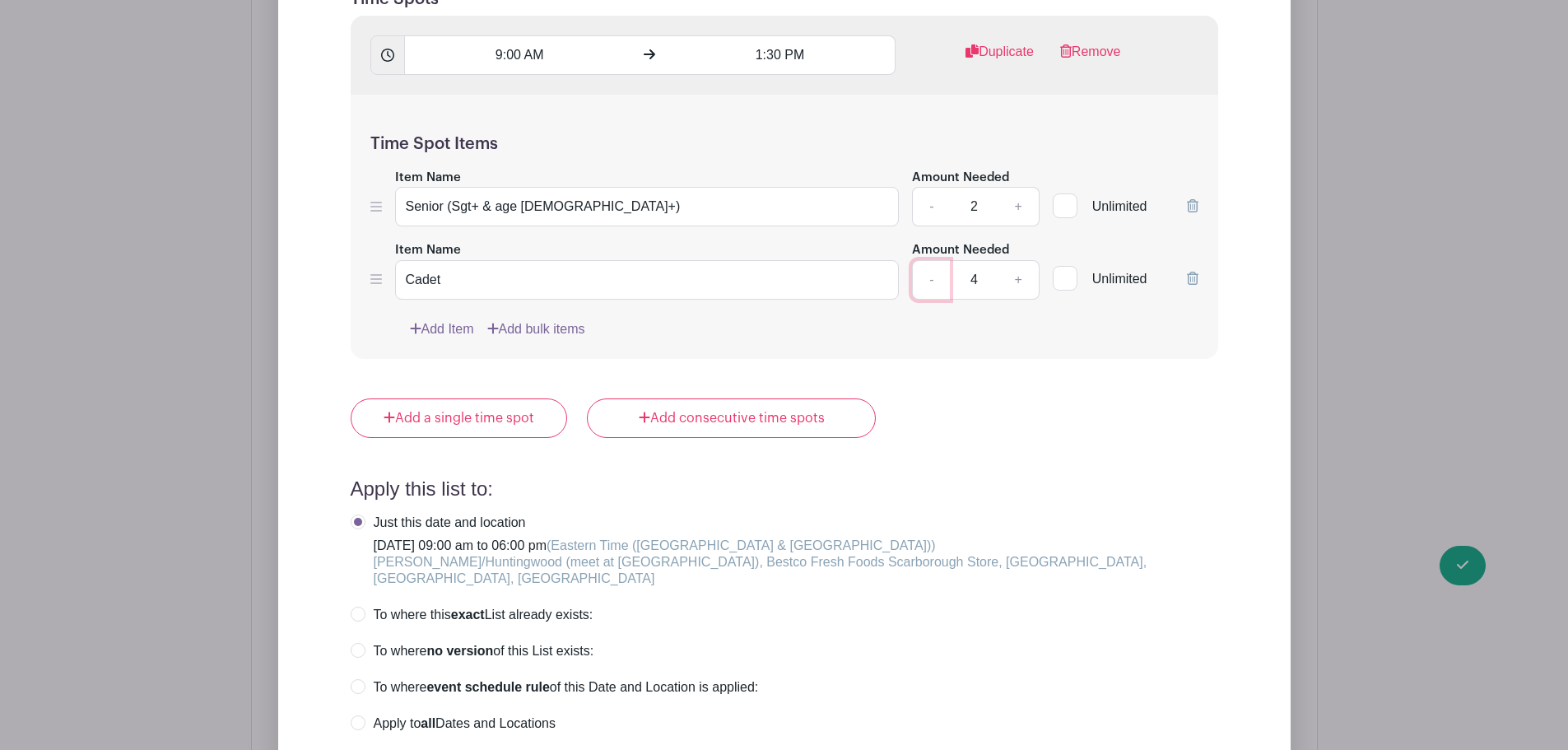
scroll to position [1759, 0]
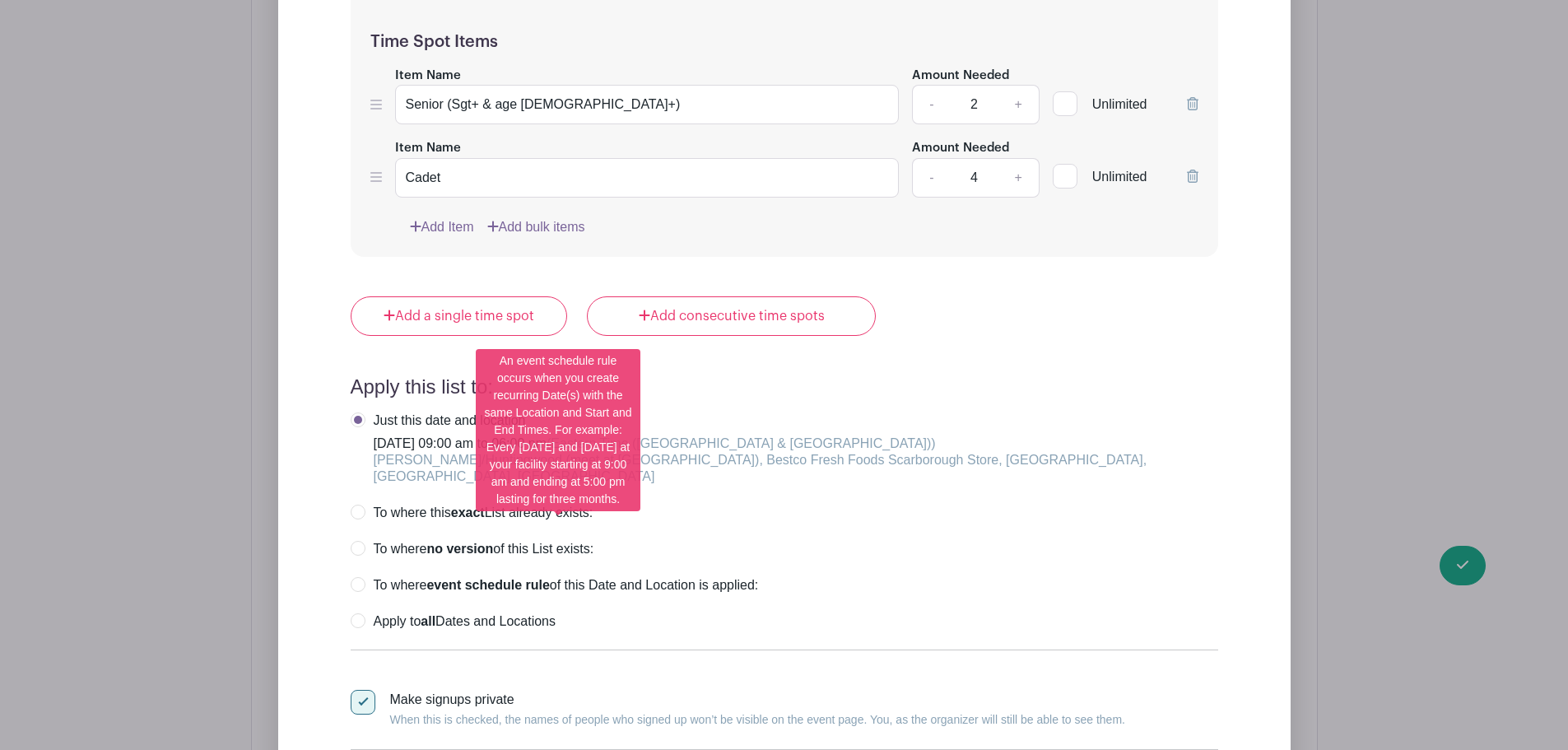
click at [362, 577] on label "To where event schedule rule of this Date and Location is applied:" at bounding box center [554, 585] width 408 height 16
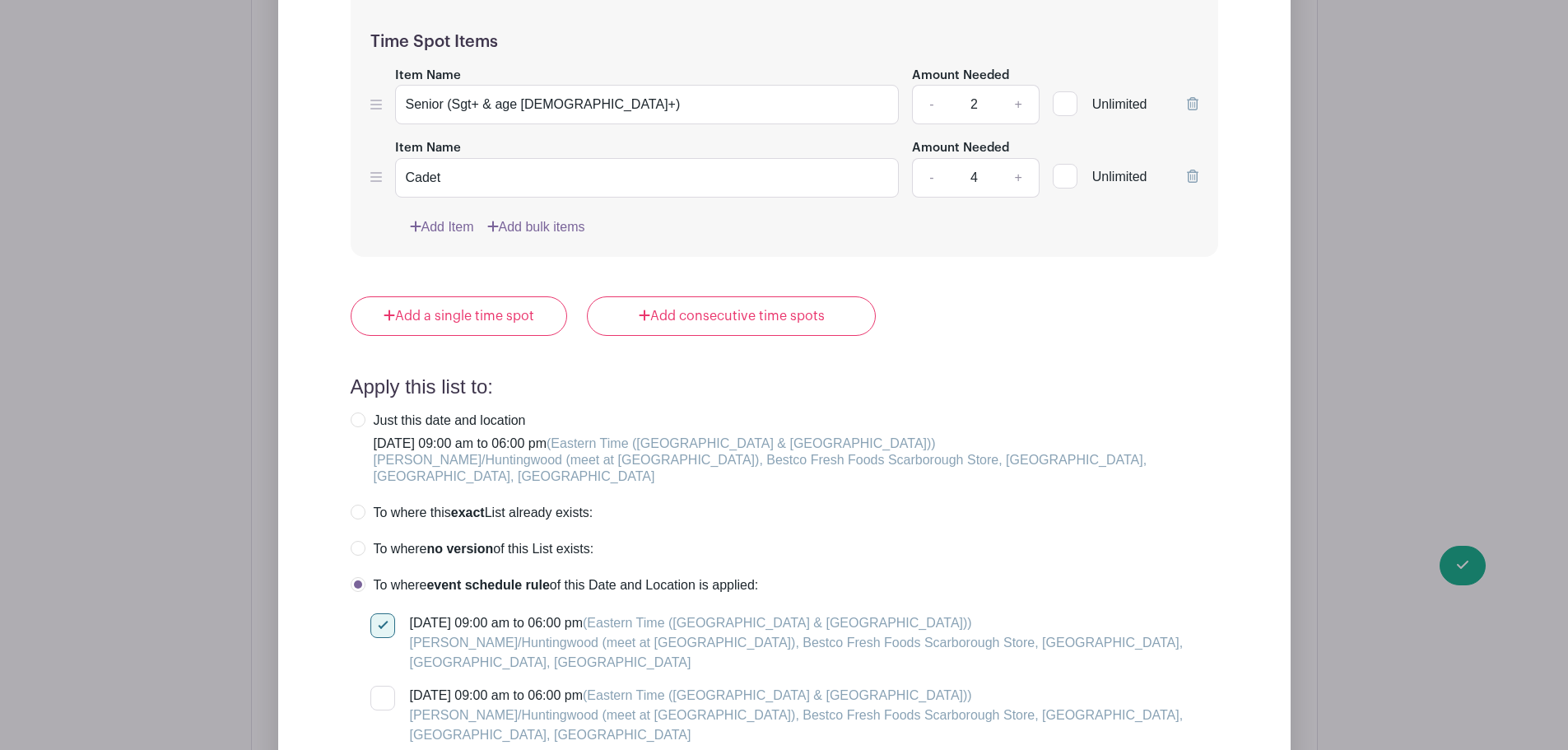
click at [374, 686] on div at bounding box center [382, 698] width 25 height 25
click at [374, 686] on input "[DATE] 09:00 am to 06:00 pm (Eastern Time ([GEOGRAPHIC_DATA] & [GEOGRAPHIC_DATA…" at bounding box center [376, 691] width 11 height 11
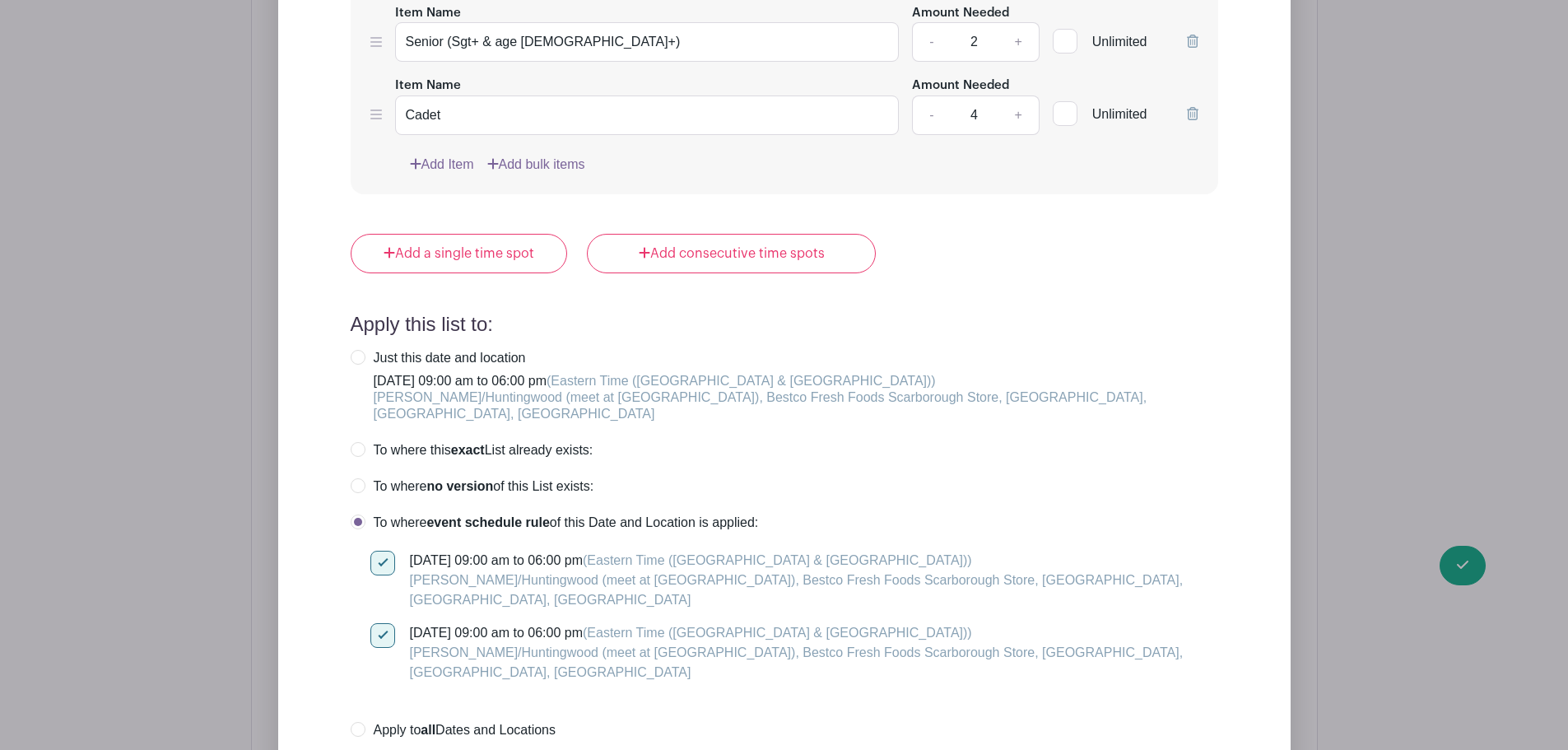
scroll to position [2006, 0]
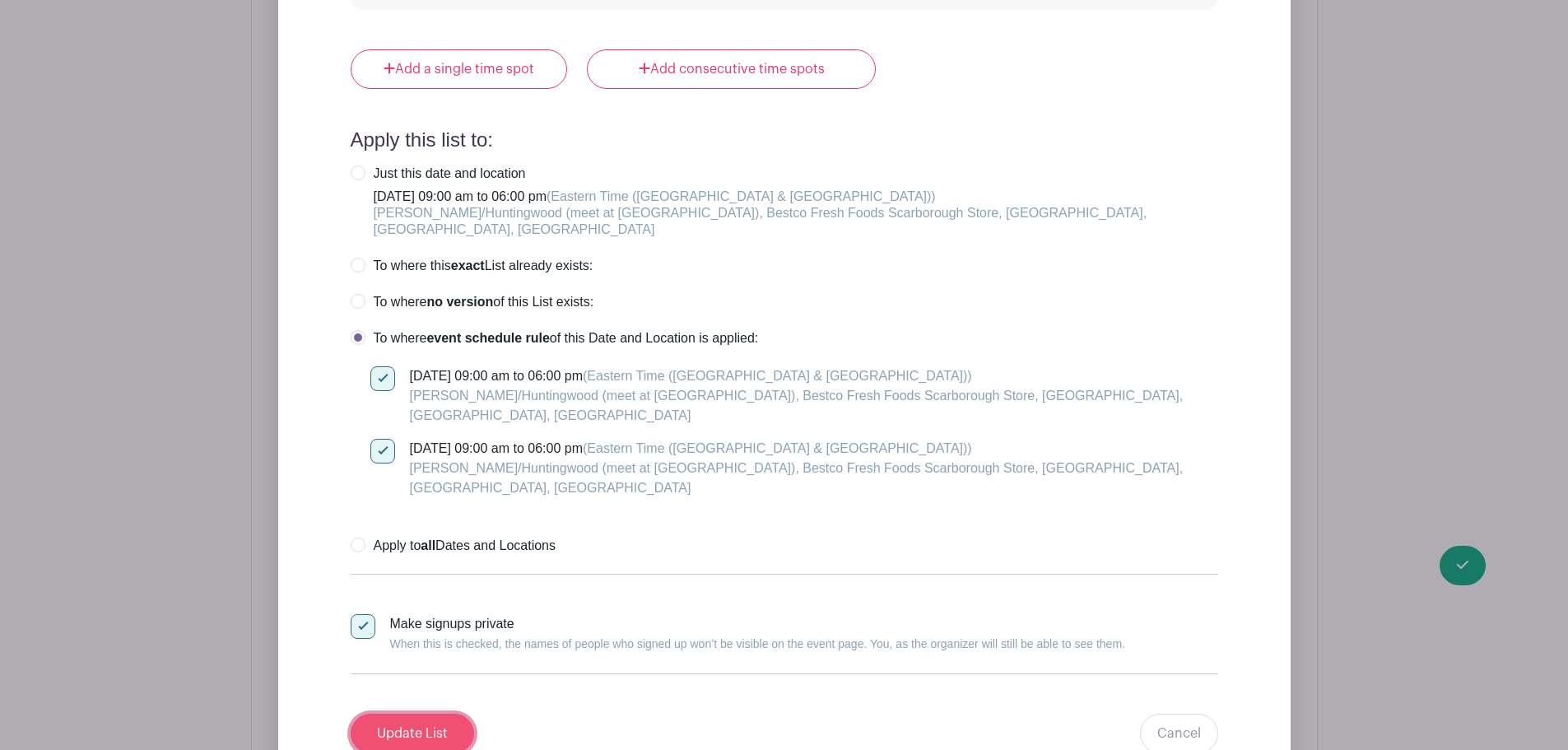
click at [441, 713] on input "Update List" at bounding box center [412, 733] width 124 height 39
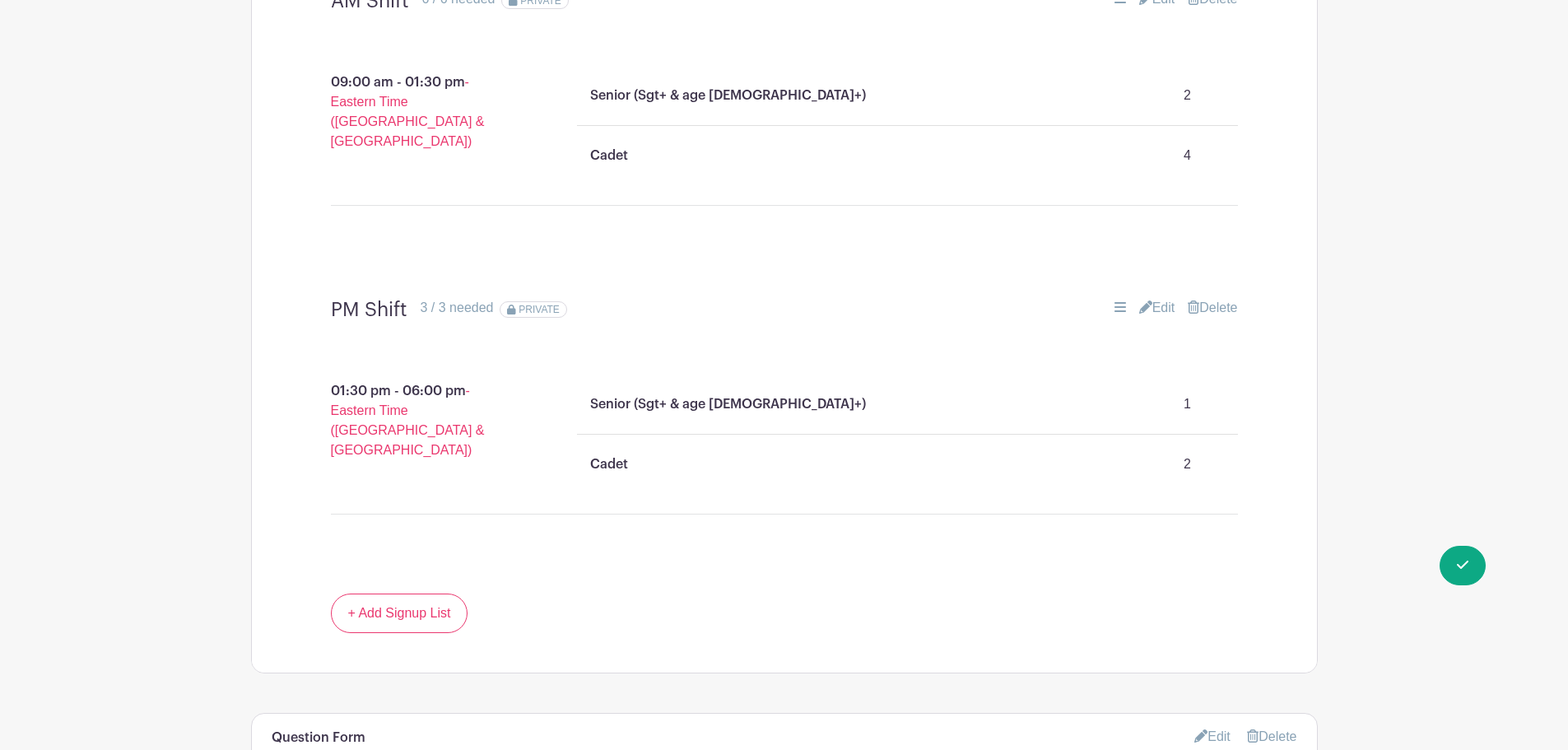
scroll to position [1347, 0]
click at [1140, 301] on icon at bounding box center [1145, 307] width 13 height 13
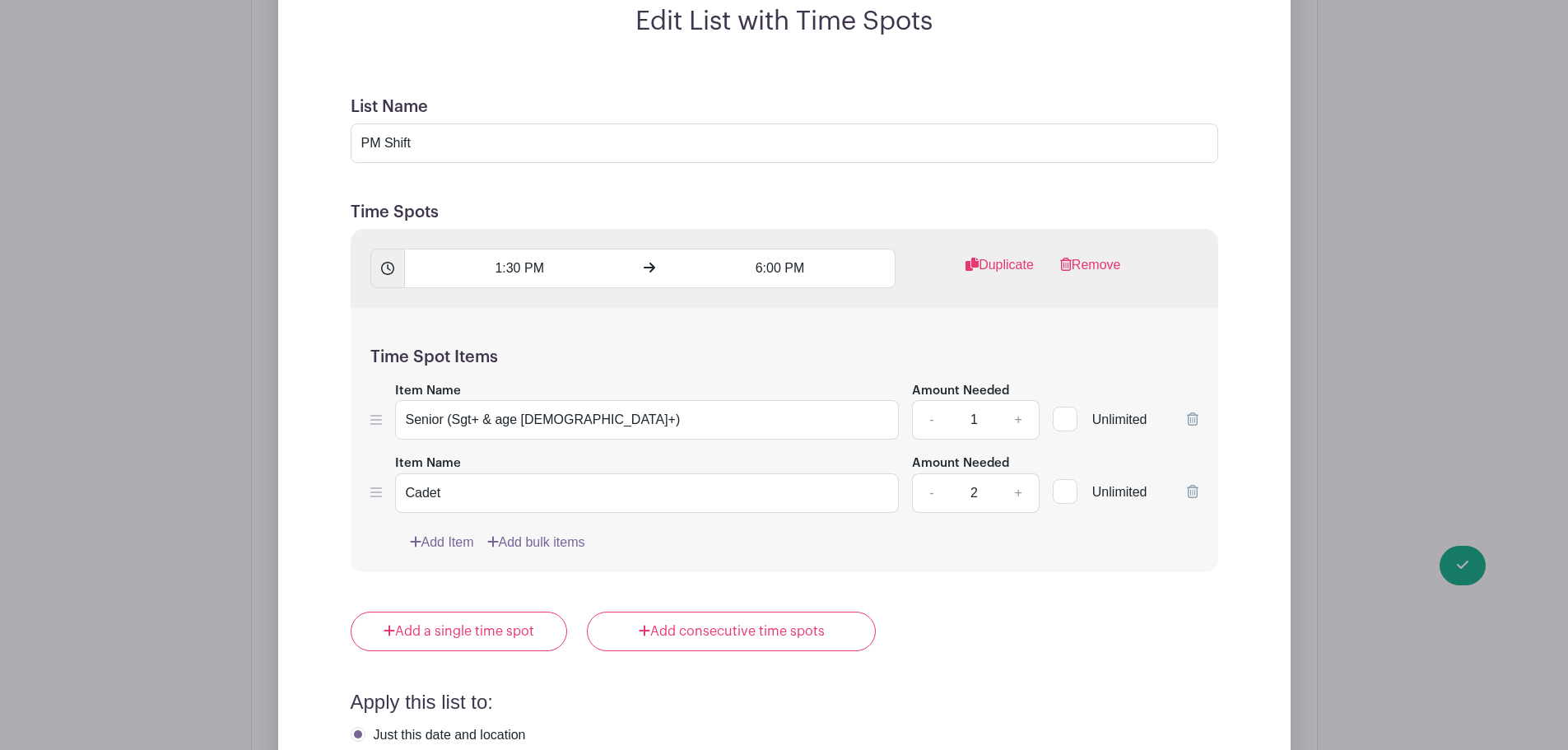
scroll to position [1759, 0]
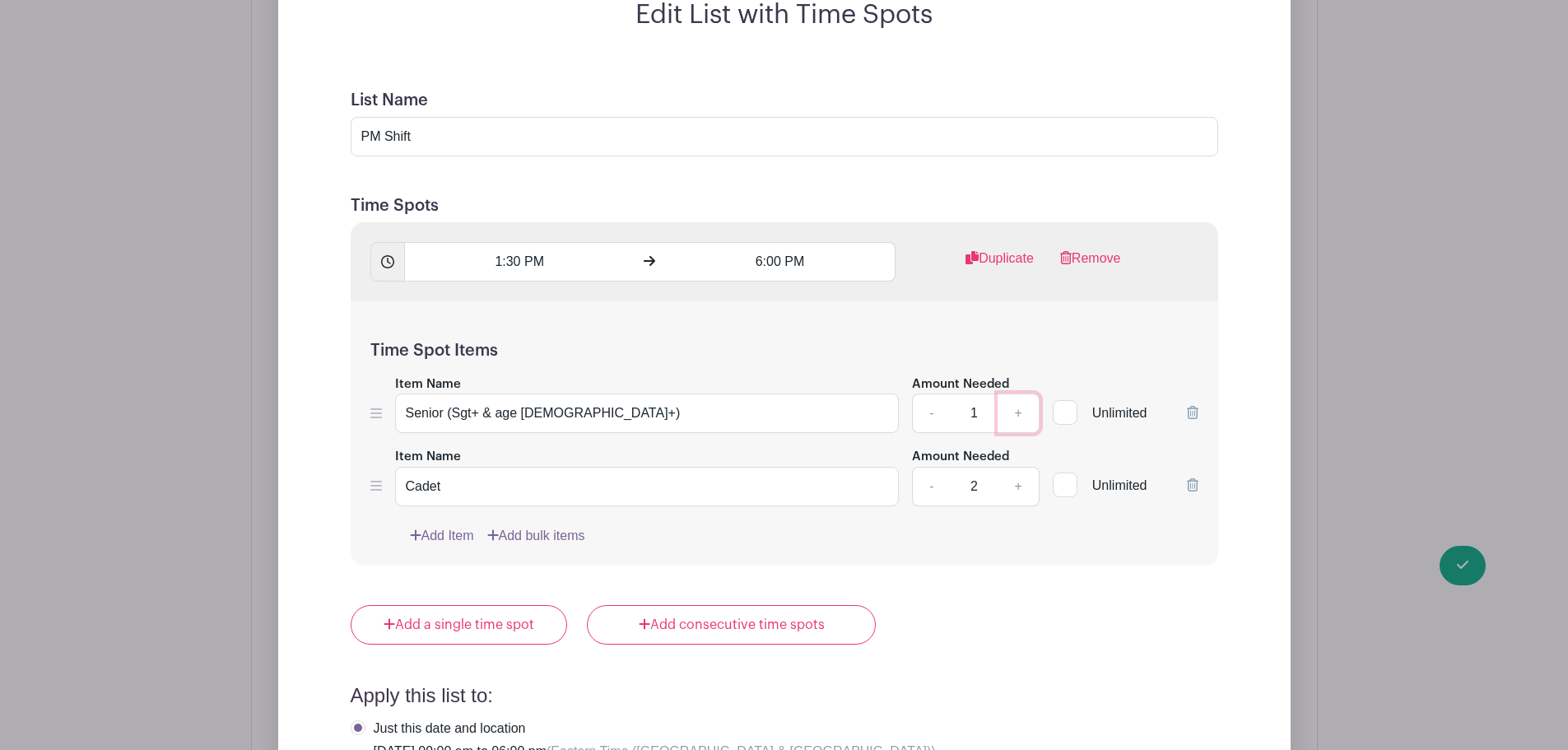
click at [1026, 393] on link "+" at bounding box center [1018, 412] width 41 height 39
click at [1007, 466] on link "+" at bounding box center [1018, 486] width 41 height 39
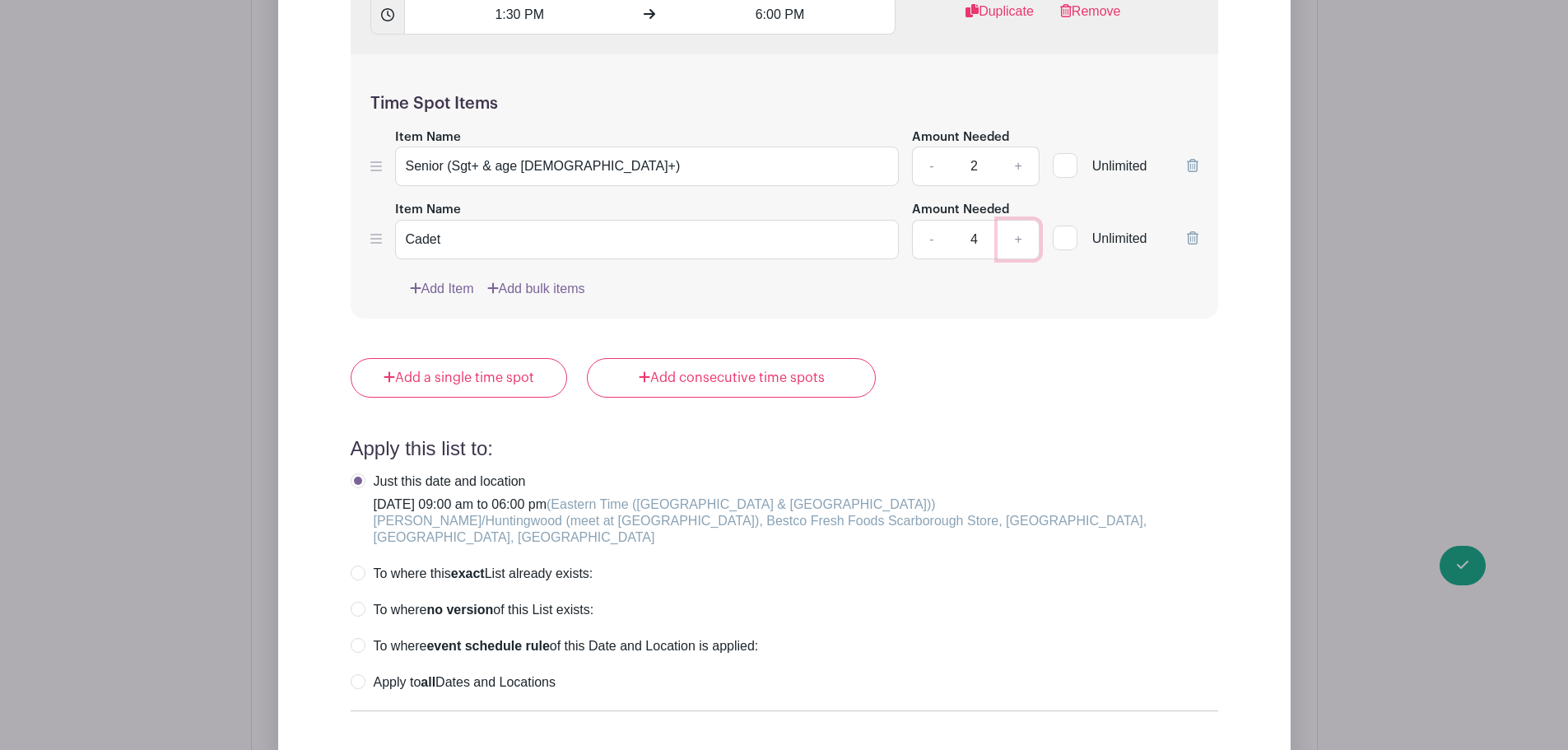
scroll to position [2170, 0]
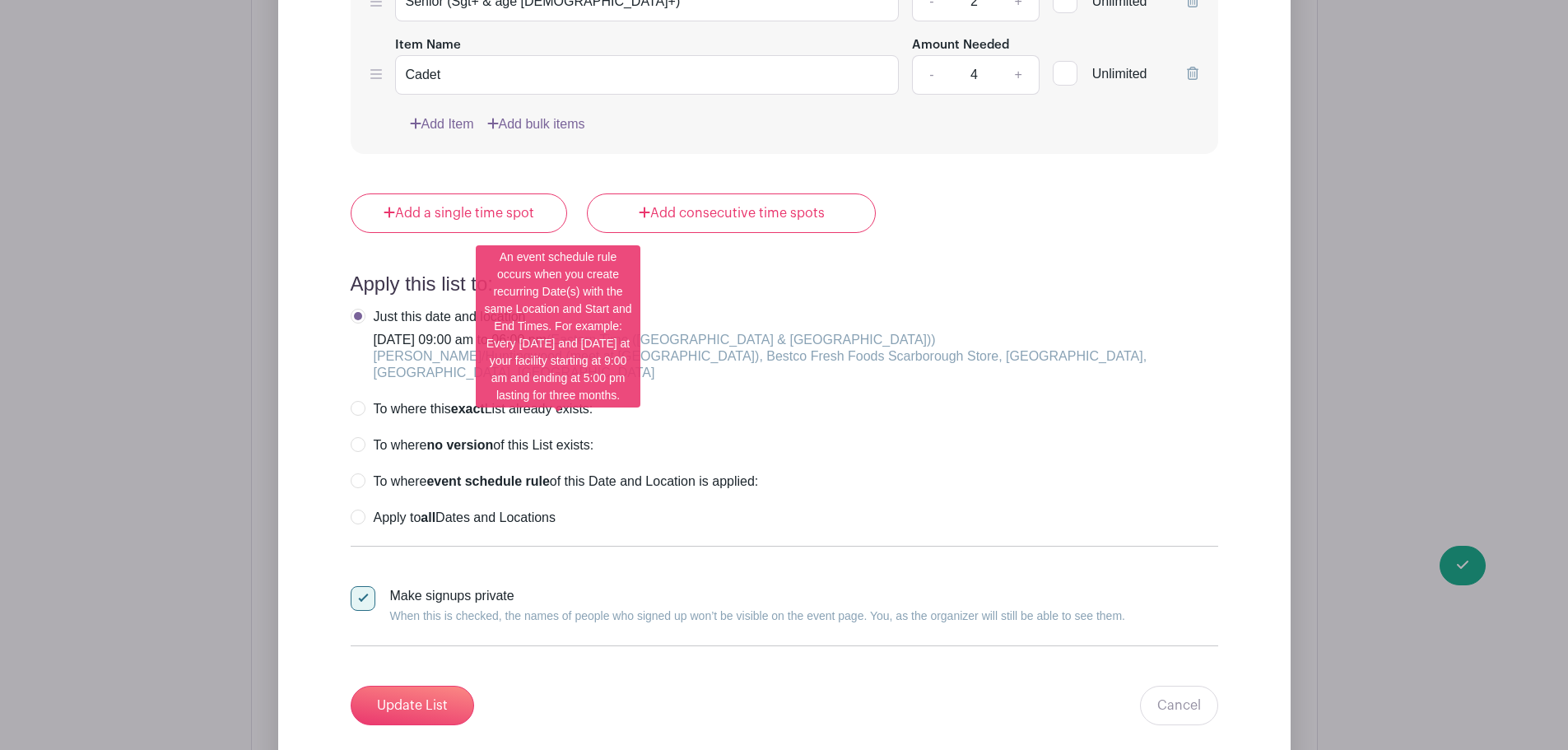
click at [366, 473] on label "To where event schedule rule of this Date and Location is applied:" at bounding box center [554, 481] width 408 height 16
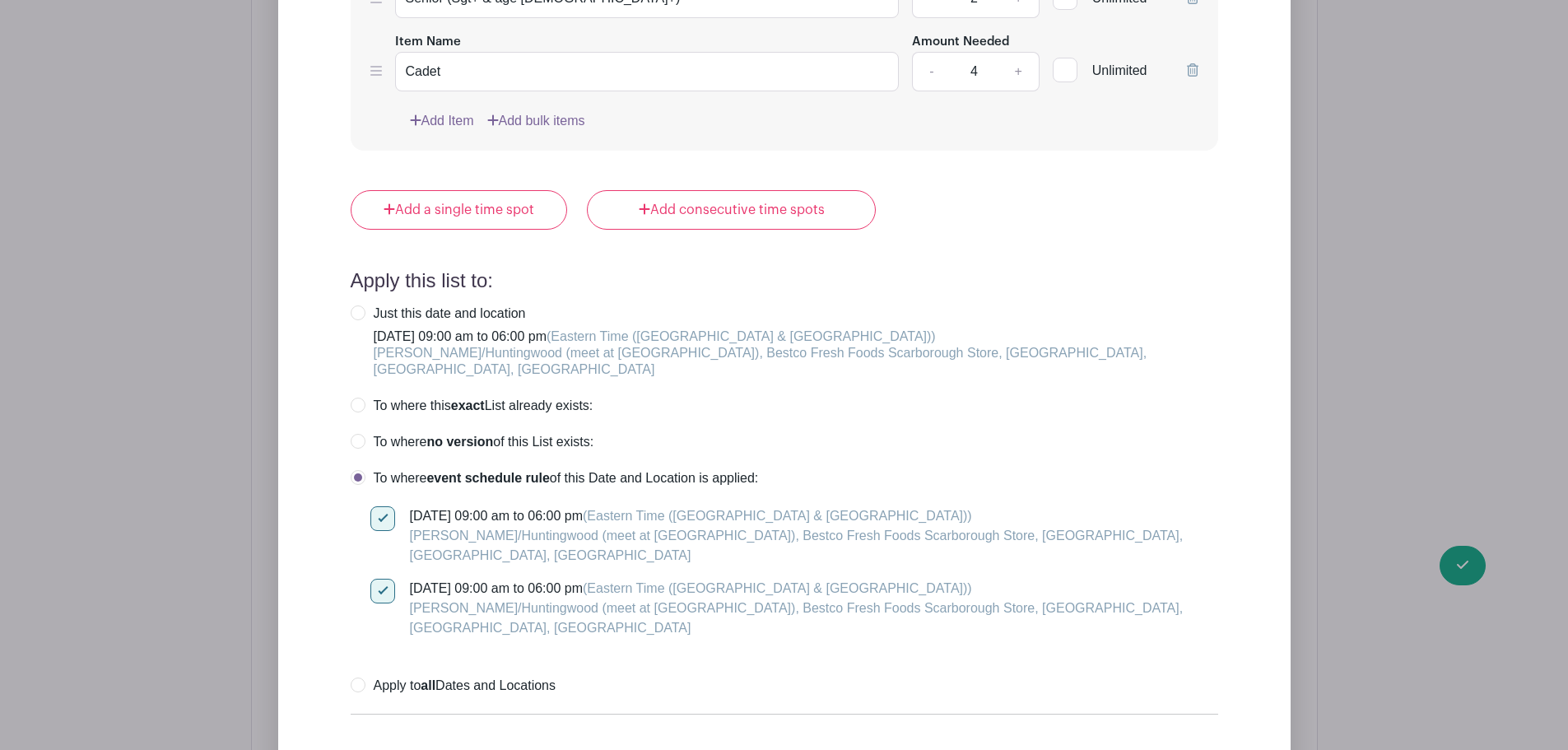
scroll to position [2253, 0]
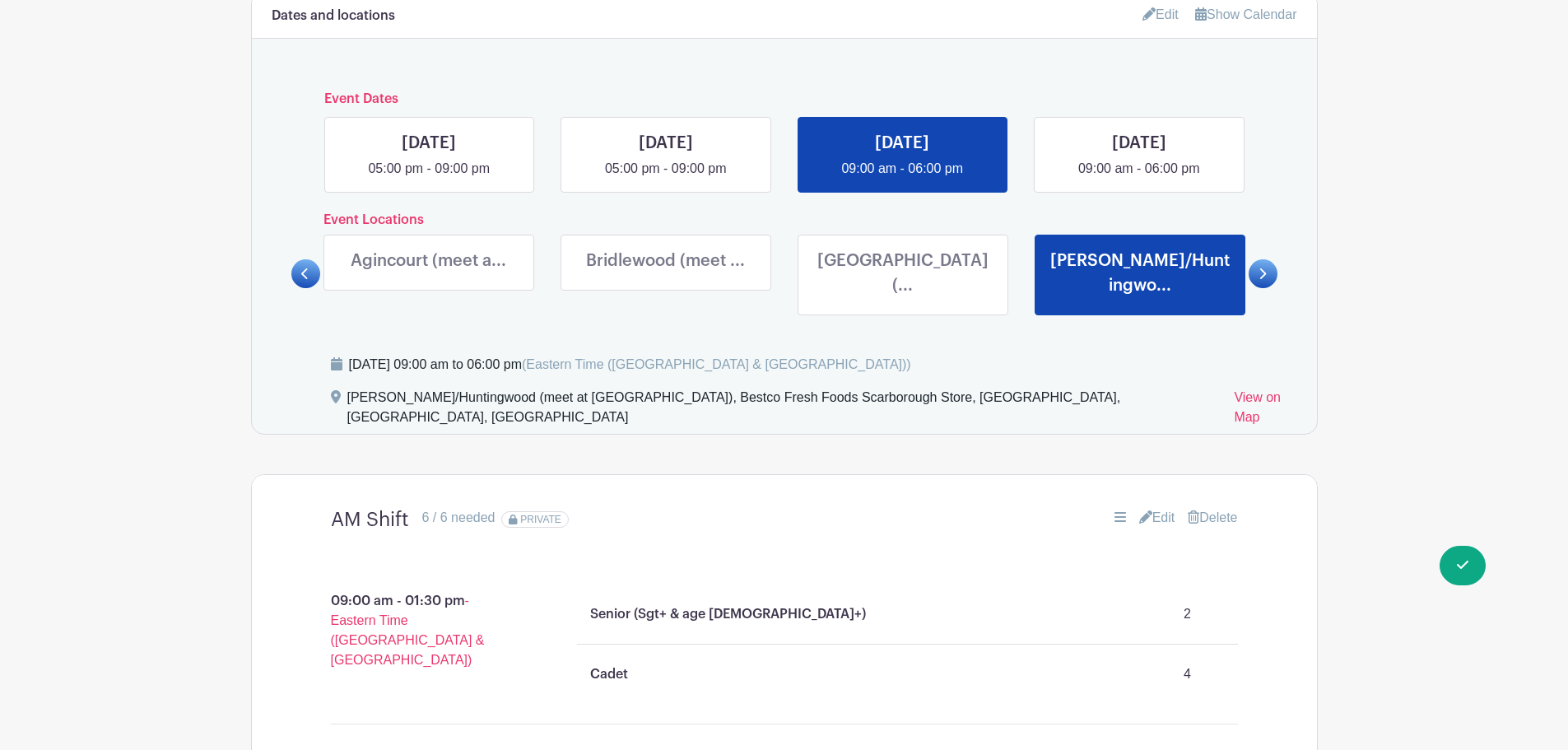
scroll to position [689, 0]
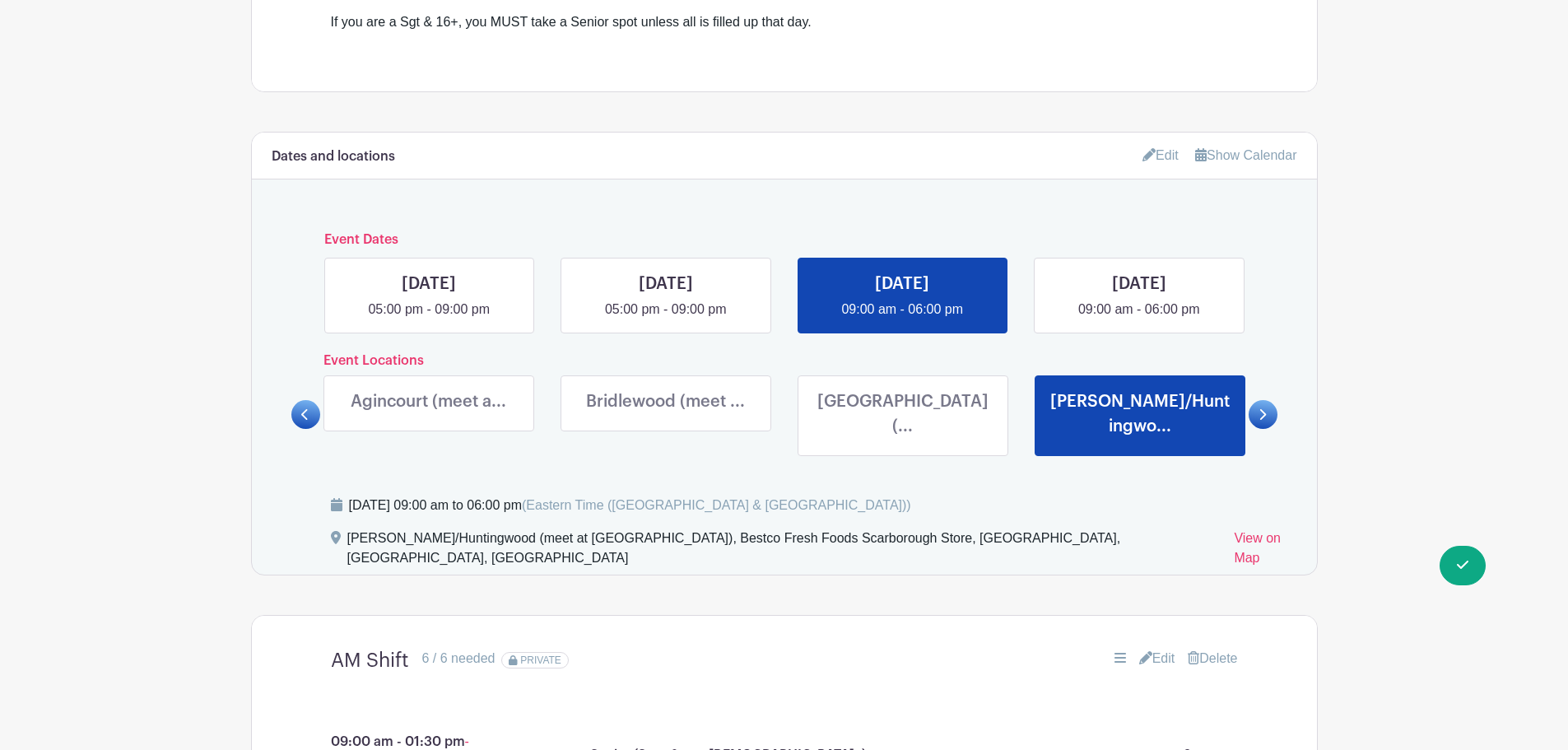
click at [1267, 405] on link at bounding box center [1262, 413] width 28 height 28
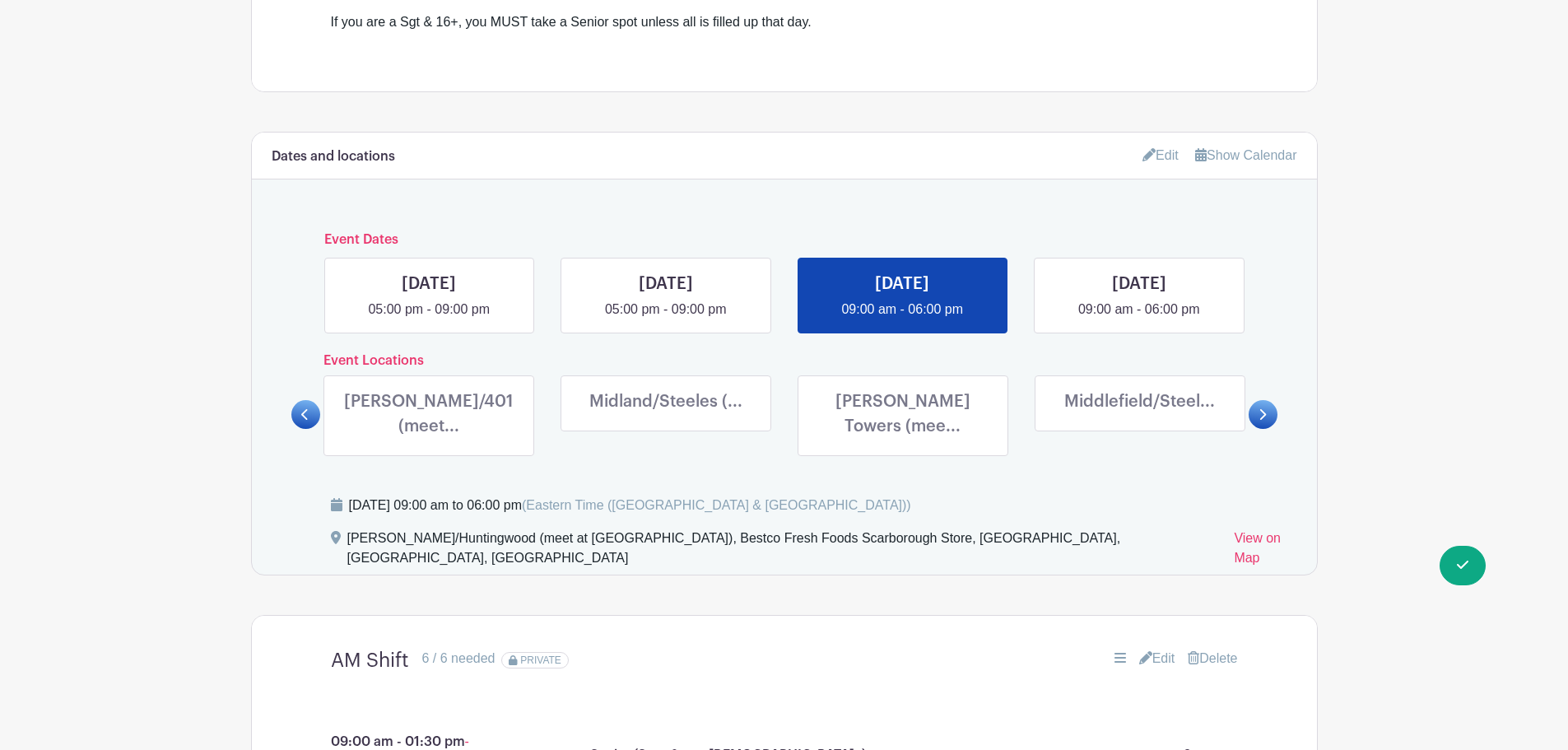
click at [429, 442] on link at bounding box center [429, 442] width 0 height 0
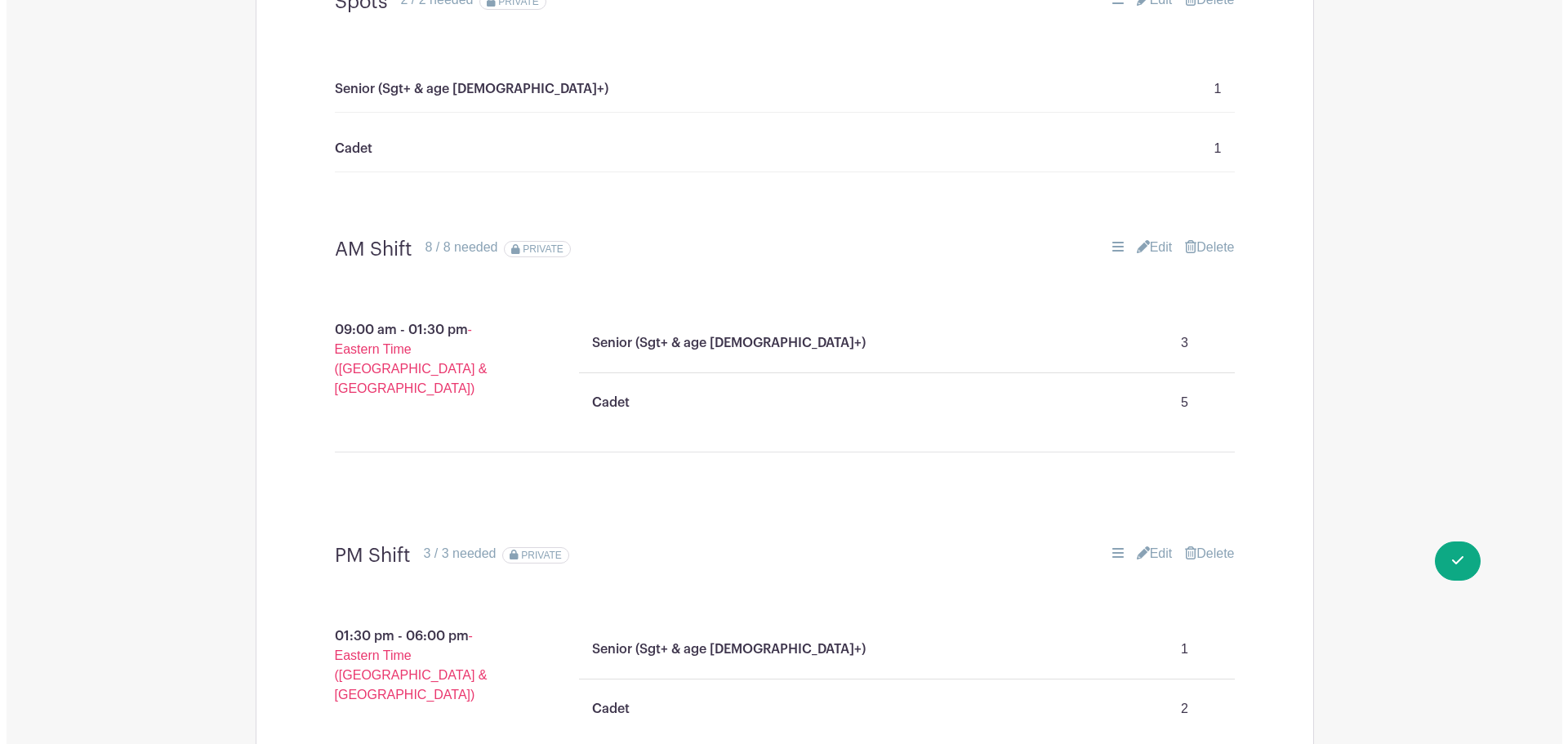
scroll to position [1092, 0]
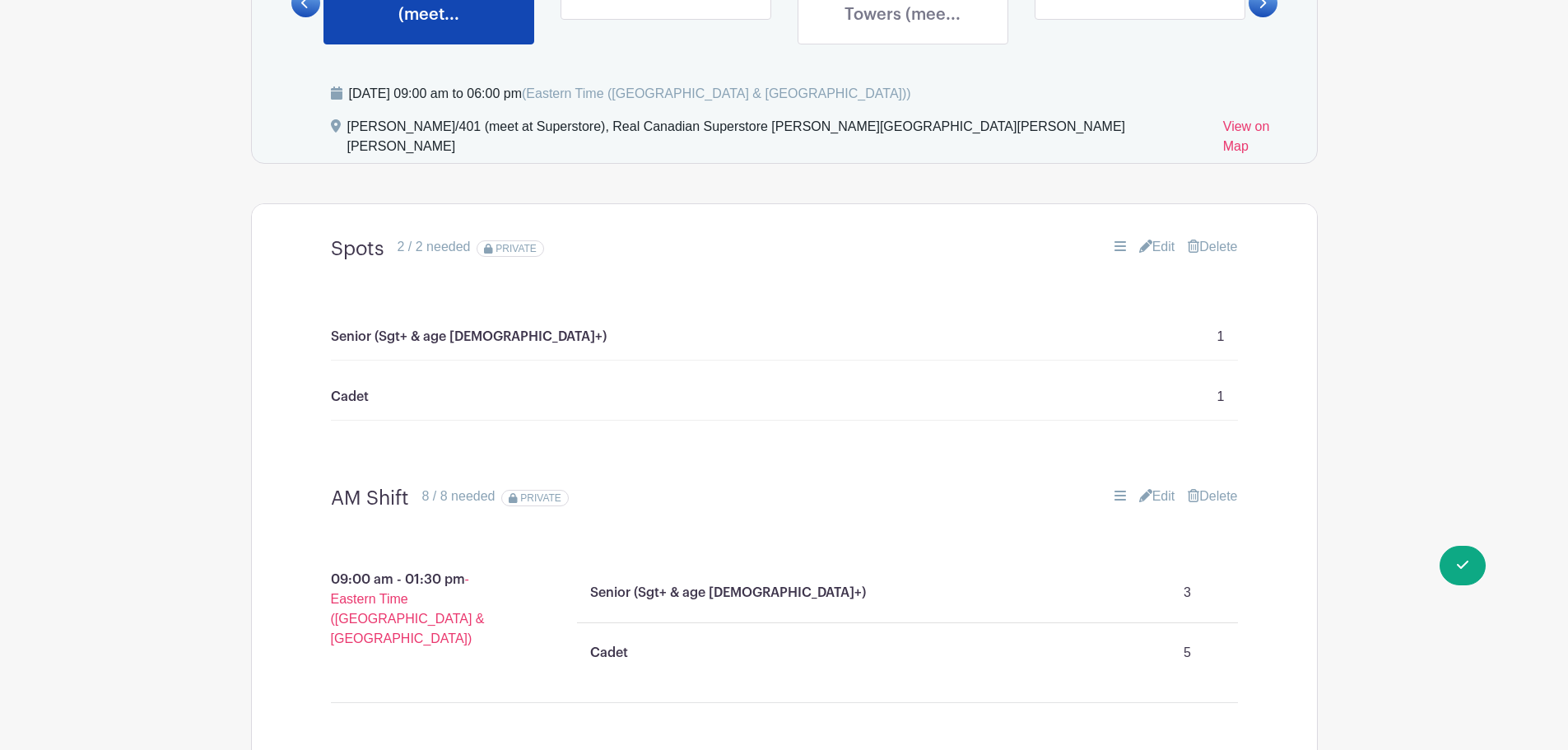
click at [1198, 237] on link "Delete" at bounding box center [1212, 247] width 49 height 20
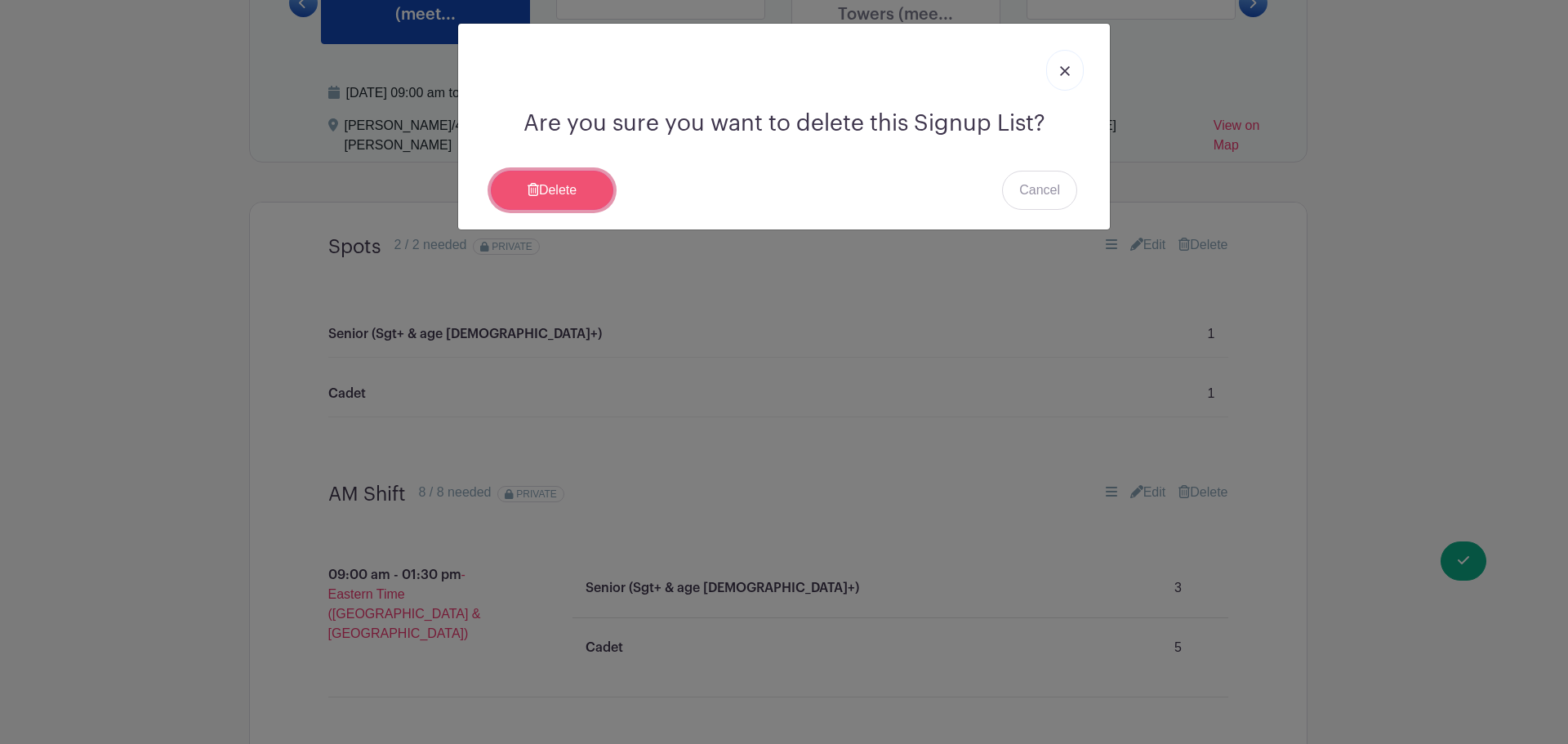
click at [544, 189] on link "Delete" at bounding box center [552, 190] width 122 height 39
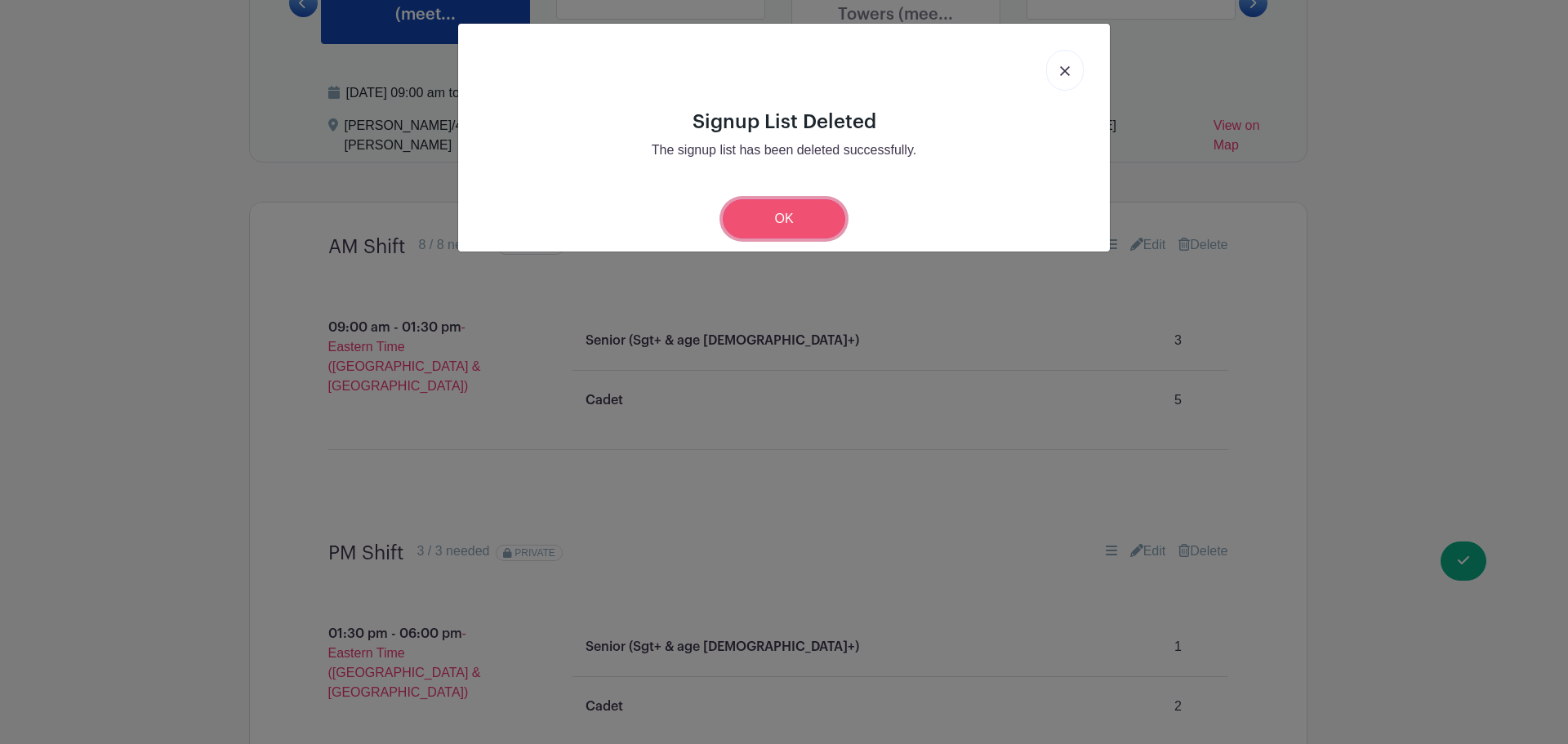
click at [755, 225] on link "OK" at bounding box center [783, 219] width 122 height 39
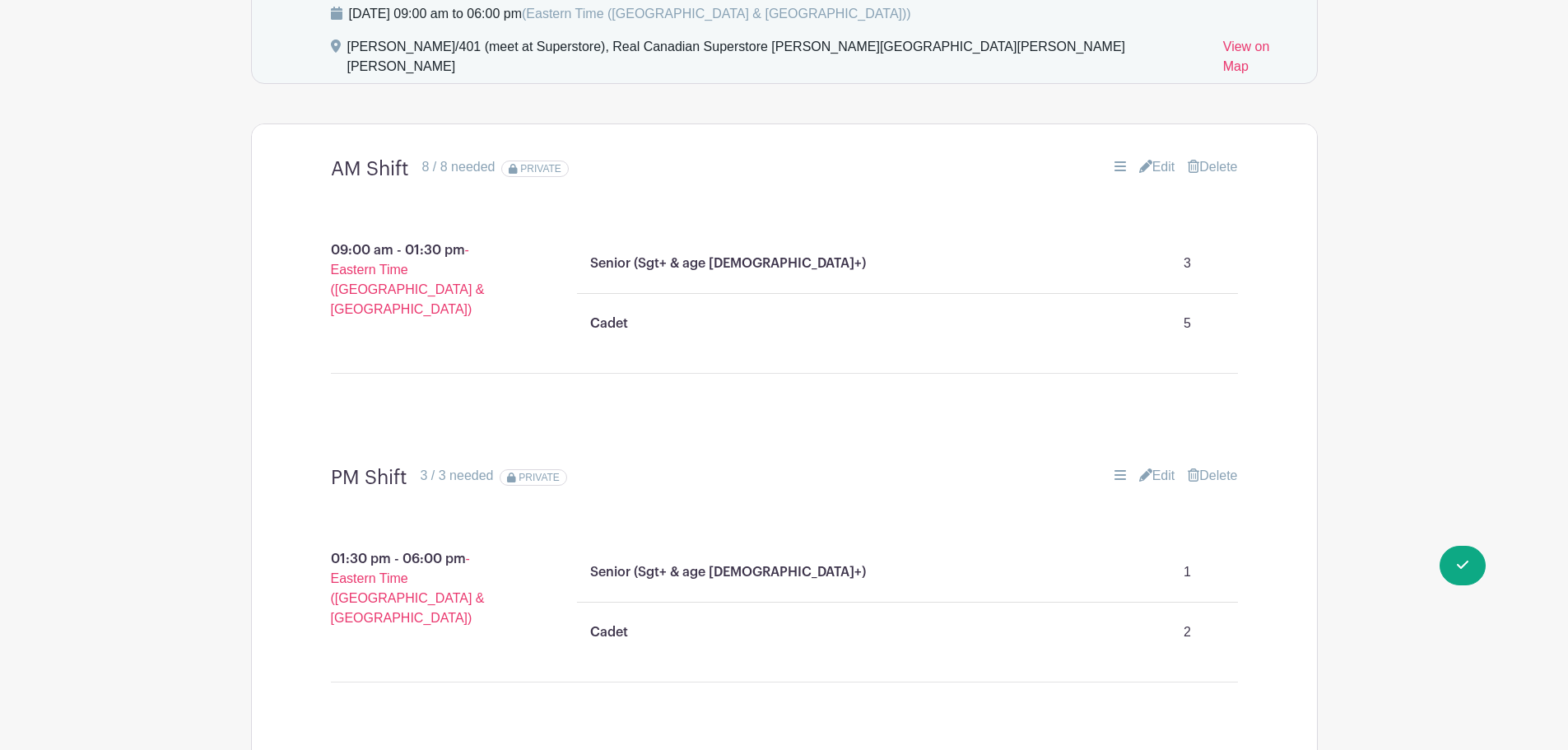
scroll to position [1265, 0]
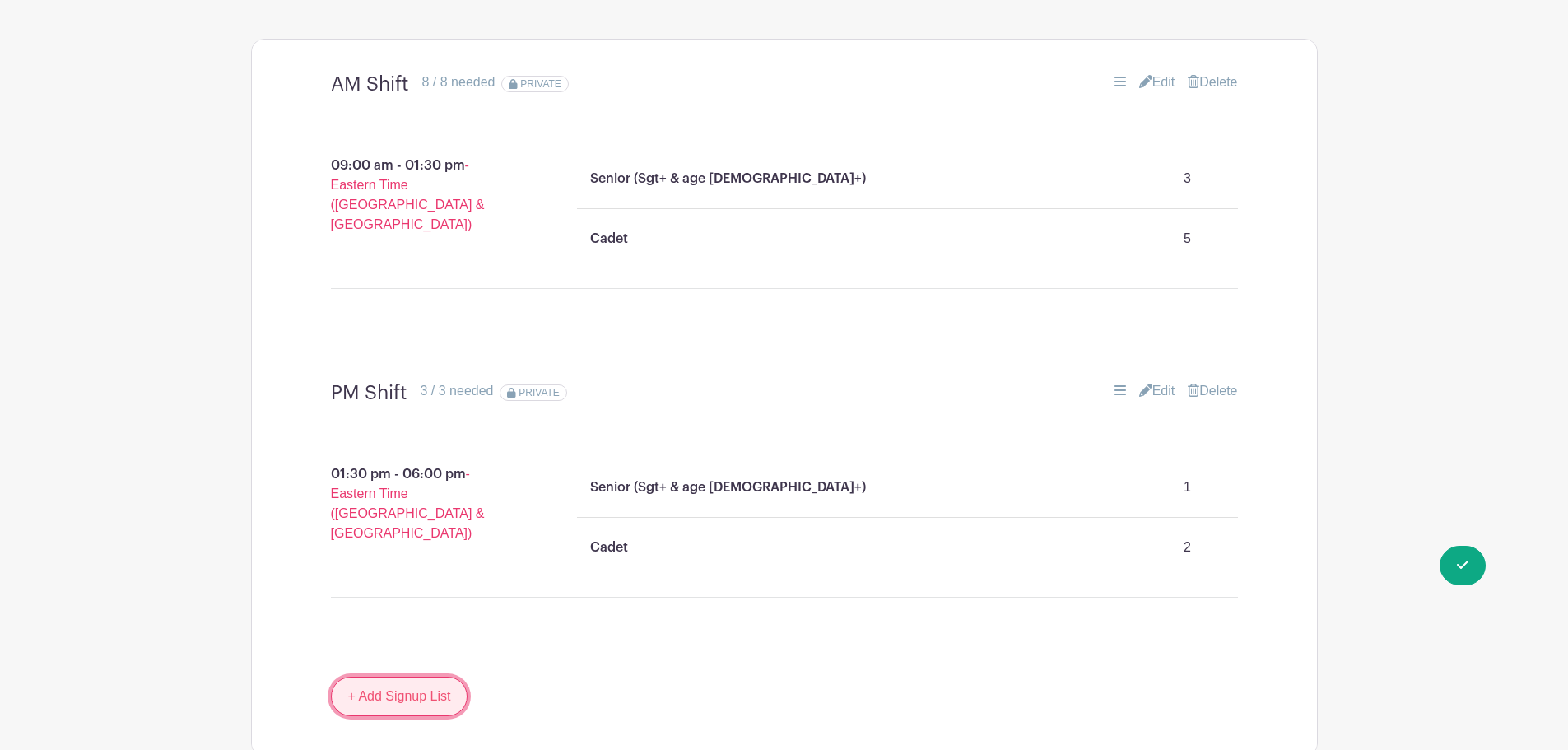
click at [413, 677] on link "+ Add Signup List" at bounding box center [400, 696] width 137 height 39
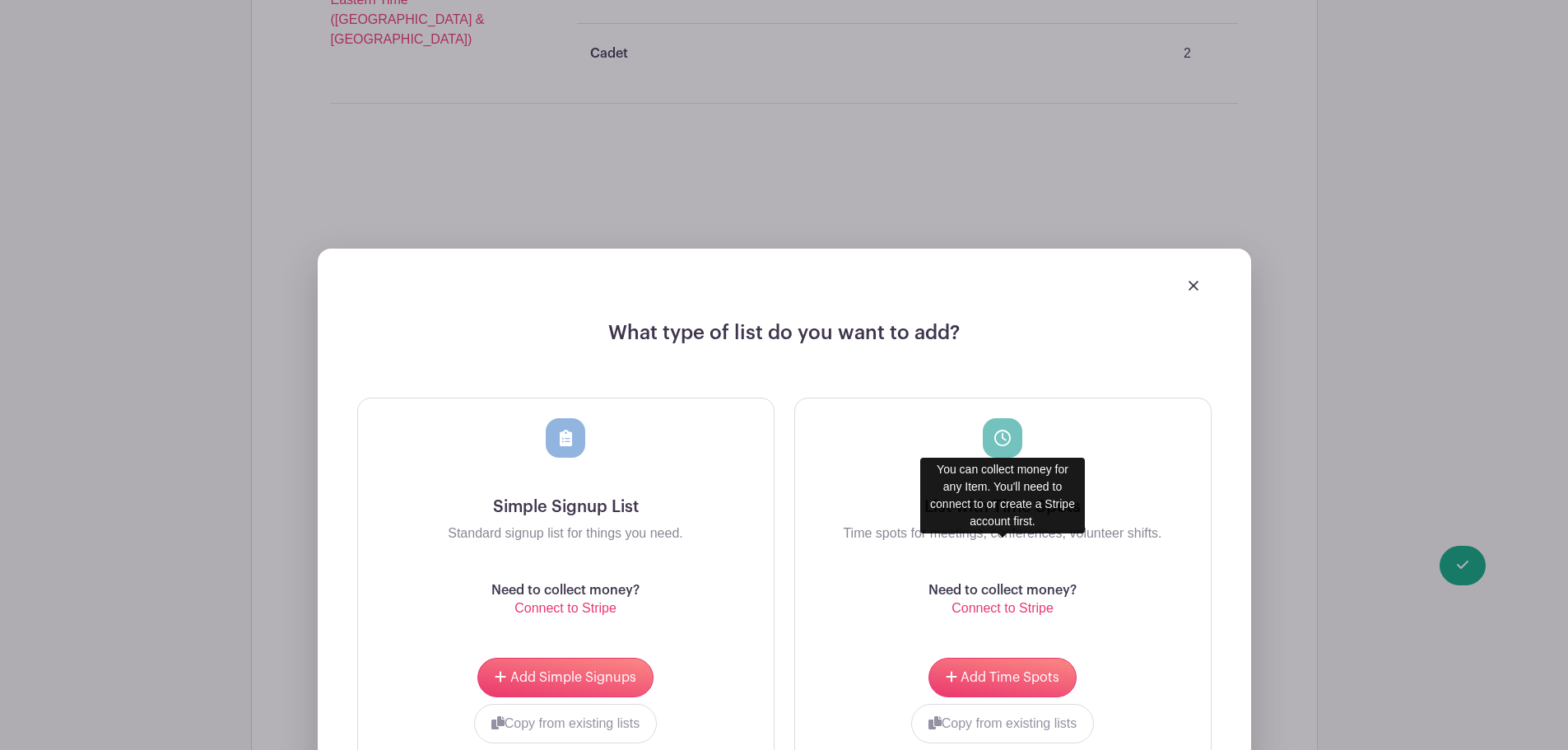
scroll to position [1923, 0]
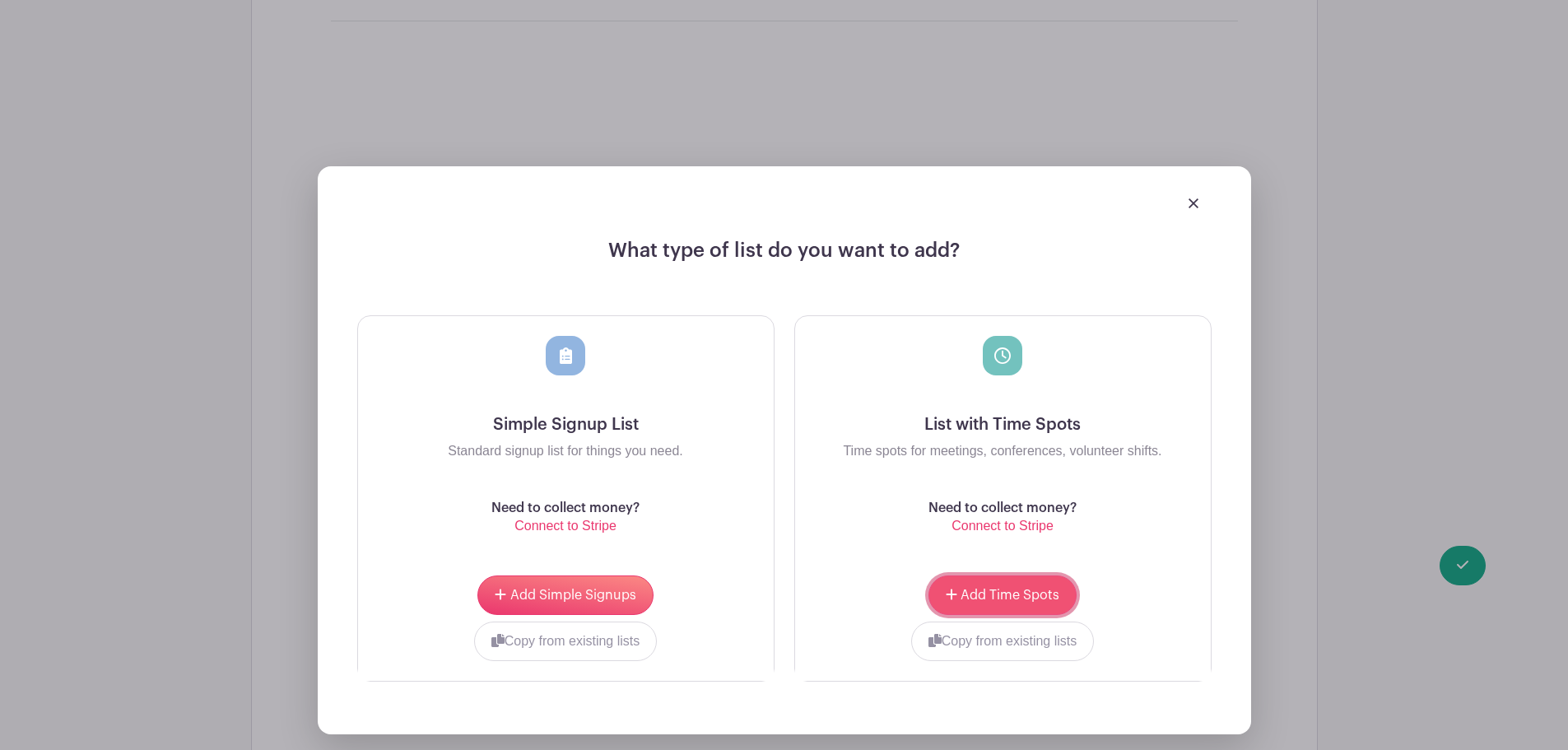
click at [966, 588] on span "Add Time Spots" at bounding box center [1010, 595] width 99 height 13
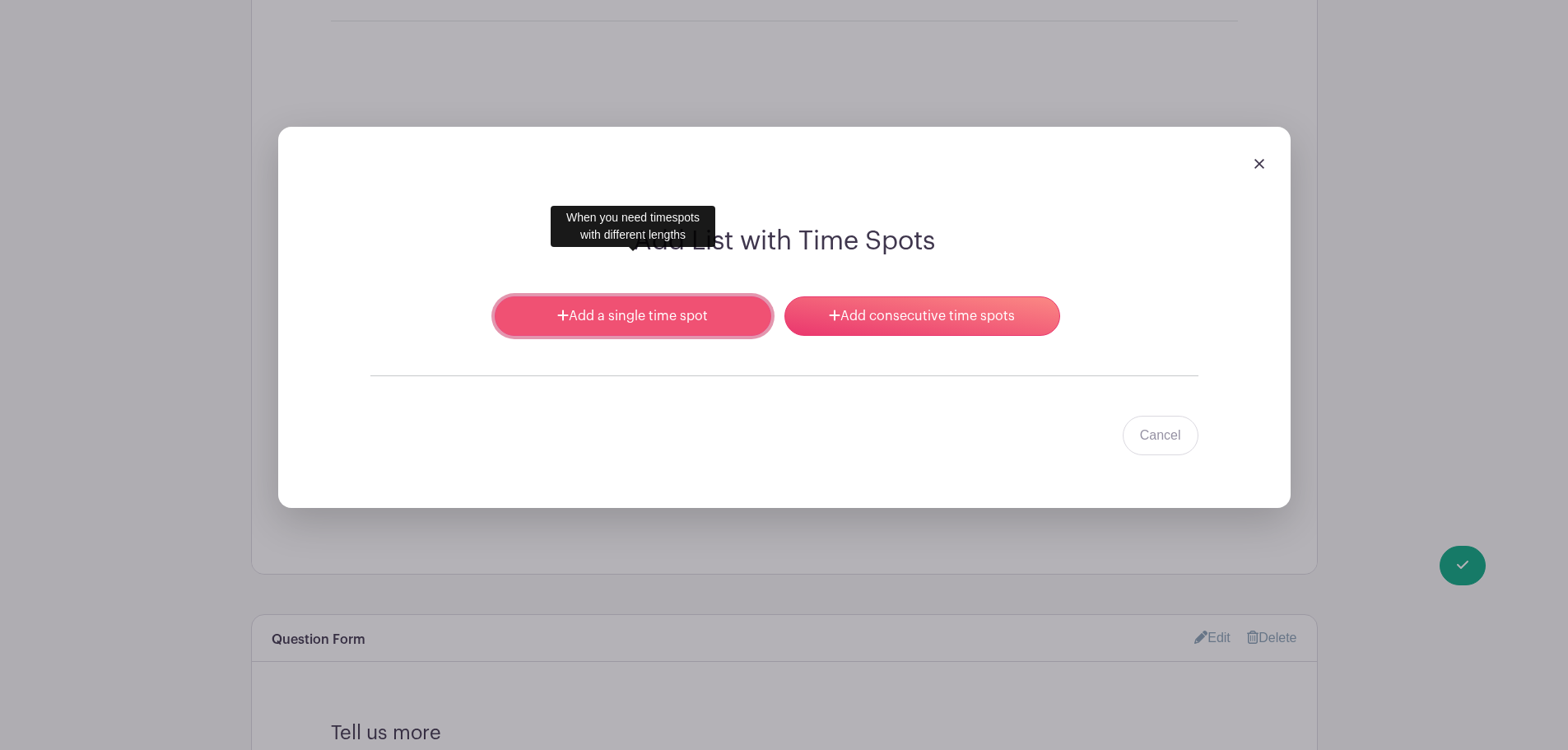
click at [705, 296] on link "Add a single time spot" at bounding box center [632, 316] width 275 height 39
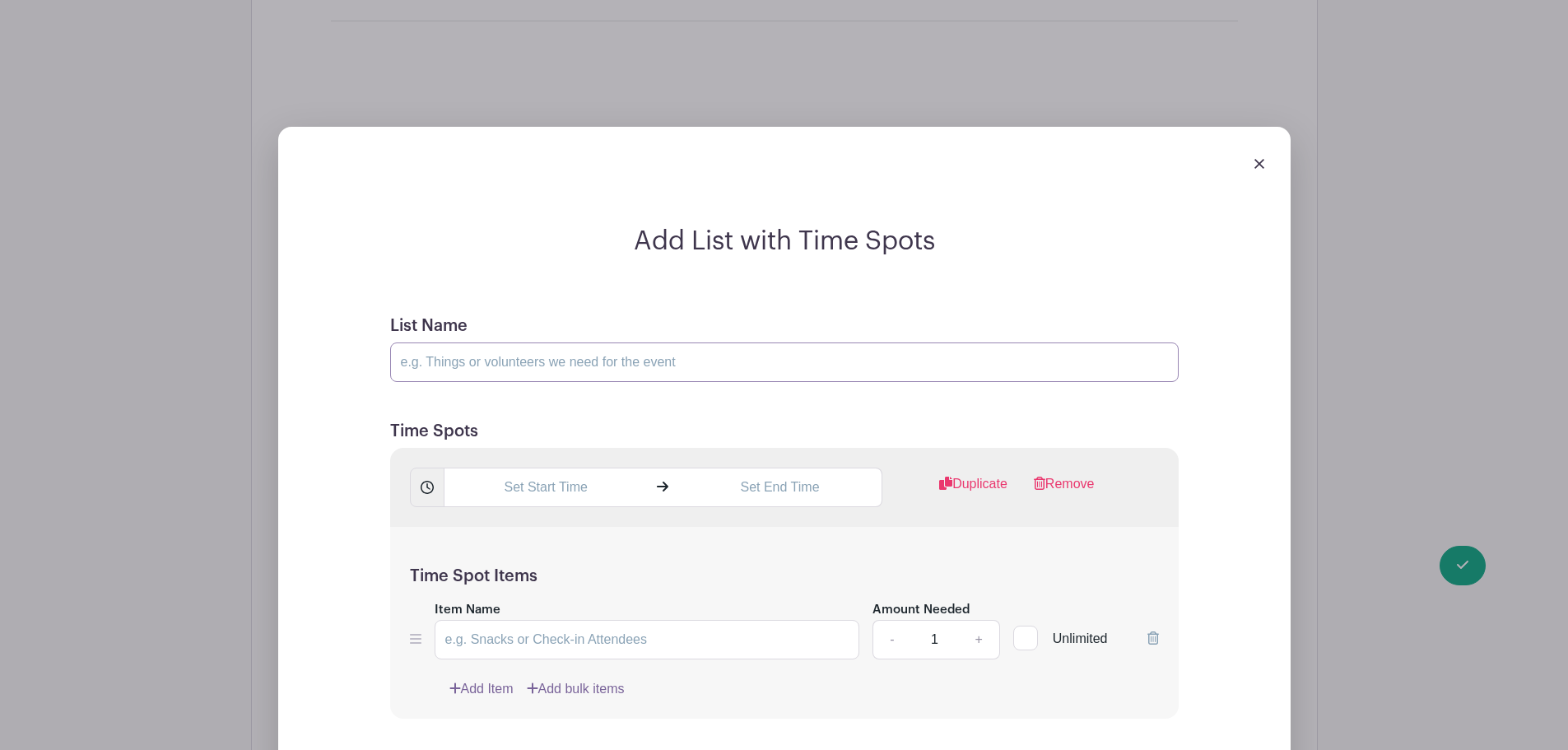
click at [571, 342] on input "List Name" at bounding box center [785, 361] width 789 height 39
click at [580, 467] on input "text" at bounding box center [545, 487] width 204 height 39
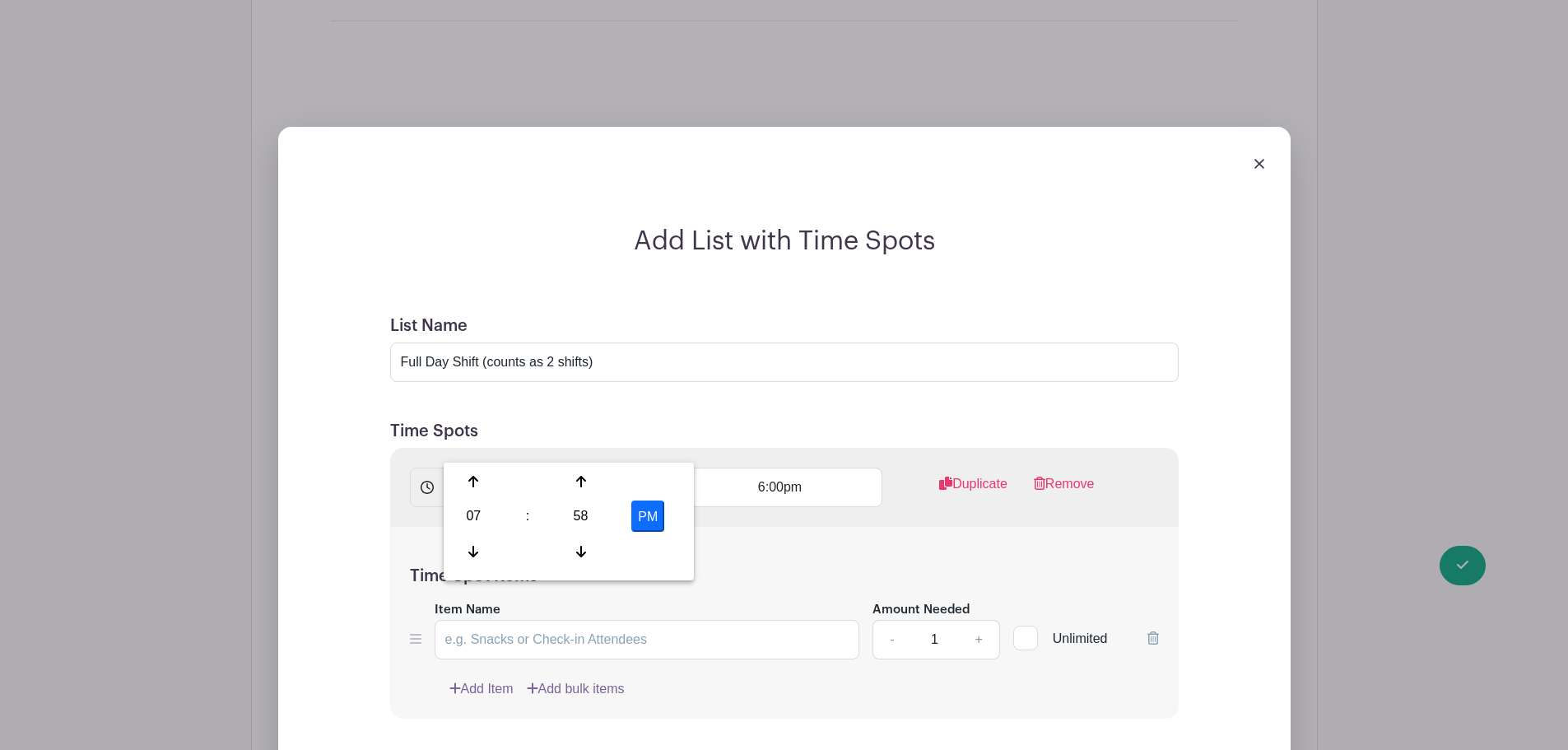
click at [325, 594] on div "Add List with Time Spots List Name Full Day Shift (counts as 2 shifts) Time Spo…" at bounding box center [784, 722] width 1013 height 1190
click at [487, 620] on input "Item Name" at bounding box center [647, 639] width 425 height 39
click at [567, 620] on input "Senior" at bounding box center [647, 639] width 425 height 39
paste input "(Sgt+ & age [DEMOGRAPHIC_DATA]+)"
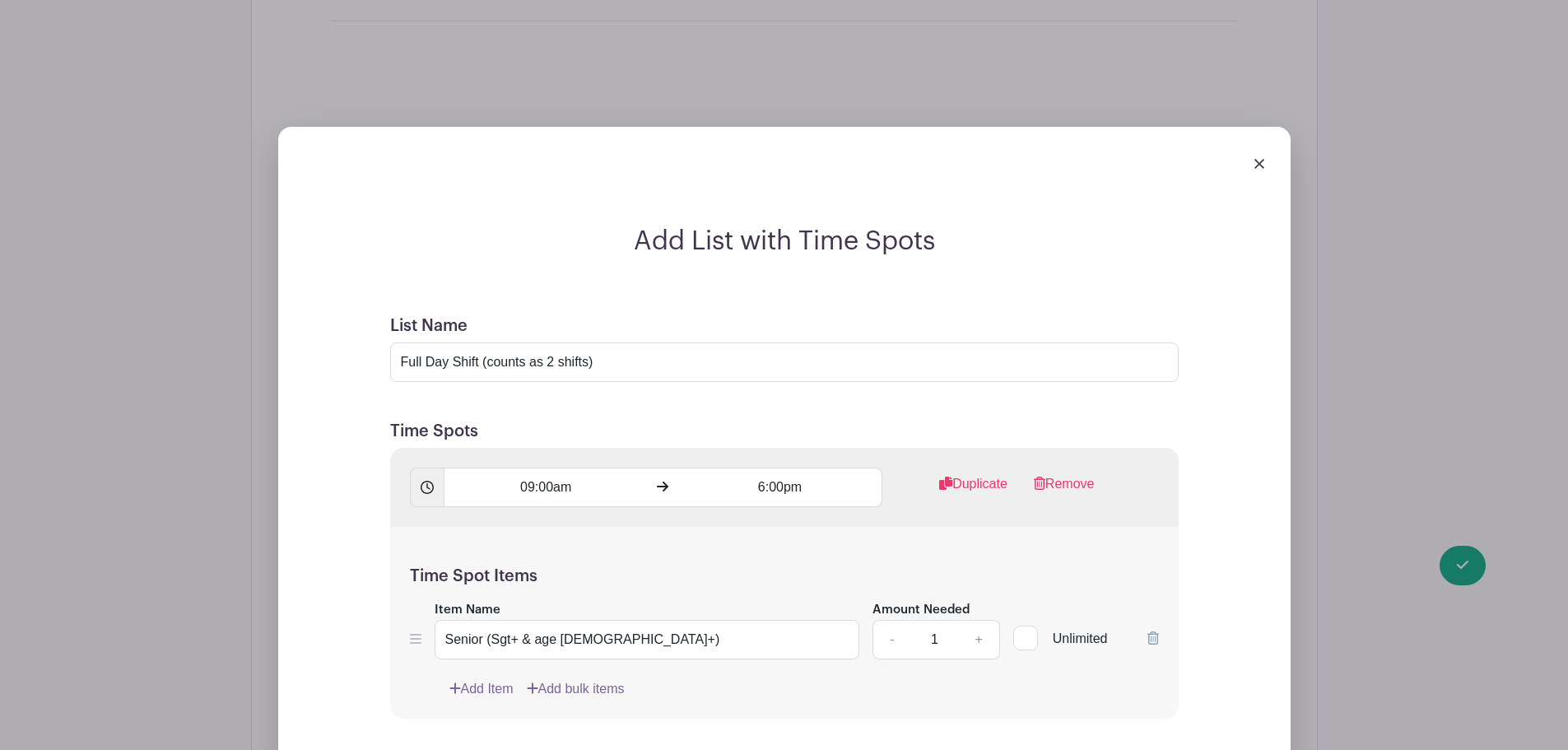
click at [464, 679] on link "Add Item" at bounding box center [481, 689] width 64 height 20
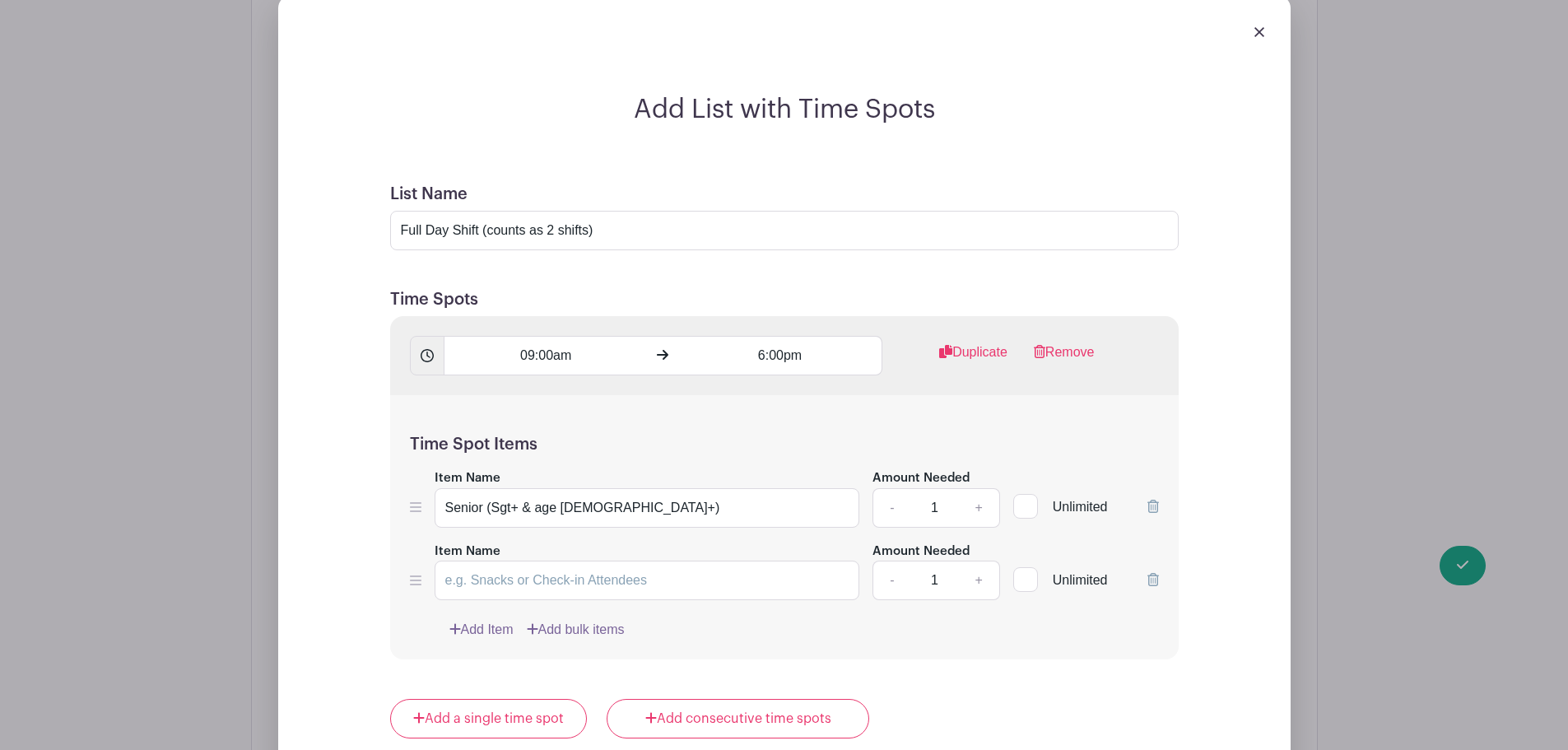
scroll to position [1841, 0]
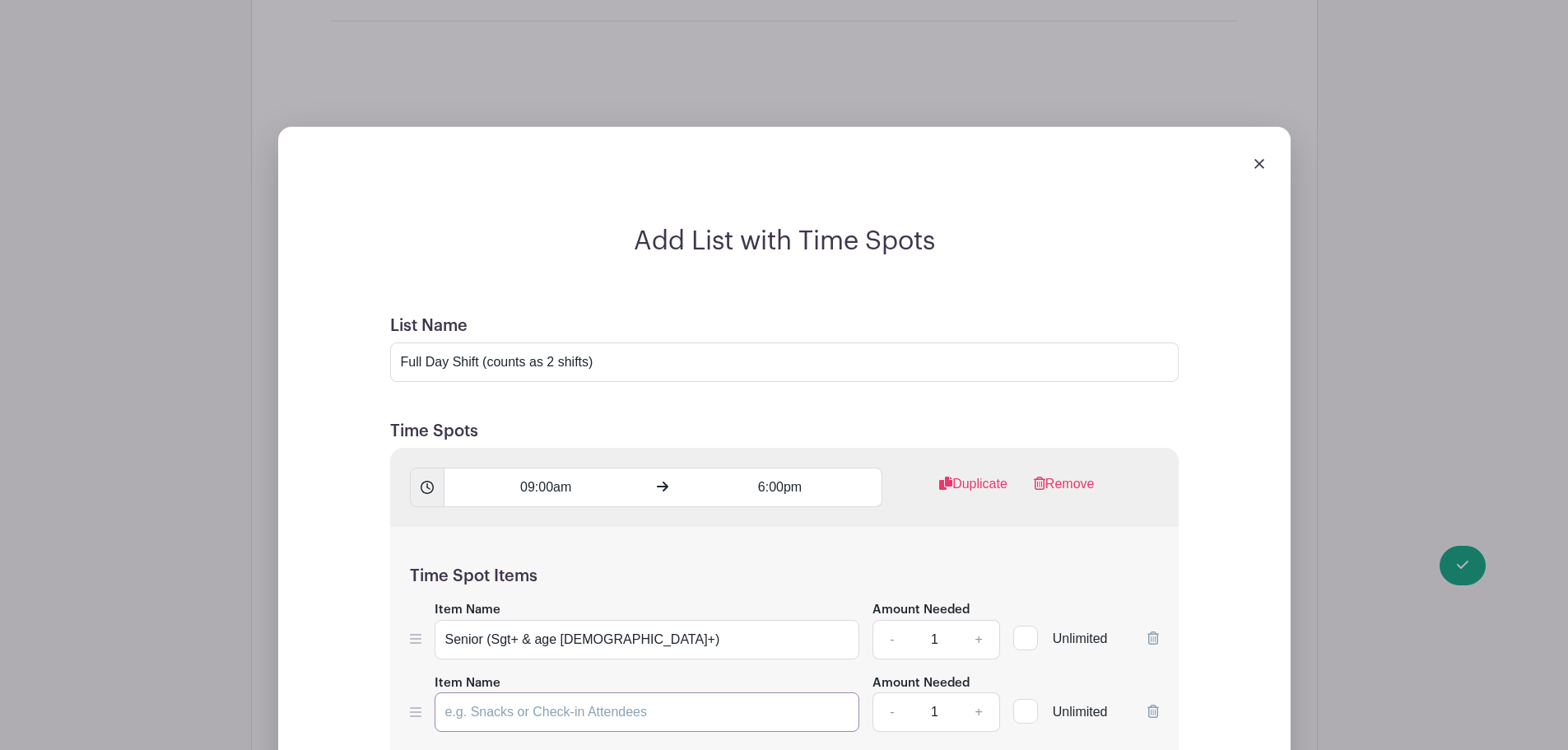
click at [521, 692] on input "Item Name" at bounding box center [647, 712] width 425 height 39
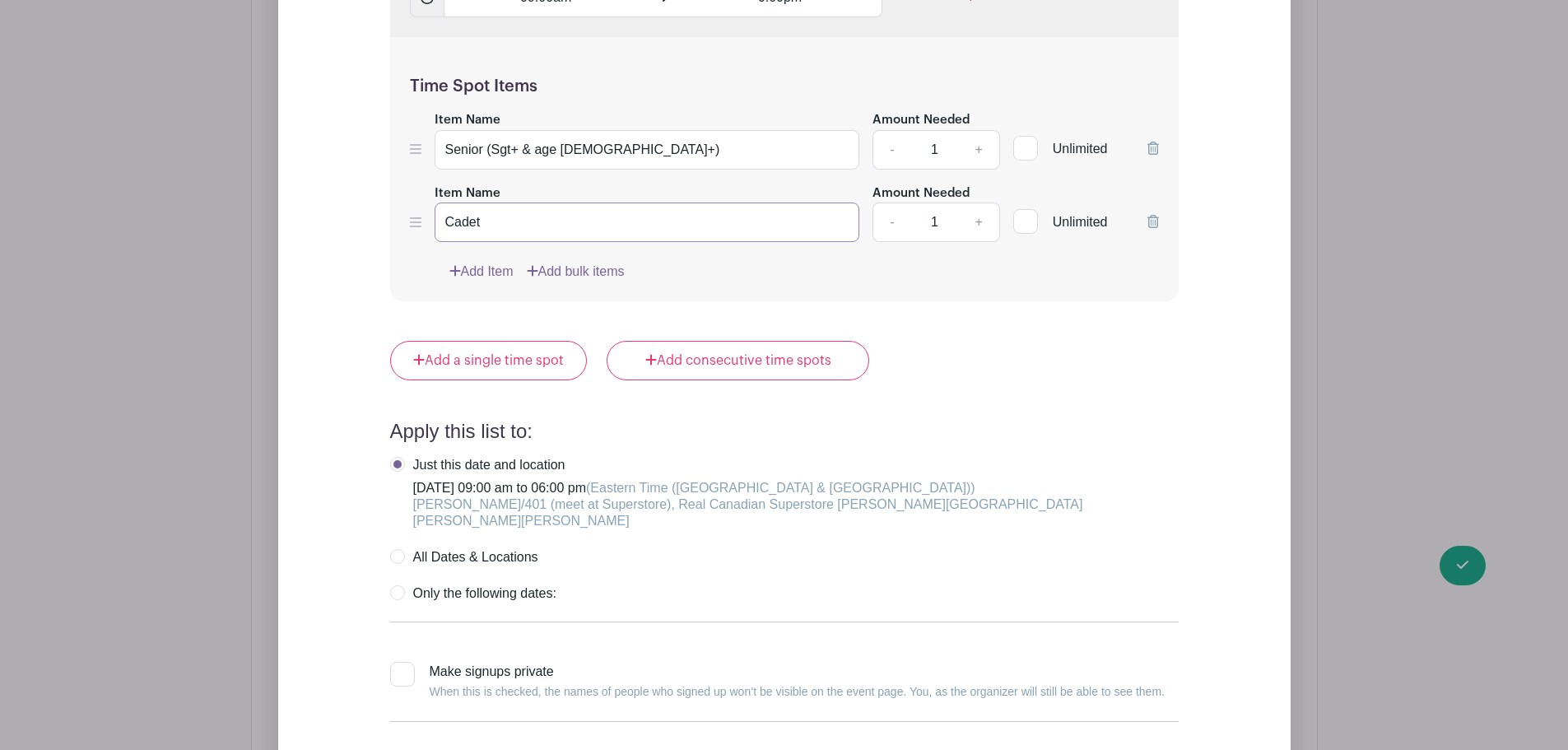
scroll to position [2335, 0]
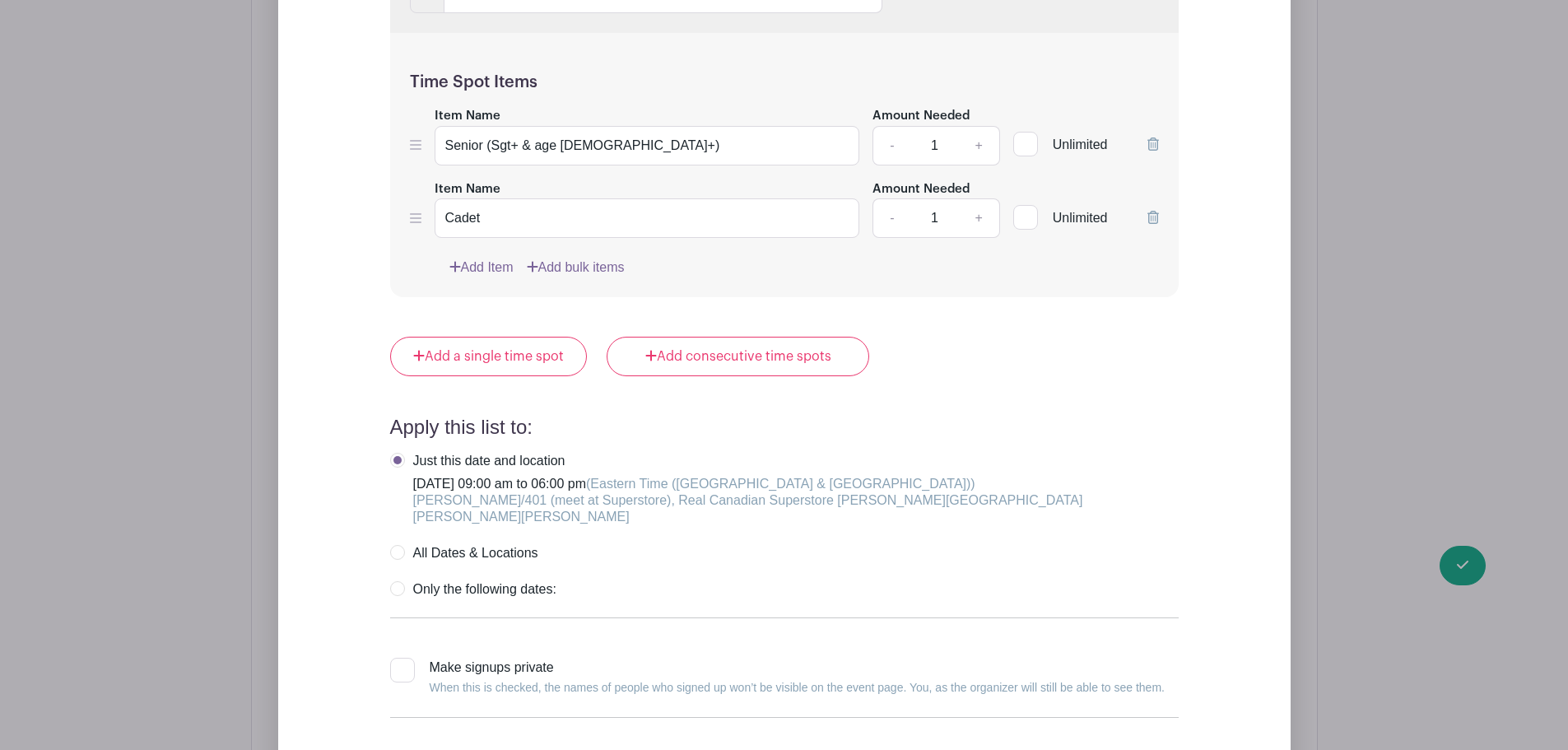
click at [395, 545] on label "All Dates & Locations" at bounding box center [465, 553] width 148 height 16
click at [391, 453] on label "Just this date and location [DATE] 09:00 am to 06:00 pm (Eastern Time ([GEOGRAP…" at bounding box center [785, 488] width 789 height 72
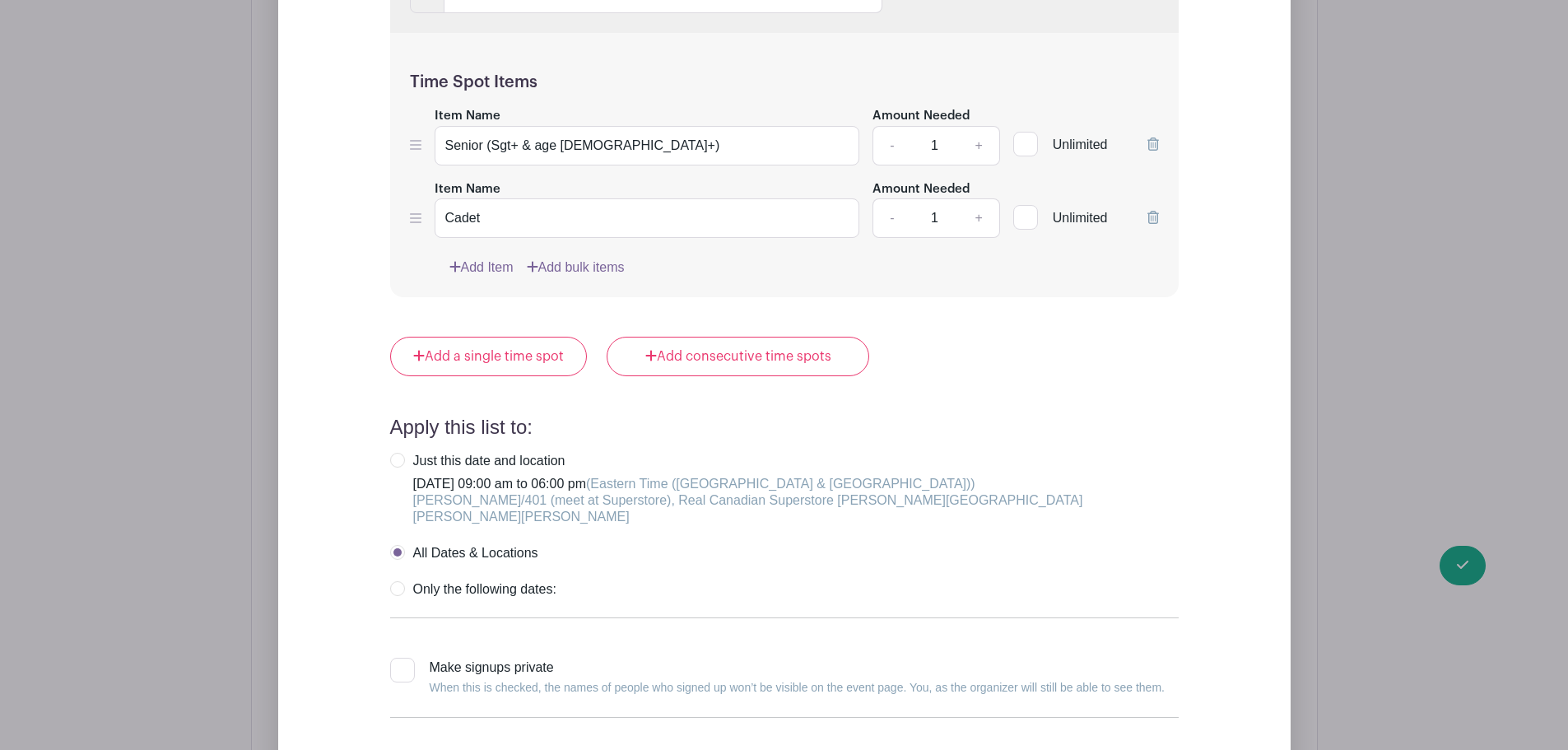
click at [399, 581] on label "Only the following dates:" at bounding box center [474, 589] width 166 height 16
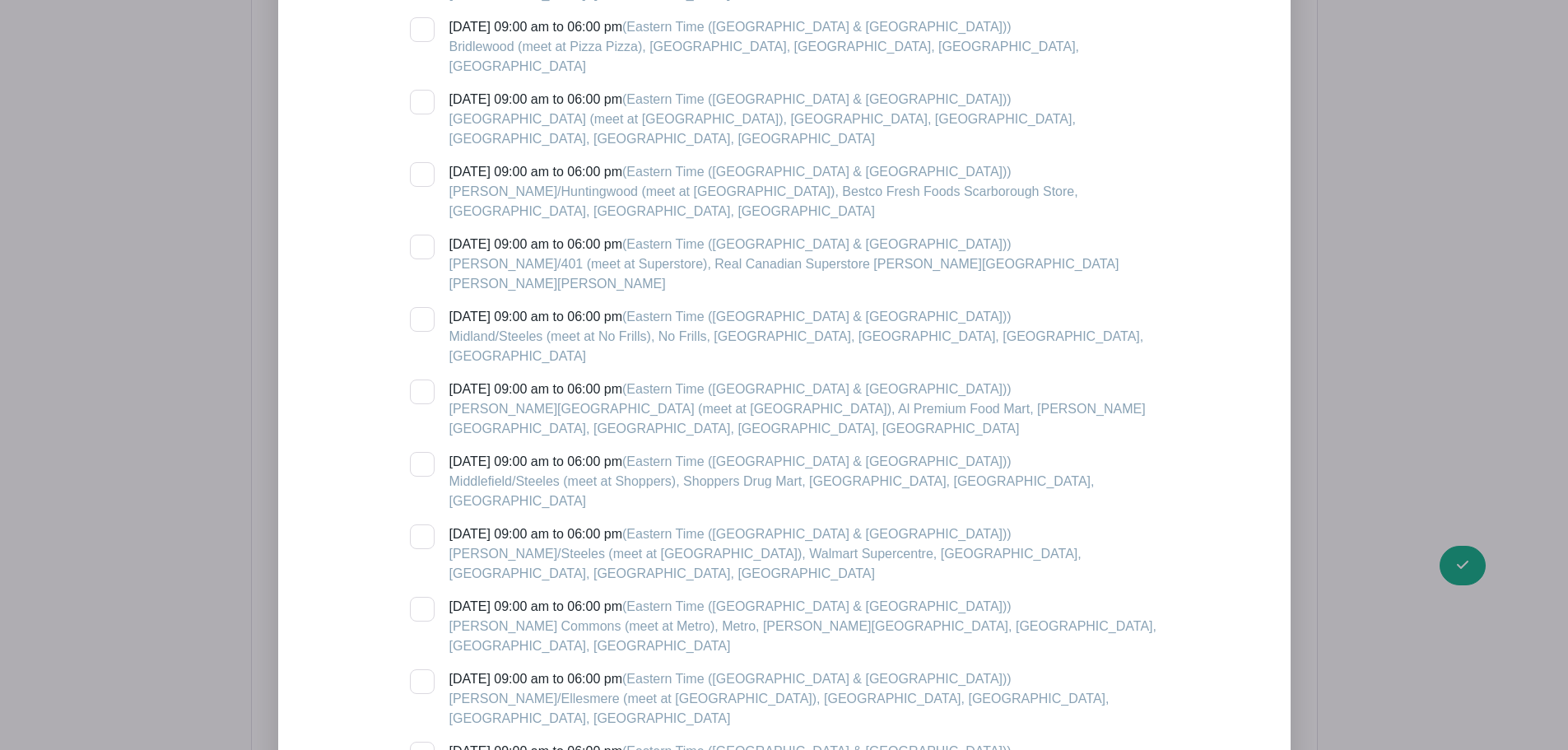
scroll to position [4639, 0]
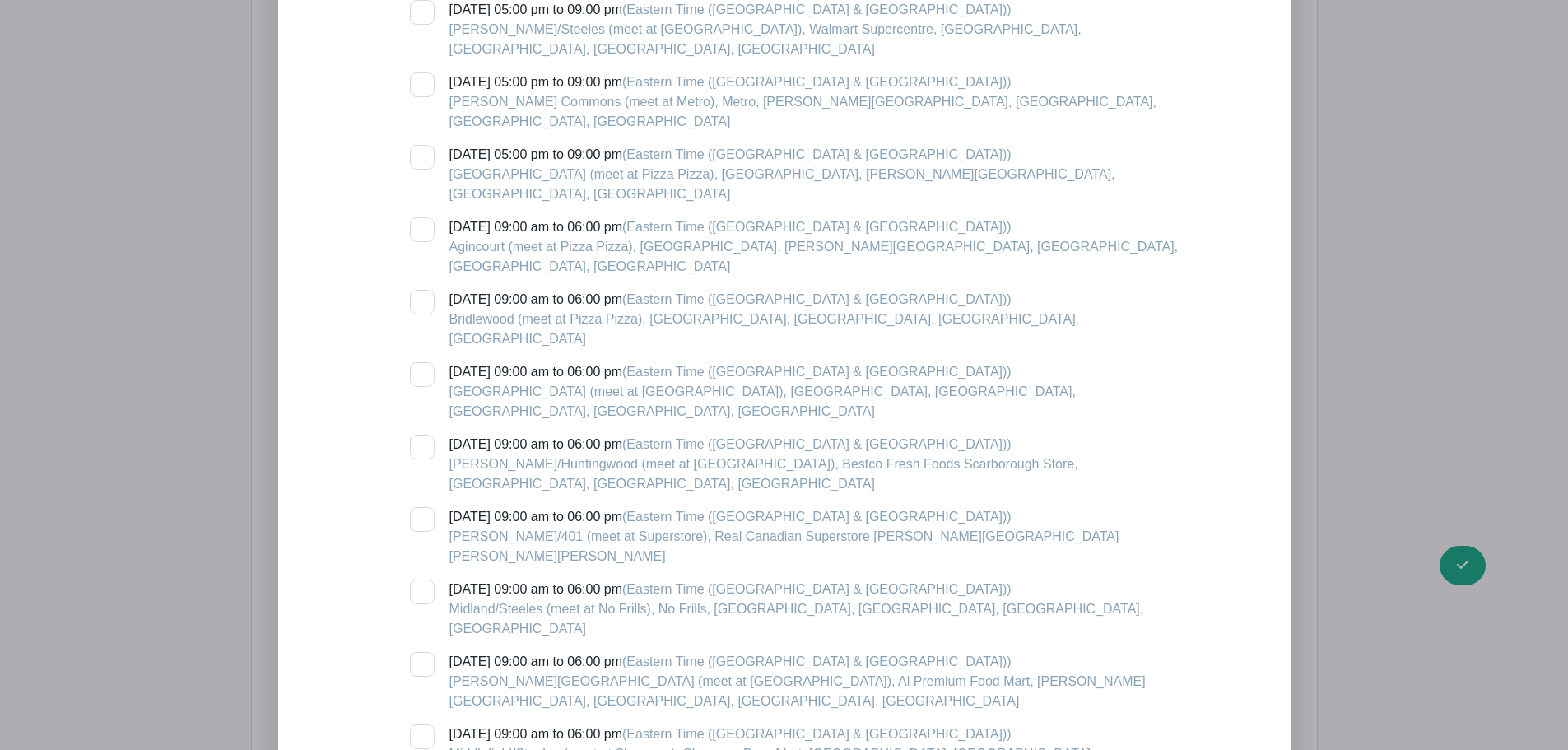
scroll to position [4310, 0]
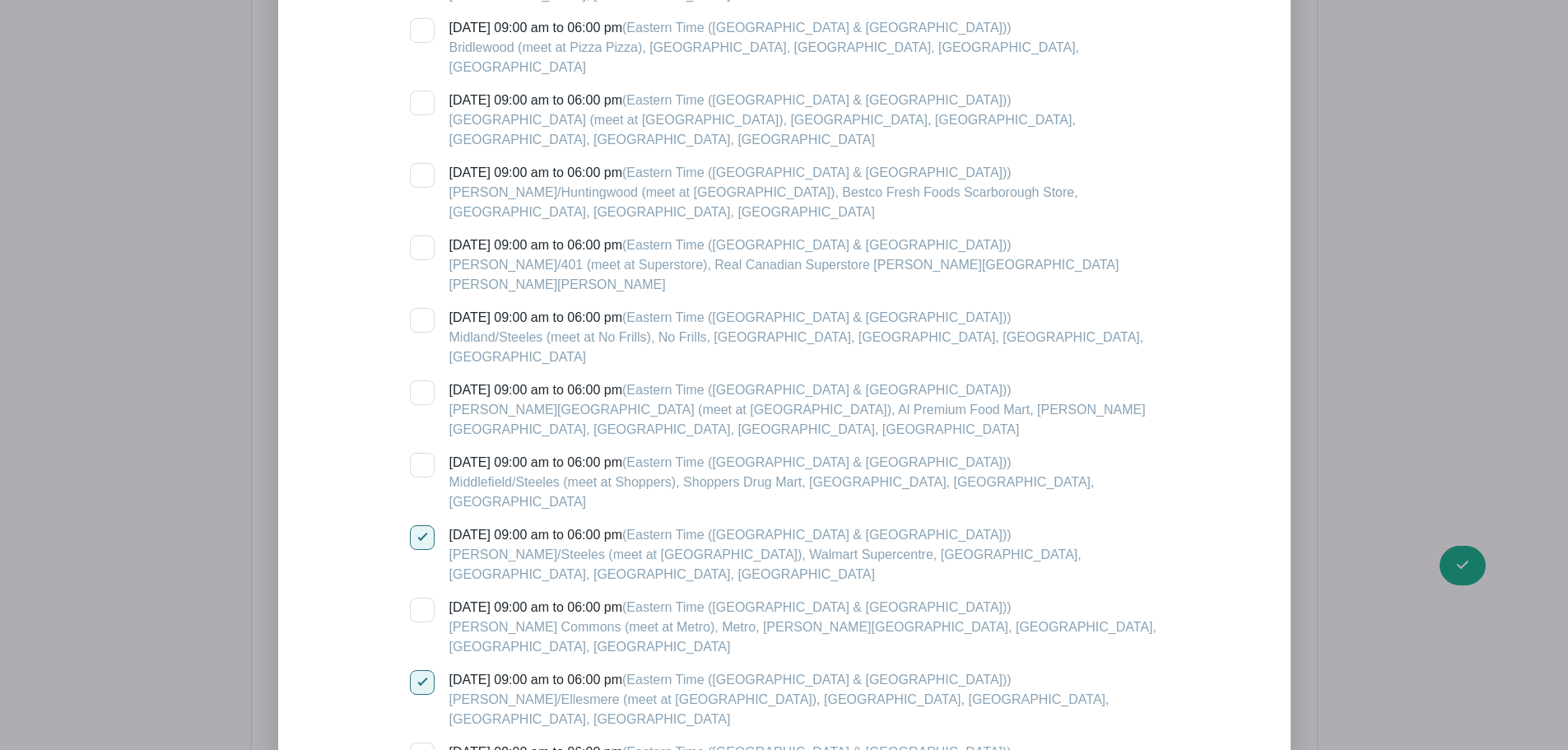
scroll to position [4639, 0]
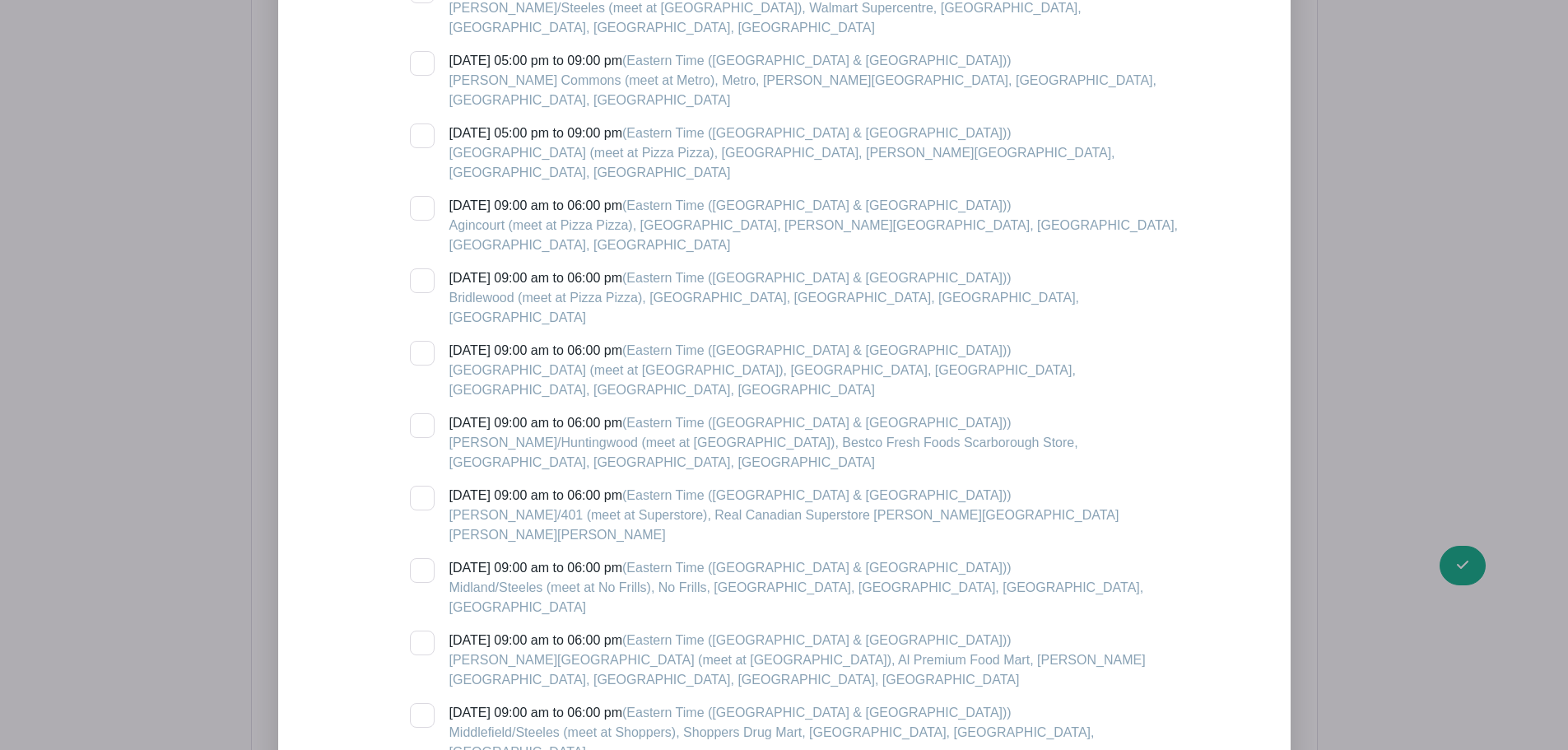
scroll to position [4310, 0]
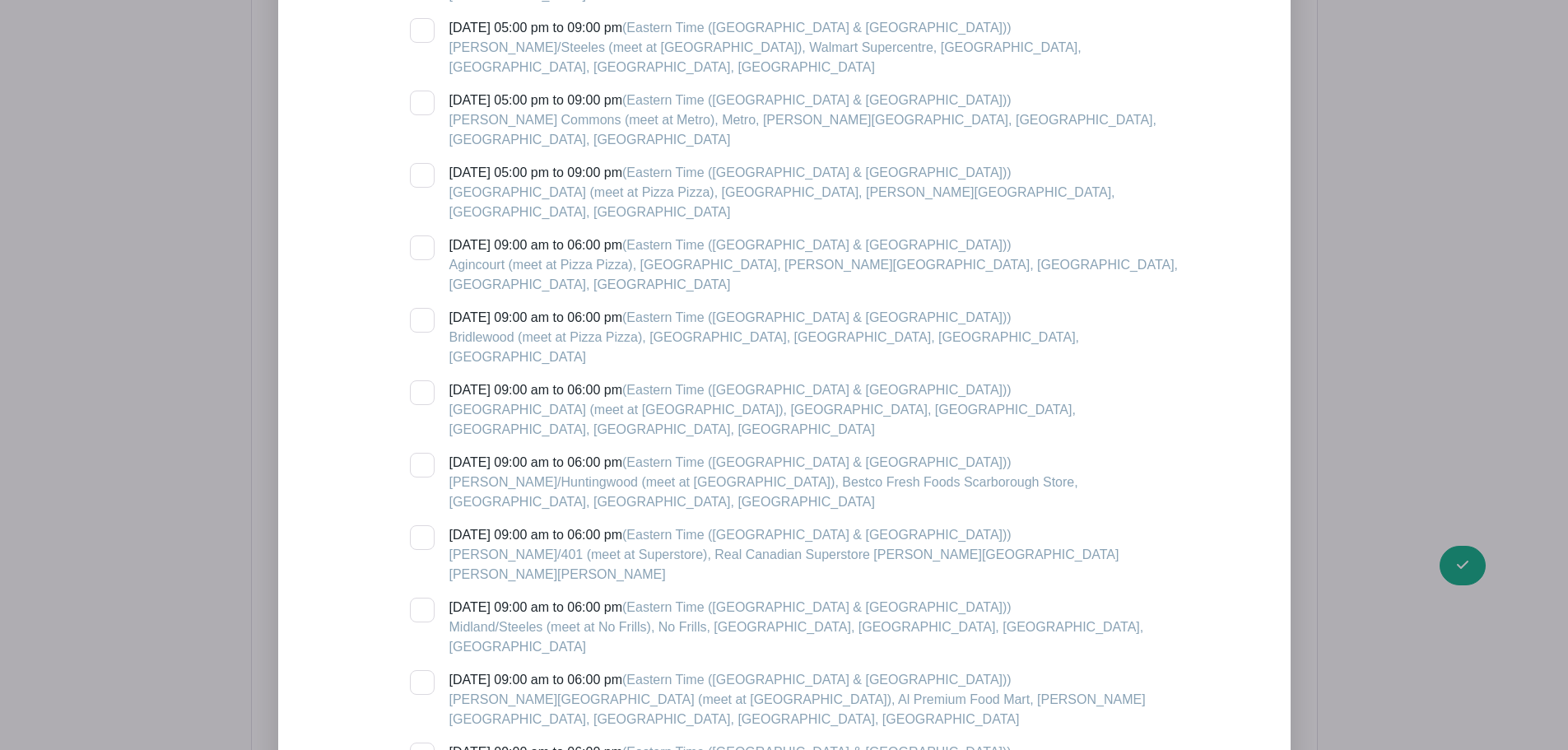
click at [416, 597] on div at bounding box center [422, 609] width 25 height 25
click at [416, 597] on input "[DATE] 09:00 am to 06:00 pm (Eastern Time ([GEOGRAPHIC_DATA] & [GEOGRAPHIC_DATA…" at bounding box center [415, 603] width 11 height 11
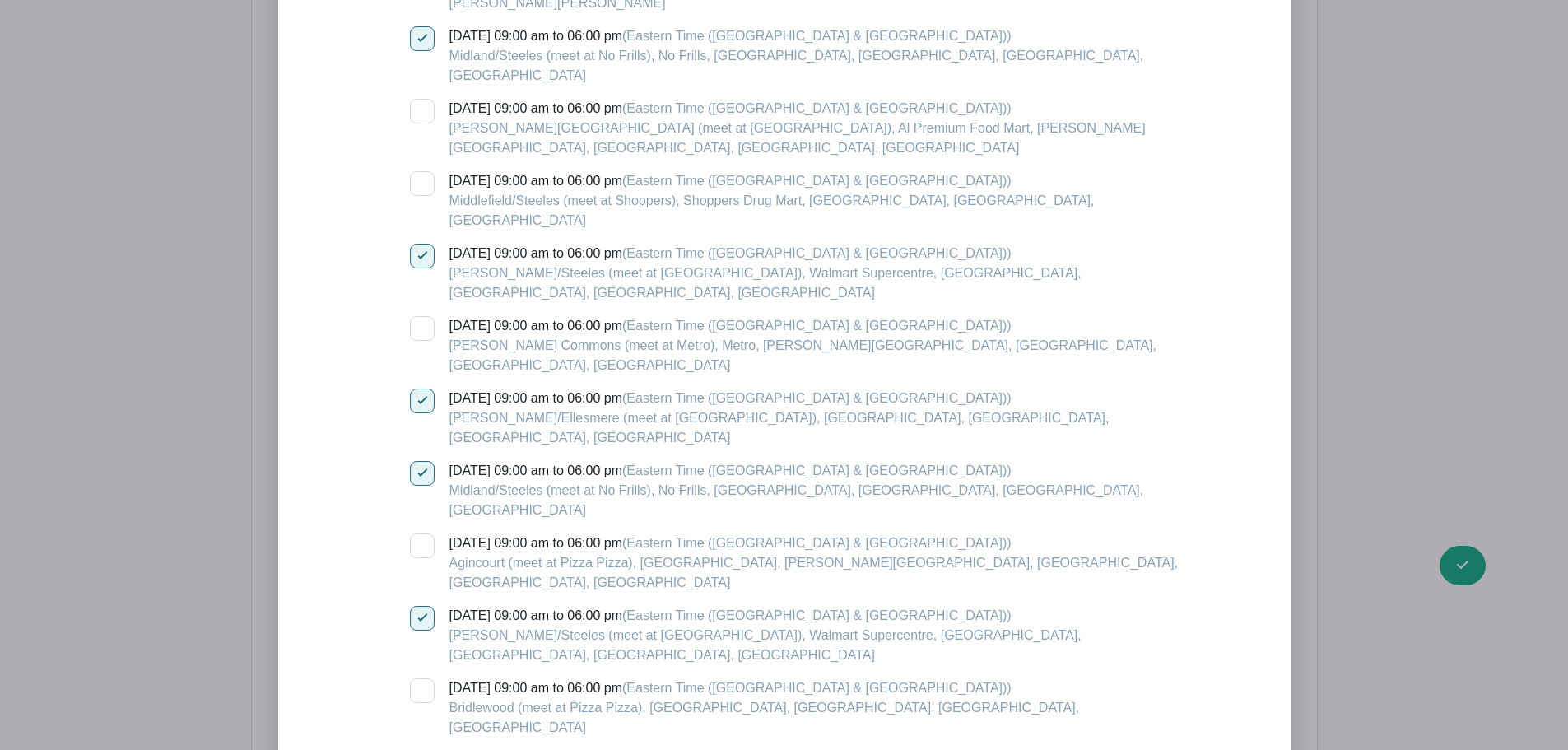
scroll to position [4968, 0]
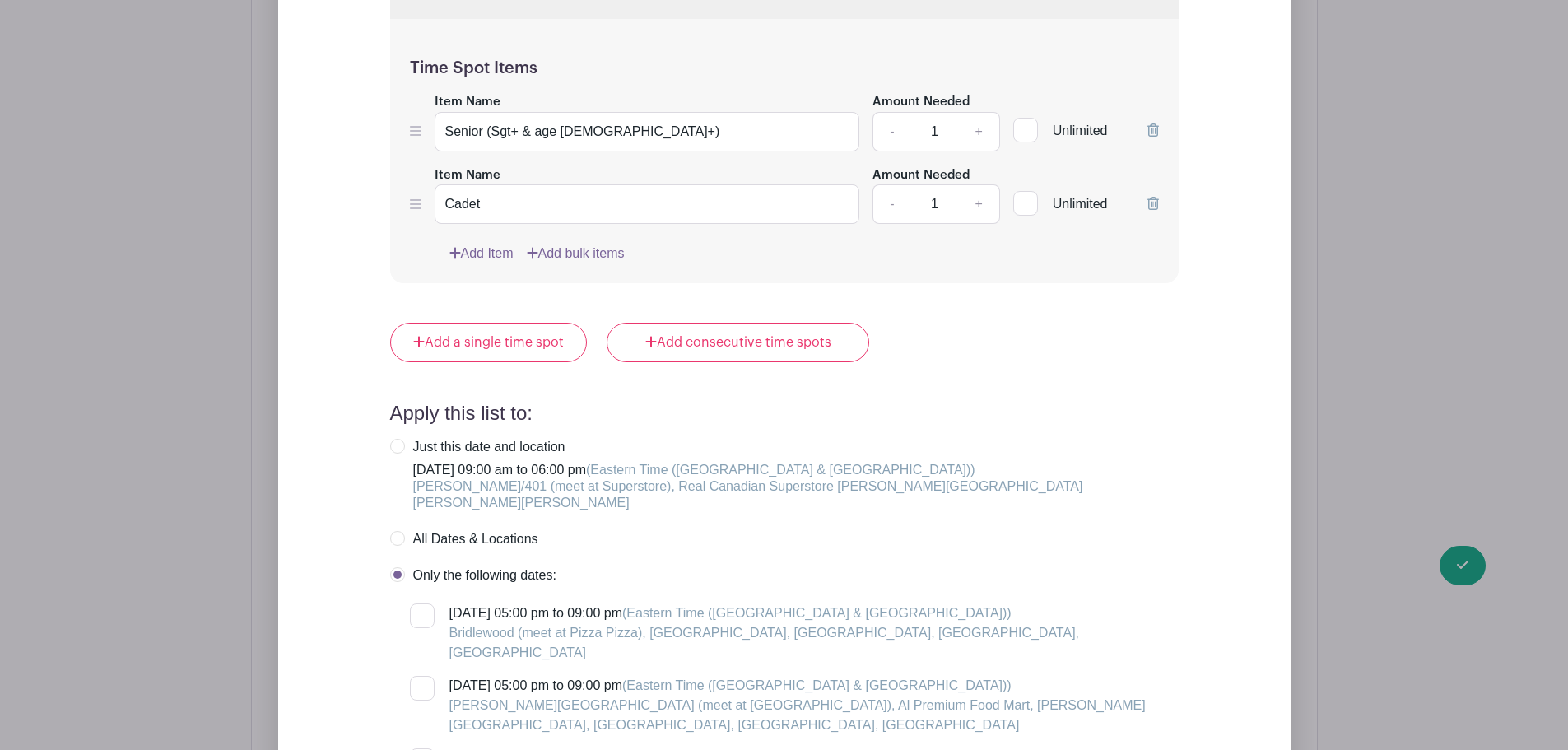
scroll to position [2170, 0]
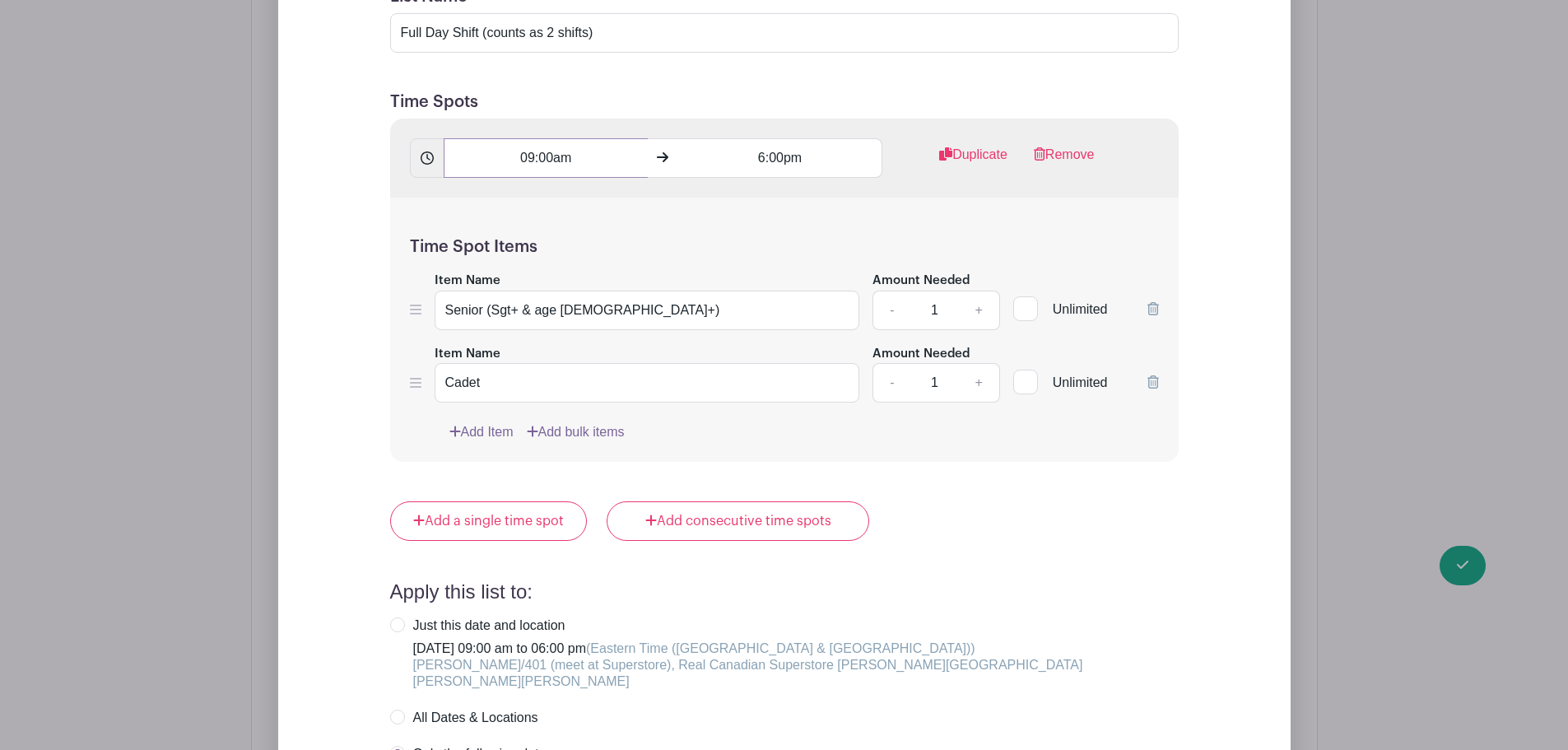
click at [554, 138] on input "09:00am" at bounding box center [545, 157] width 204 height 39
click at [784, 138] on input "6:00pm" at bounding box center [779, 157] width 204 height 39
click at [702, 226] on div at bounding box center [708, 222] width 53 height 31
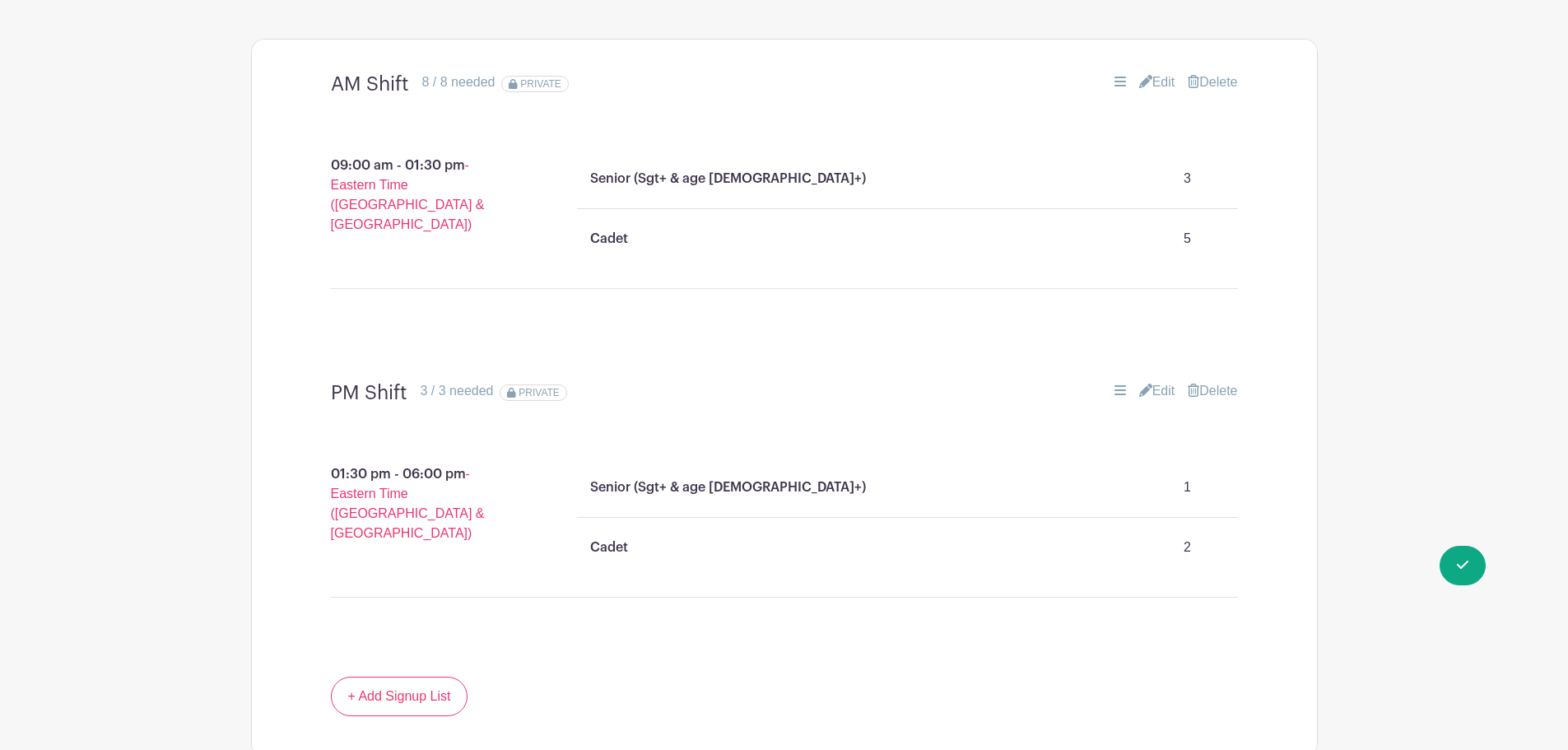
scroll to position [1018, 0]
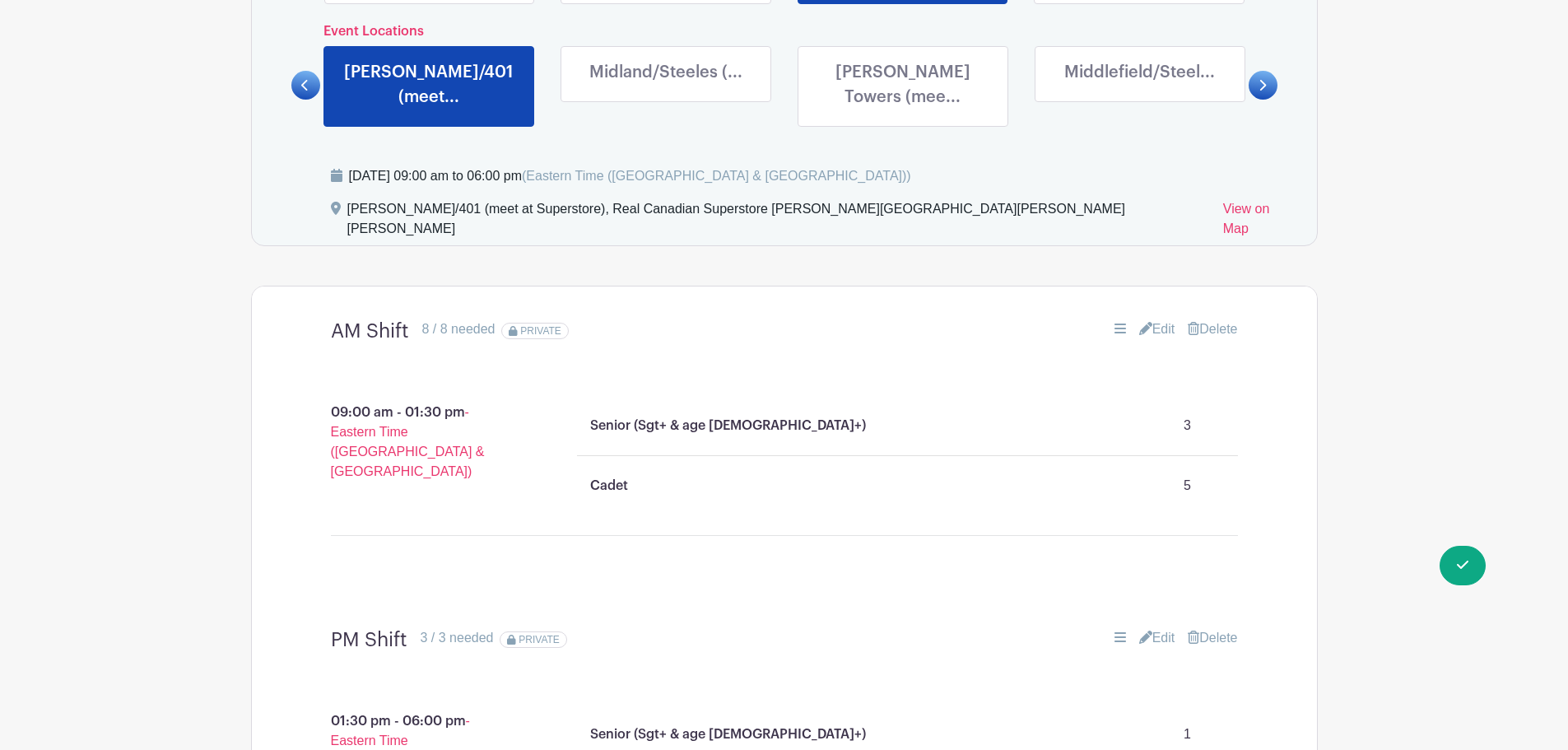
click at [666, 88] on link at bounding box center [666, 88] width 0 height 0
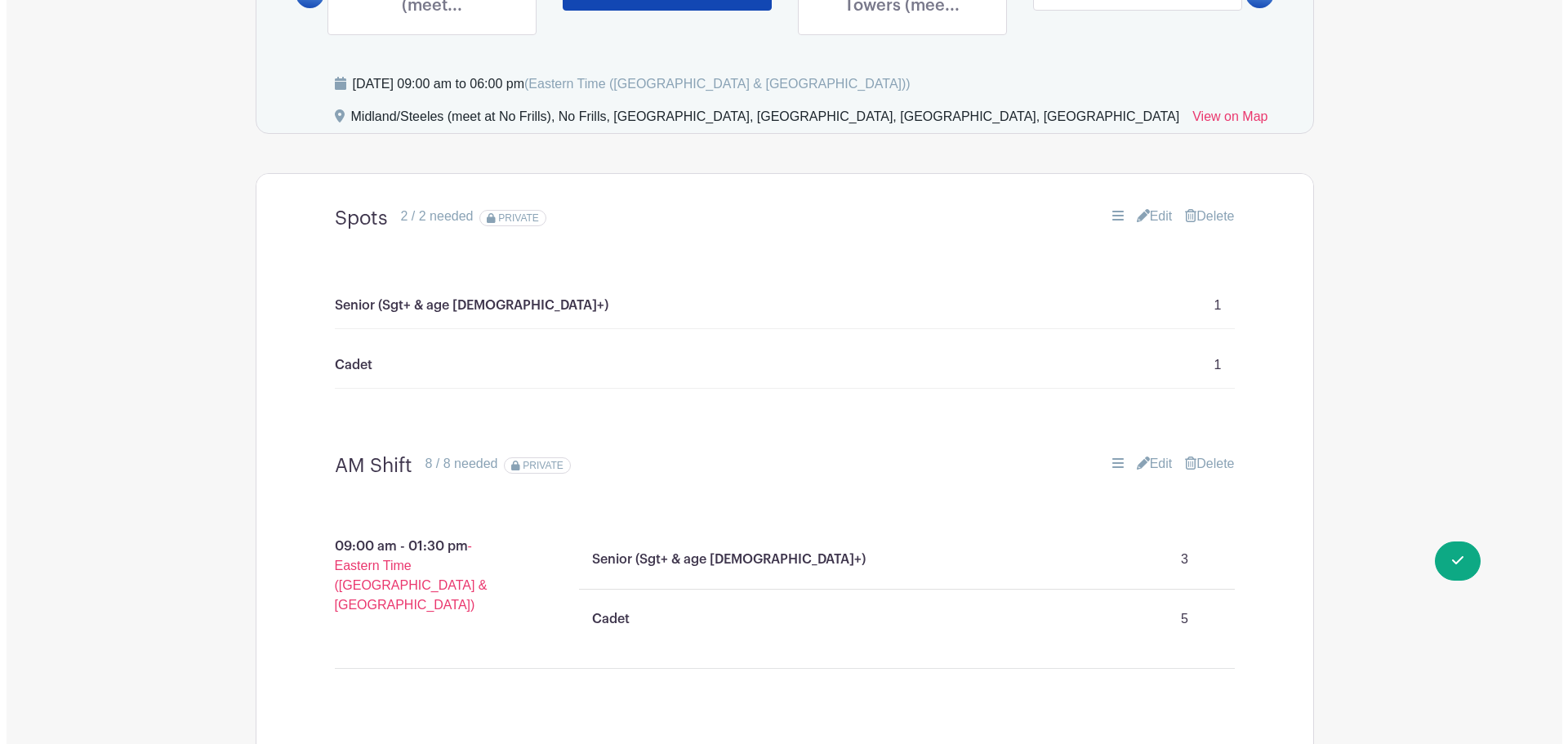
scroll to position [1092, 0]
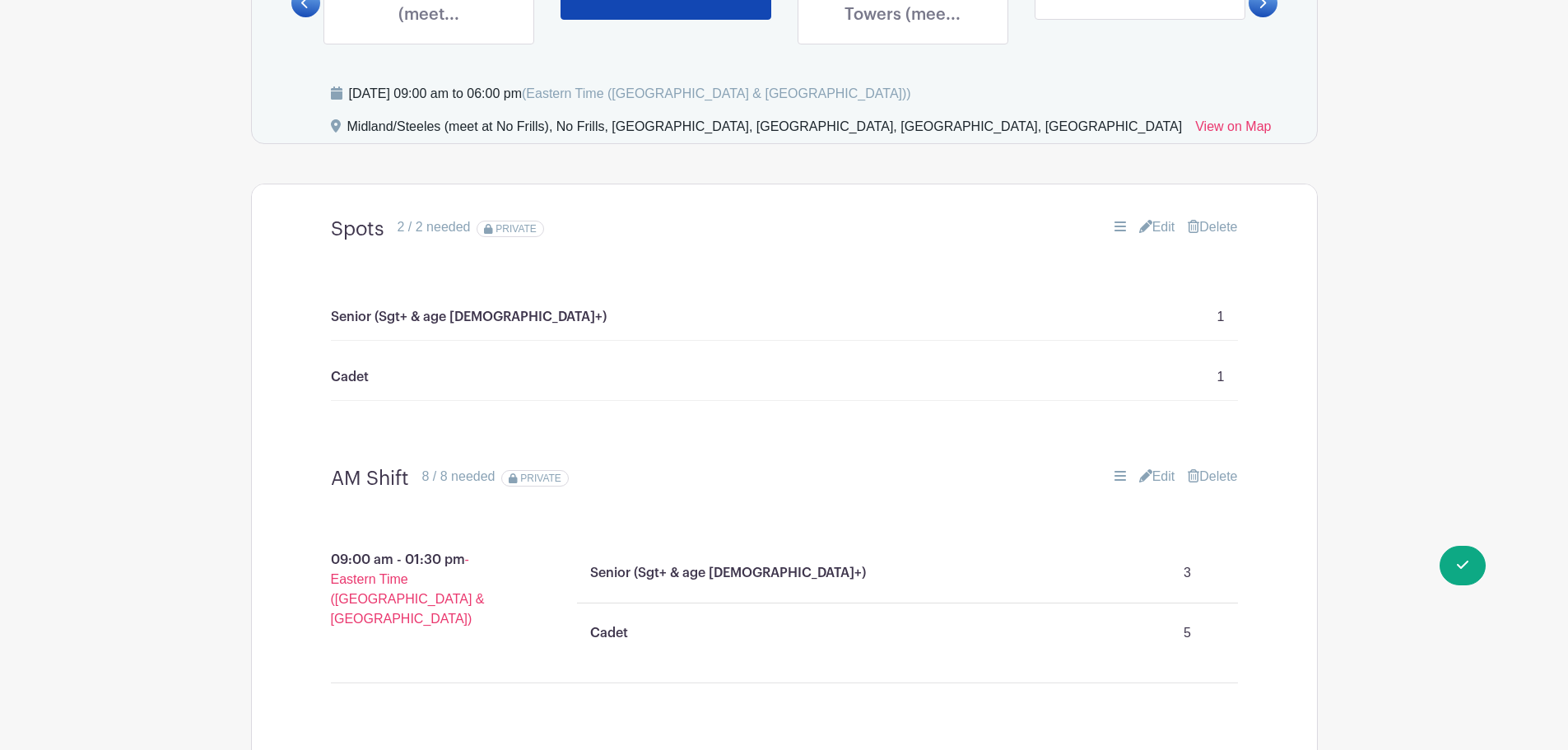
click at [1226, 218] on link "Delete" at bounding box center [1212, 228] width 49 height 20
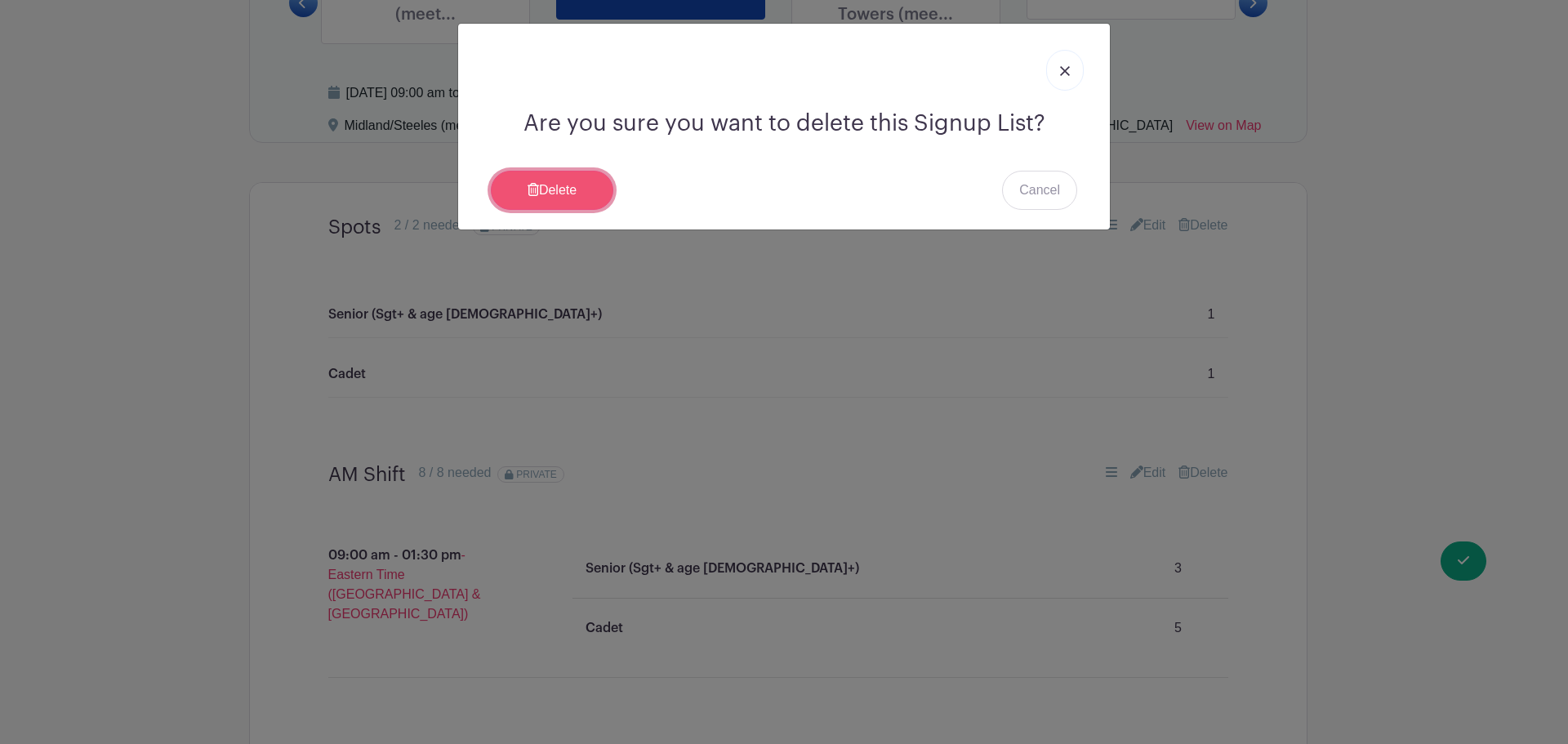
click at [593, 196] on link "Delete" at bounding box center [552, 190] width 122 height 39
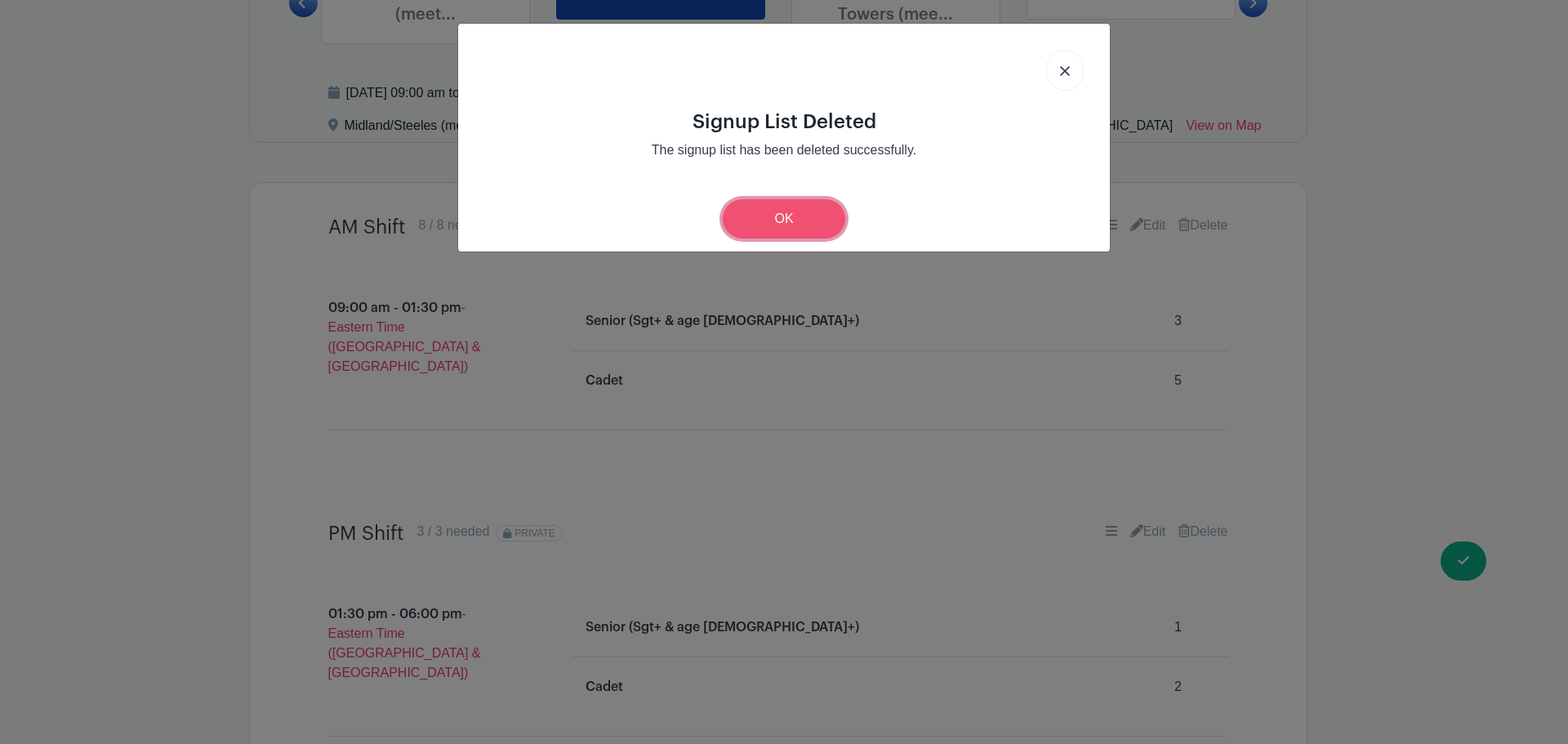
click at [756, 208] on link "OK" at bounding box center [783, 219] width 122 height 39
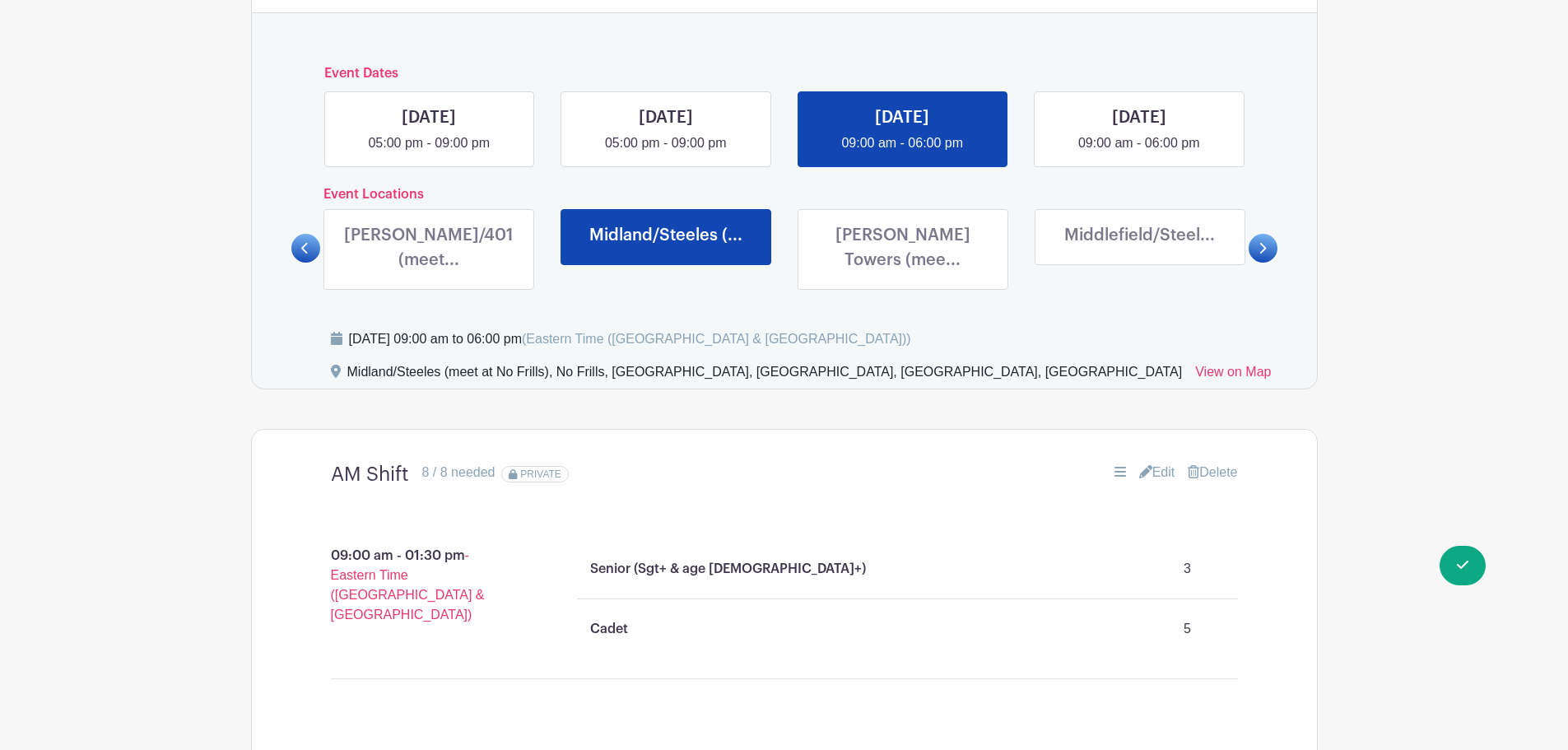
scroll to position [853, 0]
click at [429, 277] on link at bounding box center [429, 277] width 0 height 0
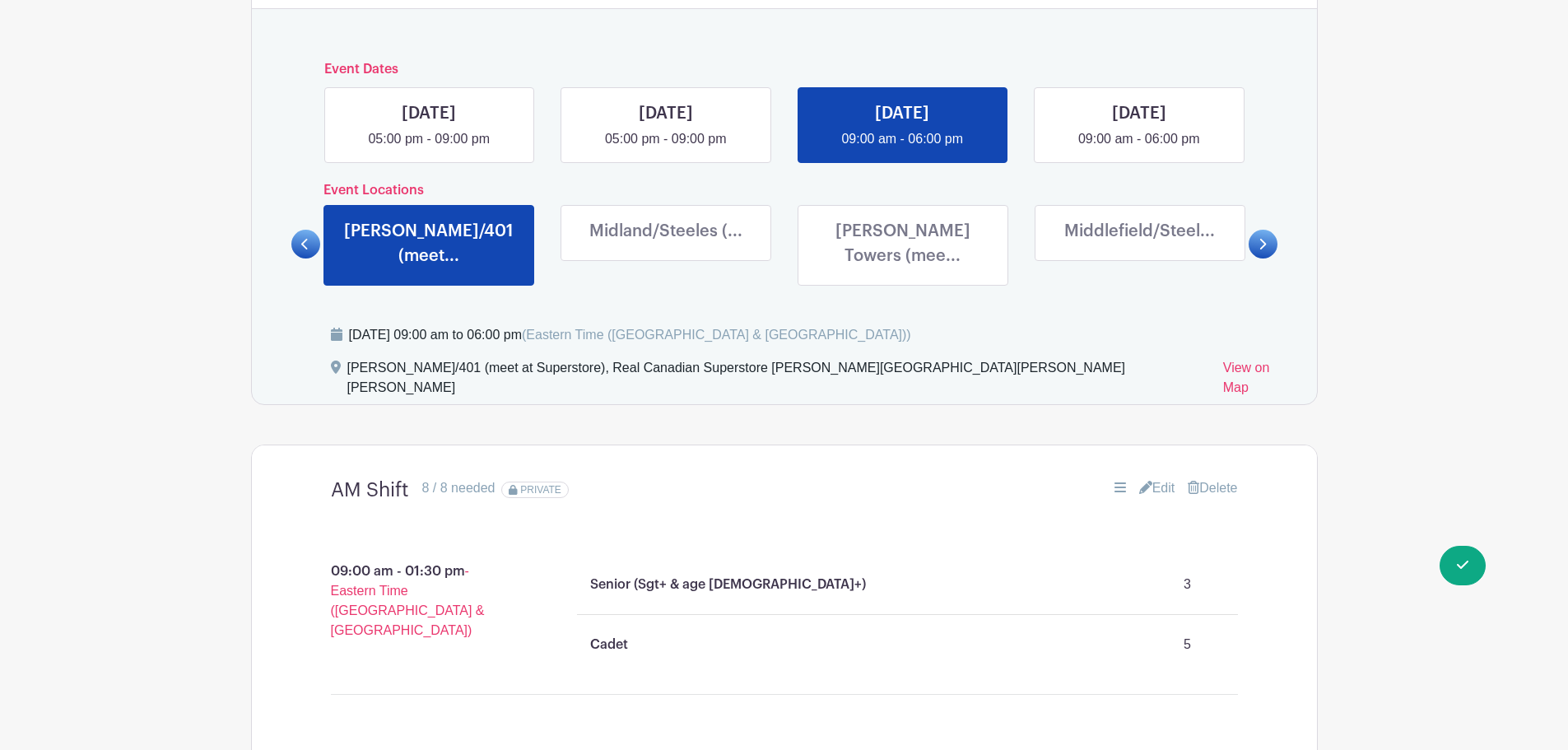
scroll to position [853, 0]
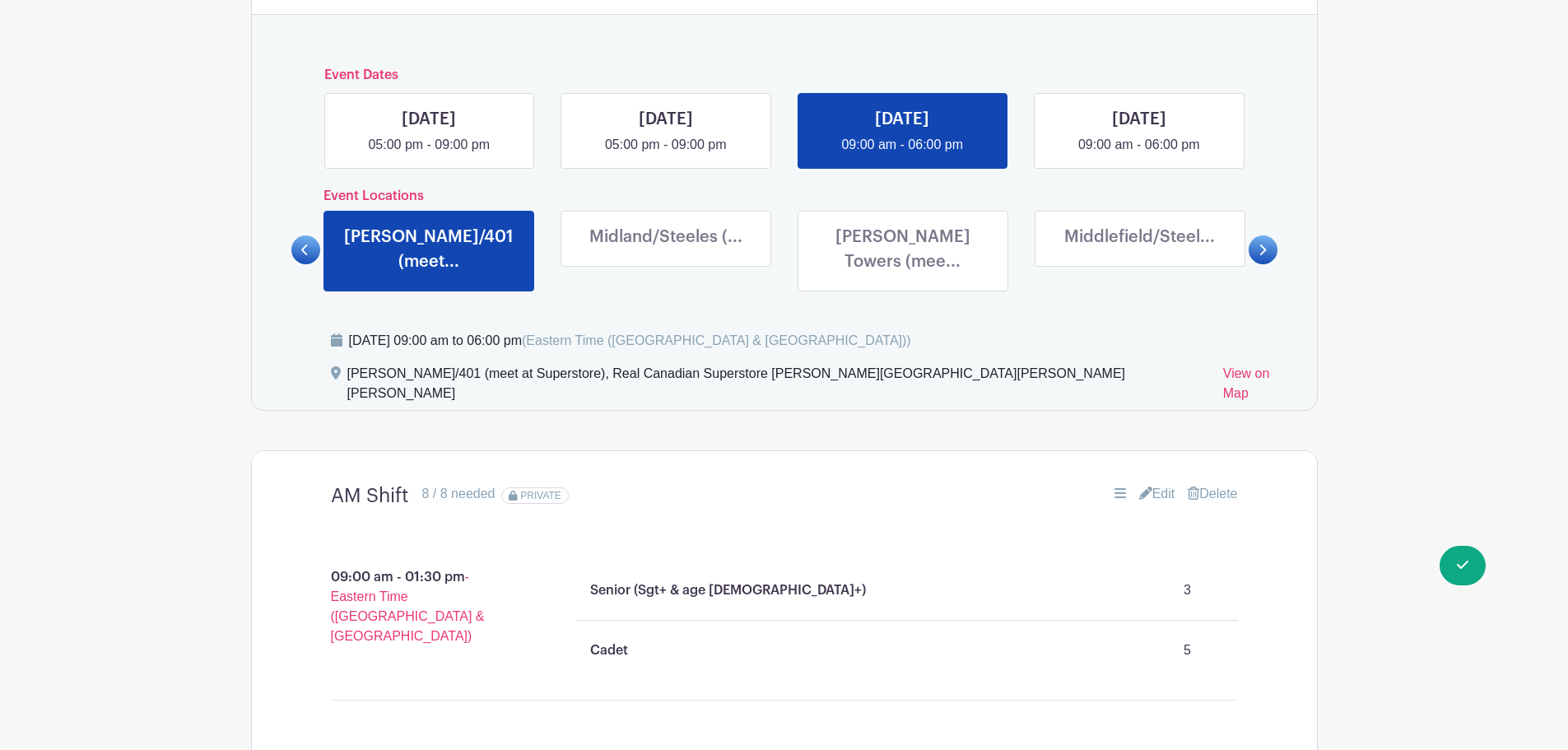
click at [666, 252] on link at bounding box center [666, 252] width 0 height 0
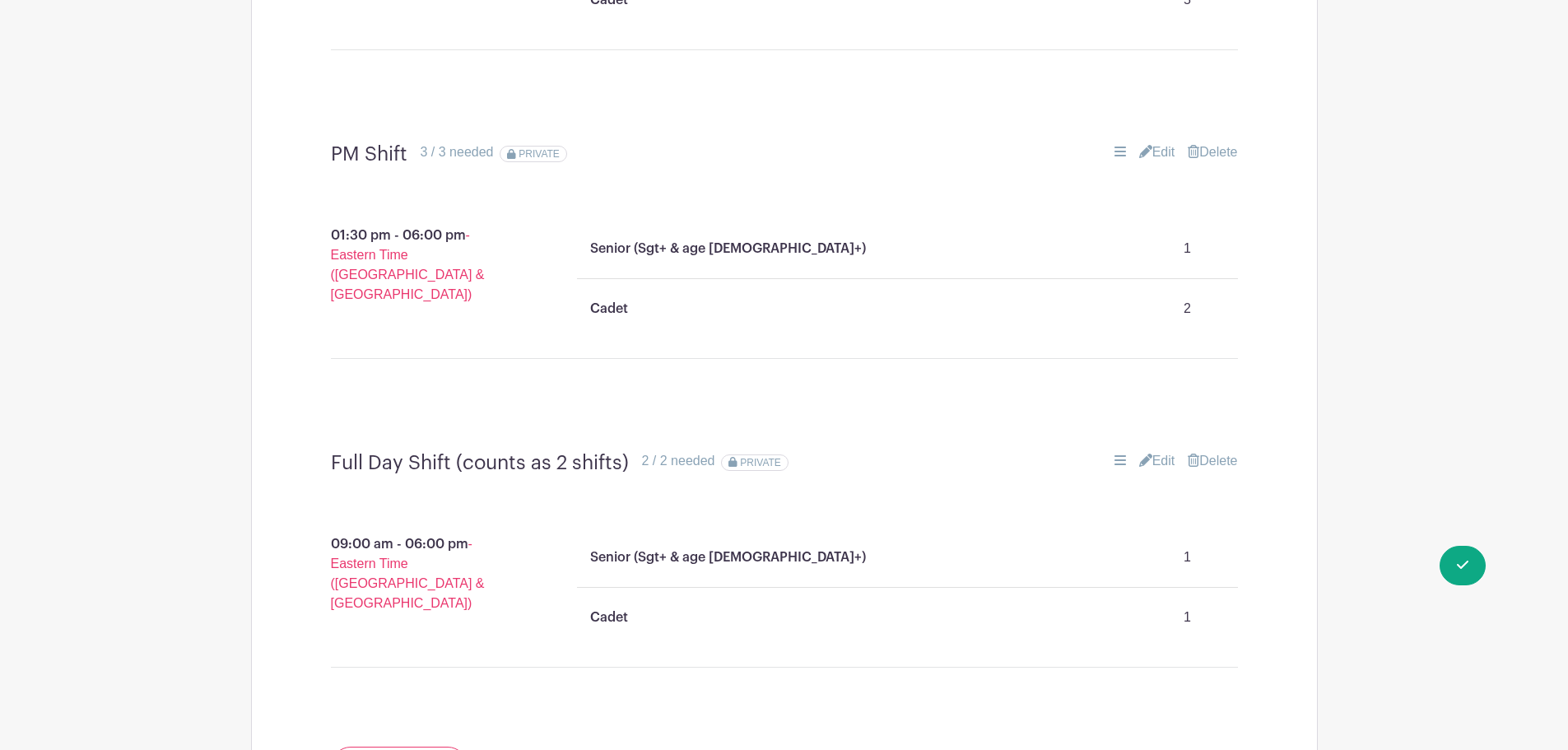
scroll to position [1512, 0]
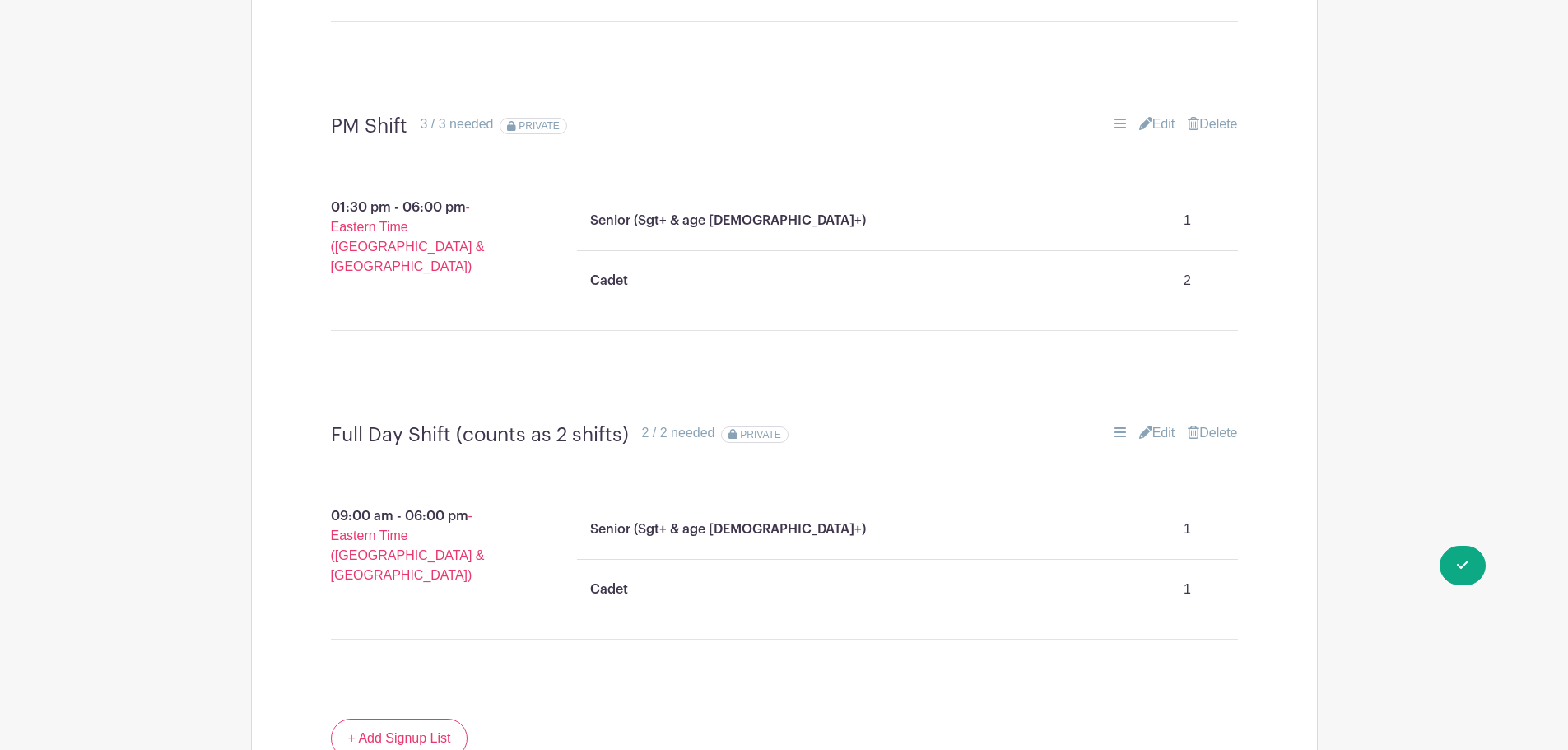
click at [1143, 425] on icon at bounding box center [1145, 432] width 13 height 13
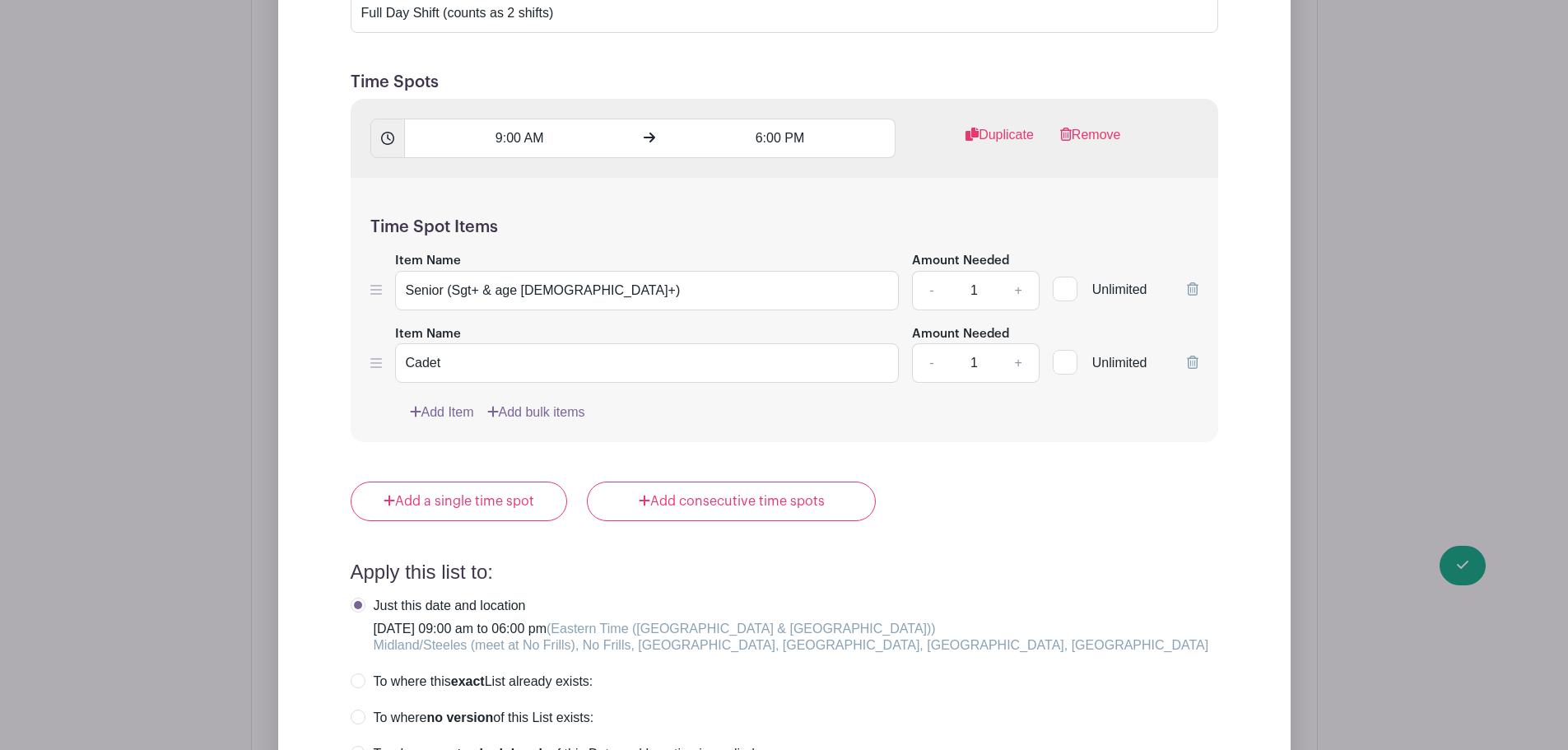
scroll to position [2500, 0]
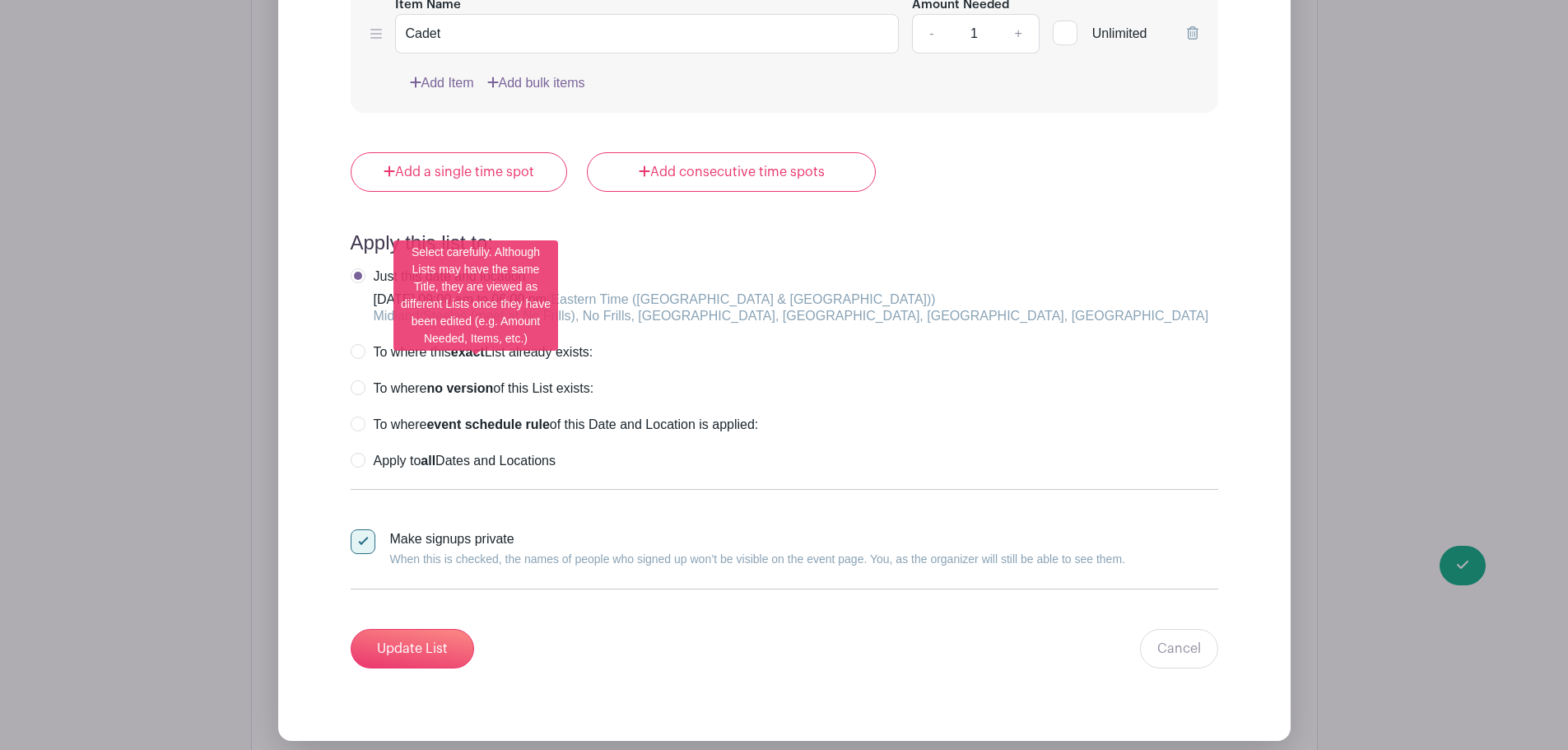
click at [358, 380] on label "To where no version of this List exists:" at bounding box center [472, 389] width 243 height 16
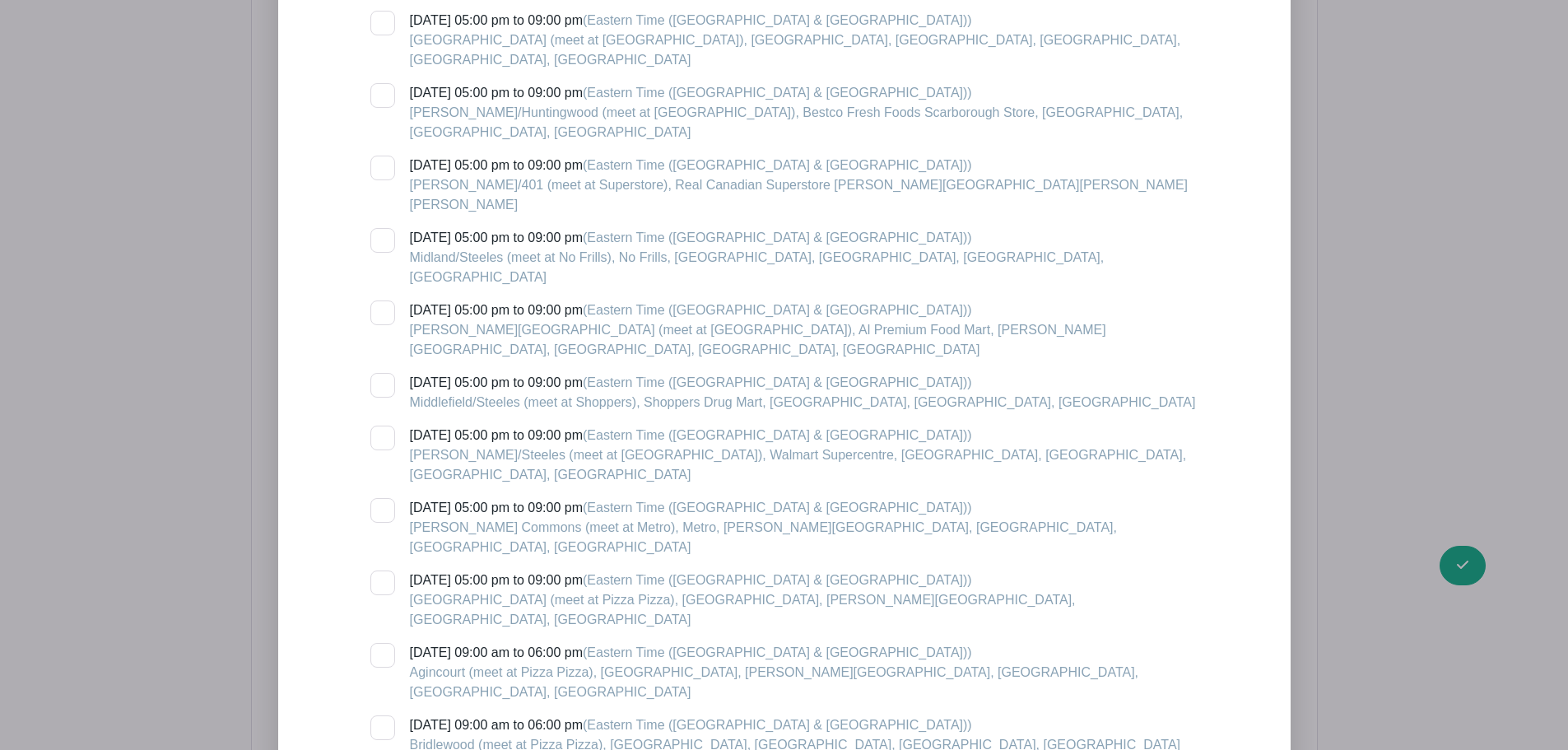
scroll to position [3817, 0]
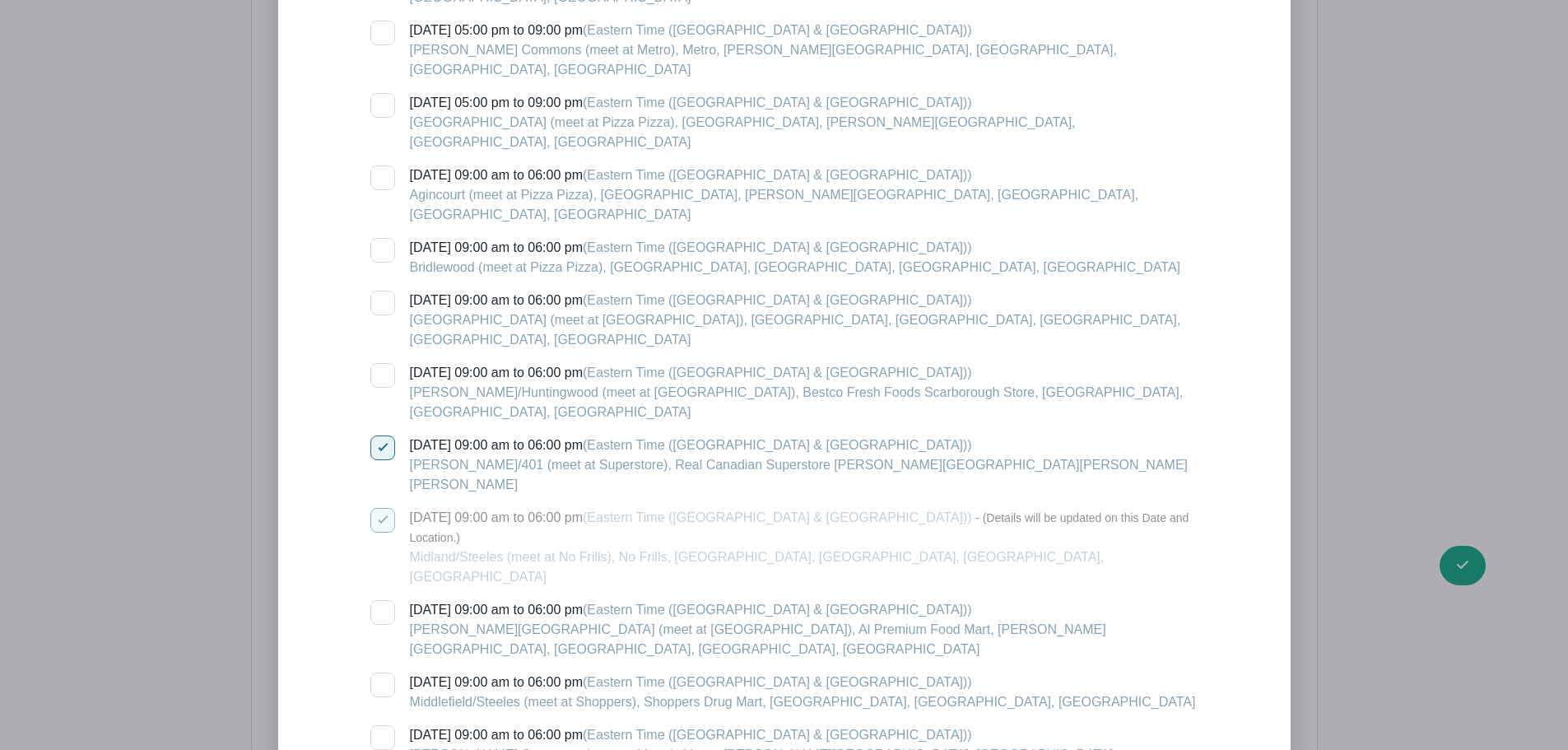
scroll to position [4474, 0]
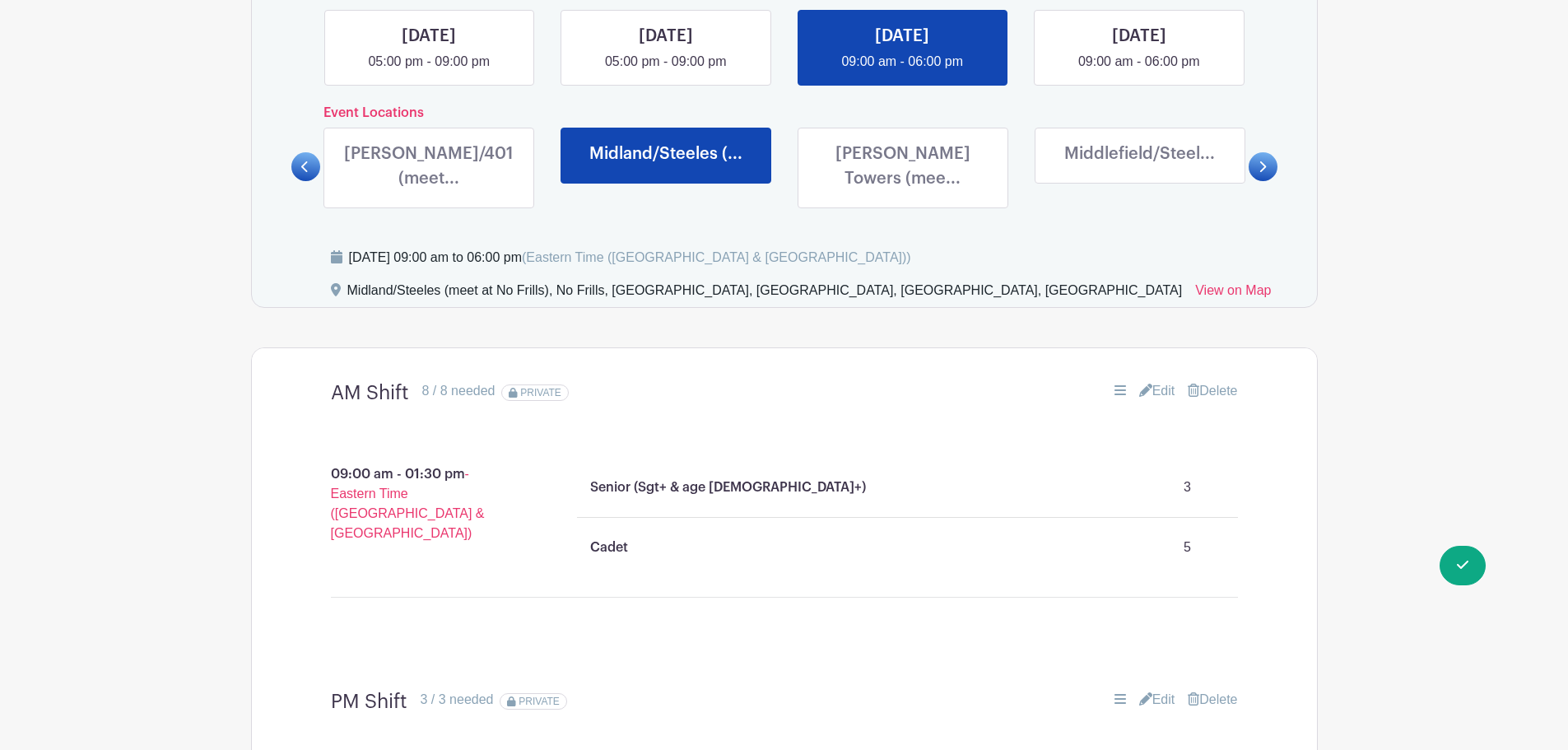
scroll to position [916, 0]
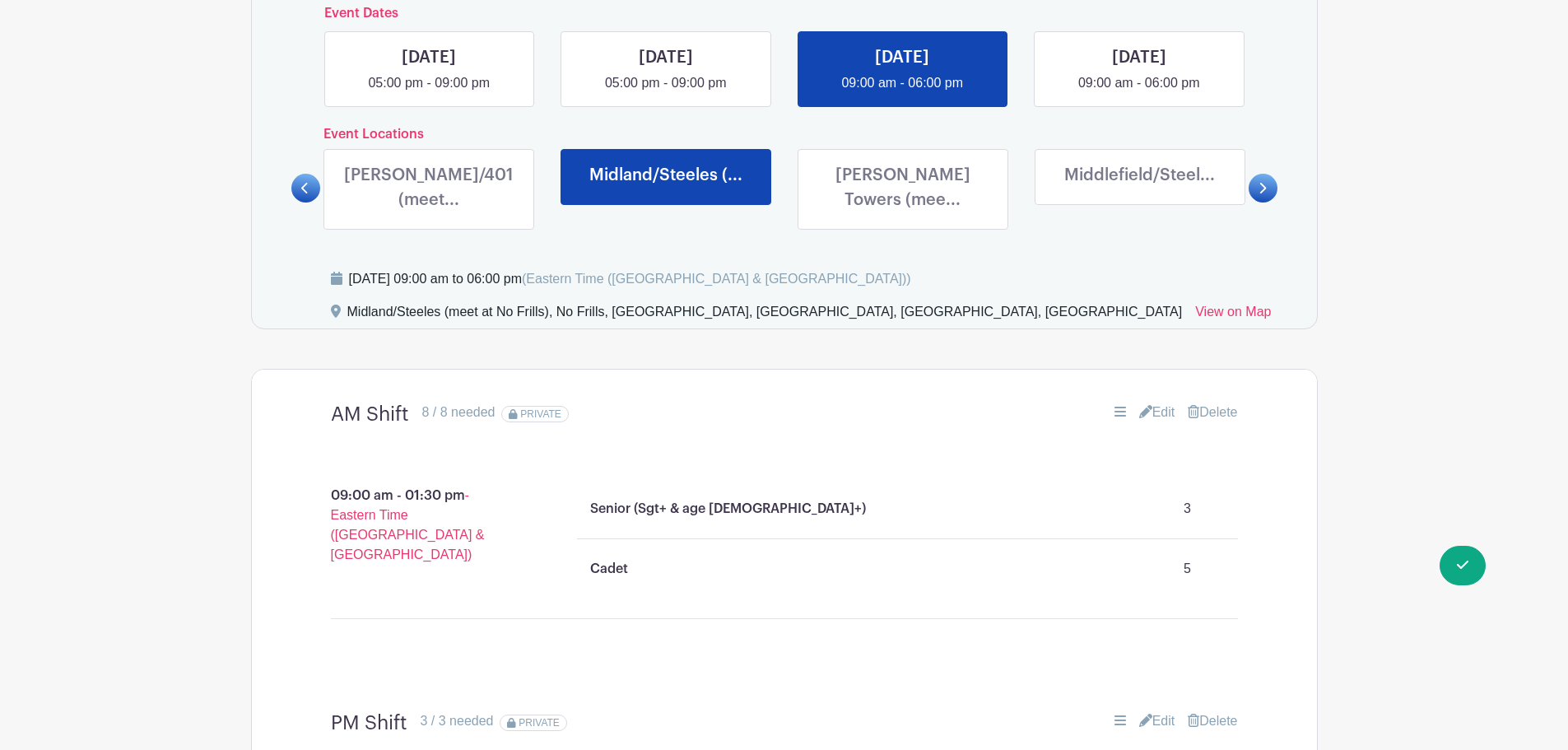
click at [429, 216] on link at bounding box center [429, 216] width 0 height 0
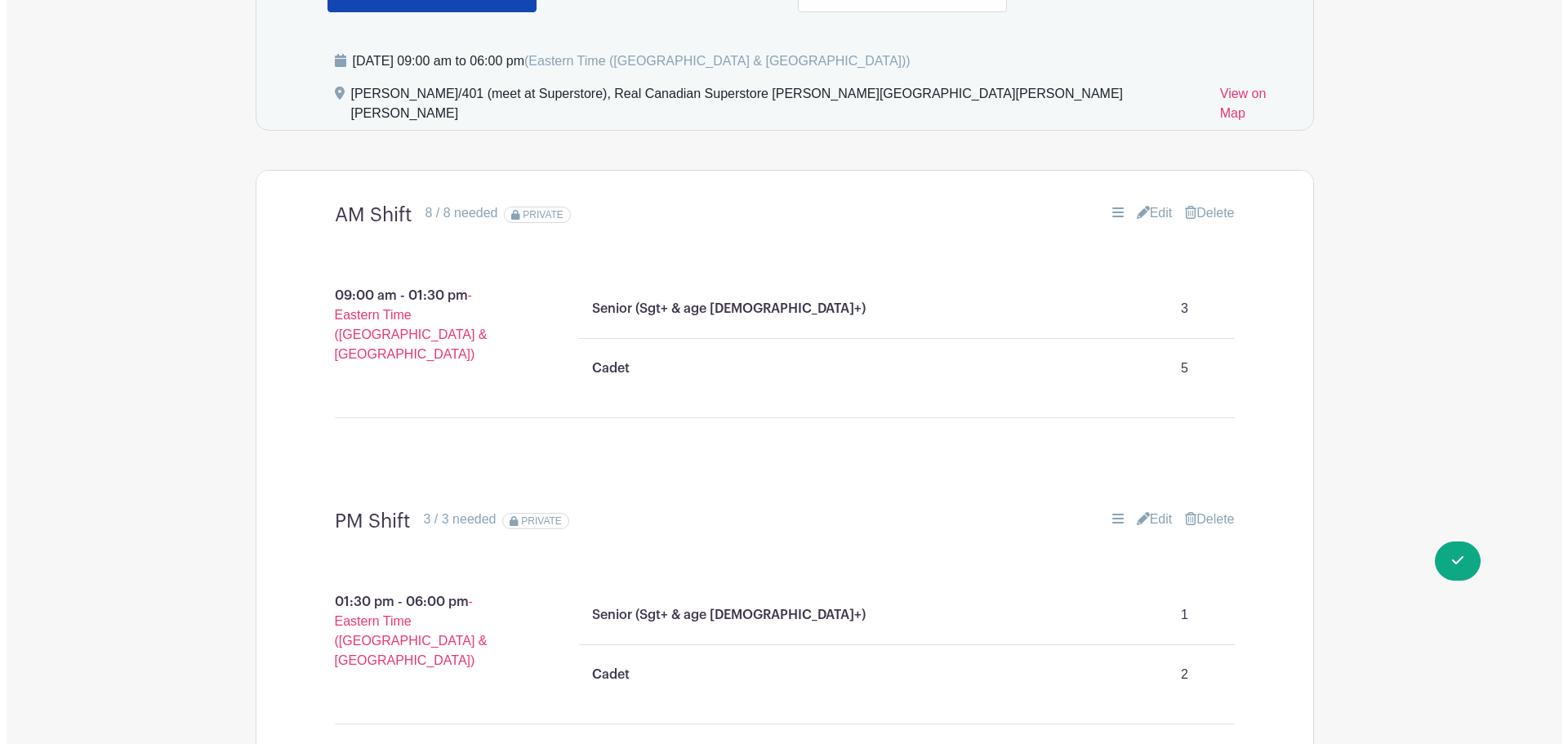
scroll to position [1153, 0]
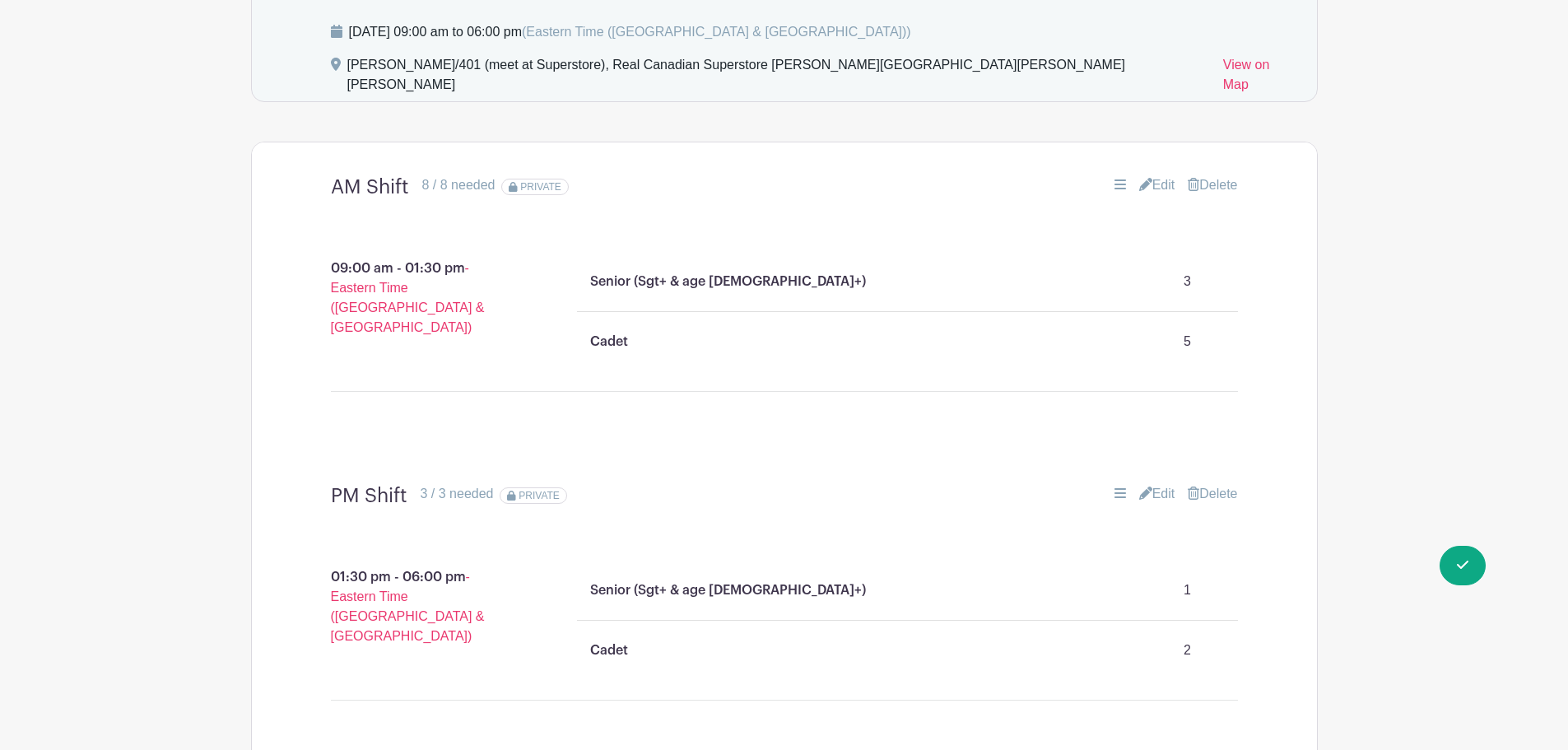
click at [1214, 176] on link "Delete" at bounding box center [1212, 186] width 49 height 20
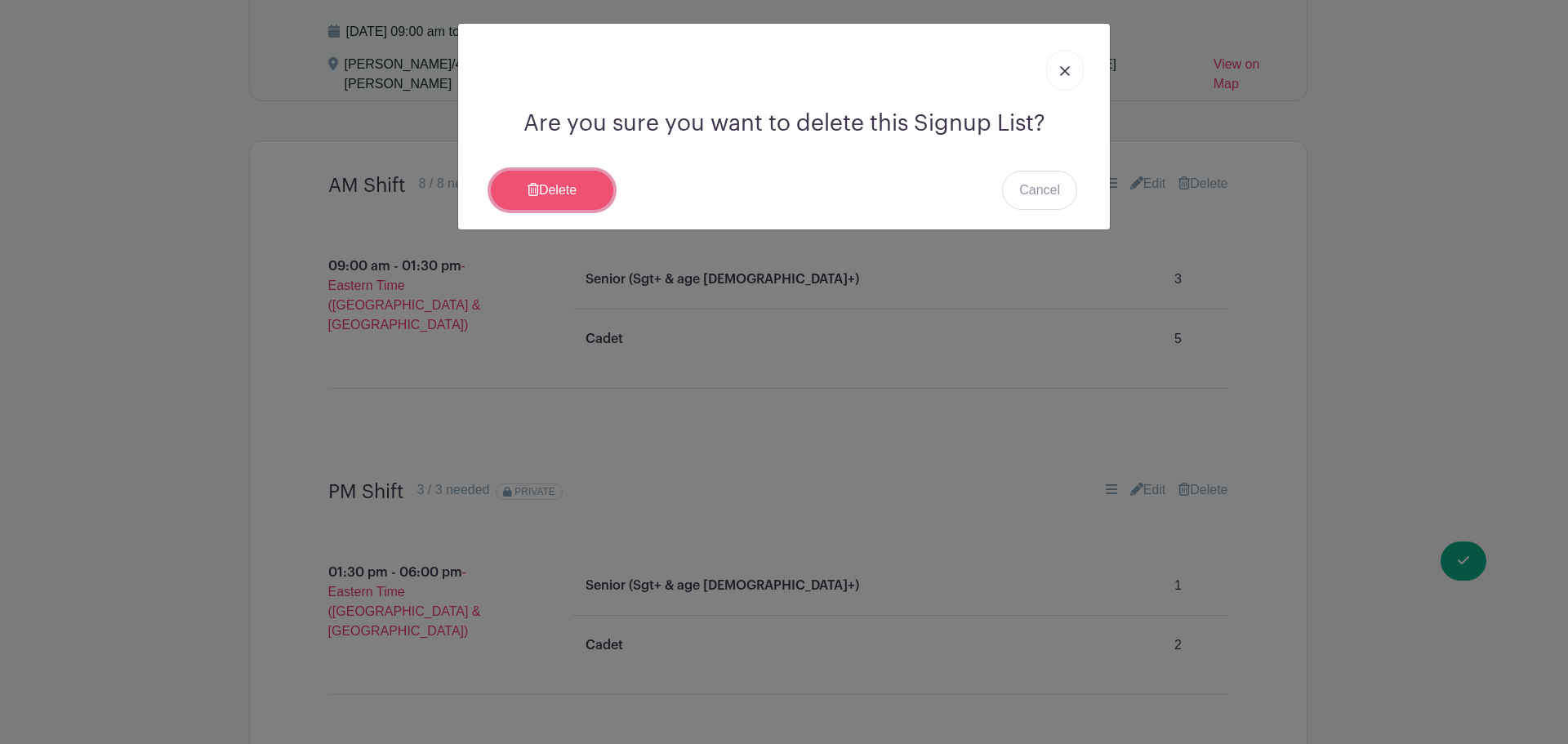
click at [578, 190] on link "Delete" at bounding box center [552, 190] width 122 height 39
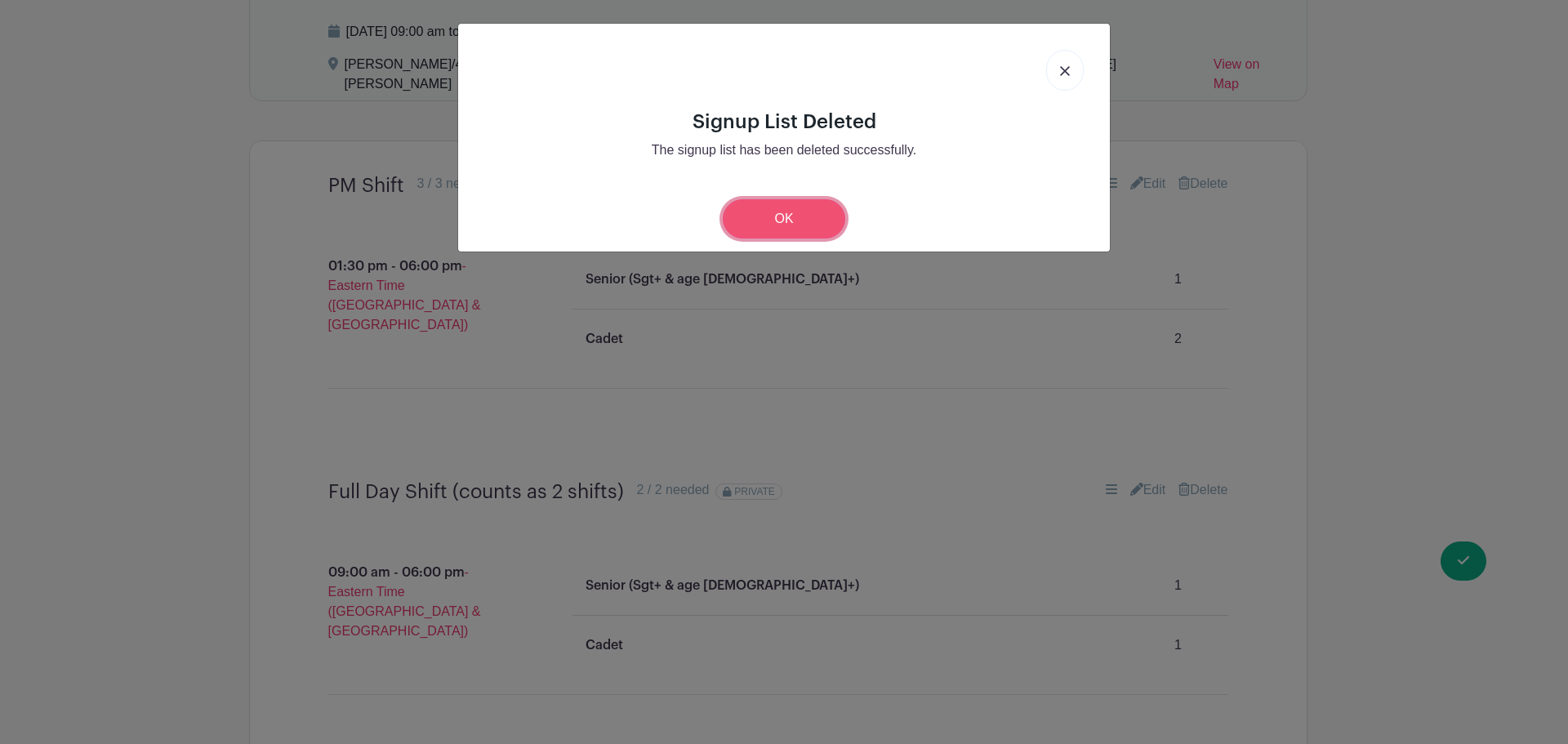
click at [789, 214] on link "OK" at bounding box center [783, 219] width 122 height 39
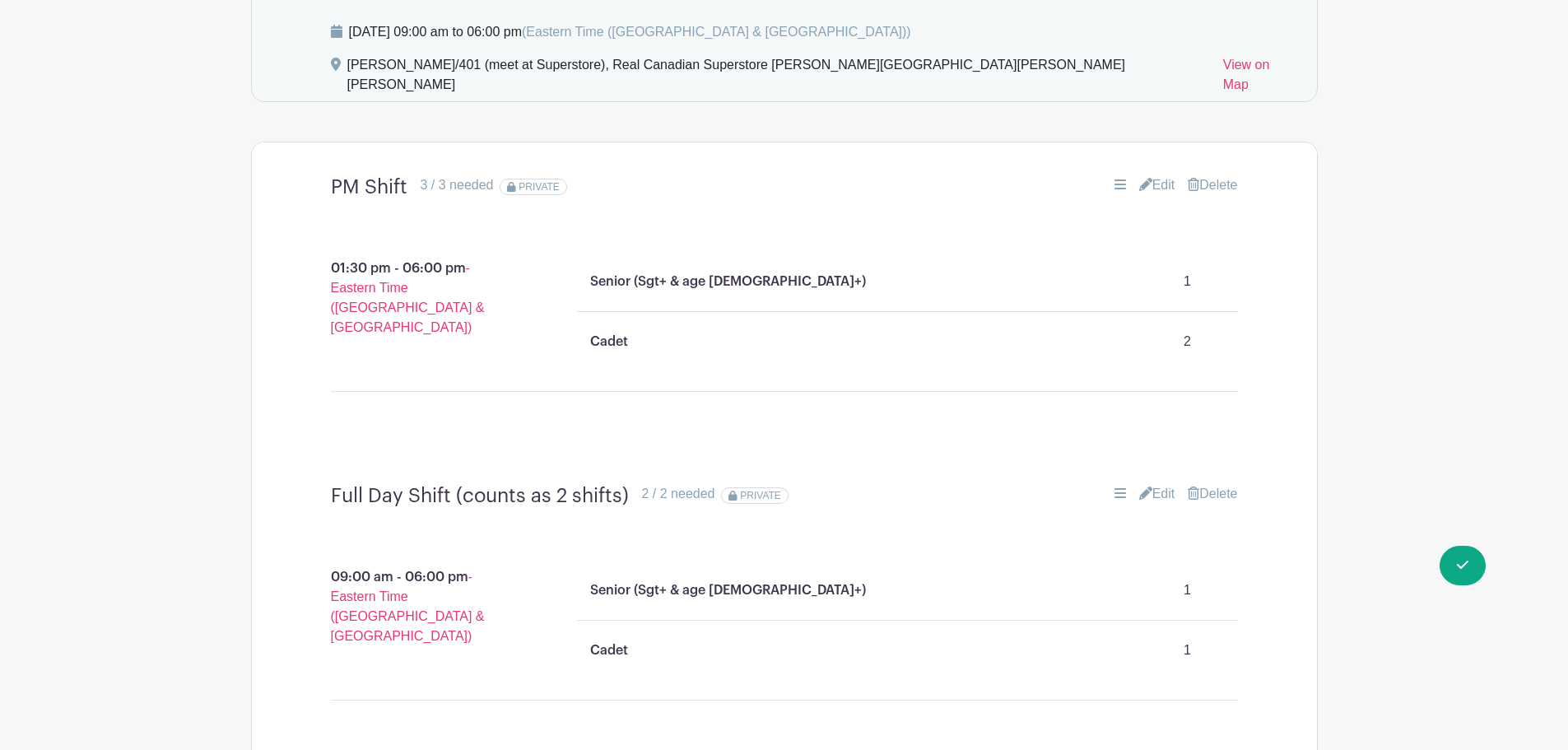
click at [1222, 176] on link "Delete" at bounding box center [1212, 186] width 49 height 20
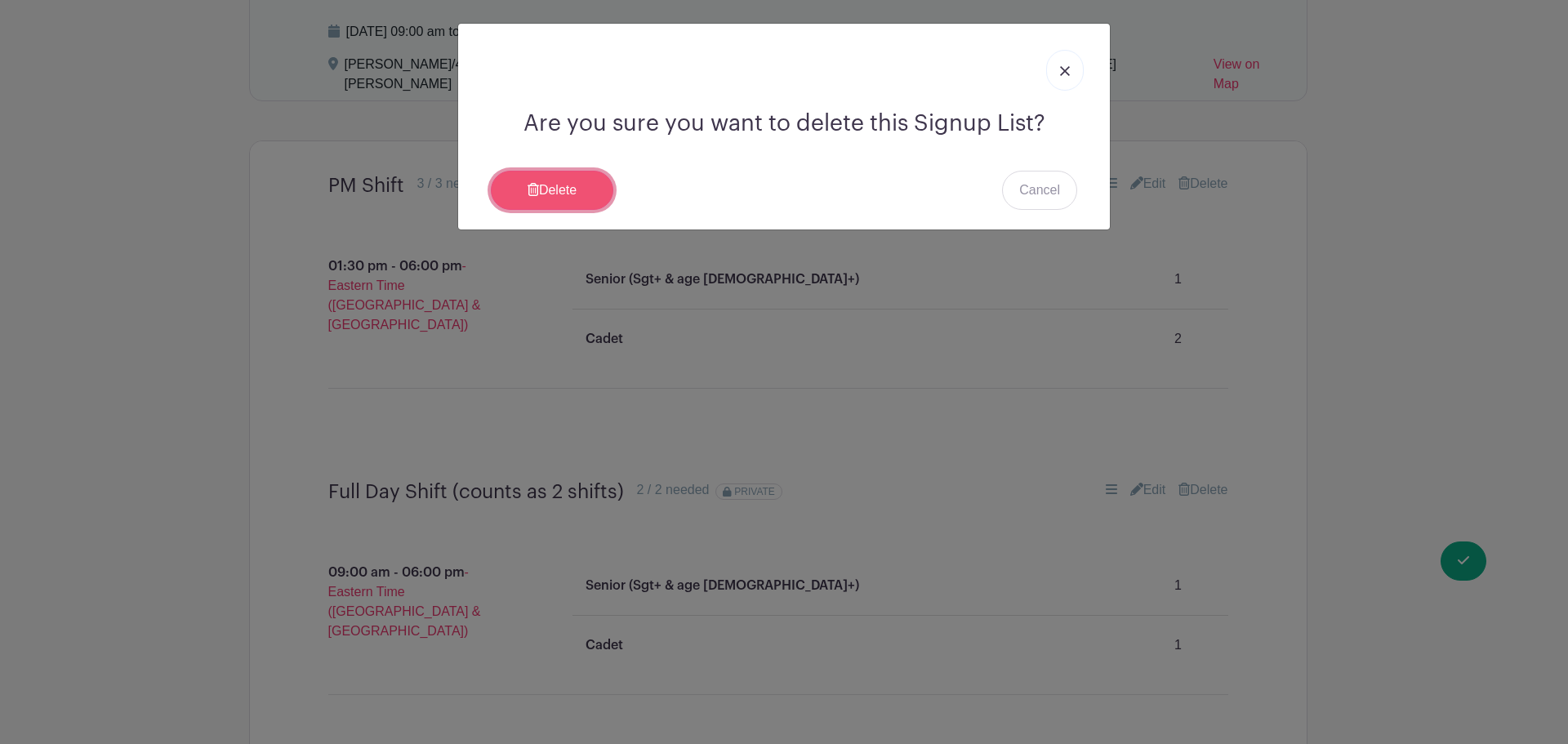
click at [577, 193] on link "Delete" at bounding box center [552, 190] width 122 height 39
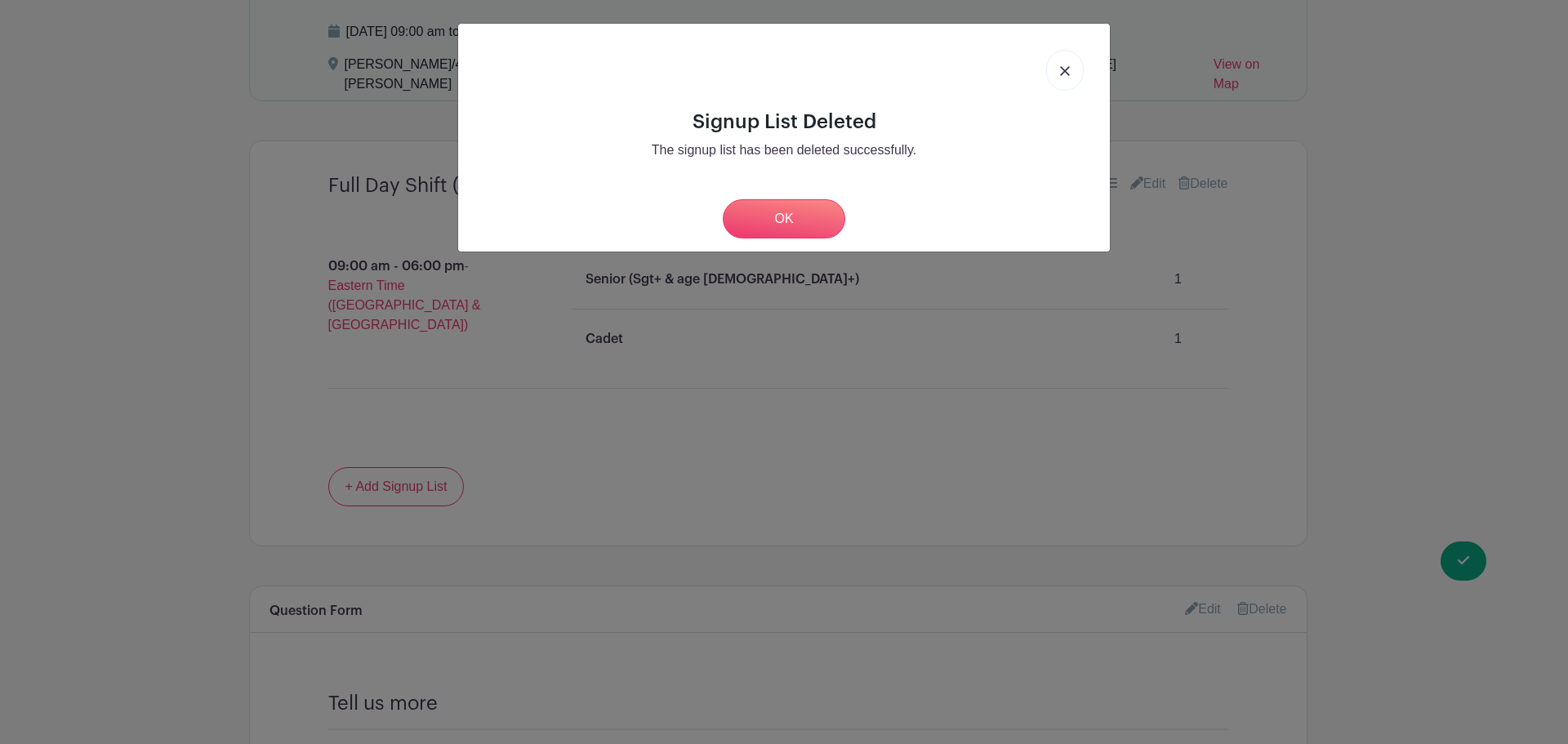
click at [1357, 380] on div "Signup List Deleted The signup list has been deleted successfully. OK" at bounding box center [784, 372] width 1568 height 744
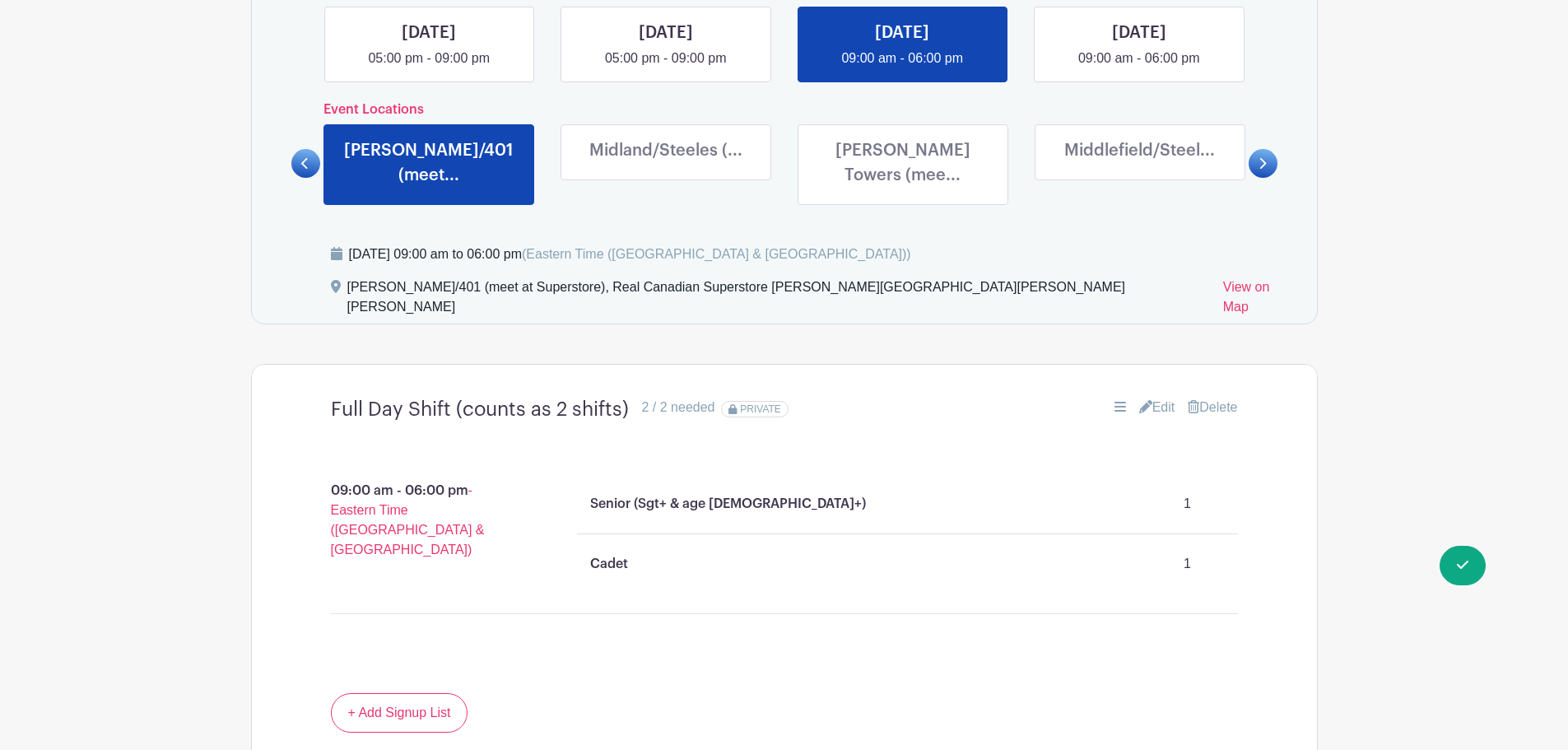
scroll to position [916, 0]
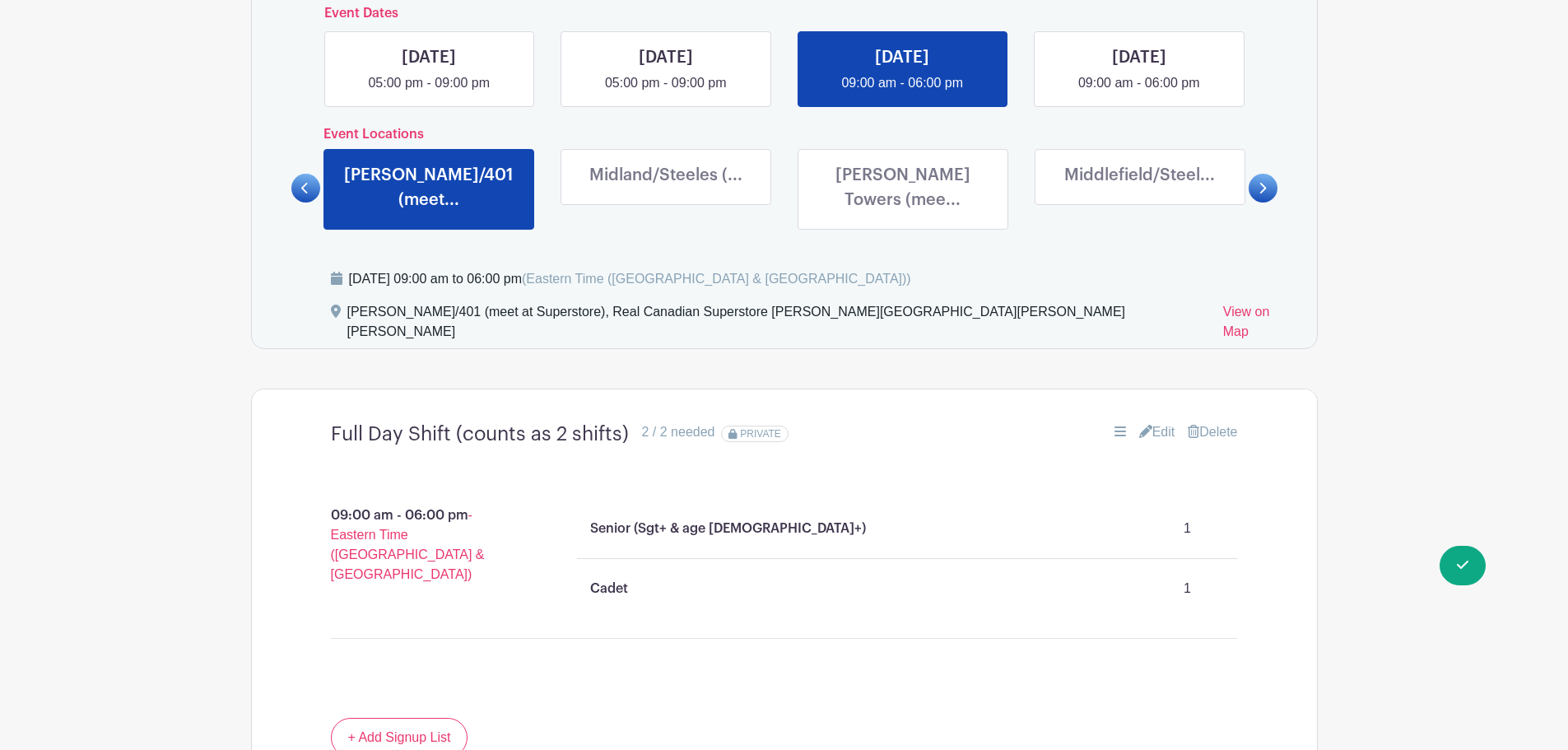
click at [666, 191] on link at bounding box center [666, 191] width 0 height 0
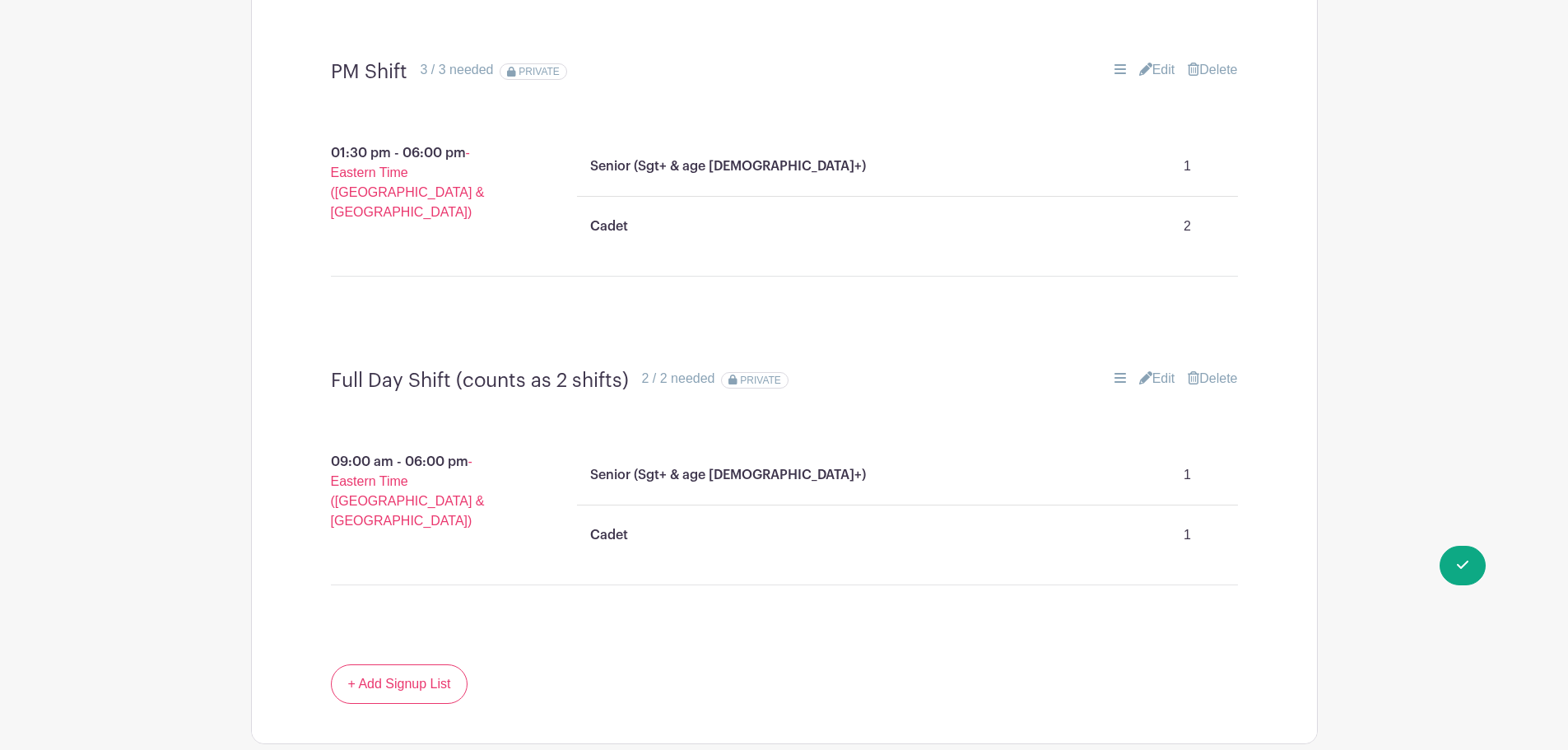
scroll to position [1573, 0]
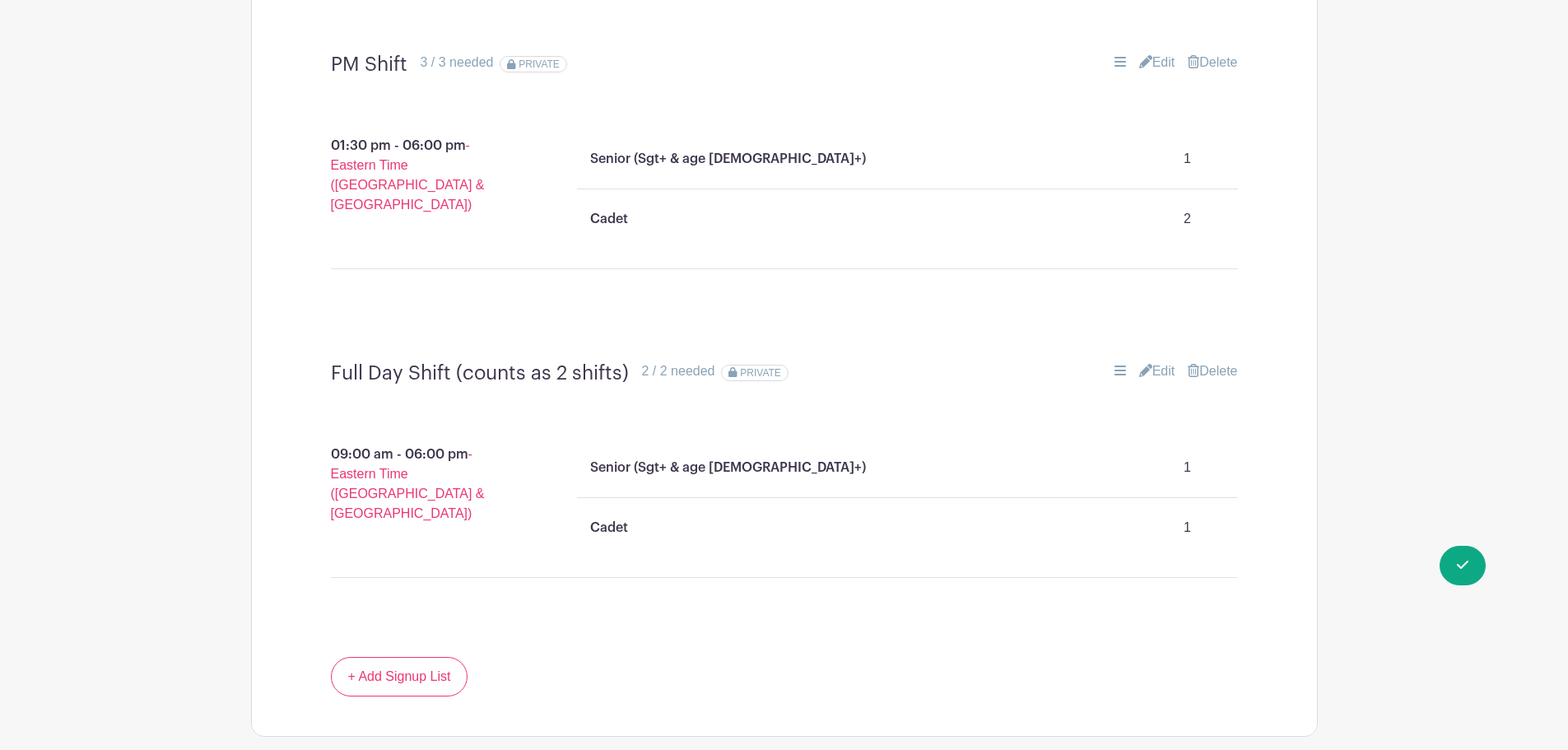
click at [1161, 361] on link "Edit" at bounding box center [1157, 371] width 37 height 20
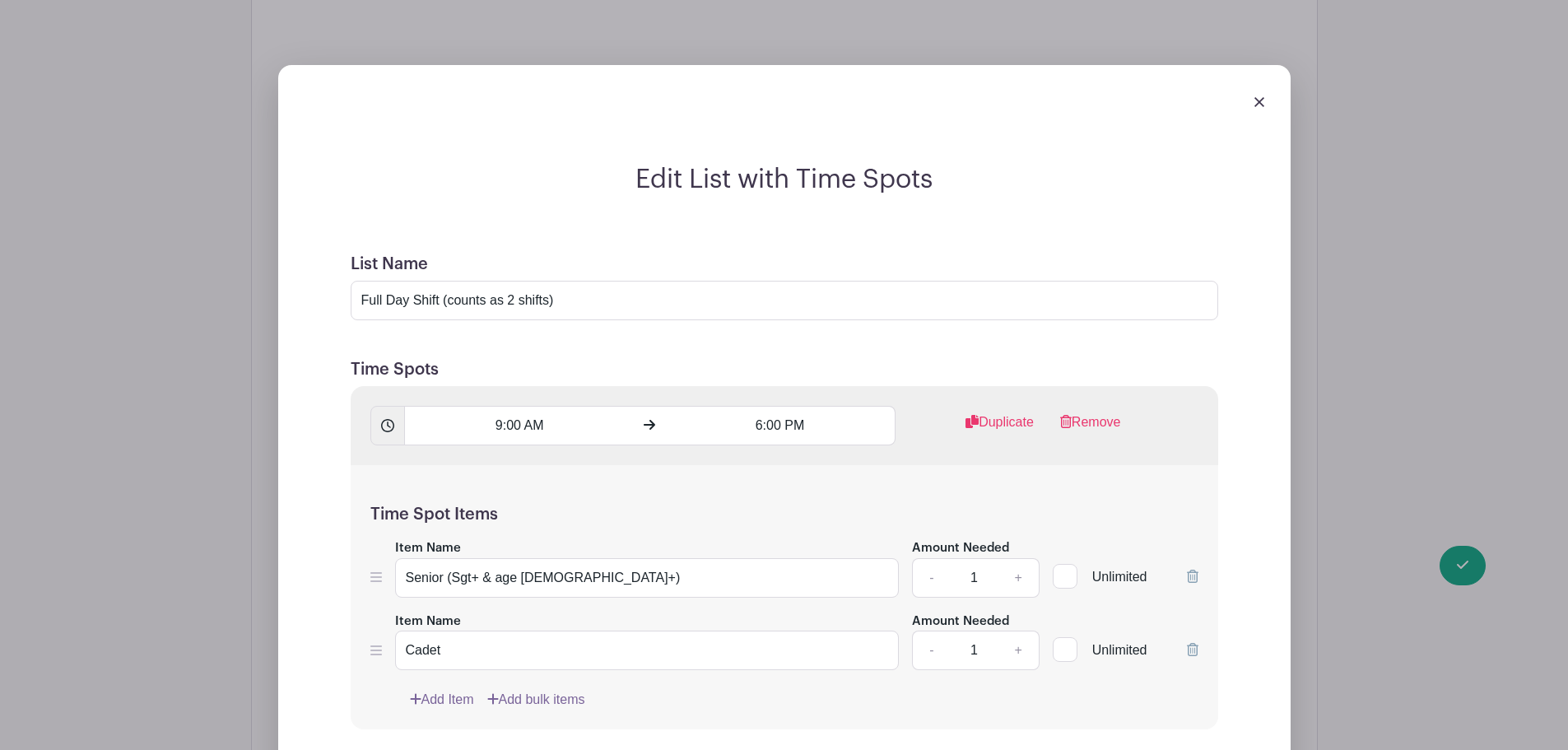
scroll to position [1985, 0]
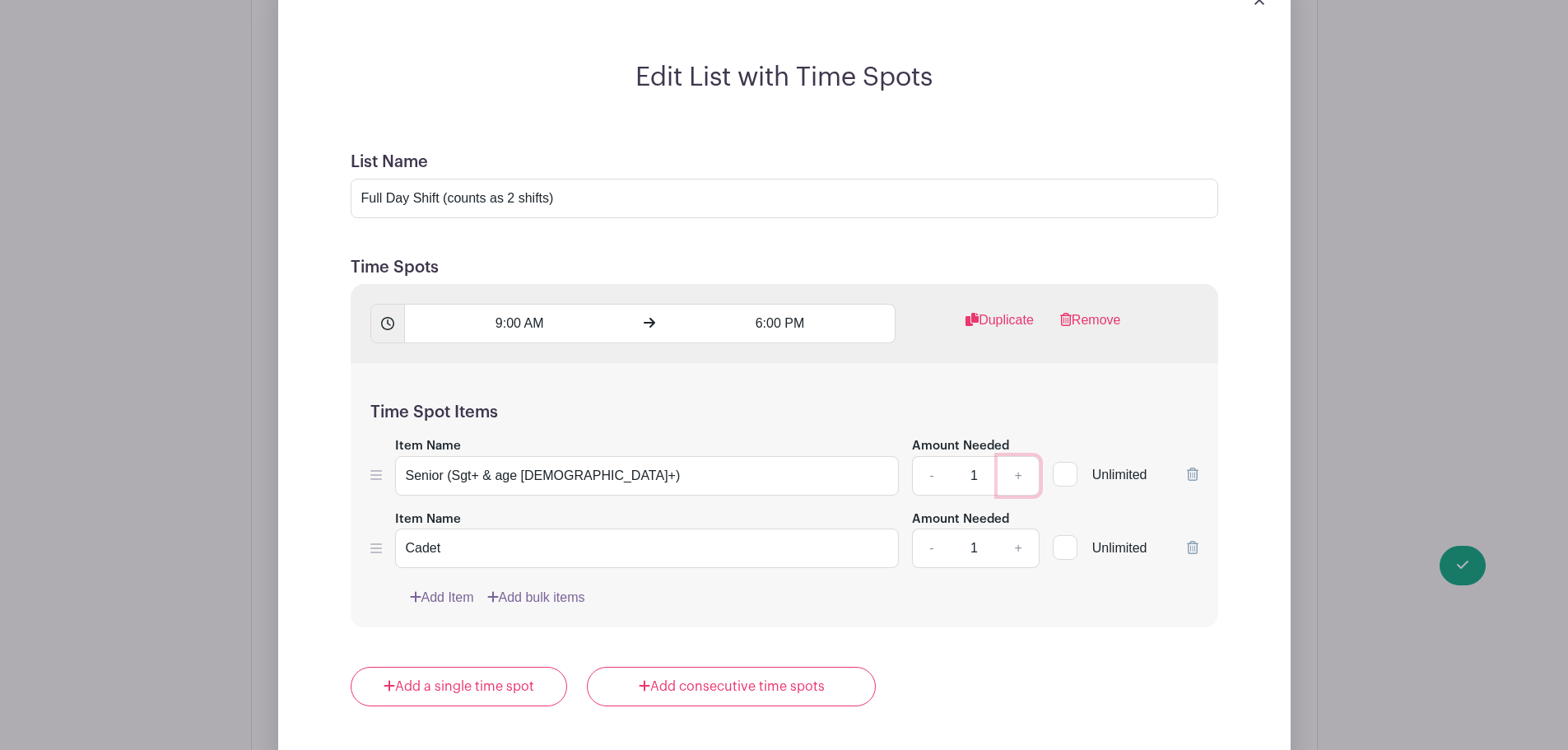
click at [1019, 456] on link "+" at bounding box center [1018, 476] width 41 height 39
click at [1014, 529] on link "+" at bounding box center [1018, 548] width 41 height 39
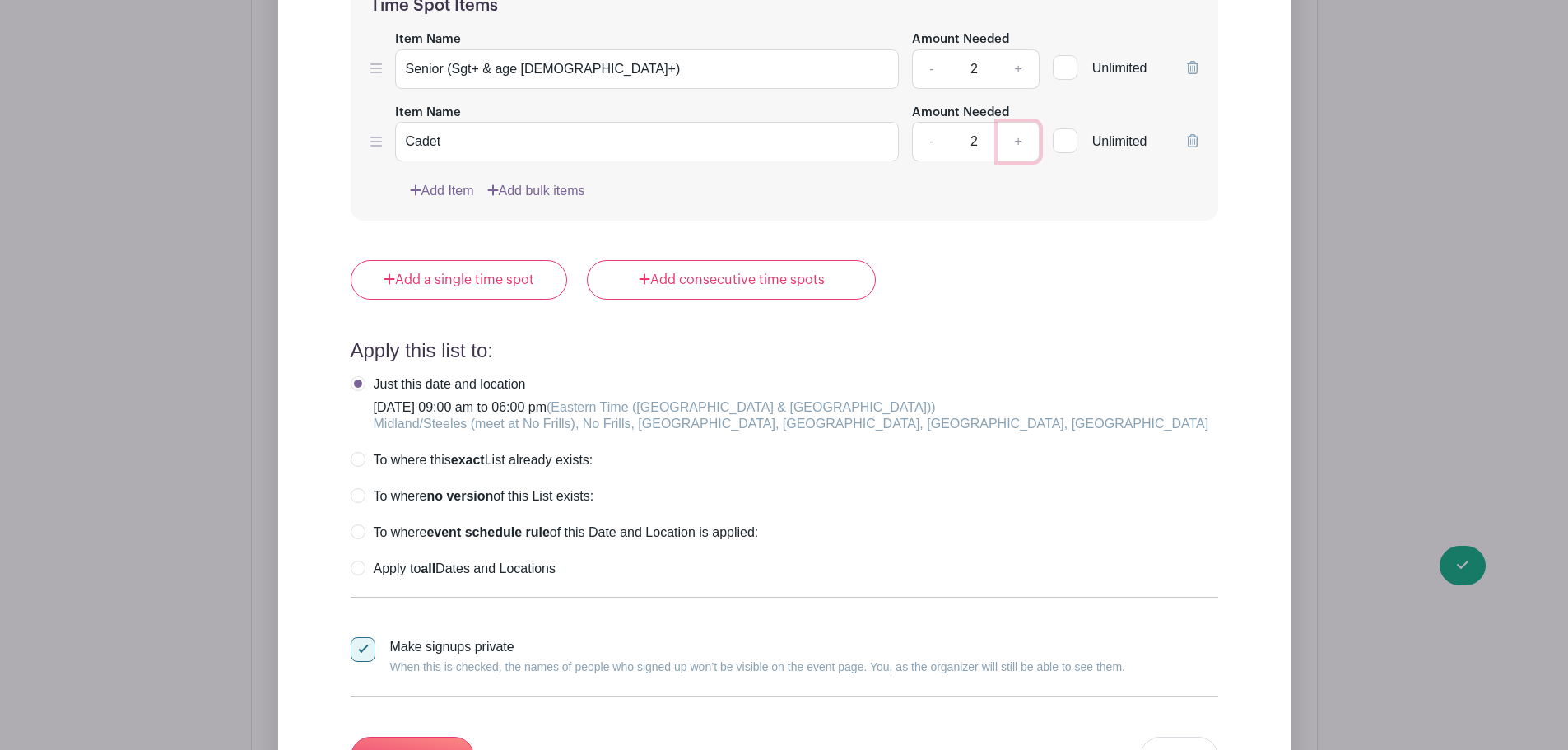
scroll to position [2479, 0]
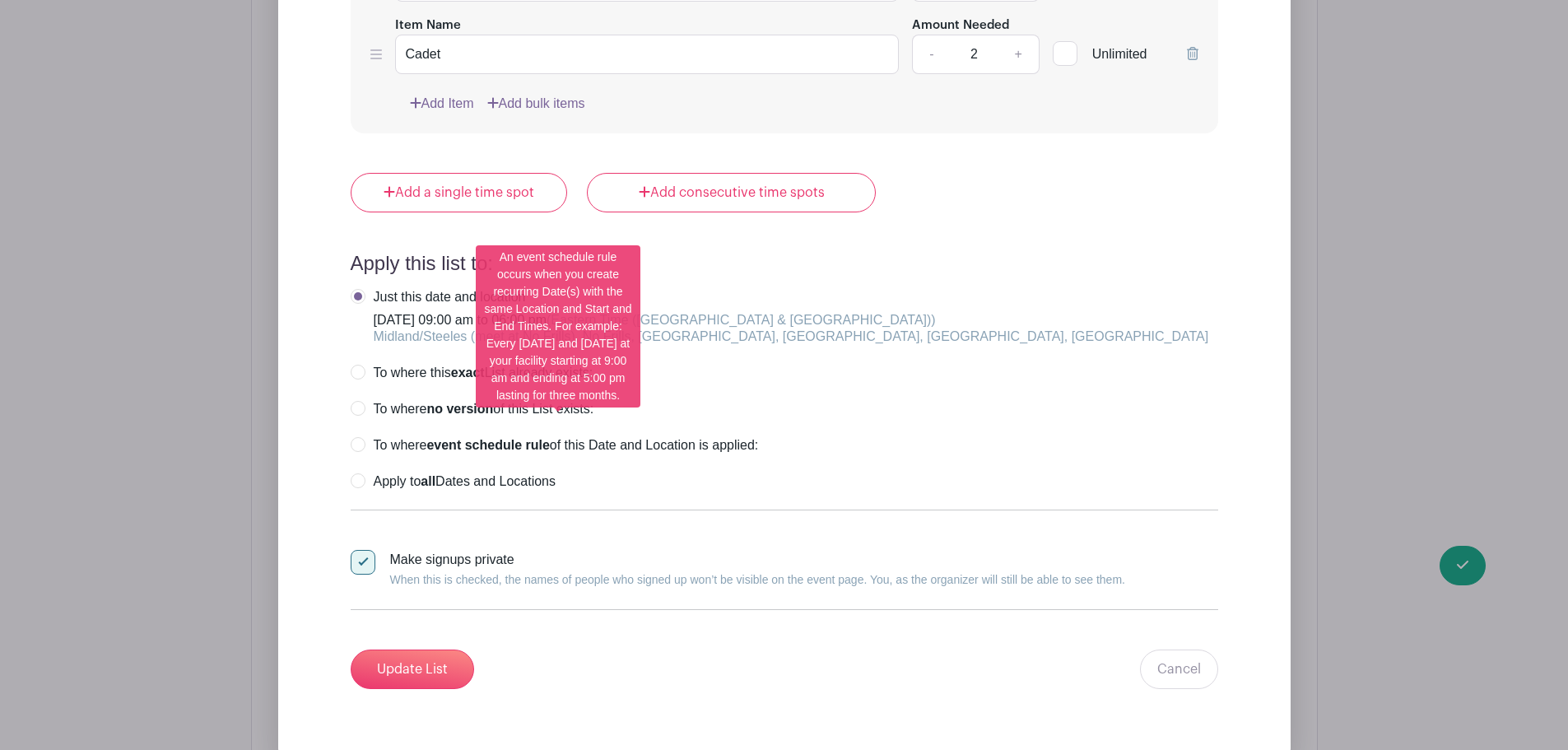
click at [355, 437] on label "To where event schedule rule of this Date and Location is applied:" at bounding box center [554, 445] width 408 height 16
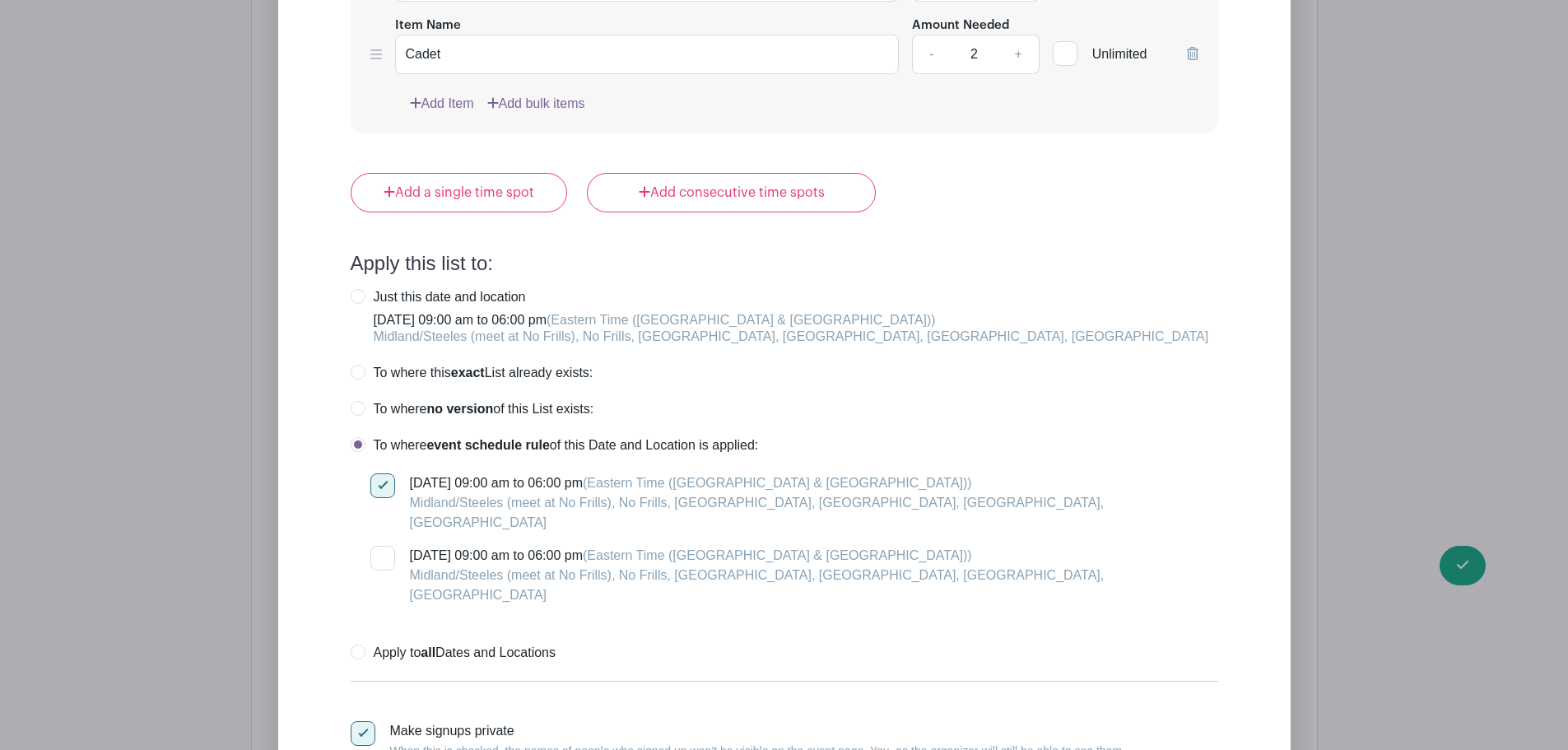
click at [399, 546] on label "[DATE] 09:00 am to 06:00 pm (Eastern Time ([GEOGRAPHIC_DATA] & [GEOGRAPHIC_DATA…" at bounding box center [794, 575] width 848 height 59
click at [381, 546] on input "[DATE] 09:00 am to 06:00 pm (Eastern Time ([GEOGRAPHIC_DATA] & [GEOGRAPHIC_DATA…" at bounding box center [376, 552] width 11 height 11
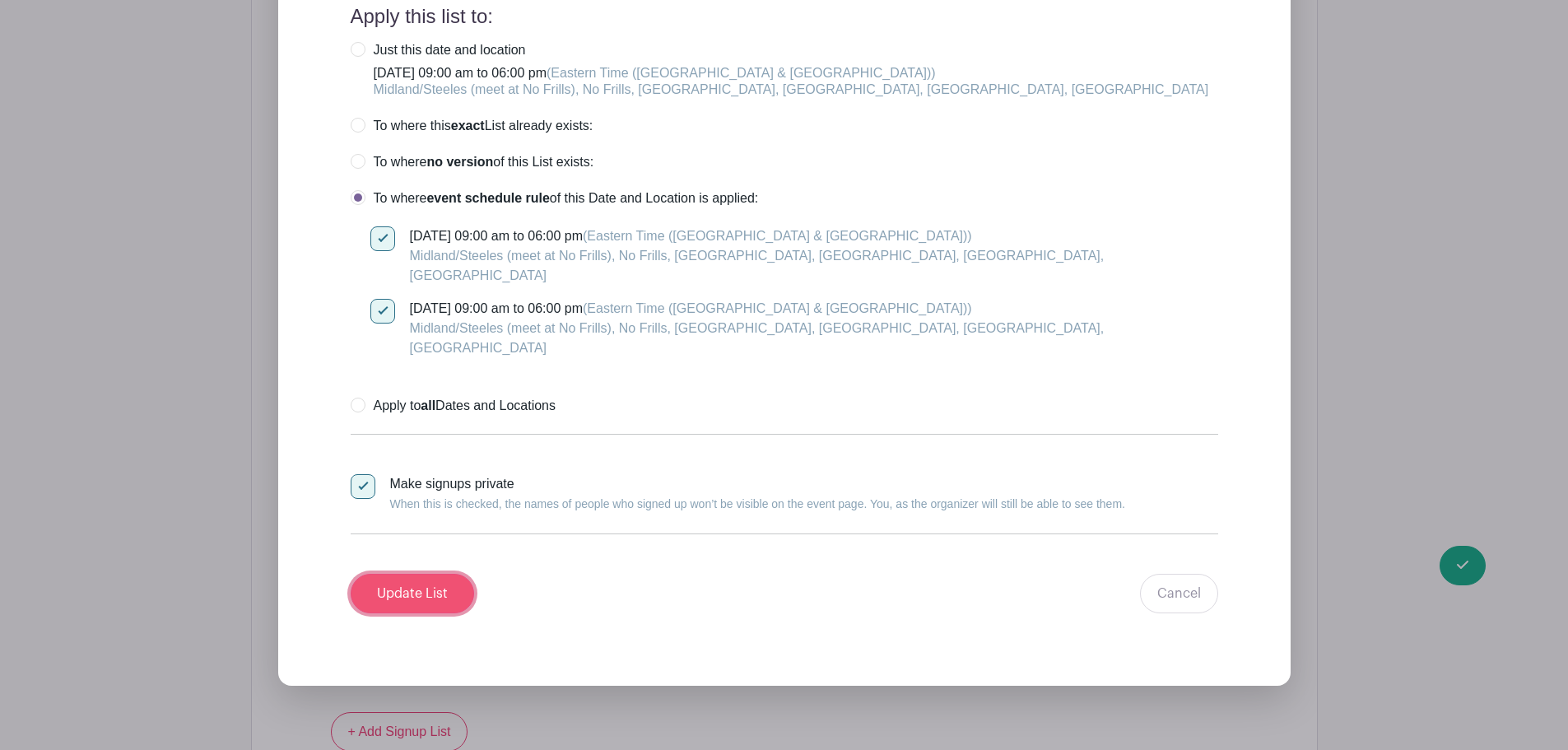
click at [423, 573] on input "Update List" at bounding box center [412, 593] width 124 height 39
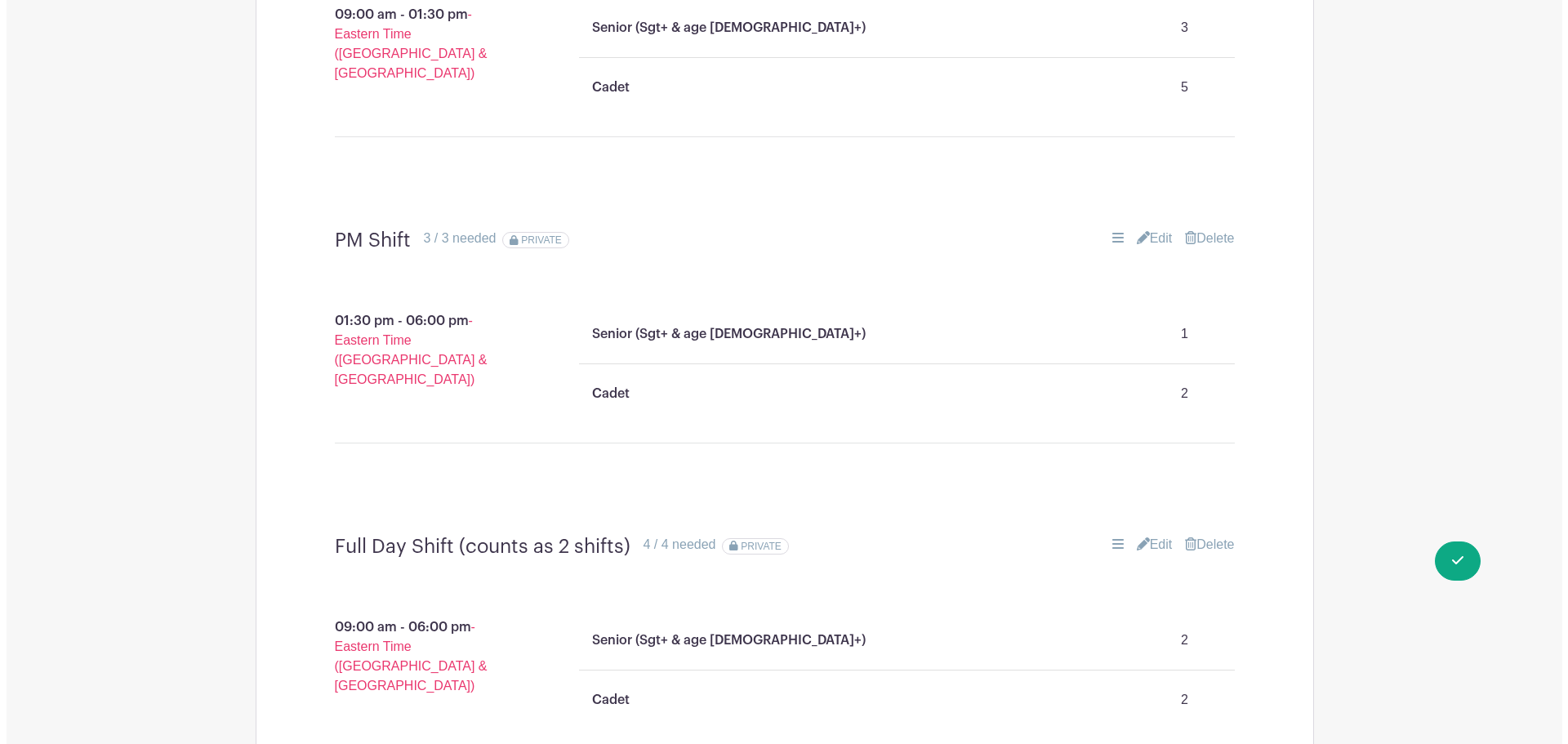
scroll to position [1317, 0]
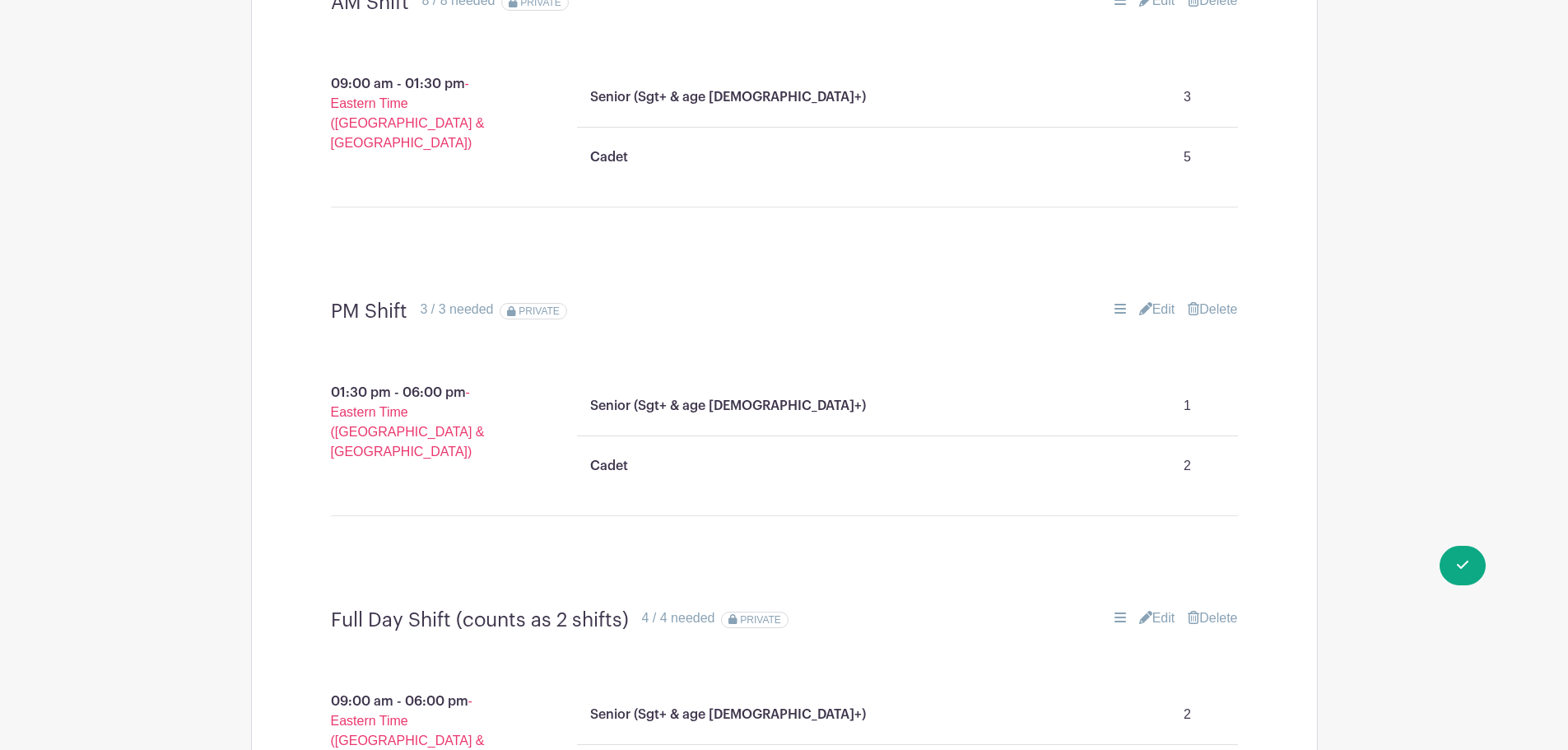
click at [1197, 300] on link "Delete" at bounding box center [1212, 310] width 49 height 20
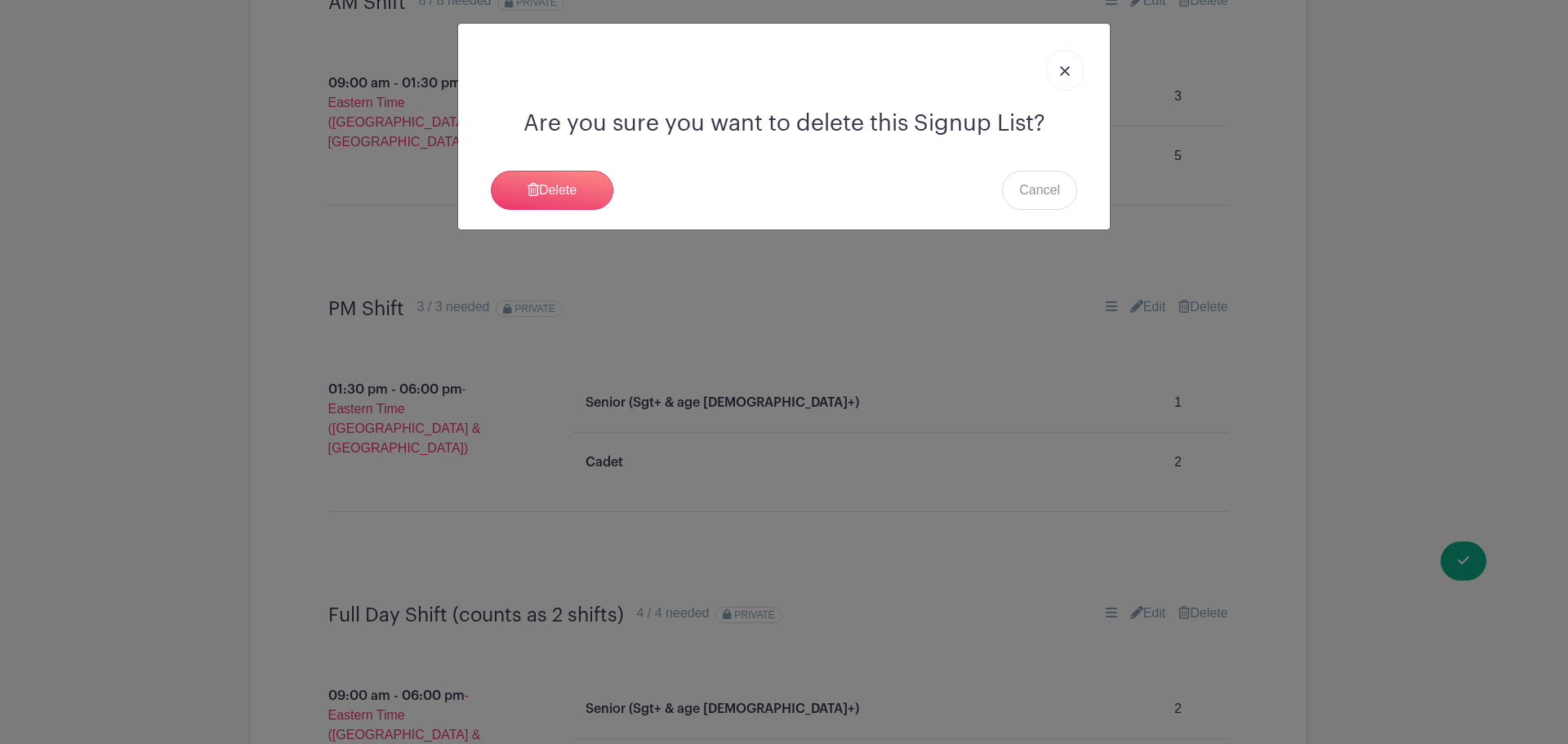
click at [487, 186] on div "Are you sure you want to delete this Signup List? [GEOGRAPHIC_DATA] Cancel" at bounding box center [784, 126] width 652 height 206
click at [515, 184] on link "Delete" at bounding box center [552, 190] width 122 height 39
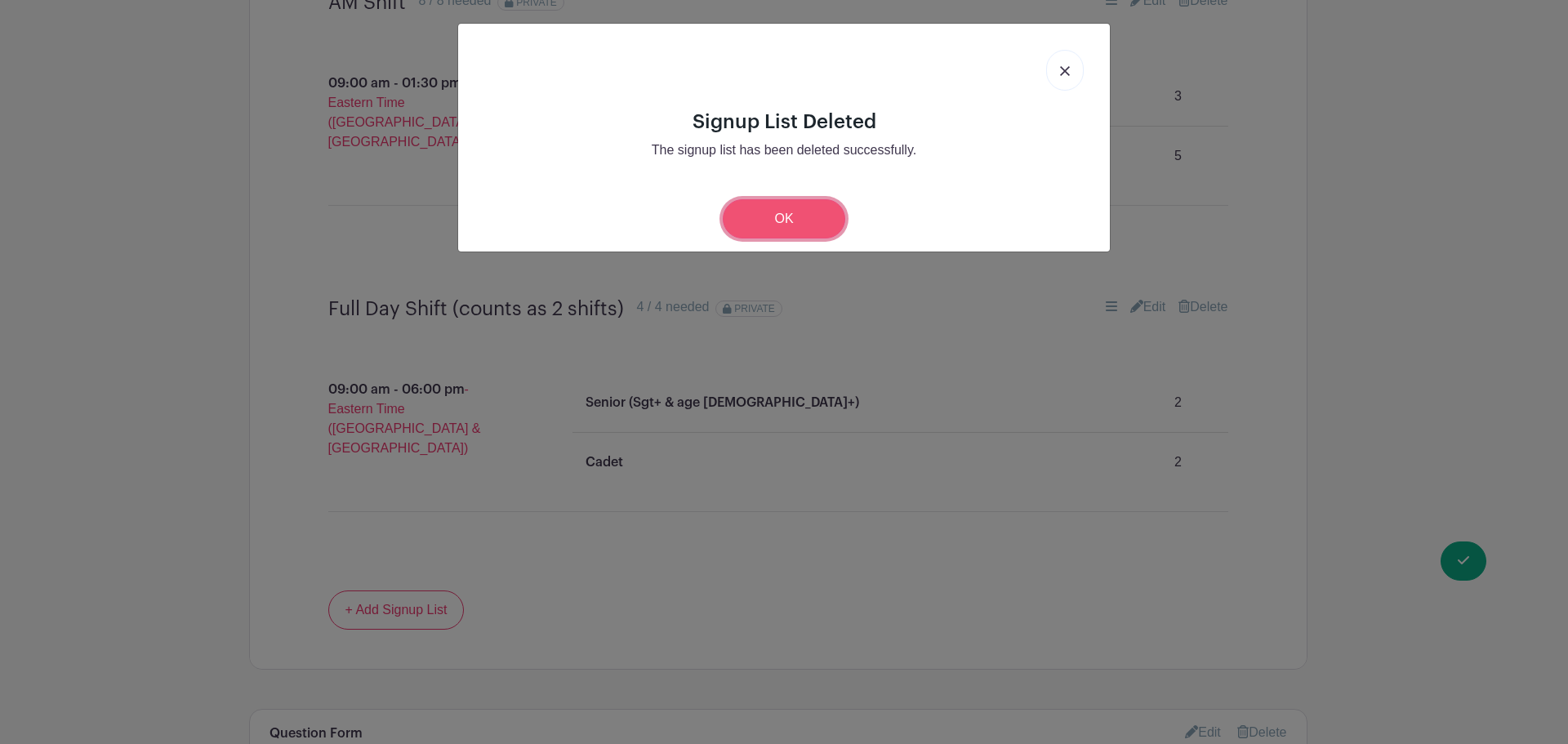
click at [842, 224] on link "OK" at bounding box center [783, 219] width 122 height 39
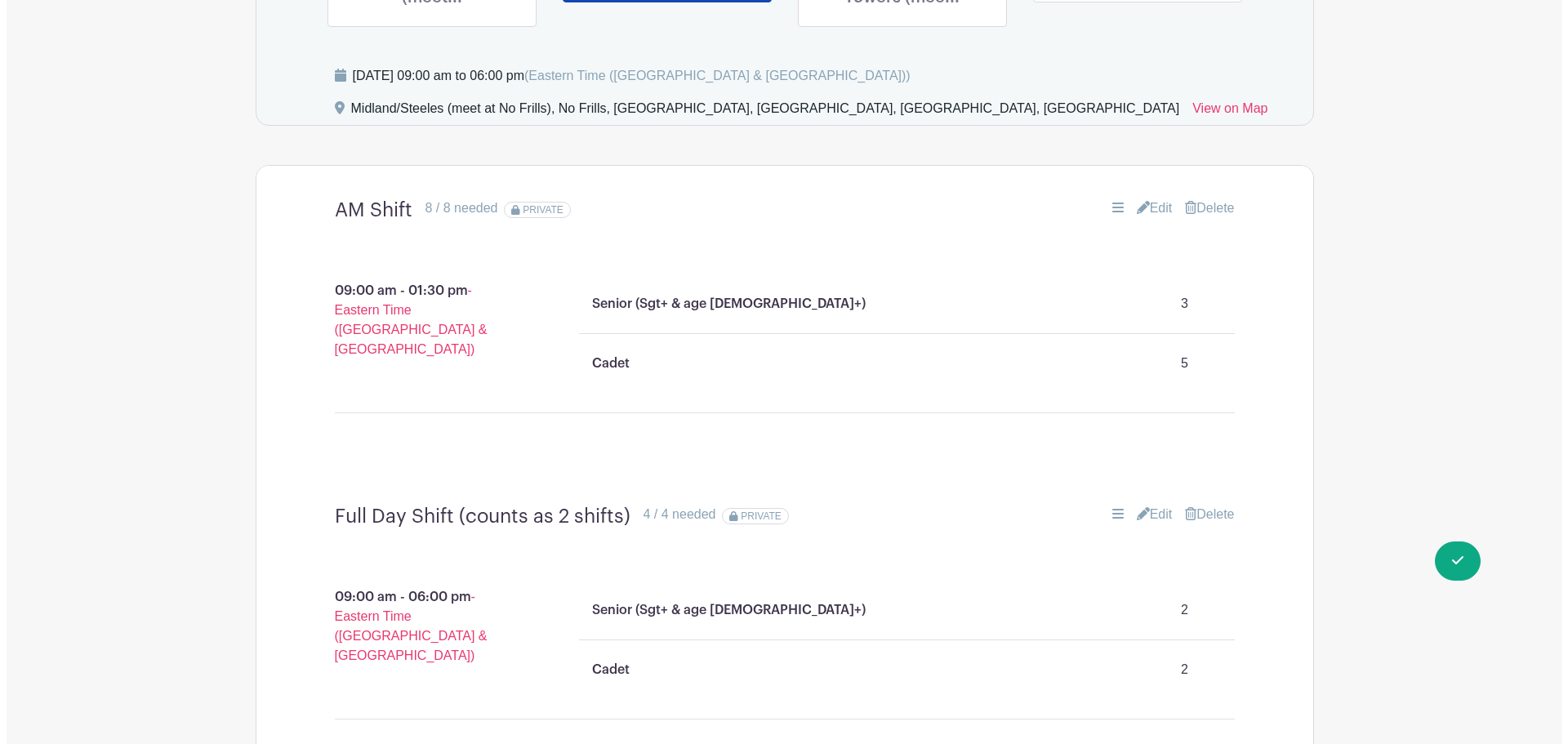
scroll to position [1072, 0]
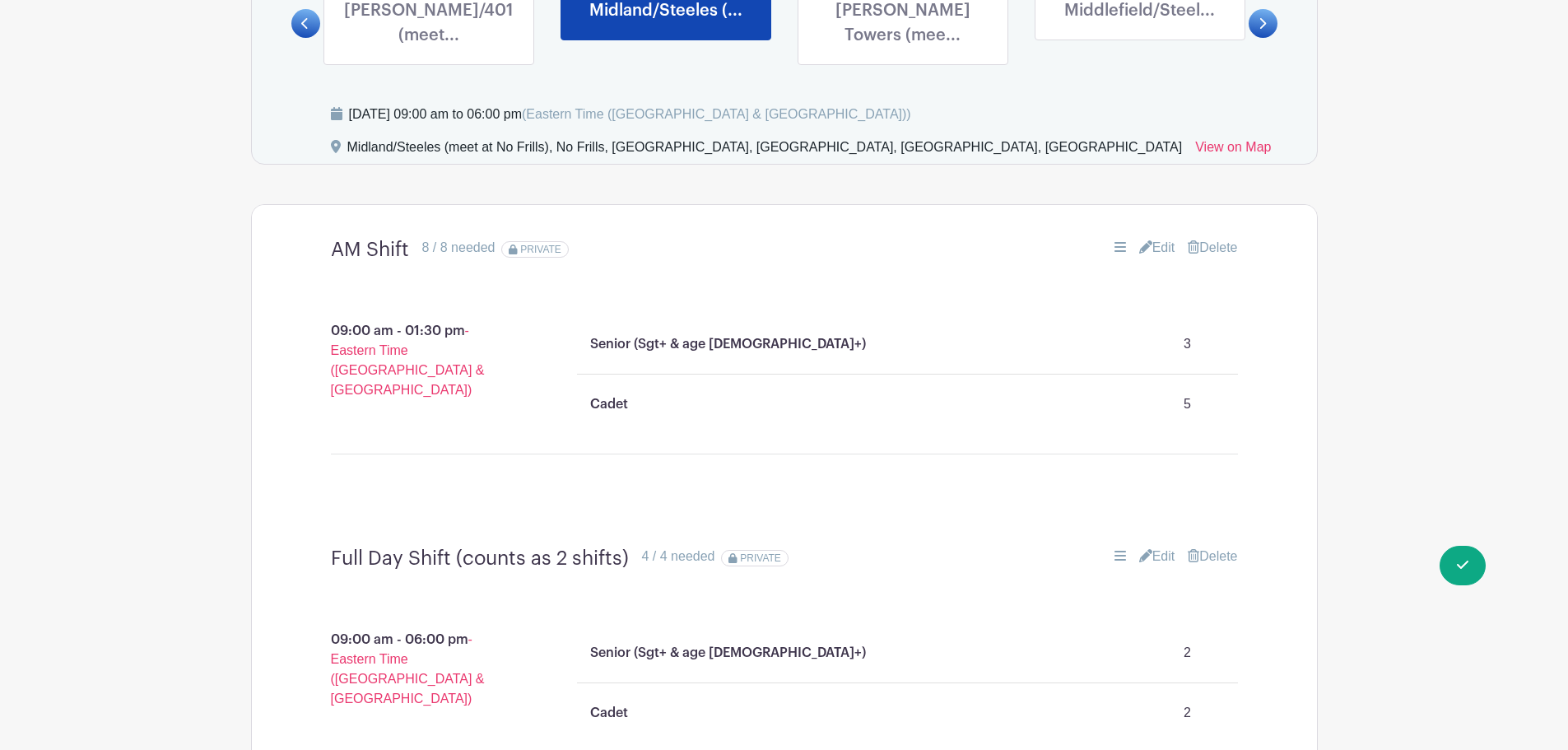
click at [1222, 238] on link "Delete" at bounding box center [1212, 248] width 49 height 20
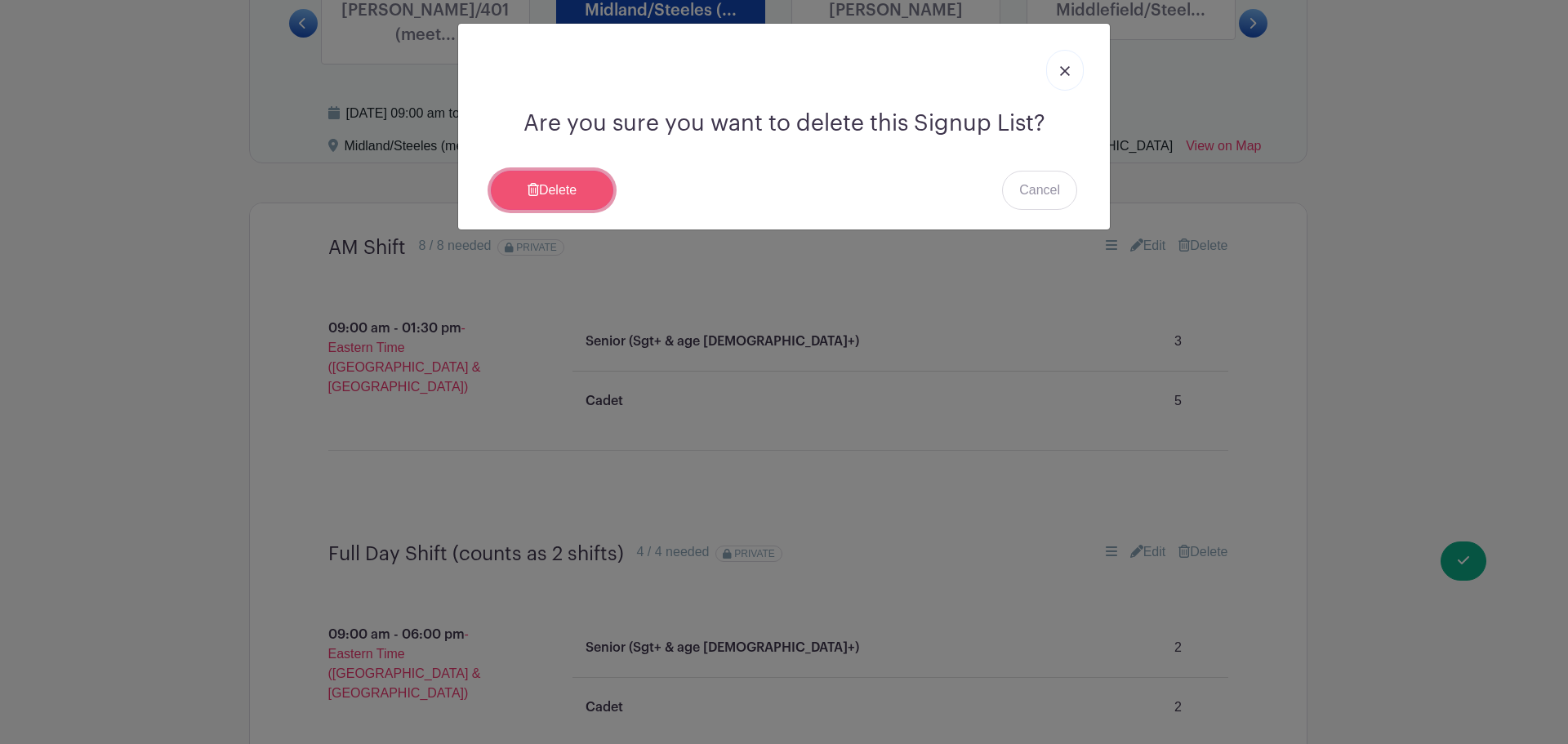
click at [558, 192] on link "Delete" at bounding box center [552, 190] width 122 height 39
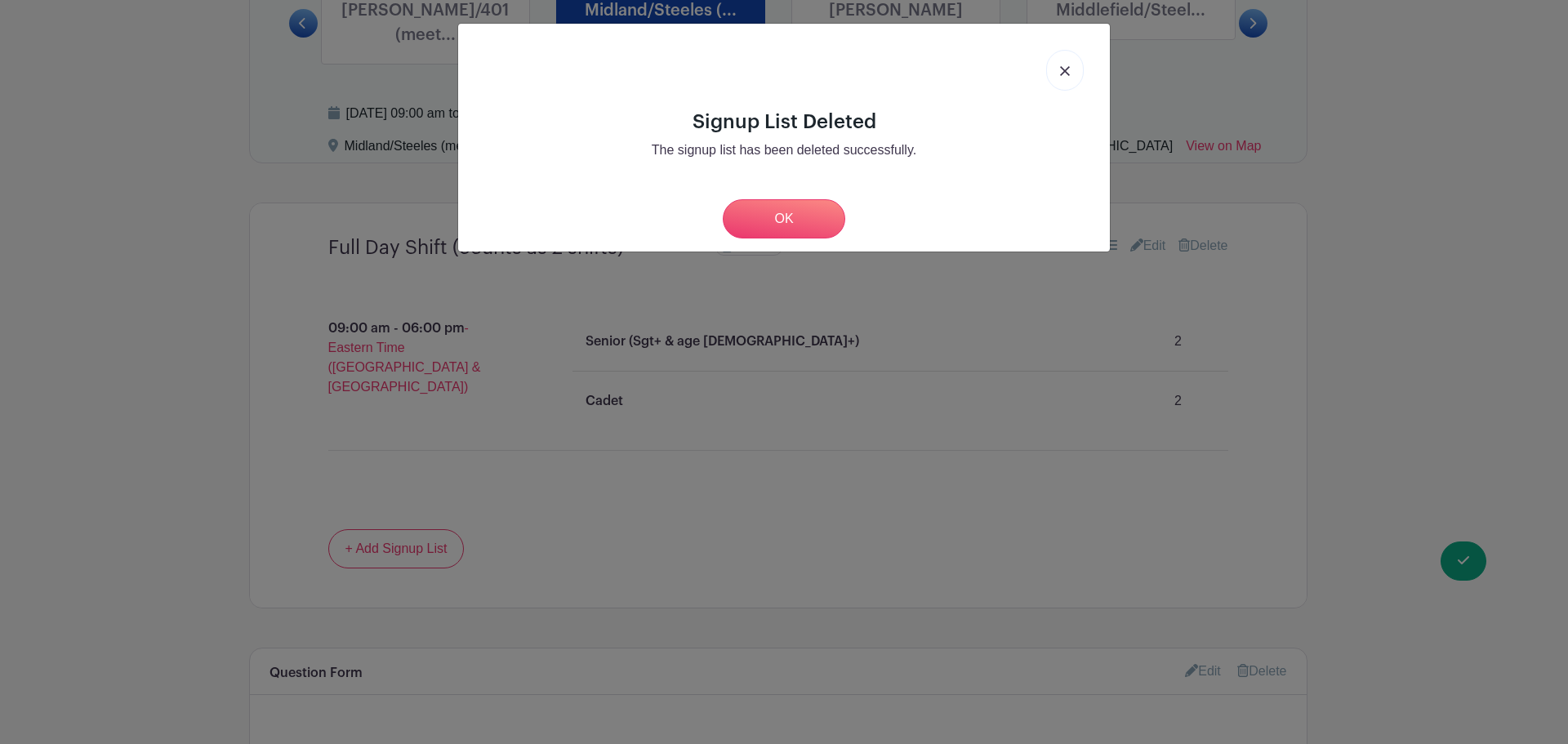
click at [207, 307] on div "Signup List Deleted The signup list has been deleted successfully. OK" at bounding box center [784, 372] width 1568 height 744
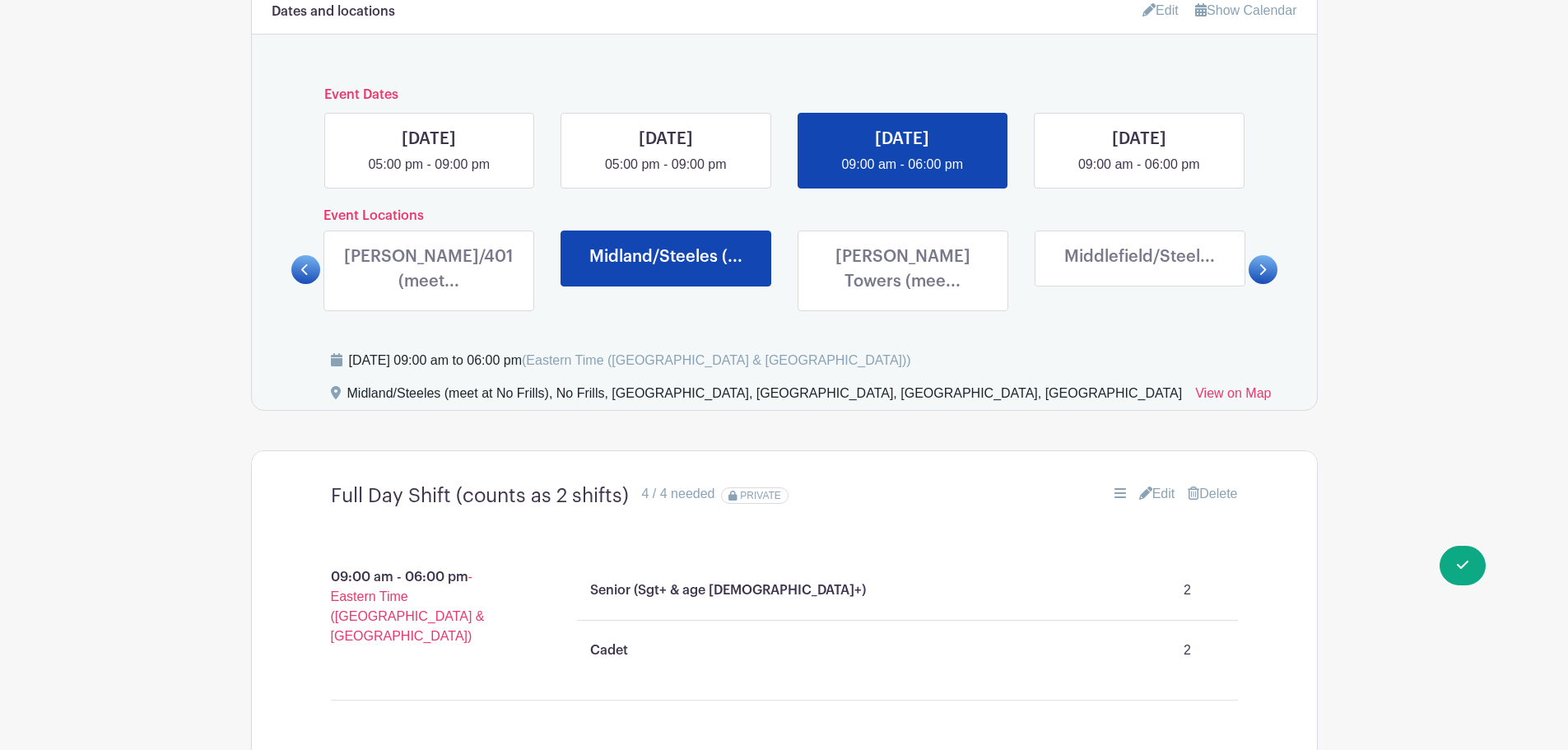
scroll to position [833, 0]
click at [429, 298] on link at bounding box center [429, 298] width 0 height 0
